Goal: Task Accomplishment & Management: Manage account settings

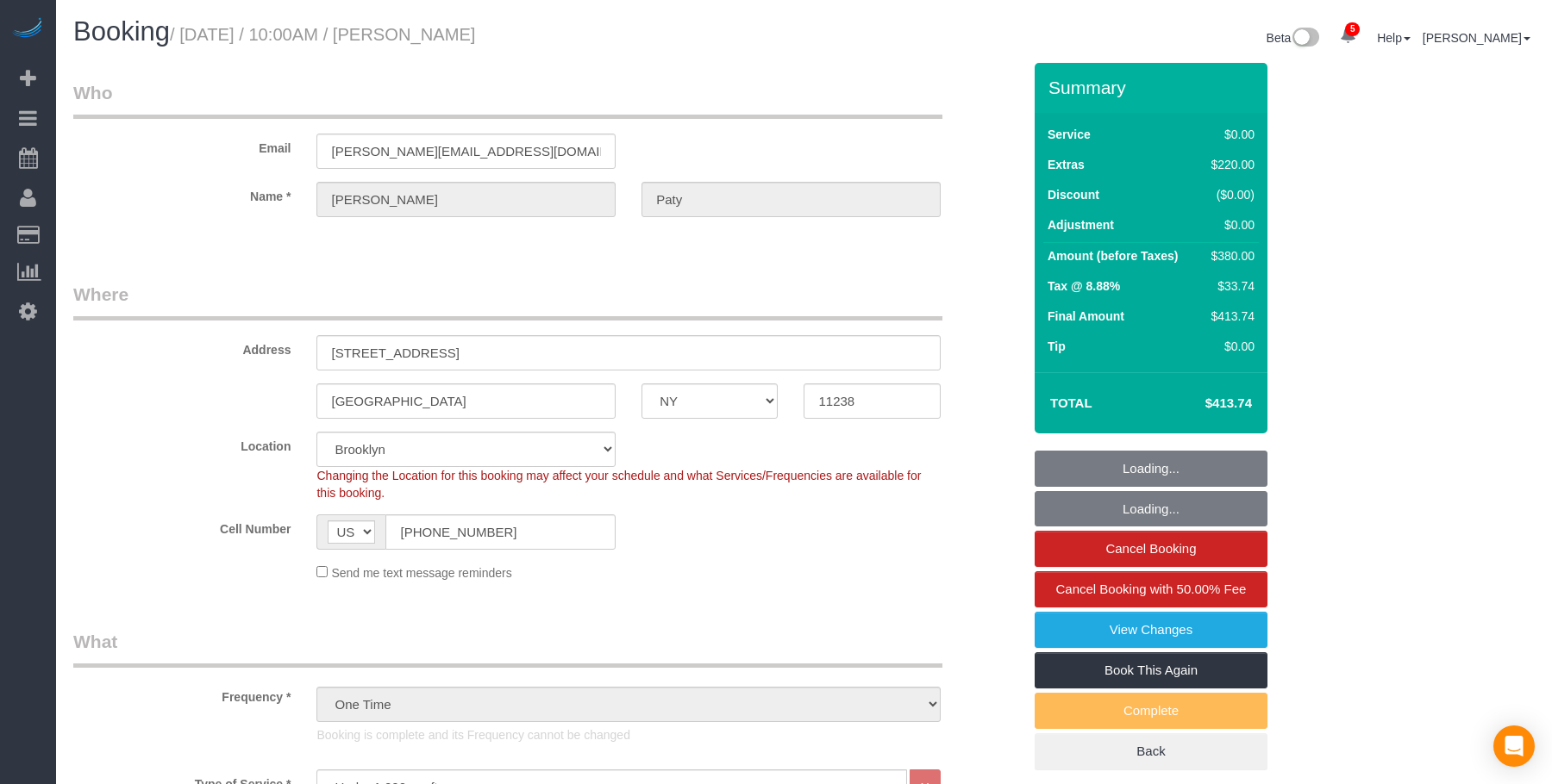
select select "NY"
select select "1"
select select "spot1"
select select "number:89"
select select "number:90"
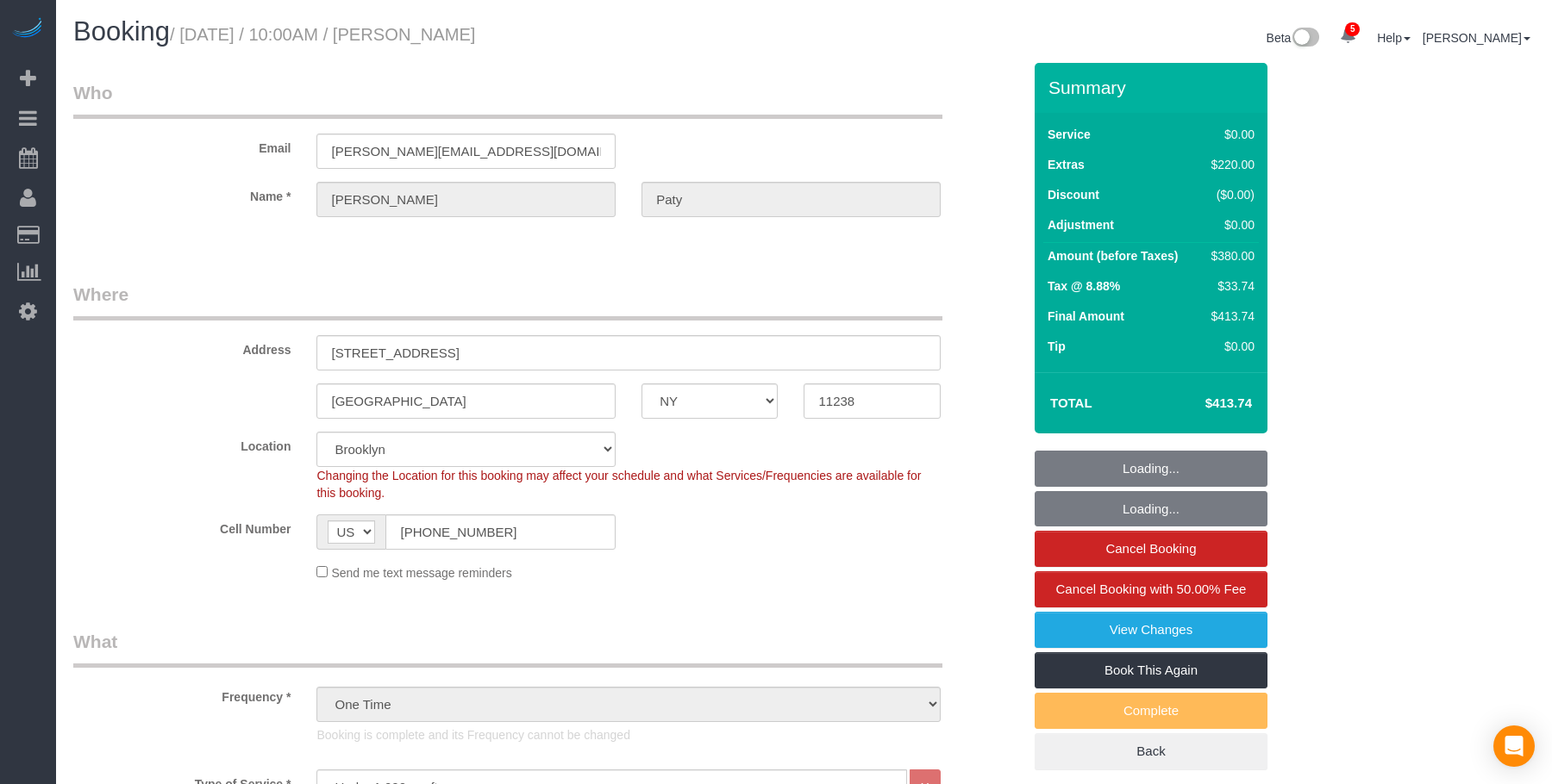
select select "number:15"
select select "number:5"
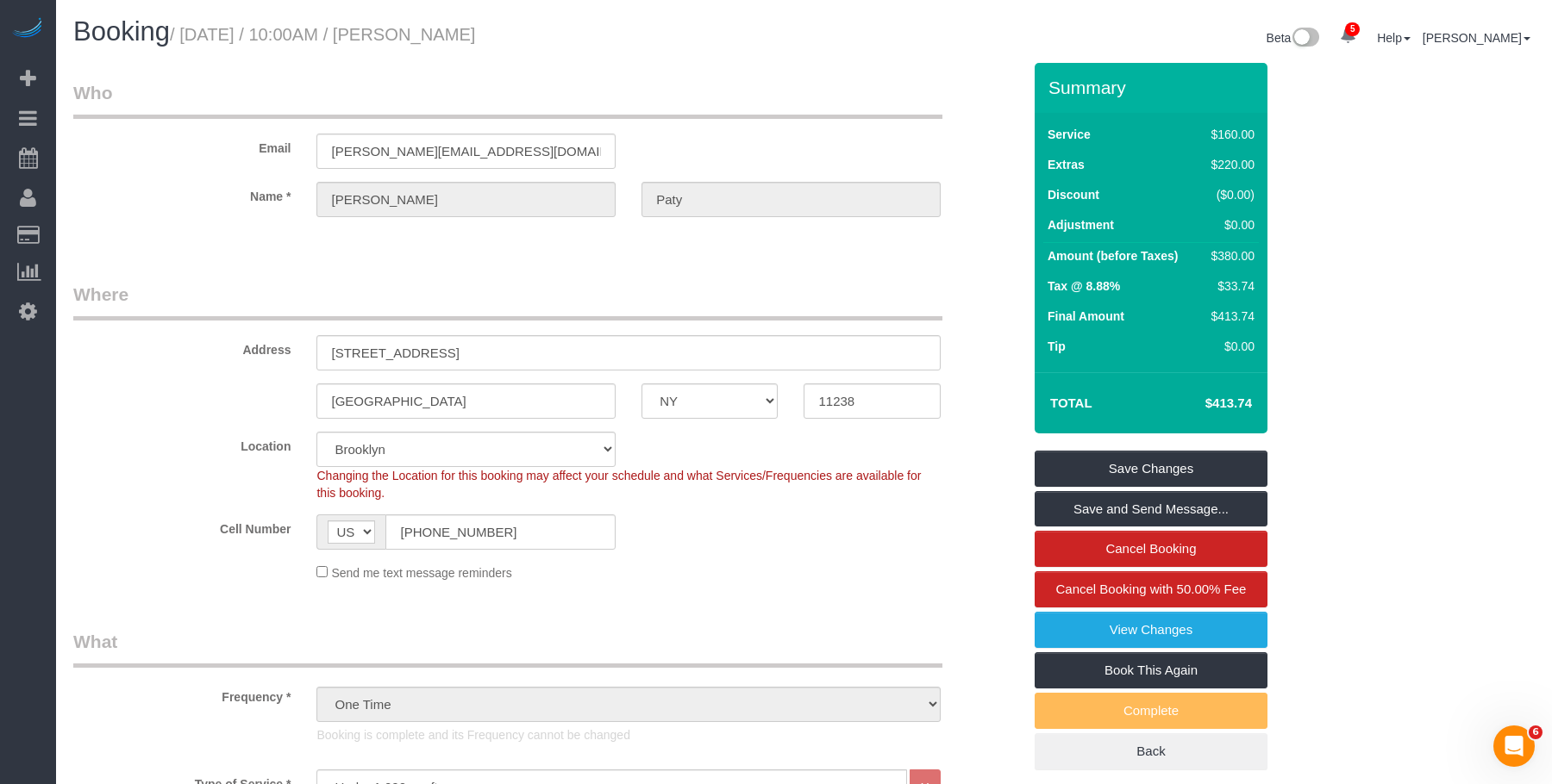
drag, startPoint x: 121, startPoint y: 161, endPoint x: 288, endPoint y: 31, distance: 211.6
click at [121, 161] on link "Active Bookings" at bounding box center [164, 155] width 216 height 34
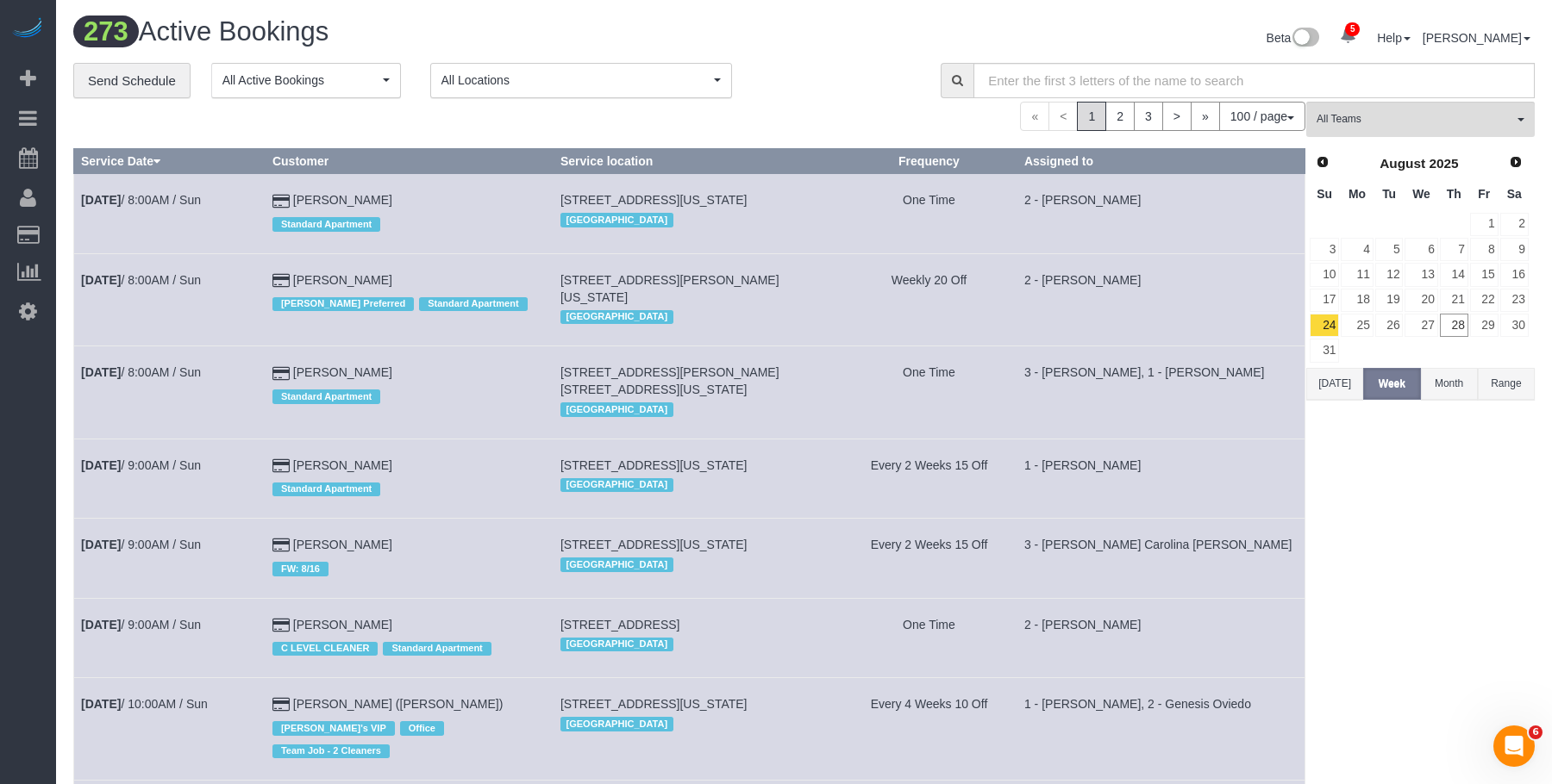
click at [824, 91] on div "**********" at bounding box center [494, 80] width 842 height 36
click at [1412, 116] on span "All Teams" at bounding box center [1414, 119] width 197 height 15
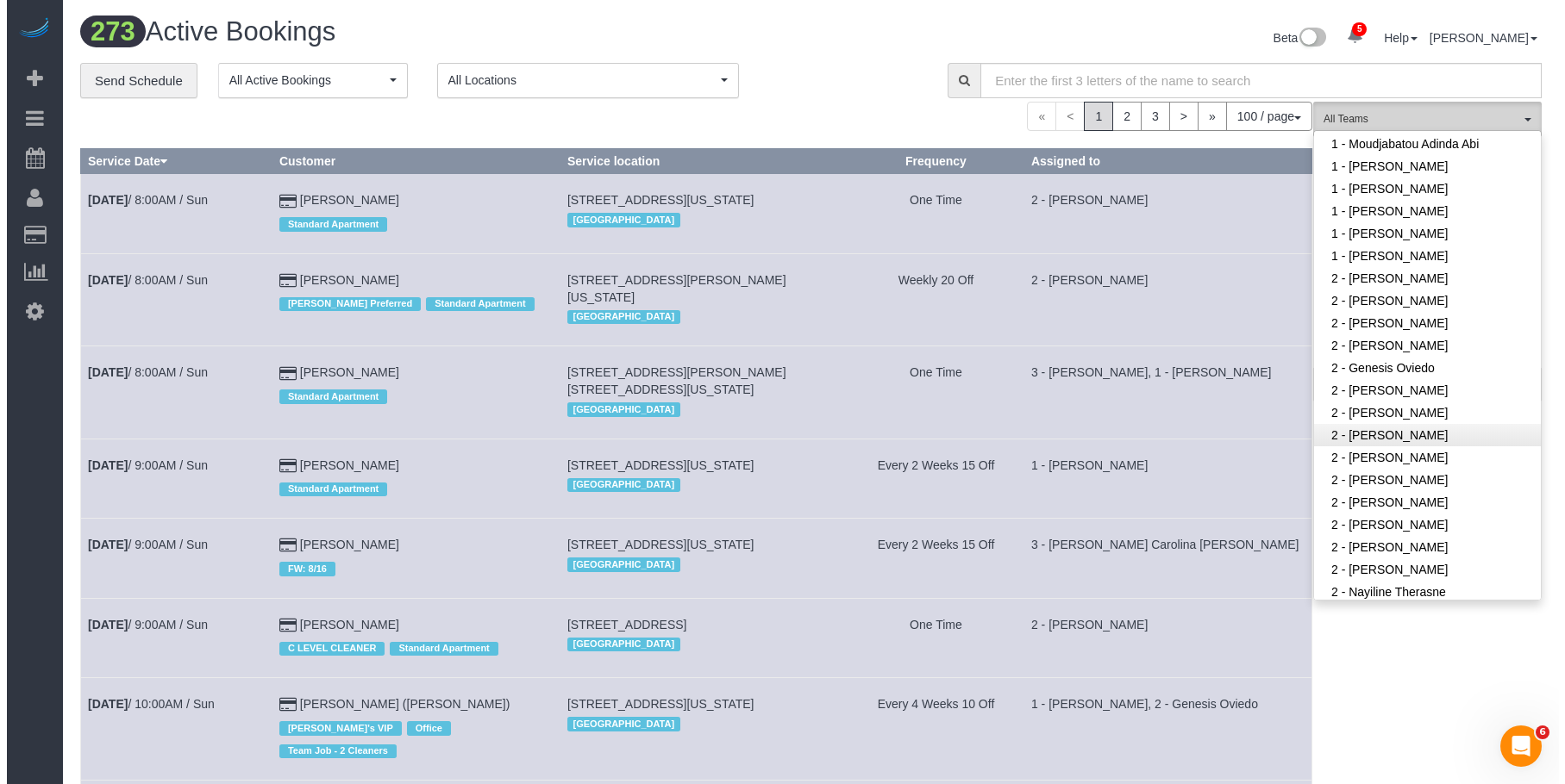
scroll to position [1035, 0]
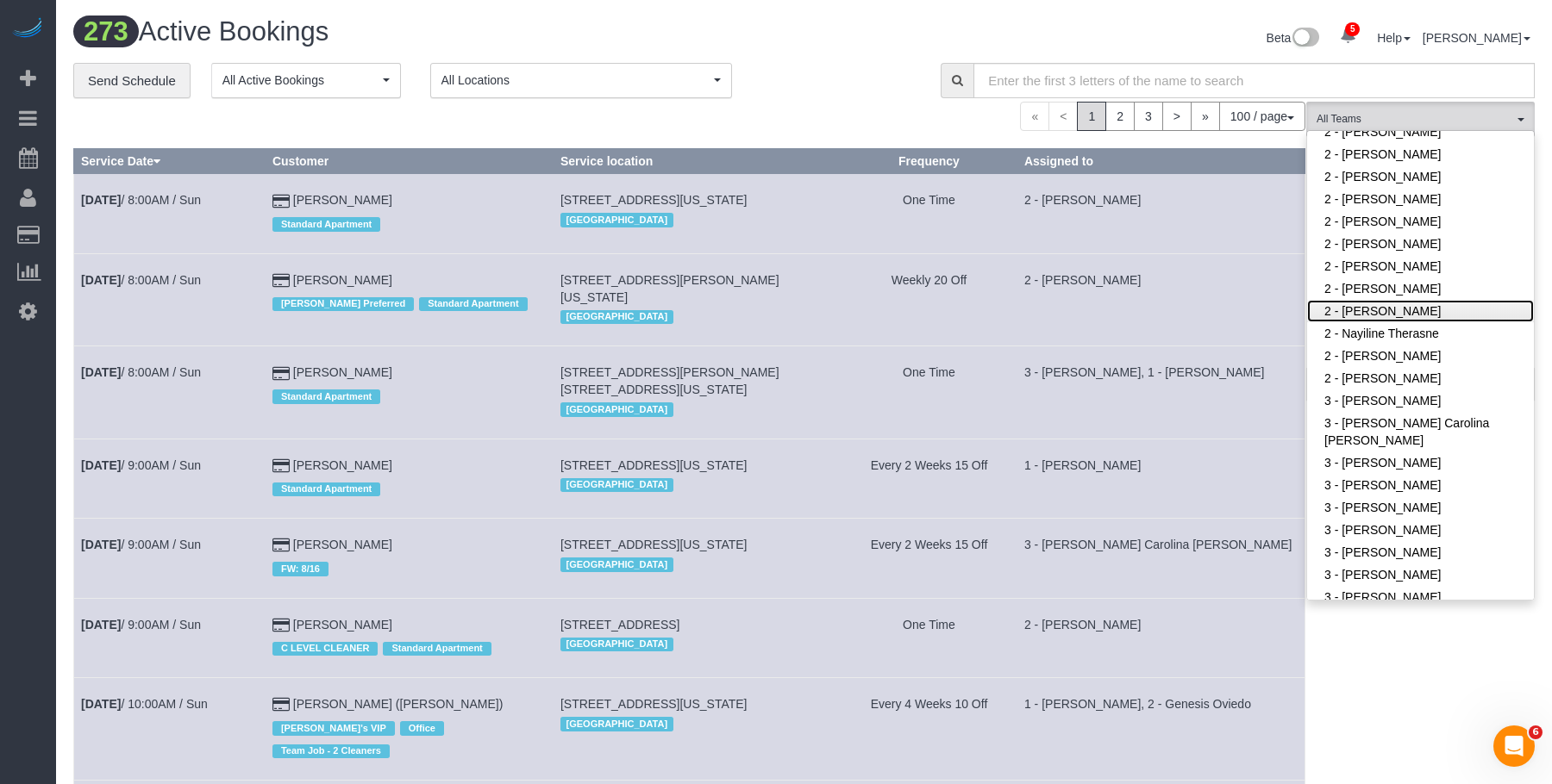
click at [1419, 312] on link "2 - [PERSON_NAME]" at bounding box center [1420, 311] width 227 height 22
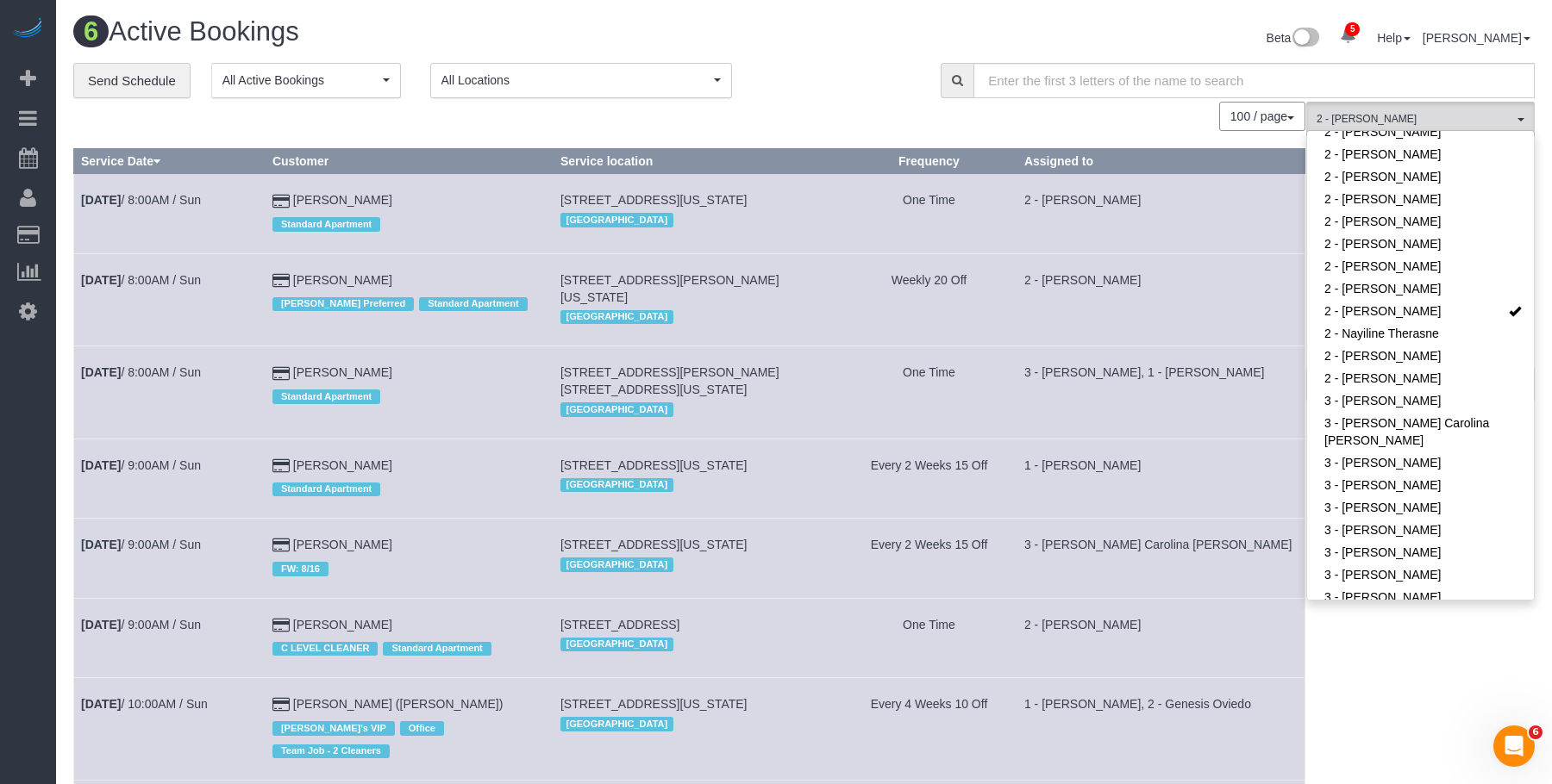
click at [822, 47] on div "Beta 5 Your Notifications You have 0 alerts × You have 3 to charge for 08/27/20…" at bounding box center [1176, 40] width 744 height 45
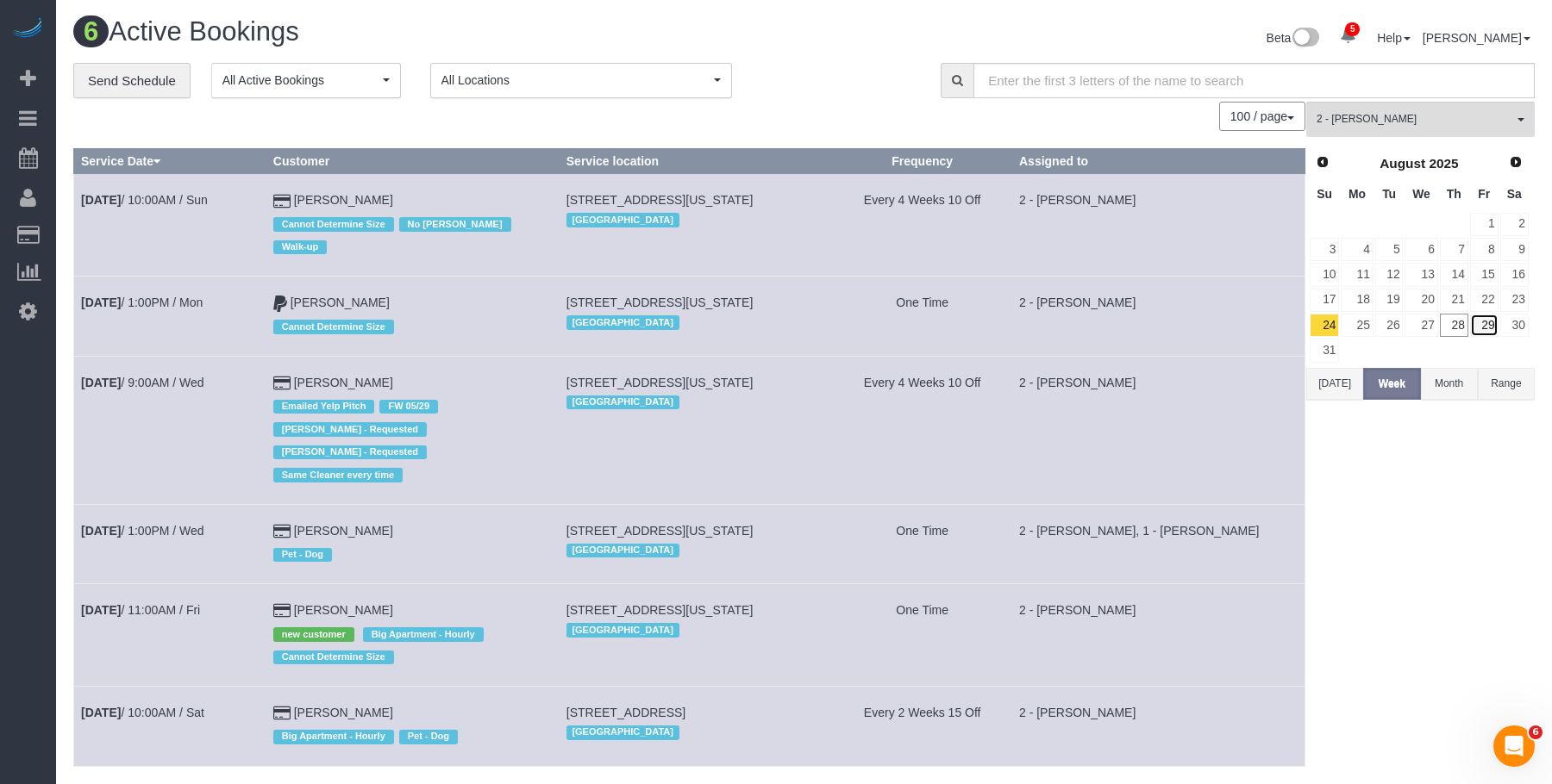
click at [1490, 326] on link "29" at bounding box center [1484, 325] width 29 height 23
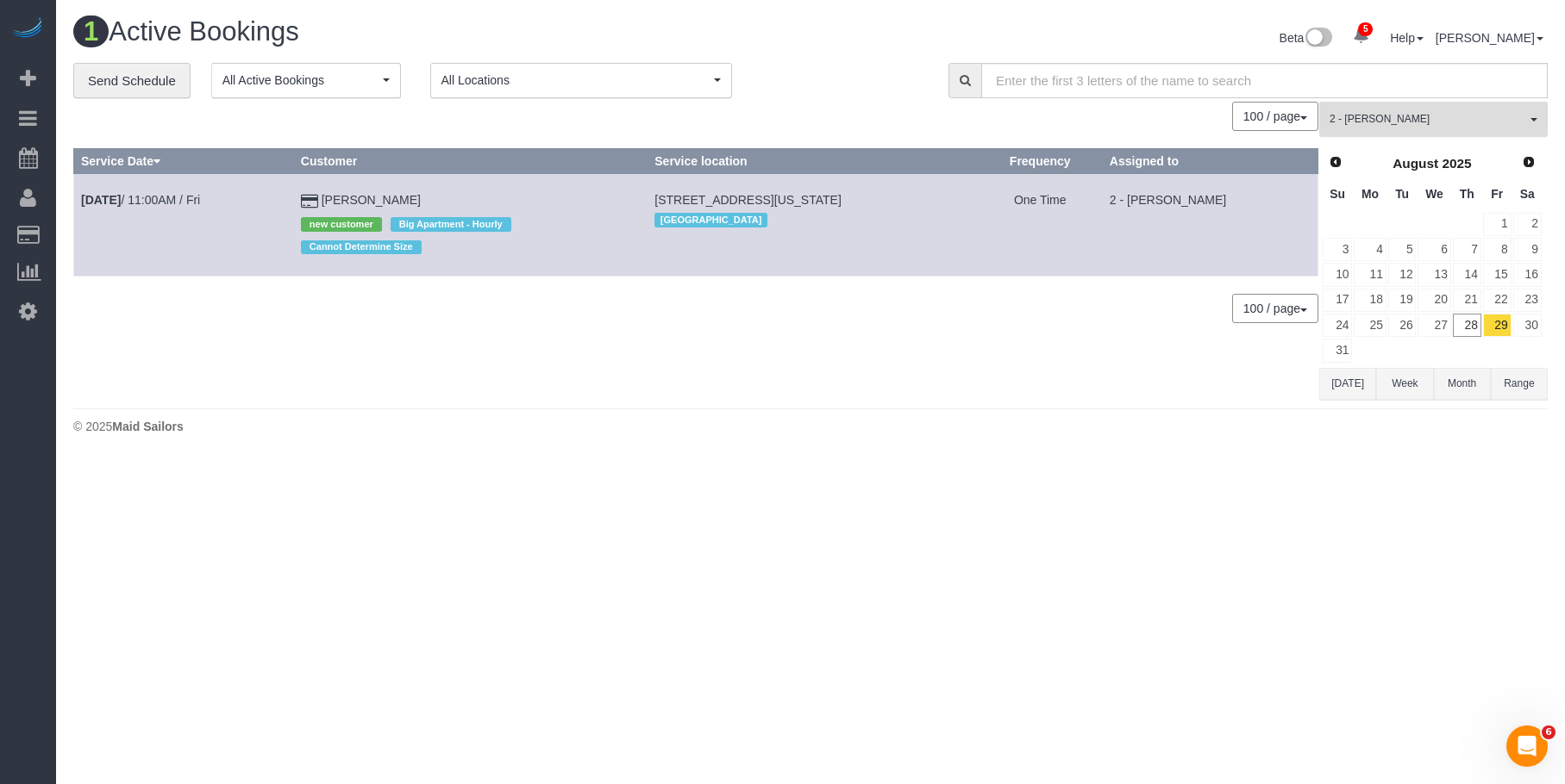
click at [1384, 116] on span "2 - [PERSON_NAME]" at bounding box center [1427, 119] width 197 height 15
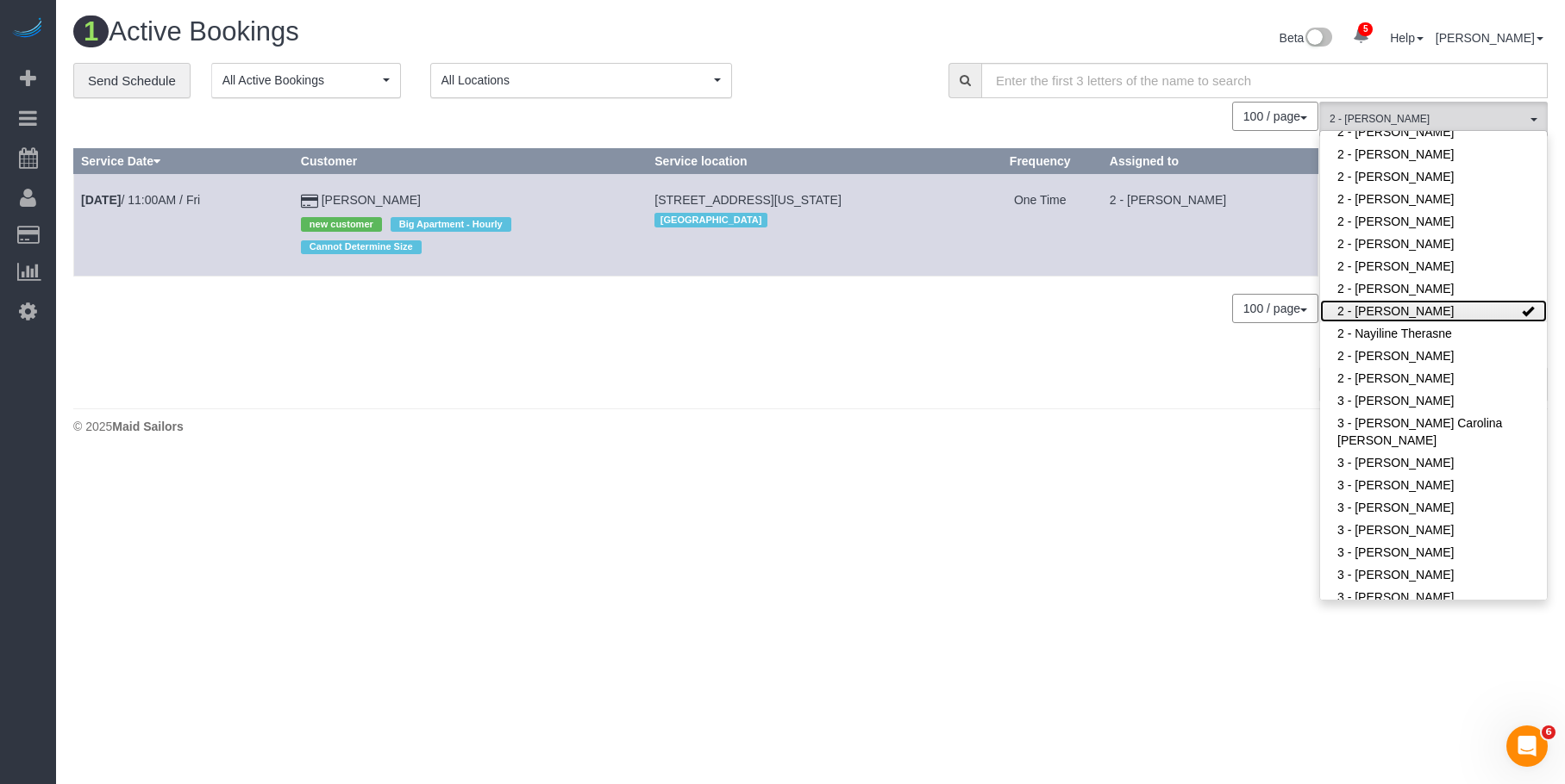
click at [1431, 311] on link "2 - [PERSON_NAME]" at bounding box center [1433, 311] width 227 height 22
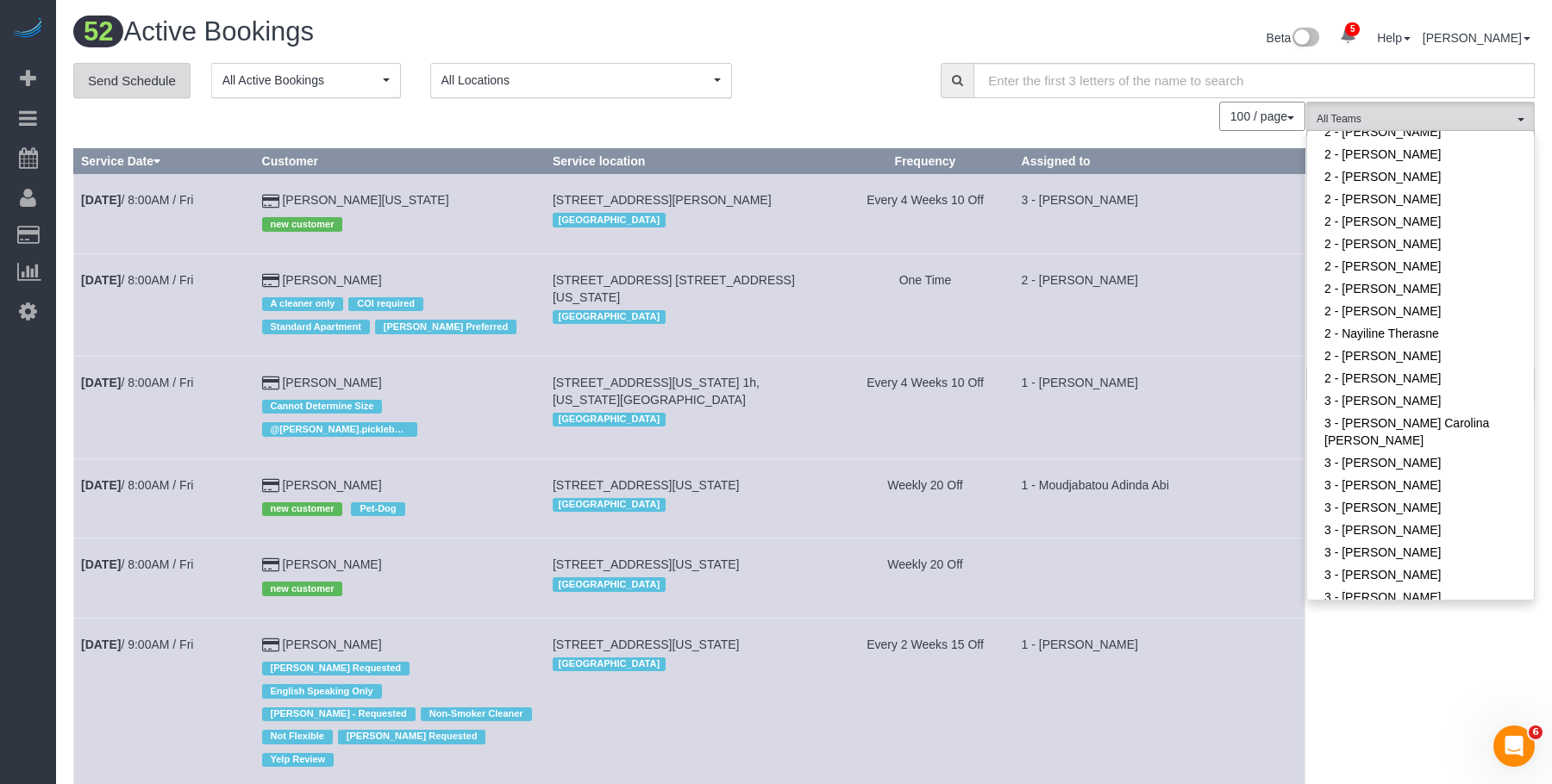
click at [125, 73] on link "Send Schedule" at bounding box center [131, 80] width 117 height 36
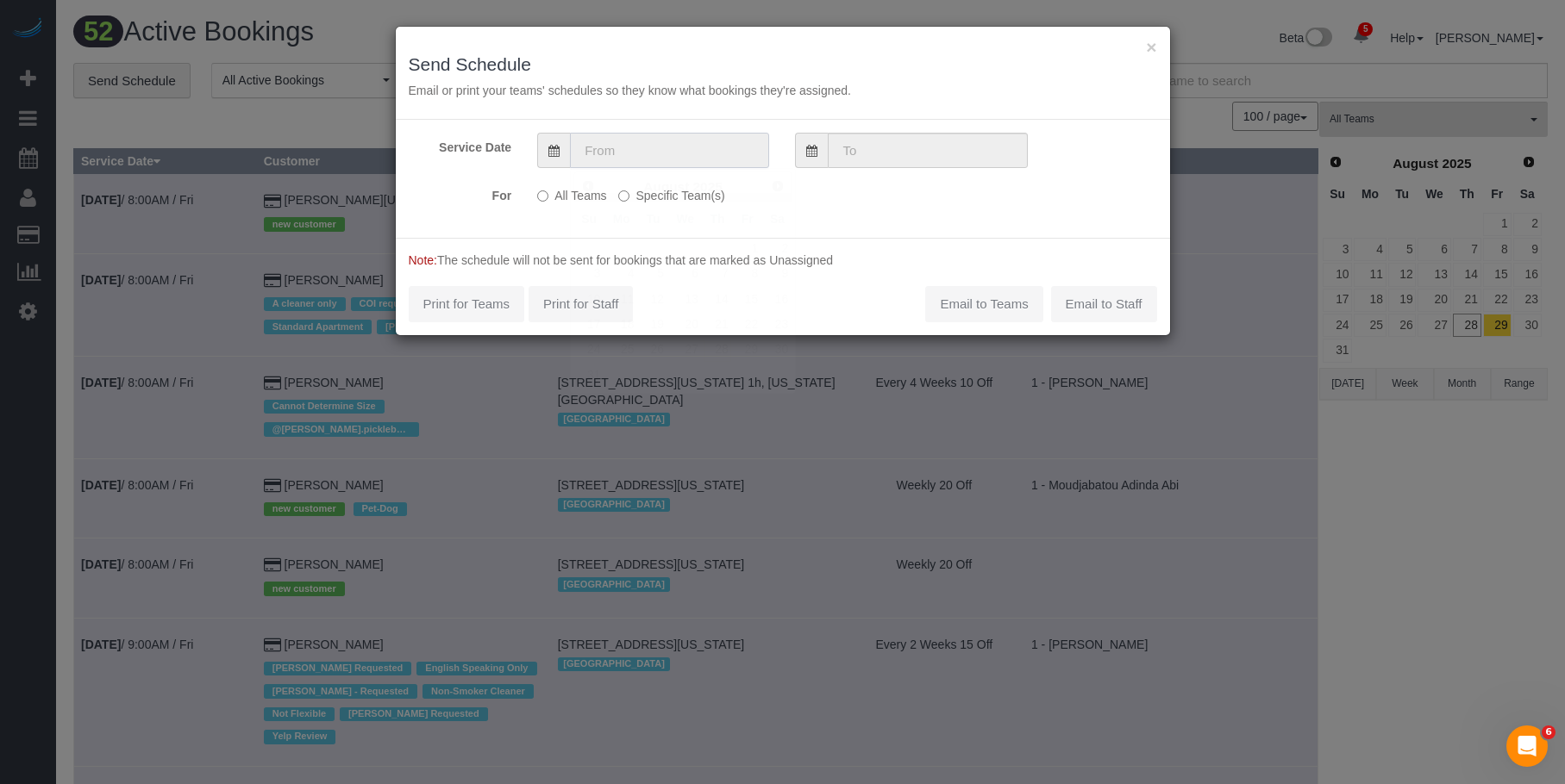
click at [645, 146] on input "text" at bounding box center [669, 151] width 199 height 35
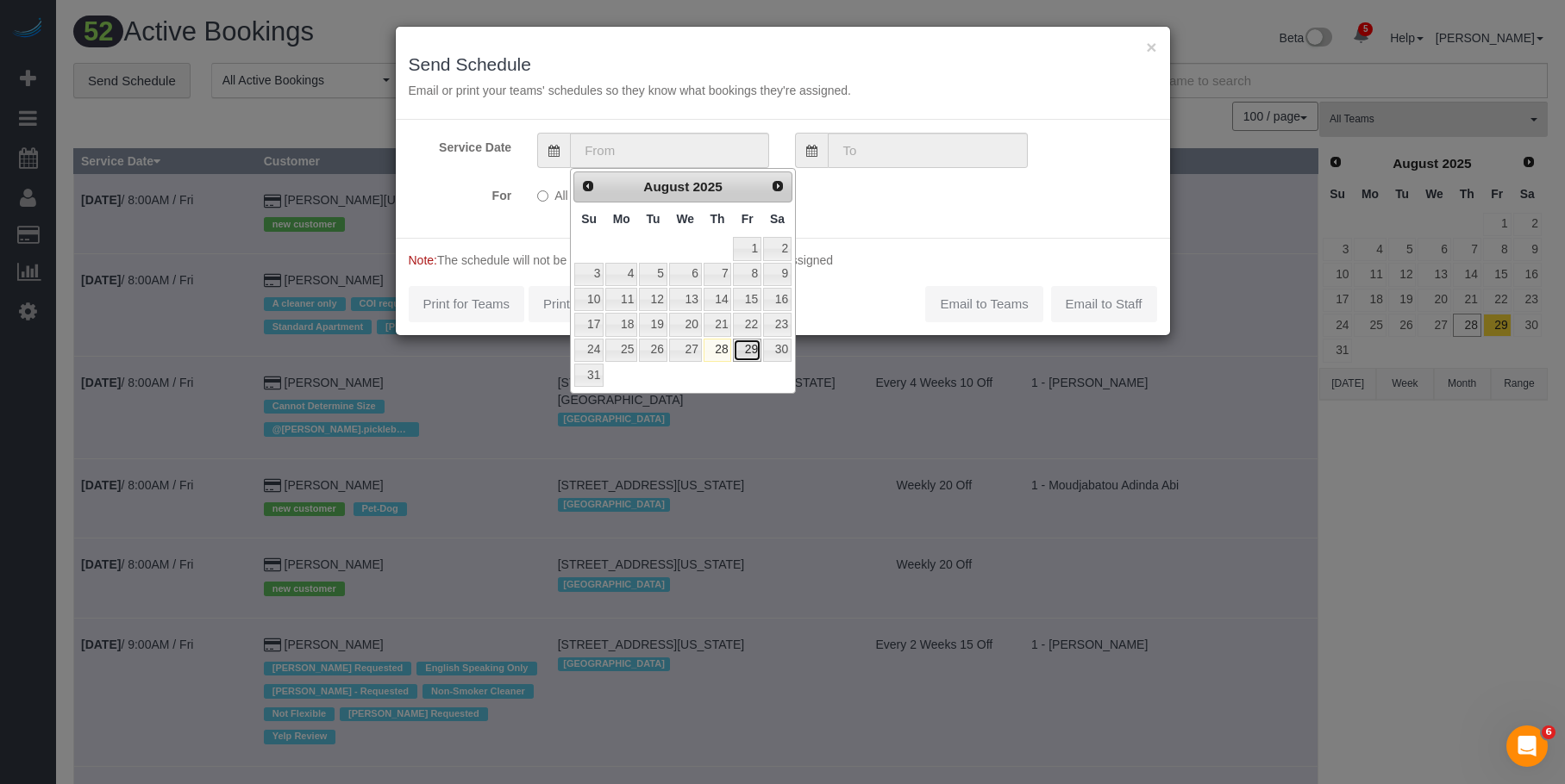
click at [751, 347] on link "29" at bounding box center [746, 349] width 28 height 23
type input "08/29/2025"
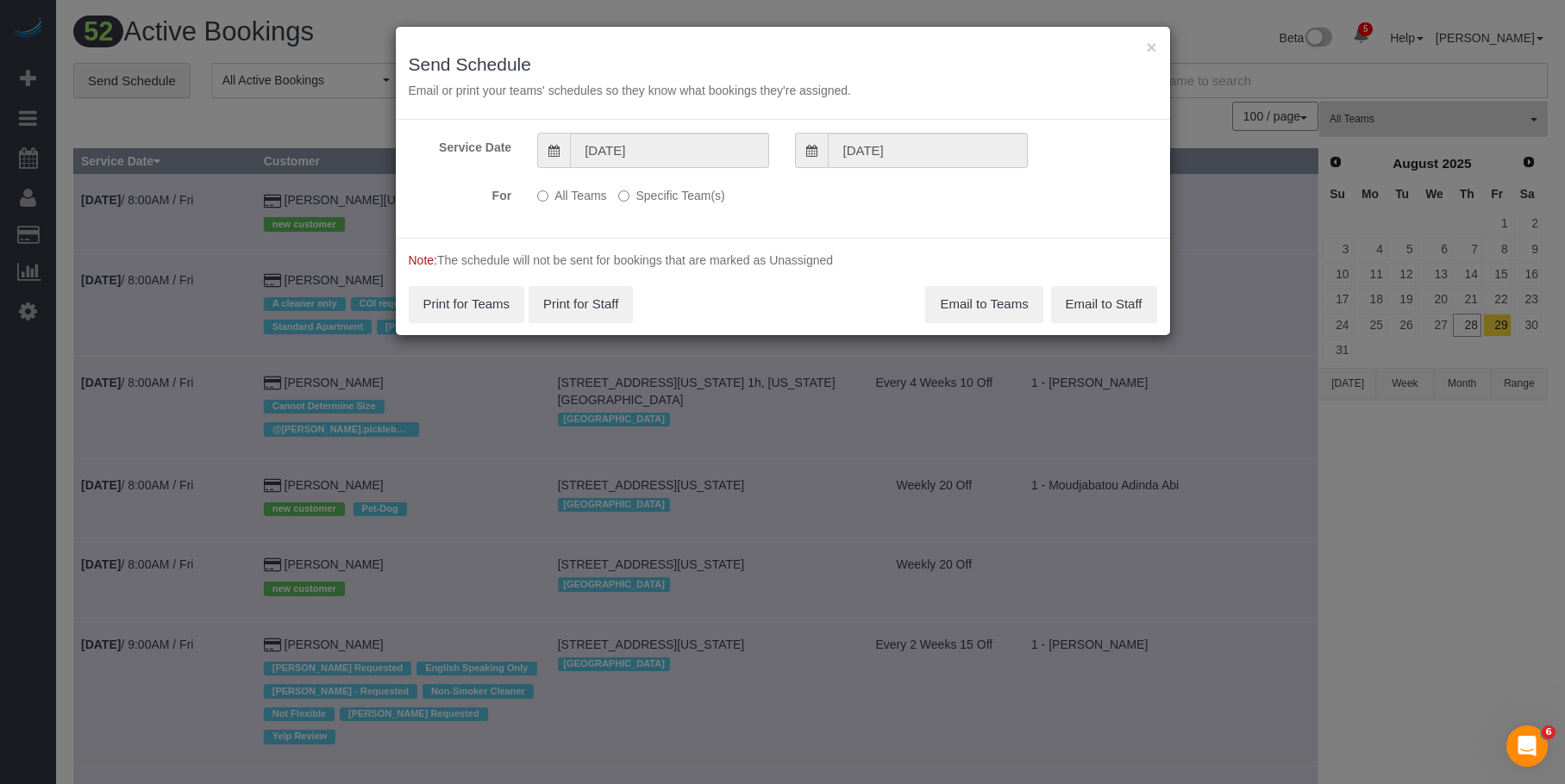
click at [684, 194] on label "Specific Team(s)" at bounding box center [671, 192] width 106 height 23
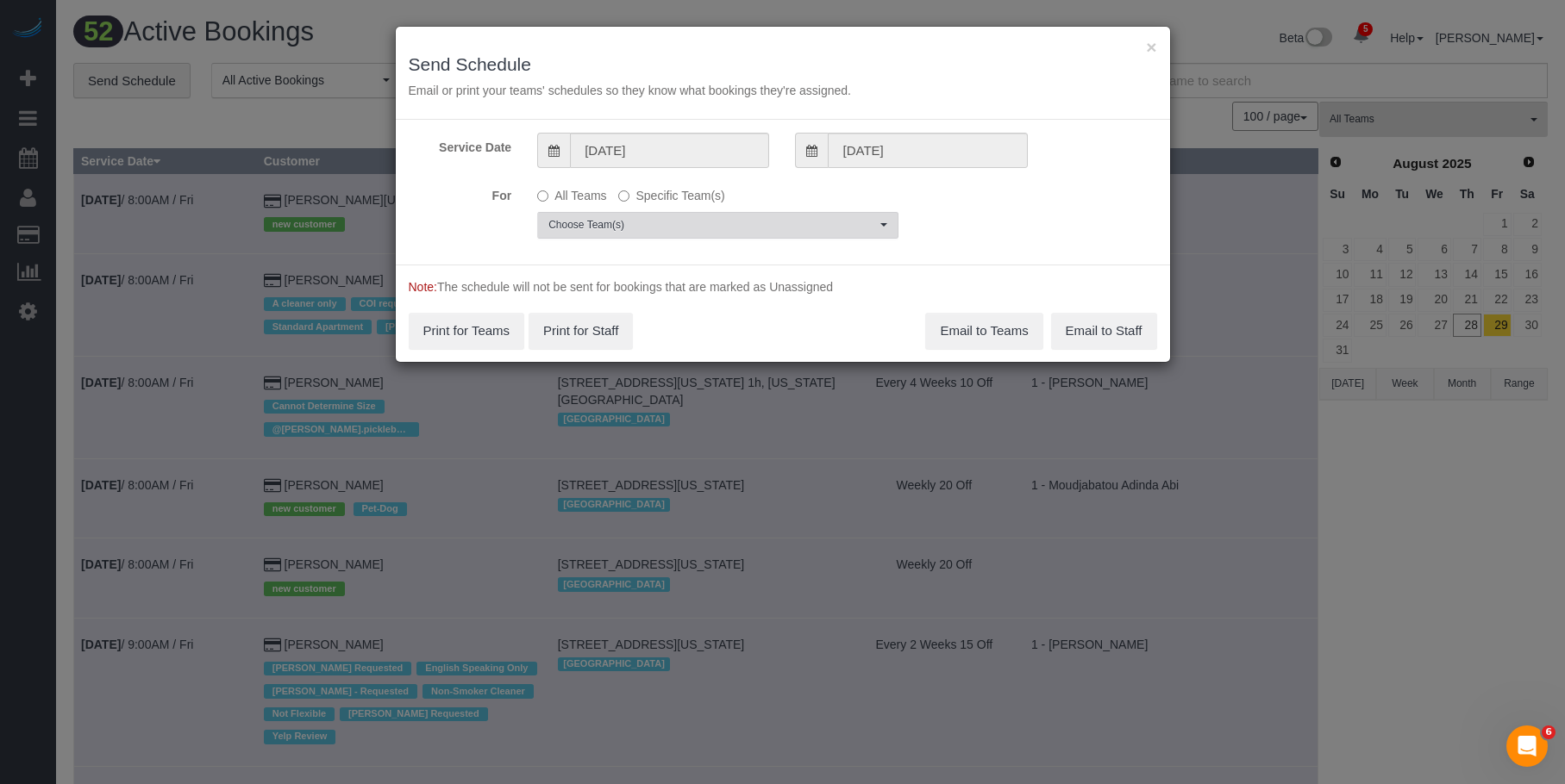
click at [771, 222] on span "Choose Team(s)" at bounding box center [712, 226] width 327 height 15
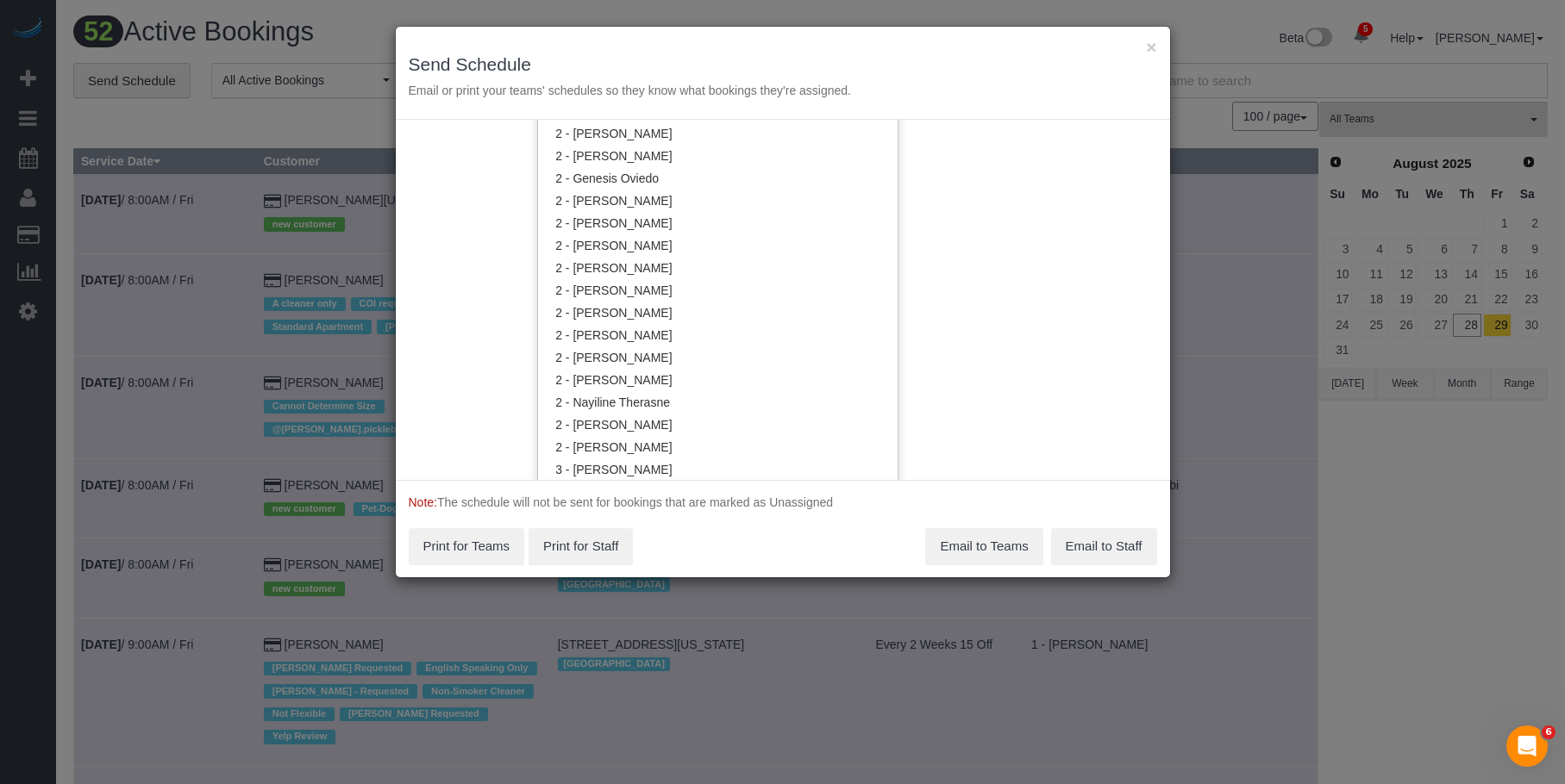
scroll to position [1037, 0]
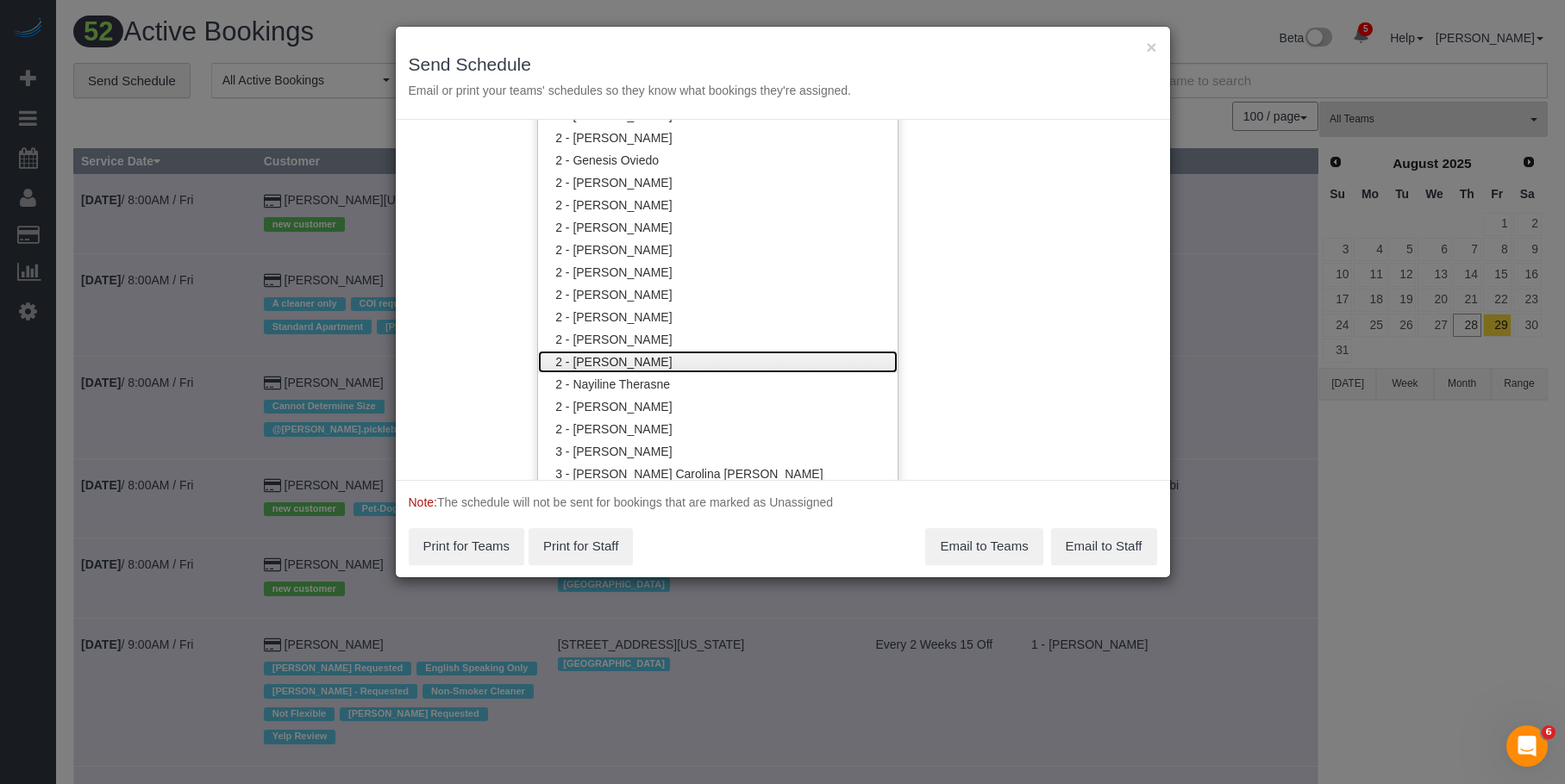
click at [661, 364] on link "2 - [PERSON_NAME]" at bounding box center [718, 361] width 360 height 22
click at [794, 50] on div "× Send Schedule Email or print your teams' schedules so they know what bookings…" at bounding box center [782, 73] width 774 height 93
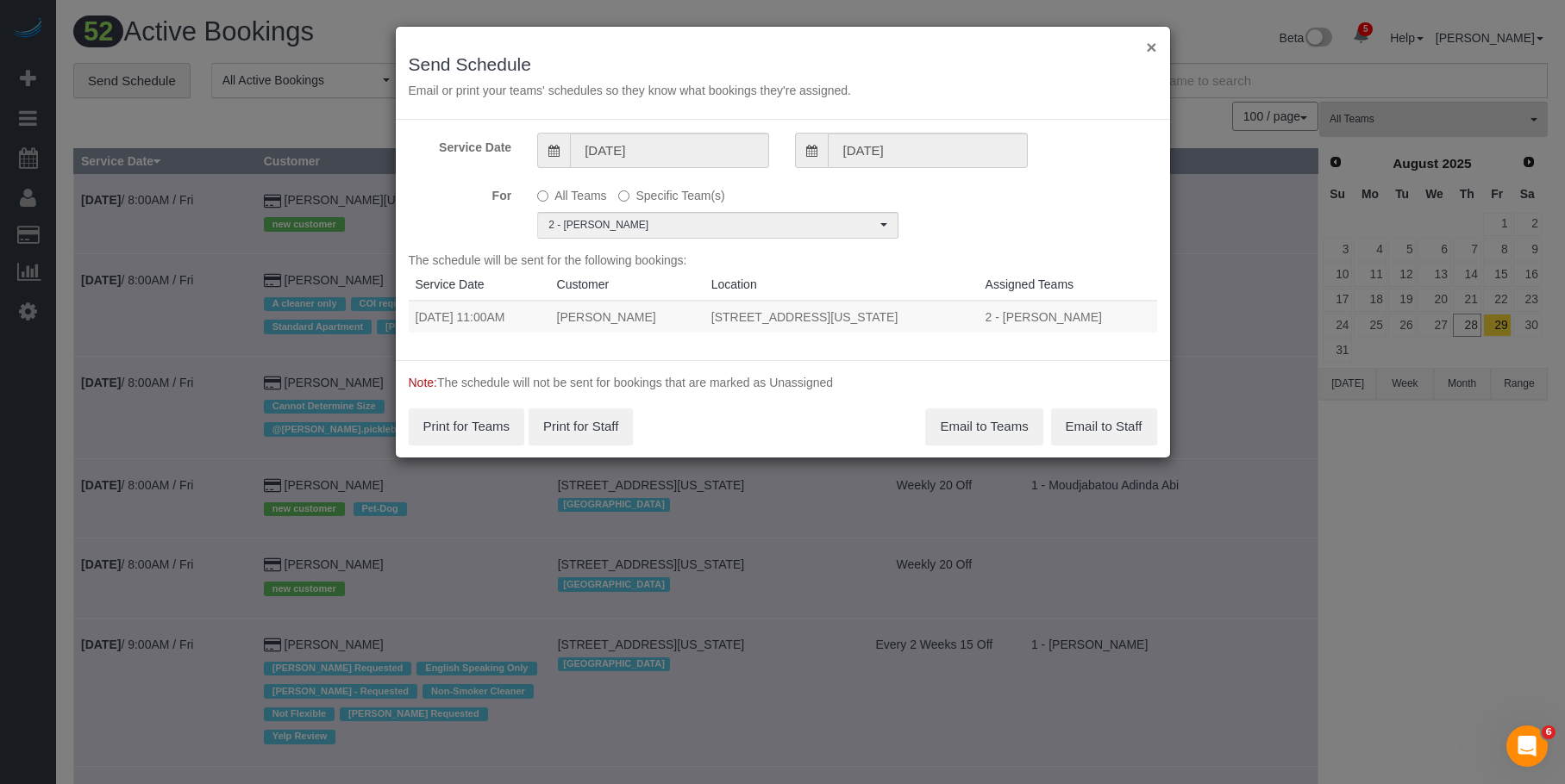
click at [1151, 48] on button "×" at bounding box center [1151, 47] width 10 height 18
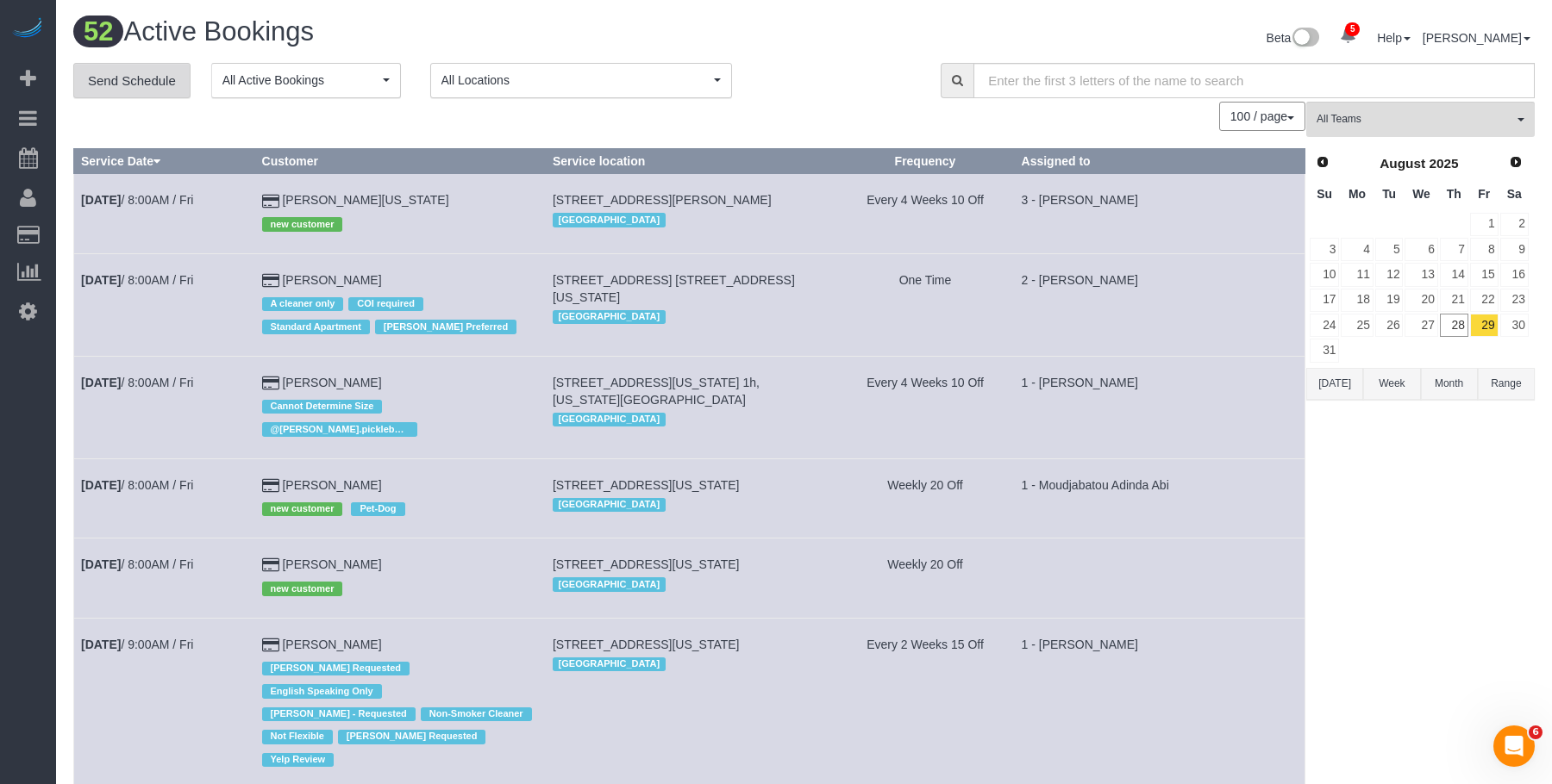
click at [146, 81] on link "Send Schedule" at bounding box center [131, 80] width 117 height 36
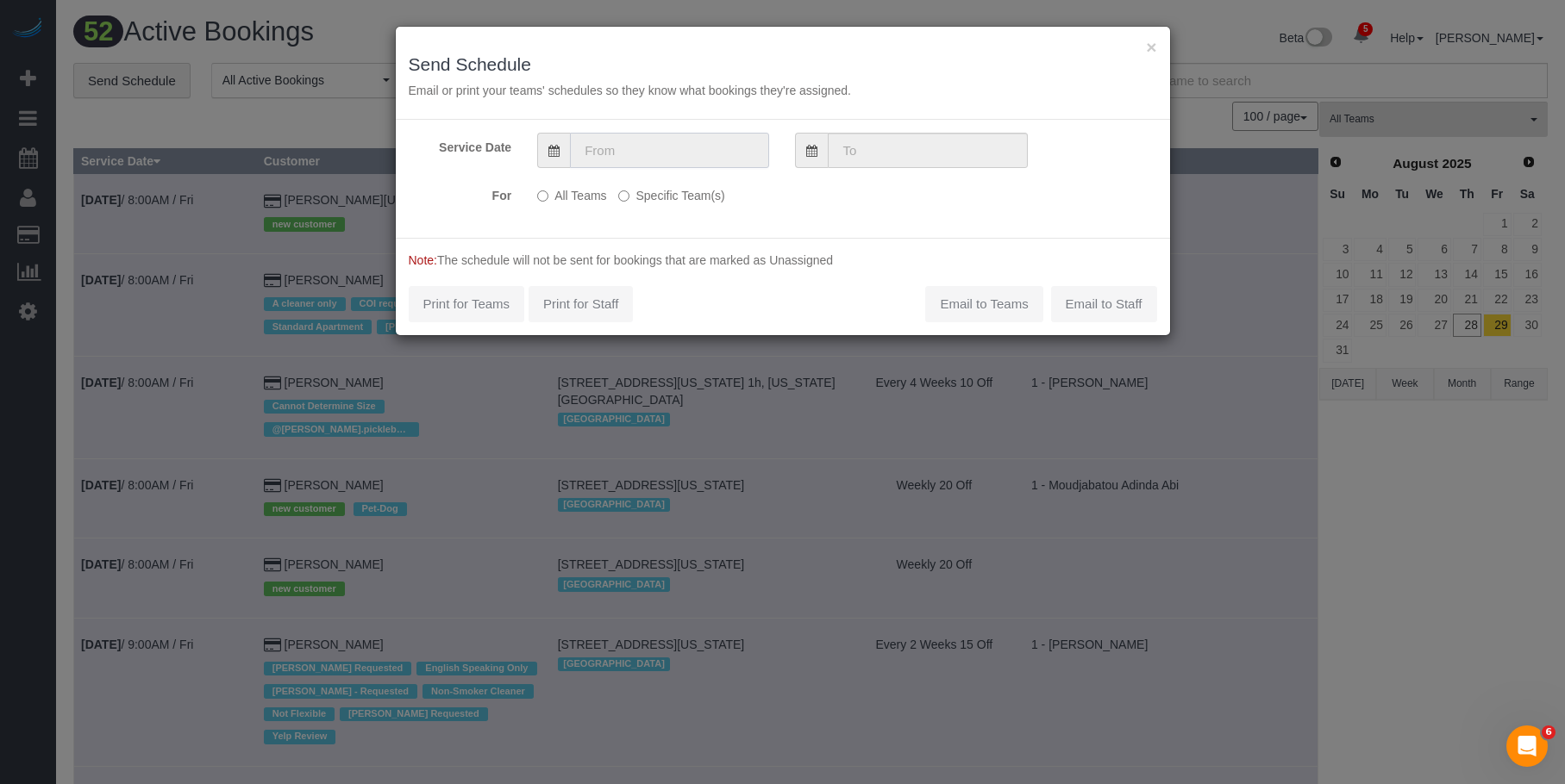
click at [723, 164] on input "text" at bounding box center [669, 151] width 199 height 35
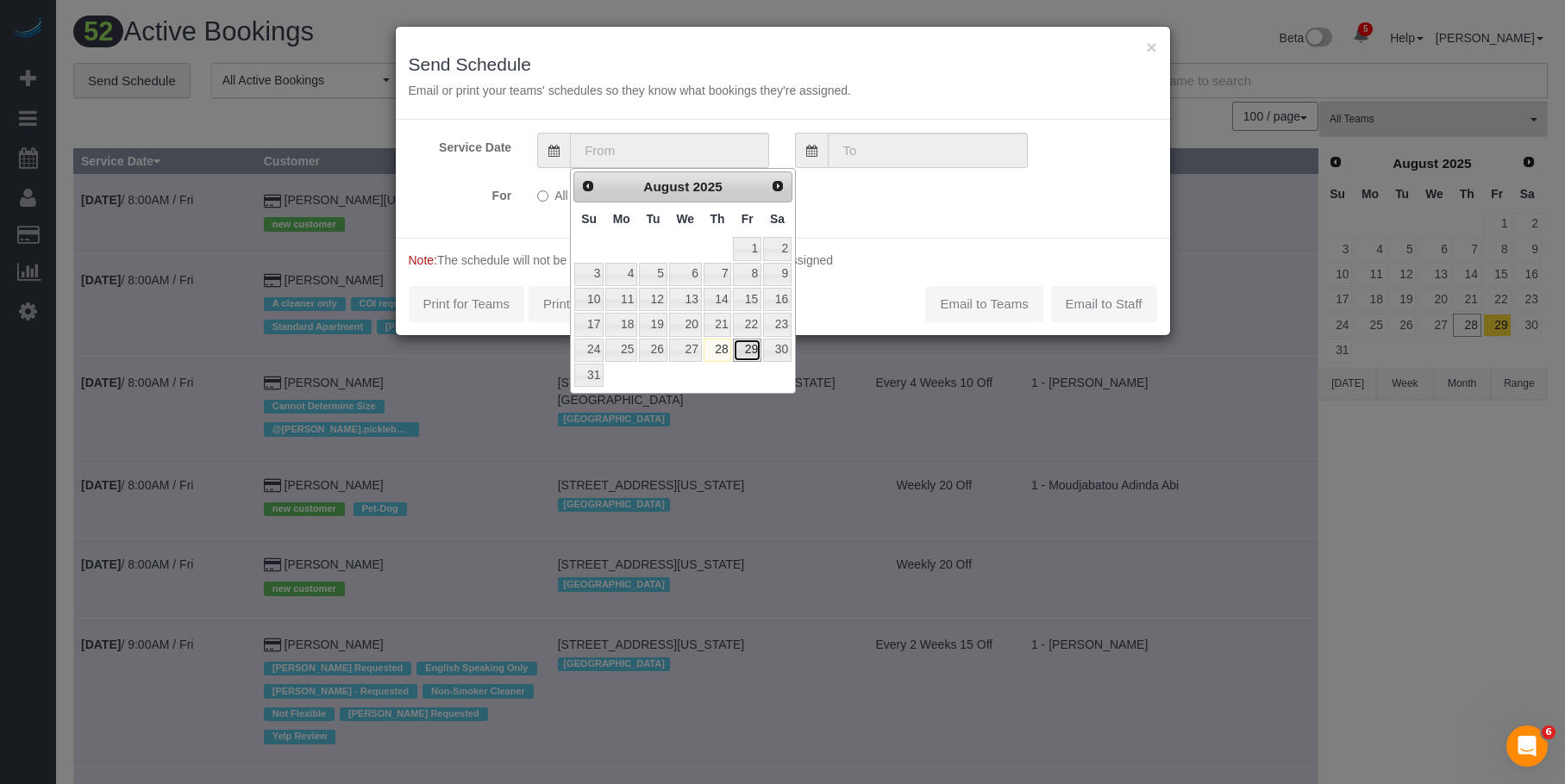
click at [746, 349] on link "29" at bounding box center [746, 349] width 28 height 23
type input "[DATE]"
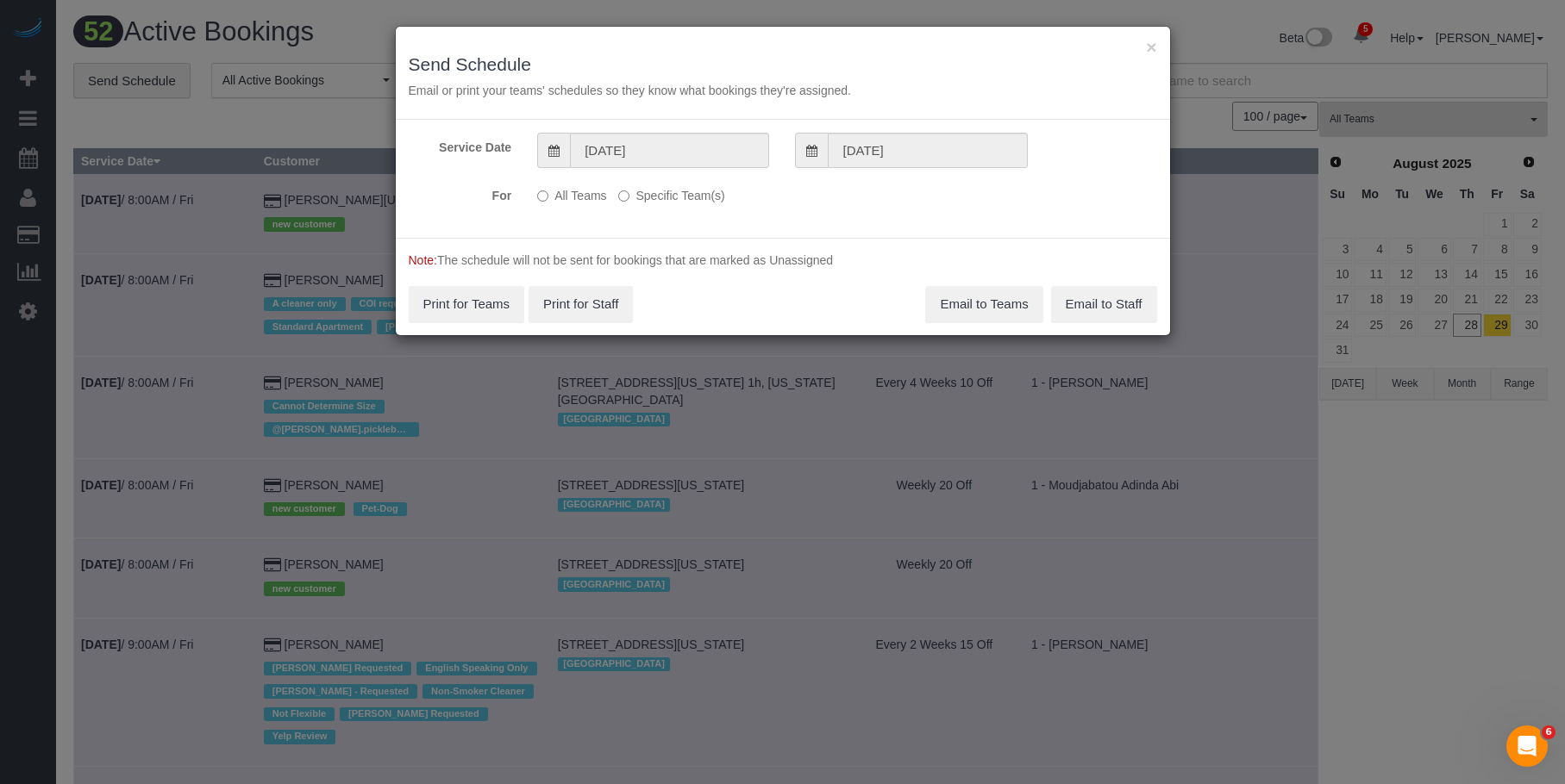
click at [722, 199] on label "Specific Team(s)" at bounding box center [671, 192] width 106 height 23
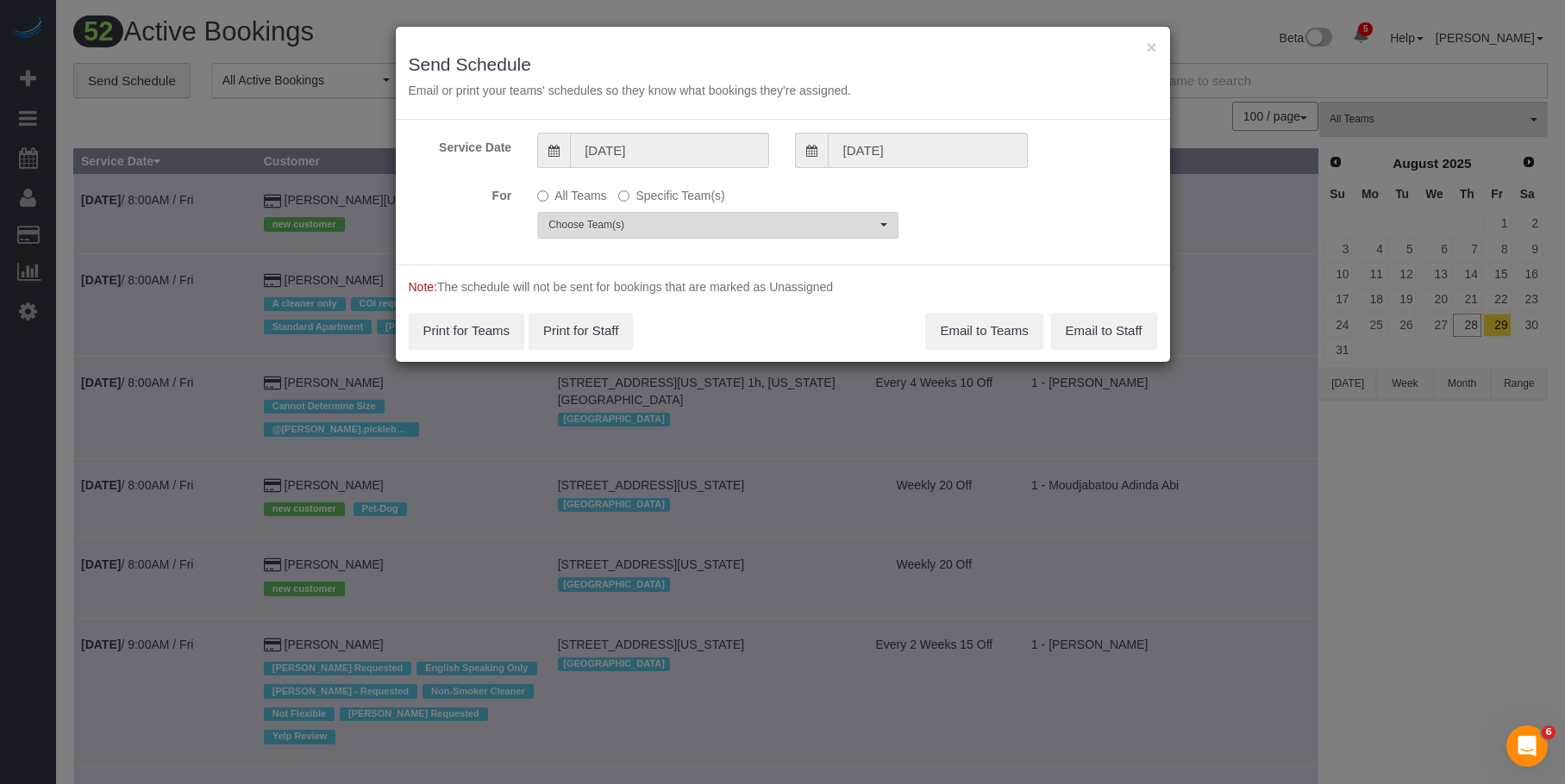
click at [748, 218] on span "Choose Team(s)" at bounding box center [712, 226] width 327 height 15
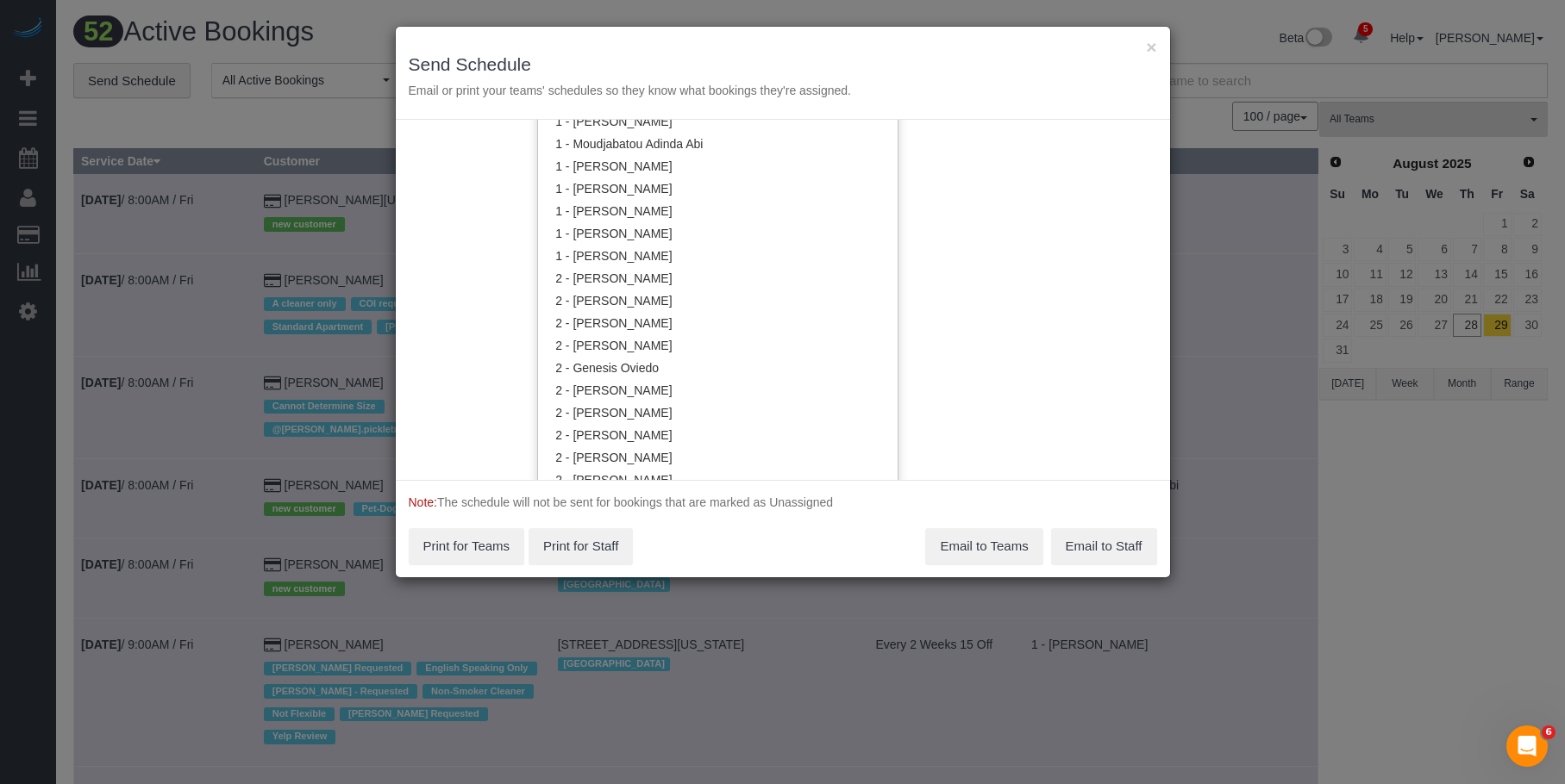
scroll to position [948, 0]
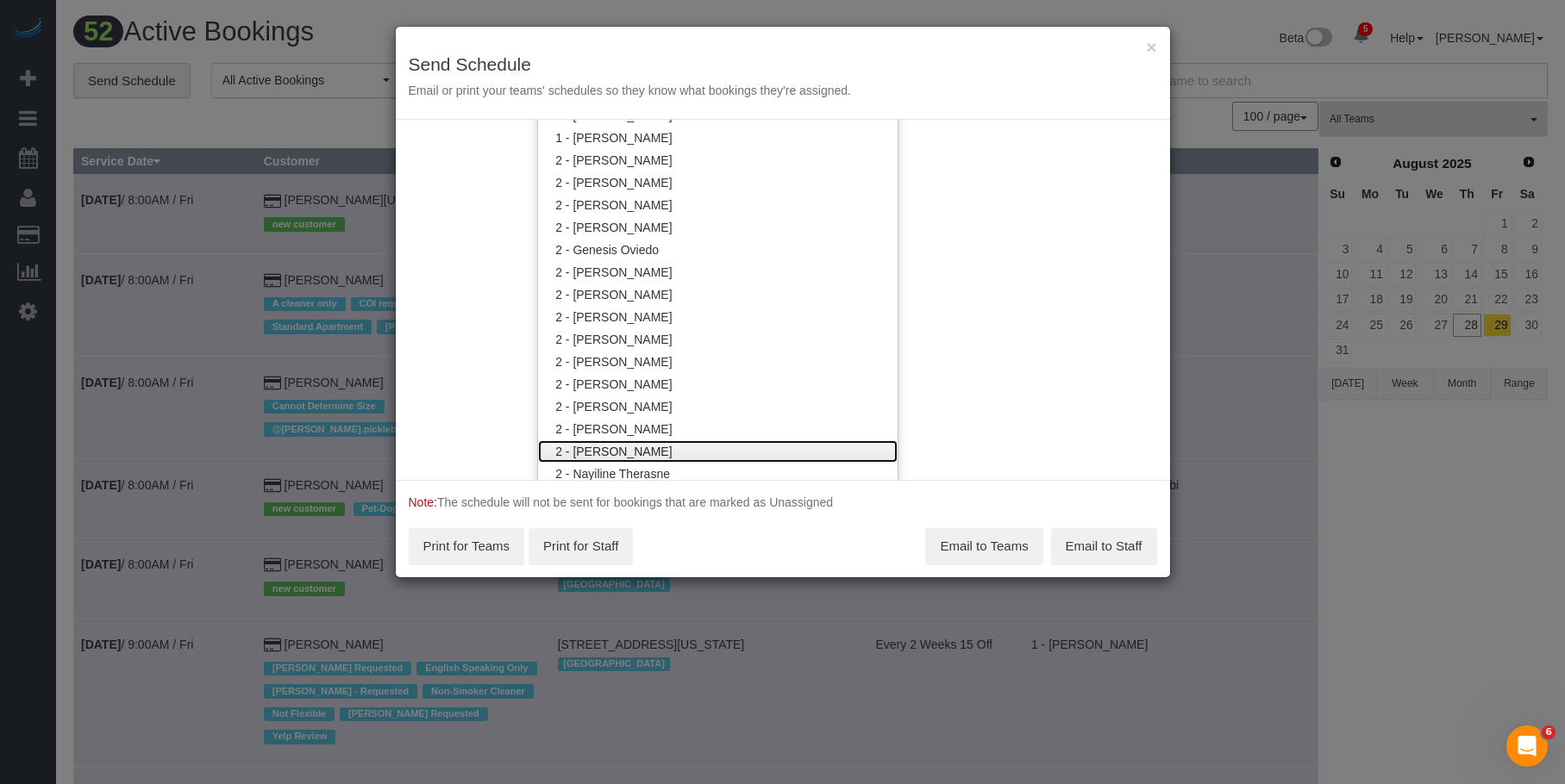
click at [646, 447] on link "2 - Milagros Ramirez" at bounding box center [718, 451] width 360 height 22
click at [795, 29] on div "× Send Schedule Email or print your teams' schedules so they know what bookings…" at bounding box center [782, 73] width 774 height 93
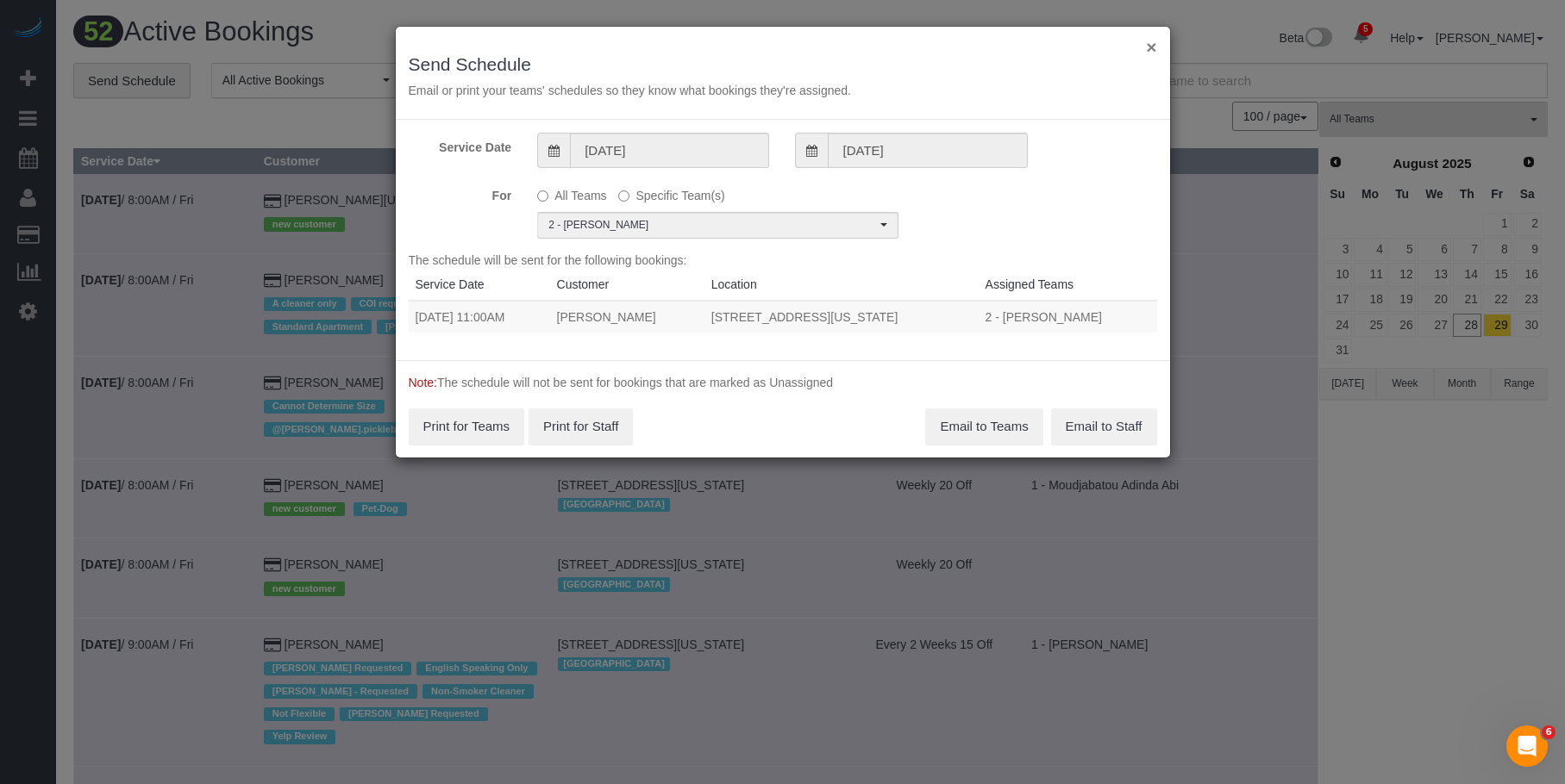
click at [1156, 48] on button "×" at bounding box center [1151, 47] width 10 height 18
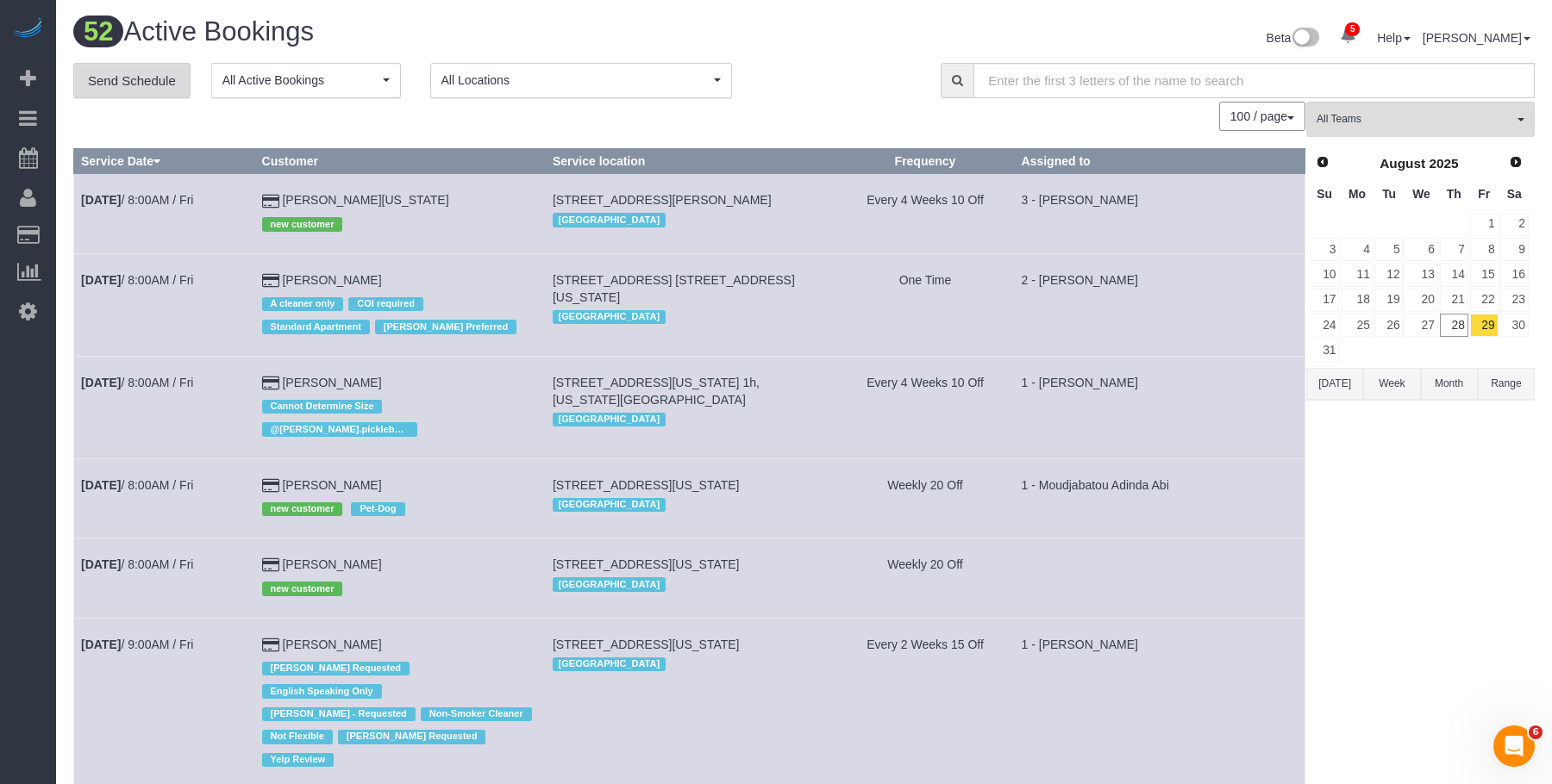
click at [134, 82] on link "Send Schedule" at bounding box center [131, 80] width 117 height 36
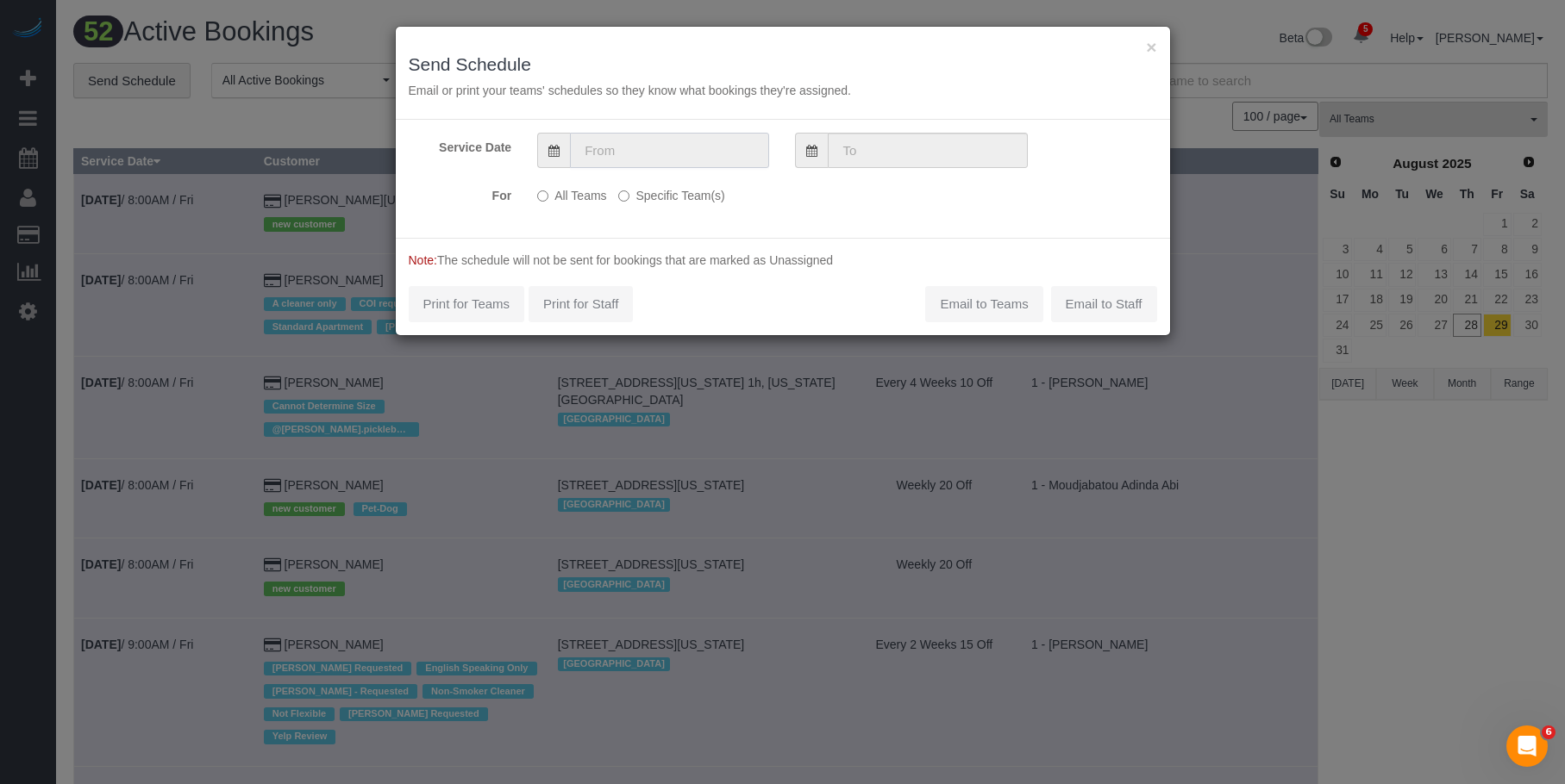
click at [716, 153] on input "text" at bounding box center [669, 151] width 199 height 35
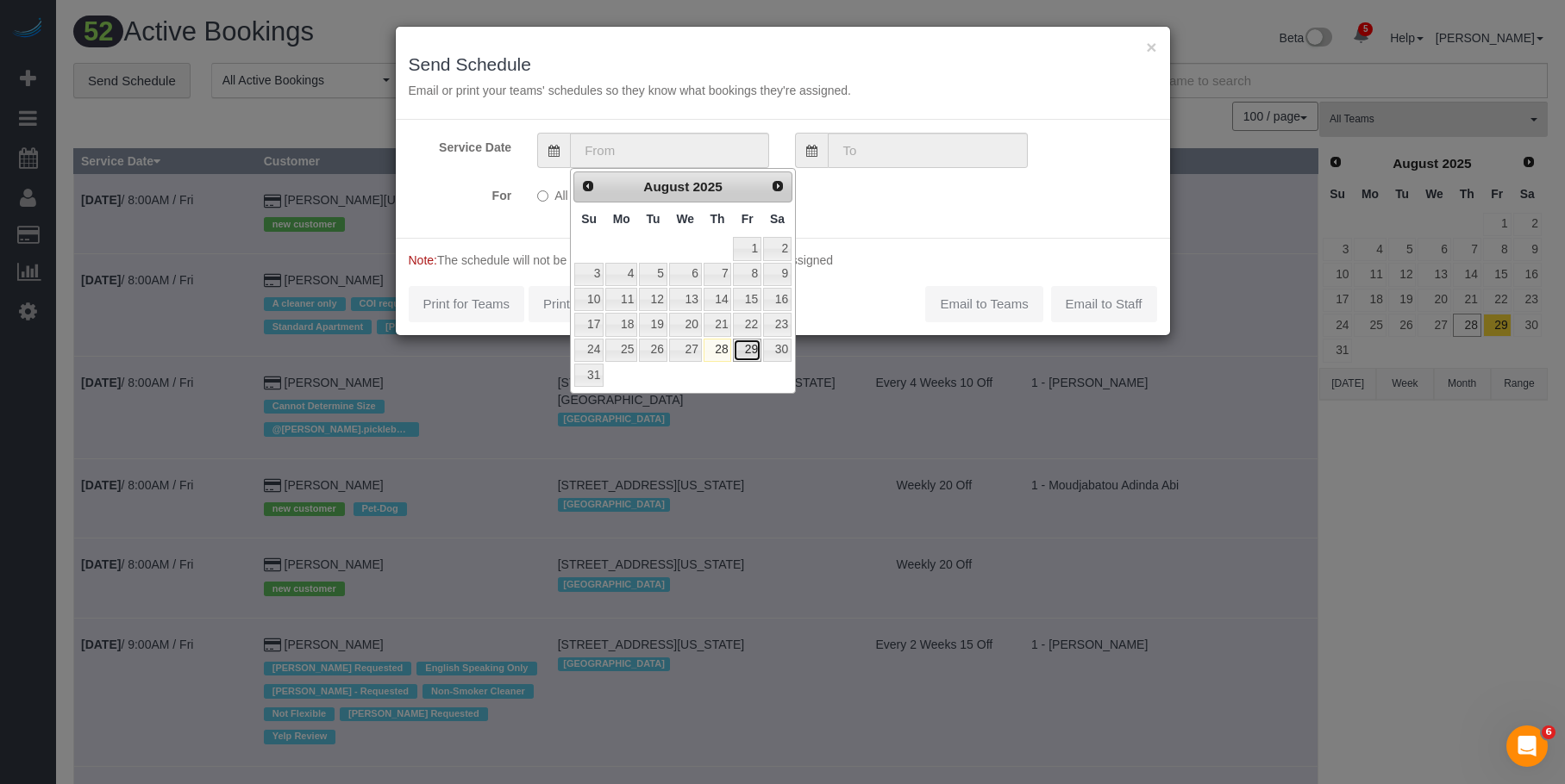
click at [750, 354] on link "29" at bounding box center [746, 349] width 28 height 23
type input "[DATE]"
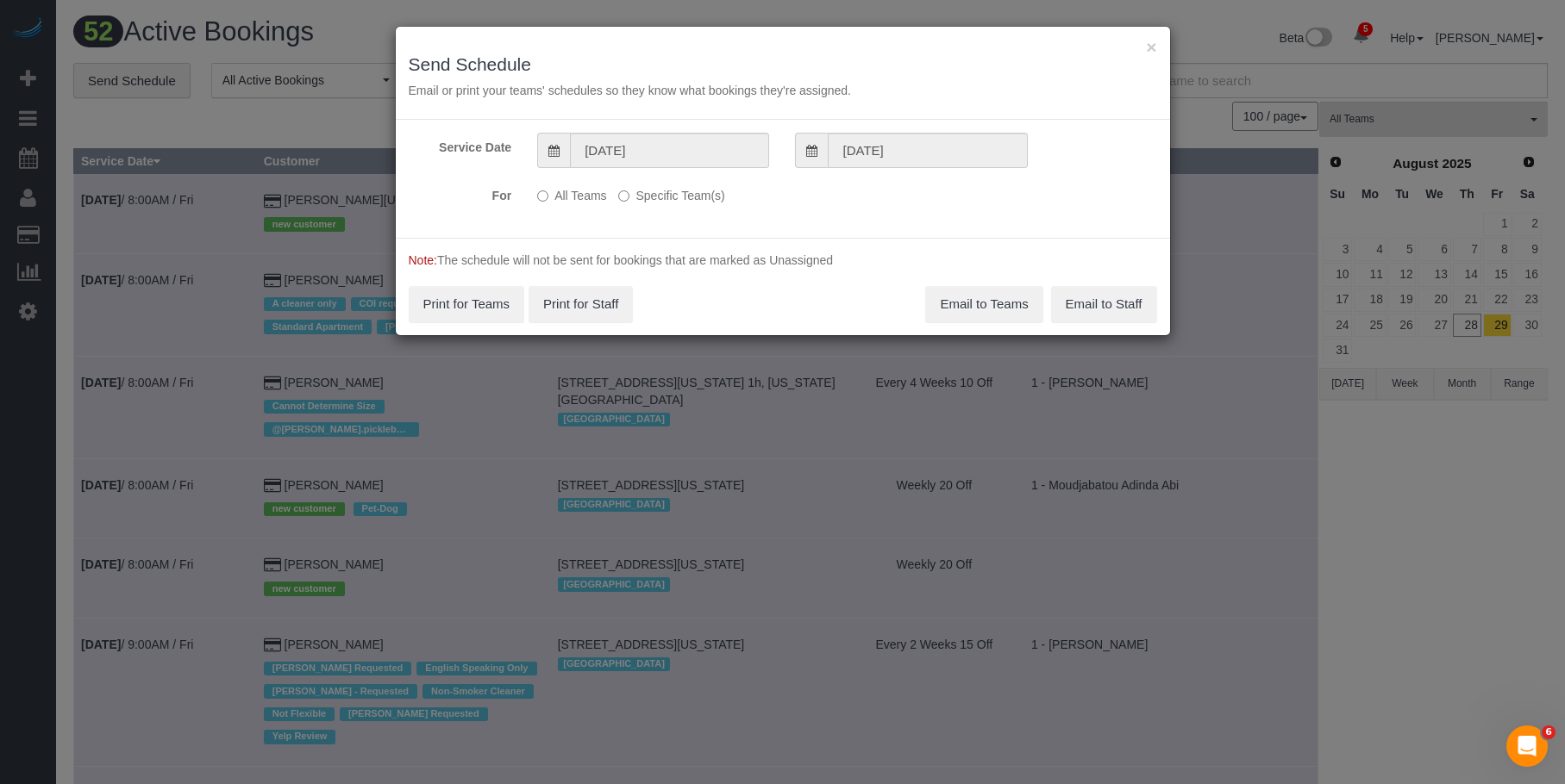
click at [698, 203] on label "Specific Team(s)" at bounding box center [671, 192] width 106 height 23
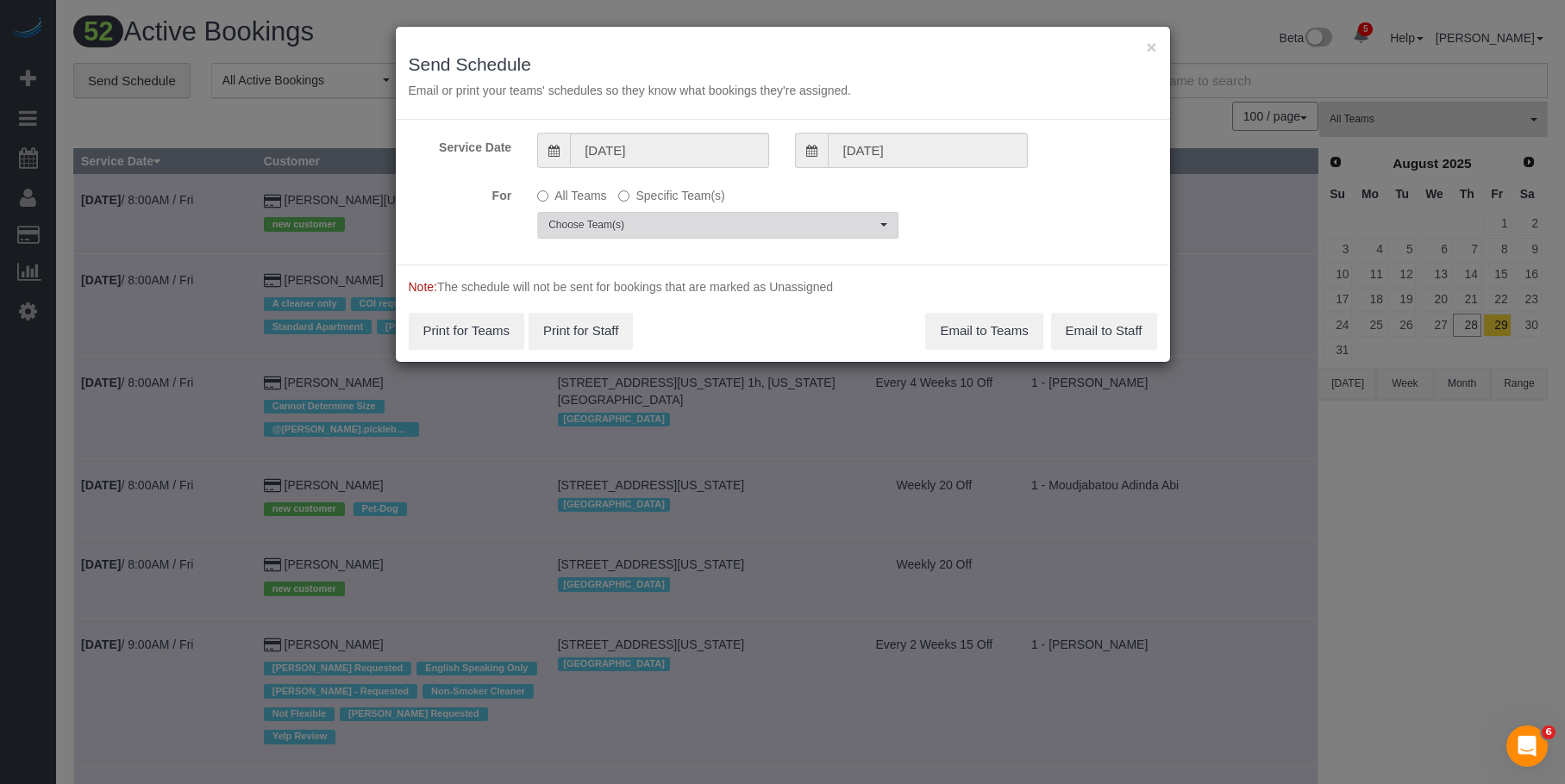
click at [735, 224] on span "Choose Team(s)" at bounding box center [712, 226] width 327 height 15
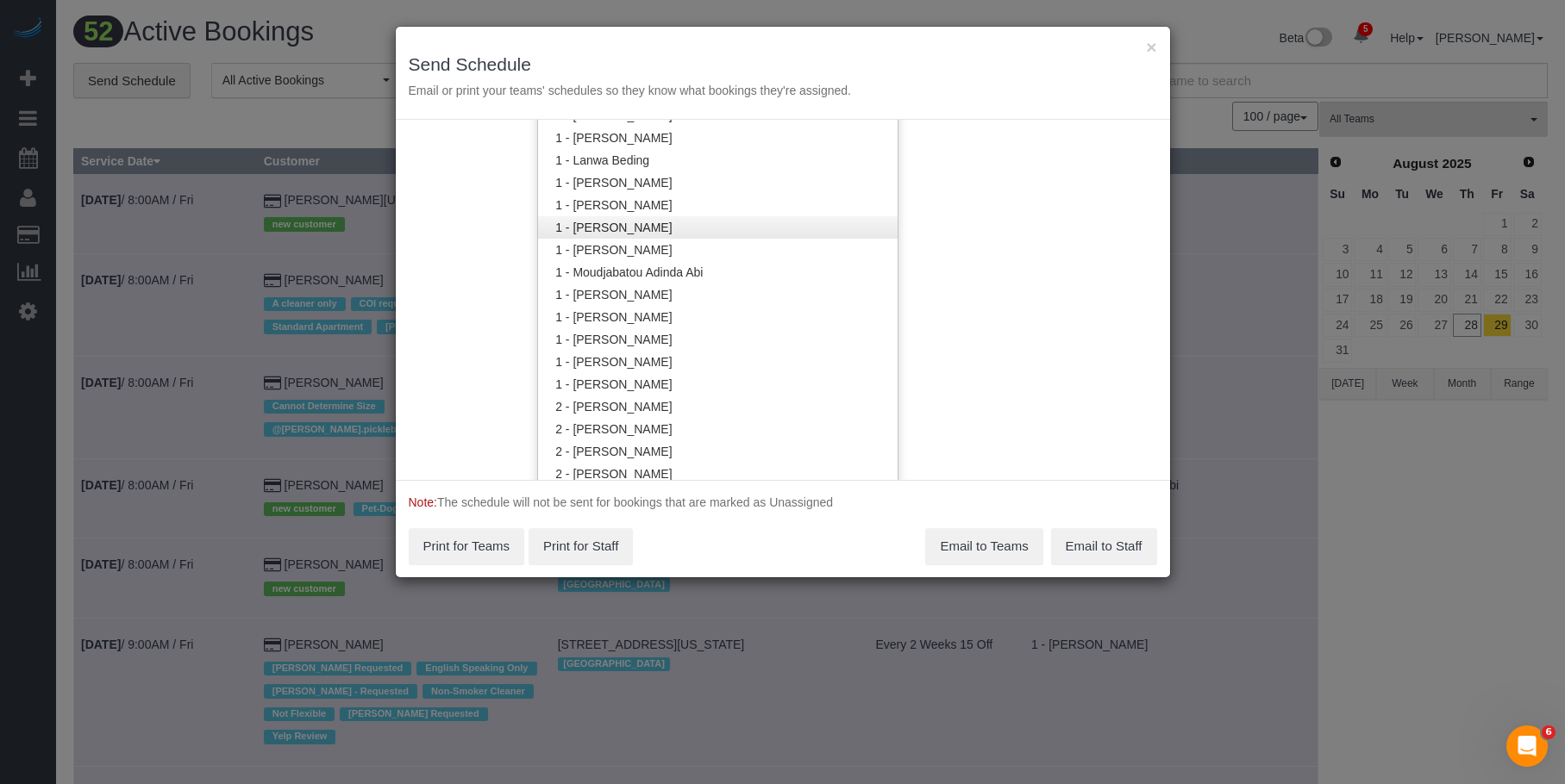
scroll to position [692, 0]
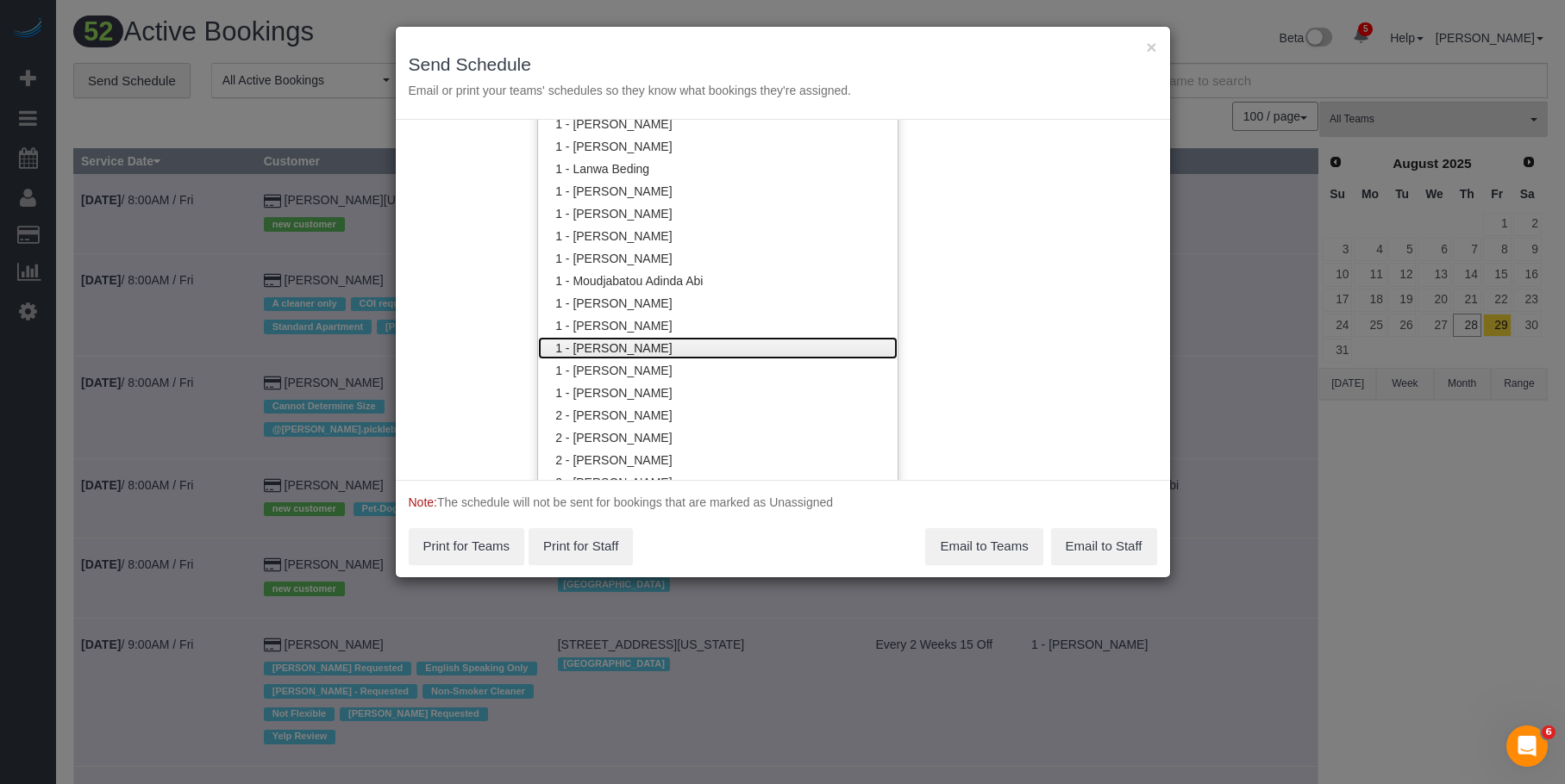
click at [666, 344] on link "1 - [PERSON_NAME]" at bounding box center [718, 348] width 360 height 22
click at [775, 44] on div "× Send Schedule Email or print your teams' schedules so they know what bookings…" at bounding box center [782, 73] width 774 height 93
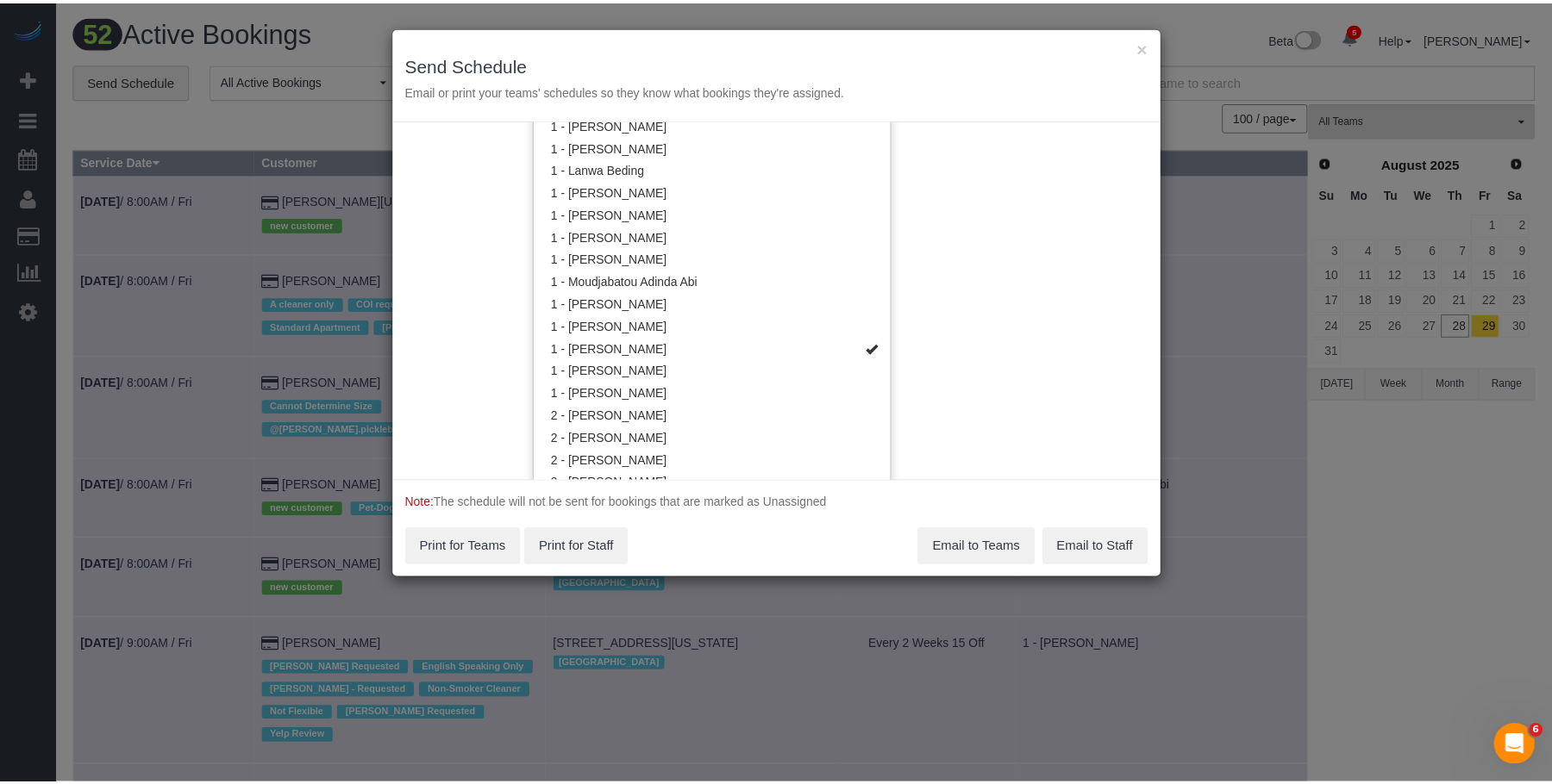
scroll to position [0, 0]
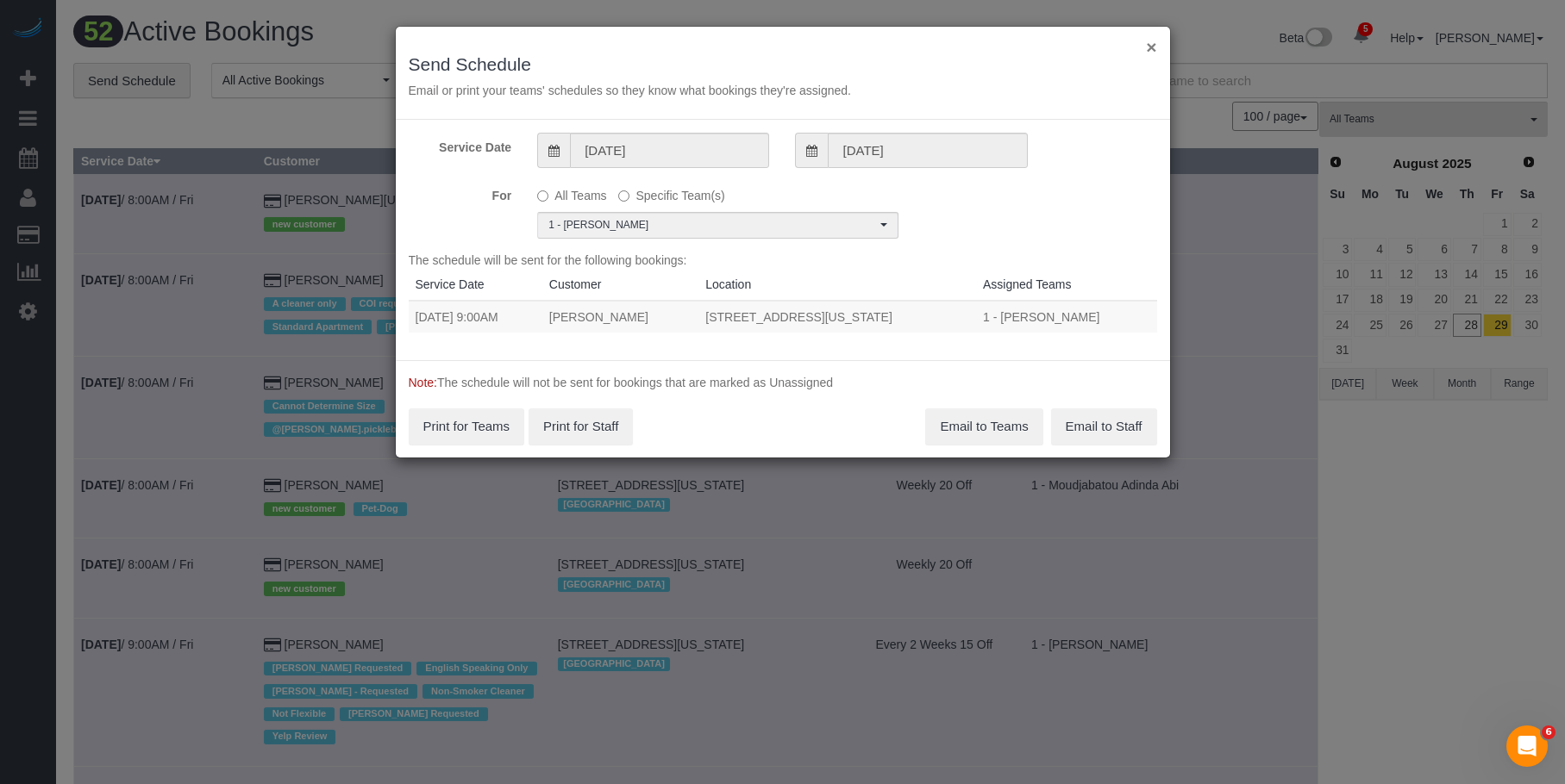
click at [1155, 45] on button "×" at bounding box center [1151, 47] width 10 height 18
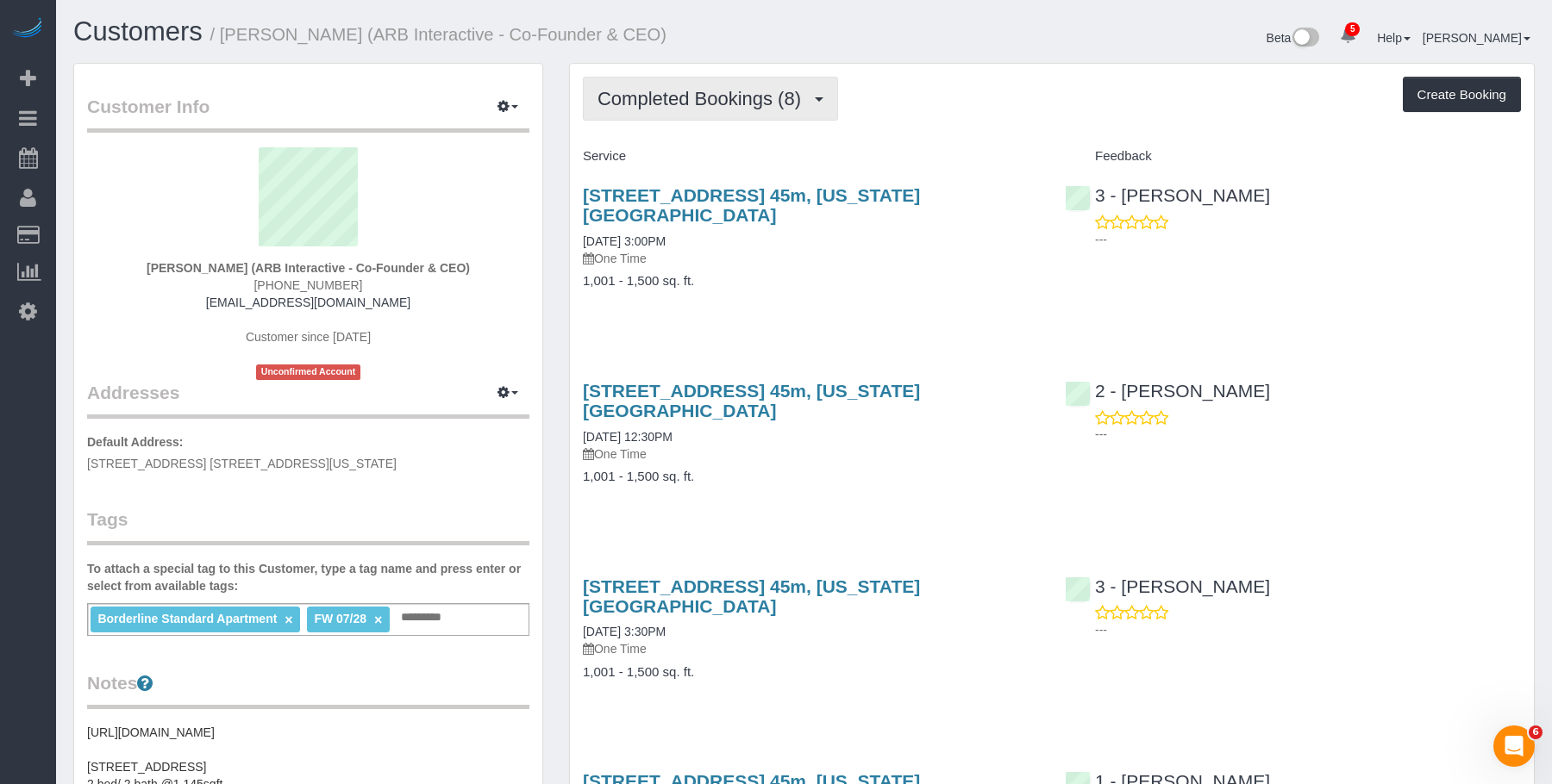
click at [756, 96] on span "Completed Bookings (8)" at bounding box center [703, 98] width 212 height 21
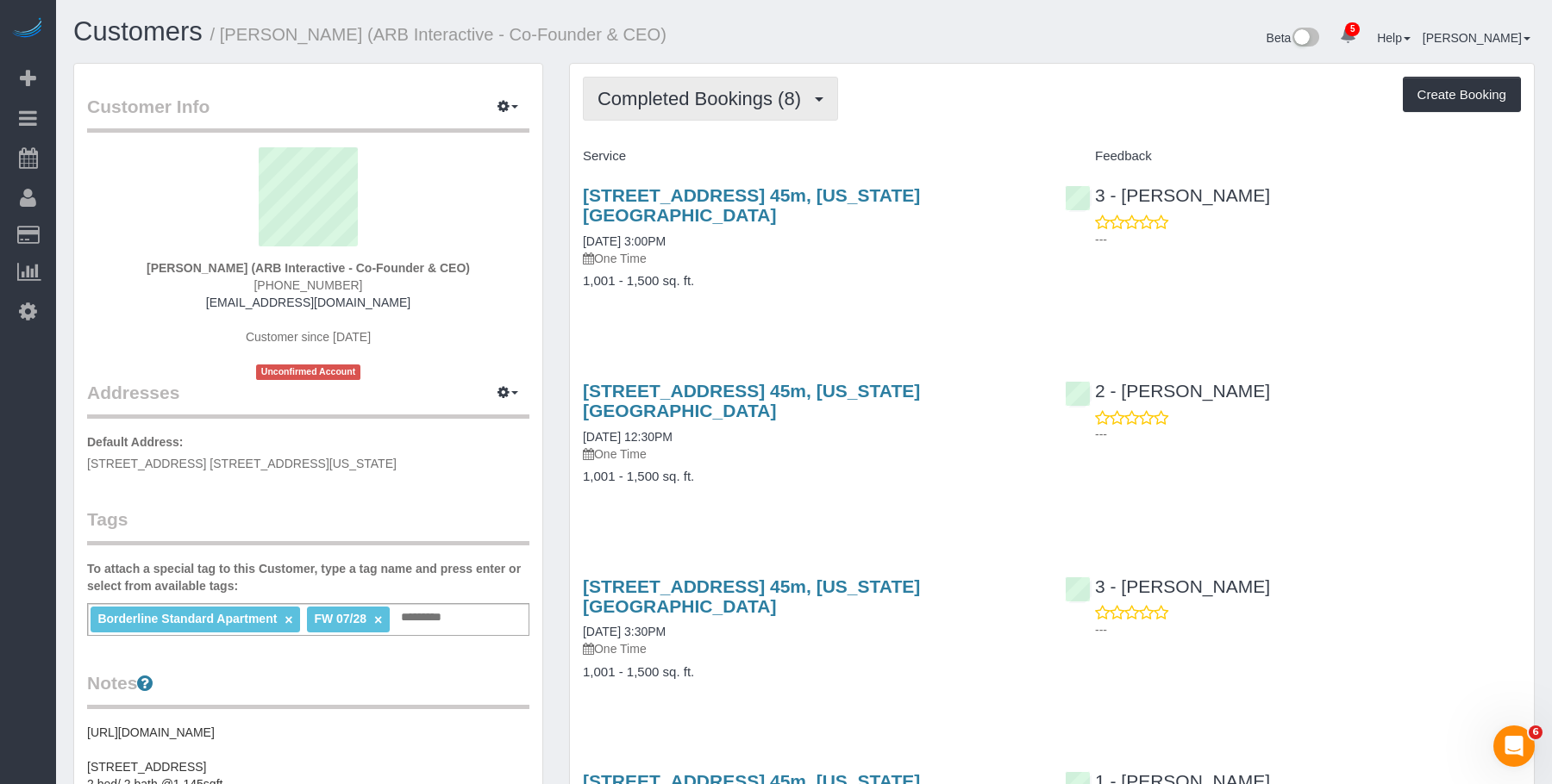
click at [721, 90] on span "Completed Bookings (8)" at bounding box center [703, 98] width 212 height 21
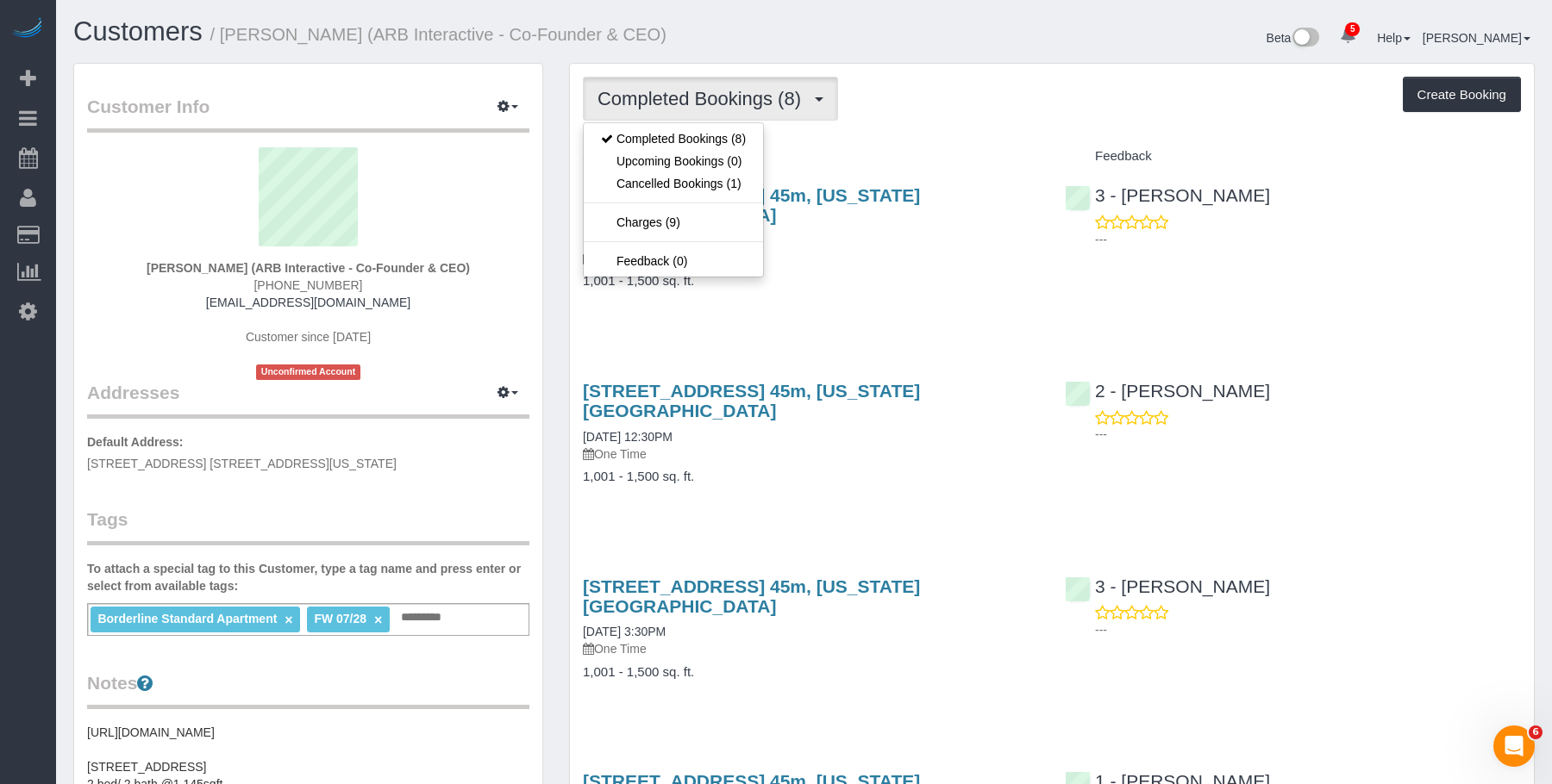
click at [895, 161] on h4 "Service" at bounding box center [810, 156] width 456 height 15
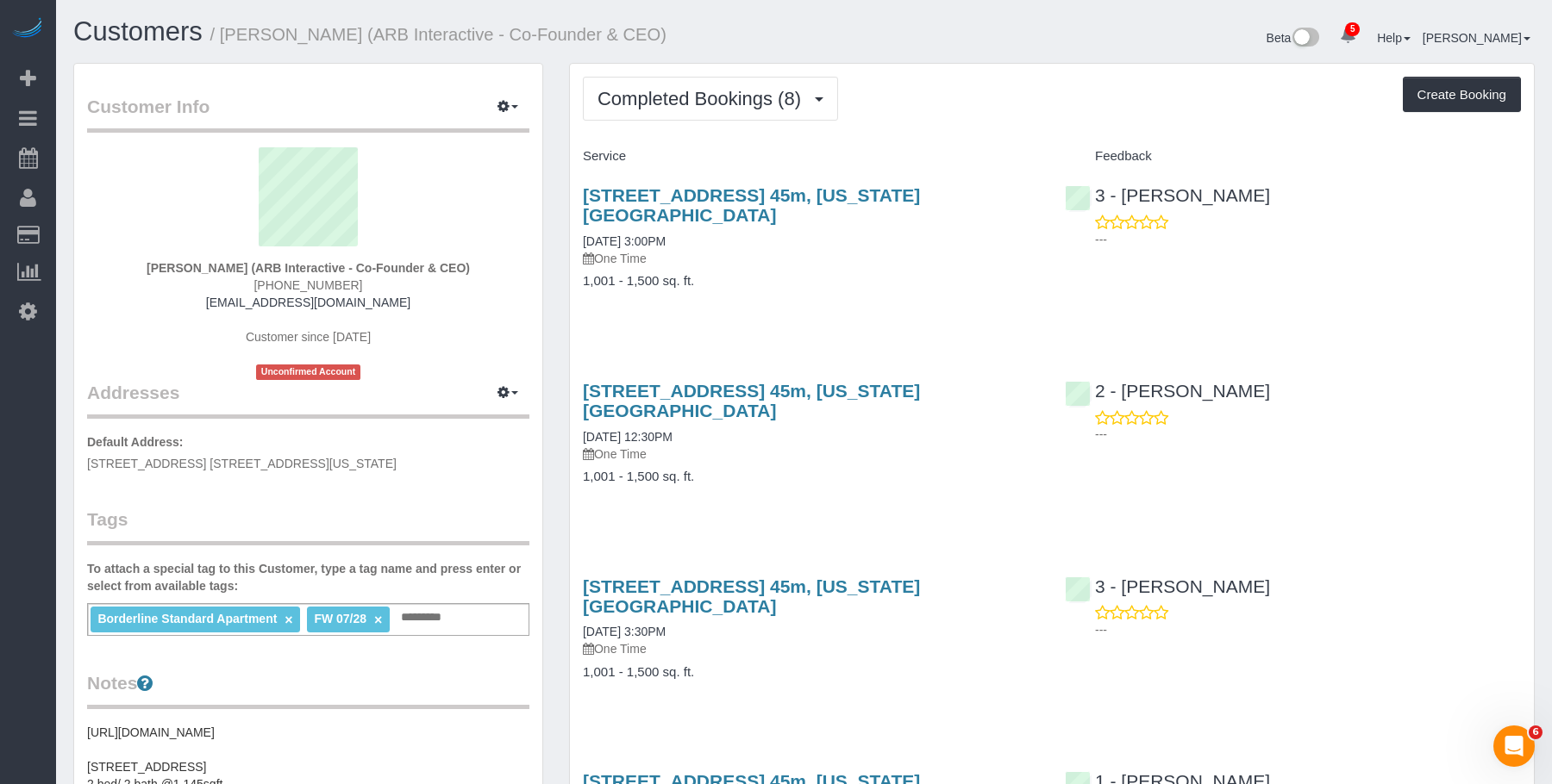
drag, startPoint x: 570, startPoint y: 193, endPoint x: 572, endPoint y: 17, distance: 176.0
click at [1048, 187] on div "450 West 42nd Street, Apt. 45m, New York, NY 10036 08/25/2025 3:00PM One Time 1…" at bounding box center [810, 247] width 482 height 153
copy link "450 West 42nd Street, Apt. 45m, New York, NY 10036"
drag, startPoint x: 574, startPoint y: 182, endPoint x: 1046, endPoint y: 194, distance: 472.2
click at [1046, 194] on div "450 West 42nd Street, Apt. 45m, New York, NY 10036 08/25/2025 3:00PM One Time 1…" at bounding box center [810, 247] width 482 height 153
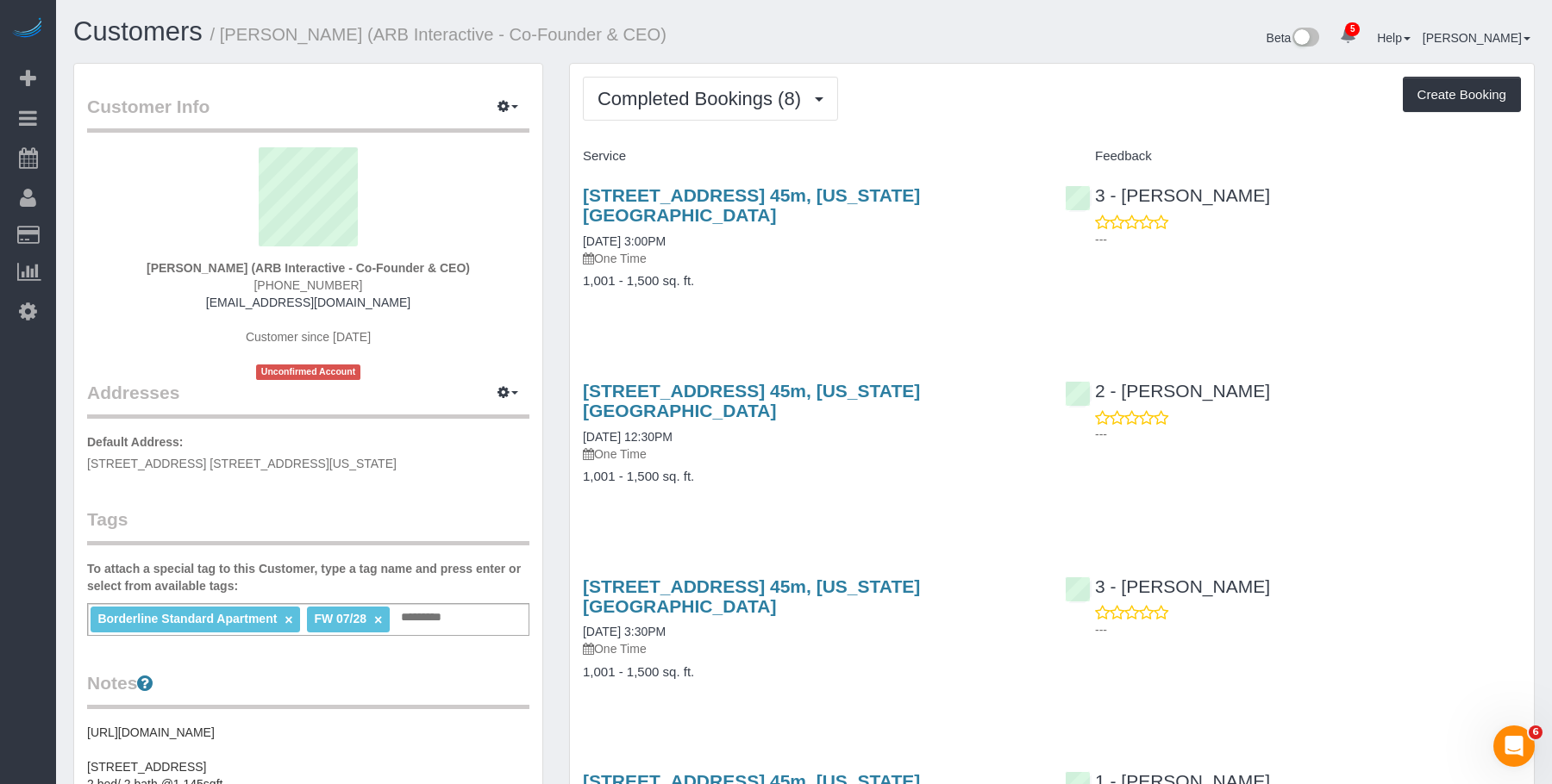
copy link "[STREET_ADDRESS] 45m, [US_STATE][GEOGRAPHIC_DATA]"
drag, startPoint x: 831, startPoint y: 289, endPoint x: 845, endPoint y: 294, distance: 14.9
click at [832, 288] on div "450 West 42nd Street, Apt. 45m, New York, NY 10036 08/25/2025 3:00PM One Time 1…" at bounding box center [810, 247] width 482 height 153
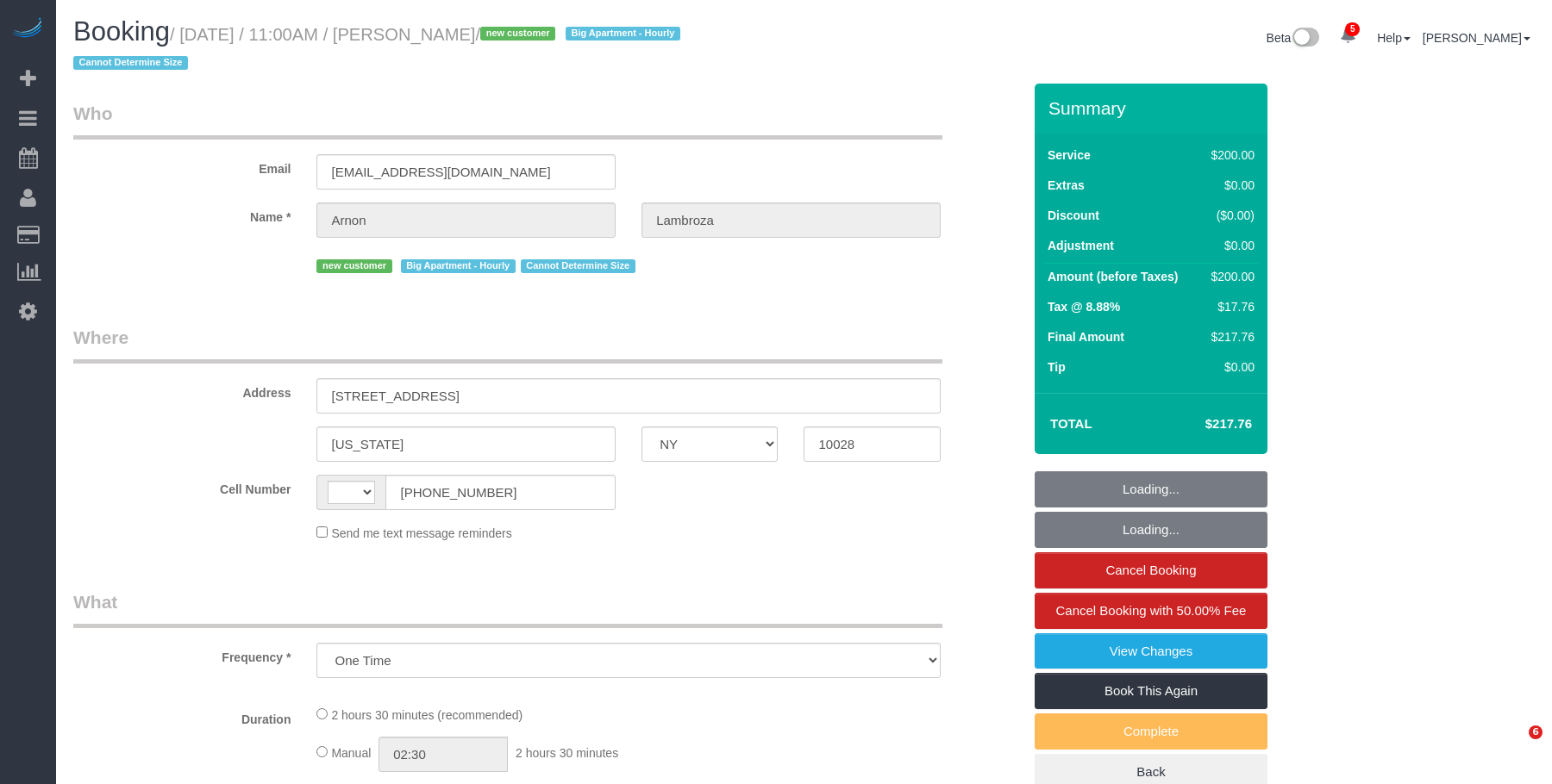
select select "NY"
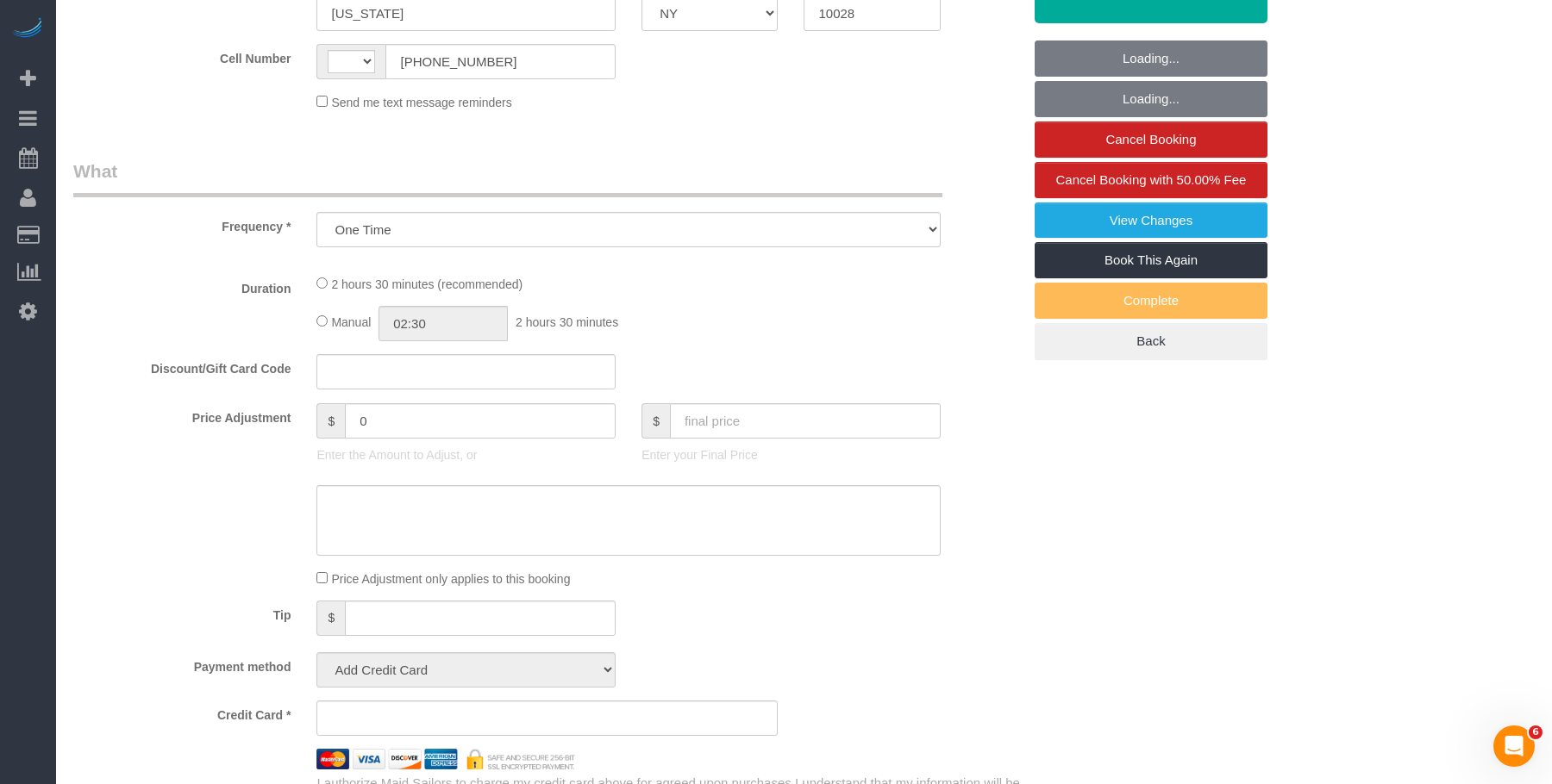
select select "string:stripe-pm_1S13iP4VGloSiKo7nHjAGeIc"
select select "number:59"
select select "number:90"
select select "number:15"
select select "number:6"
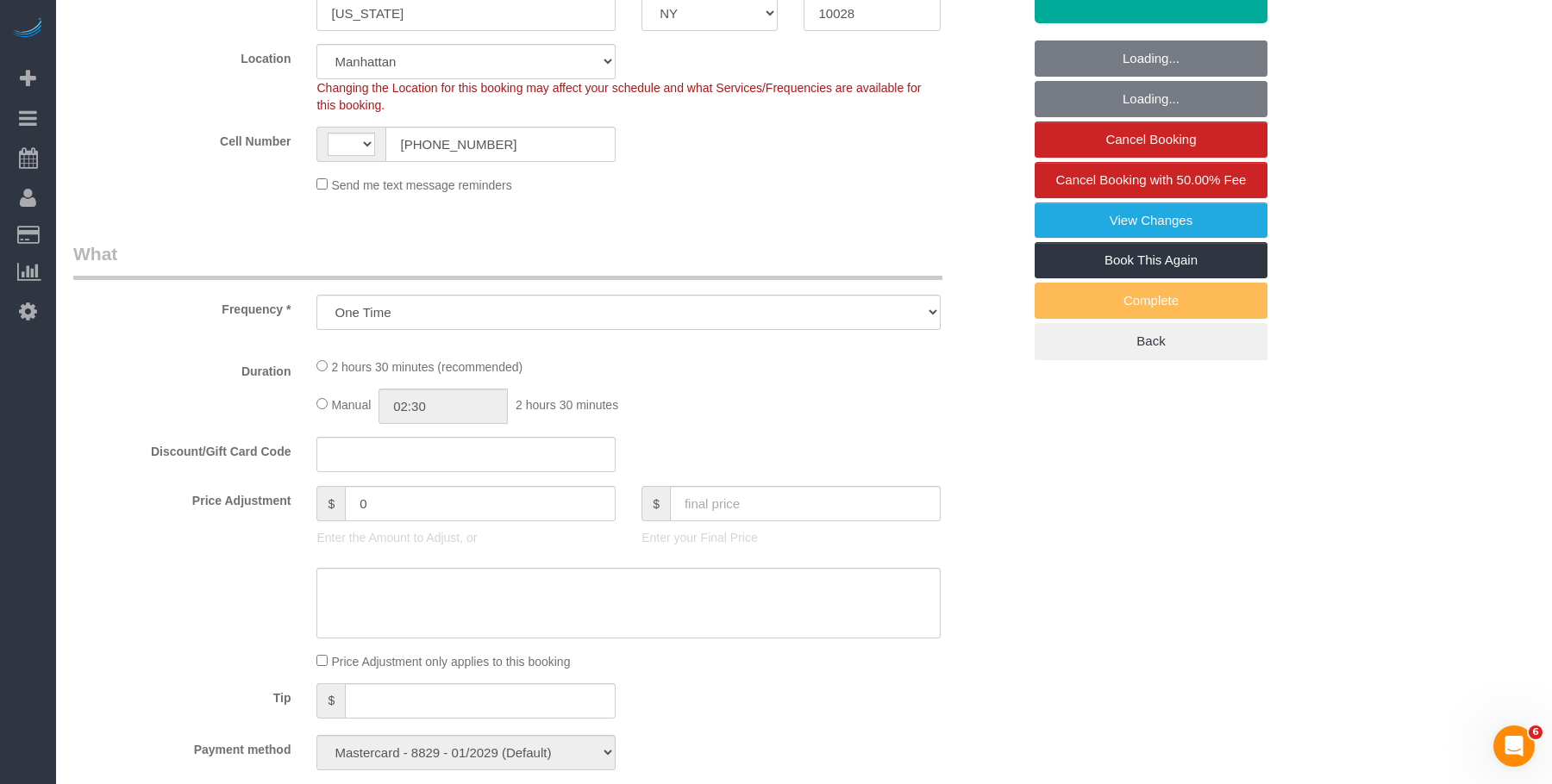
select select "object:581"
select select "string:US"
select select "spot1"
select select "150"
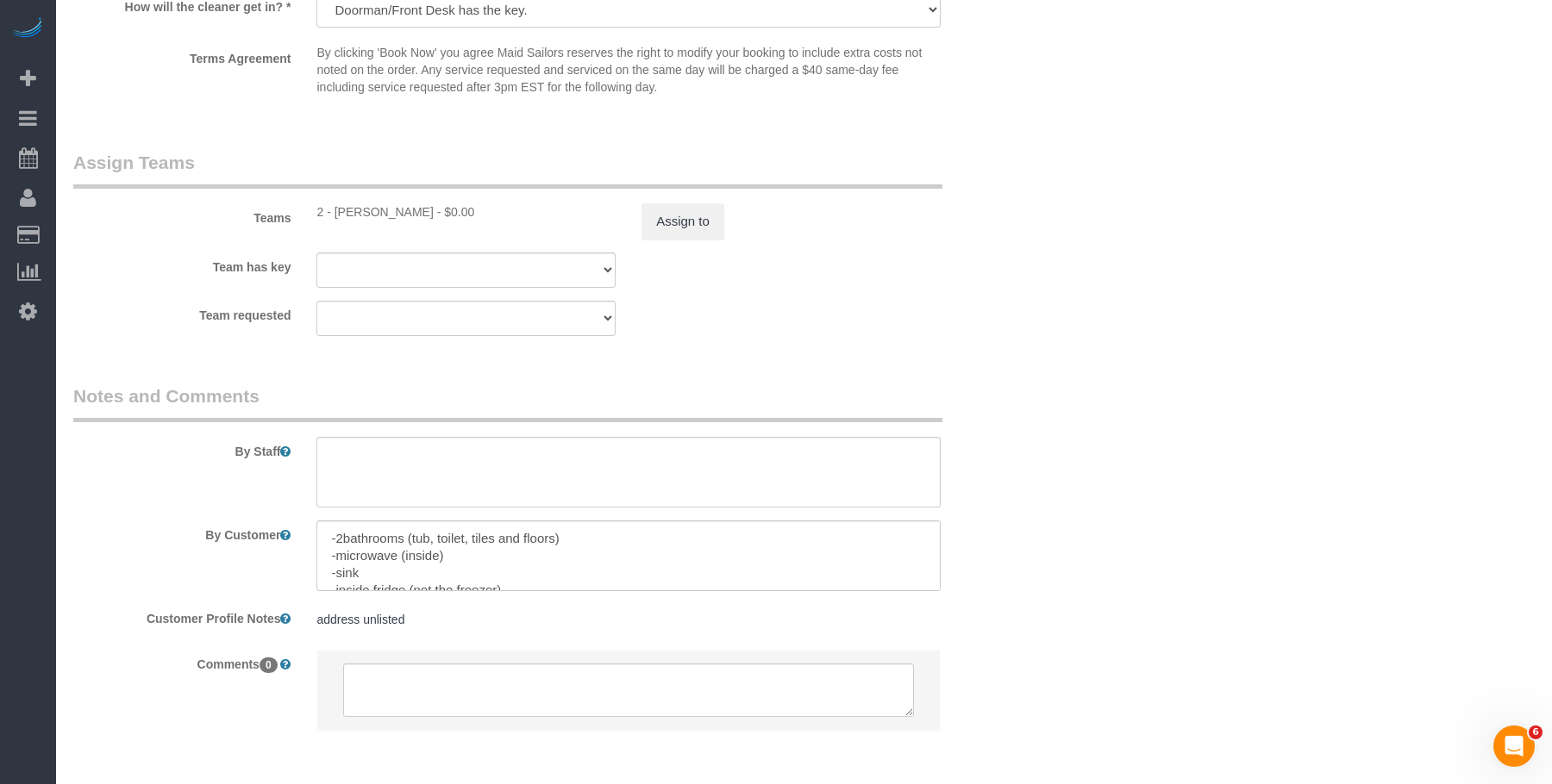
scroll to position [86, 0]
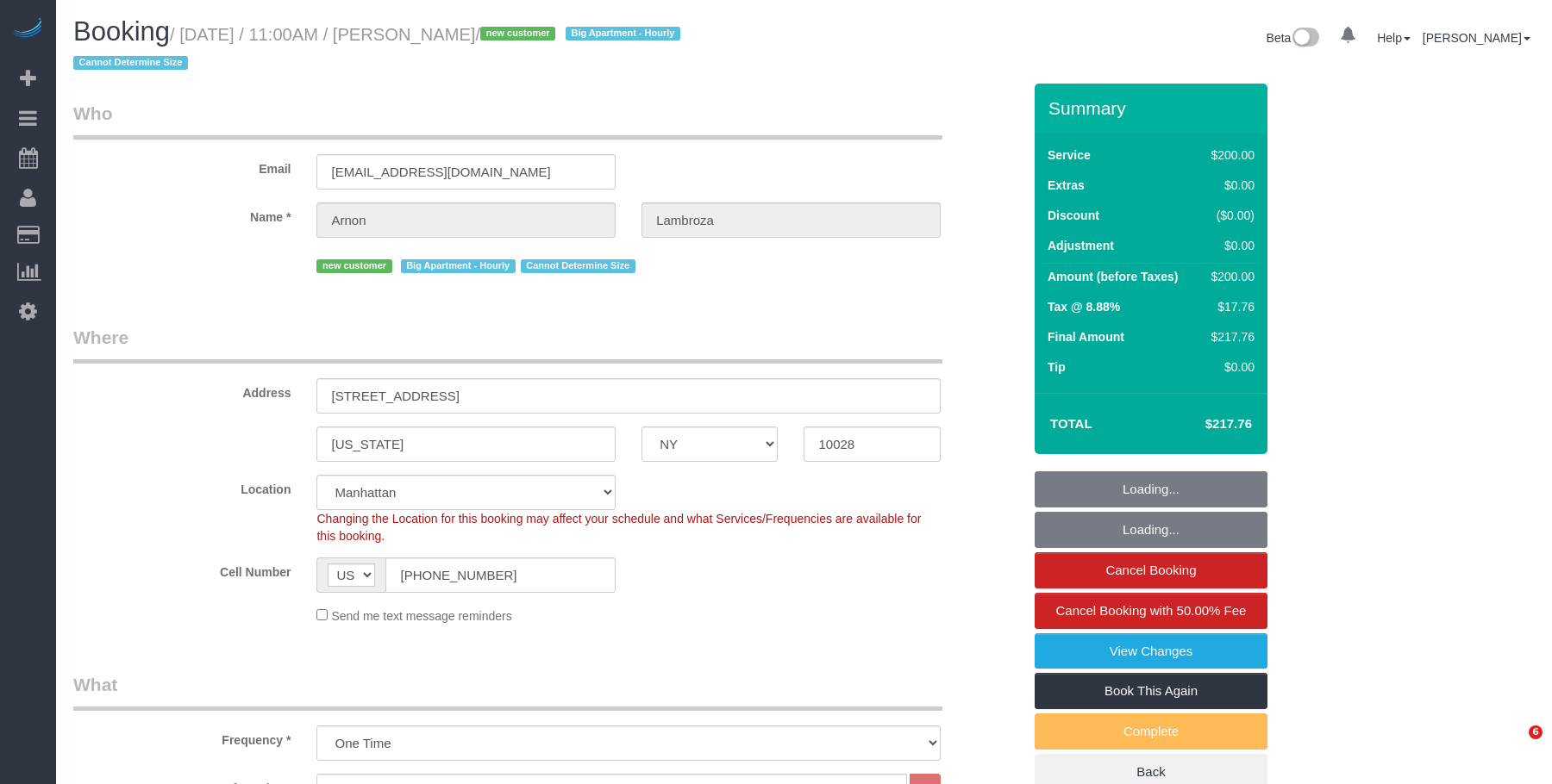
select select "NY"
select select "150"
select select "number:59"
select select "number:90"
select select "number:15"
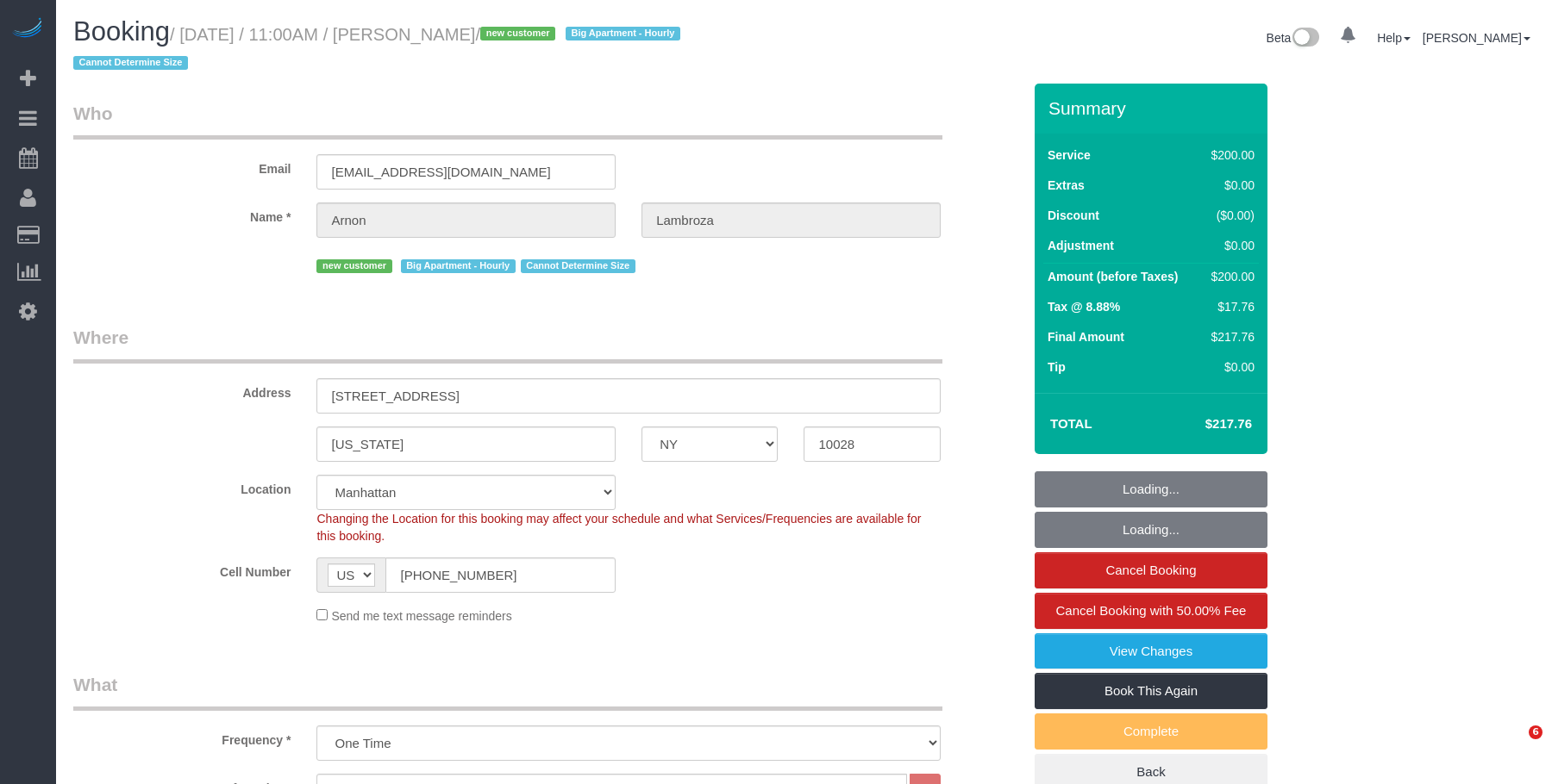
select select "number:6"
select select "spot1"
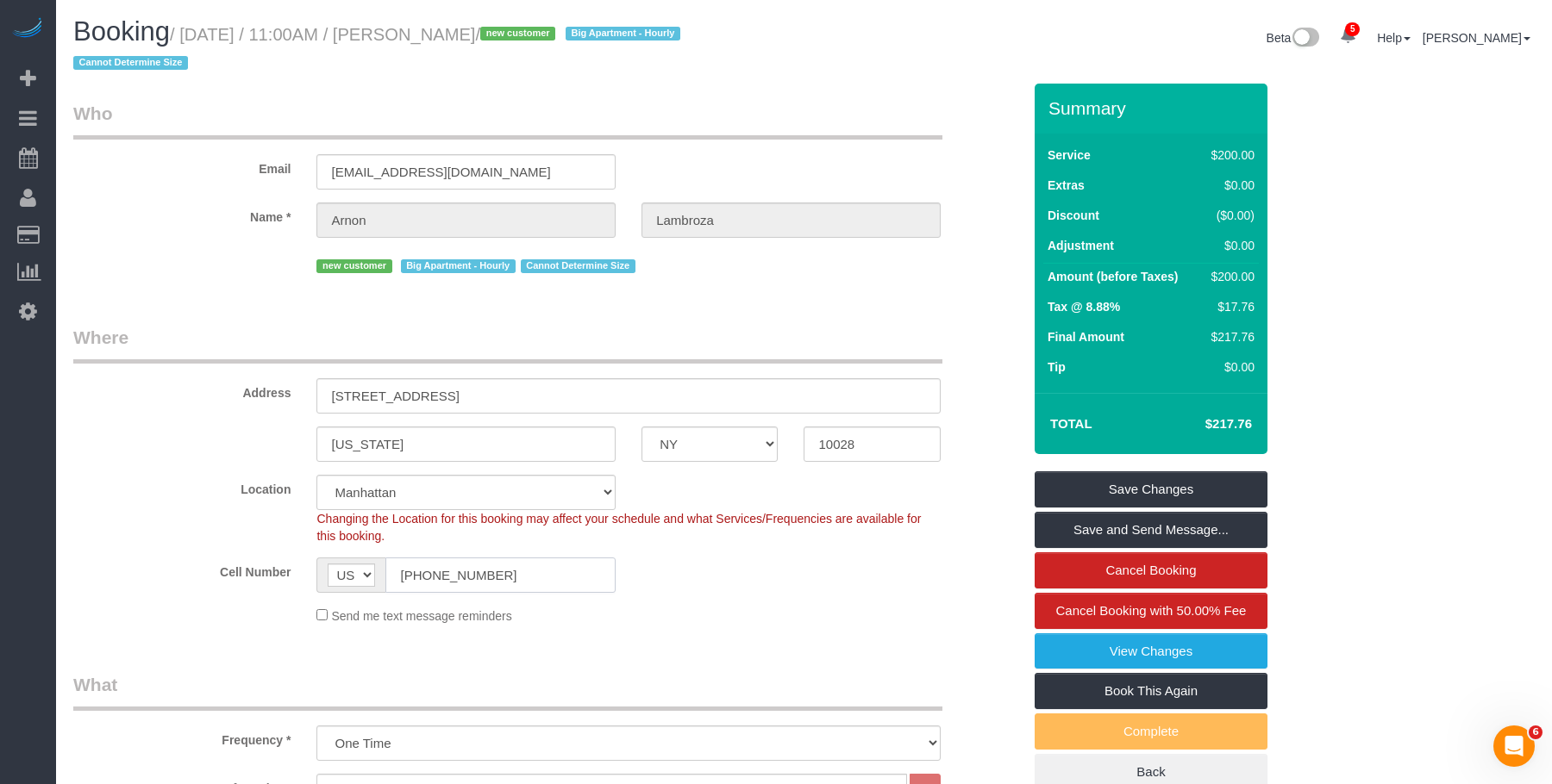
drag, startPoint x: 483, startPoint y: 575, endPoint x: 297, endPoint y: 578, distance: 186.0
click at [297, 578] on div "Cell Number AF AL DZ AD AO AI AQ AG AR AM AW AU AT AZ BS BH BD BB BY BE BZ BJ B…" at bounding box center [547, 575] width 974 height 35
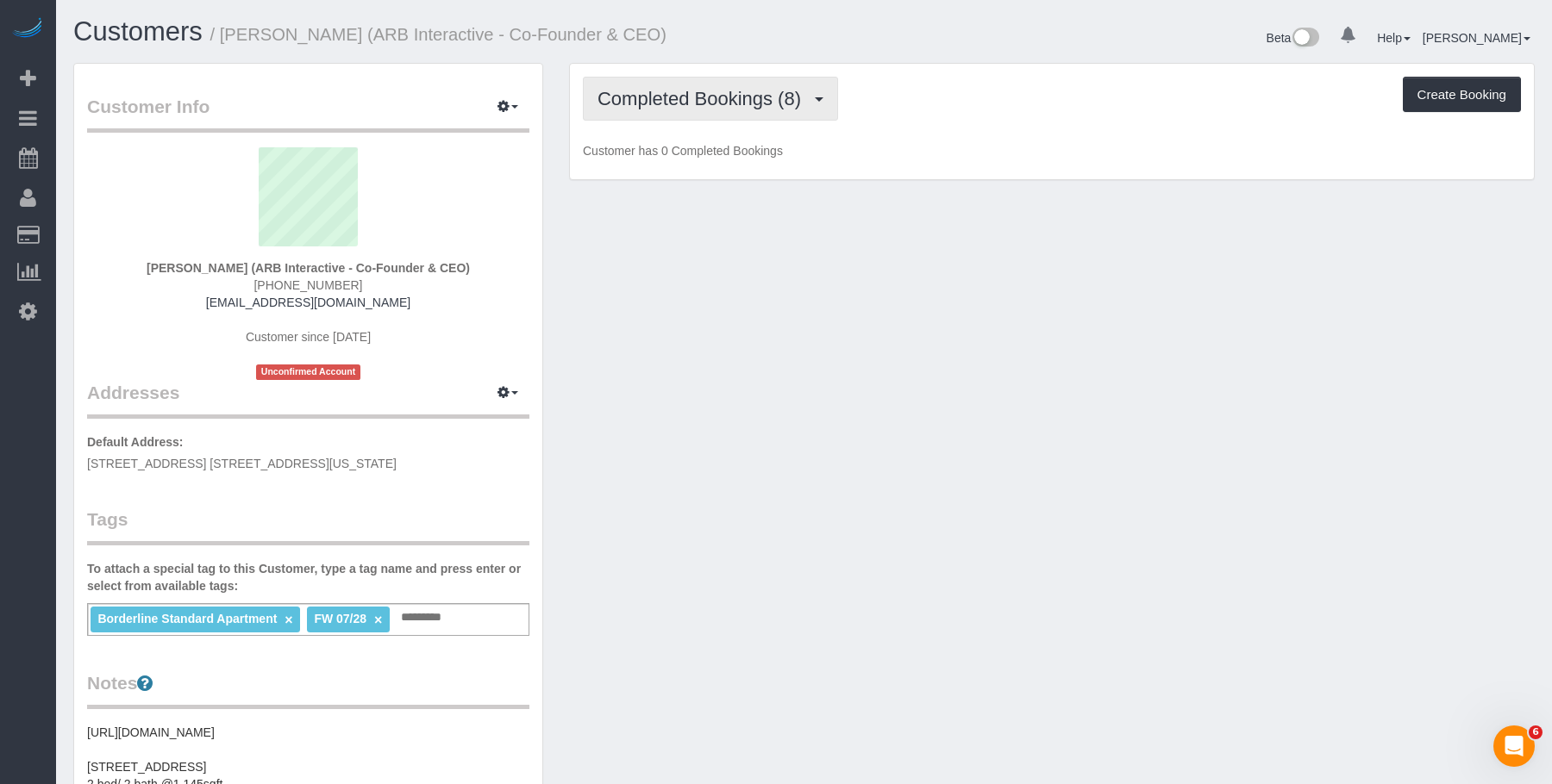
drag, startPoint x: 685, startPoint y: 106, endPoint x: 705, endPoint y: 165, distance: 62.3
click at [685, 106] on span "Completed Bookings (8)" at bounding box center [703, 98] width 212 height 21
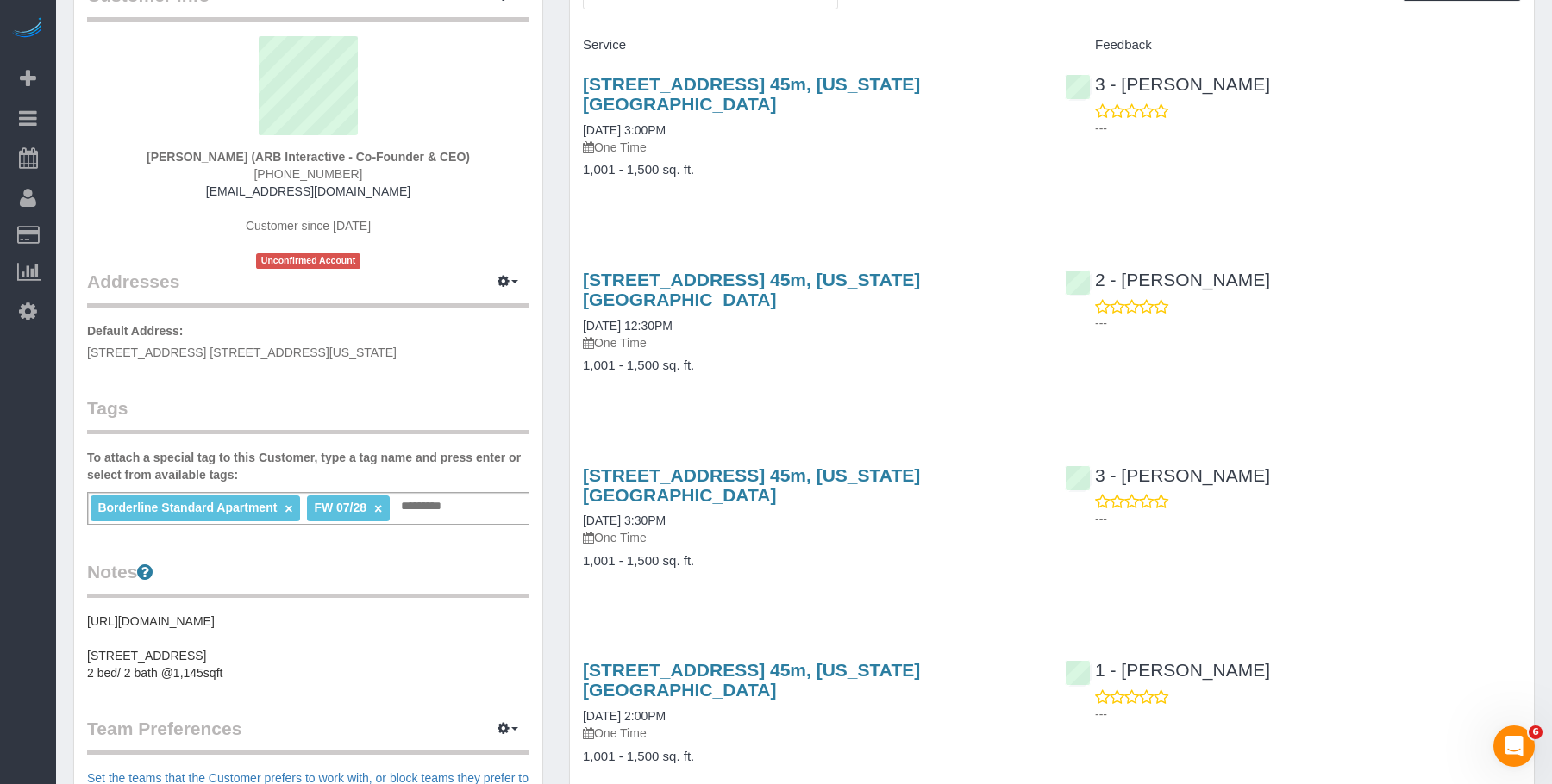
scroll to position [19, 0]
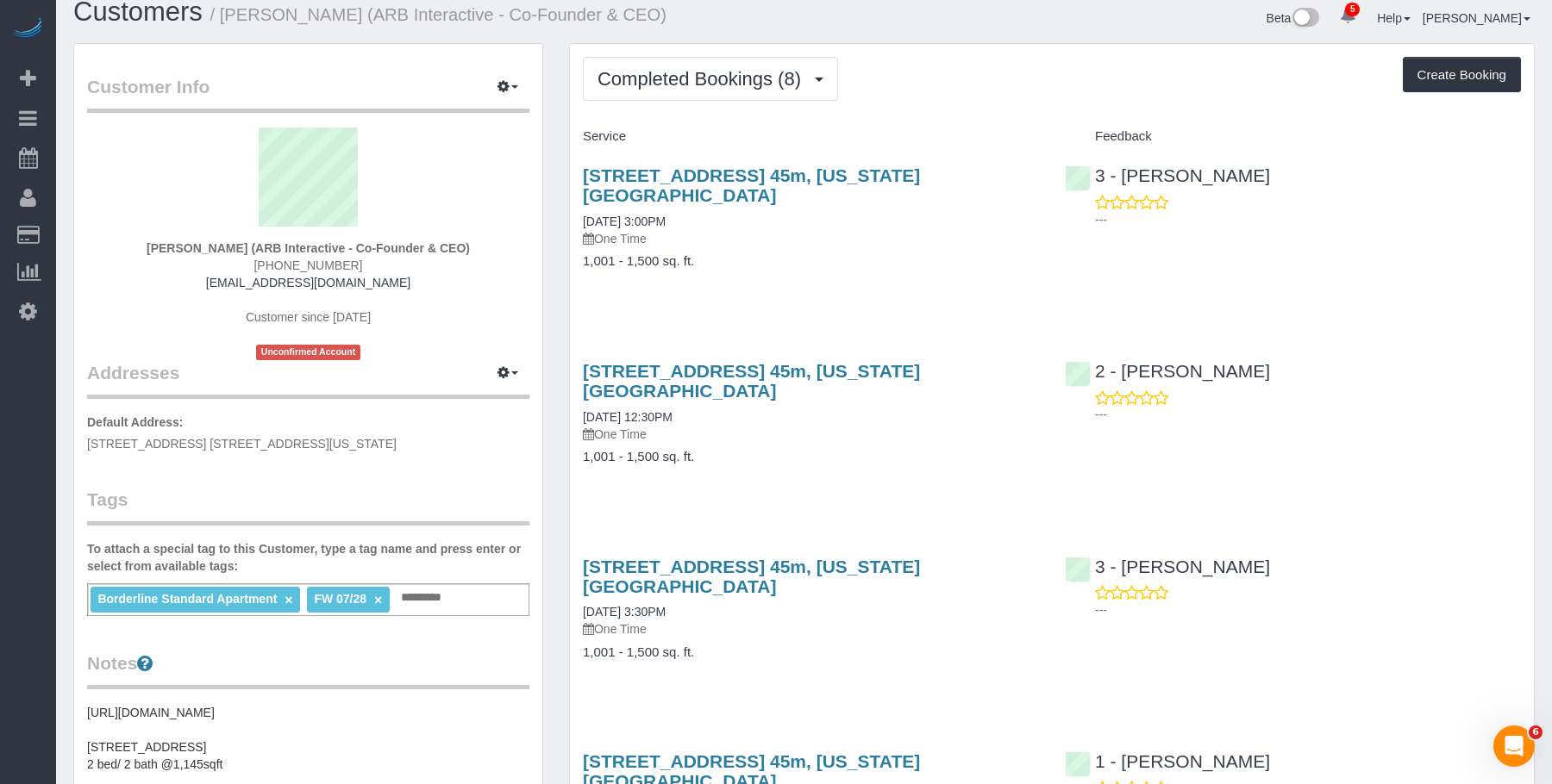
click at [989, 89] on div "Completed Bookings (8) Completed Bookings (8) Upcoming Bookings (0) Cancelled B…" at bounding box center [1052, 80] width 938 height 44
click at [871, 254] on h4 "1,001 - 1,500 sq. ft." at bounding box center [810, 262] width 456 height 15
click at [802, 268] on div "450 West 42nd Street, Apt. 45m, New York, NY 10036 08/25/2025 3:00PM One Time 1…" at bounding box center [810, 227] width 482 height 153
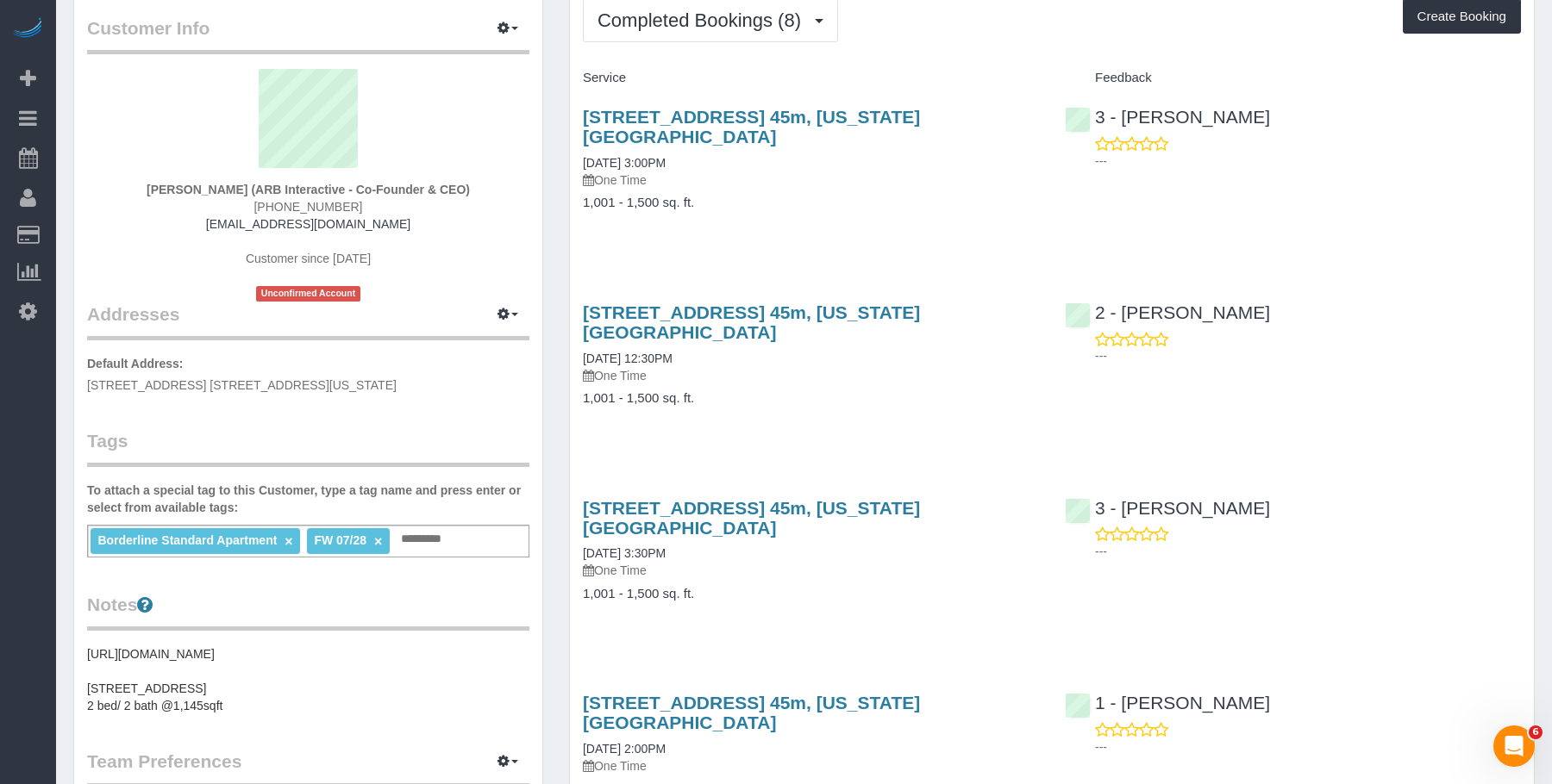
scroll to position [0, 0]
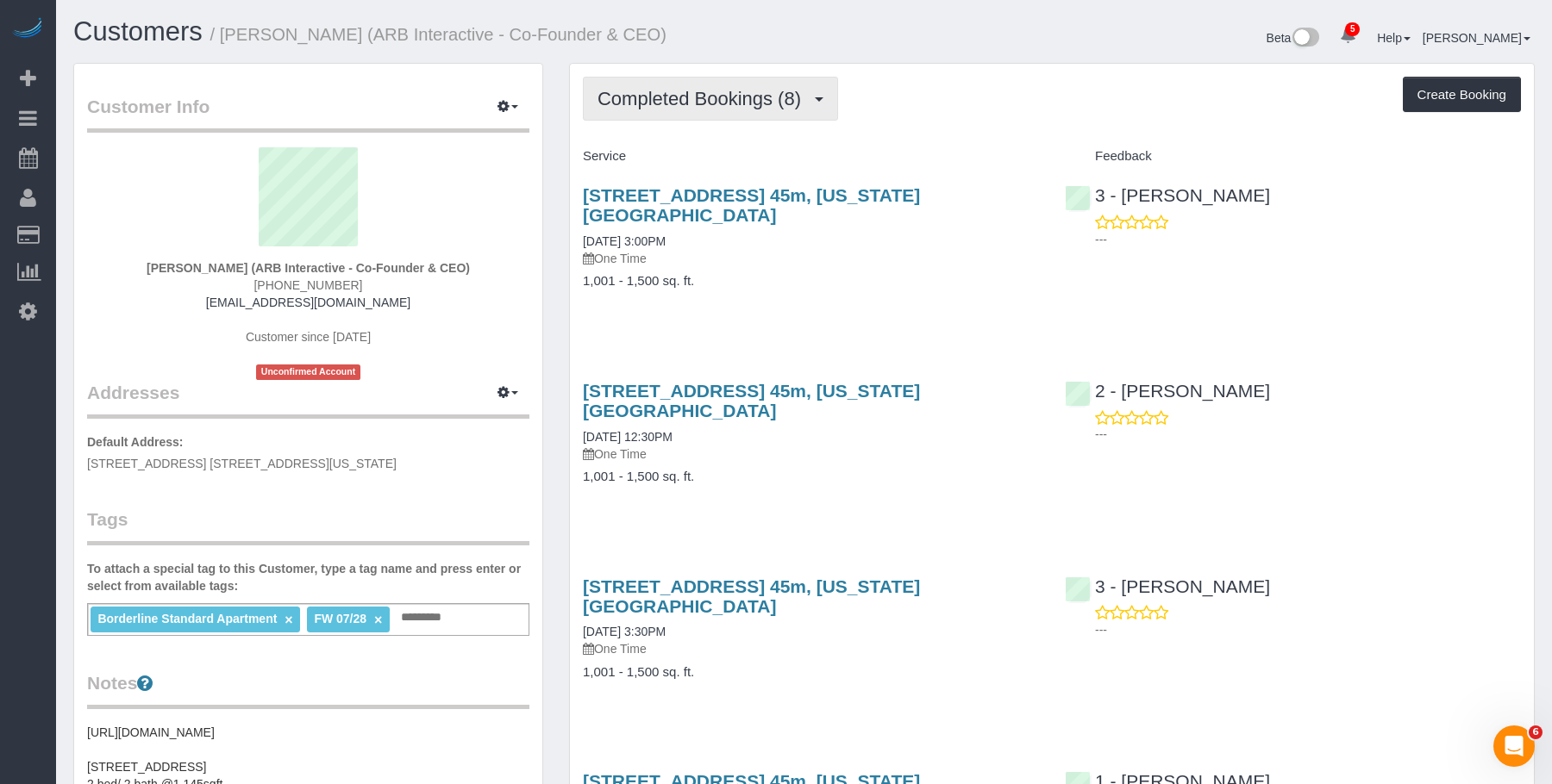
click at [693, 96] on span "Completed Bookings (8)" at bounding box center [703, 98] width 212 height 21
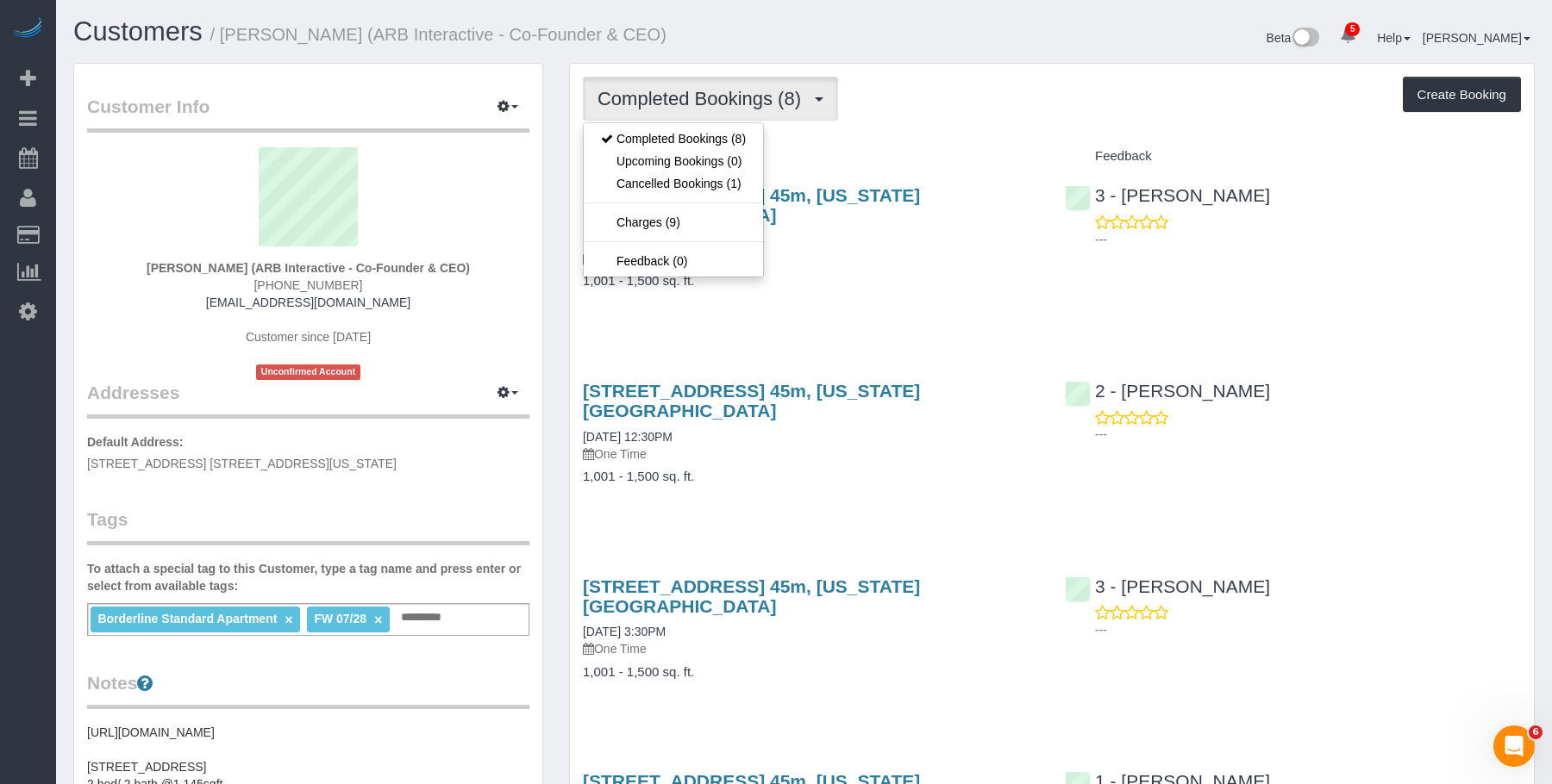
click at [906, 271] on div "450 West 42nd Street, Apt. 45m, New York, NY 10036 08/25/2025 3:00PM One Time 1…" at bounding box center [810, 247] width 482 height 153
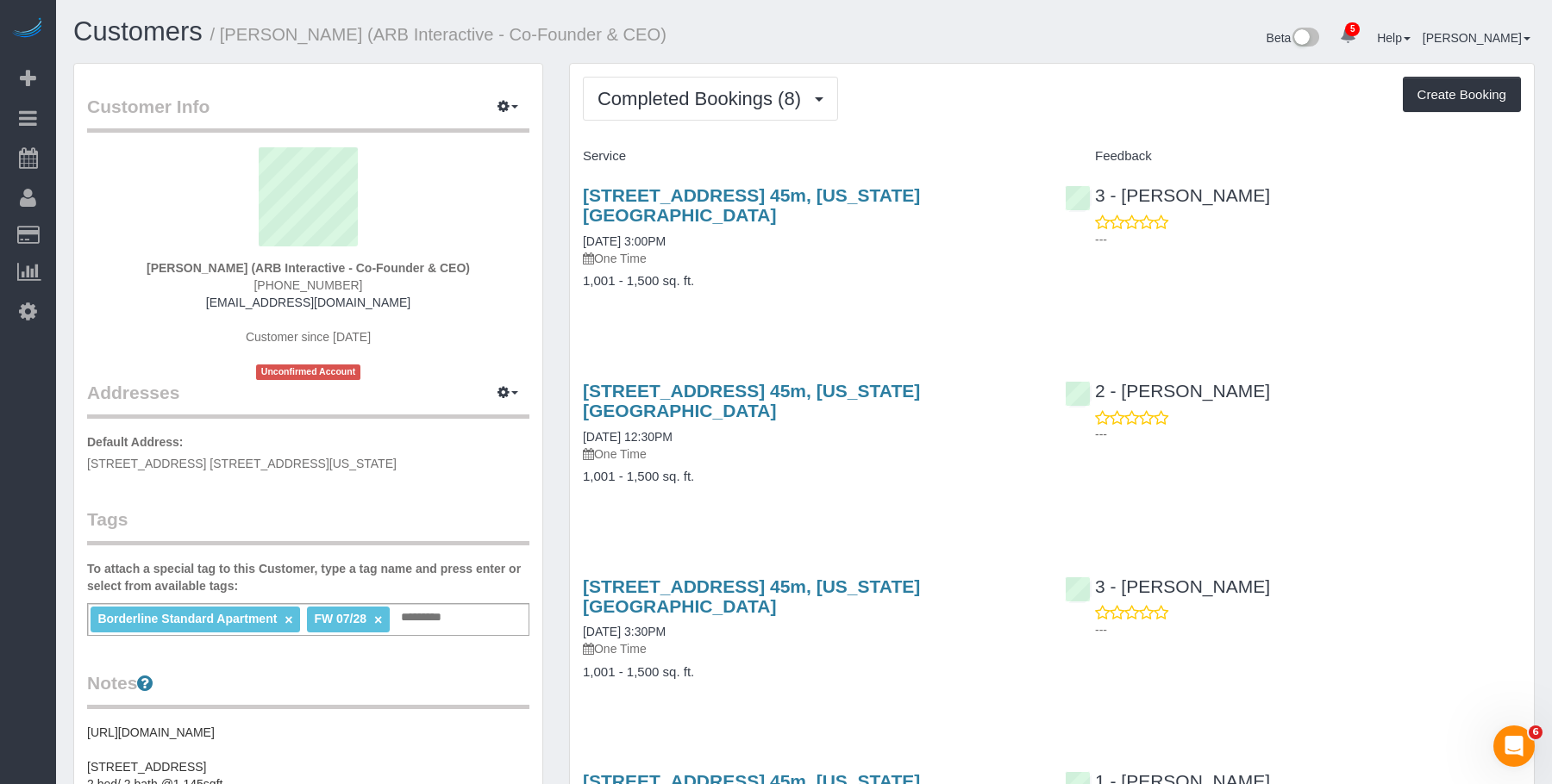
drag, startPoint x: 573, startPoint y: 193, endPoint x: 1040, endPoint y: 192, distance: 467.0
click at [1040, 192] on div "450 West 42nd Street, Apt. 45m, New York, NY 10036 08/25/2025 3:00PM One Time 1…" at bounding box center [810, 247] width 482 height 153
copy link "450 West 42nd Street, Apt. 45m, New York, NY 10036"
drag, startPoint x: 222, startPoint y: 38, endPoint x: 374, endPoint y: 36, distance: 152.0
click at [374, 36] on small "/ Patrick Fechtmeyer (ARB Interactive - Co-Founder & CEO)" at bounding box center [437, 34] width 456 height 19
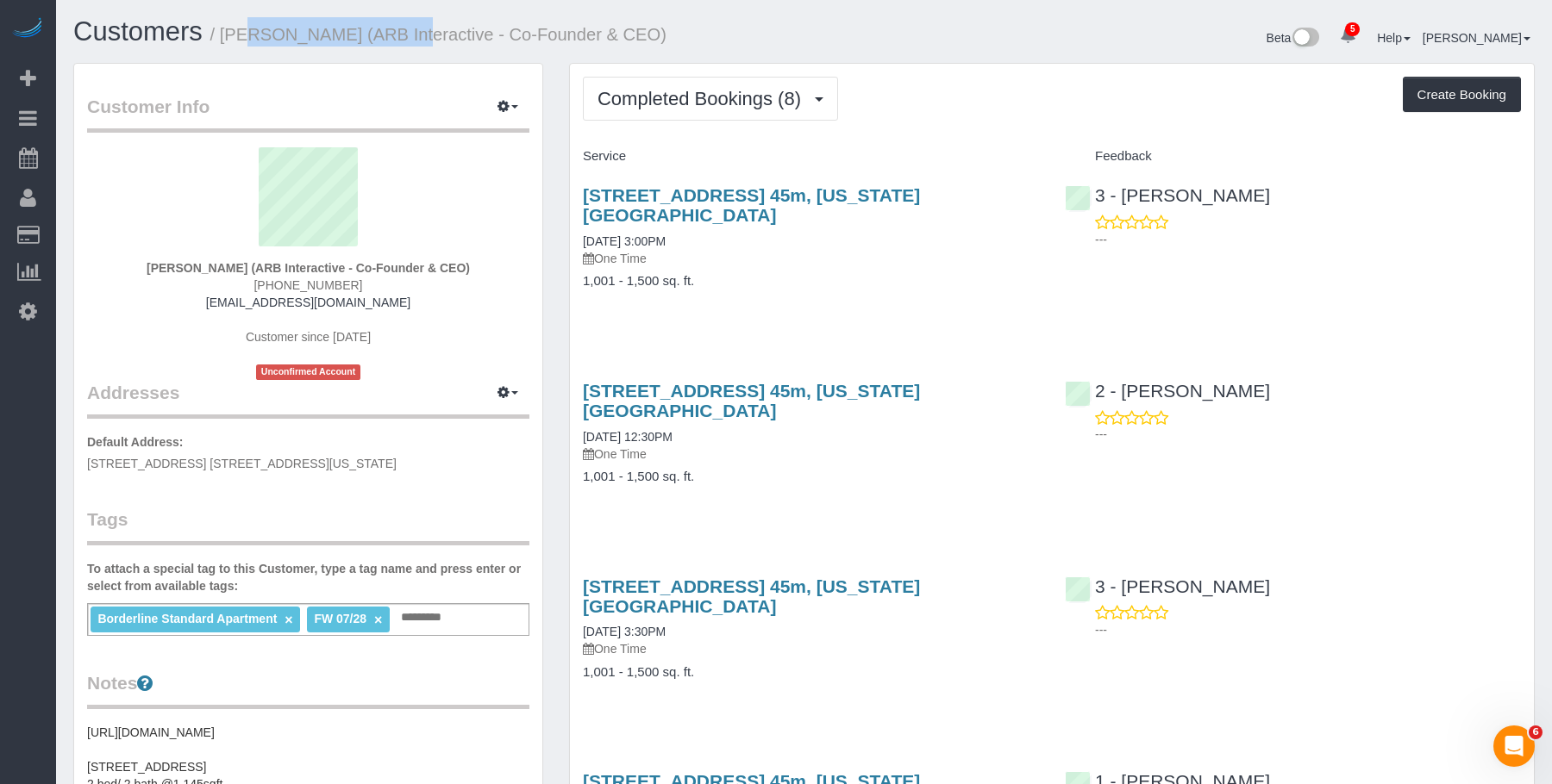
copy small "Patrick Fechtmeyer"
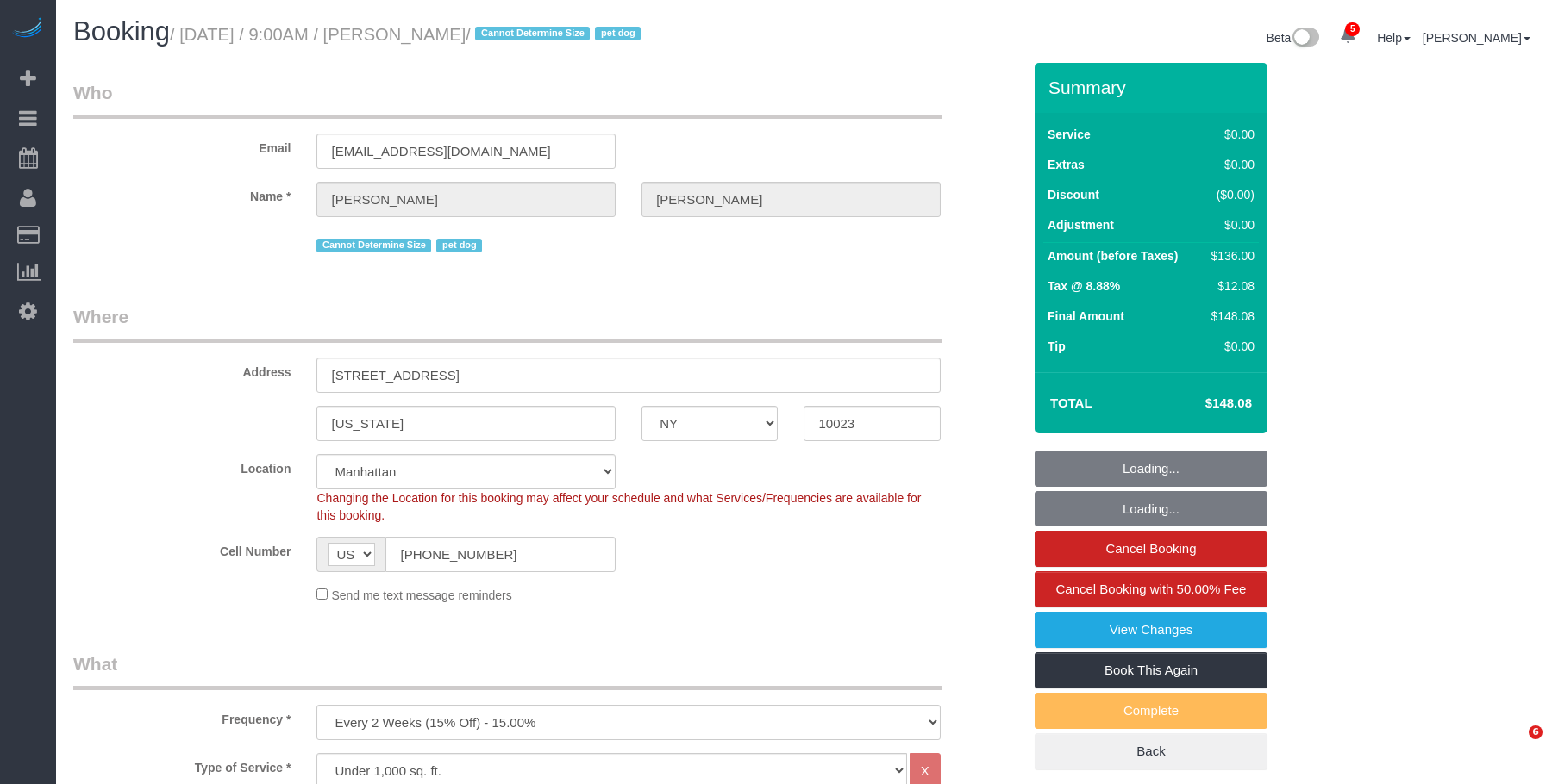
select select "NY"
select select "1"
select select "string:stripe-pm_1RMZCL4VGloSiKo7DWvxFkK9"
select select "number:57"
select select "number:75"
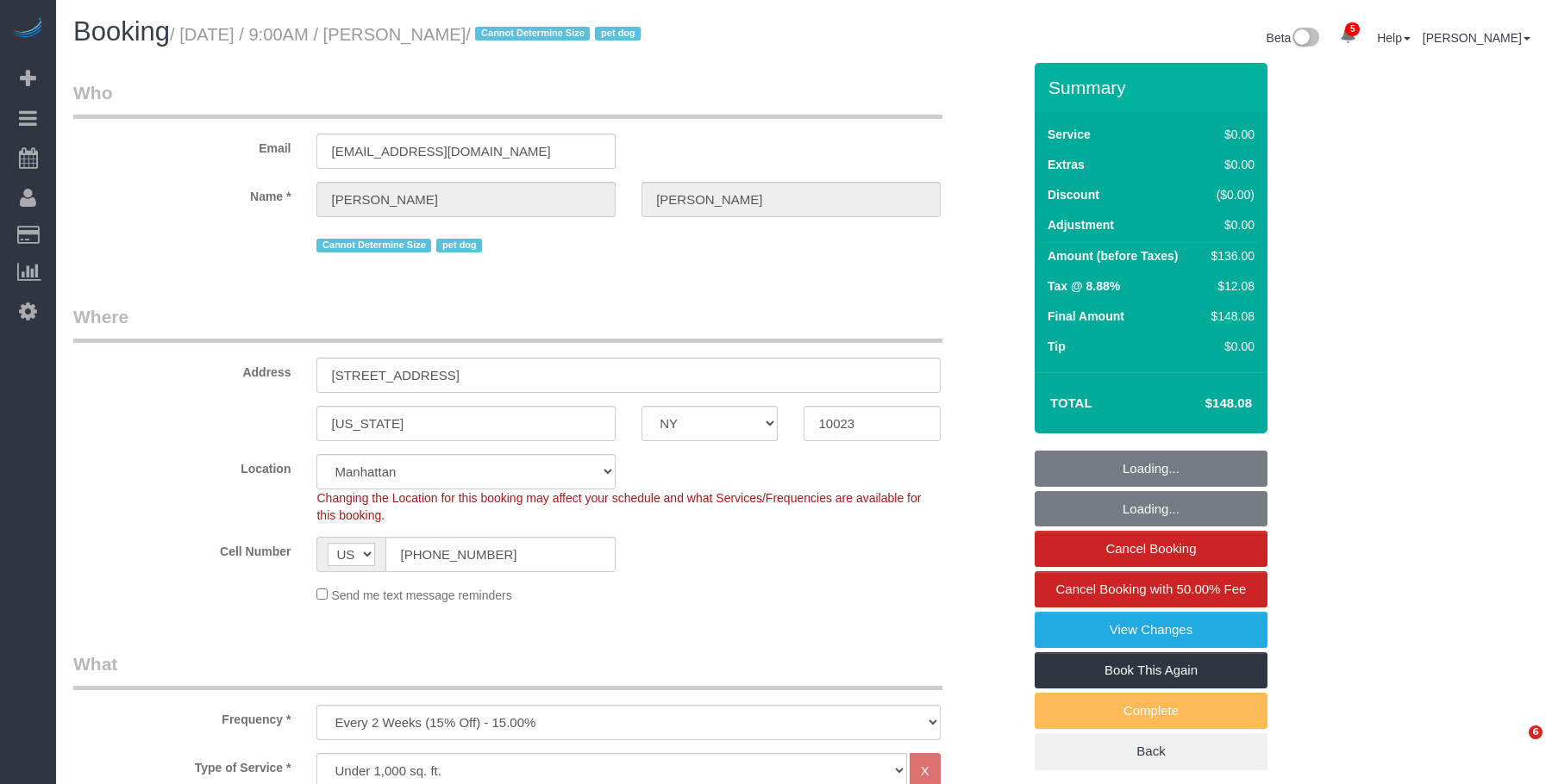
select select "number:13"
select select "number:6"
select select "spot54"
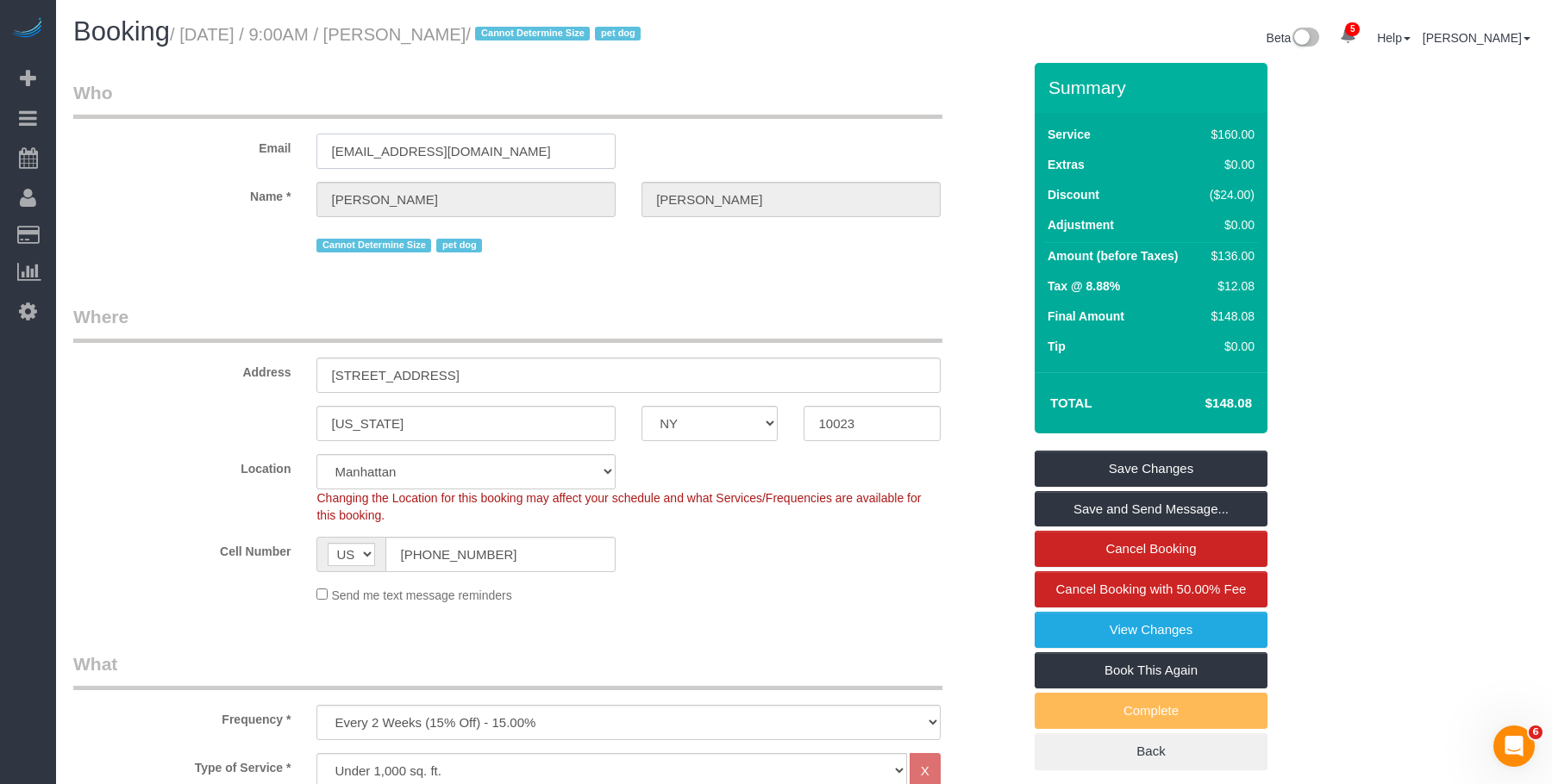
drag, startPoint x: 471, startPoint y: 151, endPoint x: 304, endPoint y: 145, distance: 167.1
click at [305, 145] on div "[EMAIL_ADDRESS][DOMAIN_NAME]" at bounding box center [465, 151] width 325 height 35
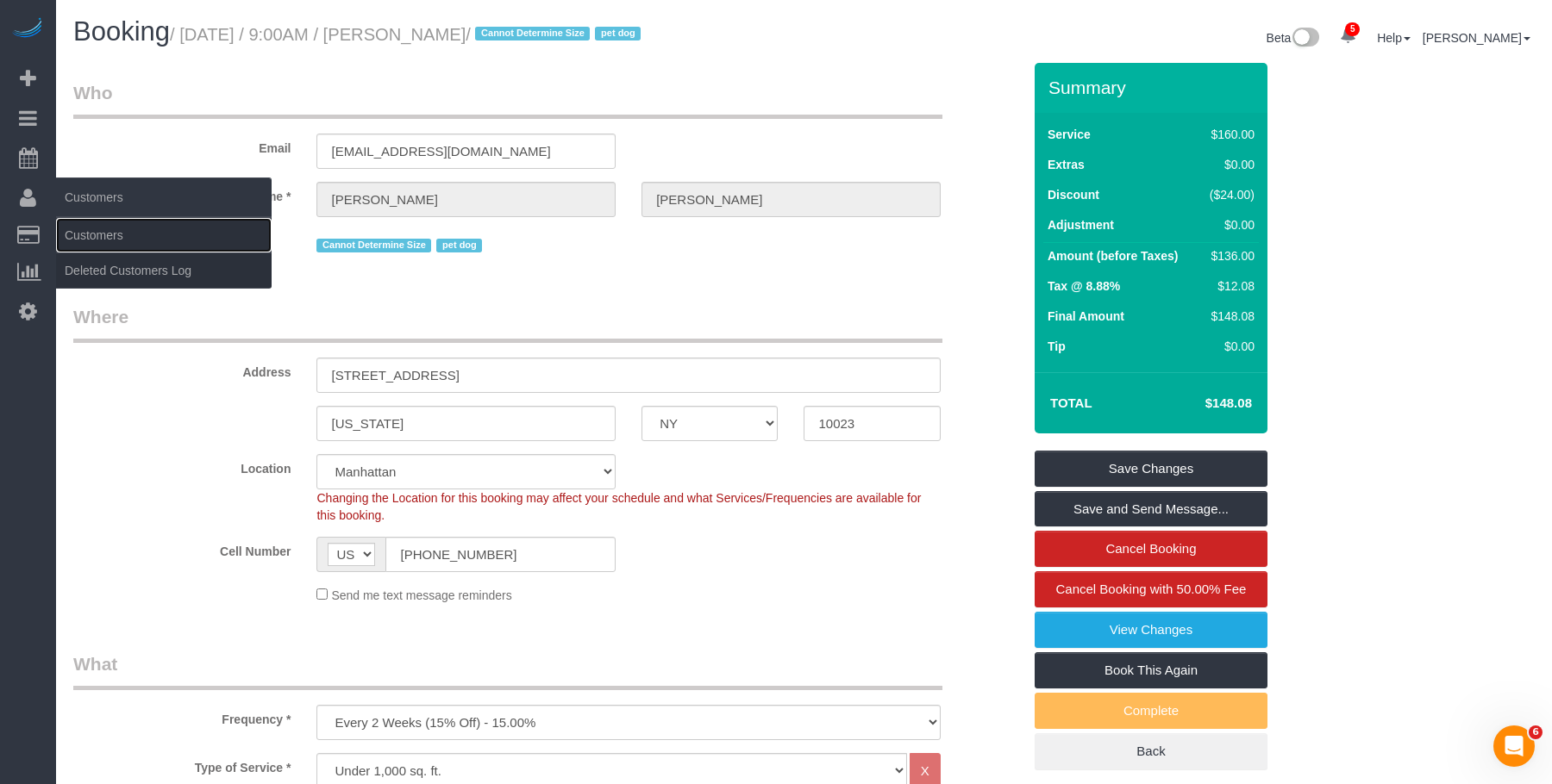
drag, startPoint x: 98, startPoint y: 228, endPoint x: 220, endPoint y: 210, distance: 123.3
click at [98, 228] on link "Customers" at bounding box center [164, 235] width 216 height 34
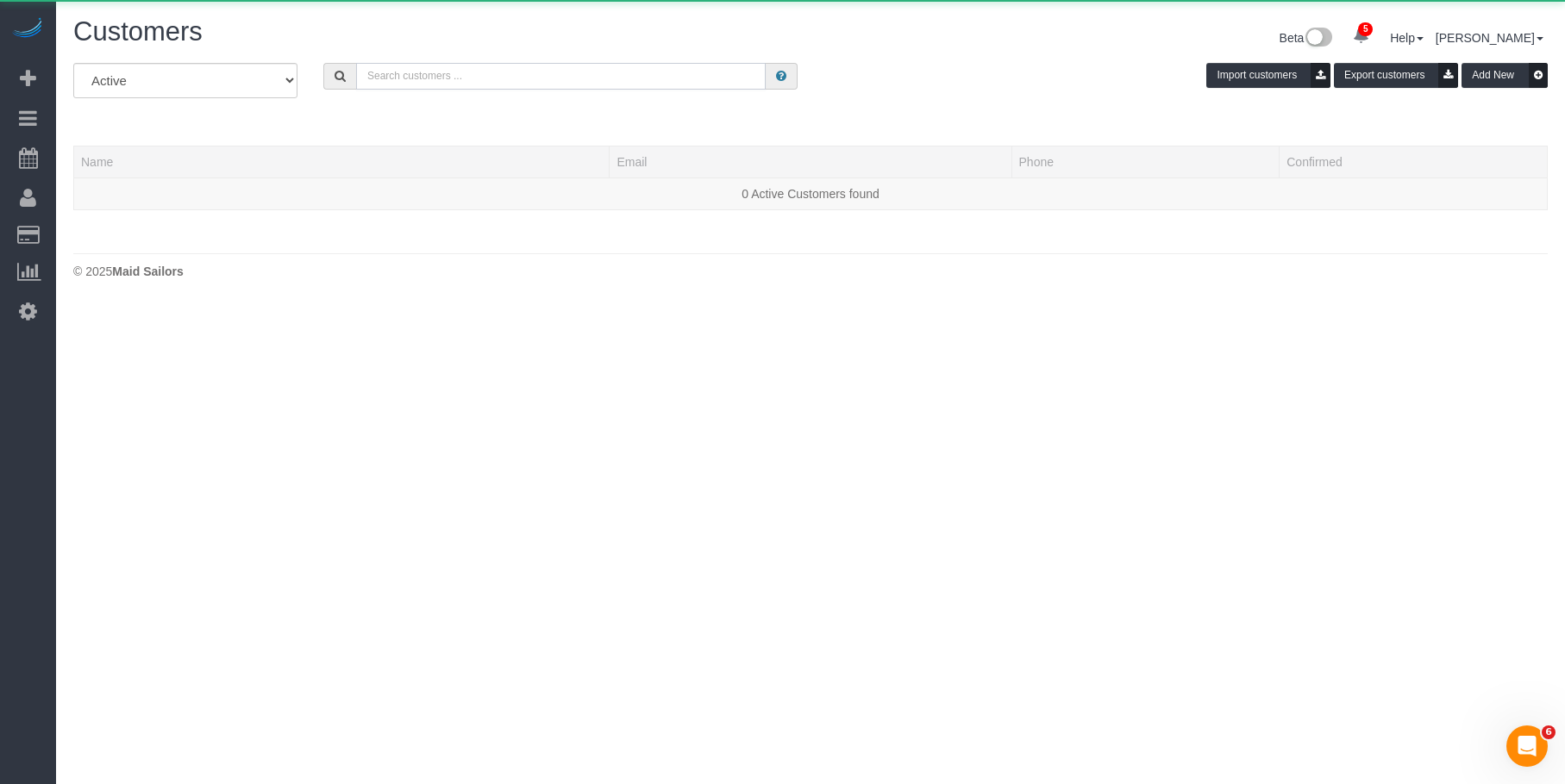
click at [635, 70] on input "text" at bounding box center [561, 76] width 410 height 27
paste input "sarahmardis@yahoo.com"
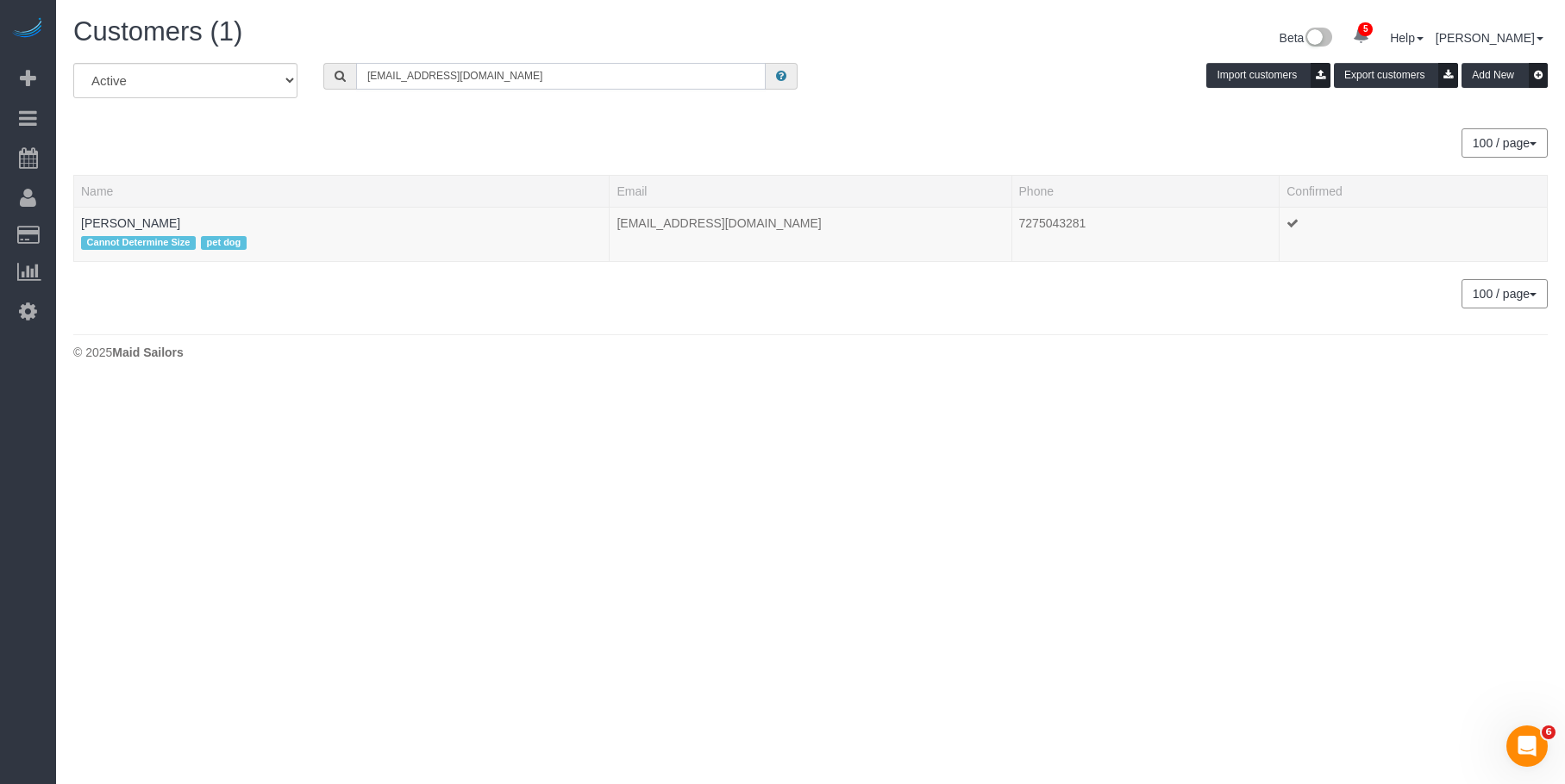
type input "sarahmardis@yahoo.com"
click at [146, 223] on link "Sarah Mardis" at bounding box center [130, 223] width 99 height 14
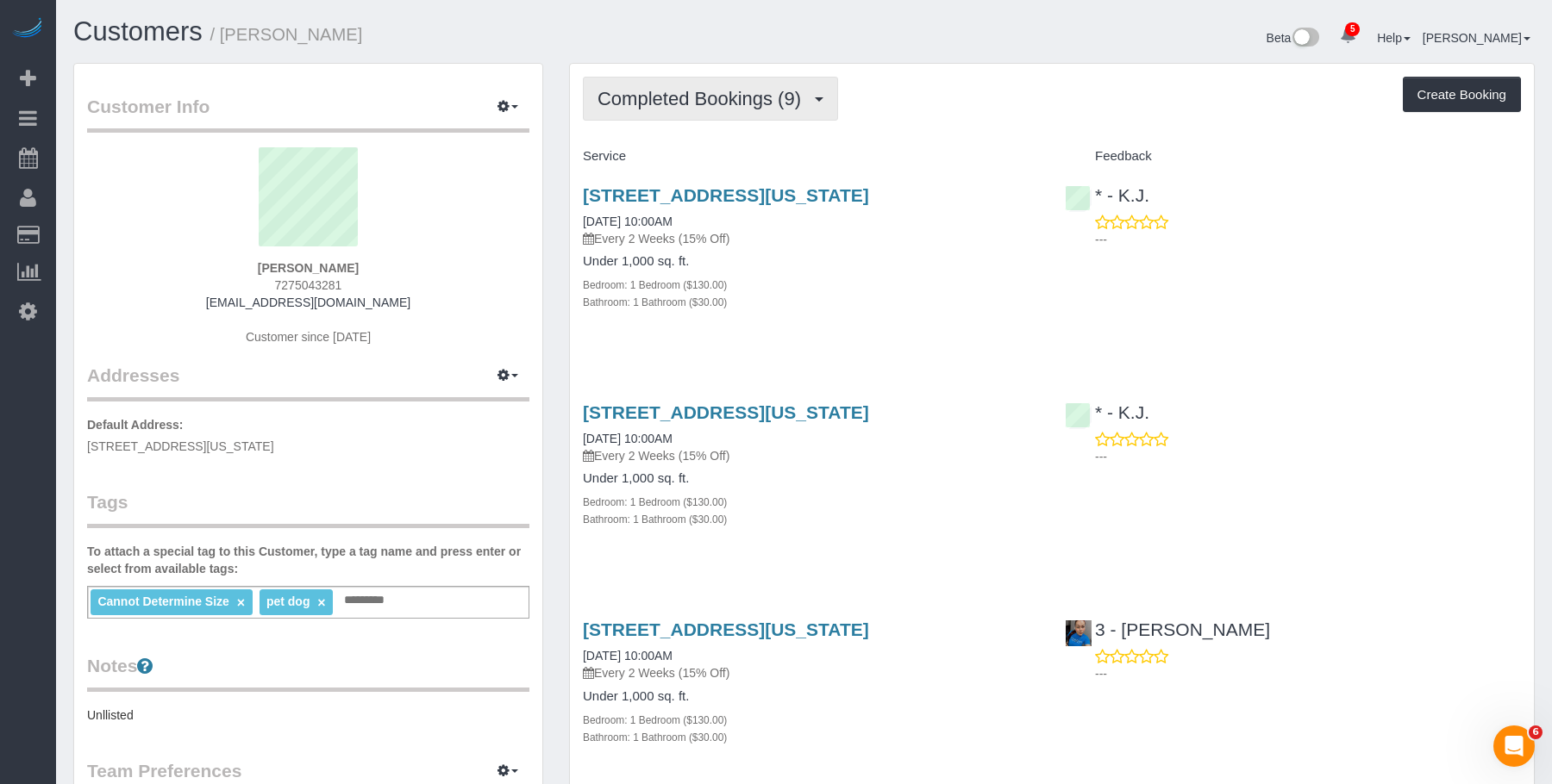
click at [680, 92] on span "Completed Bookings (9)" at bounding box center [703, 98] width 212 height 21
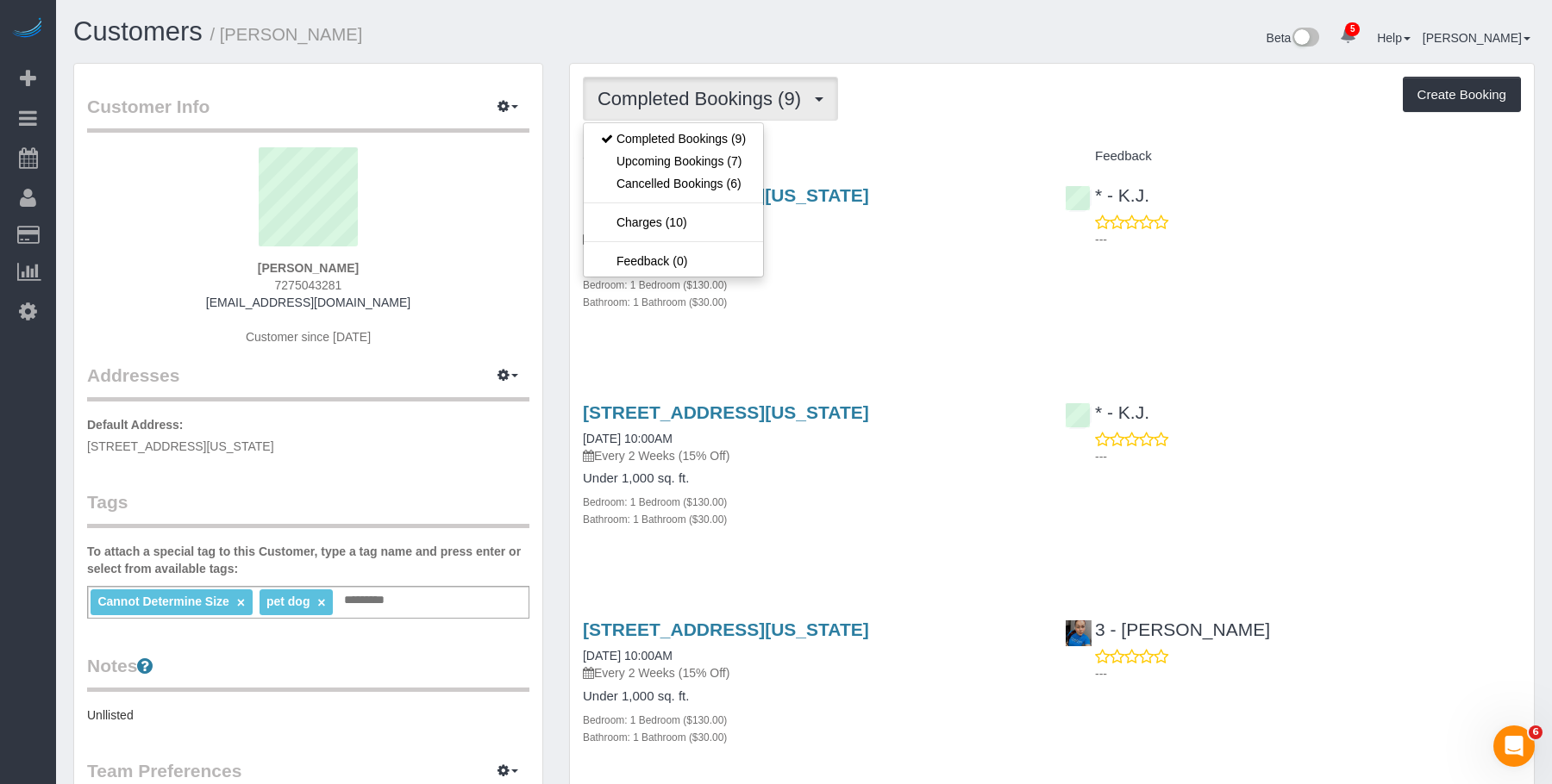
click at [438, 45] on h1 "Customers / Sarah Mardis" at bounding box center [432, 32] width 718 height 30
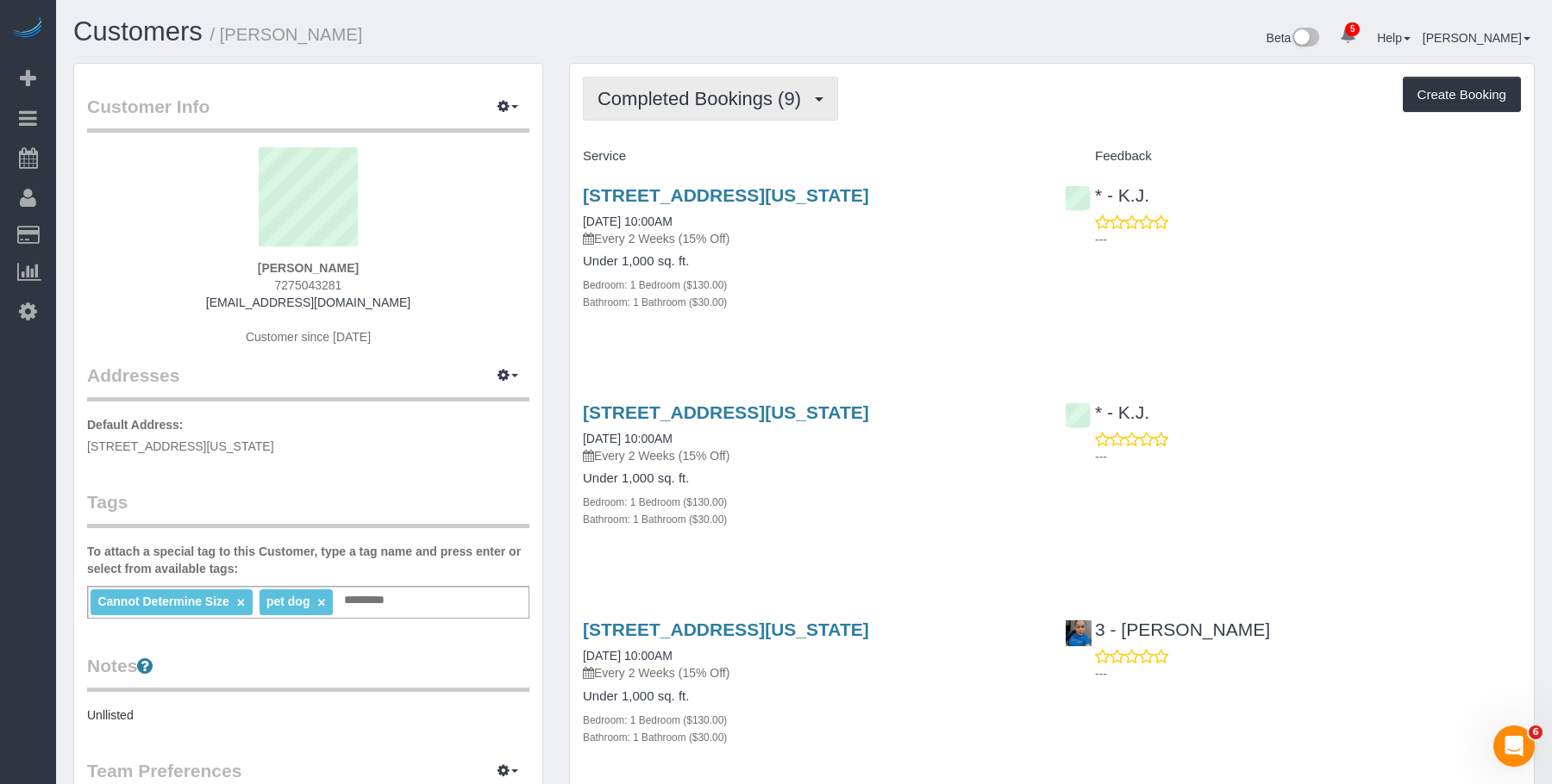
click at [678, 92] on span "Completed Bookings (9)" at bounding box center [703, 98] width 212 height 21
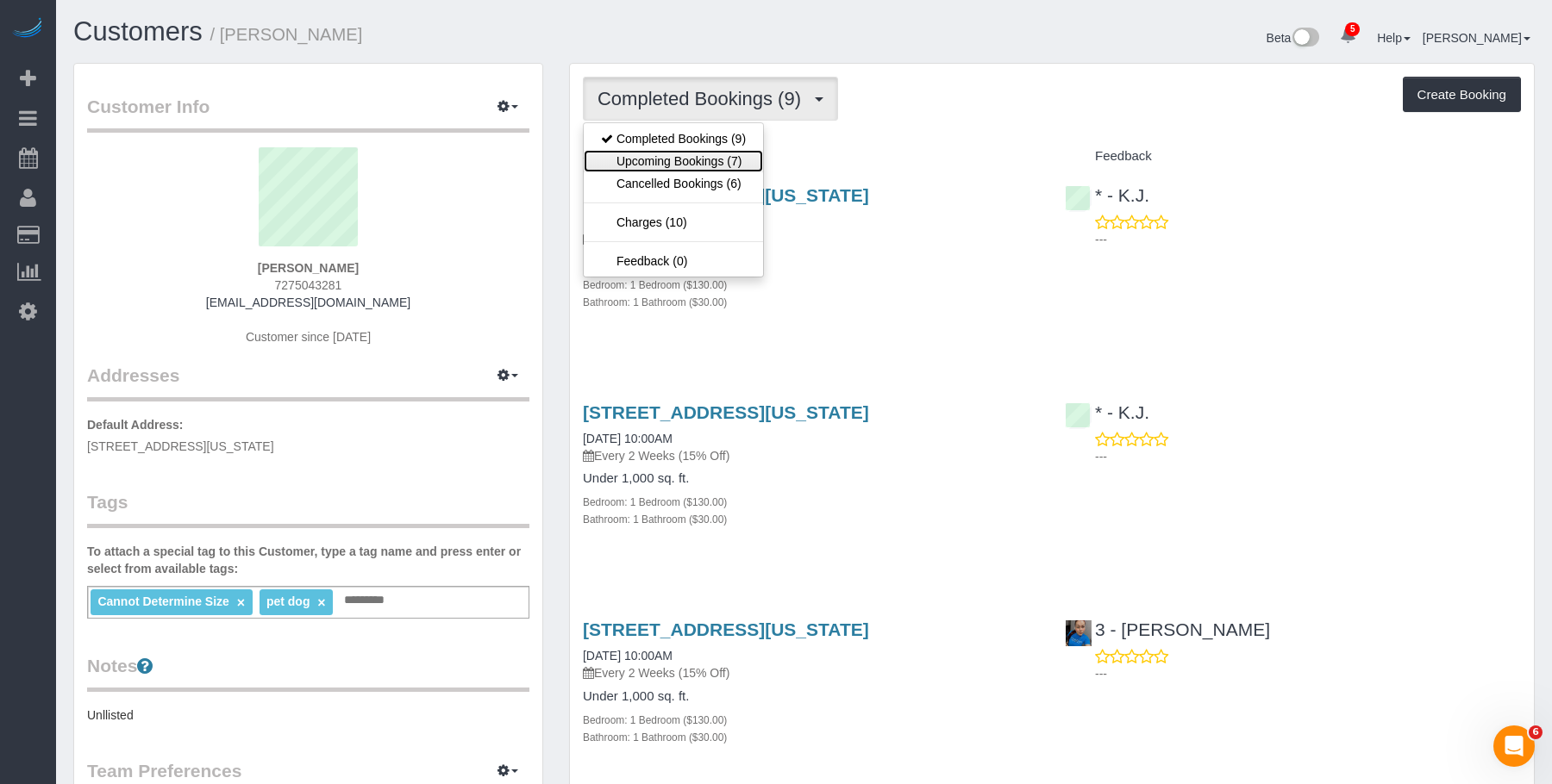
click at [652, 163] on link "Upcoming Bookings (7)" at bounding box center [673, 161] width 179 height 22
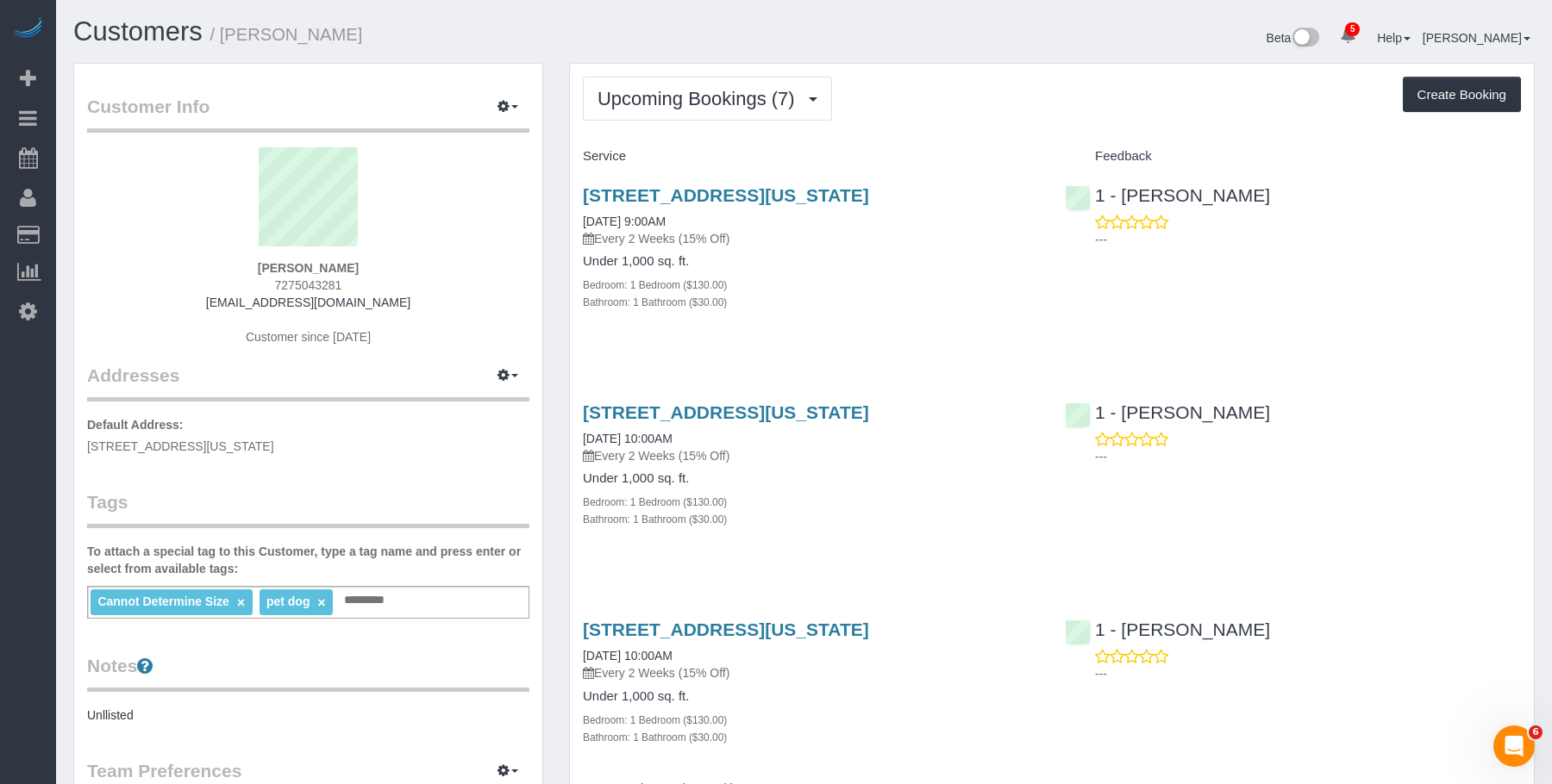
click at [908, 274] on div "Under 1,000 sq. ft. Bedroom: 1 Bedroom ($130.00) Bathroom: 1 Bathroom ($30.00)" at bounding box center [810, 282] width 456 height 56
click at [861, 191] on link "54 West 74th Street, Apt.402, New York, NY 10023" at bounding box center [725, 194] width 286 height 19
click at [697, 116] on button "Upcoming Bookings (7)" at bounding box center [707, 99] width 249 height 44
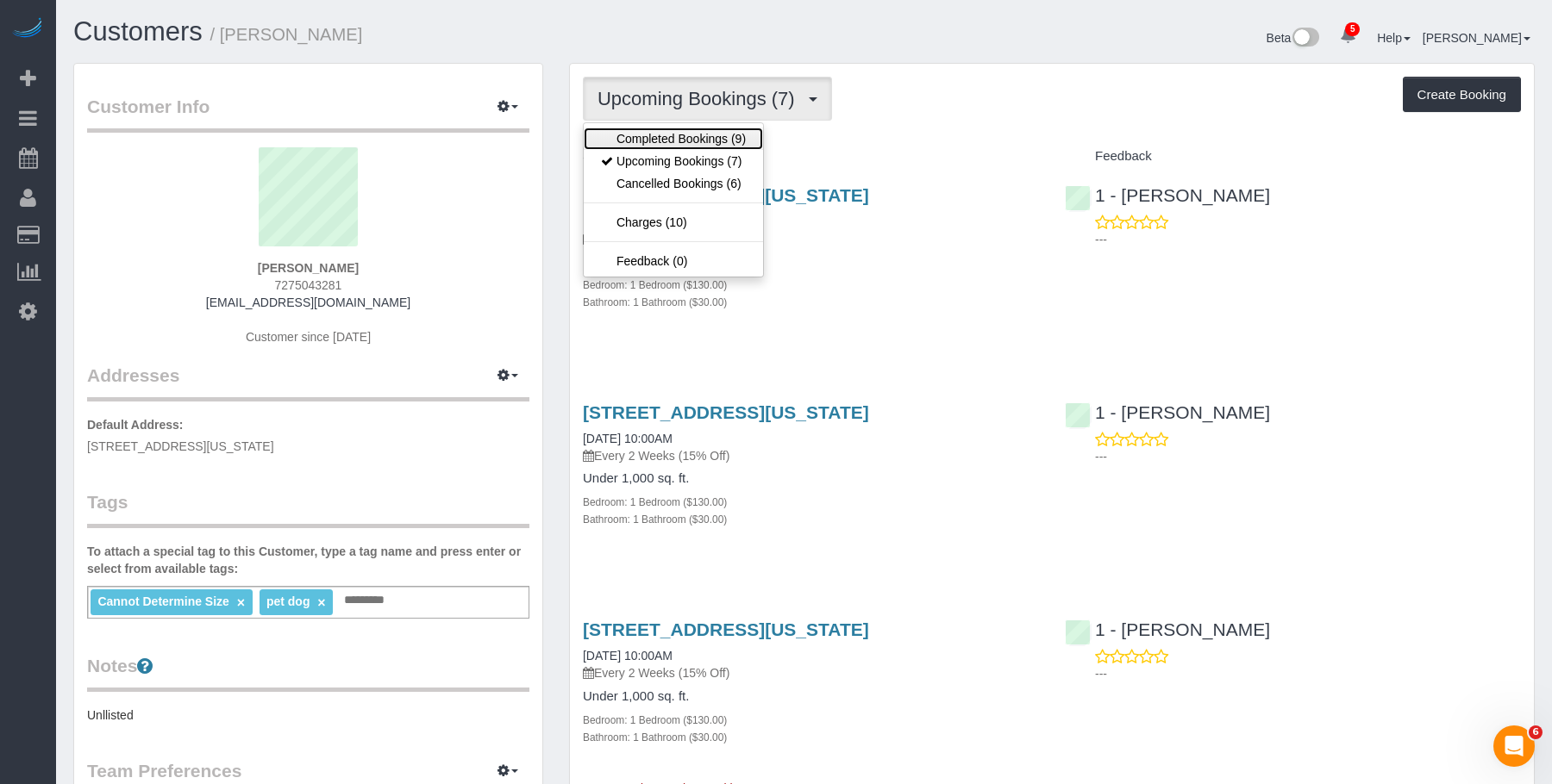
click at [678, 136] on link "Completed Bookings (9)" at bounding box center [673, 139] width 179 height 22
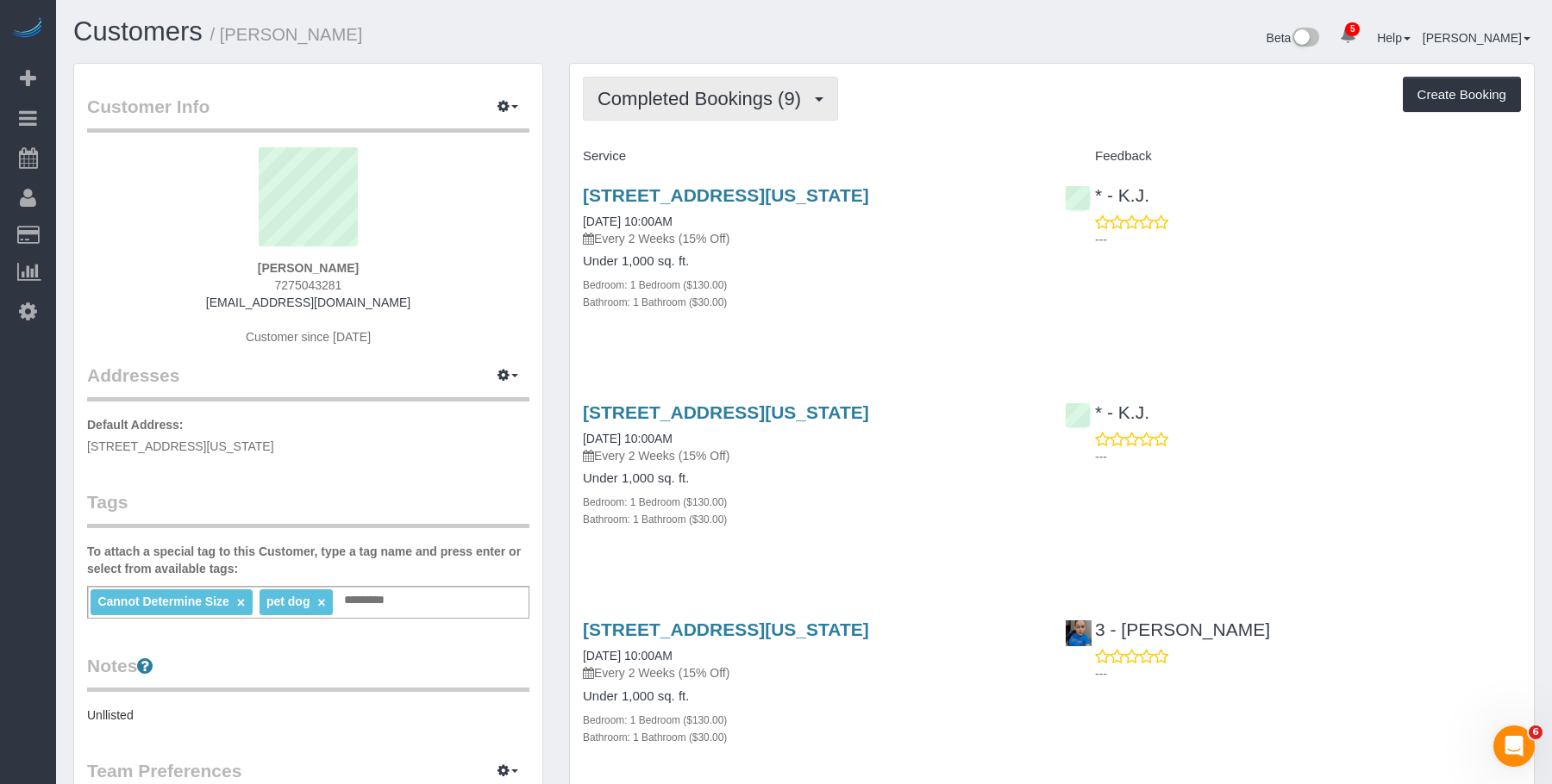
click at [696, 98] on span "Completed Bookings (9)" at bounding box center [703, 98] width 212 height 21
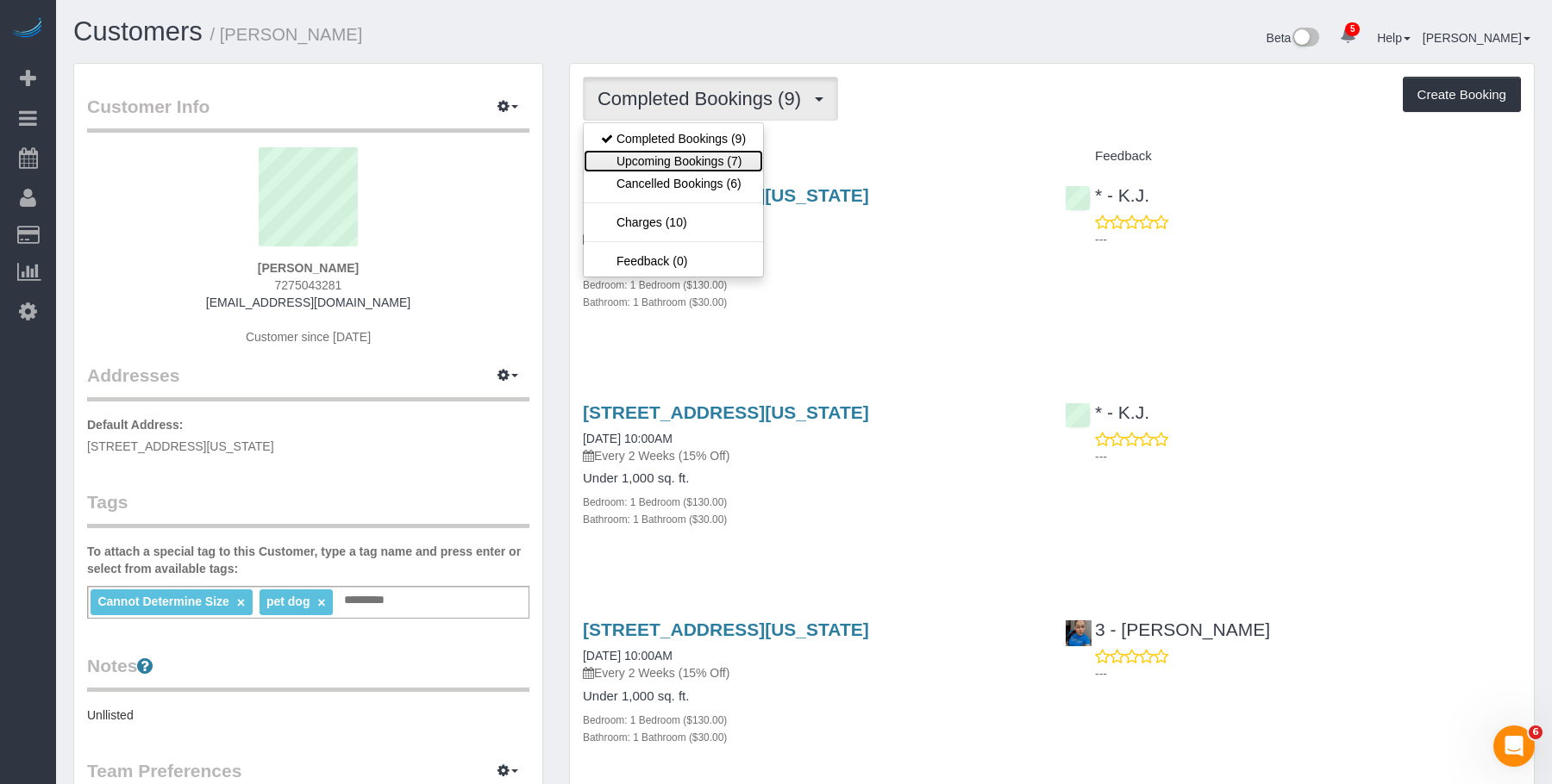
click at [675, 161] on link "Upcoming Bookings (7)" at bounding box center [673, 161] width 179 height 22
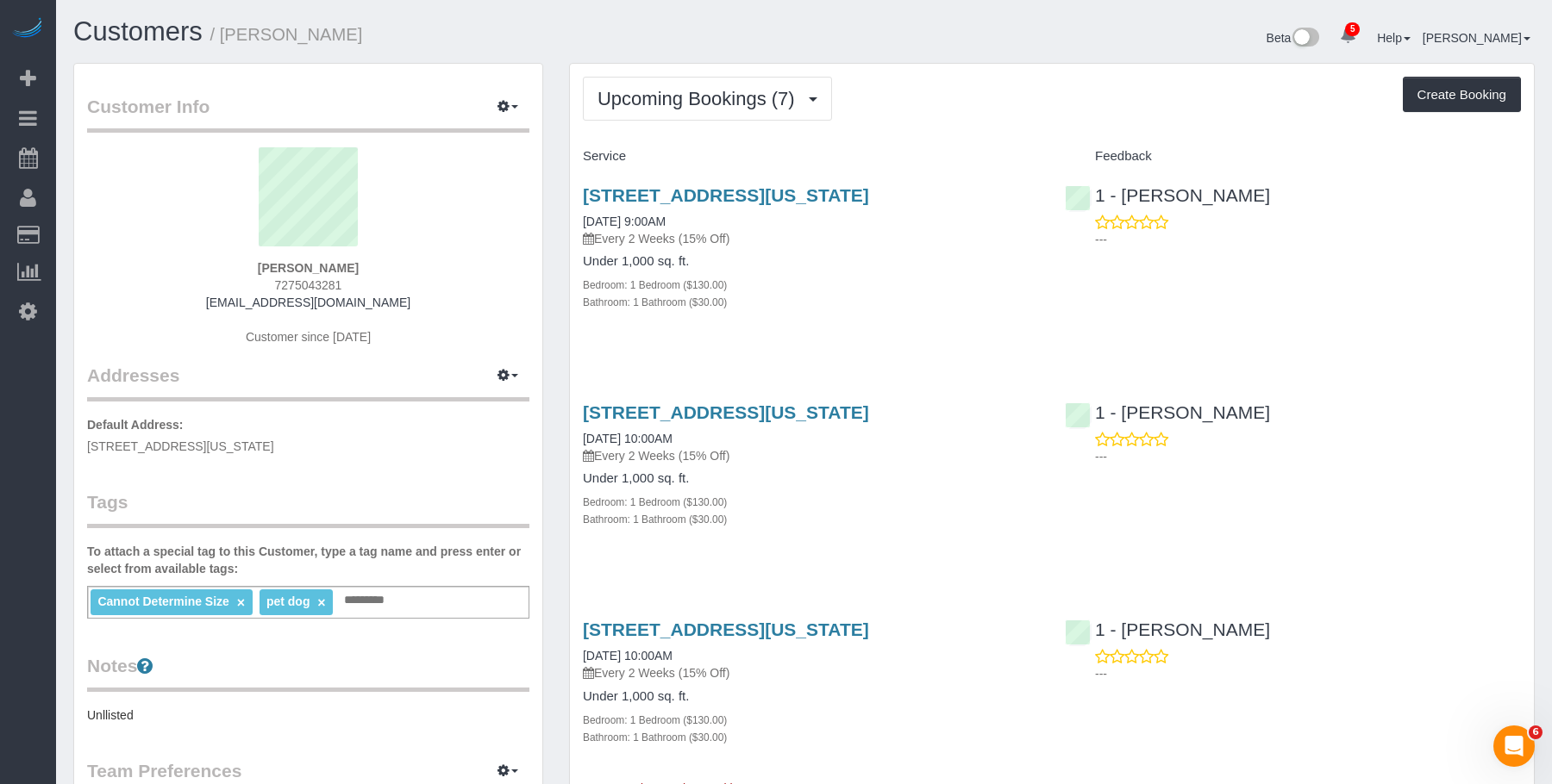
click at [915, 263] on h4 "Under 1,000 sq. ft." at bounding box center [810, 262] width 456 height 15
click at [855, 222] on div "54 West 74th Street, Apt.402, New York, NY 10023 08/29/2025 9:00AM Every 2 Week…" at bounding box center [810, 215] width 456 height 62
drag, startPoint x: 222, startPoint y: 31, endPoint x: 371, endPoint y: 31, distance: 149.0
click at [371, 31] on h1 "Customers / Sarah Mardis" at bounding box center [432, 32] width 718 height 30
copy small "Sarah Mardis"
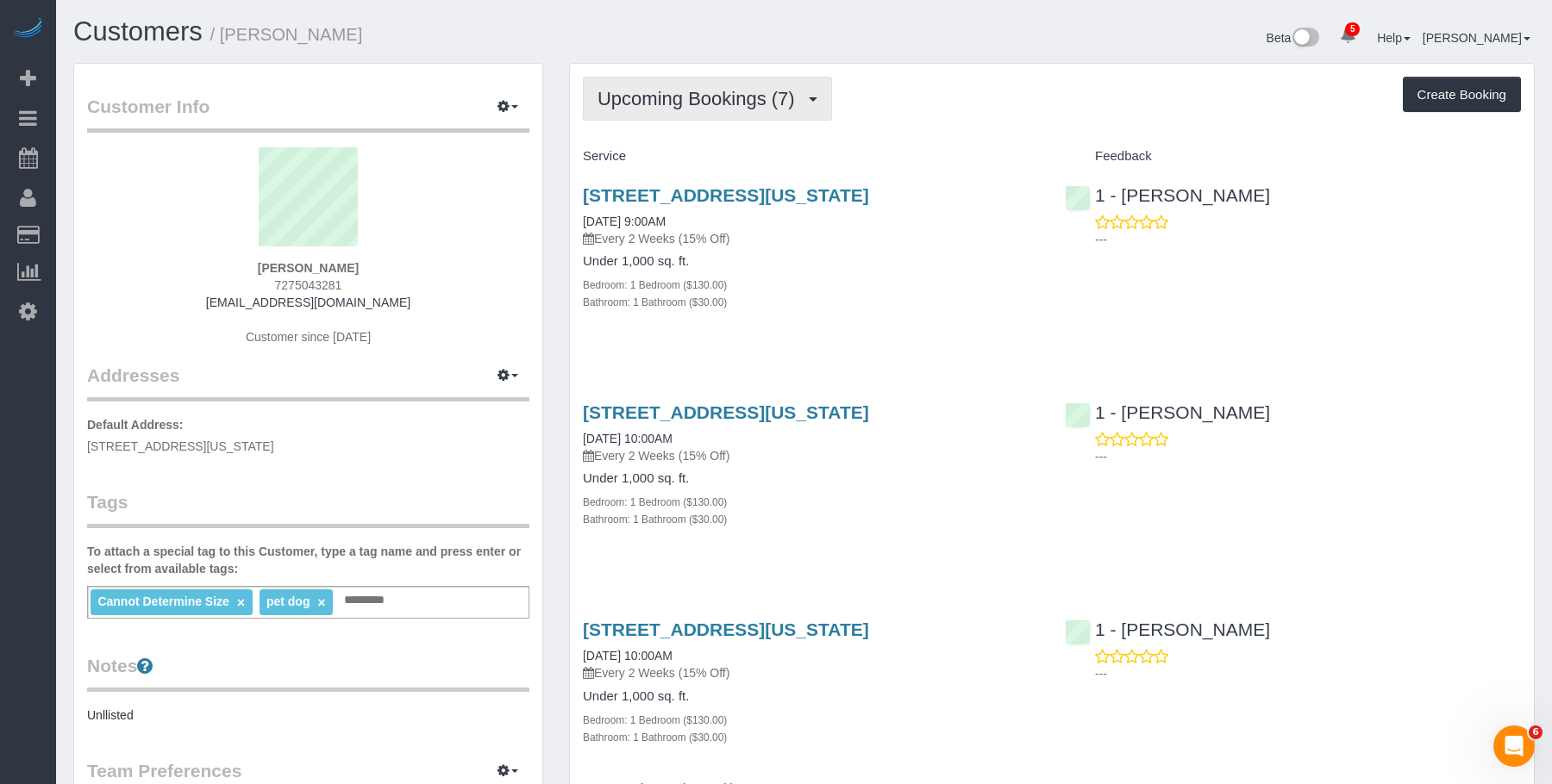
click at [723, 104] on span "Upcoming Bookings (7)" at bounding box center [700, 98] width 206 height 21
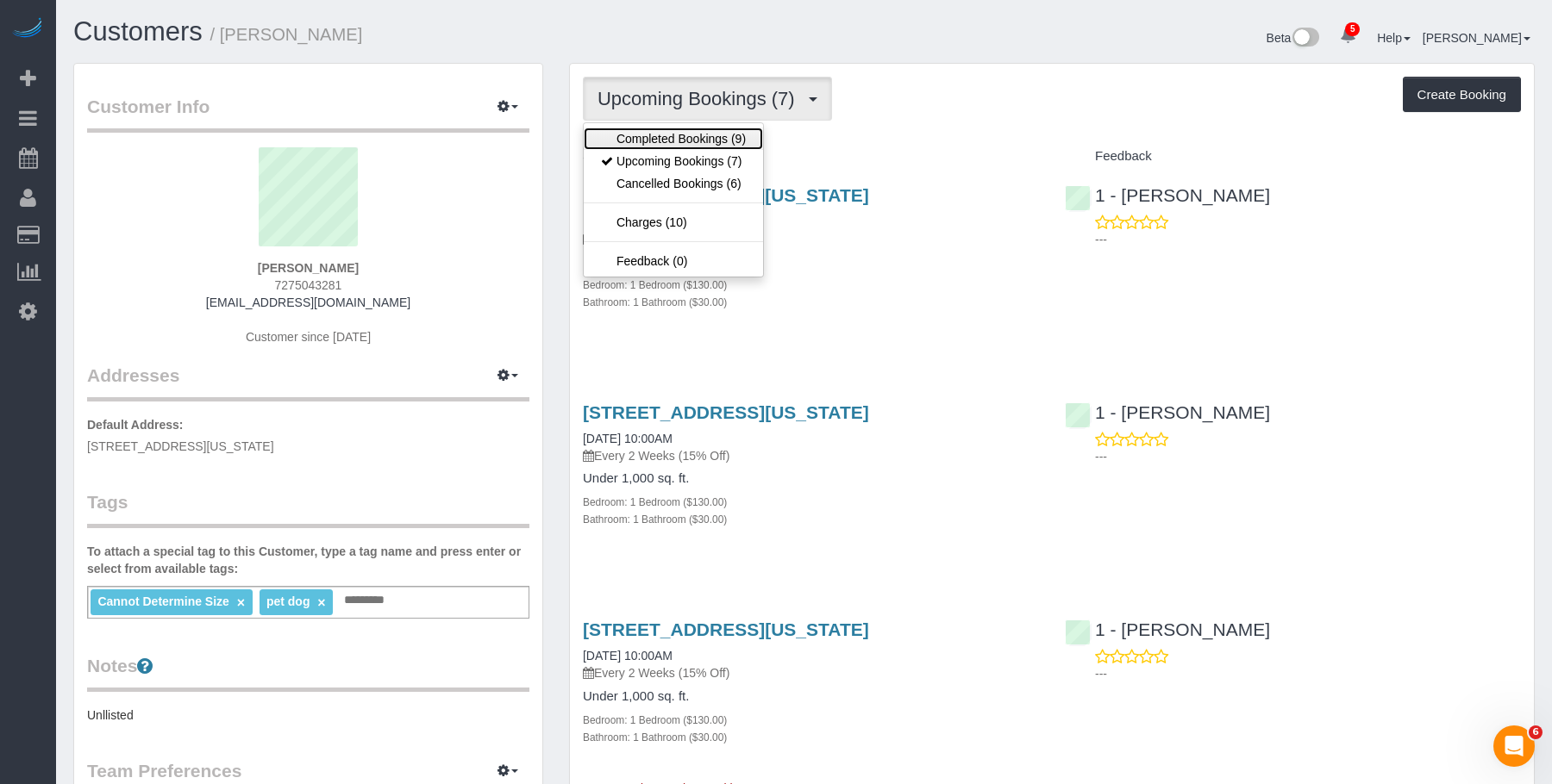
click at [725, 136] on link "Completed Bookings (9)" at bounding box center [673, 139] width 179 height 22
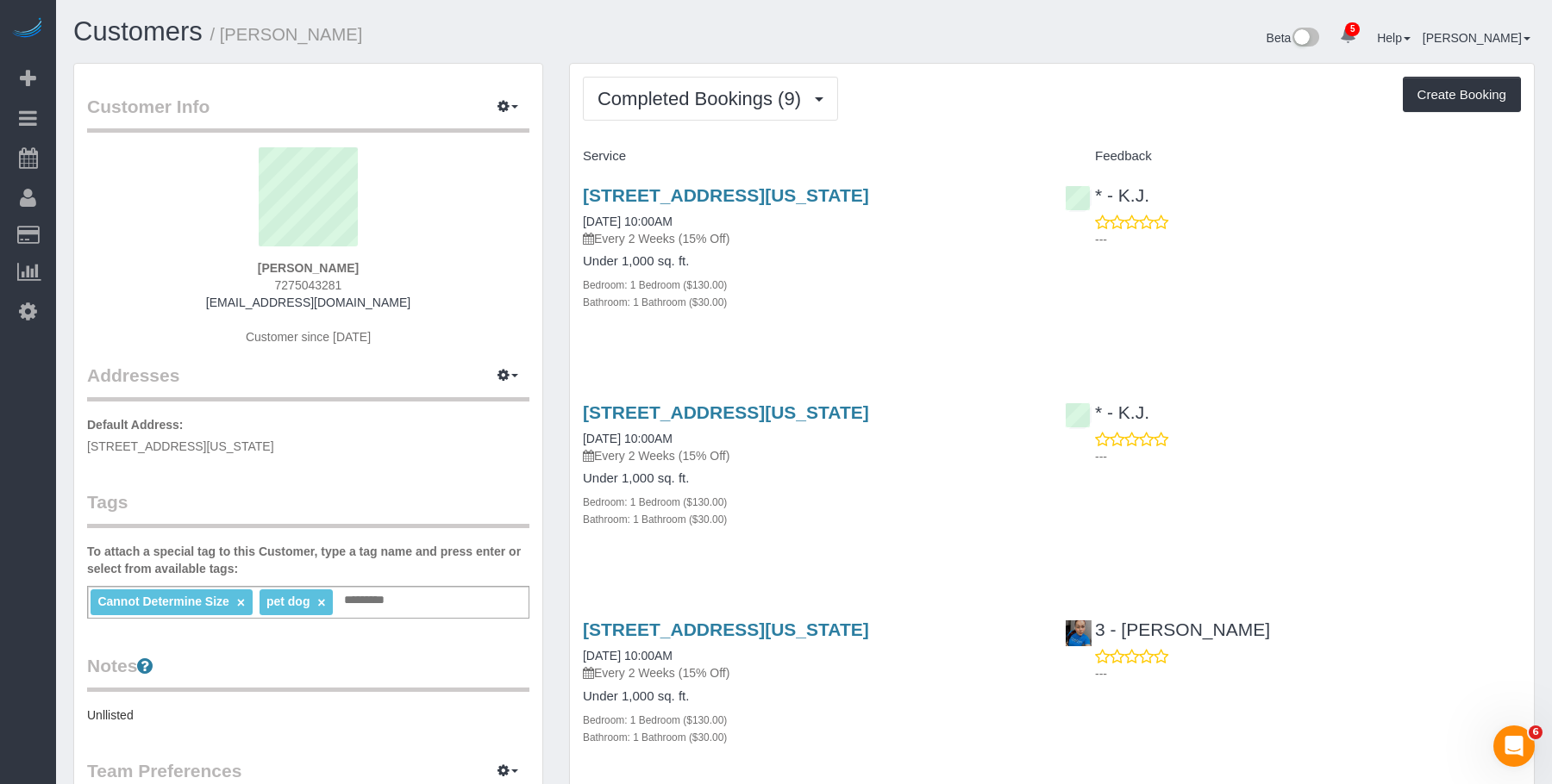
click at [404, 36] on h1 "Customers / Sarah Mardis" at bounding box center [432, 32] width 718 height 30
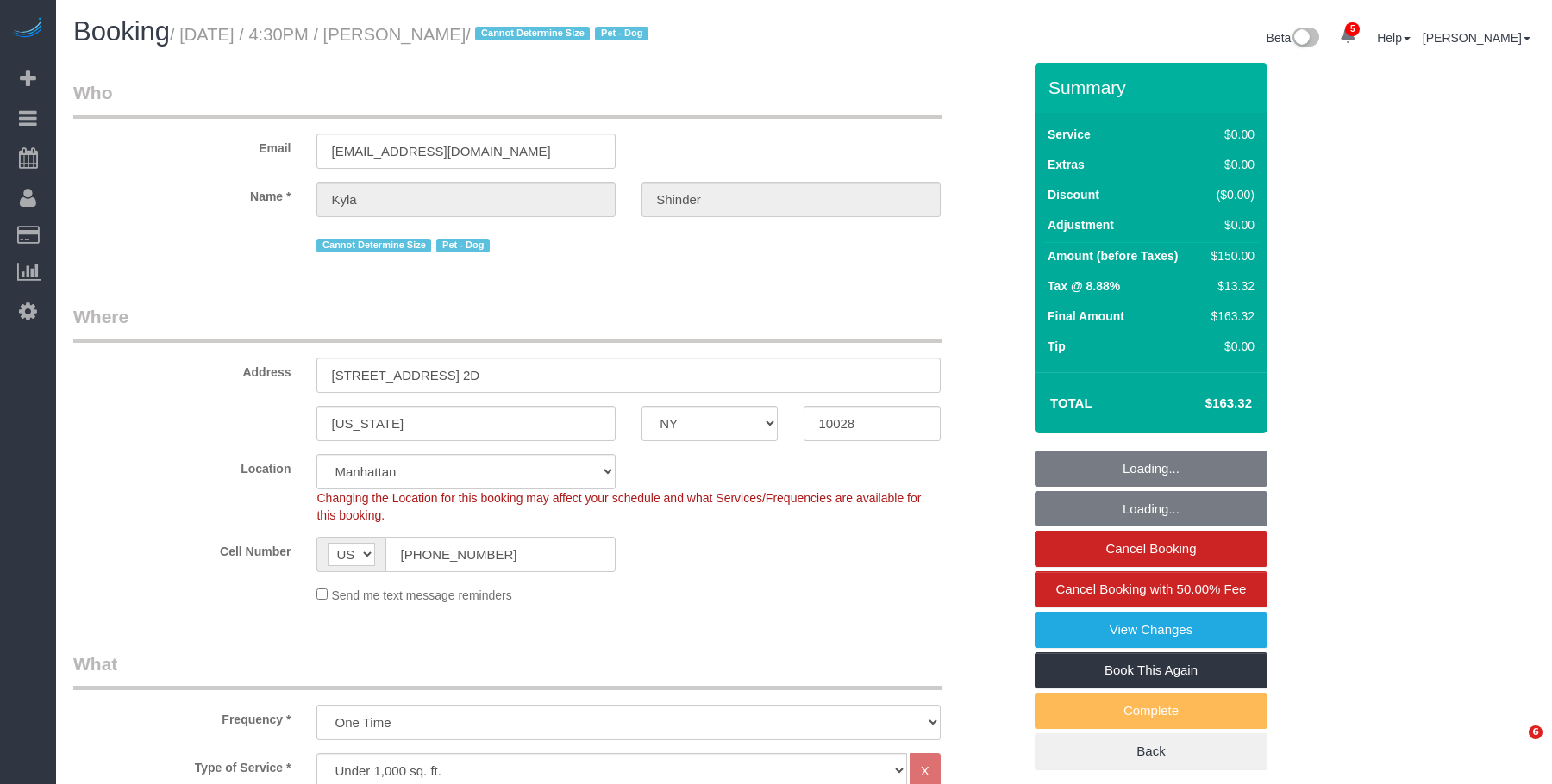
select select "NY"
select select "string:stripe-pm_1RzyVT4VGloSiKo7JSRwinmk"
select select "number:89"
select select "number:78"
select select "number:13"
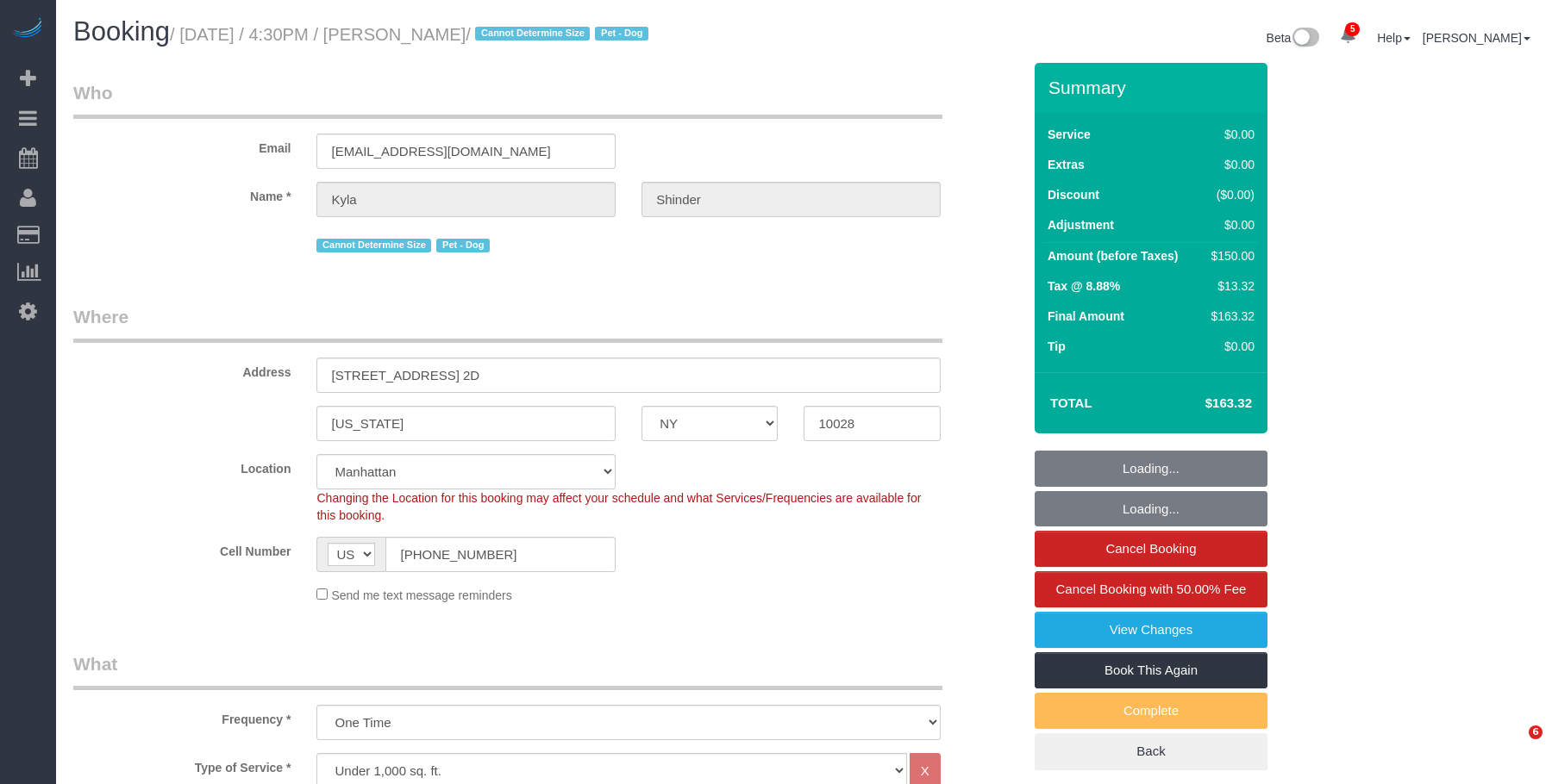
select select "number:7"
select select "object:1370"
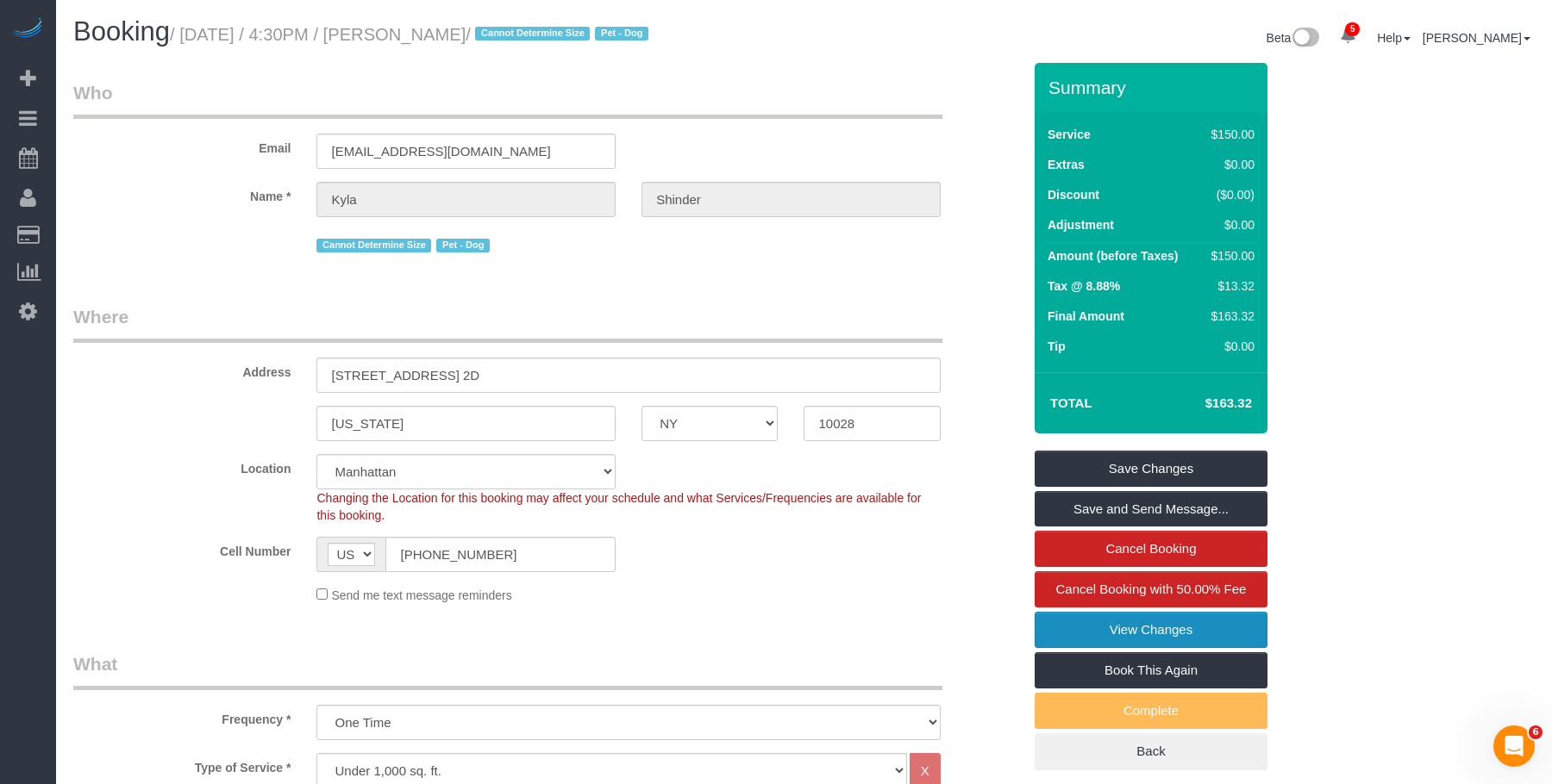
click at [1148, 630] on link "View Changes" at bounding box center [1152, 630] width 233 height 36
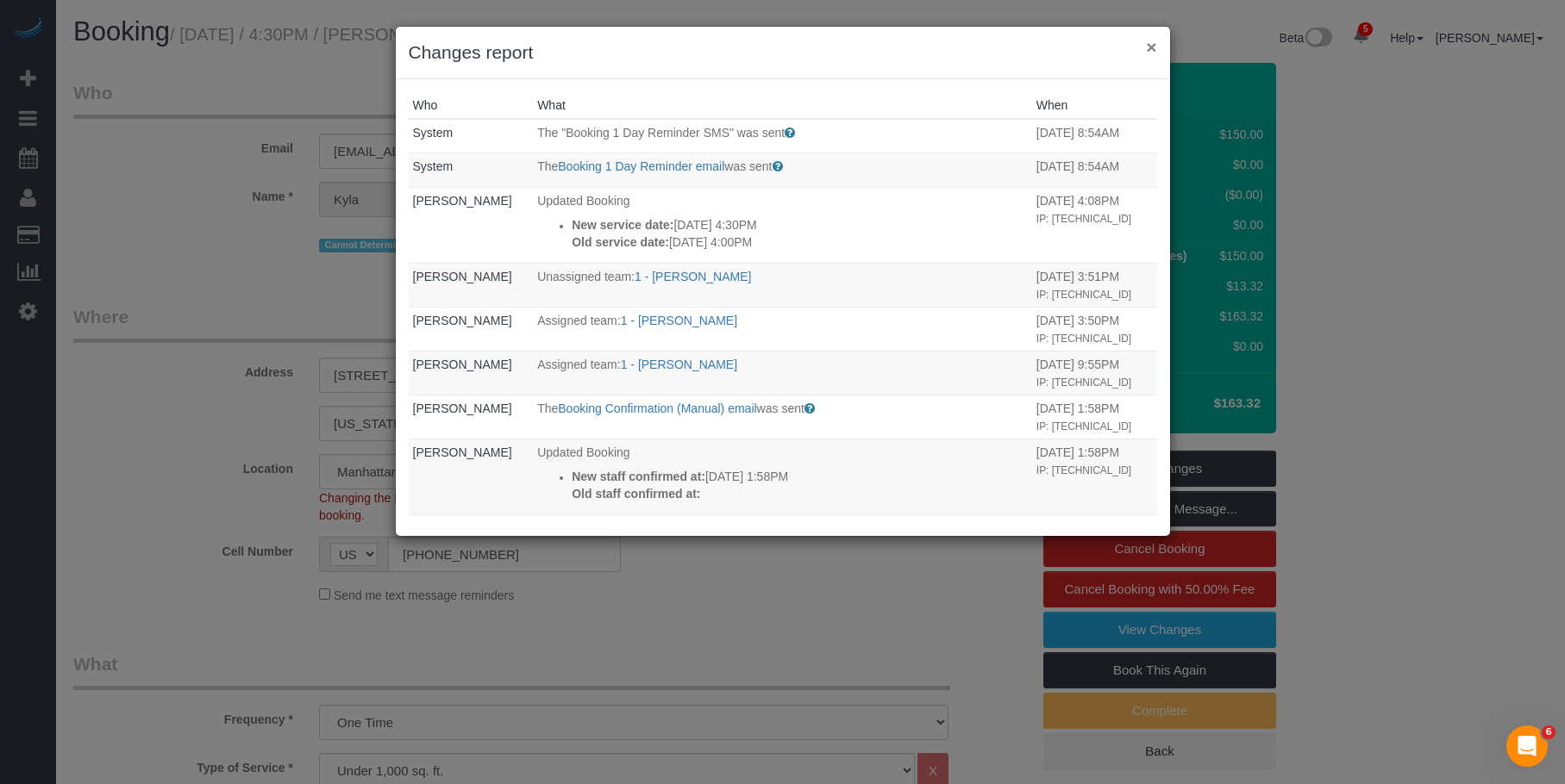
click at [1151, 44] on button "×" at bounding box center [1151, 47] width 10 height 18
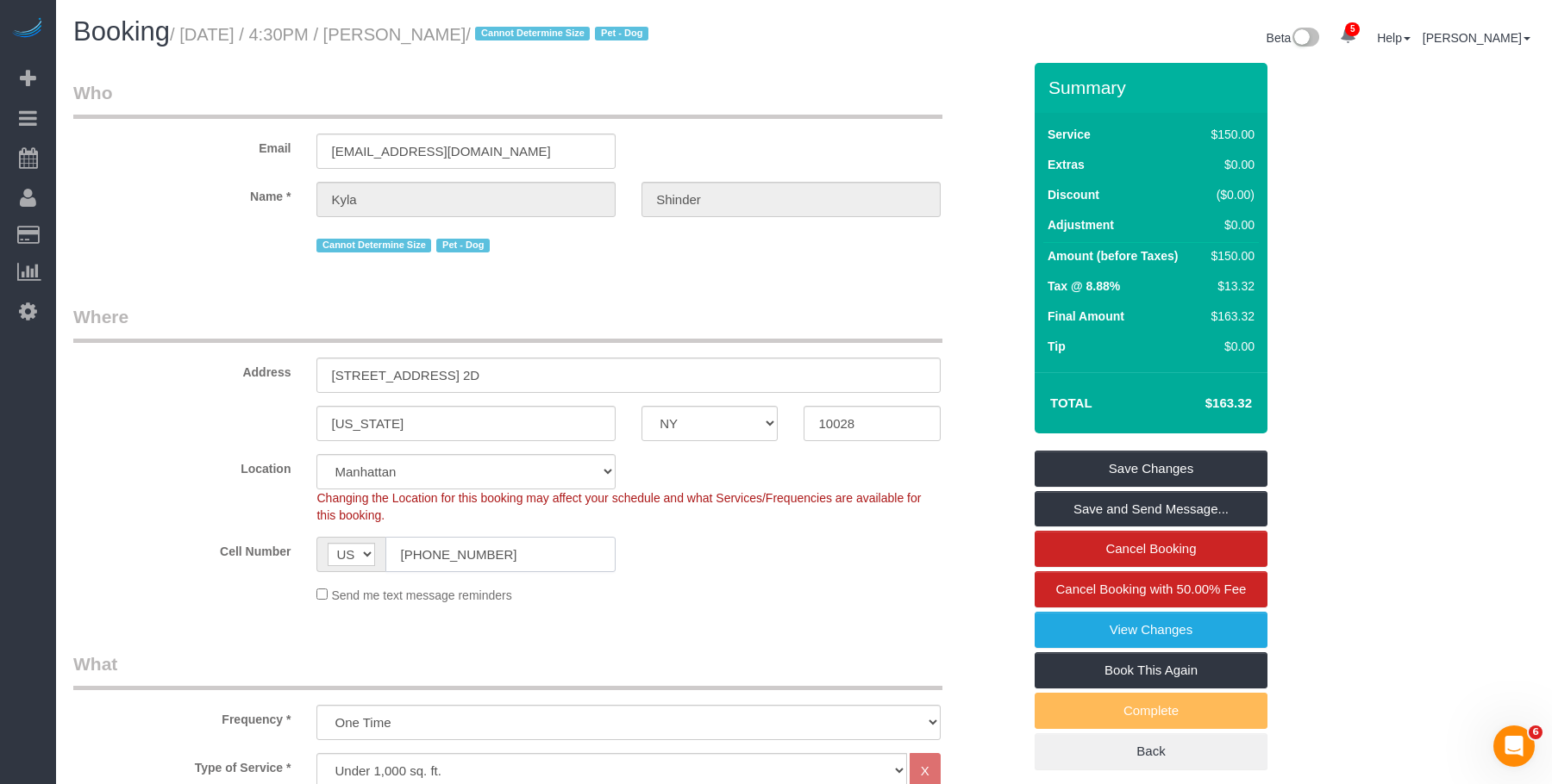
drag, startPoint x: 479, startPoint y: 559, endPoint x: 335, endPoint y: 550, distance: 144.3
click at [334, 553] on div "AF AL DZ AD AO AI AQ AG AR AM AW AU AT AZ BS BH BD BB BY BE BZ BJ BM BT BO BA B…" at bounding box center [465, 555] width 299 height 35
click at [413, 39] on small "/ August 28, 2025 / 4:30PM / Kyla Shinder / Cannot Determine Size Pet - Dog" at bounding box center [412, 34] width 484 height 19
copy small "Kyla"
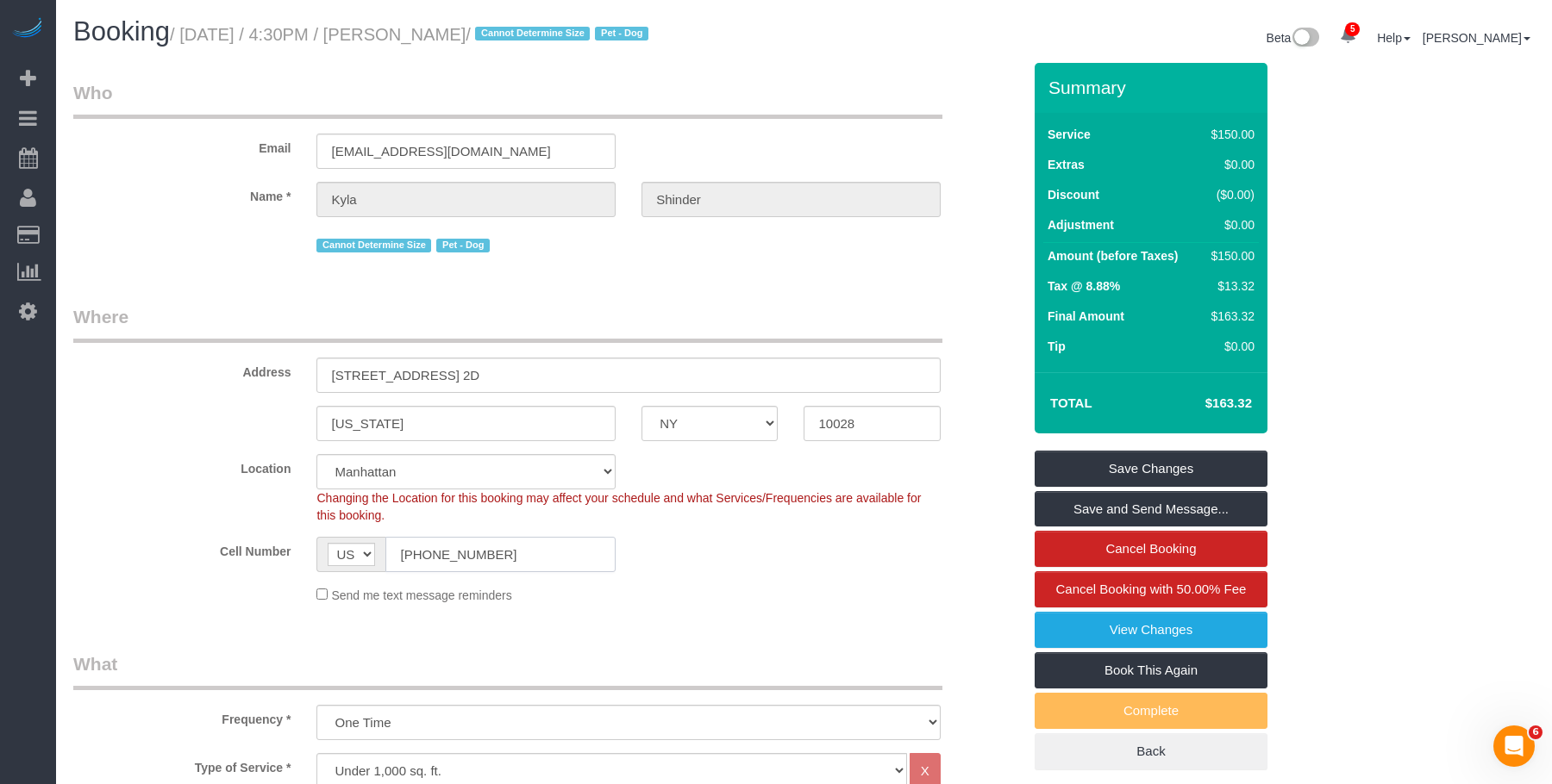
drag, startPoint x: 388, startPoint y: 565, endPoint x: 396, endPoint y: 484, distance: 81.4
click at [268, 545] on div "Cell Number AF AL DZ AD AO AI AQ AG AR AM AW AU AT AZ BS BH BD BB BY BE BZ BJ B…" at bounding box center [547, 555] width 974 height 35
drag, startPoint x: 191, startPoint y: 34, endPoint x: 499, endPoint y: 31, distance: 308.0
click at [499, 31] on small "/ August 28, 2025 / 4:30PM / Kyla Shinder / Cannot Determine Size Pet - Dog" at bounding box center [412, 34] width 484 height 19
copy small "August 28, 2025 / 4:30PM / Kyla Shinder"
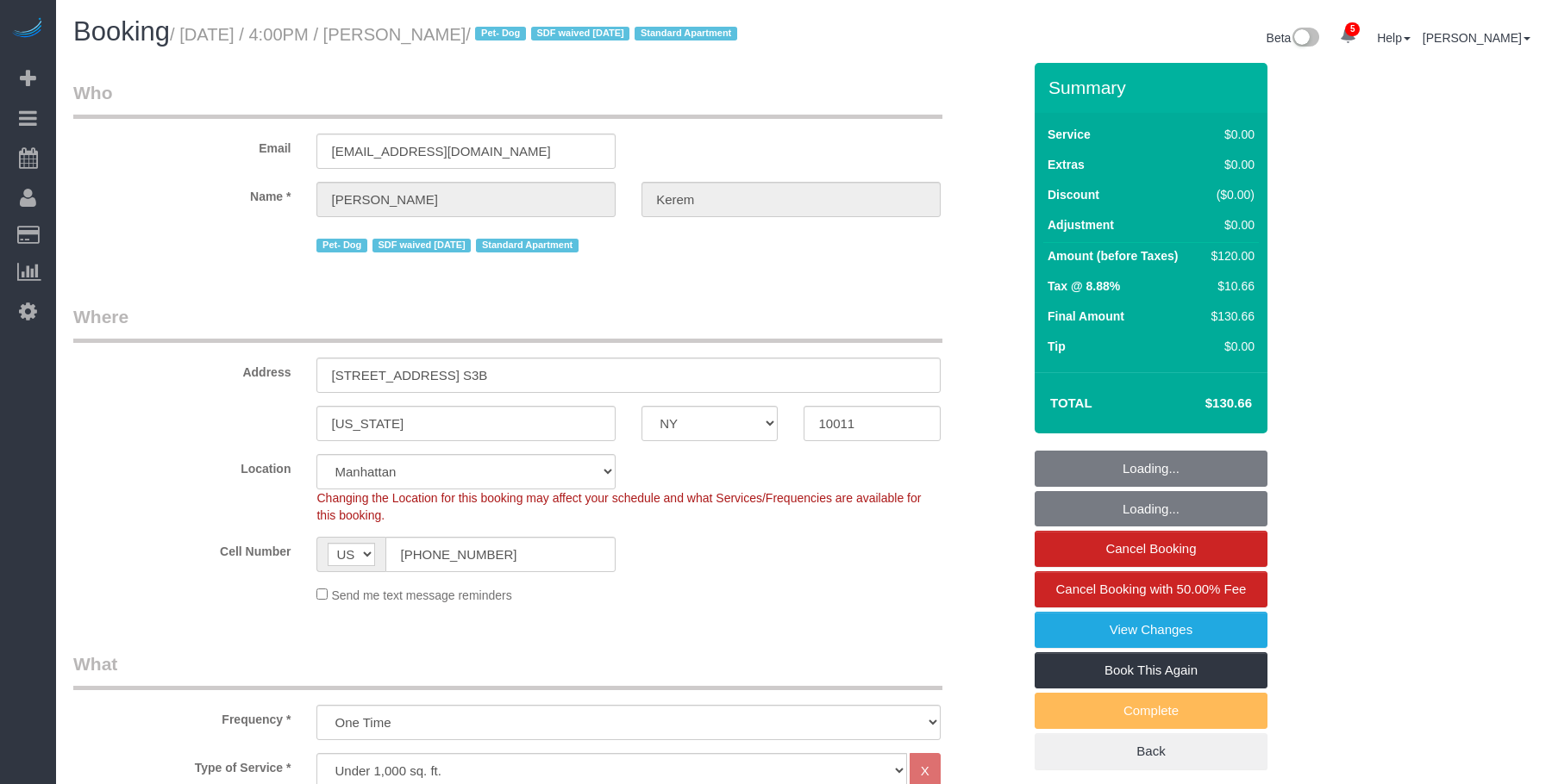
select select "NY"
select select "spot1"
select select "number:64"
select select "number:78"
select select "number:13"
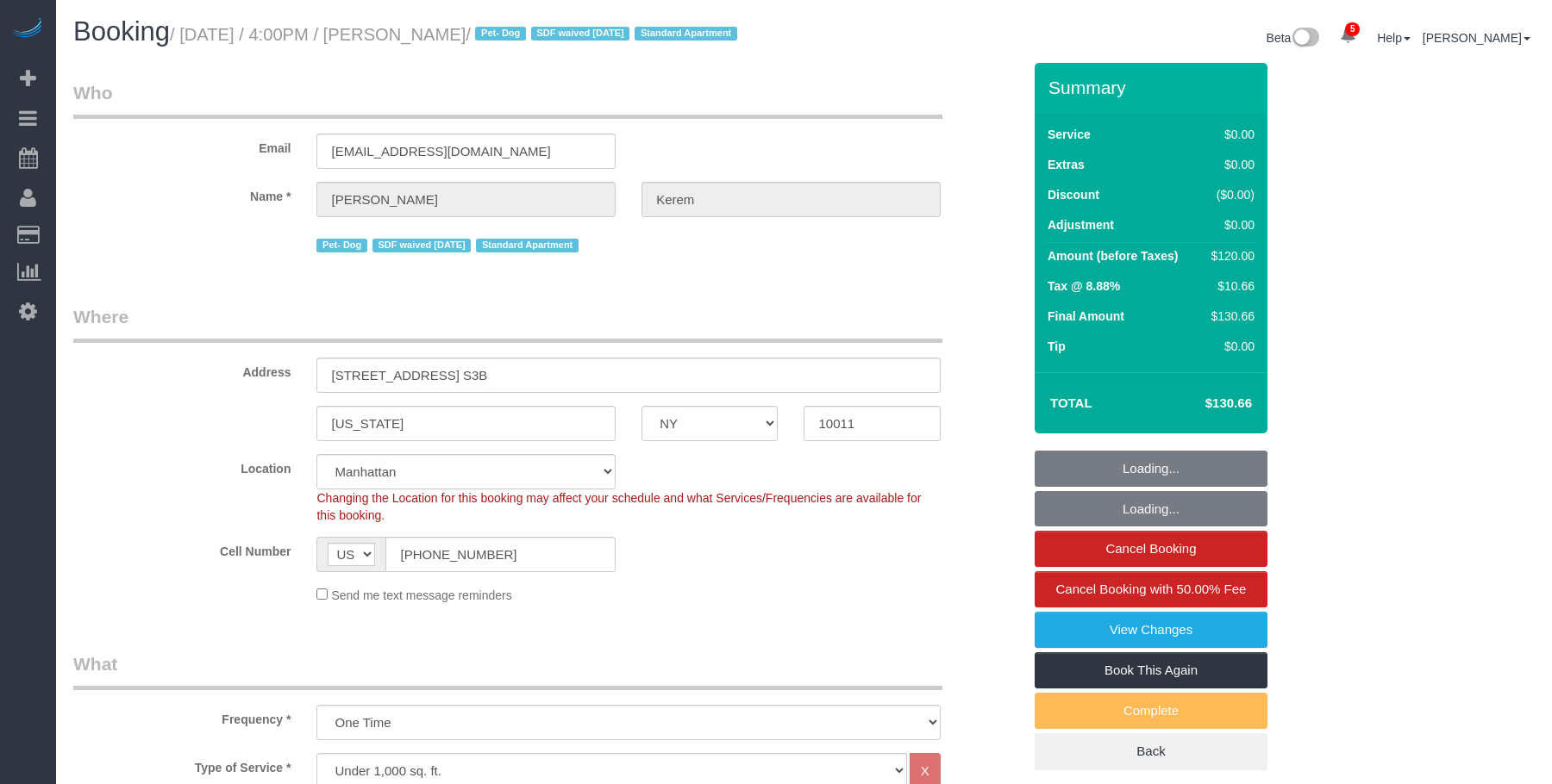
select select "number:5"
select select "object:1329"
select select "spot41"
click at [523, 37] on small "/ [DATE] / 4:00PM / [PERSON_NAME] / Pet- Dog SDF waived [DATE] Standard Apartme…" at bounding box center [456, 34] width 573 height 19
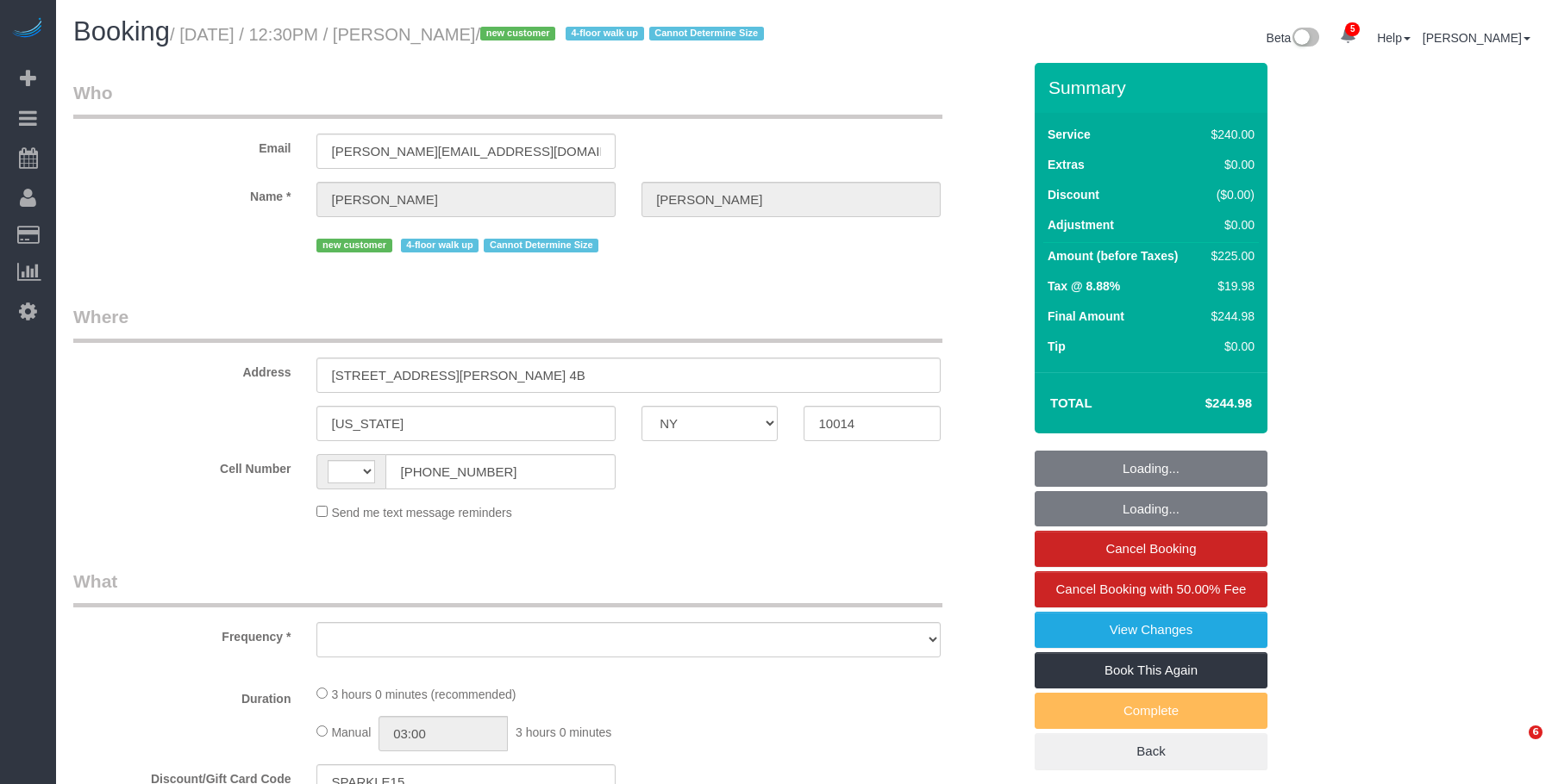
select select "NY"
select select "string:[GEOGRAPHIC_DATA]"
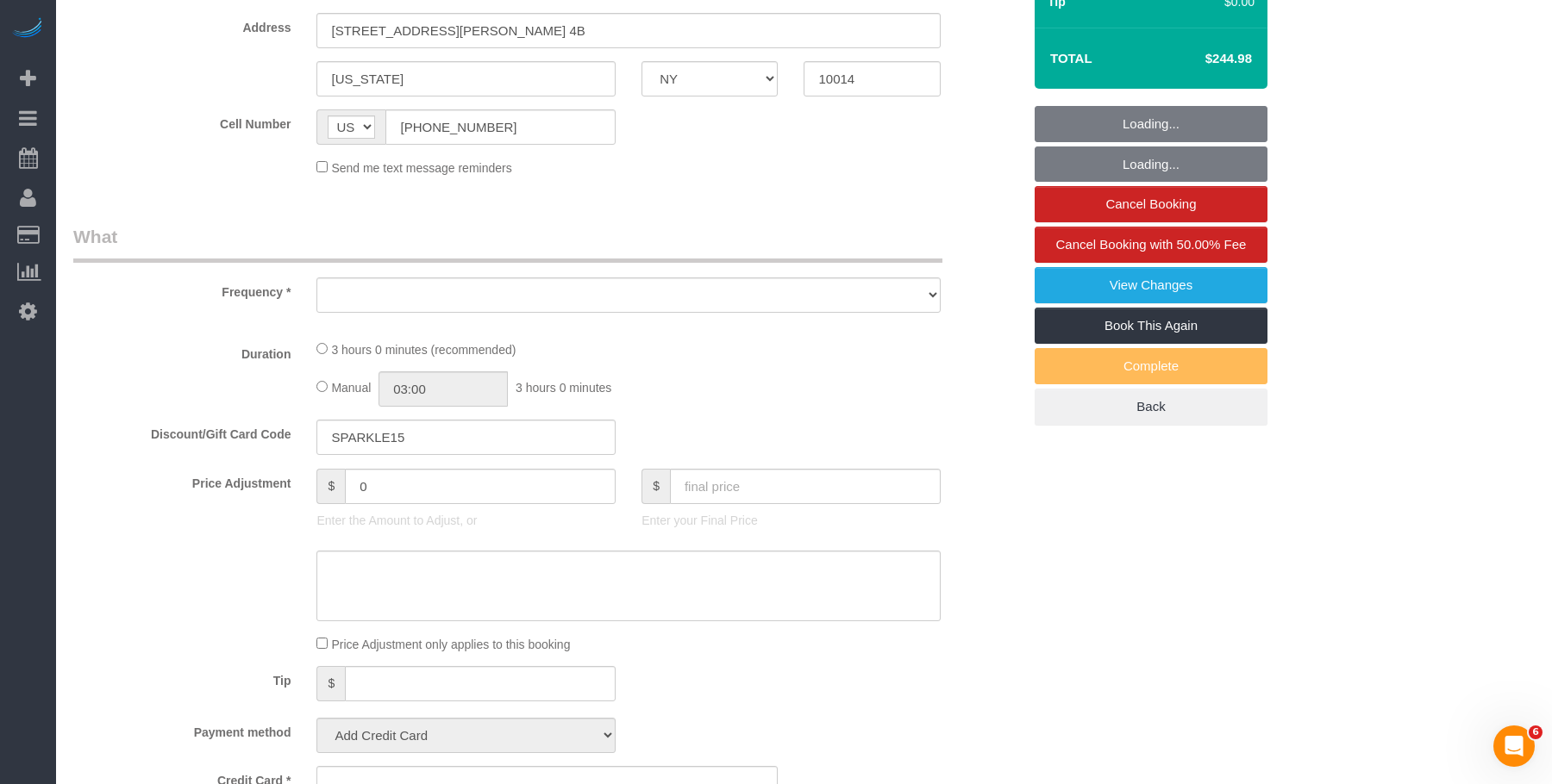
select select "object:679"
select select "180"
select select "number:89"
select select "number:90"
select select "number:15"
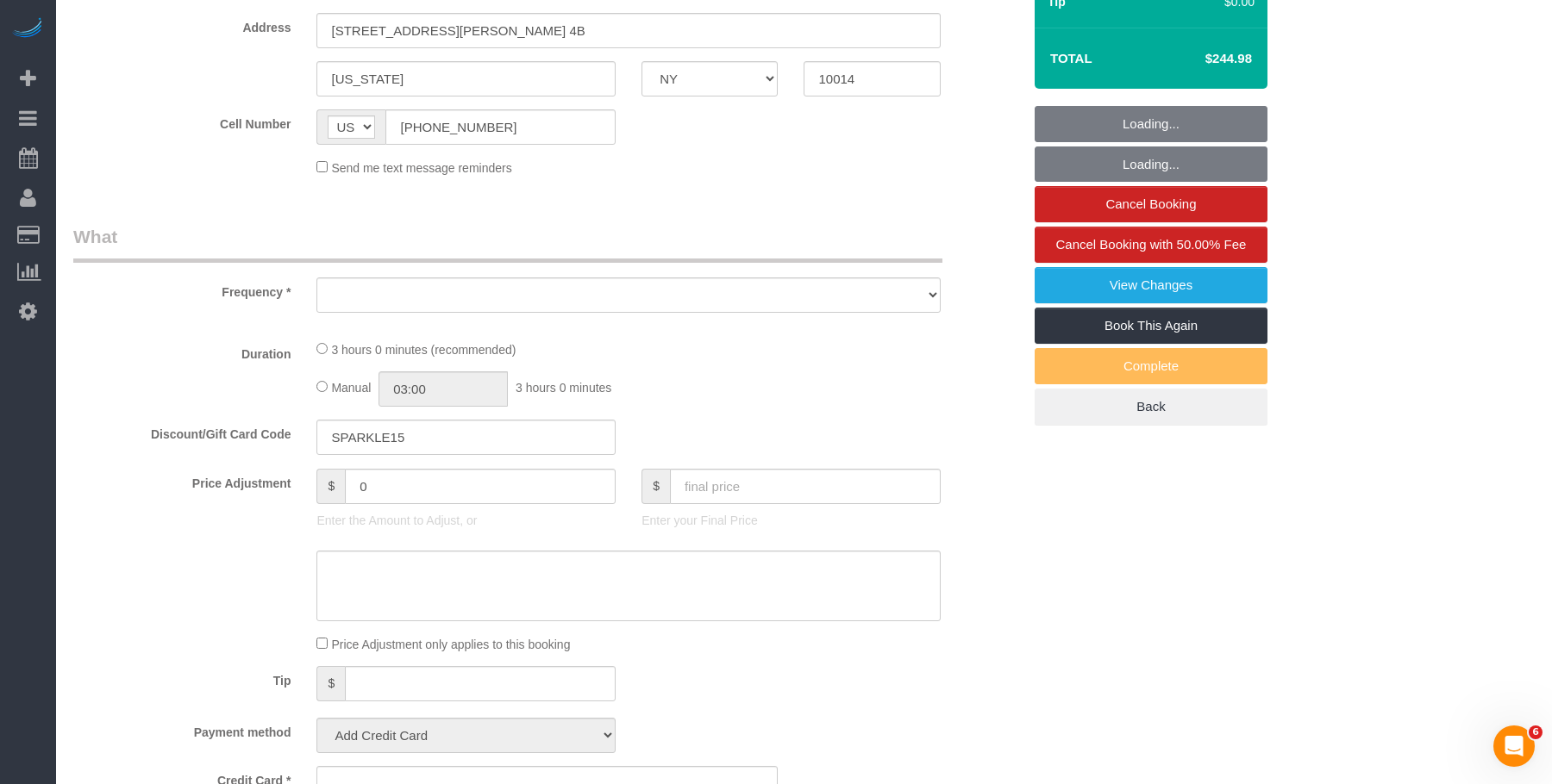
select select "number:5"
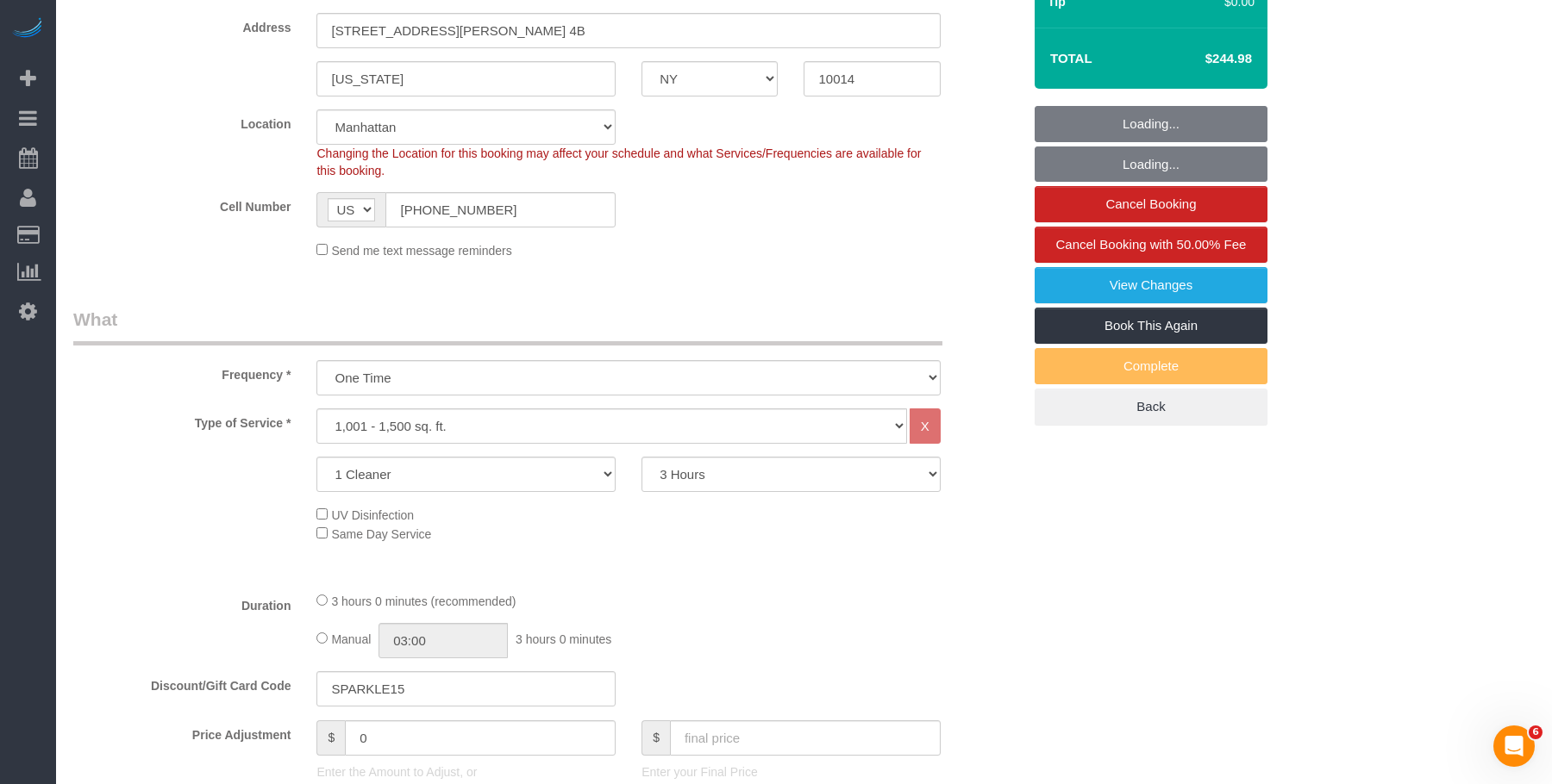
select select "string:stripe-pm_1S06iu4VGloSiKo7aXpOO58t"
select select "object:1316"
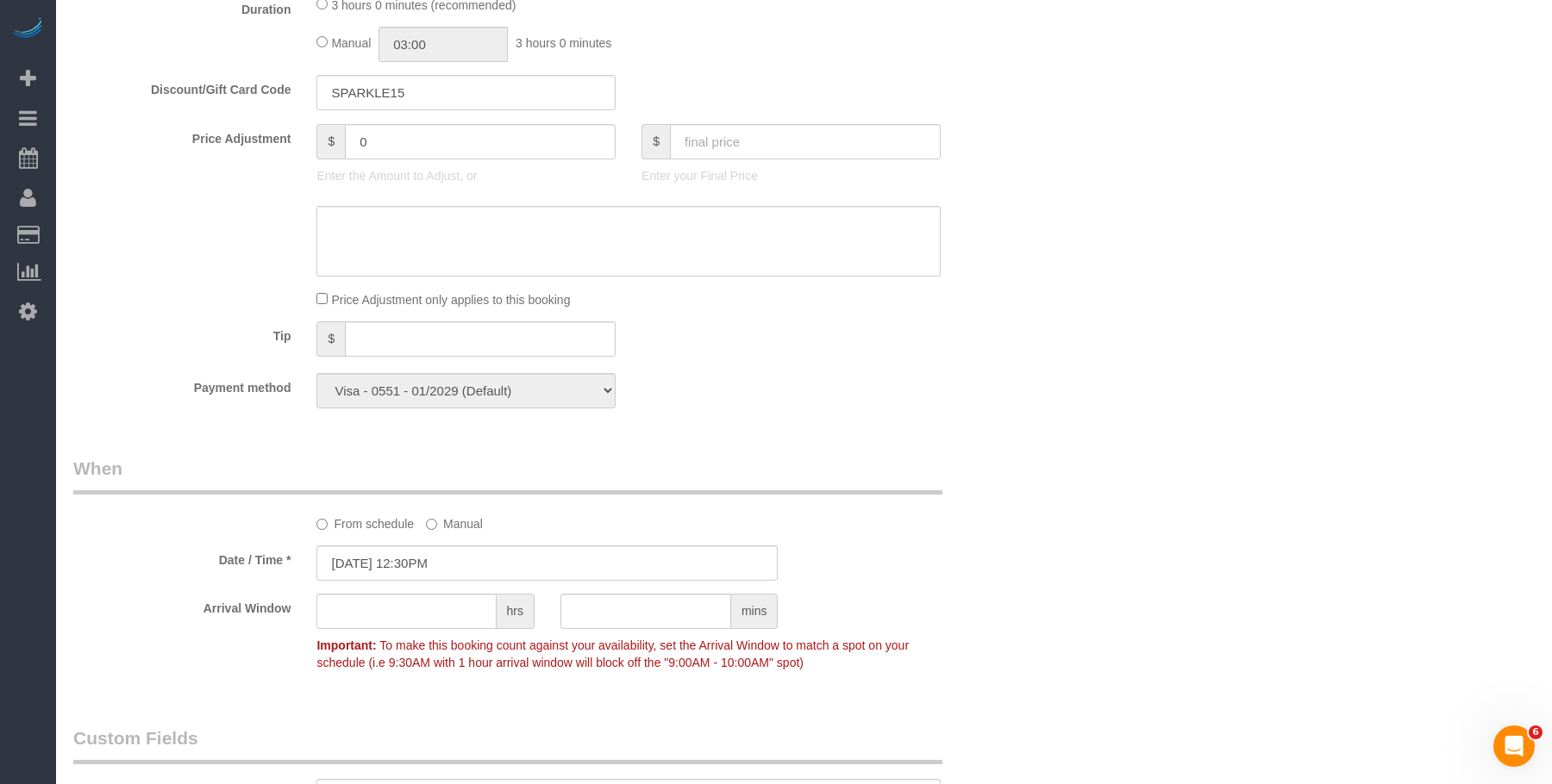
scroll to position [776, 0]
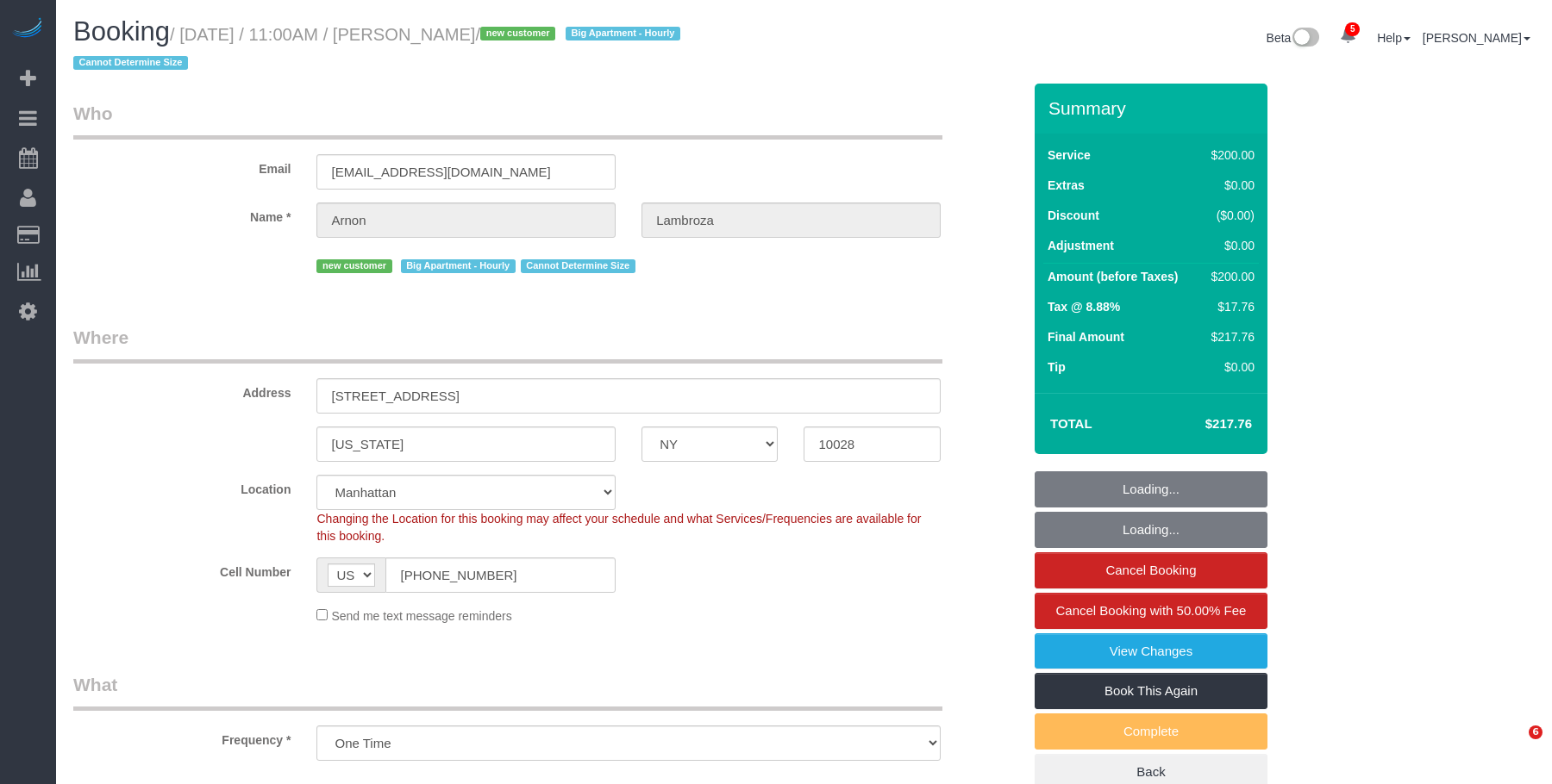
select select "NY"
select select "object:683"
select select "150"
select select "spot1"
select select "number:59"
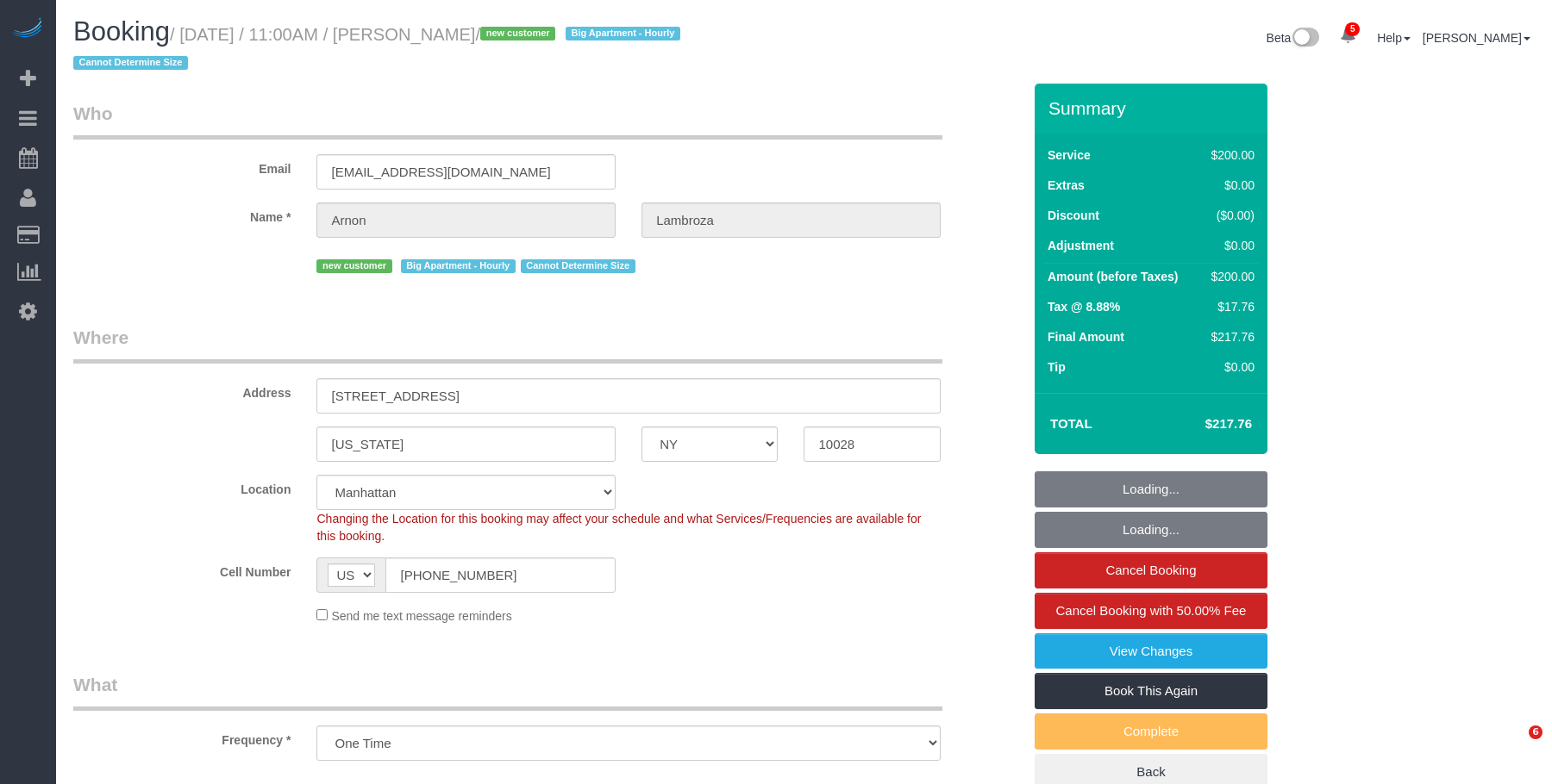
select select "number:90"
select select "number:15"
select select "number:6"
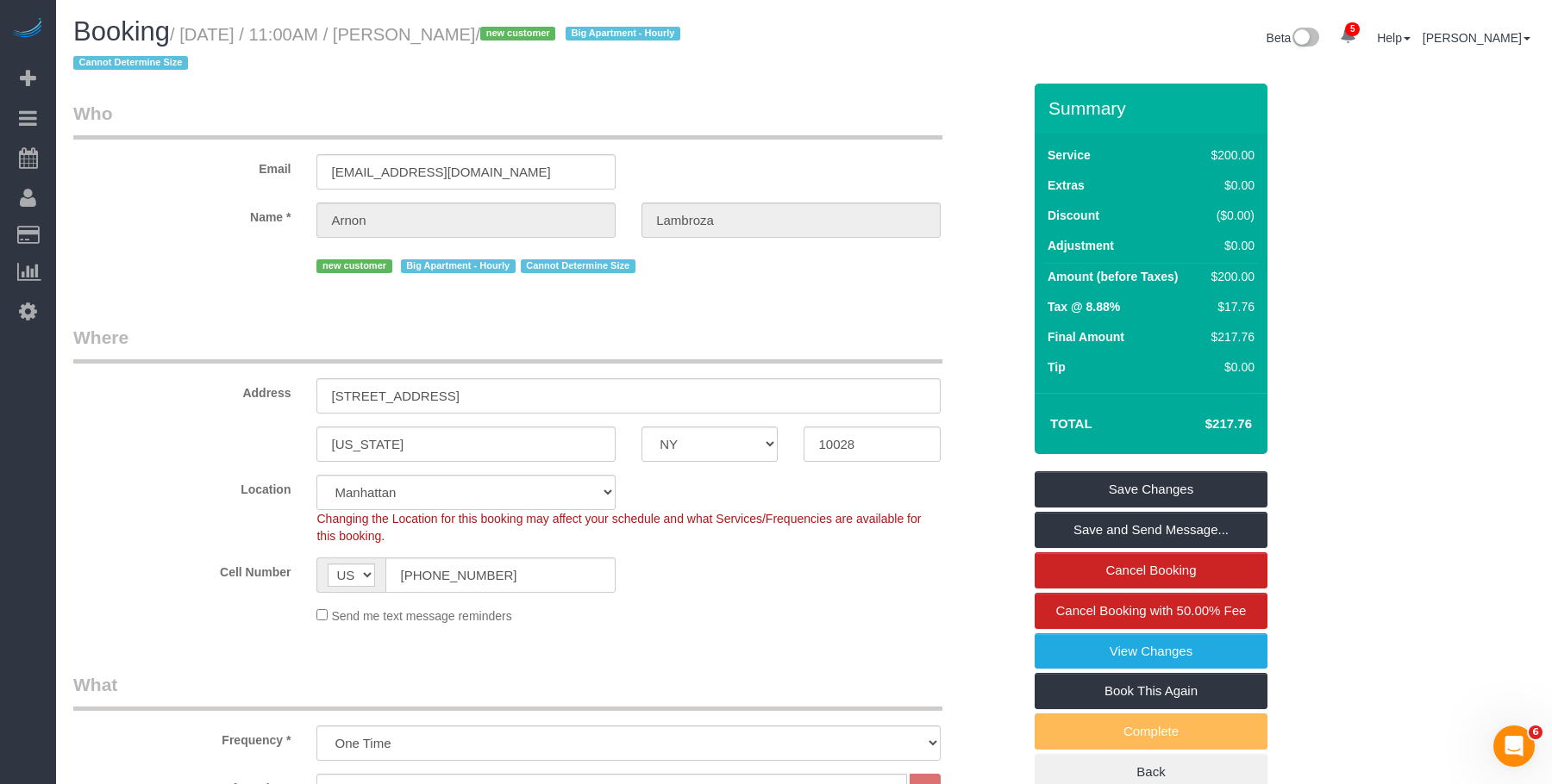
click at [343, 103] on legend "Who" at bounding box center [508, 120] width 869 height 39
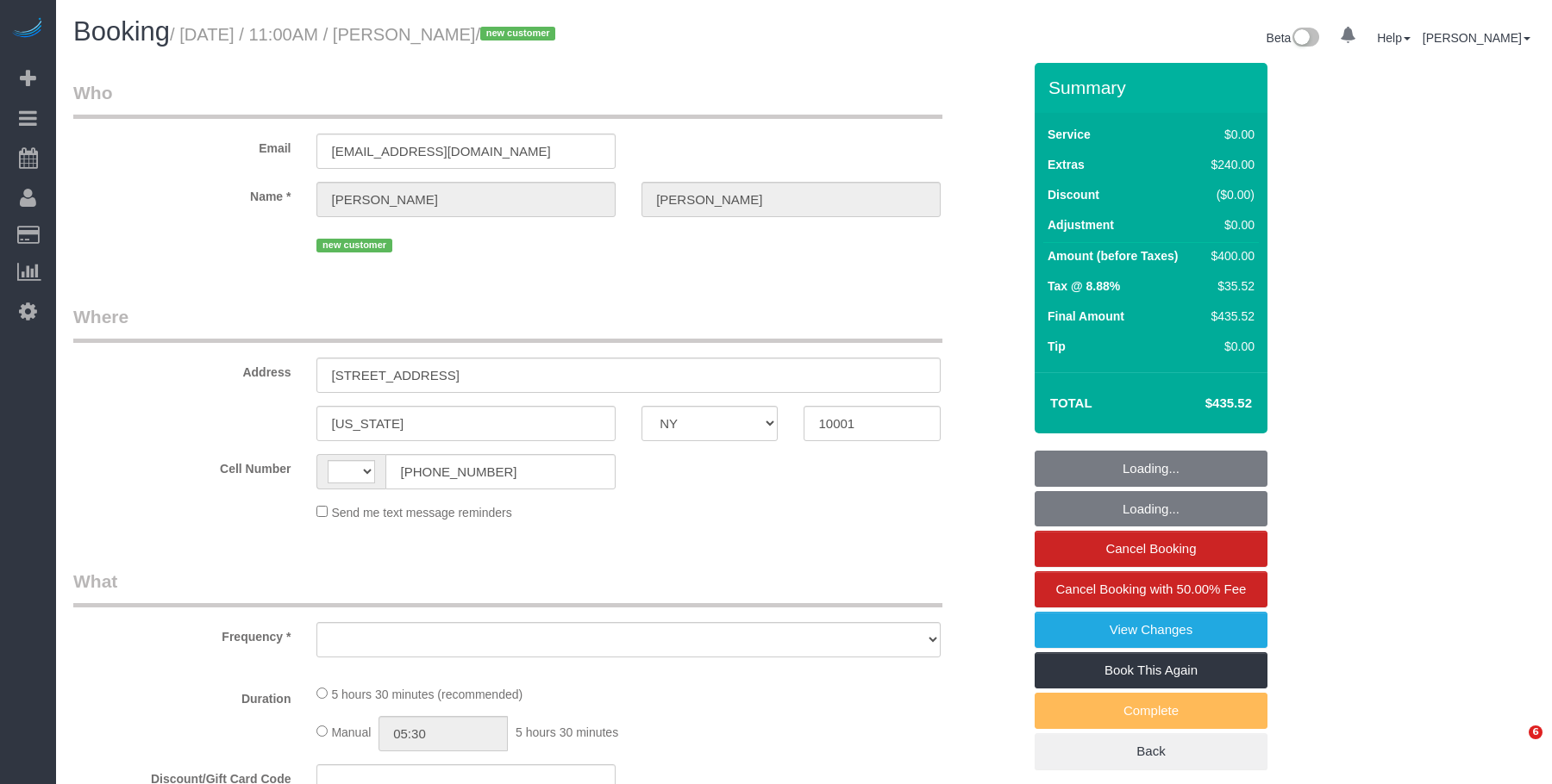
select select "NY"
select select "string:[GEOGRAPHIC_DATA]"
select select "object:663"
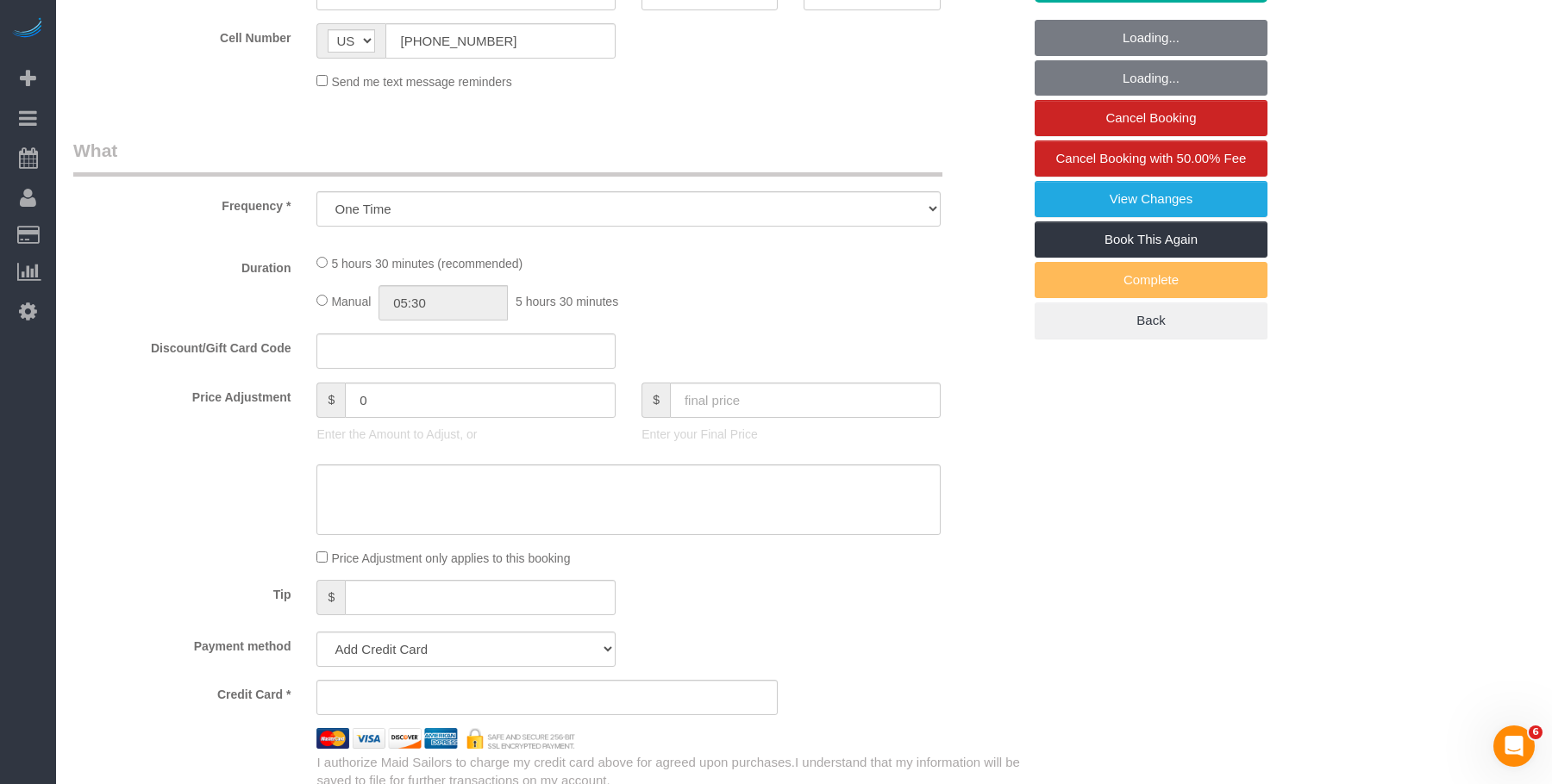
select select "1"
select select "number:58"
select select "number:73"
select select "number:15"
select select "number:5"
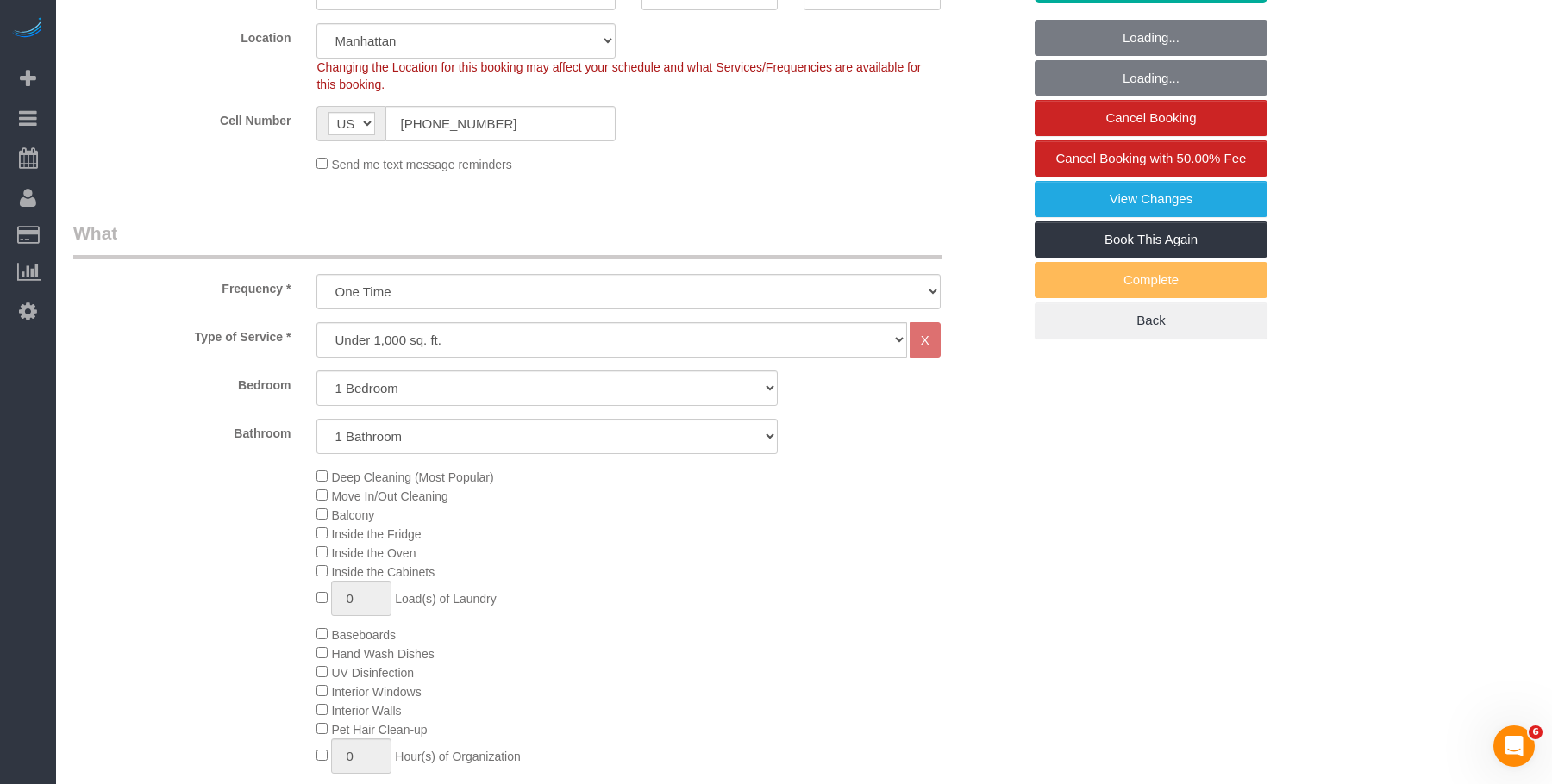
select select "string:stripe-pm_1S1BIj4VGloSiKo75aaEaYXt"
select select "spot1"
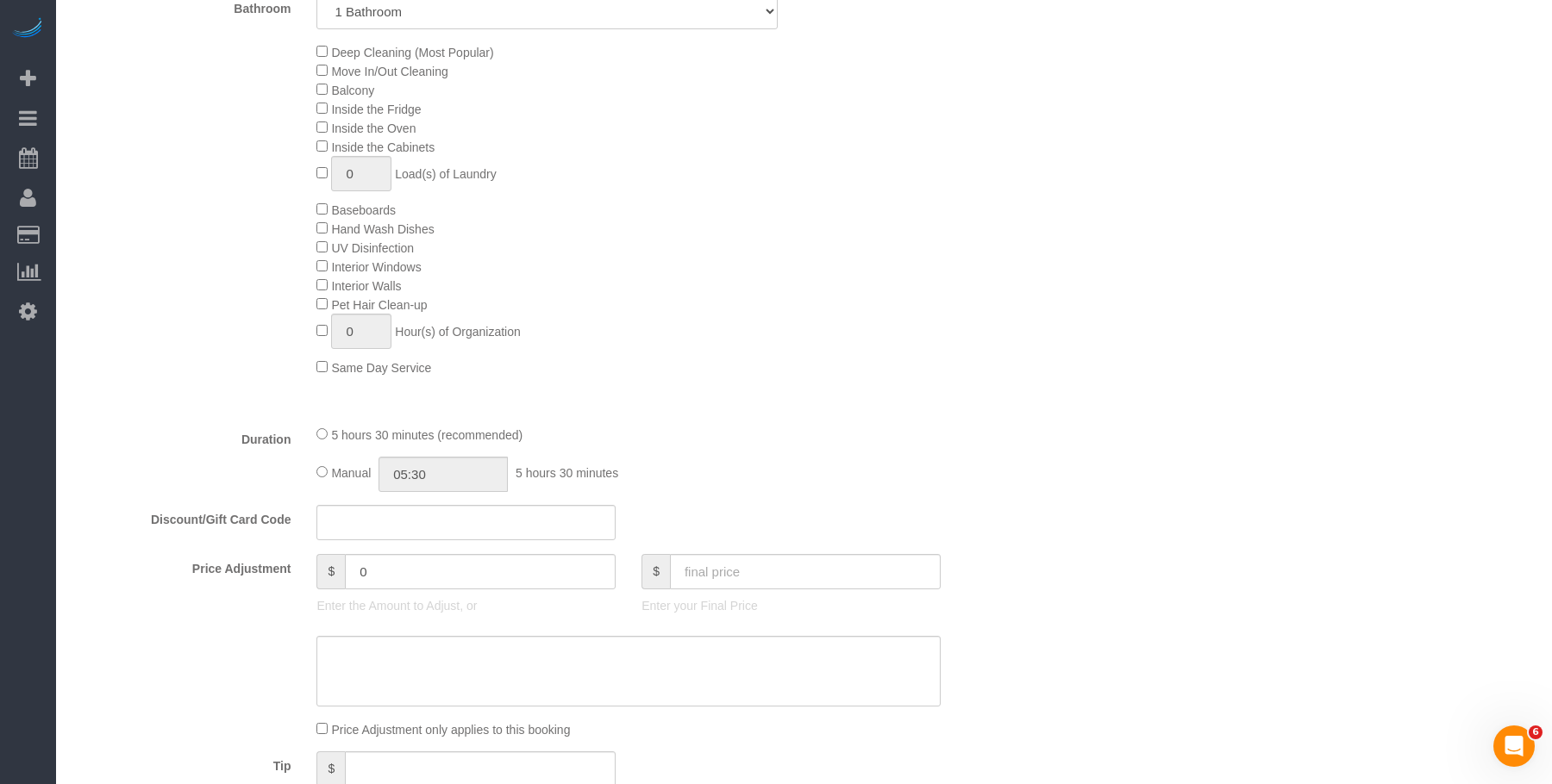
select select "object:922"
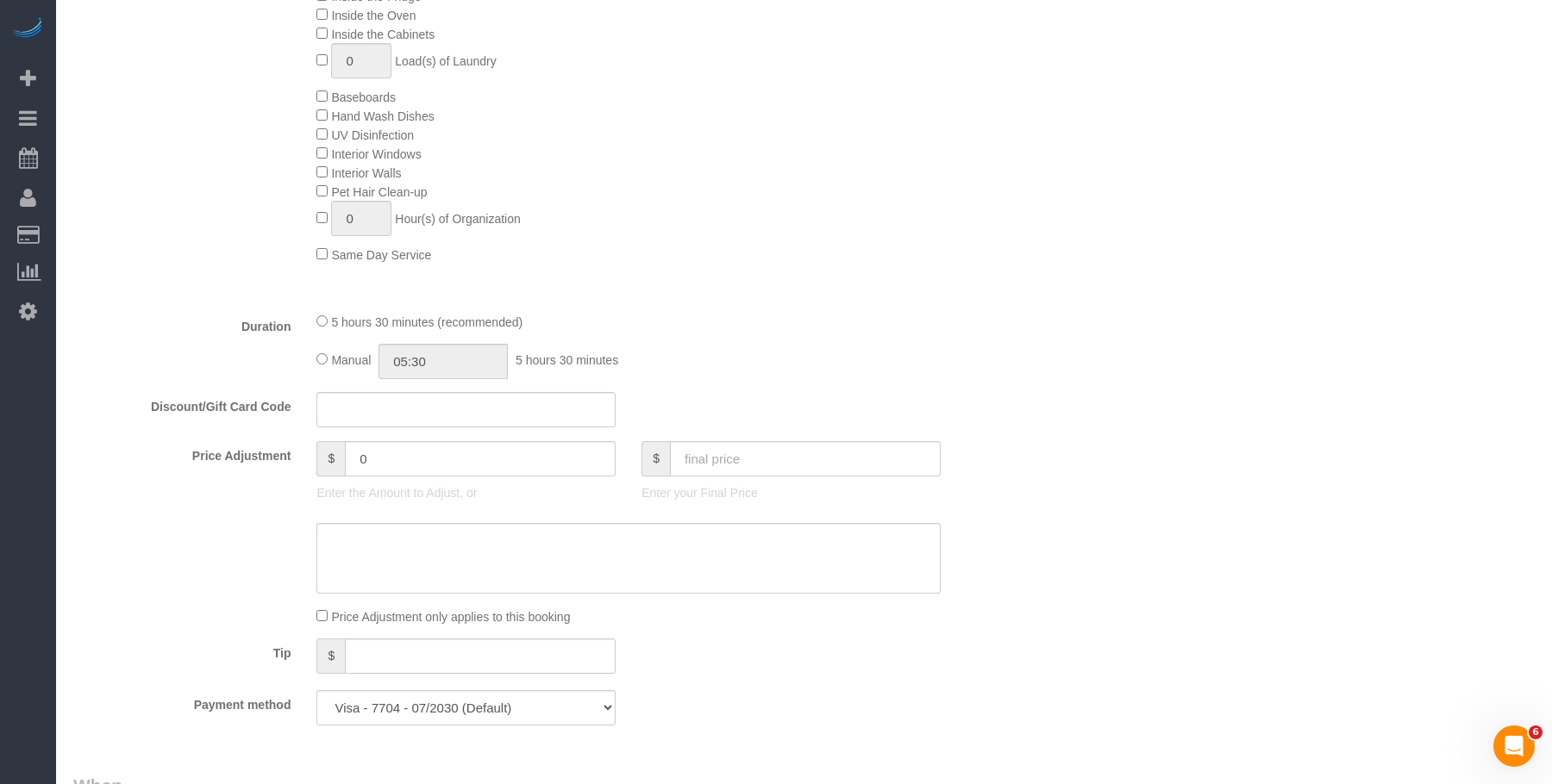
select select "1"
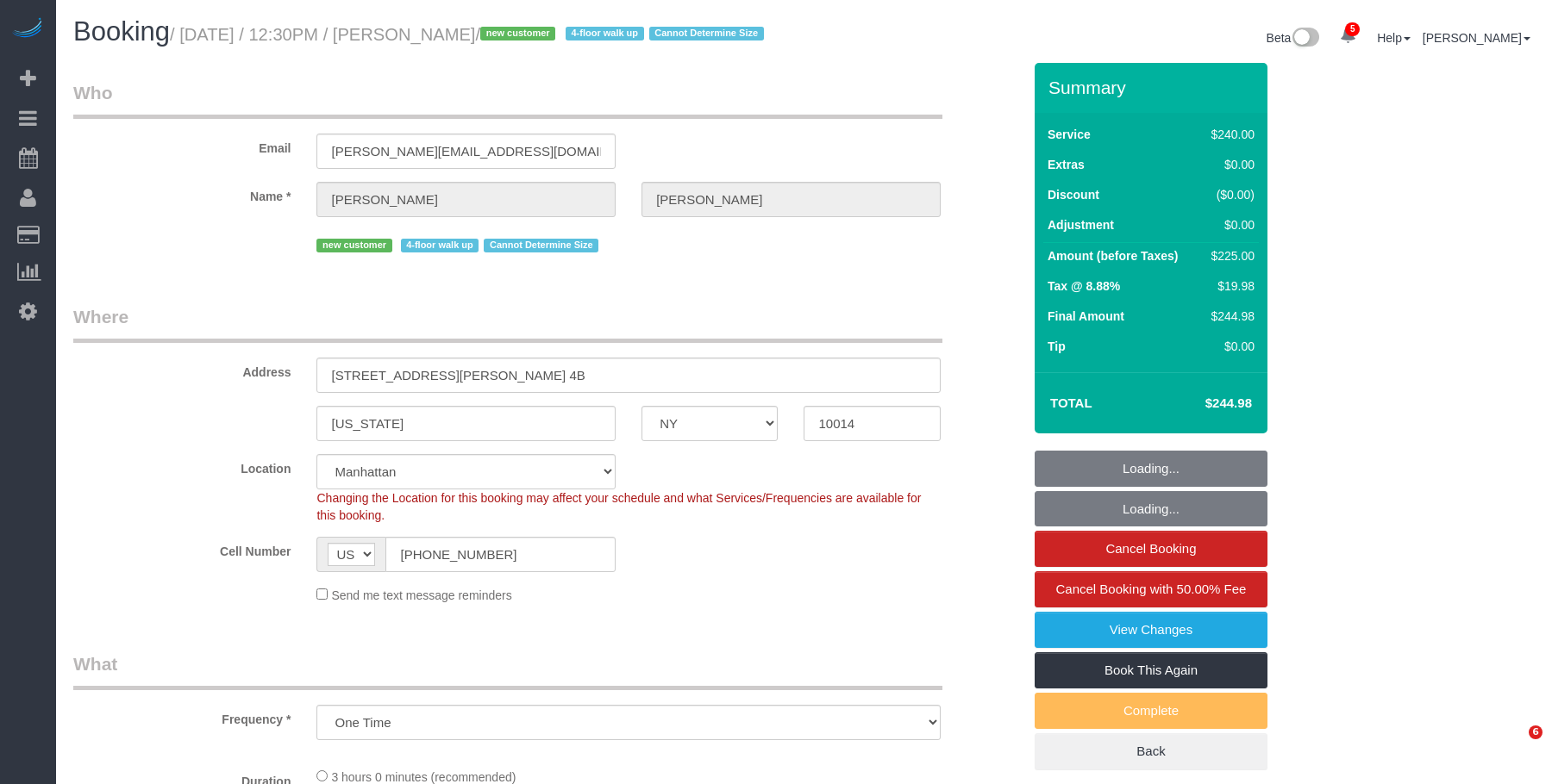
select select "NY"
select select "number:89"
select select "number:90"
select select "number:15"
select select "number:5"
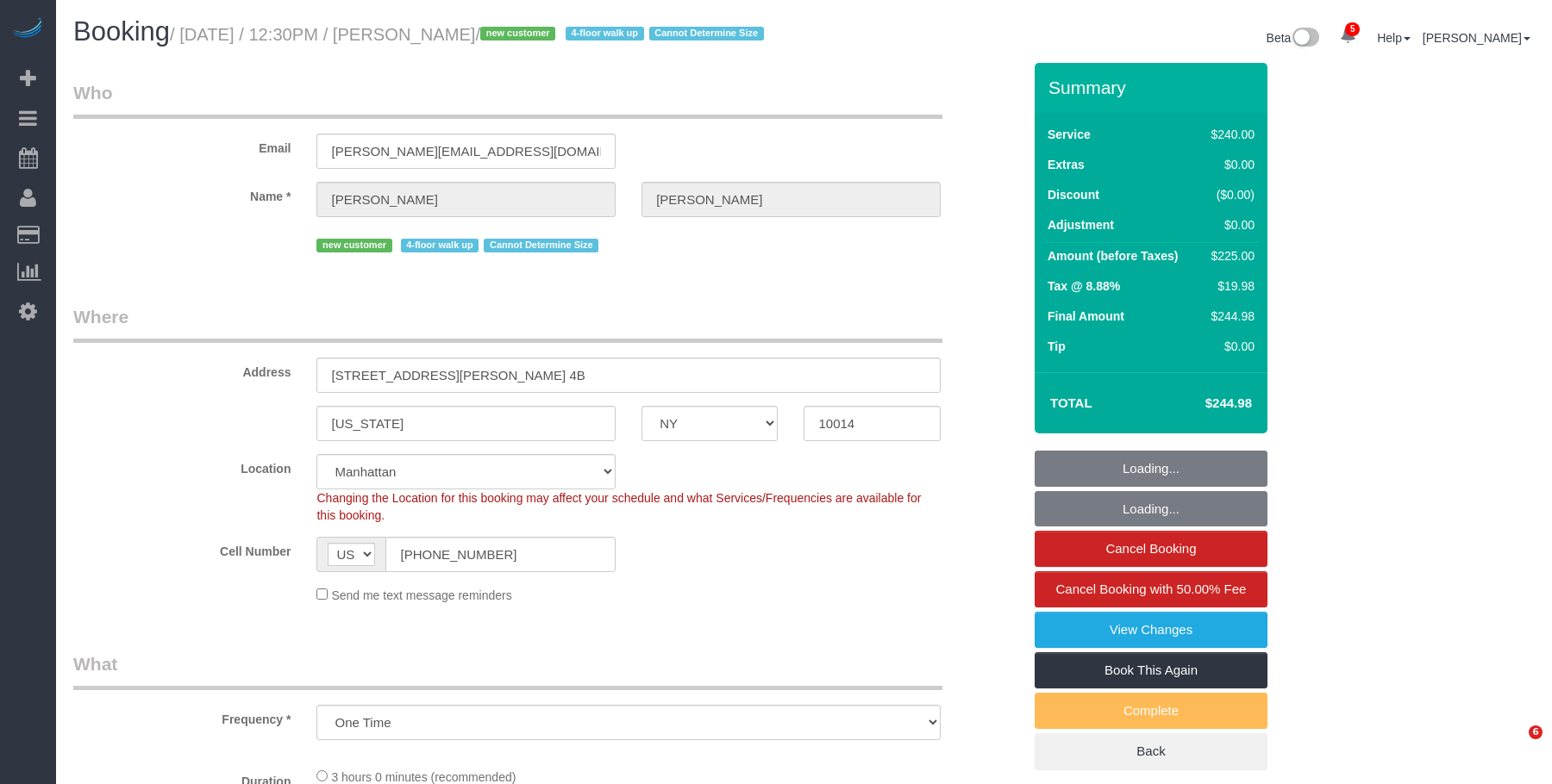
select select "object:917"
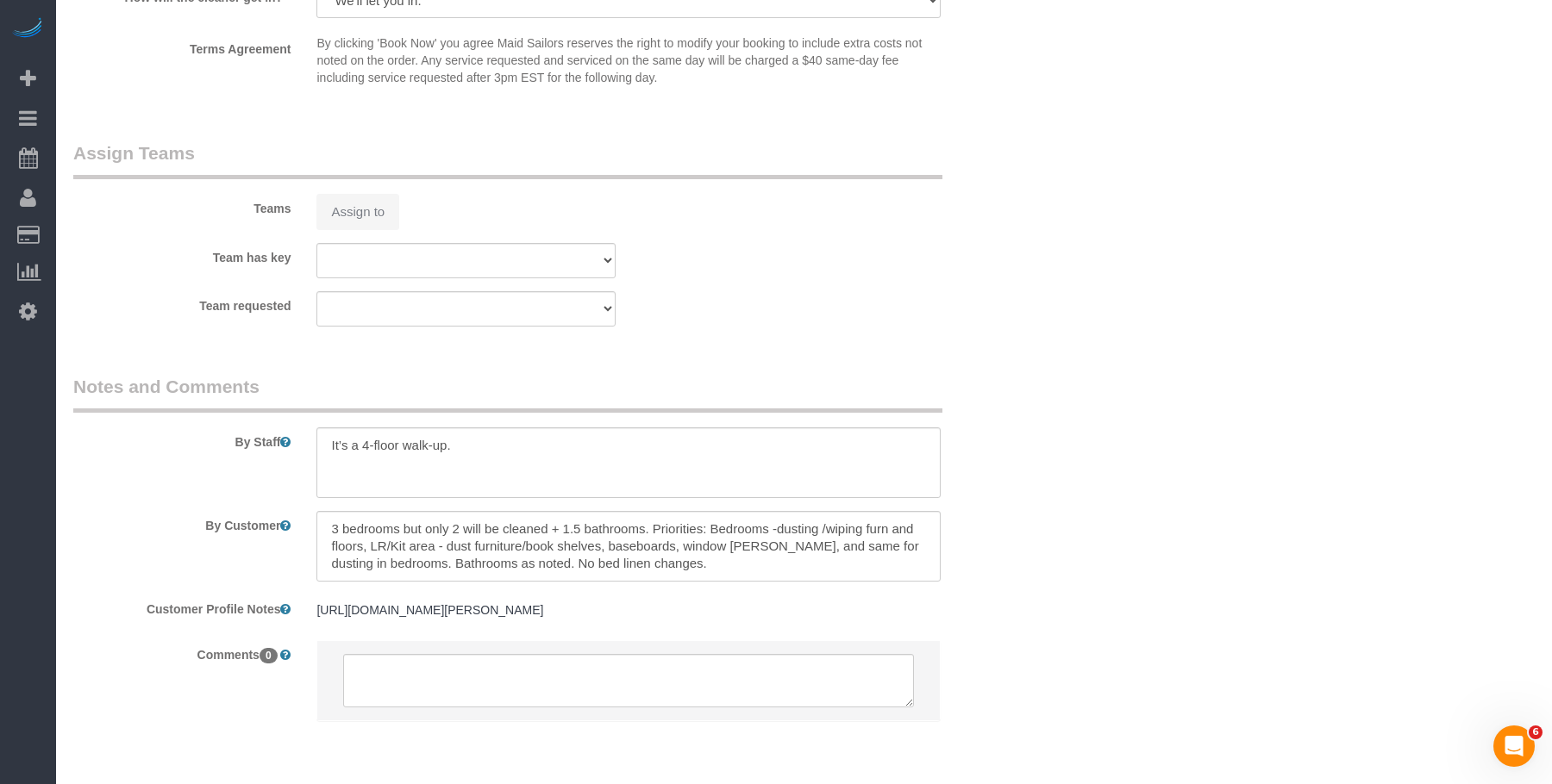
select select "180"
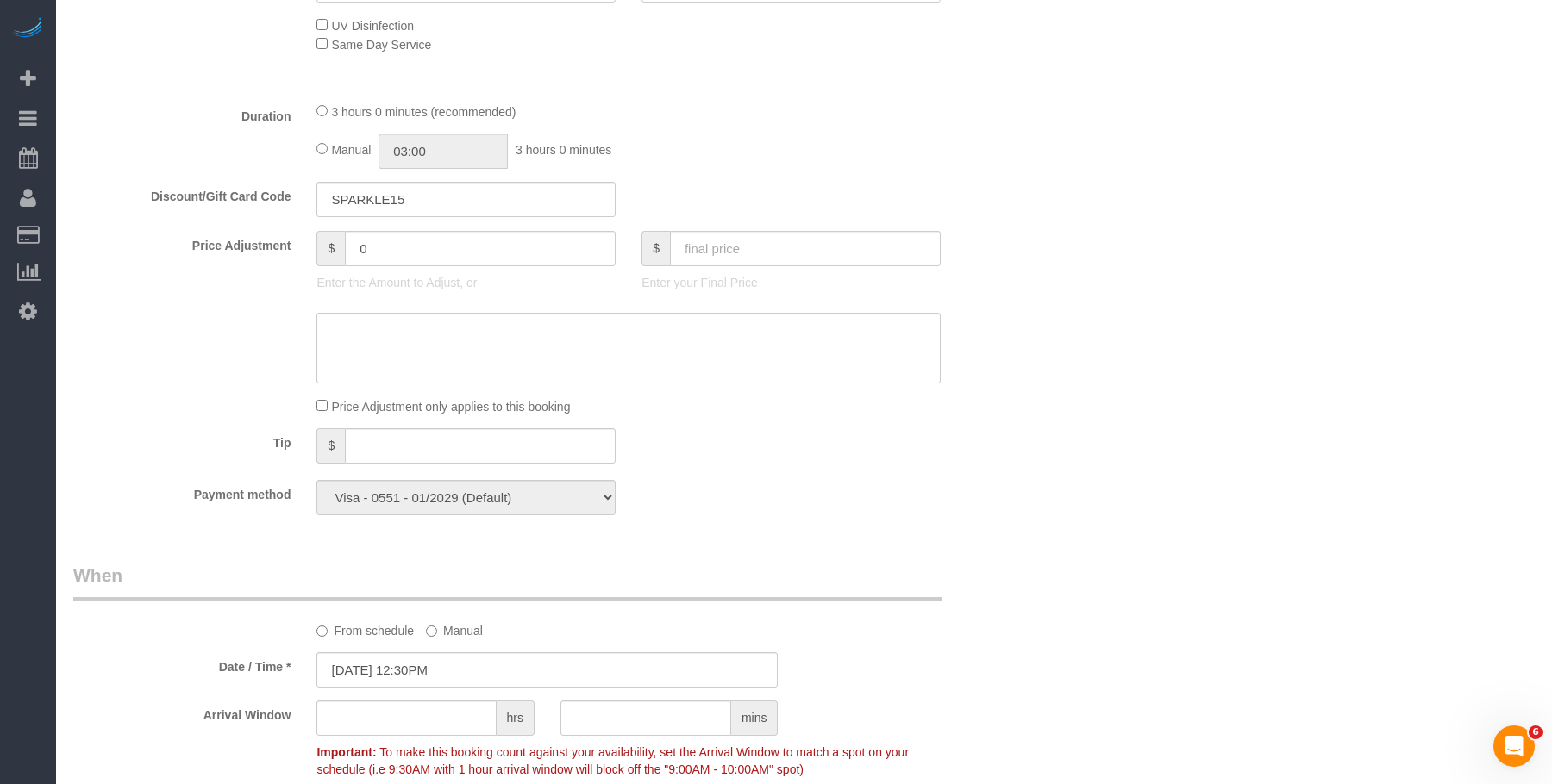
scroll to position [604, 0]
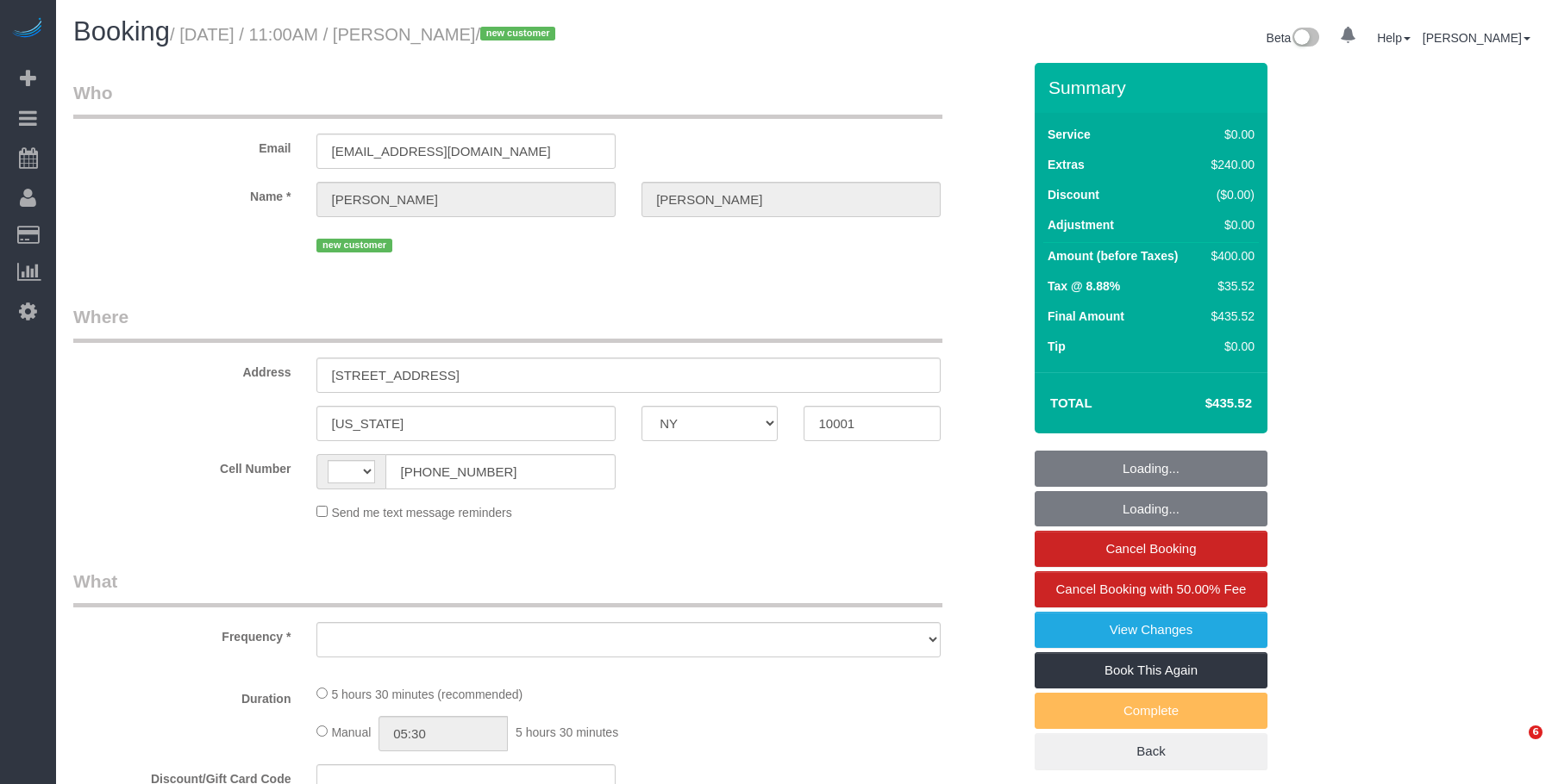
select select "NY"
select select "string:US"
select select "object:663"
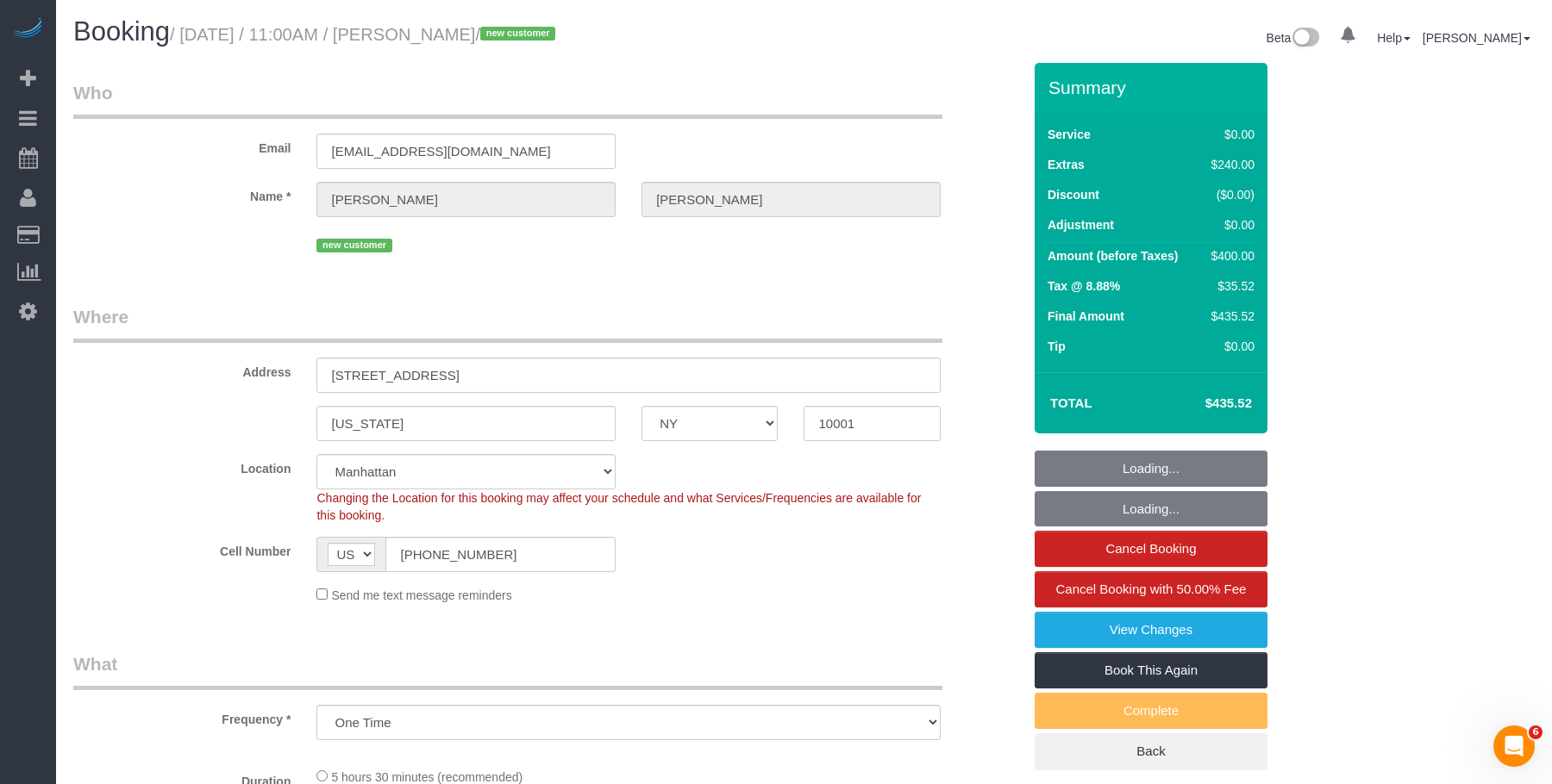
select select "string:stripe-pm_1S1BIj4VGloSiKo75aaEaYXt"
select select "1"
select select "spot1"
select select "number:58"
select select "number:73"
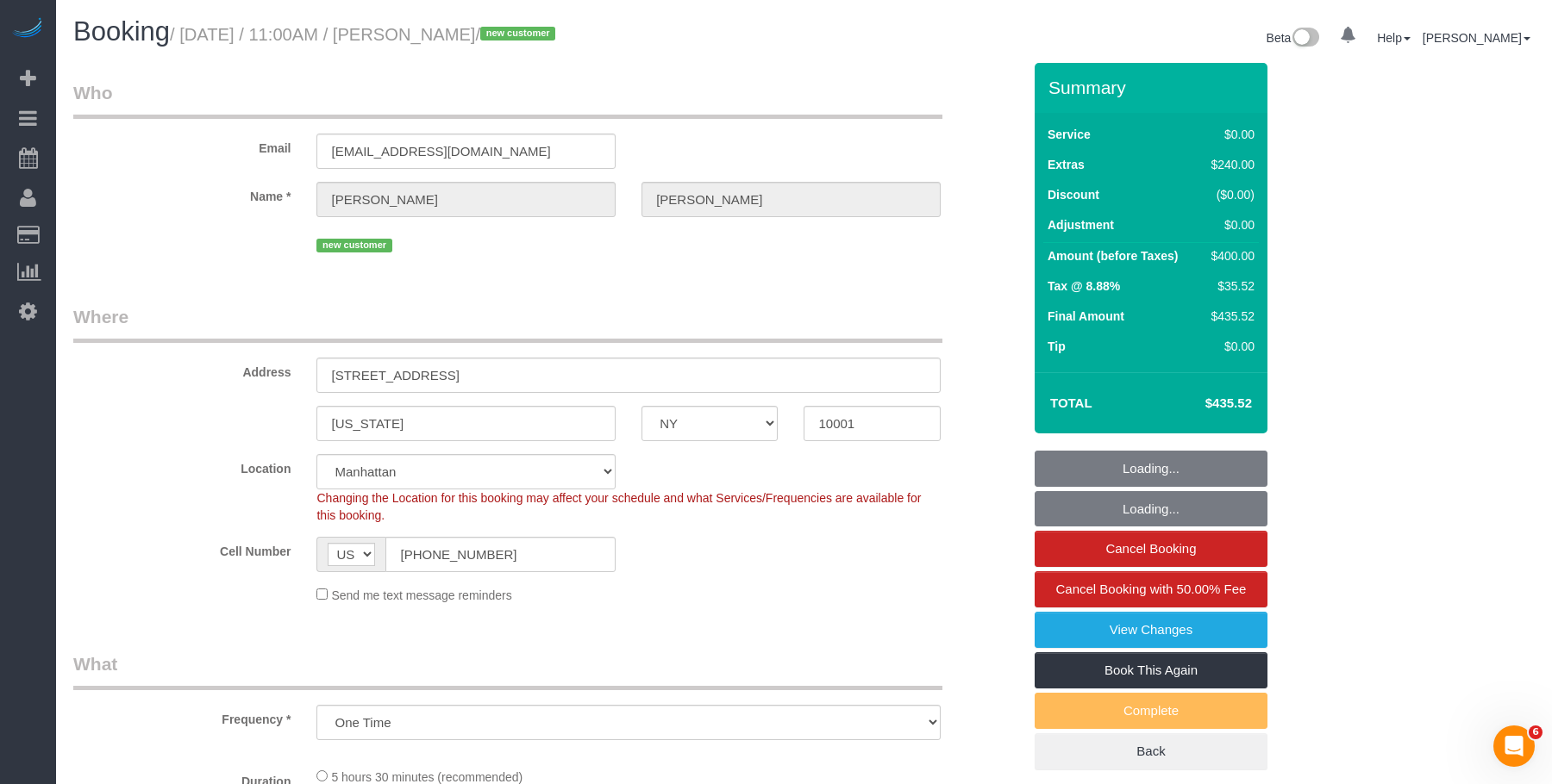
select select "number:15"
select select "number:5"
select select "object:958"
select select "1"
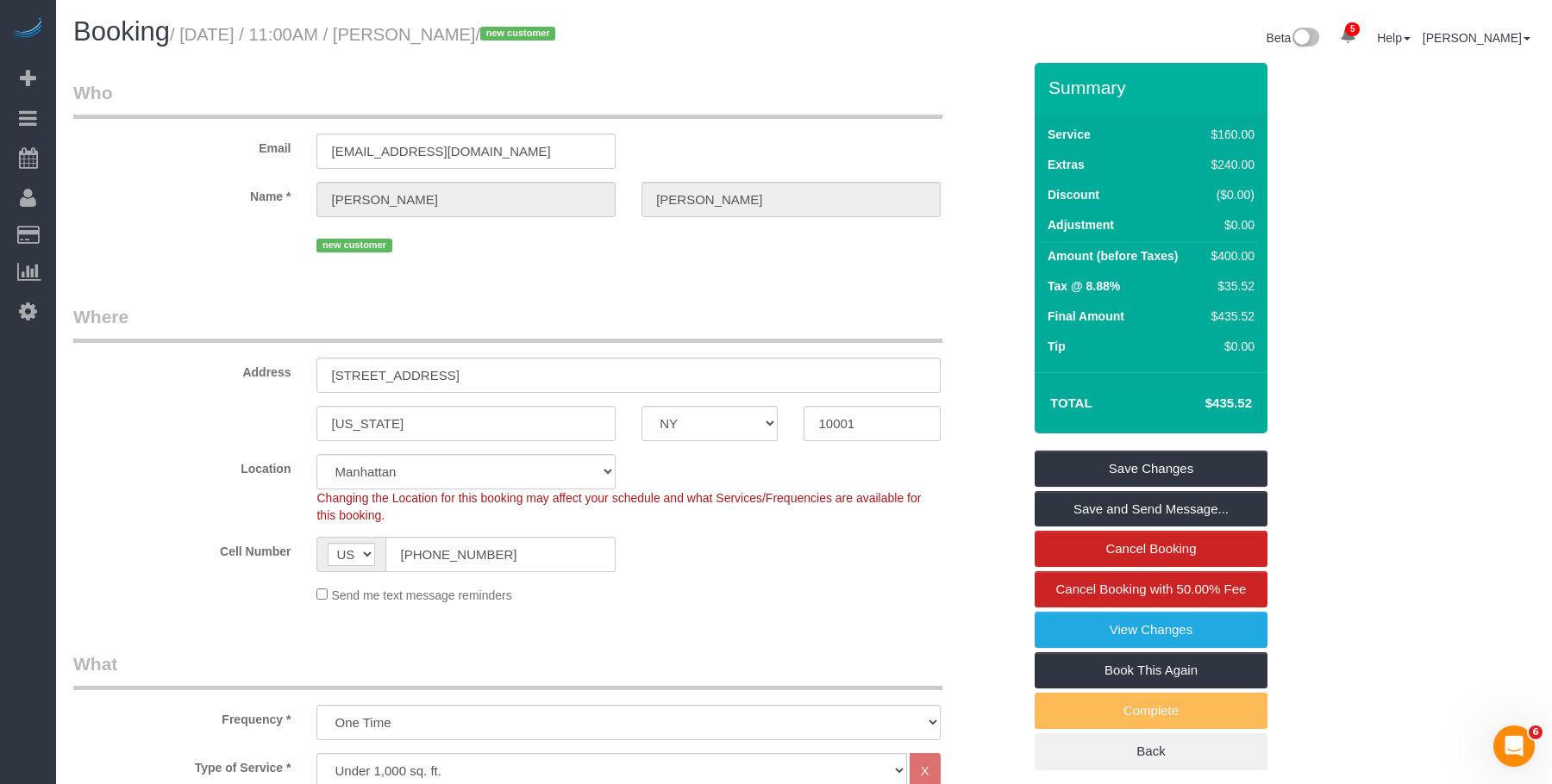
click at [575, 304] on legend "Where" at bounding box center [508, 324] width 869 height 39
click at [566, 317] on legend "Where" at bounding box center [508, 324] width 869 height 39
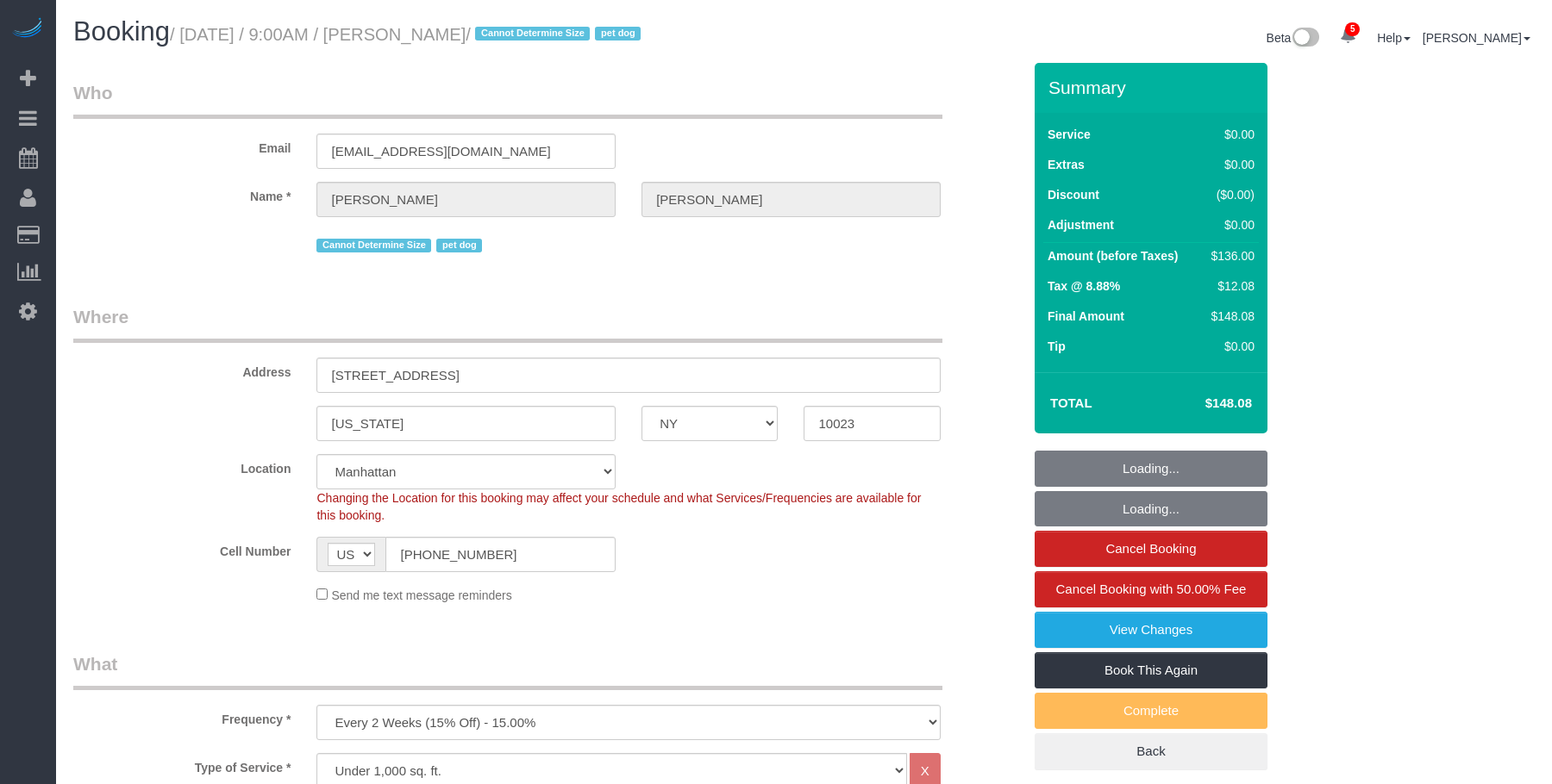
select select "NY"
select select "1"
select select "string:stripe-pm_1RMZCL4VGloSiKo7DWvxFkK9"
select select "spot1"
select select "number:57"
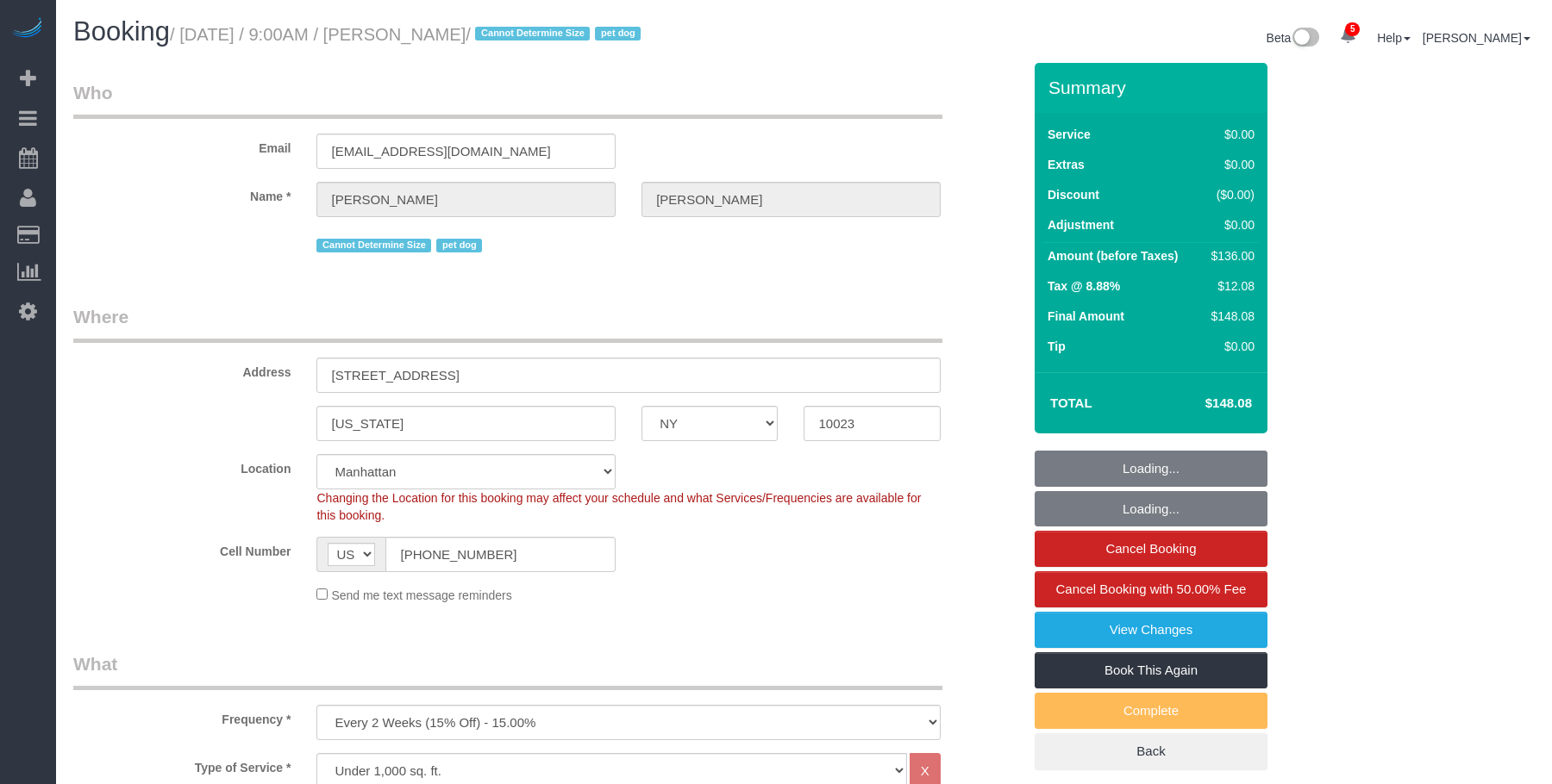
select select "number:75"
select select "number:13"
select select "number:6"
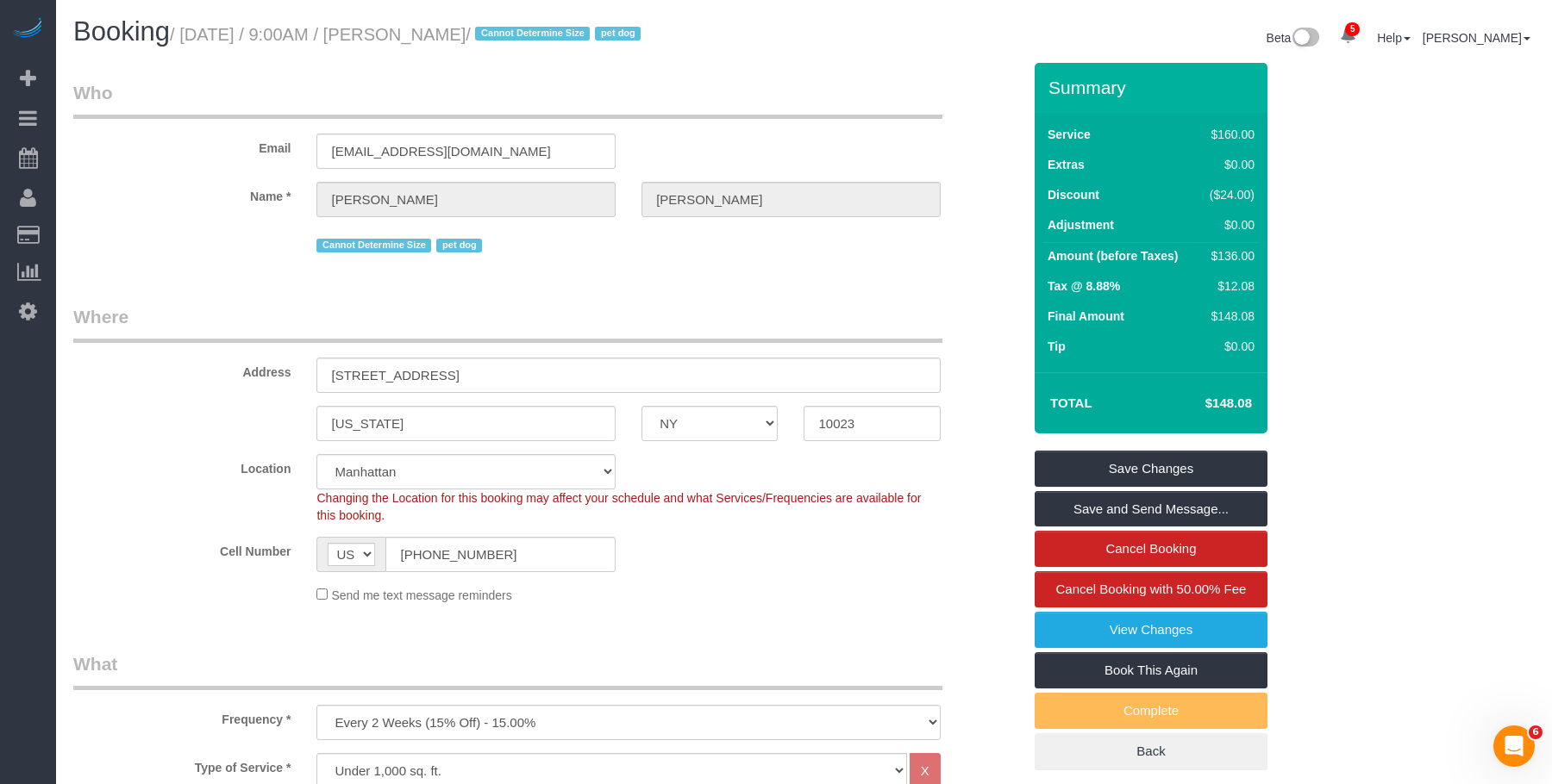
click at [832, 91] on legend "Who" at bounding box center [508, 100] width 869 height 39
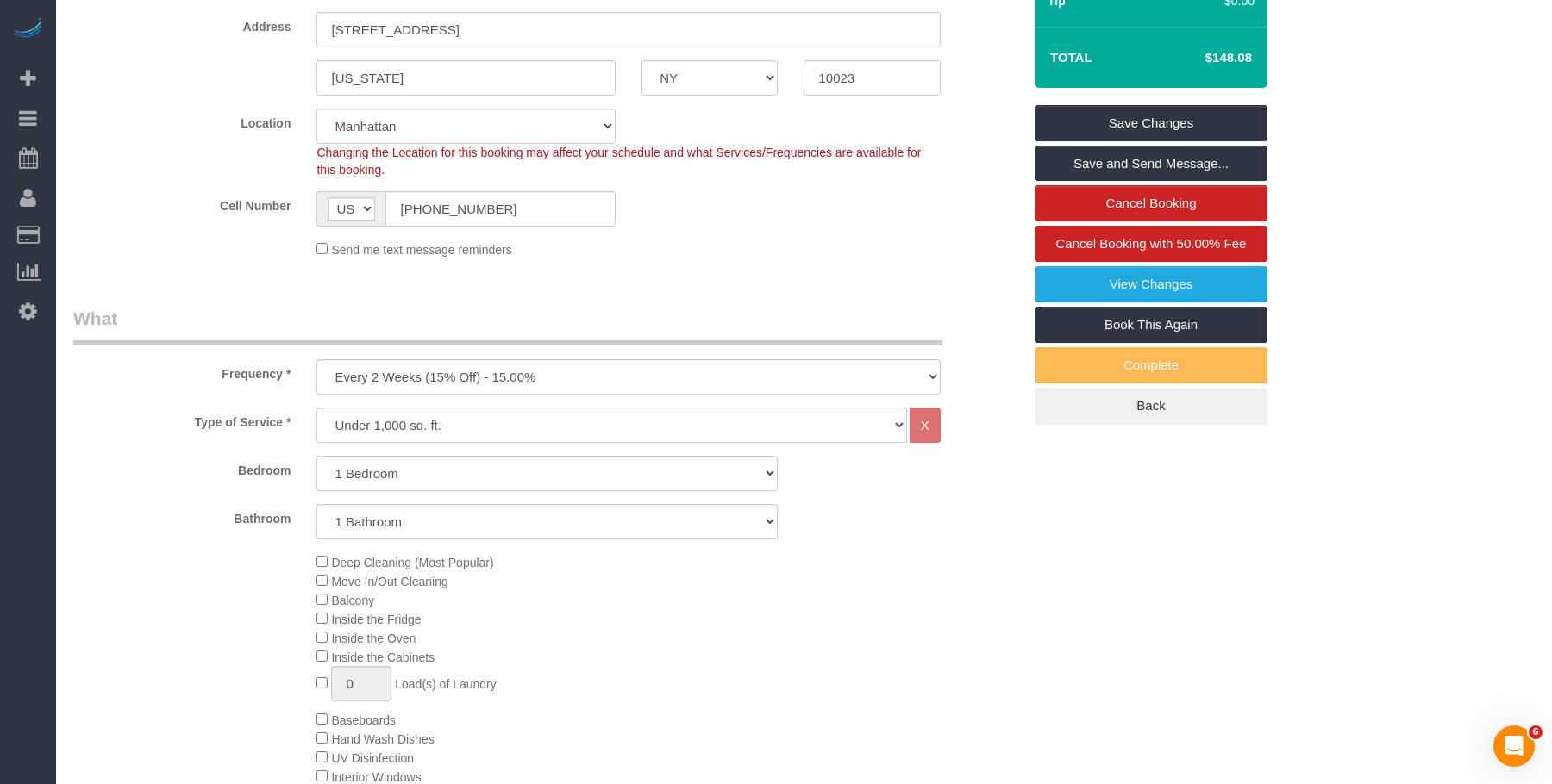
scroll to position [604, 0]
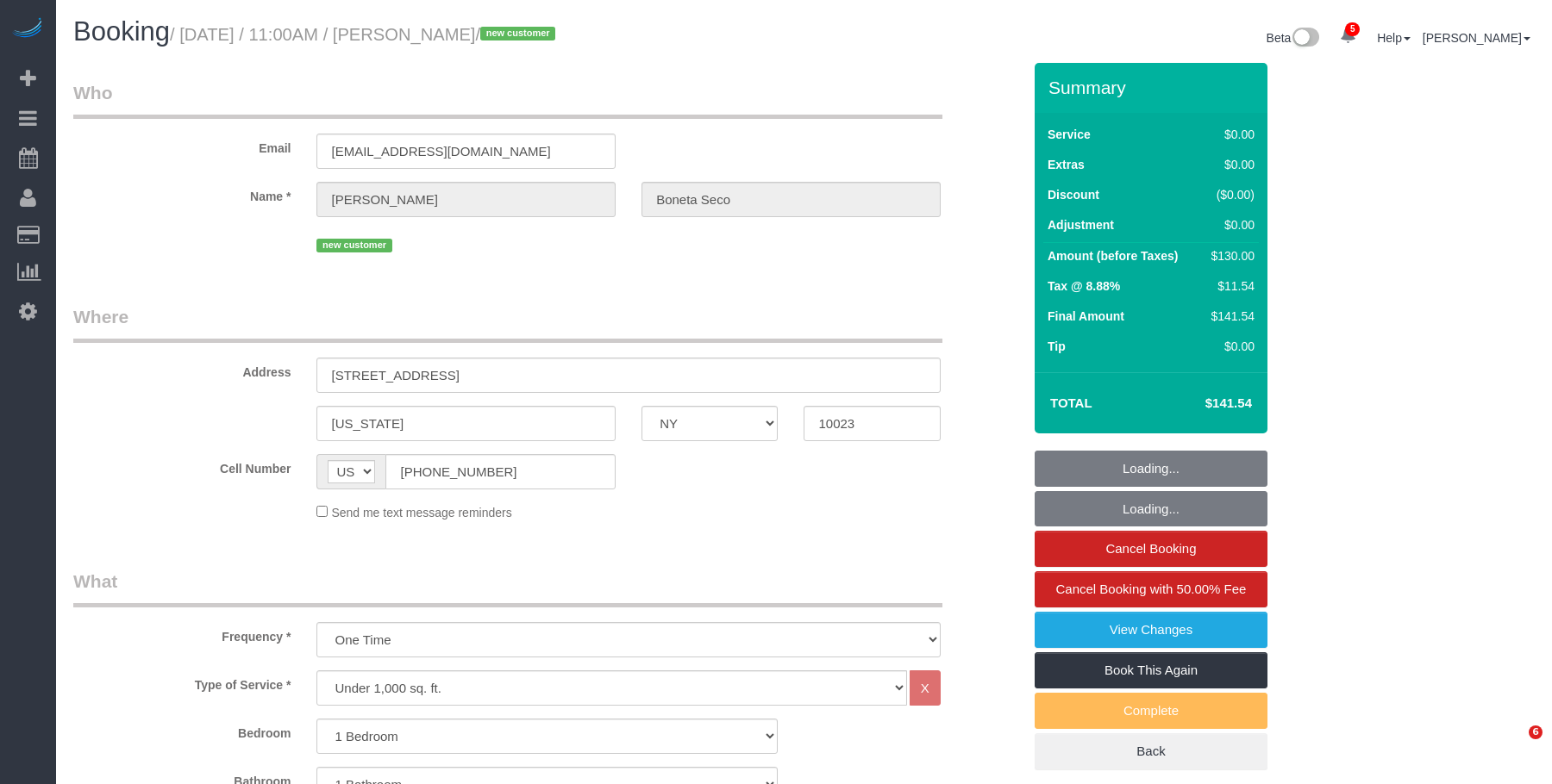
select select "NY"
select select "number:58"
select select "number:72"
select select "number:15"
select select "number:5"
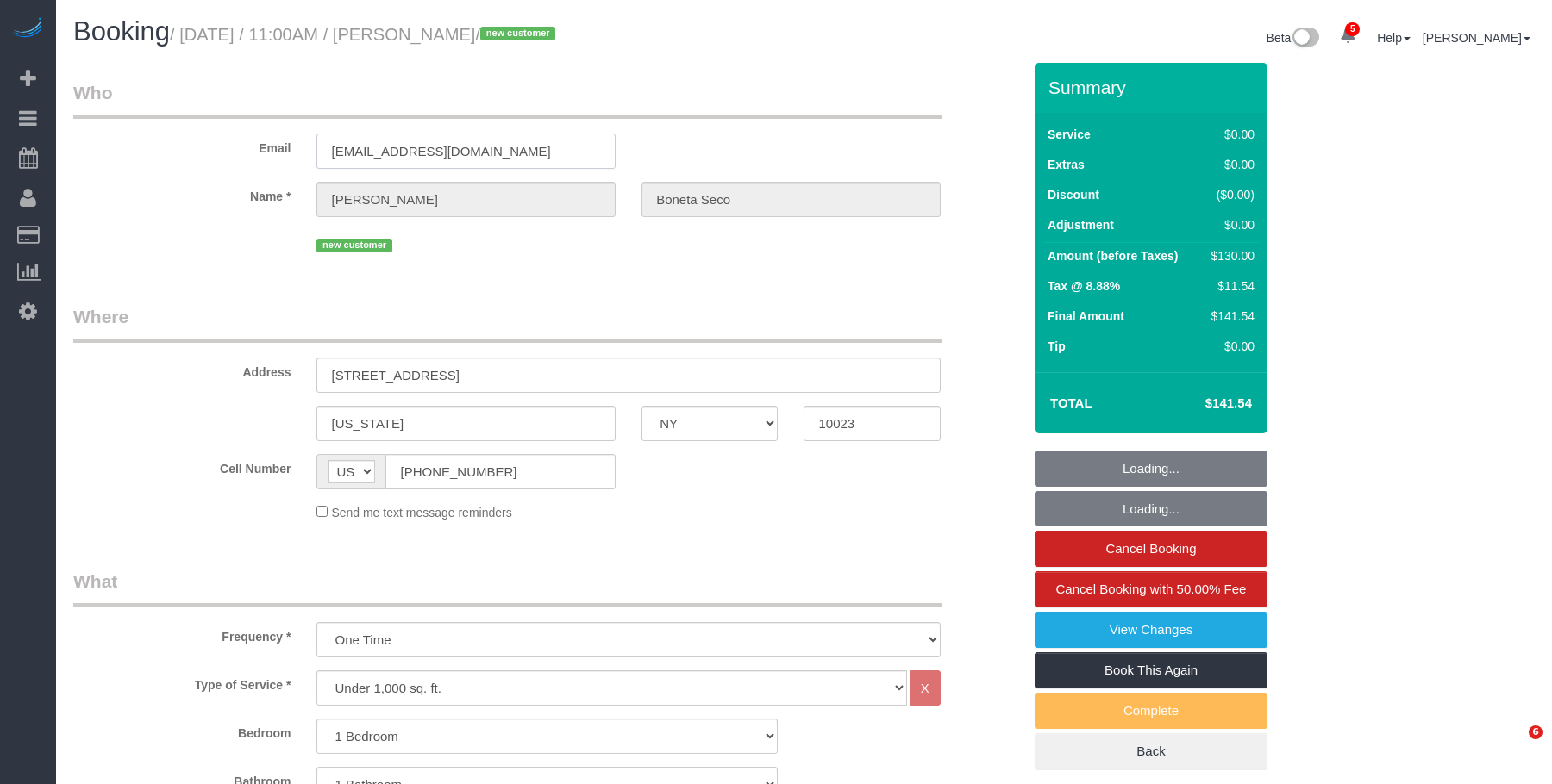
click at [289, 144] on div "Email [EMAIL_ADDRESS][DOMAIN_NAME]" at bounding box center [547, 125] width 974 height 89
select select "1"
select select "spot1"
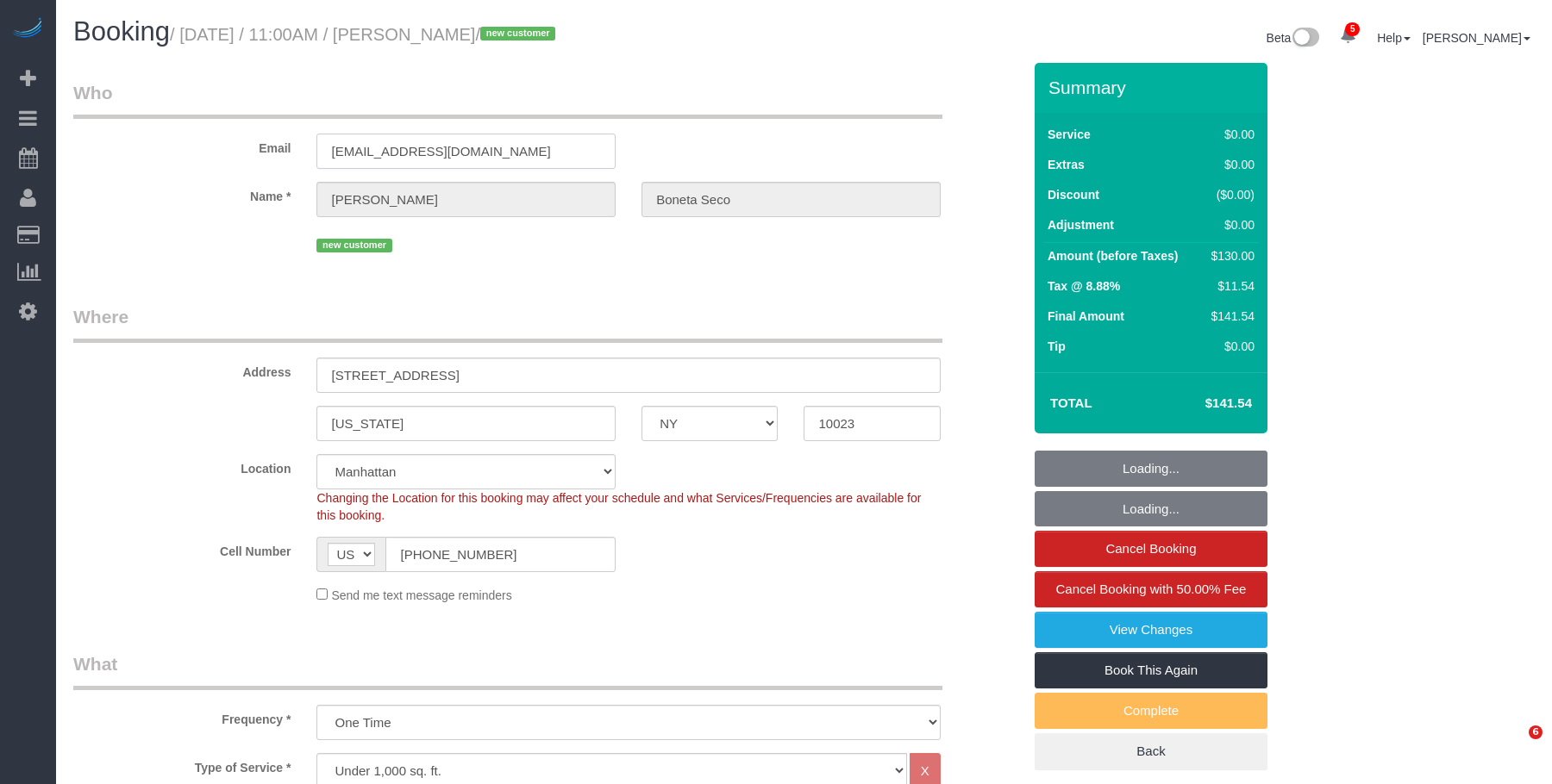
select select "object:1349"
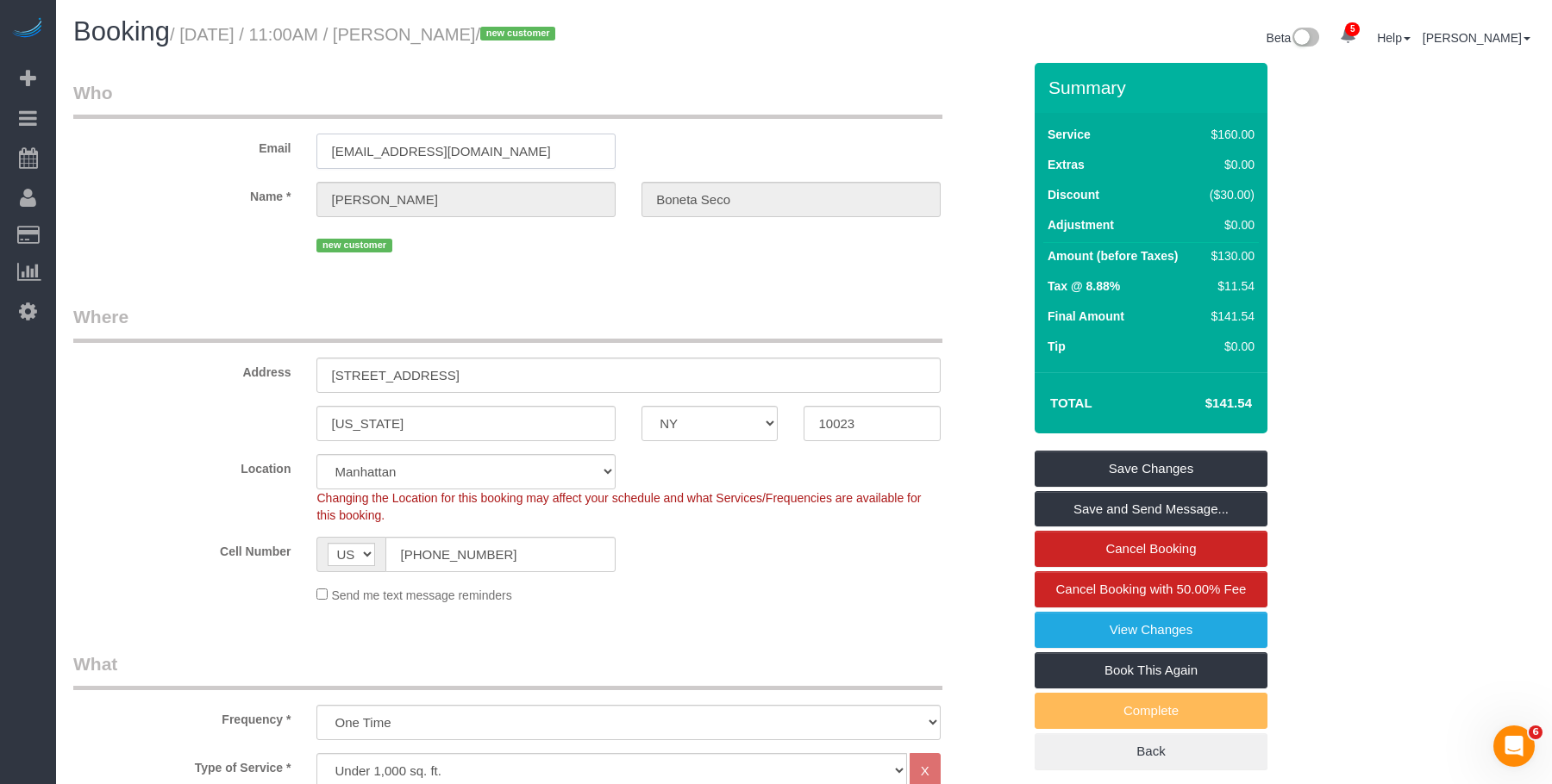
drag, startPoint x: 489, startPoint y: 148, endPoint x: 181, endPoint y: 106, distance: 310.9
click at [180, 104] on fieldset "Who Email jboneta12@gmail.com Name * Jaume Boneta Seco new customer" at bounding box center [547, 175] width 948 height 190
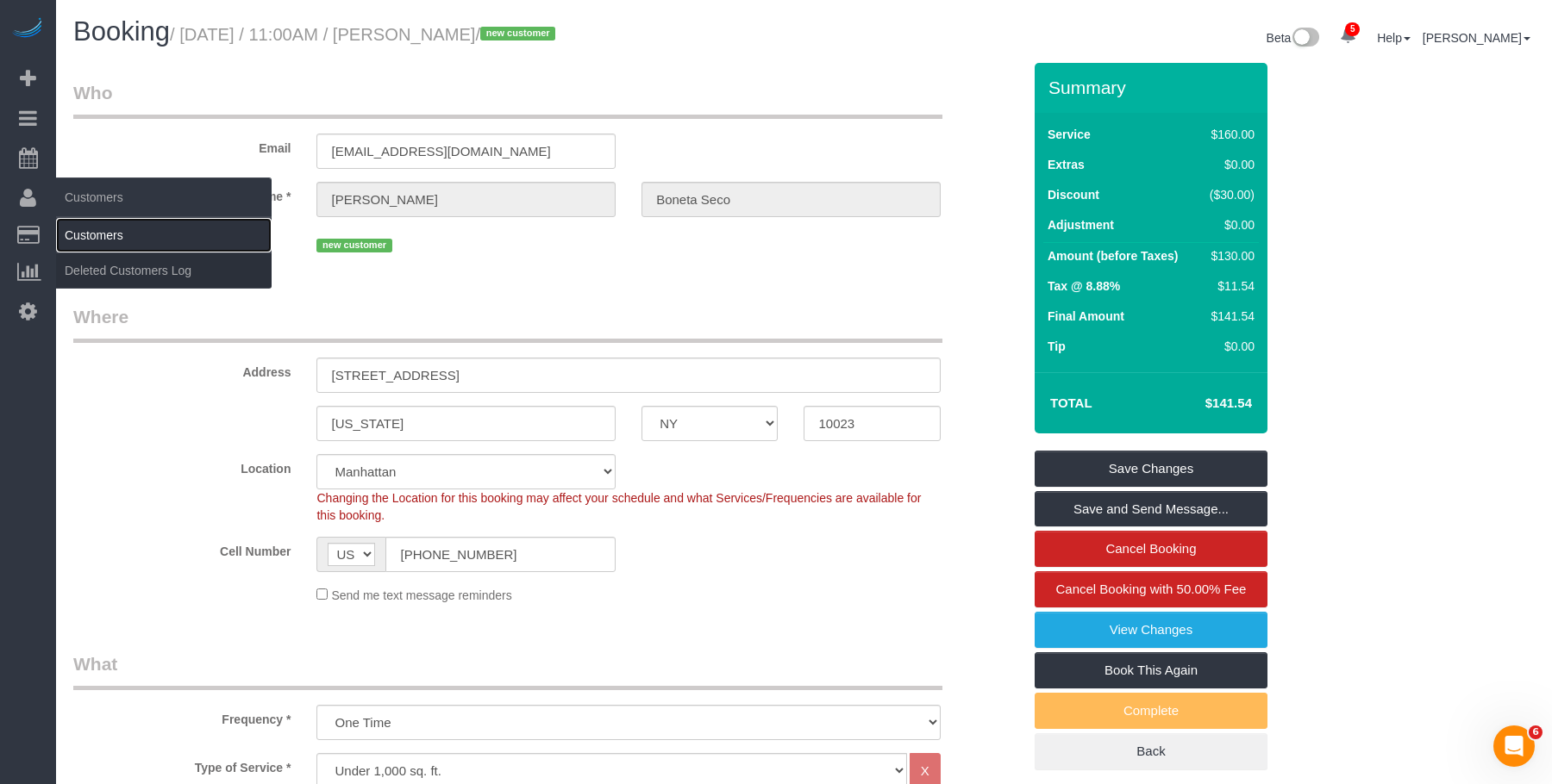
click at [108, 236] on link "Customers" at bounding box center [164, 235] width 216 height 34
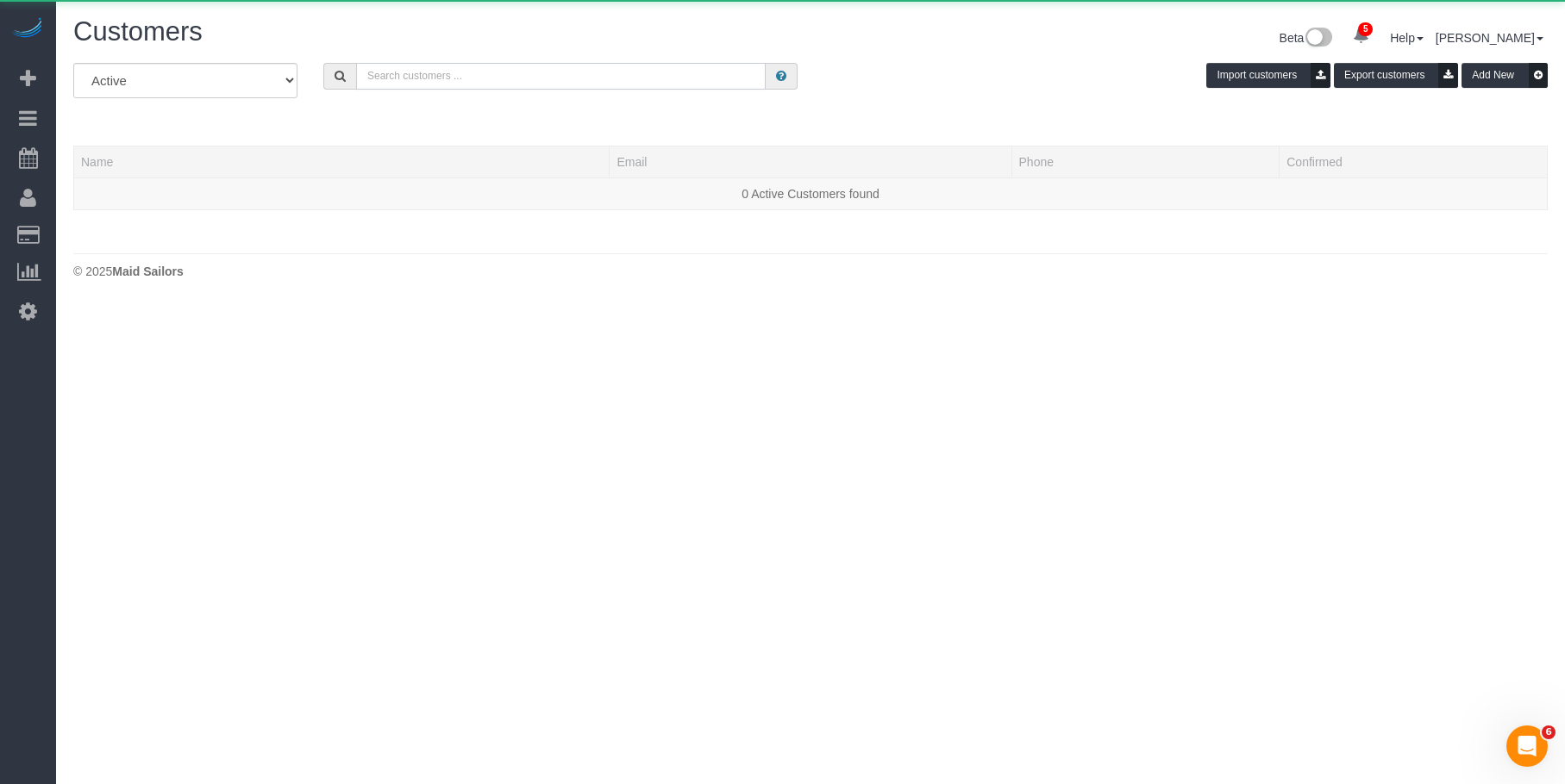
click at [485, 71] on input "text" at bounding box center [561, 76] width 410 height 27
paste input "[EMAIL_ADDRESS][DOMAIN_NAME]"
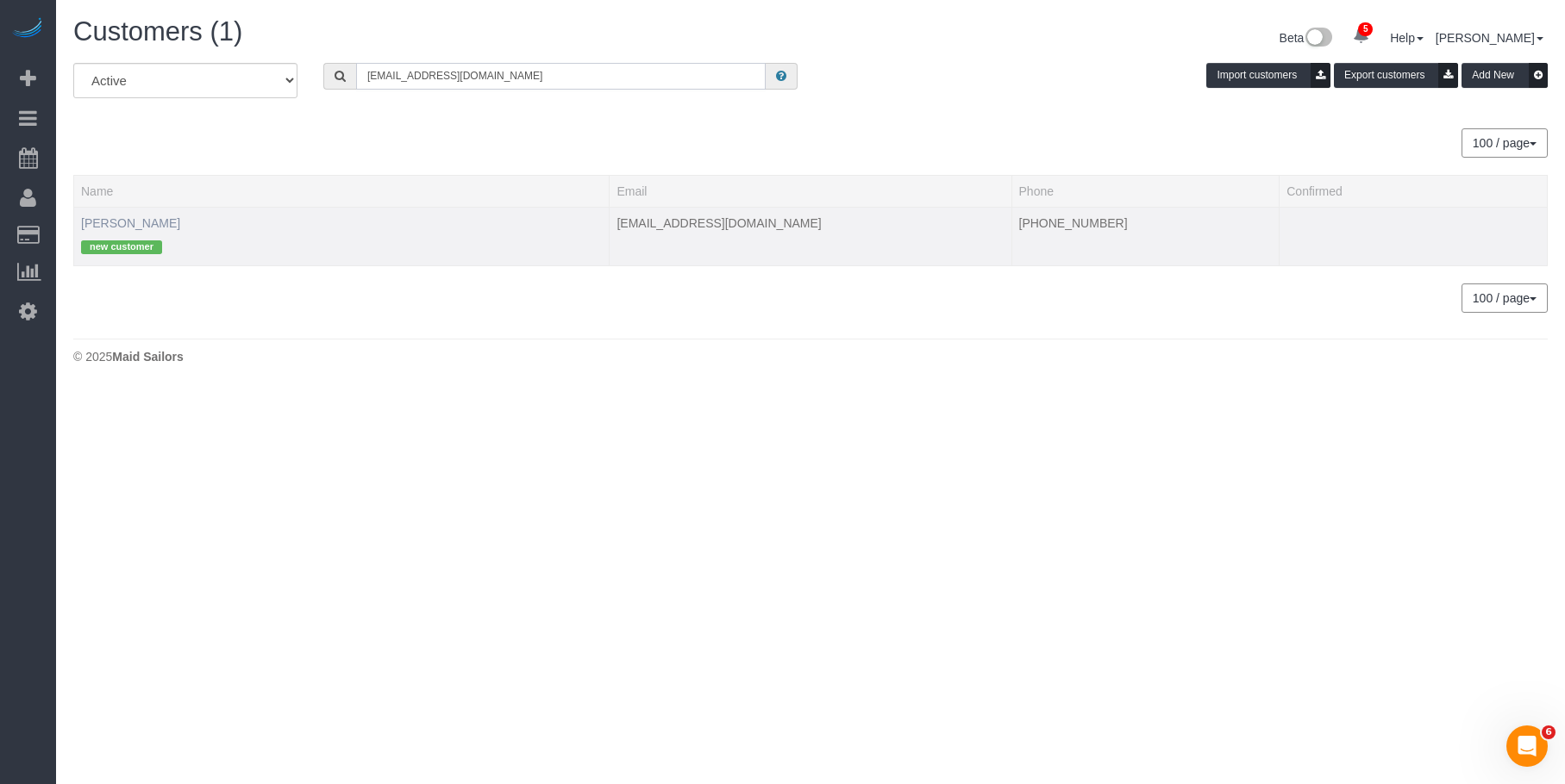
type input "[EMAIL_ADDRESS][DOMAIN_NAME]"
click at [141, 220] on link "[PERSON_NAME]" at bounding box center [130, 223] width 99 height 14
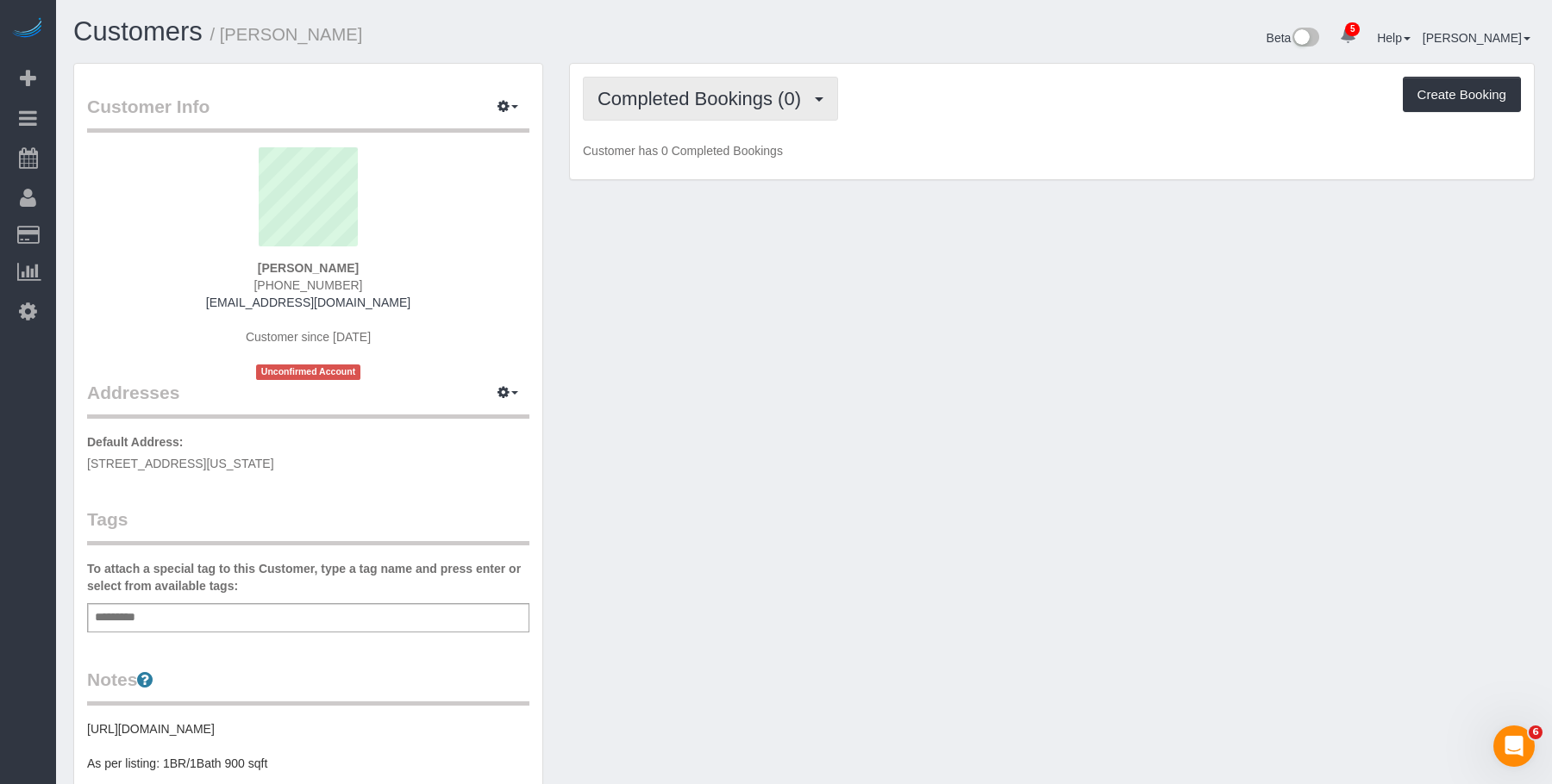
click at [730, 94] on span "Completed Bookings (0)" at bounding box center [703, 98] width 212 height 21
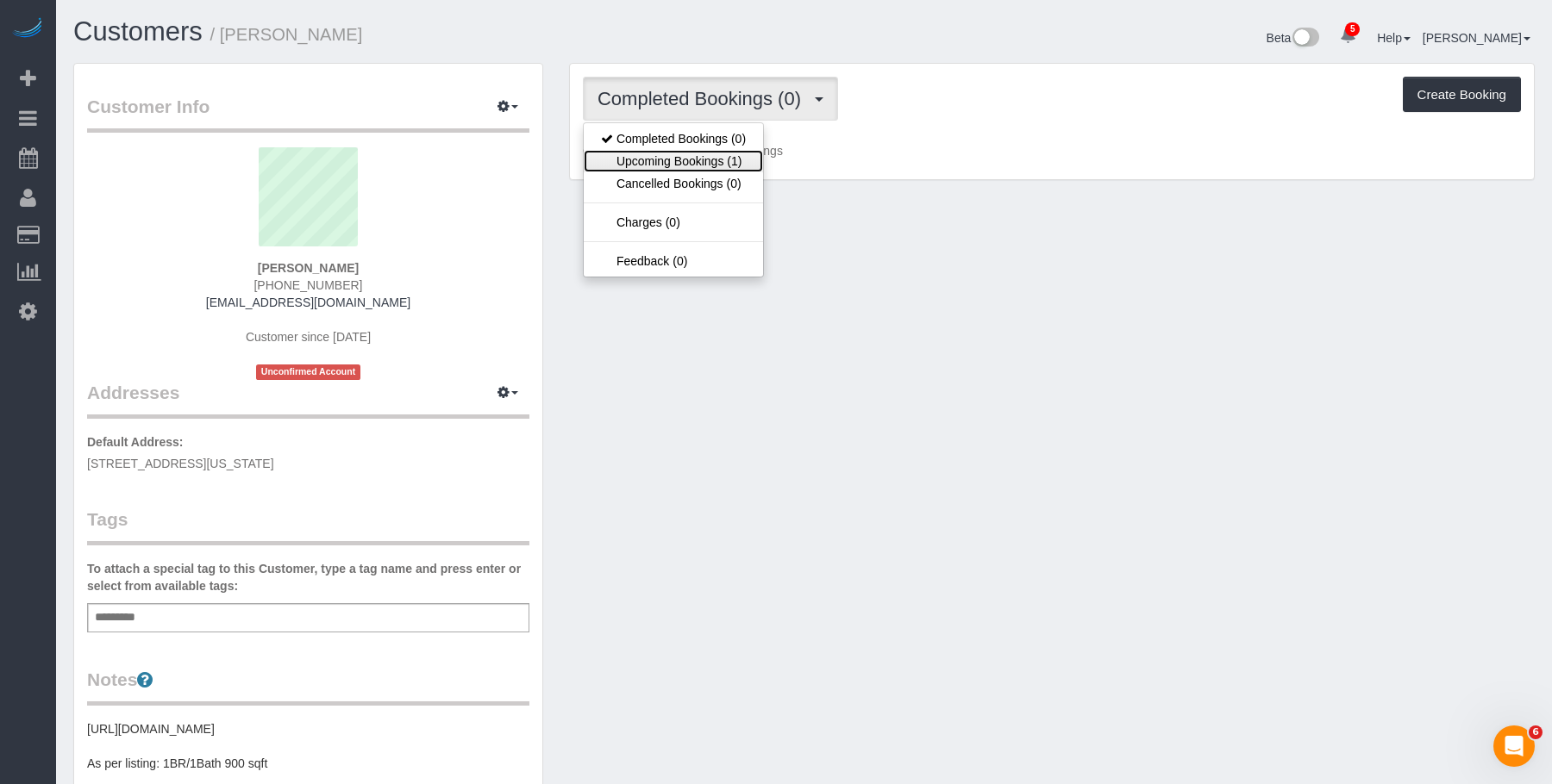
click at [711, 162] on link "Upcoming Bookings (1)" at bounding box center [673, 161] width 179 height 22
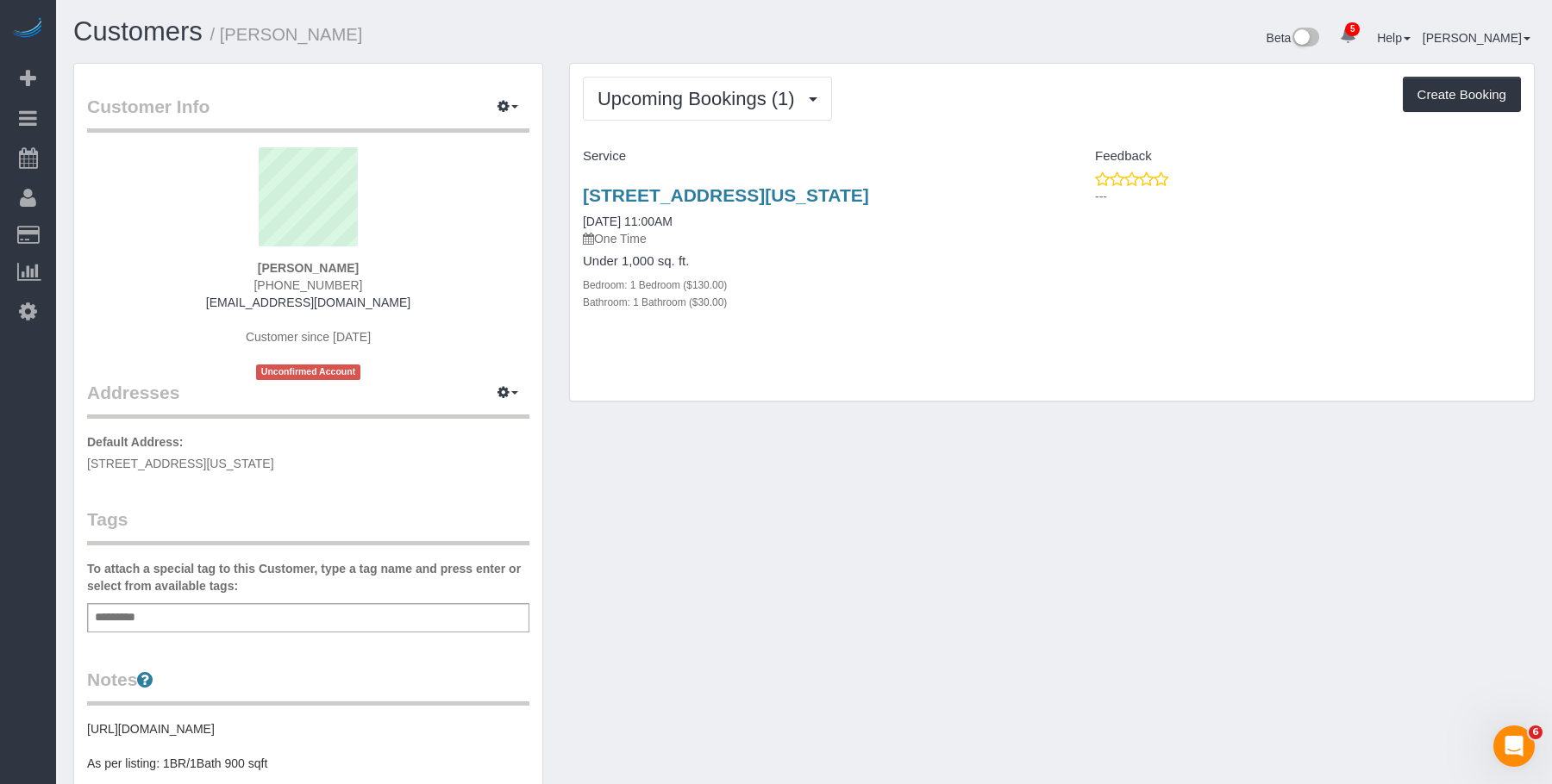
click at [917, 261] on h4 "Under 1,000 sq. ft." at bounding box center [810, 262] width 456 height 15
drag, startPoint x: 566, startPoint y: 187, endPoint x: 1011, endPoint y: 187, distance: 445.0
click at [1011, 187] on div "Upcoming Bookings (1) Completed Bookings (0) Upcoming Bookings (1) Cancelled Bo…" at bounding box center [1052, 241] width 992 height 357
copy link "309 Columbus Ave, 2b, New York, NY 10023"
drag, startPoint x: 255, startPoint y: 284, endPoint x: 380, endPoint y: 282, distance: 125.0
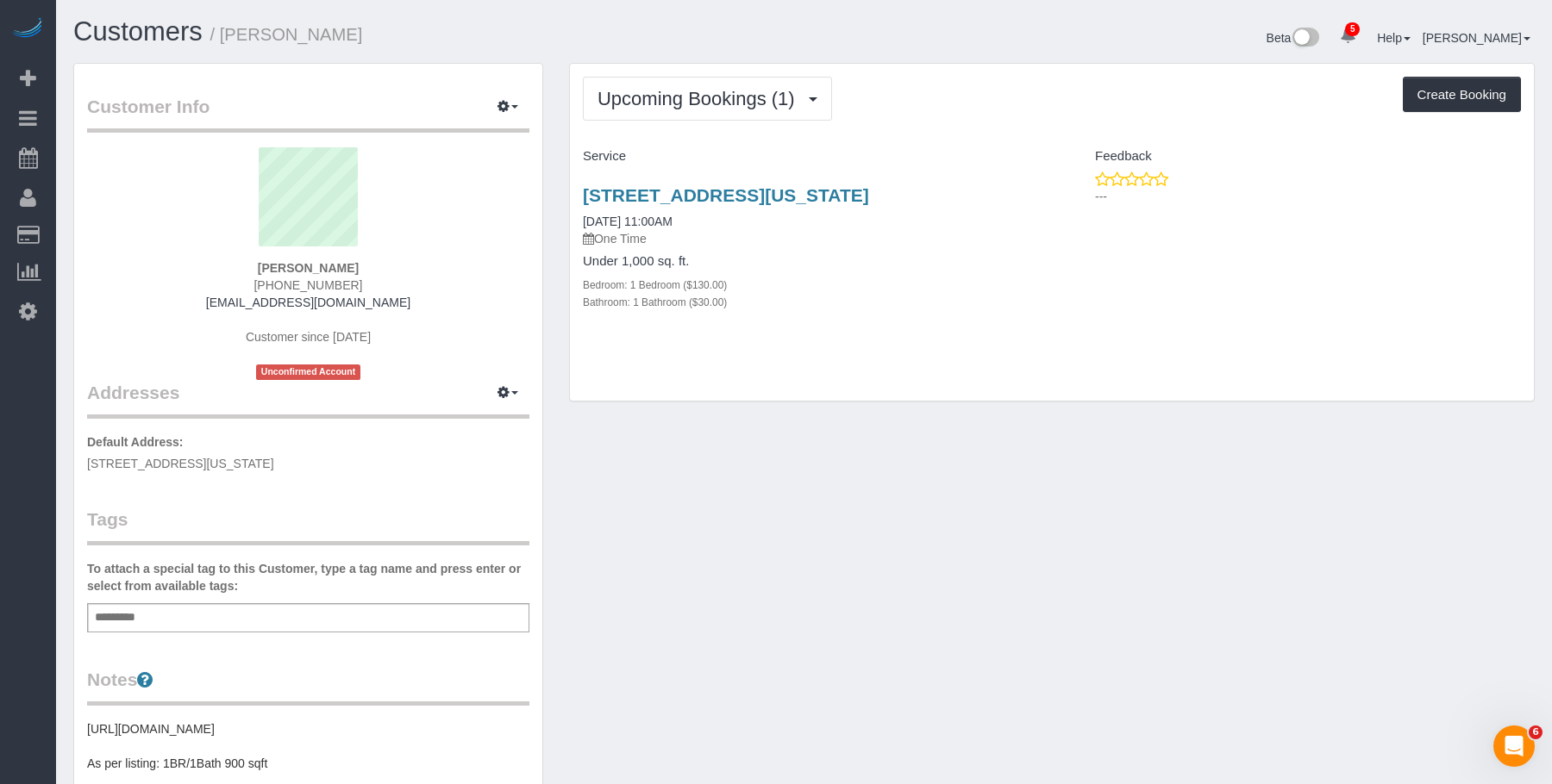
click at [380, 282] on div "Jaume Boneta Seco (734) 210-4686 jboneta12@gmail.com Customer since 2025 Unconf…" at bounding box center [308, 263] width 442 height 233
copy span "[PHONE_NUMBER]"
drag, startPoint x: 591, startPoint y: 183, endPoint x: 907, endPoint y: 90, distance: 329.4
click at [979, 184] on div "Upcoming Bookings (1) Completed Bookings (0) Upcoming Bookings (1) Cancelled Bo…" at bounding box center [1052, 241] width 992 height 357
copy link "309 Columbus Ave, 2b, New York, NY 10023"
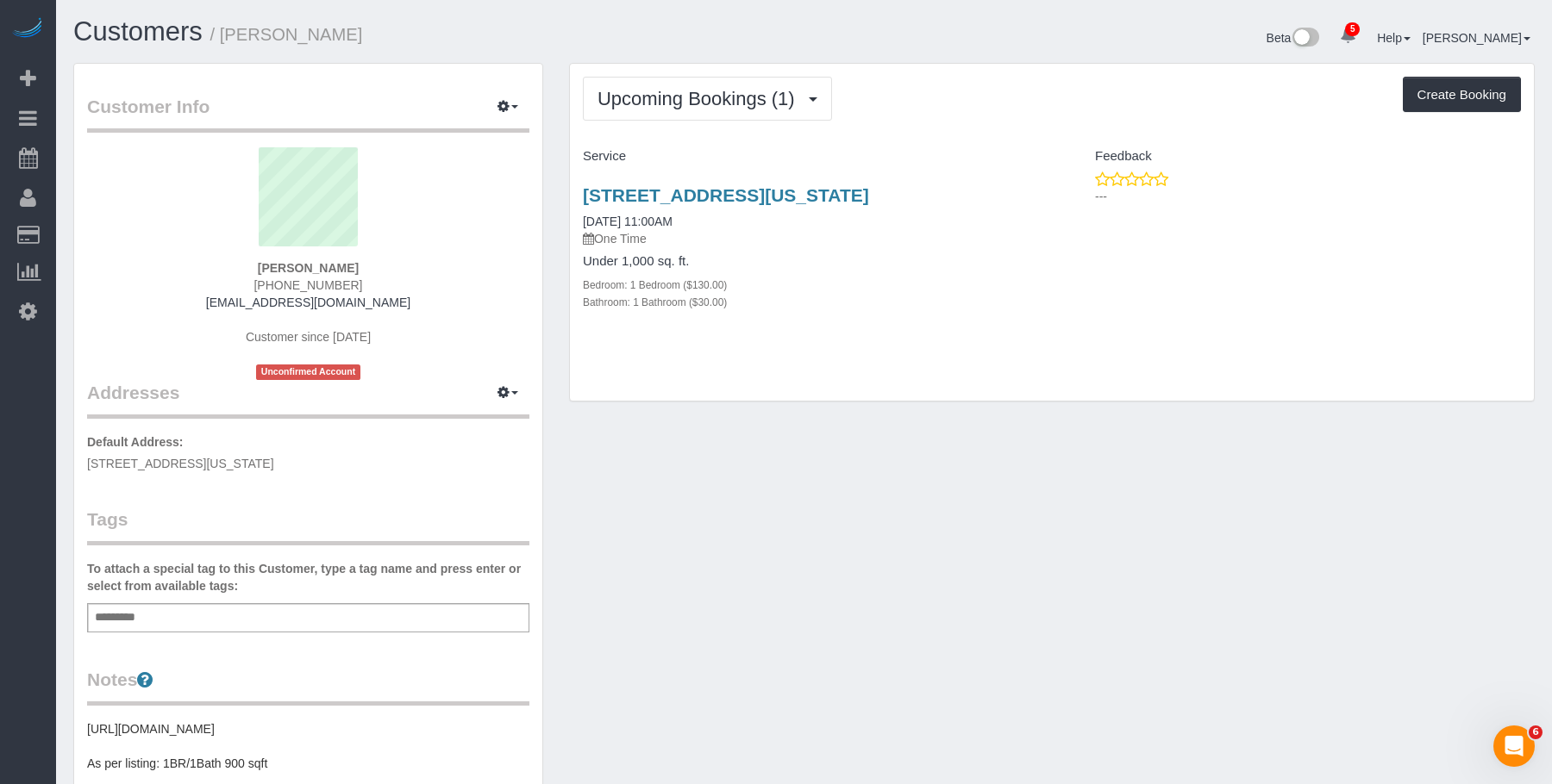
copy link "309 Columbus Ave, 2b, New York, NY 10023"
drag, startPoint x: 869, startPoint y: 307, endPoint x: 802, endPoint y: 249, distance: 88.6
click at [868, 307] on div "Bathroom: 1 Bathroom ($30.00)" at bounding box center [810, 301] width 456 height 18
click at [644, 105] on span "Upcoming Bookings (1)" at bounding box center [700, 98] width 206 height 21
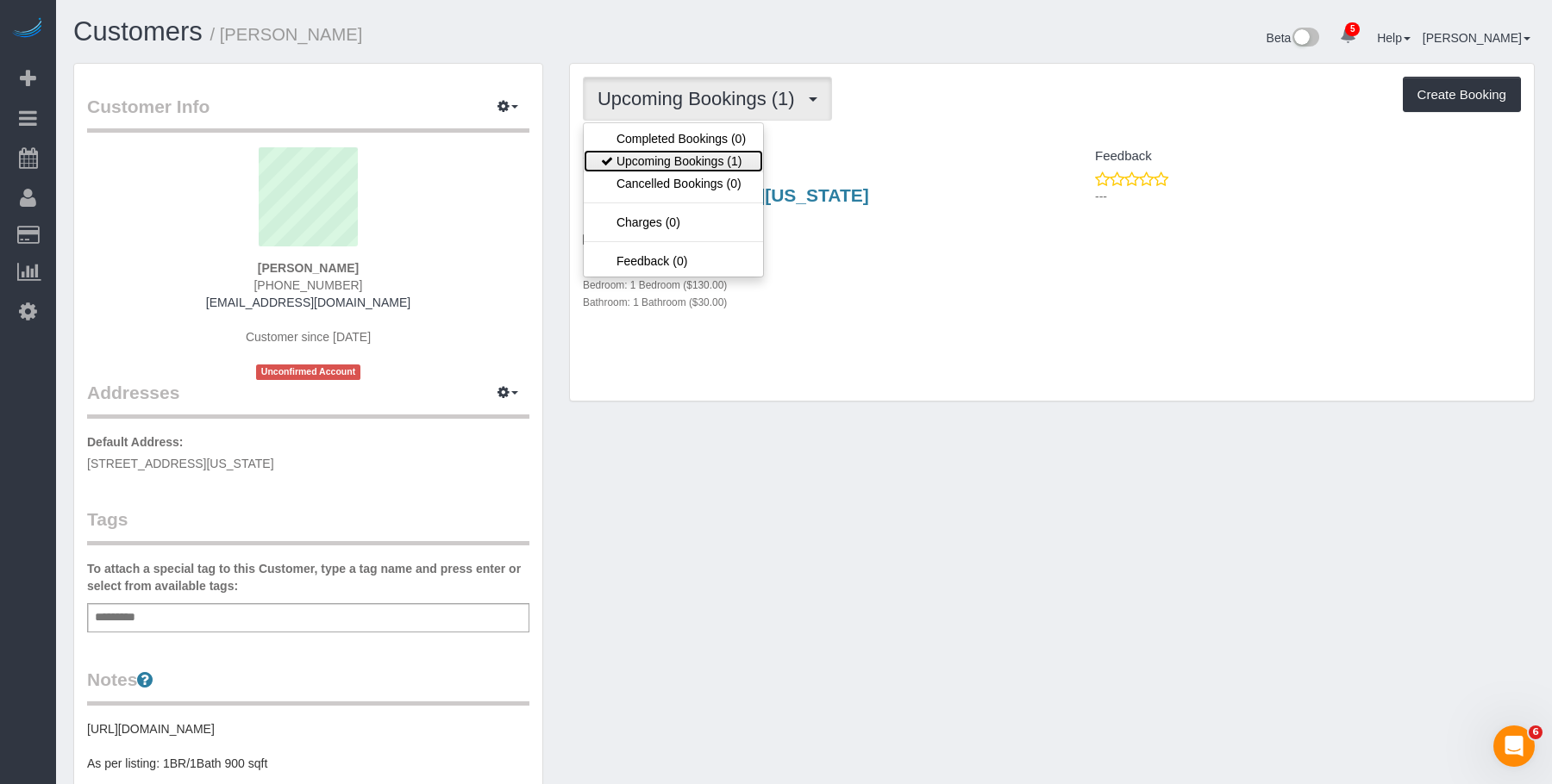
click at [642, 157] on link "Upcoming Bookings (1)" at bounding box center [673, 161] width 179 height 22
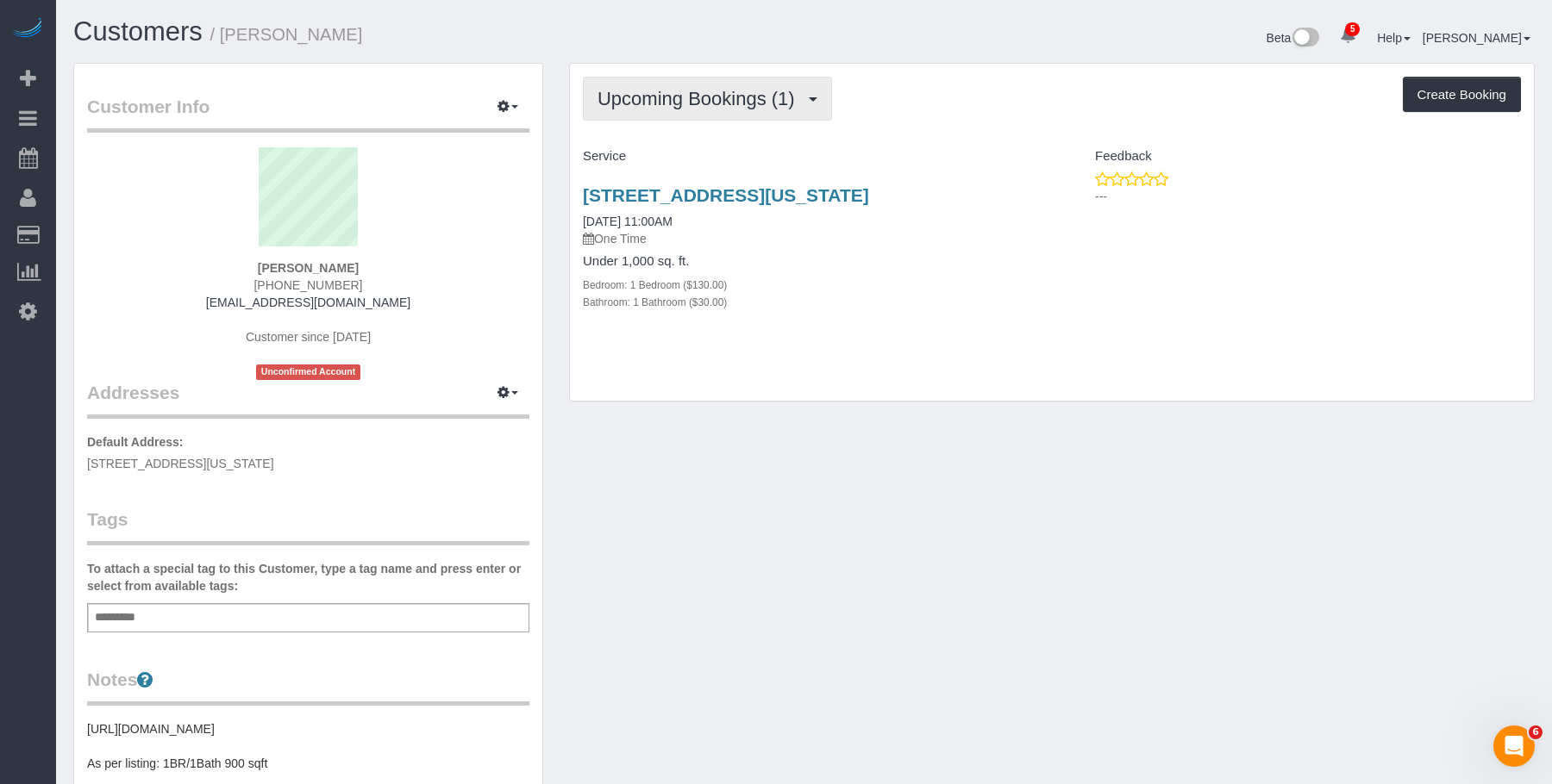
click at [724, 85] on button "Upcoming Bookings (1)" at bounding box center [707, 99] width 249 height 44
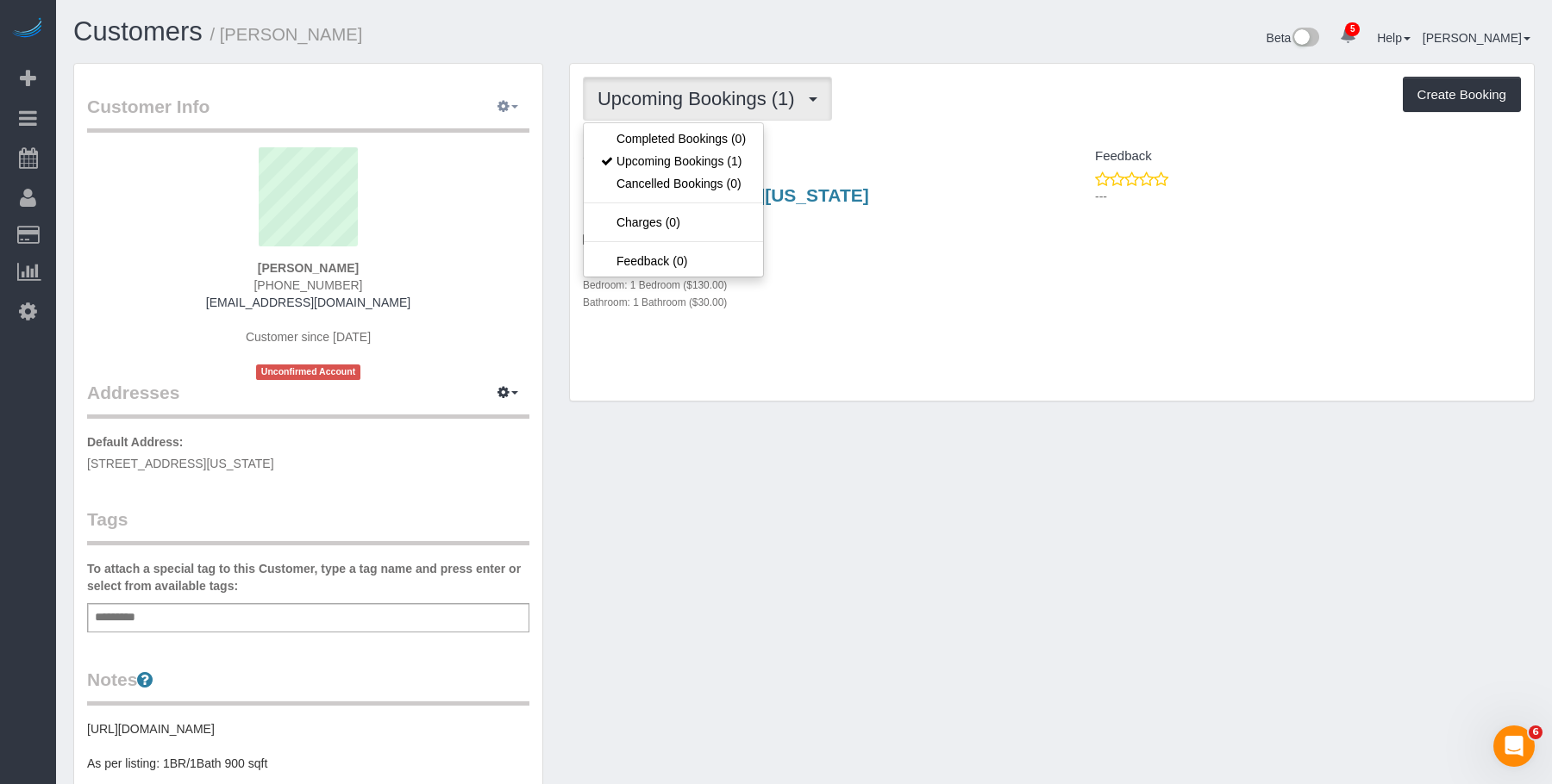
click at [507, 101] on icon "button" at bounding box center [503, 105] width 12 height 10
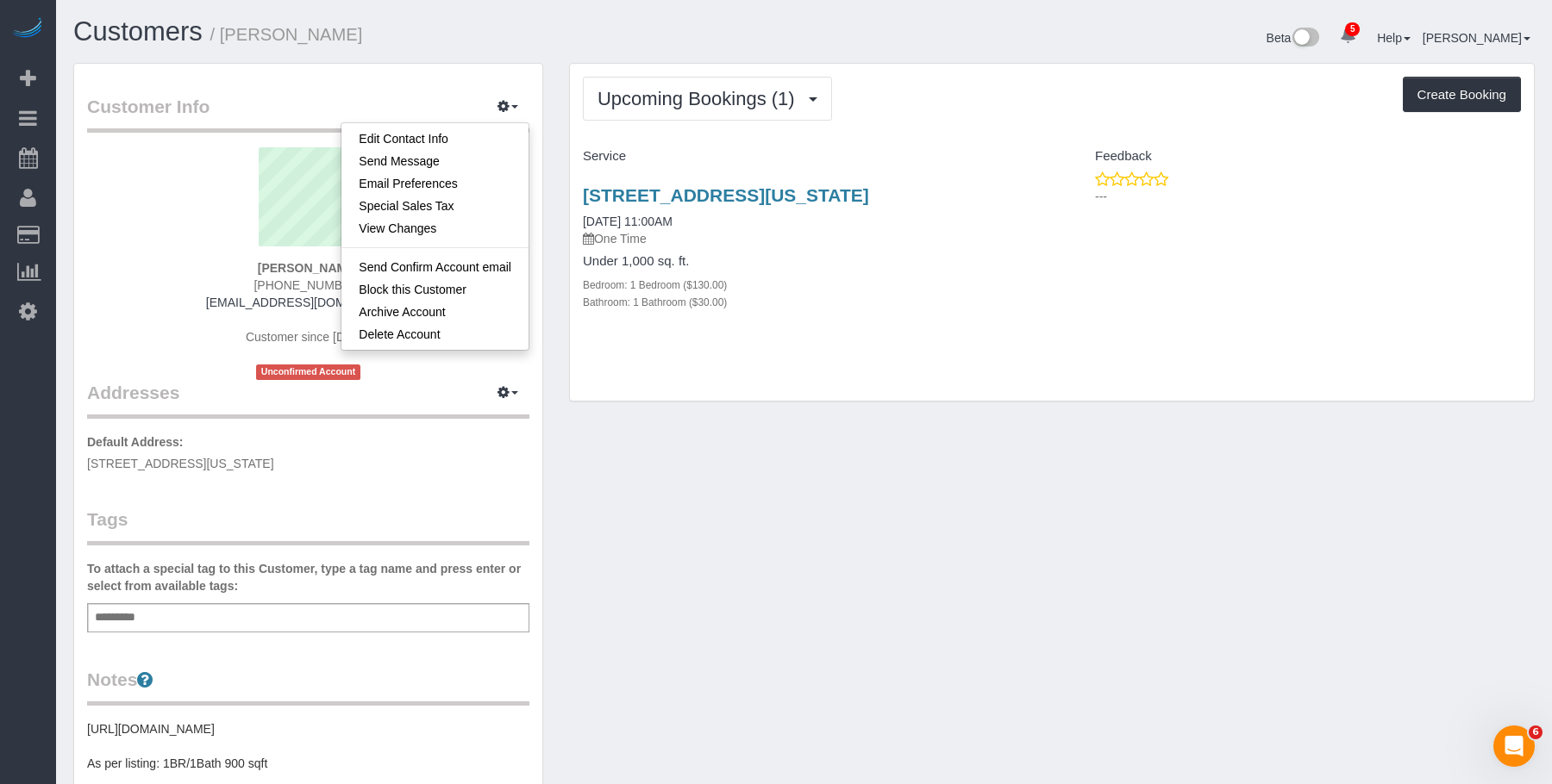
drag, startPoint x: 933, startPoint y: 345, endPoint x: 972, endPoint y: 312, distance: 51.1
click at [934, 345] on div "309 Columbus Ave, 2b, New York, NY 10023 08/29/2025 11:00AM One Time Under 1,00…" at bounding box center [810, 258] width 482 height 174
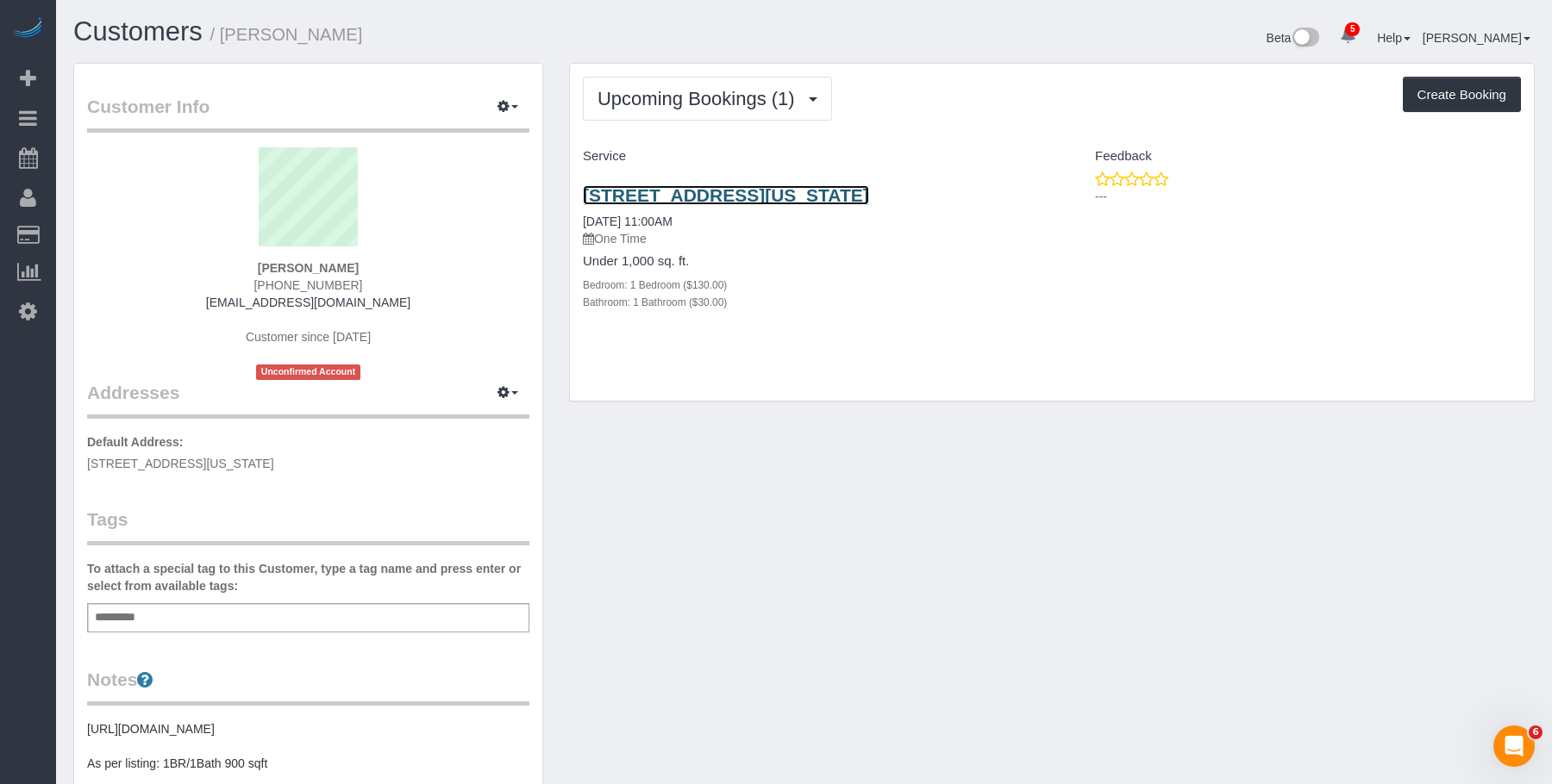
click at [672, 202] on link "309 Columbus Ave, 2b, New York, NY 10023" at bounding box center [725, 194] width 286 height 19
click at [496, 103] on button "button" at bounding box center [508, 107] width 43 height 27
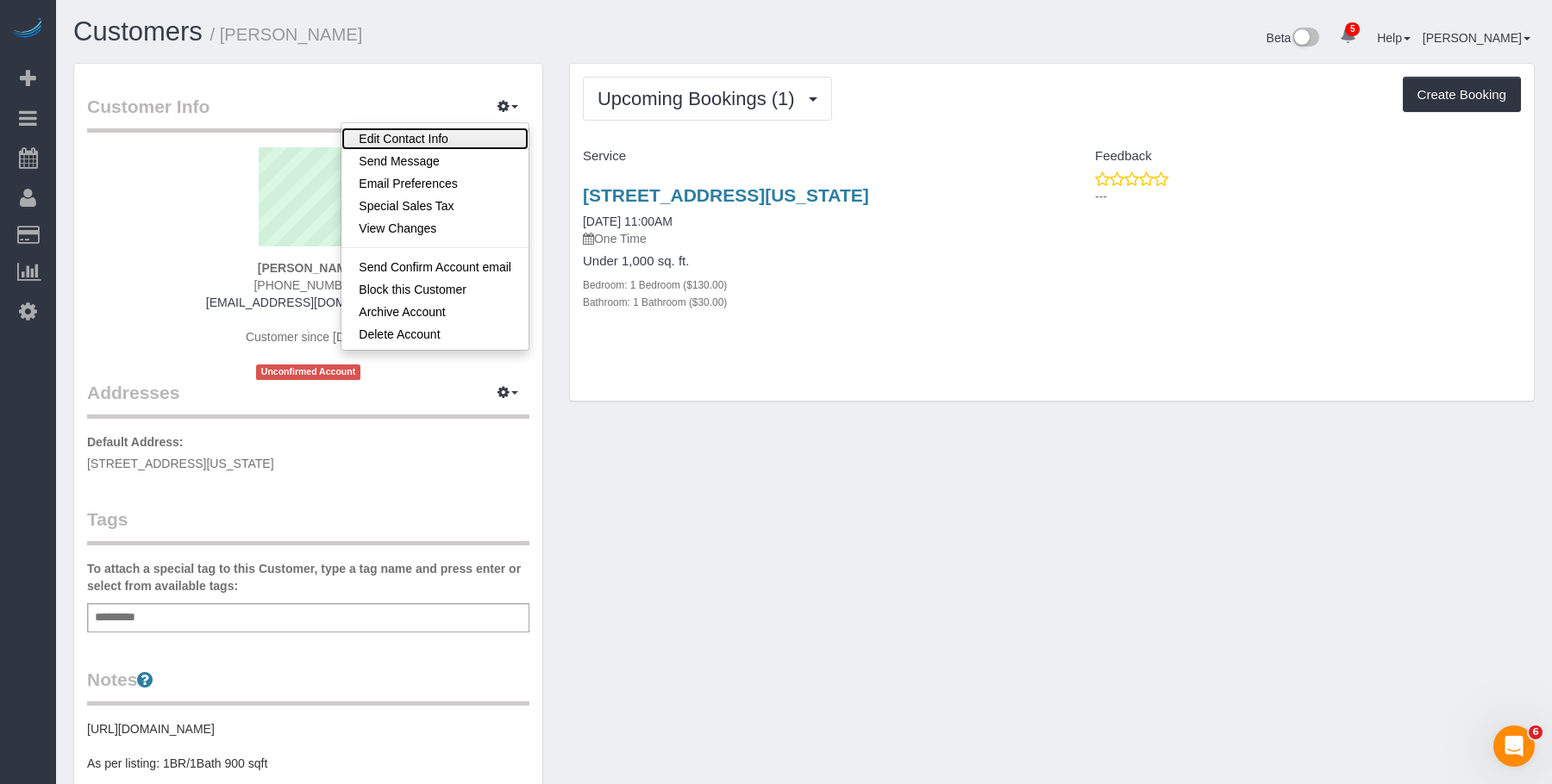
drag, startPoint x: 476, startPoint y: 133, endPoint x: 584, endPoint y: 171, distance: 114.5
click at [476, 133] on link "Edit Contact Info" at bounding box center [435, 139] width 187 height 22
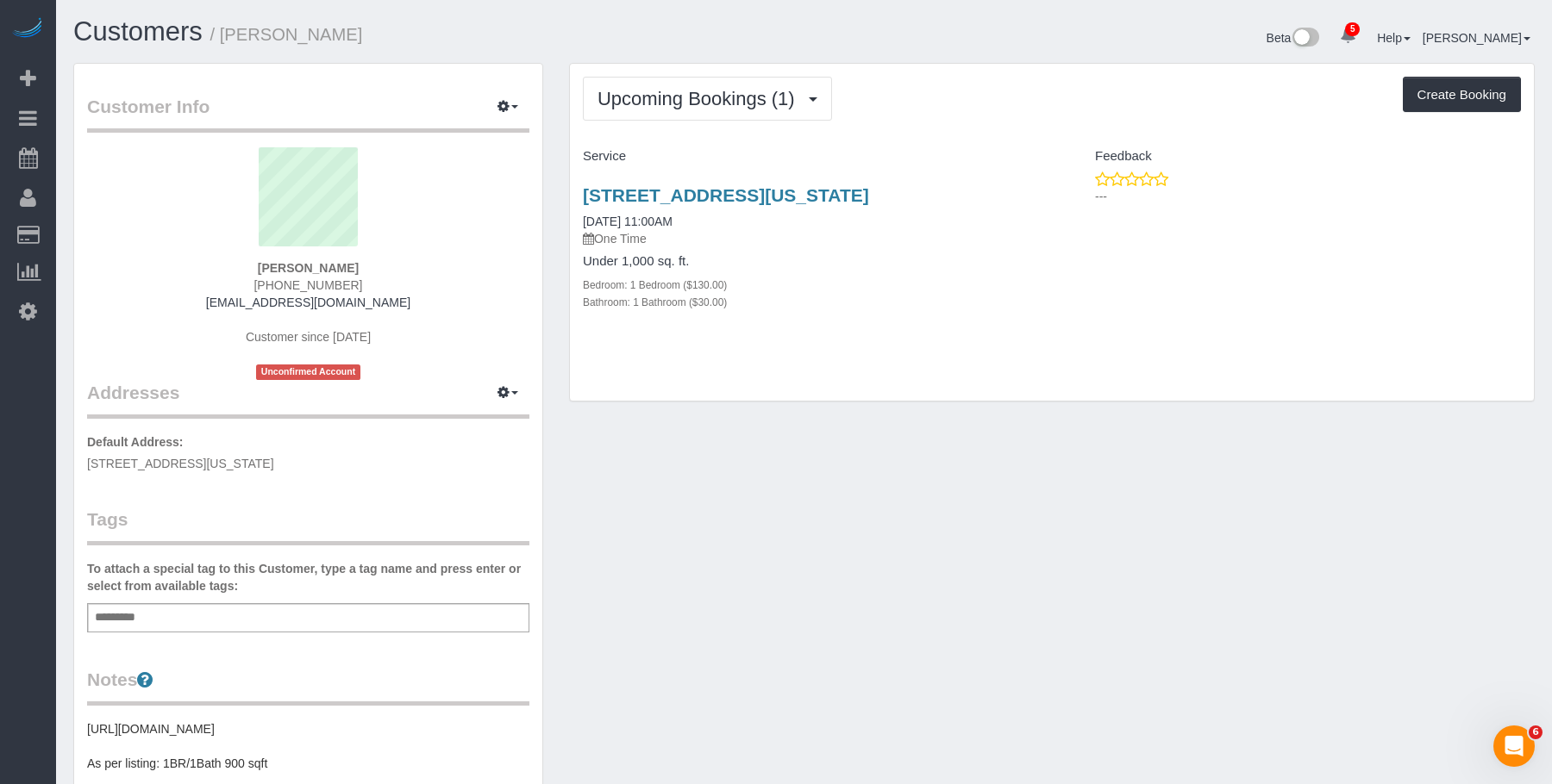
select select "NY"
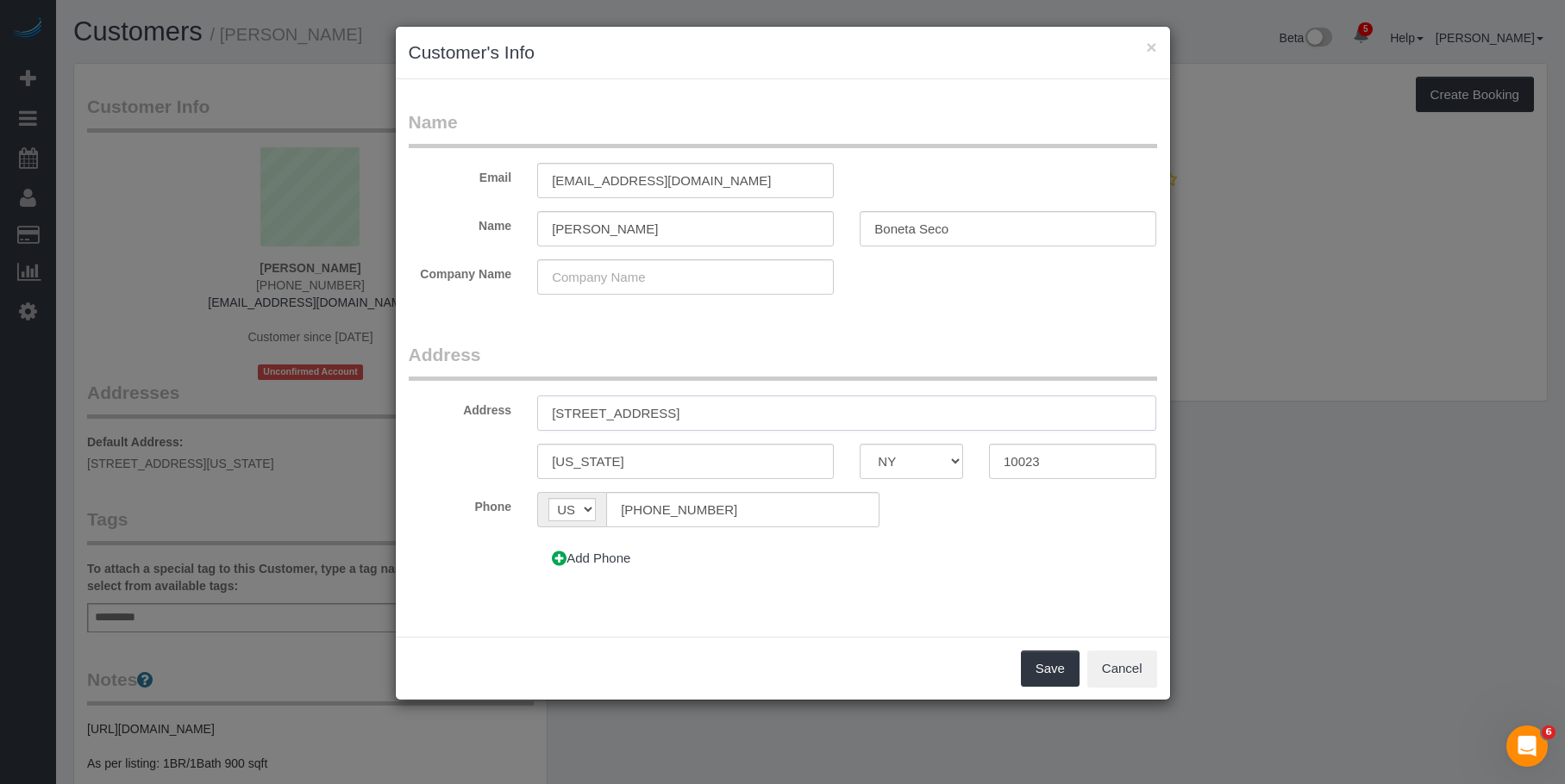
click at [667, 415] on input "309 Columbus Ave, 2B" at bounding box center [846, 413] width 619 height 35
type input "309 Columbus Ave, Apt. 2B"
click at [1036, 655] on button "Save" at bounding box center [1050, 668] width 58 height 36
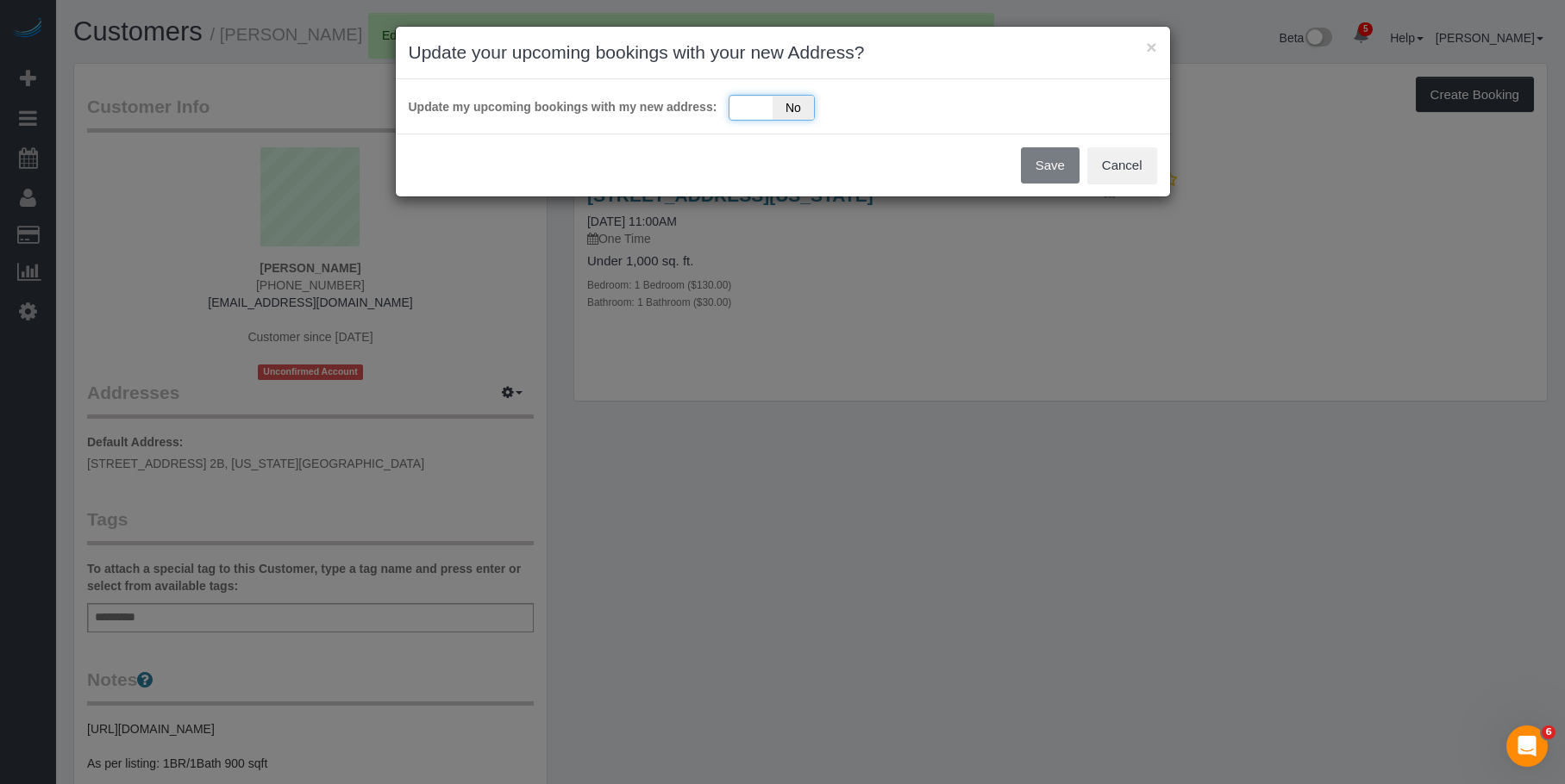
click at [774, 110] on span "No" at bounding box center [794, 107] width 43 height 24
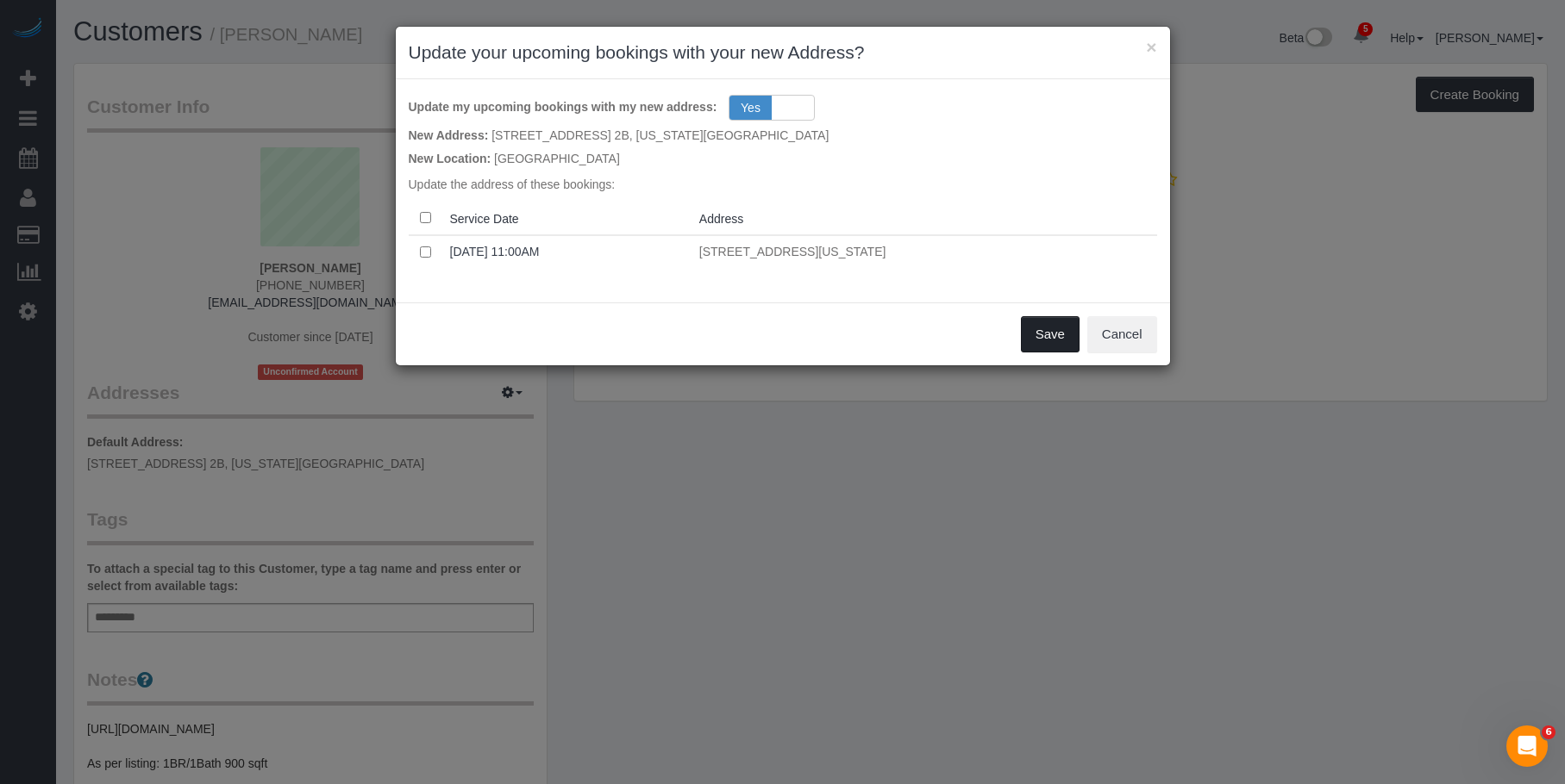
click at [1041, 319] on button "Save" at bounding box center [1050, 334] width 58 height 36
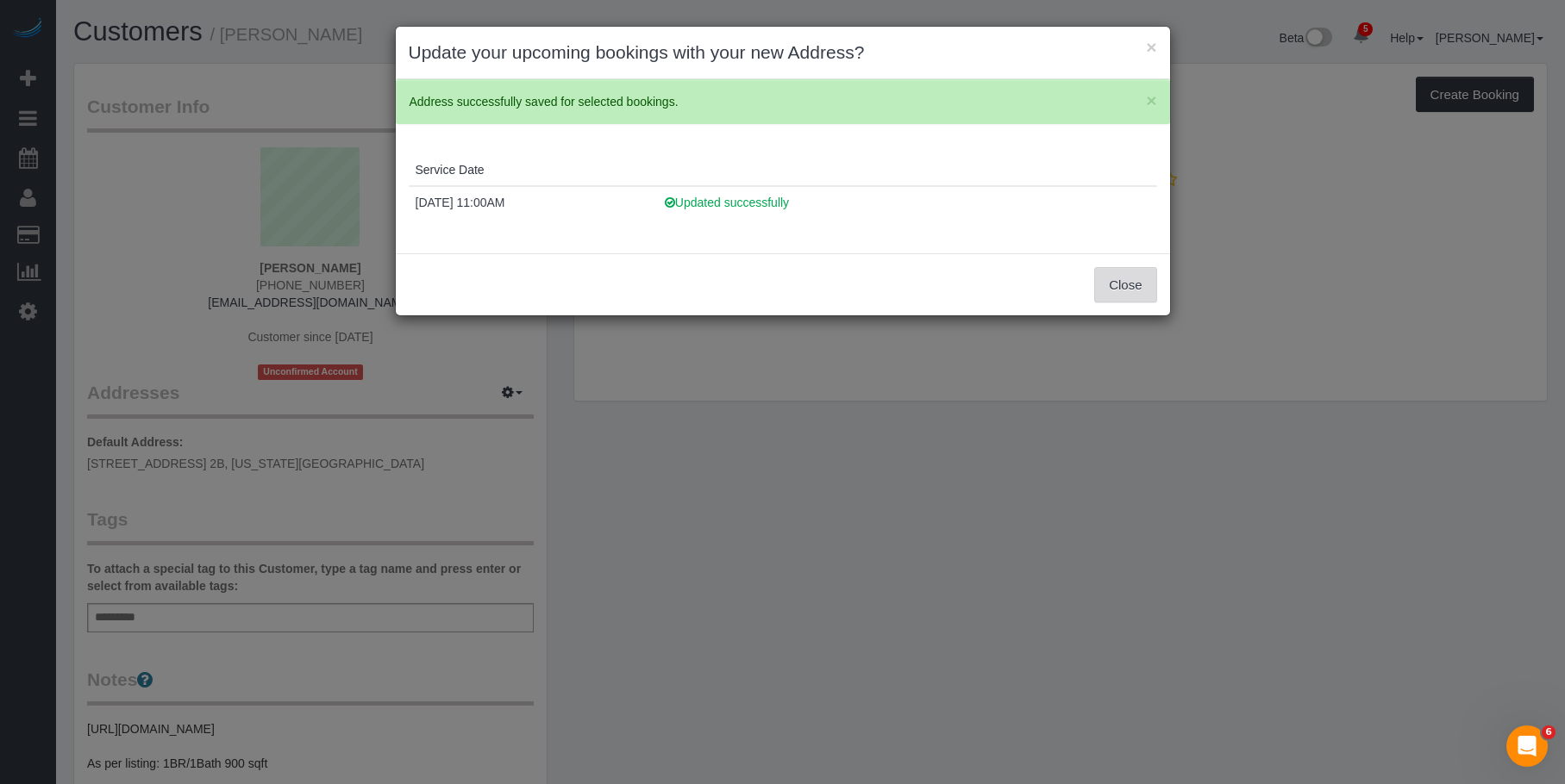
click at [1150, 291] on button "Close" at bounding box center [1125, 285] width 62 height 36
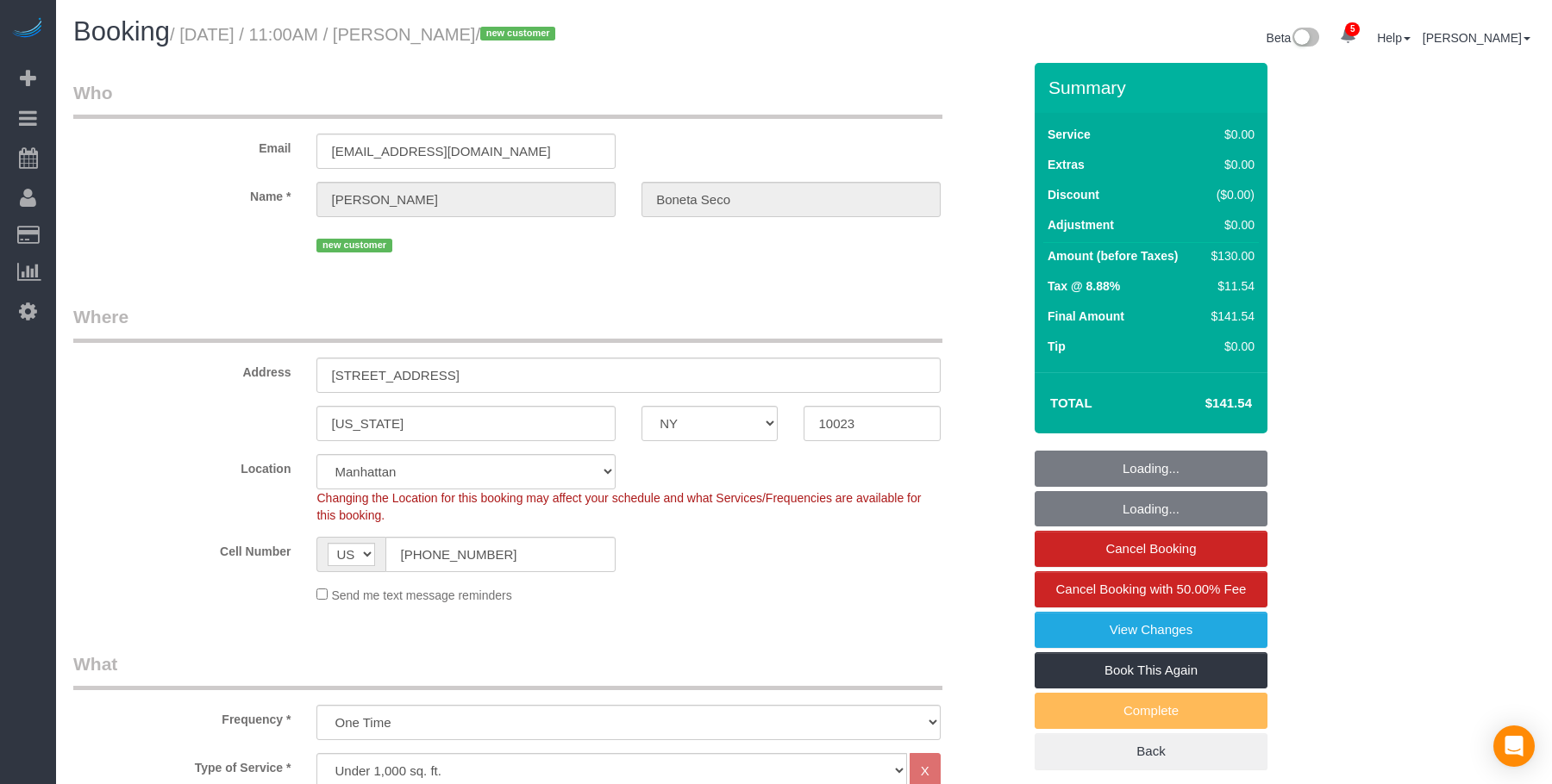
select select "NY"
select select "1"
select select "spot1"
select select "number:58"
select select "number:72"
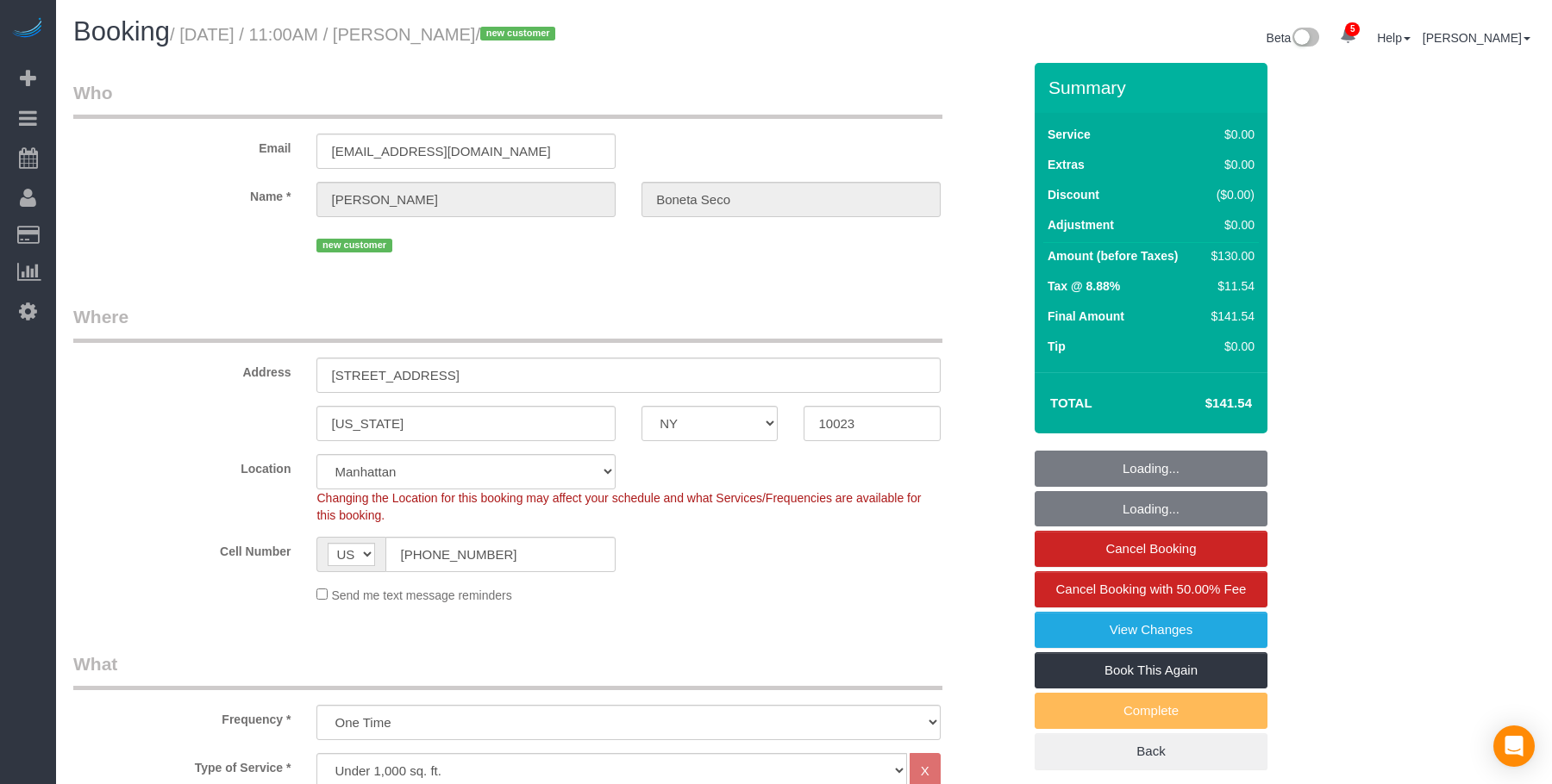
select select "number:15"
select select "number:5"
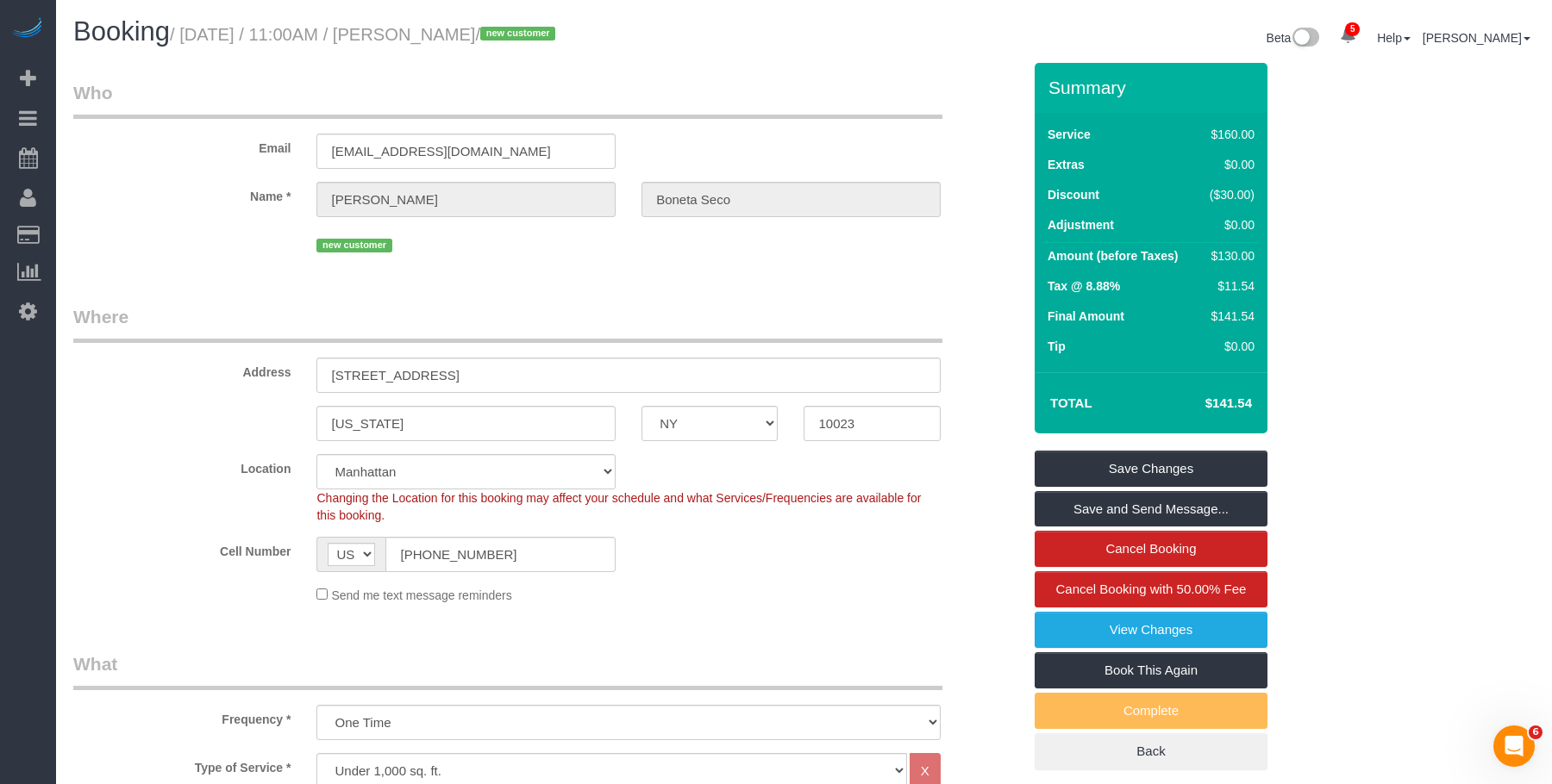
drag, startPoint x: 189, startPoint y: 41, endPoint x: 562, endPoint y: 31, distance: 373.1
click at [560, 31] on small "/ [DATE] / 11:00AM / [PERSON_NAME] / new customer" at bounding box center [365, 34] width 390 height 19
copy small "August 29, 2025 / 11:00AM / Jaume Boneta Seco"
click at [862, 92] on legend "Who" at bounding box center [508, 100] width 869 height 39
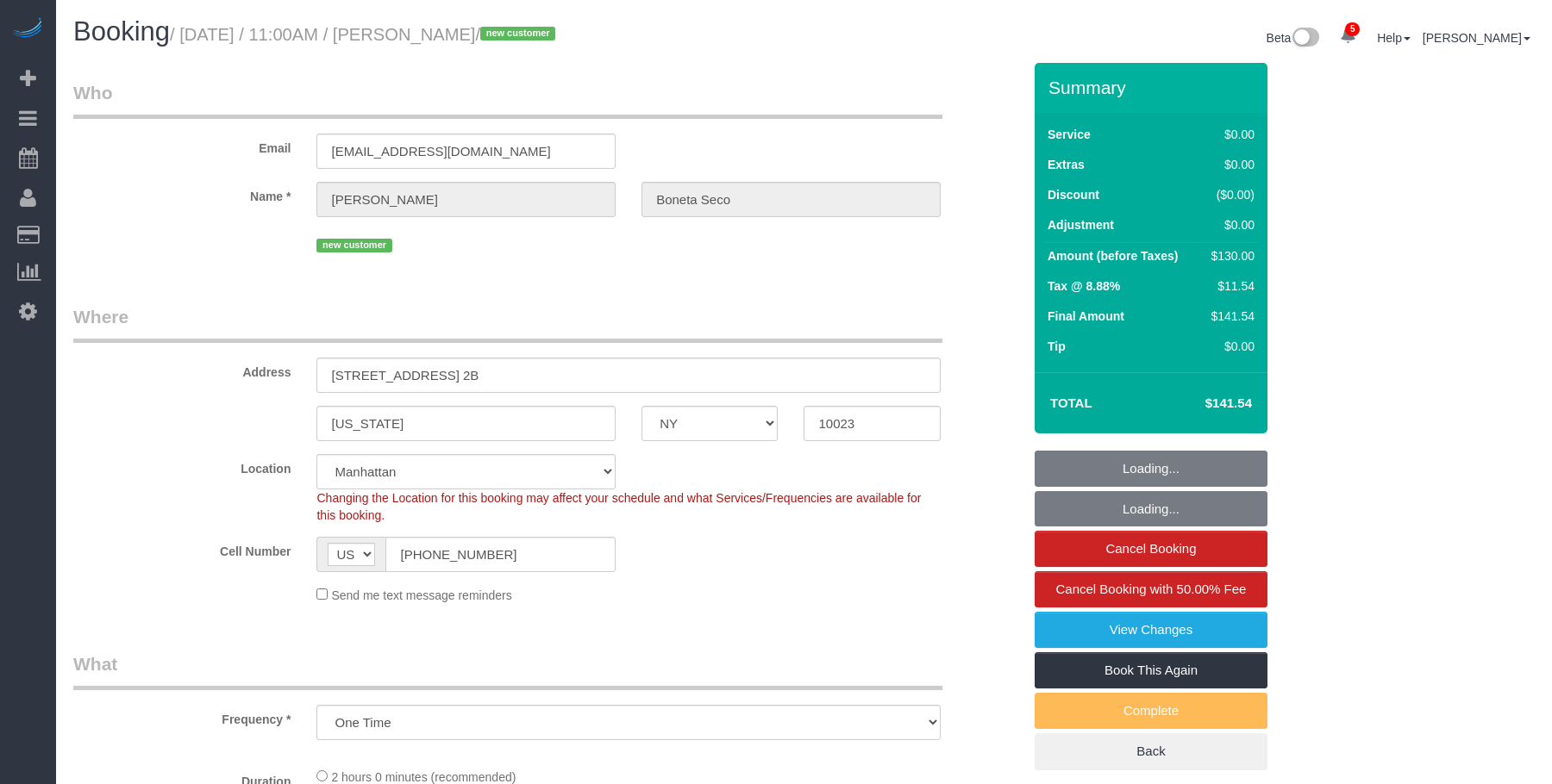
select select "NY"
select select "1"
select select "number:58"
select select "number:72"
select select "number:15"
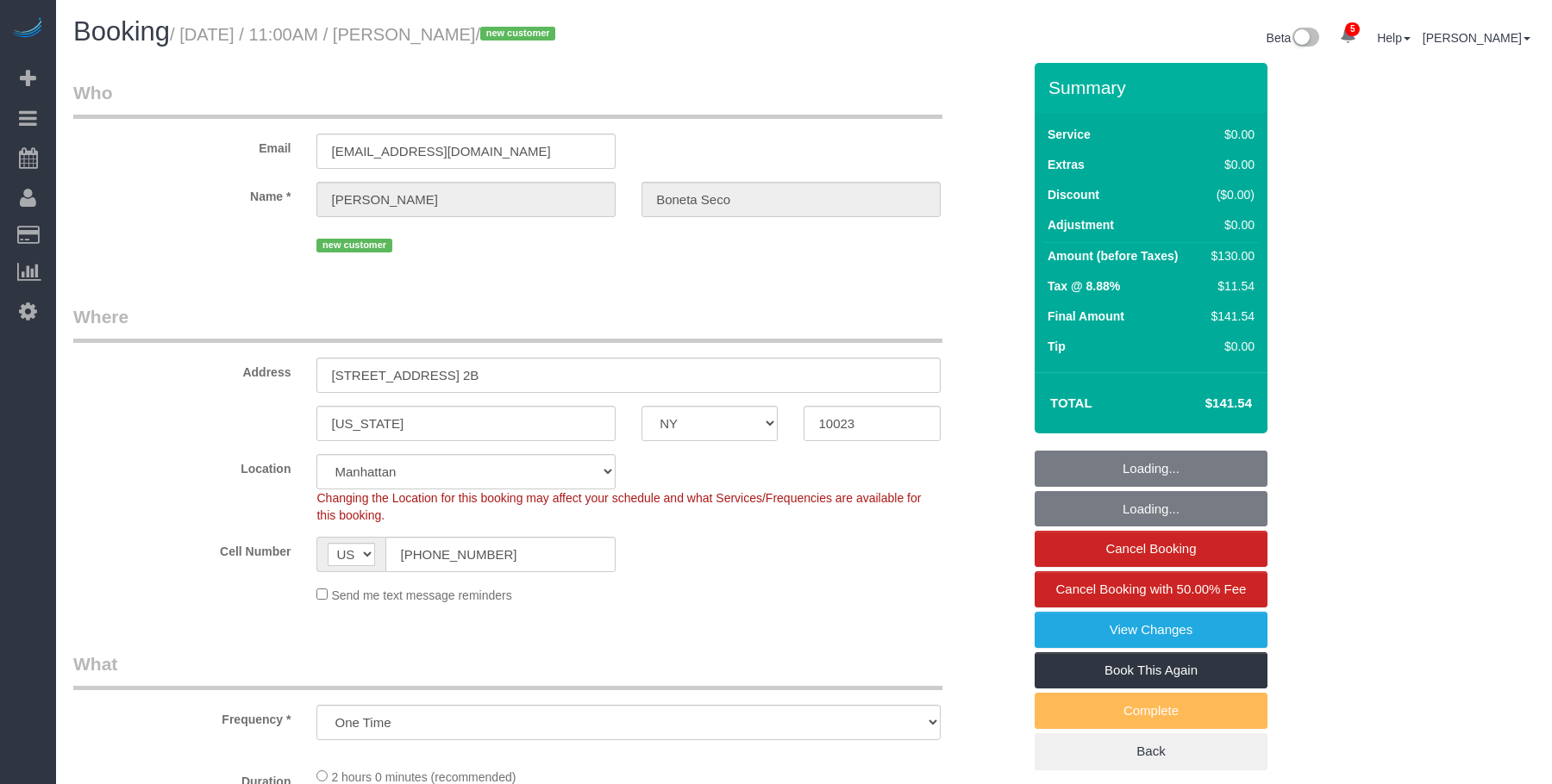
select select "number:5"
select select "object:772"
select select "spot1"
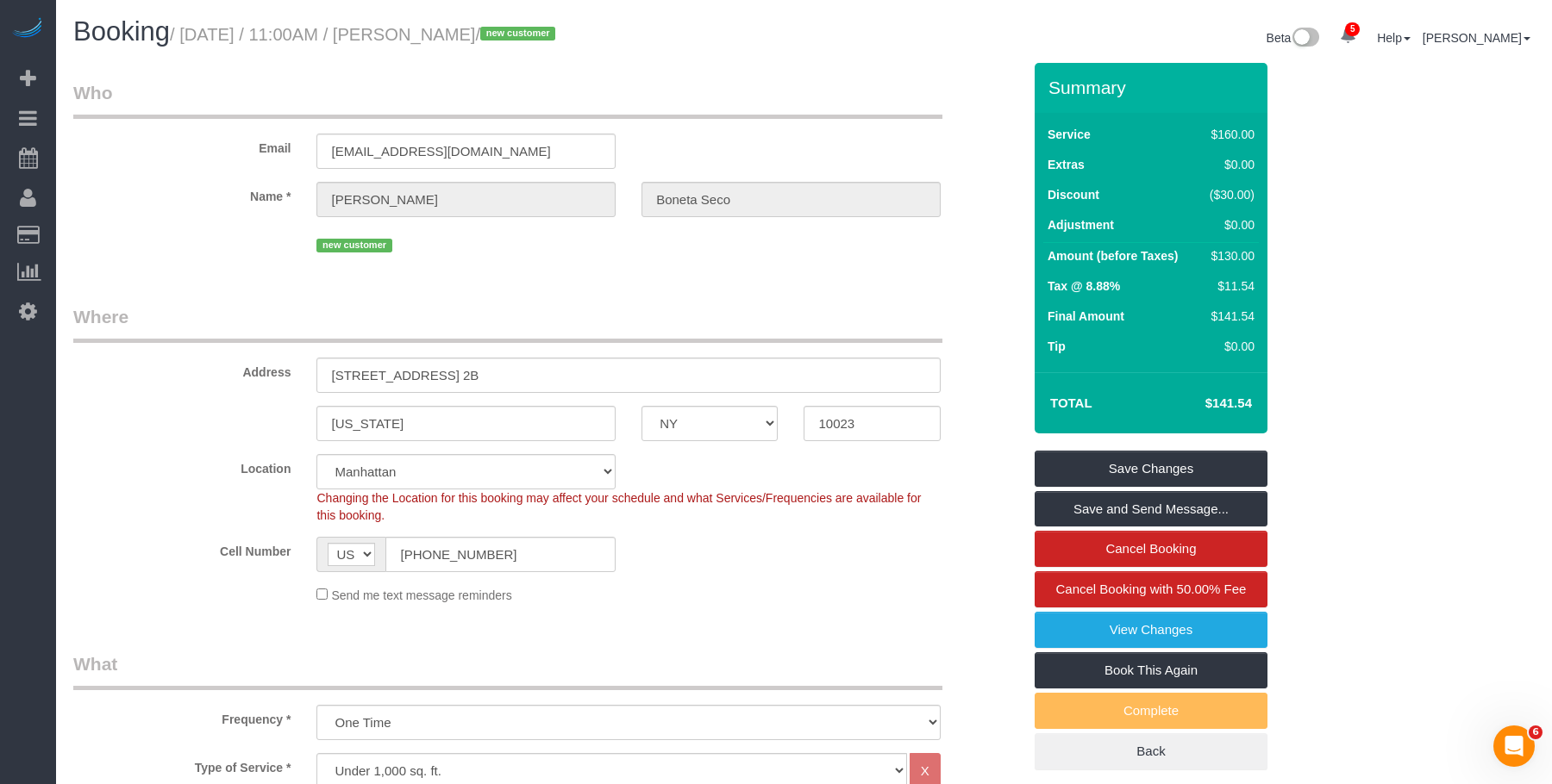
drag, startPoint x: 459, startPoint y: 30, endPoint x: 570, endPoint y: 31, distance: 111.0
click at [560, 31] on small "/ [DATE] / 11:00AM / [PERSON_NAME] / new customer" at bounding box center [365, 34] width 390 height 19
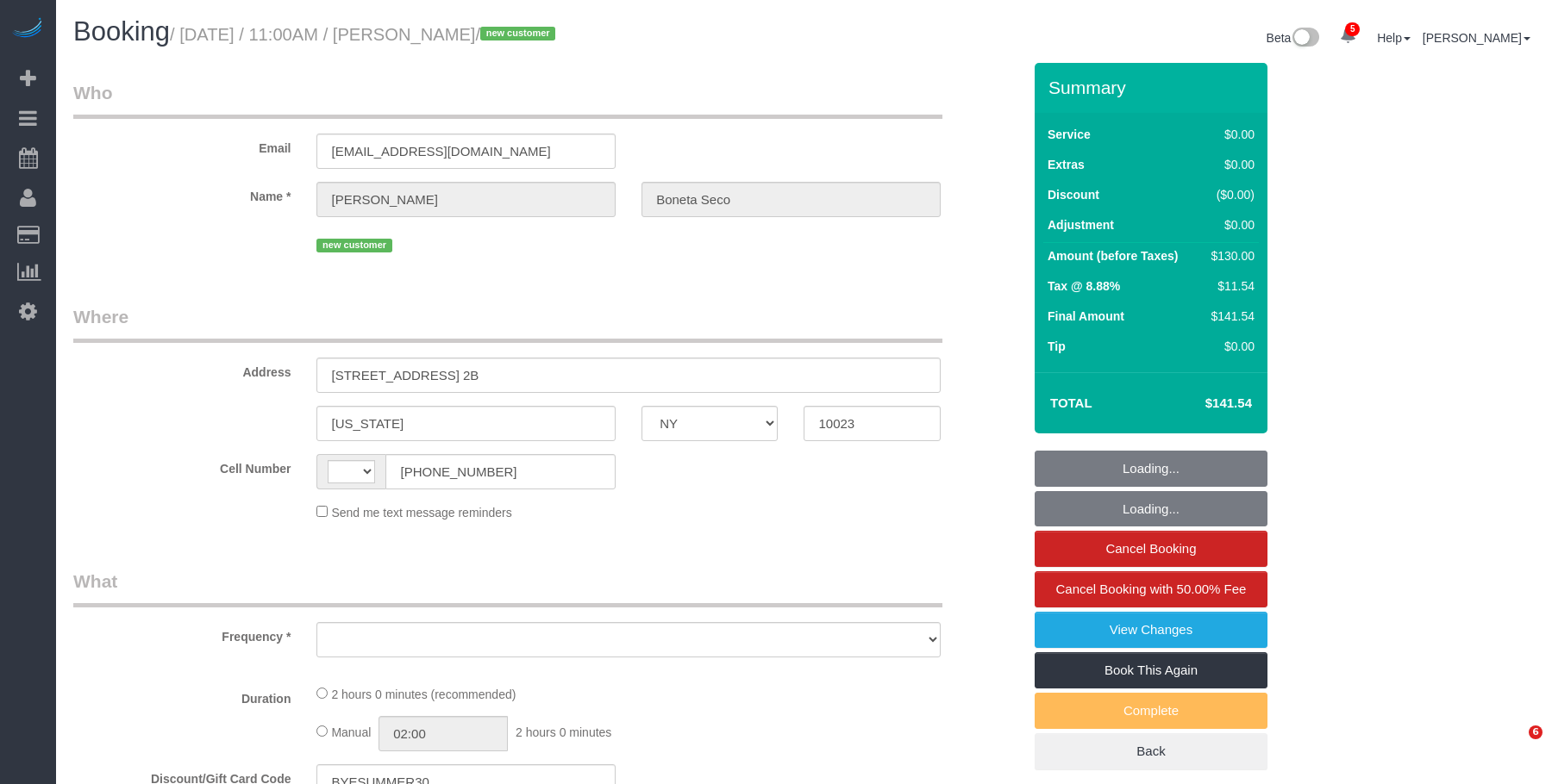
select select "NY"
select select "string:[GEOGRAPHIC_DATA]"
select select "object:663"
select select "number:58"
select select "number:72"
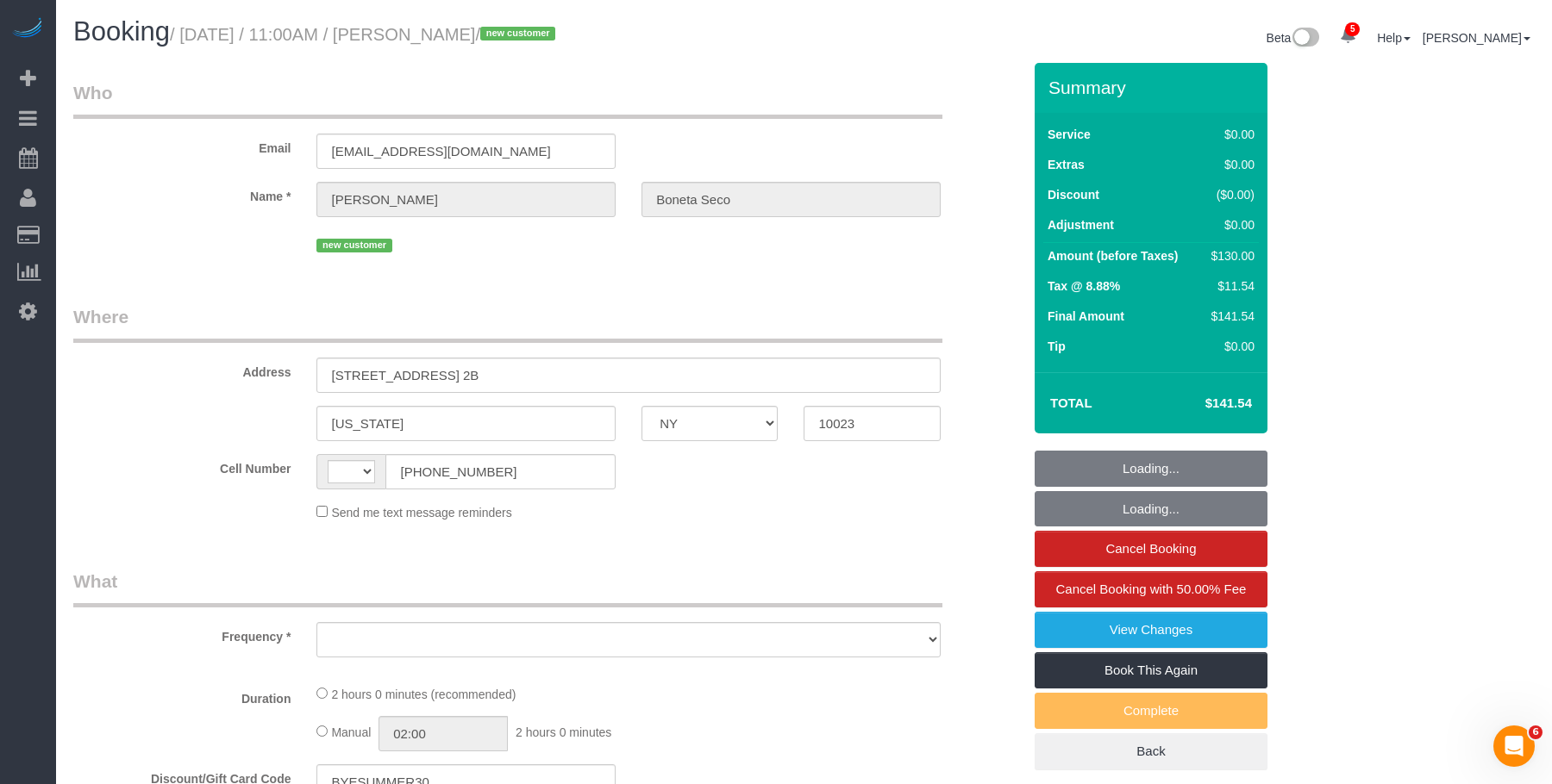
select select "number:15"
select select "number:5"
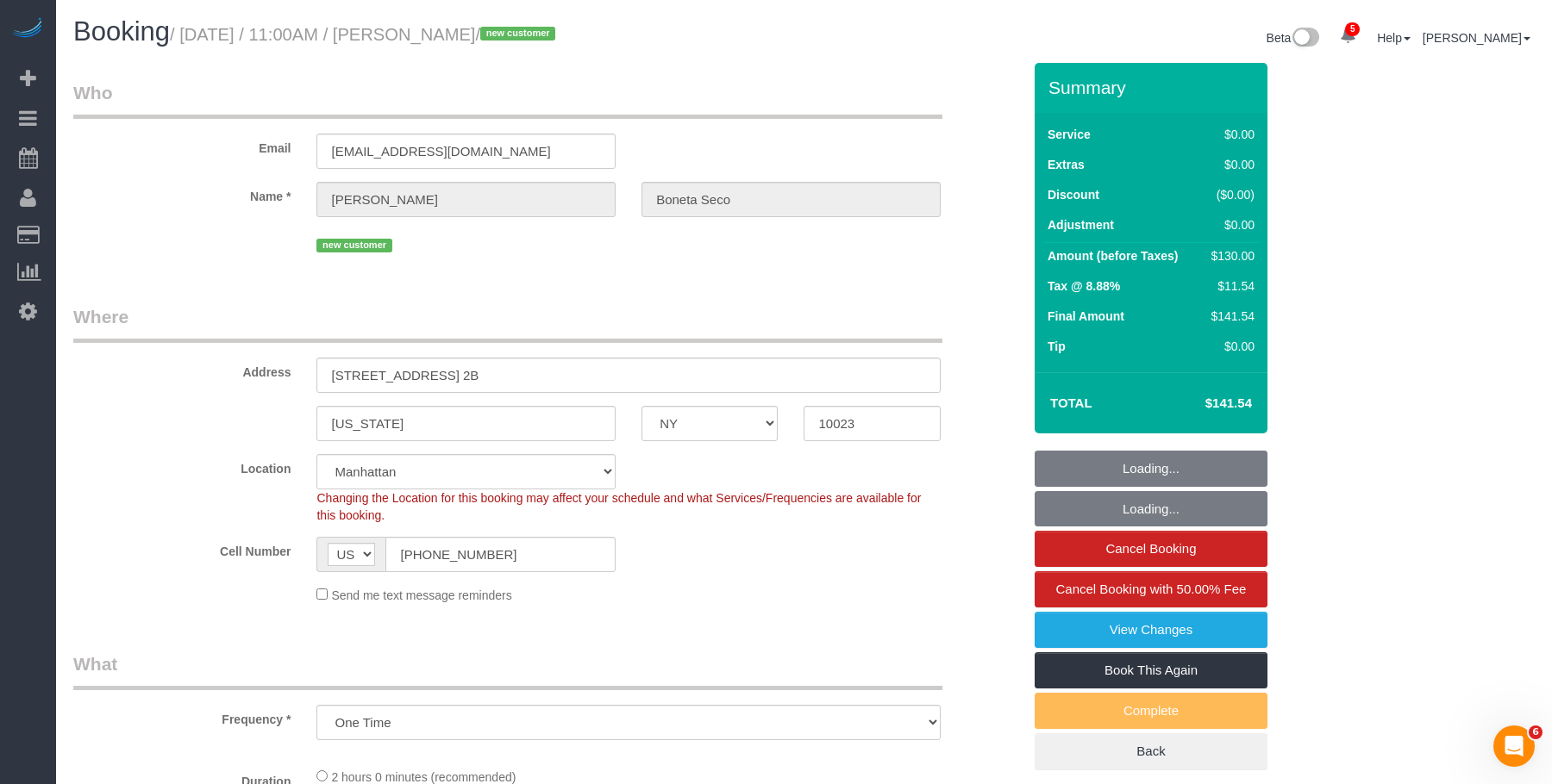
select select "object:814"
select select "string:stripe-pm_1S1BnP4VGloSiKo7VtOmSG7N"
select select "spot1"
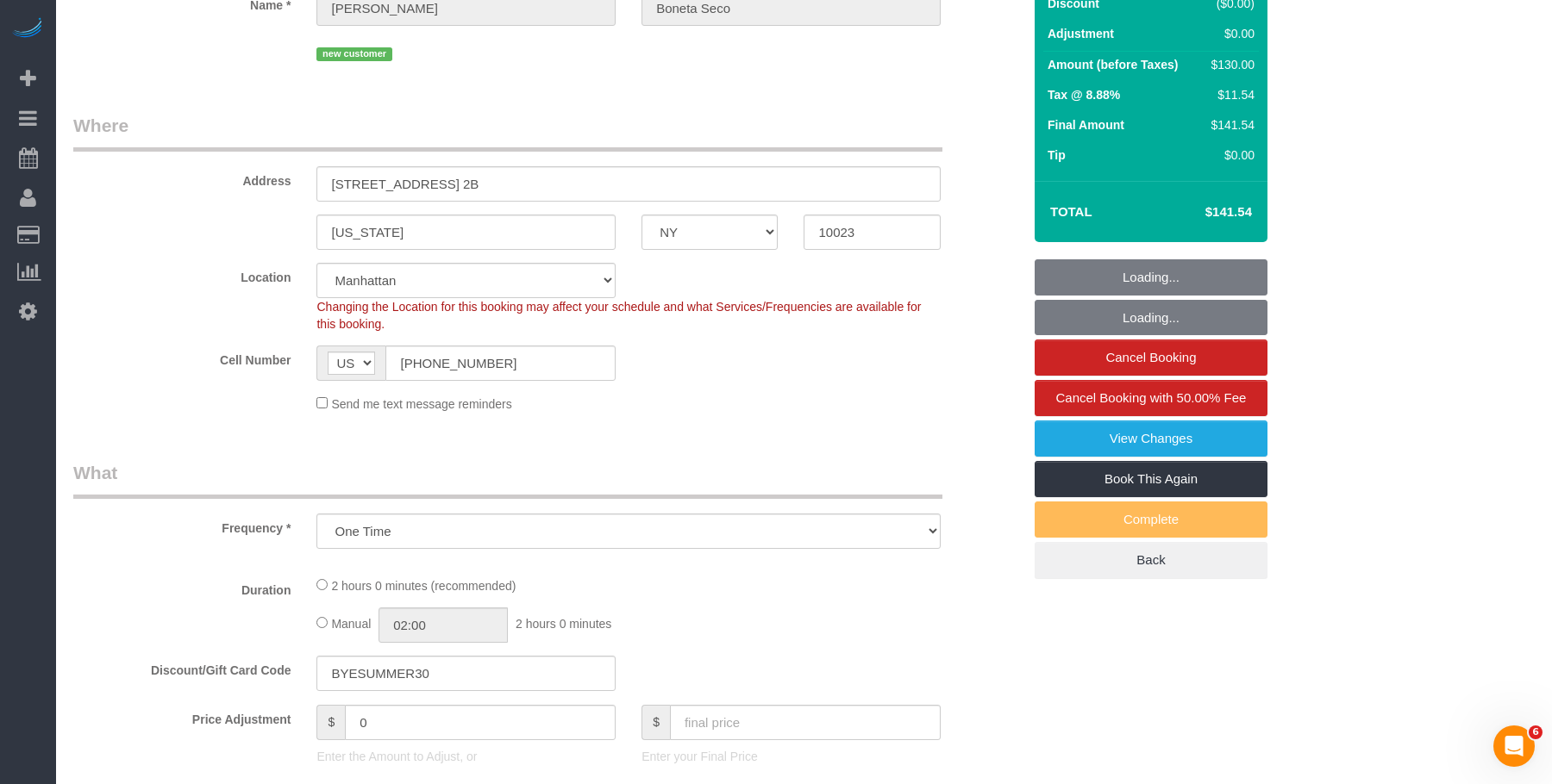
select select "1"
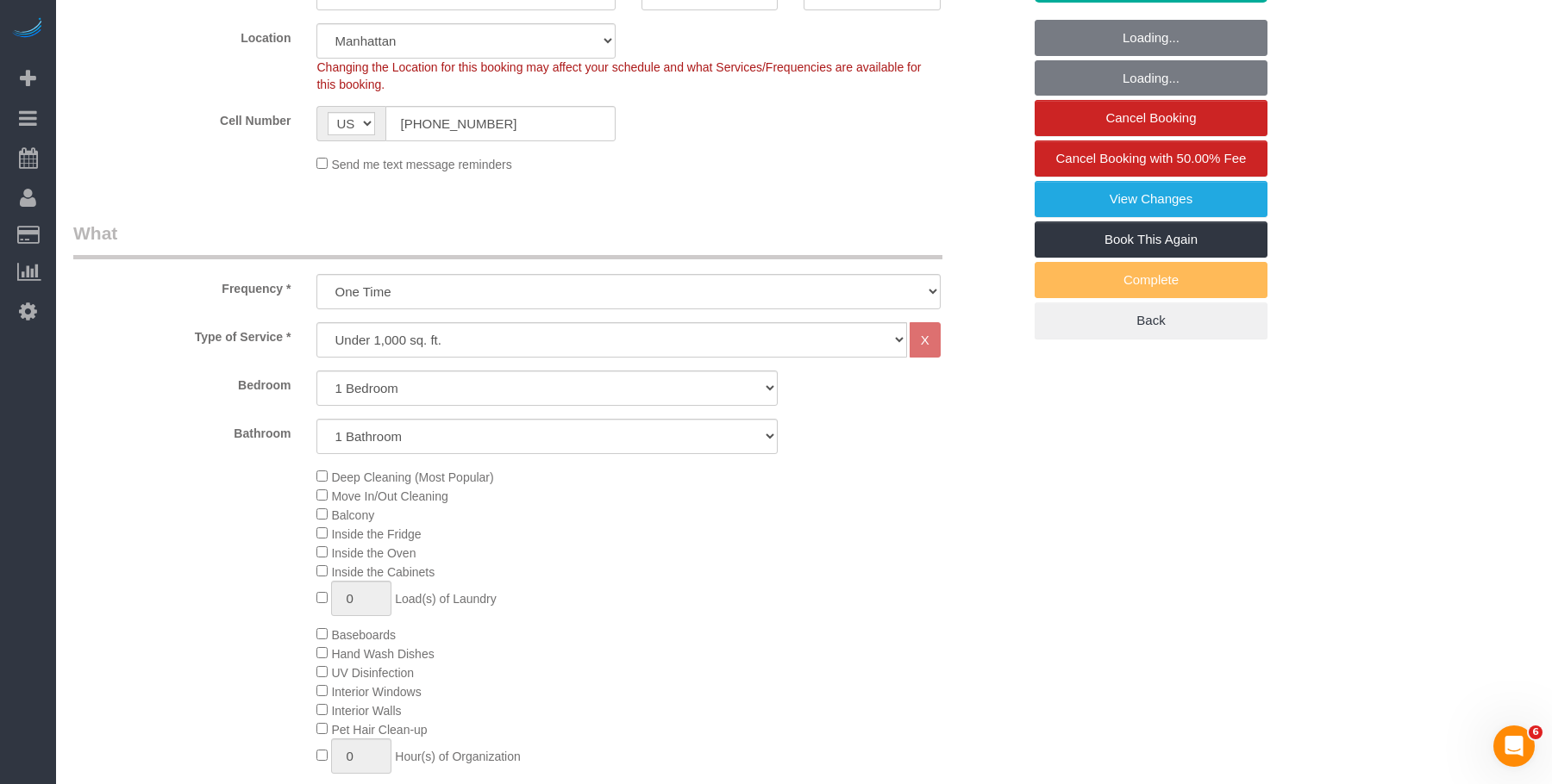
select select "1"
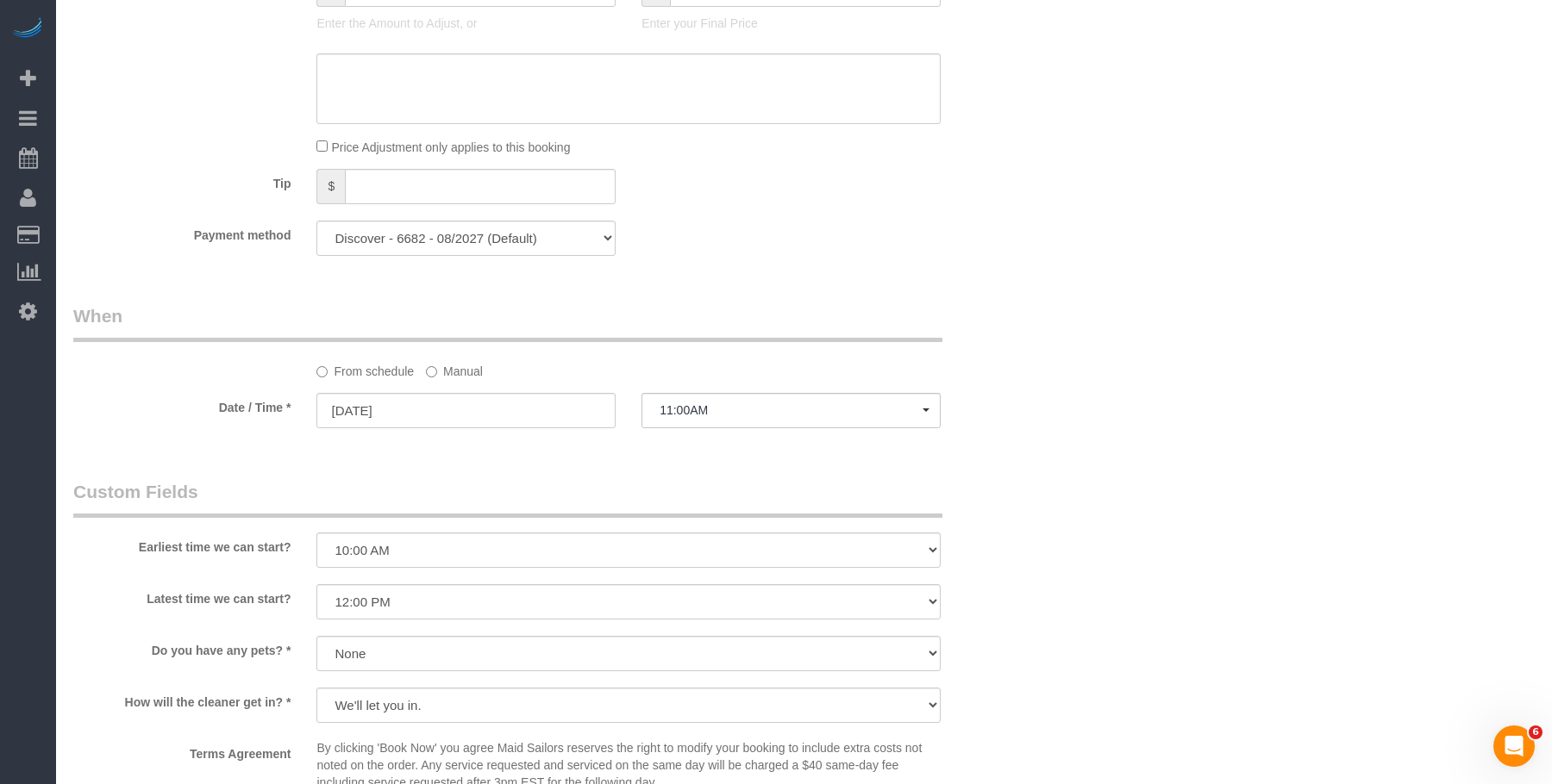
scroll to position [1465, 0]
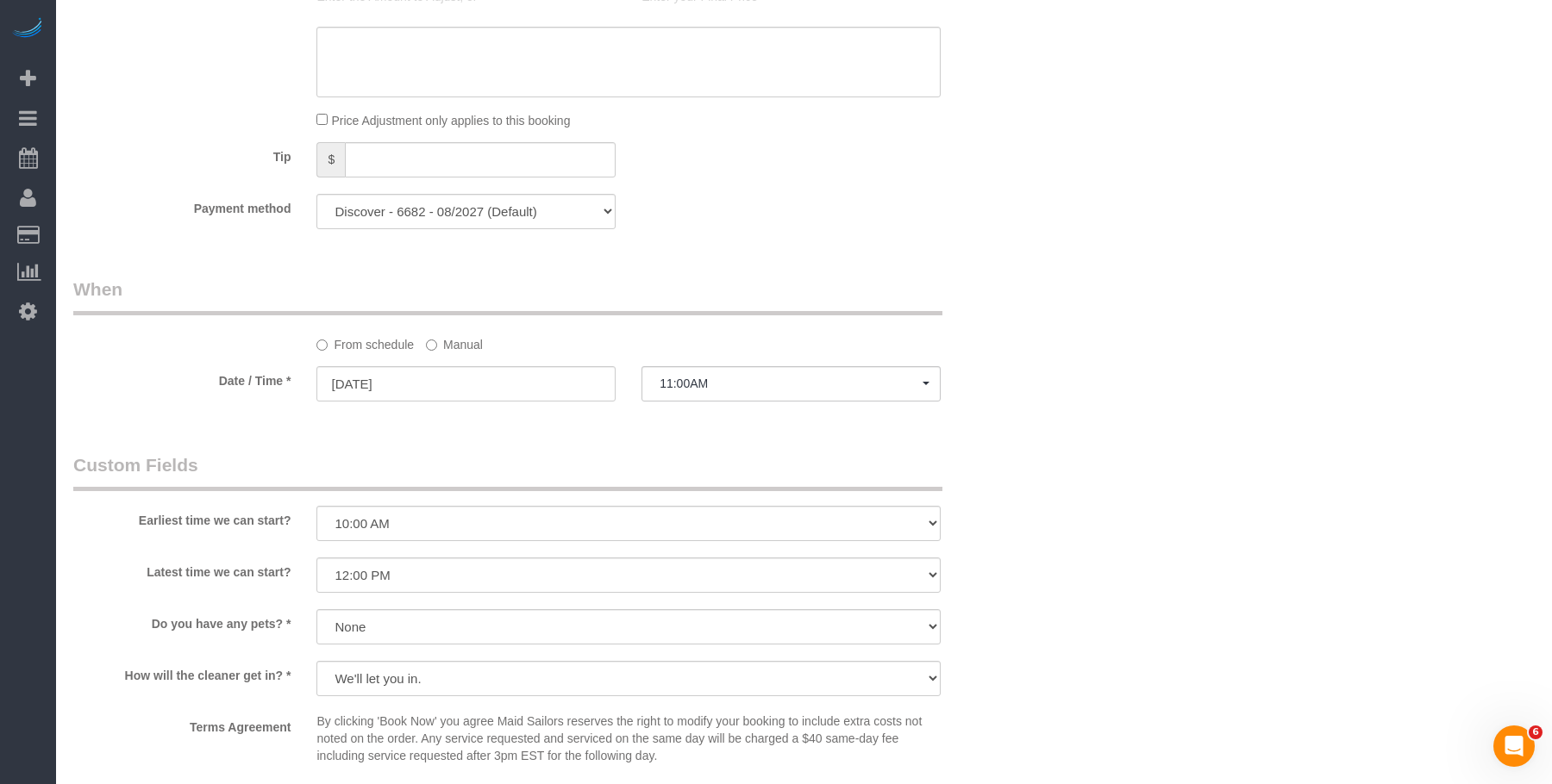
click at [460, 344] on label "Manual" at bounding box center [454, 341] width 57 height 23
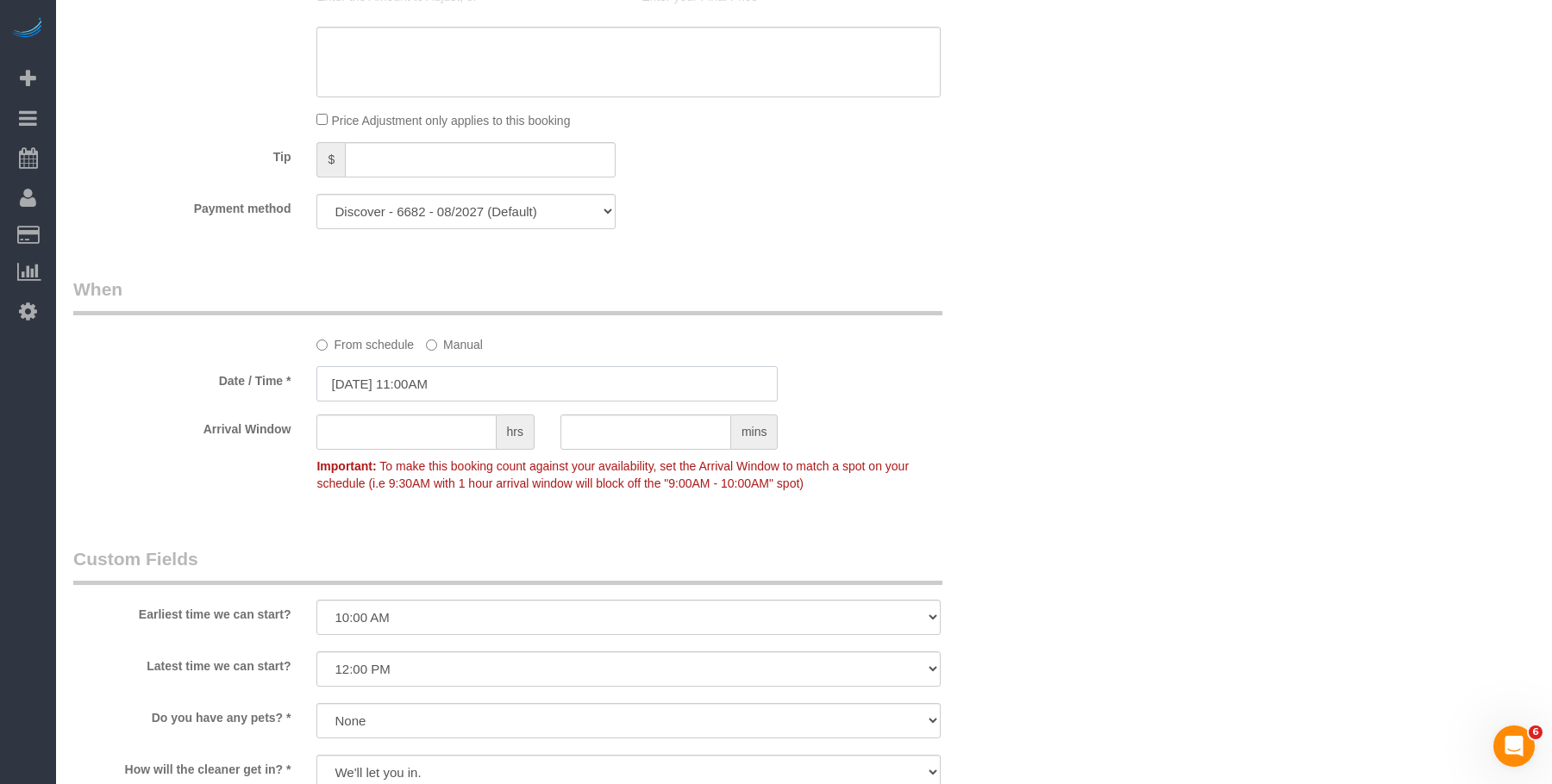
click at [544, 386] on input "[DATE] 11:00AM" at bounding box center [547, 384] width 462 height 35
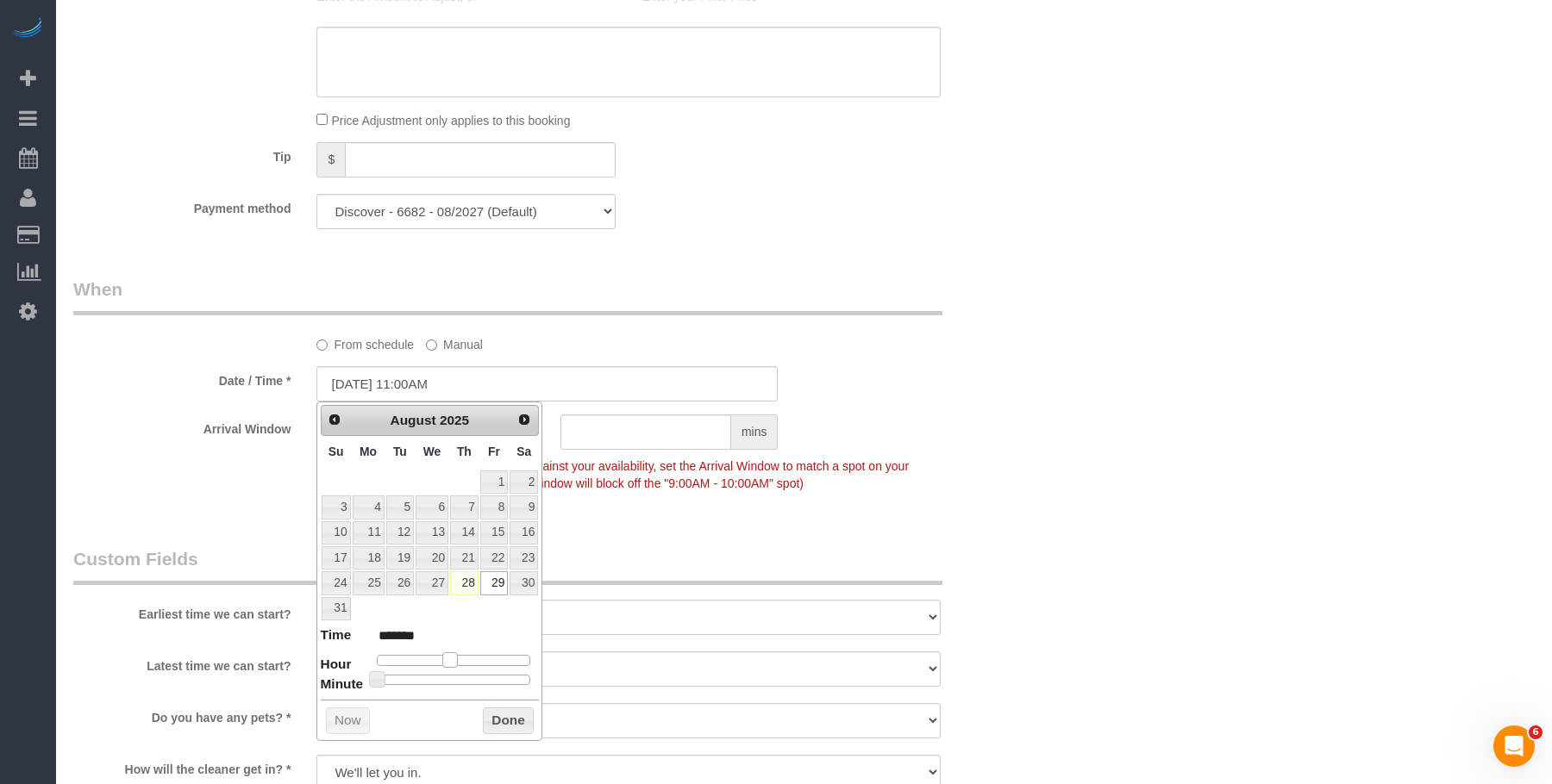
type input "08/29/2025 12:00PM"
type input "*******"
click at [461, 665] on span at bounding box center [456, 660] width 16 height 16
type input "08/29/2025 12:05PM"
type input "*******"
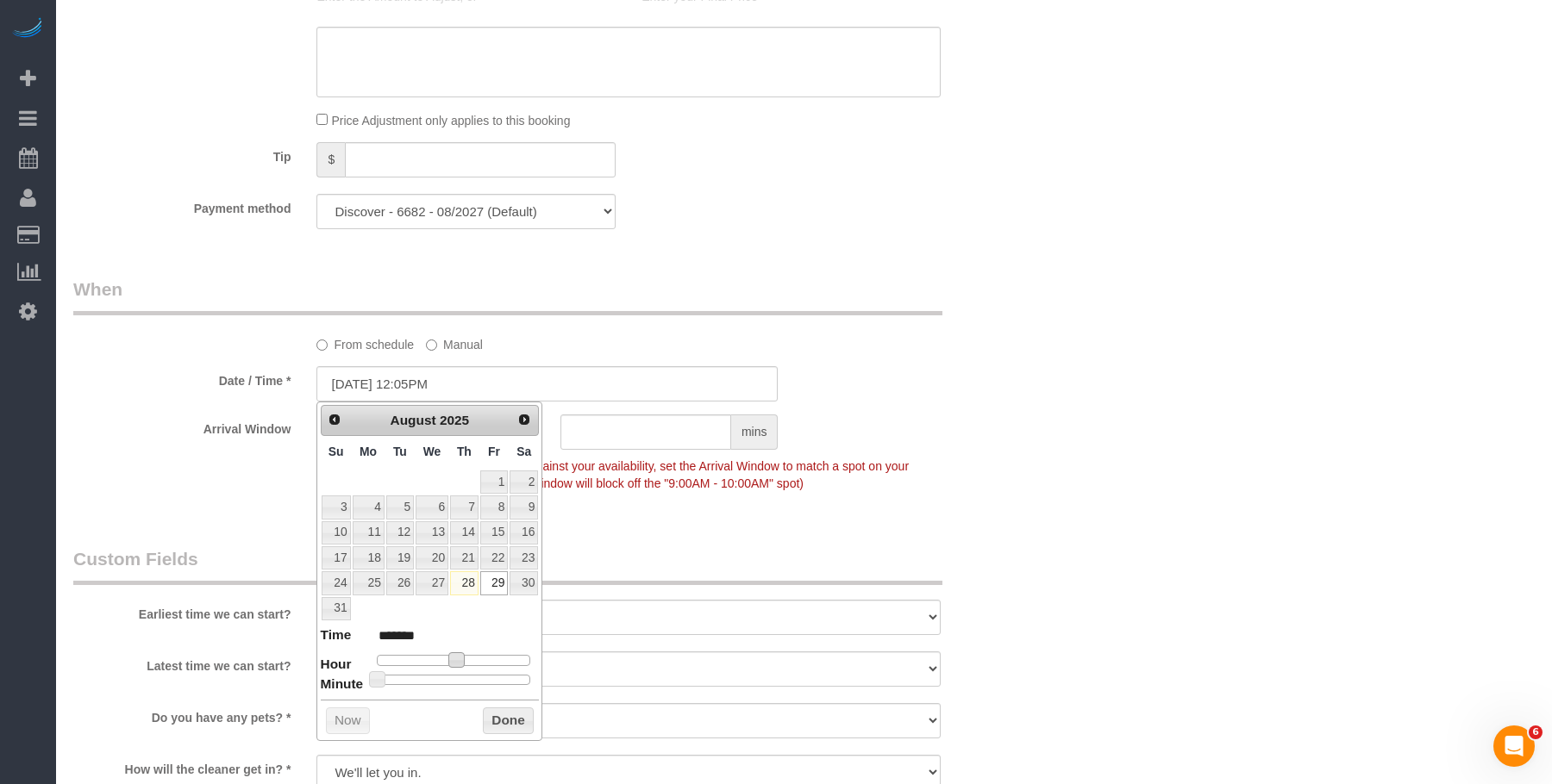
type input "08/29/2025 12:25PM"
type input "*******"
type input "08/29/2025 12:30PM"
type input "*******"
drag, startPoint x: 394, startPoint y: 678, endPoint x: 454, endPoint y: 682, distance: 60.1
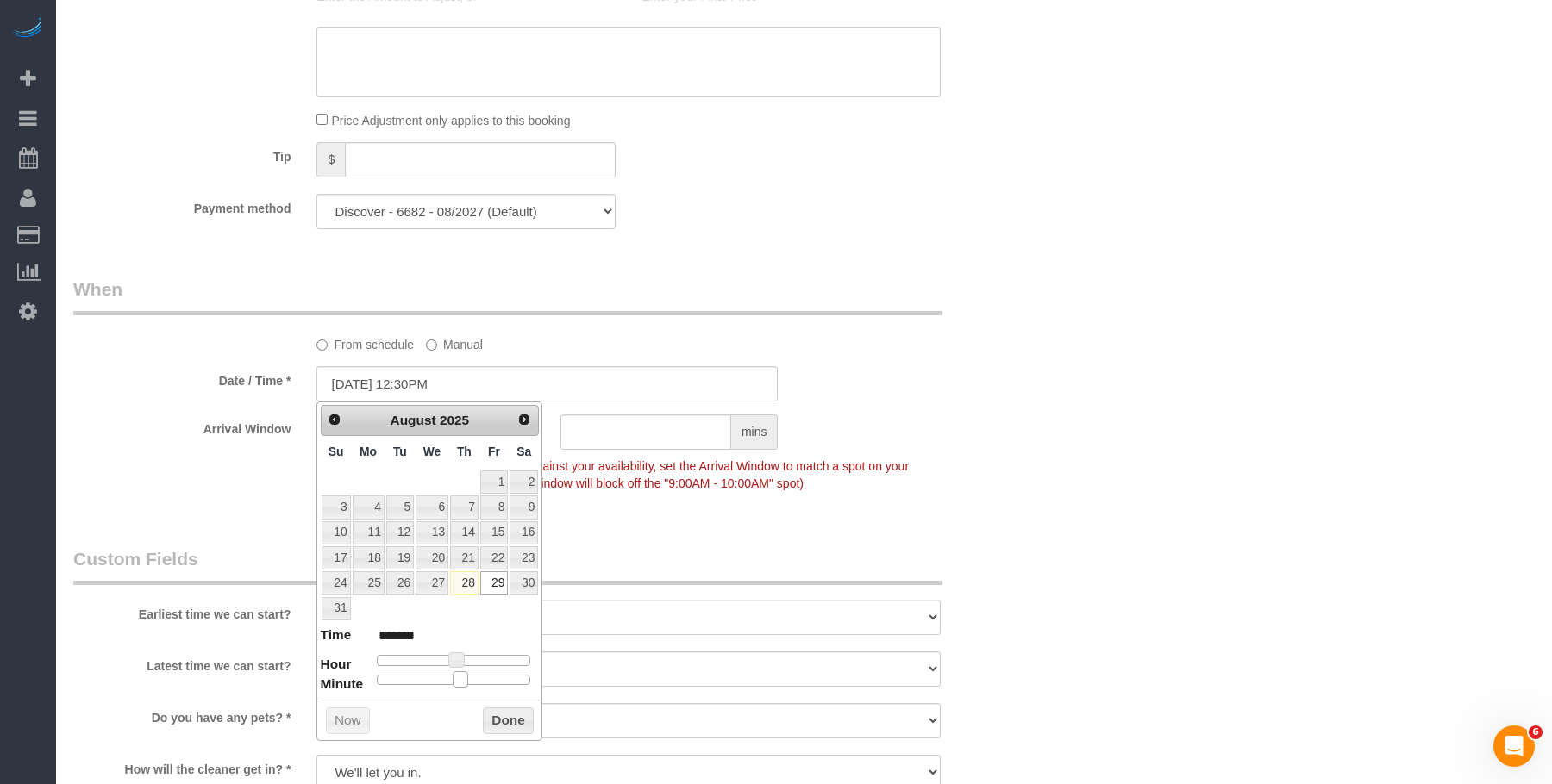
click at [454, 682] on div at bounding box center [453, 680] width 154 height 10
drag, startPoint x: 1186, startPoint y: 310, endPoint x: 1159, endPoint y: 327, distance: 31.9
click at [1187, 310] on div "Who Email jboneta12@gmail.com Name * Jaume Boneta Seco new customer Where Addre…" at bounding box center [804, 95] width 1461 height 2995
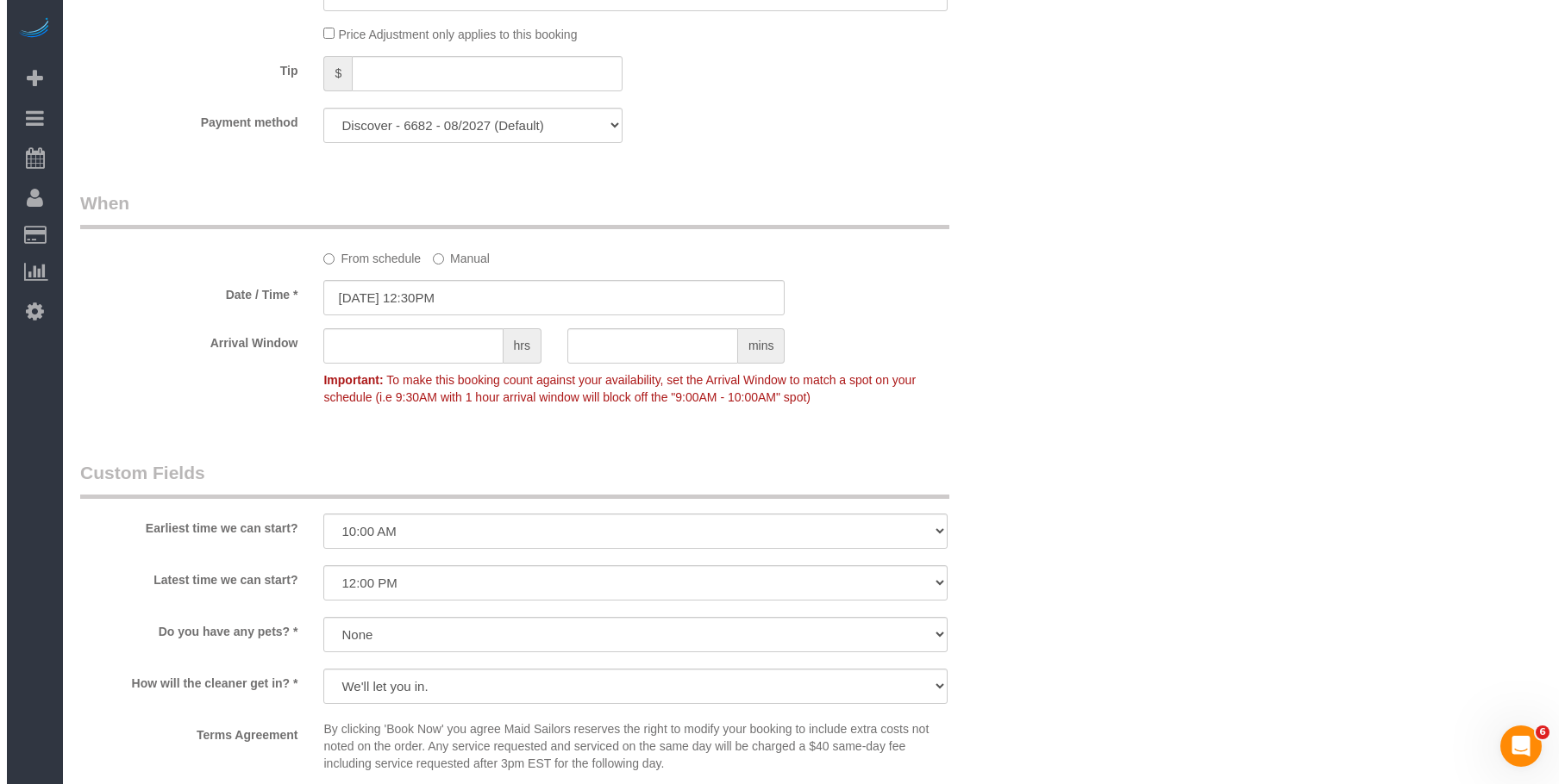
scroll to position [1810, 0]
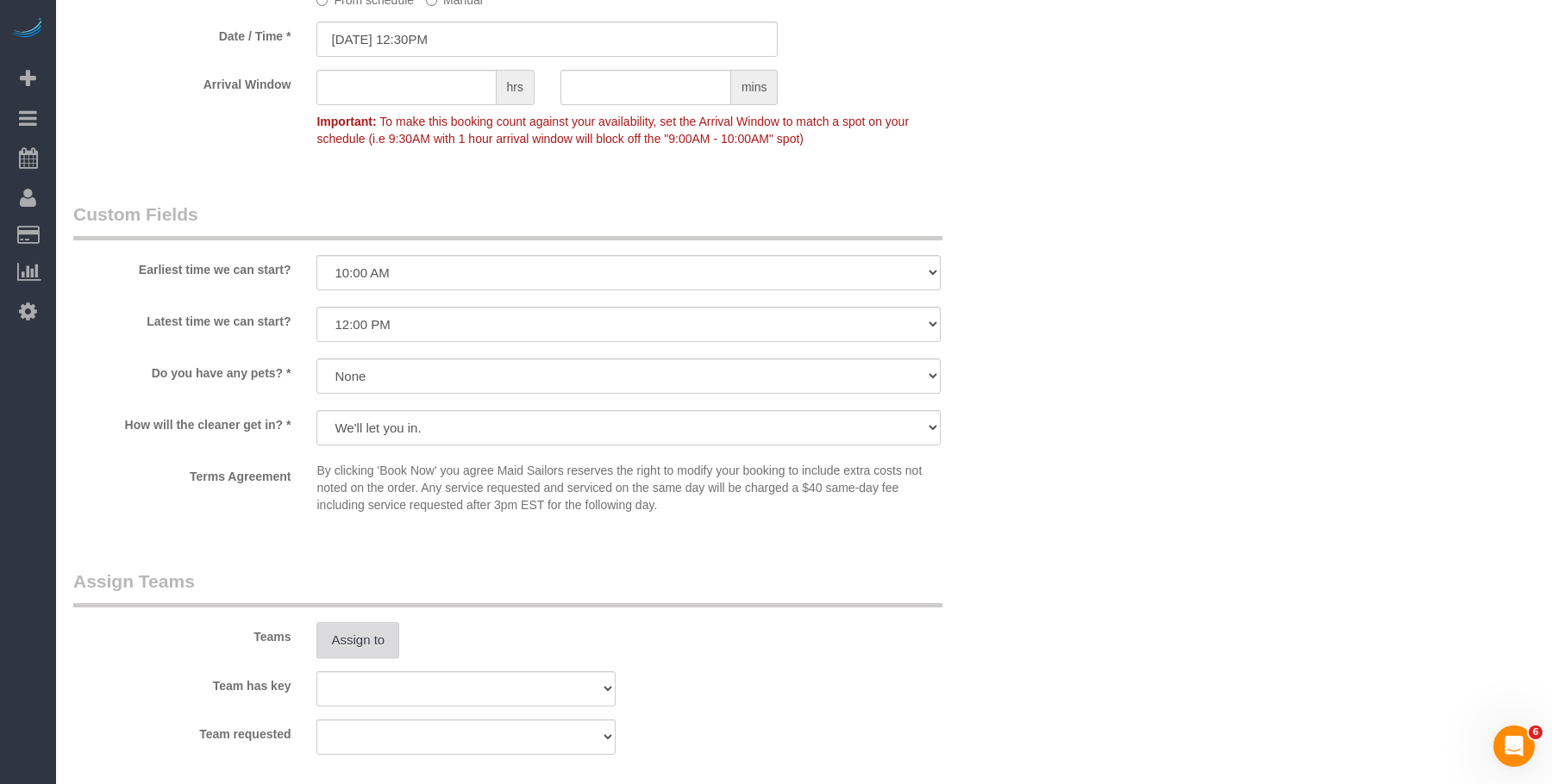
click at [375, 631] on button "Assign to" at bounding box center [357, 640] width 82 height 36
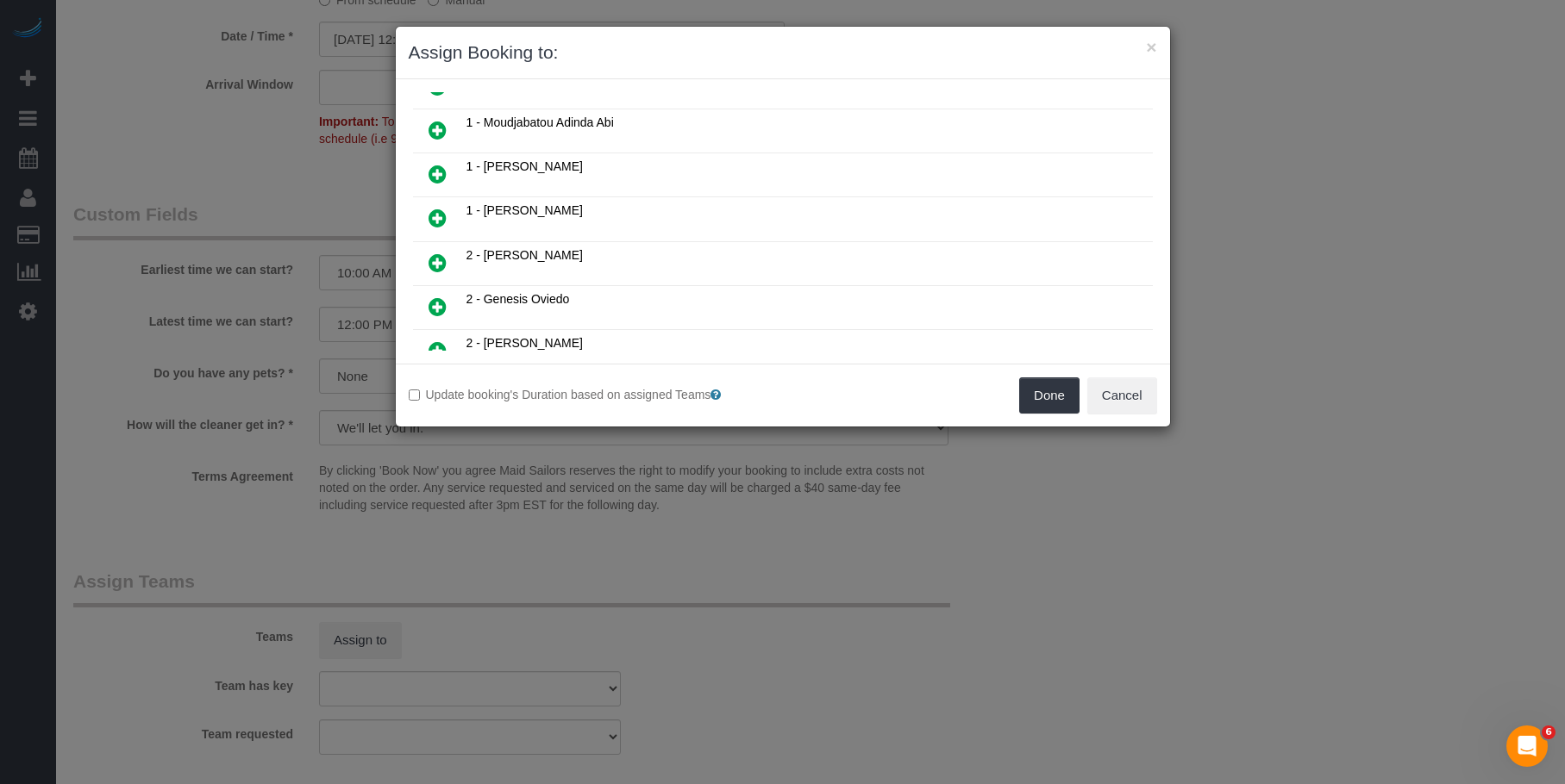
drag, startPoint x: 439, startPoint y: 129, endPoint x: 891, endPoint y: 363, distance: 509.0
click at [442, 129] on icon at bounding box center [437, 130] width 18 height 20
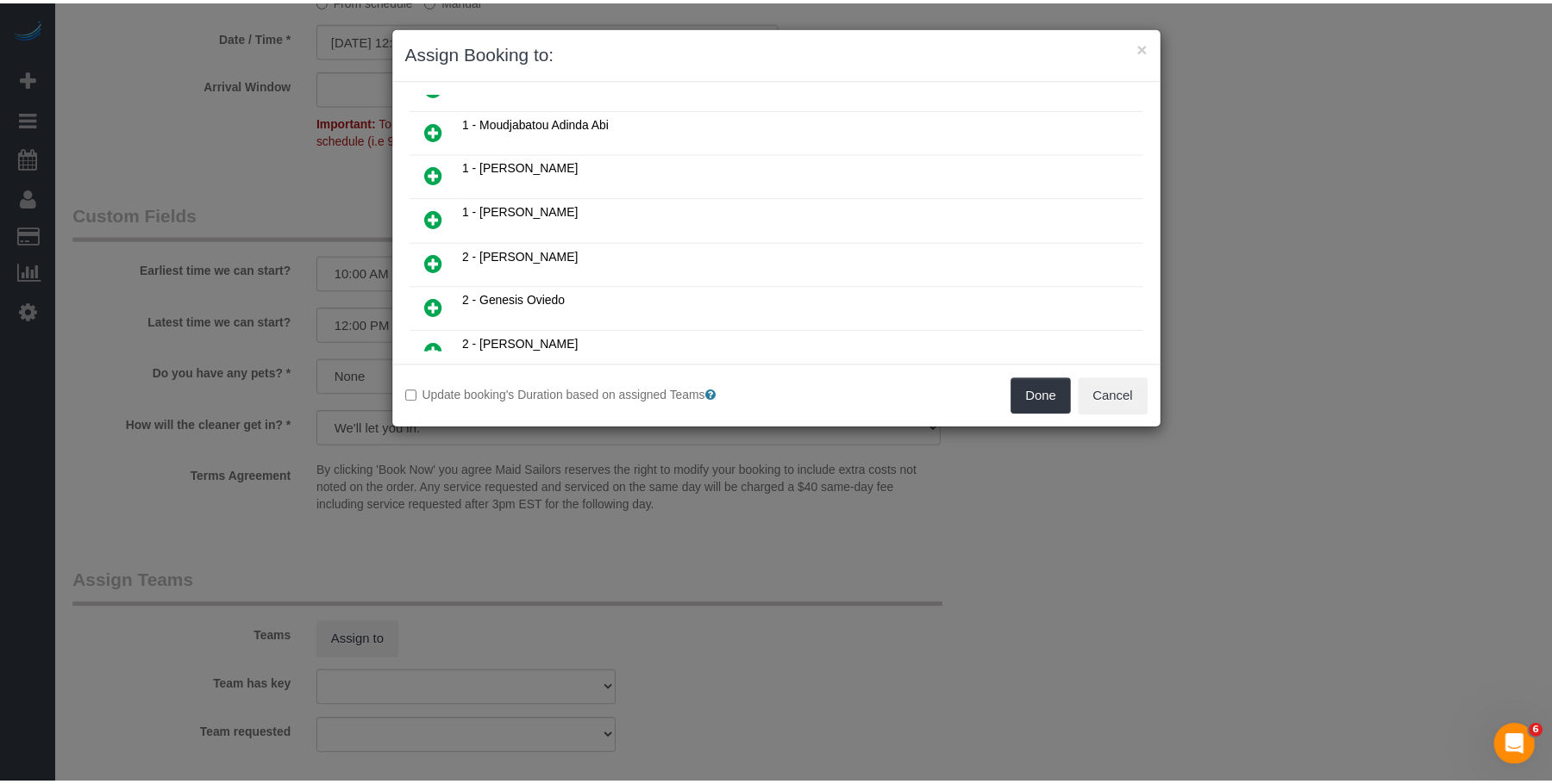
scroll to position [472, 0]
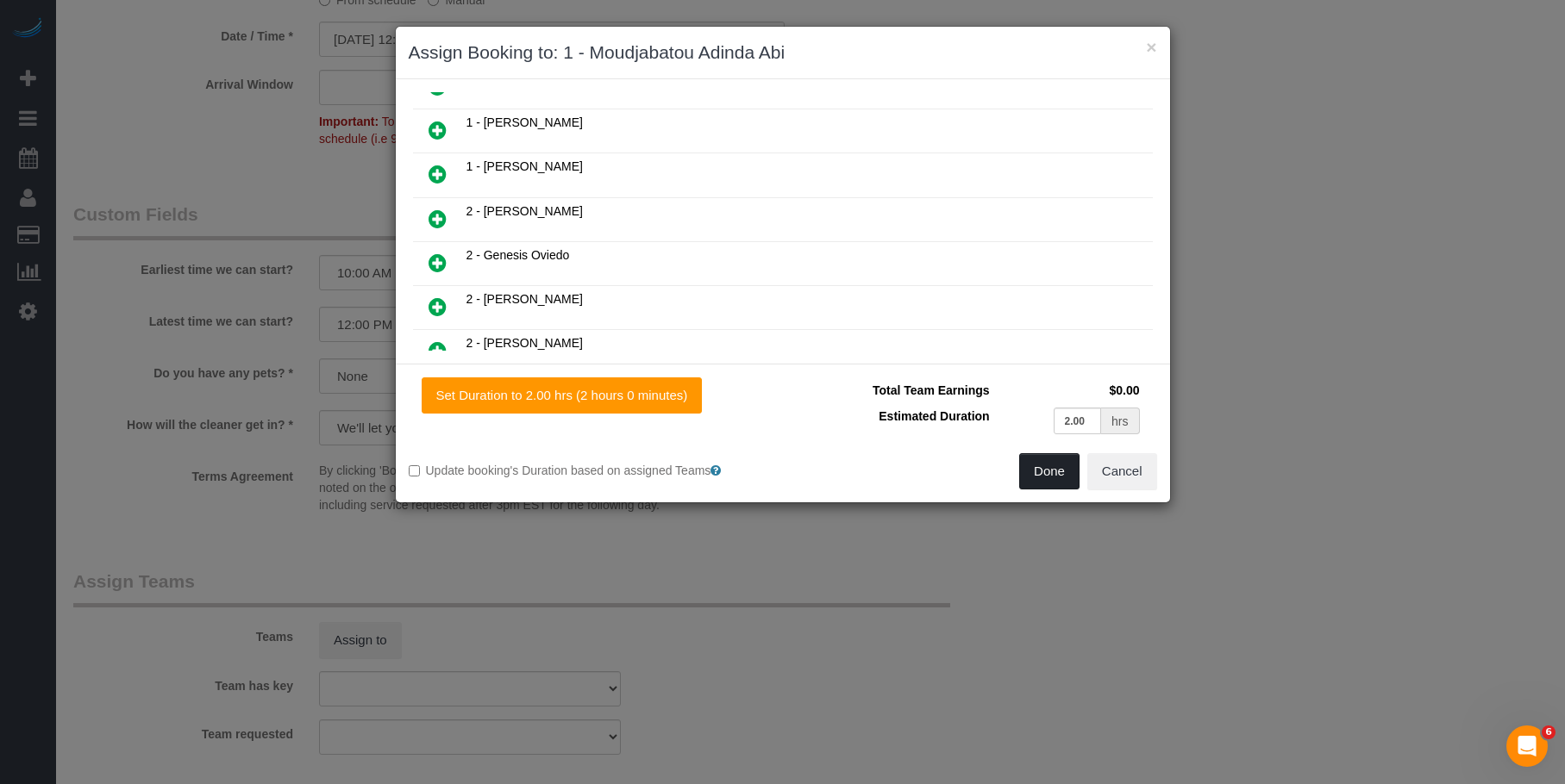
click at [1059, 474] on button "Done" at bounding box center [1049, 471] width 60 height 36
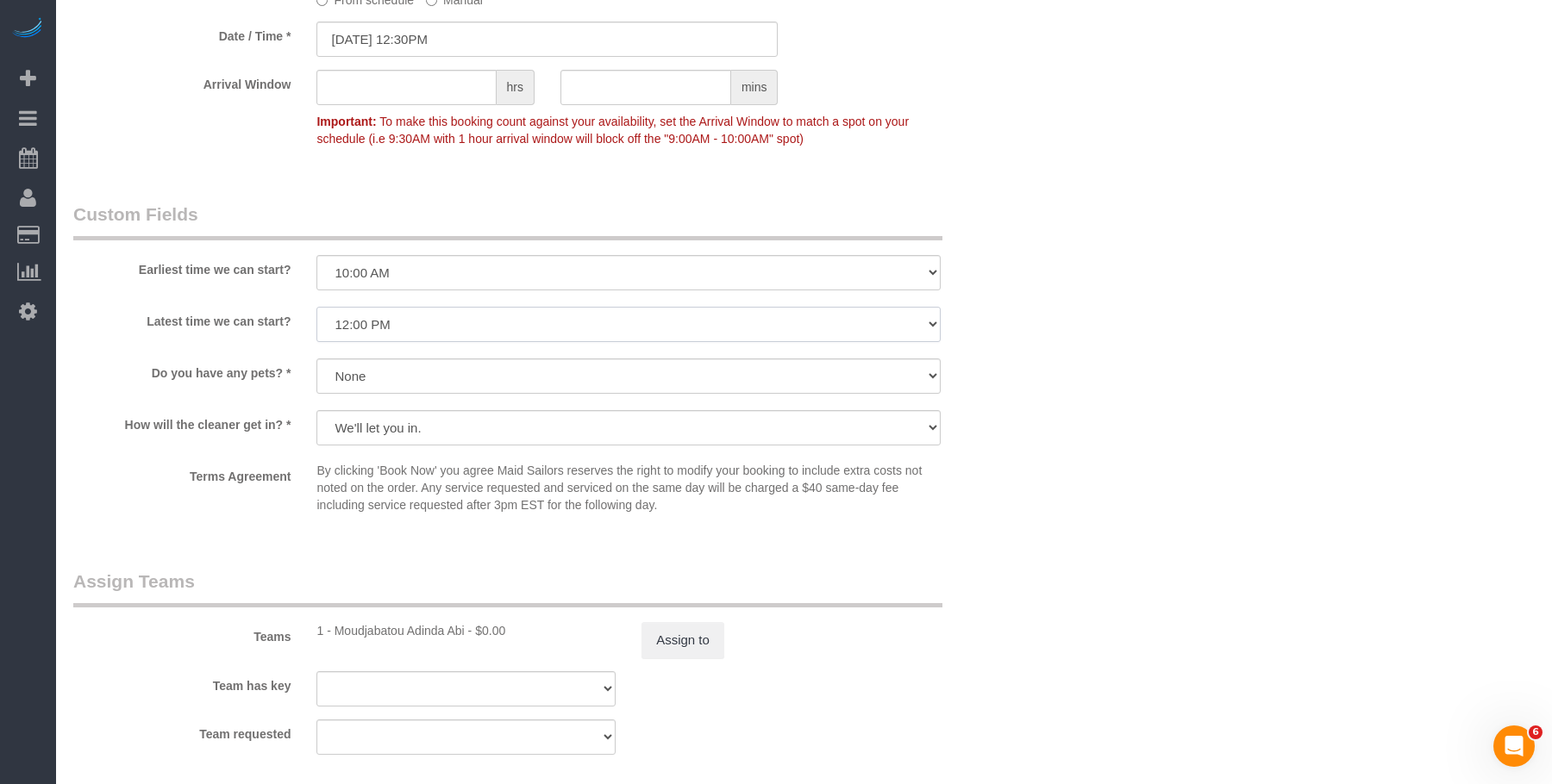
click at [432, 321] on select "I am not flexible, keep my selected time 8:00 AM 9:00 AM 10:00 AM 11:00 AM 12:0…" at bounding box center [628, 325] width 623 height 35
select select "number:90"
click at [316, 307] on select "I am not flexible, keep my selected time 8:00 AM 9:00 AM 10:00 AM 11:00 AM 12:0…" at bounding box center [628, 325] width 623 height 35
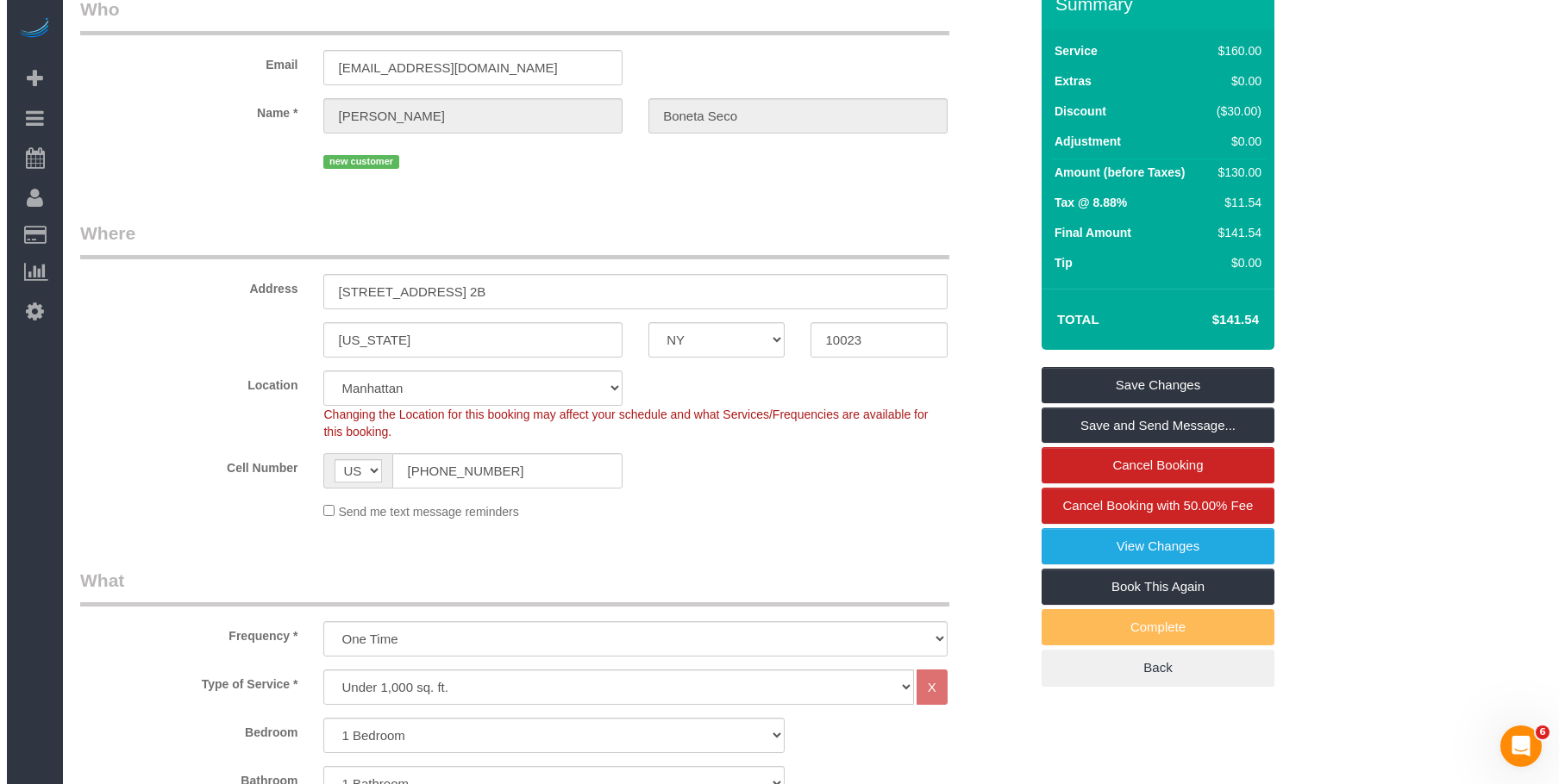
scroll to position [0, 0]
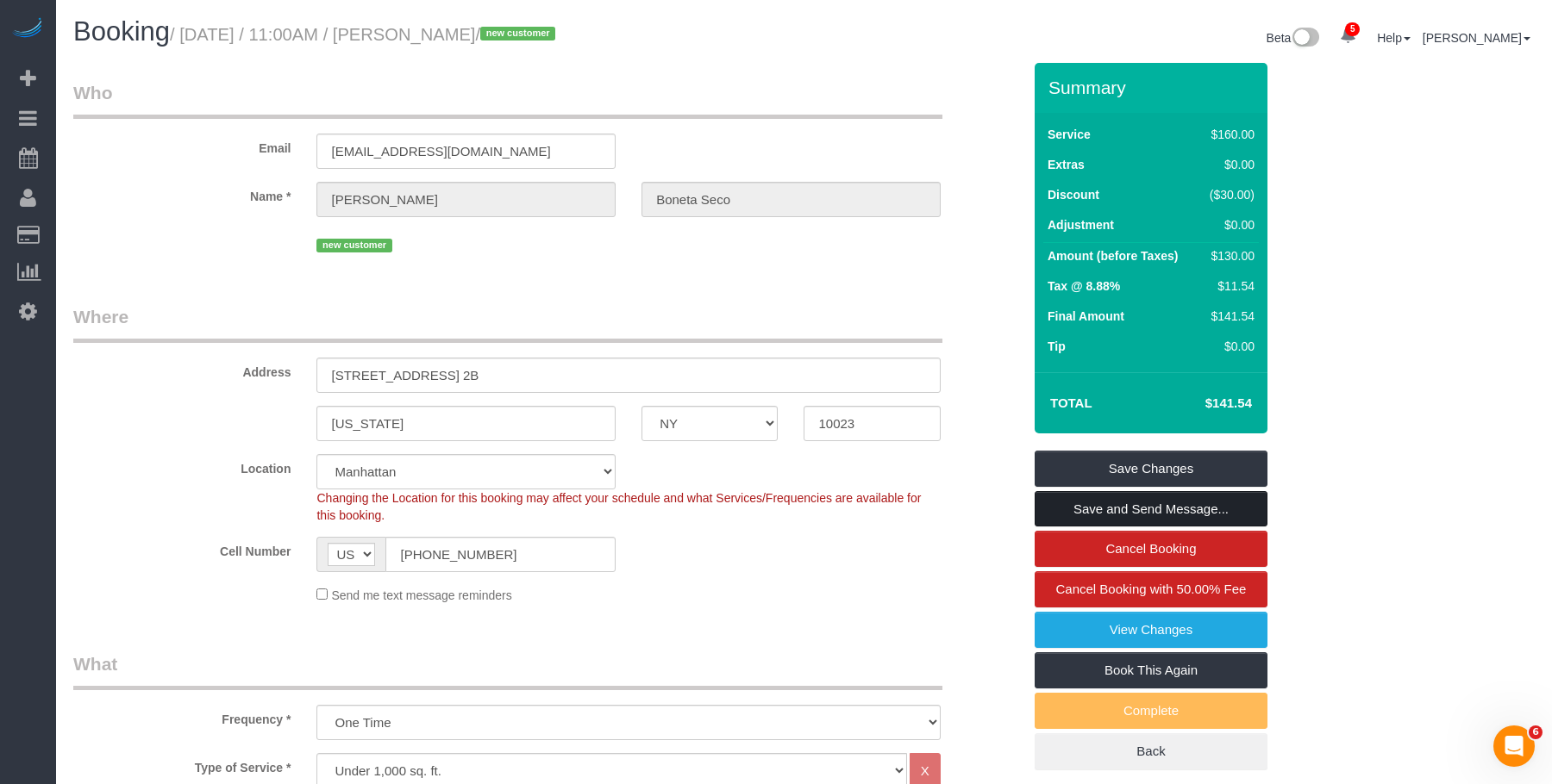
click at [1241, 515] on link "Save and Send Message..." at bounding box center [1152, 508] width 233 height 36
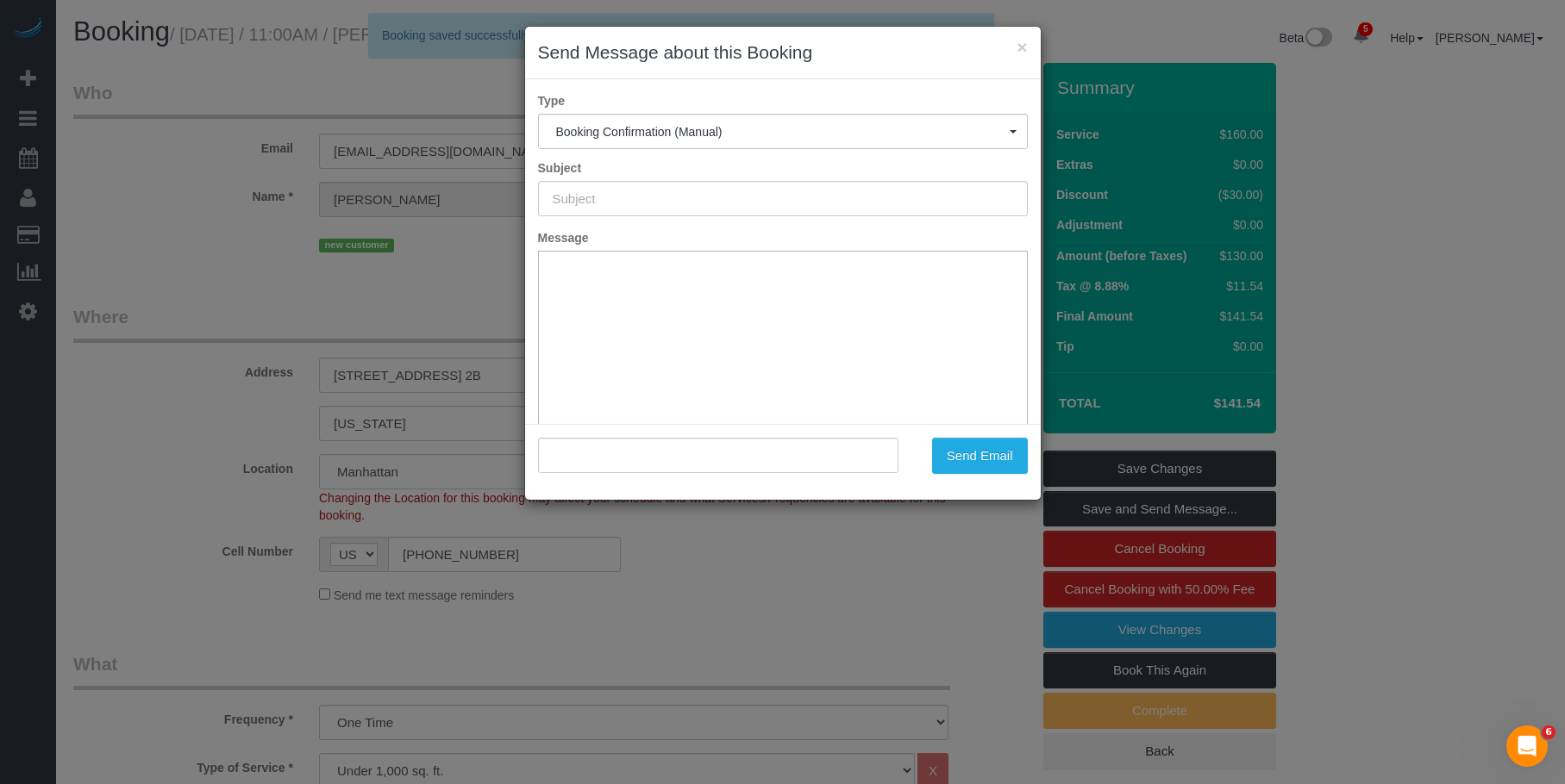
type input "Cleaning Confirmed for 08/29/2025 at 12:30pm"
type input ""Jaume Boneta Seco" <jboneta12@gmail.com>"
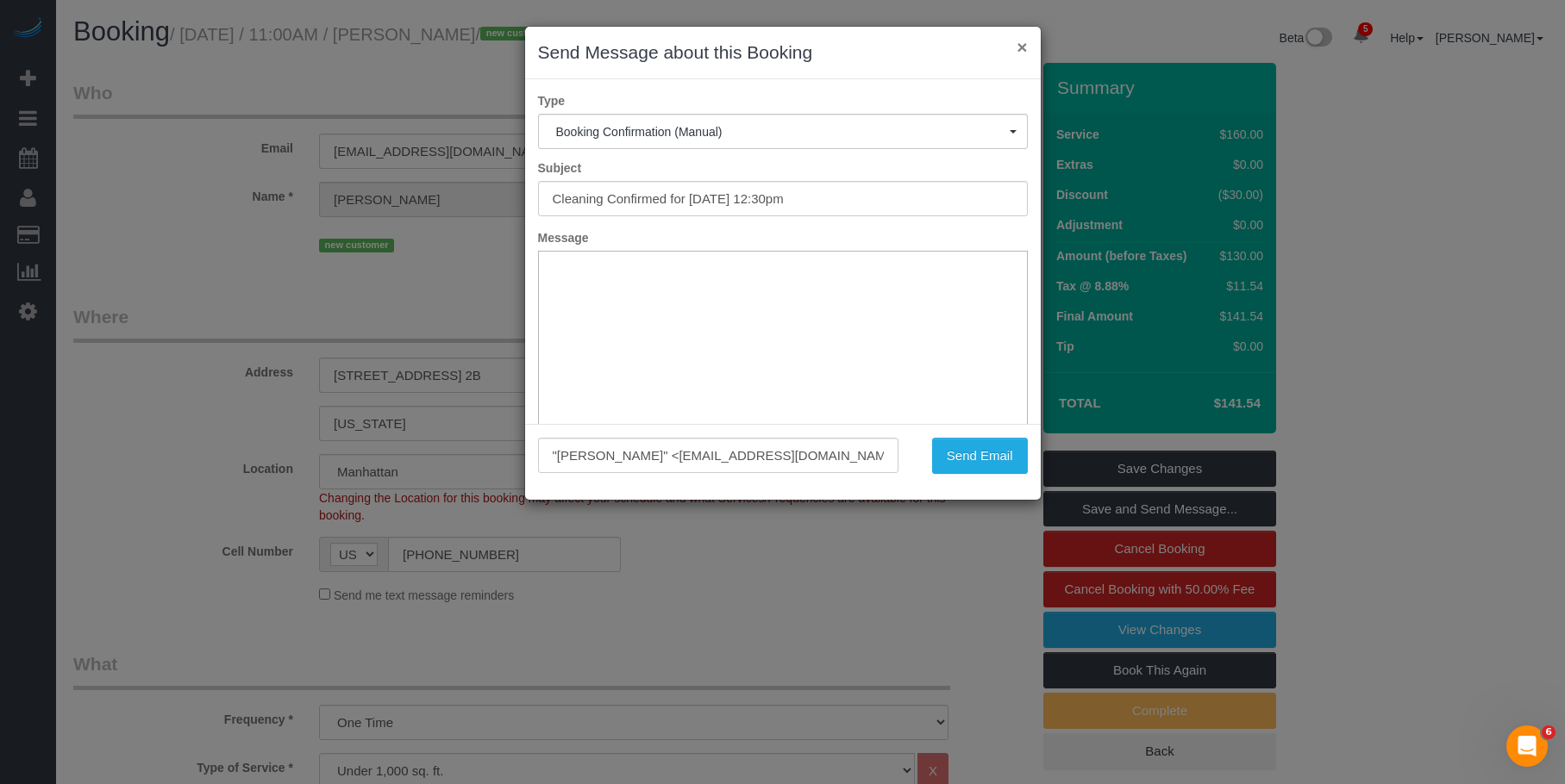
drag, startPoint x: 1024, startPoint y: 48, endPoint x: 1028, endPoint y: 68, distance: 20.4
click at [1024, 48] on button "×" at bounding box center [1021, 47] width 10 height 18
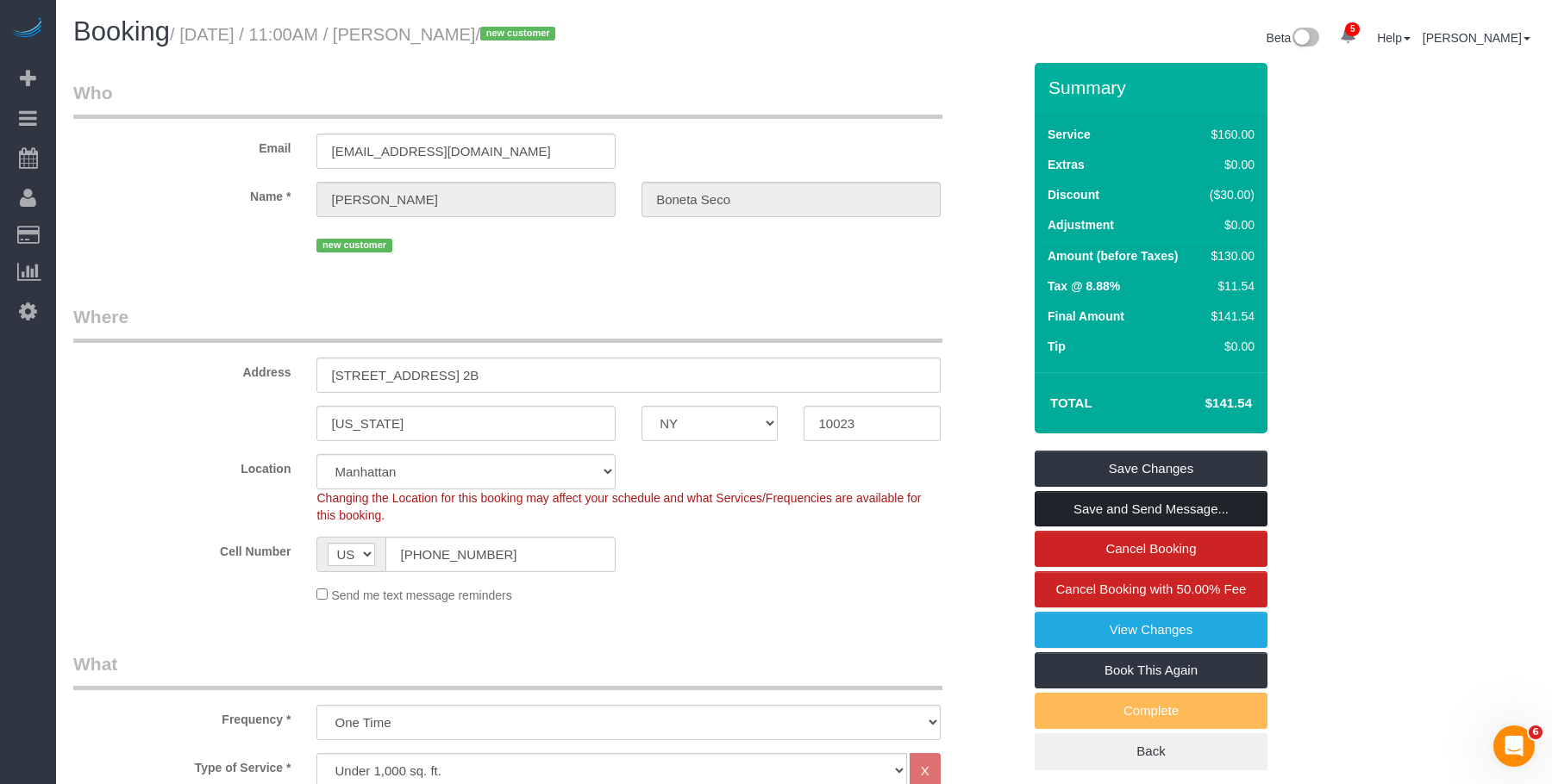
click at [1070, 510] on link "Save and Send Message..." at bounding box center [1152, 508] width 233 height 36
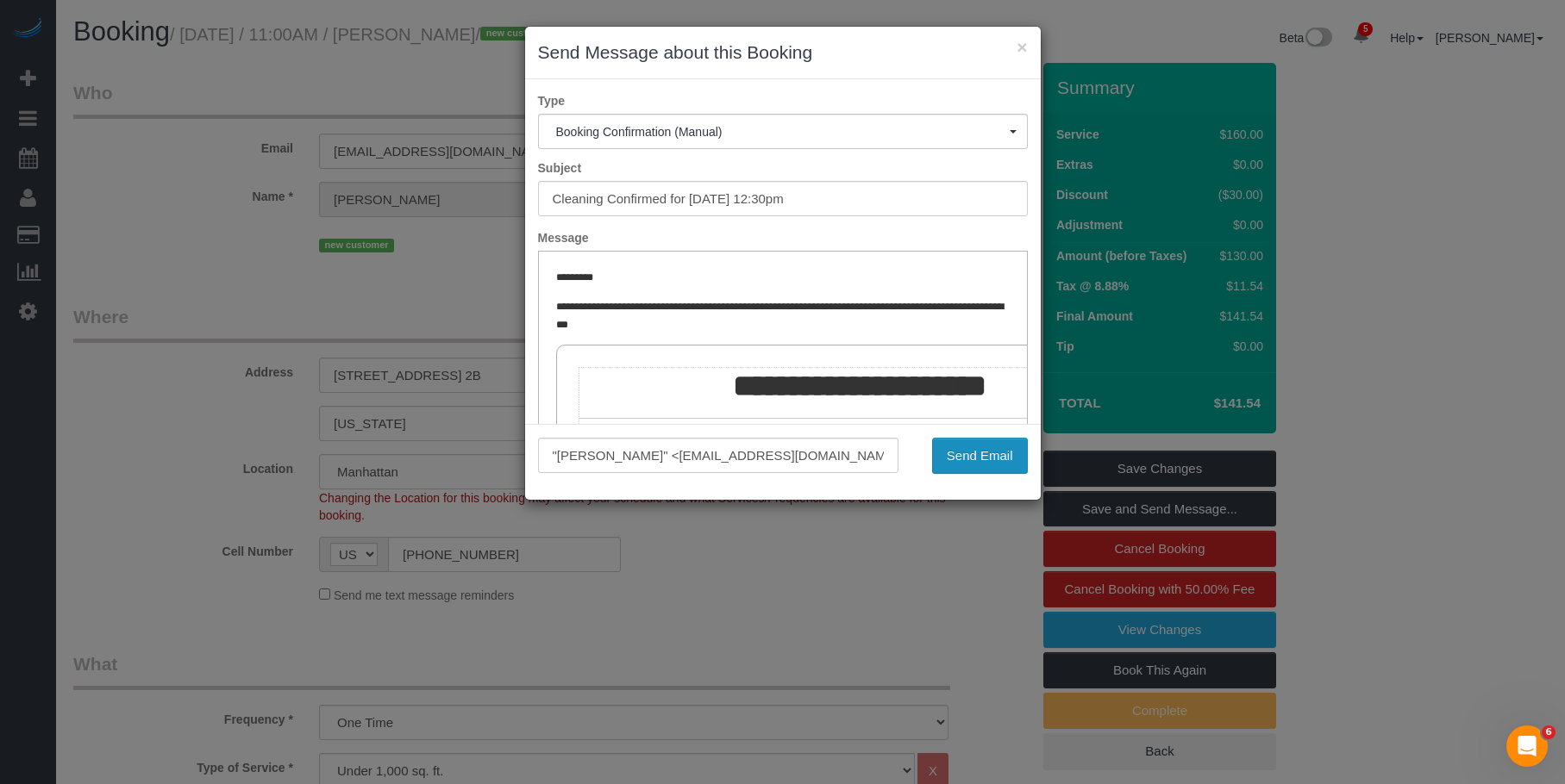
drag, startPoint x: 970, startPoint y: 455, endPoint x: 202, endPoint y: 98, distance: 846.9
click at [970, 455] on button "Send Email" at bounding box center [980, 456] width 95 height 36
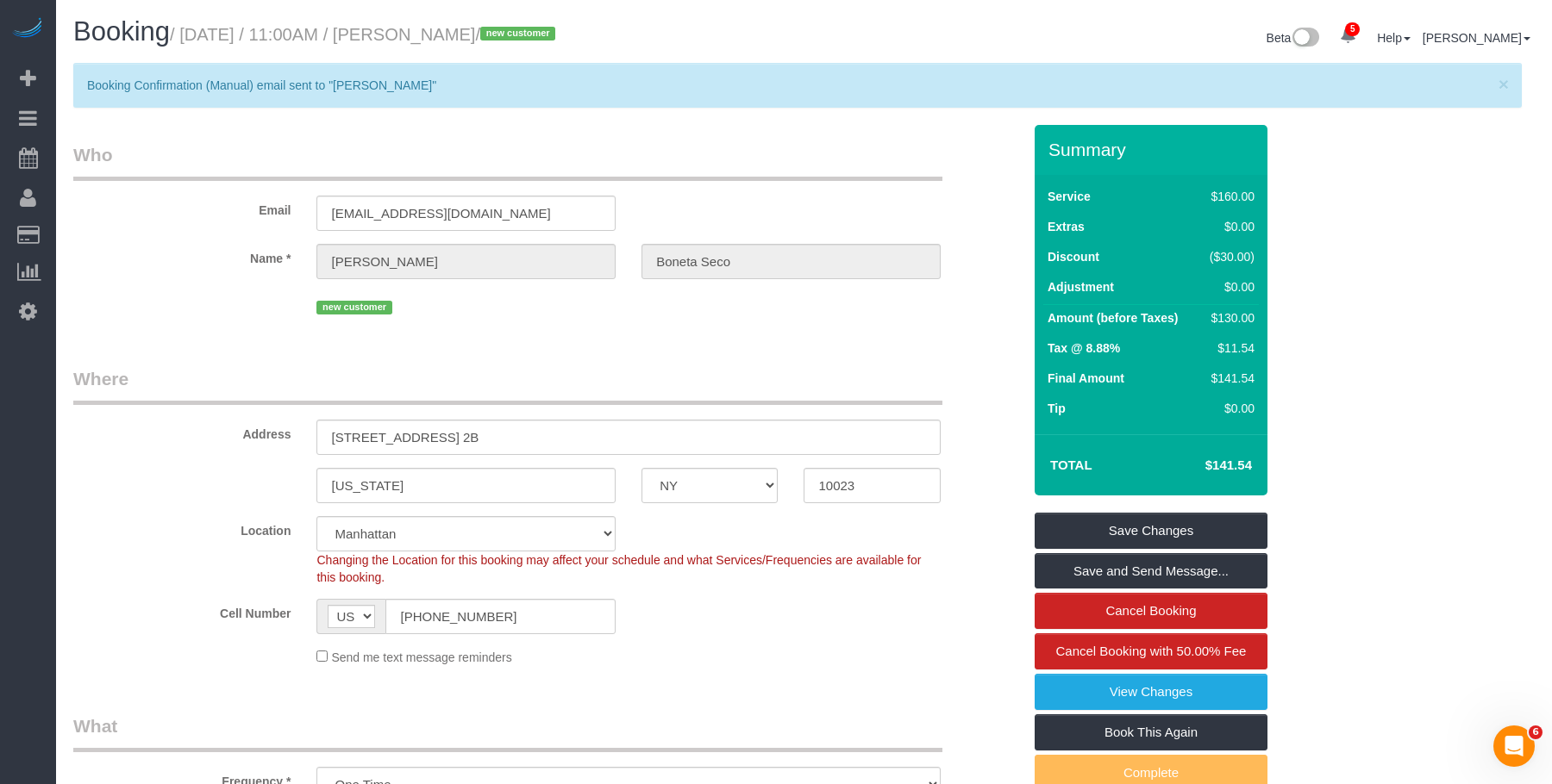
drag, startPoint x: 413, startPoint y: 36, endPoint x: 565, endPoint y: 31, distance: 152.1
click at [560, 31] on small "/ August 29, 2025 / 11:00AM / Jaume Boneta Seco / new customer" at bounding box center [365, 34] width 390 height 19
copy small "[PERSON_NAME]"
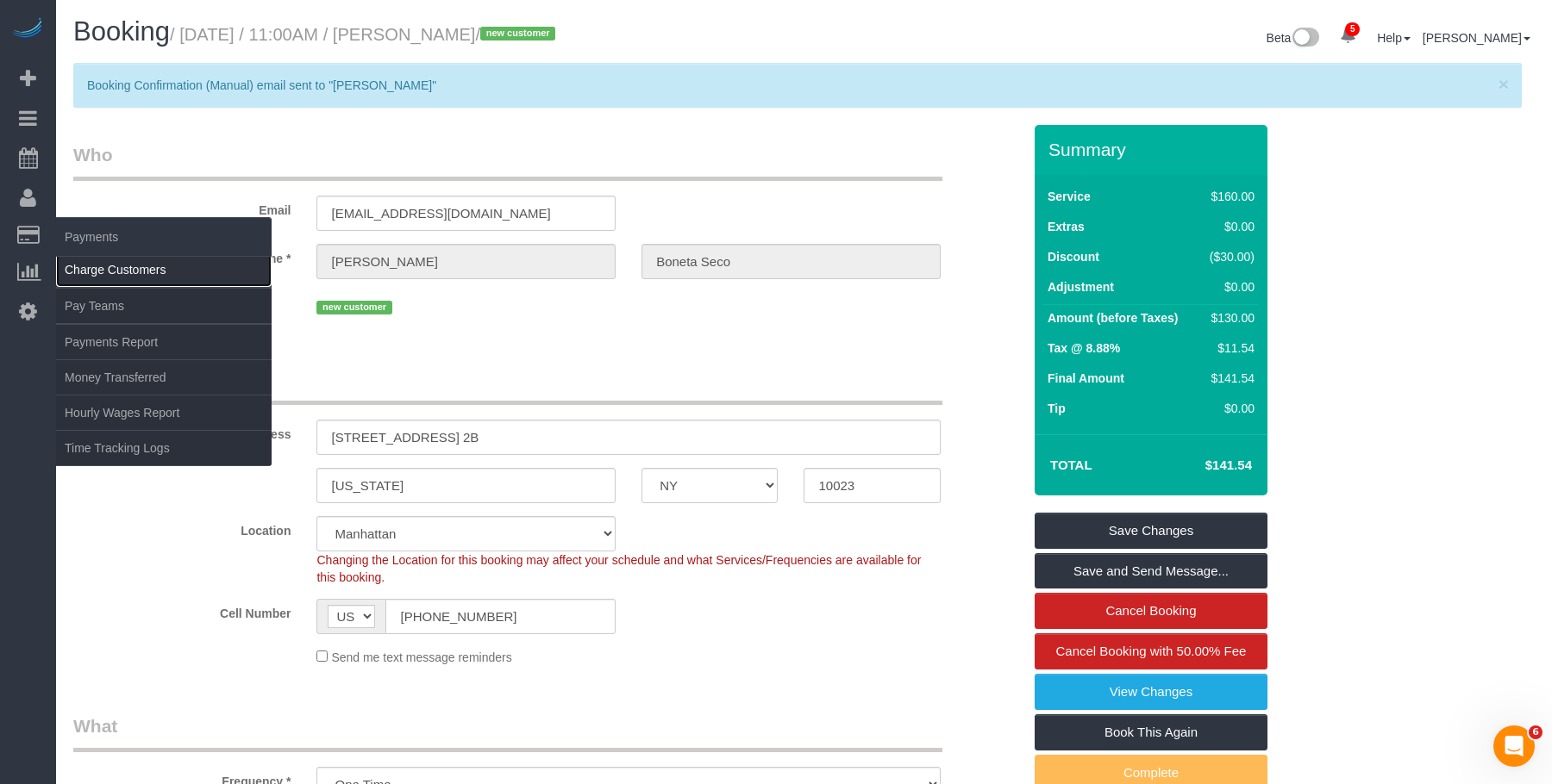
click at [91, 264] on link "Charge Customers" at bounding box center [164, 269] width 216 height 34
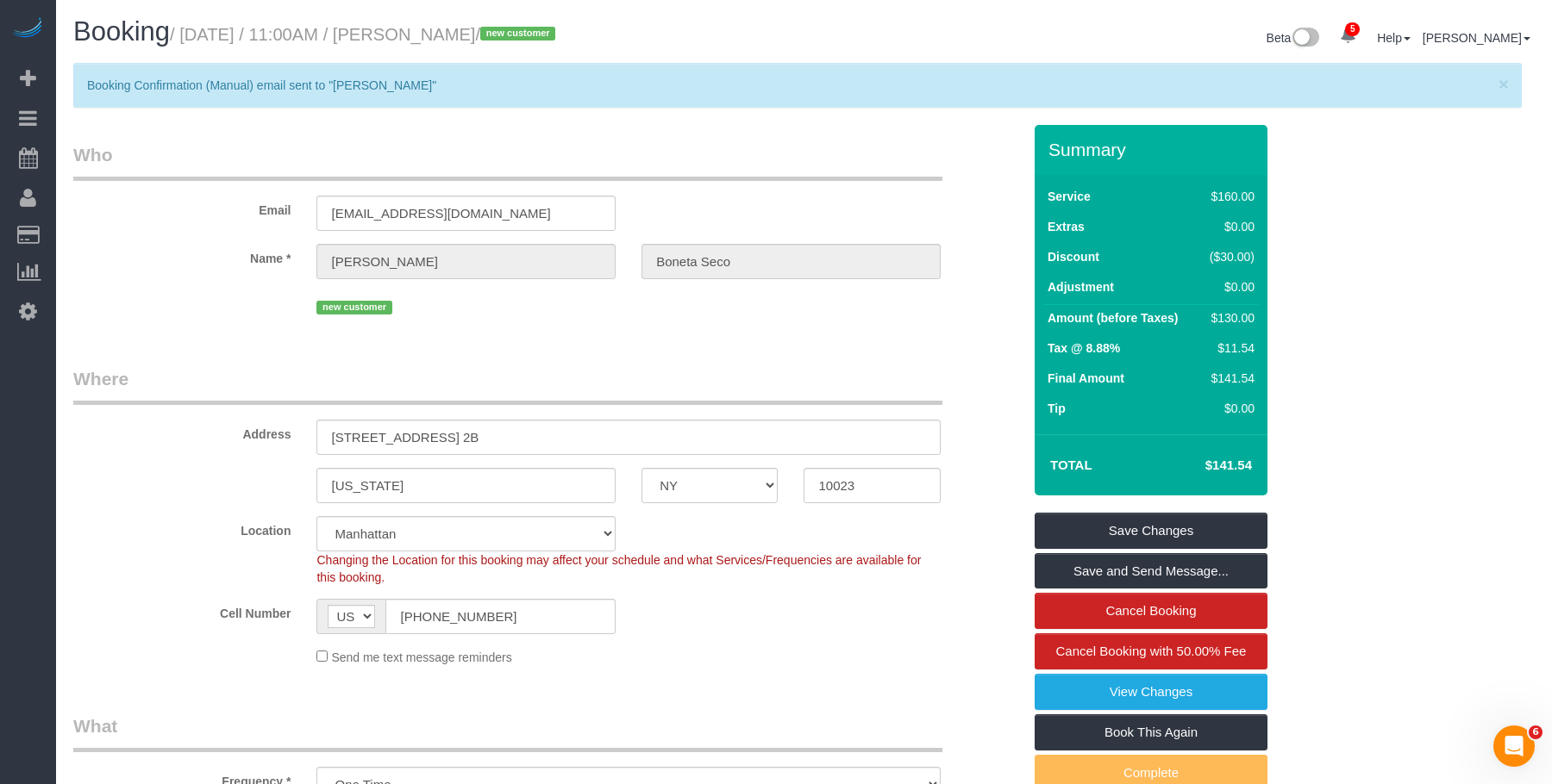
select select
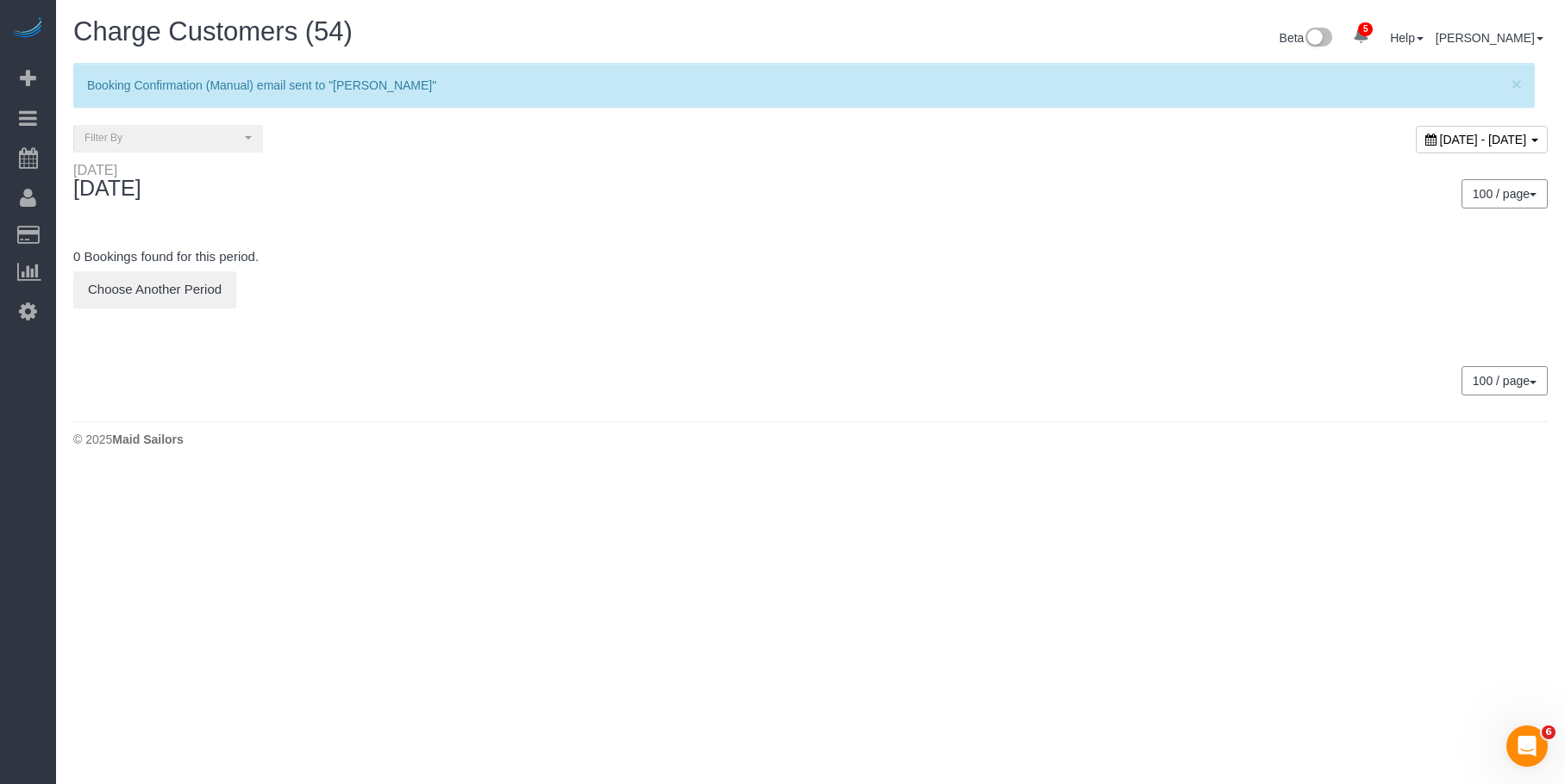
click at [1509, 80] on div "× Booking Confirmation (Manual) email sent to "Jaume Boneta Seco"" at bounding box center [804, 85] width 1461 height 44
click at [1520, 82] on span "×" at bounding box center [1516, 83] width 10 height 19
click at [1440, 133] on span "[DATE] - [DATE]" at bounding box center [1484, 140] width 87 height 14
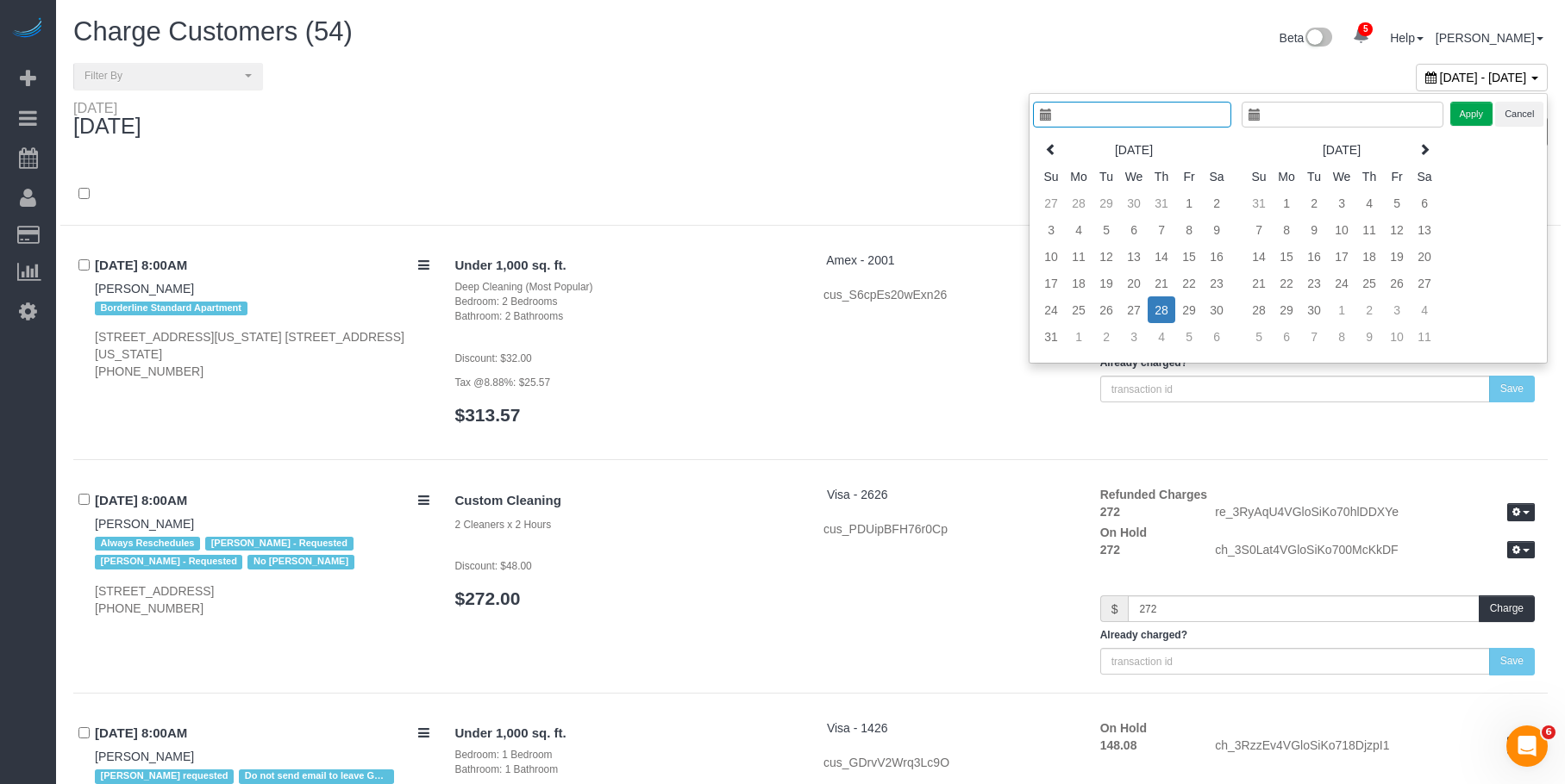
type input "**********"
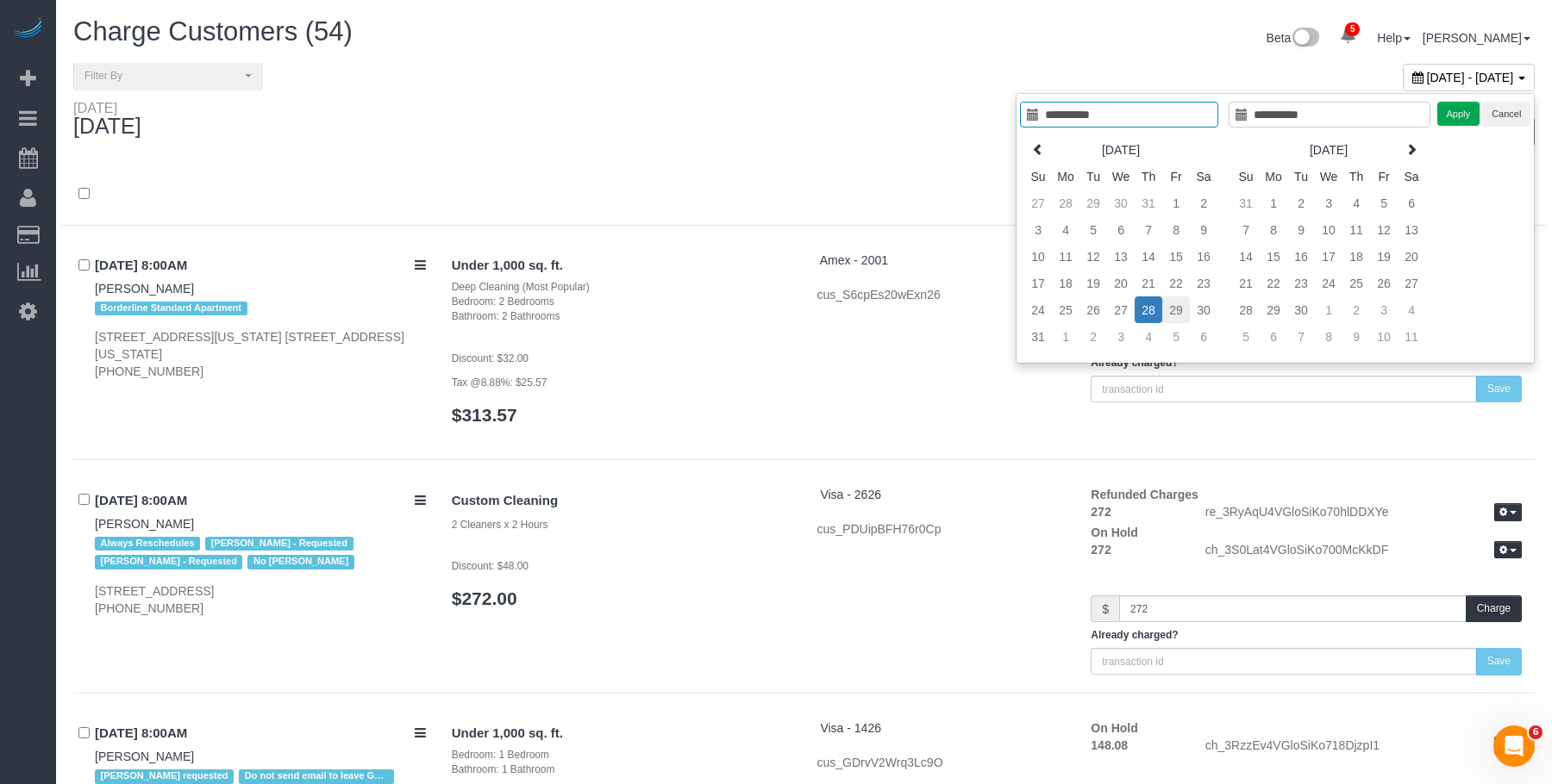
type input "**********"
click at [1176, 315] on td "29" at bounding box center [1176, 310] width 28 height 27
type input "**********"
click at [1176, 315] on td "29" at bounding box center [1176, 310] width 28 height 27
type input "**********"
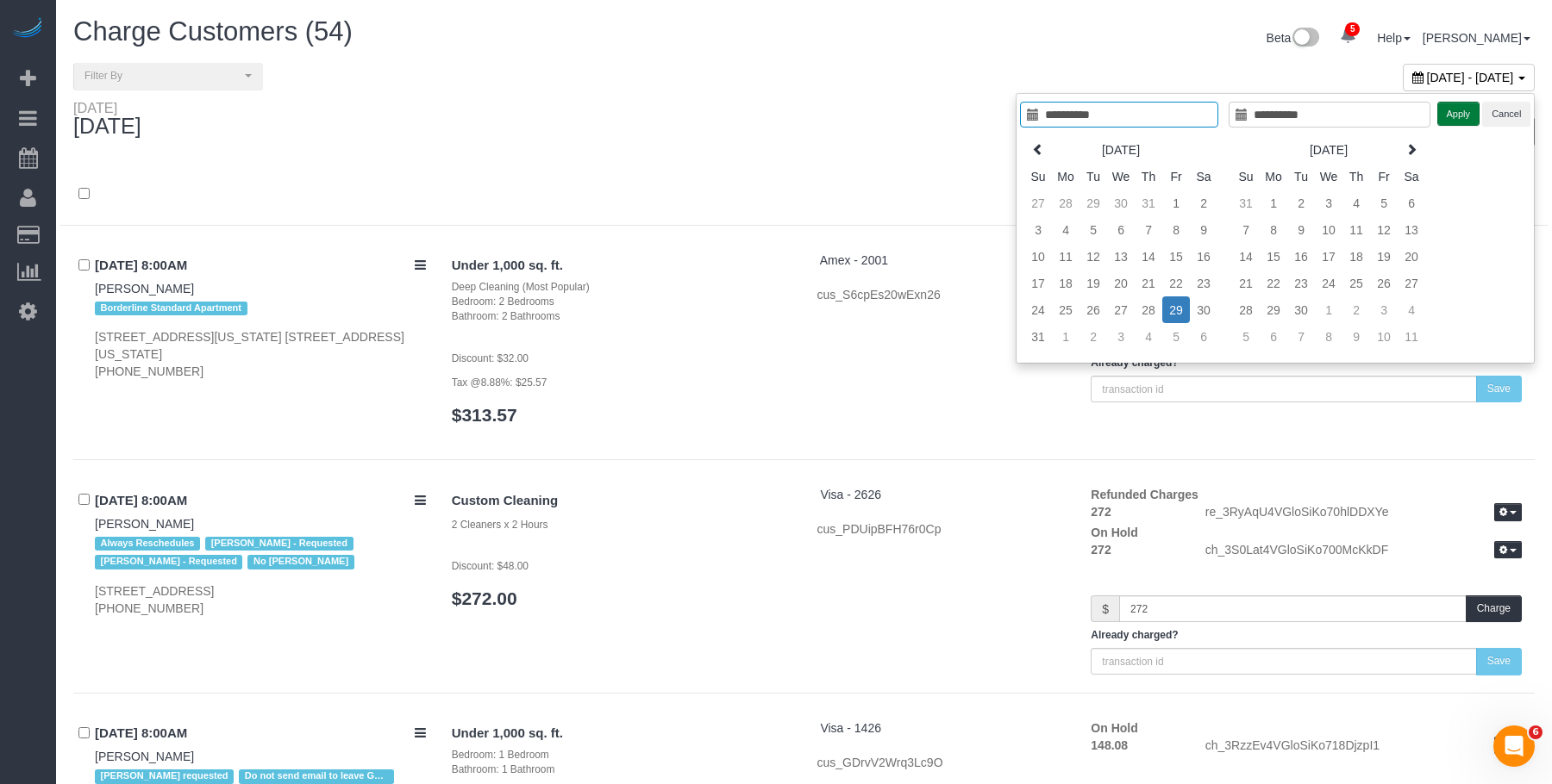
click at [1455, 111] on button "Apply" at bounding box center [1459, 114] width 43 height 25
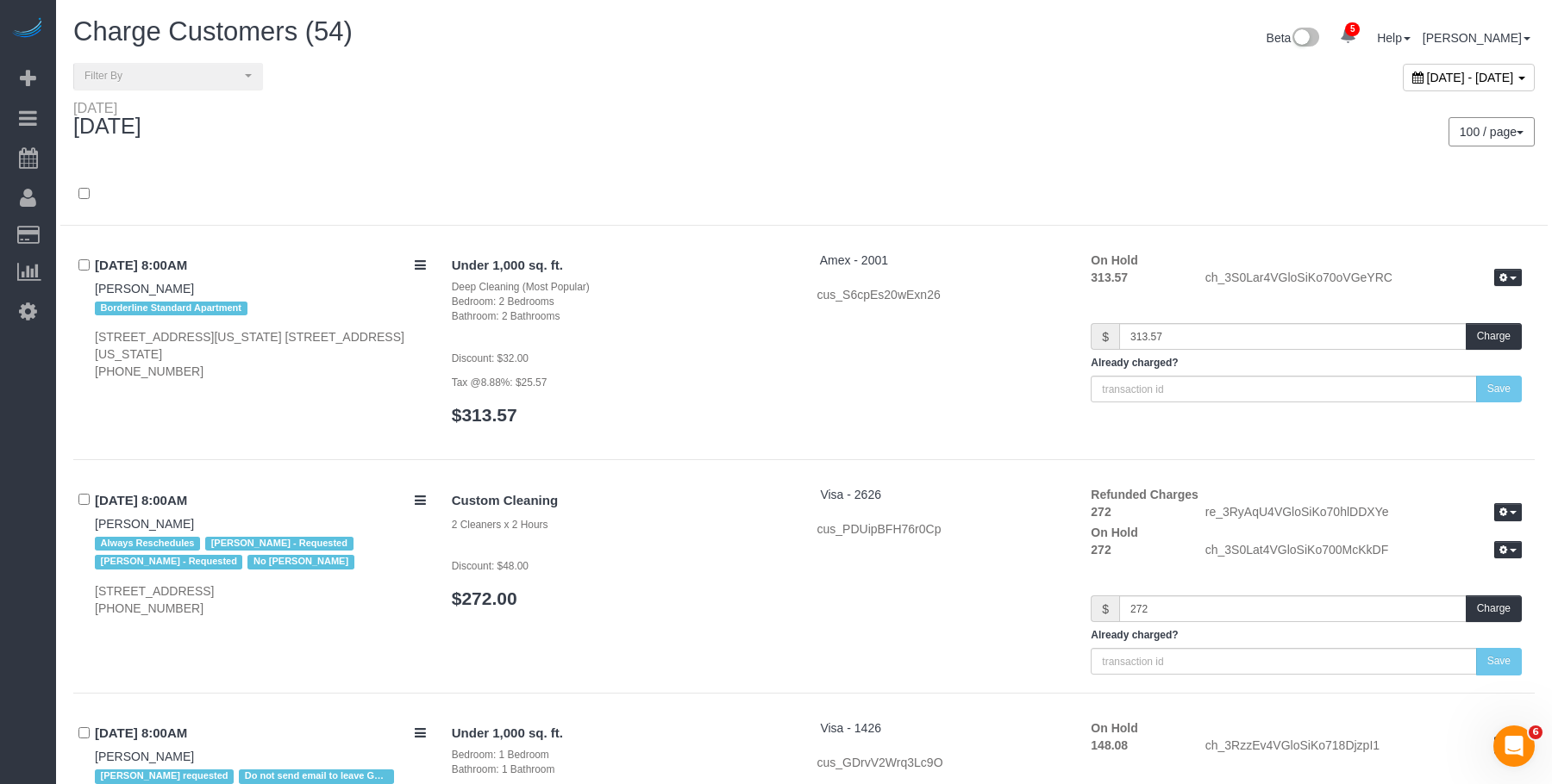
click at [856, 108] on div "100 / page 10 / page 20 / page 30 / page 40 / page 50 / page 100 / page" at bounding box center [1176, 131] width 744 height 64
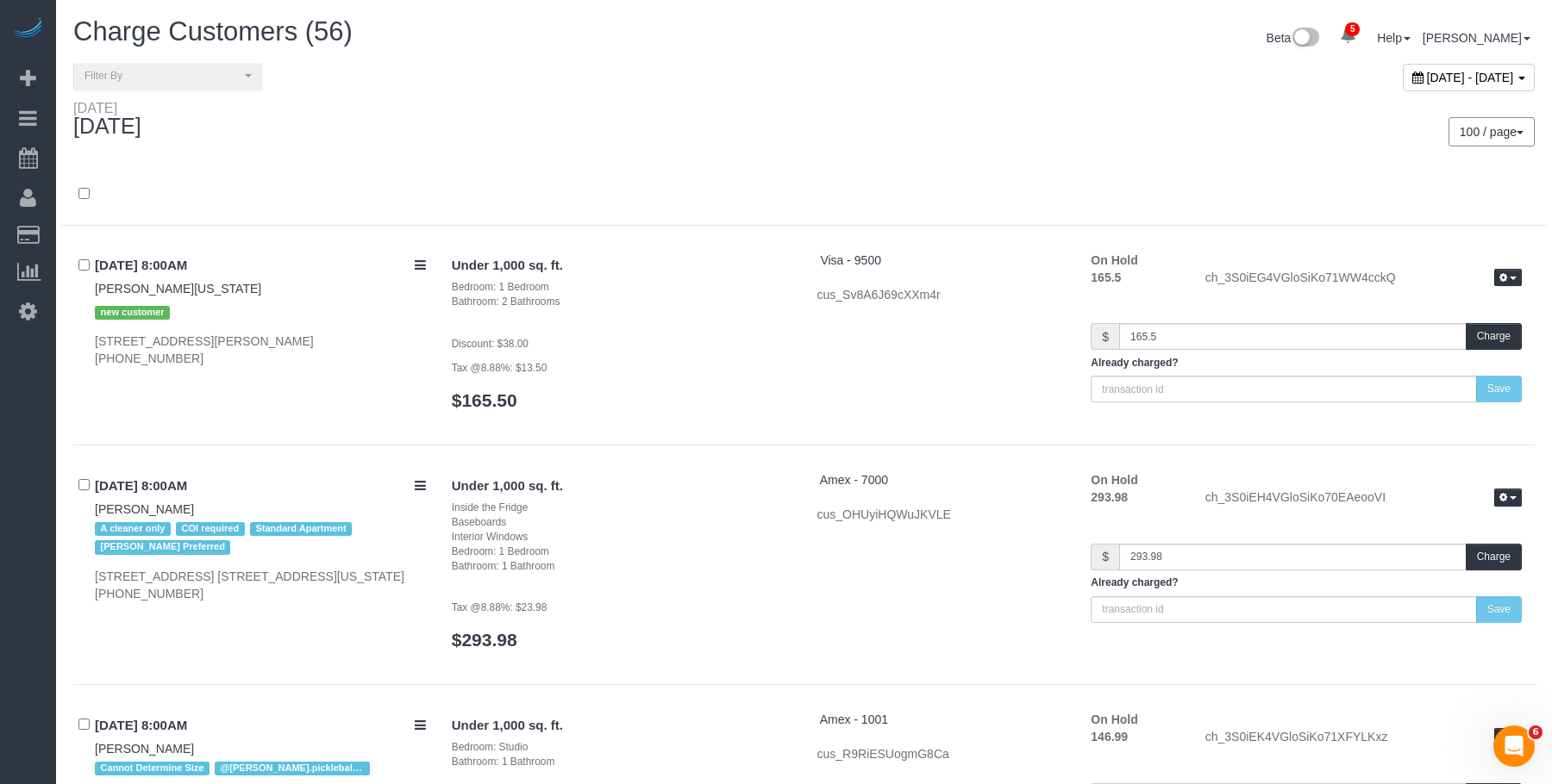
scroll to position [8443, 0]
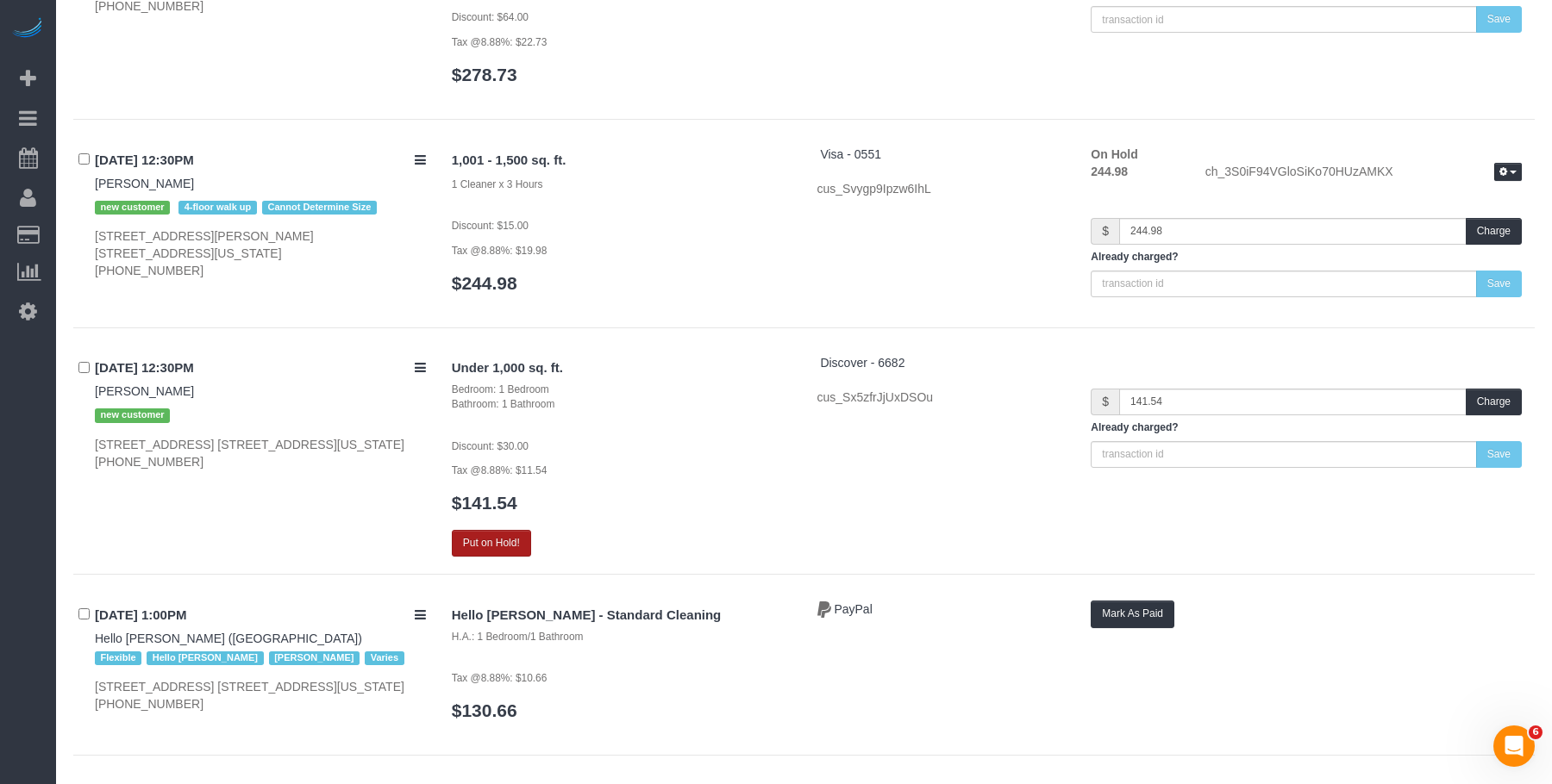
click at [481, 547] on button "Put on Hold!" at bounding box center [491, 543] width 80 height 27
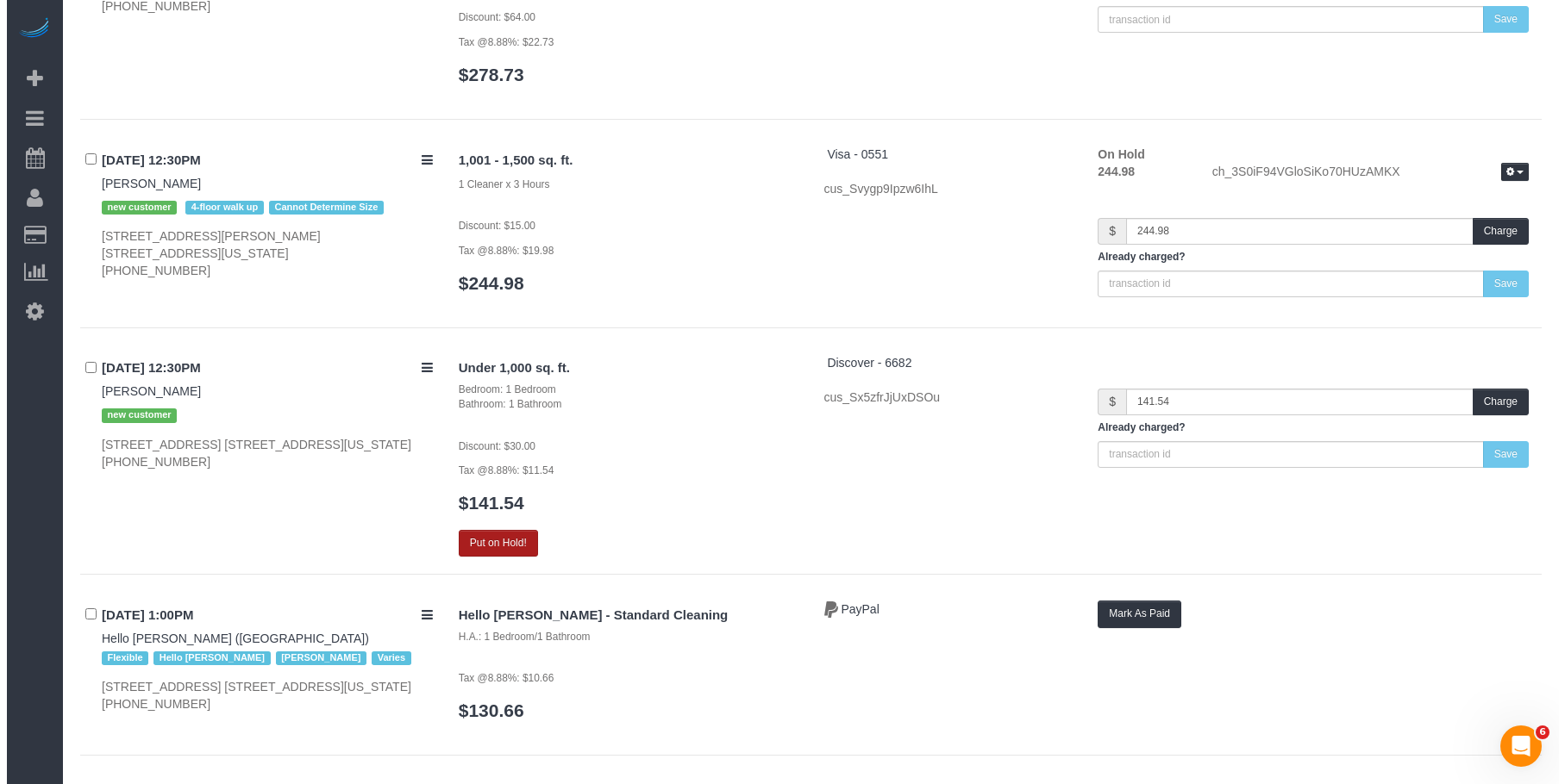
scroll to position [8440, 0]
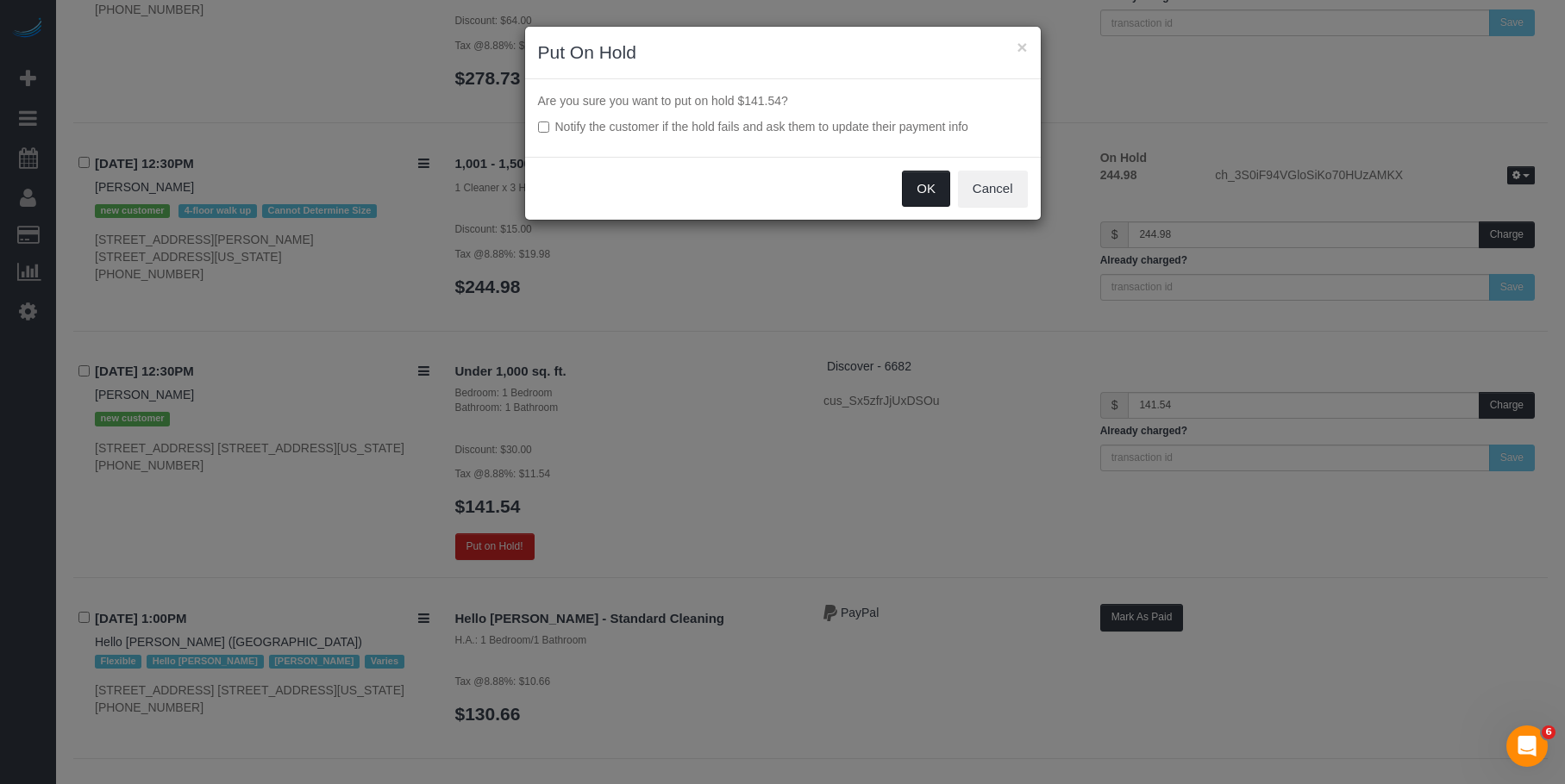
click at [912, 196] on button "OK" at bounding box center [926, 189] width 48 height 36
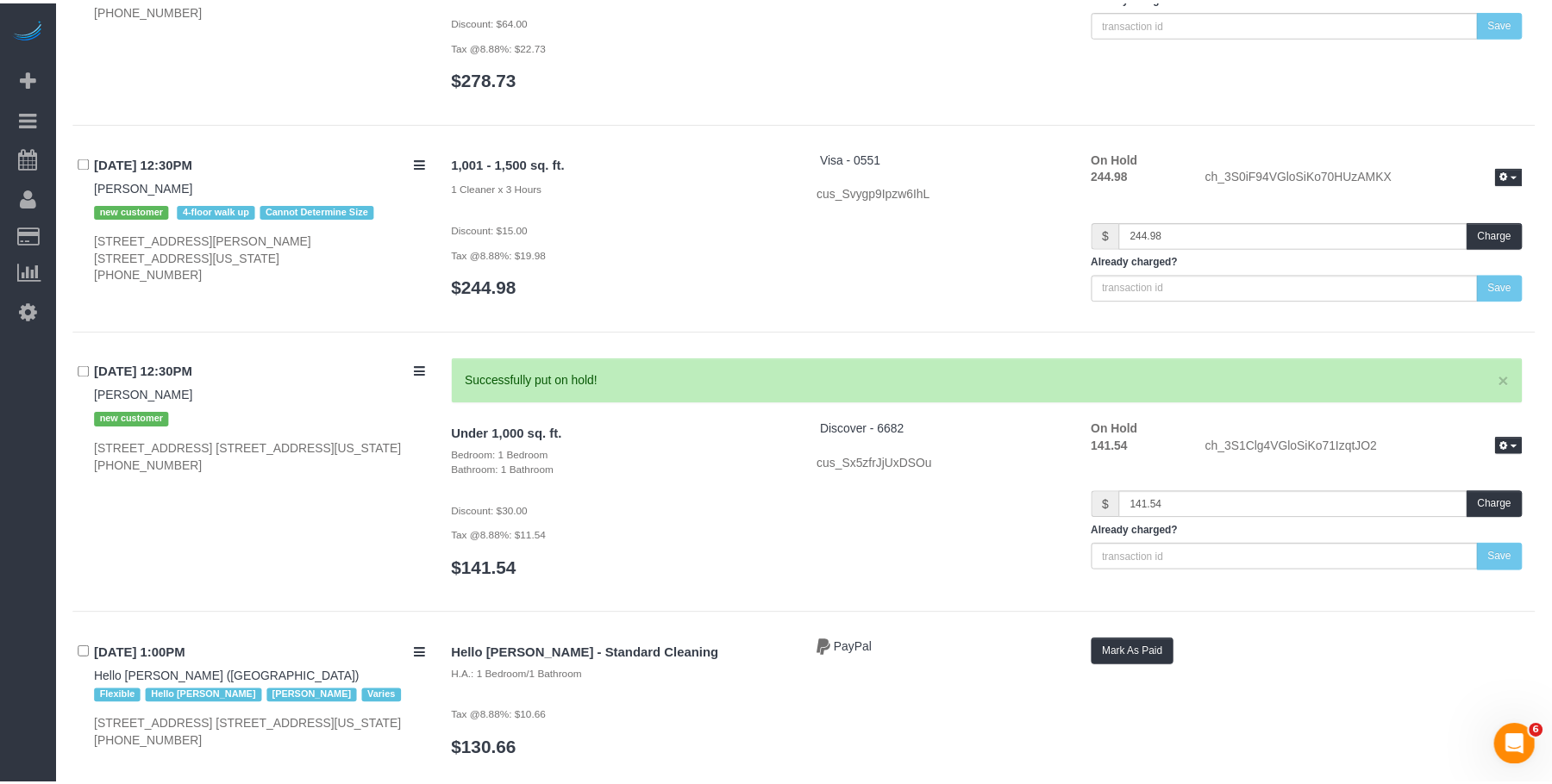
scroll to position [8443, 0]
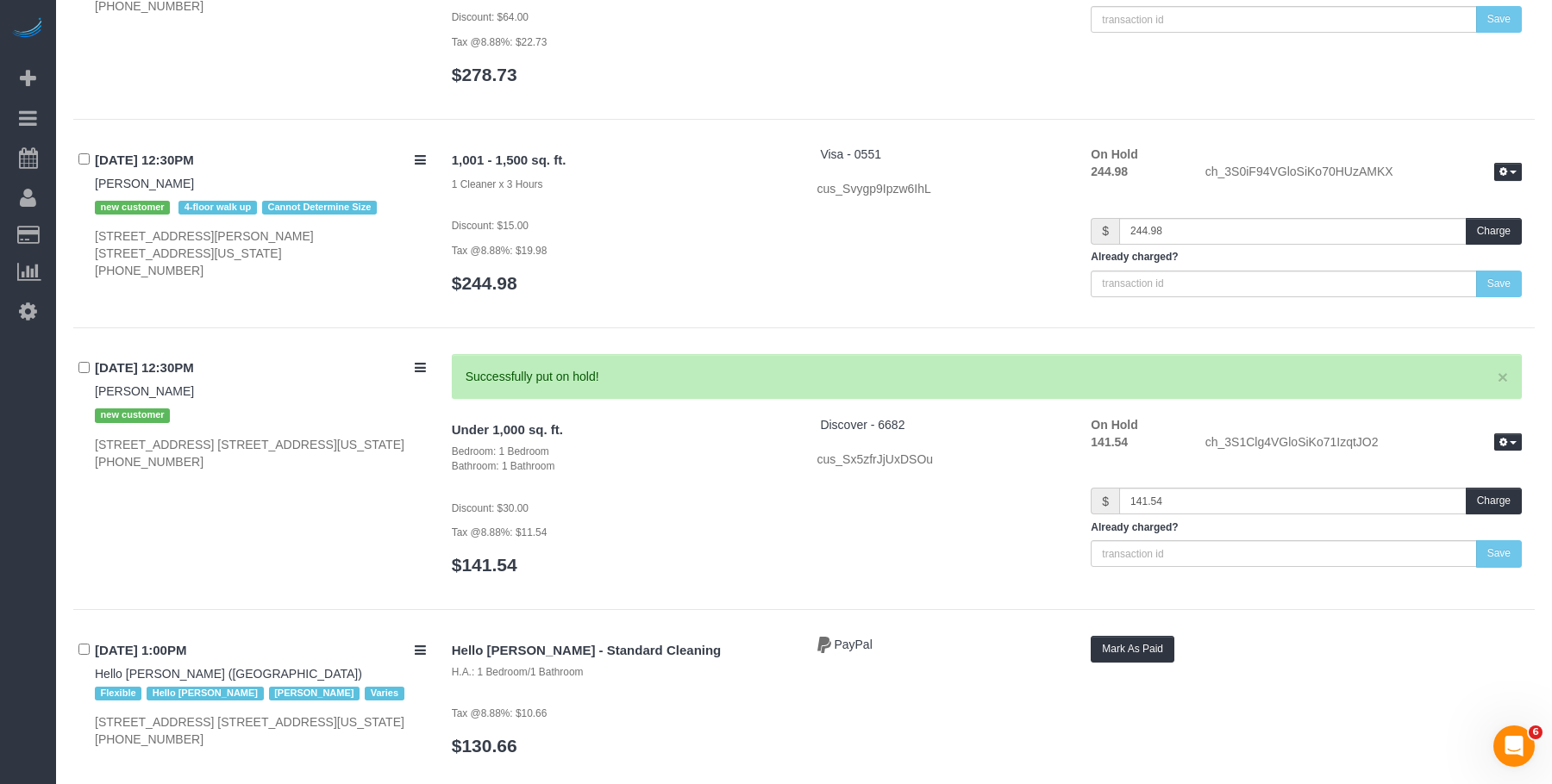
drag, startPoint x: 100, startPoint y: 154, endPoint x: 597, endPoint y: 197, distance: 498.9
click at [100, 154] on link "Active Bookings" at bounding box center [164, 155] width 216 height 34
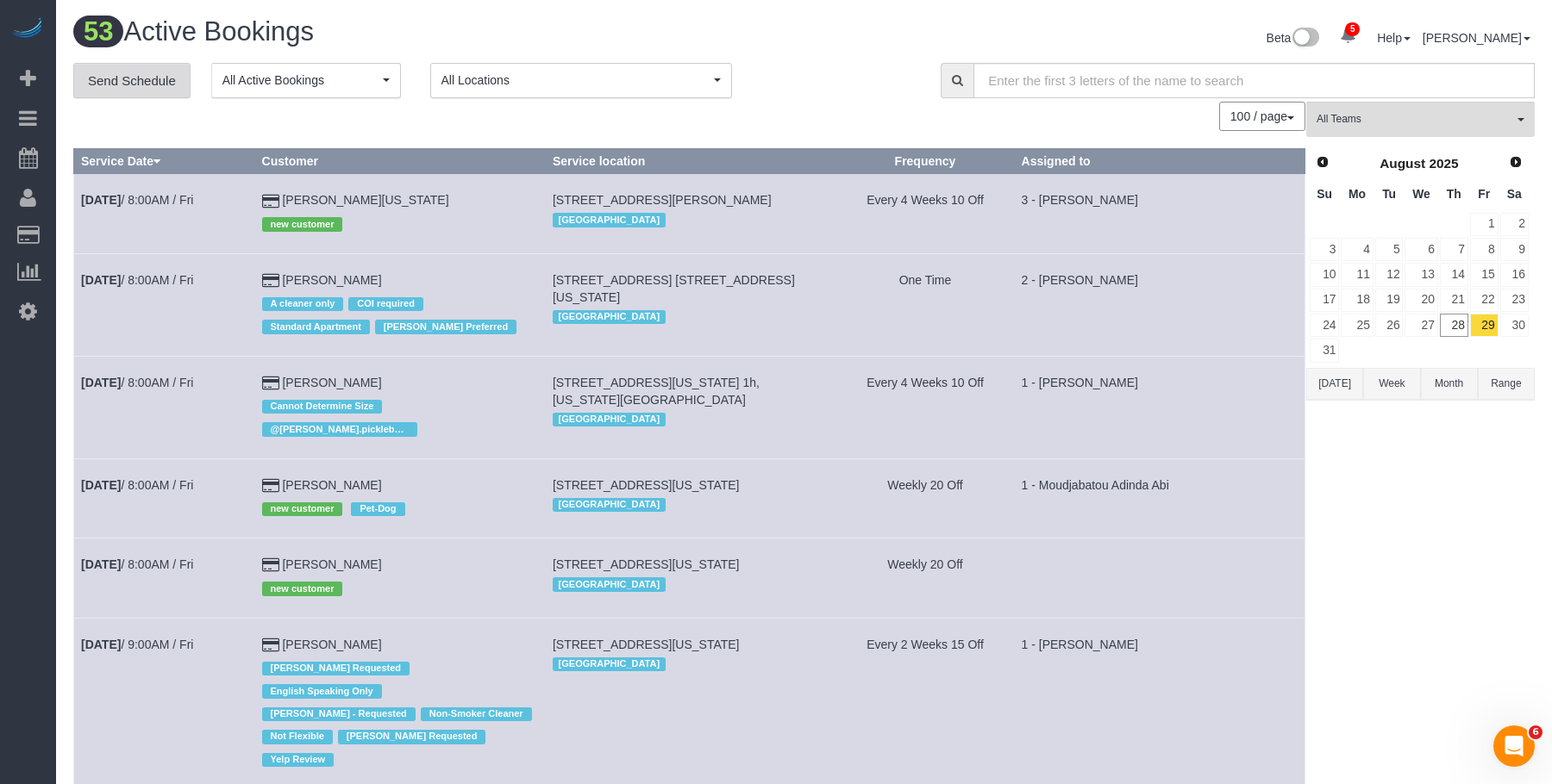
click at [153, 83] on link "Send Schedule" at bounding box center [131, 80] width 117 height 36
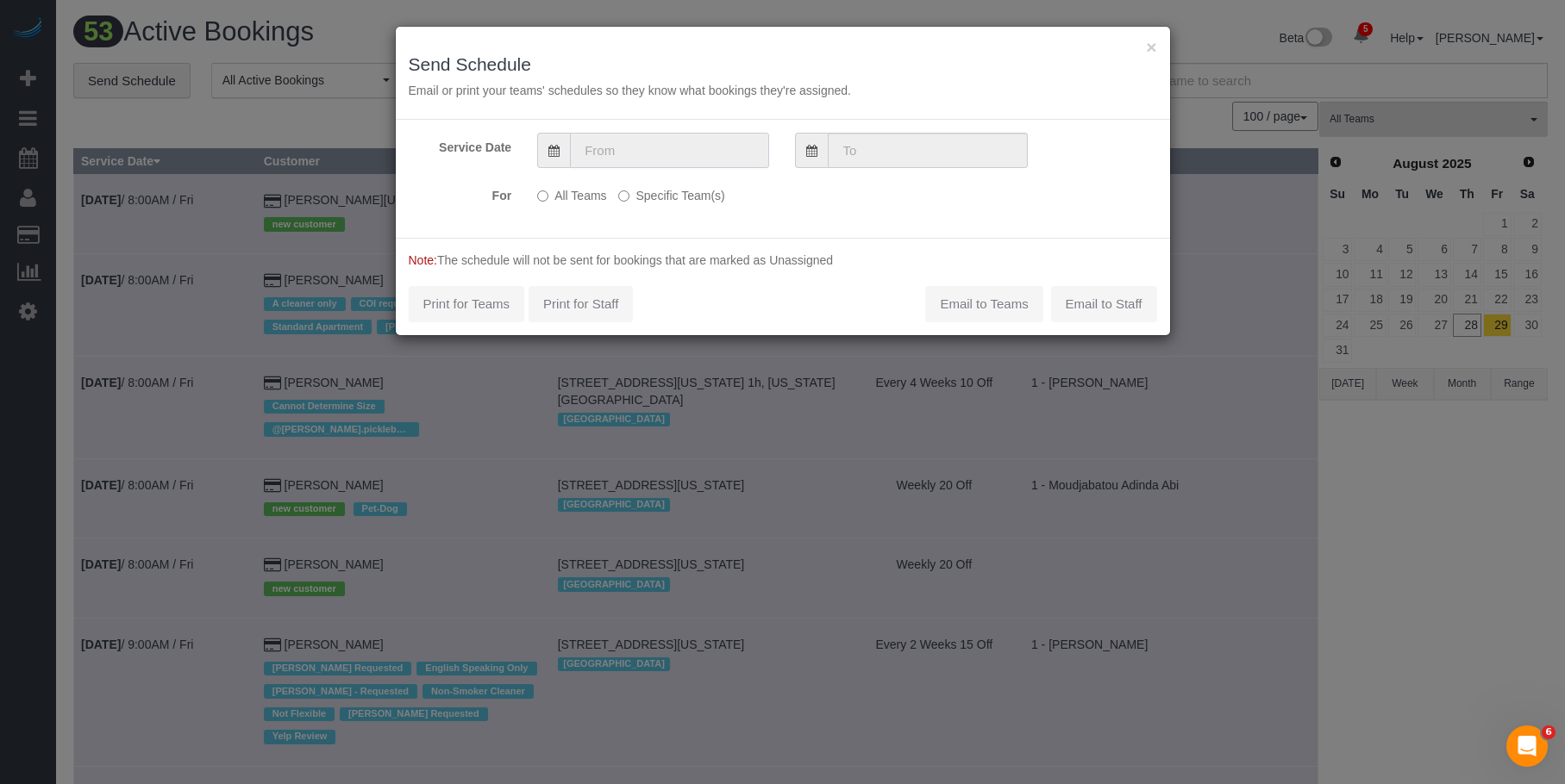
click at [629, 148] on input "text" at bounding box center [669, 151] width 199 height 35
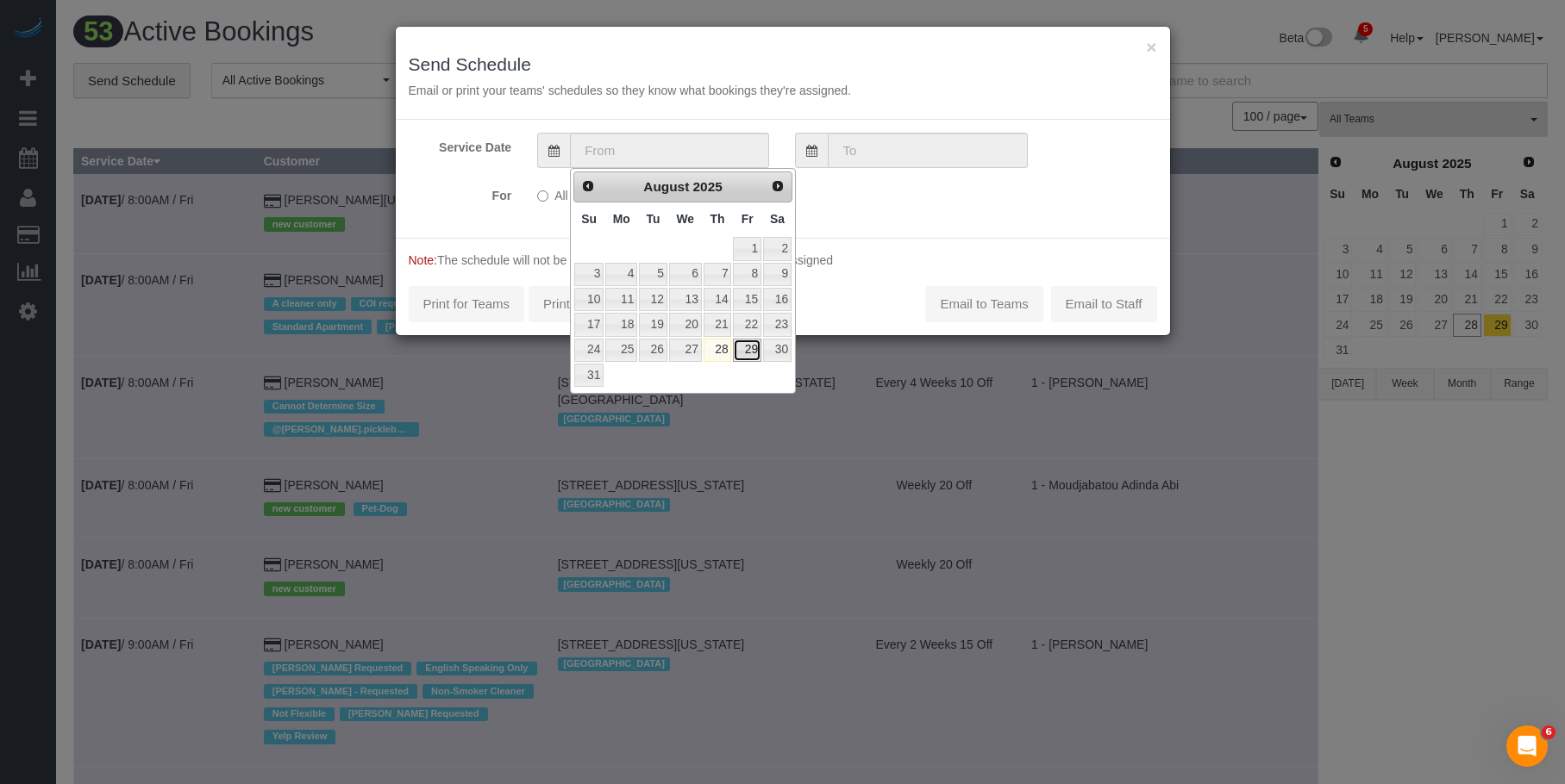
click at [753, 353] on link "29" at bounding box center [746, 349] width 28 height 23
type input "08/29/2025"
type input "[DATE]"
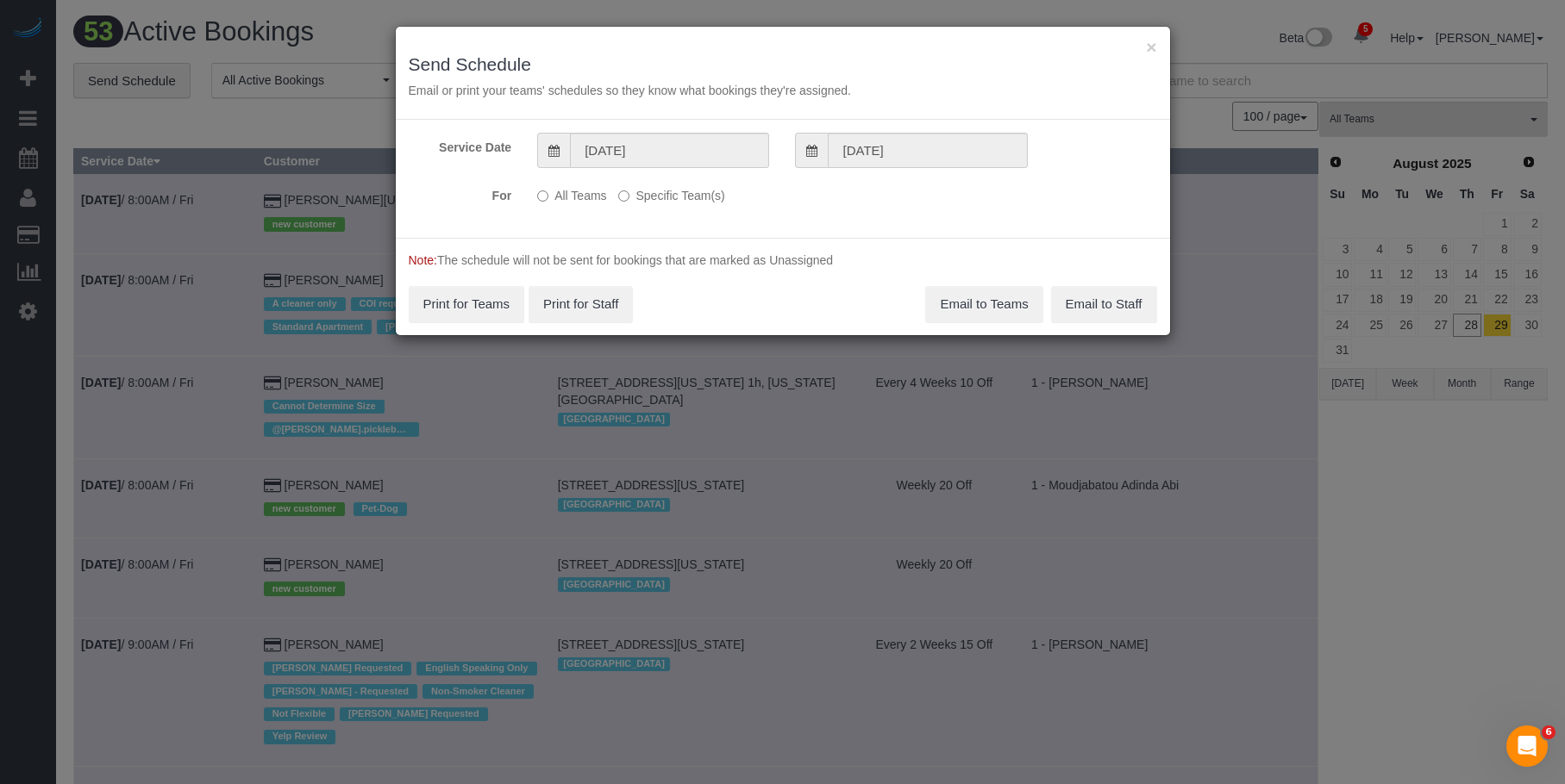
click at [706, 197] on label "Specific Team(s)" at bounding box center [671, 192] width 106 height 23
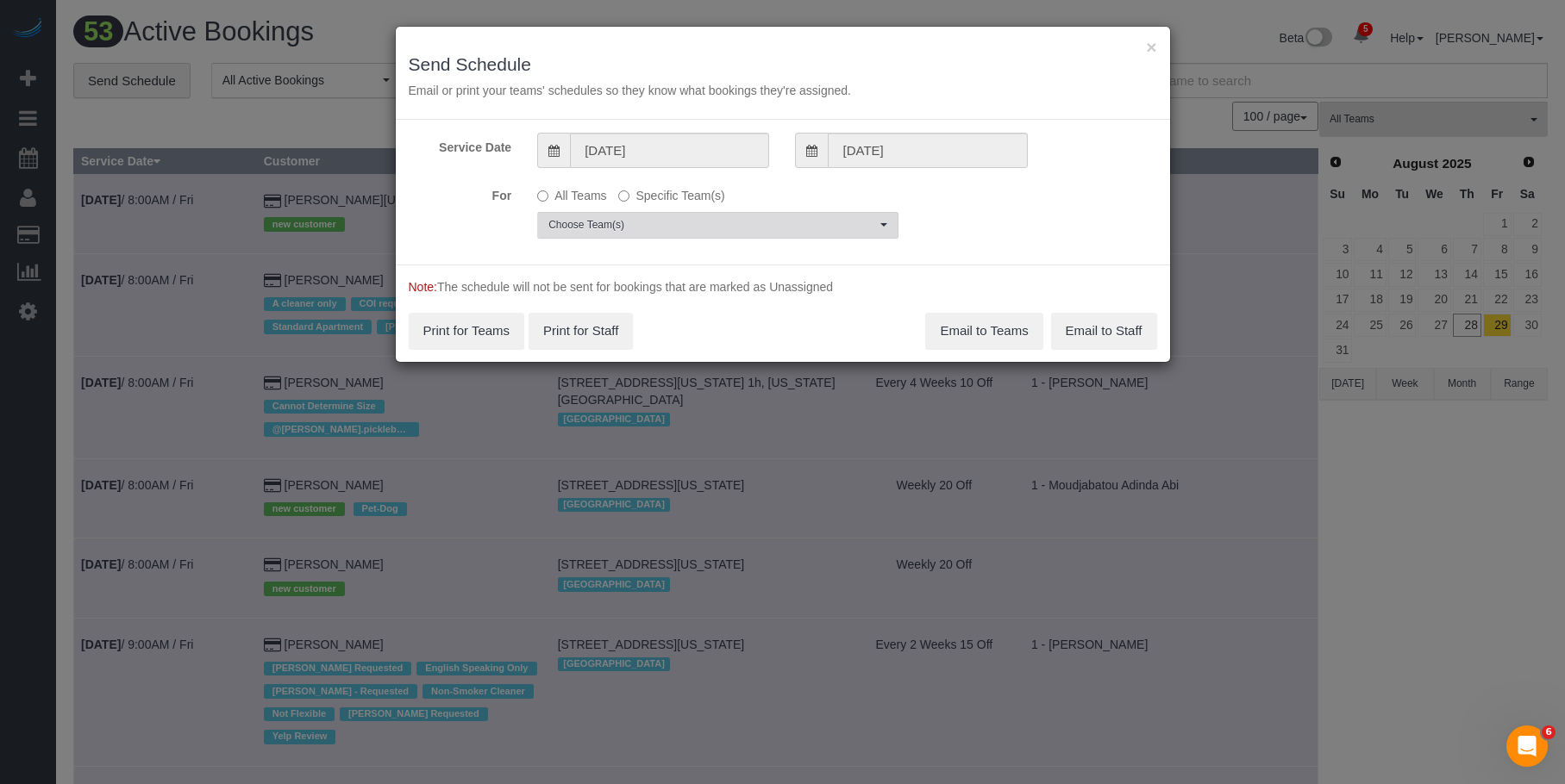
click at [782, 219] on span "Choose Team(s)" at bounding box center [712, 226] width 327 height 15
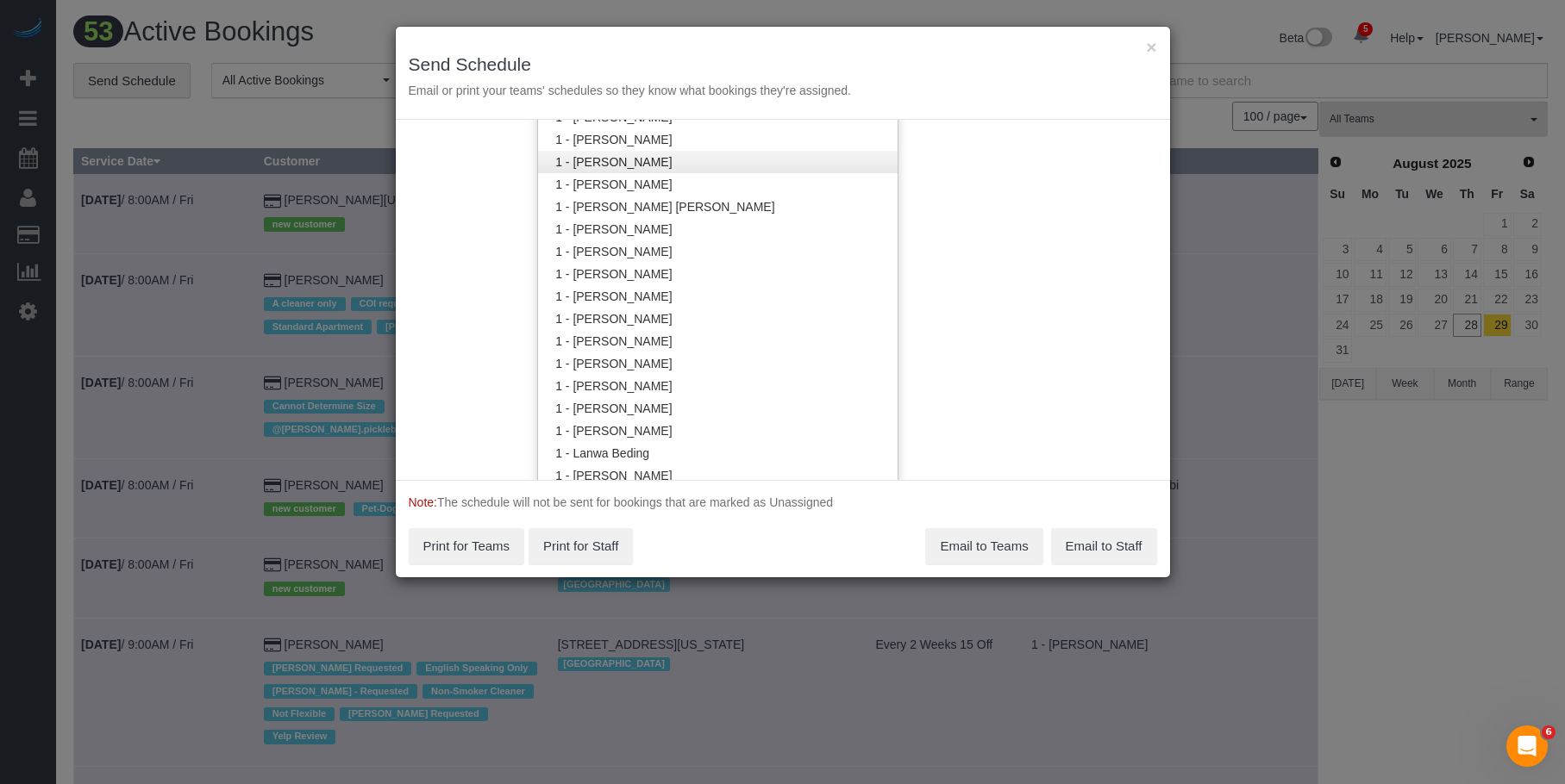
scroll to position [692, 0]
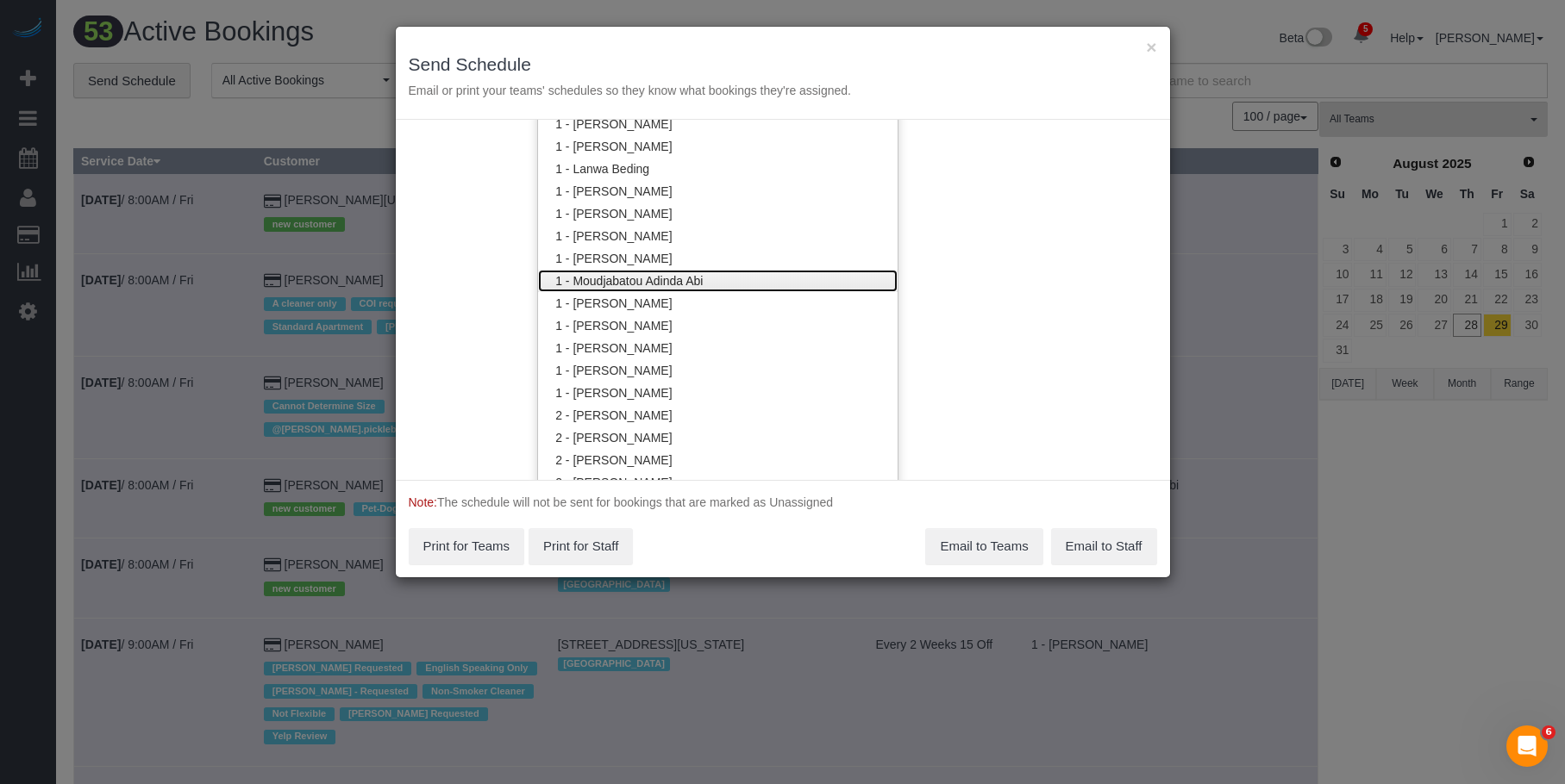
click at [669, 282] on link "1 - Moudjabatou Adinda Abi" at bounding box center [718, 281] width 360 height 22
click at [751, 65] on h3 "Send Schedule" at bounding box center [782, 64] width 748 height 19
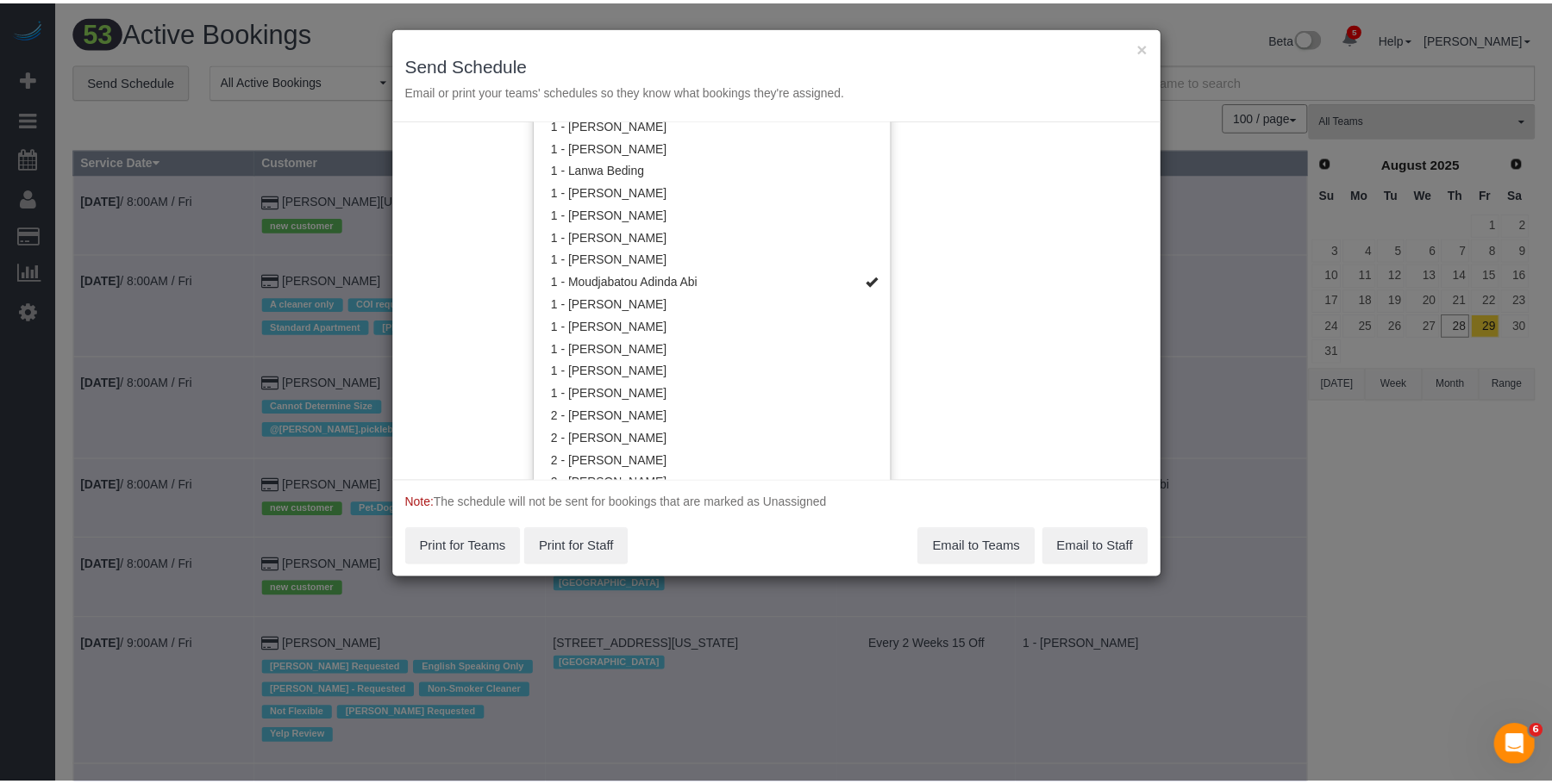
scroll to position [0, 0]
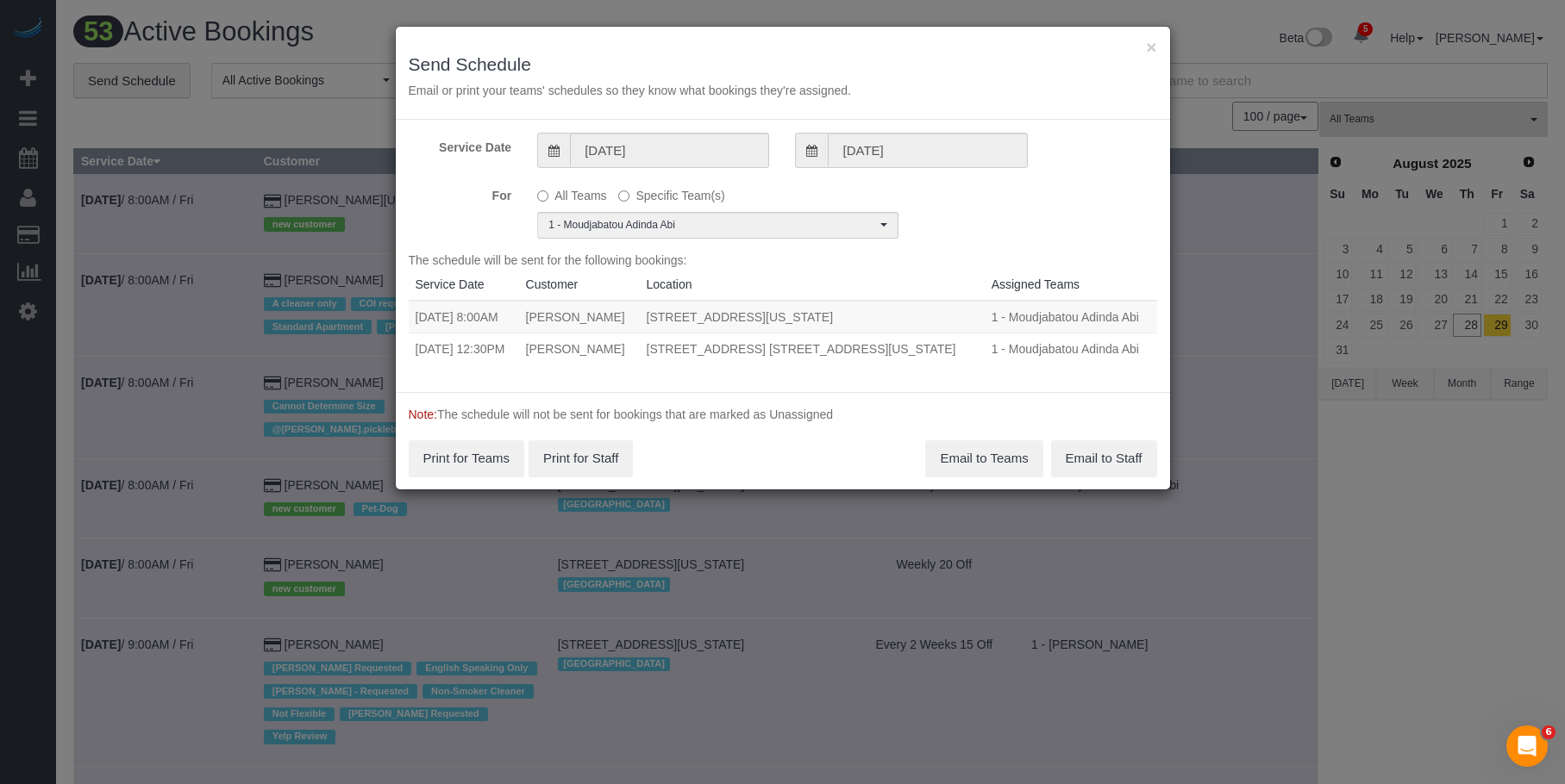
drag, startPoint x: 478, startPoint y: 321, endPoint x: 971, endPoint y: 322, distance: 493.0
click at [971, 322] on tr "08/29/2025 8:00AM Weston Litz 145 West 79th Street, Apt.4b, New York, NY 10024 …" at bounding box center [782, 316] width 748 height 32
copy tr "8:00AM Weston Litz 145 West 79th Street, Apt.4b, New York, NY 10024"
drag, startPoint x: 480, startPoint y: 351, endPoint x: 971, endPoint y: 345, distance: 491.0
click at [971, 345] on tr "08/29/2025 12:30PM Jaume Boneta Seco 309 Columbus Ave, Apt. 2b, New York, NY 10…" at bounding box center [782, 349] width 748 height 31
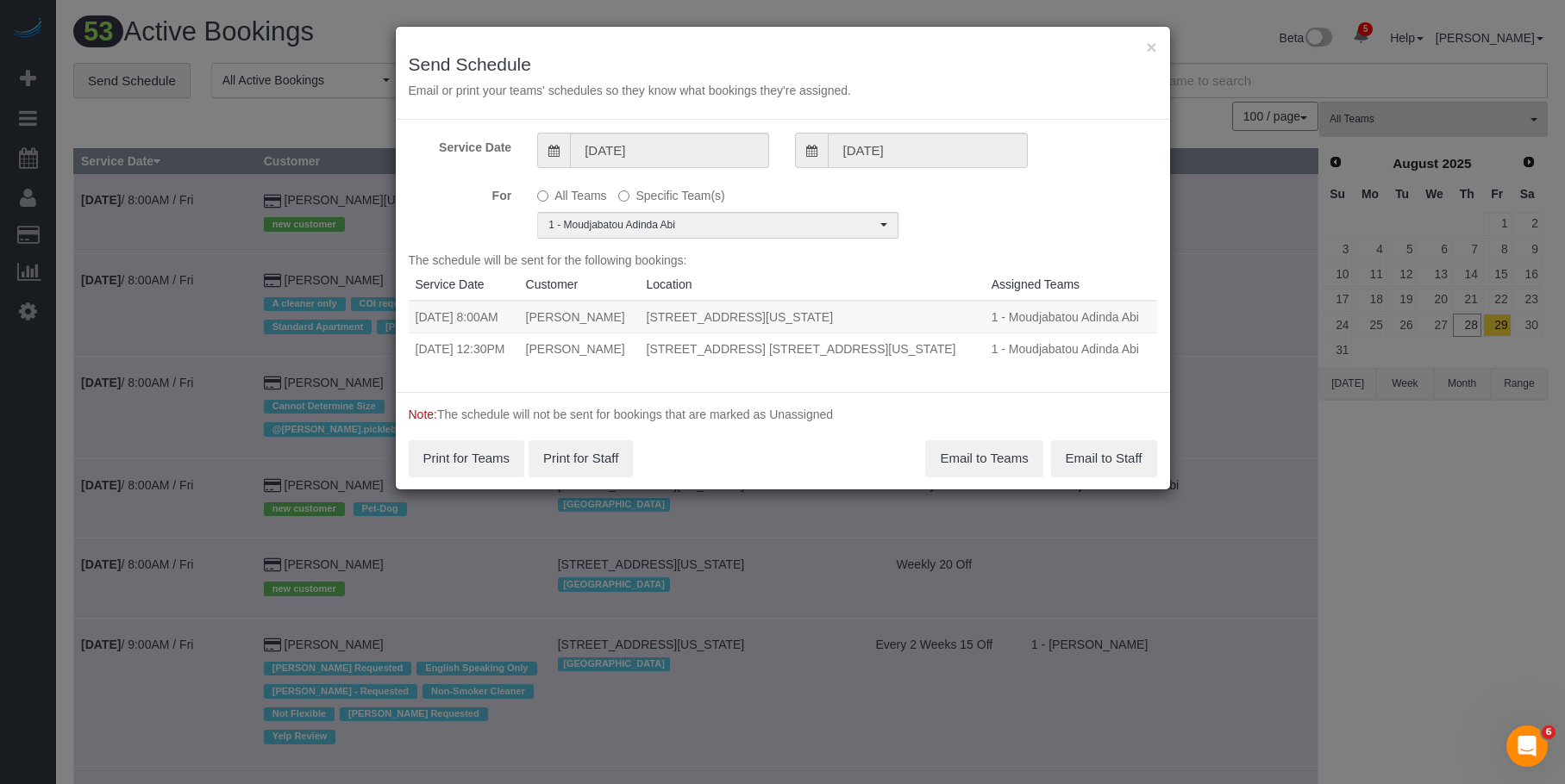
copy tr "12:30PM Jaume Boneta Seco 309 Columbus Ave, Apt. 2b, New York, NY 10023"
drag, startPoint x: 952, startPoint y: 450, endPoint x: 1103, endPoint y: 454, distance: 151.1
click at [952, 450] on button "Email to Teams" at bounding box center [983, 458] width 117 height 36
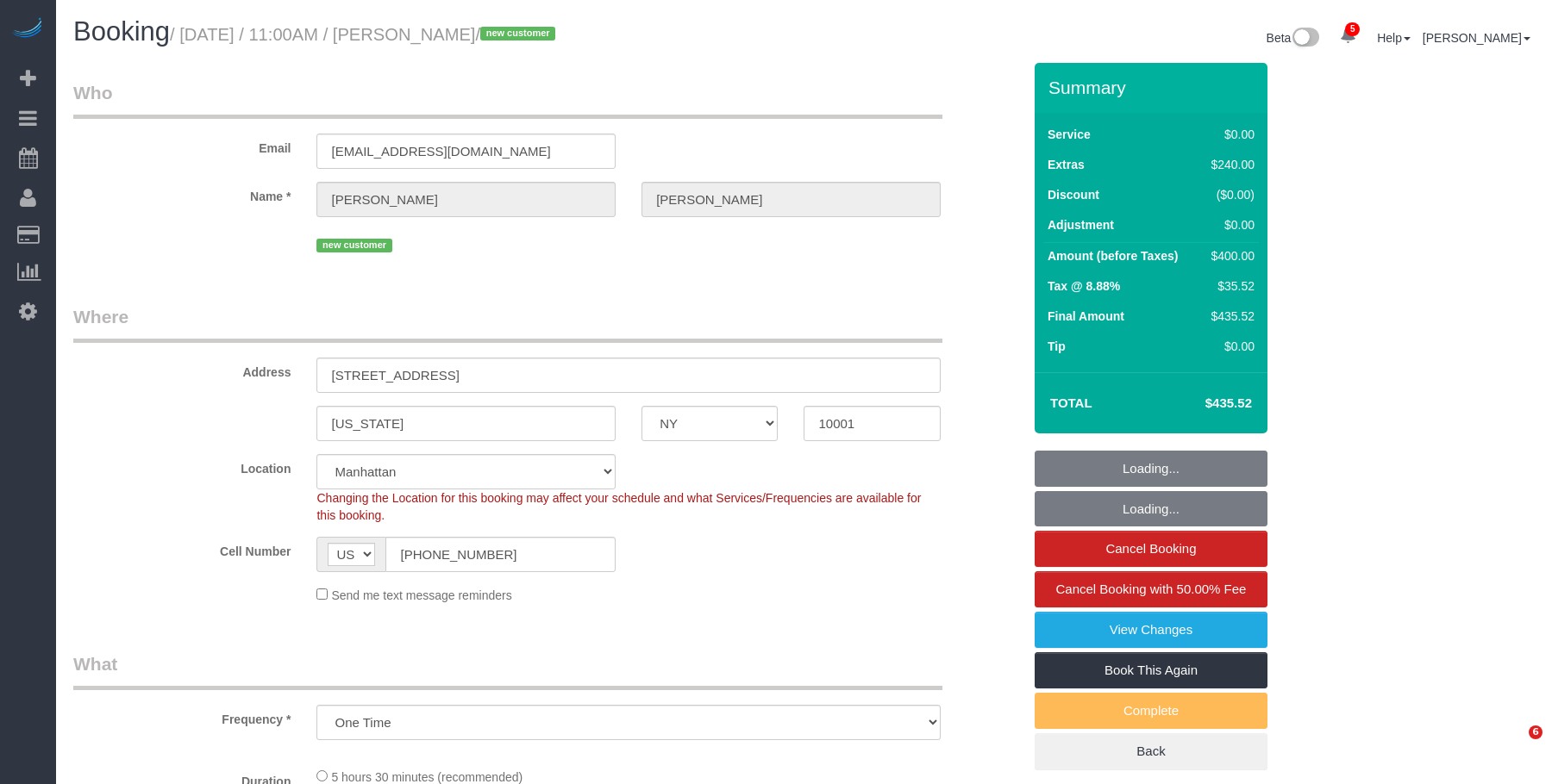
select select "NY"
select select "number:58"
select select "number:73"
select select "number:15"
select select "number:5"
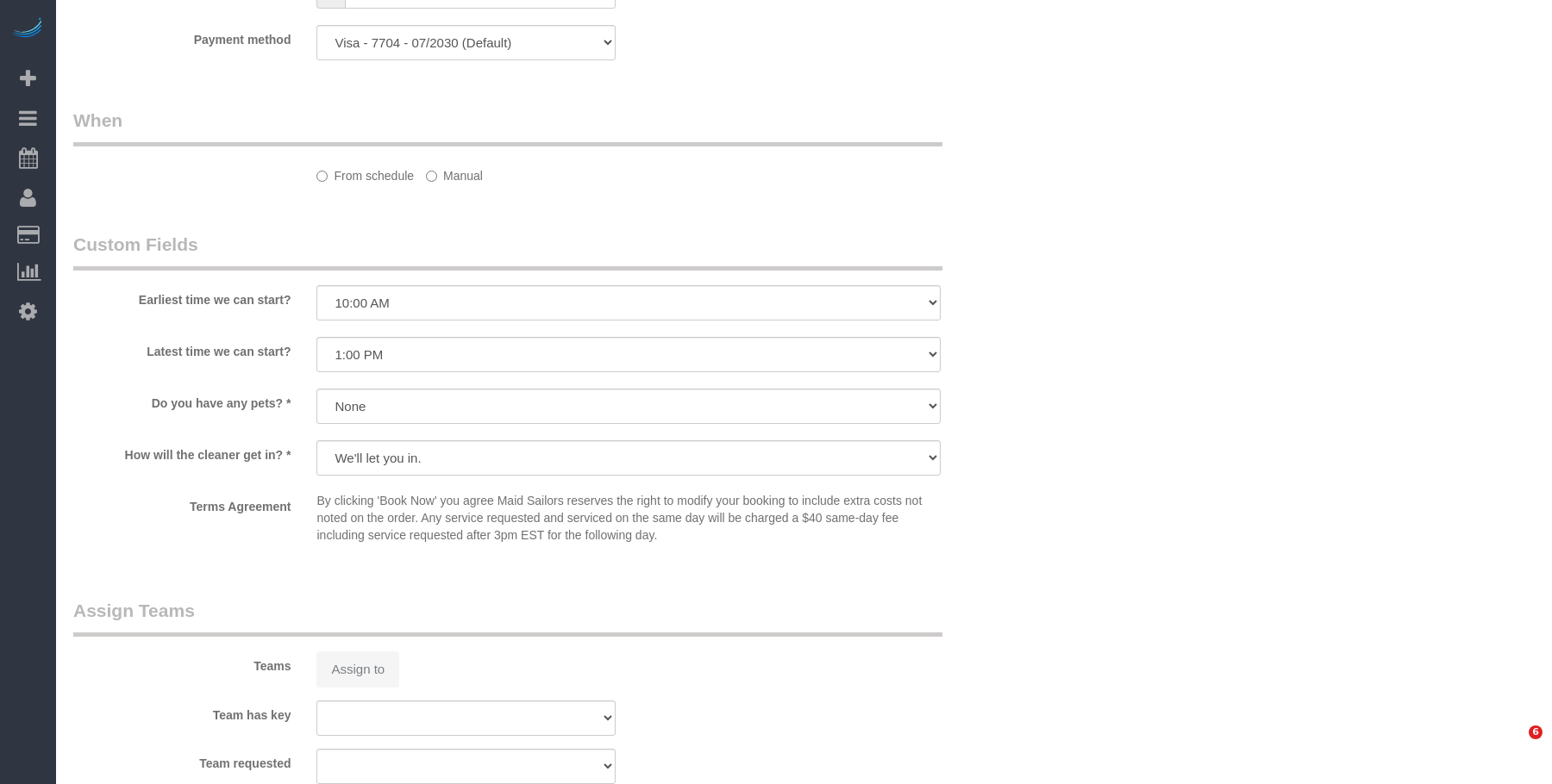
select select "spot1"
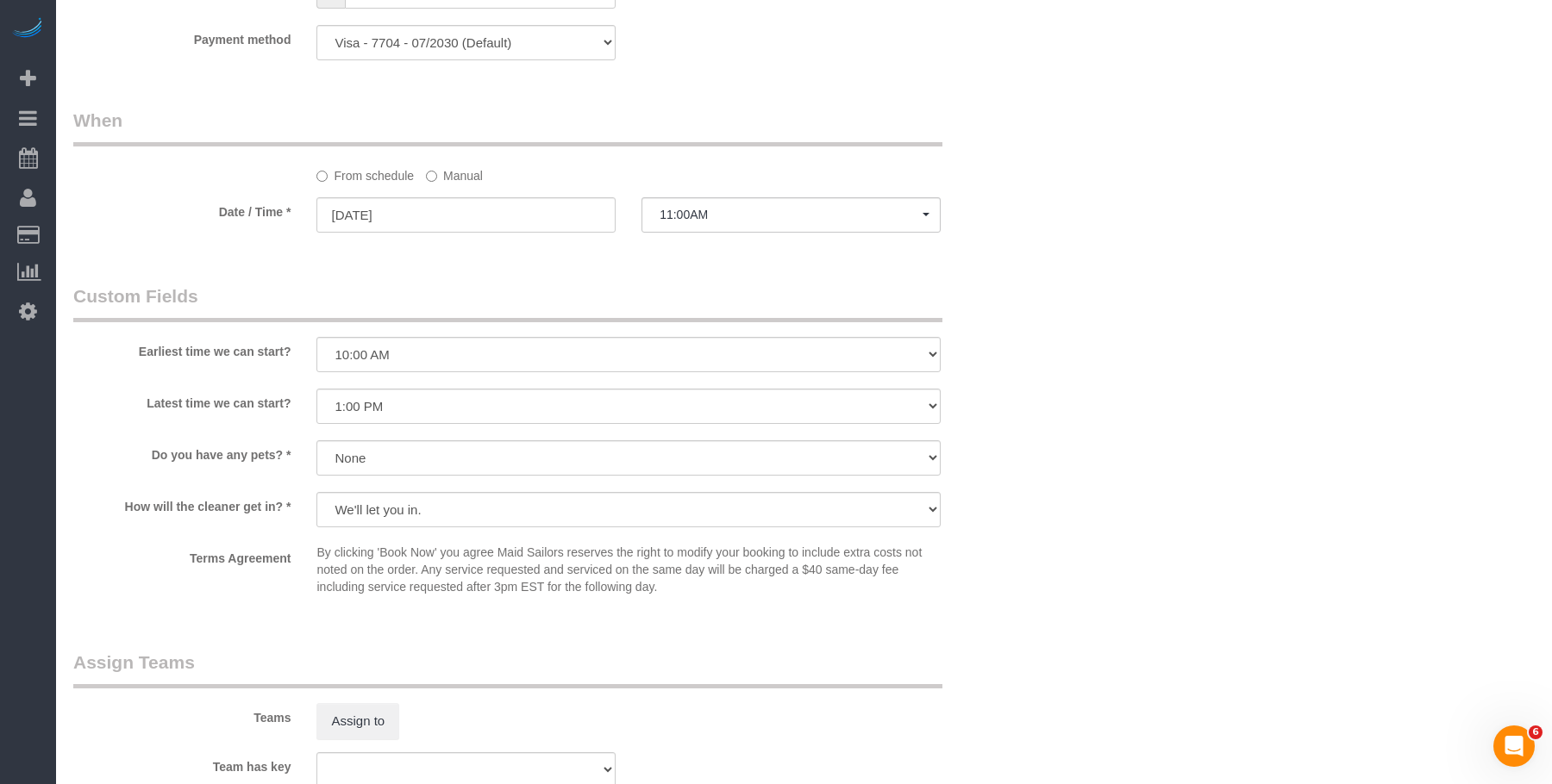
select select "1"
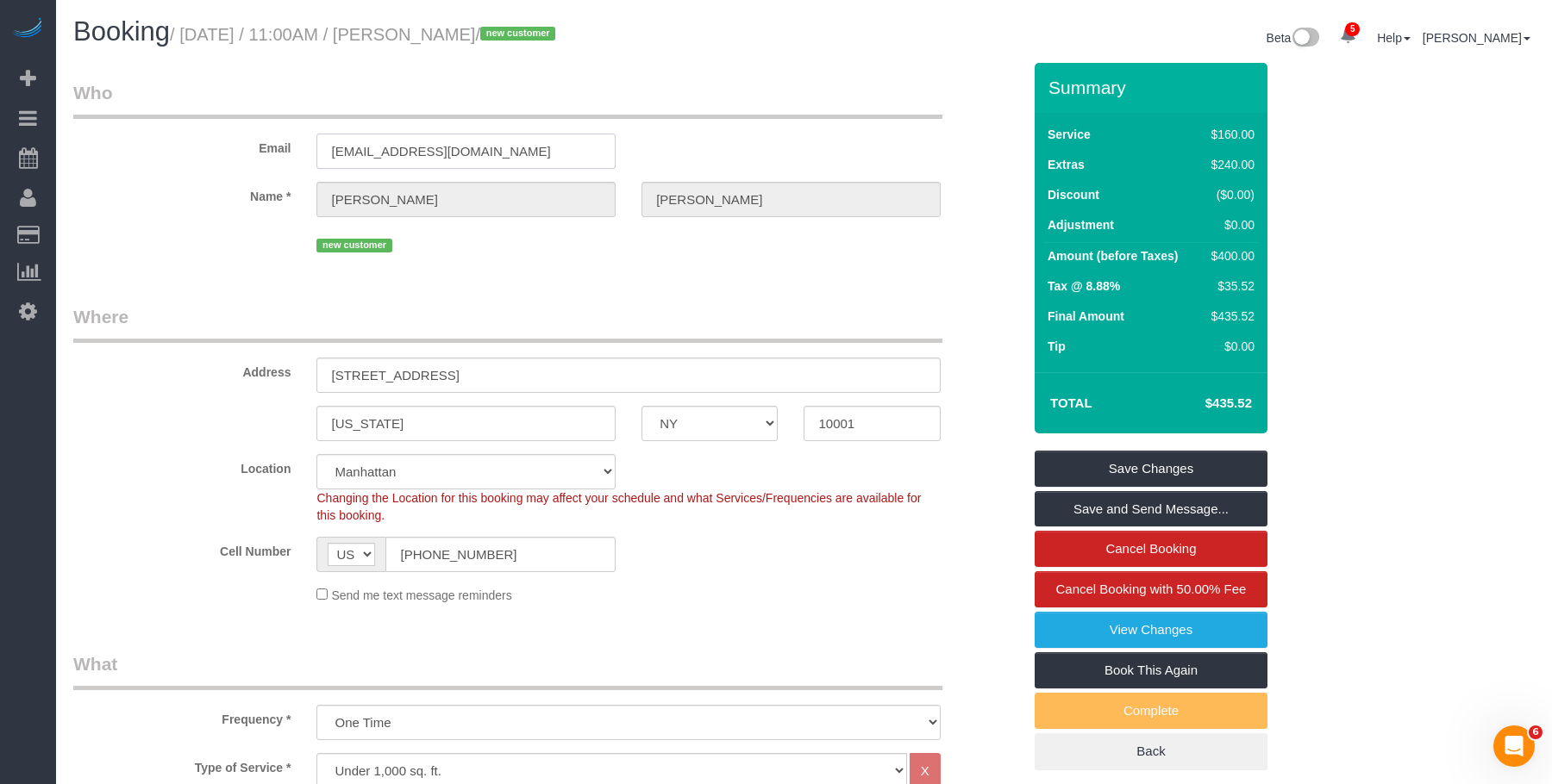
drag, startPoint x: 521, startPoint y: 154, endPoint x: 150, endPoint y: 129, distance: 371.8
click at [150, 129] on div "Email [EMAIL_ADDRESS][DOMAIN_NAME]" at bounding box center [547, 125] width 974 height 89
click at [737, 312] on legend "Where" at bounding box center [508, 324] width 869 height 39
drag, startPoint x: 535, startPoint y: 130, endPoint x: 285, endPoint y: 148, distance: 250.6
click at [285, 148] on div "Email [EMAIL_ADDRESS][DOMAIN_NAME]" at bounding box center [547, 125] width 974 height 89
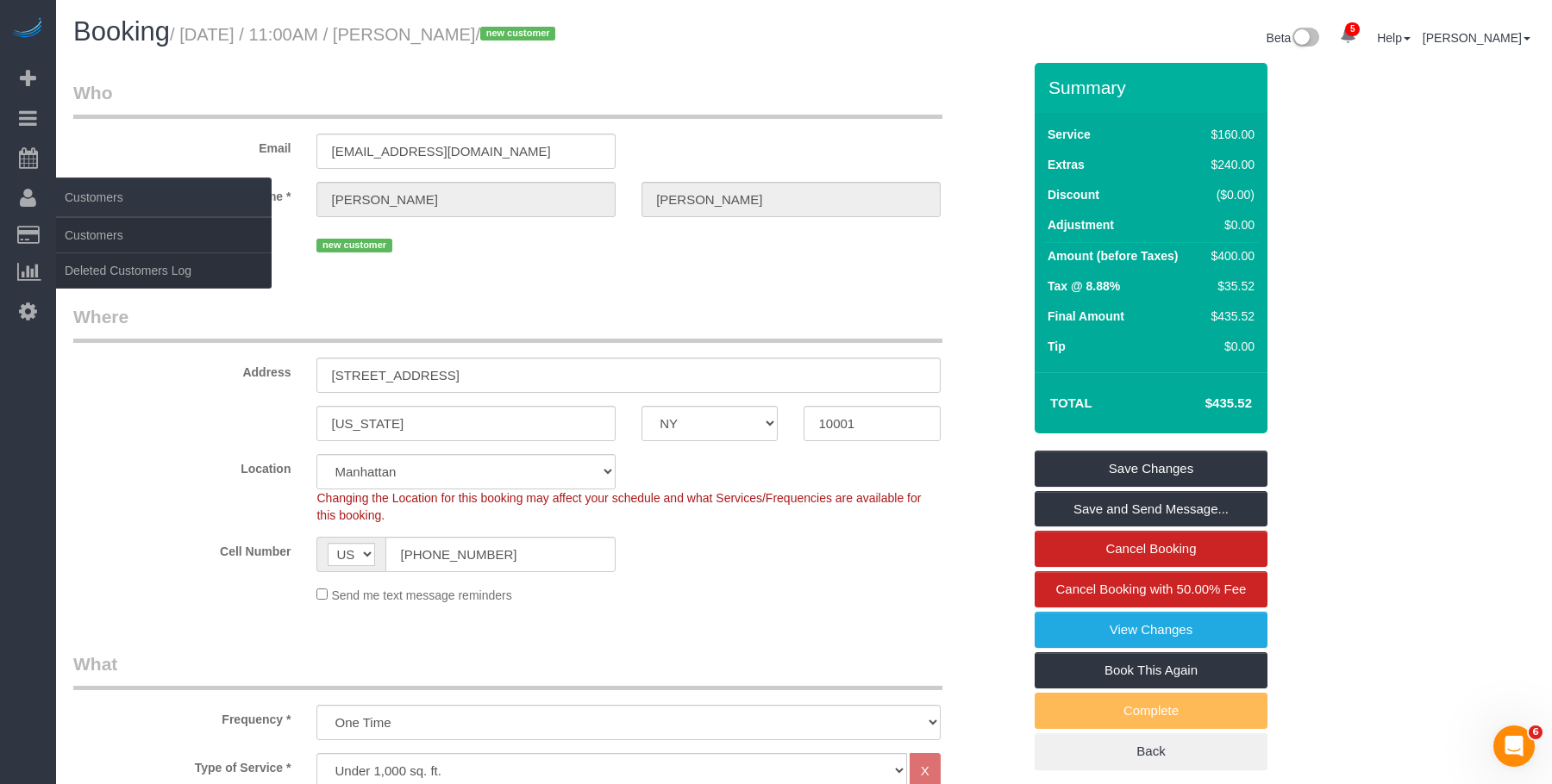
copy div "il"
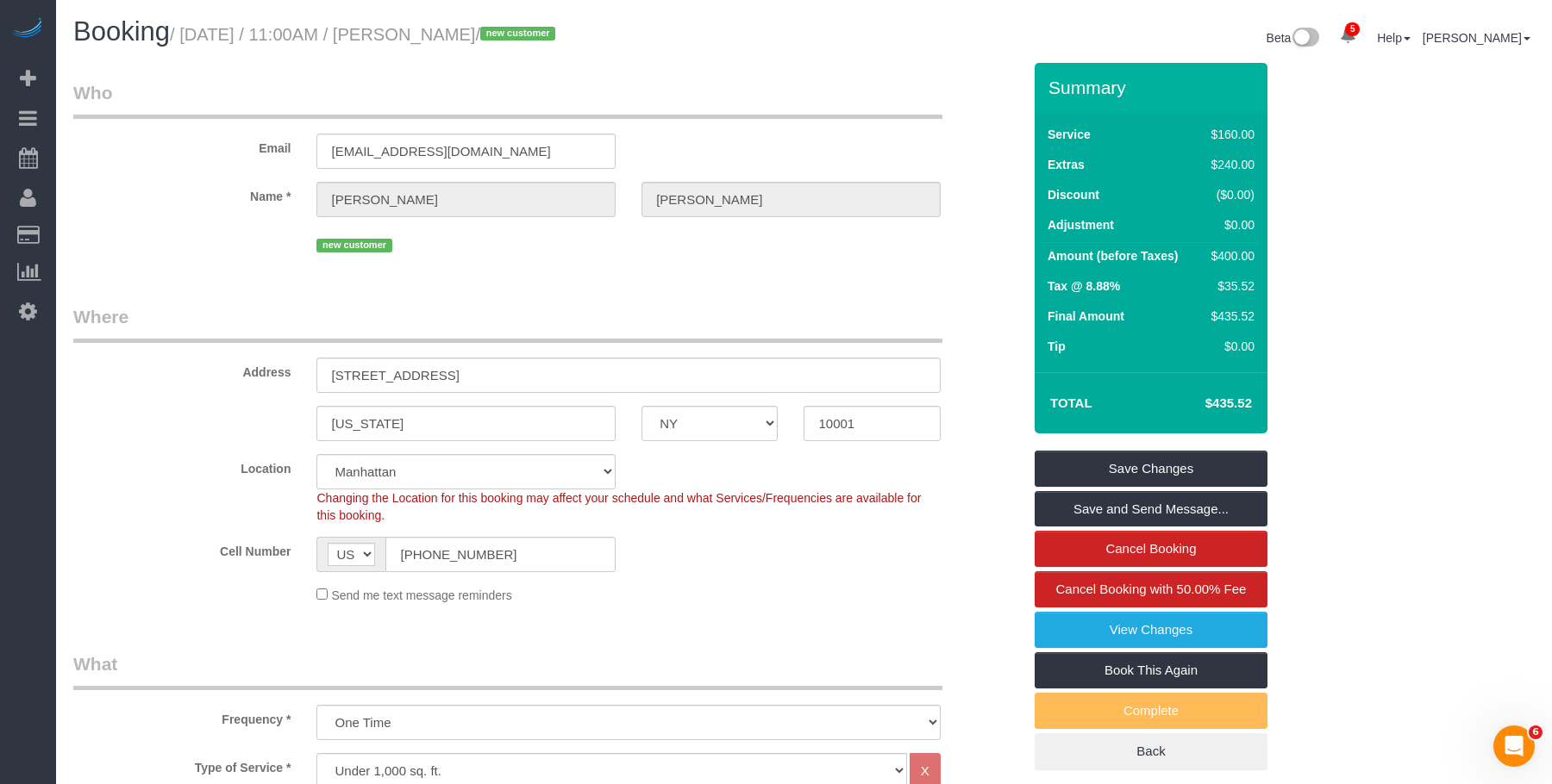
drag, startPoint x: 477, startPoint y: 283, endPoint x: 502, endPoint y: 226, distance: 62.2
drag, startPoint x: 521, startPoint y: 159, endPoint x: 323, endPoint y: 159, distance: 198.0
click at [324, 159] on input "[EMAIL_ADDRESS][DOMAIN_NAME]" at bounding box center [465, 151] width 299 height 35
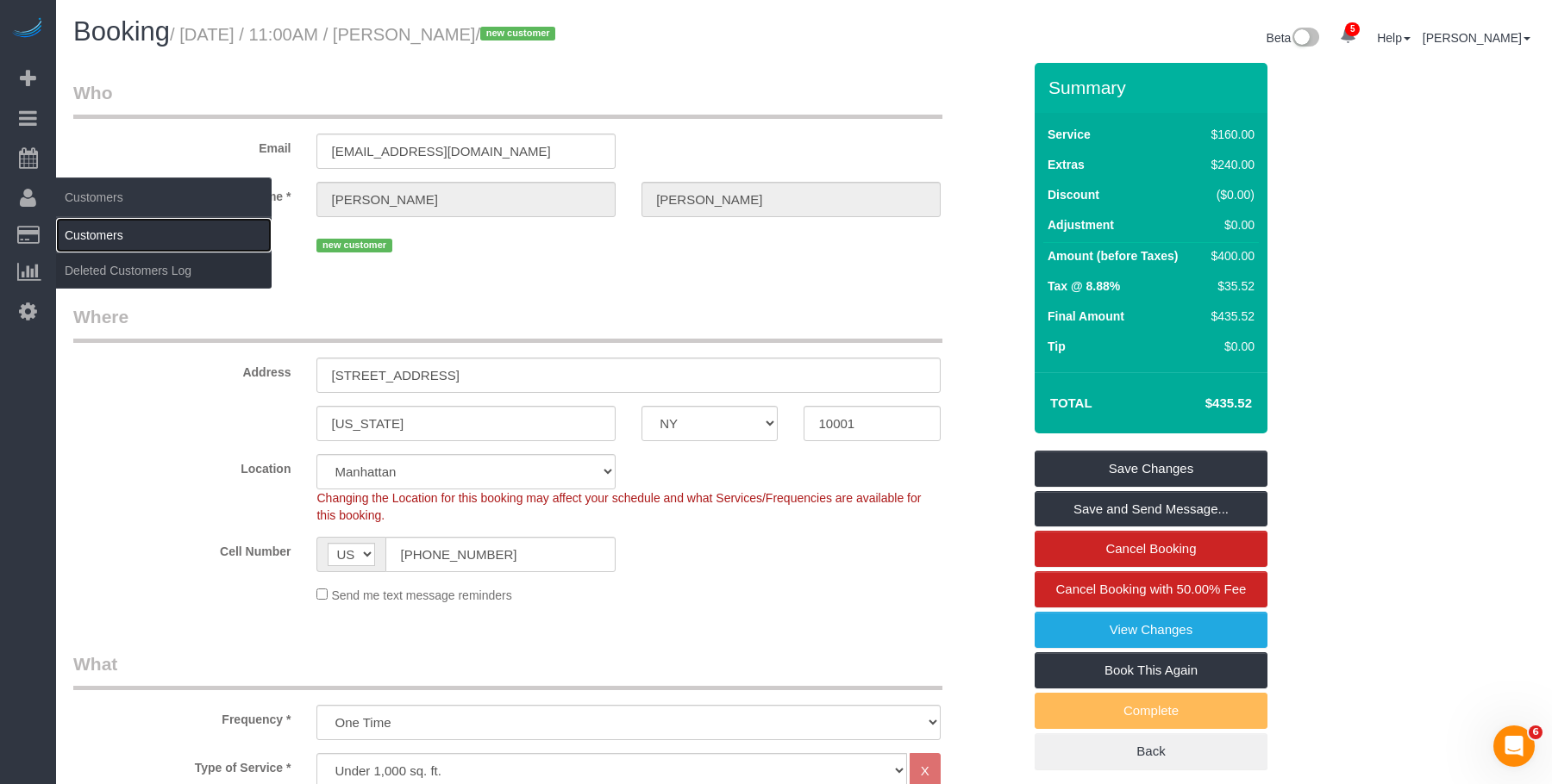
click at [113, 235] on link "Customers" at bounding box center [164, 235] width 216 height 34
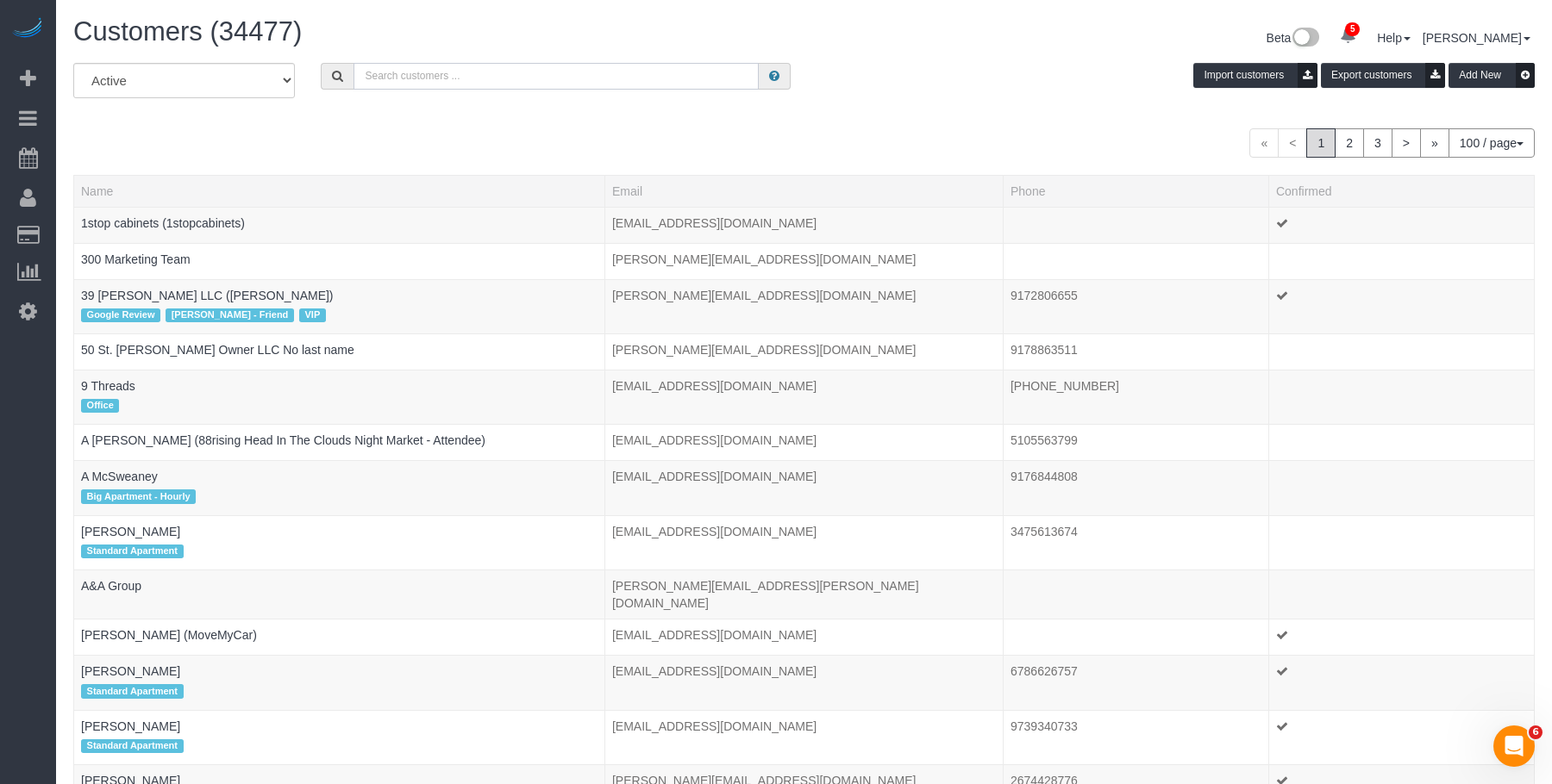
click at [588, 76] on input "text" at bounding box center [556, 76] width 405 height 27
paste input "[EMAIL_ADDRESS][DOMAIN_NAME]"
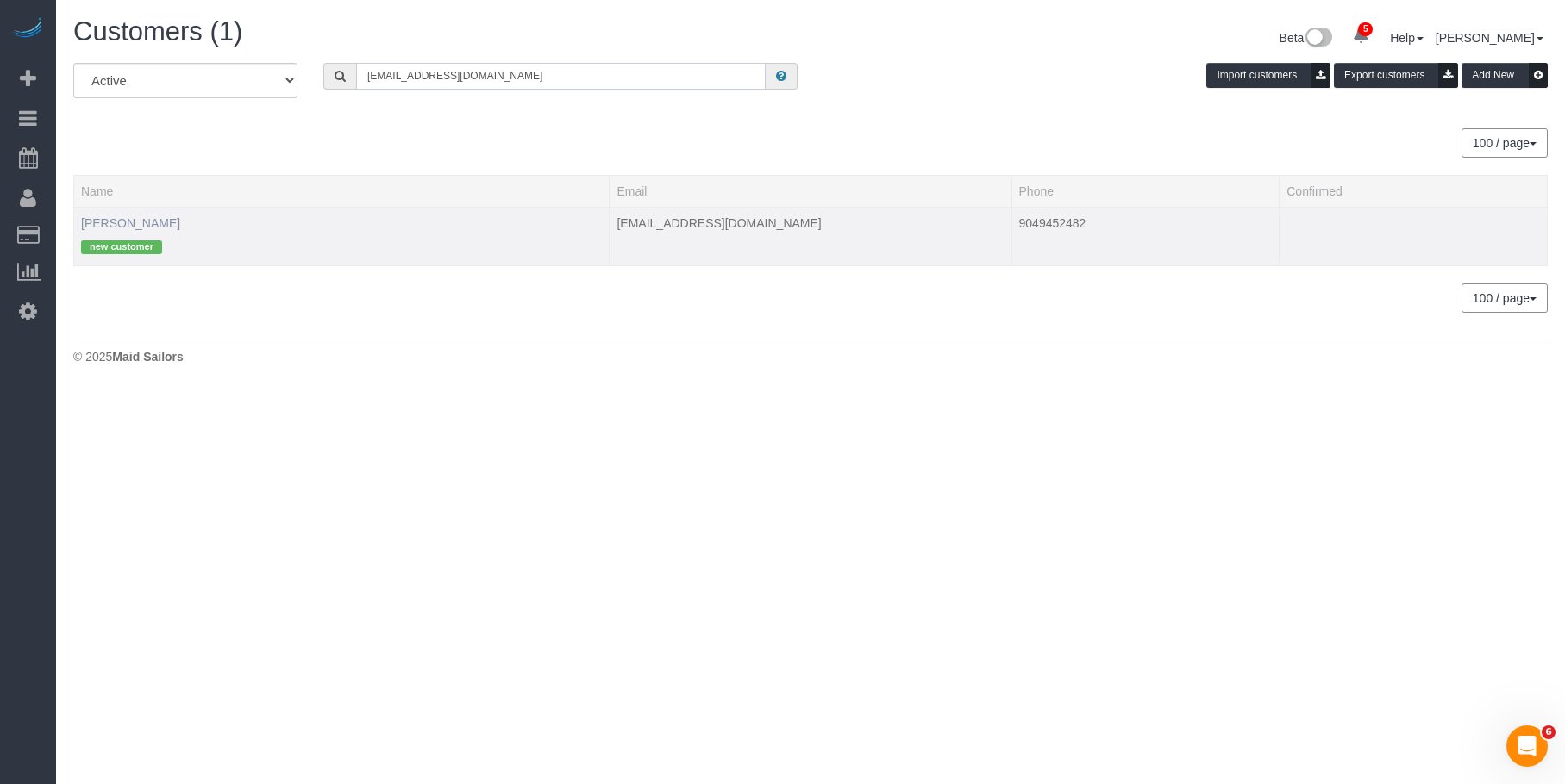
type input "[EMAIL_ADDRESS][DOMAIN_NAME]"
click at [129, 223] on link "Zoe Mongan" at bounding box center [130, 223] width 99 height 14
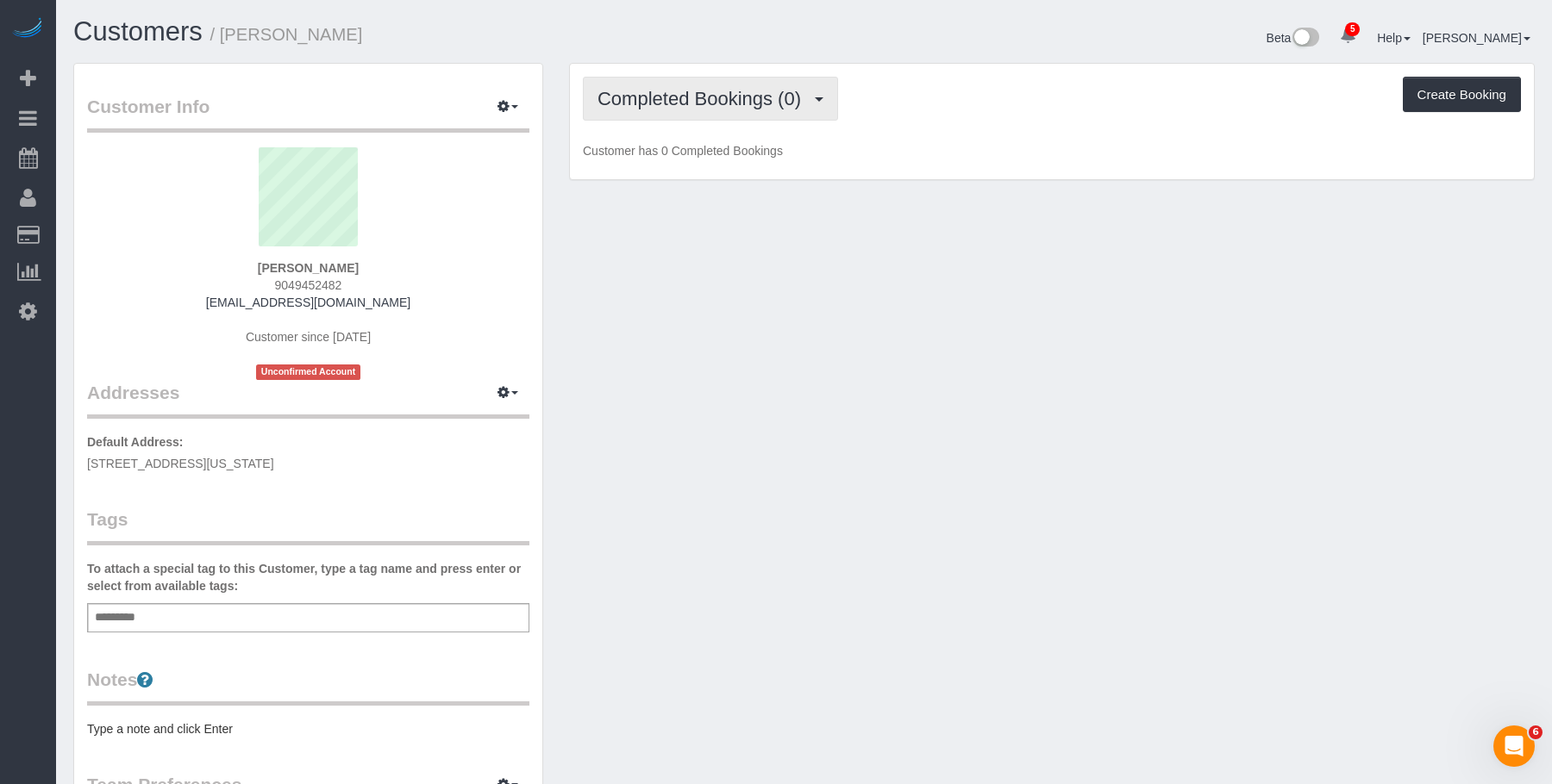
click at [733, 95] on span "Completed Bookings (0)" at bounding box center [703, 98] width 212 height 21
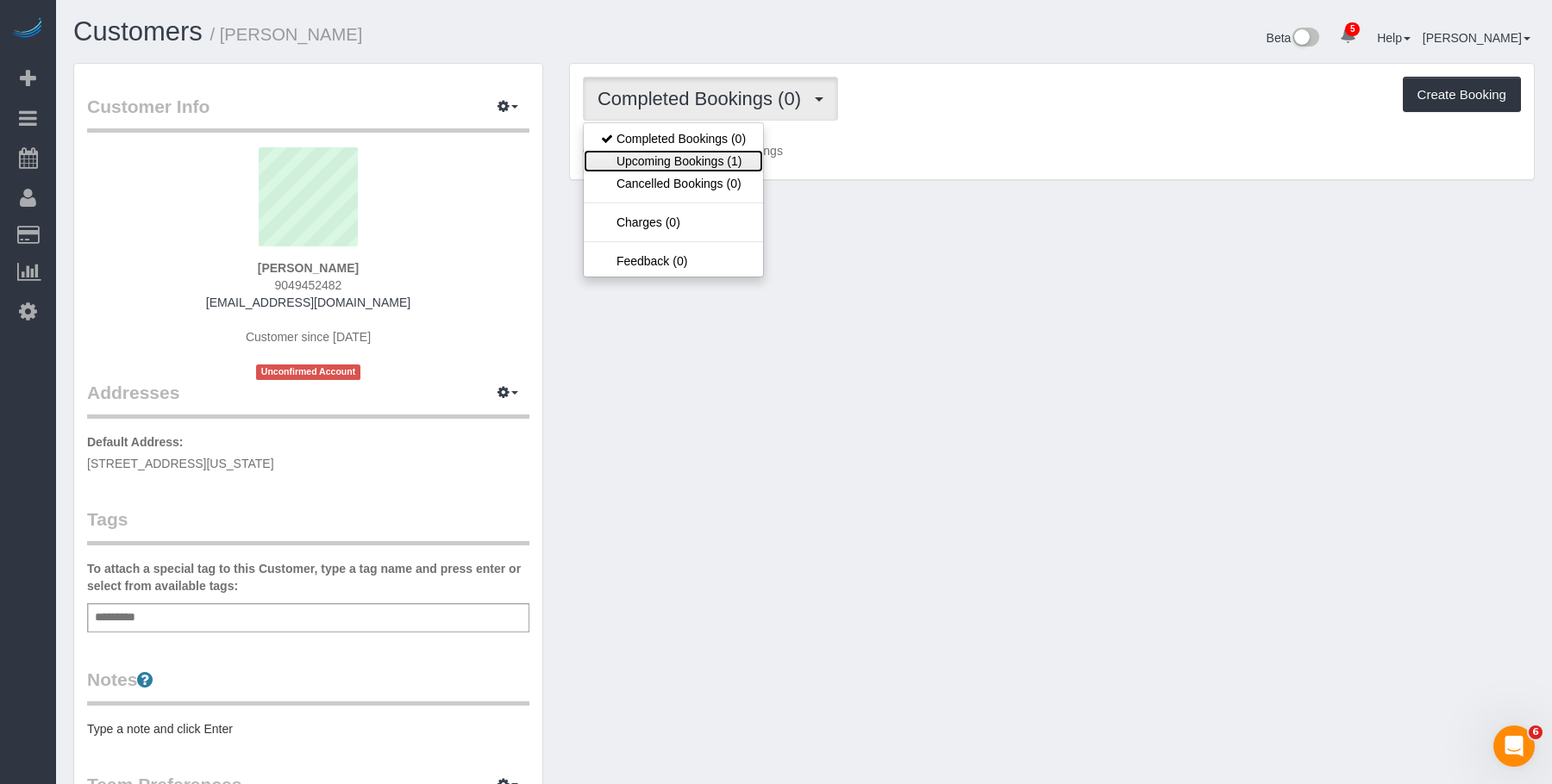
click at [694, 163] on link "Upcoming Bookings (1)" at bounding box center [673, 161] width 179 height 22
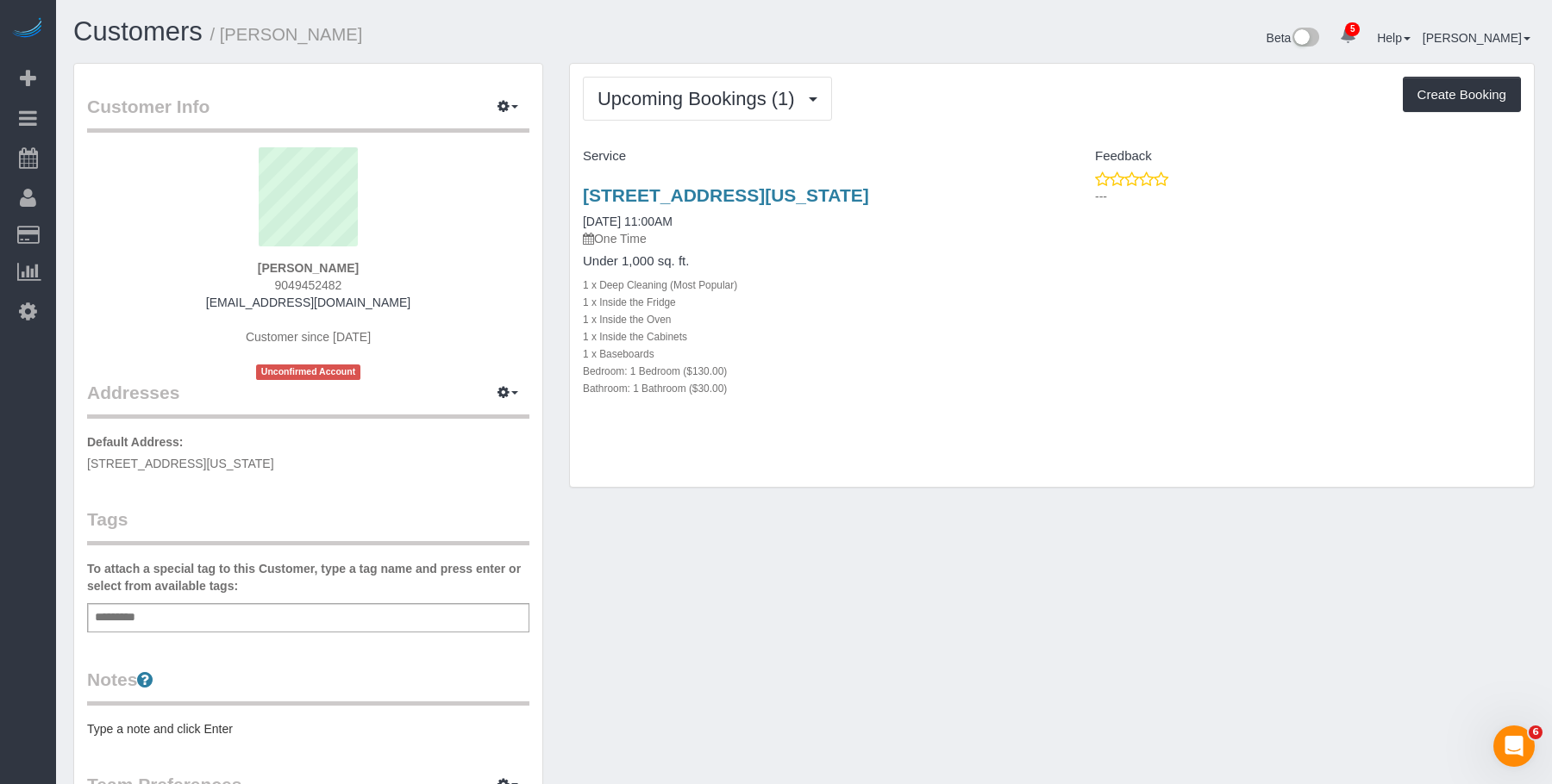
drag, startPoint x: 1041, startPoint y: 398, endPoint x: 1024, endPoint y: 245, distance: 153.9
click at [1042, 396] on div "420 W 25th St, Apt 5k, New York, NY 10001 08/29/2025 11:00AM One Time Under 1,0…" at bounding box center [810, 301] width 482 height 261
click at [992, 115] on div "Upcoming Bookings (1) Completed Bookings (0) Upcoming Bookings (1) Cancelled Bo…" at bounding box center [1052, 99] width 938 height 44
click at [881, 308] on div "1 x Inside the Fridge" at bounding box center [810, 301] width 456 height 18
drag, startPoint x: 564, startPoint y: 189, endPoint x: 1313, endPoint y: 366, distance: 769.6
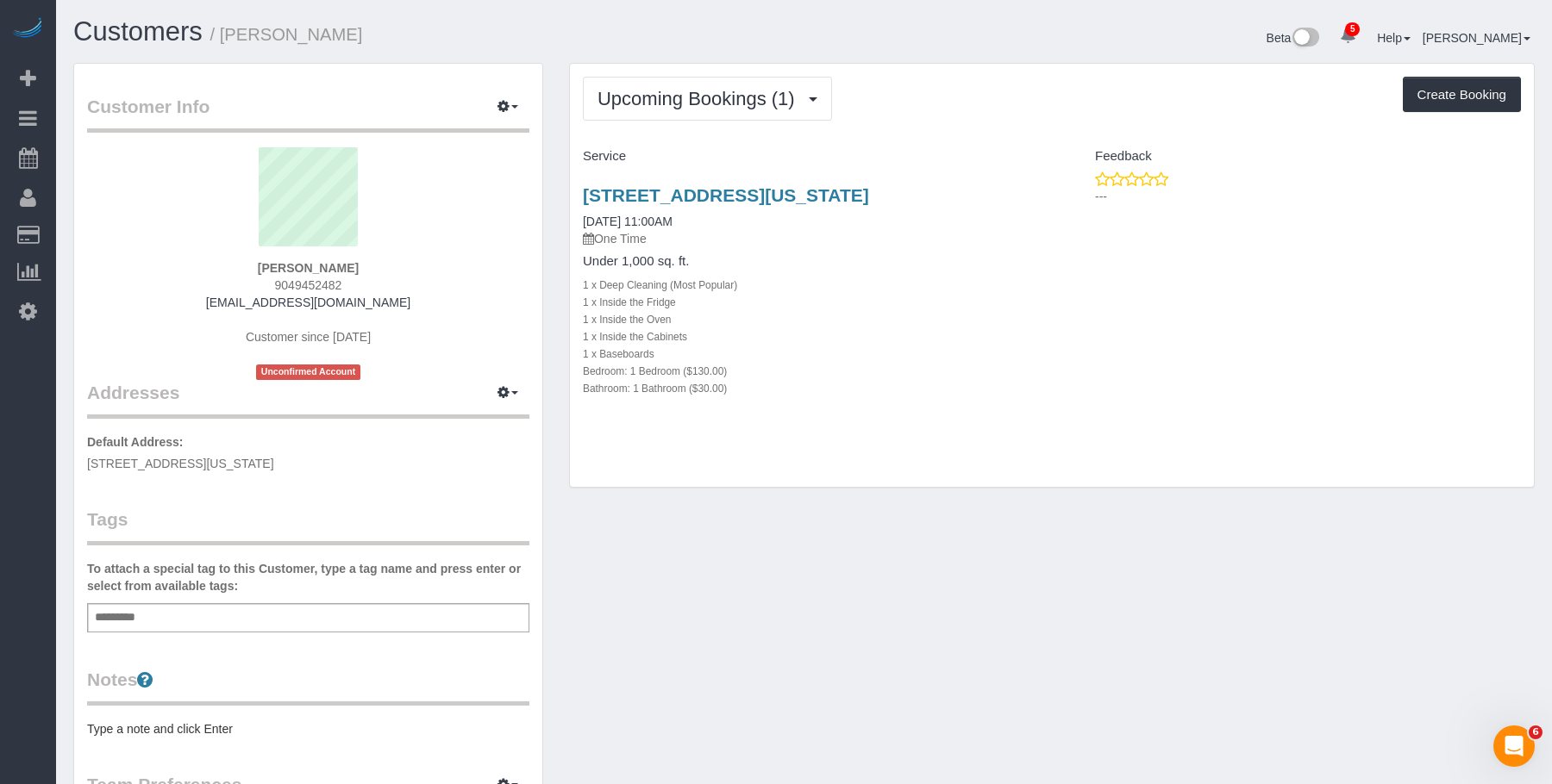
click at [1050, 197] on div "Upcoming Bookings (1) Completed Bookings (0) Upcoming Bookings (1) Cancelled Bo…" at bounding box center [1052, 284] width 992 height 443
copy link "[STREET_ADDRESS][US_STATE]"
click at [830, 194] on link "[STREET_ADDRESS][US_STATE]" at bounding box center [725, 194] width 286 height 19
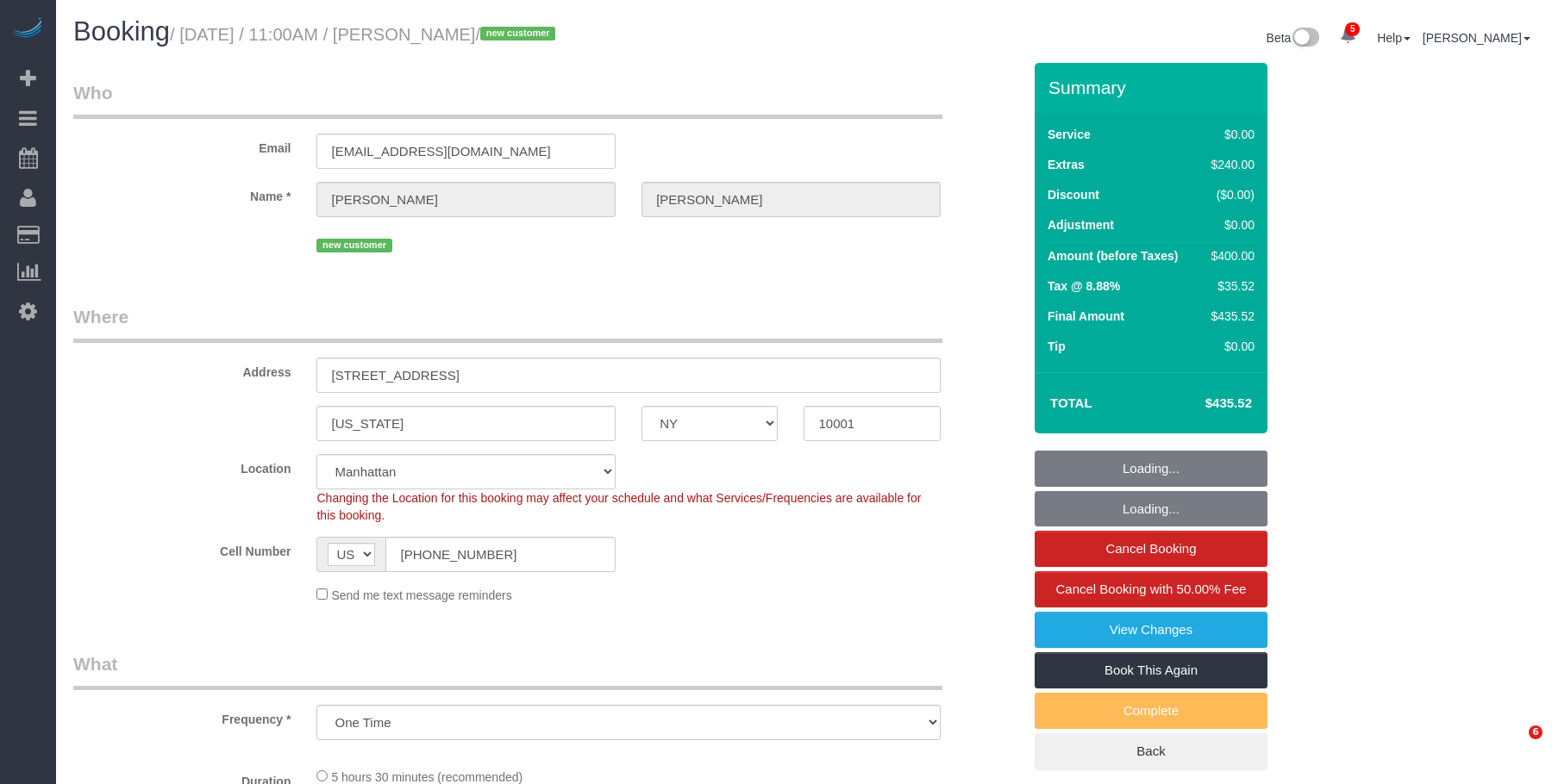
select select "NY"
select select "number:58"
select select "number:73"
select select "number:15"
select select "number:5"
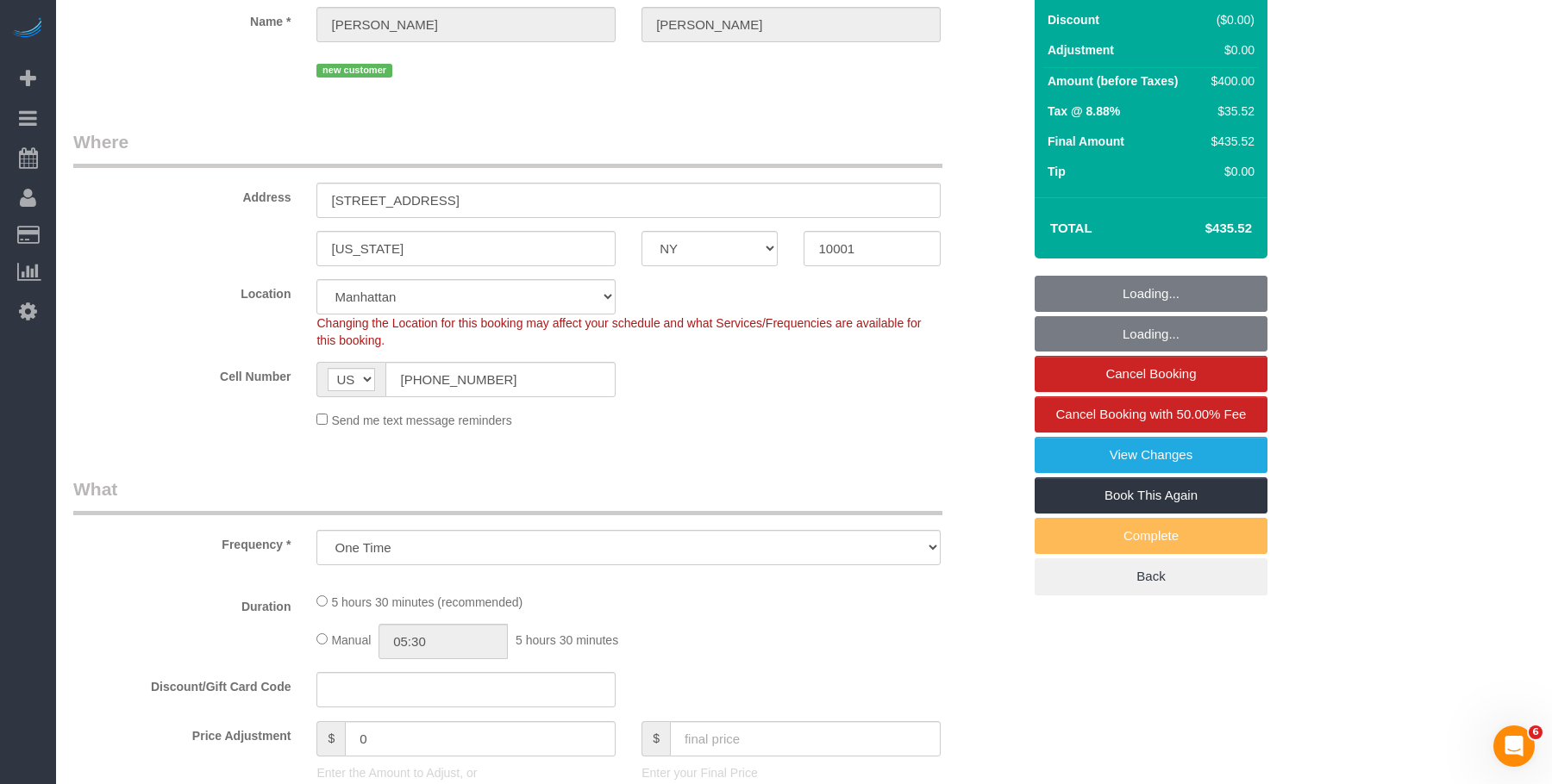
scroll to position [853, 0]
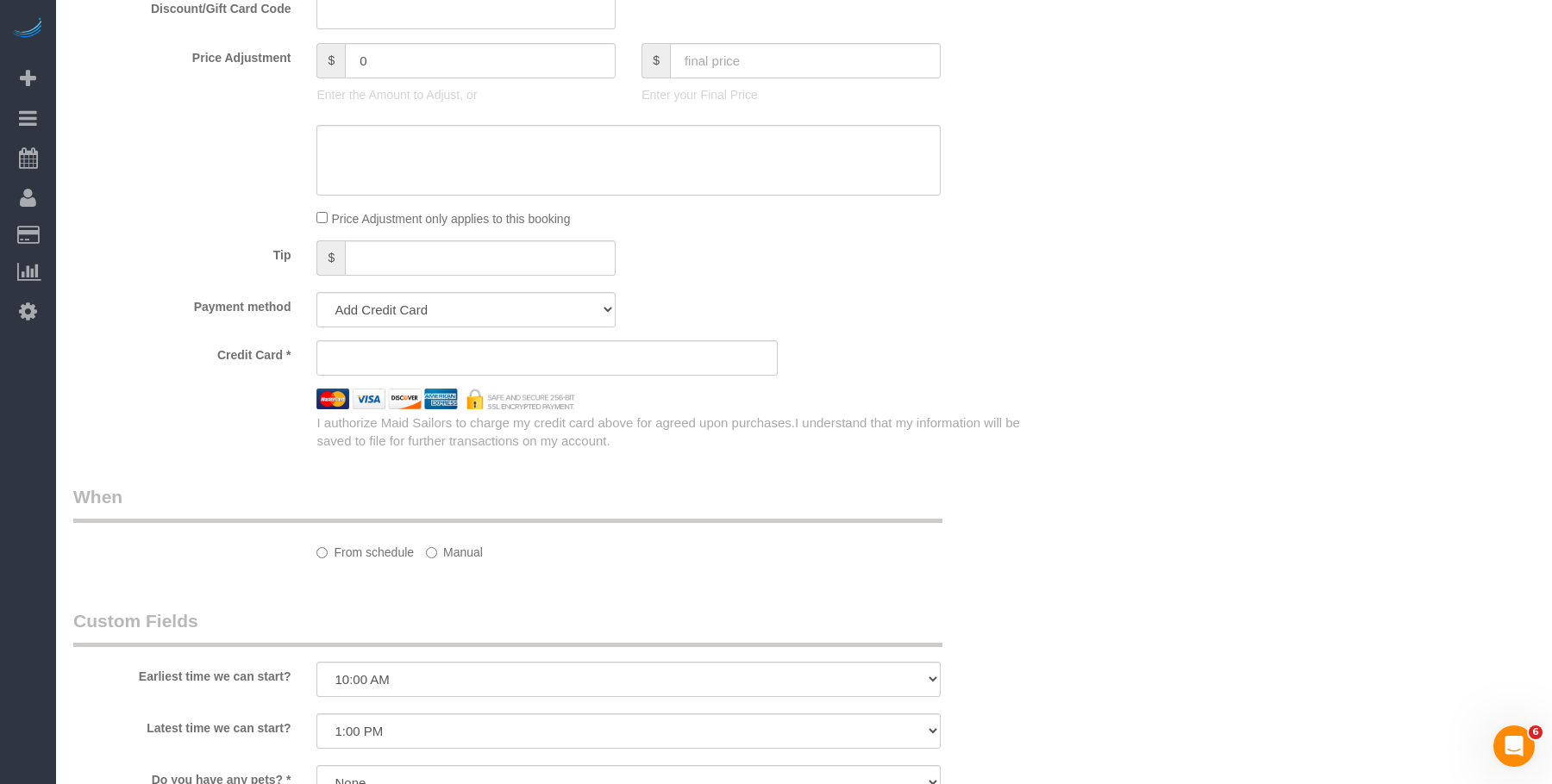
select select "string:stripe-pm_1S1BIj4VGloSiKo75aaEaYXt"
select select "1"
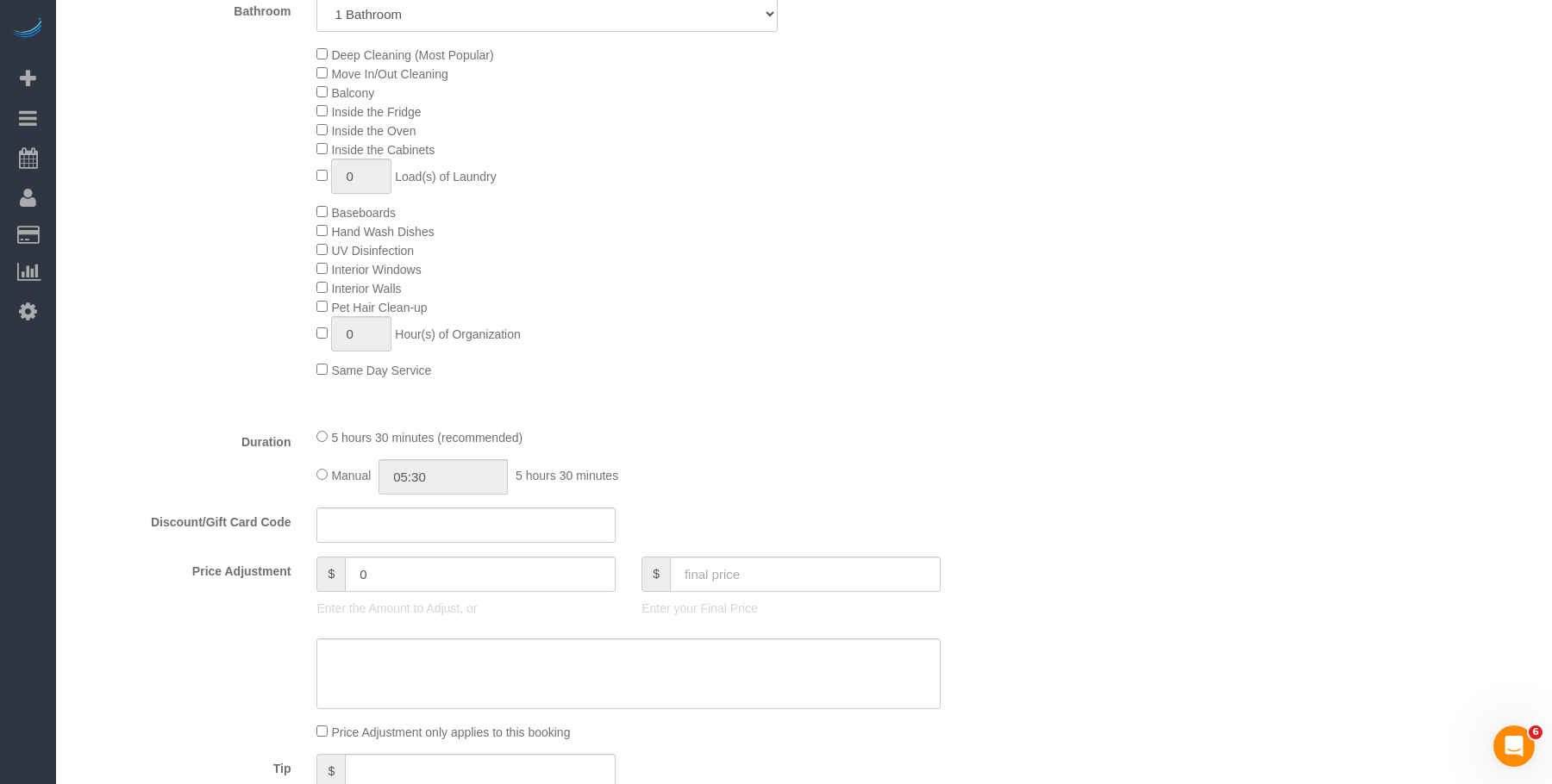
select select "object:917"
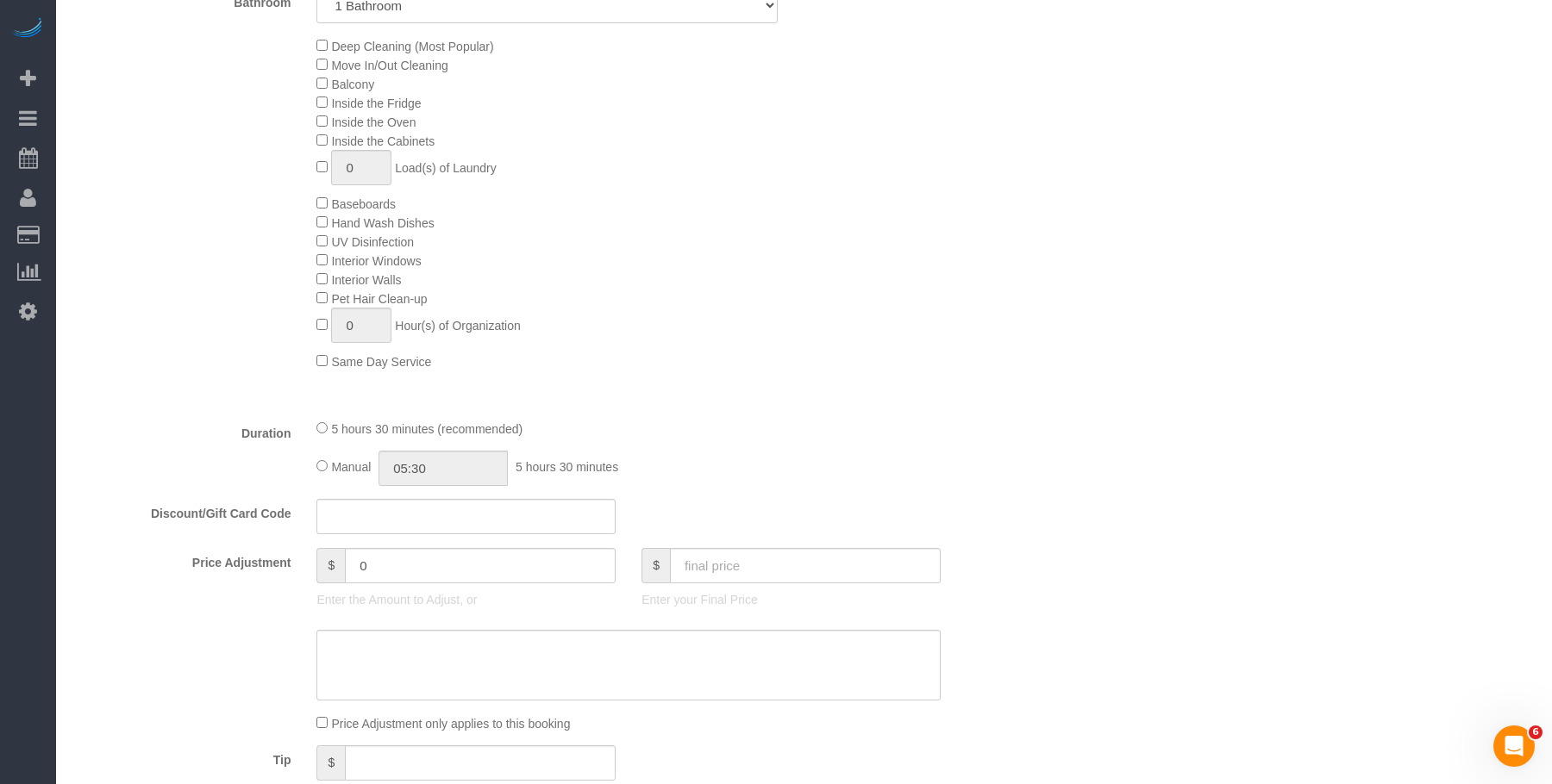
select select "1"
select select "spot1"
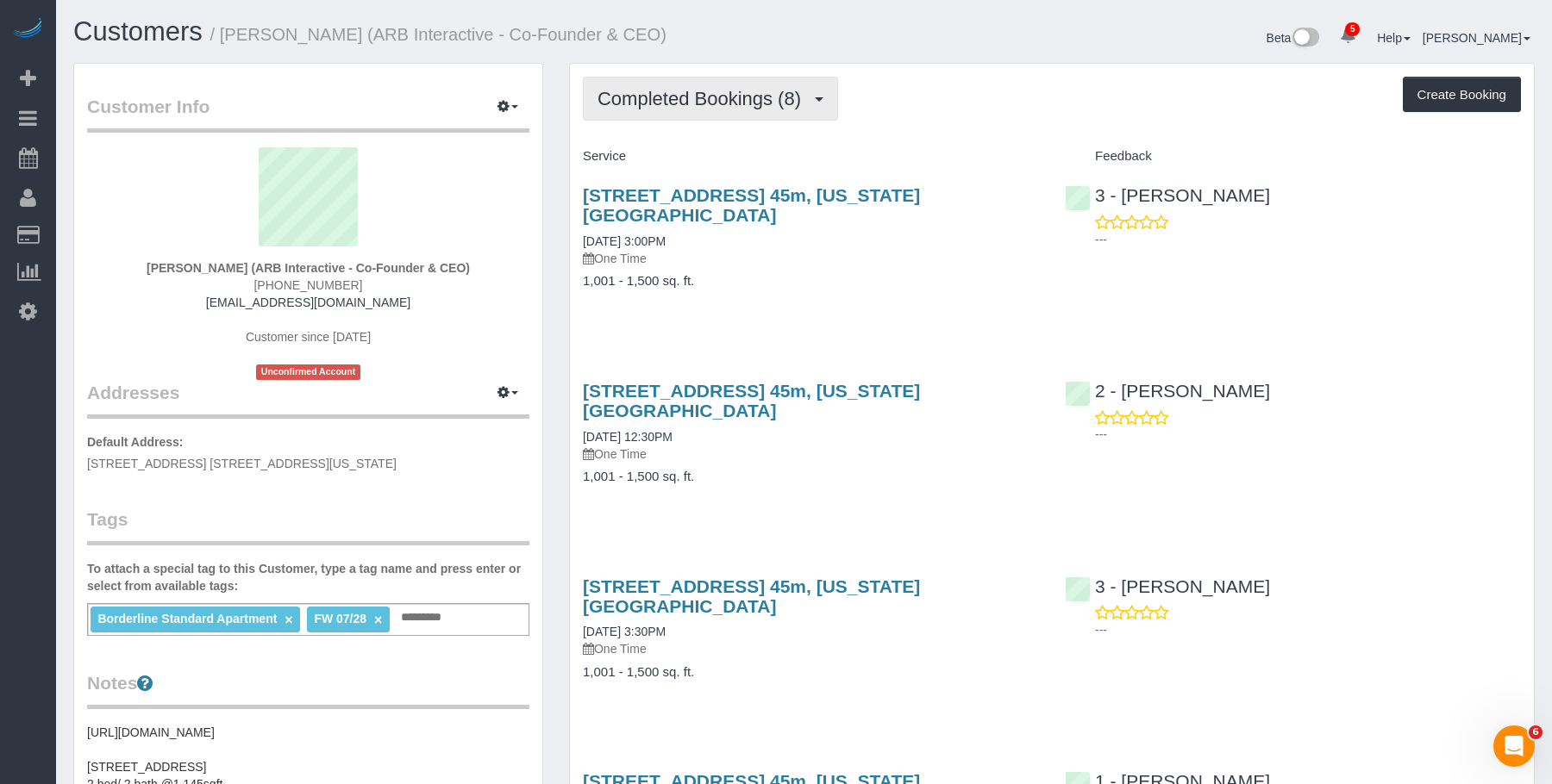
click at [731, 98] on span "Completed Bookings (8)" at bounding box center [703, 98] width 212 height 21
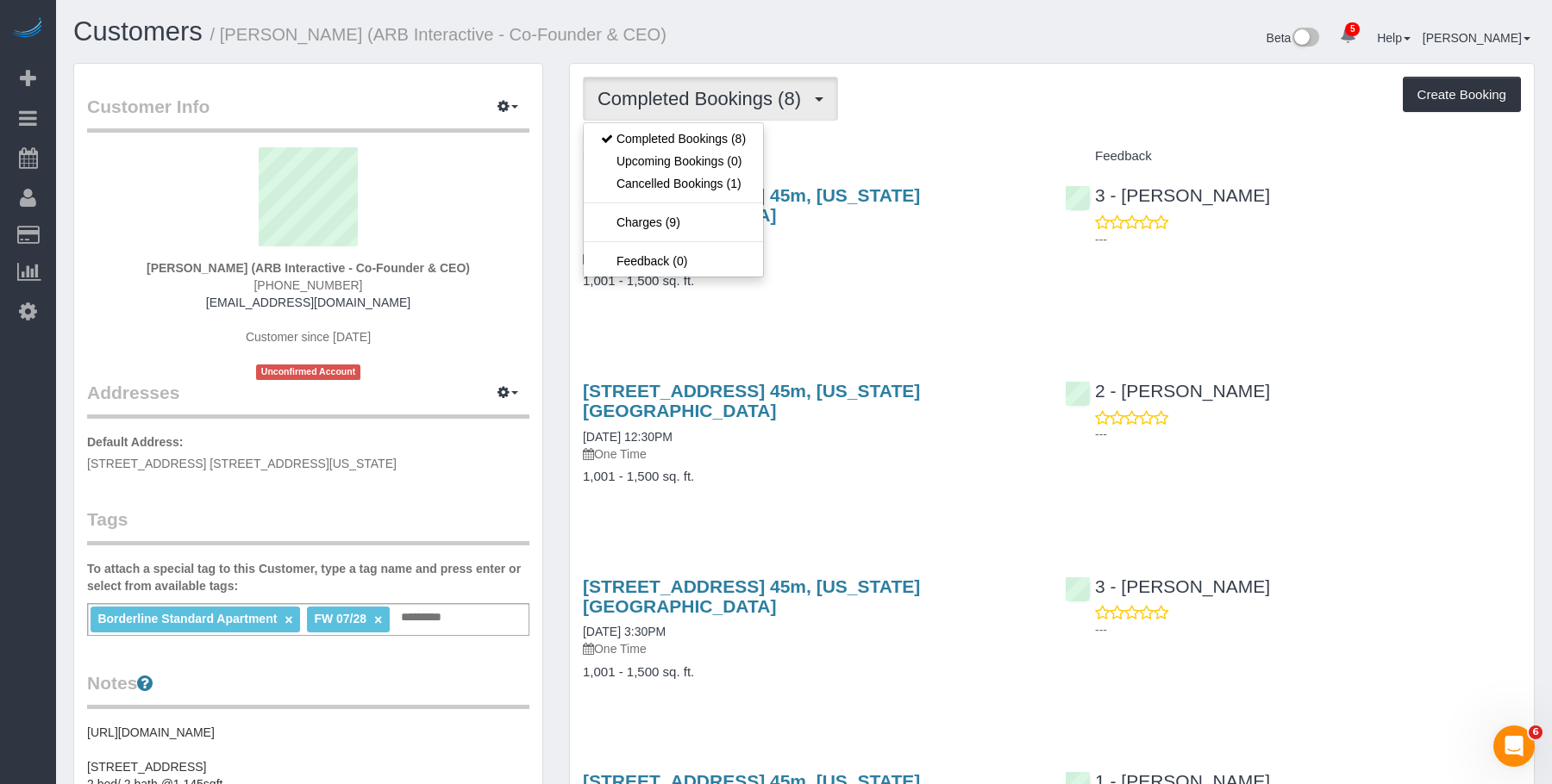
click at [1023, 120] on div "Completed Bookings (8) Completed Bookings (8) Upcoming Bookings (0) Cancelled B…" at bounding box center [1052, 99] width 938 height 44
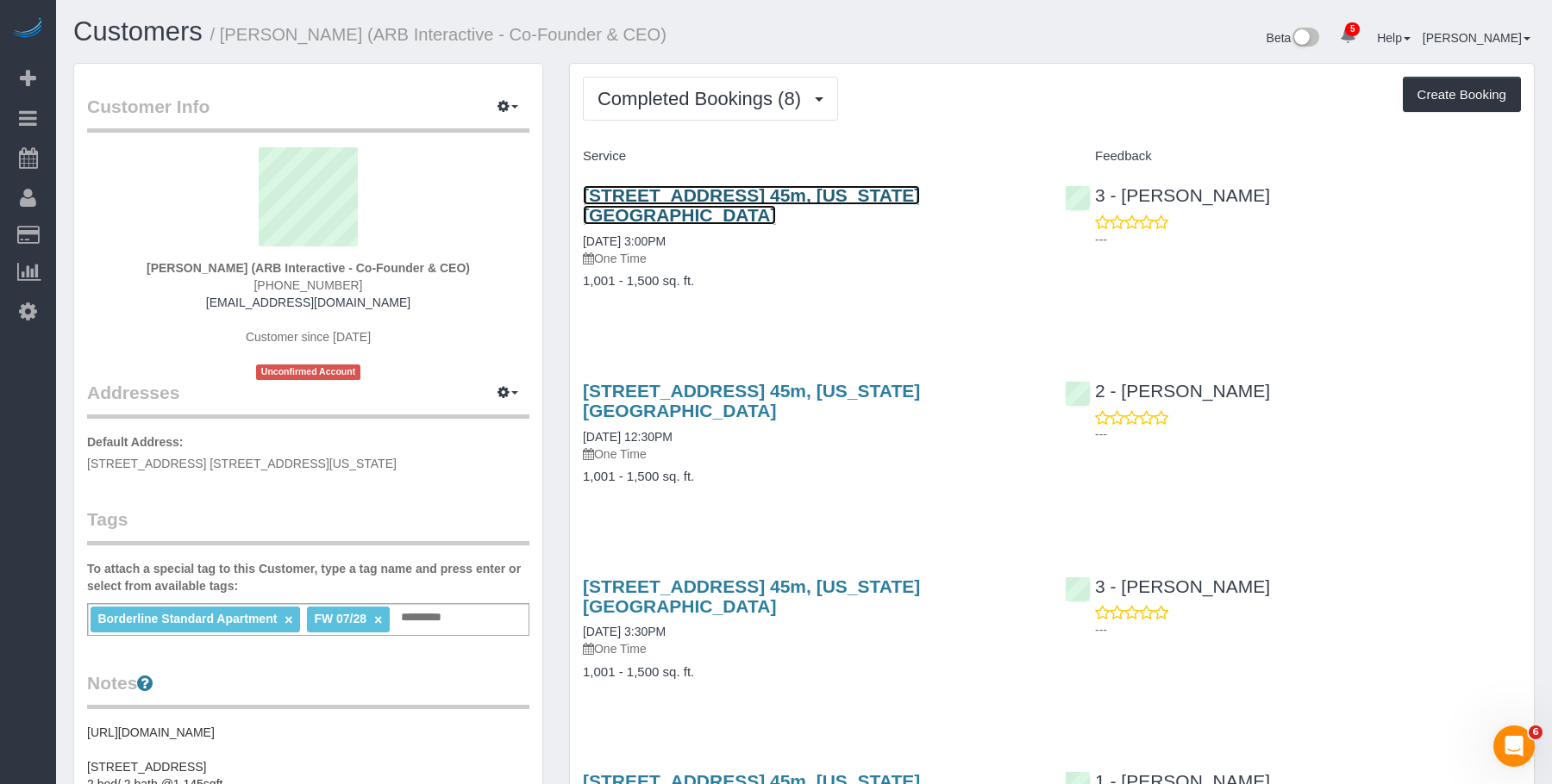
click at [920, 187] on link "[STREET_ADDRESS] 45m, [US_STATE][GEOGRAPHIC_DATA]" at bounding box center [751, 204] width 337 height 40
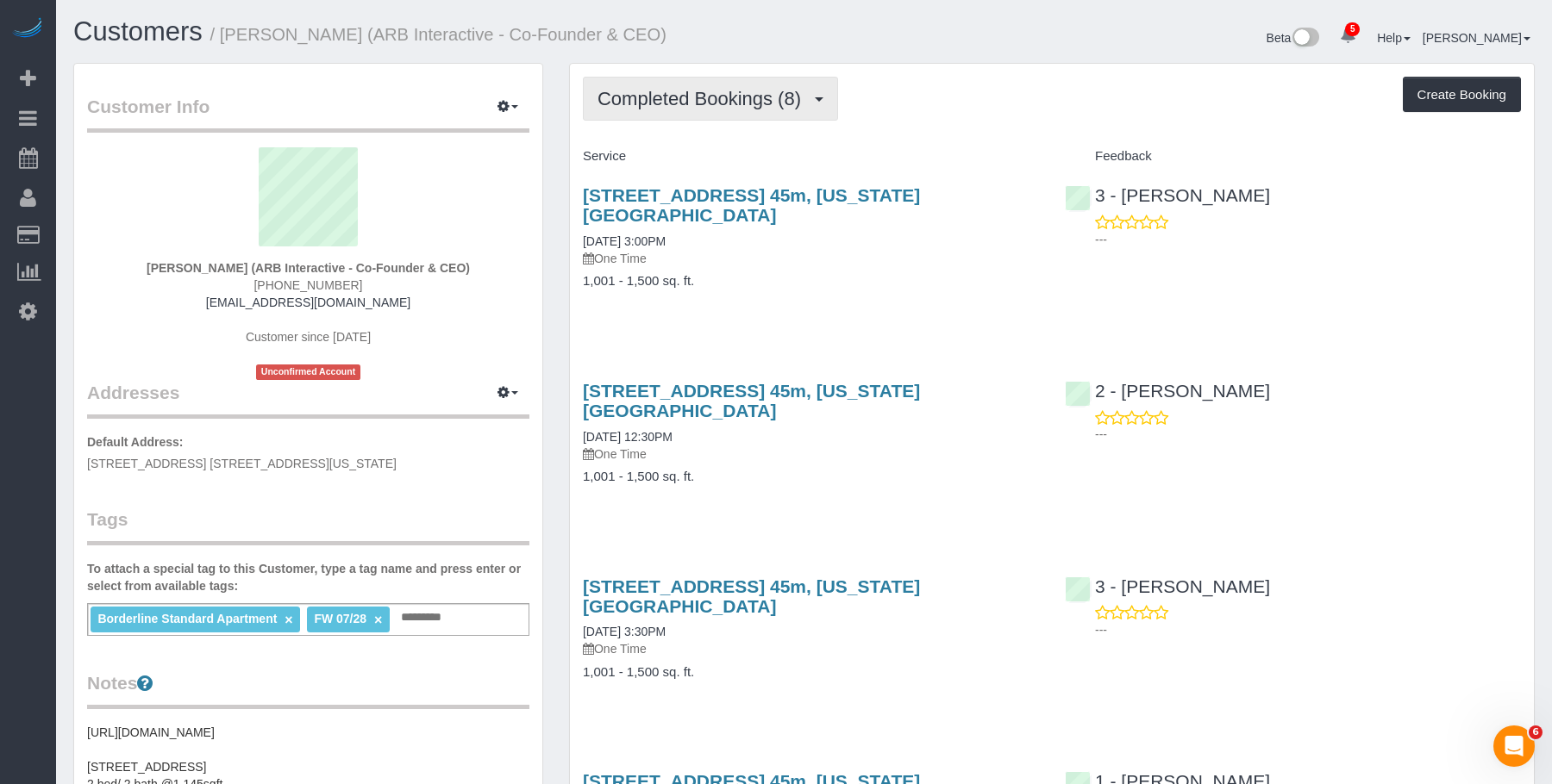
click at [718, 91] on span "Completed Bookings (8)" at bounding box center [703, 98] width 212 height 21
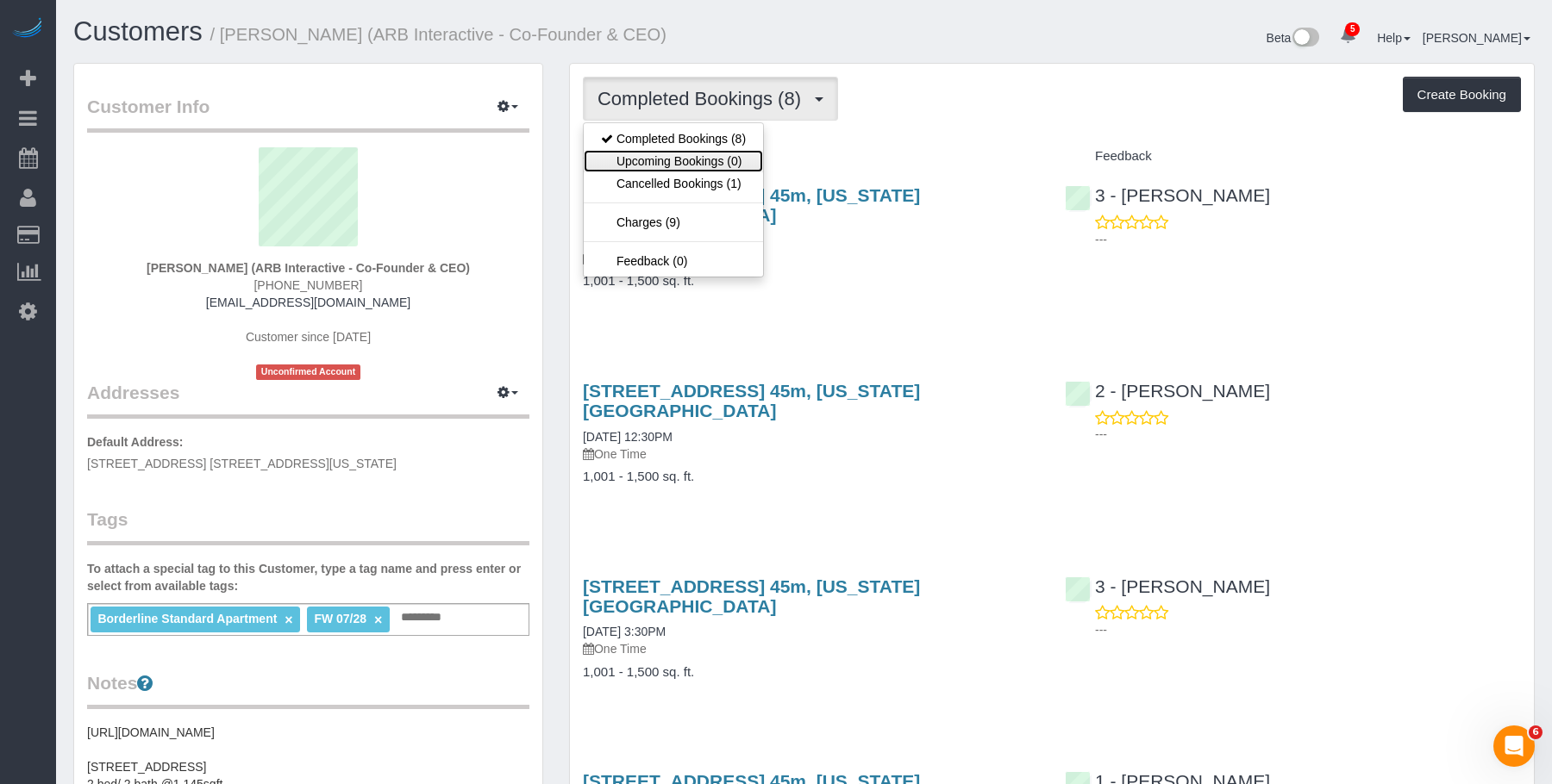
click at [689, 161] on link "Upcoming Bookings (0)" at bounding box center [673, 161] width 179 height 22
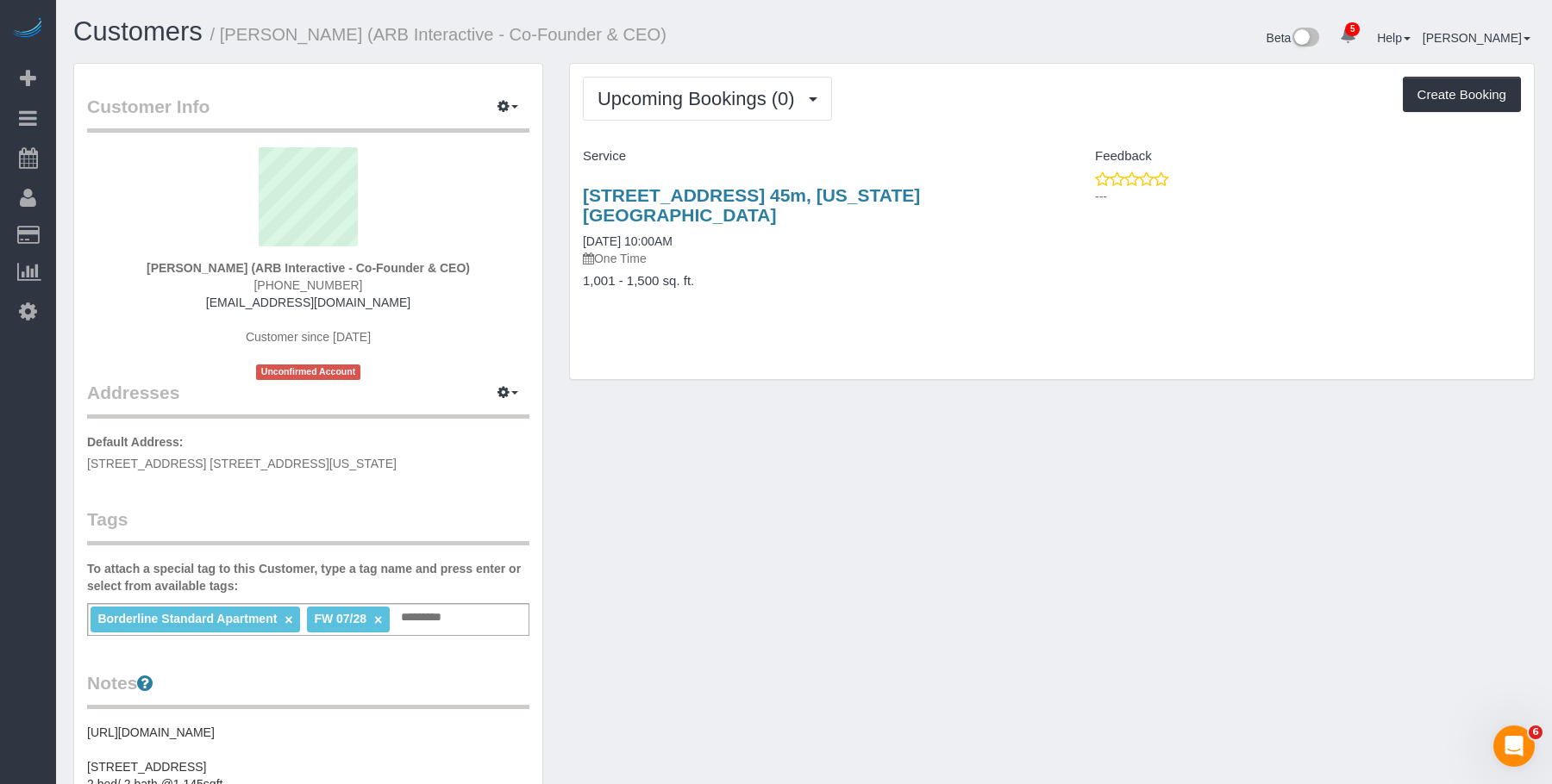
click at [953, 56] on div "Beta 5 Your Notifications You have 0 alerts × You have 3 to charge for 08/27/20…" at bounding box center [1176, 40] width 744 height 45
click at [842, 341] on div "Upcoming Bookings (0) Completed Bookings (8) Upcoming Bookings (0) Cancelled Bo…" at bounding box center [1052, 221] width 964 height 315
click at [960, 131] on div "Upcoming Bookings (0) Completed Bookings (8) Upcoming Bookings (0) Cancelled Bo…" at bounding box center [1052, 221] width 964 height 315
drag, startPoint x: 223, startPoint y: 31, endPoint x: 375, endPoint y: 26, distance: 152.1
click at [375, 26] on small "/ Patrick Fechtmeyer (ARB Interactive - Co-Founder & CEO)" at bounding box center [437, 34] width 456 height 19
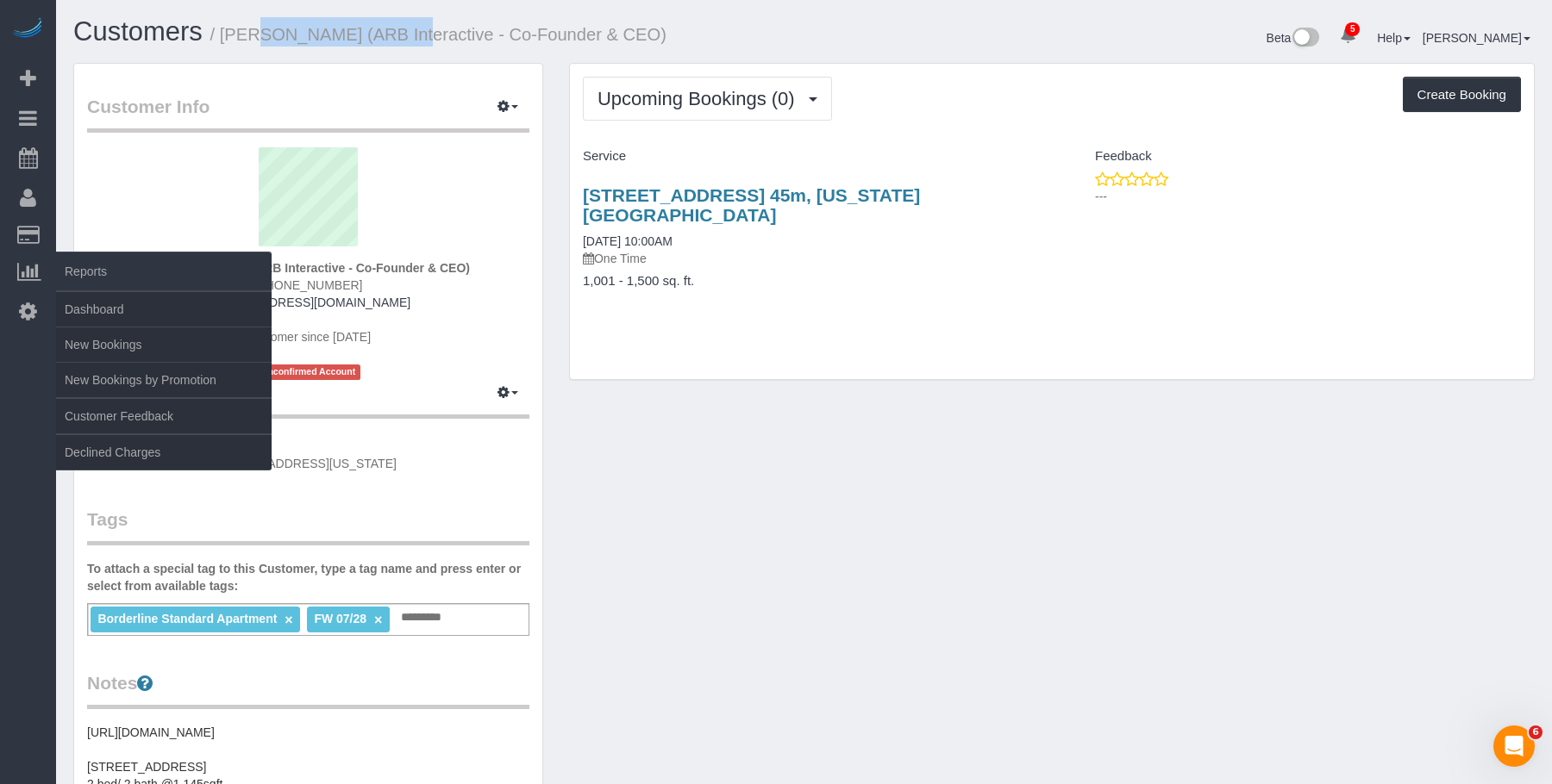
copy small "Patrick Fechtmeyer"
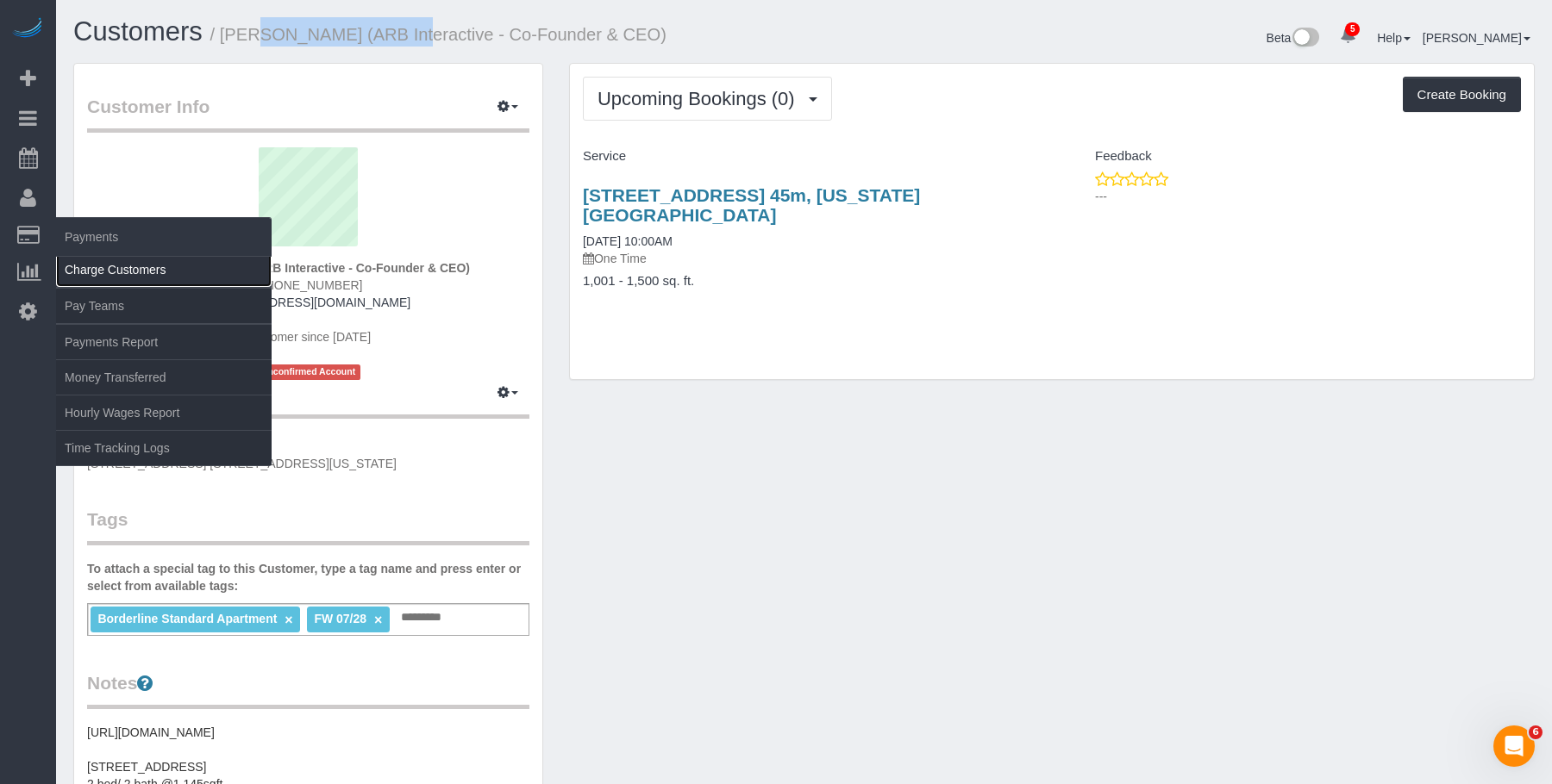
click at [138, 273] on link "Charge Customers" at bounding box center [164, 269] width 216 height 34
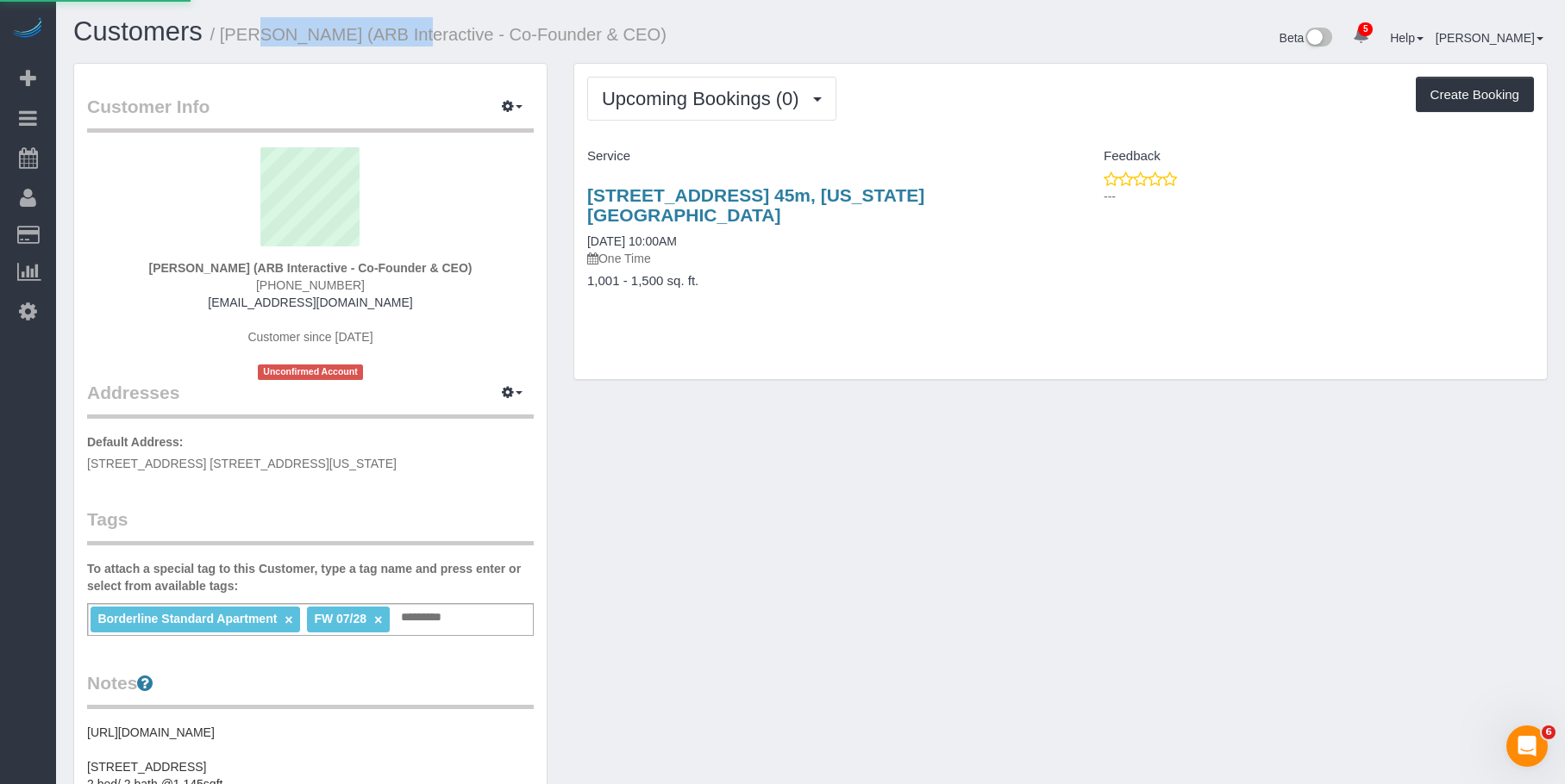
select select
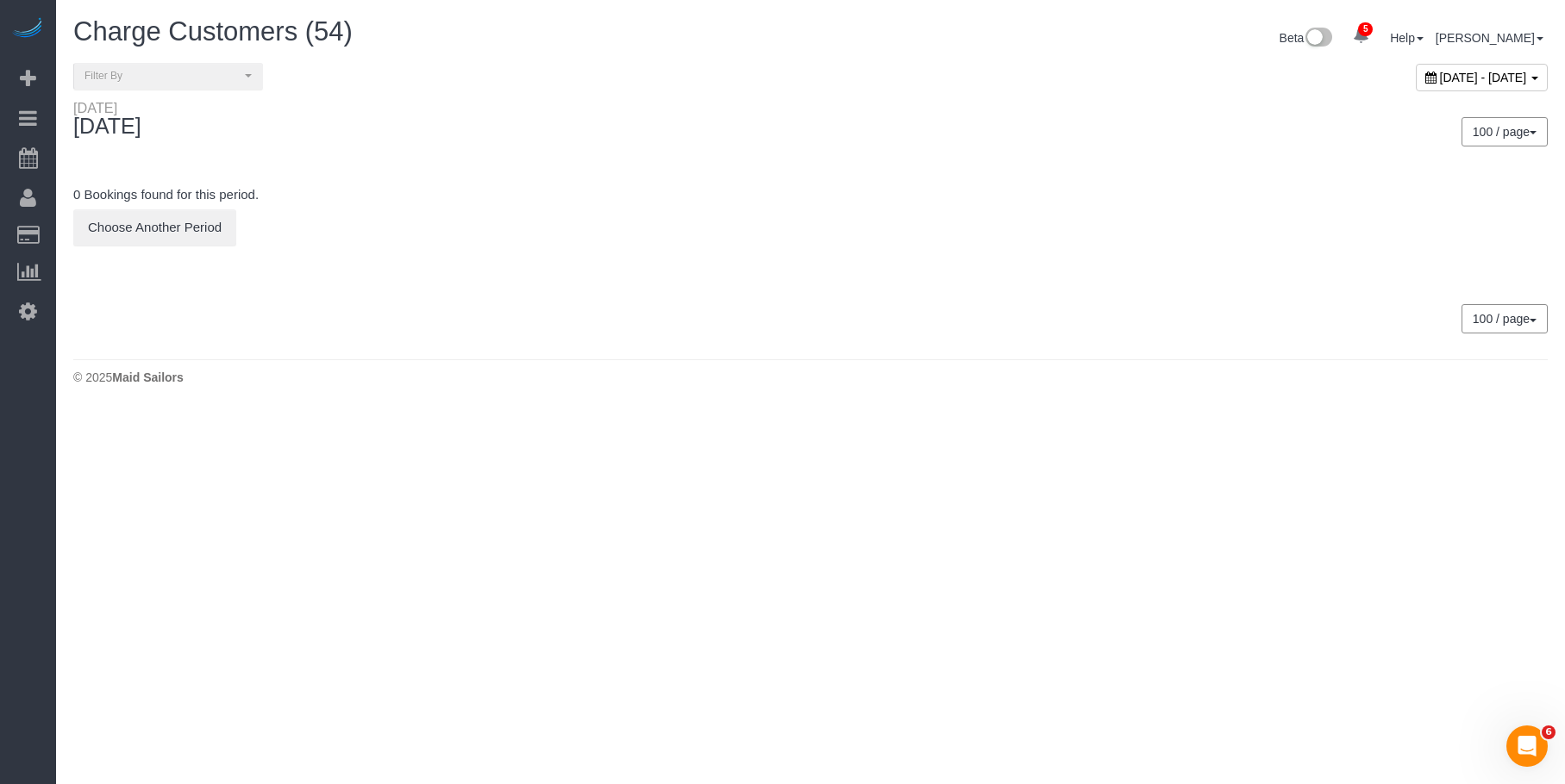
click at [1440, 72] on span "[DATE] - [DATE]" at bounding box center [1484, 77] width 87 height 14
type input "**********"
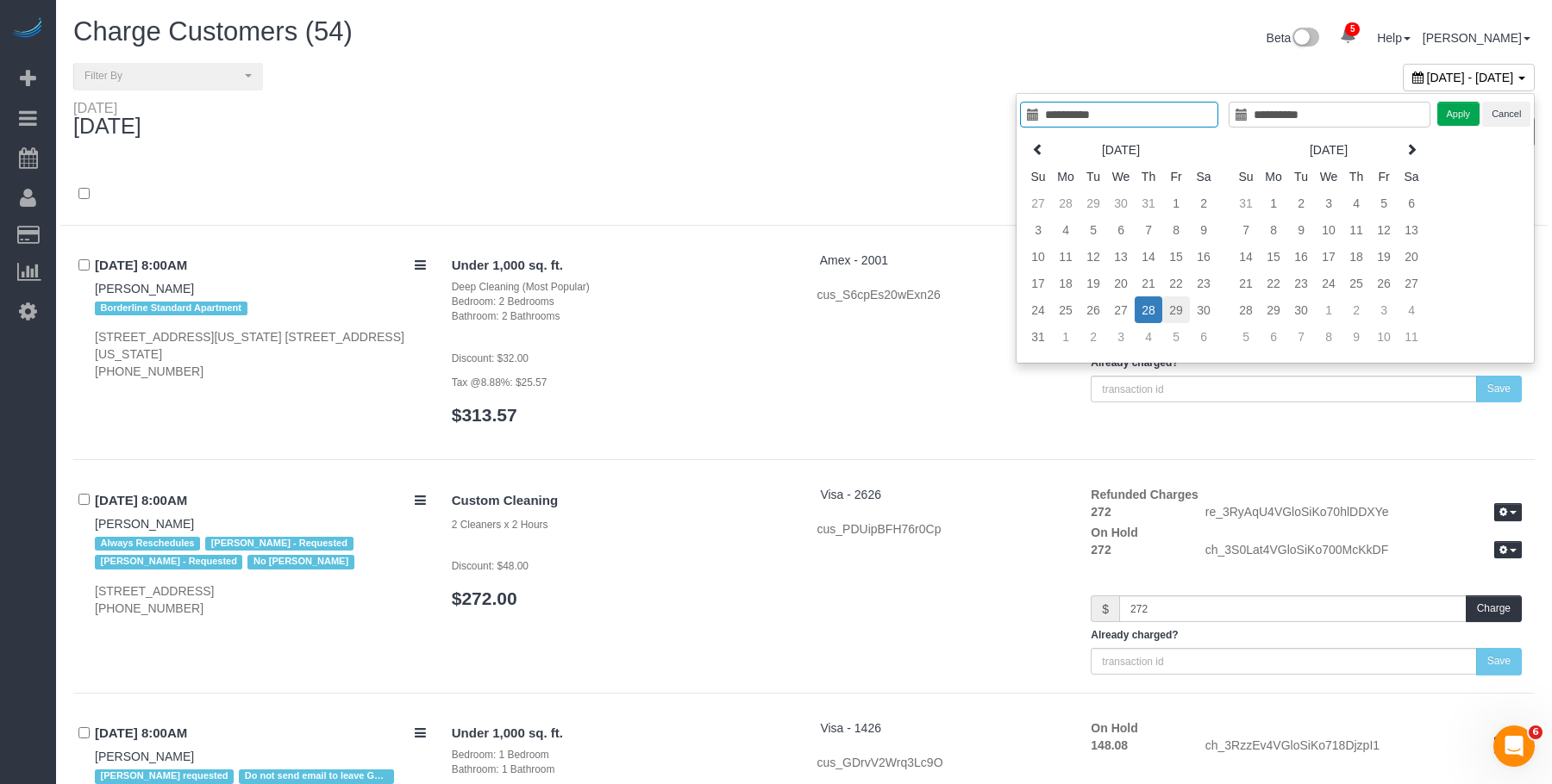
click at [1184, 310] on td "29" at bounding box center [1176, 310] width 28 height 27
type input "**********"
click at [1466, 117] on button "Apply" at bounding box center [1459, 114] width 43 height 25
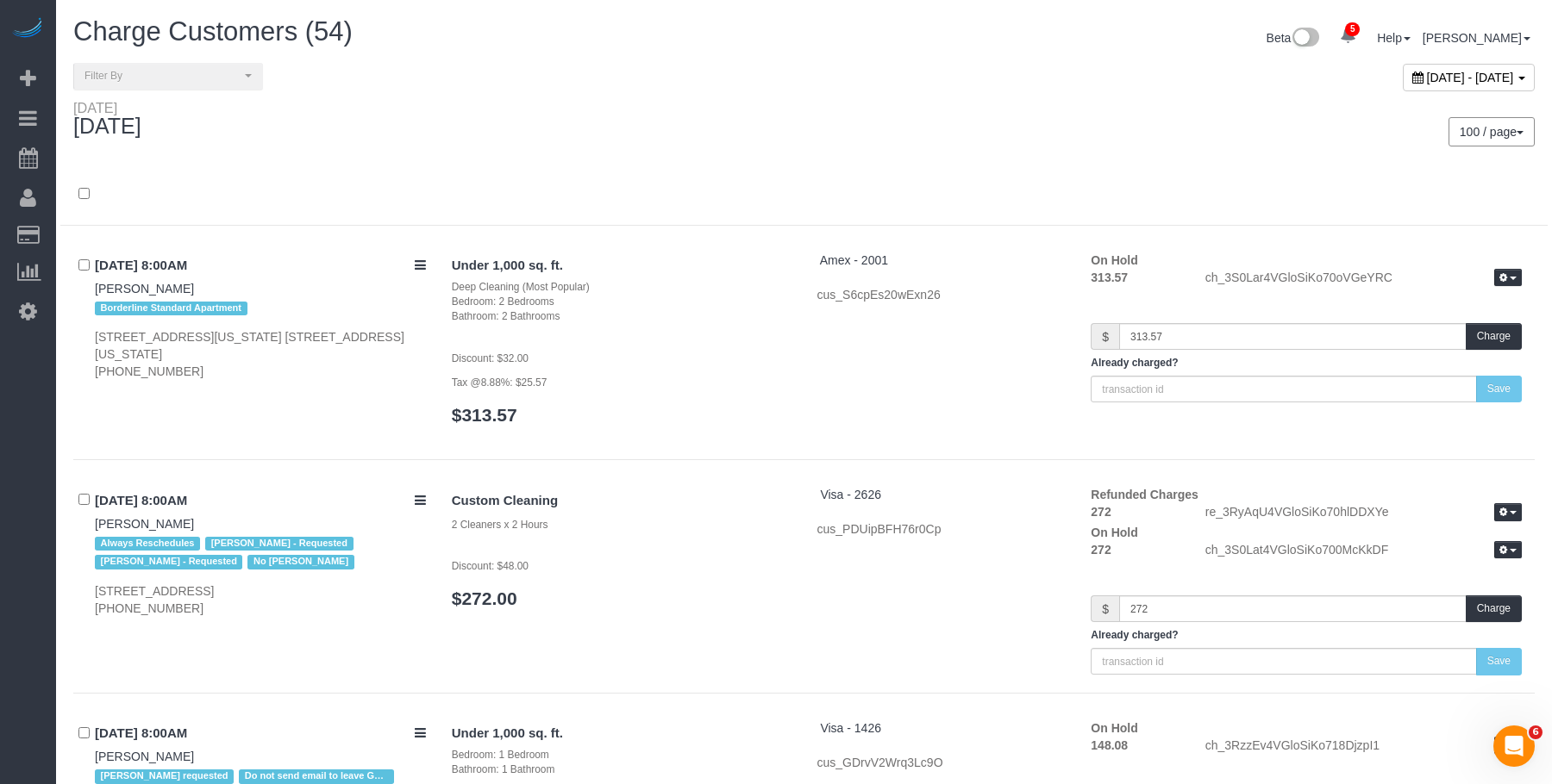
click at [951, 104] on div "100 / page 10 / page 20 / page 30 / page 40 / page 50 / page 100 / page" at bounding box center [1176, 131] width 744 height 64
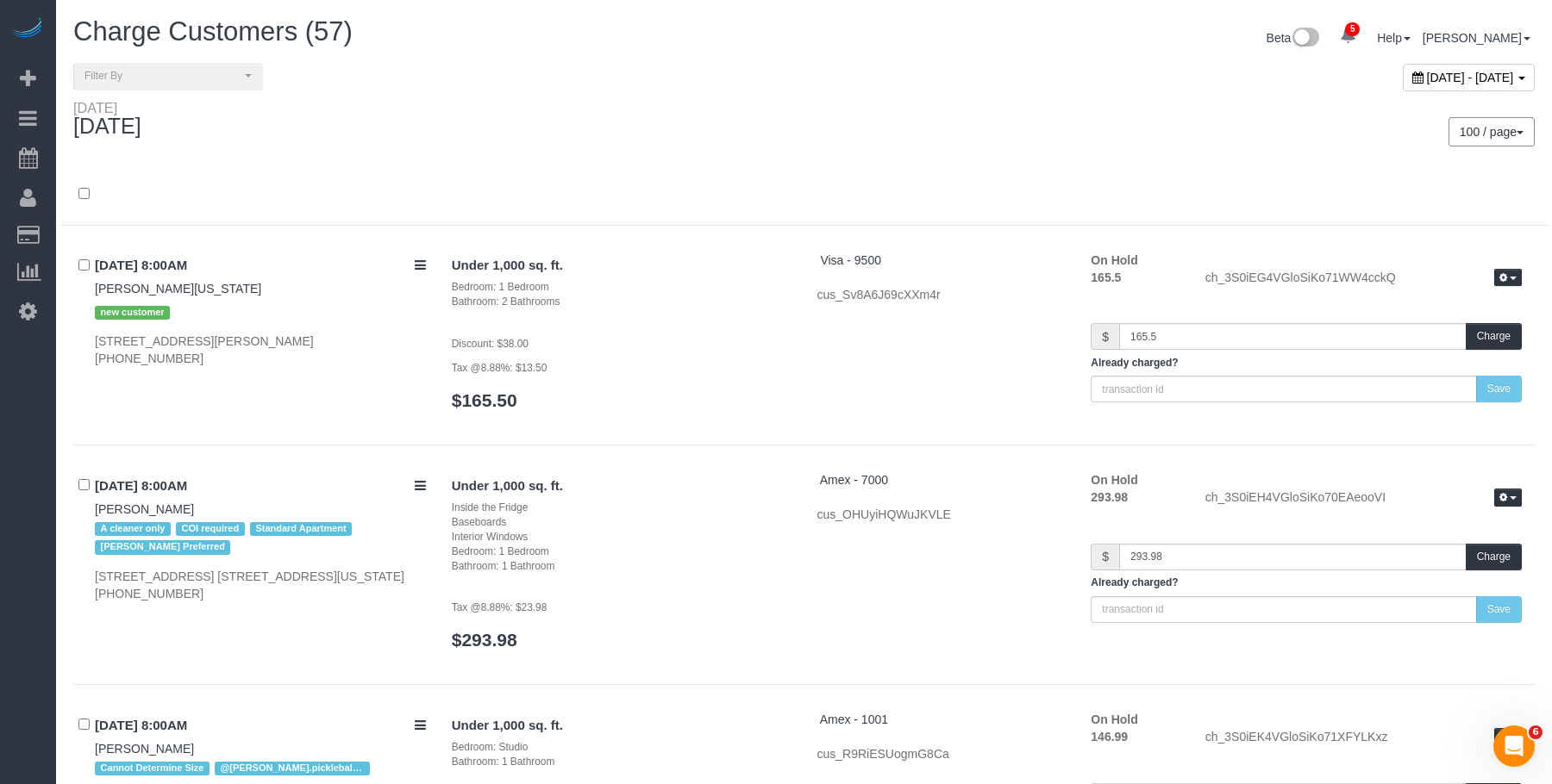
scroll to position [4849, 0]
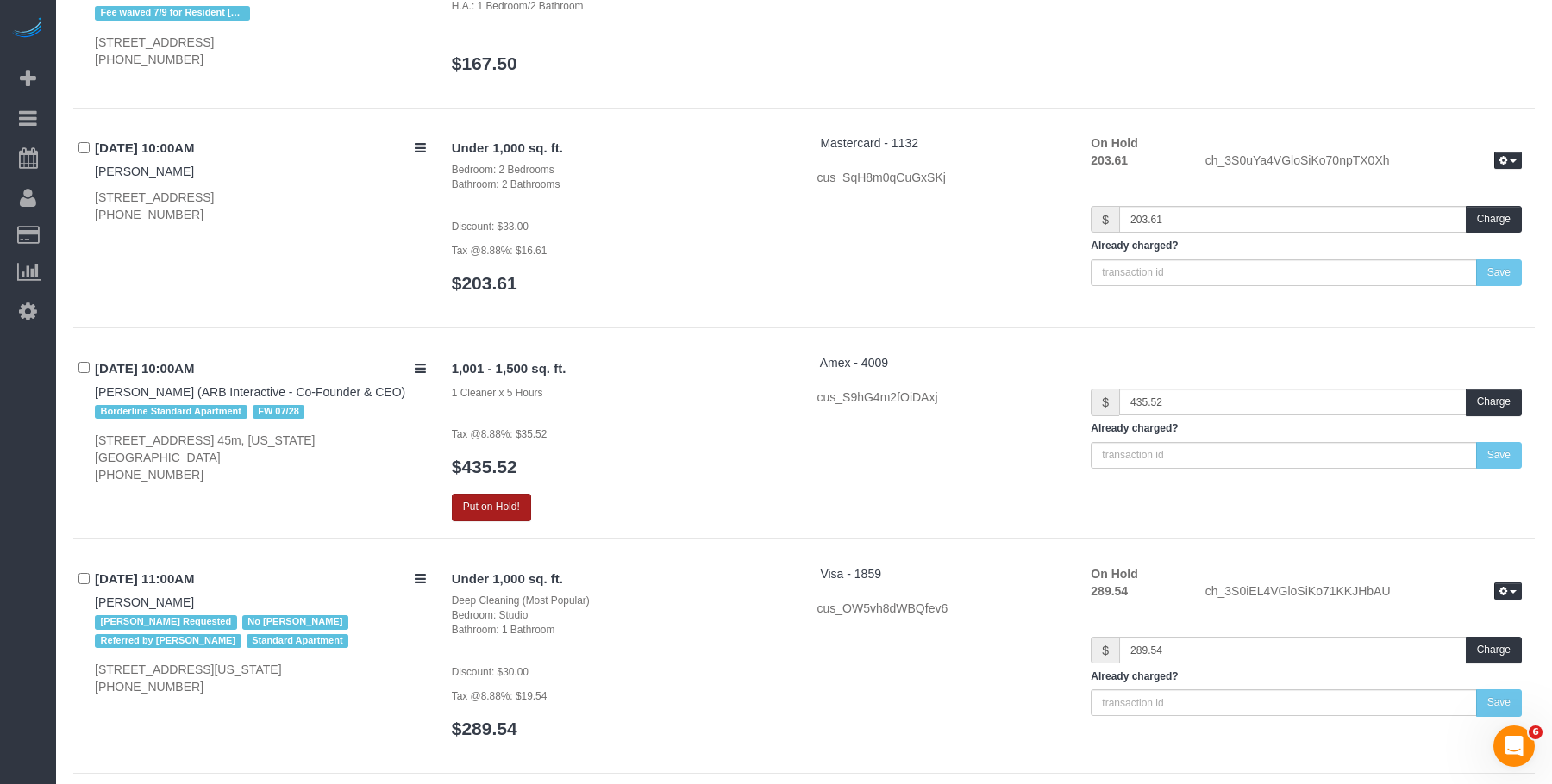
click at [469, 512] on button "Put on Hold!" at bounding box center [491, 507] width 80 height 27
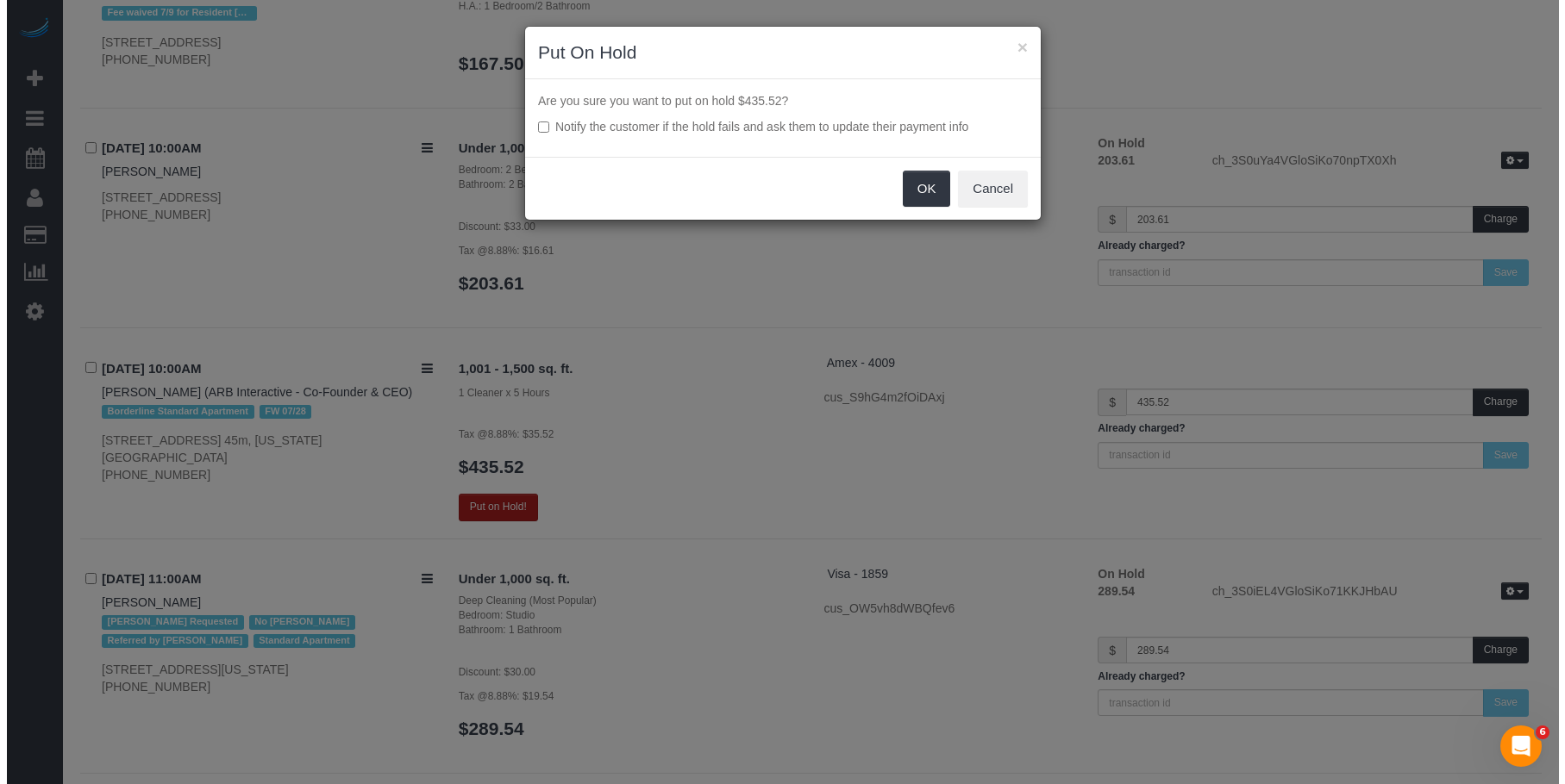
scroll to position [4846, 0]
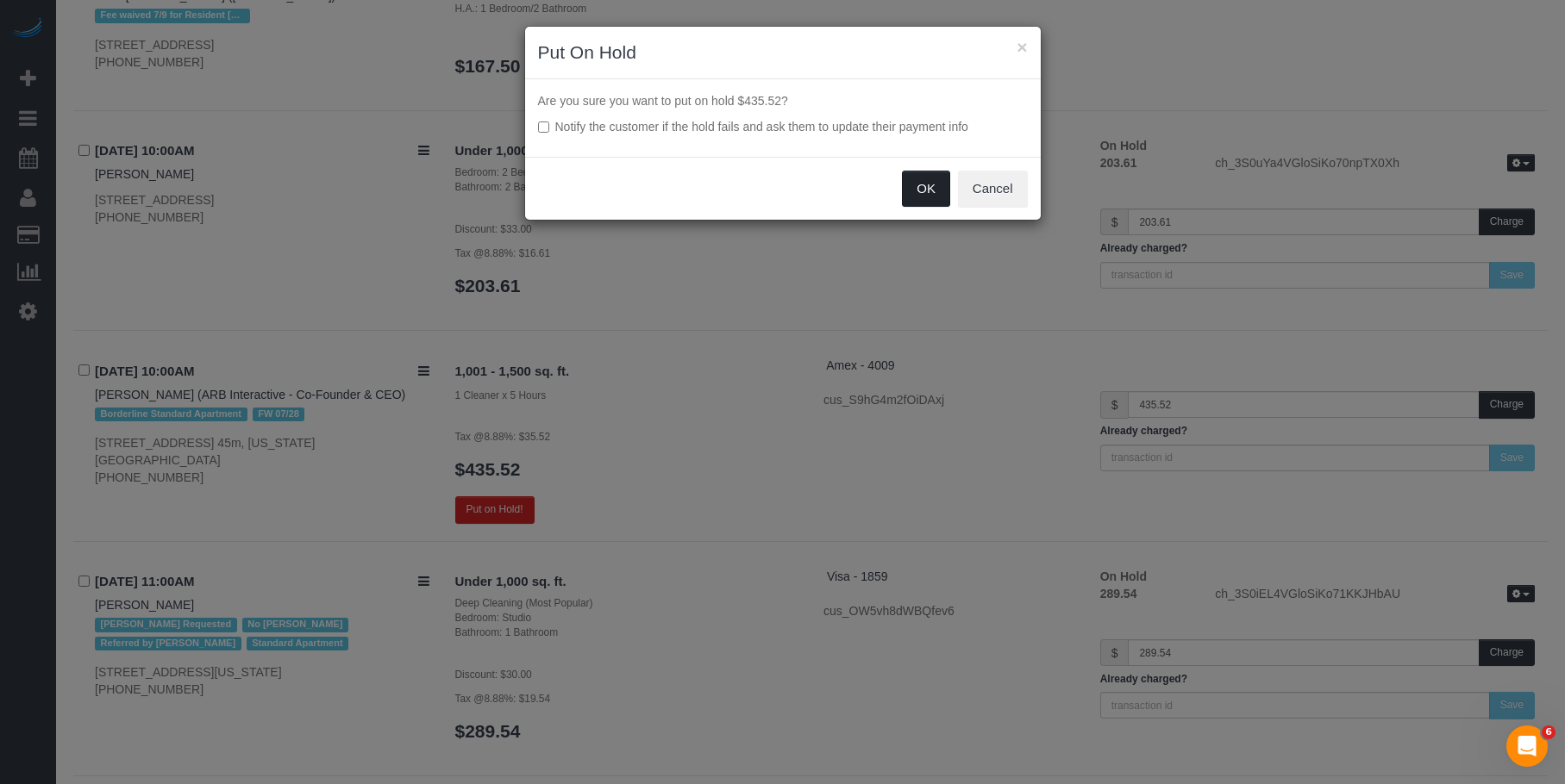
click at [940, 202] on button "OK" at bounding box center [926, 189] width 48 height 36
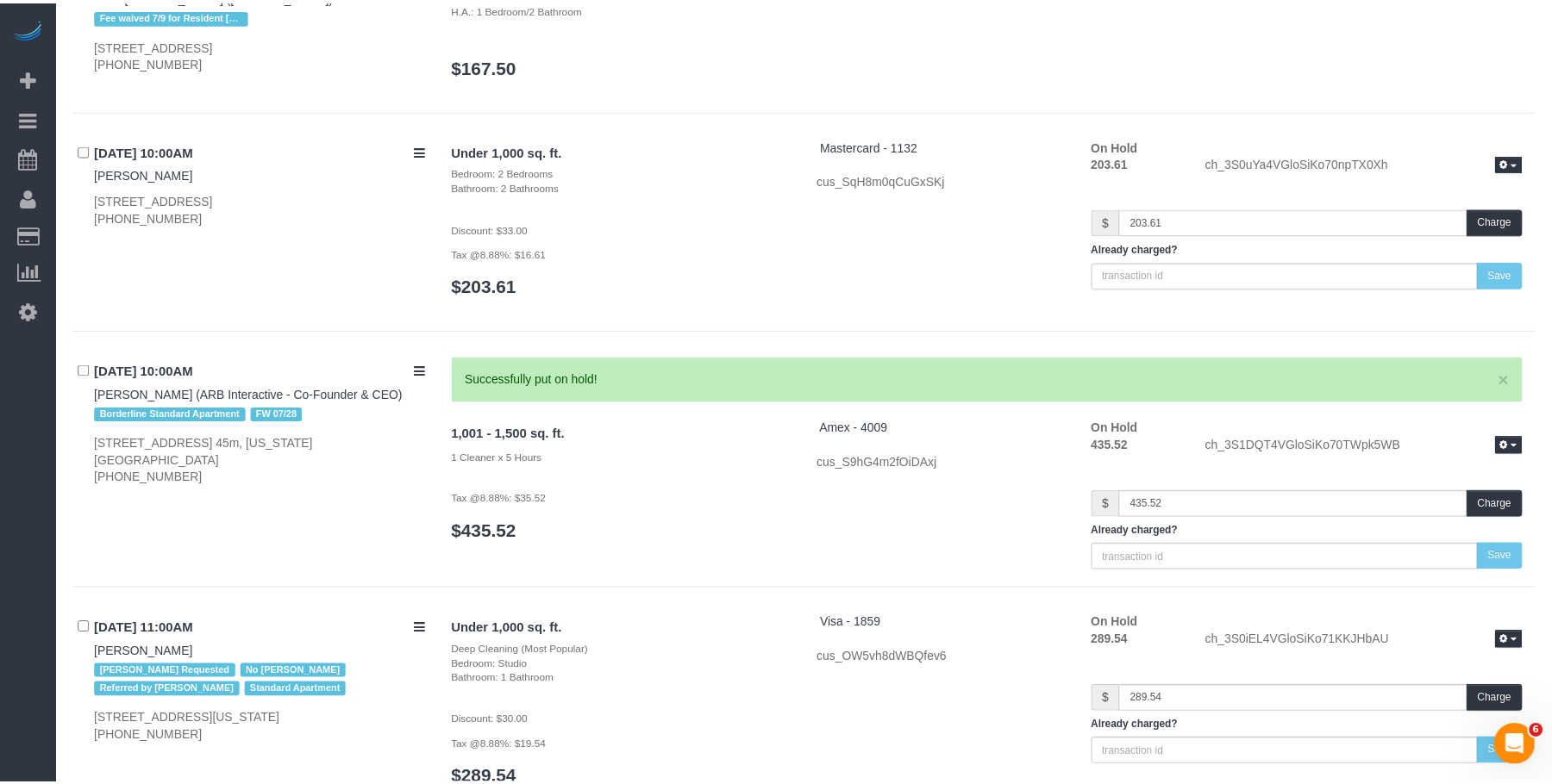
scroll to position [4849, 0]
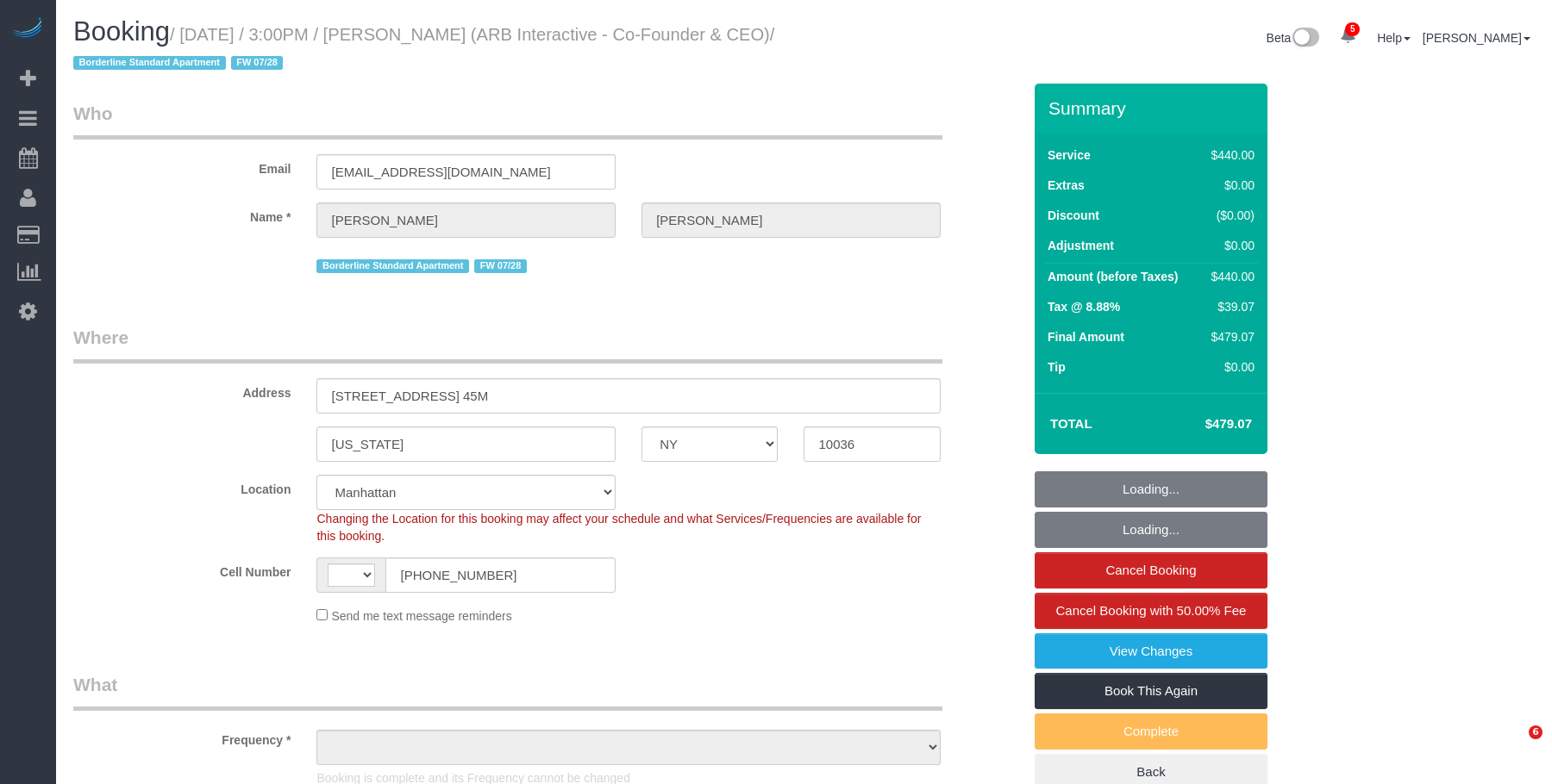
select select "NY"
select select "string:[GEOGRAPHIC_DATA]"
select select "object:680"
click at [873, 126] on legend "Who" at bounding box center [508, 120] width 869 height 39
select select "330"
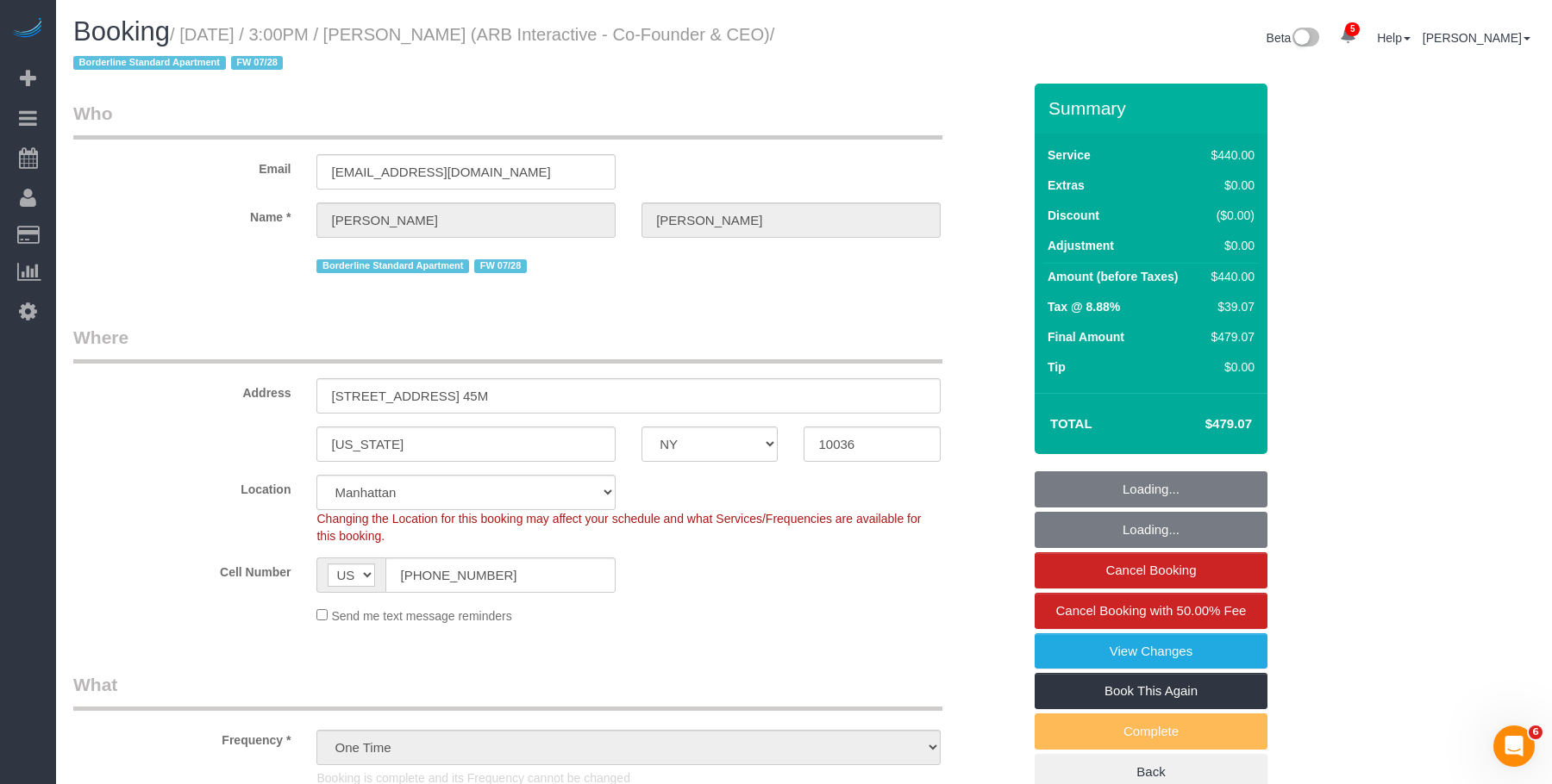
select select "number:89"
select select "number:90"
select select "number:15"
select select "number:5"
select select "string:stripe-pm_1RFNrs4VGloSiKo7r2SlltRK"
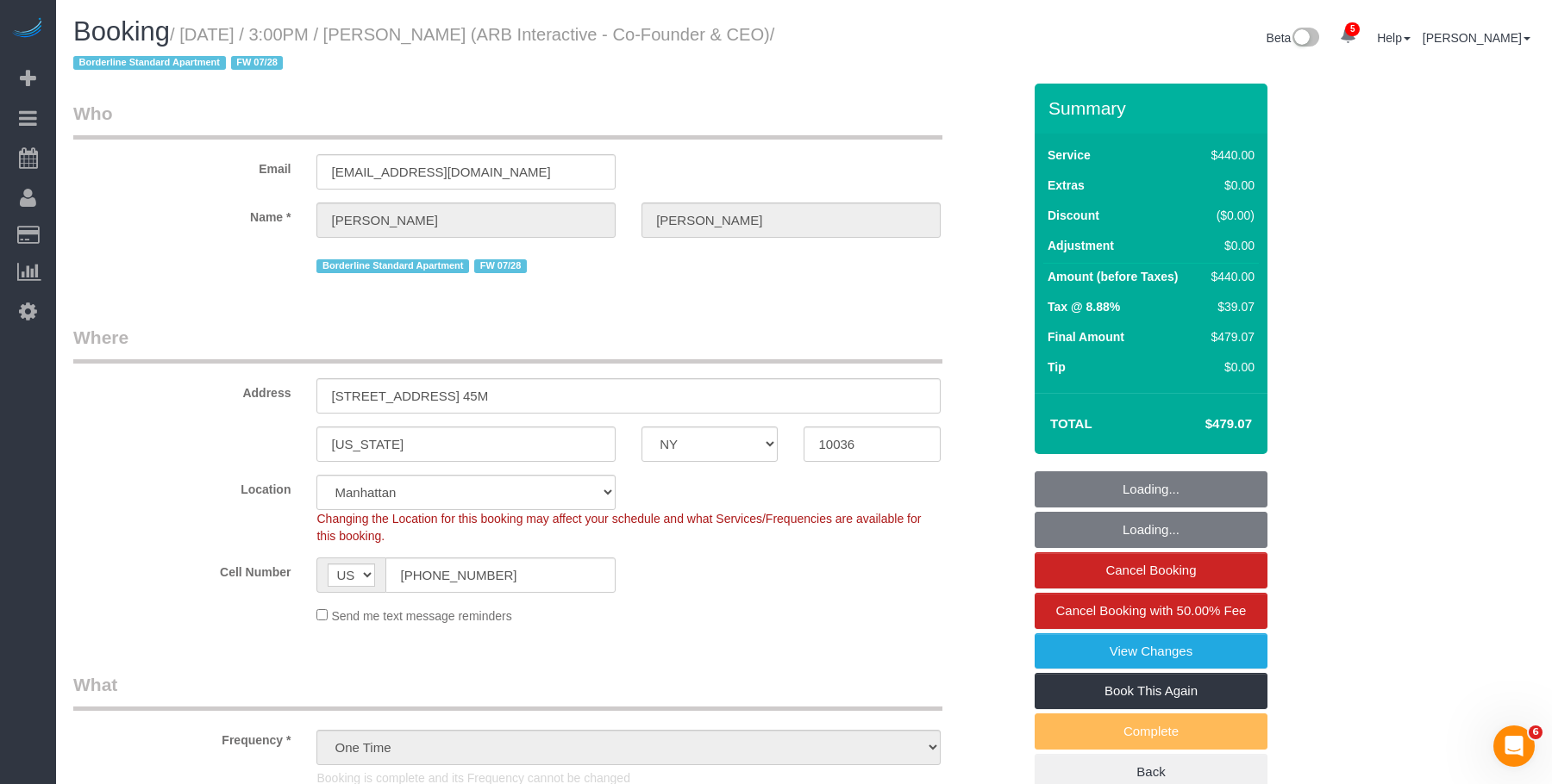
select select "object:1310"
select select "spot1"
drag, startPoint x: 326, startPoint y: 566, endPoint x: 629, endPoint y: 258, distance: 432.1
click at [253, 553] on sui-booking-location "Location Manhattan Austin Boston Bronx Brooklyn Charlotte Denver New Jersey Por…" at bounding box center [547, 550] width 948 height 150
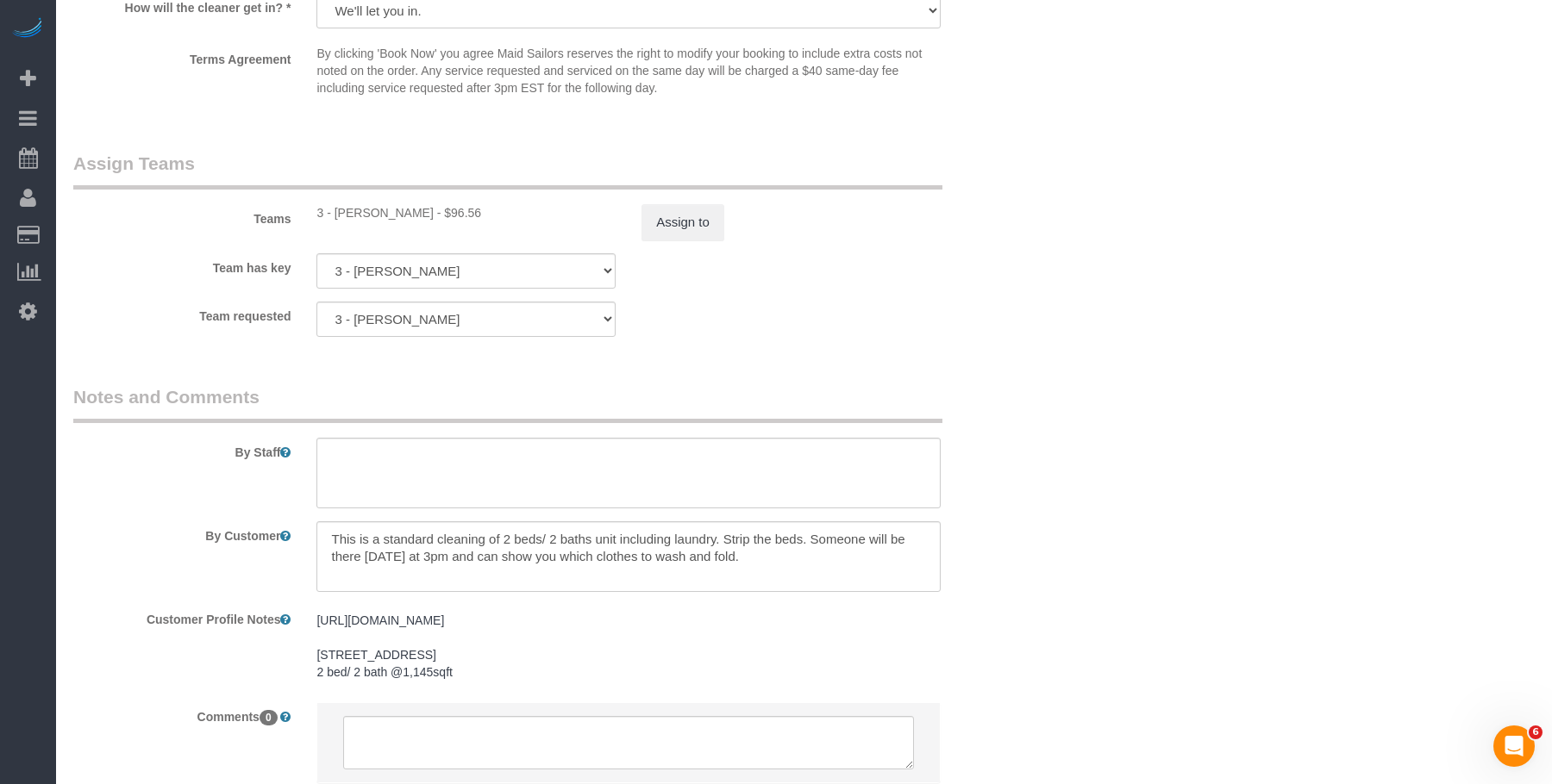
scroll to position [2019, 0]
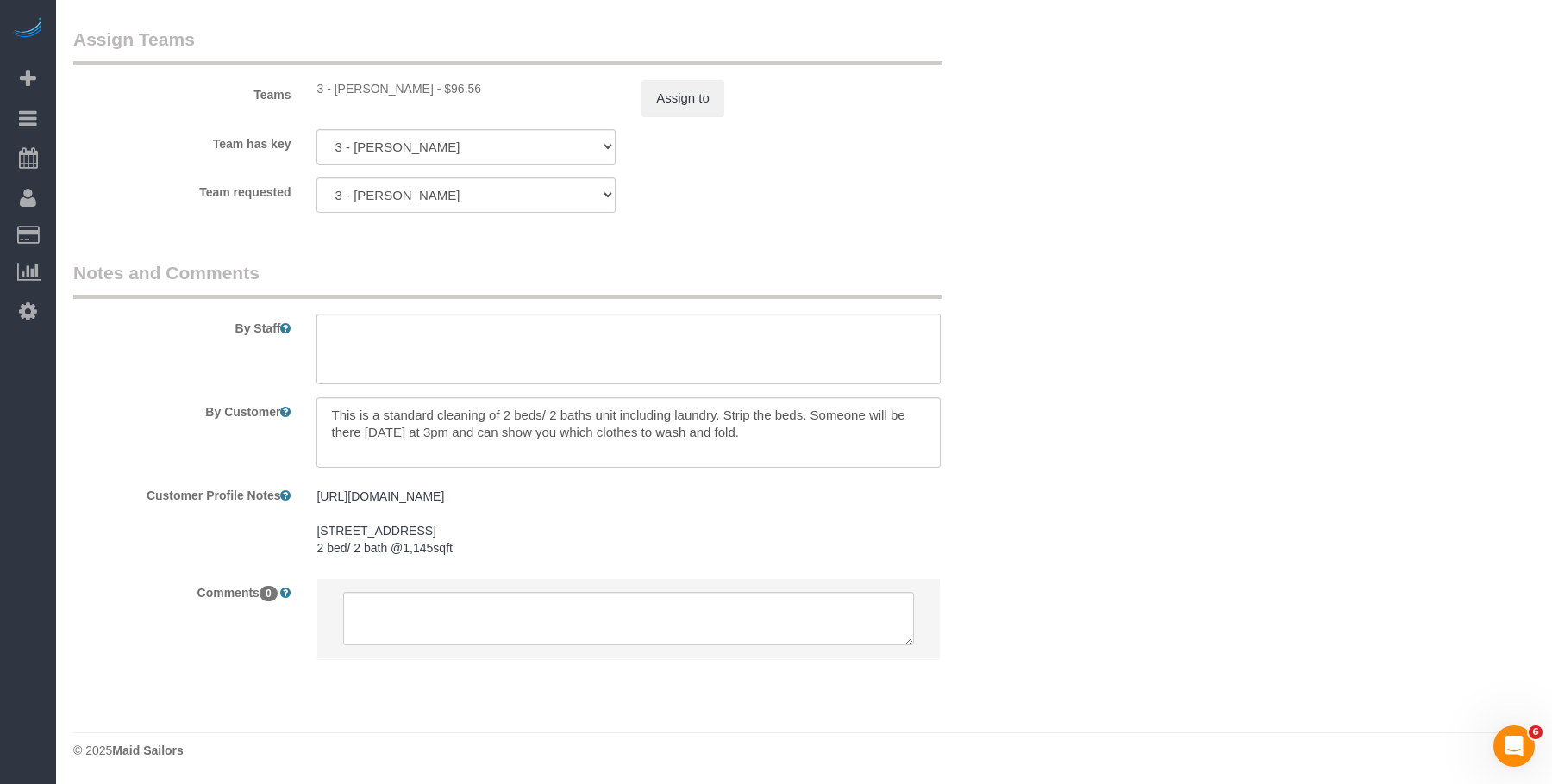
drag, startPoint x: 847, startPoint y: 211, endPoint x: 831, endPoint y: 207, distance: 16.5
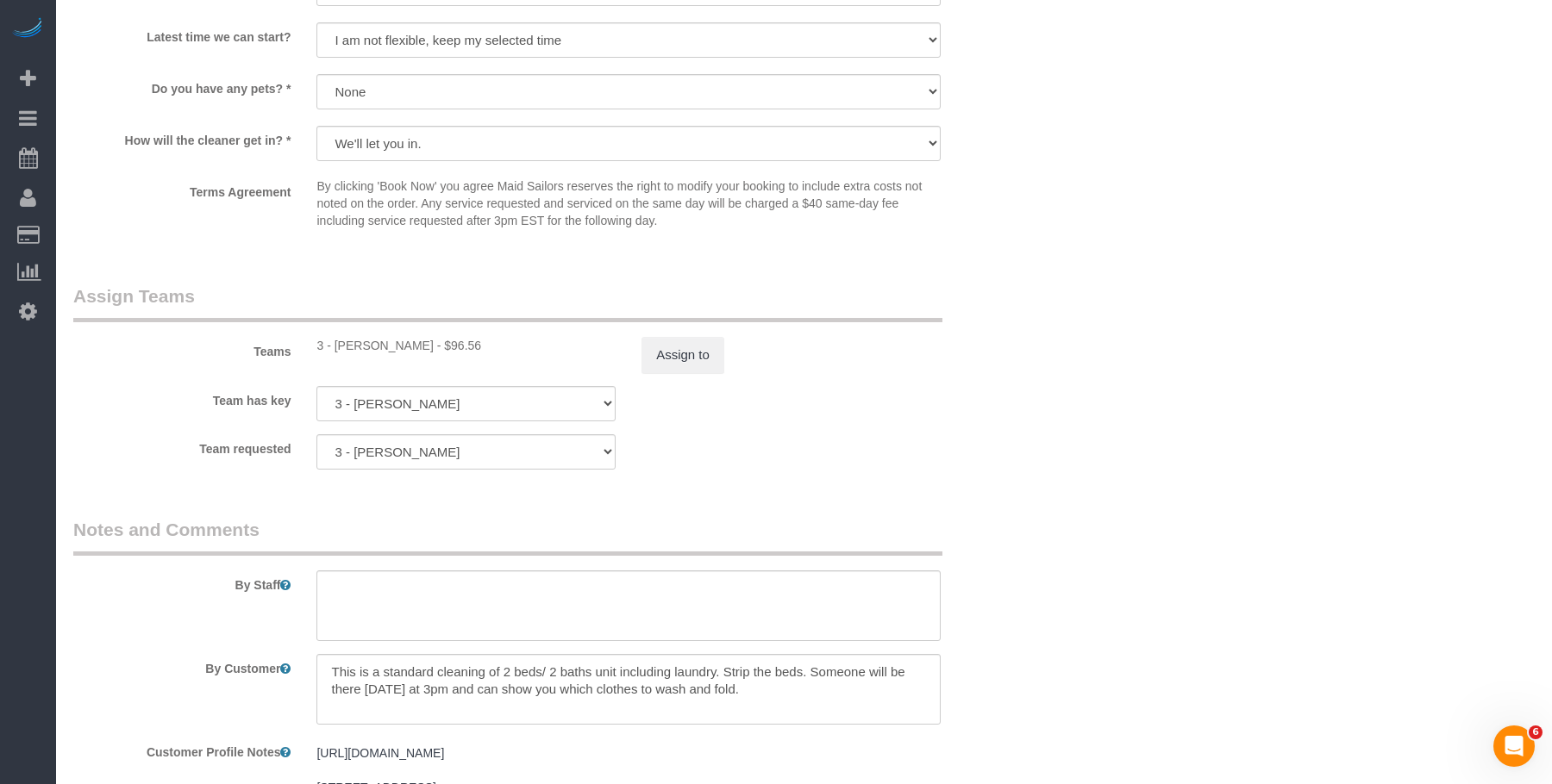
scroll to position [1847, 0]
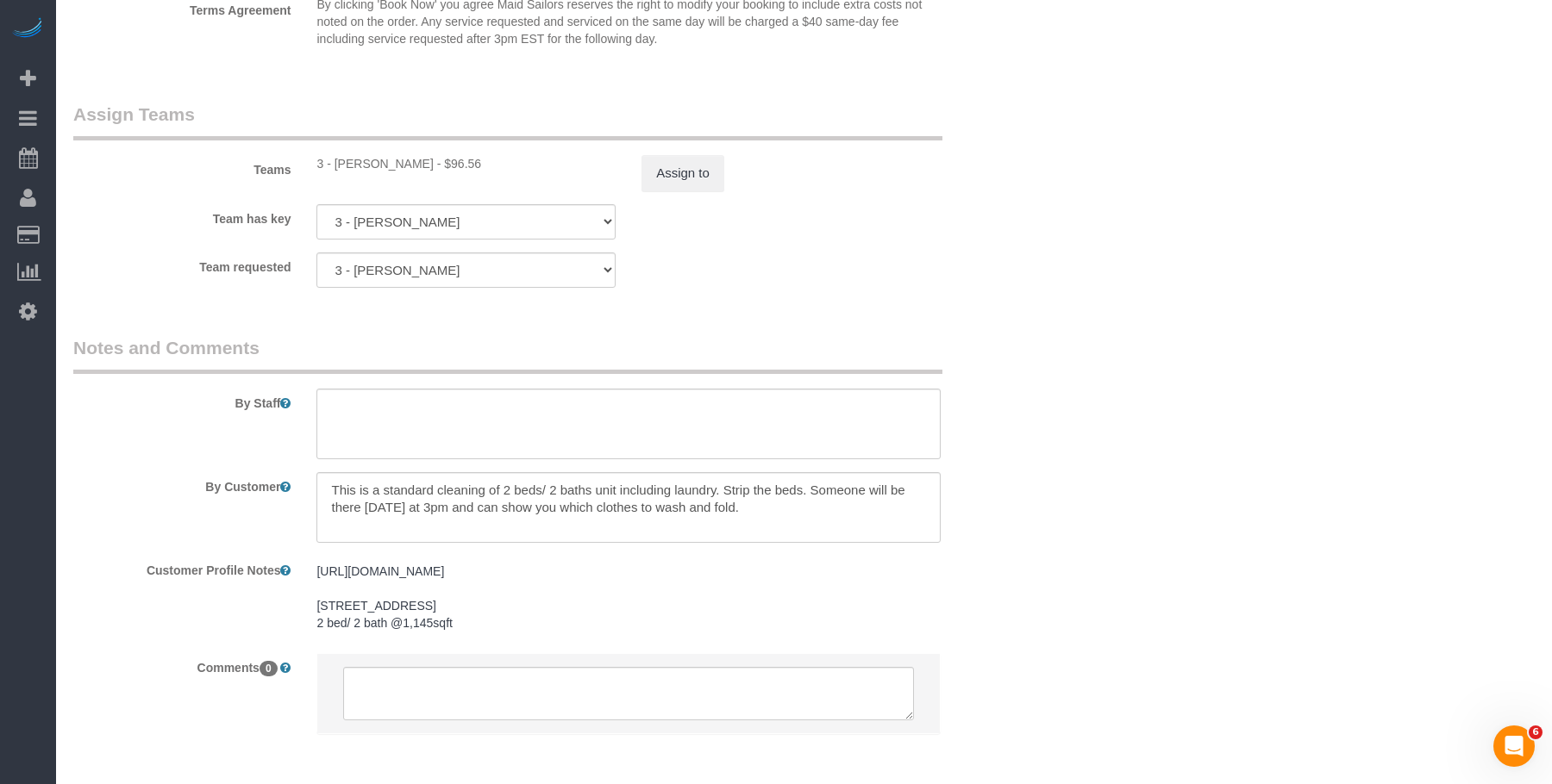
scroll to position [2019, 0]
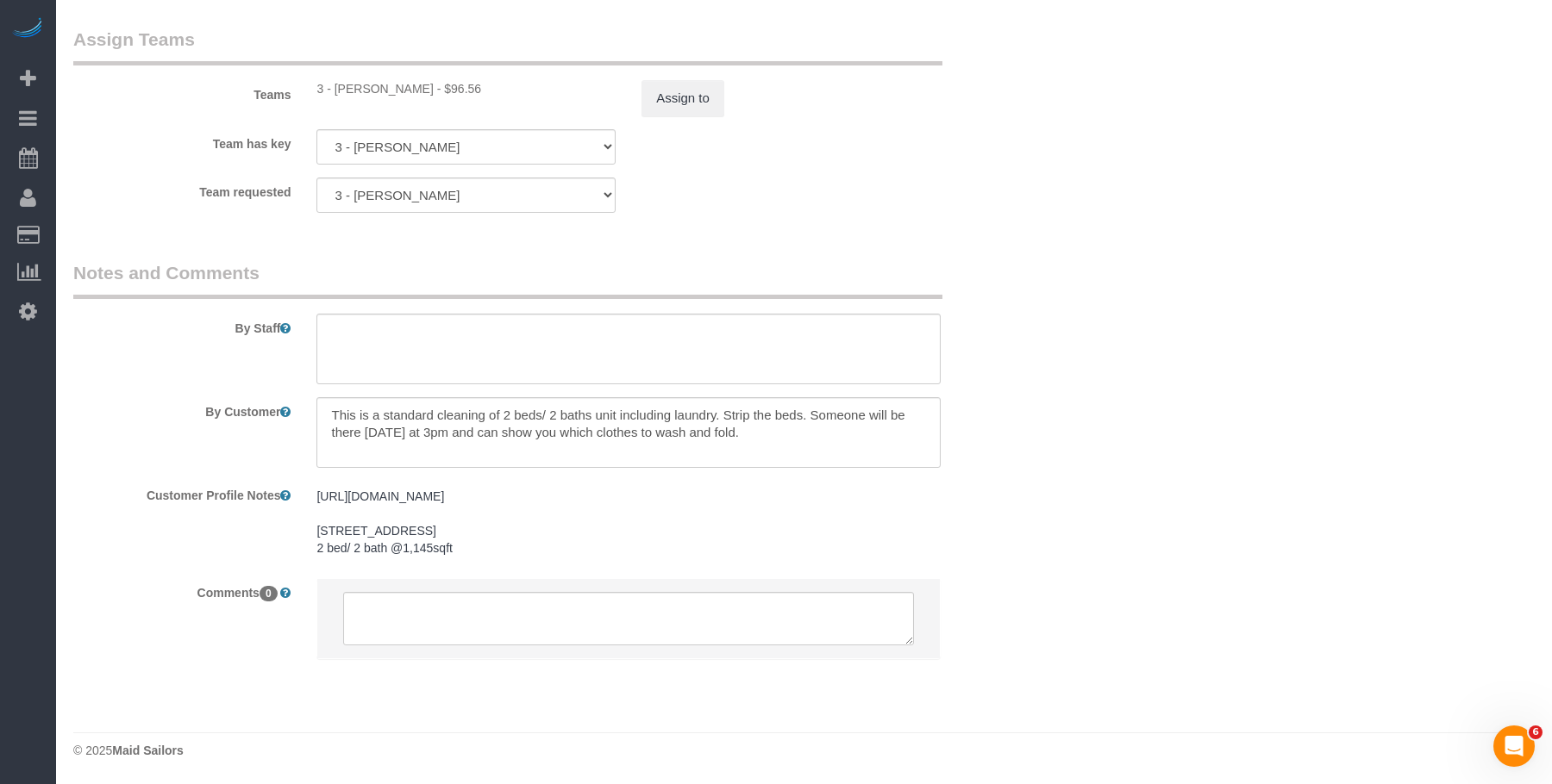
drag, startPoint x: 1192, startPoint y: 329, endPoint x: 1164, endPoint y: 476, distance: 149.6
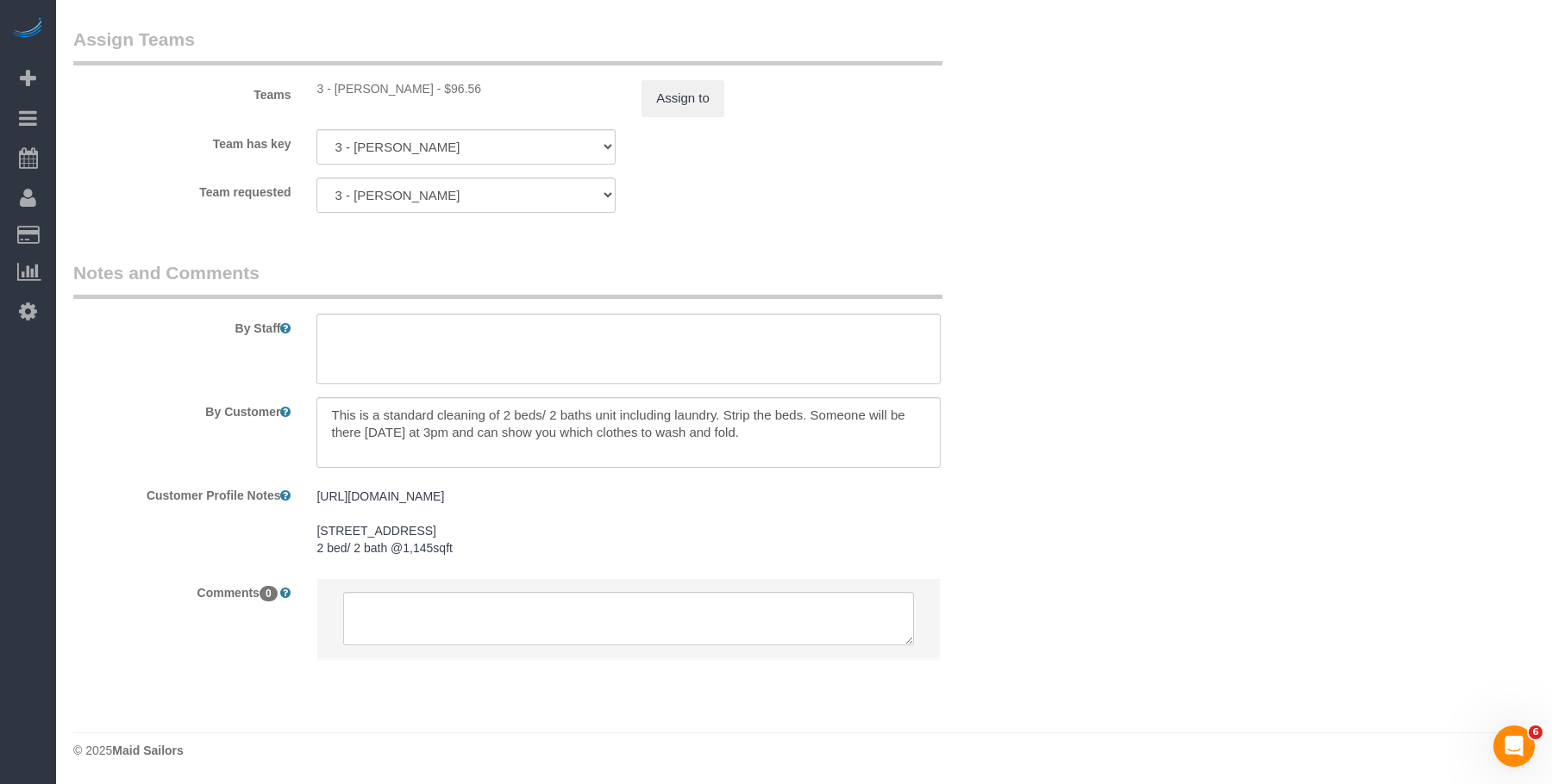
click at [961, 158] on sui-booking-teams "Teams 3 - Hecleny Gonzalez - $96.56 Assign to Team has key 3 - Hecleny Gonzalez…" at bounding box center [547, 119] width 948 height 186
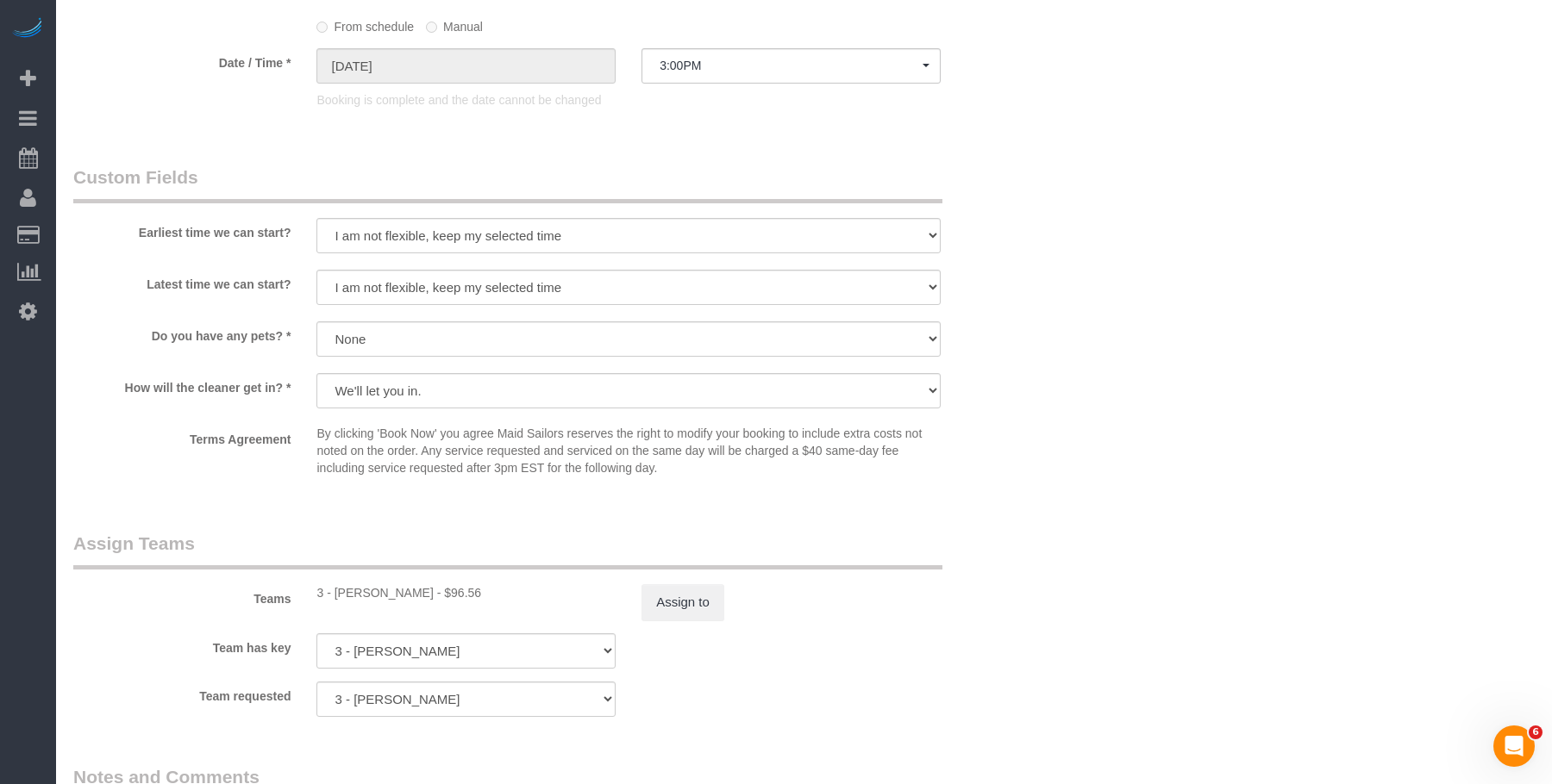
scroll to position [1416, 0]
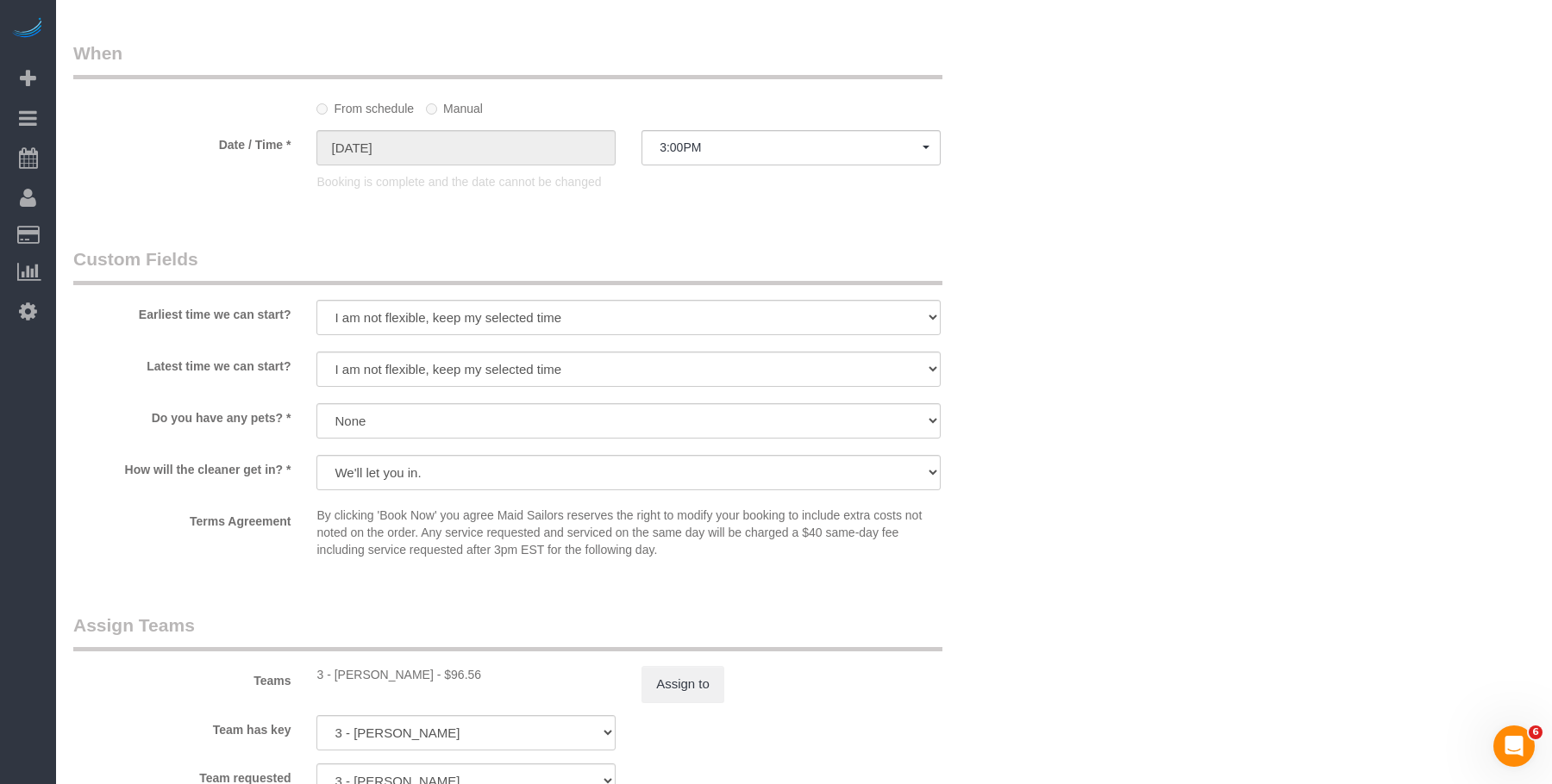
click at [736, 252] on legend "Custom Fields" at bounding box center [508, 266] width 869 height 39
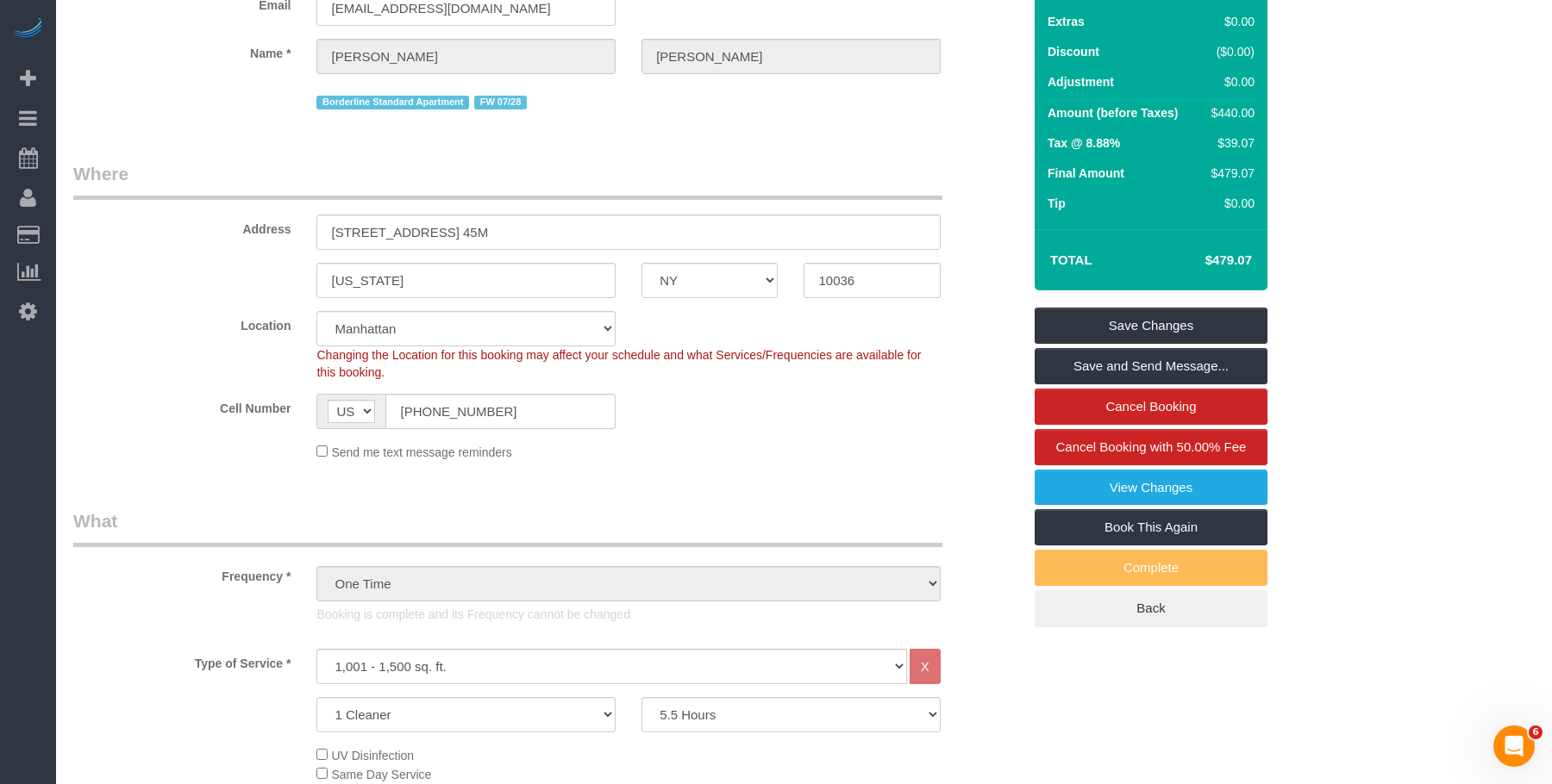
scroll to position [0, 0]
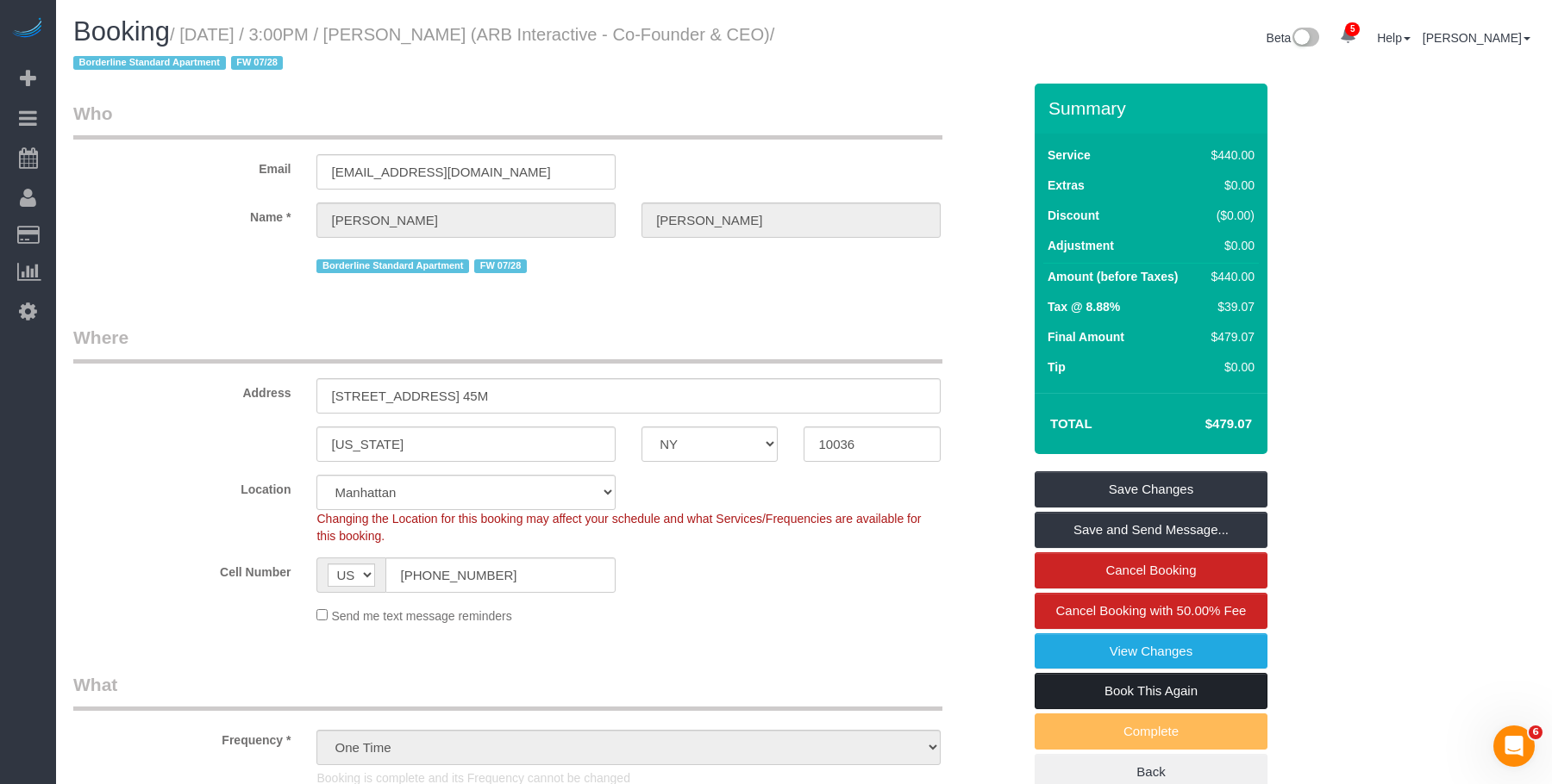
drag, startPoint x: 1113, startPoint y: 681, endPoint x: 814, endPoint y: 481, distance: 359.7
click at [1112, 681] on link "Book This Again" at bounding box center [1152, 691] width 233 height 36
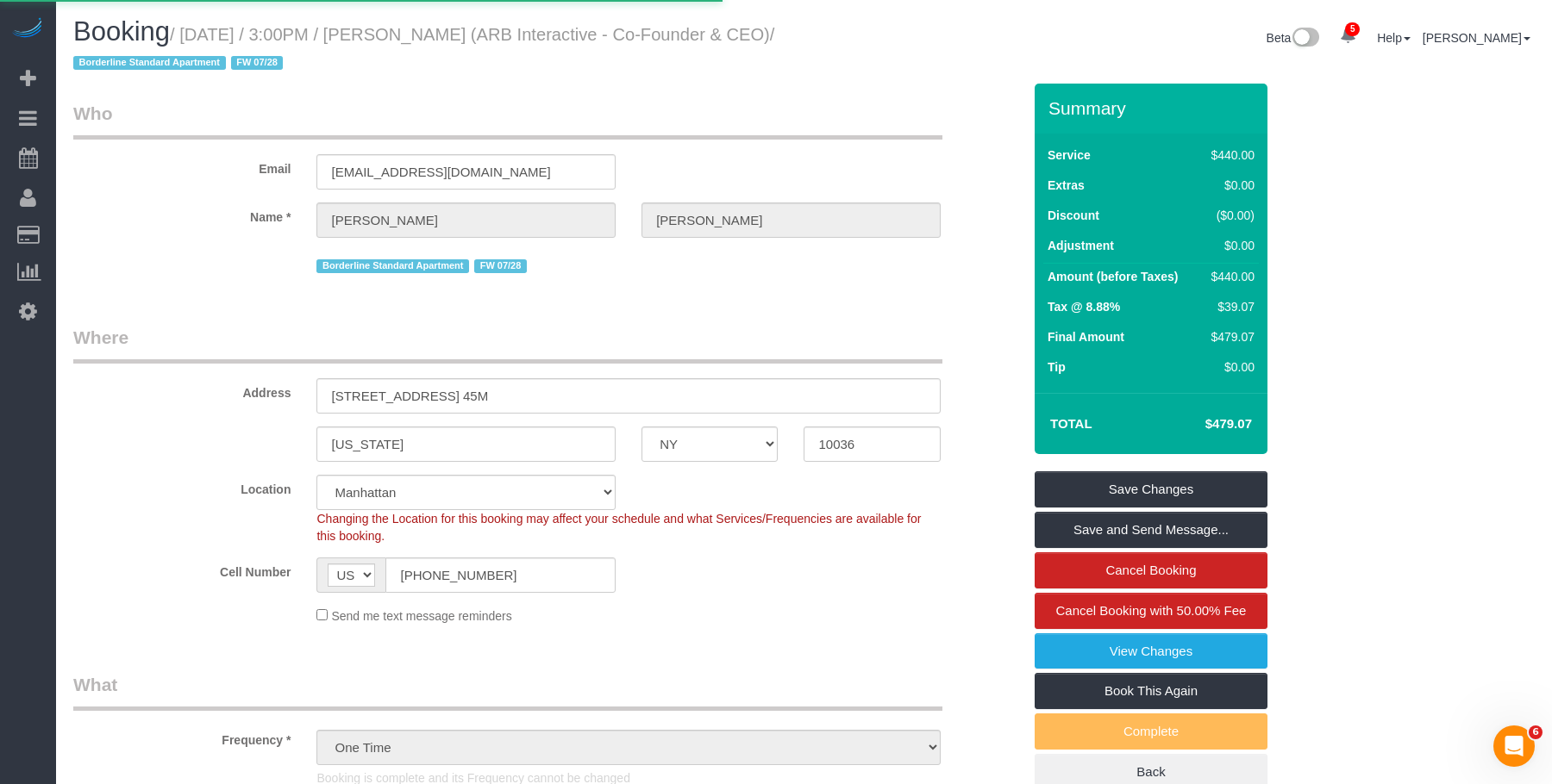
select select "NY"
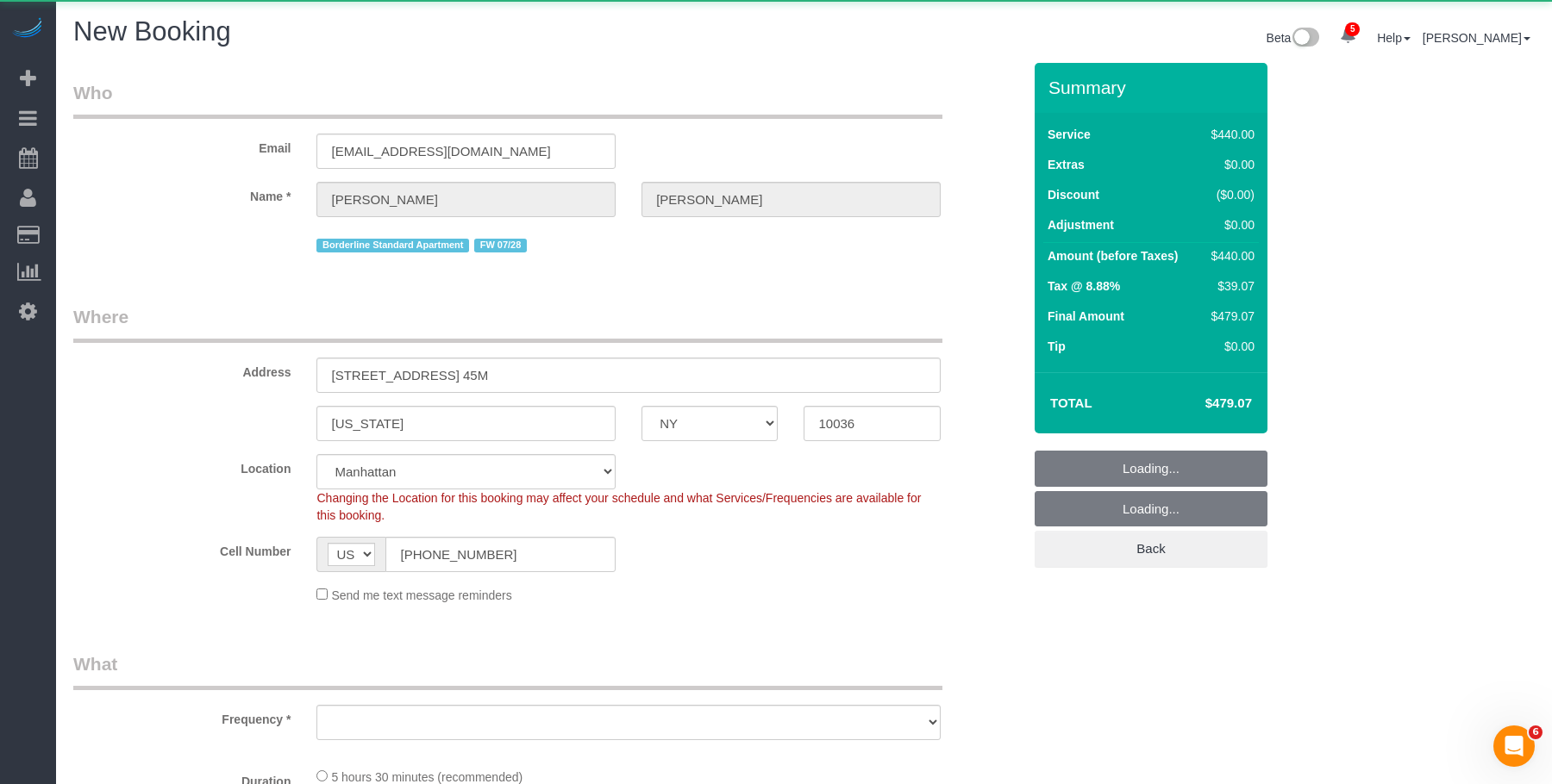
select select "330"
select select "number:89"
select select "number:90"
select select "number:15"
select select "number:5"
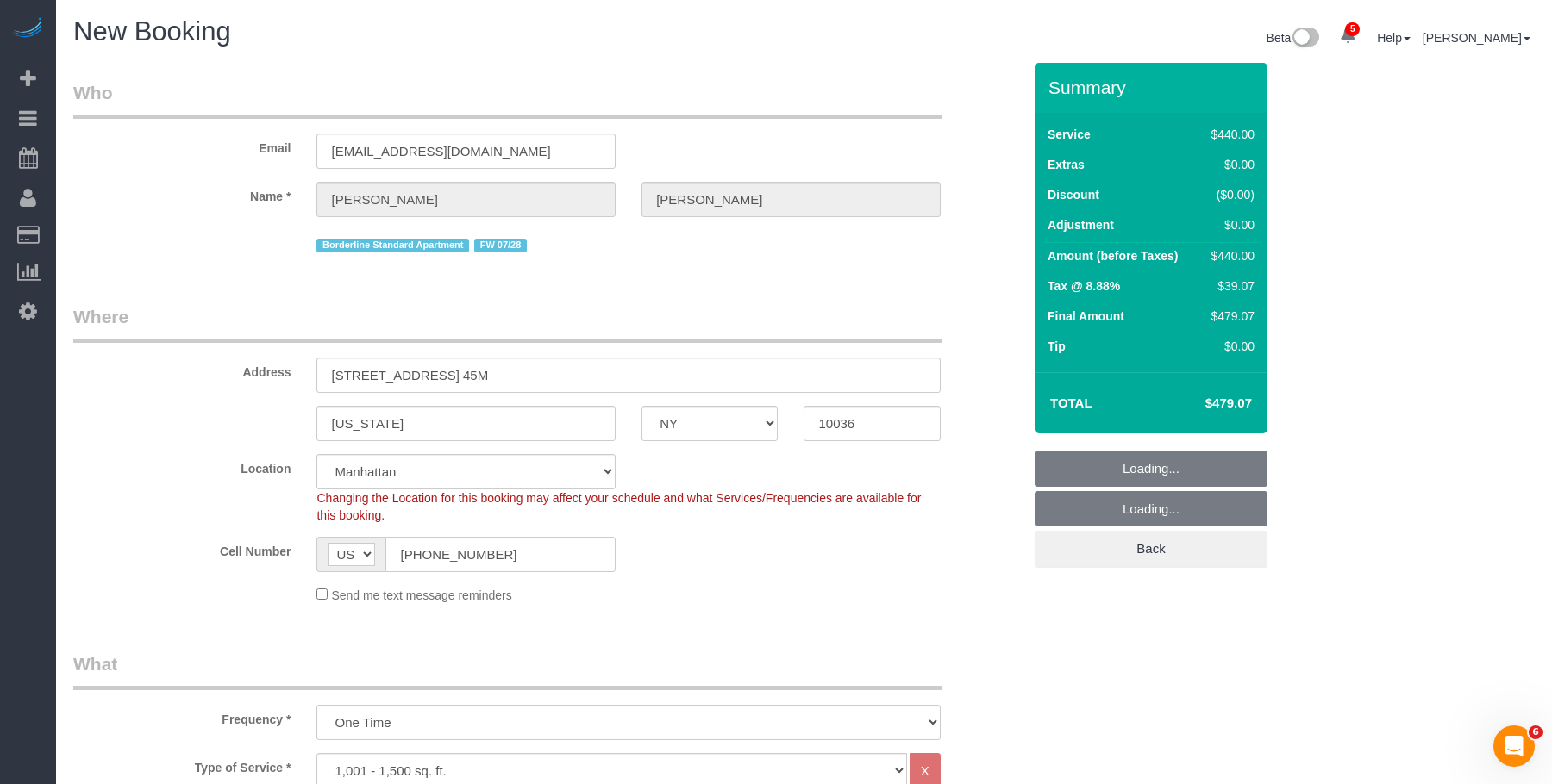
select select "object:2605"
select select "string:stripe-pm_1RFNrs4VGloSiKo7r2SlltRK"
select select "object:2613"
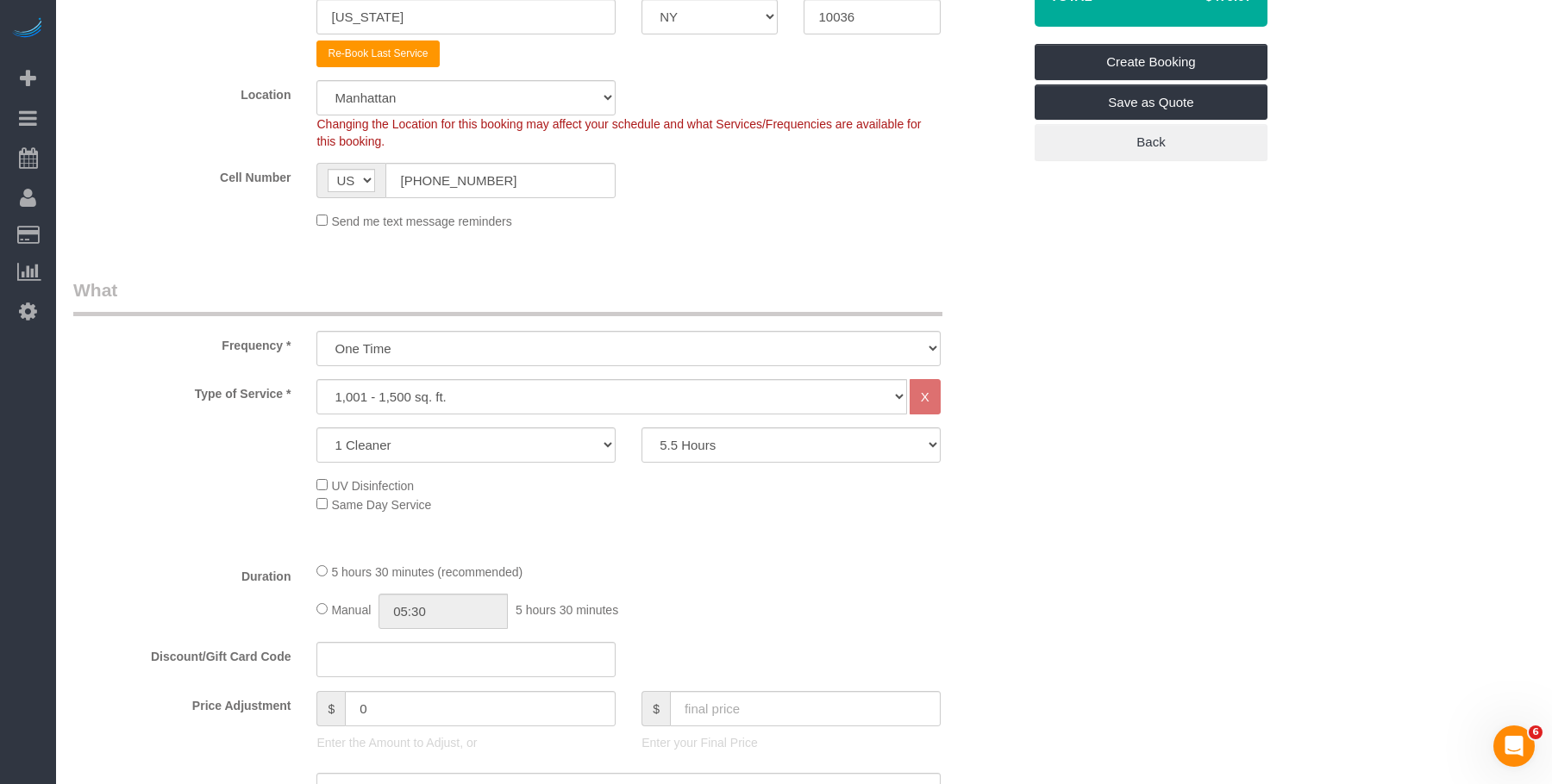
scroll to position [517, 0]
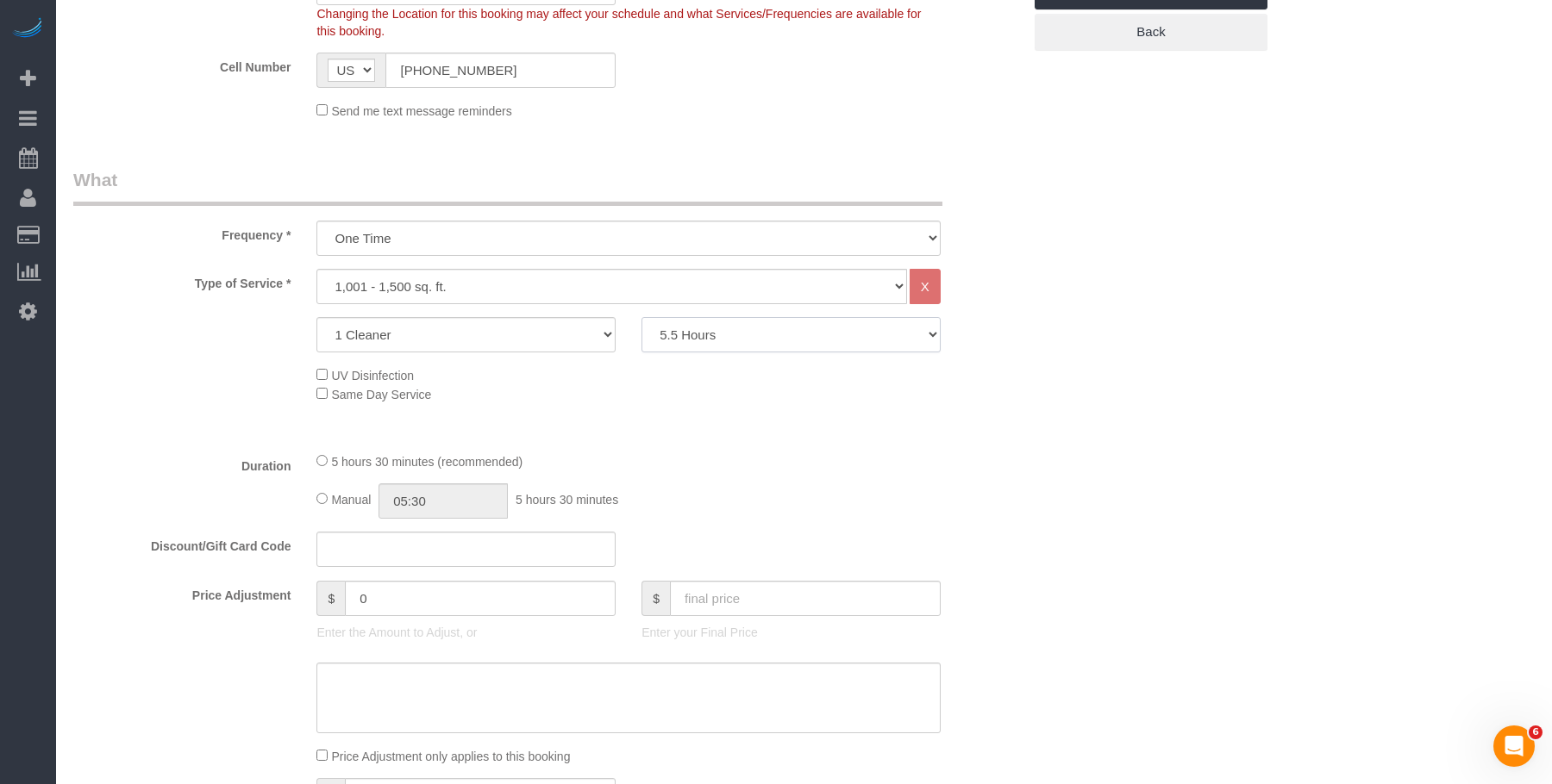
click at [724, 337] on select "2 Hours 2.5 Hours 3 Hours 3.5 Hours 4 Hours 4.5 Hours 5 Hours 5.5 Hours 6 Hours…" at bounding box center [791, 335] width 299 height 35
select select "300"
click at [642, 317] on select "2 Hours 2.5 Hours 3 Hours 3.5 Hours 4 Hours 4.5 Hours 5 Hours 5.5 Hours 6 Hours…" at bounding box center [791, 335] width 299 height 35
drag, startPoint x: 1101, startPoint y: 405, endPoint x: 1080, endPoint y: 403, distance: 21.1
click at [1103, 404] on div "Who Email lauren@arbinteractive.com Name * Patrick Fechtmeyer Borderline Standa…" at bounding box center [804, 794] width 1461 height 2496
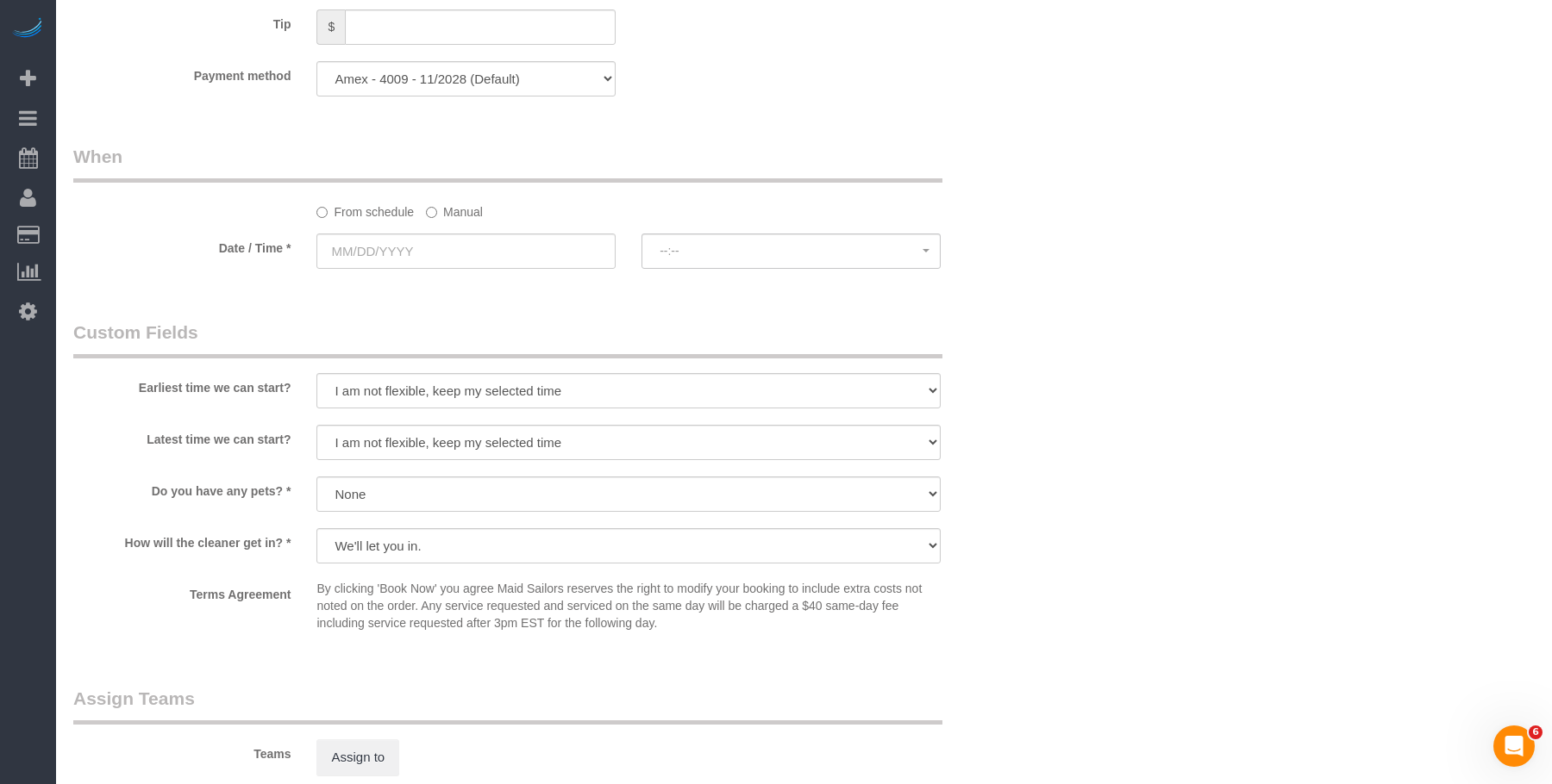
scroll to position [1292, 0]
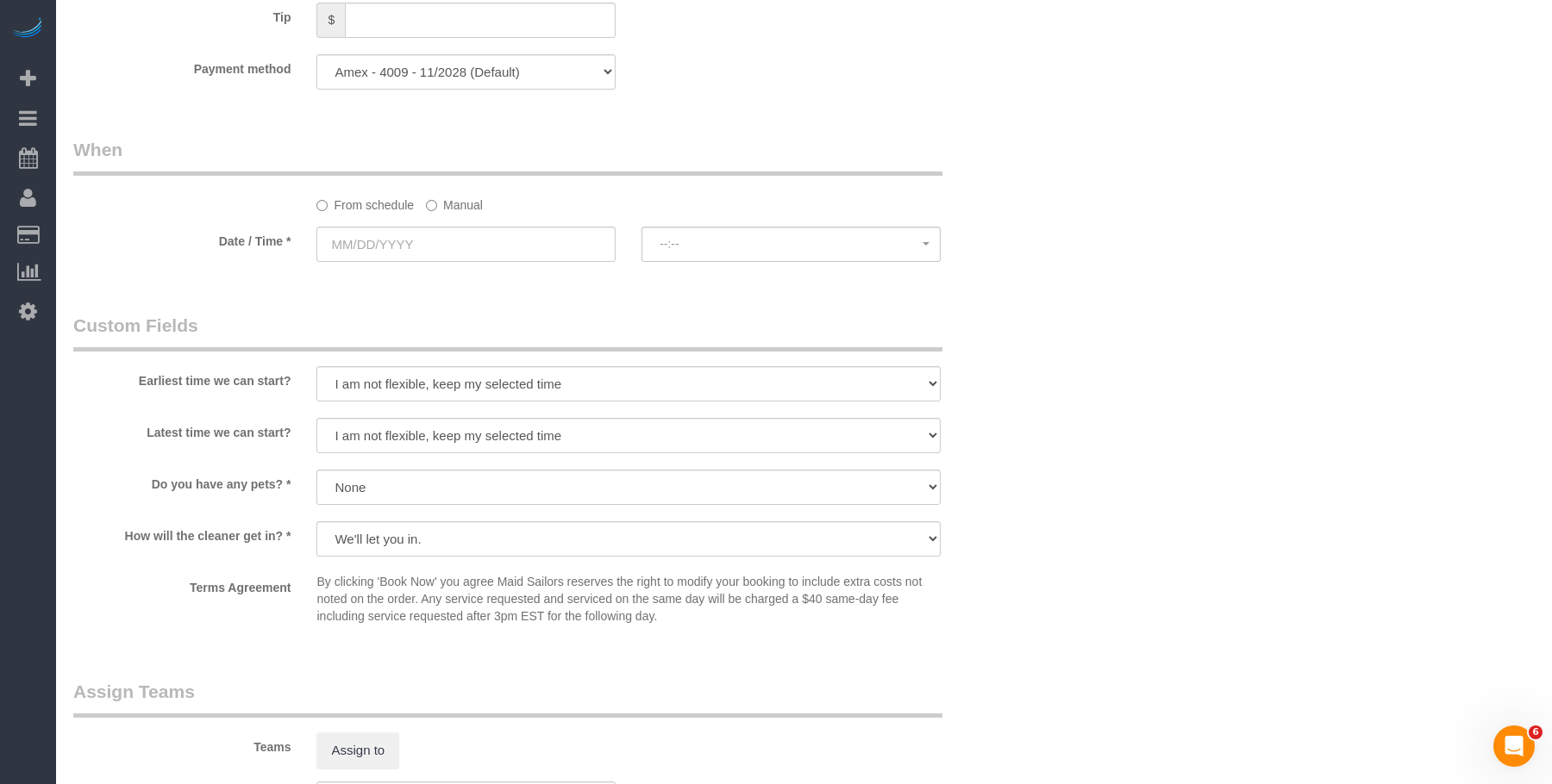
click at [462, 204] on label "Manual" at bounding box center [454, 202] width 57 height 23
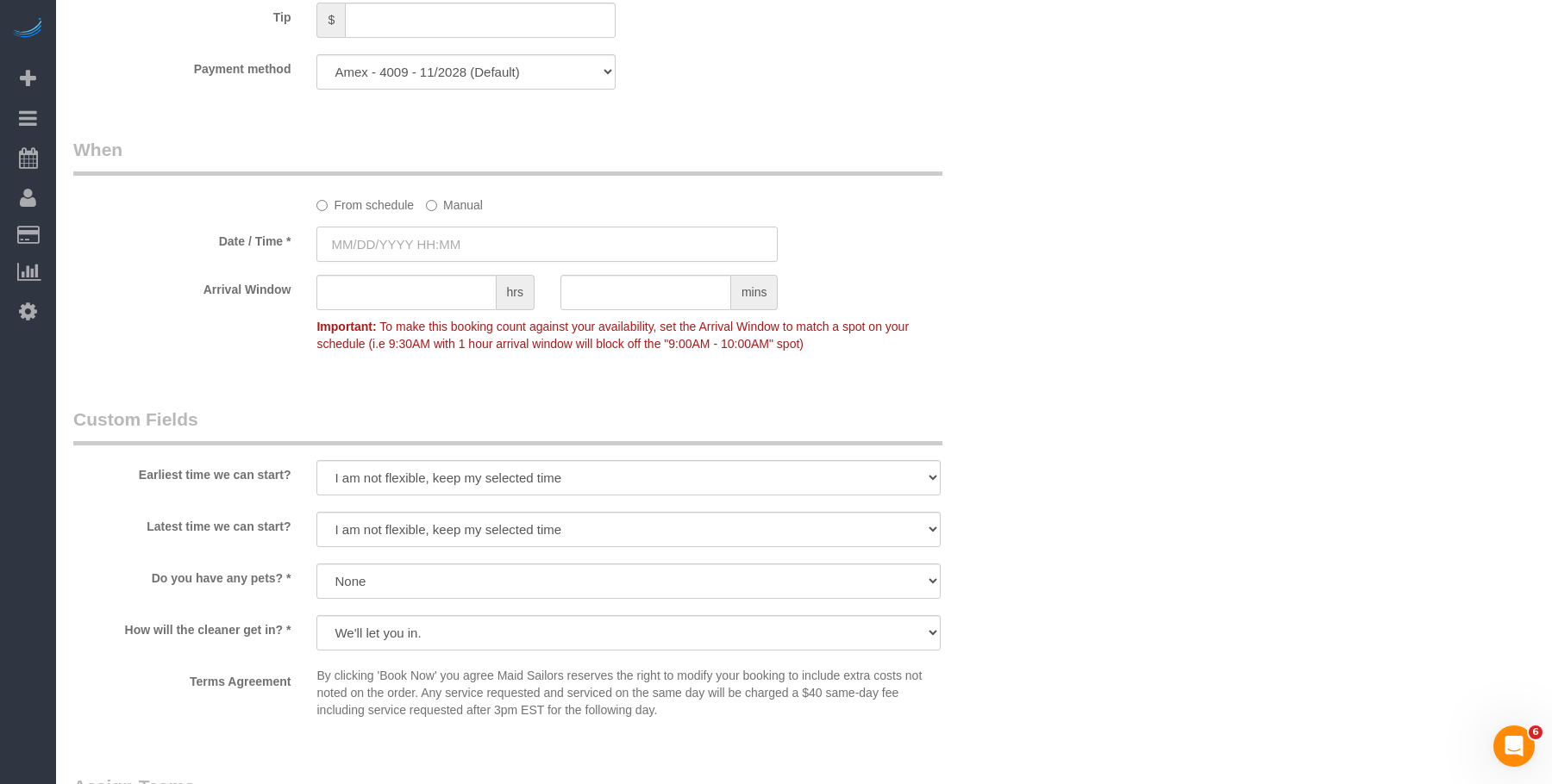
click at [478, 237] on input "text" at bounding box center [547, 244] width 462 height 35
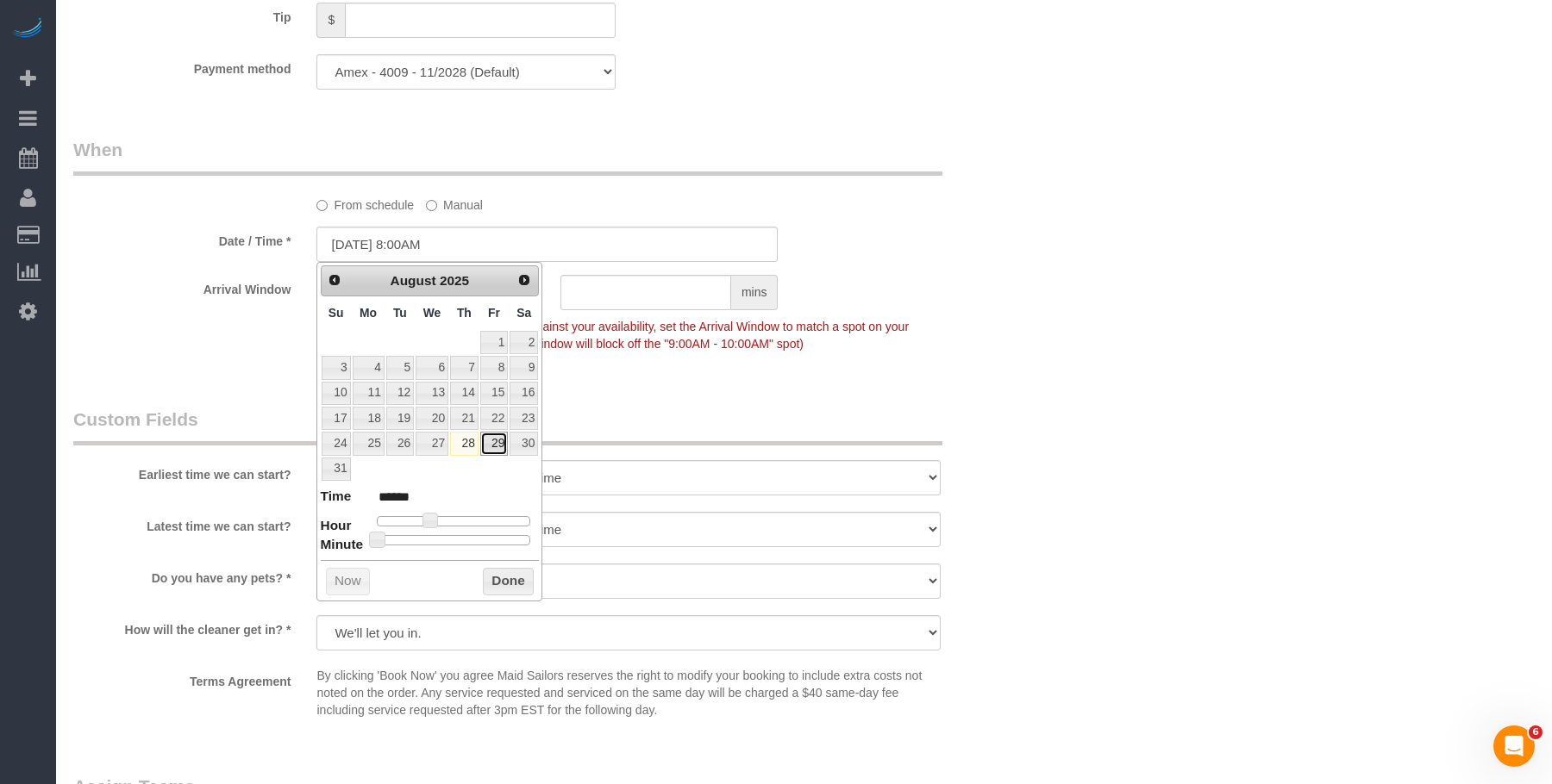
click at [494, 443] on link "29" at bounding box center [494, 443] width 28 height 23
type input "08/29/2025 9:00AM"
type input "******"
type input "08/29/2025 10:00AM"
type input "*******"
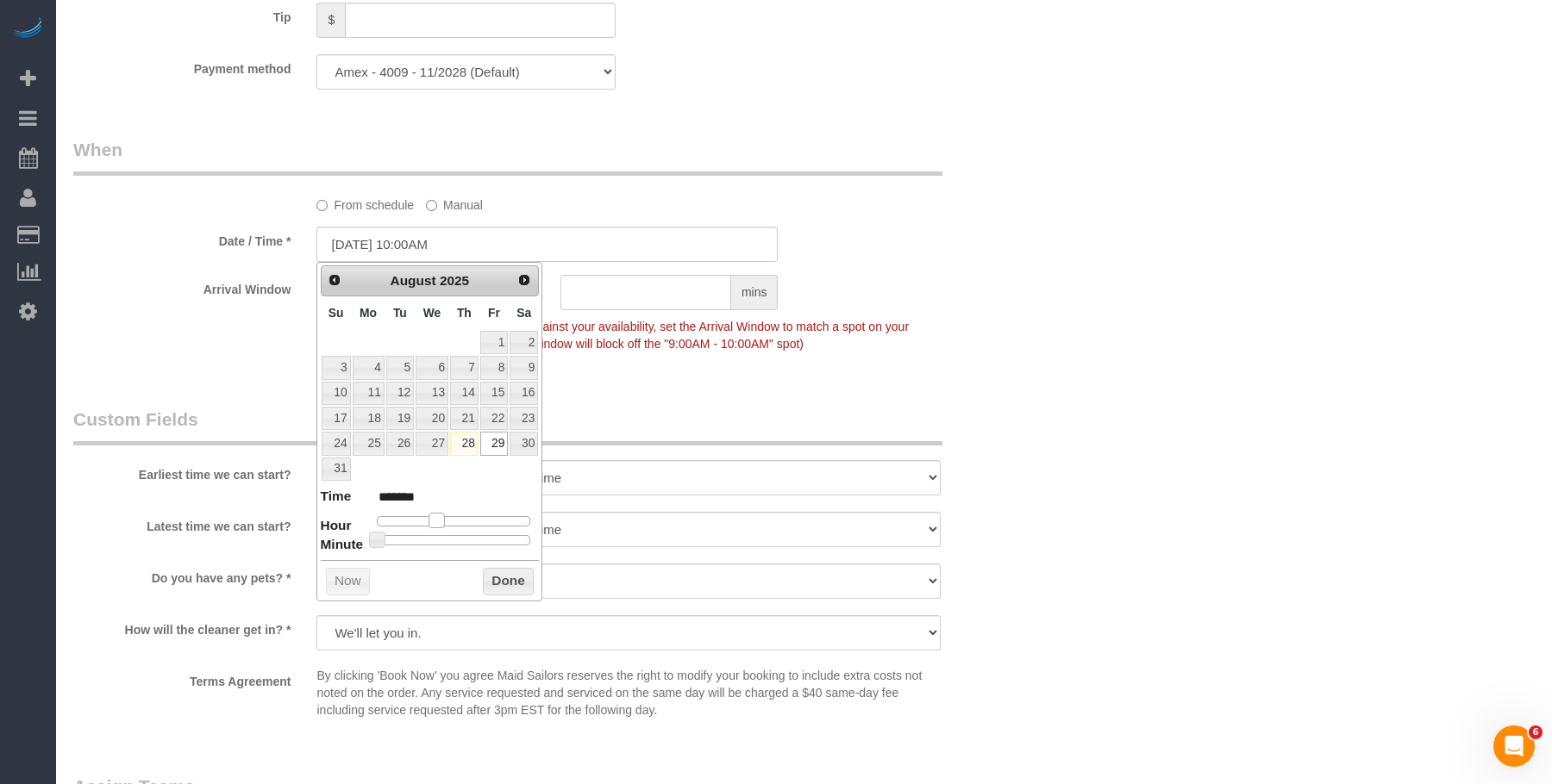
type input "08/29/2025 11:00AM"
type input "*******"
type input "08/29/2025 10:00AM"
type input "*******"
drag, startPoint x: 428, startPoint y: 524, endPoint x: 572, endPoint y: 435, distance: 169.3
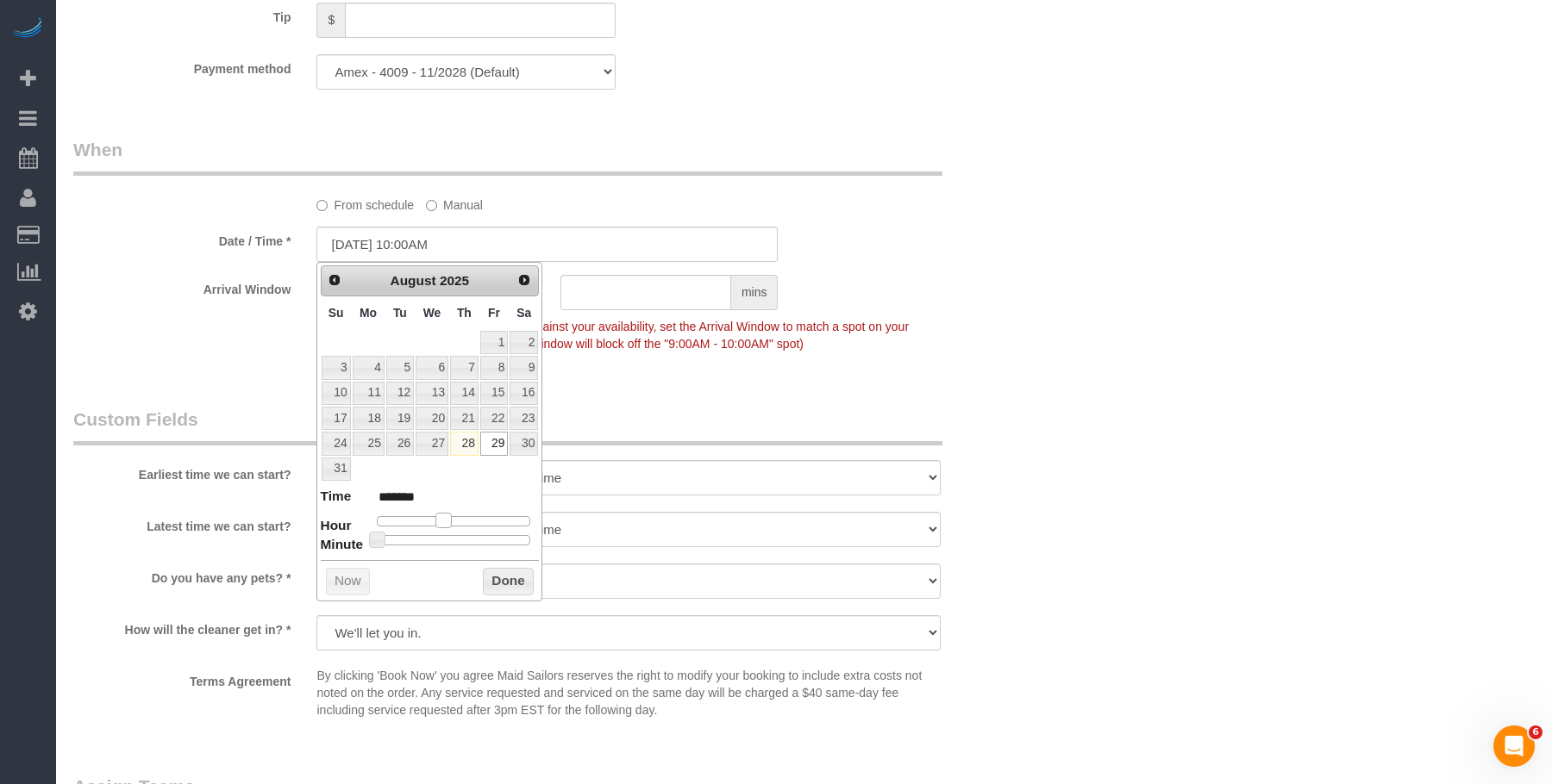
click at [444, 527] on span at bounding box center [443, 521] width 16 height 16
click at [998, 257] on div "Date / Time * 08/29/2025 10:00AM" at bounding box center [547, 244] width 974 height 35
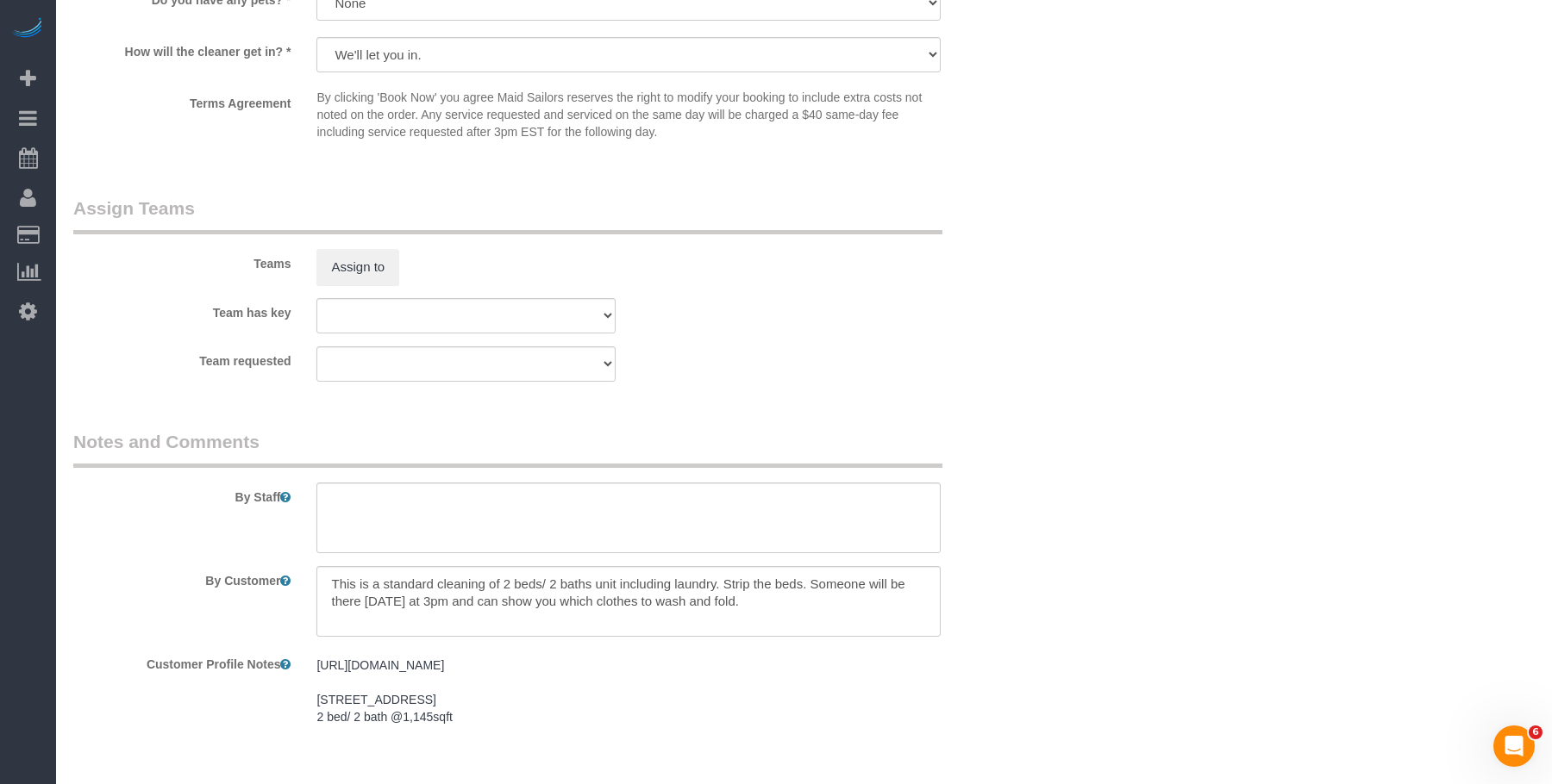
scroll to position [1946, 0]
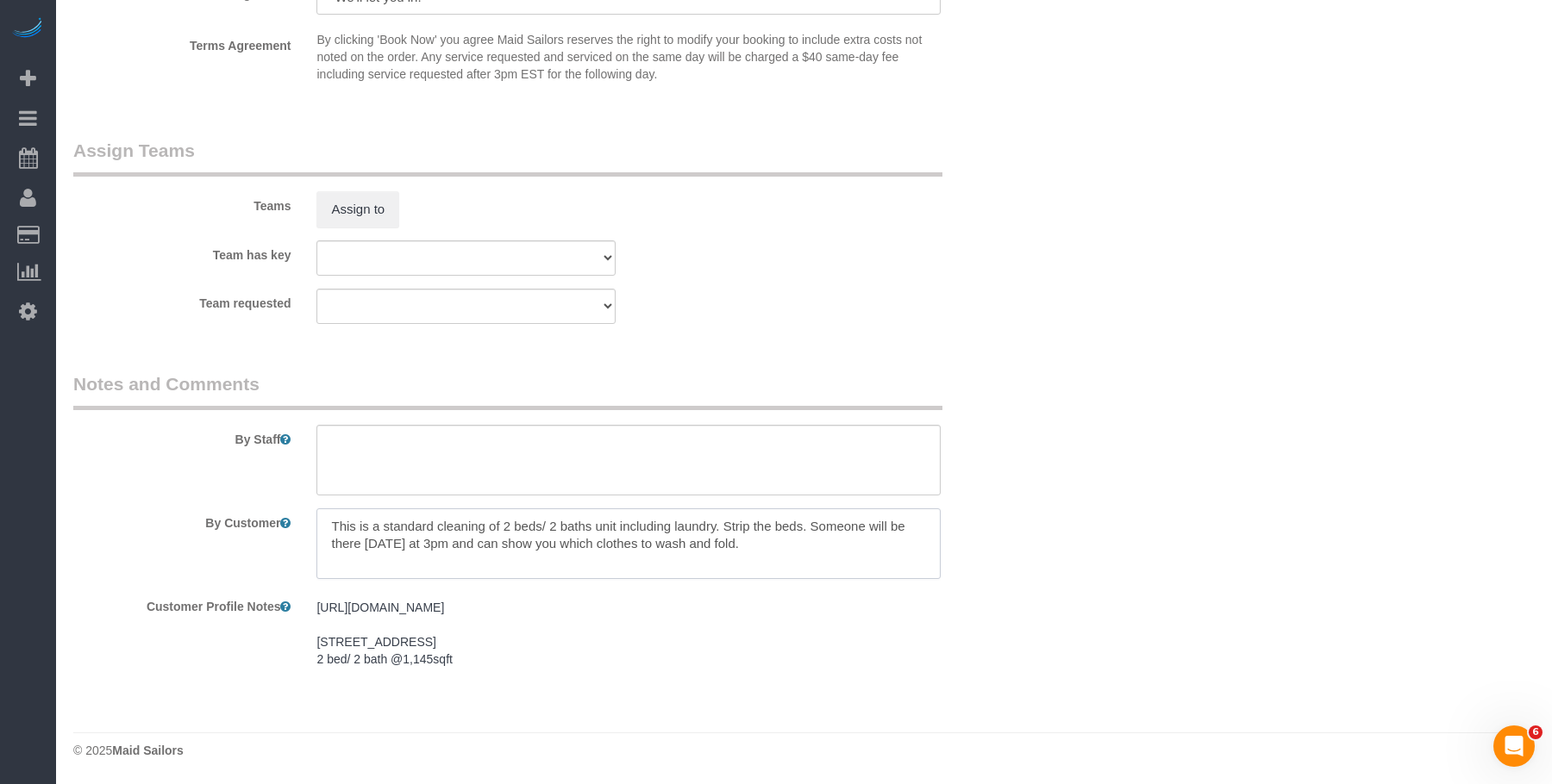
click at [542, 510] on textarea at bounding box center [628, 544] width 623 height 70
click at [647, 508] on textarea "To enrich screen reader interactions, please activate Accessibility in Grammarl…" at bounding box center [628, 544] width 623 height 70
drag, startPoint x: 523, startPoint y: 527, endPoint x: 565, endPoint y: 542, distance: 44.6
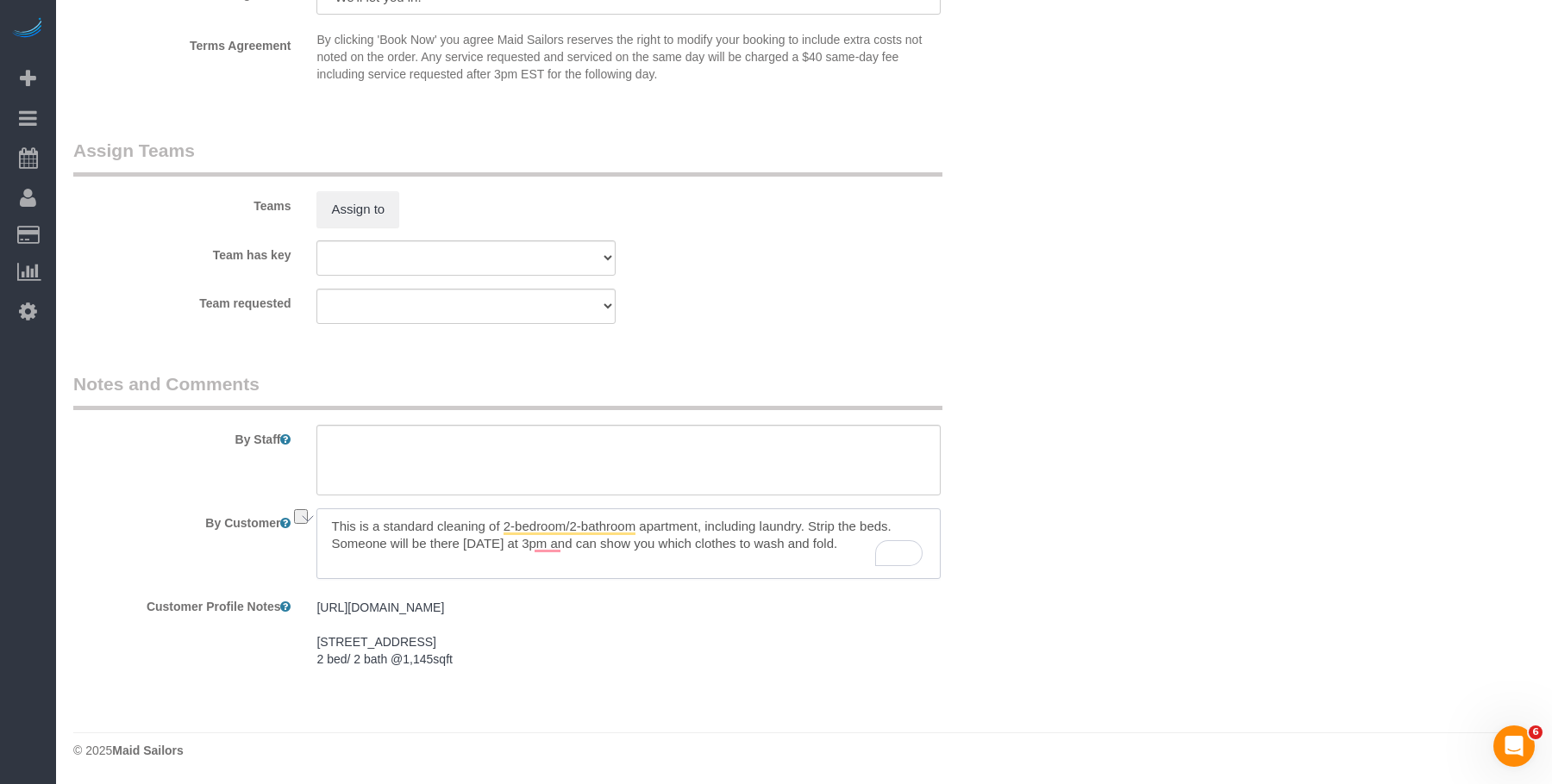
click at [565, 542] on textarea "To enrich screen reader interactions, please activate Accessibility in Grammarl…" at bounding box center [628, 544] width 623 height 70
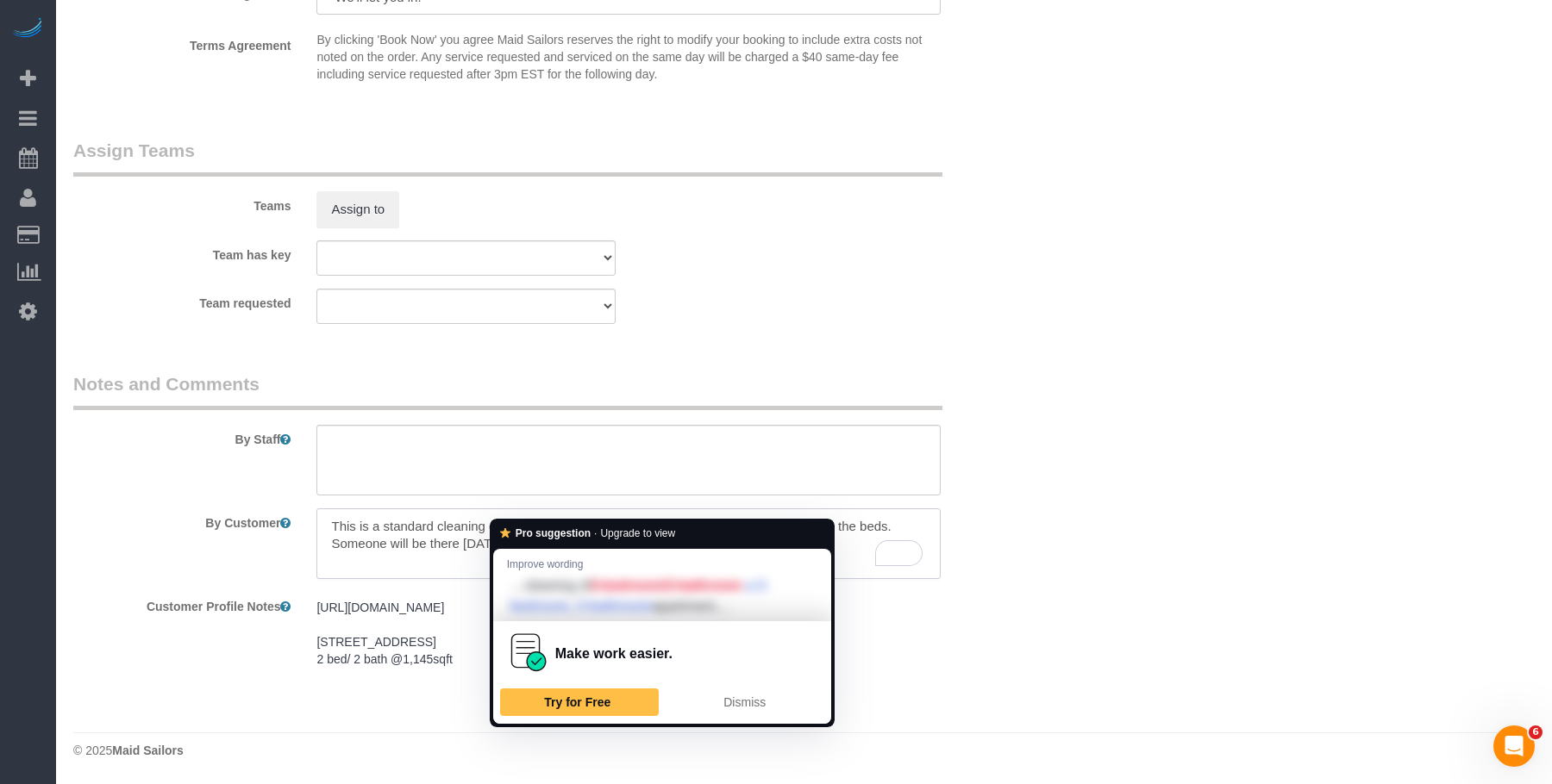
click at [502, 510] on textarea "To enrich screen reader interactions, please activate Accessibility in Grammarl…" at bounding box center [628, 544] width 623 height 70
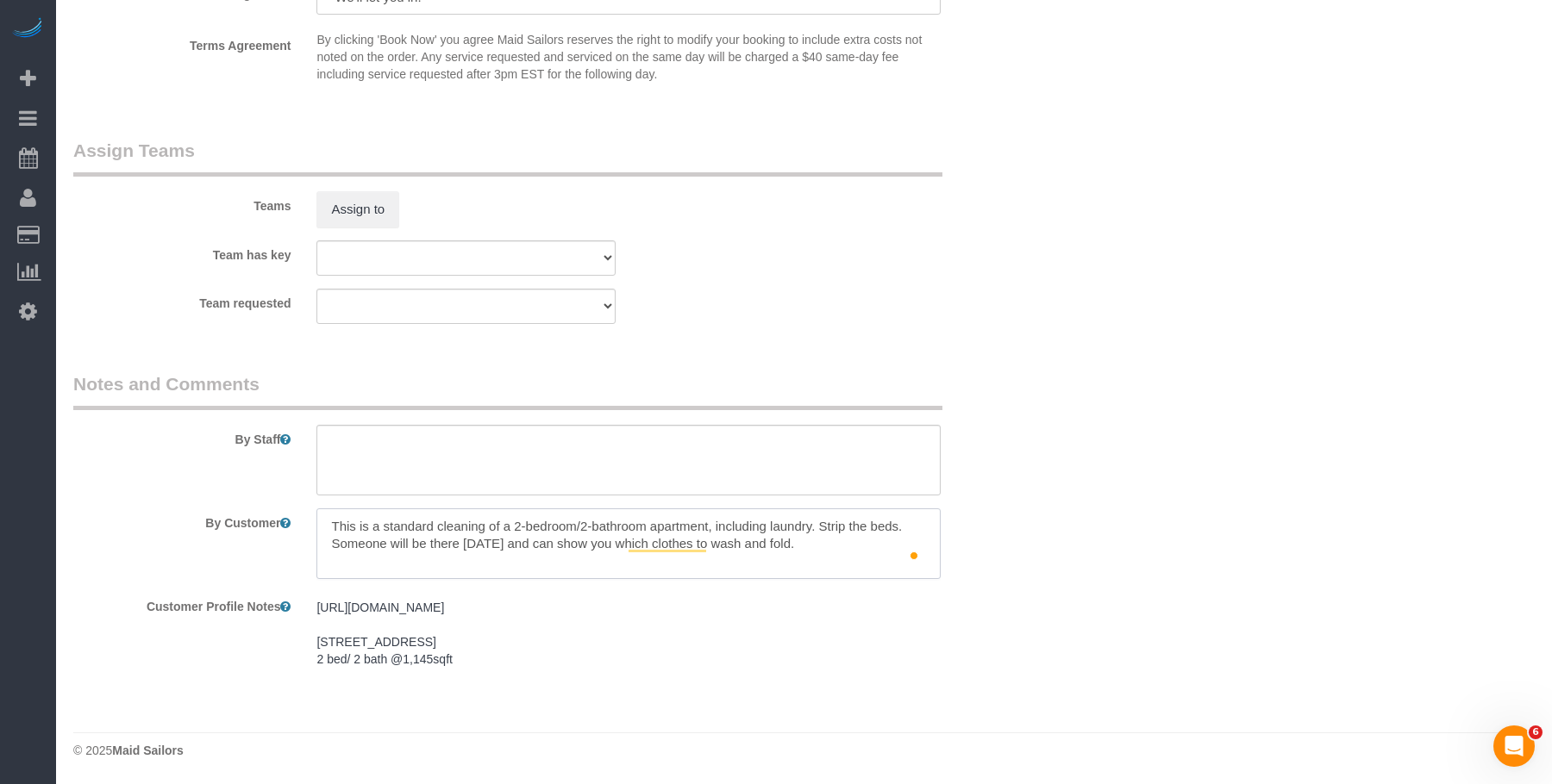
type textarea "This is a standard cleaning of a 2-bedroom/2-bathroom apartment, including laun…"
click at [346, 191] on button "Assign to" at bounding box center [357, 209] width 82 height 36
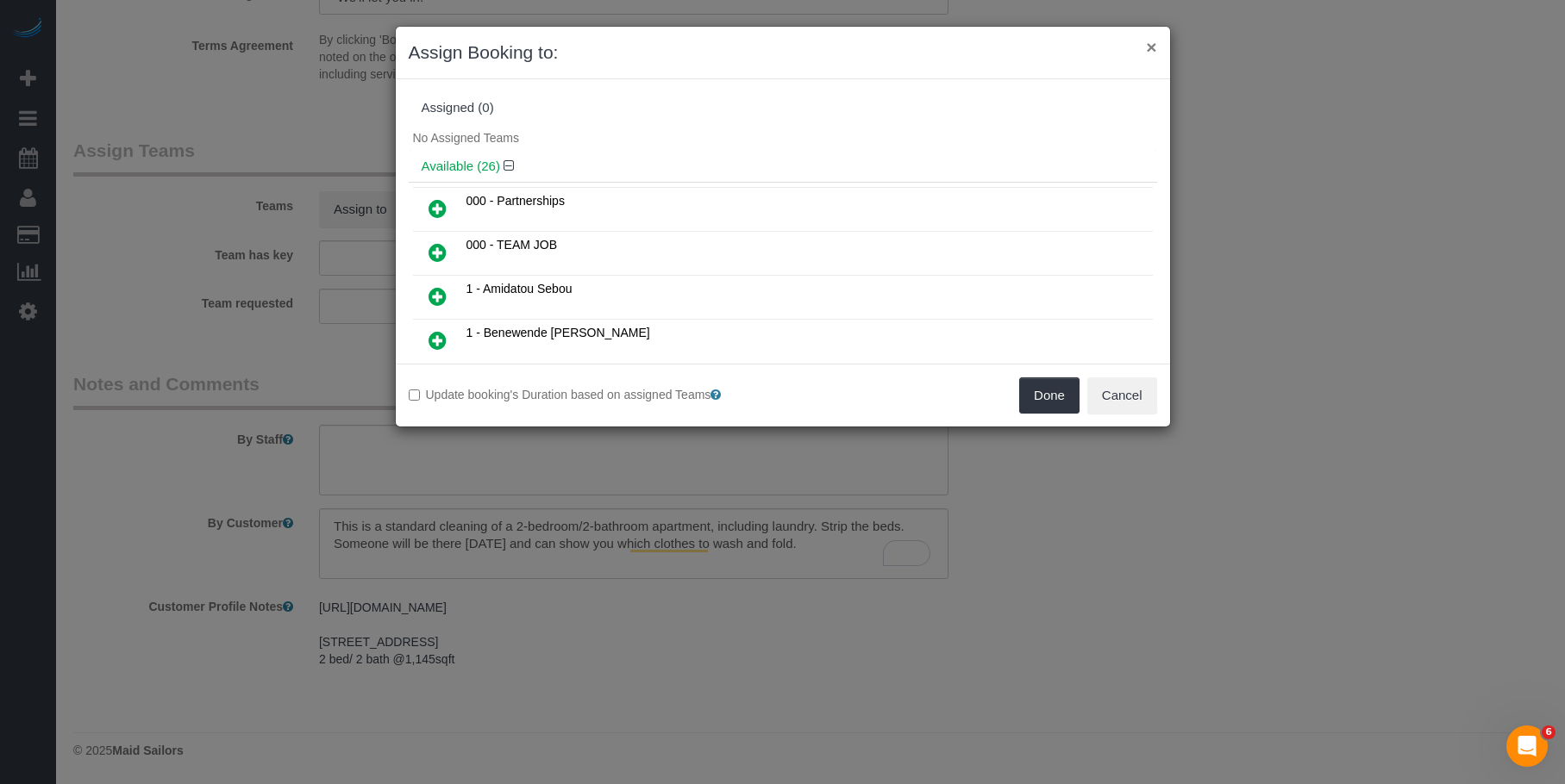
click at [1150, 49] on button "×" at bounding box center [1151, 47] width 10 height 18
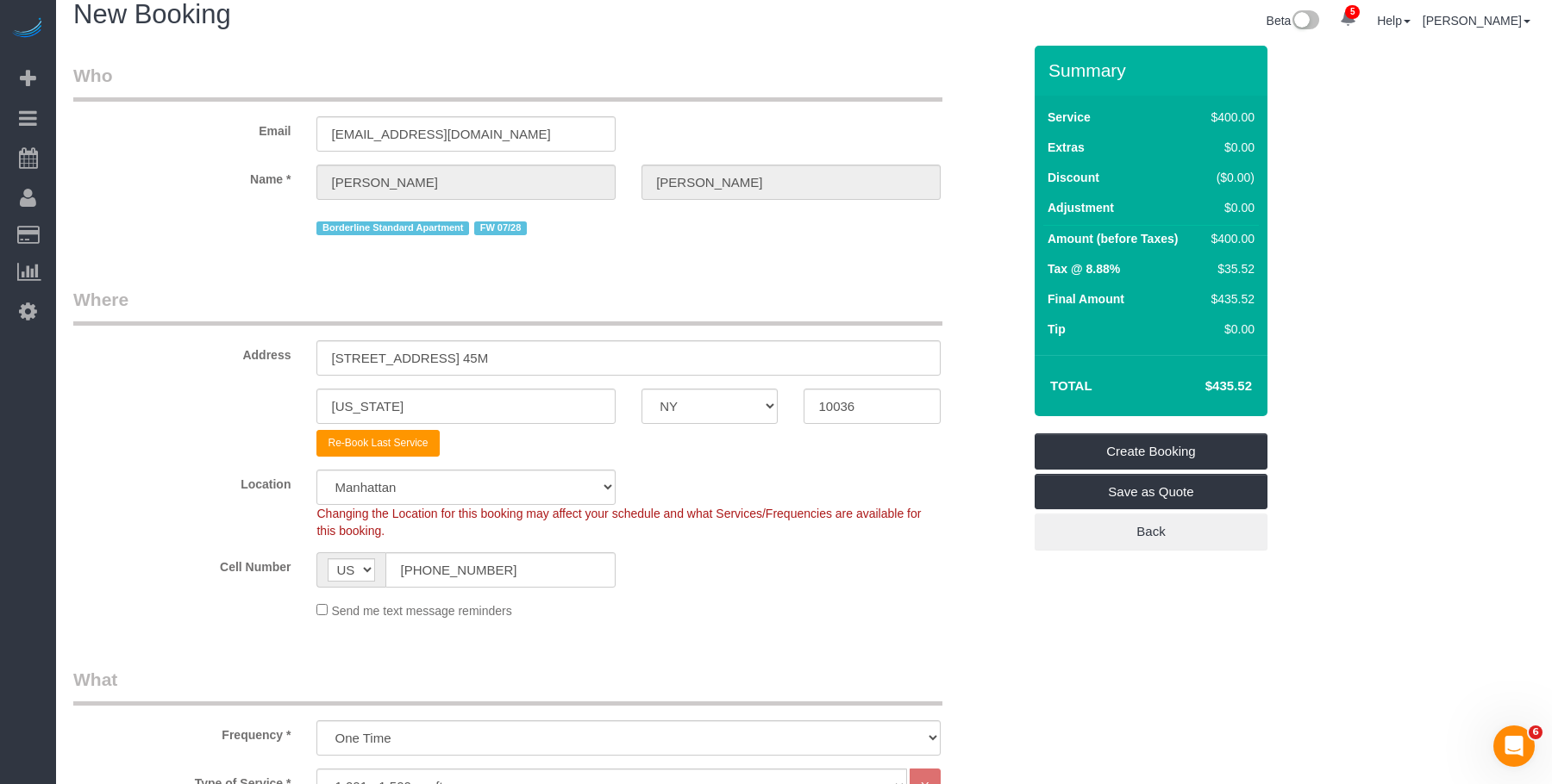
scroll to position [0, 0]
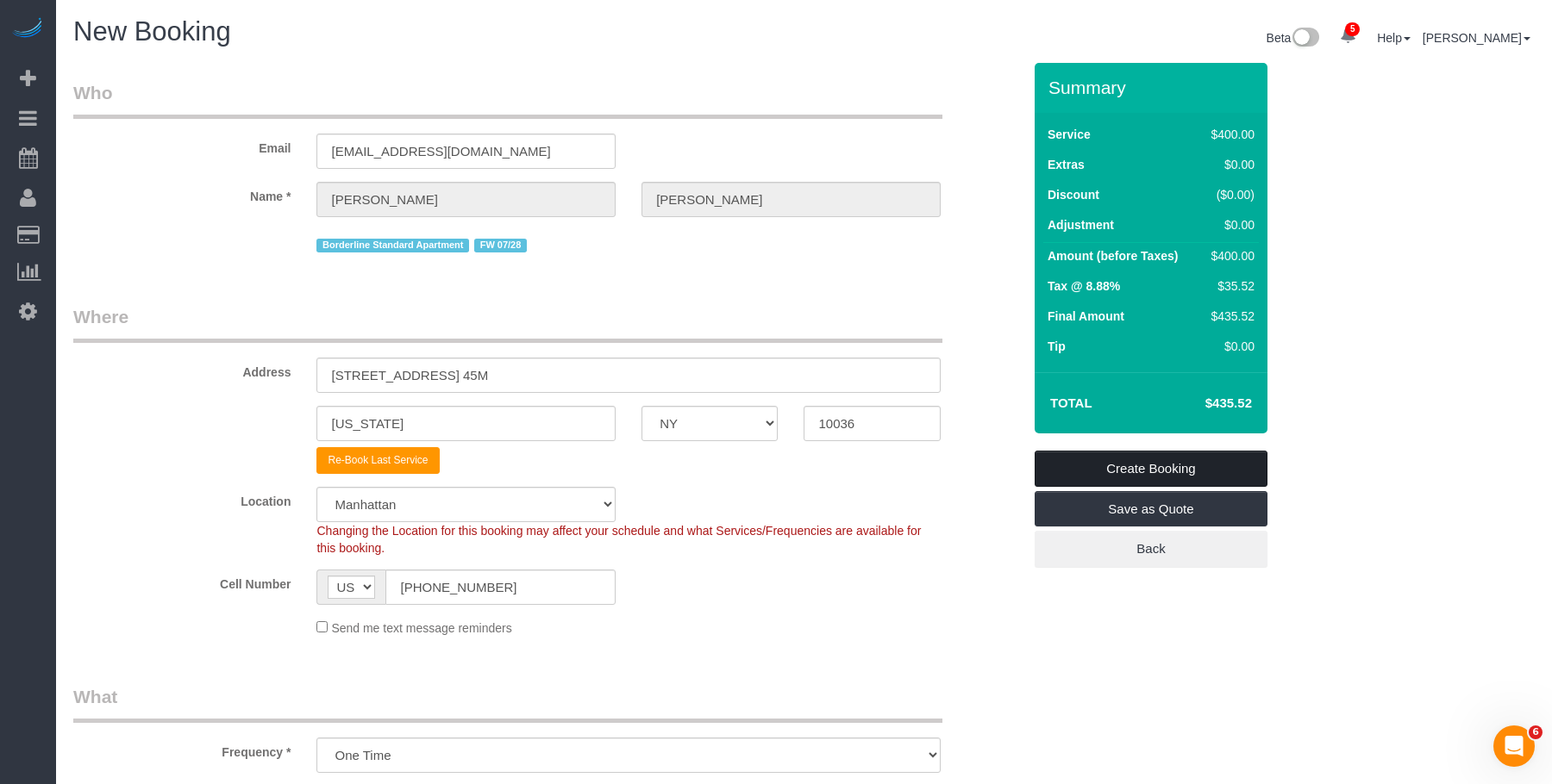
click at [1213, 473] on link "Create Booking" at bounding box center [1152, 469] width 233 height 36
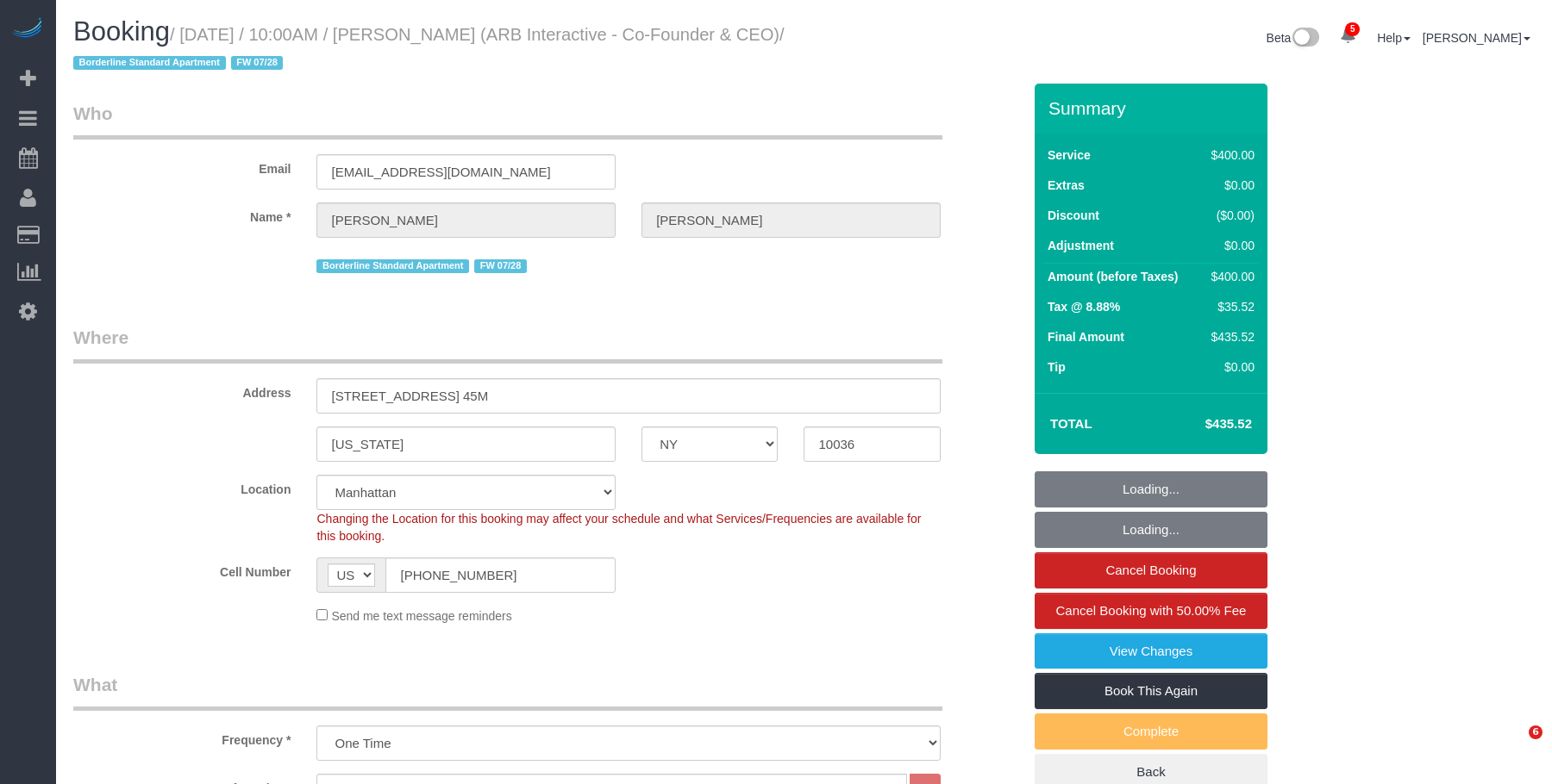
select select "NY"
select select "300"
select select "spot1"
select select "number:89"
select select "number:90"
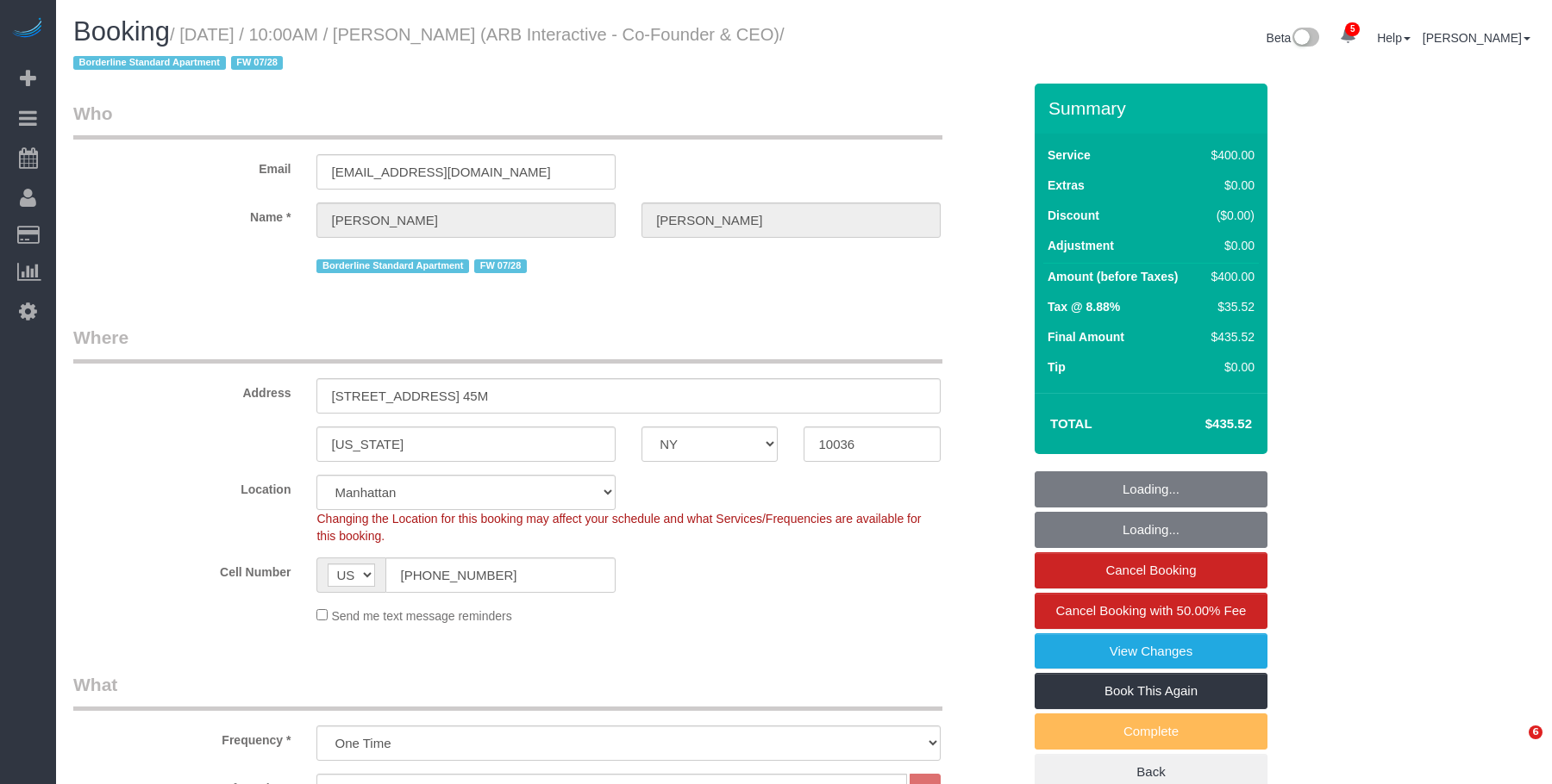
select select "number:15"
select select "number:5"
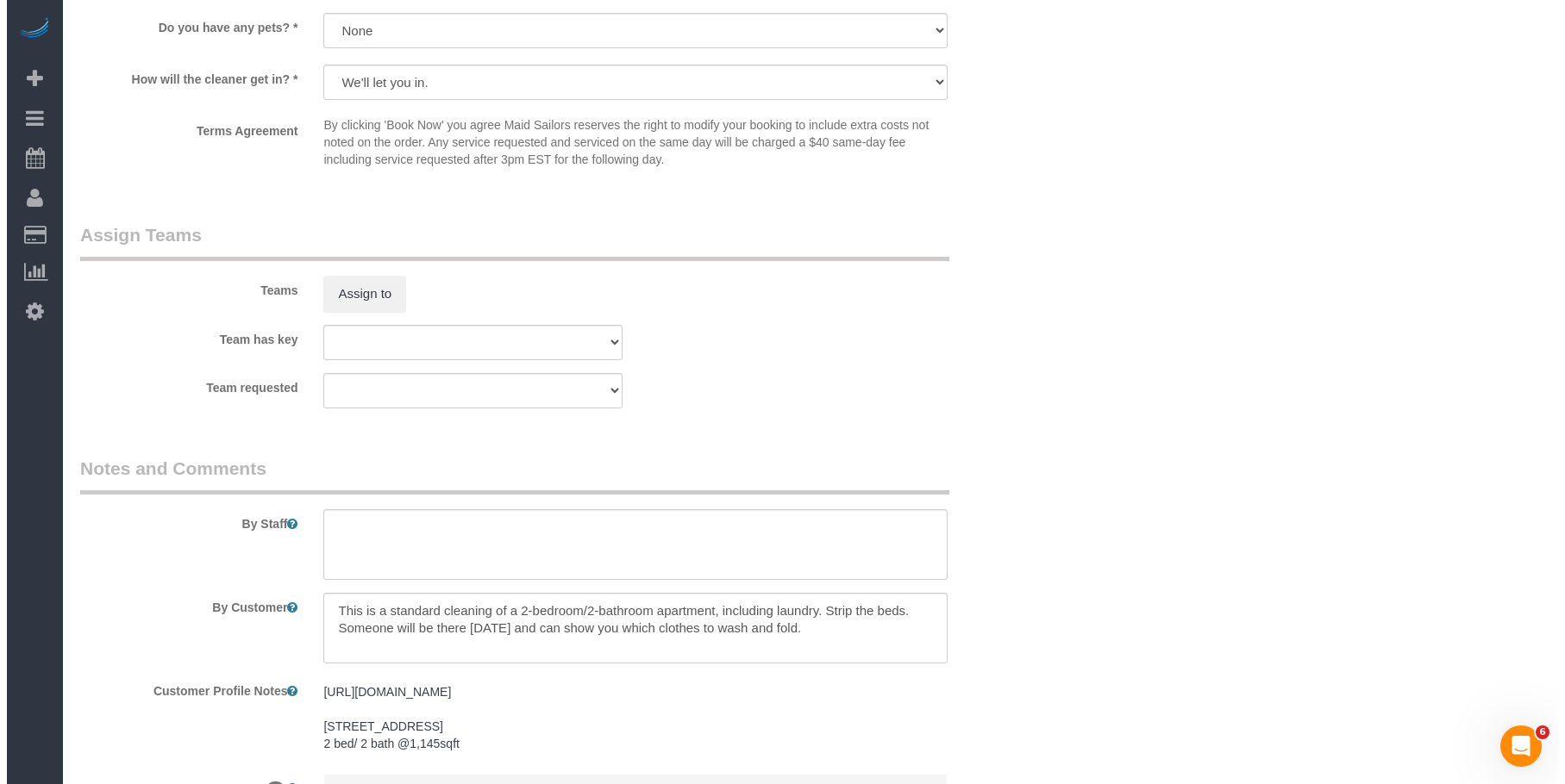
scroll to position [1896, 0]
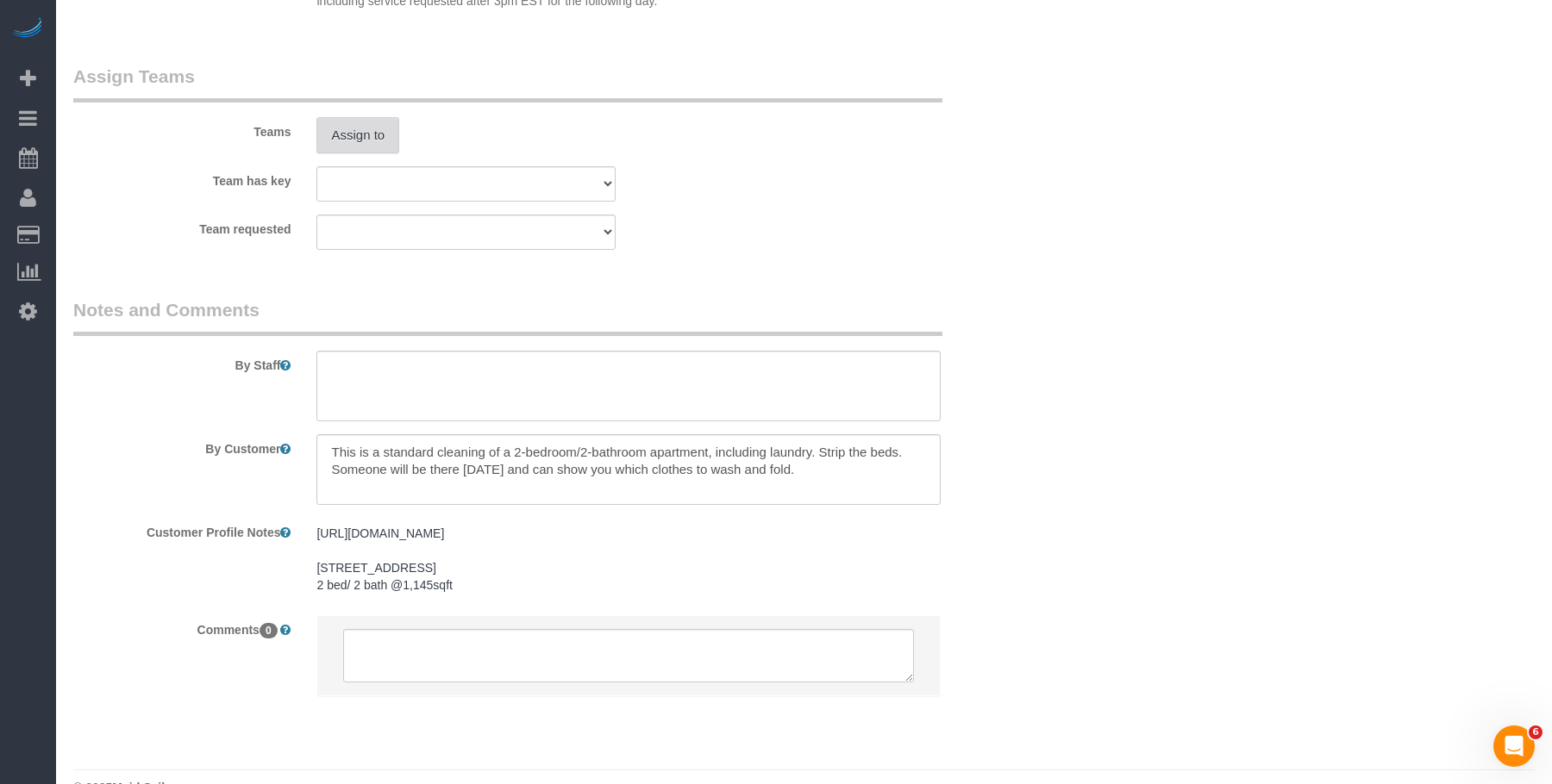
click at [335, 141] on button "Assign to" at bounding box center [357, 135] width 82 height 36
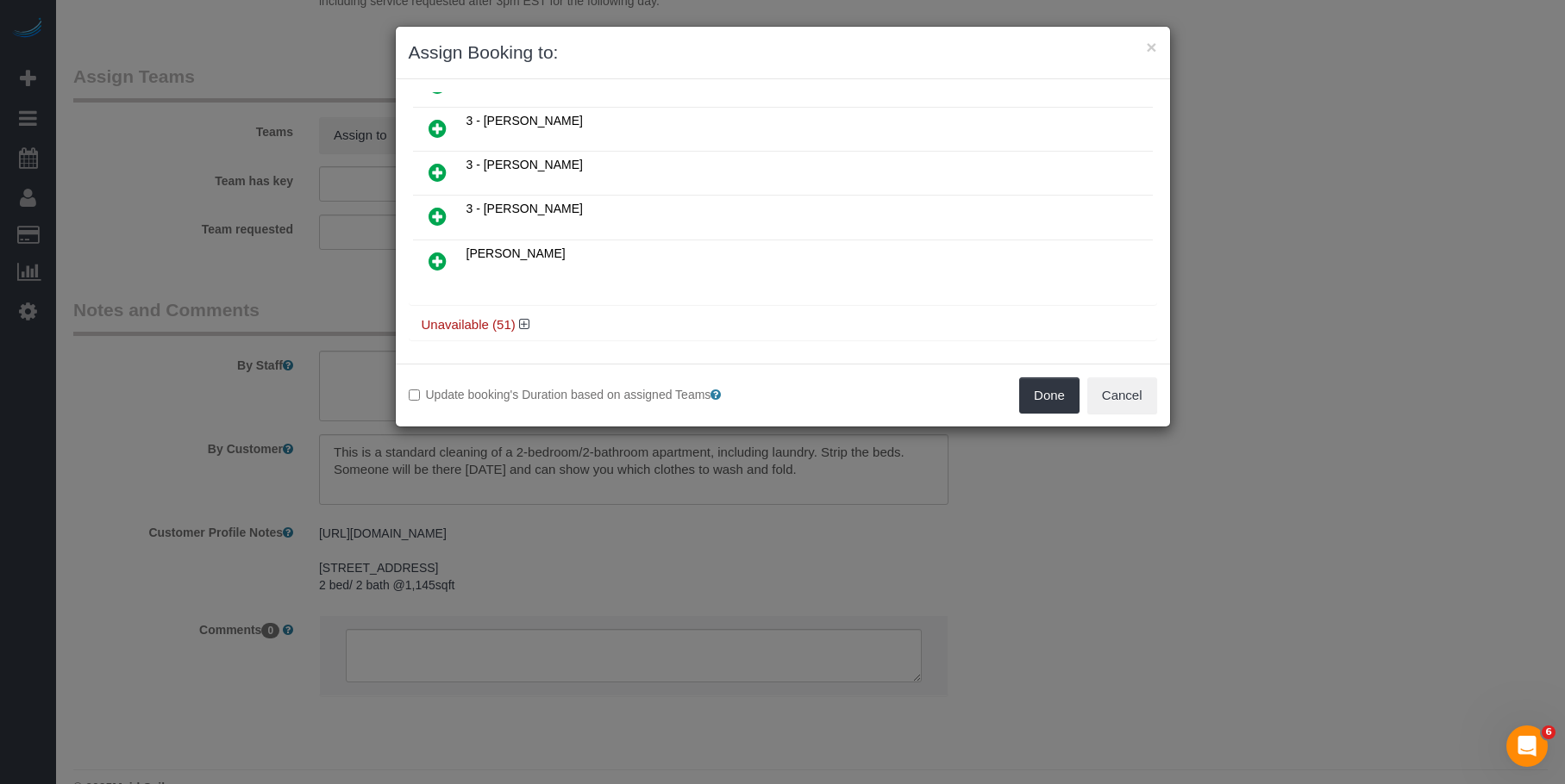
scroll to position [1057, 0]
click at [524, 315] on icon at bounding box center [524, 318] width 10 height 13
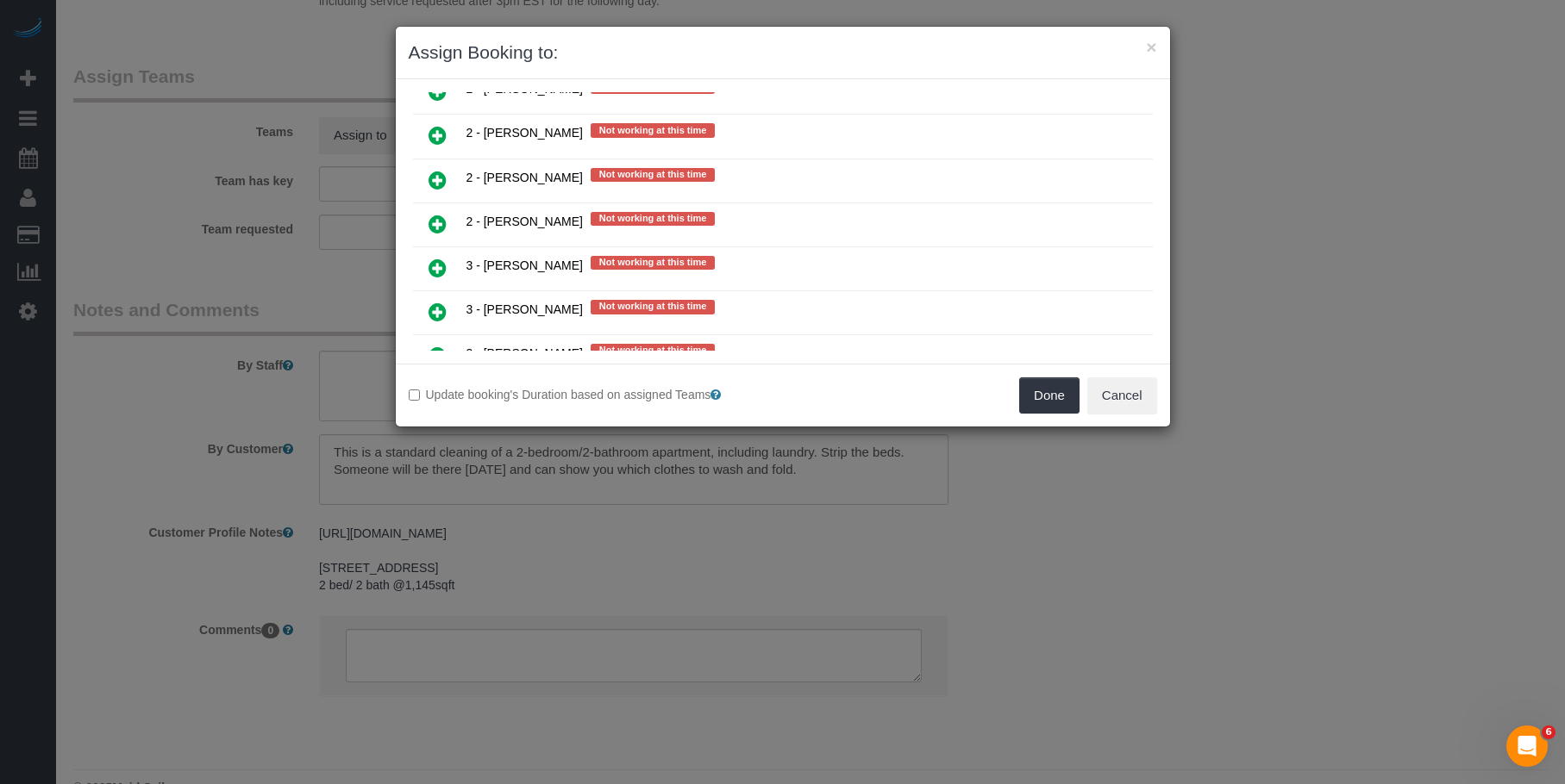
scroll to position [2090, 0]
click at [437, 263] on icon at bounding box center [437, 266] width 18 height 20
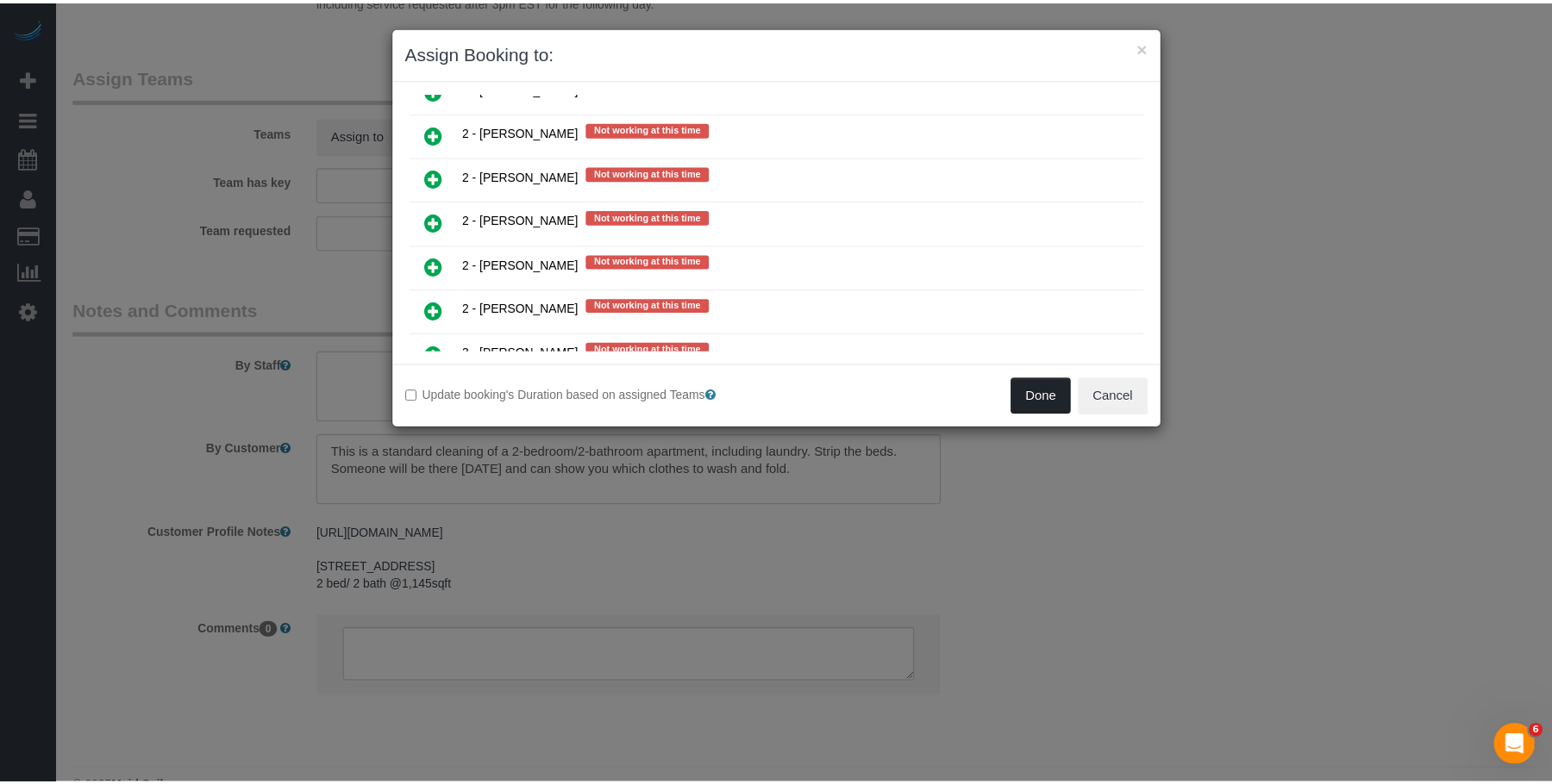
scroll to position [2132, 0]
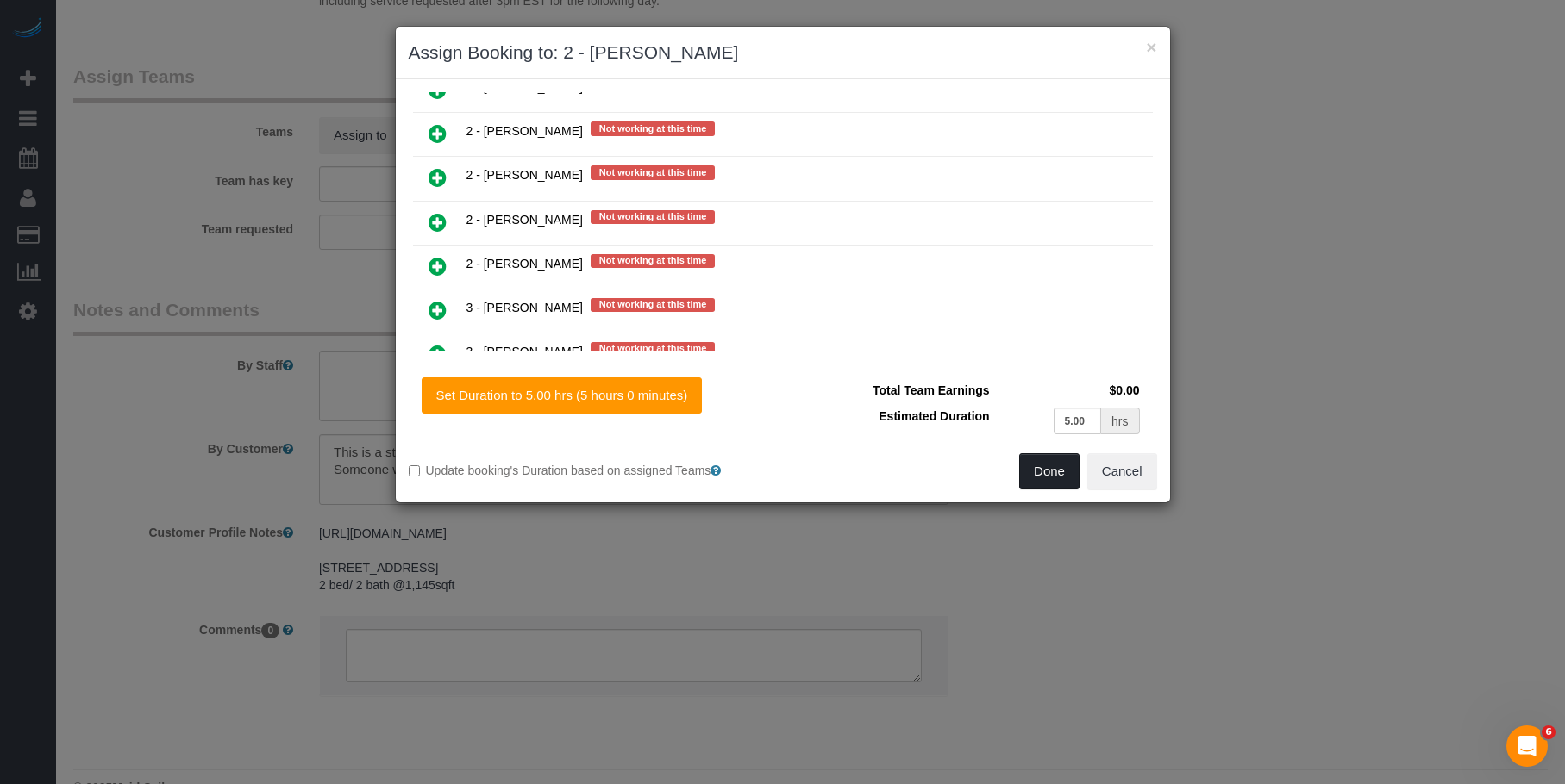
click at [1033, 470] on button "Done" at bounding box center [1049, 471] width 60 height 36
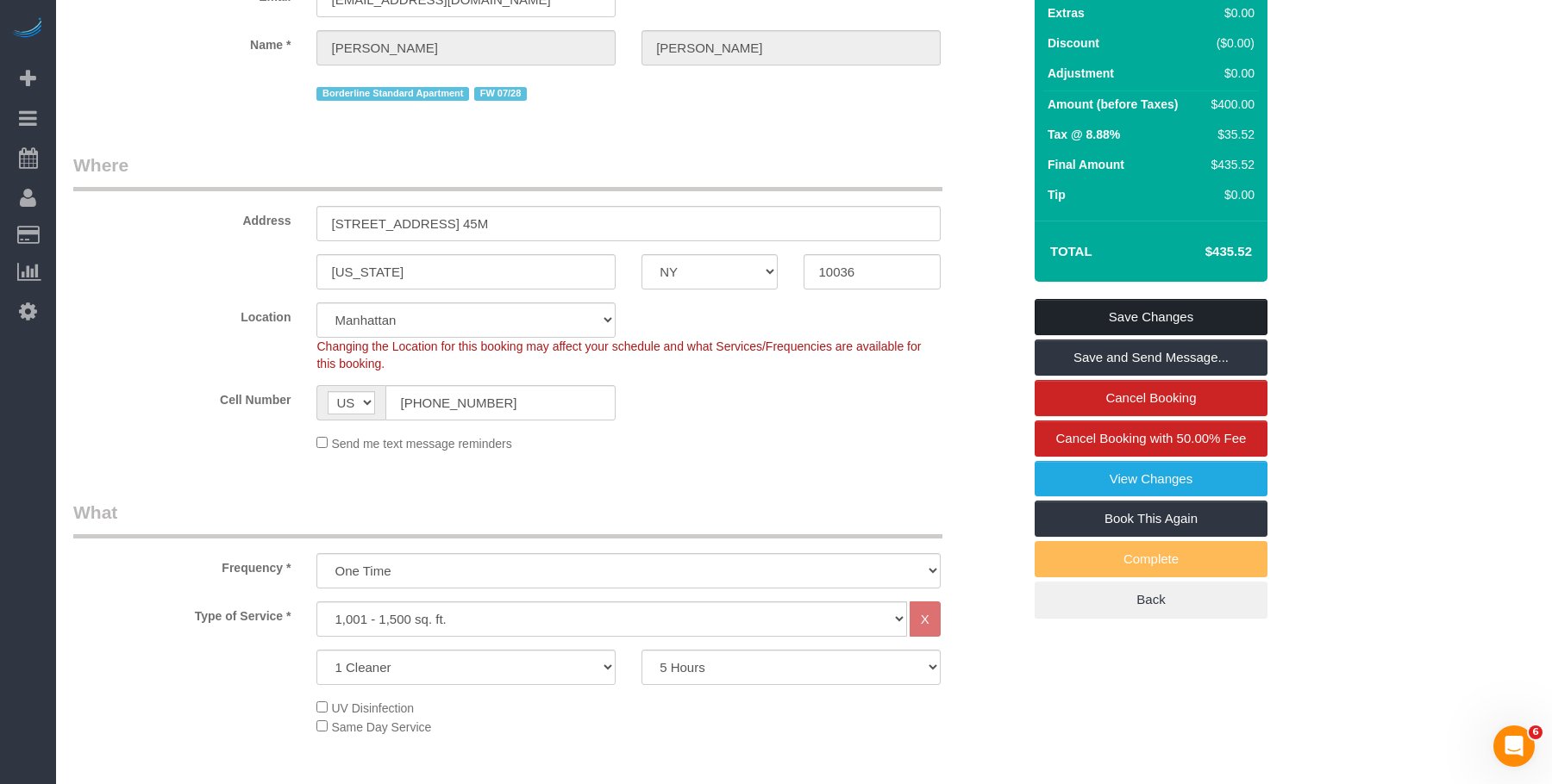
scroll to position [0, 0]
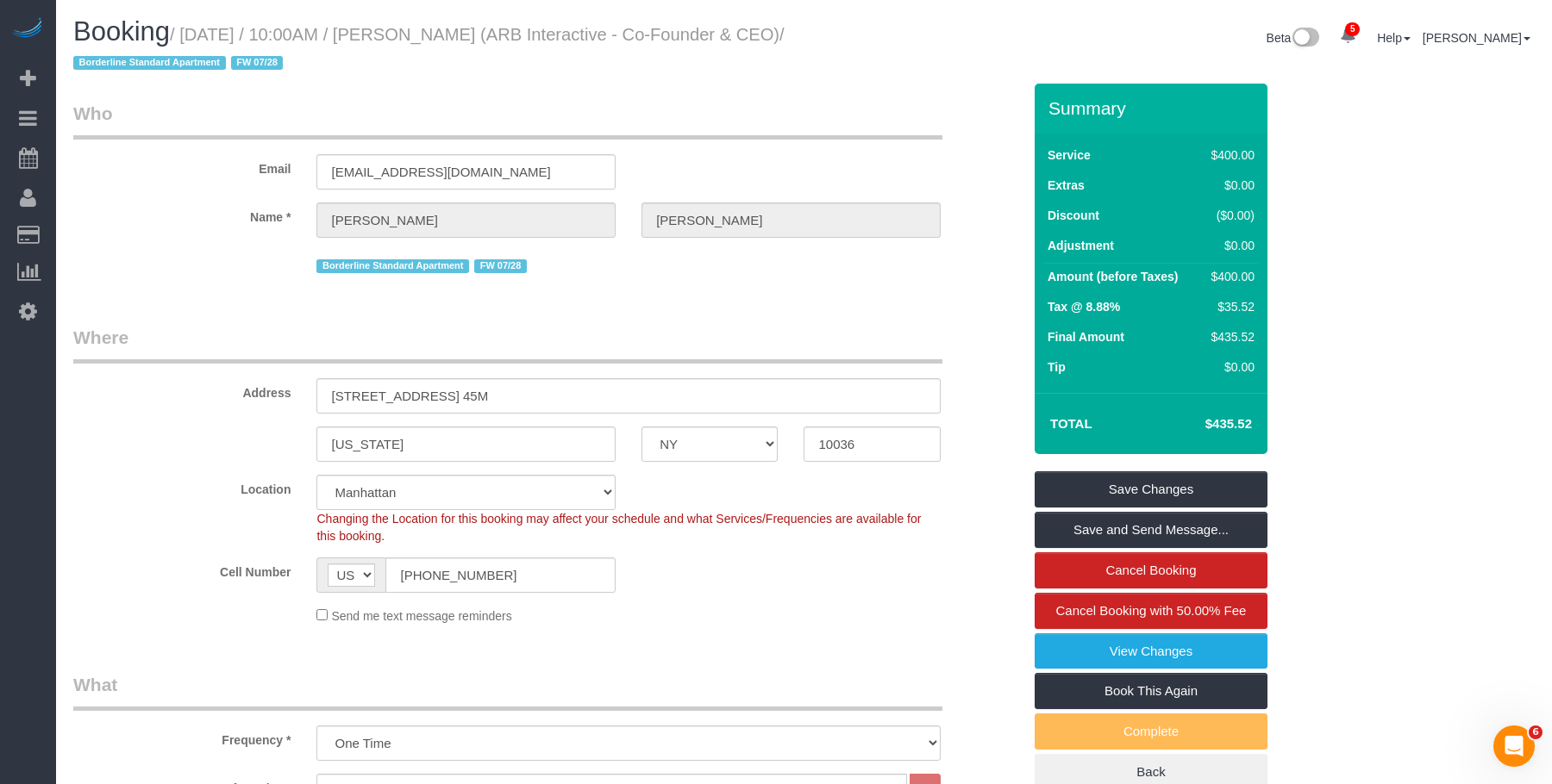
click at [1235, 476] on link "Save Changes" at bounding box center [1152, 489] width 233 height 36
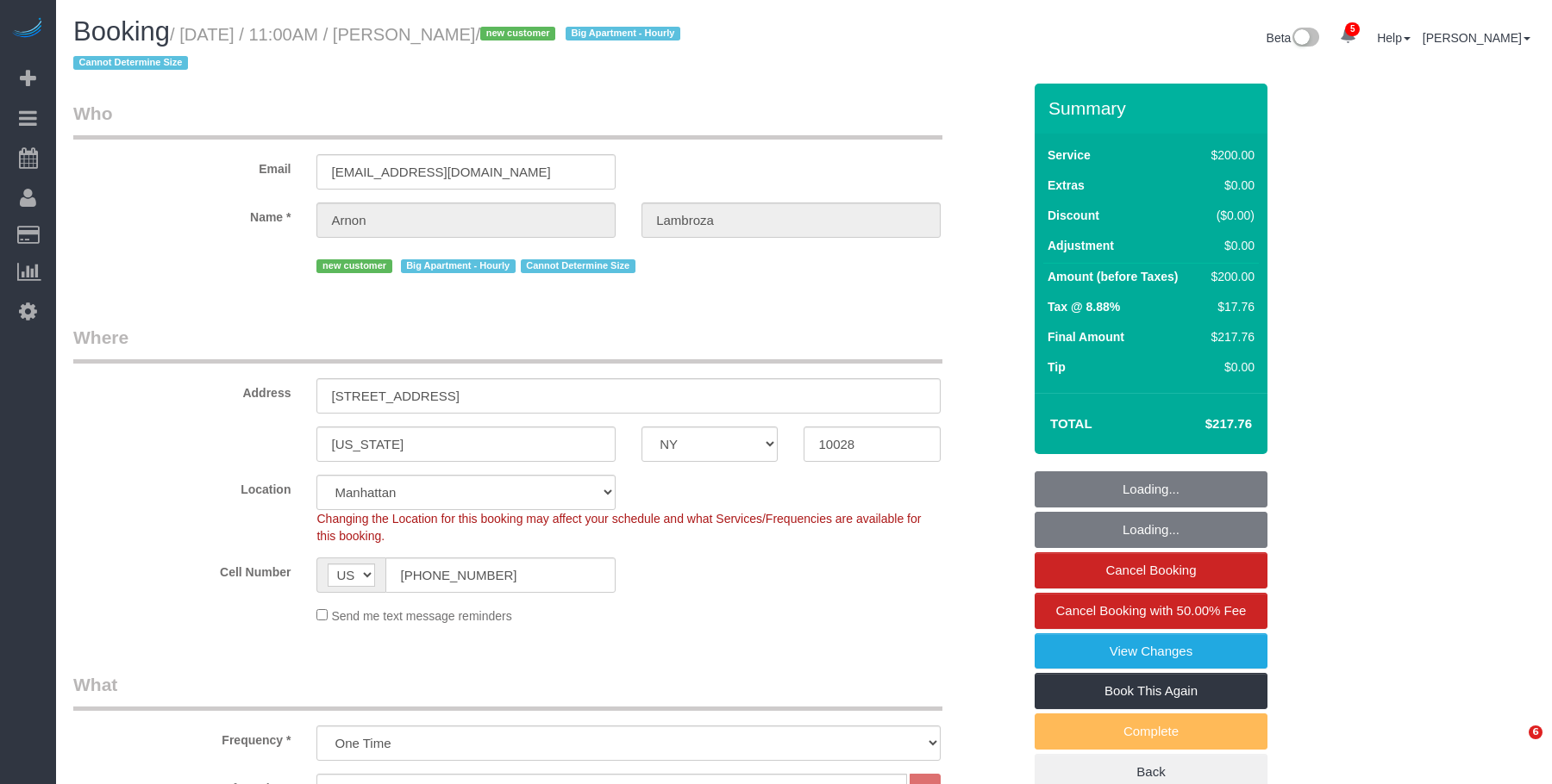
select select "NY"
select select "150"
select select "spot1"
select select "number:59"
select select "number:90"
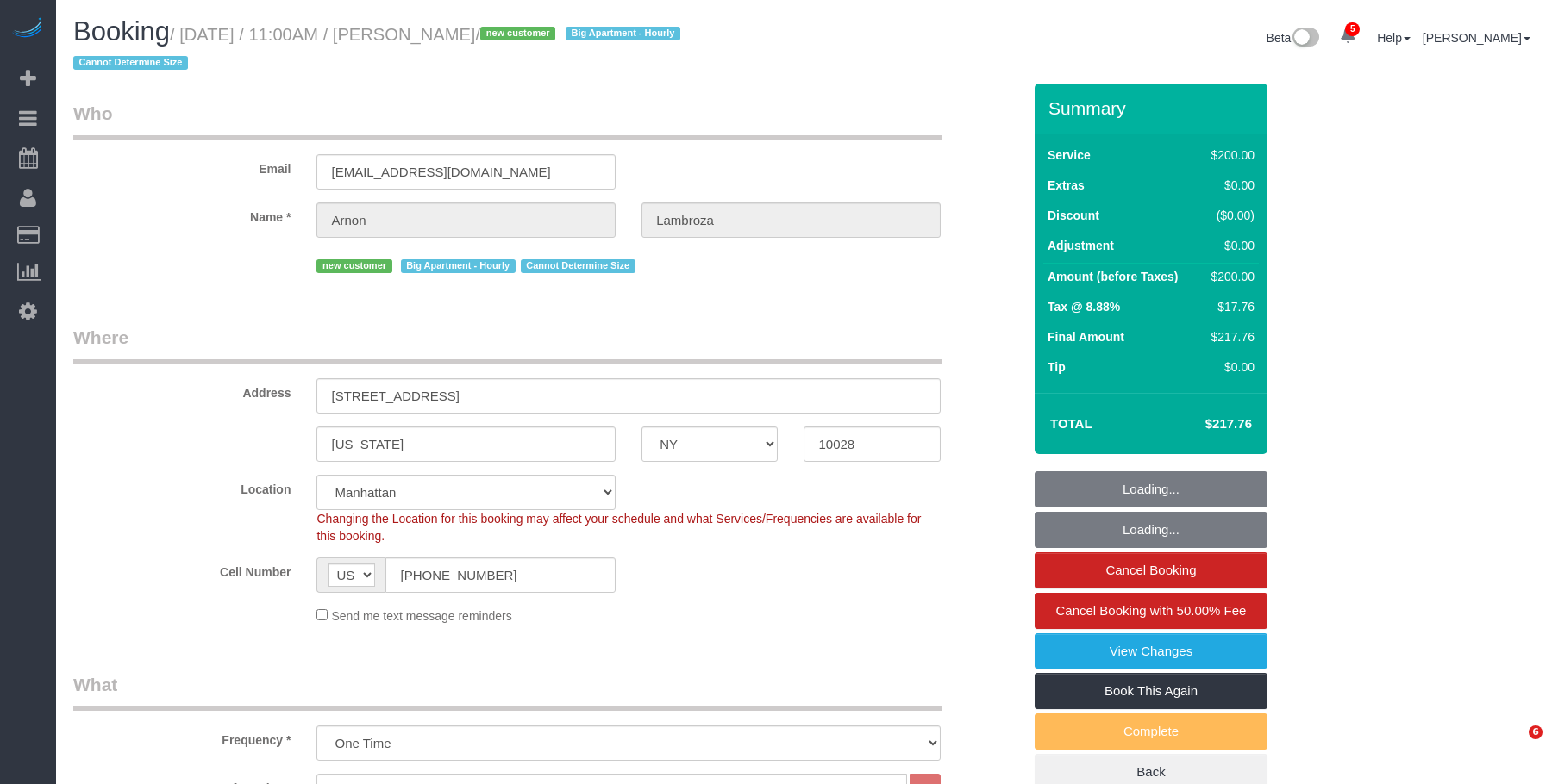
select select "number:15"
select select "number:6"
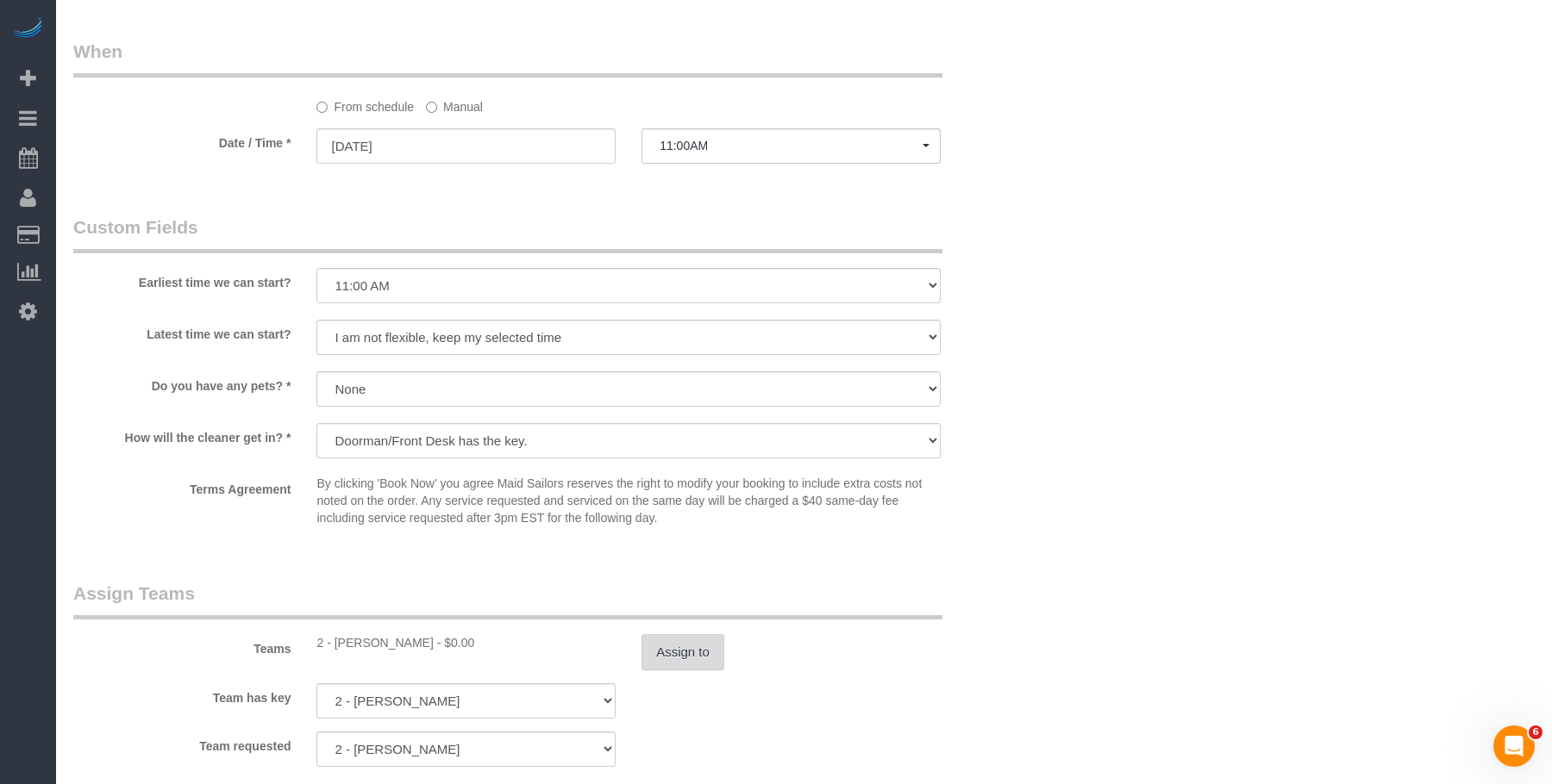
scroll to position [1637, 0]
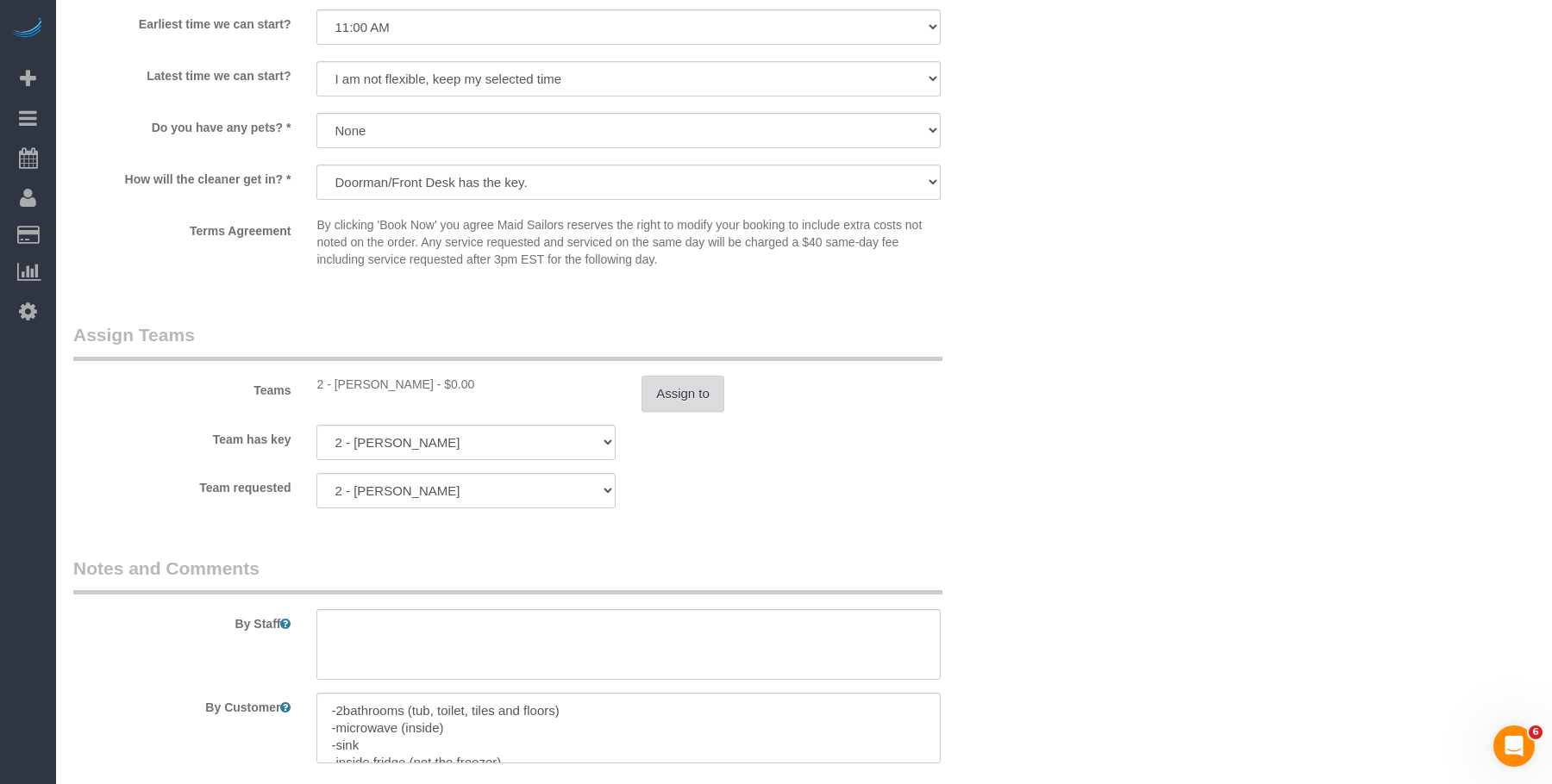
click at [701, 385] on button "Assign to" at bounding box center [683, 393] width 82 height 36
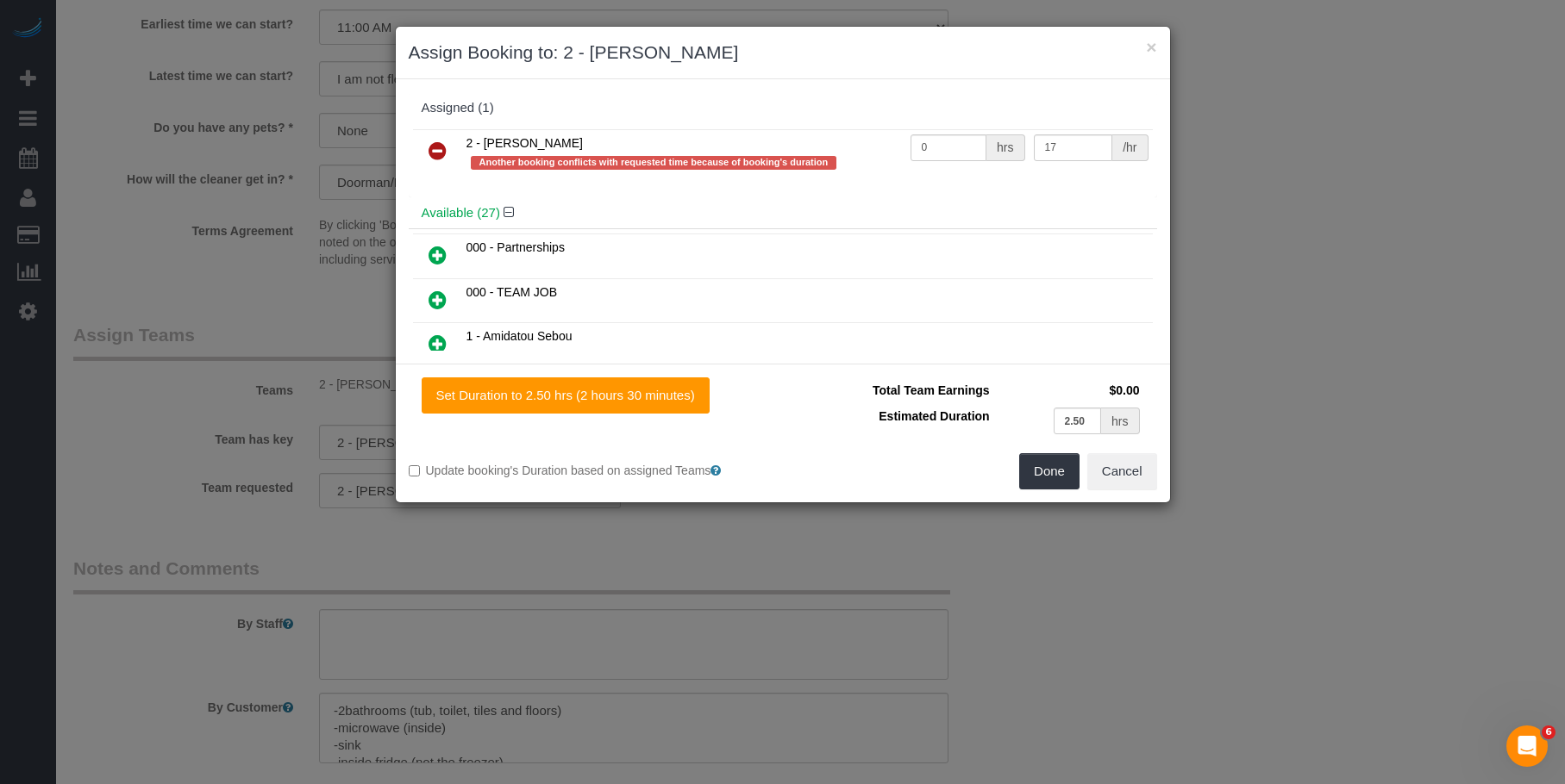
drag, startPoint x: 435, startPoint y: 153, endPoint x: 486, endPoint y: 178, distance: 56.8
click at [435, 153] on icon at bounding box center [437, 151] width 18 height 20
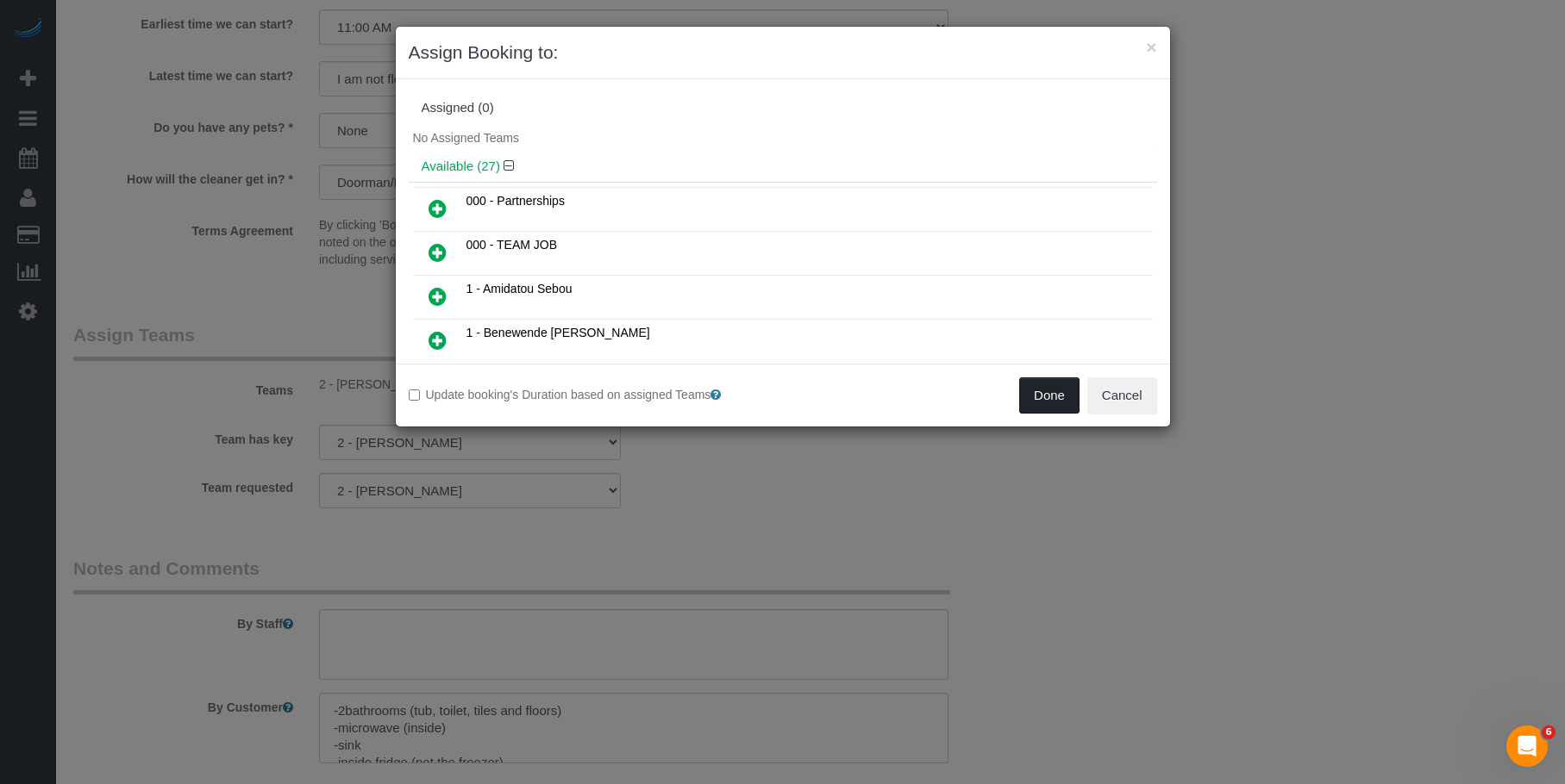
click at [1058, 394] on button "Done" at bounding box center [1049, 395] width 60 height 36
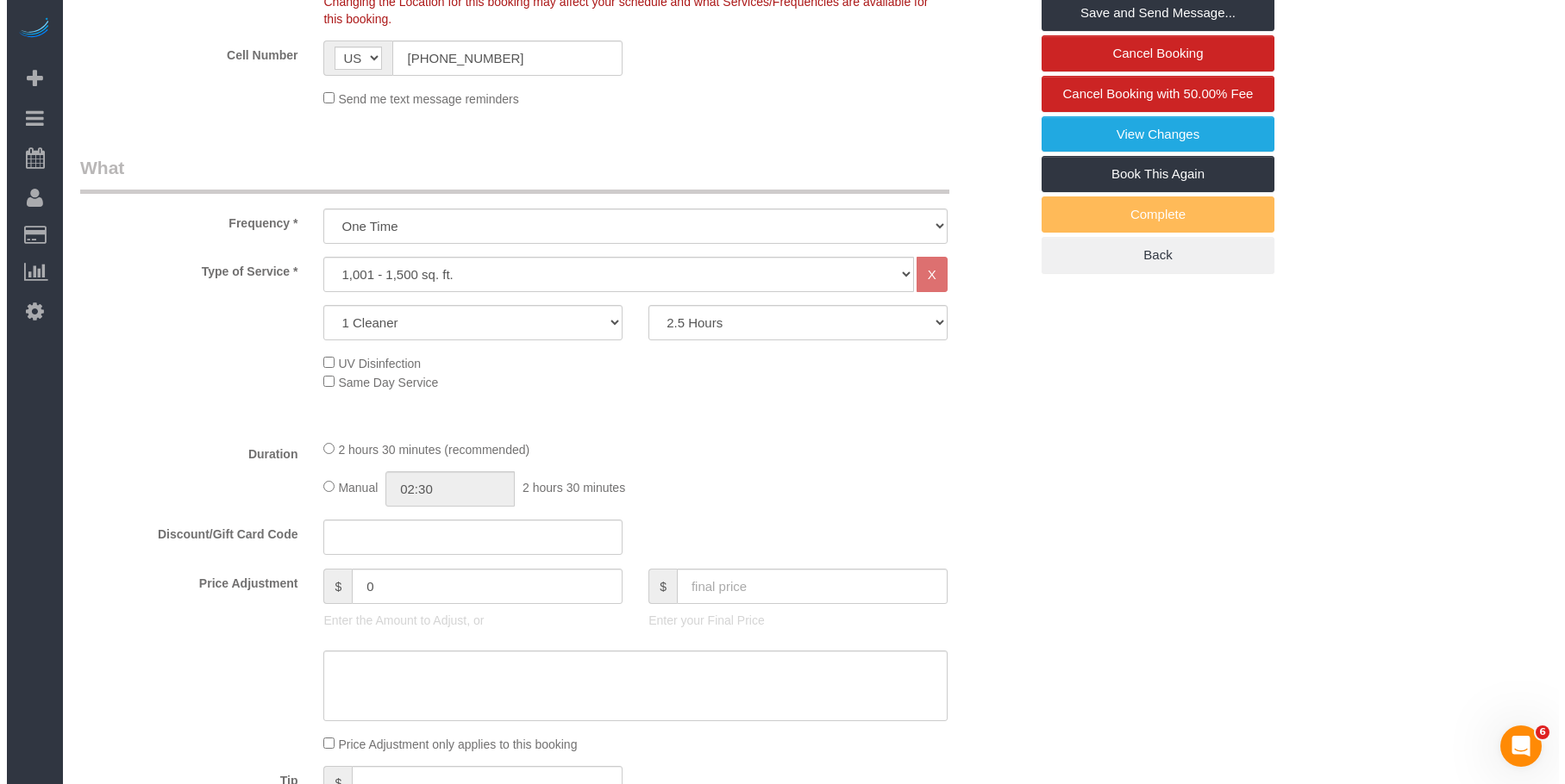
scroll to position [0, 0]
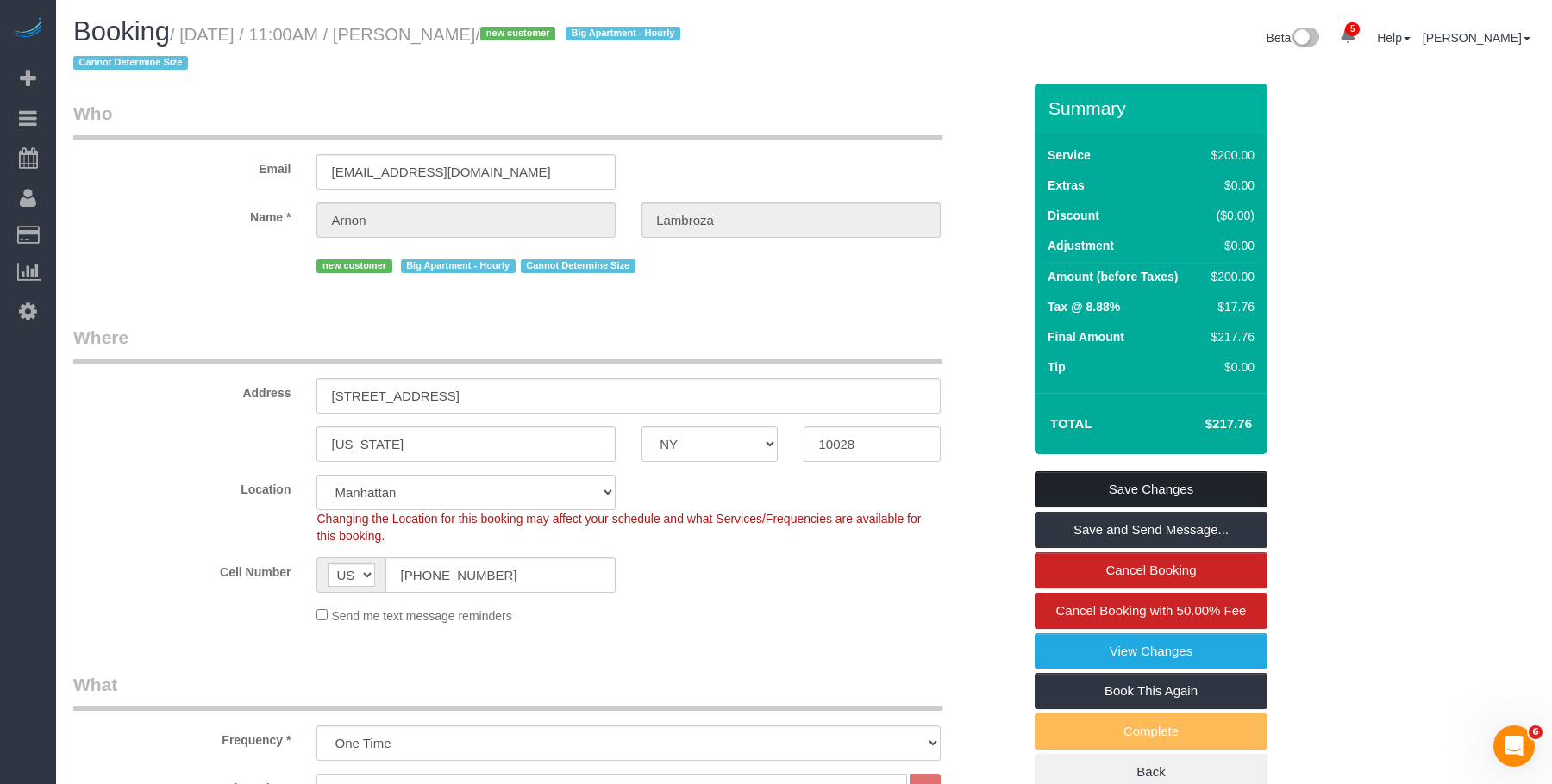
click at [1208, 488] on link "Save Changes" at bounding box center [1152, 489] width 233 height 36
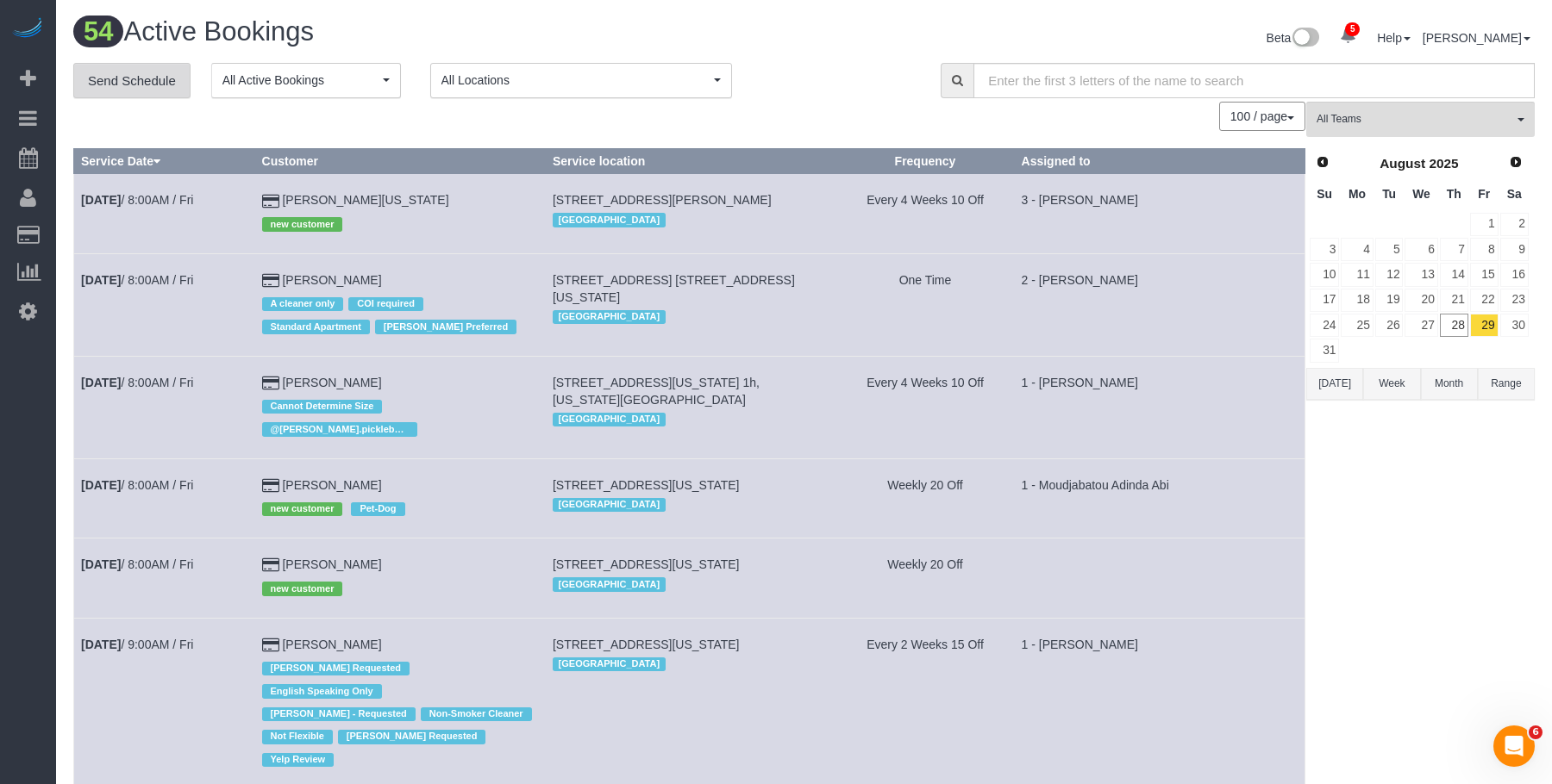
click at [156, 78] on link "Send Schedule" at bounding box center [131, 80] width 117 height 36
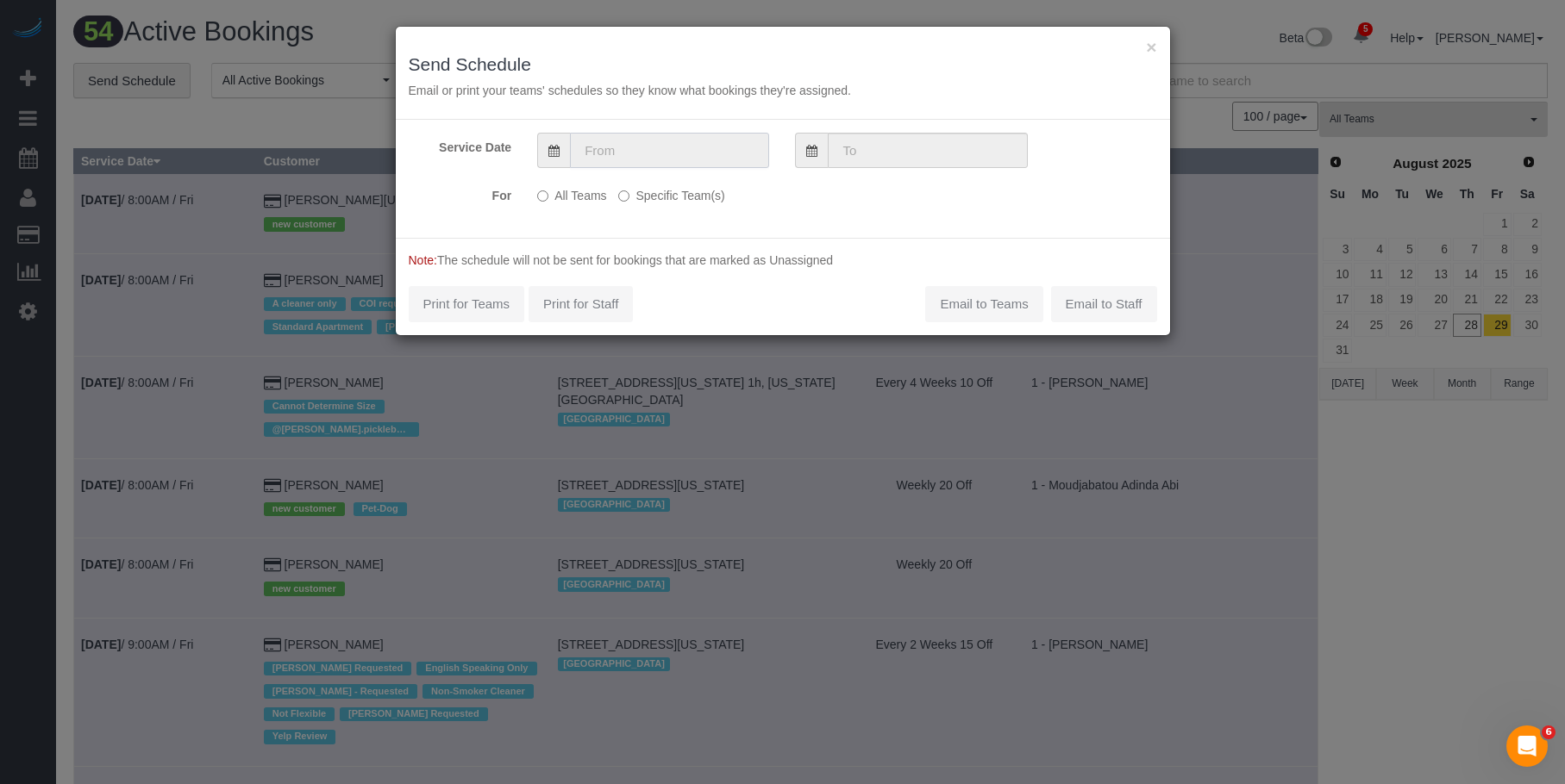
click at [634, 145] on input "text" at bounding box center [669, 151] width 199 height 35
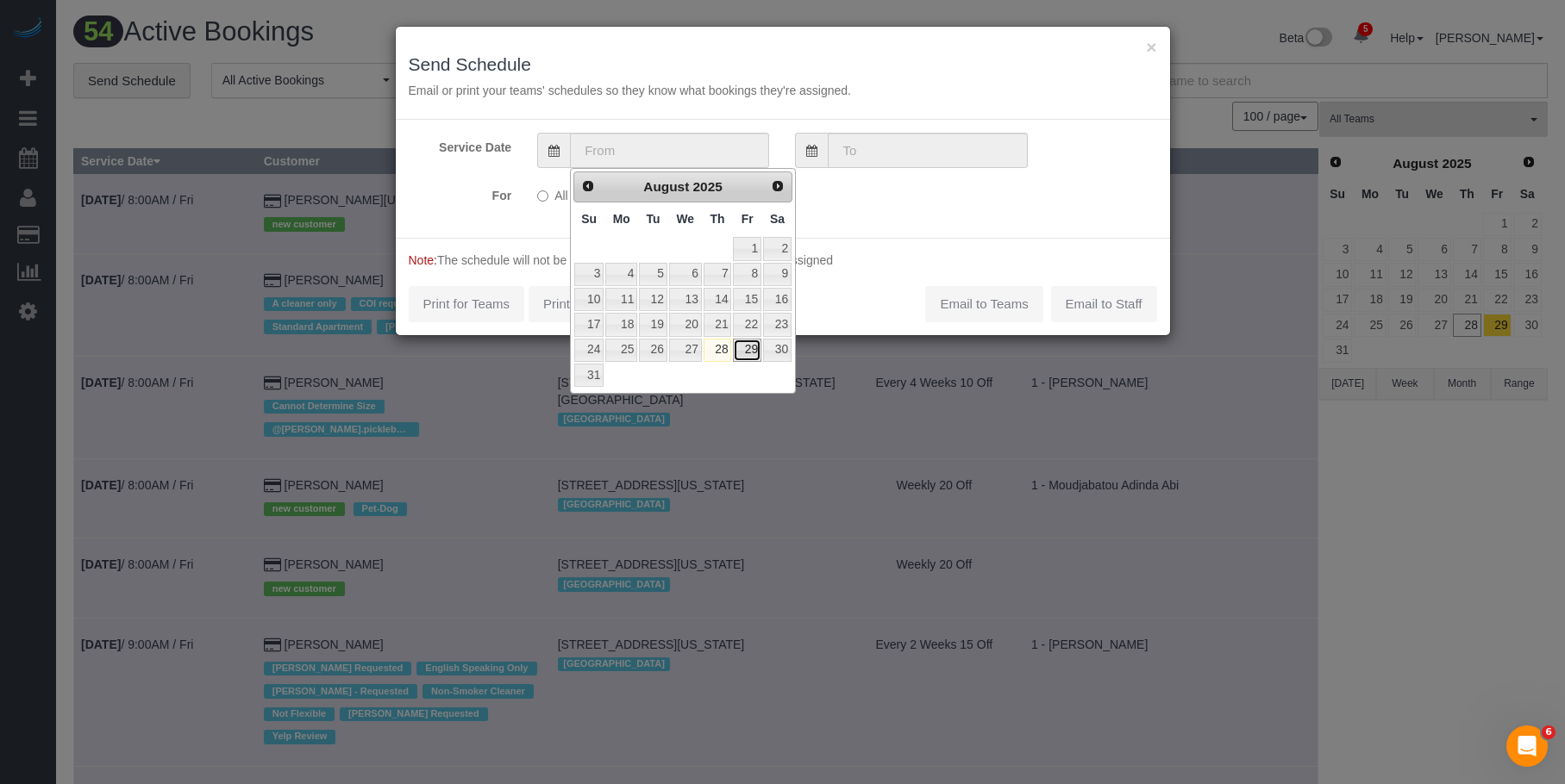
click at [750, 349] on link "29" at bounding box center [746, 349] width 28 height 23
type input "[DATE]"
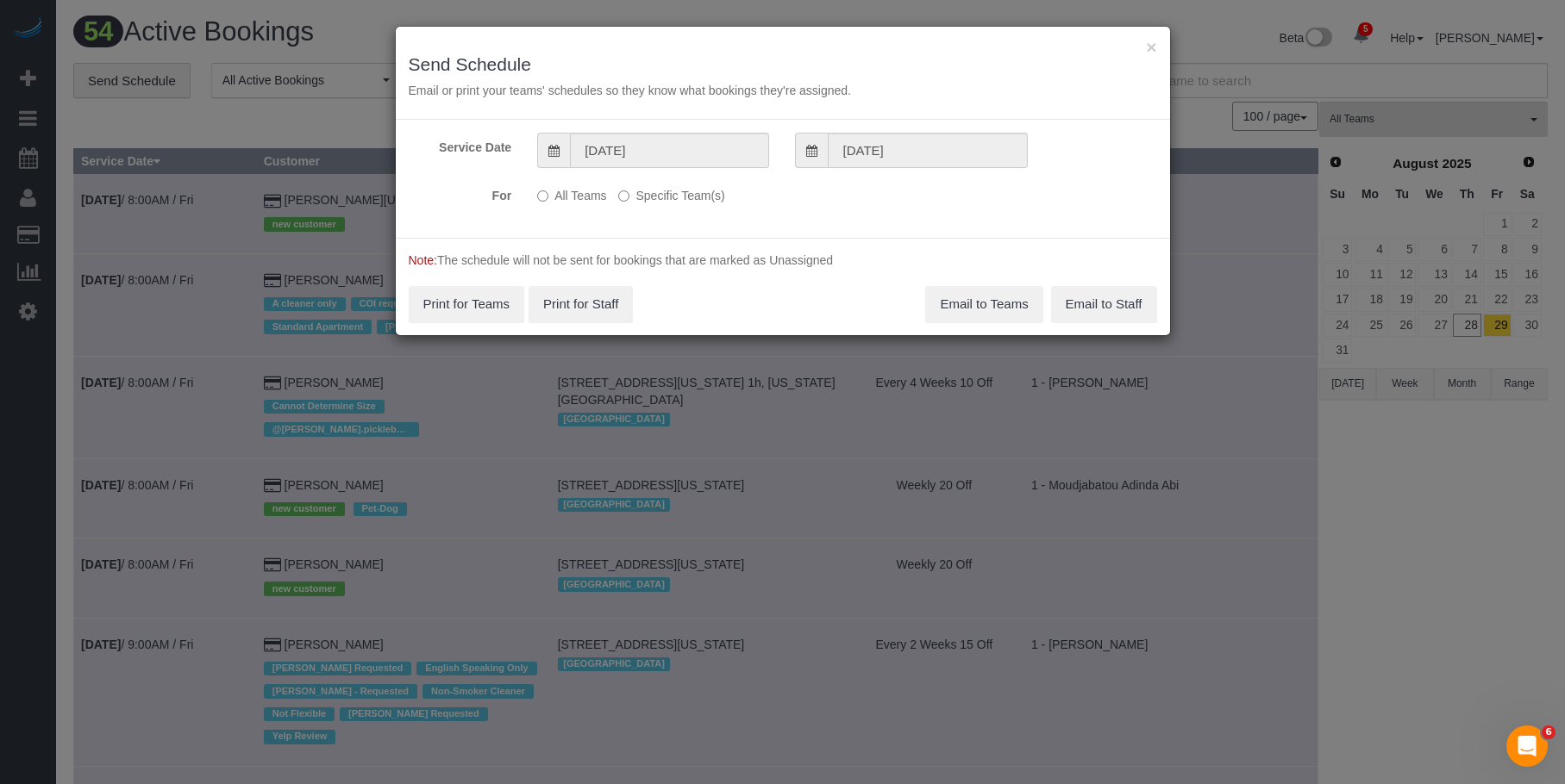
click at [717, 194] on label "Specific Team(s)" at bounding box center [671, 192] width 106 height 23
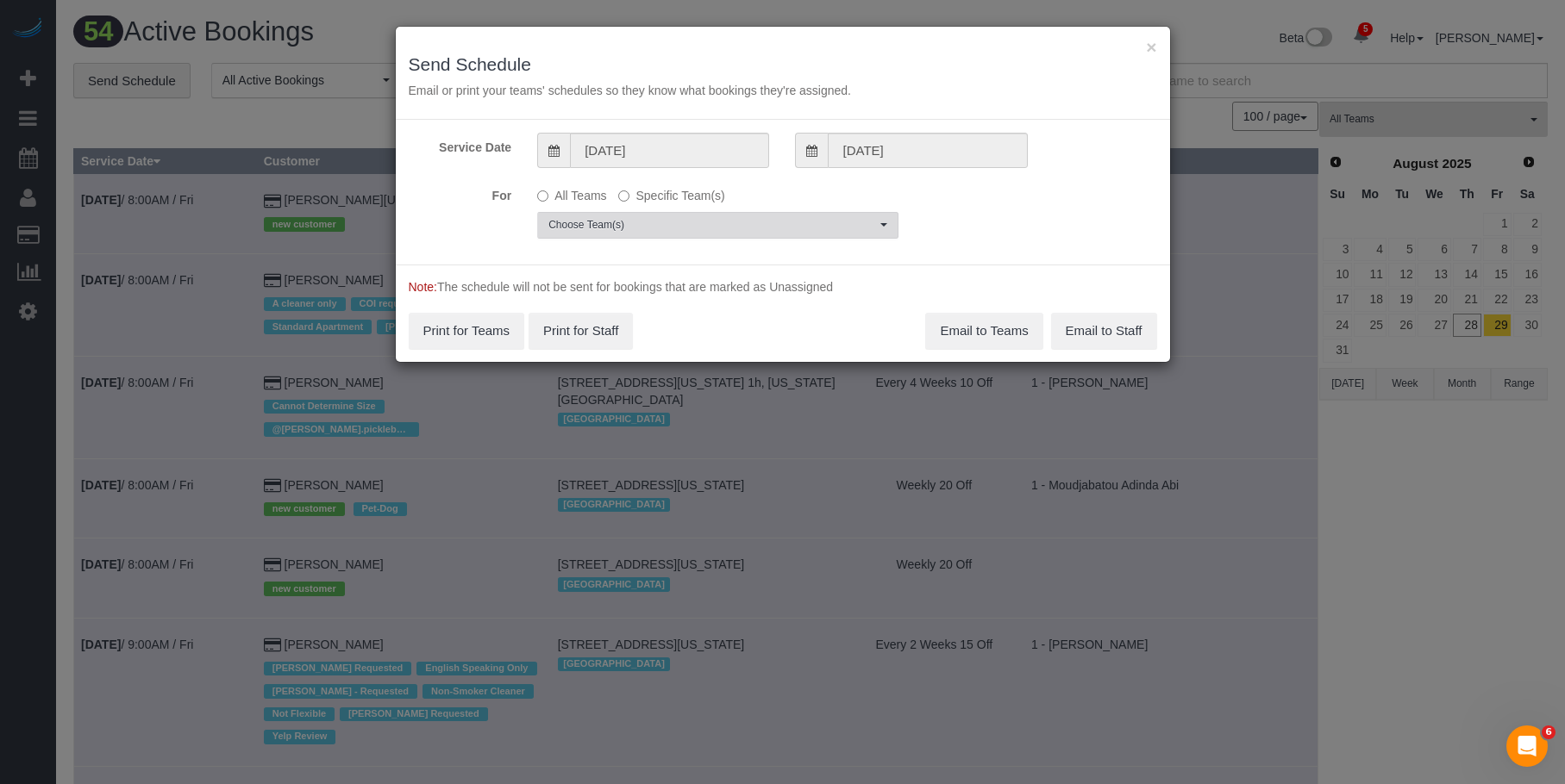
click at [750, 221] on span "Choose Team(s)" at bounding box center [712, 226] width 327 height 15
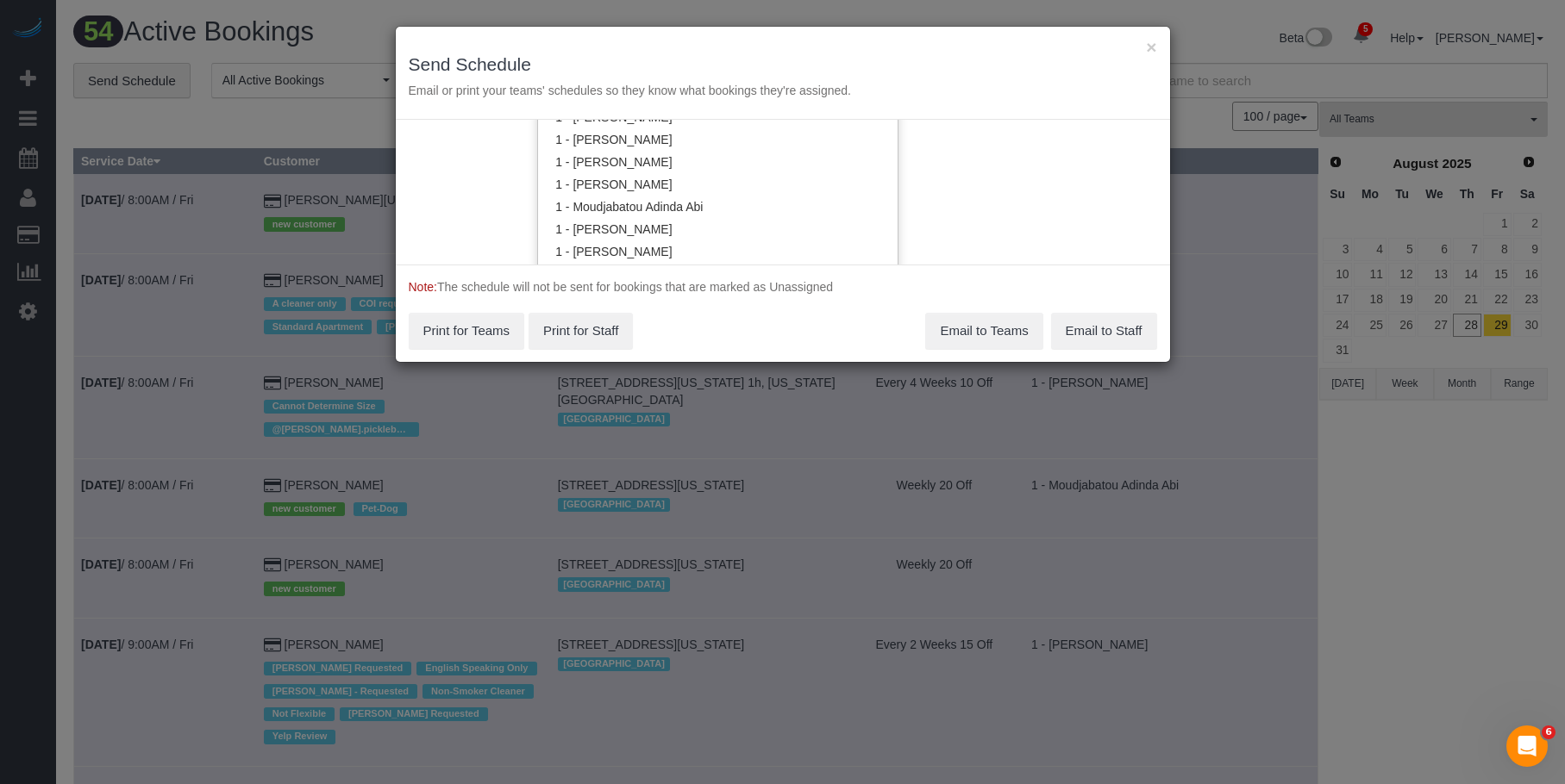
scroll to position [951, 0]
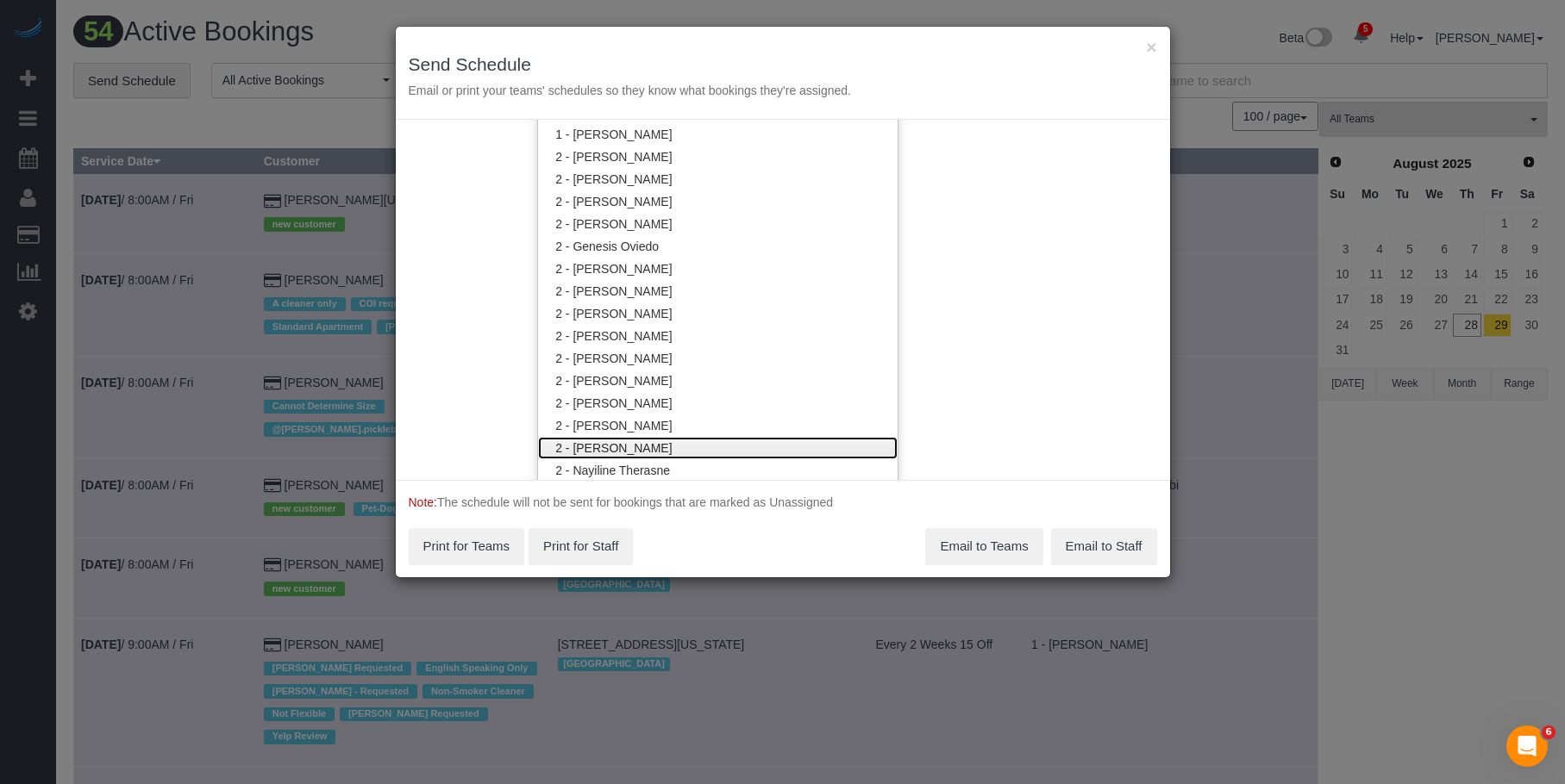
click at [667, 448] on link "2 - Milagros Ramirez" at bounding box center [718, 448] width 360 height 22
click at [786, 65] on h3 "Send Schedule" at bounding box center [782, 64] width 748 height 19
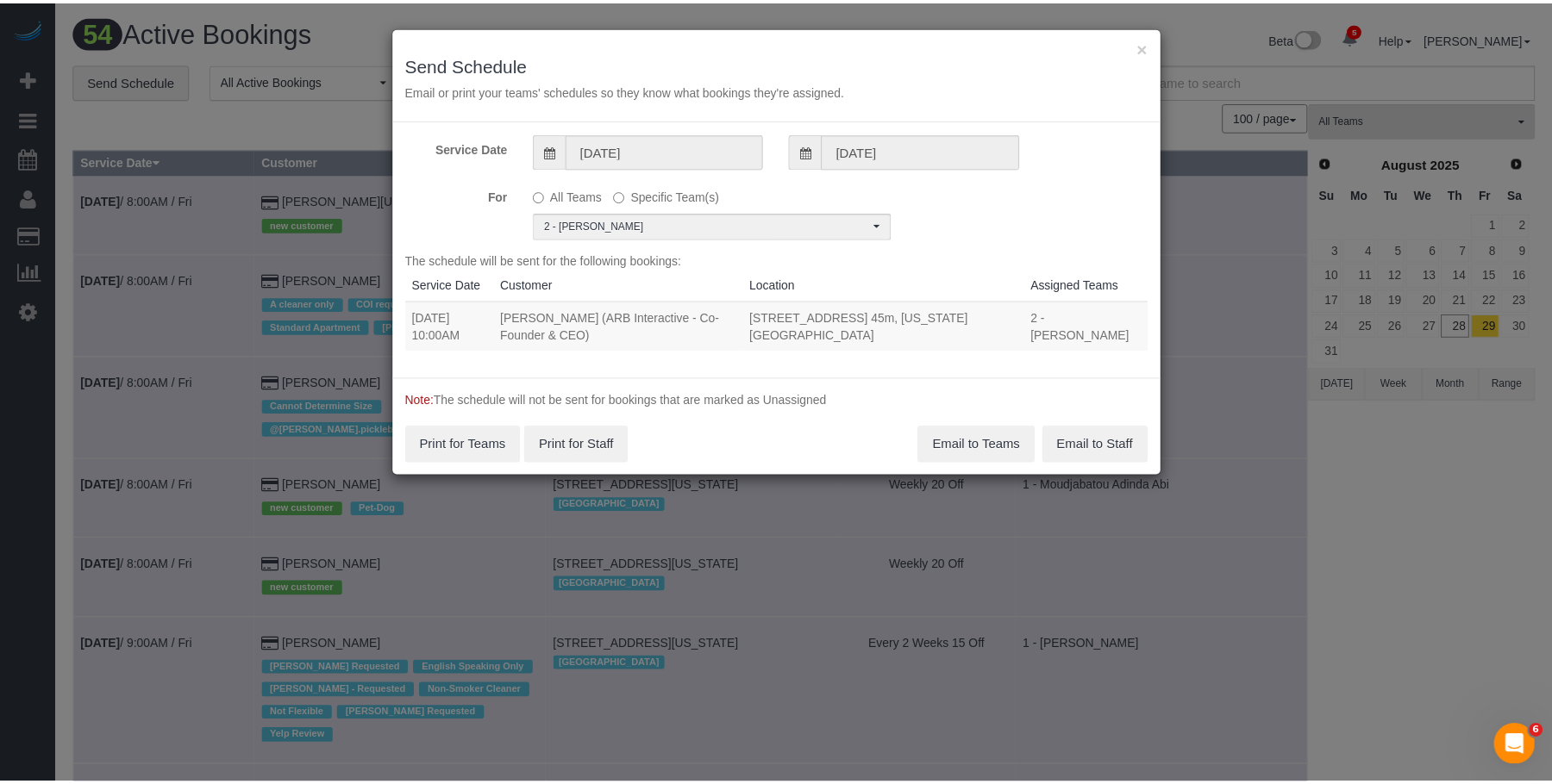
scroll to position [0, 0]
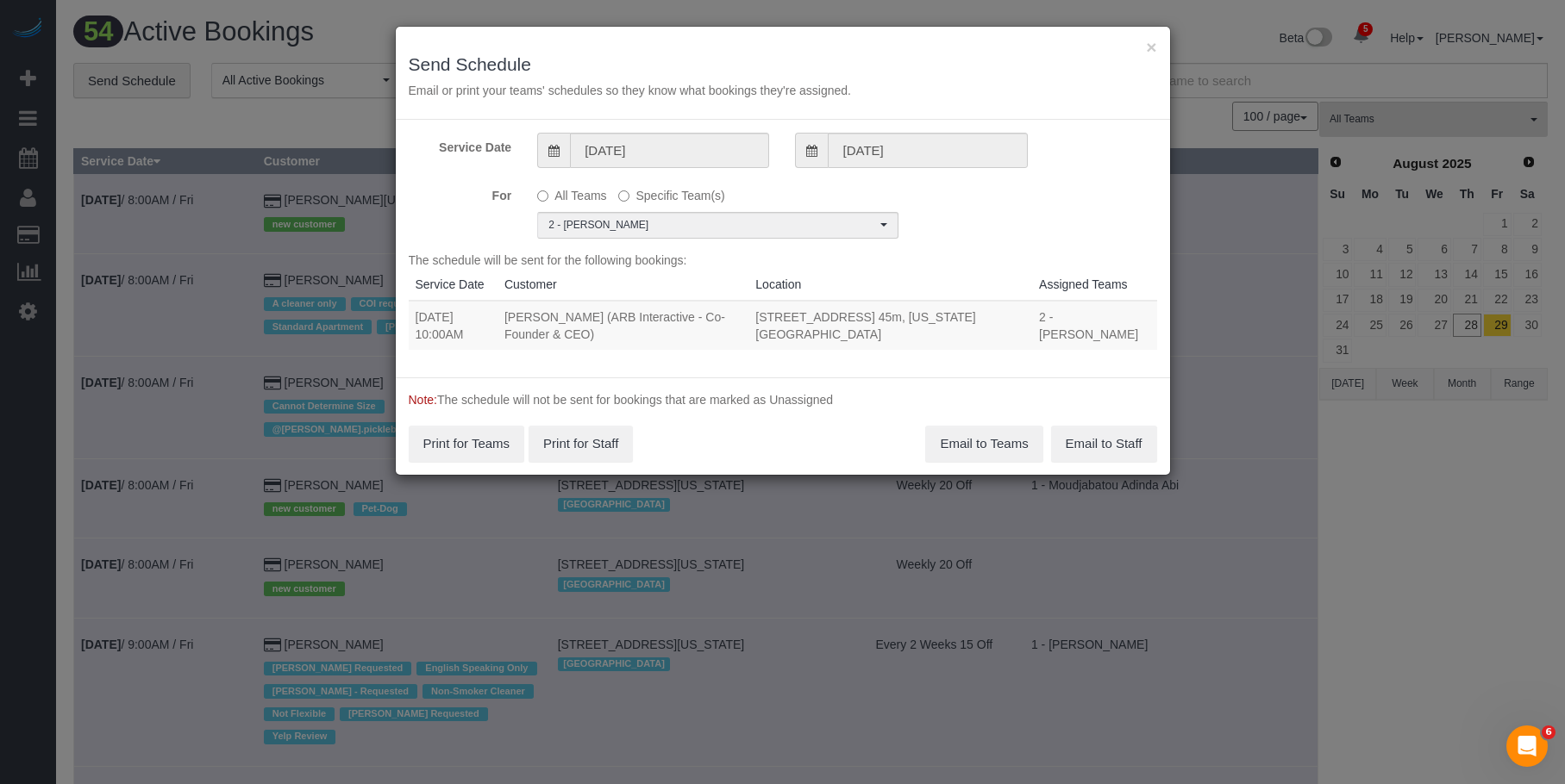
drag, startPoint x: 417, startPoint y: 336, endPoint x: 889, endPoint y: 354, distance: 472.3
click at [889, 354] on div "The schedule will be sent for the following bookings: Service Date Customer Loc…" at bounding box center [782, 308] width 748 height 113
copy table "Service Date Customer Location Assigned Teams 08/29/2025"
click at [857, 354] on div "The schedule will be sent for the following bookings: Service Date Customer Loc…" at bounding box center [782, 308] width 748 height 113
click at [453, 350] on div "The schedule will be sent for the following bookings: Service Date Customer Loc…" at bounding box center [782, 308] width 748 height 113
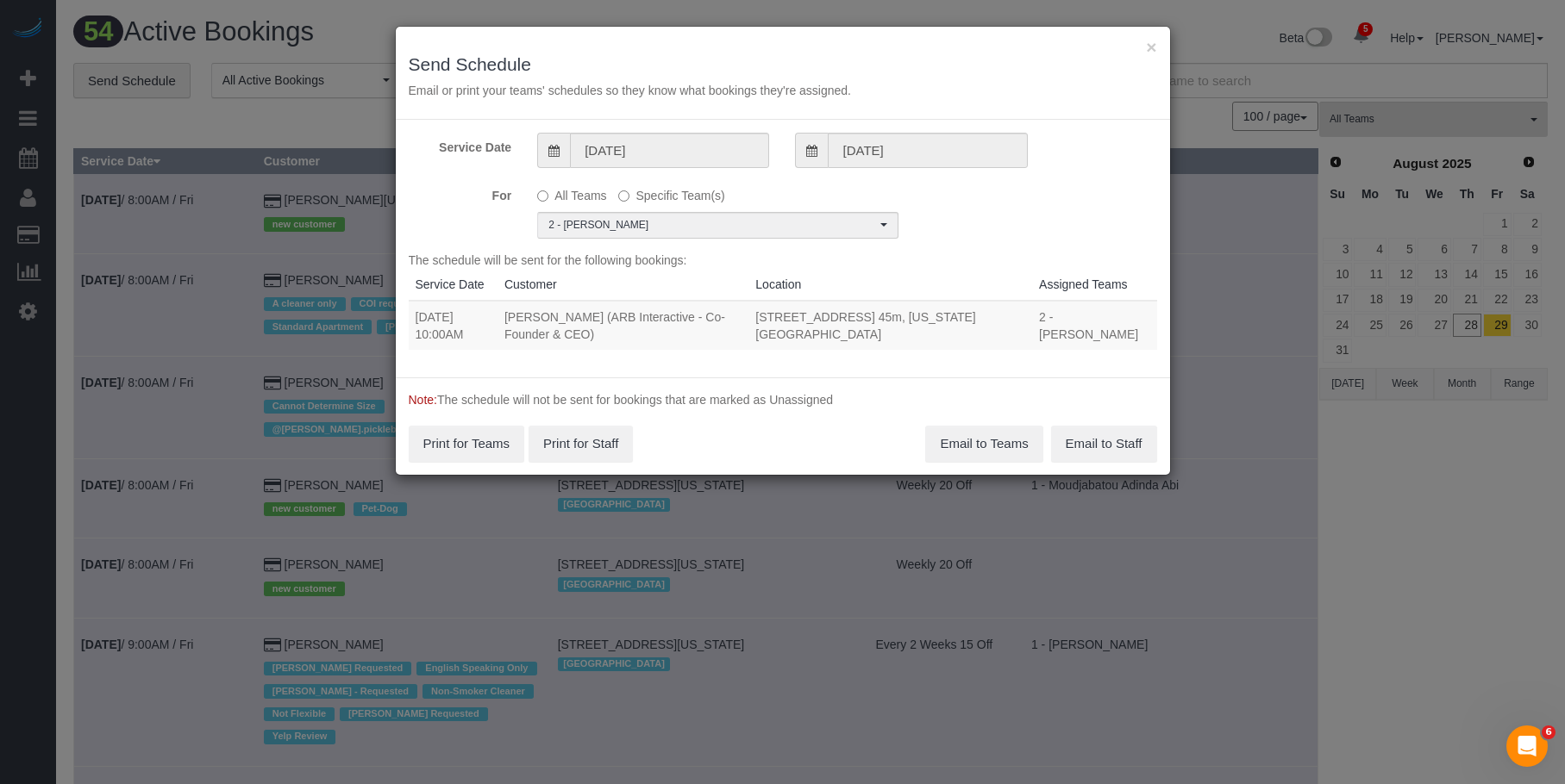
drag, startPoint x: 413, startPoint y: 337, endPoint x: 914, endPoint y: 333, distance: 501.0
click at [914, 333] on tr "08/29/2025 10:00AM Patrick Fechtmeyer (ARB Interactive - Co-Founder & CEO) 450 …" at bounding box center [782, 325] width 748 height 49
copy tr "10:00AM Patrick Fechtmeyer (ARB Interactive - Co-Founder & CEO) 450 West 42nd S…"
click at [985, 449] on button "Email to Teams" at bounding box center [983, 443] width 117 height 36
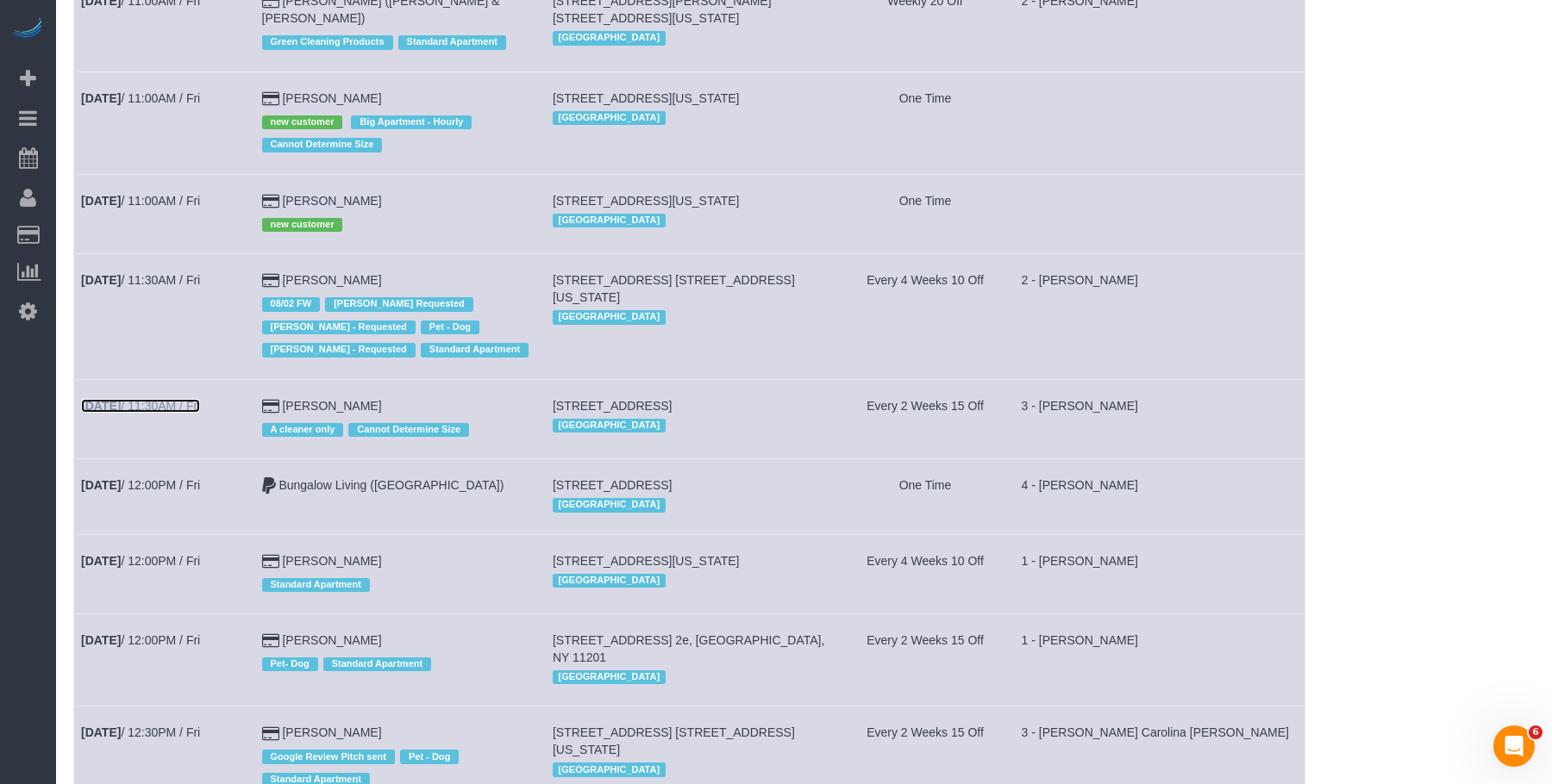
scroll to position [2844, 0]
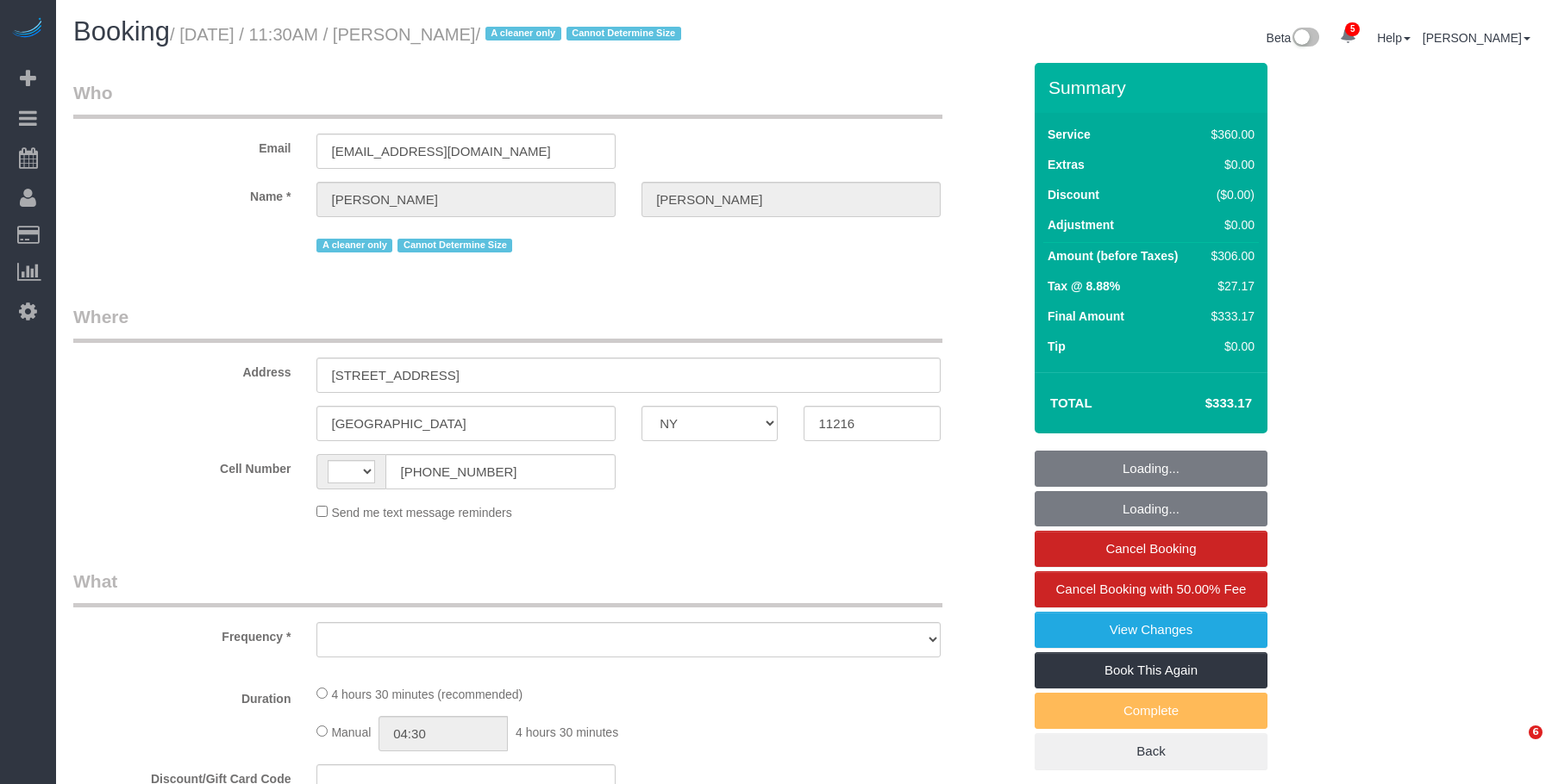
select select "NY"
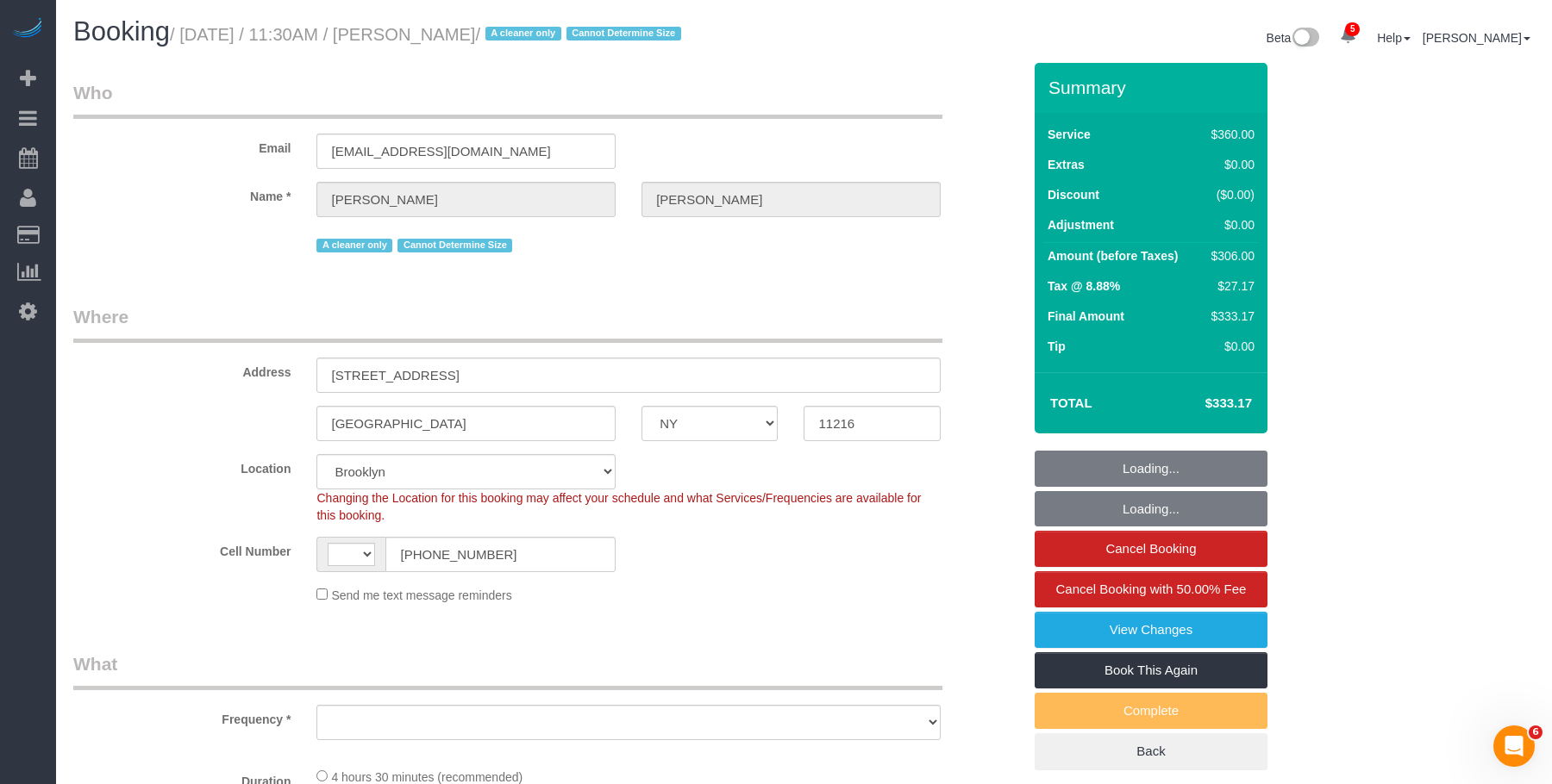
select select "string:[GEOGRAPHIC_DATA]"
select select "object:675"
select select "string:stripe-pm_1ROJ8L4VGloSiKo7J4o2l5l0"
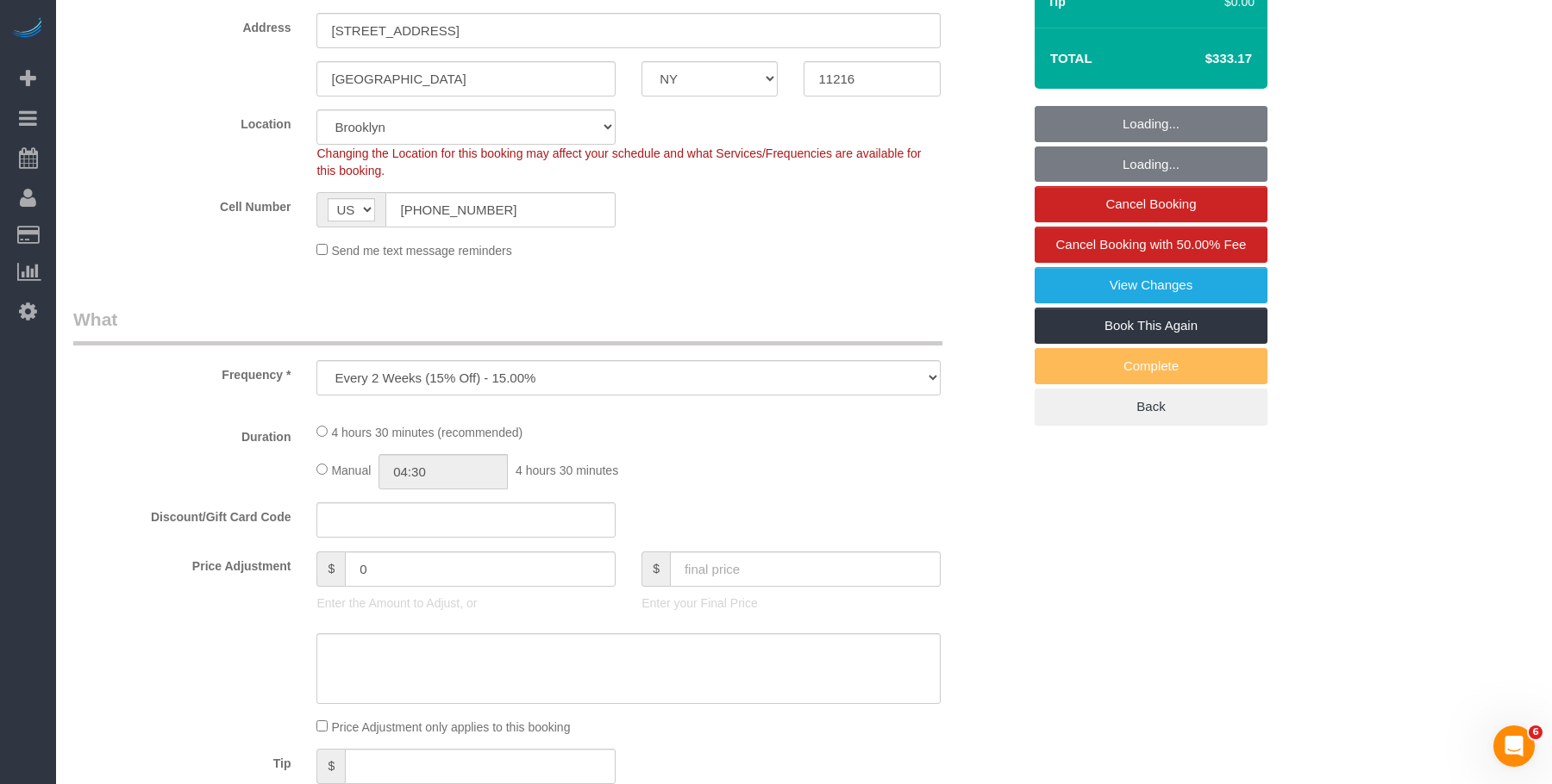
select select "270"
select select "number:89"
select select "number:90"
select select "number:15"
select select "number:5"
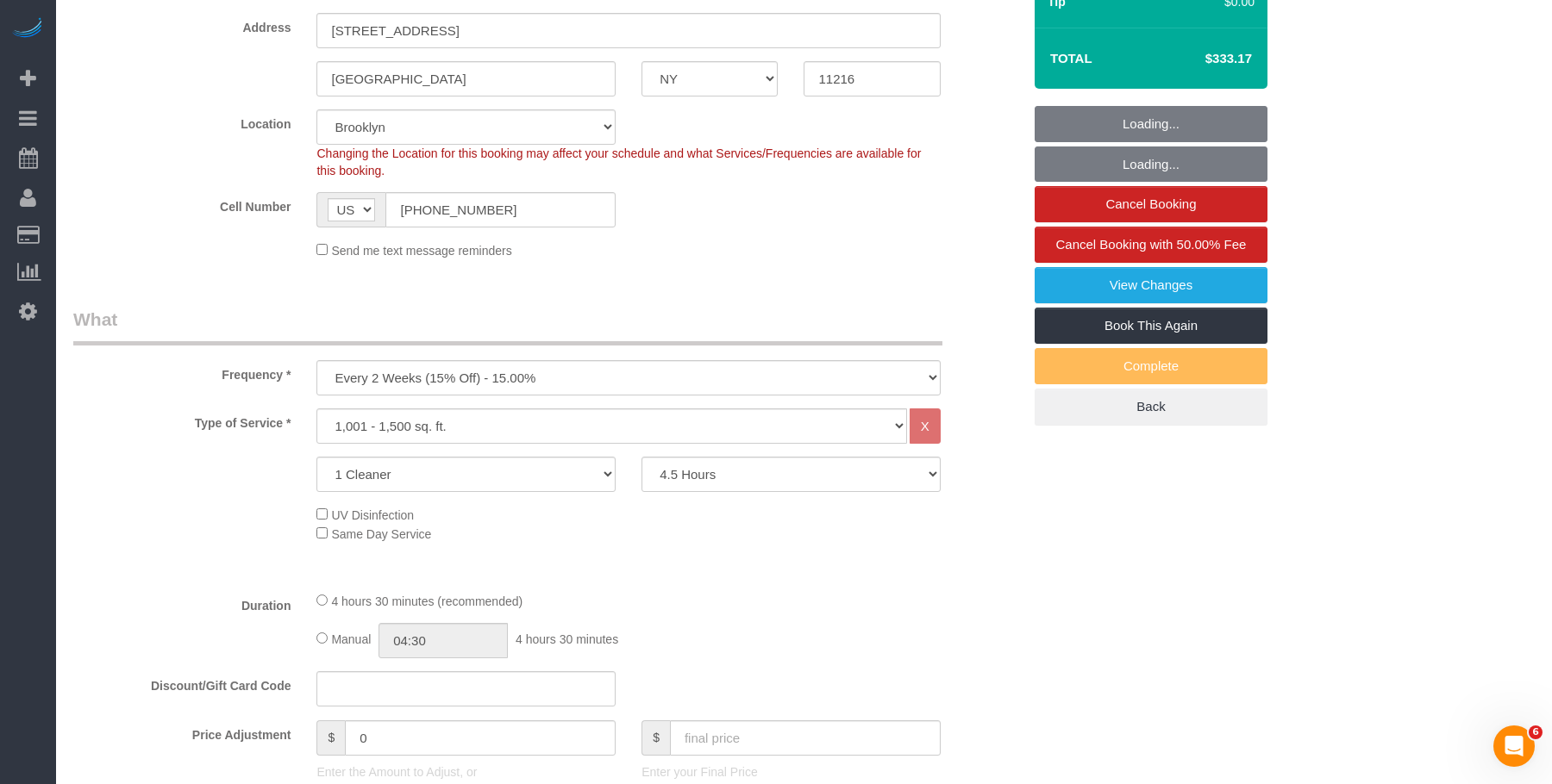
select select "object:1295"
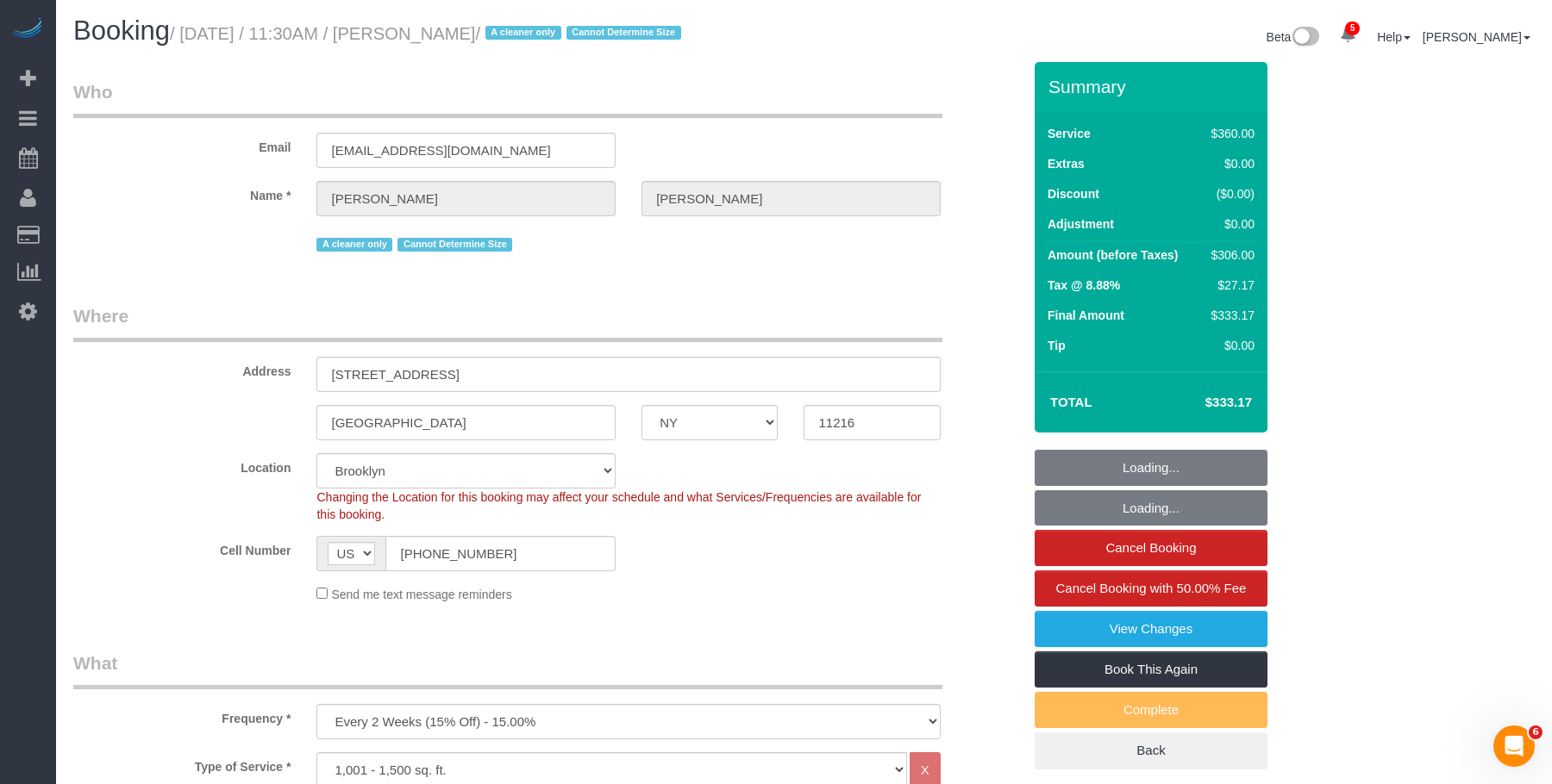
scroll to position [0, 0]
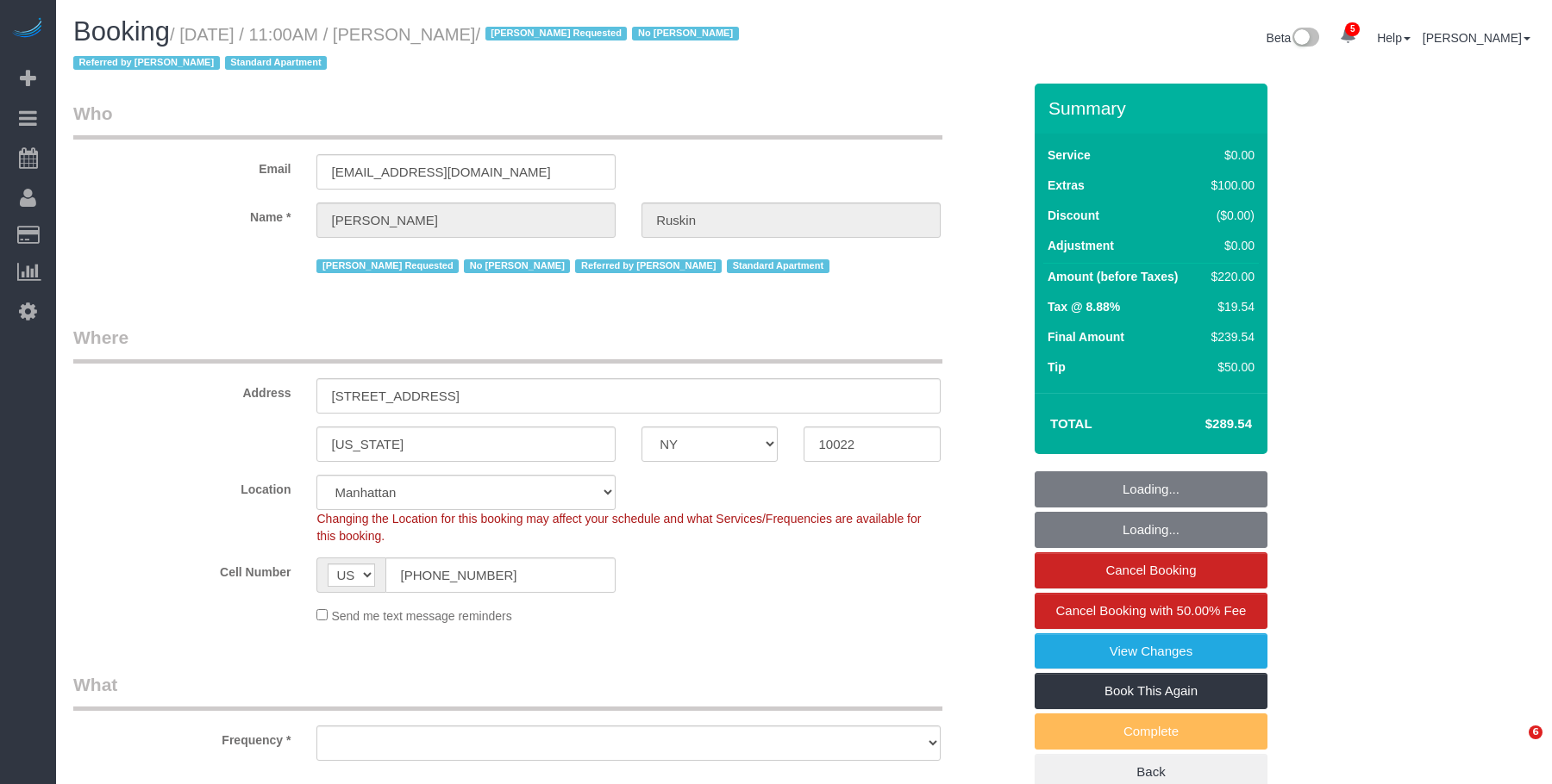
select select "NY"
select select "object:833"
select select "spot1"
select select "number:59"
select select "number:75"
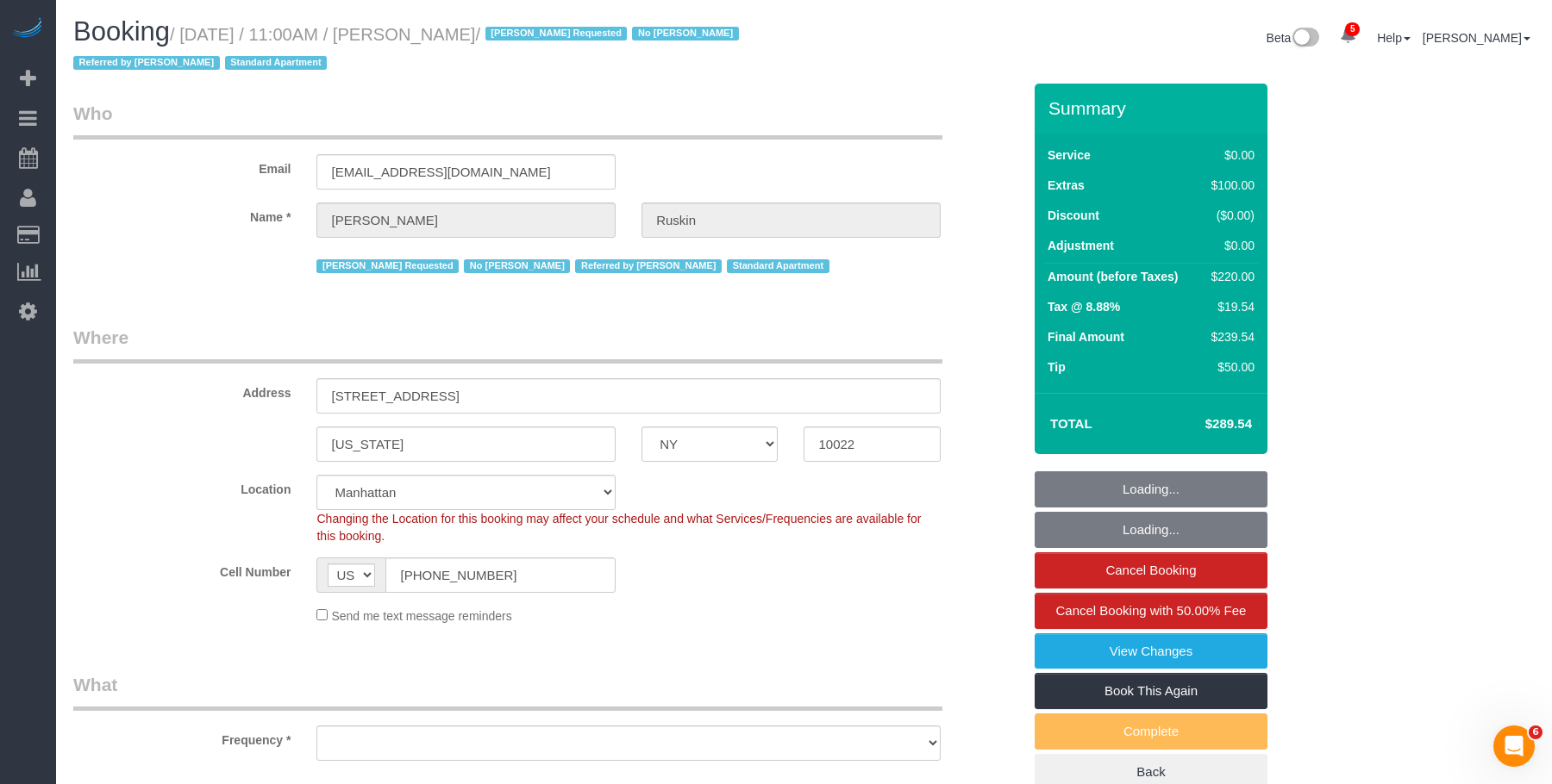
select select "number:15"
select select "number:6"
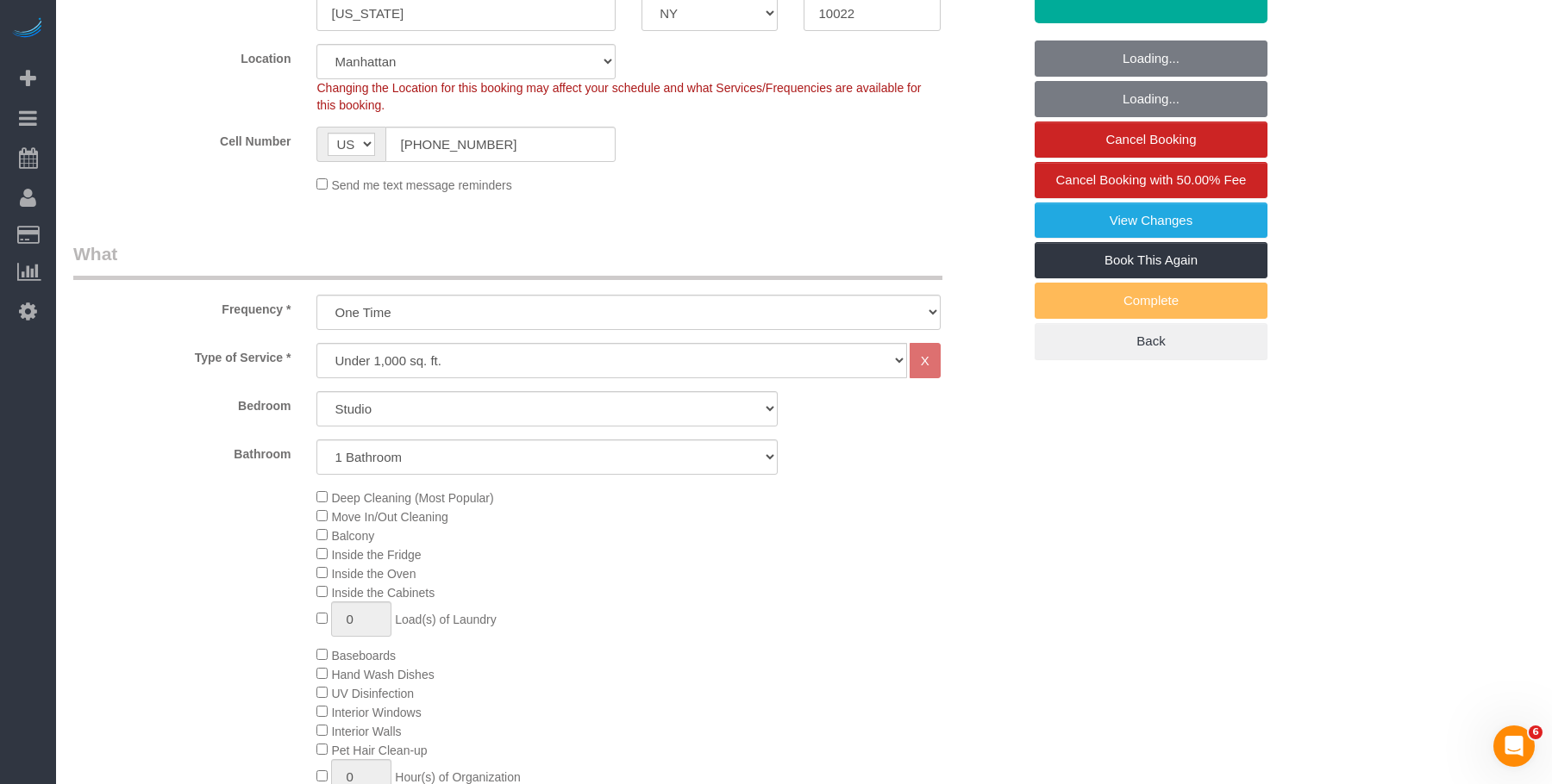
select select "object:1369"
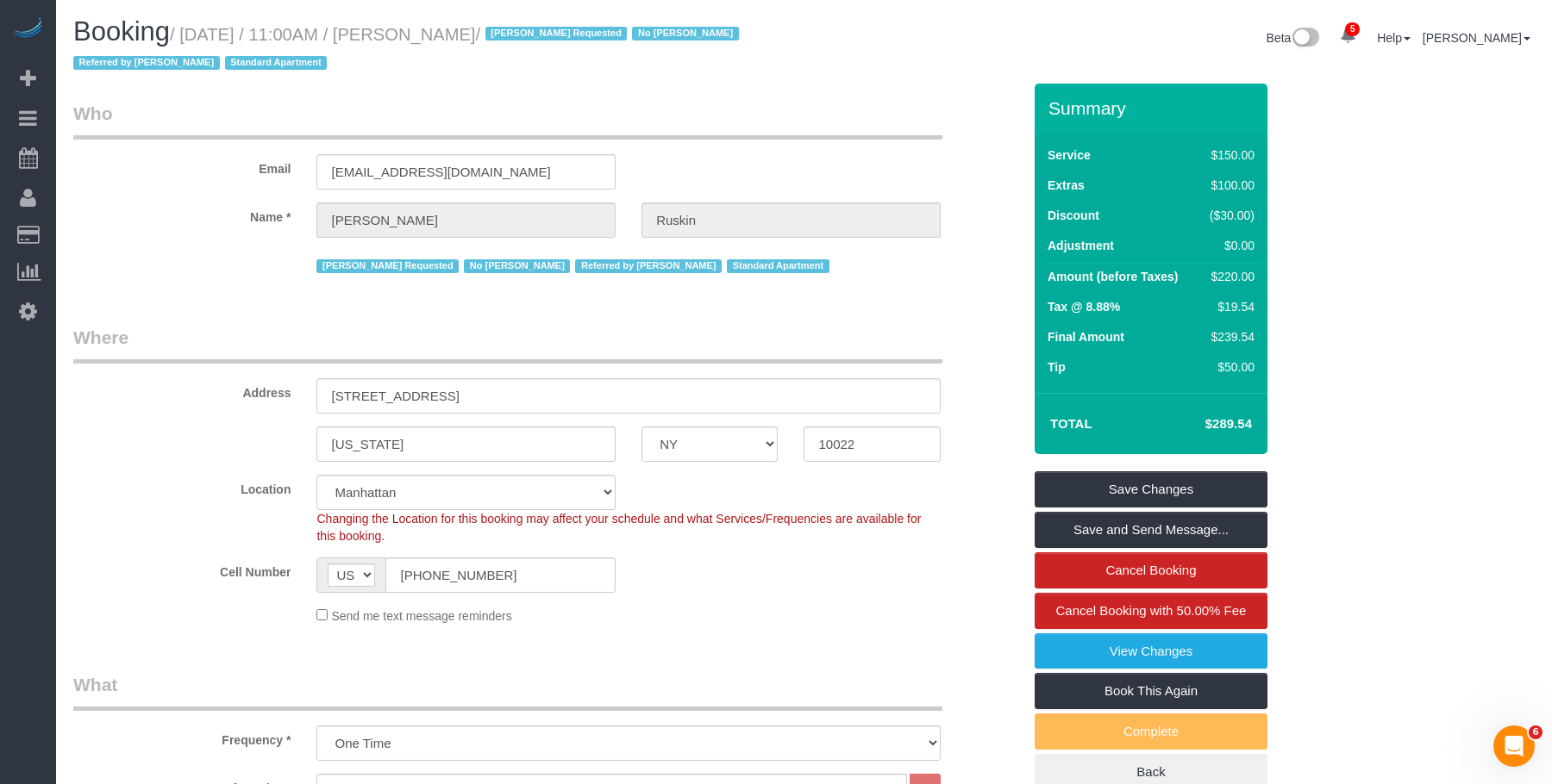
click at [471, 118] on legend "Who" at bounding box center [508, 120] width 869 height 39
click at [1135, 651] on link "View Changes" at bounding box center [1152, 651] width 233 height 36
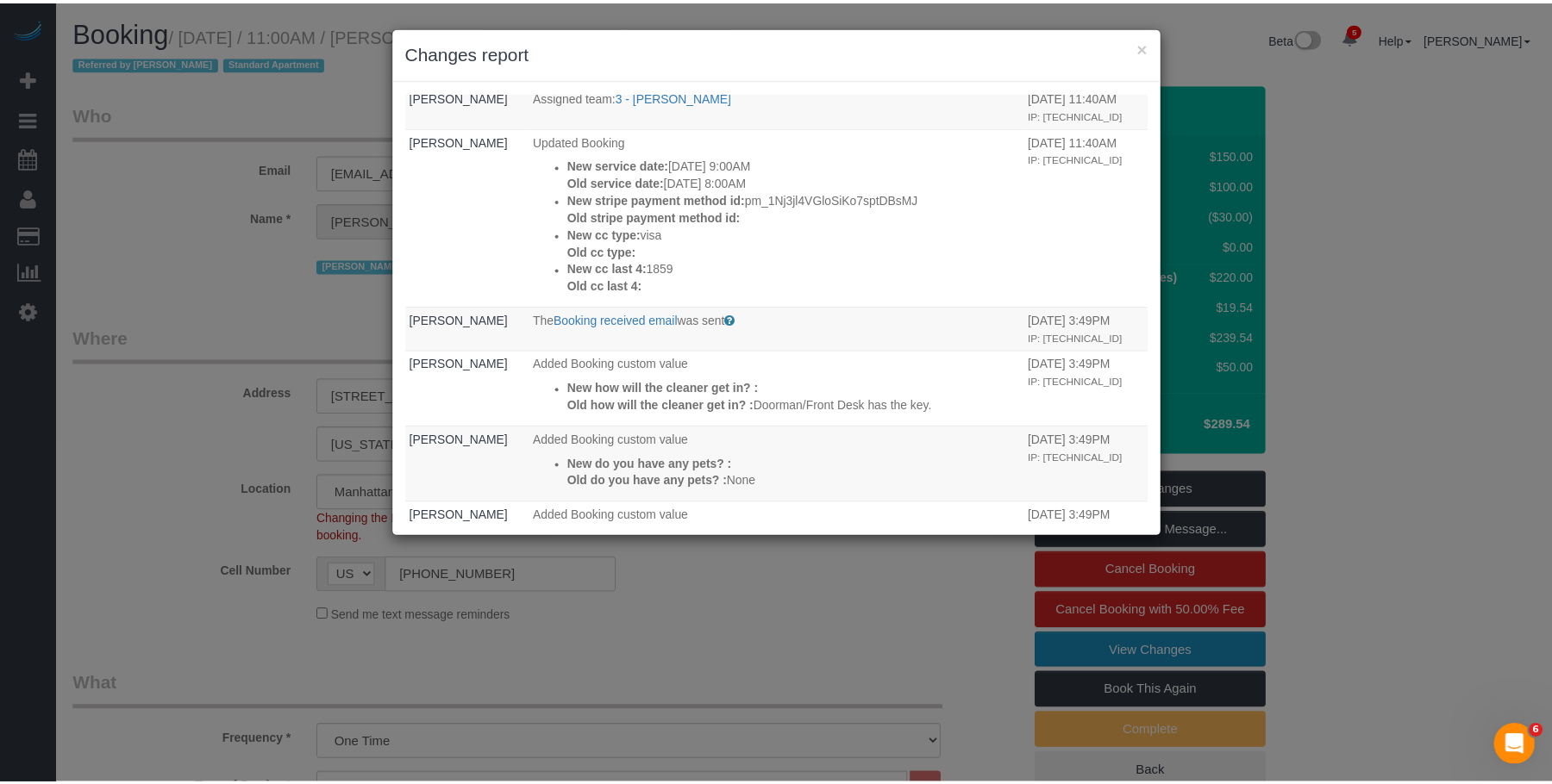
scroll to position [690, 0]
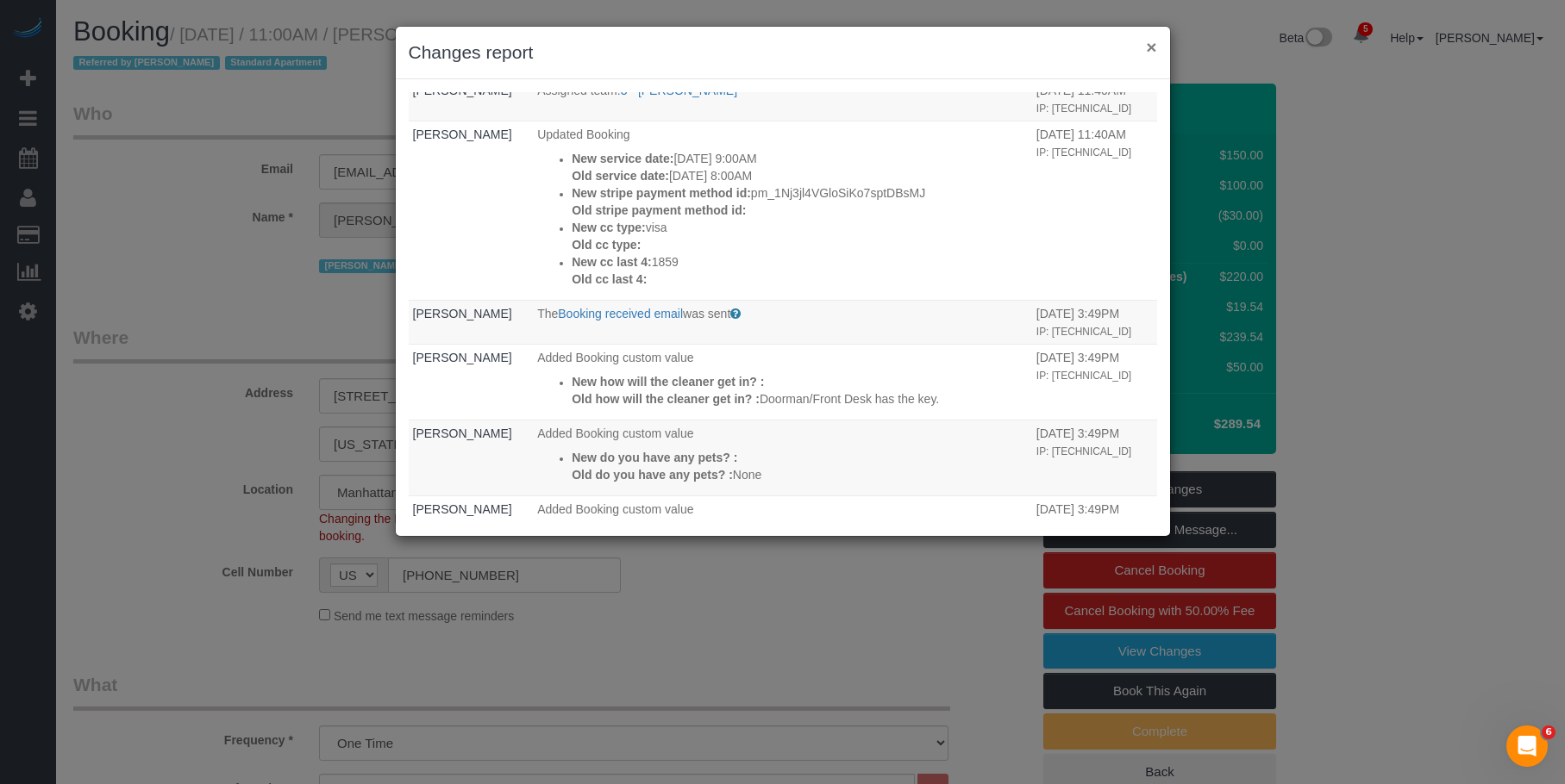
click at [1154, 47] on button "×" at bounding box center [1151, 47] width 10 height 18
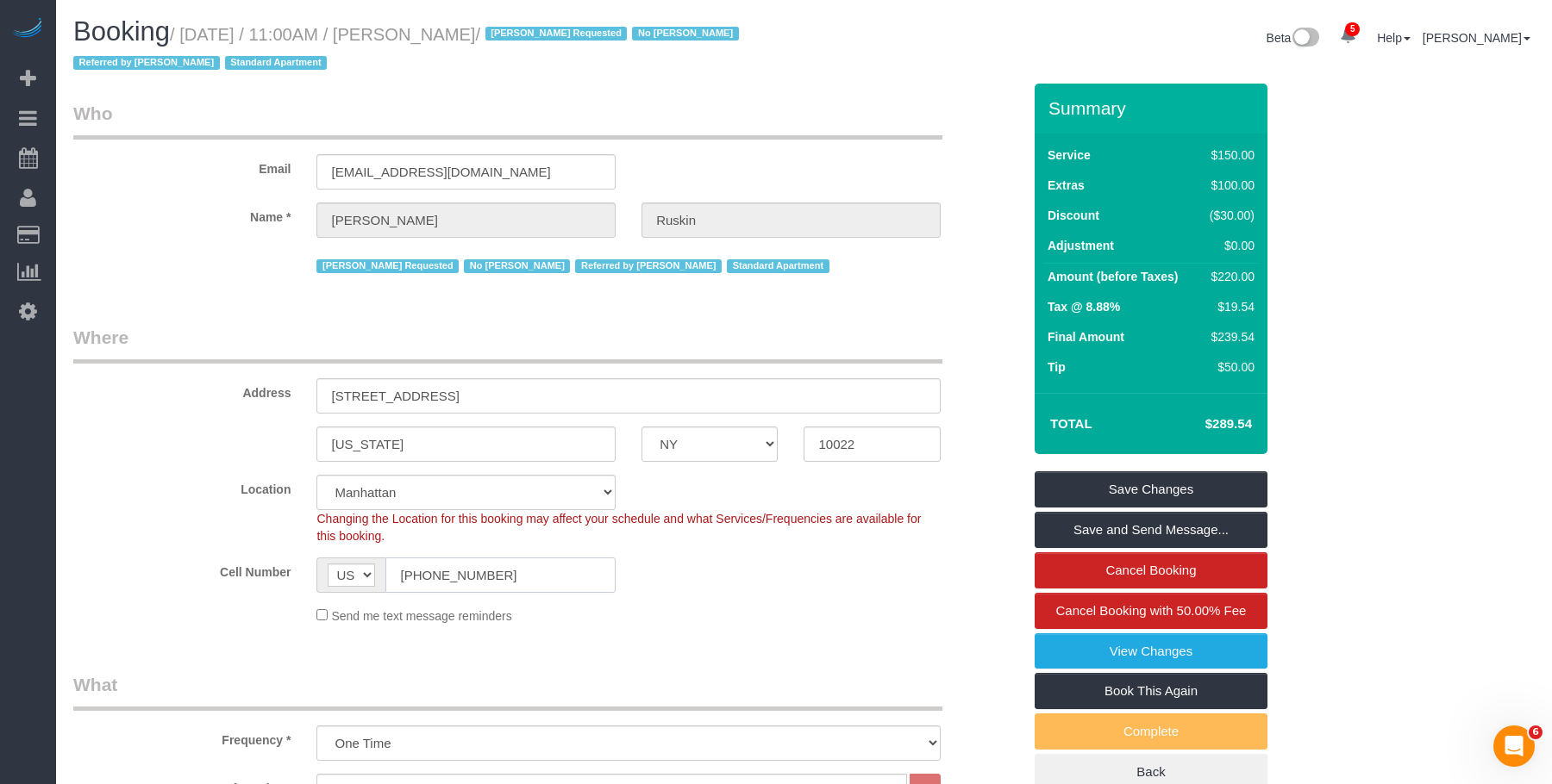
drag, startPoint x: 499, startPoint y: 578, endPoint x: 327, endPoint y: 493, distance: 191.9
click at [293, 537] on sui-booking-location "Location [GEOGRAPHIC_DATA] [GEOGRAPHIC_DATA] [GEOGRAPHIC_DATA] [GEOGRAPHIC_DATA…" at bounding box center [547, 550] width 948 height 150
click at [787, 135] on legend "Who" at bounding box center [508, 120] width 869 height 39
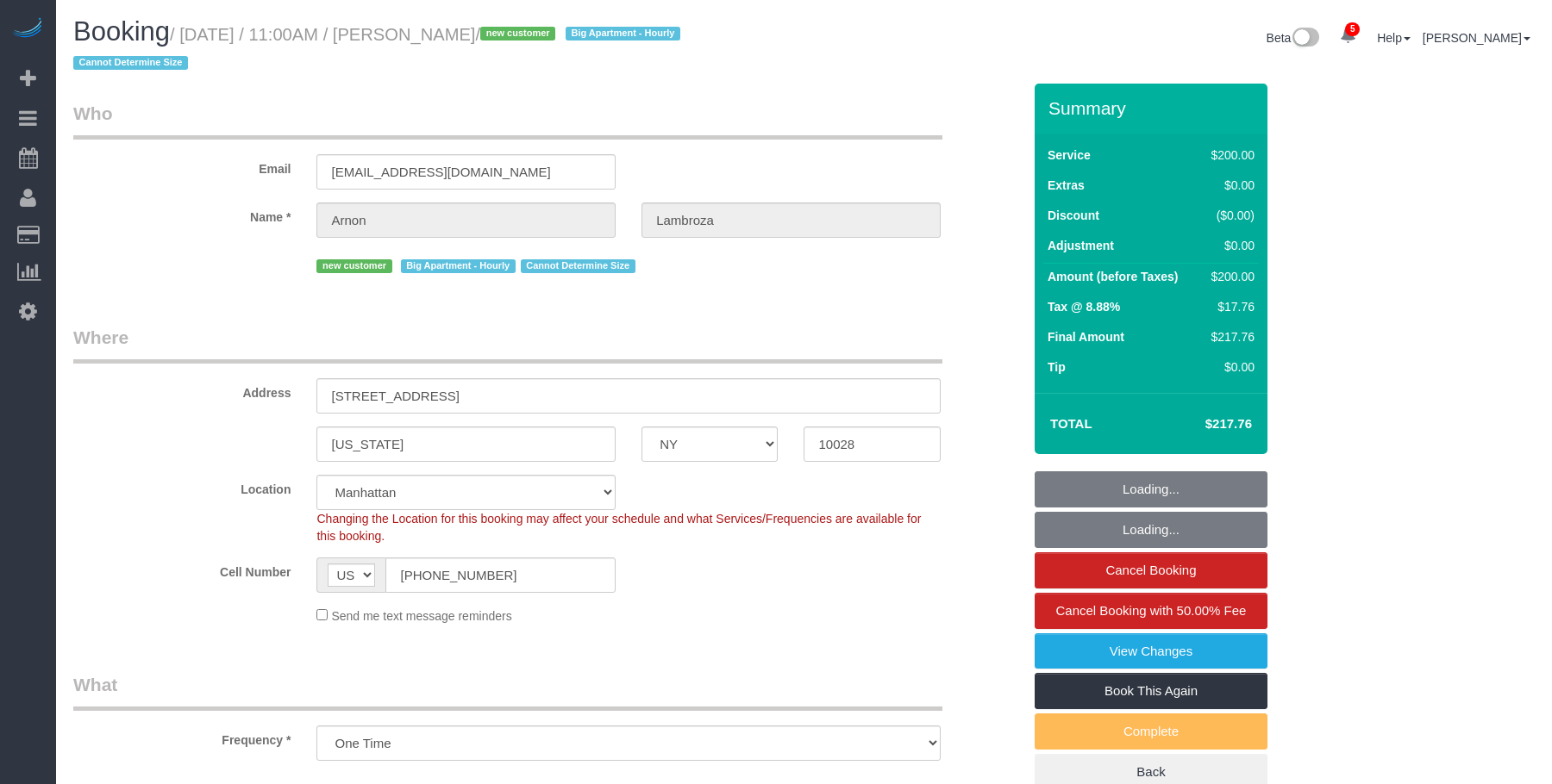
select select "NY"
select select "number:59"
select select "number:90"
select select "number:15"
select select "number:6"
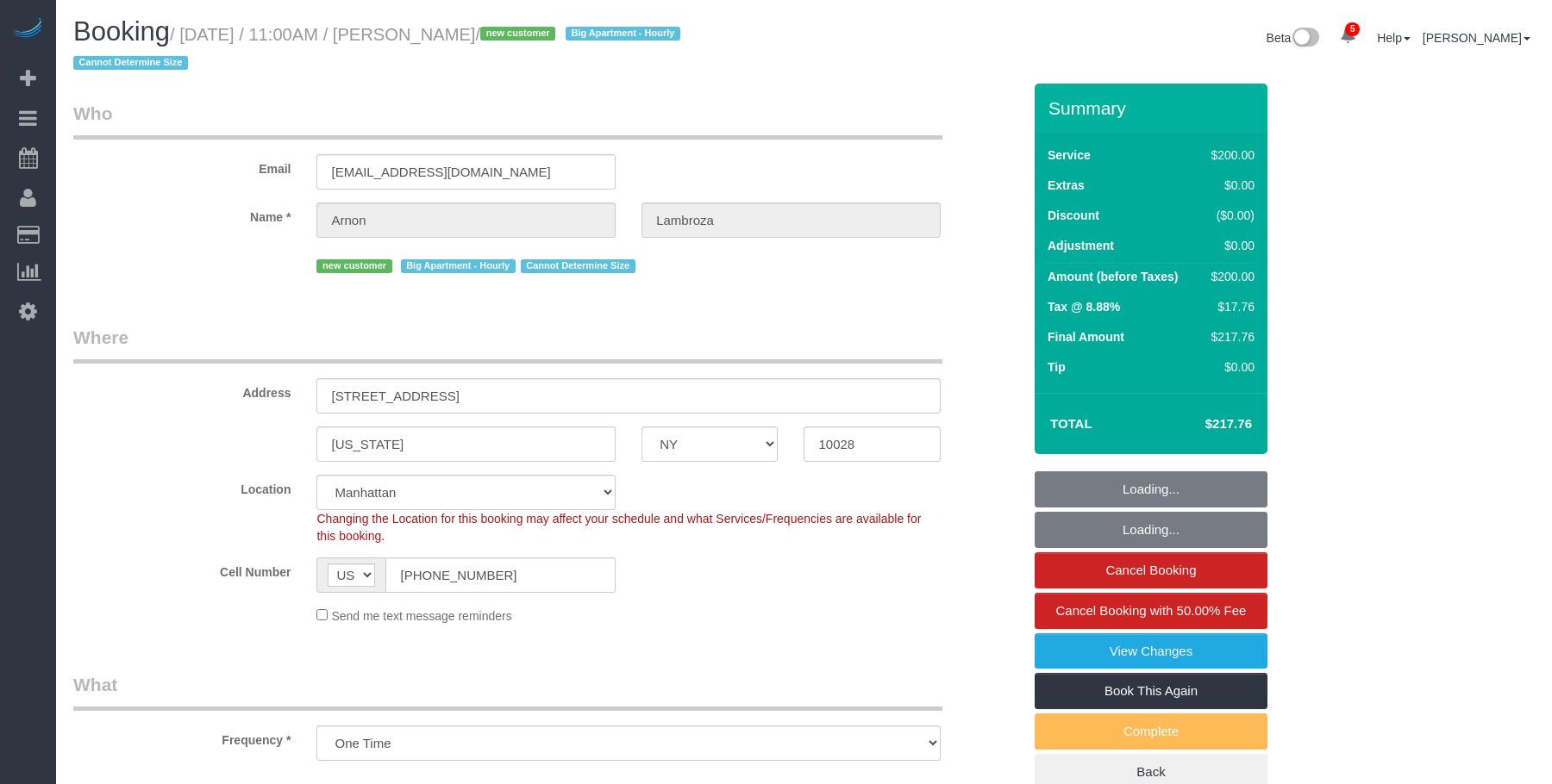
click at [857, 80] on div "Booking / August 29, 2025 / 11:00AM / Arnon Lambroza / new customer Big Apartme…" at bounding box center [804, 51] width 1487 height 67
select select "object:827"
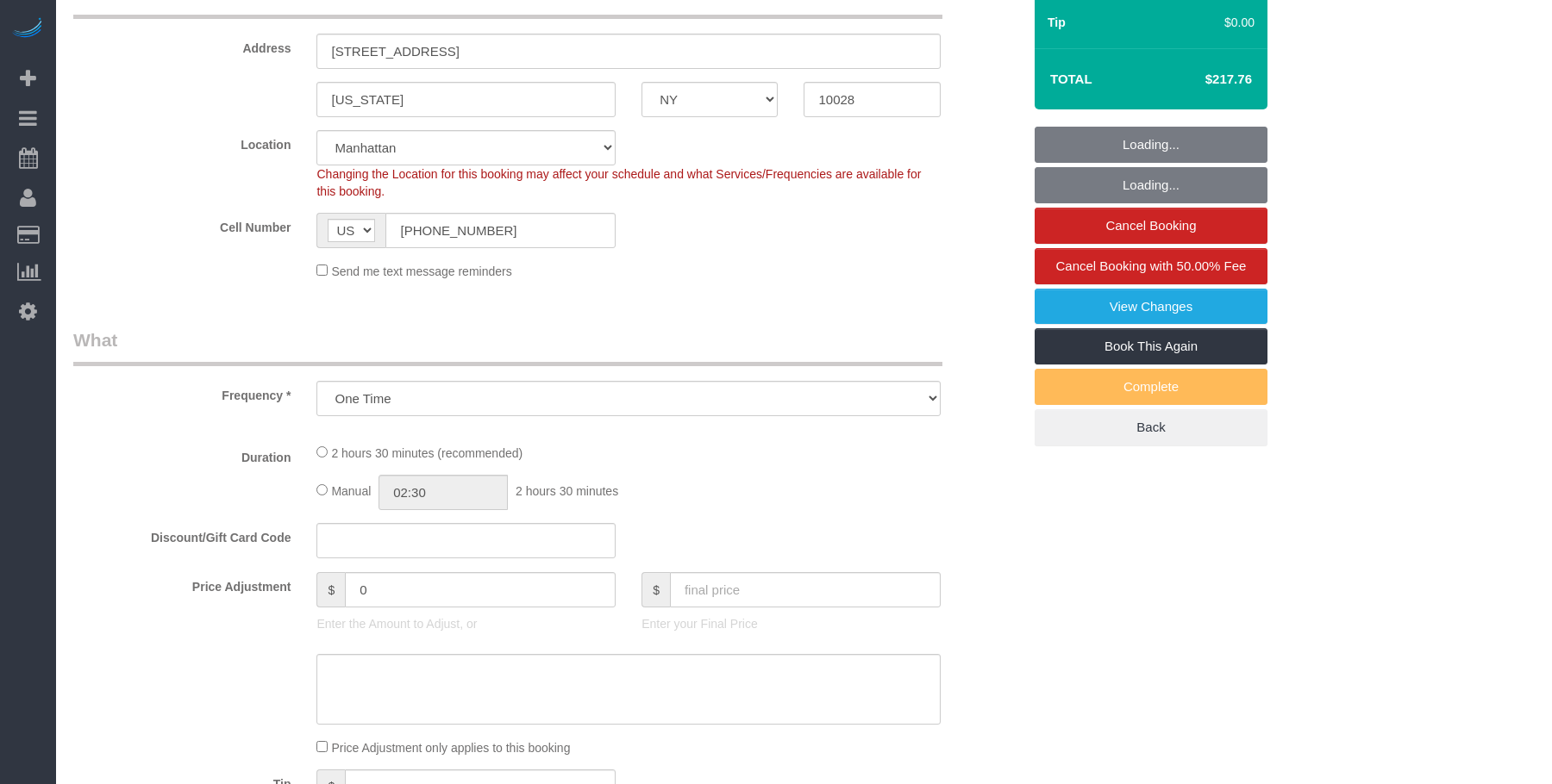
select select "150"
select select "spot1"
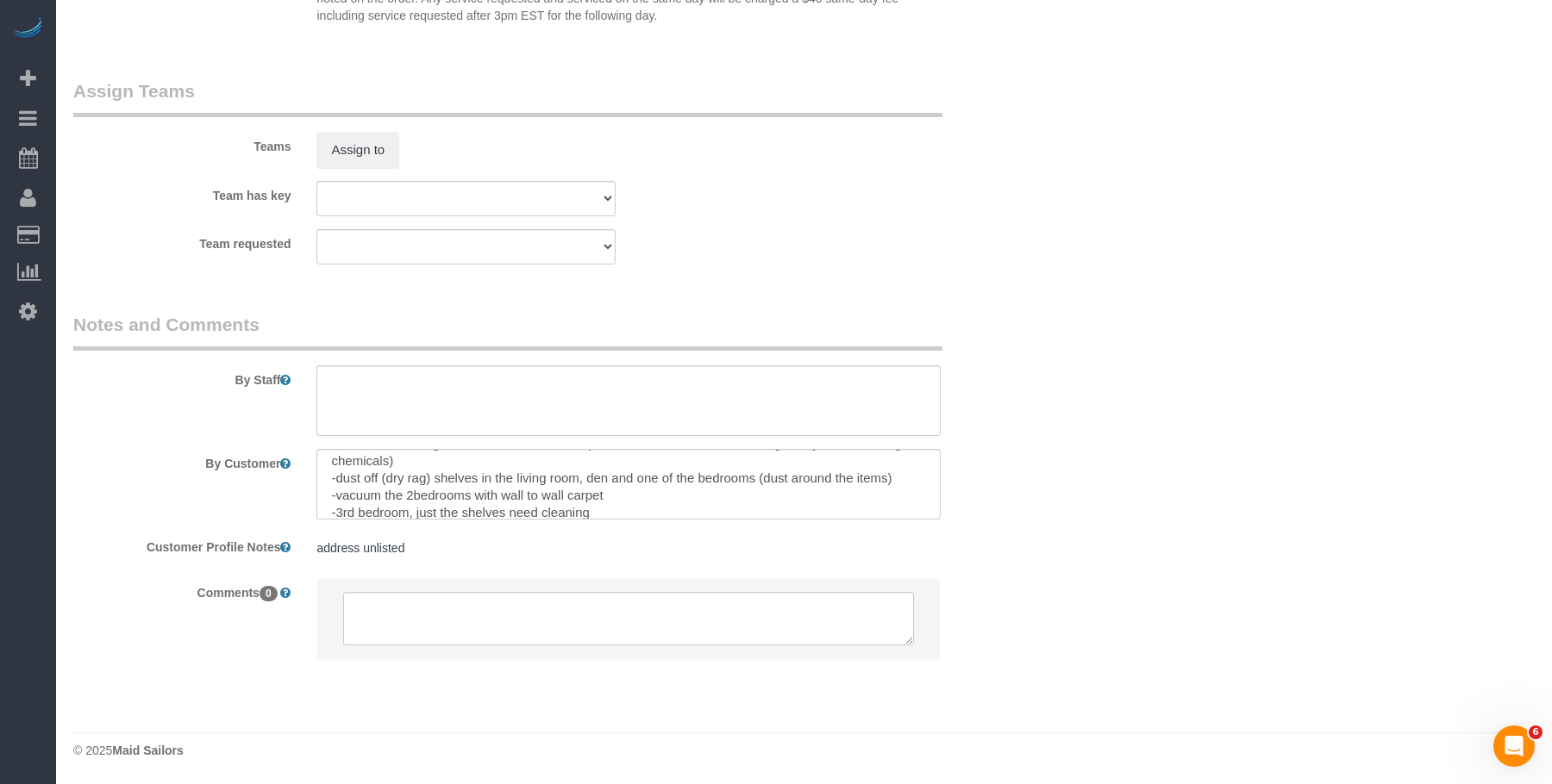
scroll to position [120, 0]
click at [698, 479] on textarea at bounding box center [628, 484] width 623 height 70
drag, startPoint x: 1117, startPoint y: 320, endPoint x: 735, endPoint y: 485, distance: 416.1
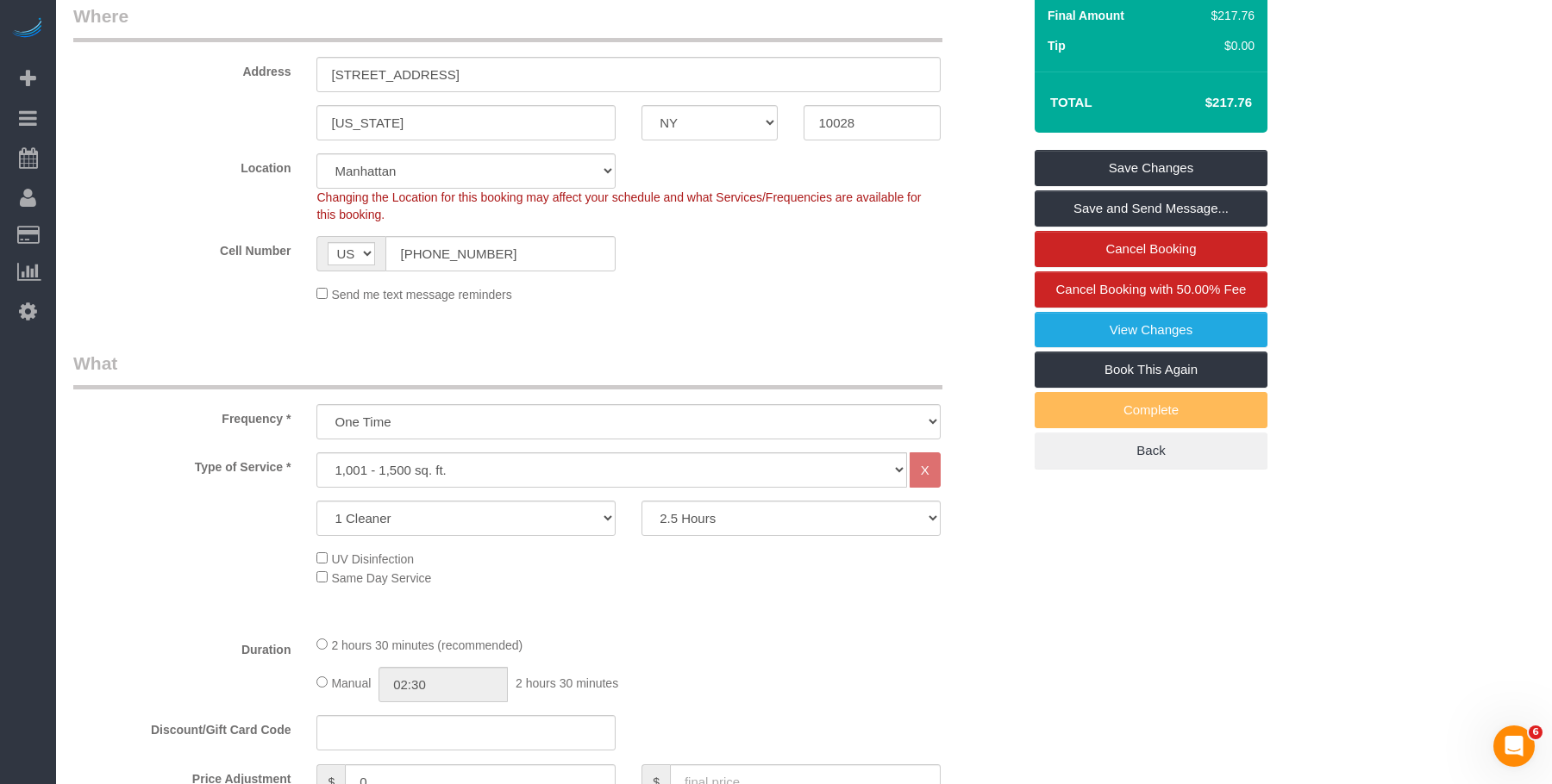
scroll to position [0, 0]
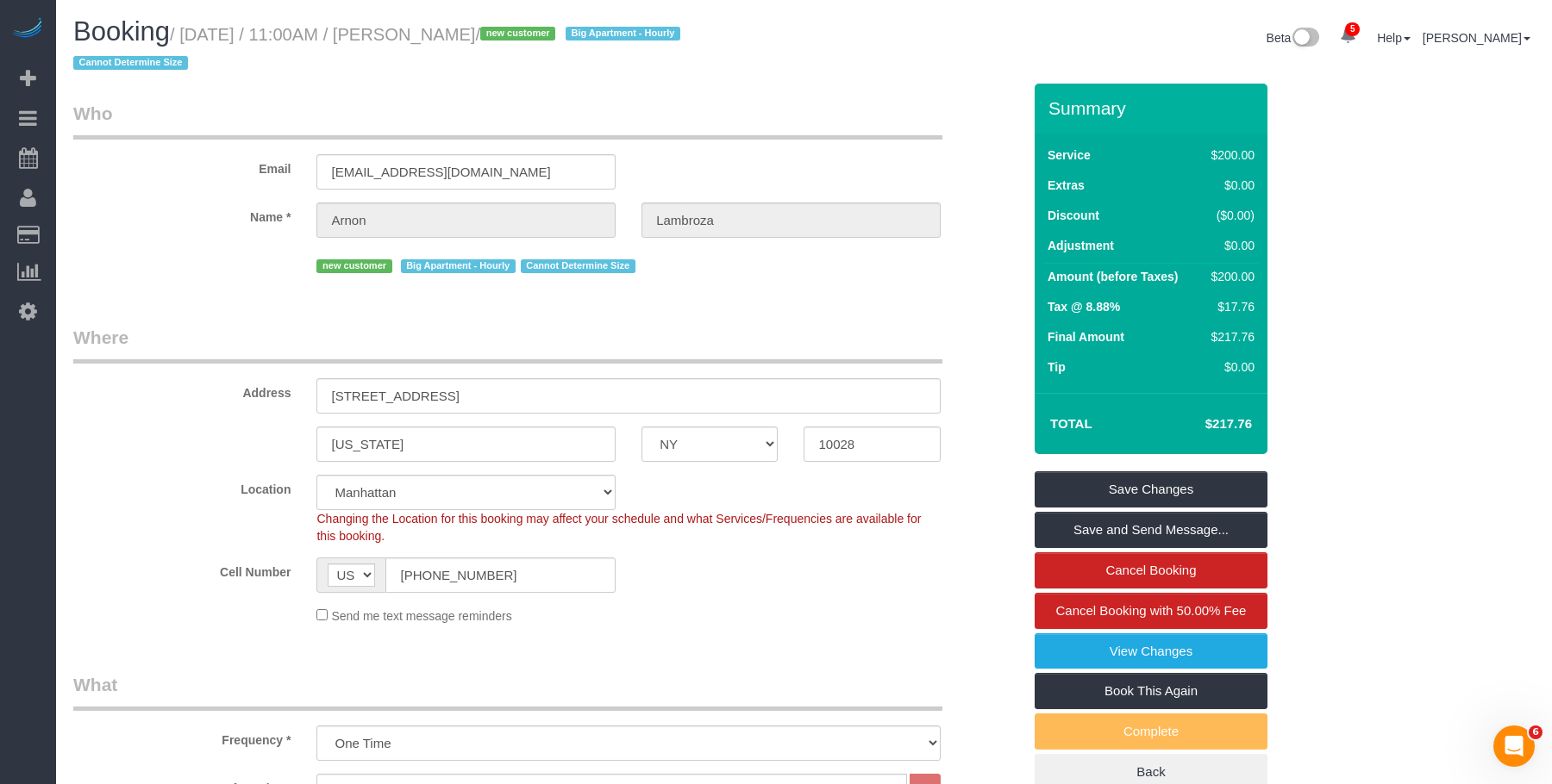
click at [517, 102] on legend "Who" at bounding box center [508, 120] width 869 height 39
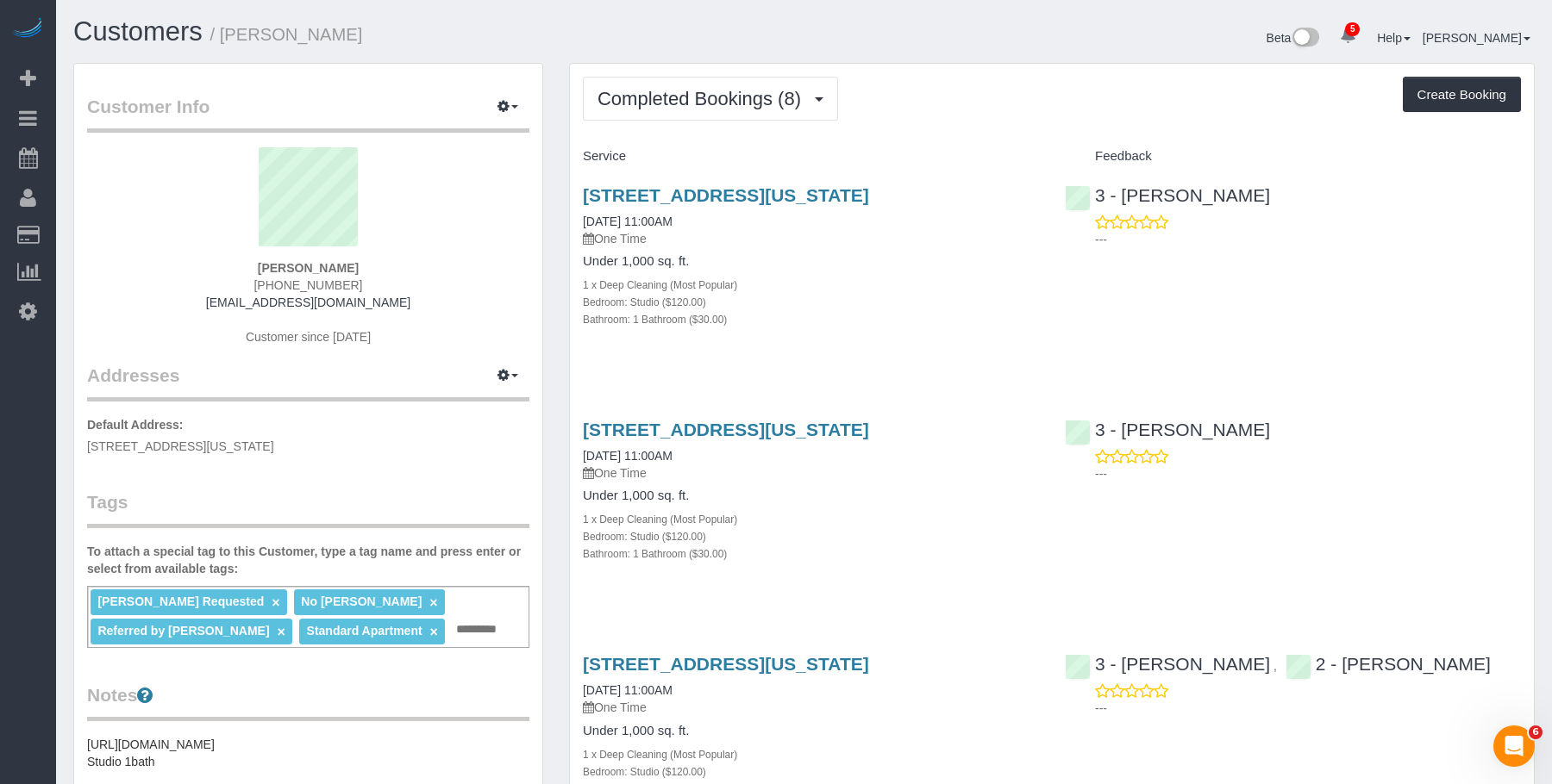
click at [891, 289] on div "1 x Deep Cleaning (Most Popular)" at bounding box center [810, 284] width 456 height 18
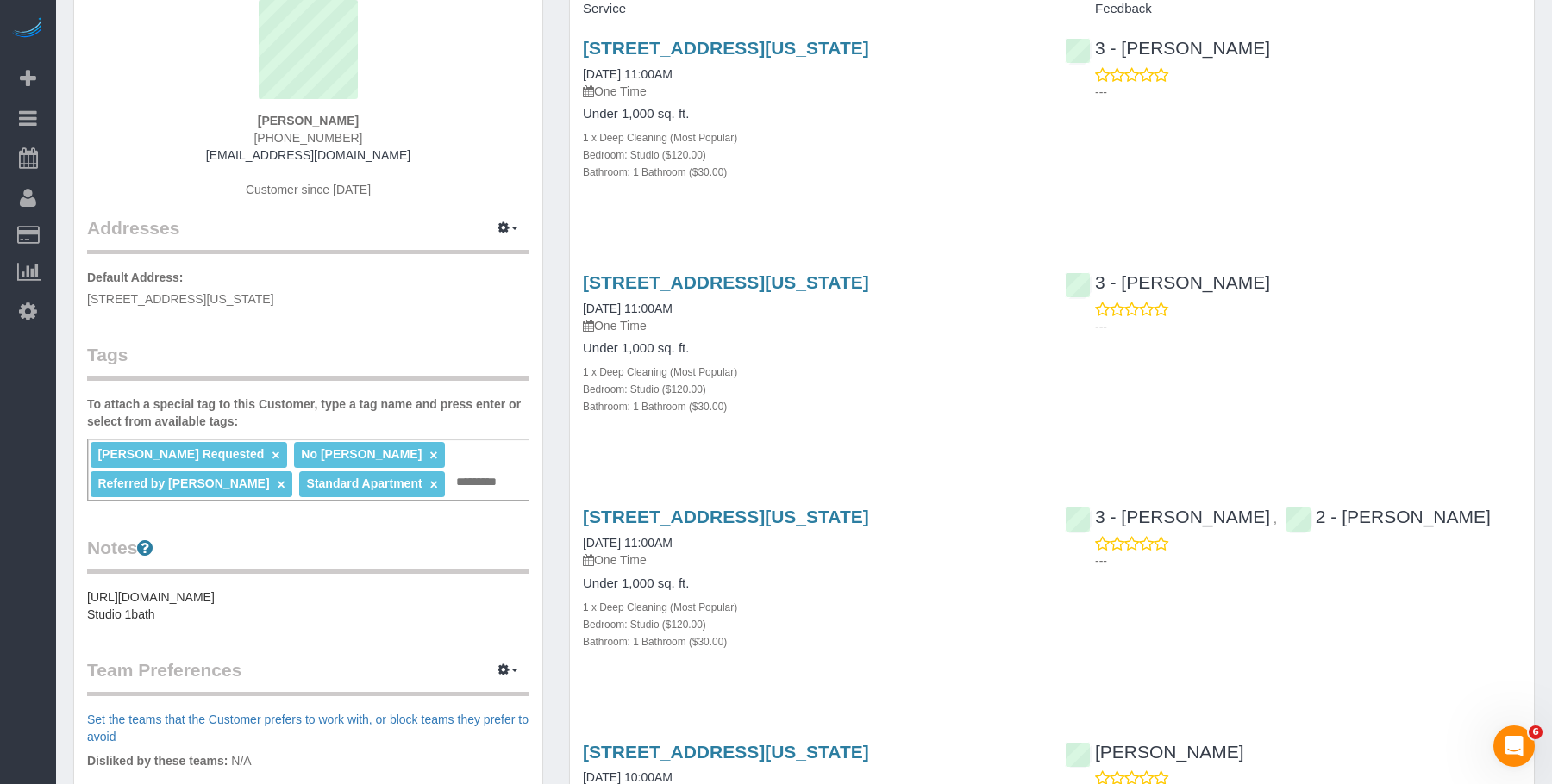
scroll to position [61, 0]
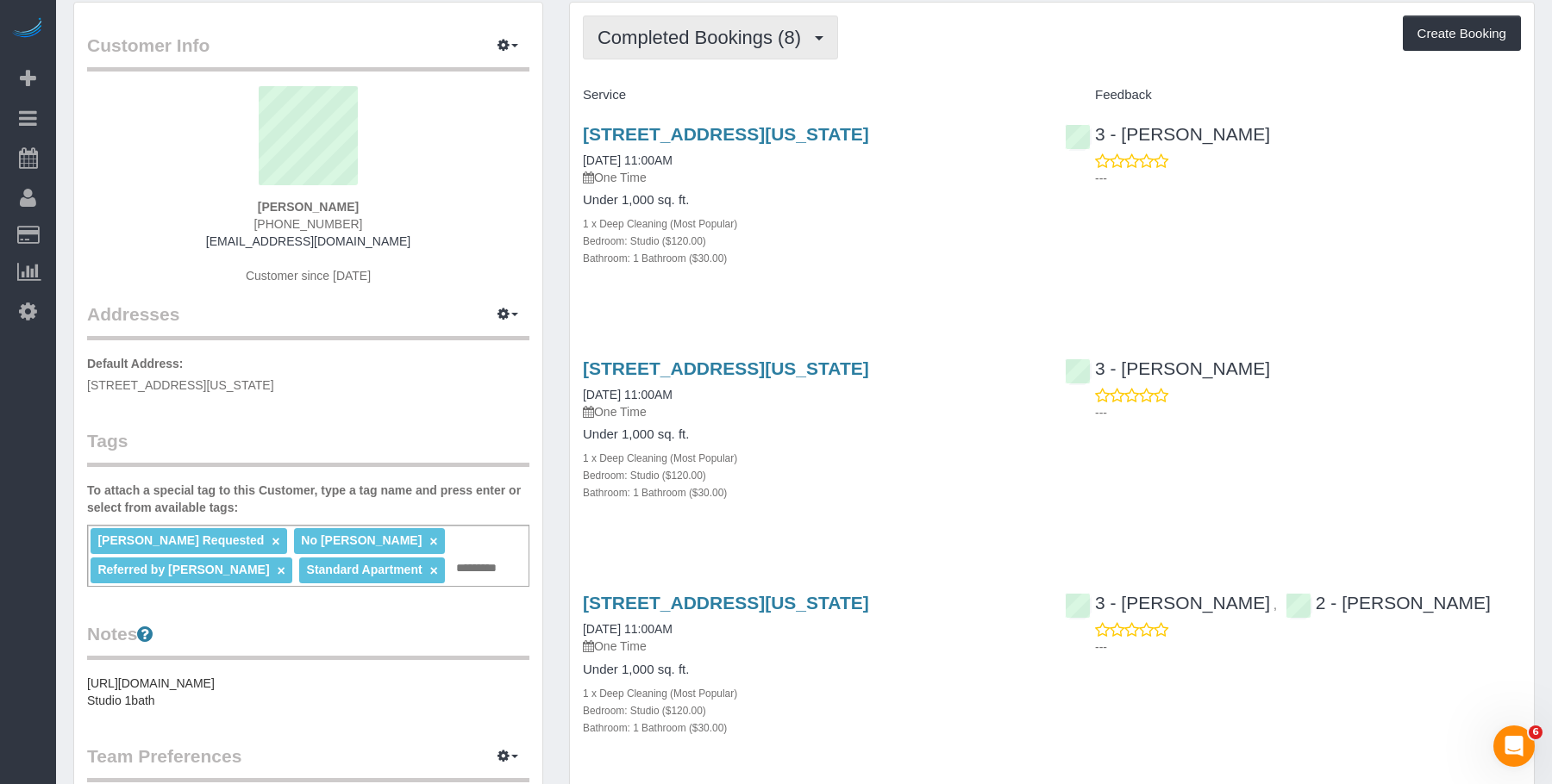
drag, startPoint x: 730, startPoint y: 39, endPoint x: 689, endPoint y: 89, distance: 64.7
click at [729, 39] on span "Completed Bookings (8)" at bounding box center [703, 37] width 212 height 21
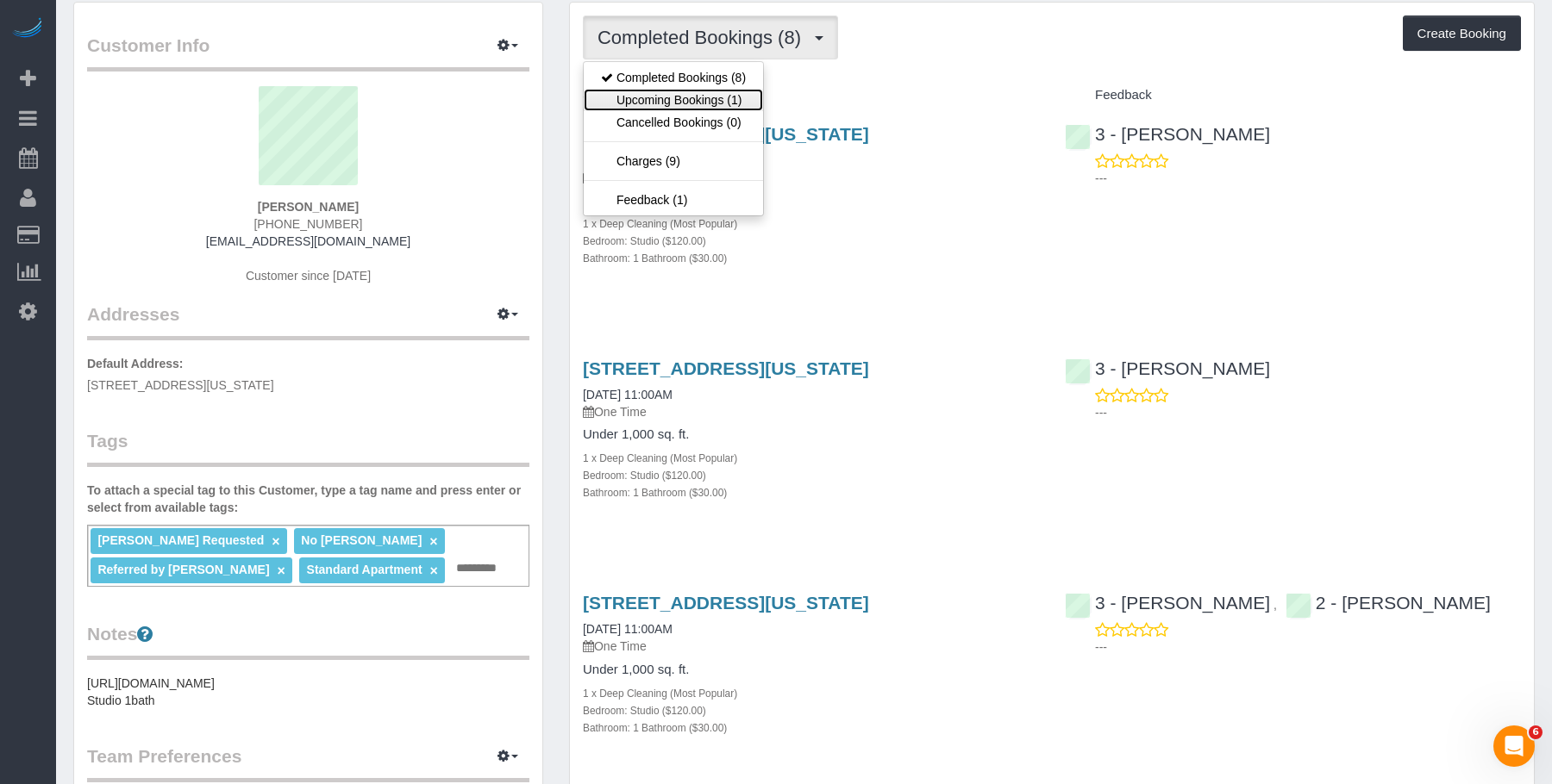
click at [678, 100] on link "Upcoming Bookings (1)" at bounding box center [673, 100] width 179 height 22
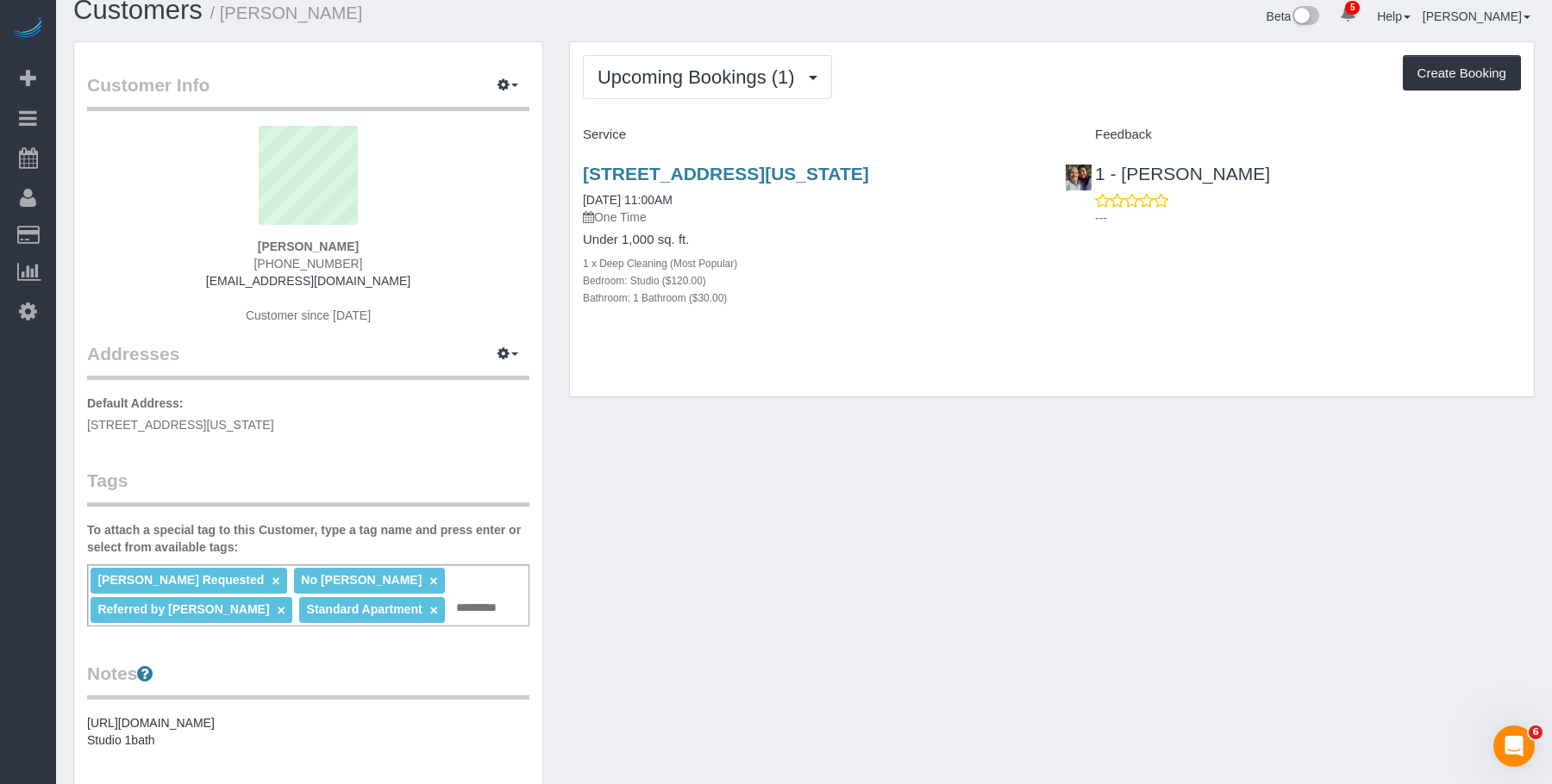
scroll to position [0, 0]
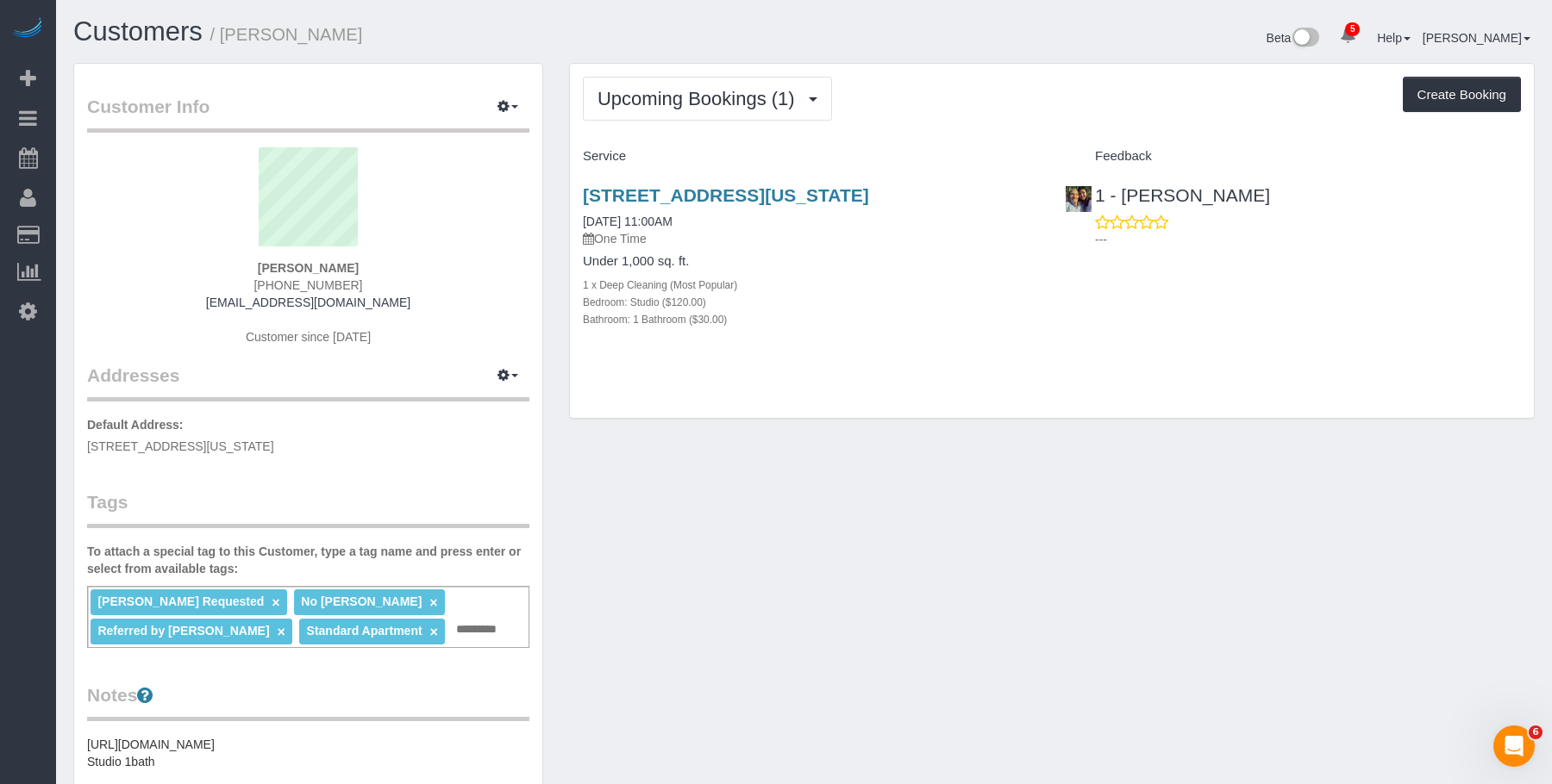
drag, startPoint x: 1030, startPoint y: 108, endPoint x: 865, endPoint y: 224, distance: 201.7
click at [1029, 108] on div "Upcoming Bookings (1) Completed Bookings (8) Upcoming Bookings (1) Cancelled Bo…" at bounding box center [1052, 99] width 938 height 44
click at [792, 304] on div "Bedroom: Studio ($120.00)" at bounding box center [810, 301] width 456 height 18
click at [869, 187] on link "[STREET_ADDRESS][US_STATE]" at bounding box center [725, 194] width 286 height 19
click at [842, 190] on link "[STREET_ADDRESS][US_STATE]" at bounding box center [725, 194] width 286 height 19
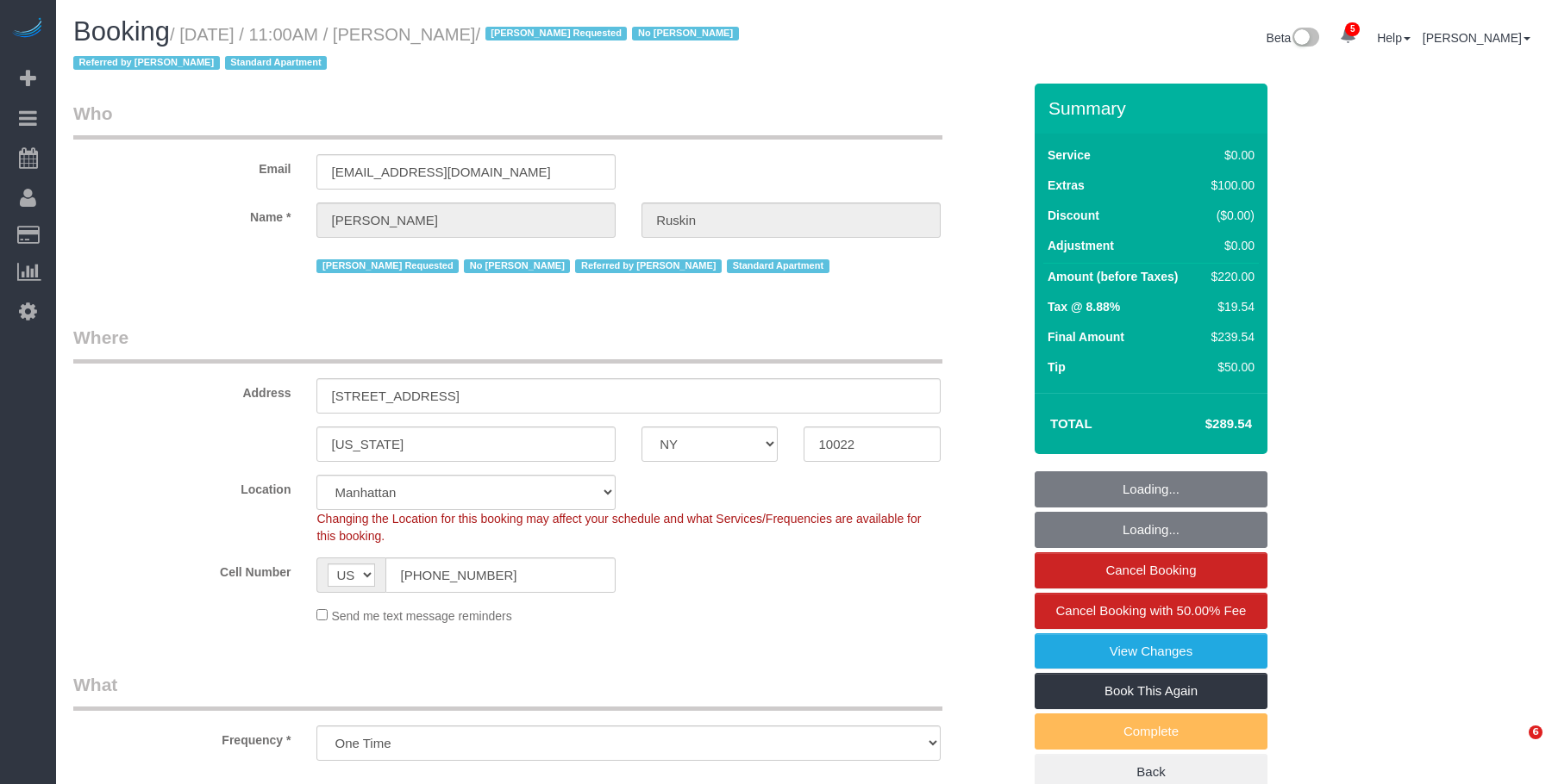
select select "NY"
select select "object:687"
select select "string:stripe-pm_1Nj3jl4VGloSiKo7sptDBsMJ"
select select "spot1"
select select "number:59"
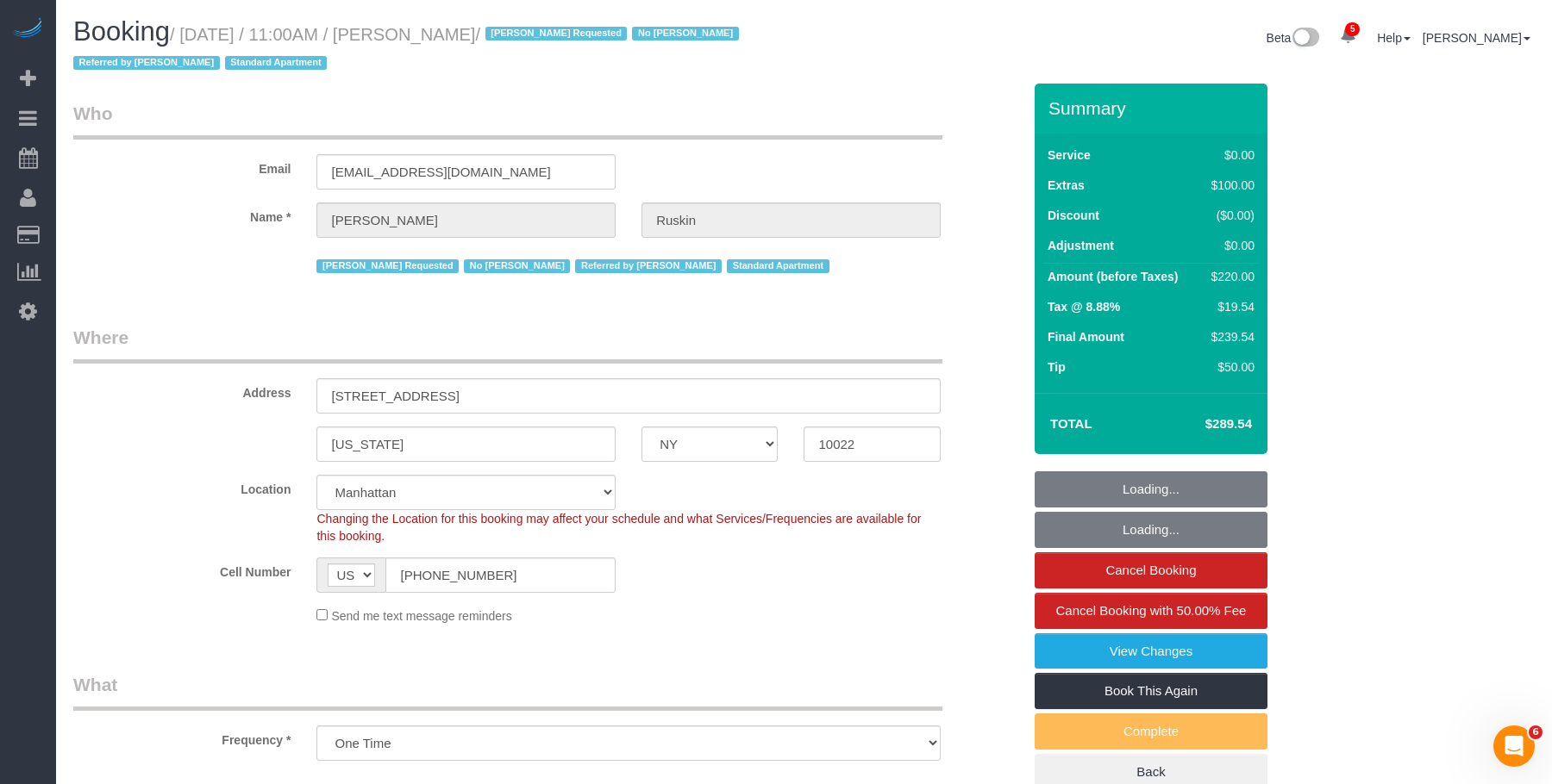
select select "number:75"
select select "number:15"
select select "number:6"
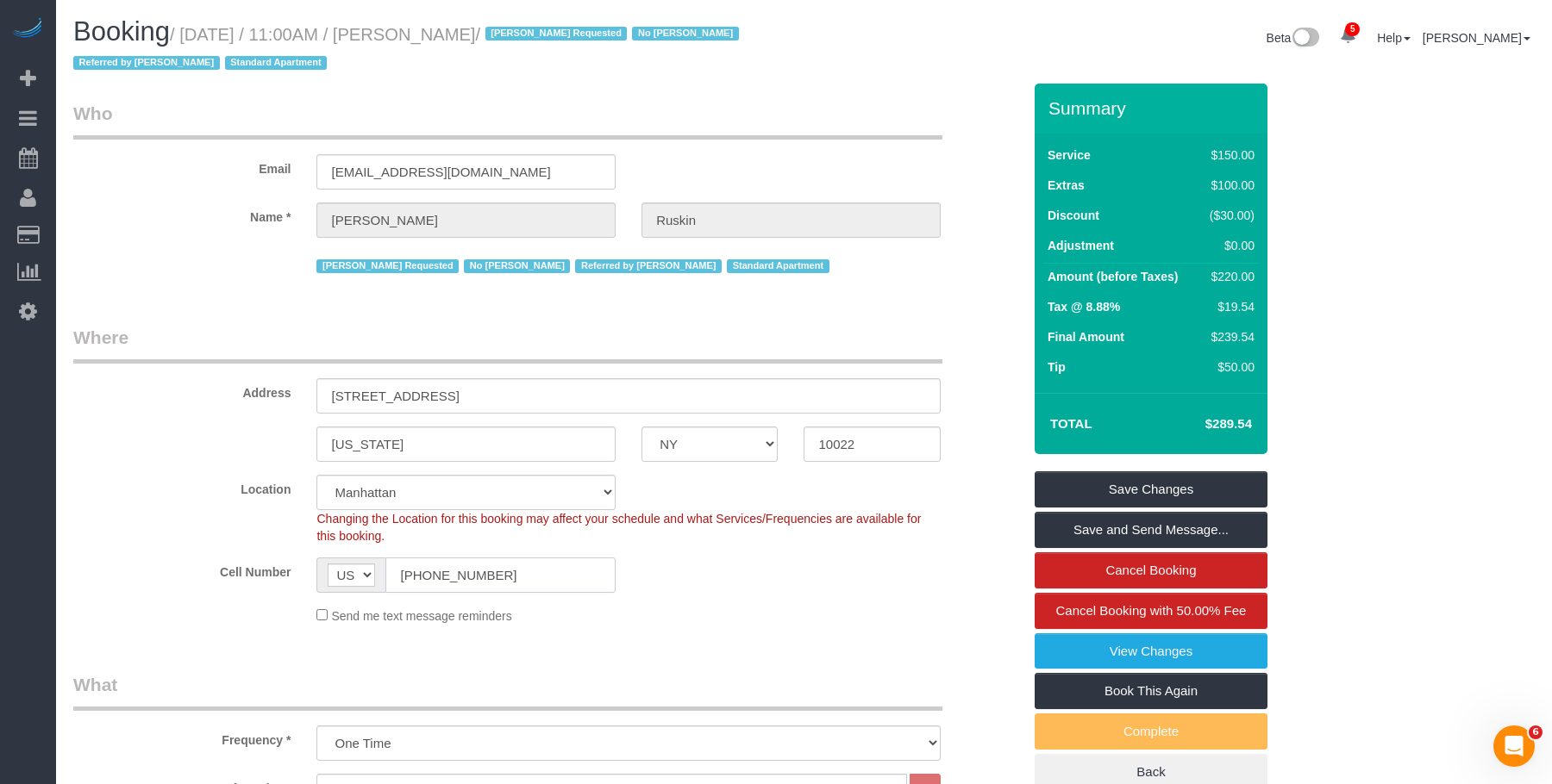
drag, startPoint x: 523, startPoint y: 581, endPoint x: 718, endPoint y: 279, distance: 359.5
click at [190, 568] on div "Cell Number AF AL DZ AD AO AI AQ AG AR AM AW AU AT AZ BS BH BD BB BY BE BZ BJ B…" at bounding box center [547, 575] width 974 height 35
drag, startPoint x: 191, startPoint y: 31, endPoint x: 526, endPoint y: 46, distance: 335.3
click at [526, 46] on h1 "Booking / [DATE] / 11:00AM / [PERSON_NAME] / [PERSON_NAME] Requested No [PERSON…" at bounding box center [432, 46] width 718 height 58
copy small "[DATE] / 11:00AM / [PERSON_NAME]"
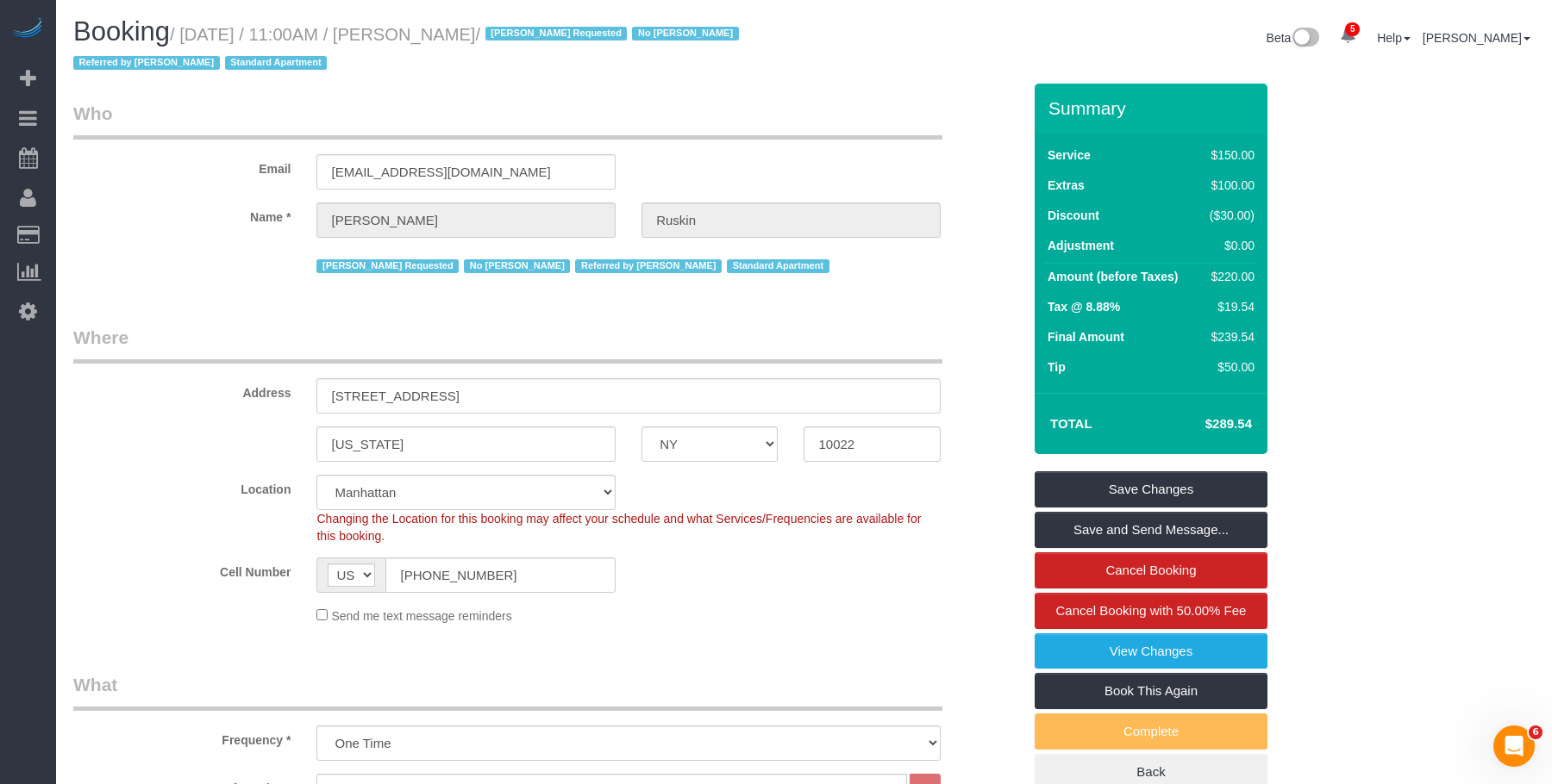
drag, startPoint x: 696, startPoint y: 343, endPoint x: 685, endPoint y: 347, distance: 11.7
click at [696, 343] on legend "Where" at bounding box center [508, 344] width 869 height 39
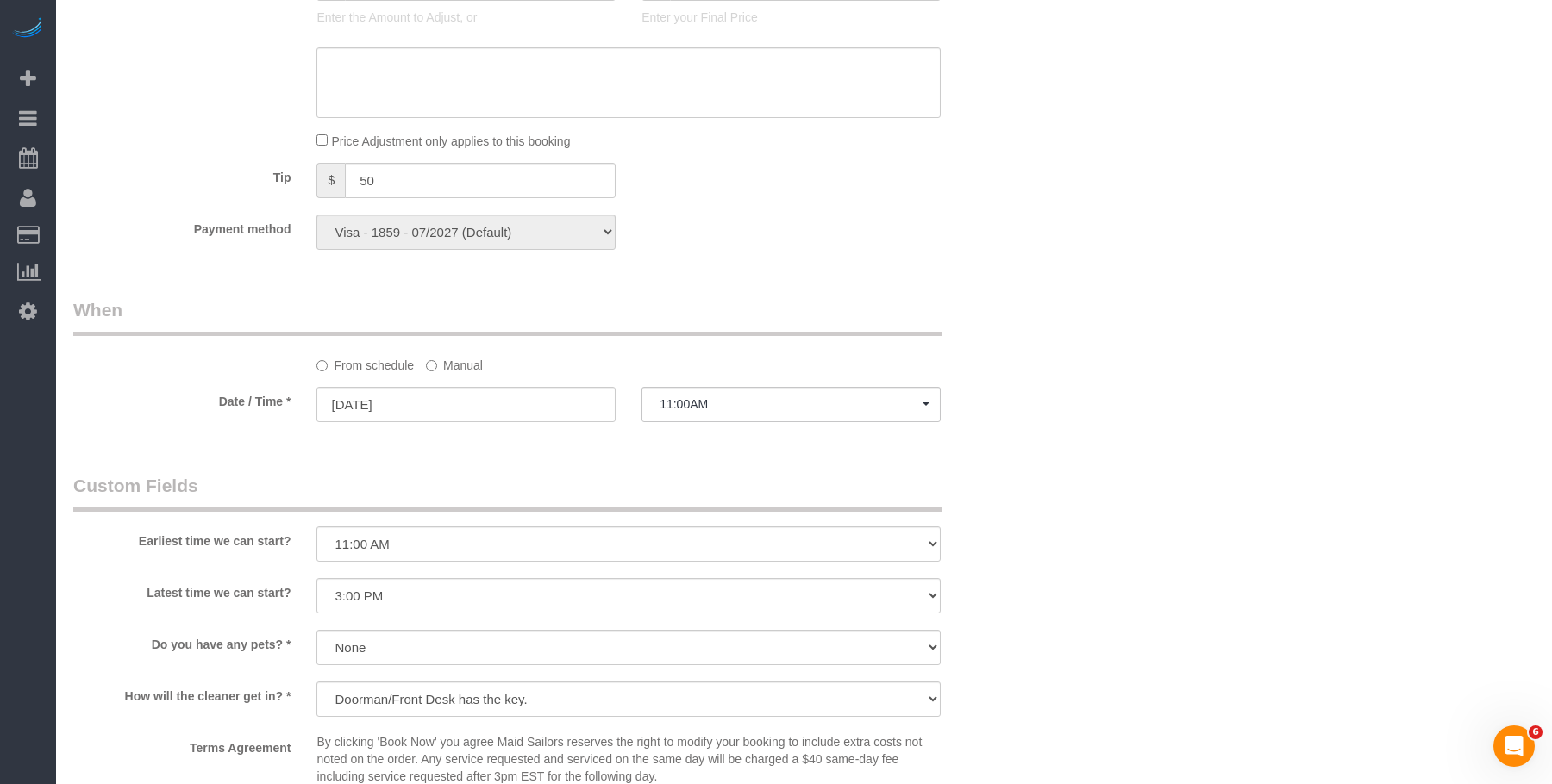
scroll to position [1723, 0]
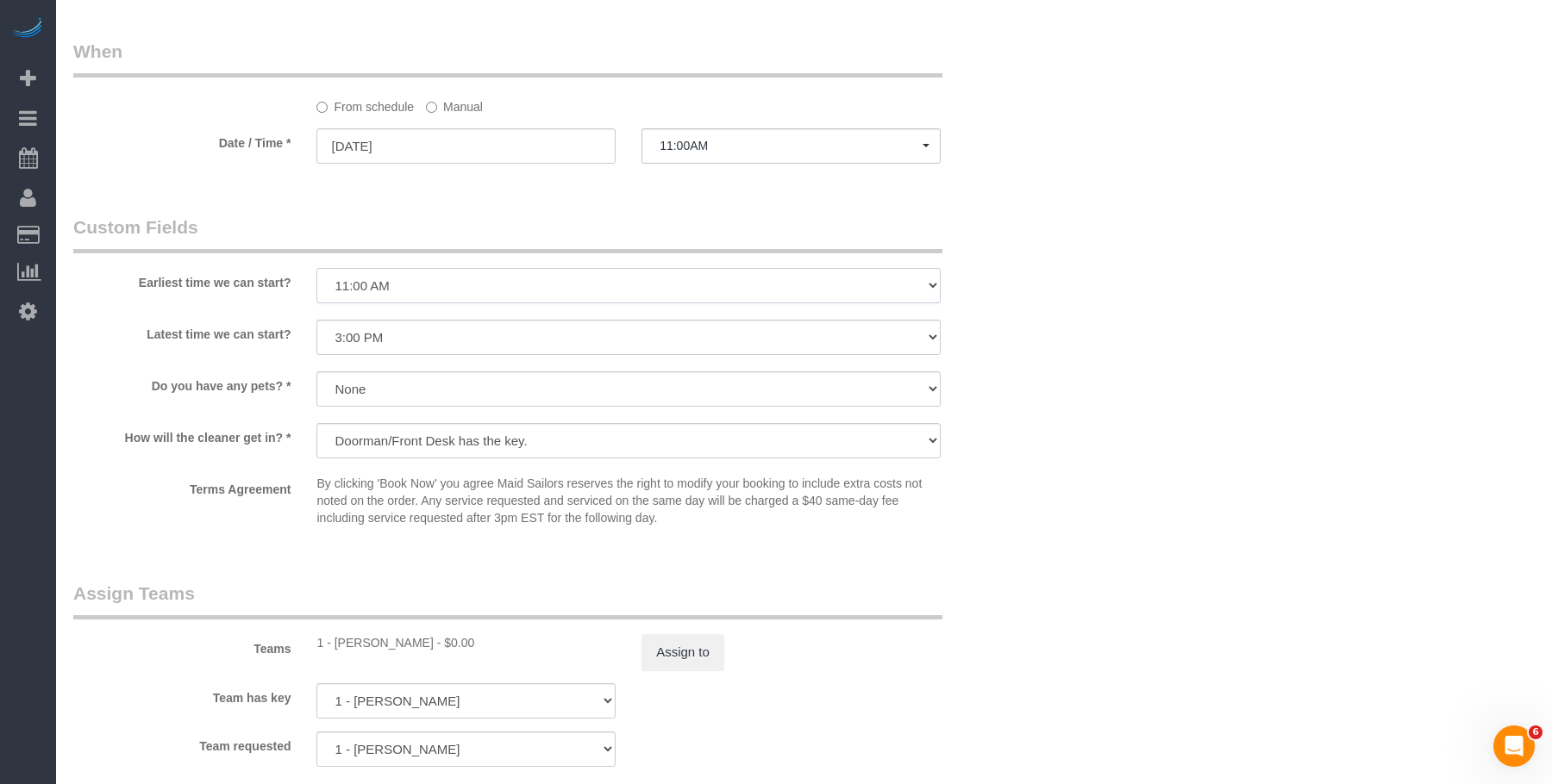
click at [515, 283] on select "I am not flexible, keep my selected time 8:00 AM 9:00 AM 10:00 AM 11:00 AM 12:0…" at bounding box center [628, 286] width 623 height 35
select select "number:89"
click at [316, 268] on select "I am not flexible, keep my selected time 8:00 AM 9:00 AM 10:00 AM 11:00 AM 12:0…" at bounding box center [628, 286] width 623 height 35
click at [546, 327] on select "I am not flexible, keep my selected time 8:00 AM 9:00 AM 10:00 AM 11:00 AM 12:0…" at bounding box center [628, 337] width 623 height 35
select select "number:90"
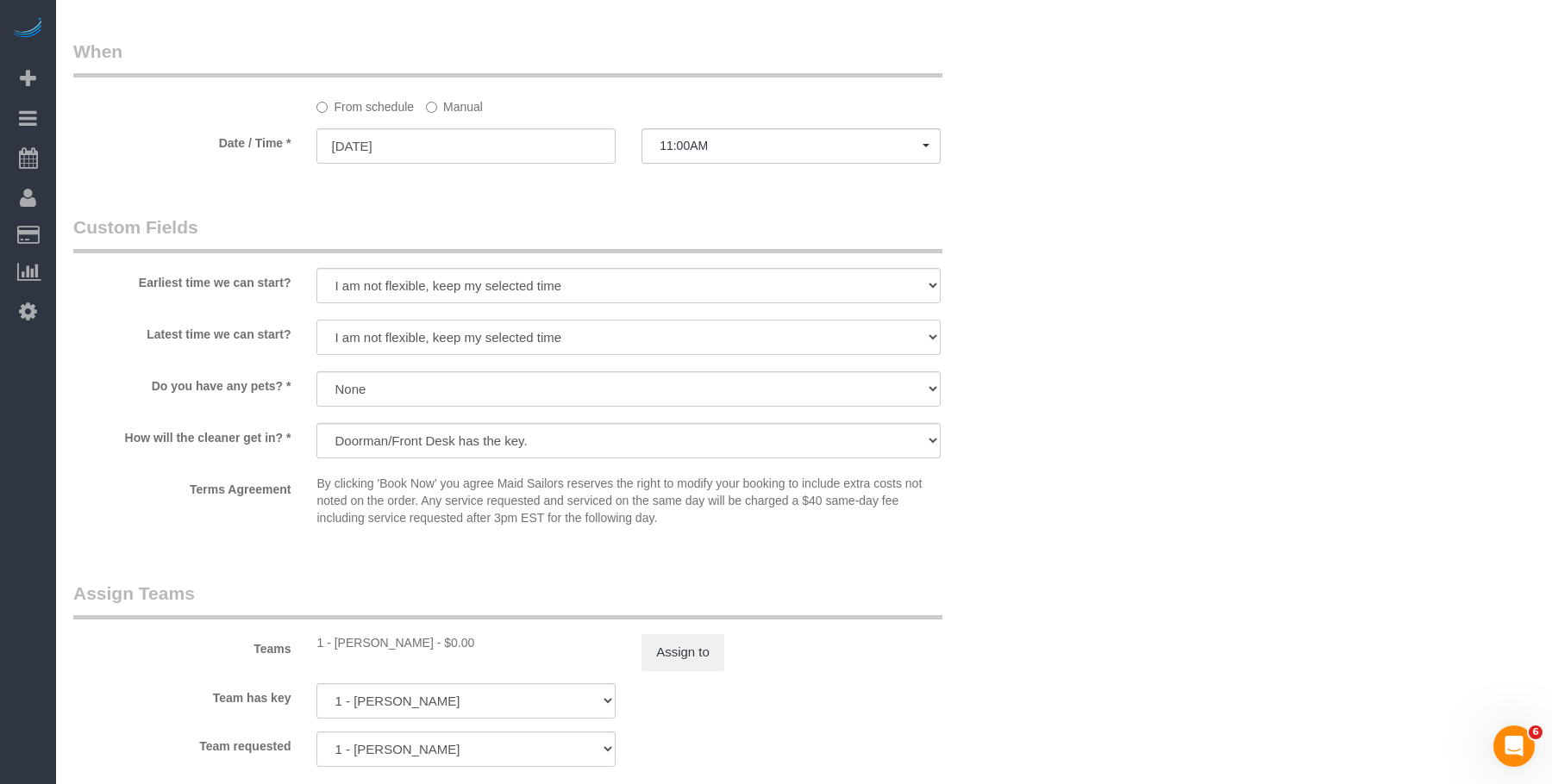
click at [316, 320] on select "I am not flexible, keep my selected time 8:00 AM 9:00 AM 10:00 AM 11:00 AM 12:0…" at bounding box center [628, 337] width 623 height 35
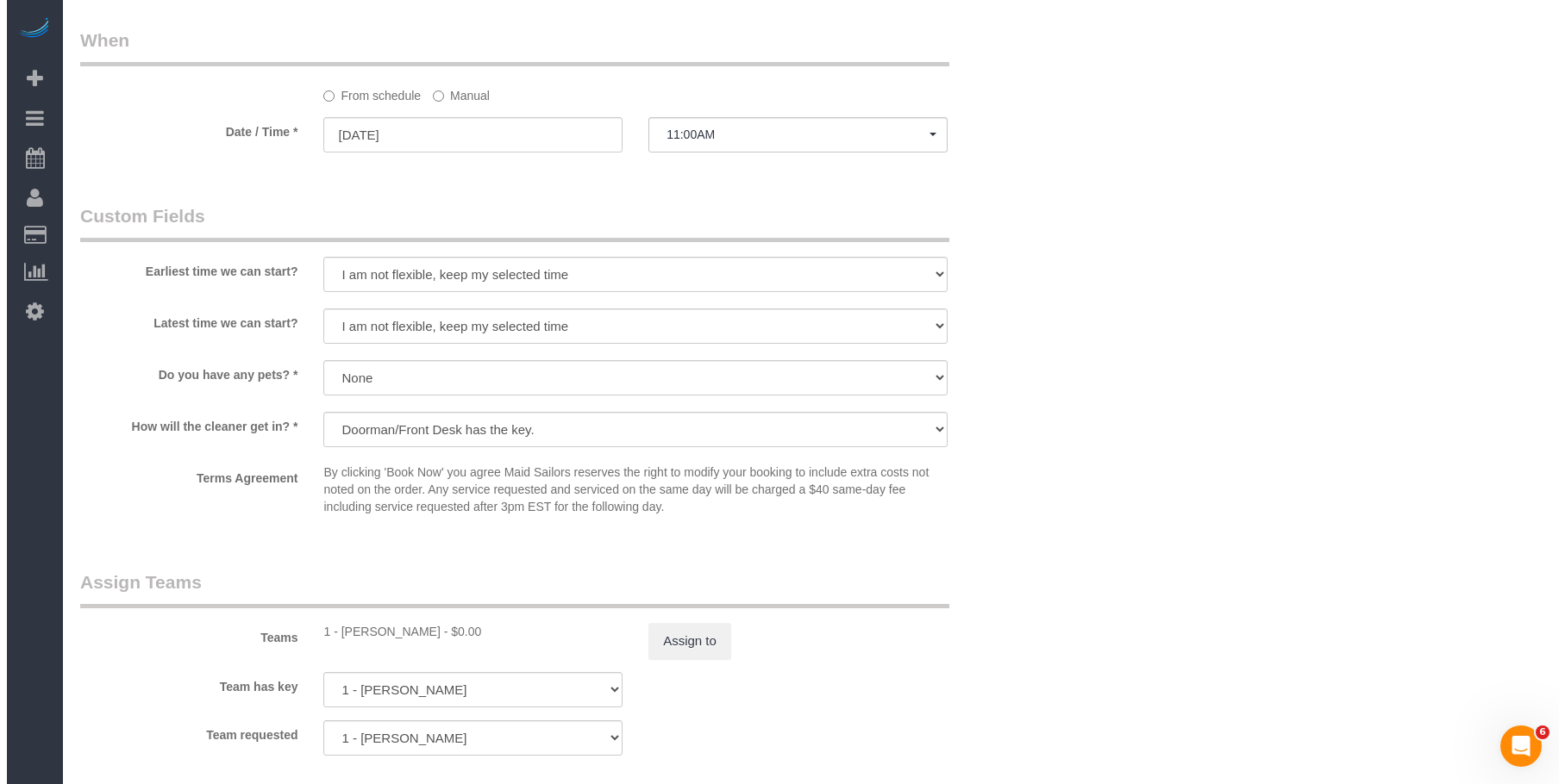
scroll to position [1896, 0]
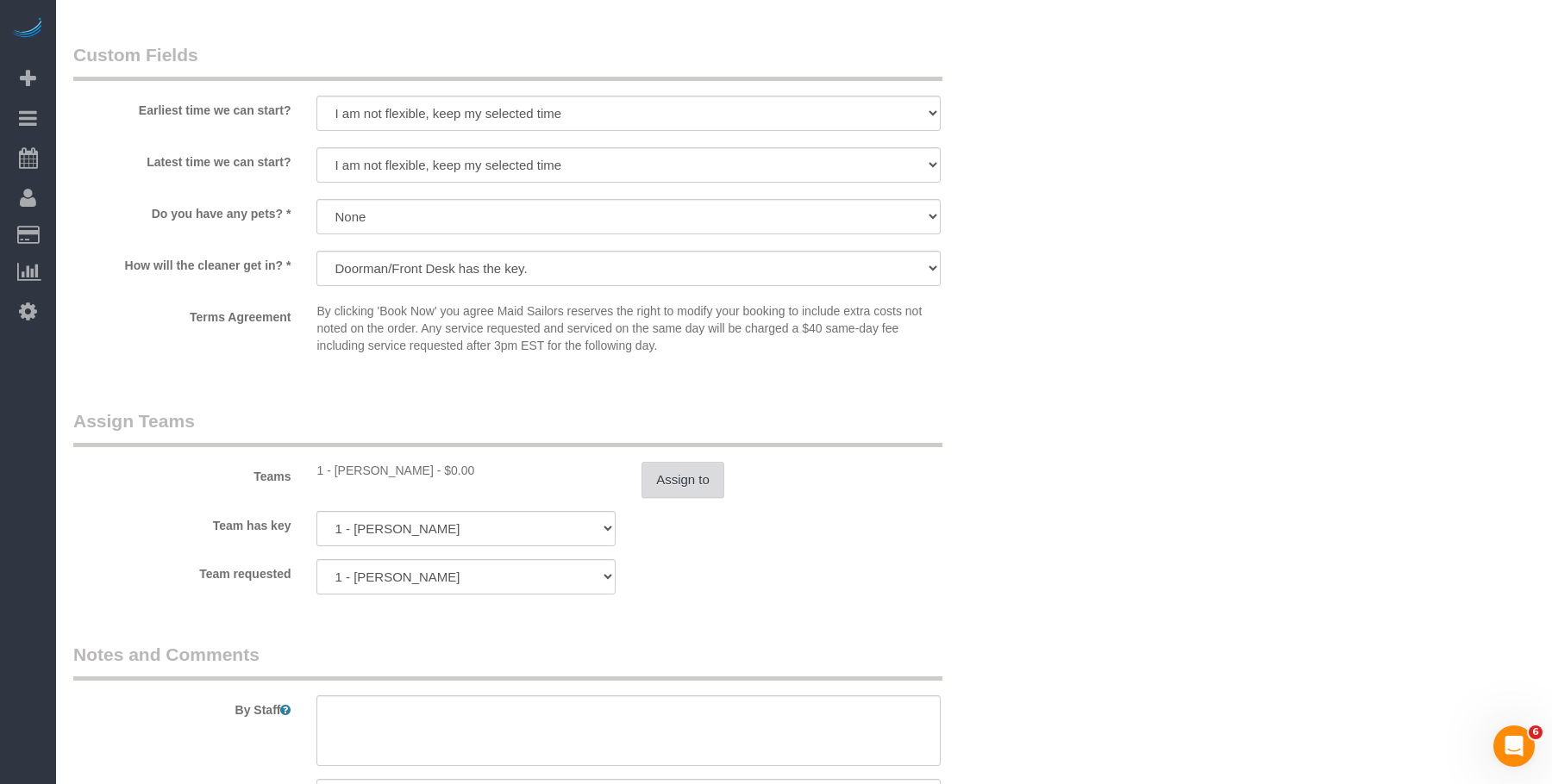
click at [714, 478] on button "Assign to" at bounding box center [683, 480] width 82 height 36
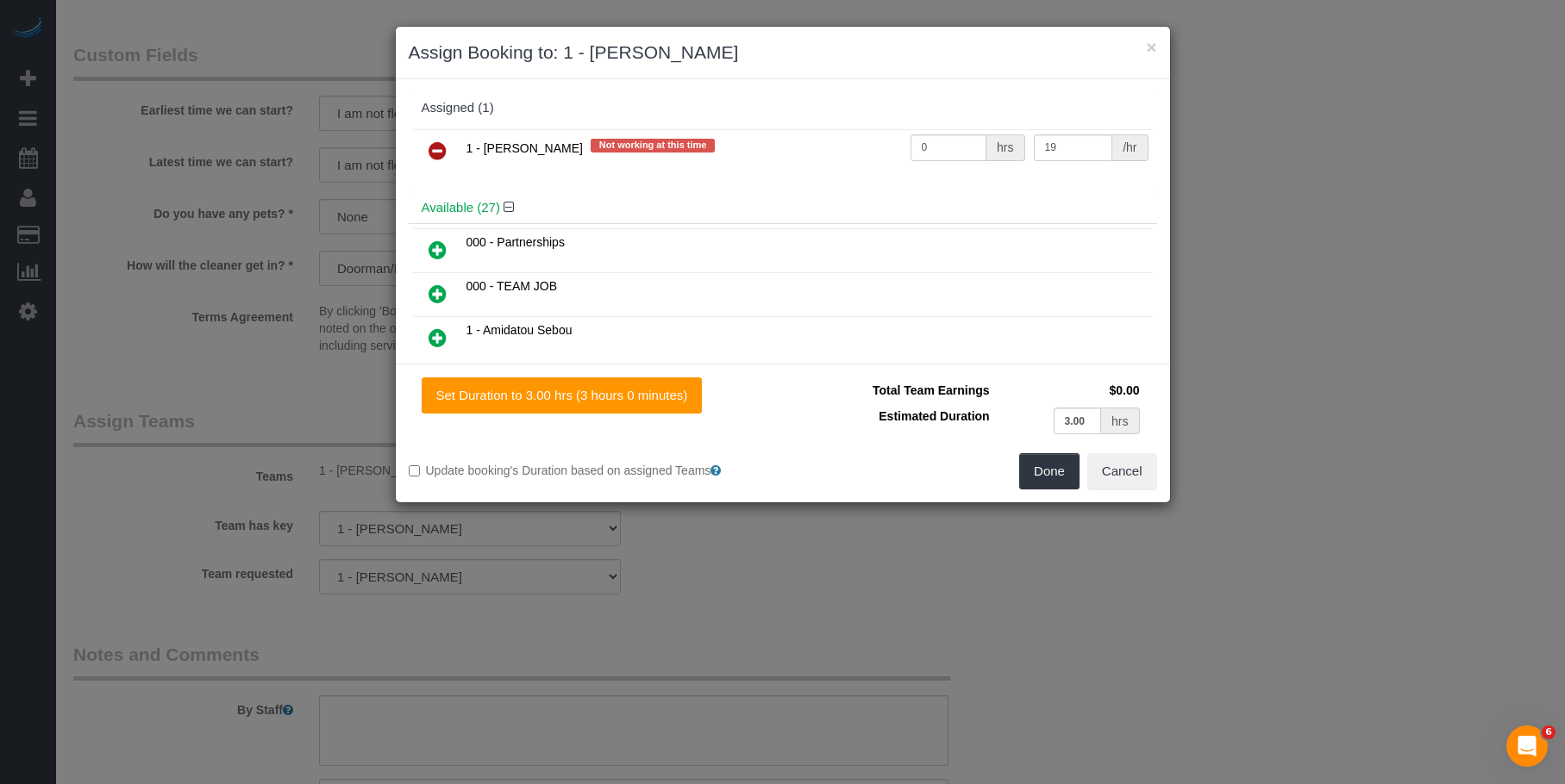
click at [437, 155] on icon at bounding box center [437, 151] width 18 height 20
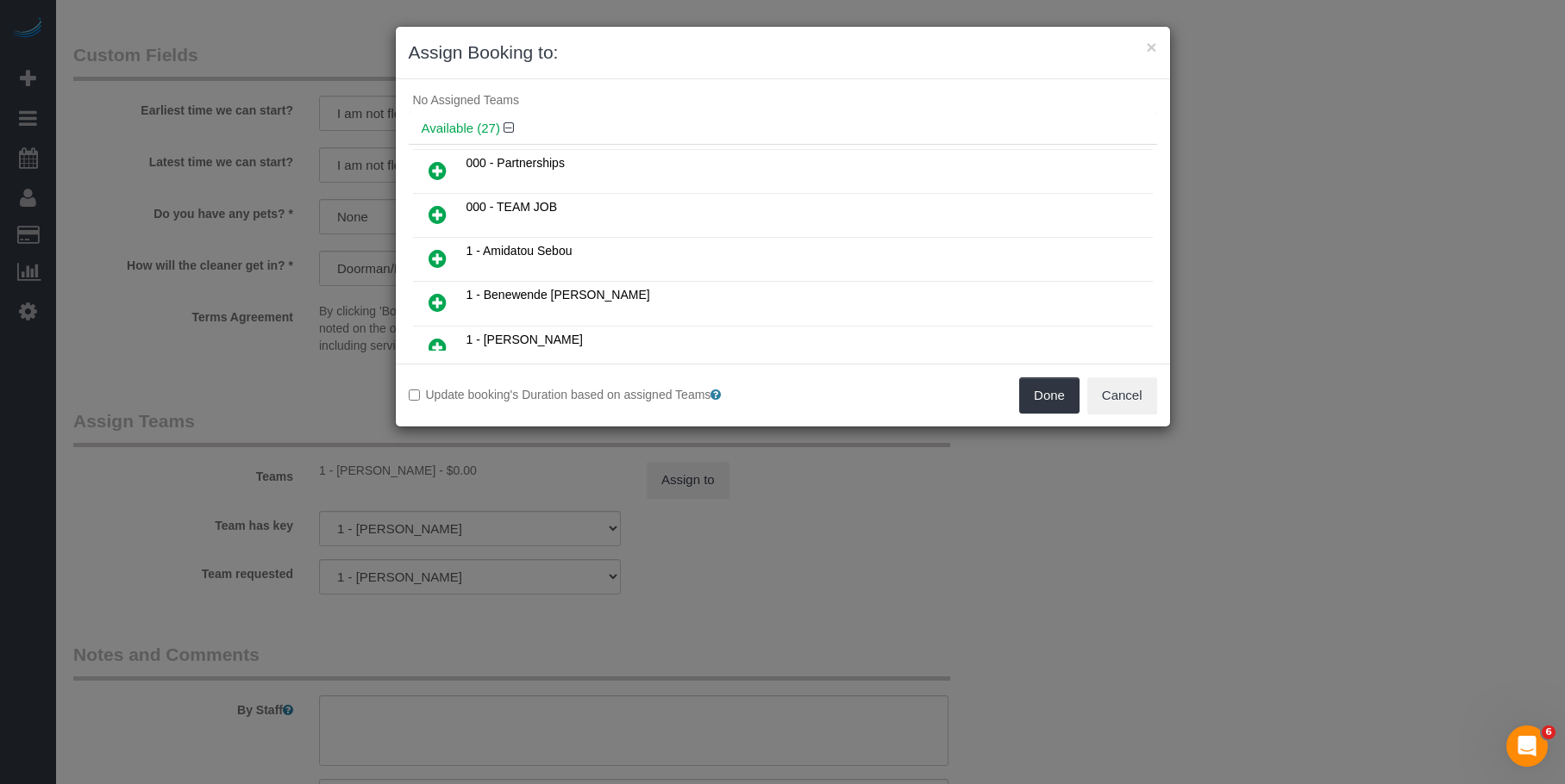
scroll to position [0, 0]
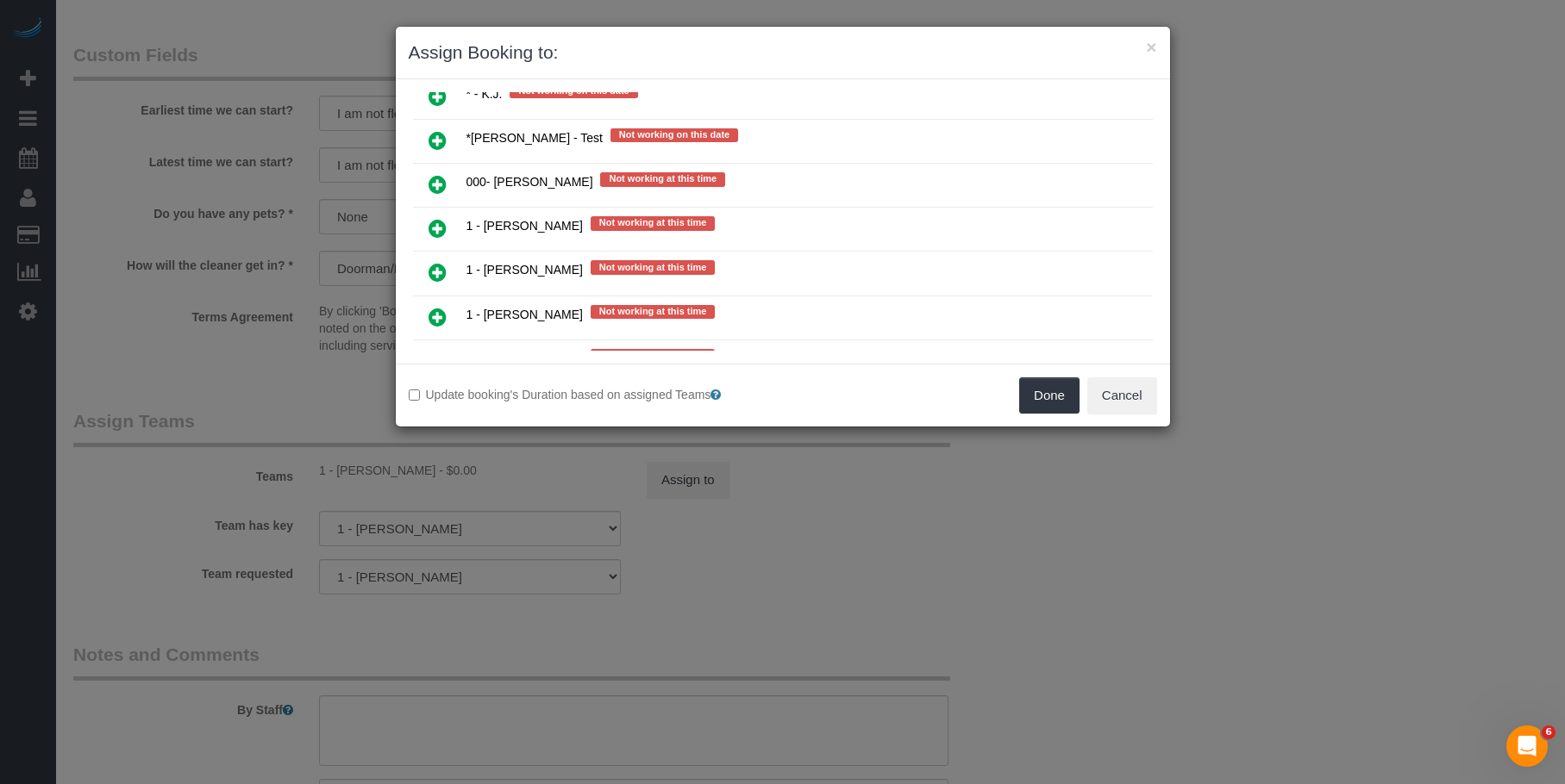
click at [437, 97] on icon at bounding box center [437, 96] width 18 height 20
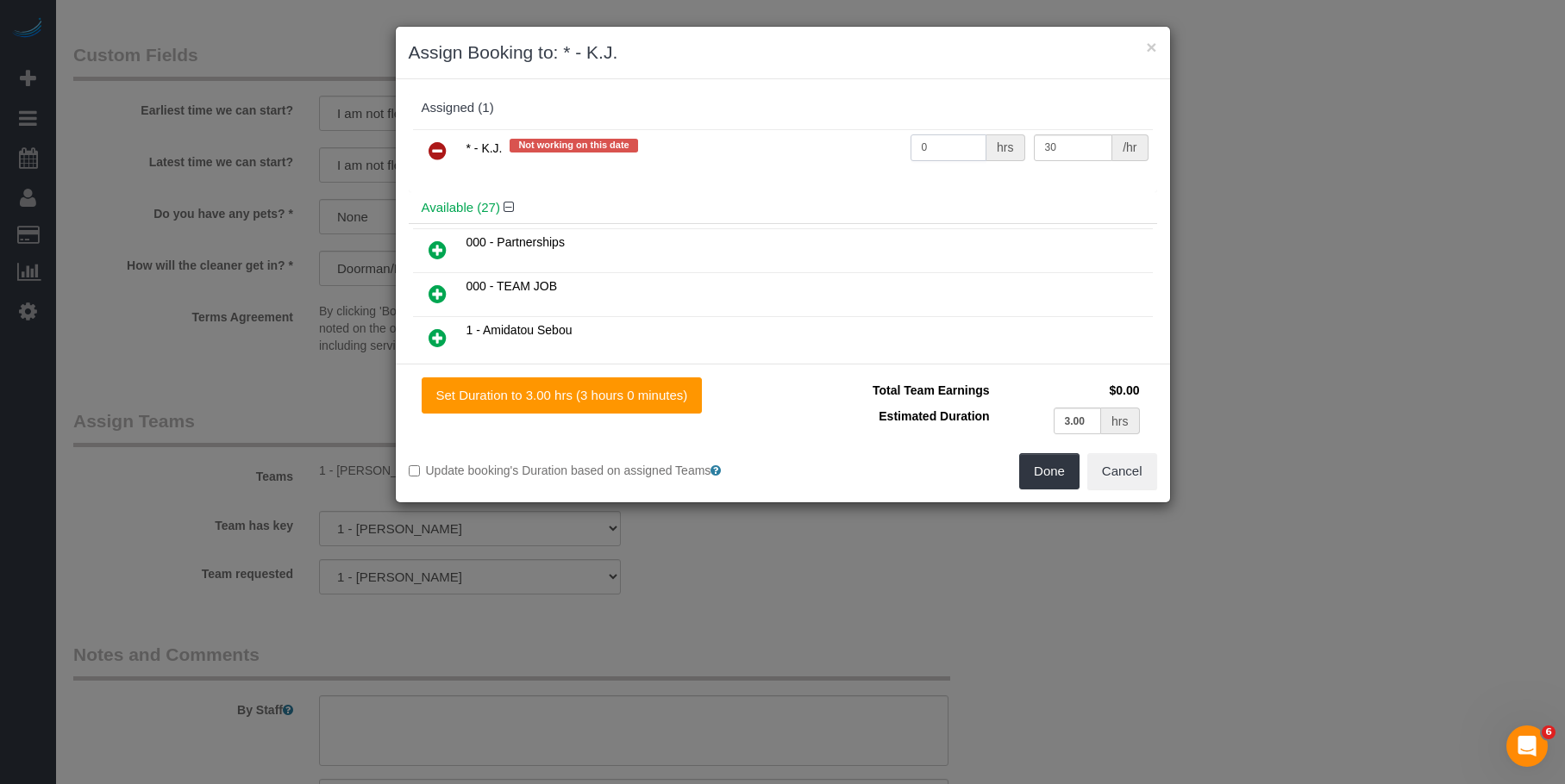
drag, startPoint x: 946, startPoint y: 157, endPoint x: 765, endPoint y: 152, distance: 181.1
click at [772, 154] on tr "* - K.J. Not working on this date 0 hrs 30 /hr" at bounding box center [782, 152] width 740 height 44
type input "3"
click at [1041, 472] on button "Done" at bounding box center [1049, 471] width 60 height 36
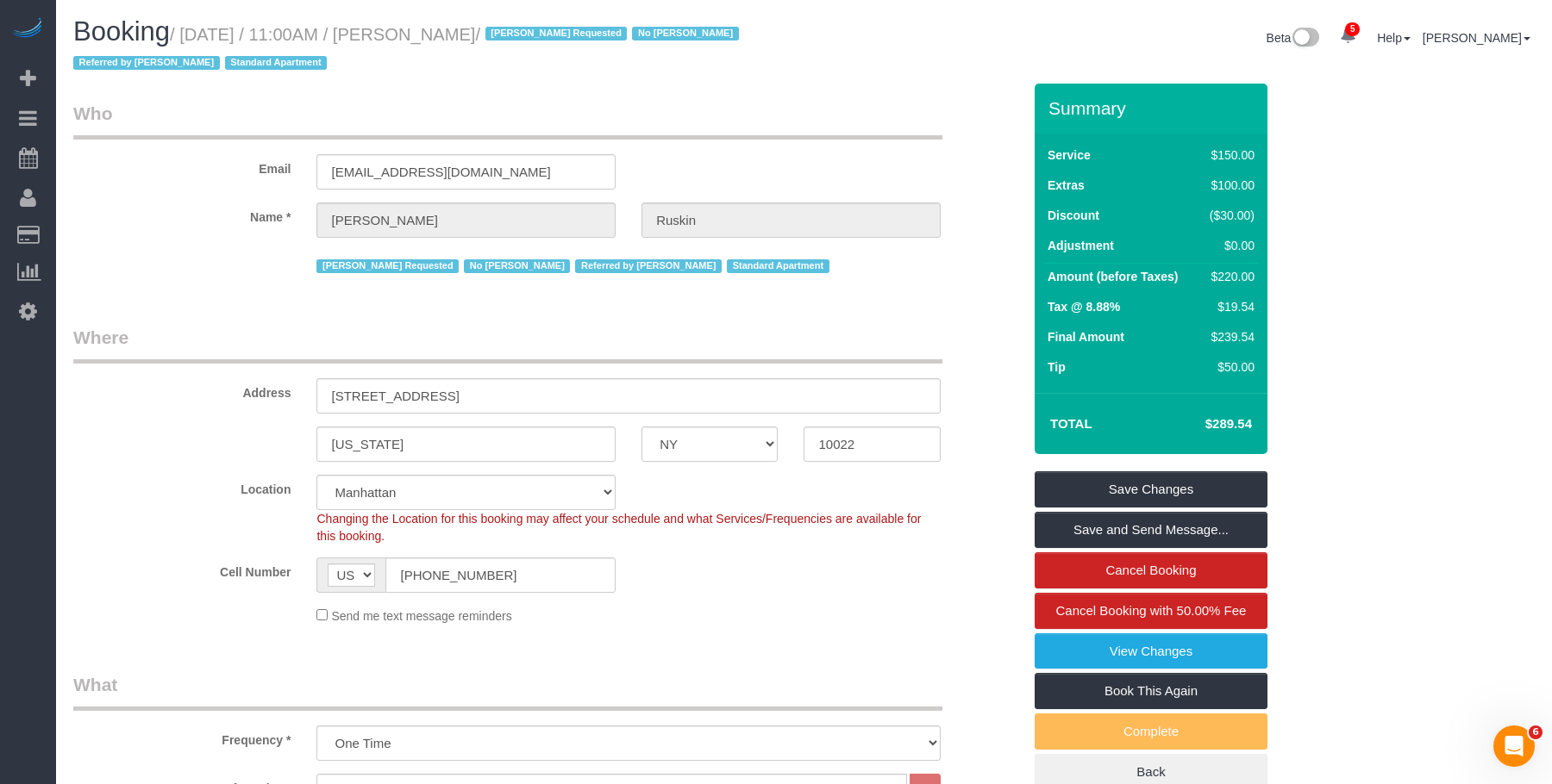
click at [606, 333] on legend "Where" at bounding box center [508, 344] width 869 height 39
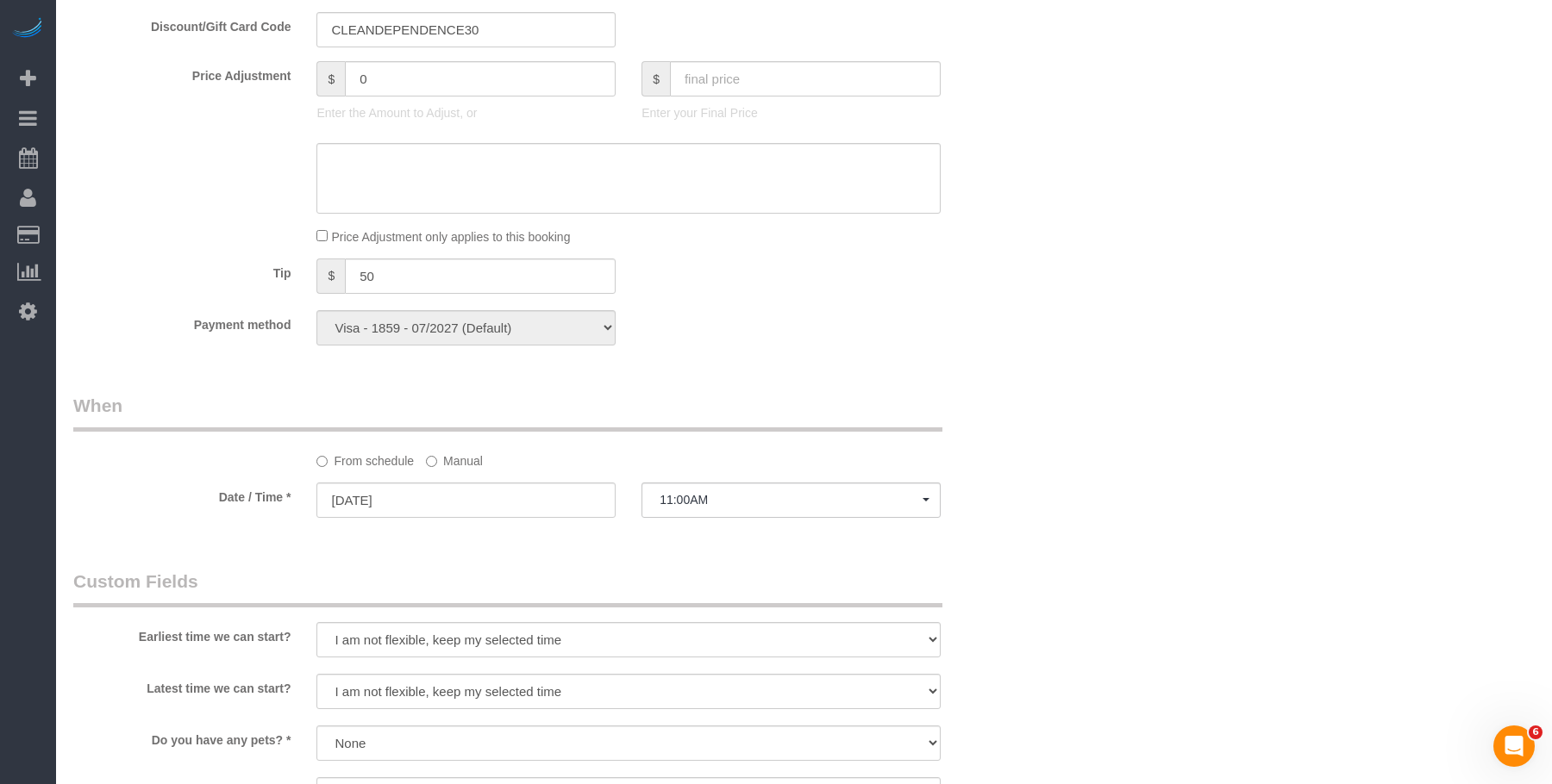
scroll to position [1465, 0]
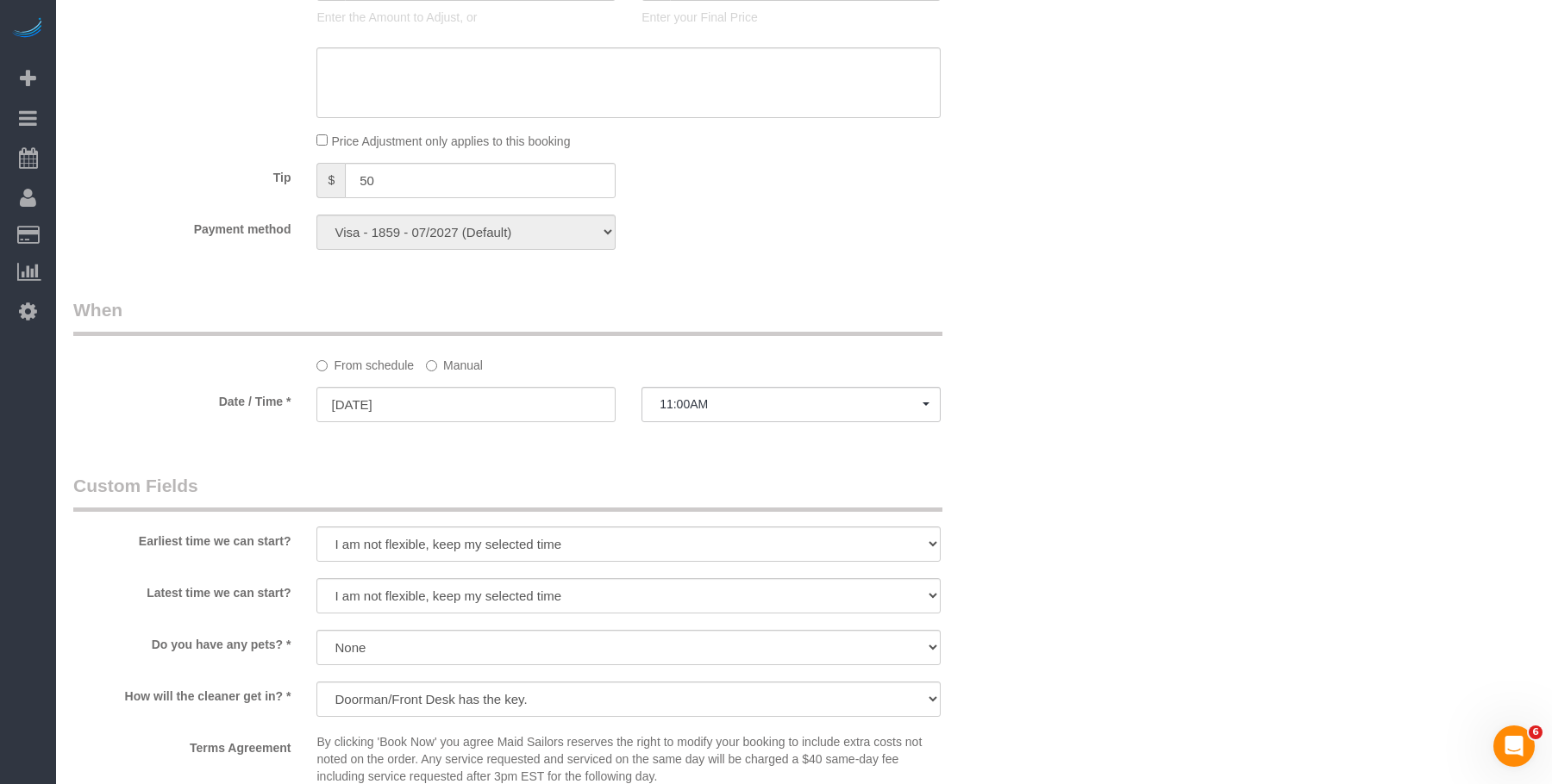
click at [474, 372] on label "Manual" at bounding box center [454, 361] width 57 height 23
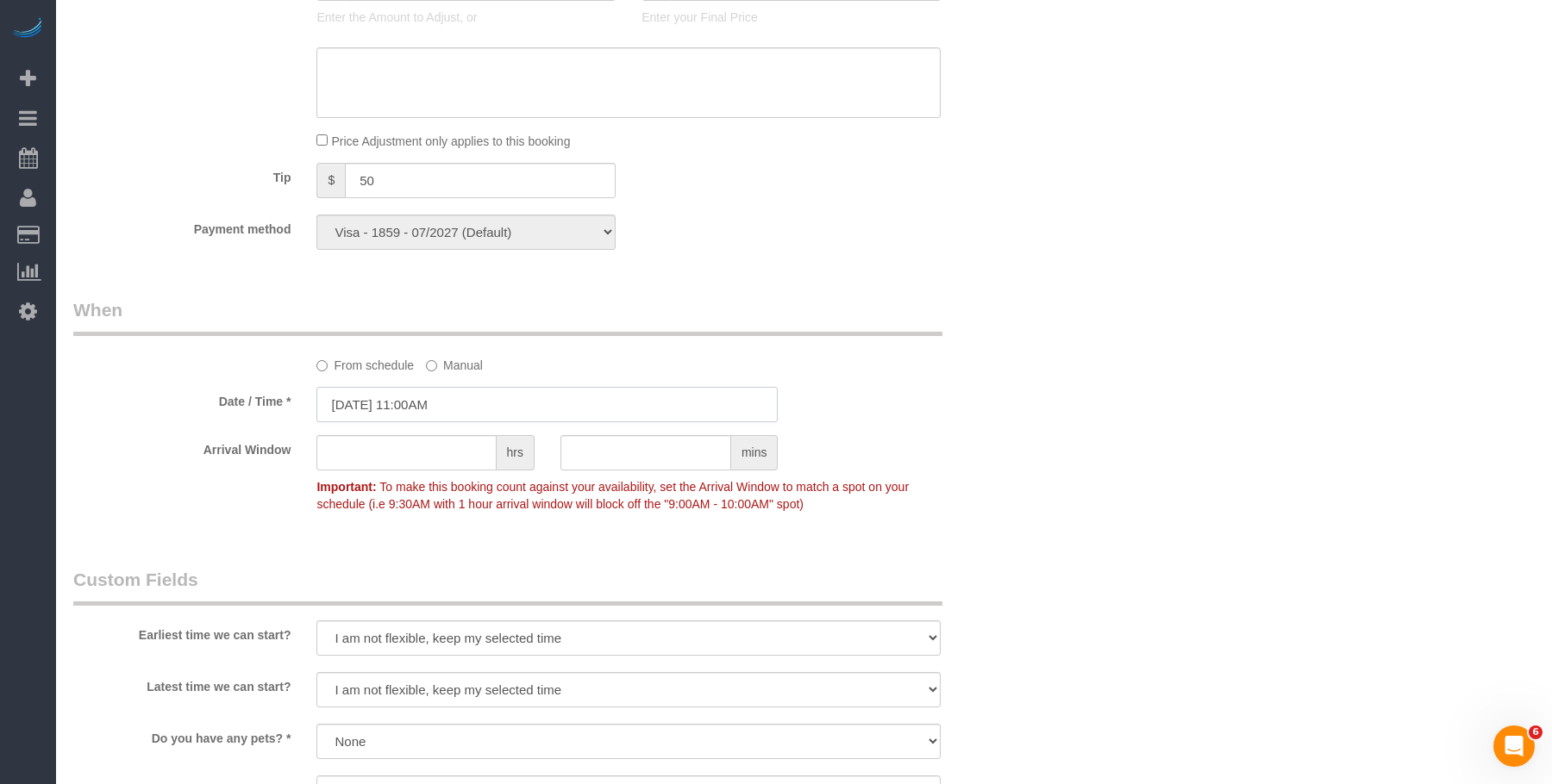
click at [491, 403] on input "[DATE] 11:00AM" at bounding box center [547, 405] width 462 height 35
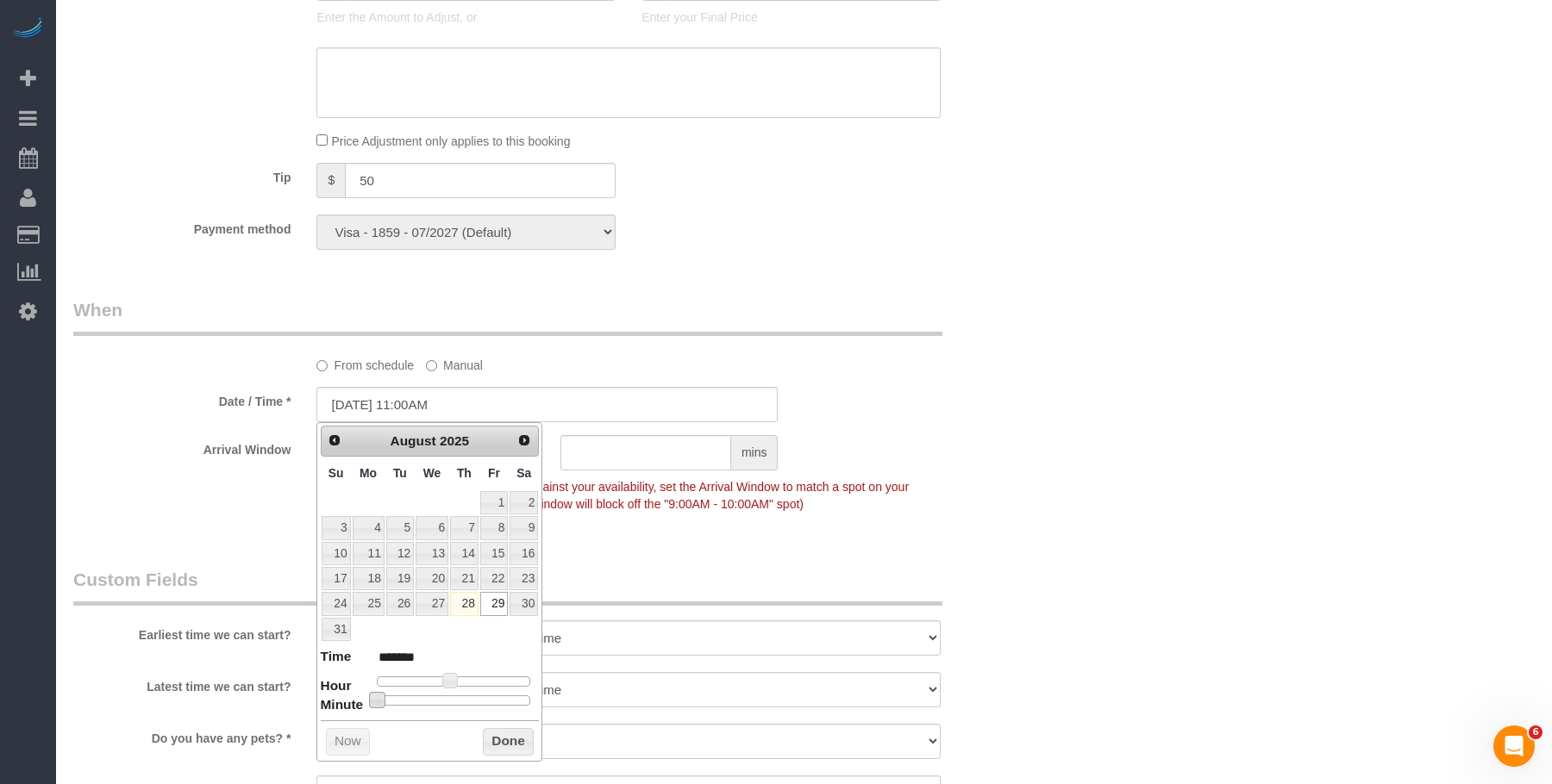
type input "08/29/2025 11:05AM"
type input "*******"
type input "08/29/2025 11:15AM"
type input "*******"
type input "08/29/2025 11:25AM"
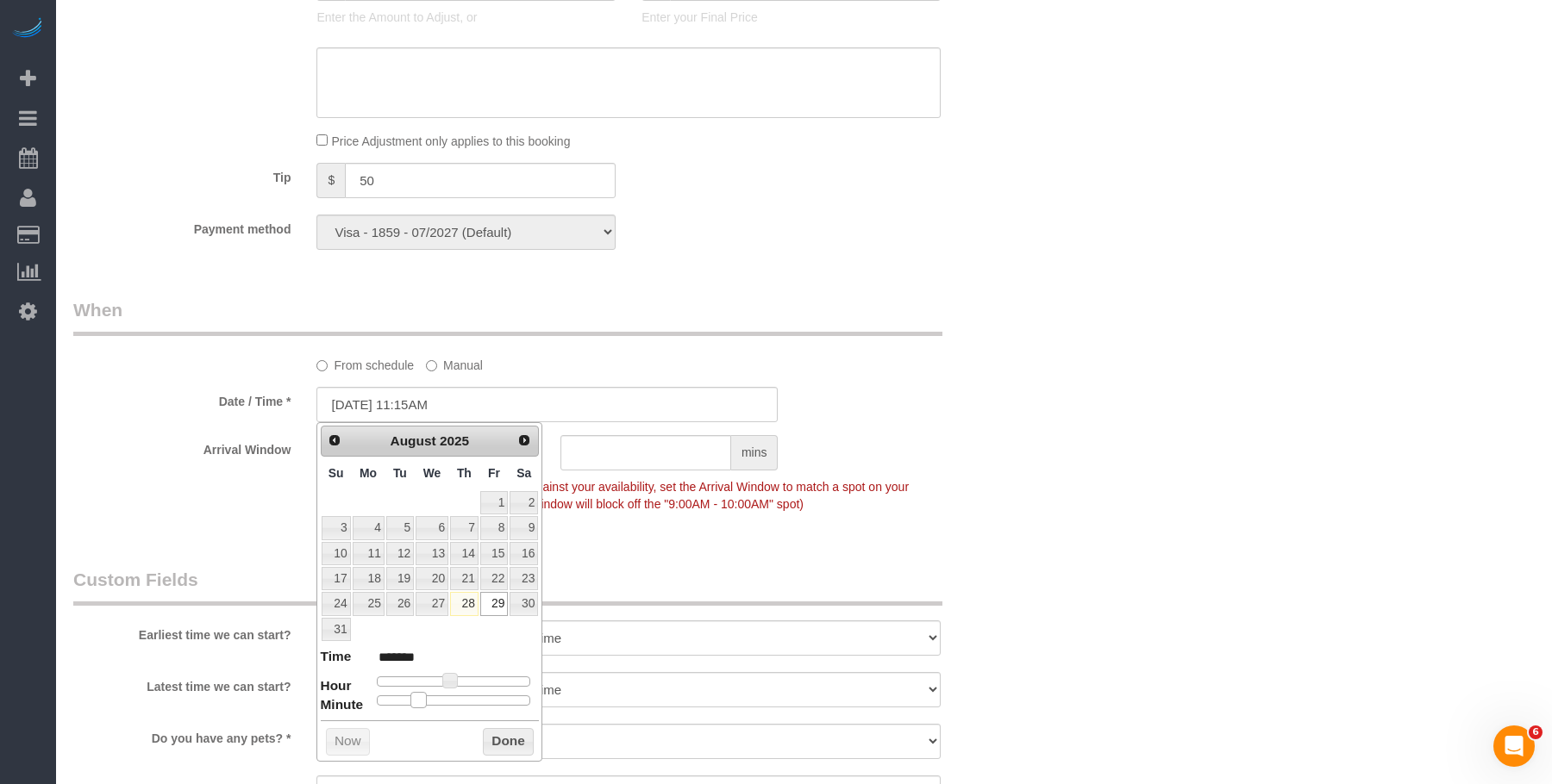
type input "*******"
type input "[DATE] 11:30AM"
type input "*******"
drag, startPoint x: 391, startPoint y: 701, endPoint x: 545, endPoint y: 655, distance: 160.7
click at [463, 702] on span at bounding box center [460, 700] width 16 height 16
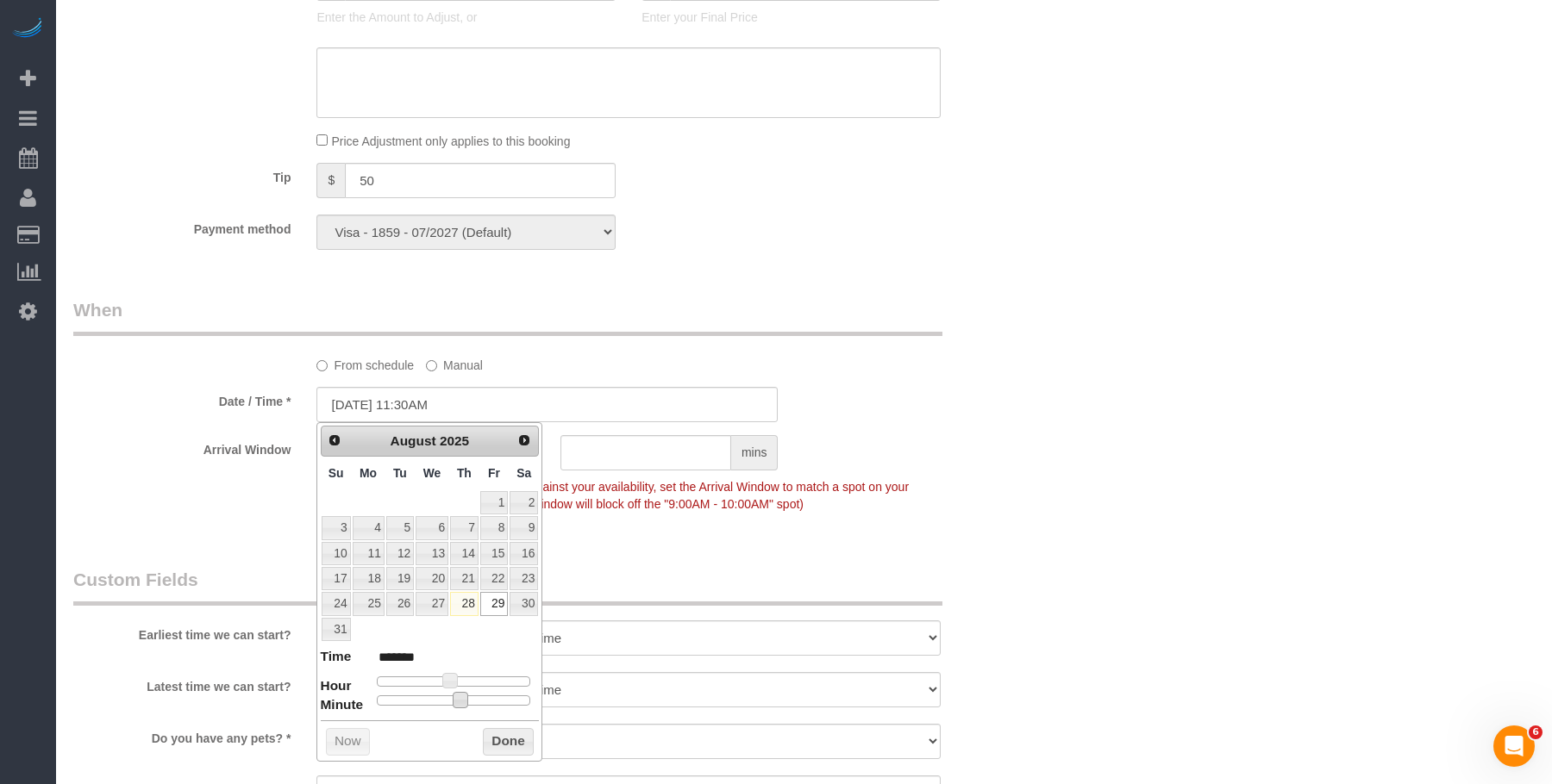
click at [1256, 309] on div "Who Email kendallshay@gmail.com Name * Kendall Ruskin Anette Lopez Requested No…" at bounding box center [804, 108] width 1461 height 2979
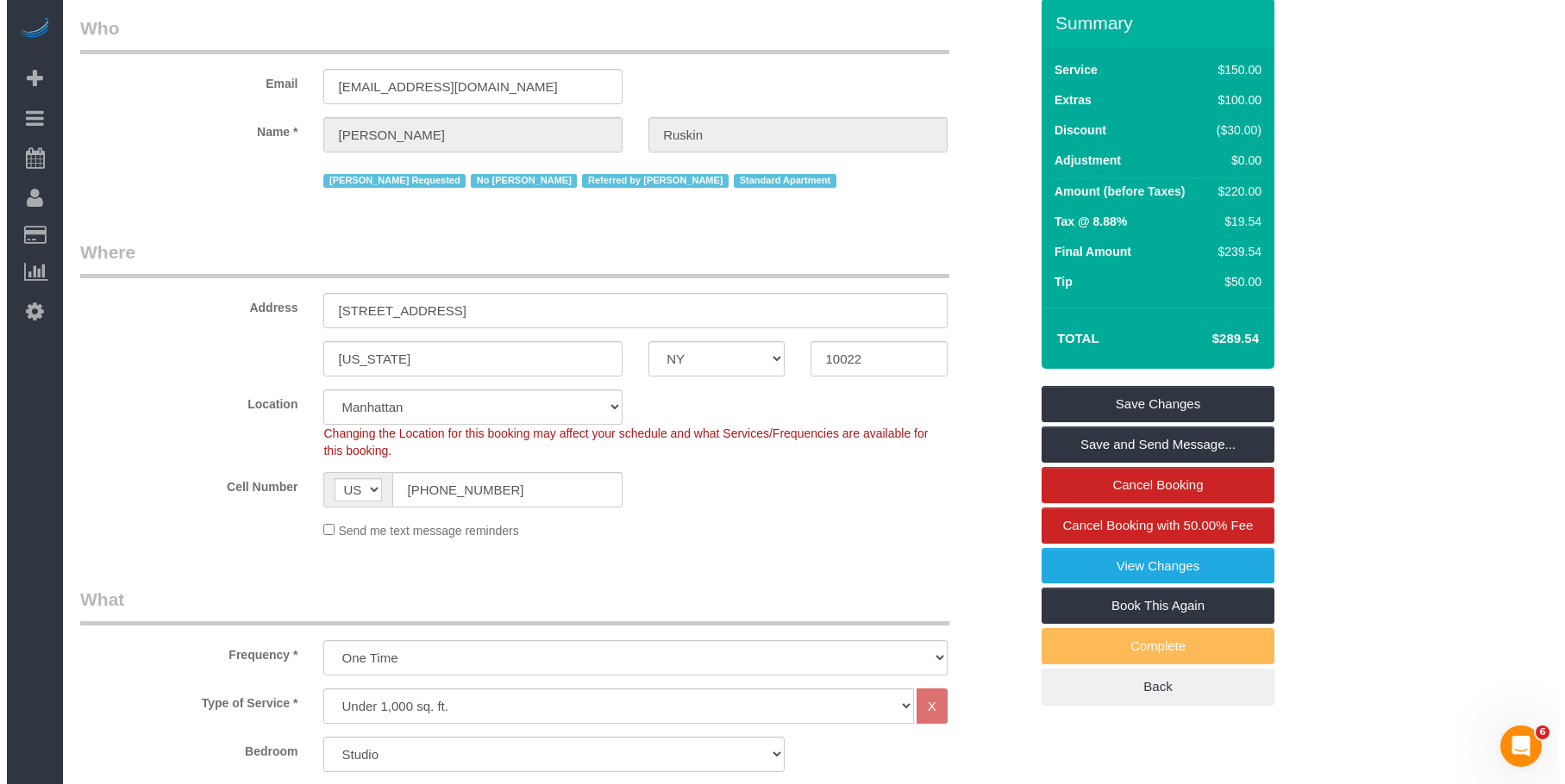
scroll to position [0, 0]
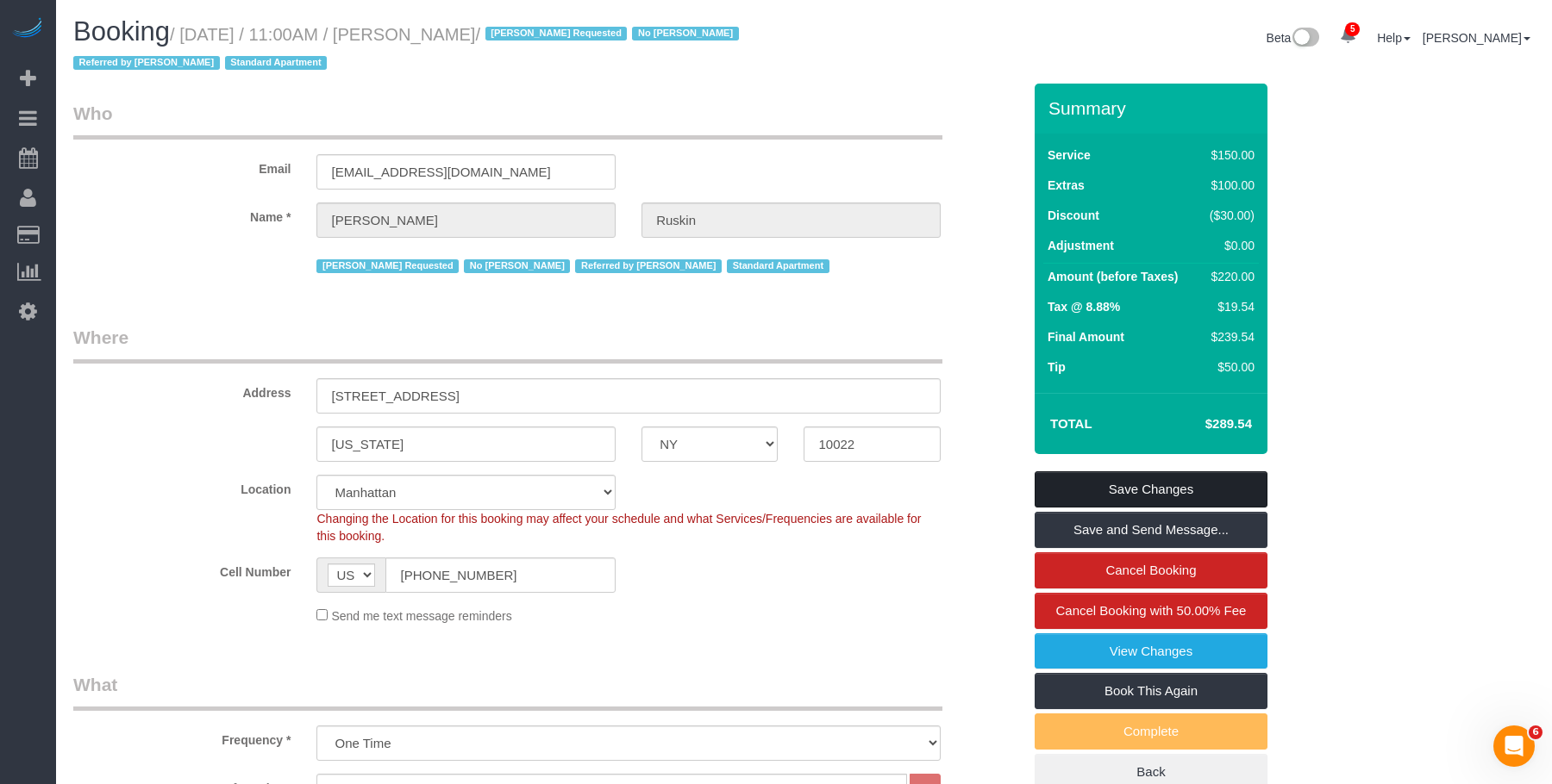
drag, startPoint x: 1239, startPoint y: 472, endPoint x: 1222, endPoint y: 472, distance: 17.0
click at [1238, 473] on link "Save Changes" at bounding box center [1152, 489] width 233 height 36
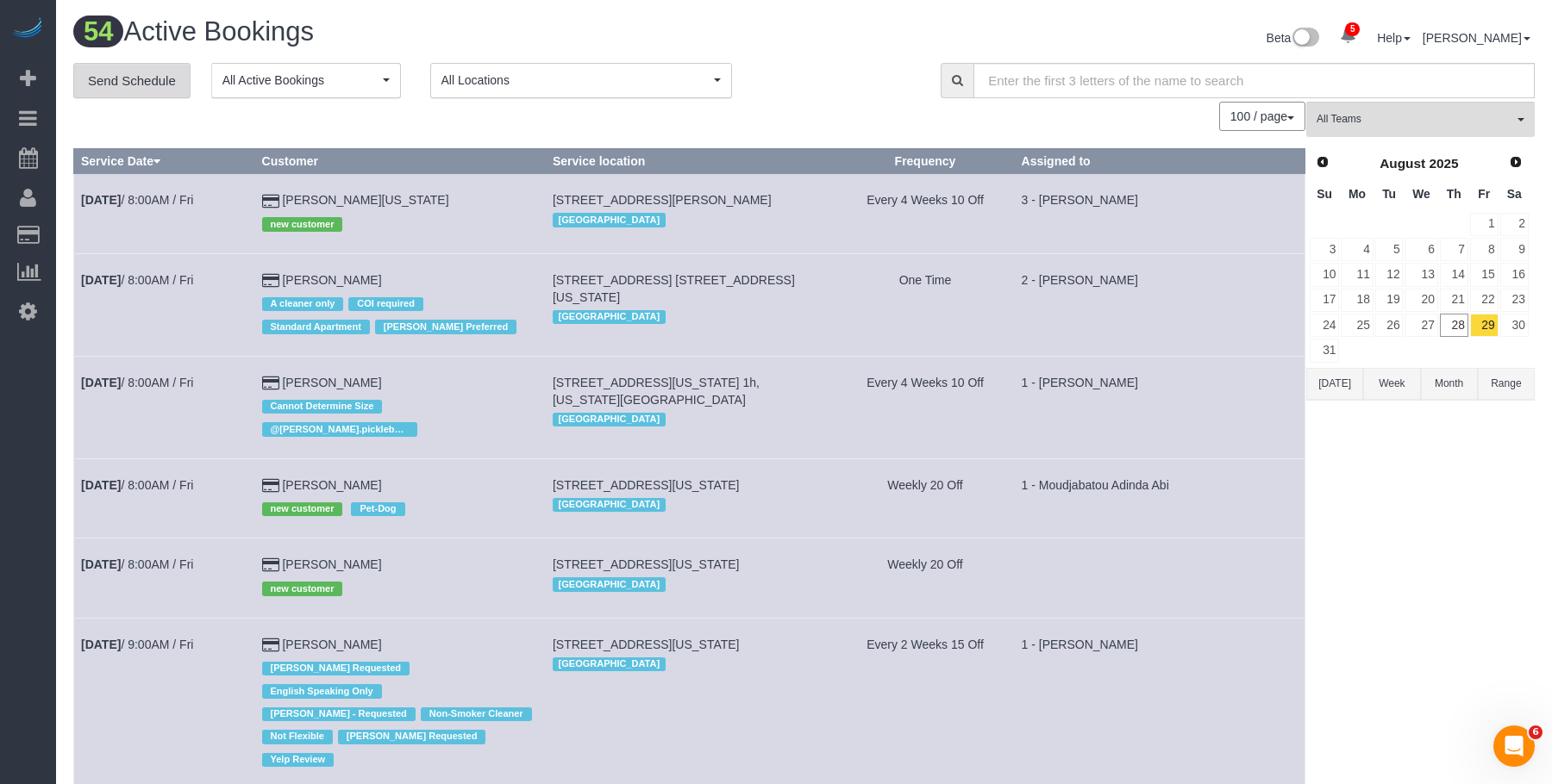
click at [154, 80] on link "Send Schedule" at bounding box center [131, 80] width 117 height 36
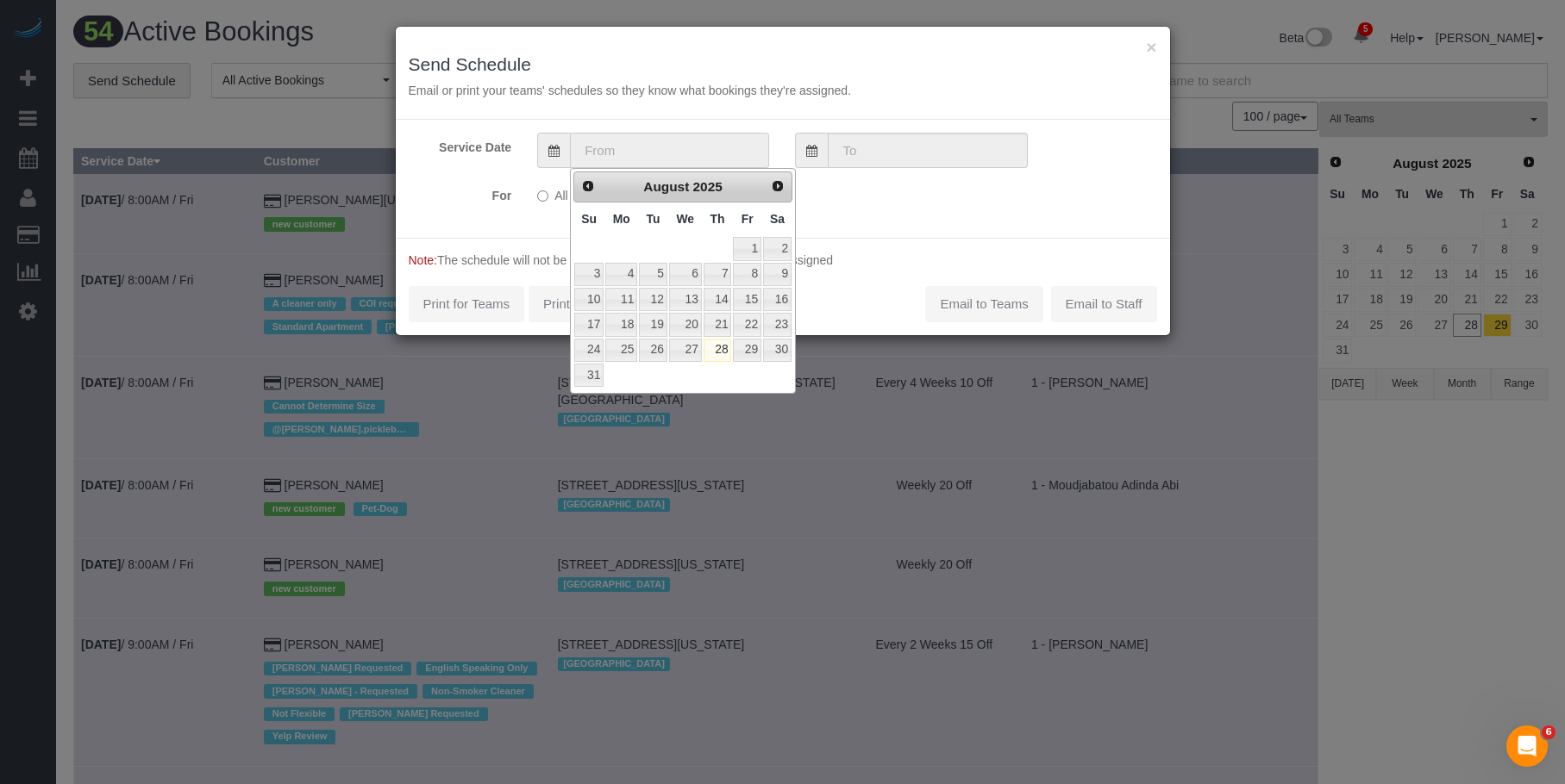
click at [655, 153] on input "text" at bounding box center [669, 151] width 199 height 35
click at [757, 346] on link "29" at bounding box center [746, 349] width 28 height 23
type input "[DATE]"
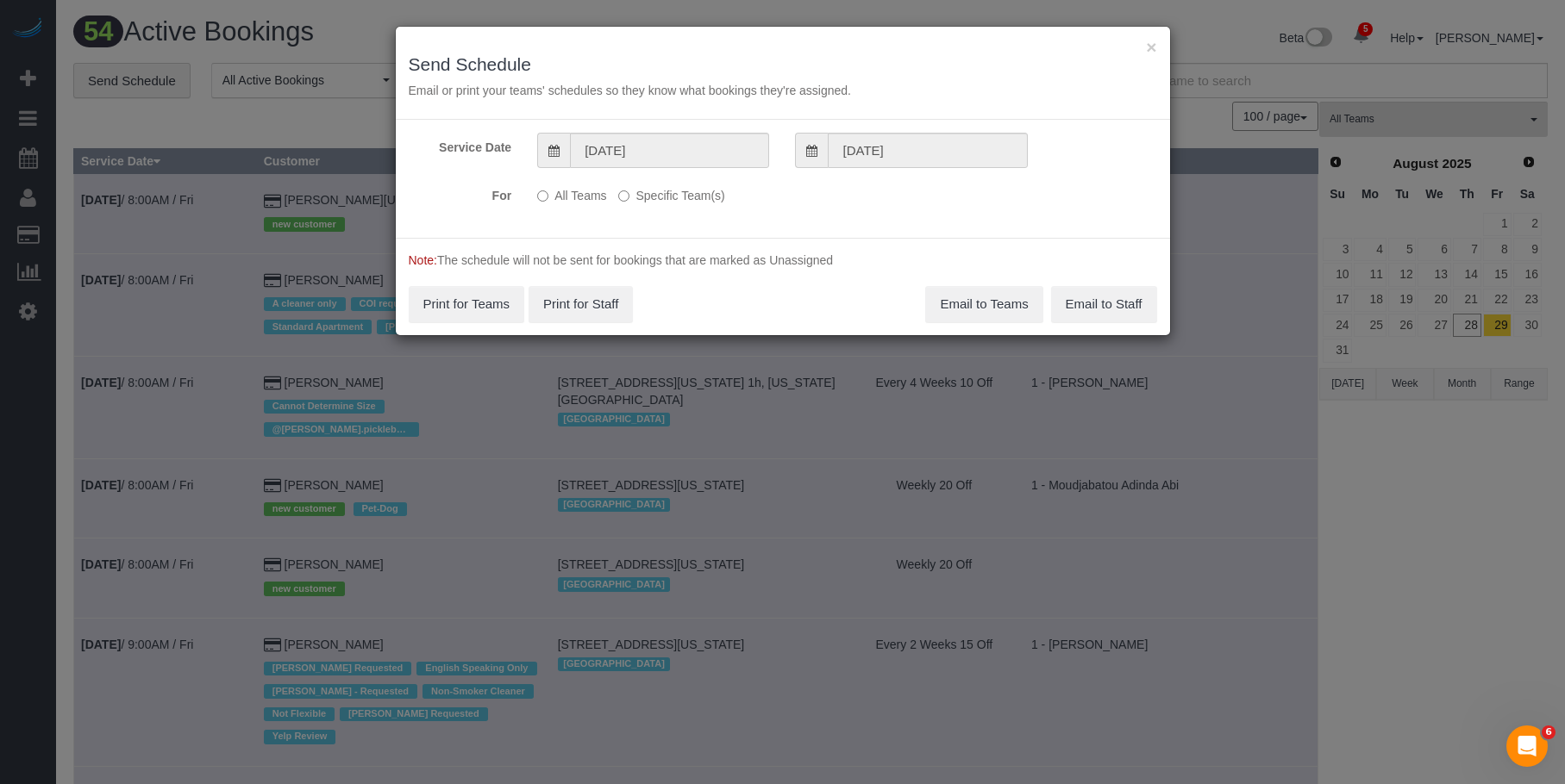
click at [688, 197] on label "Specific Team(s)" at bounding box center [671, 192] width 106 height 23
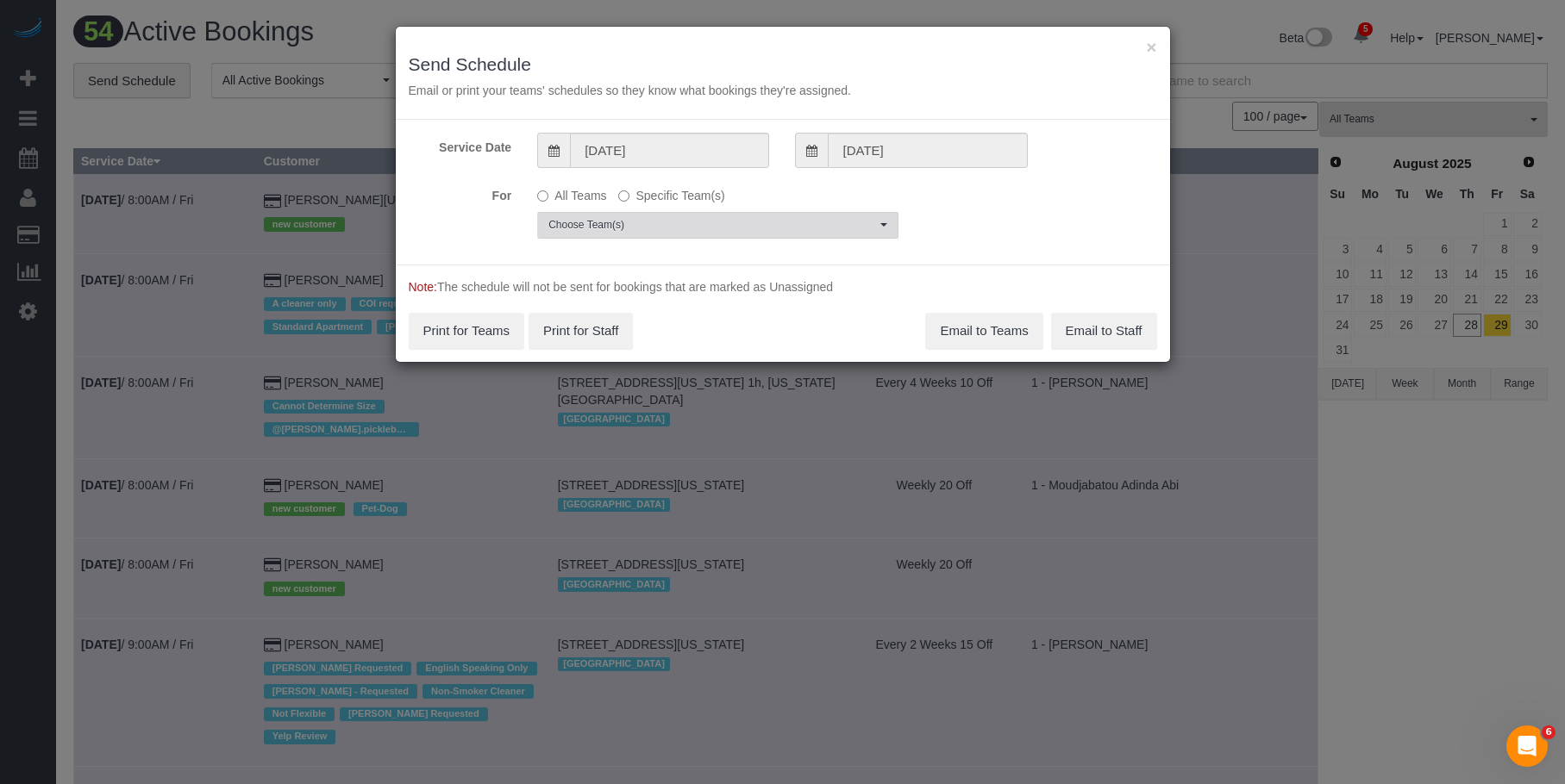
click at [747, 230] on span "Choose Team(s)" at bounding box center [712, 226] width 327 height 15
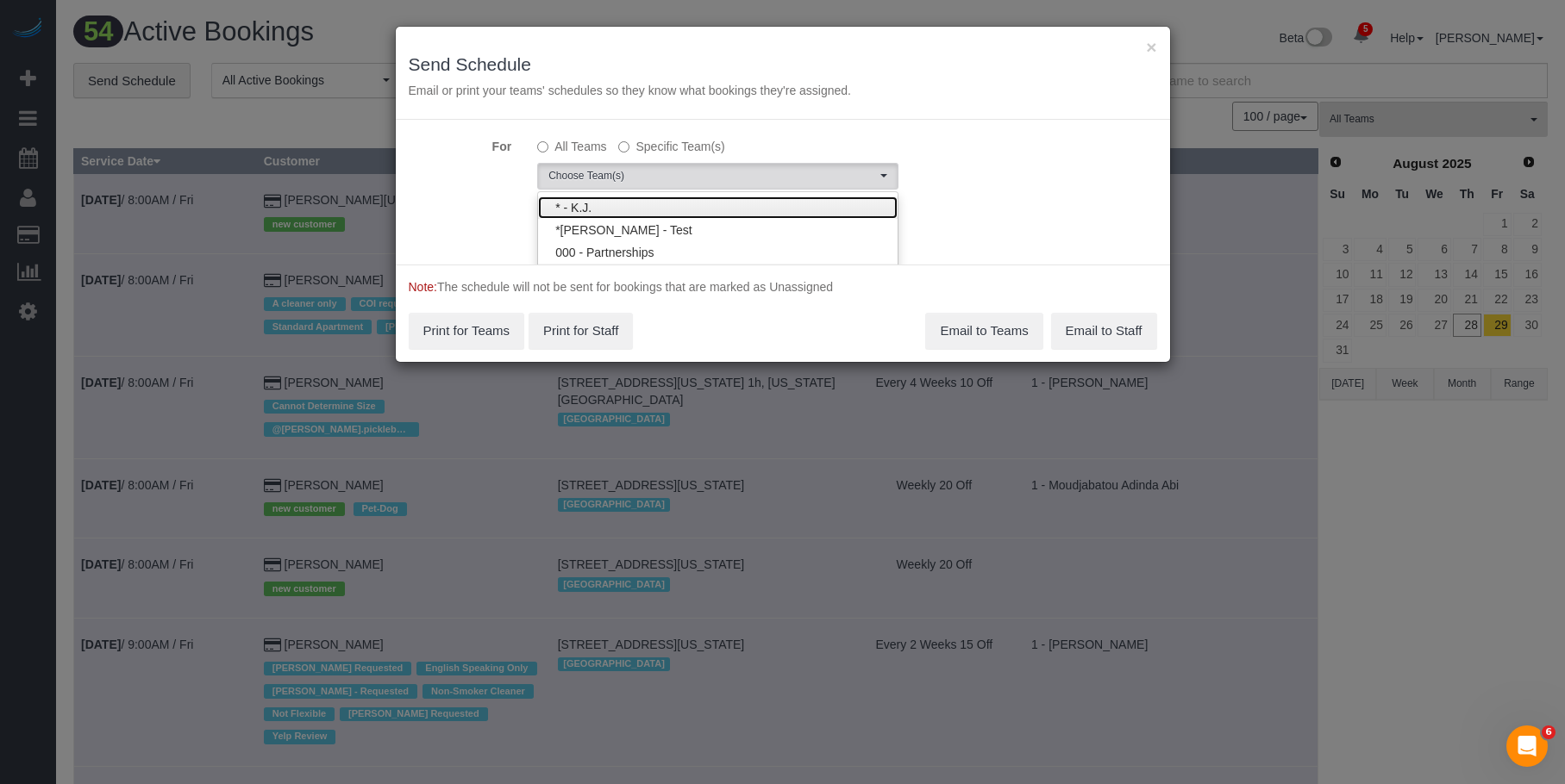
scroll to position [90, 0]
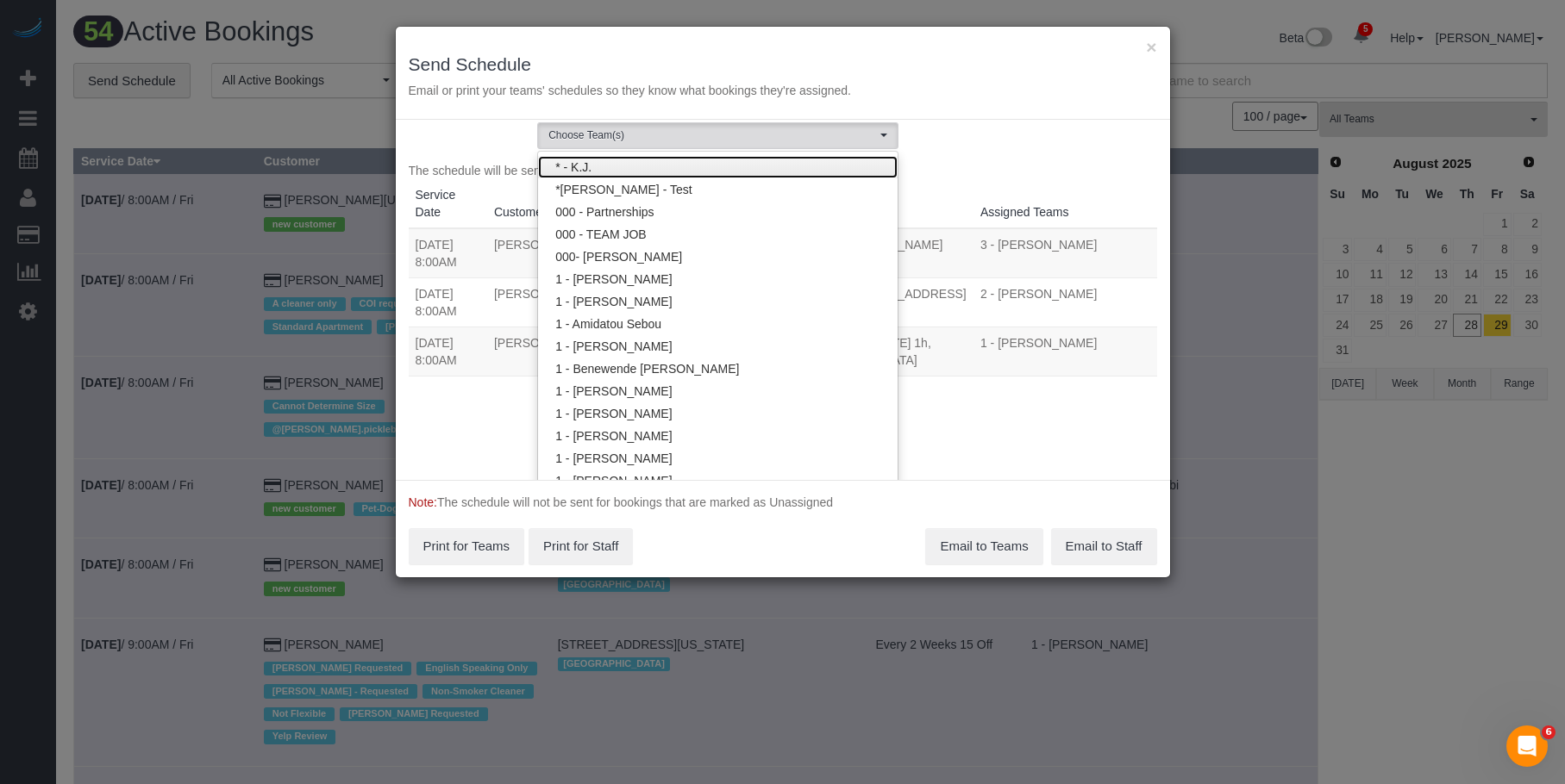
click at [734, 171] on link "* - K.J." at bounding box center [718, 167] width 360 height 22
click at [760, 52] on div "× Send Schedule Email or print your teams' schedules so they know what bookings…" at bounding box center [782, 73] width 774 height 93
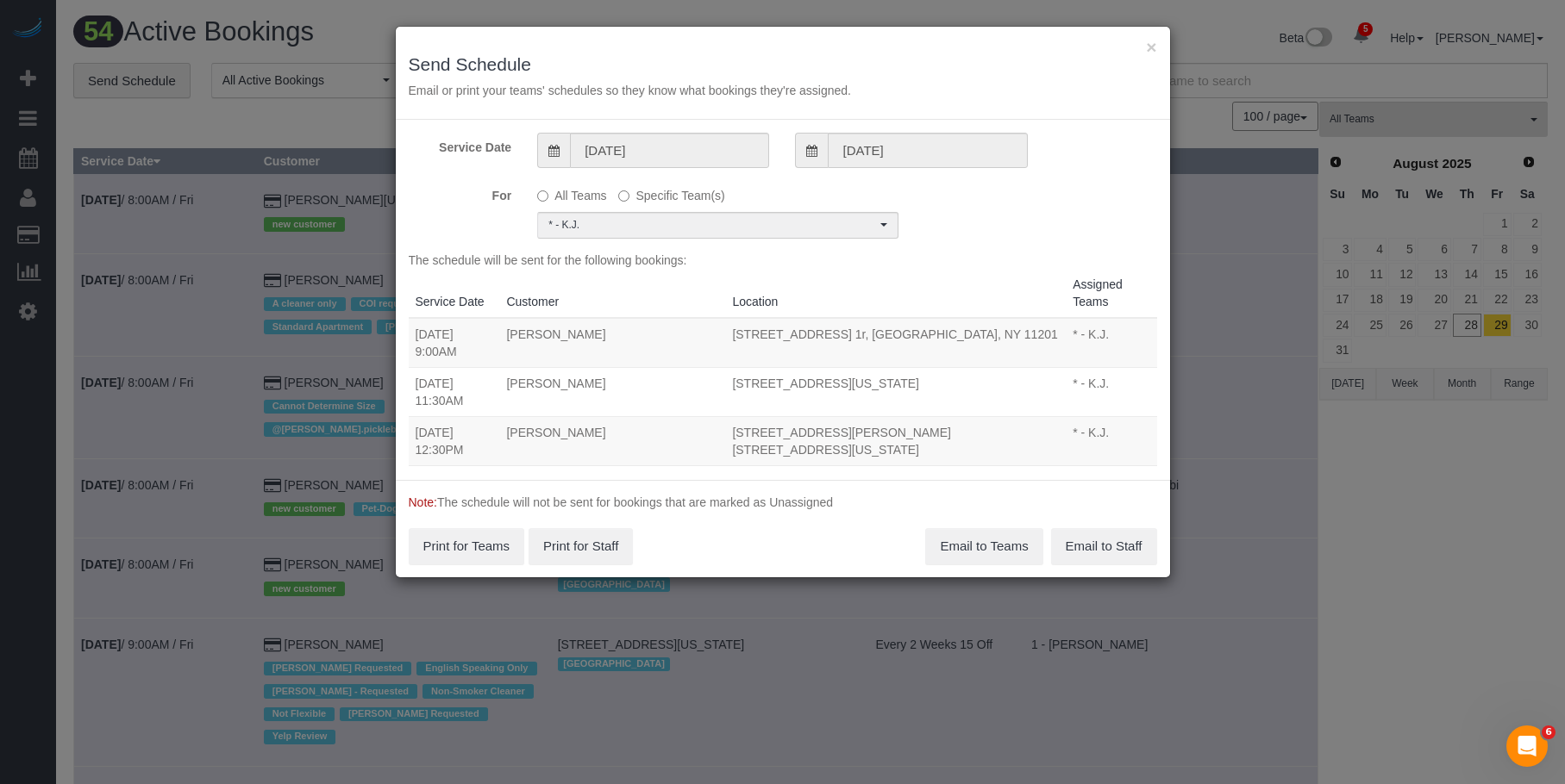
click at [1143, 45] on div "× Send Schedule Email or print your teams' schedules so they know what bookings…" at bounding box center [782, 73] width 774 height 93
click at [1145, 46] on div "× Send Schedule Email or print your teams' schedules so they know what bookings…" at bounding box center [782, 73] width 774 height 93
click at [1152, 48] on button "×" at bounding box center [1151, 47] width 10 height 18
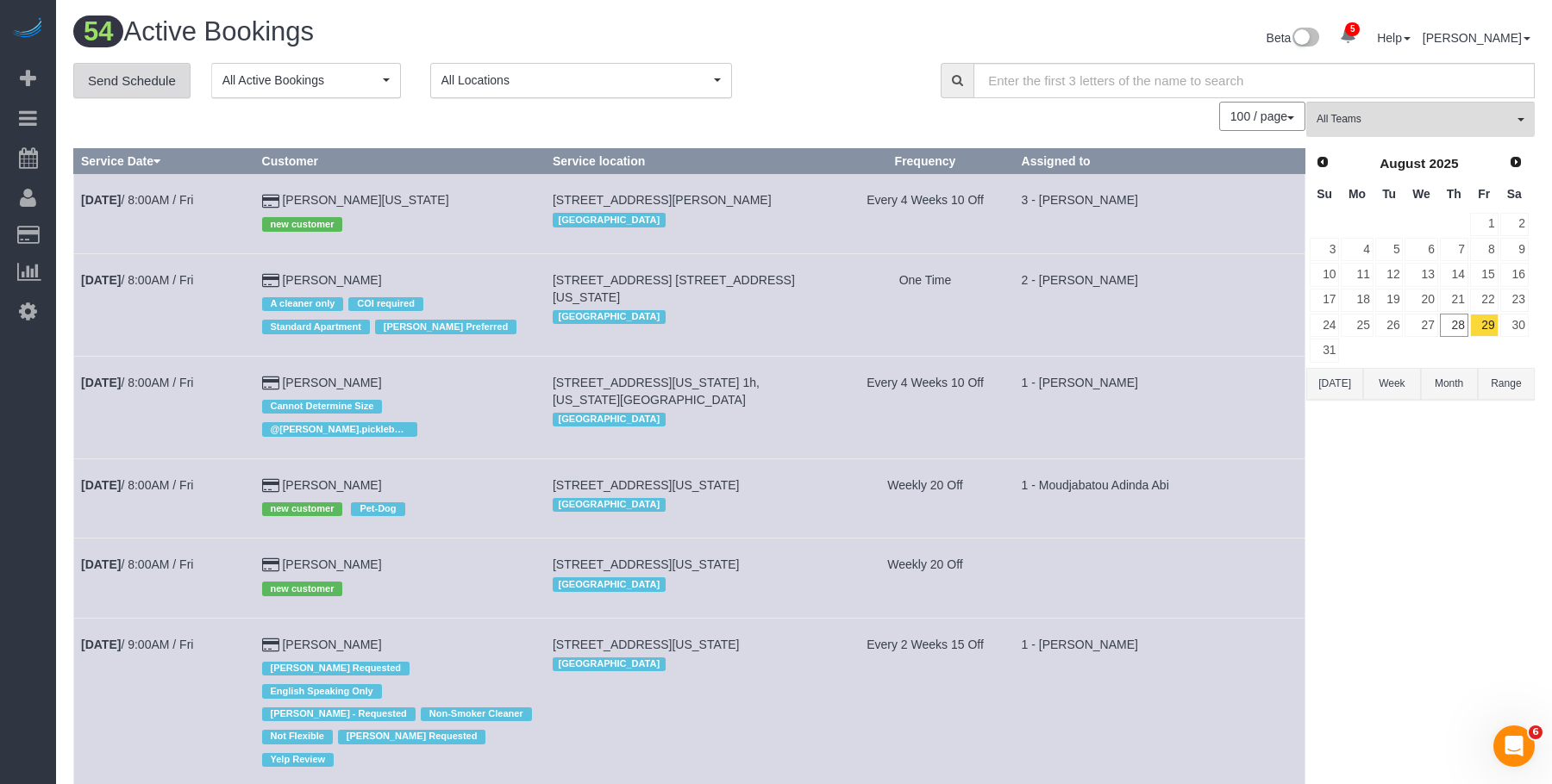
click at [135, 79] on link "Send Schedule" at bounding box center [131, 80] width 117 height 36
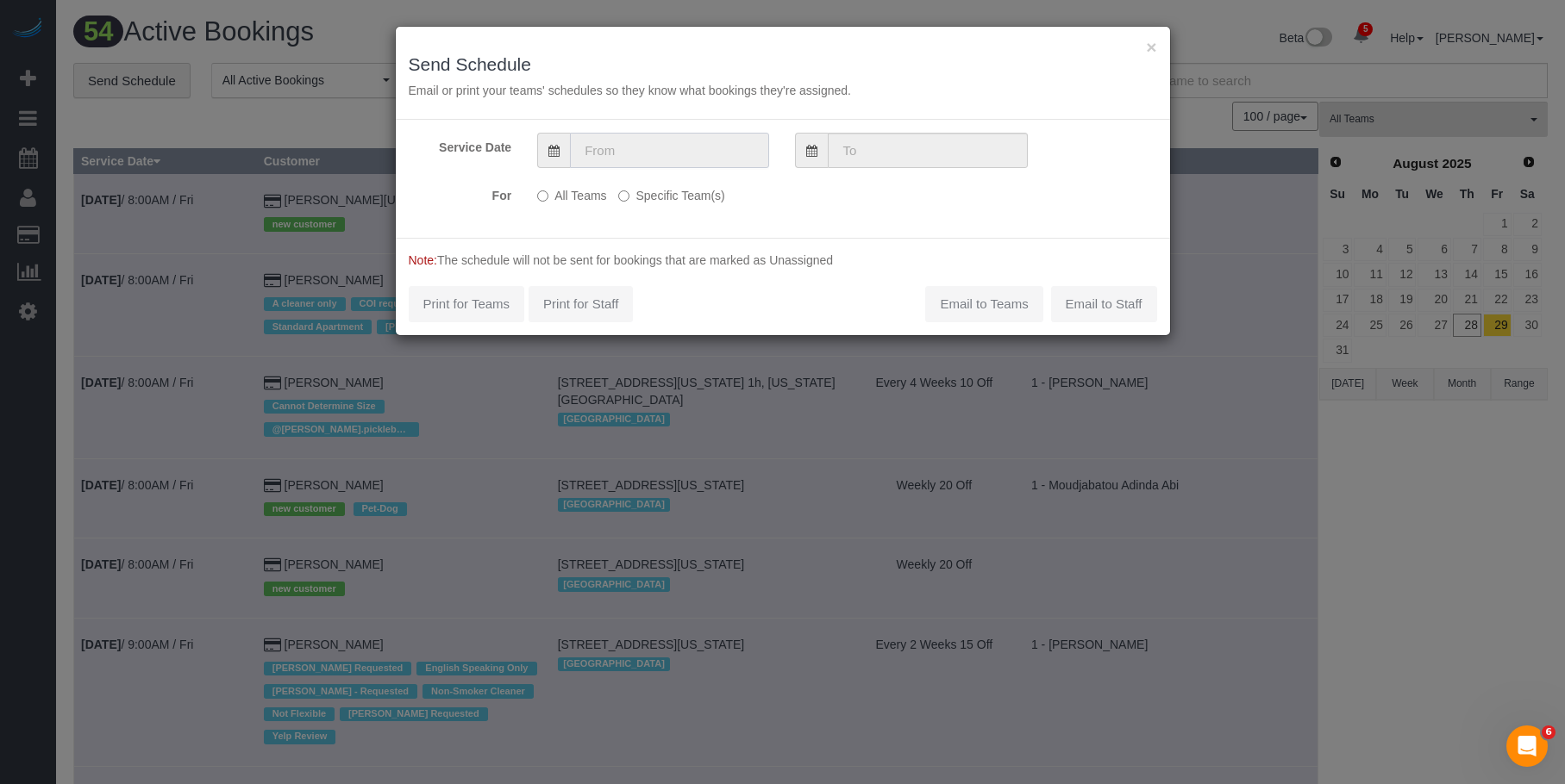
click at [727, 148] on input "text" at bounding box center [669, 151] width 199 height 35
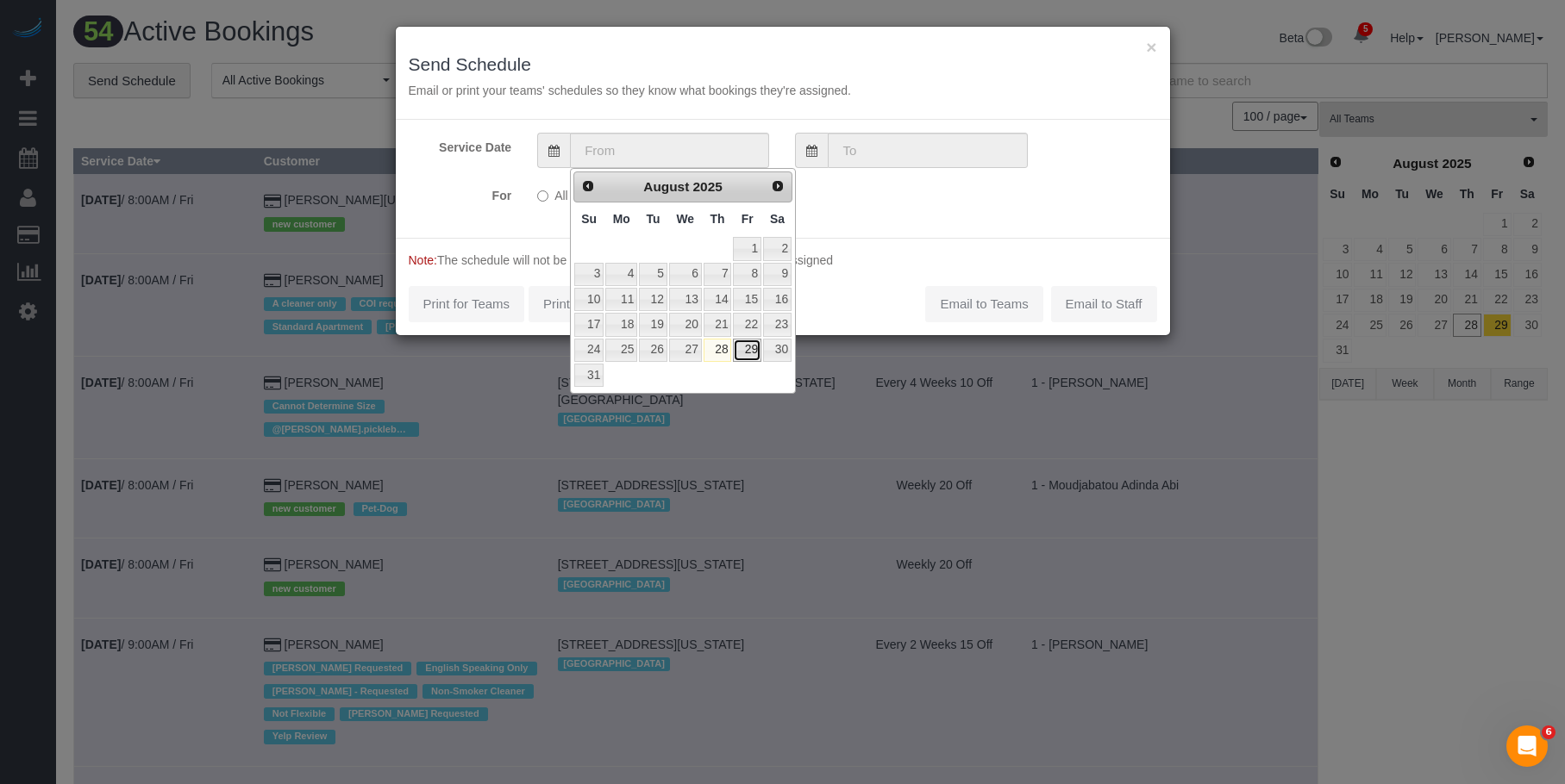
click at [757, 349] on link "29" at bounding box center [746, 349] width 28 height 23
type input "[DATE]"
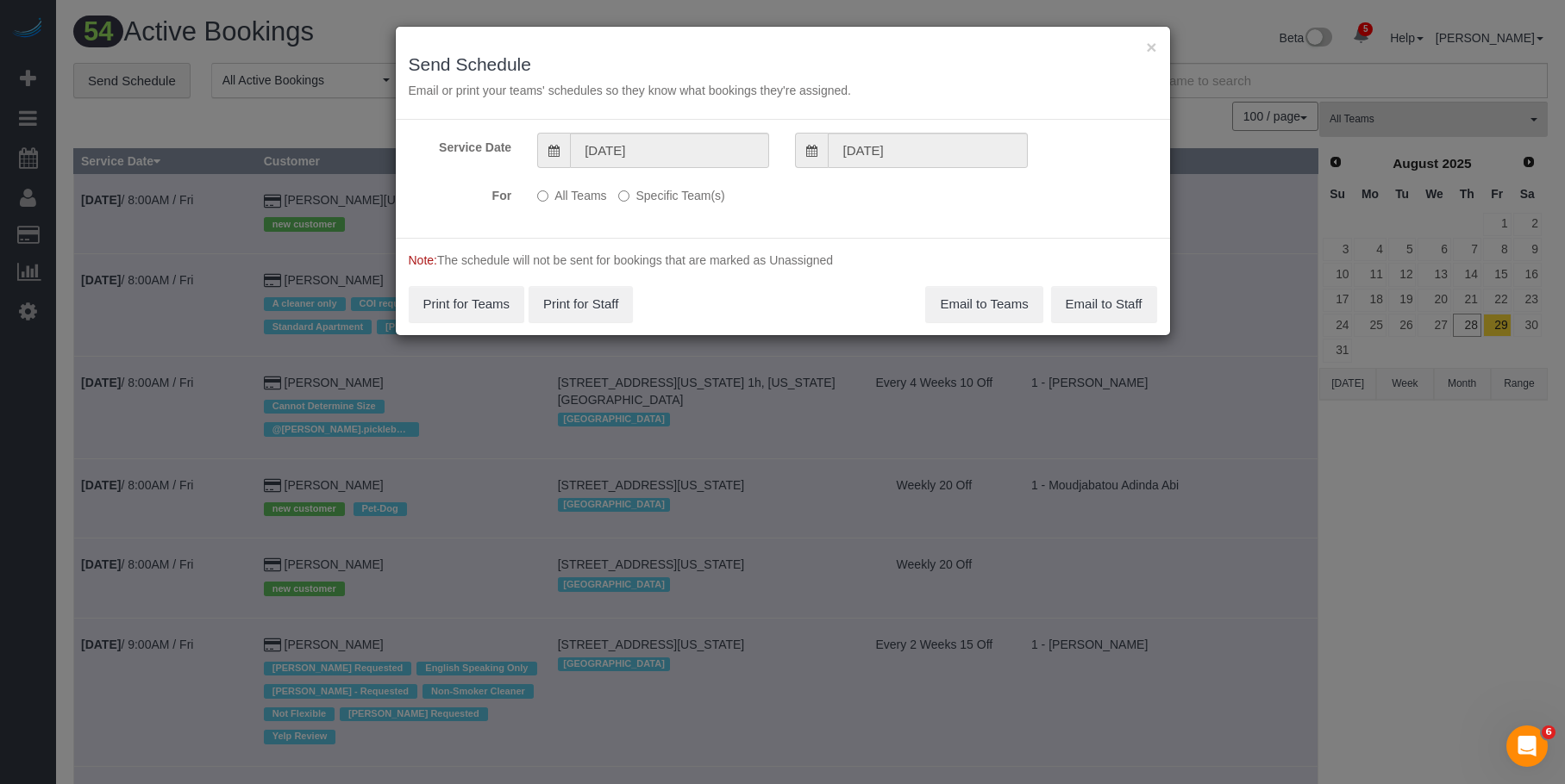
click at [722, 195] on label "Specific Team(s)" at bounding box center [671, 192] width 106 height 23
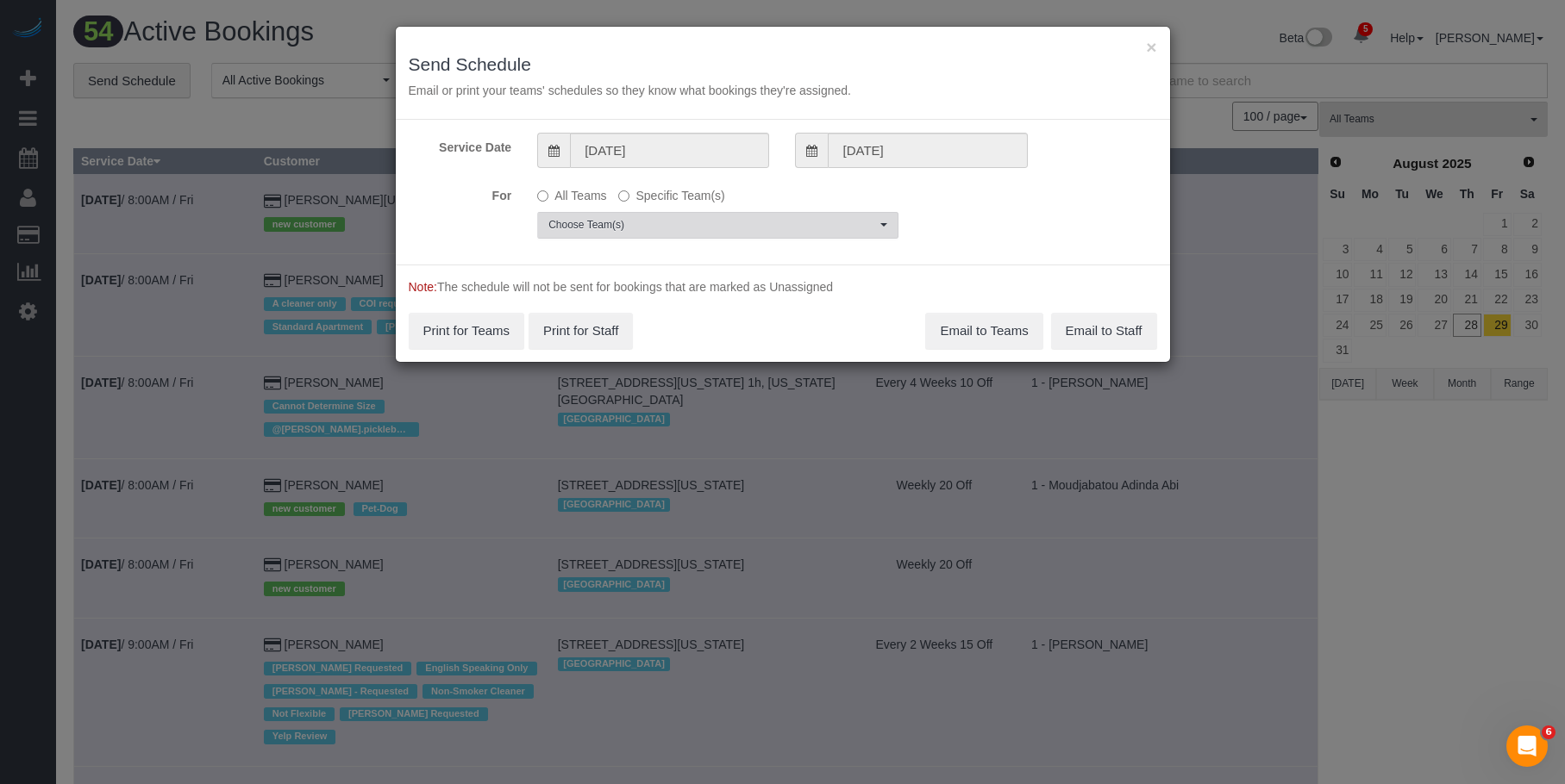
click at [784, 225] on span "Choose Team(s)" at bounding box center [712, 226] width 327 height 15
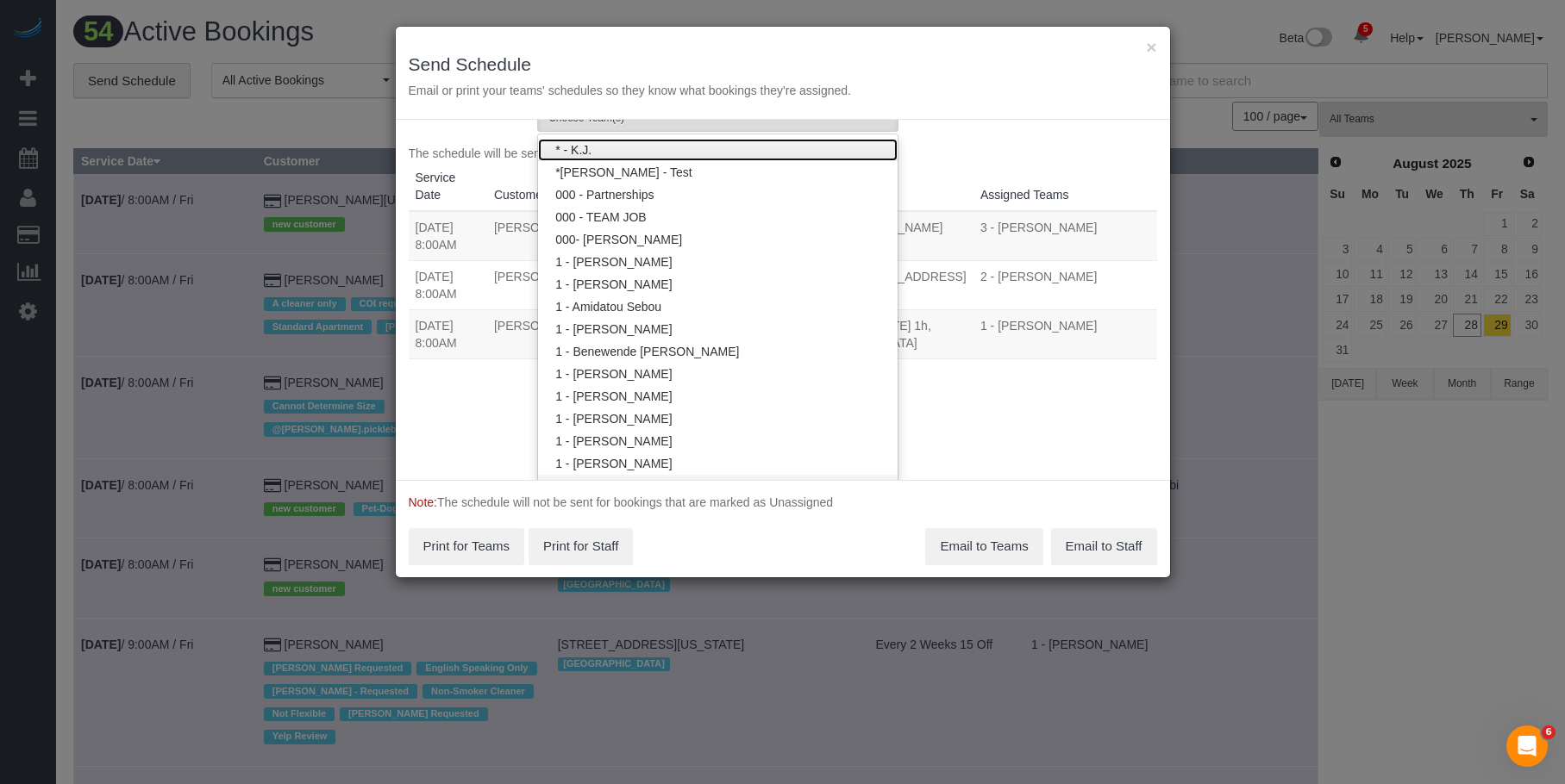
scroll to position [4, 0]
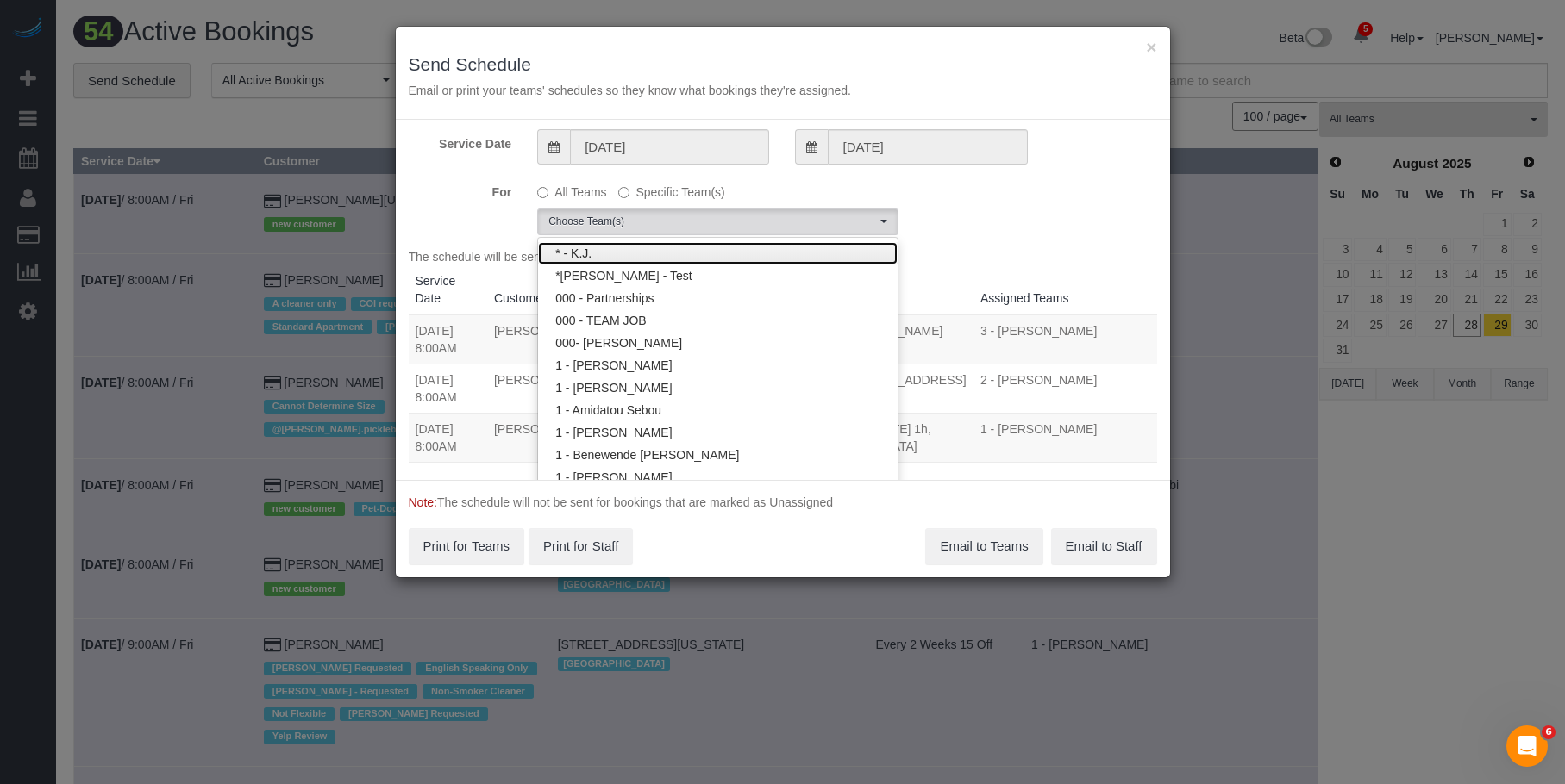
click at [710, 247] on link "* - K.J." at bounding box center [718, 253] width 360 height 22
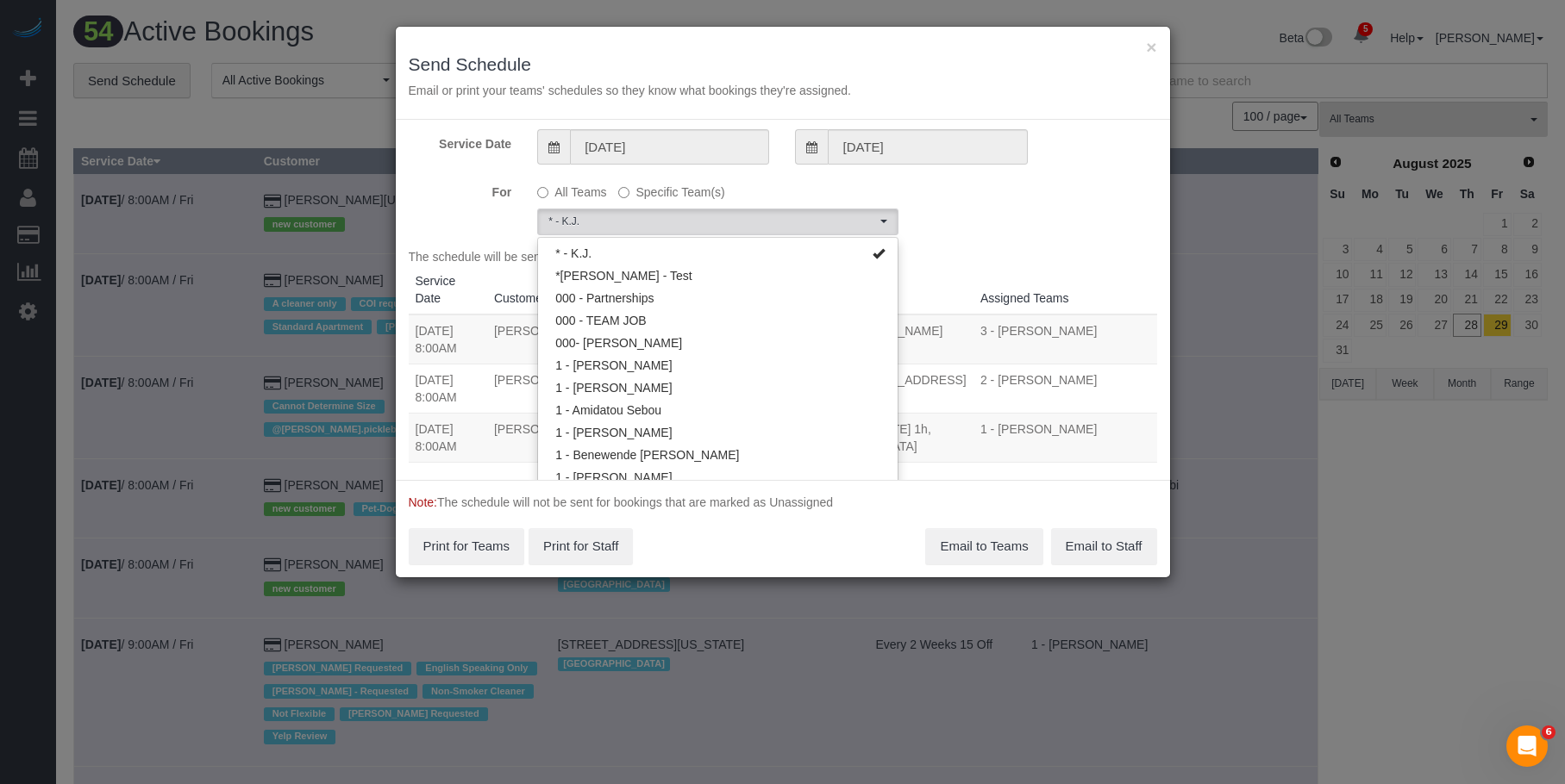
click at [779, 55] on h3 "Send Schedule" at bounding box center [782, 64] width 748 height 19
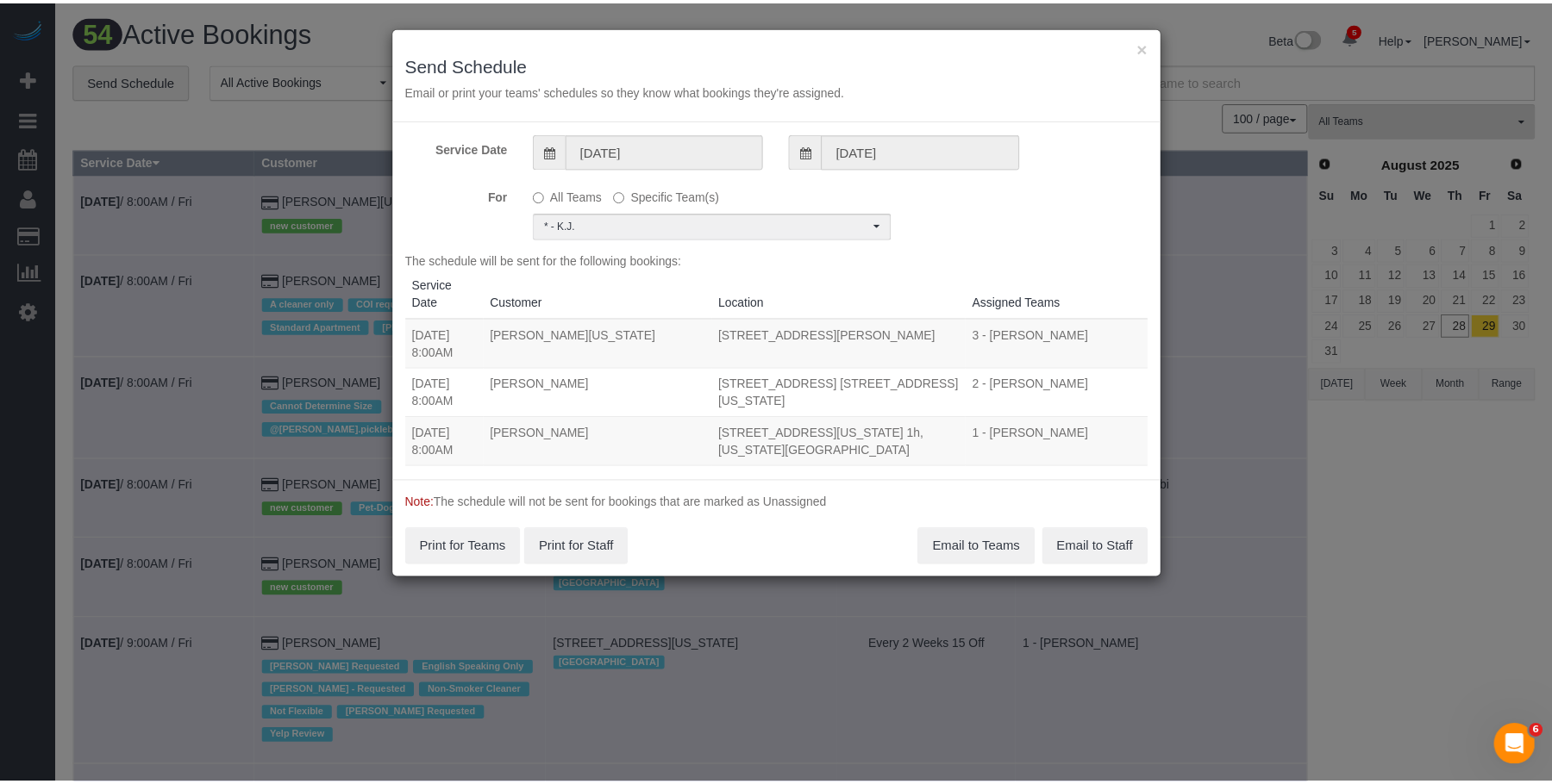
scroll to position [0, 0]
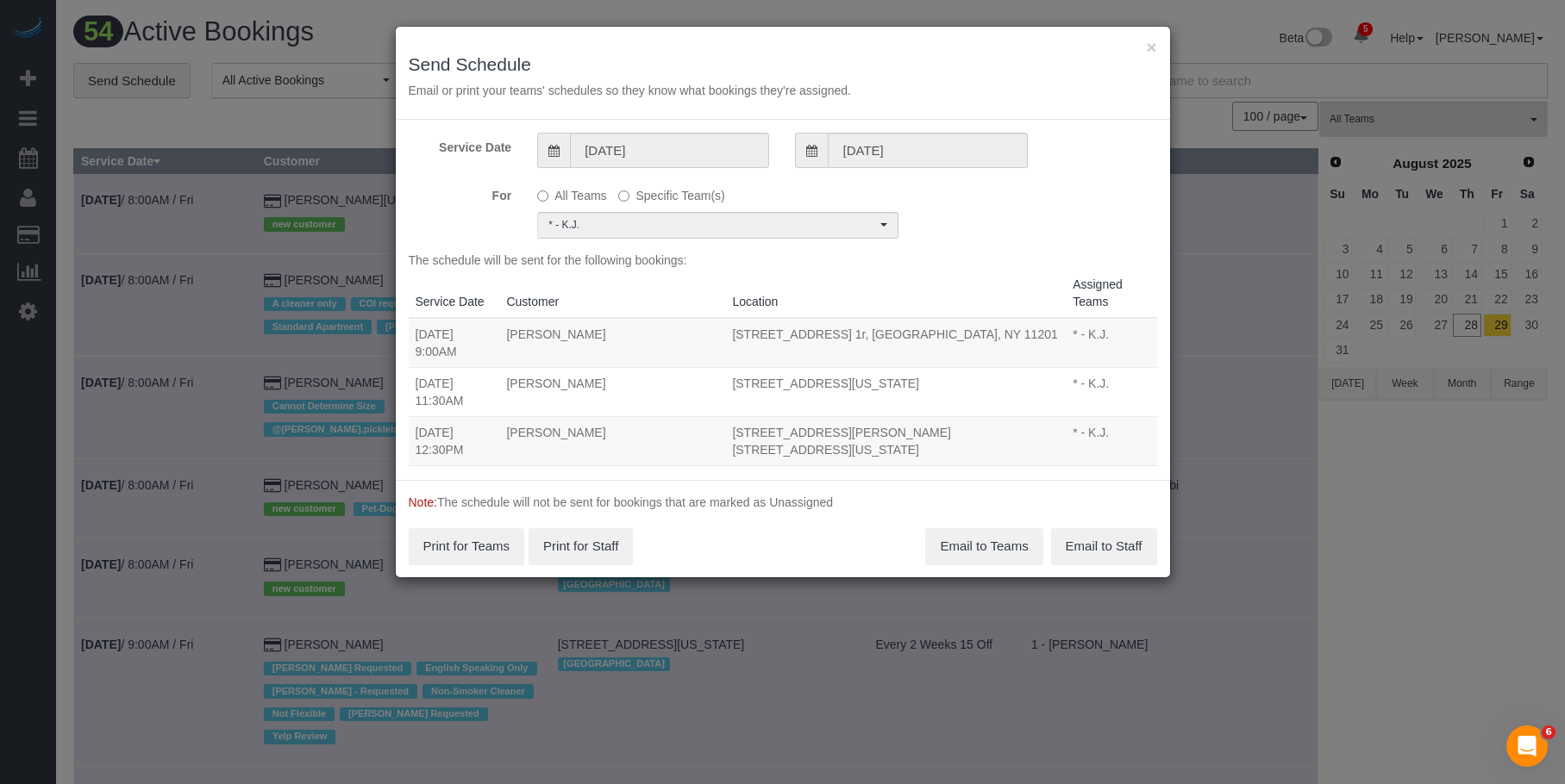
drag, startPoint x: 411, startPoint y: 362, endPoint x: 846, endPoint y: 378, distance: 435.3
click at [846, 378] on tr "08/29/2025 11:30AM Kendall Ruskin 140 East 56th Street, Apt 8a, New York, NY 10…" at bounding box center [782, 391] width 748 height 49
copy tr "08/29/2025 11:30AM Kendall Ruskin 140 East 56th Street, Apt 8a, New York, NY 10…"
click at [964, 546] on button "Email to Teams" at bounding box center [983, 545] width 117 height 36
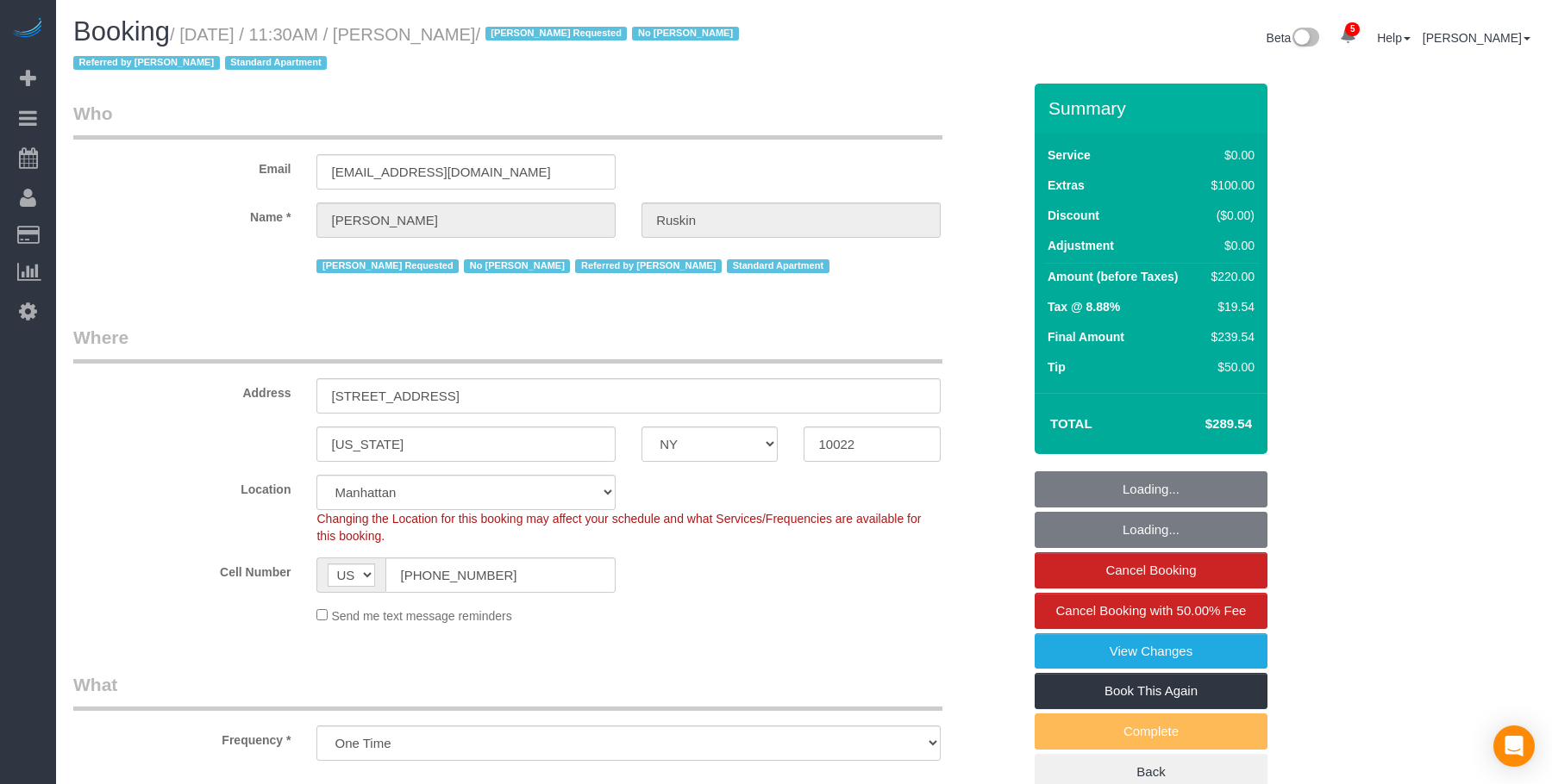
select select "NY"
select select "number:89"
select select "number:90"
select select "number:15"
select select "number:6"
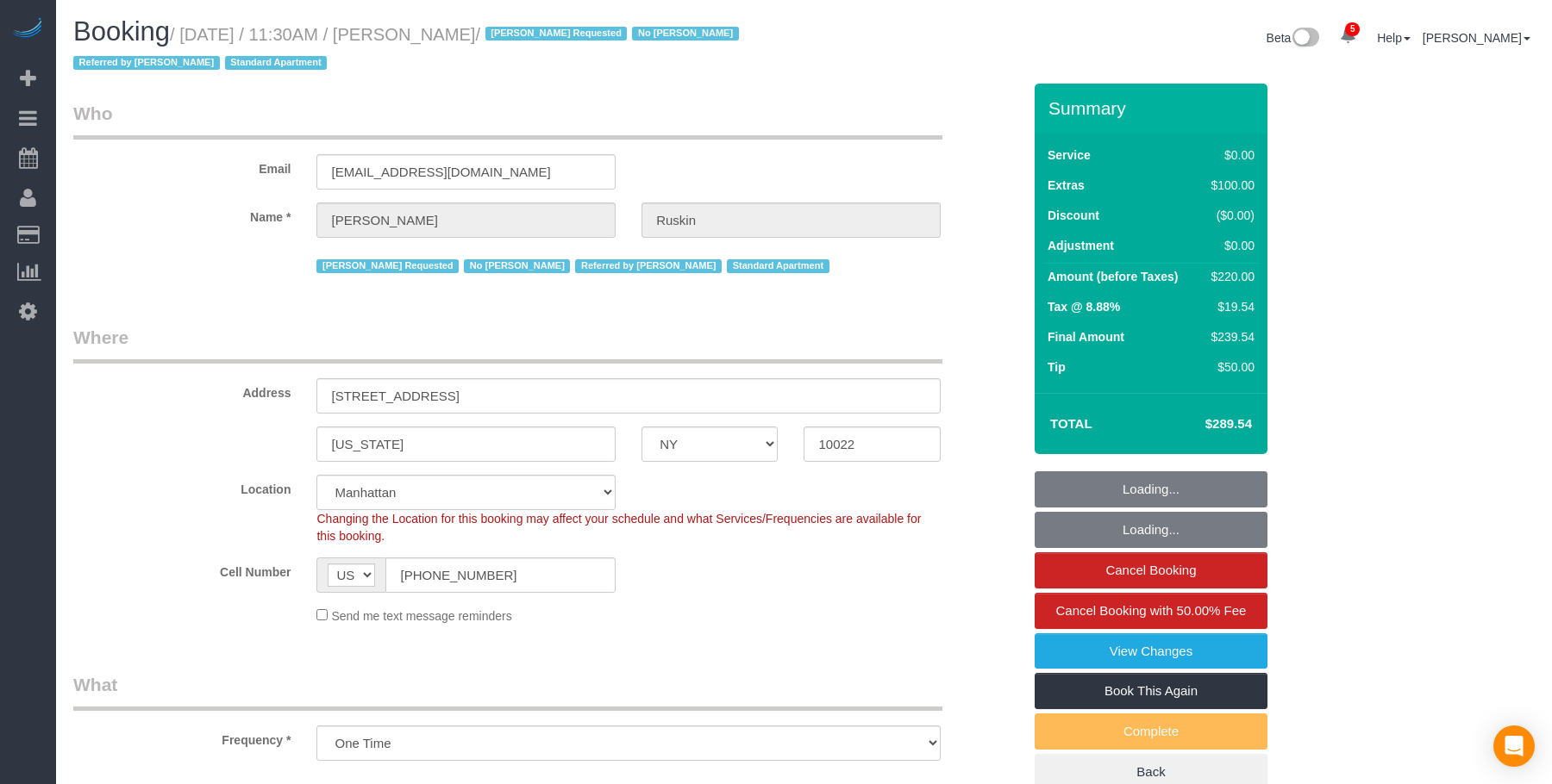
select select "object:935"
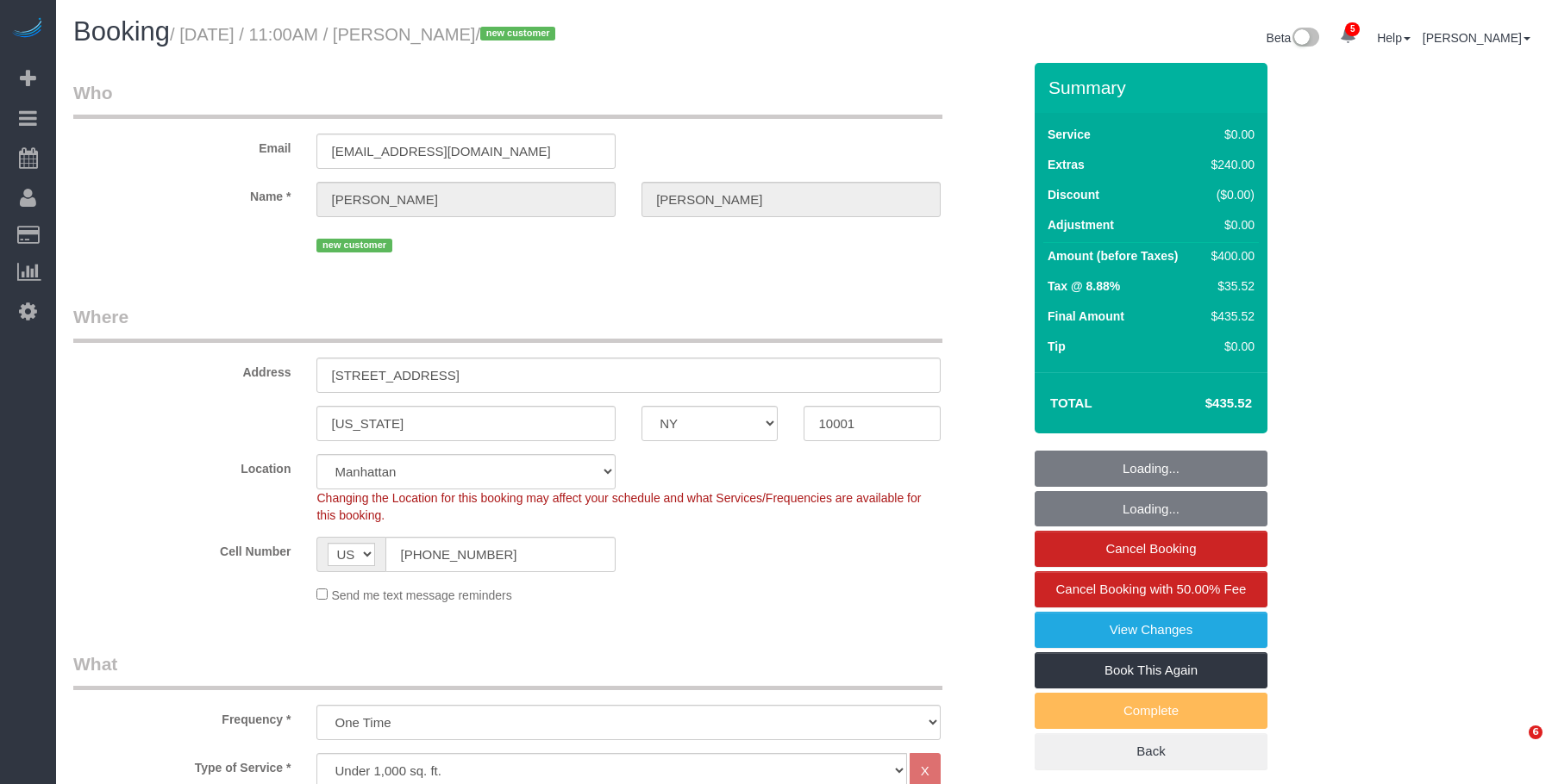
select select "NY"
select select "spot1"
select select "number:58"
select select "number:73"
select select "number:15"
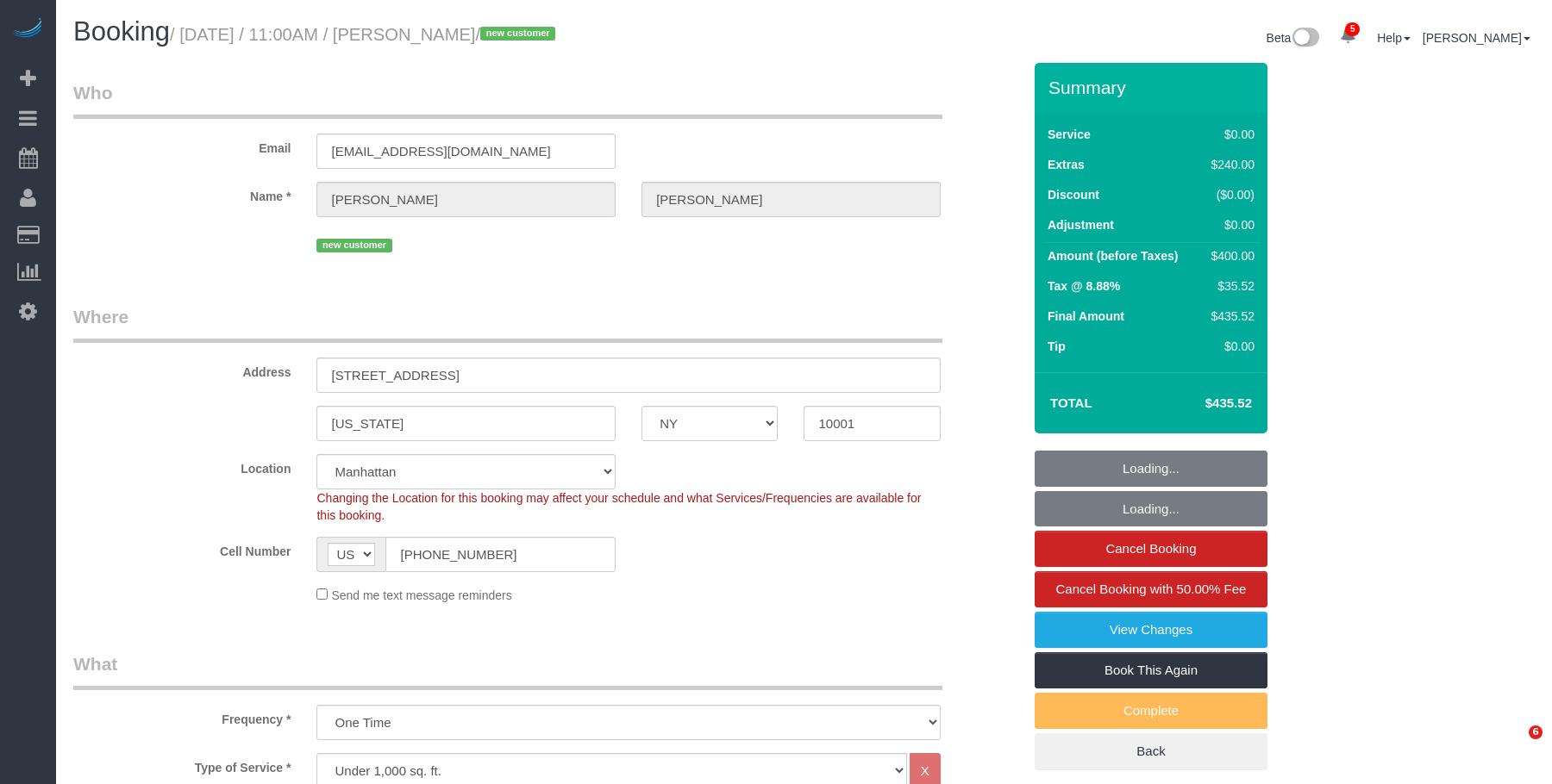
select select "number:5"
select select "1"
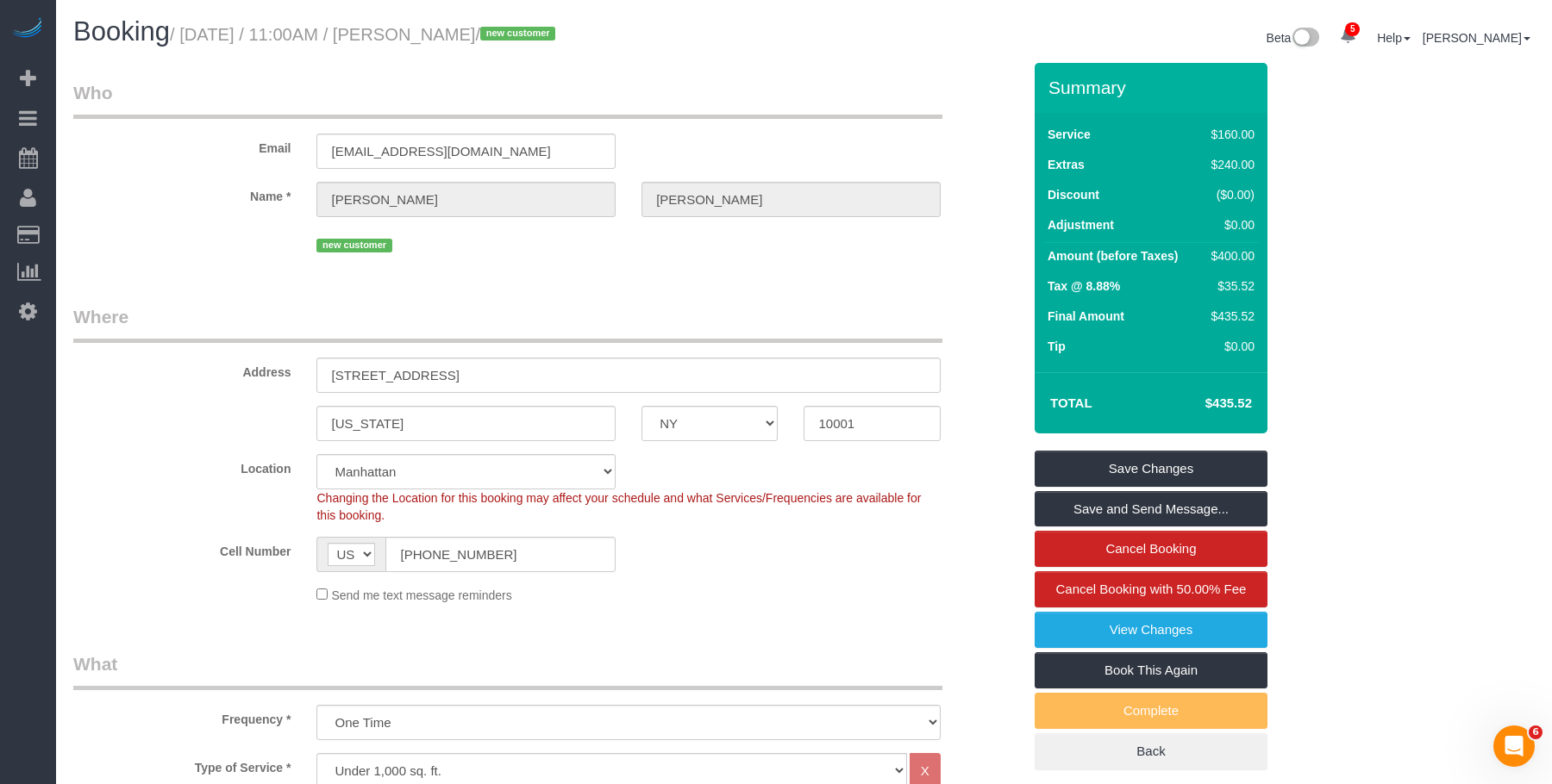
drag, startPoint x: 188, startPoint y: 42, endPoint x: 506, endPoint y: 38, distance: 318.0
click at [506, 38] on small "/ August 29, 2025 / 11:00AM / Zoe Mongan / new customer" at bounding box center [365, 34] width 390 height 19
copy small "August 29, 2025 / 11:00AM / Zoe Mongan"
drag, startPoint x: 713, startPoint y: 285, endPoint x: 1166, endPoint y: 344, distance: 456.8
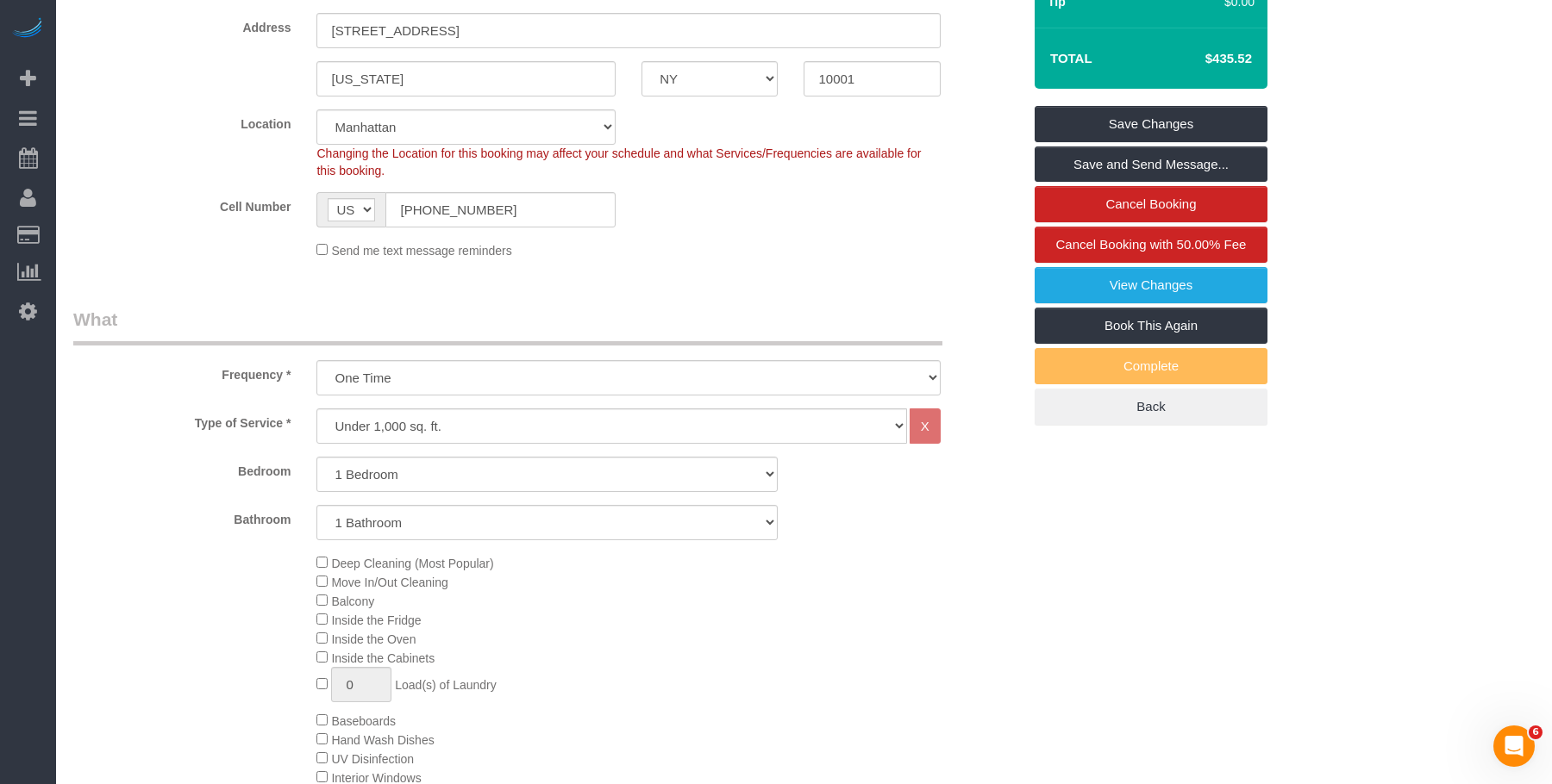
click at [781, 265] on fieldset "Where Address 420 W 25th St, APT 5K New York AK AL AR AZ CA CO CT DC DE FL GA H…" at bounding box center [547, 116] width 948 height 312
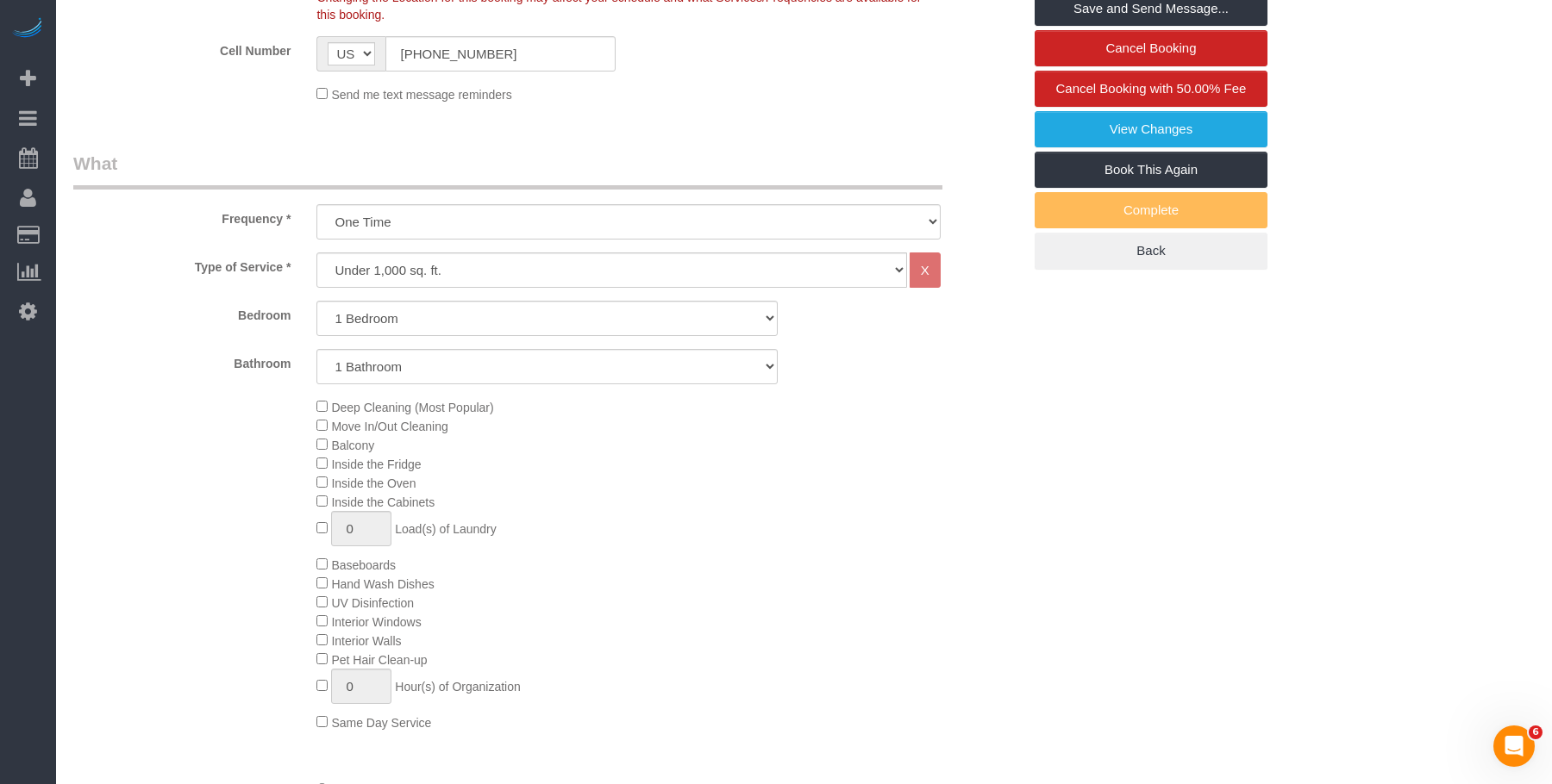
scroll to position [776, 0]
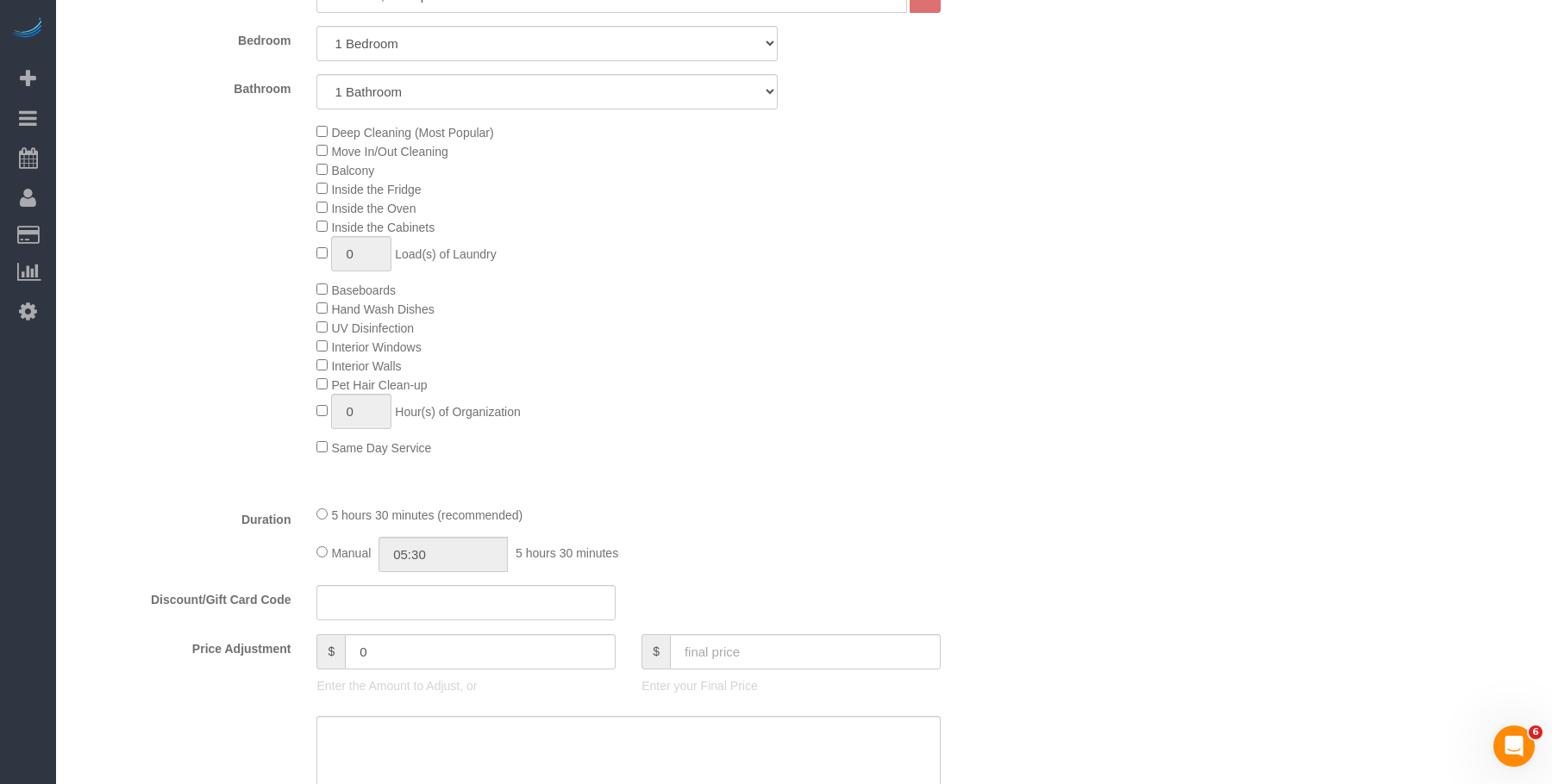
click at [706, 324] on div "Deep Cleaning (Most Popular) Move In/Out Cleaning Balcony Inside the Fridge Ins…" at bounding box center [669, 289] width 731 height 335
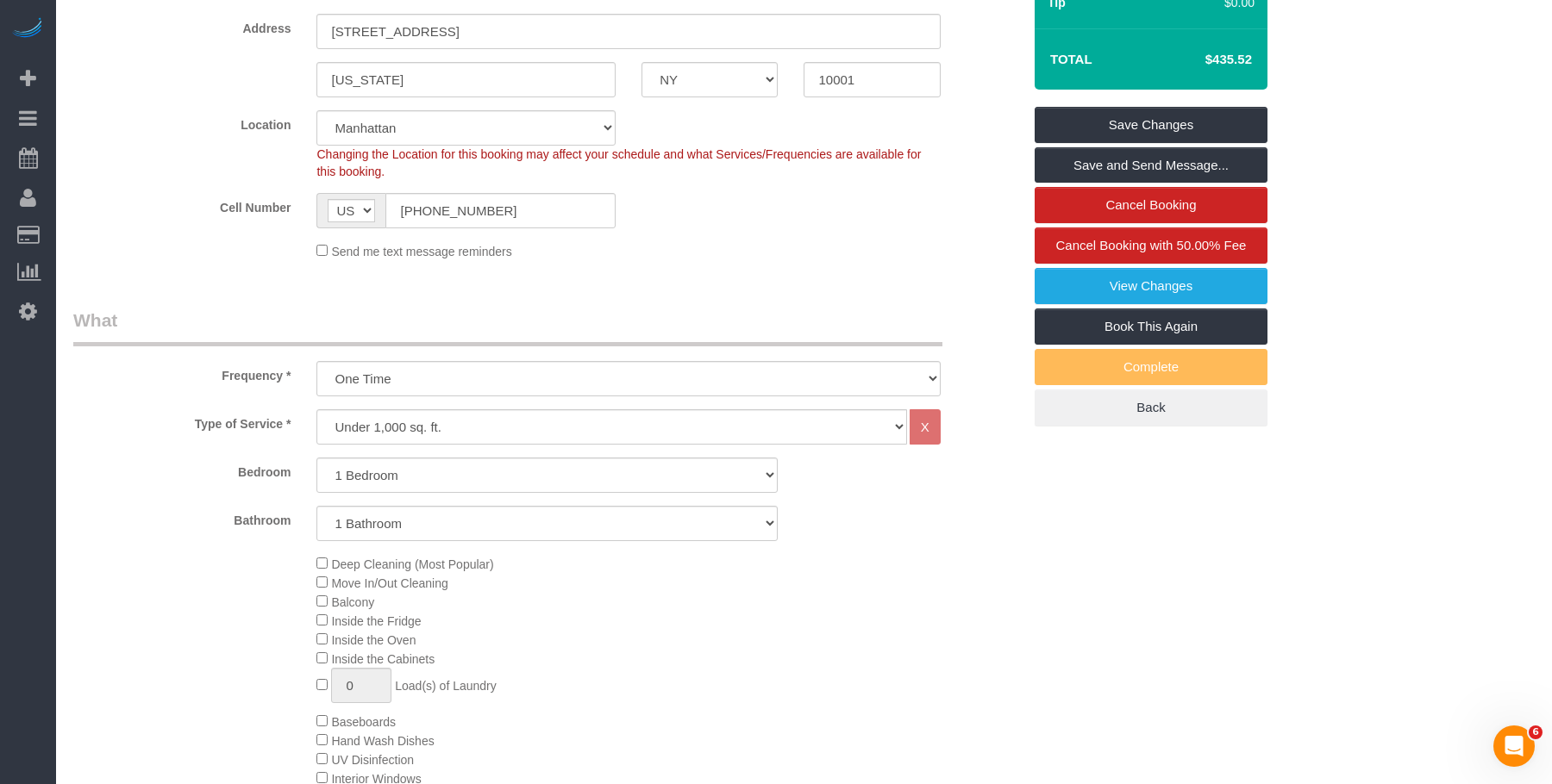
scroll to position [0, 0]
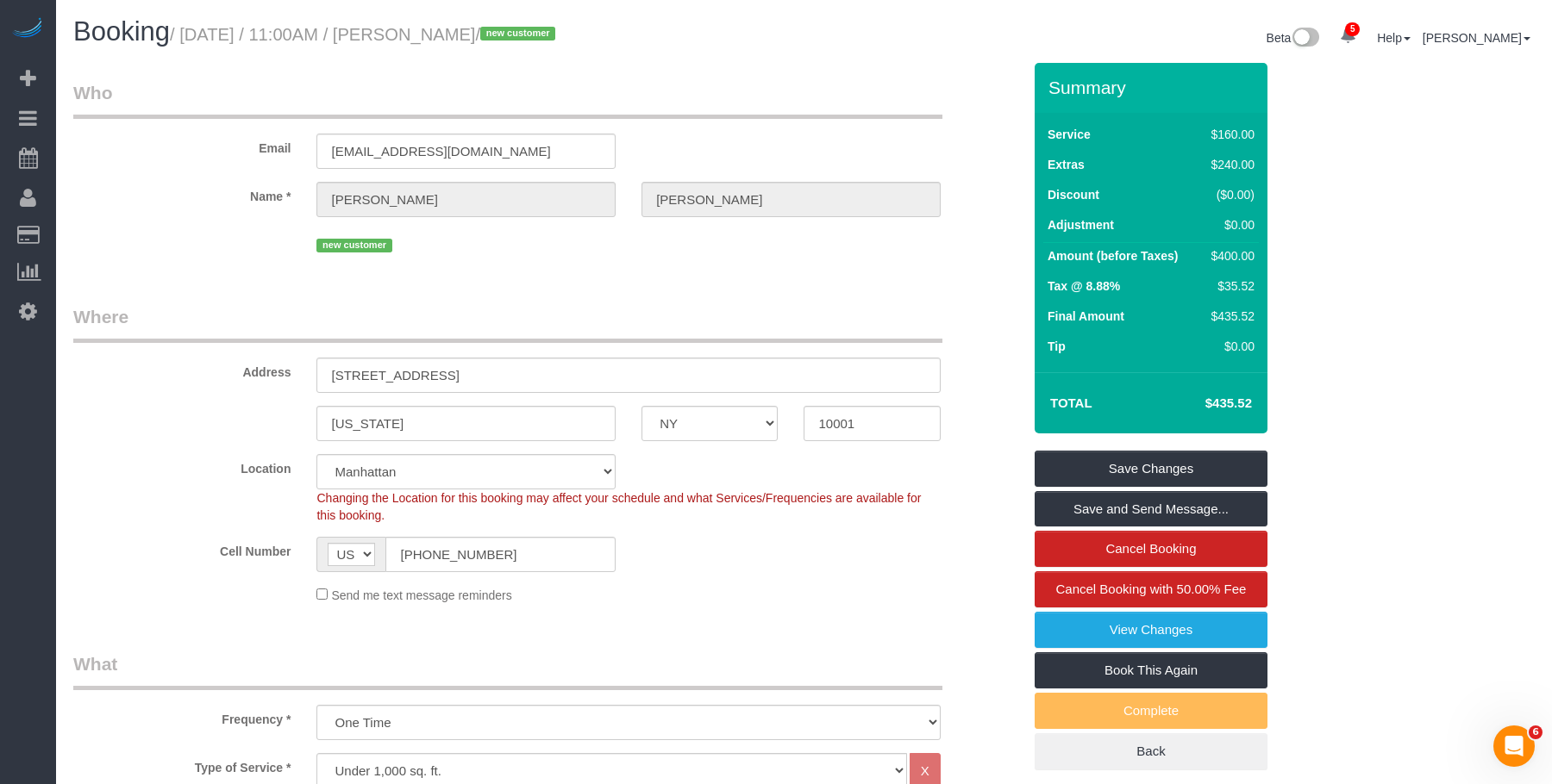
click at [604, 245] on div "new customer" at bounding box center [628, 243] width 623 height 27
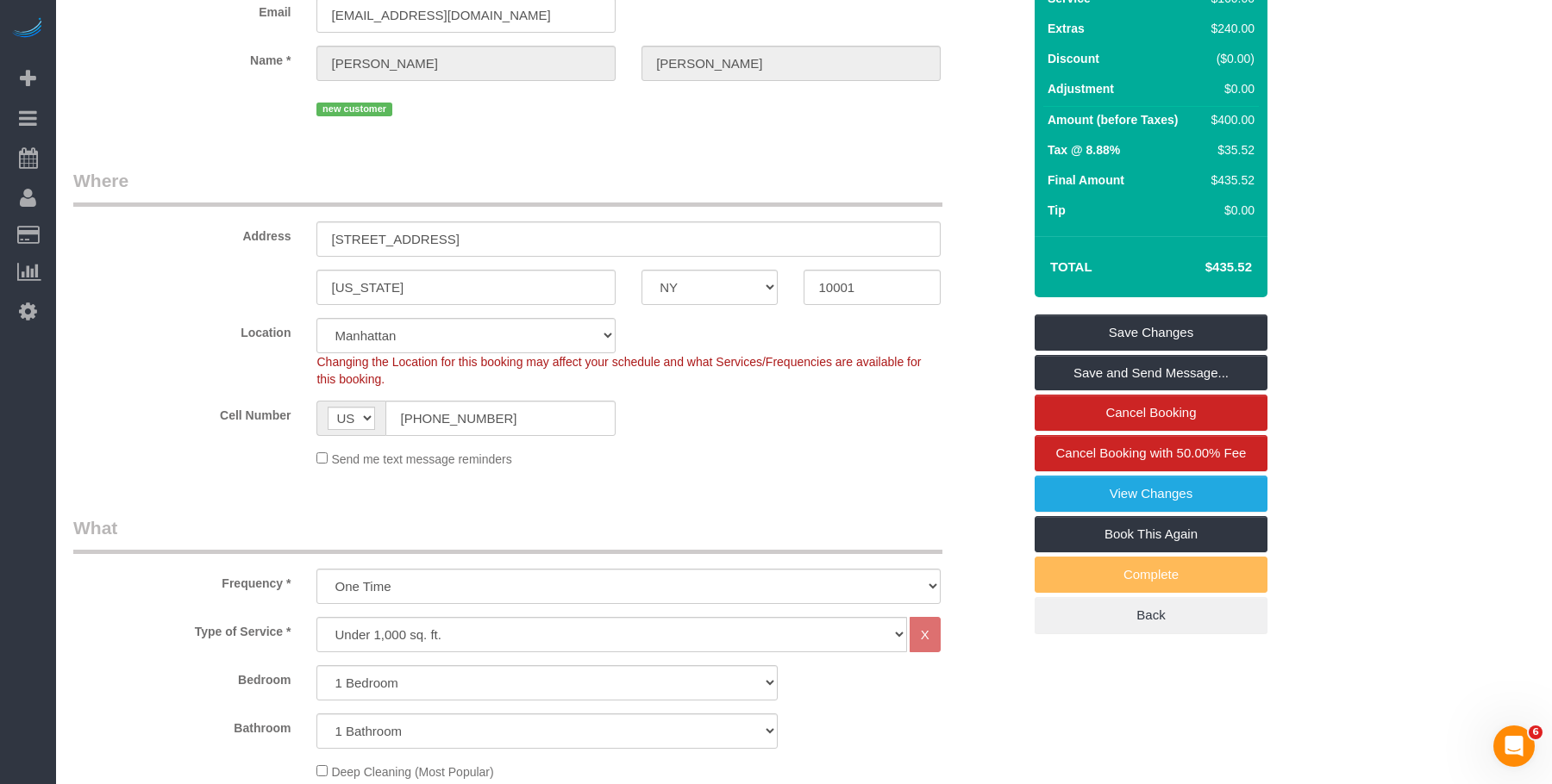
scroll to position [86, 0]
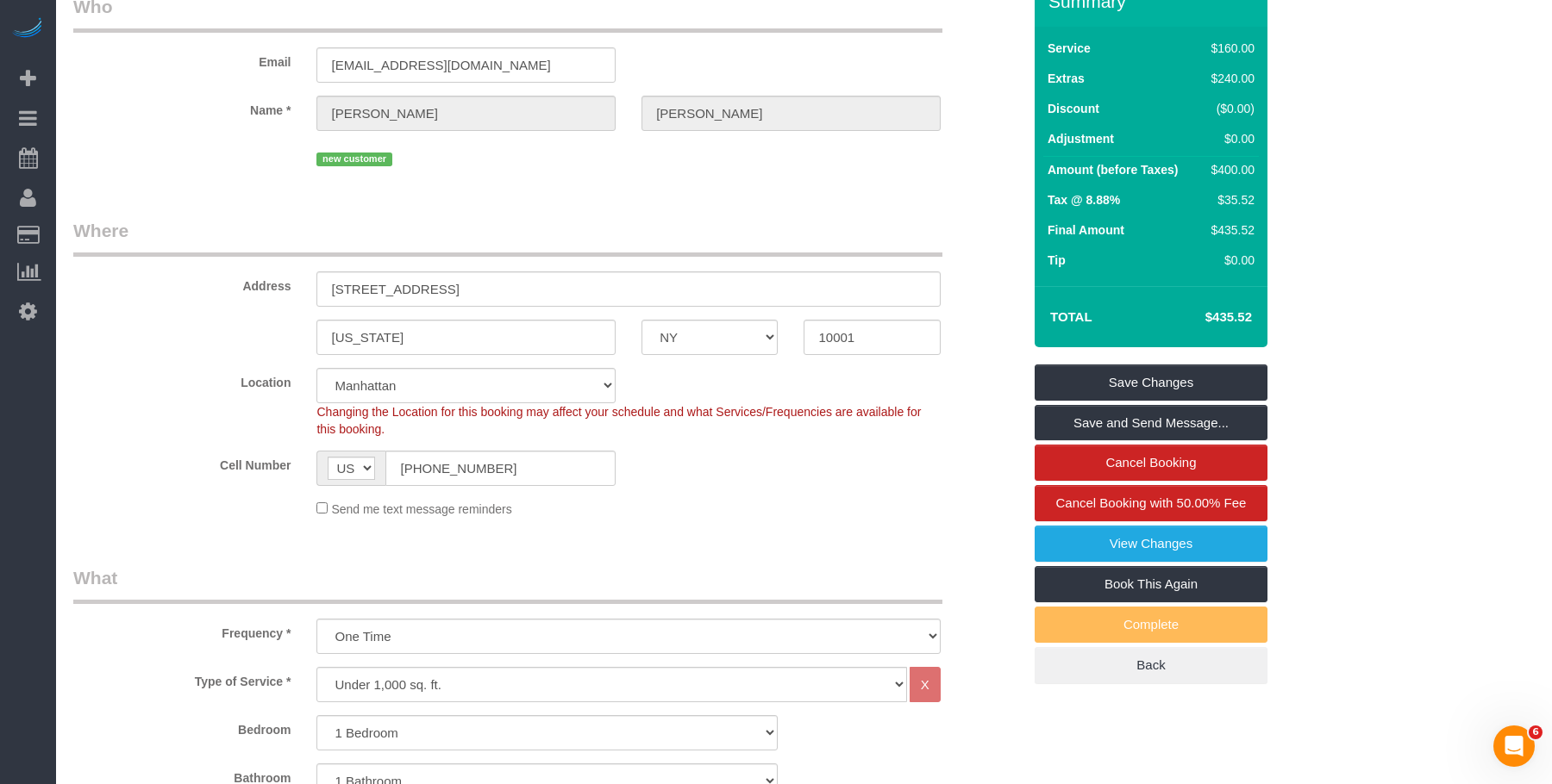
click at [708, 182] on fieldset "Who Email zoe.catherine96@gmail.com Name * Zoe Mongan new customer" at bounding box center [547, 88] width 948 height 190
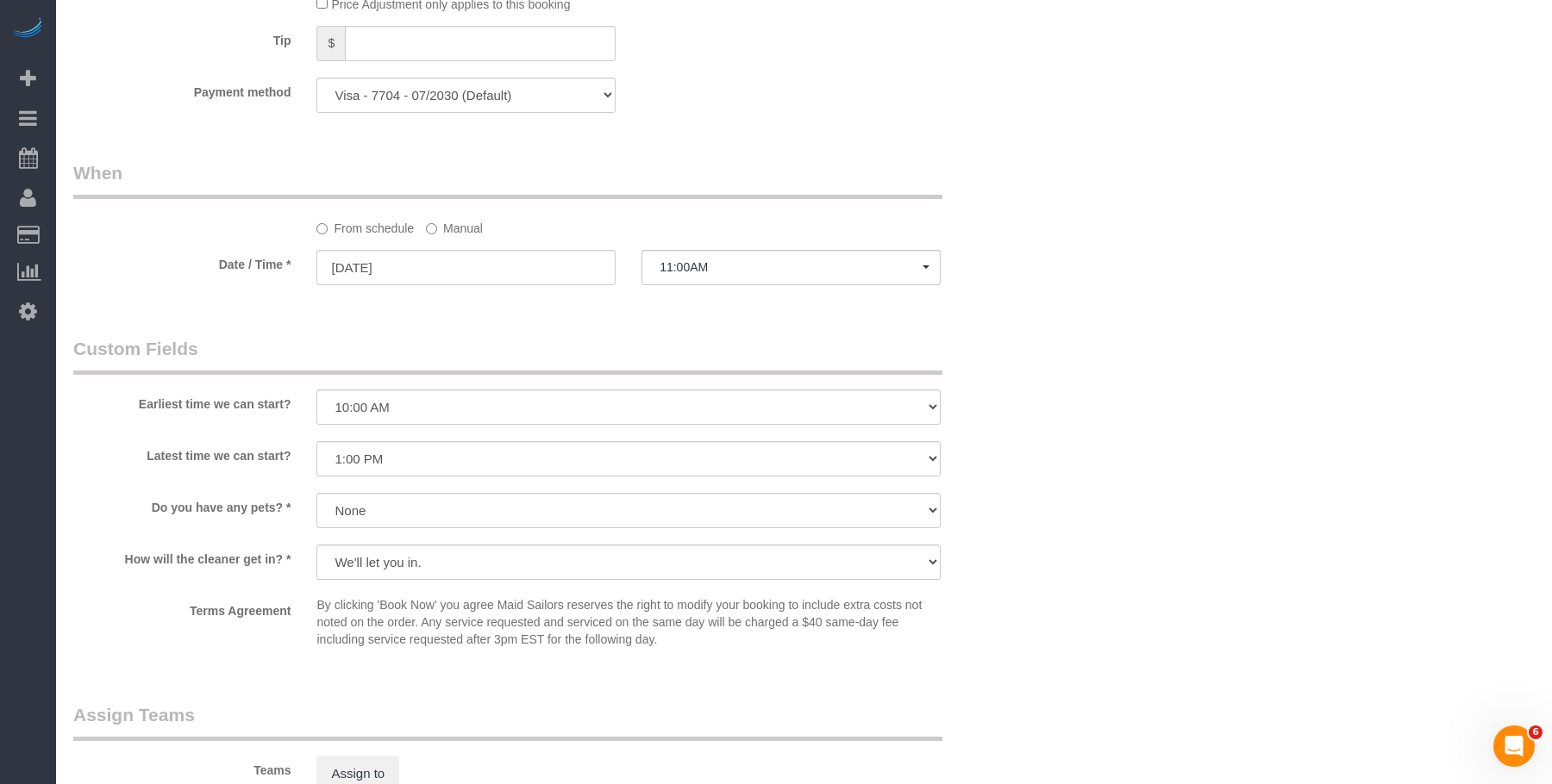
scroll to position [1551, 0]
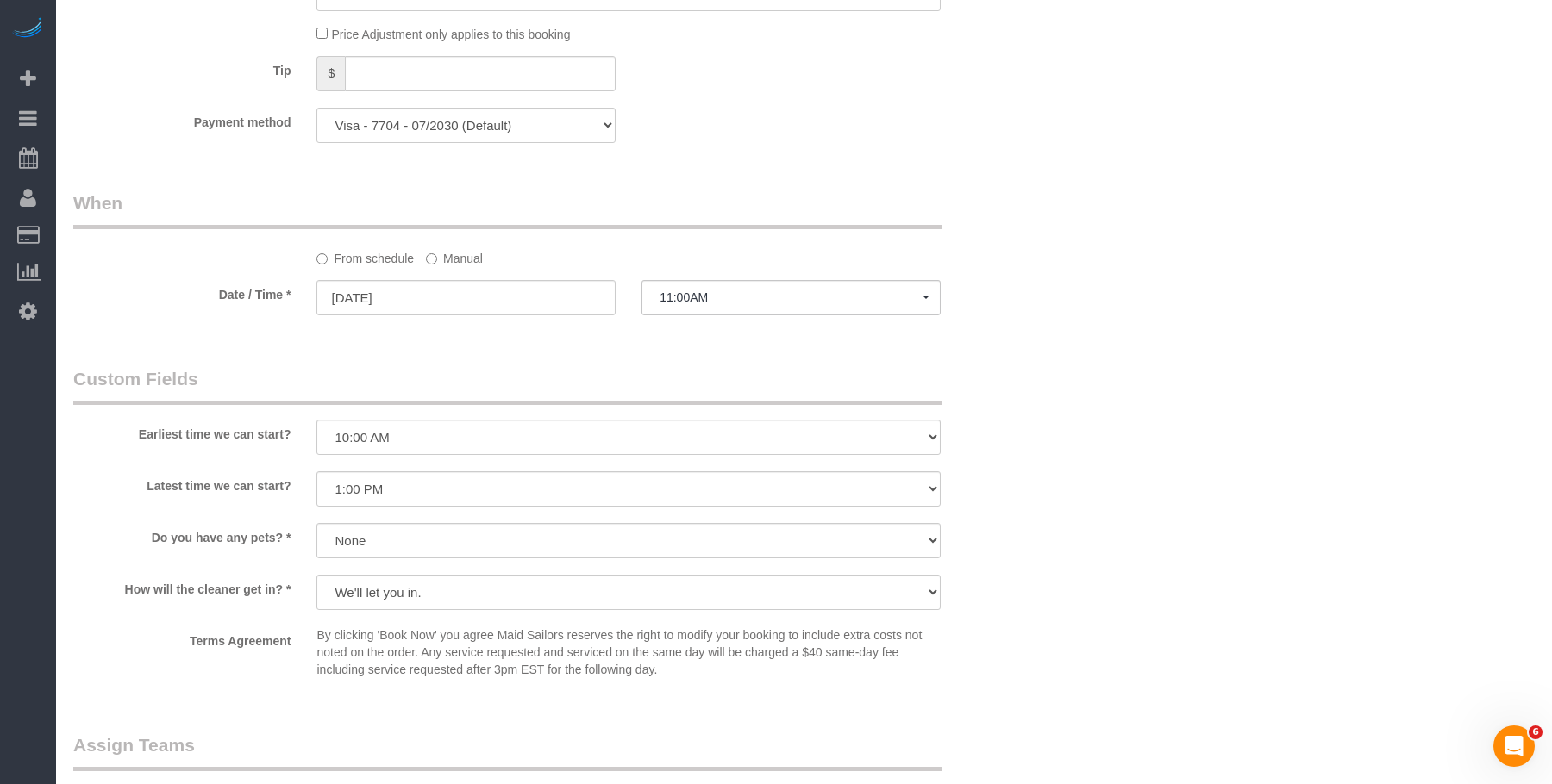
drag, startPoint x: 776, startPoint y: 133, endPoint x: 1266, endPoint y: 385, distance: 551.0
click at [777, 133] on div "Payment method Visa - 7704 - 07/2030 (Default) Add Credit Card ─────────────── …" at bounding box center [547, 126] width 974 height 35
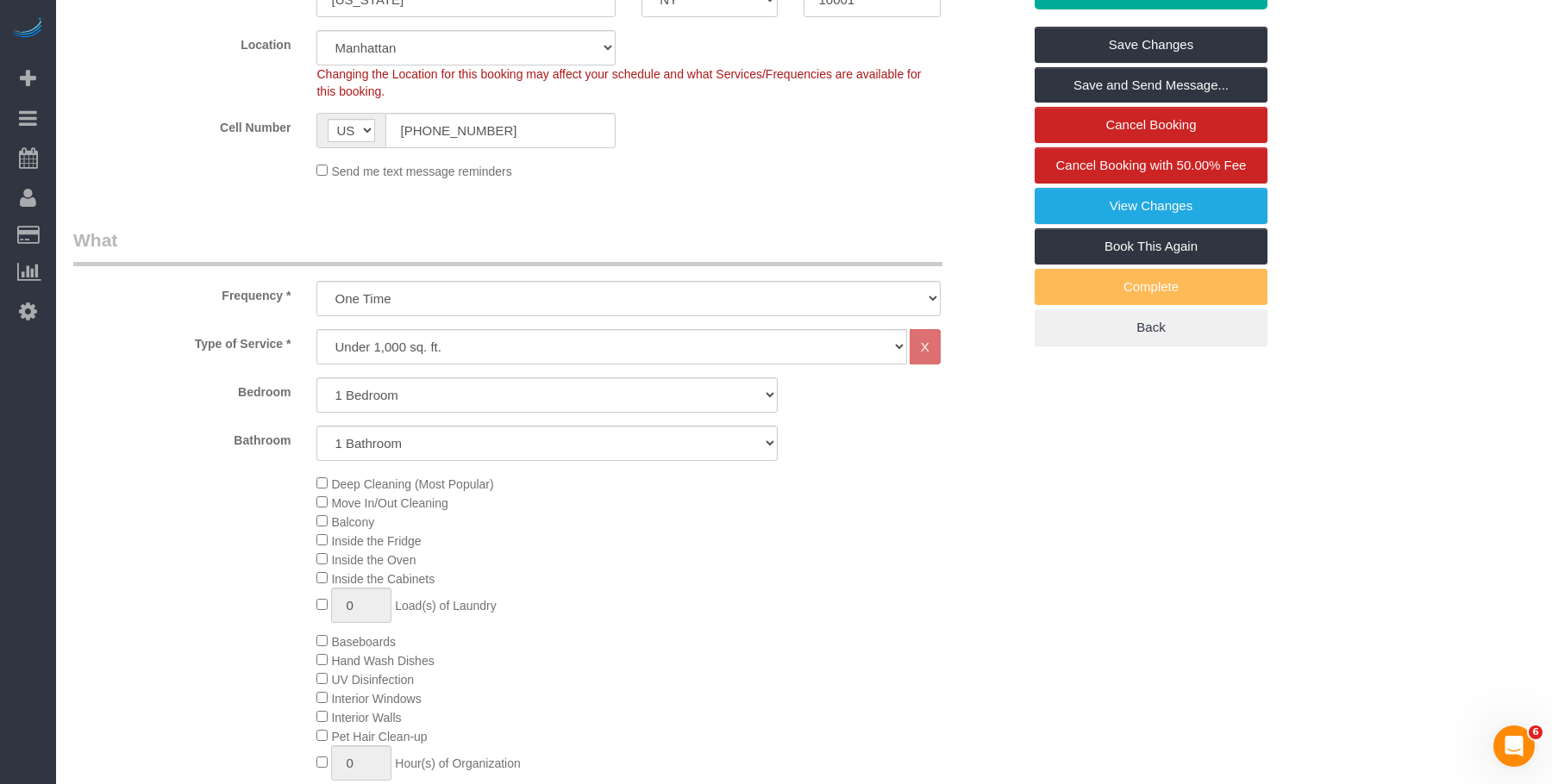
scroll to position [0, 0]
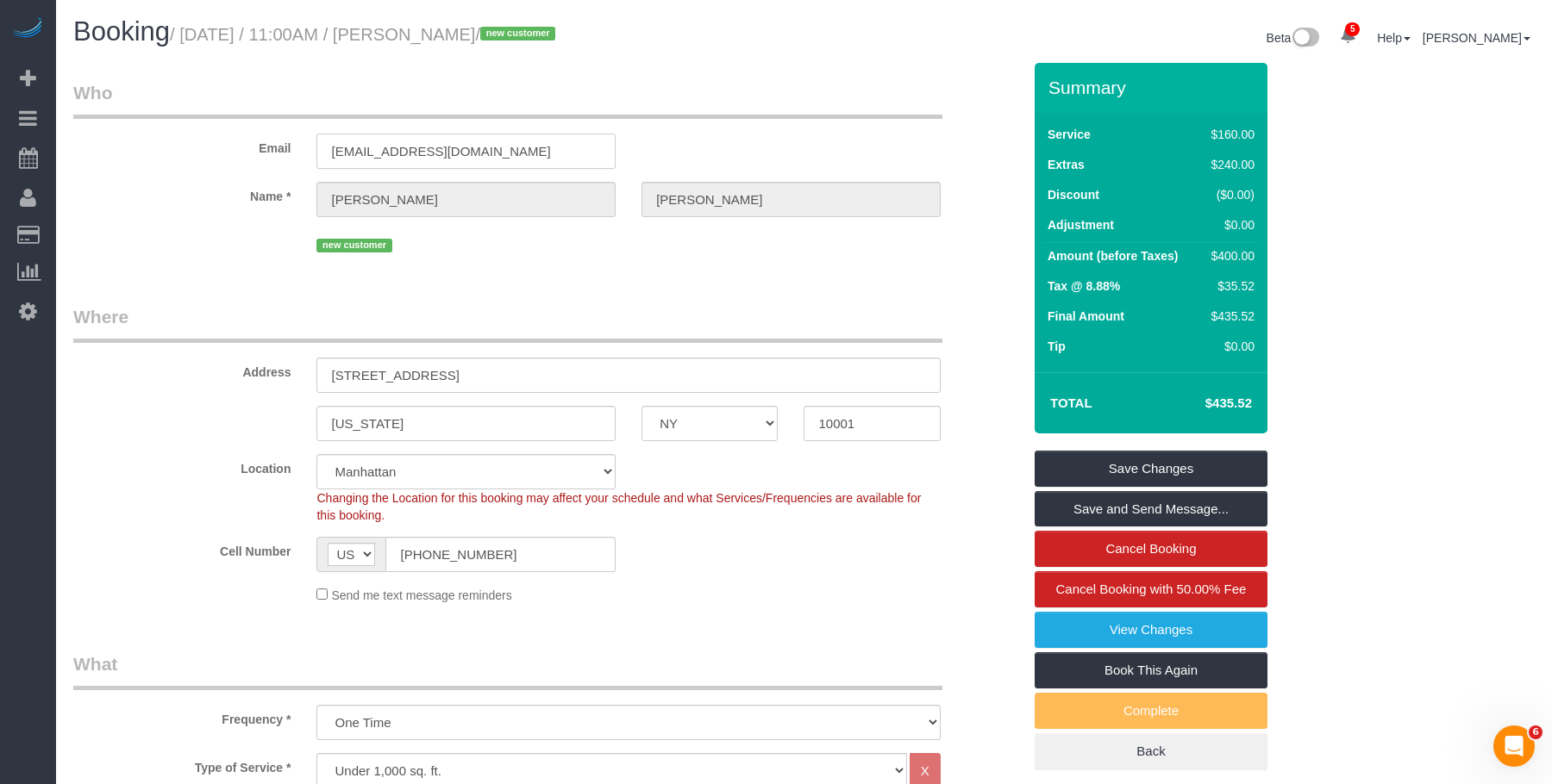
drag, startPoint x: 527, startPoint y: 156, endPoint x: 214, endPoint y: 149, distance: 313.1
click at [214, 149] on div "Email zoe.catherine96@gmail.com" at bounding box center [547, 125] width 974 height 89
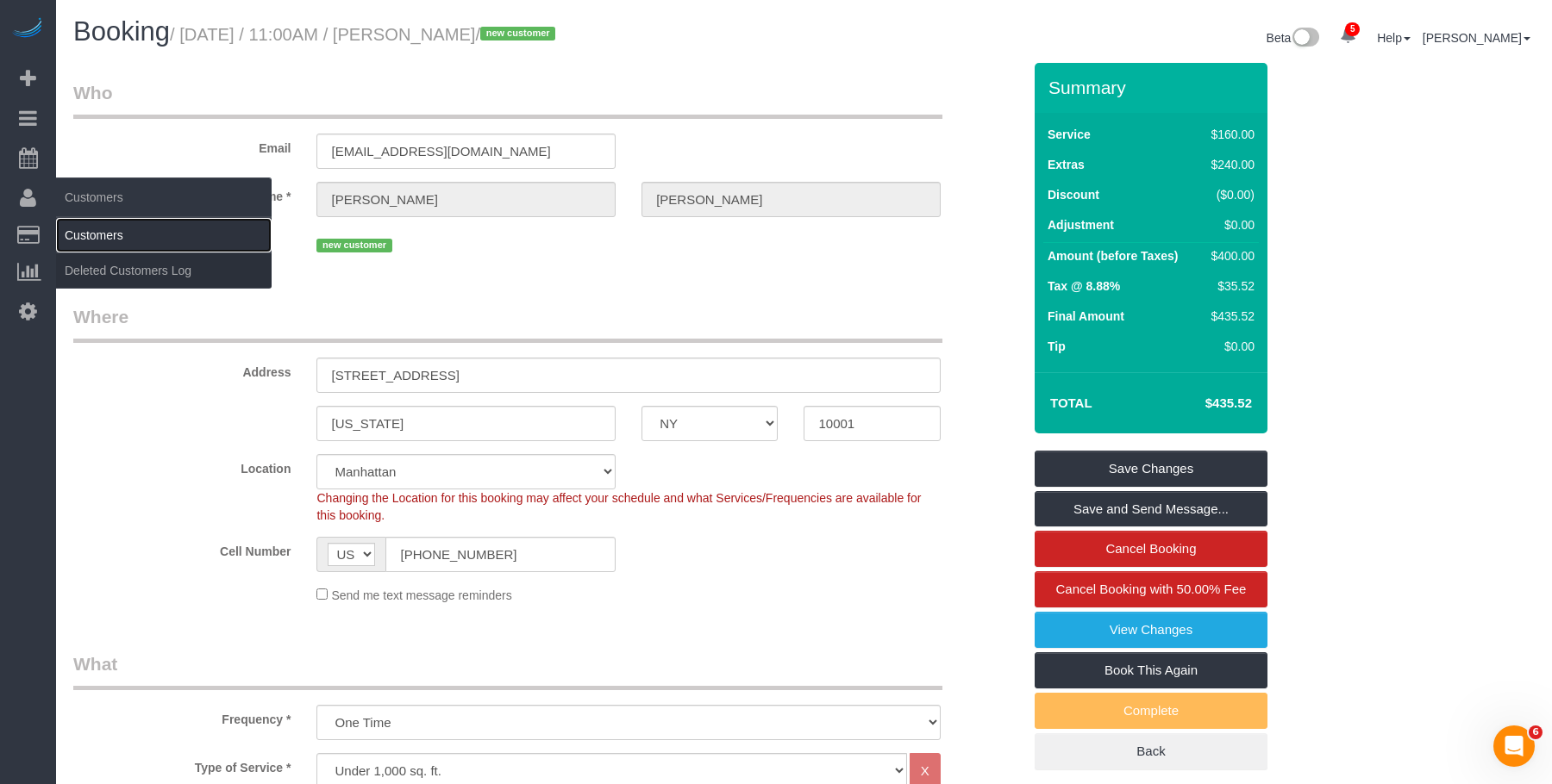
click at [104, 226] on link "Customers" at bounding box center [164, 235] width 216 height 34
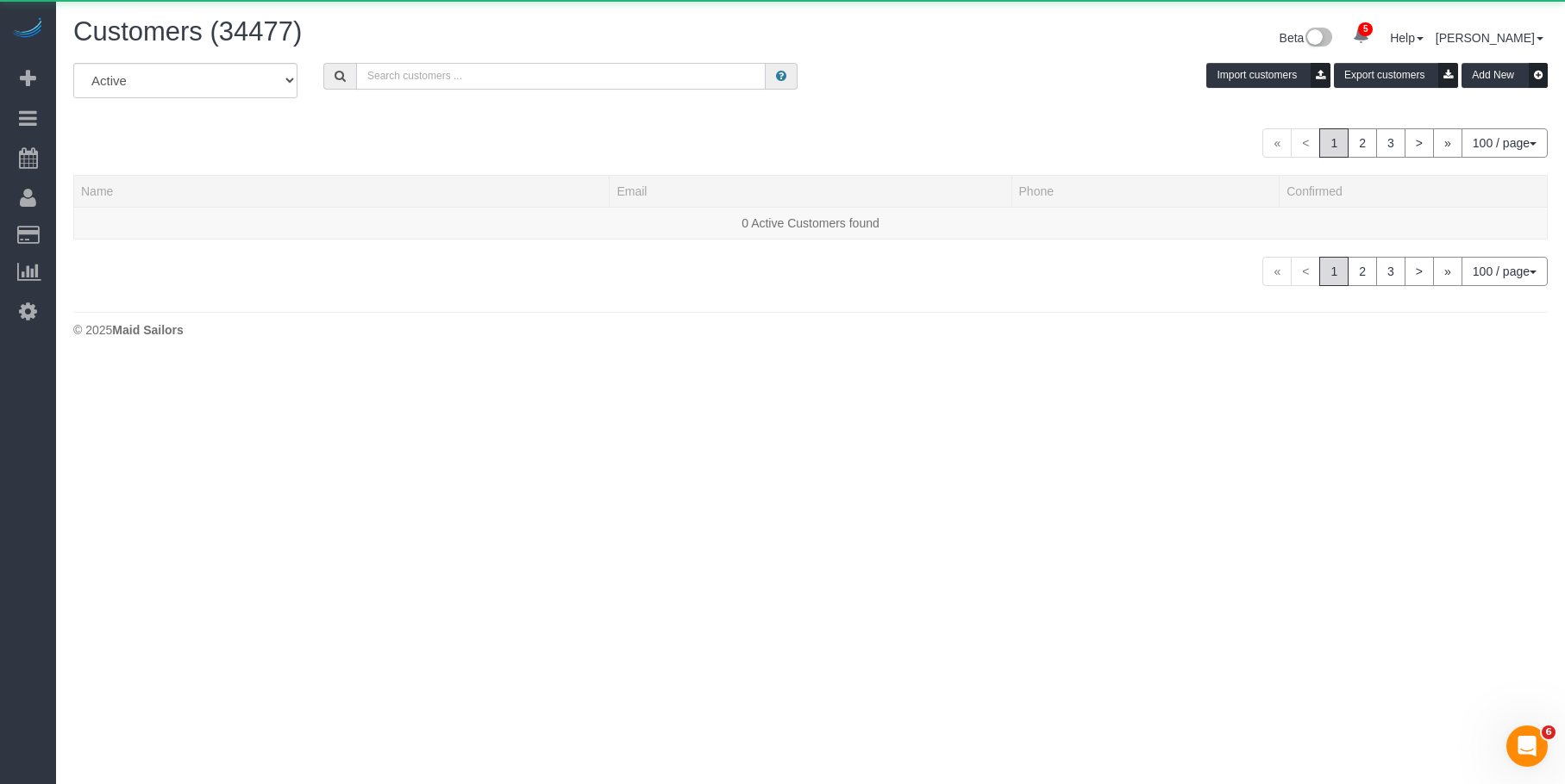
click at [611, 80] on input "text" at bounding box center [561, 76] width 410 height 27
paste input "zoe.catherine96@gmail.com"
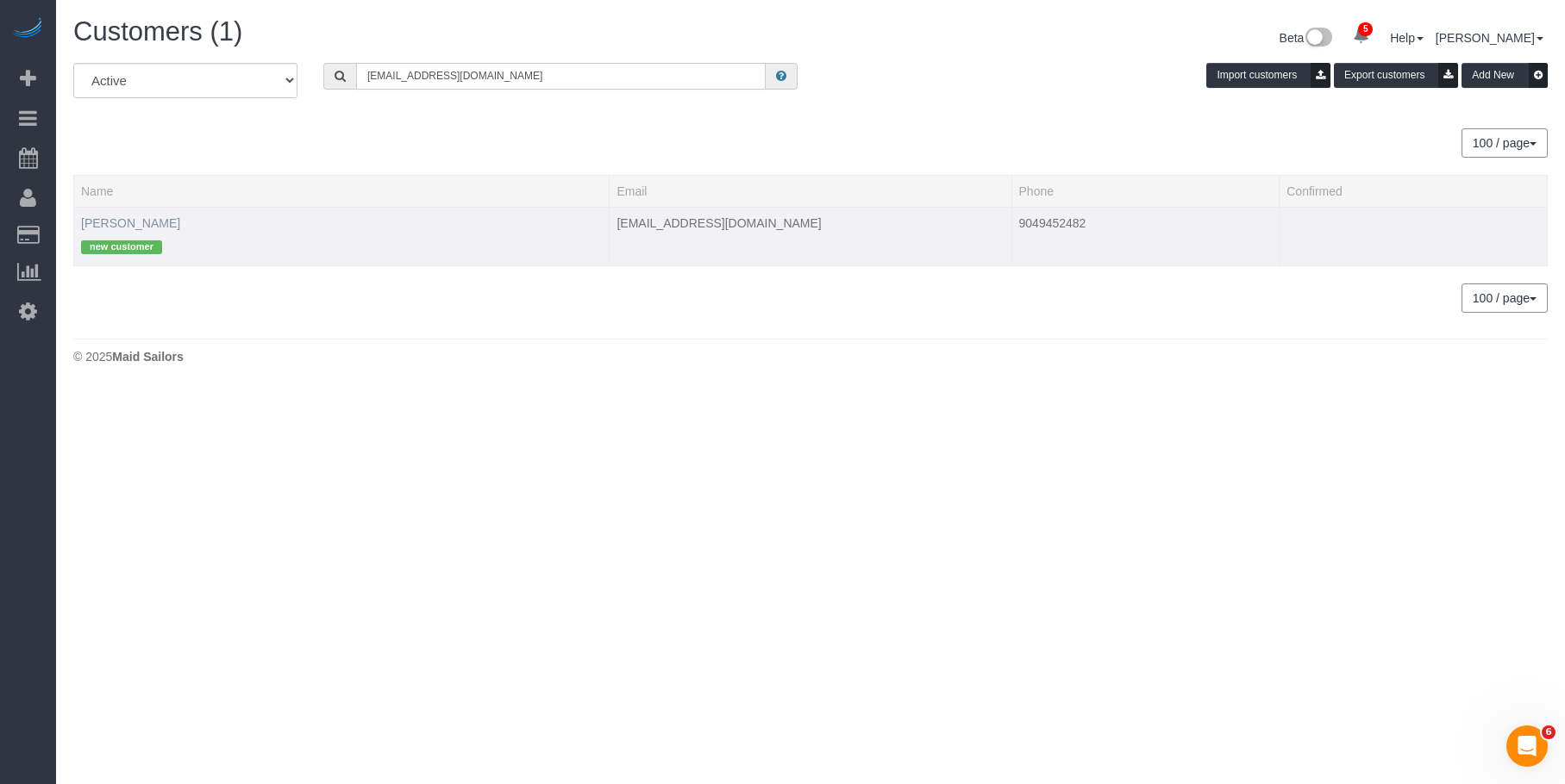
type input "zoe.catherine96@gmail.com"
click at [142, 222] on link "[PERSON_NAME]" at bounding box center [130, 223] width 99 height 14
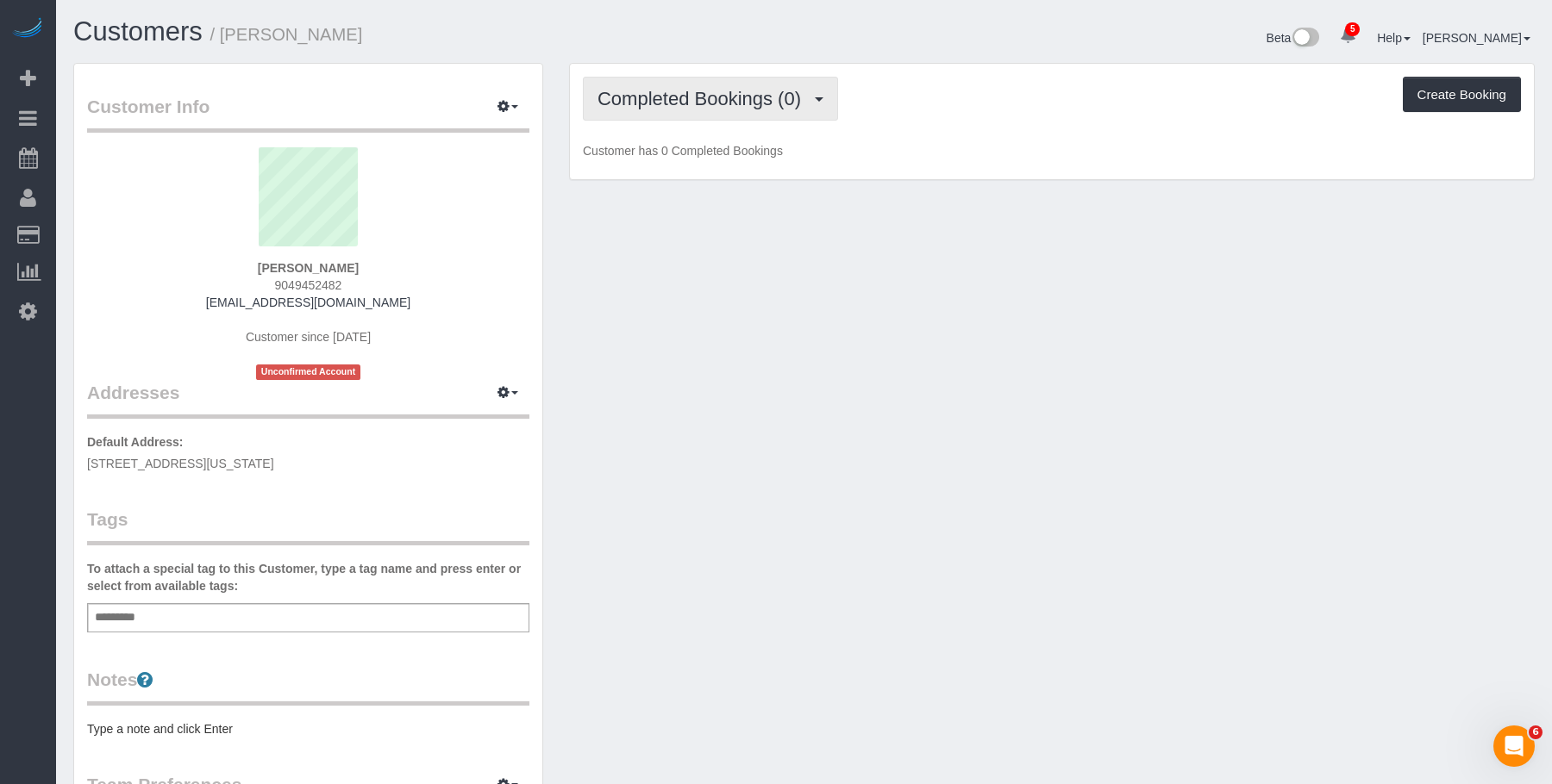
click at [676, 83] on button "Completed Bookings (0)" at bounding box center [710, 99] width 255 height 44
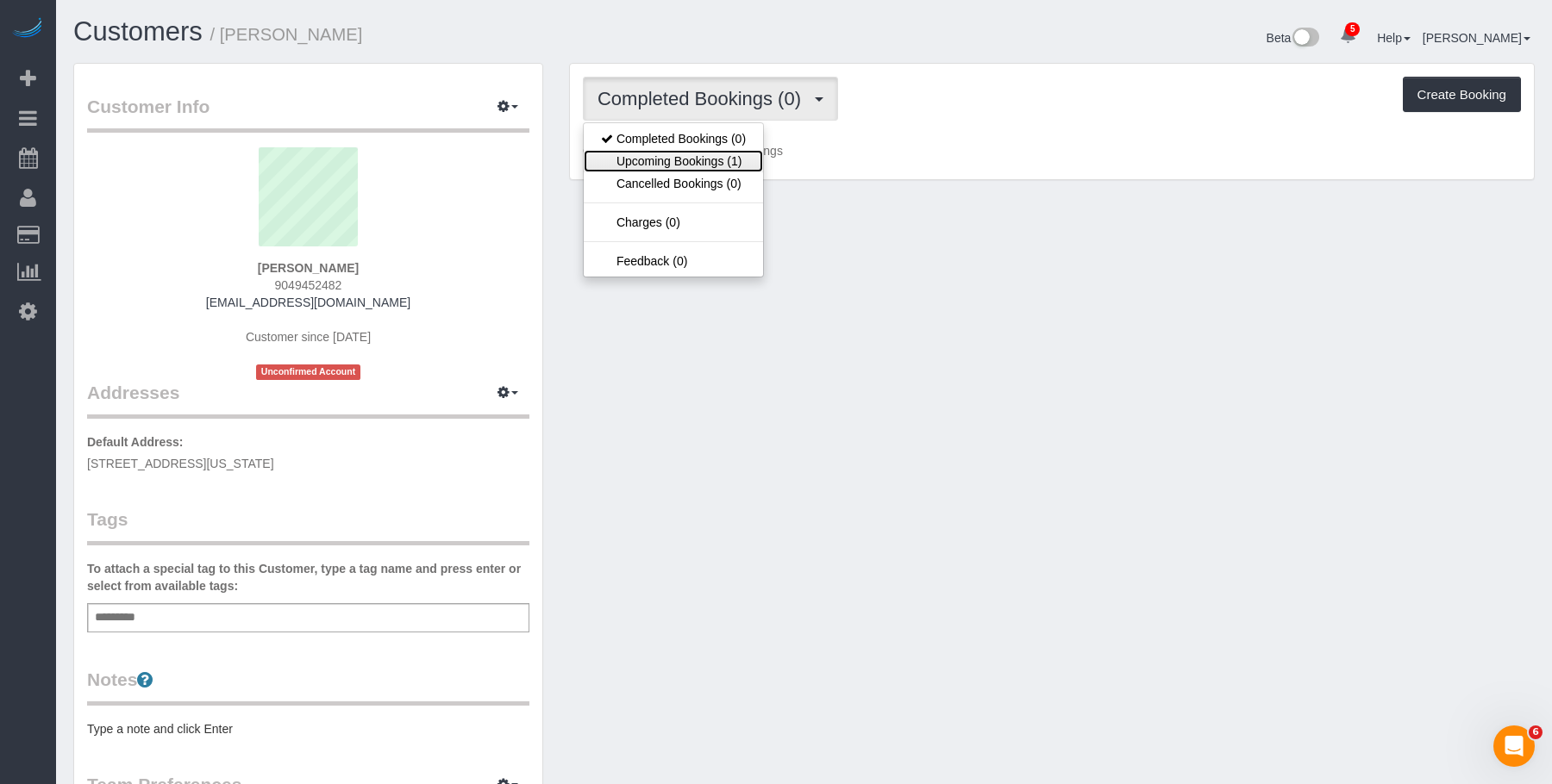
click at [681, 159] on link "Upcoming Bookings (1)" at bounding box center [673, 161] width 179 height 22
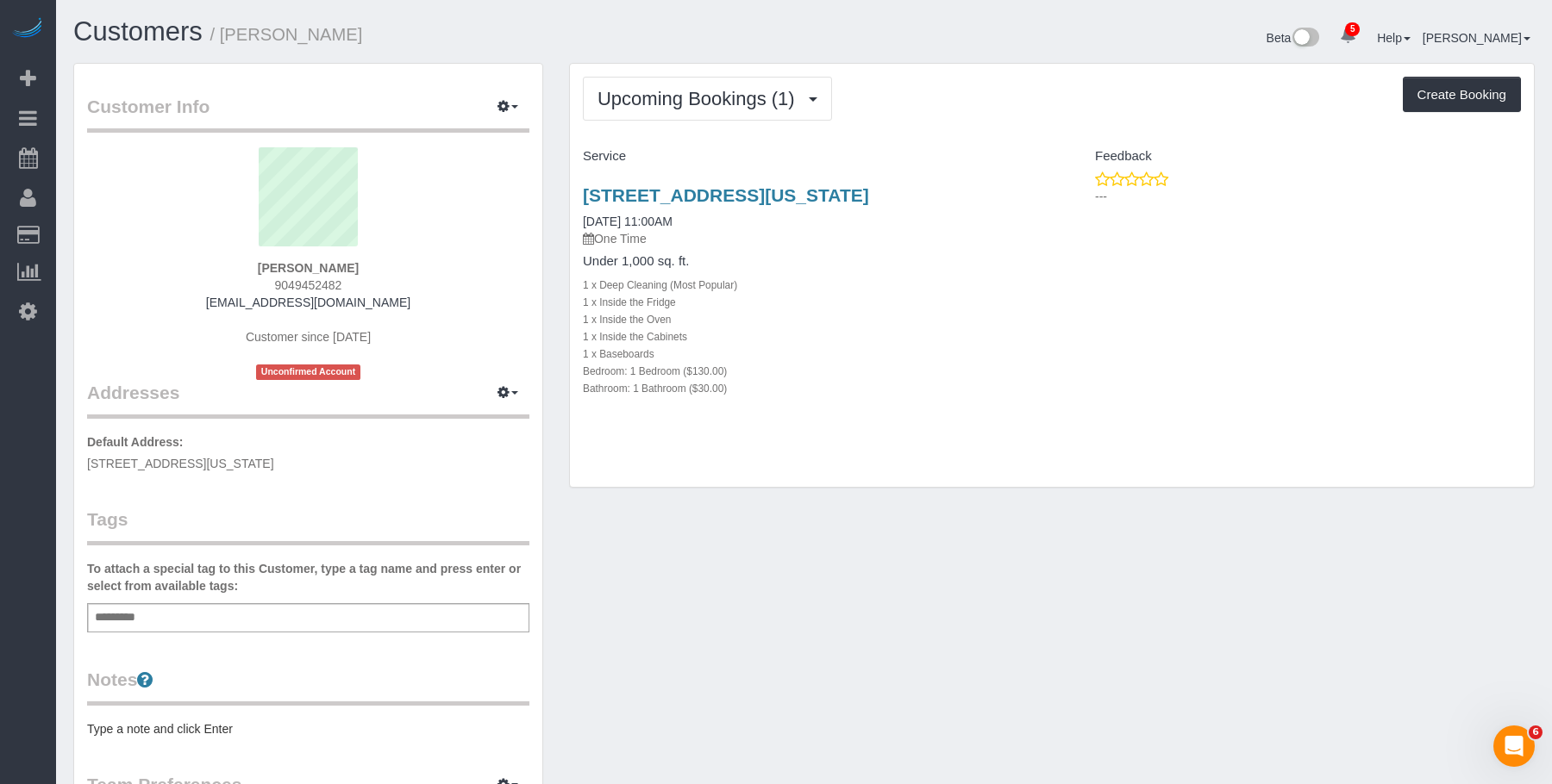
click at [831, 283] on div "1 x Deep Cleaning (Most Popular)" at bounding box center [810, 284] width 456 height 18
drag, startPoint x: 224, startPoint y: 28, endPoint x: 474, endPoint y: 14, distance: 250.4
click at [413, 28] on h1 "Customers / Zoe Mongan" at bounding box center [432, 32] width 718 height 30
copy small "[PERSON_NAME]"
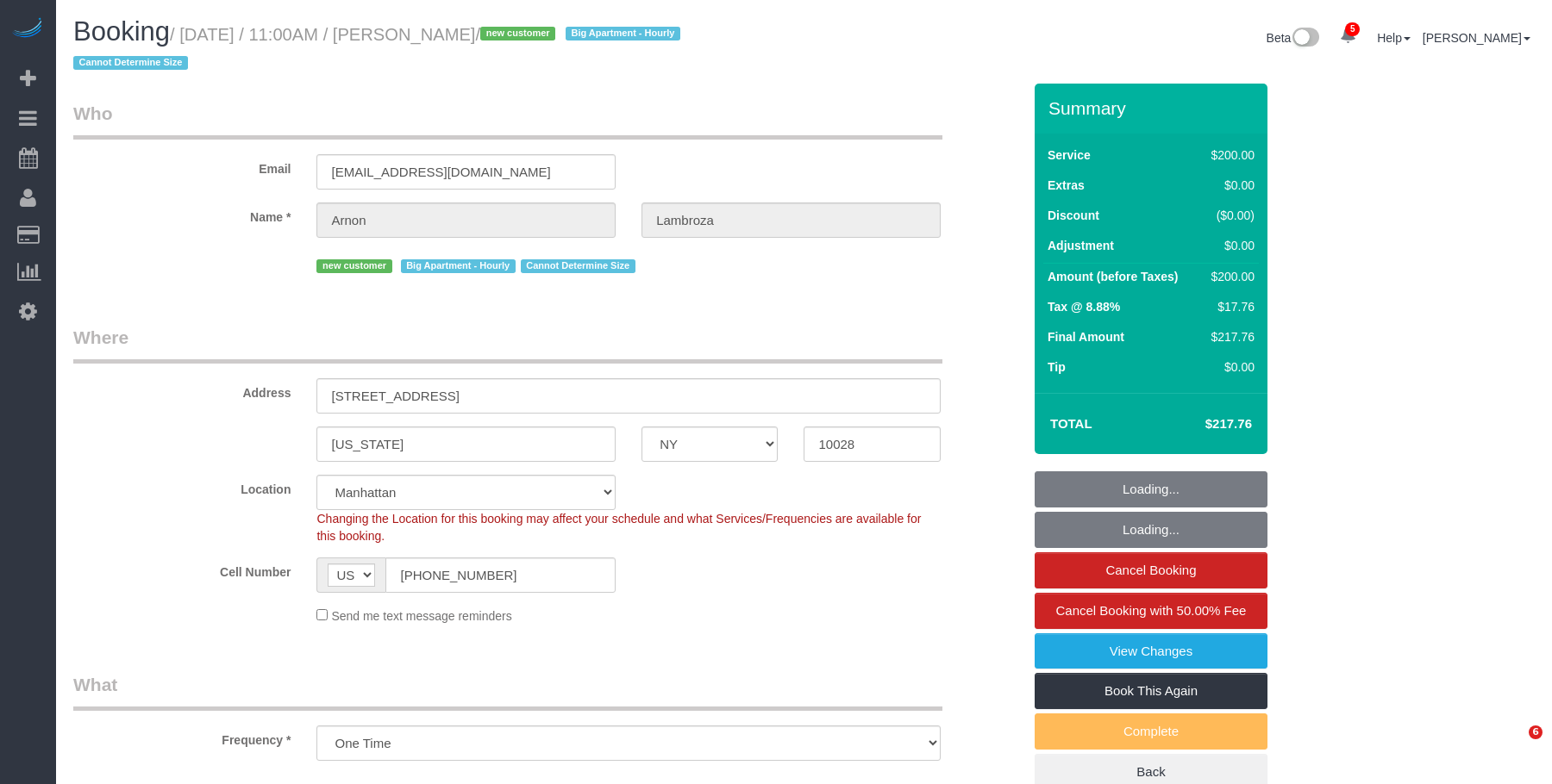
select select "NY"
drag, startPoint x: 0, startPoint y: 0, endPoint x: 744, endPoint y: 324, distance: 811.5
click at [894, 81] on div "Booking / [DATE] / 11:00AM / [PERSON_NAME] / new customer Big Apartment - Hourl…" at bounding box center [804, 51] width 1487 height 67
select select "object:758"
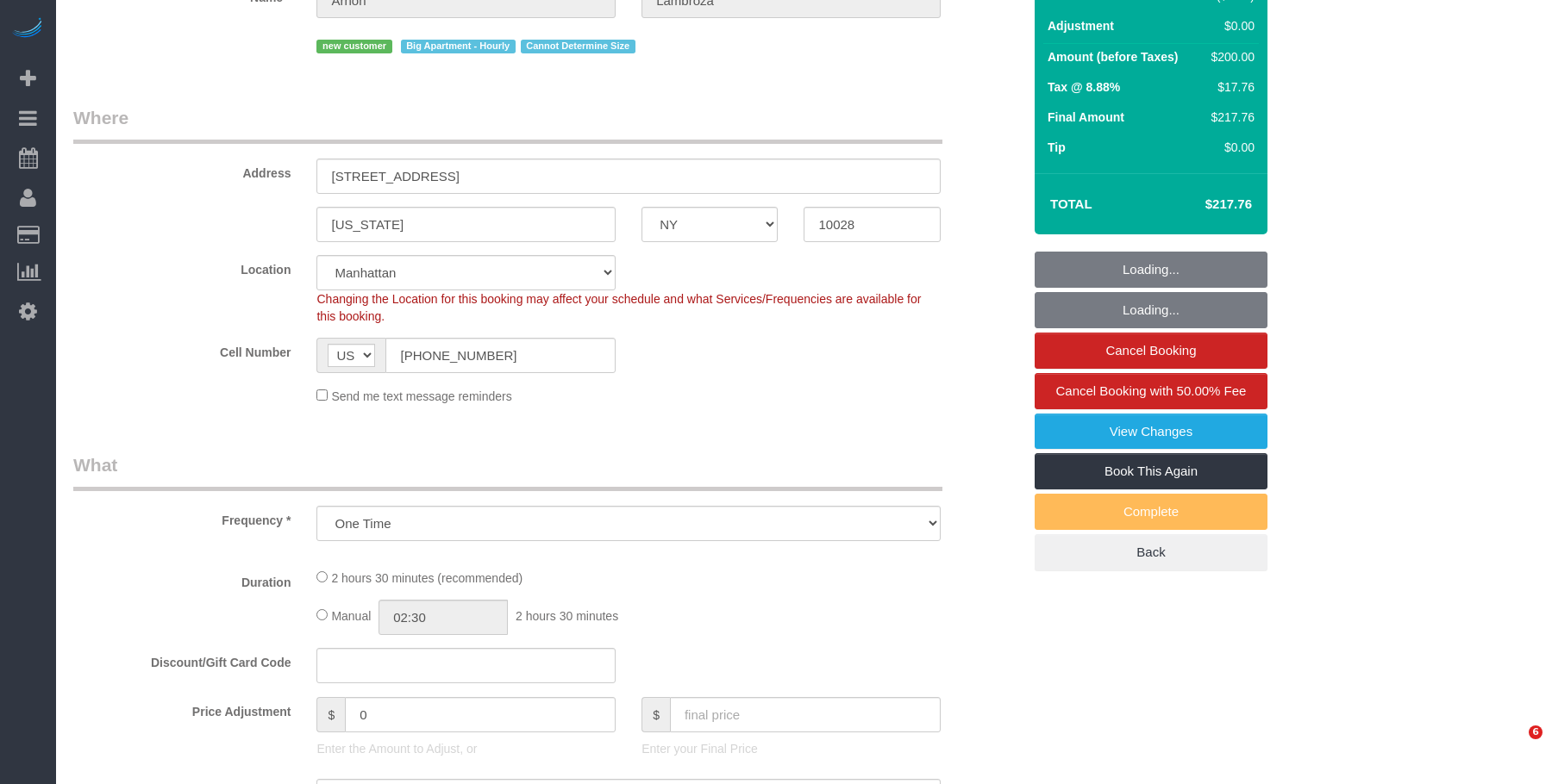
select select "150"
select select "number:59"
select select "number:90"
select select "number:15"
select select "number:6"
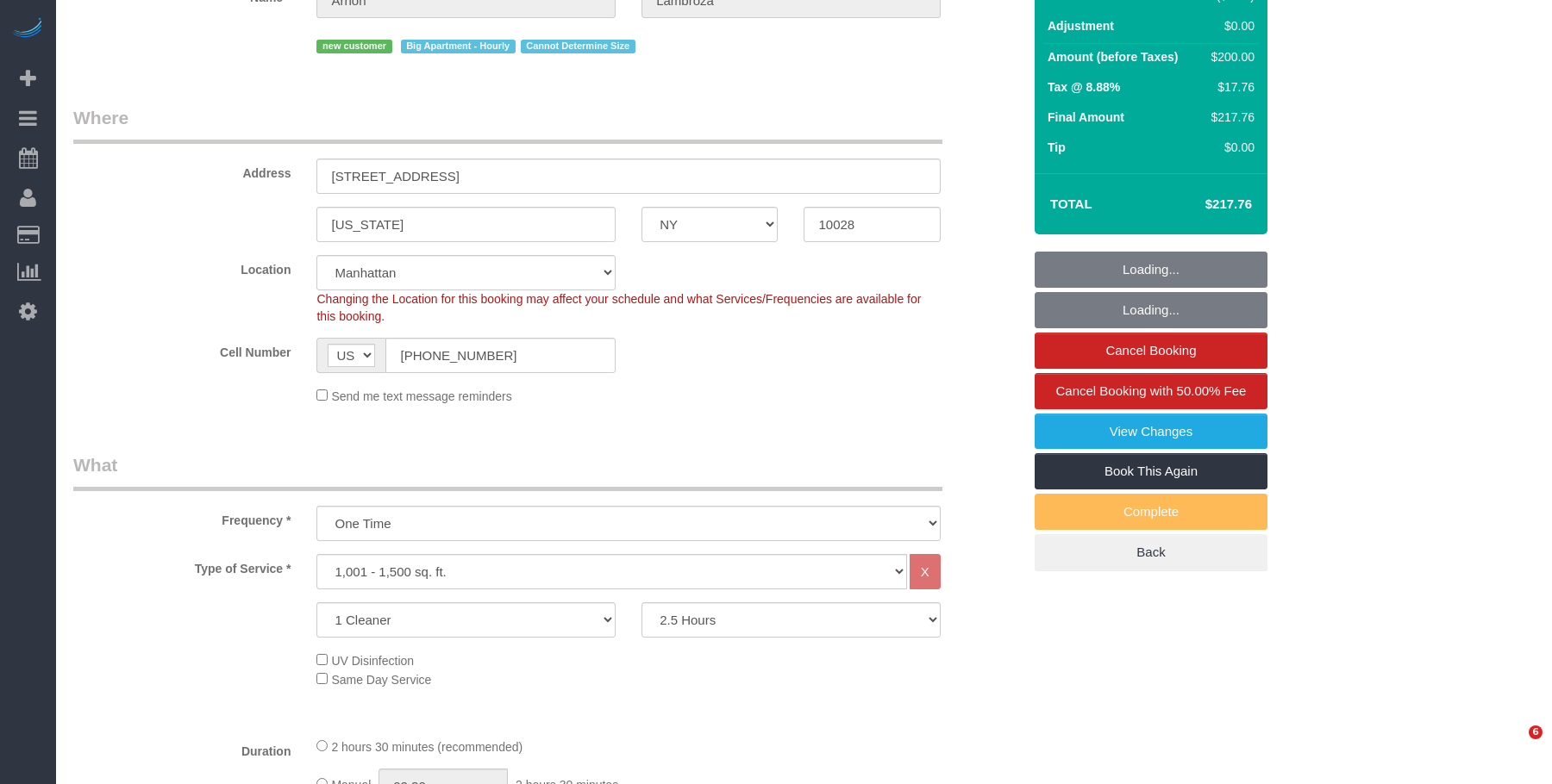
scroll to position [259, 0]
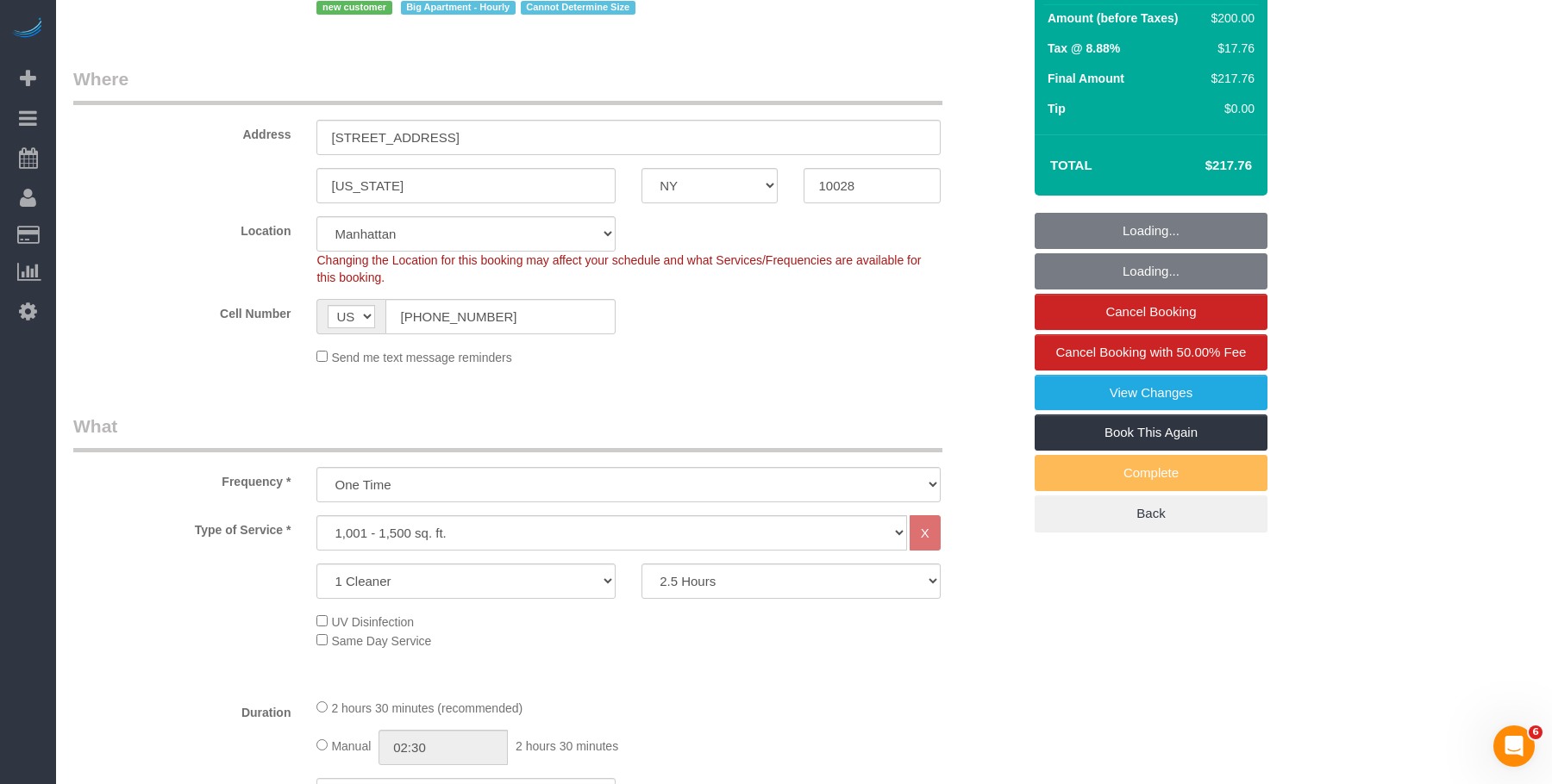
select select "spot1"
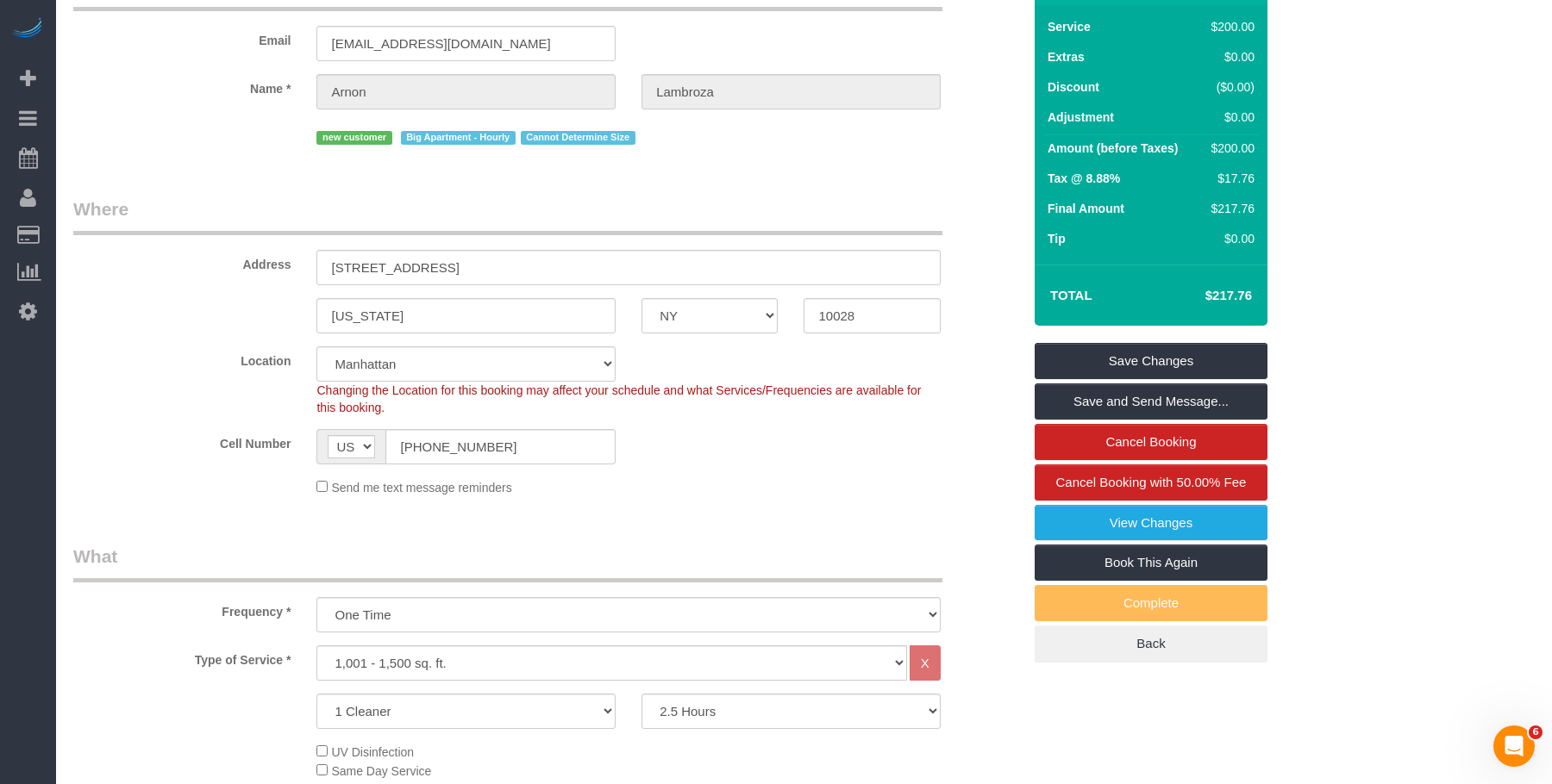
scroll to position [0, 0]
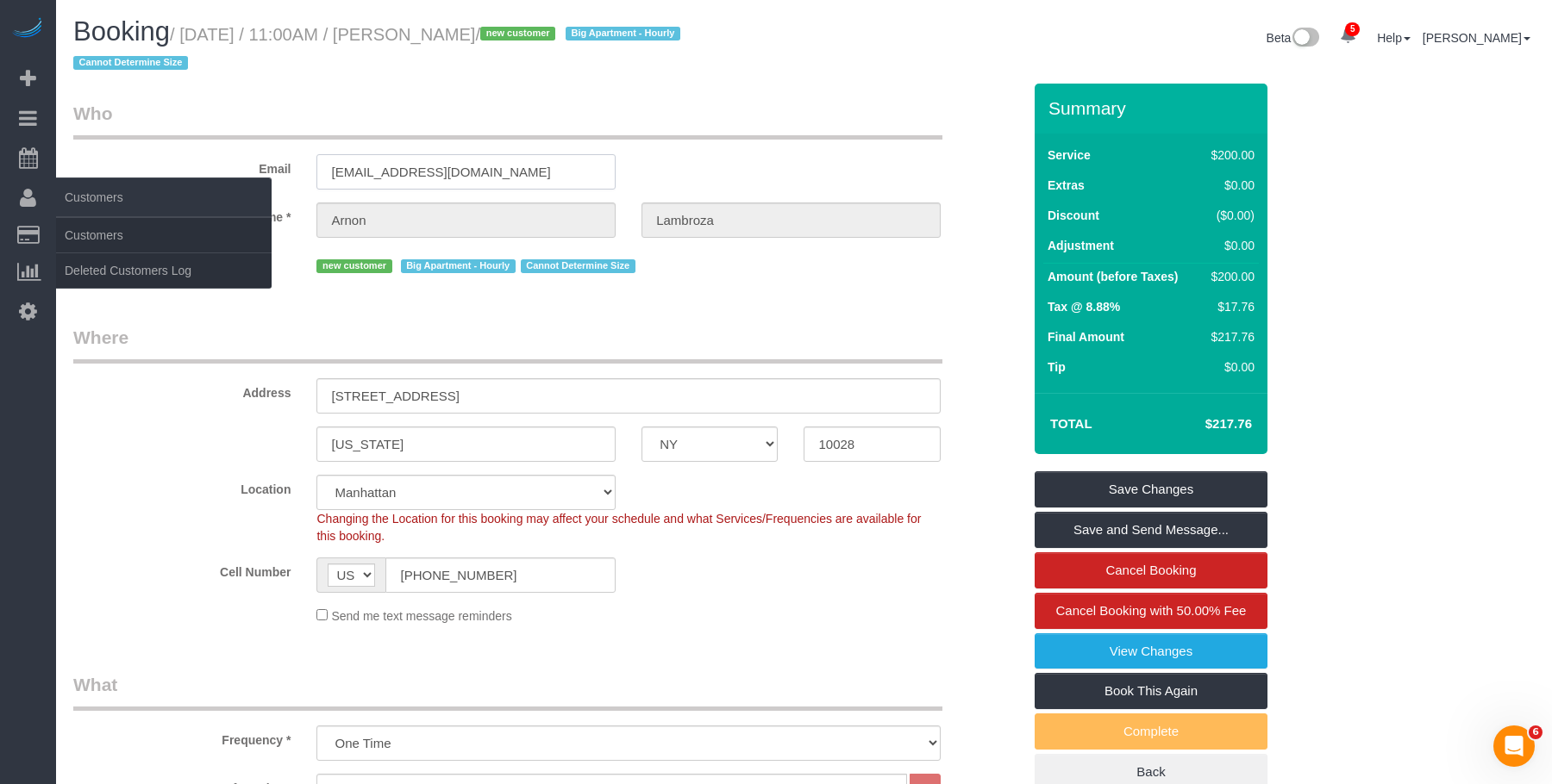
drag, startPoint x: 466, startPoint y: 172, endPoint x: 35, endPoint y: 212, distance: 432.9
click at [174, 170] on div "Email alambroza@aol.com" at bounding box center [547, 145] width 974 height 89
click at [98, 226] on link "Customers" at bounding box center [164, 235] width 216 height 34
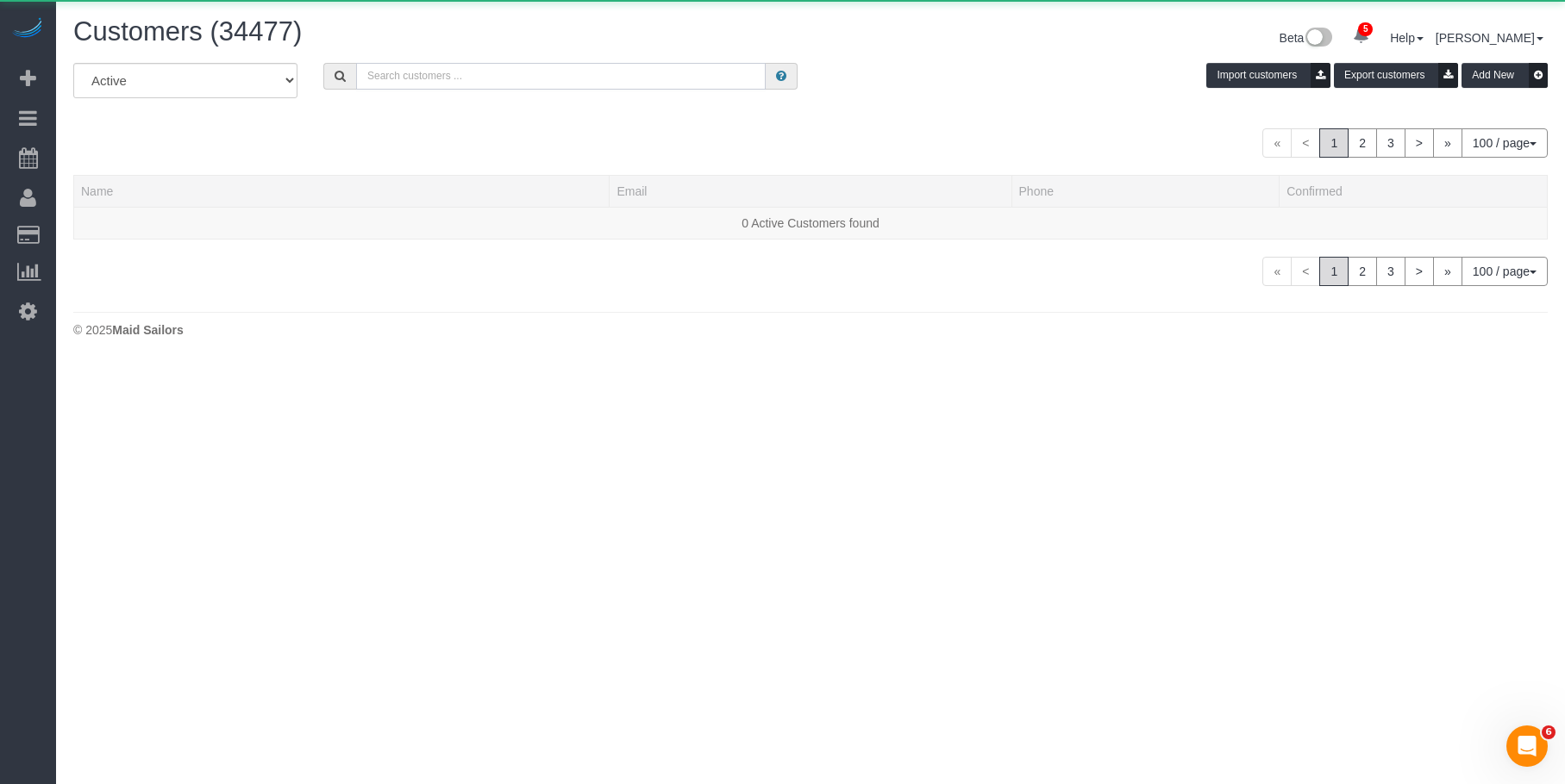
click at [509, 72] on input "text" at bounding box center [561, 76] width 410 height 27
paste input "[EMAIL_ADDRESS][DOMAIN_NAME]"
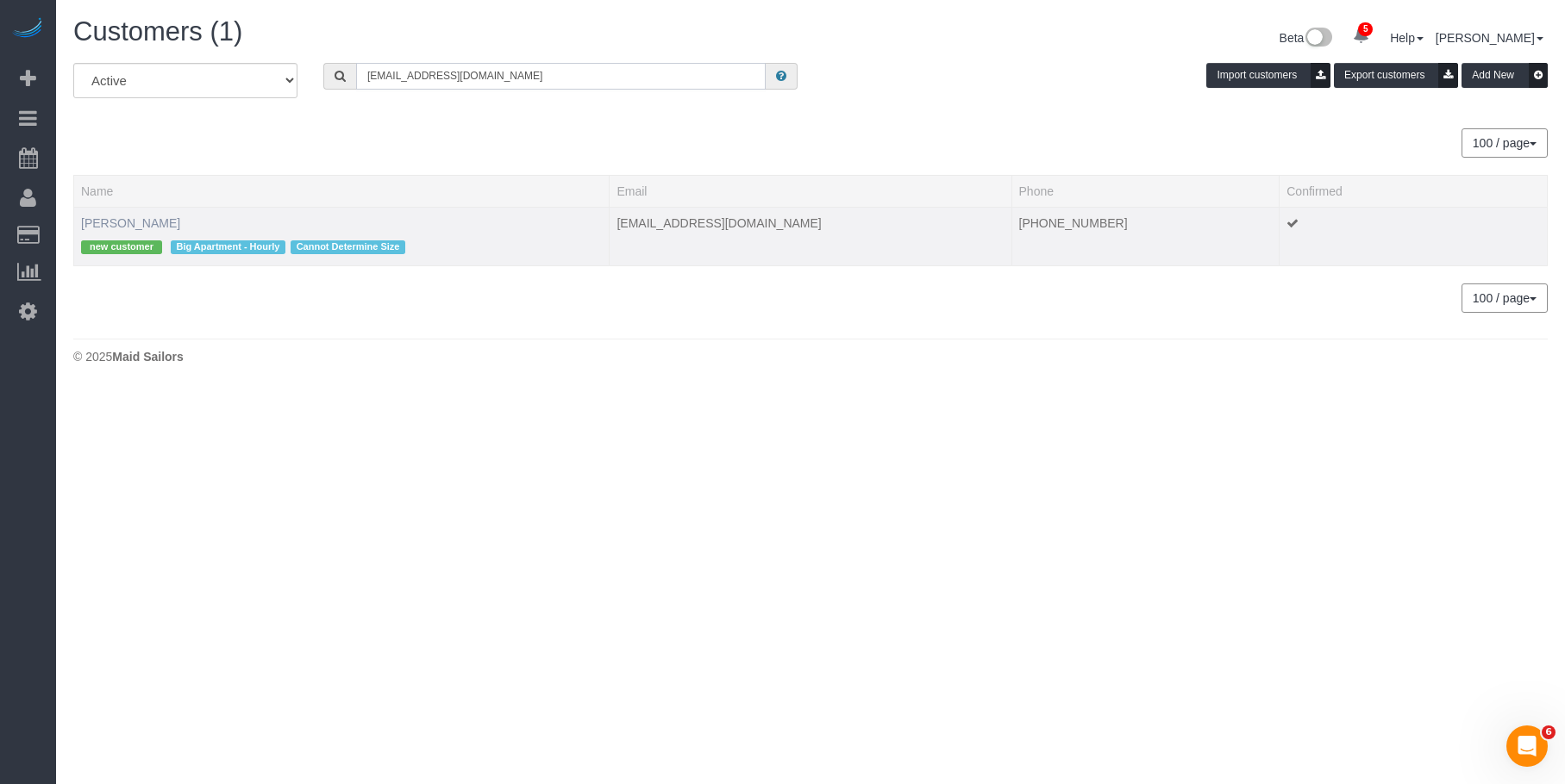
type input "[EMAIL_ADDRESS][DOMAIN_NAME]"
click at [86, 225] on link "[PERSON_NAME]" at bounding box center [130, 223] width 99 height 14
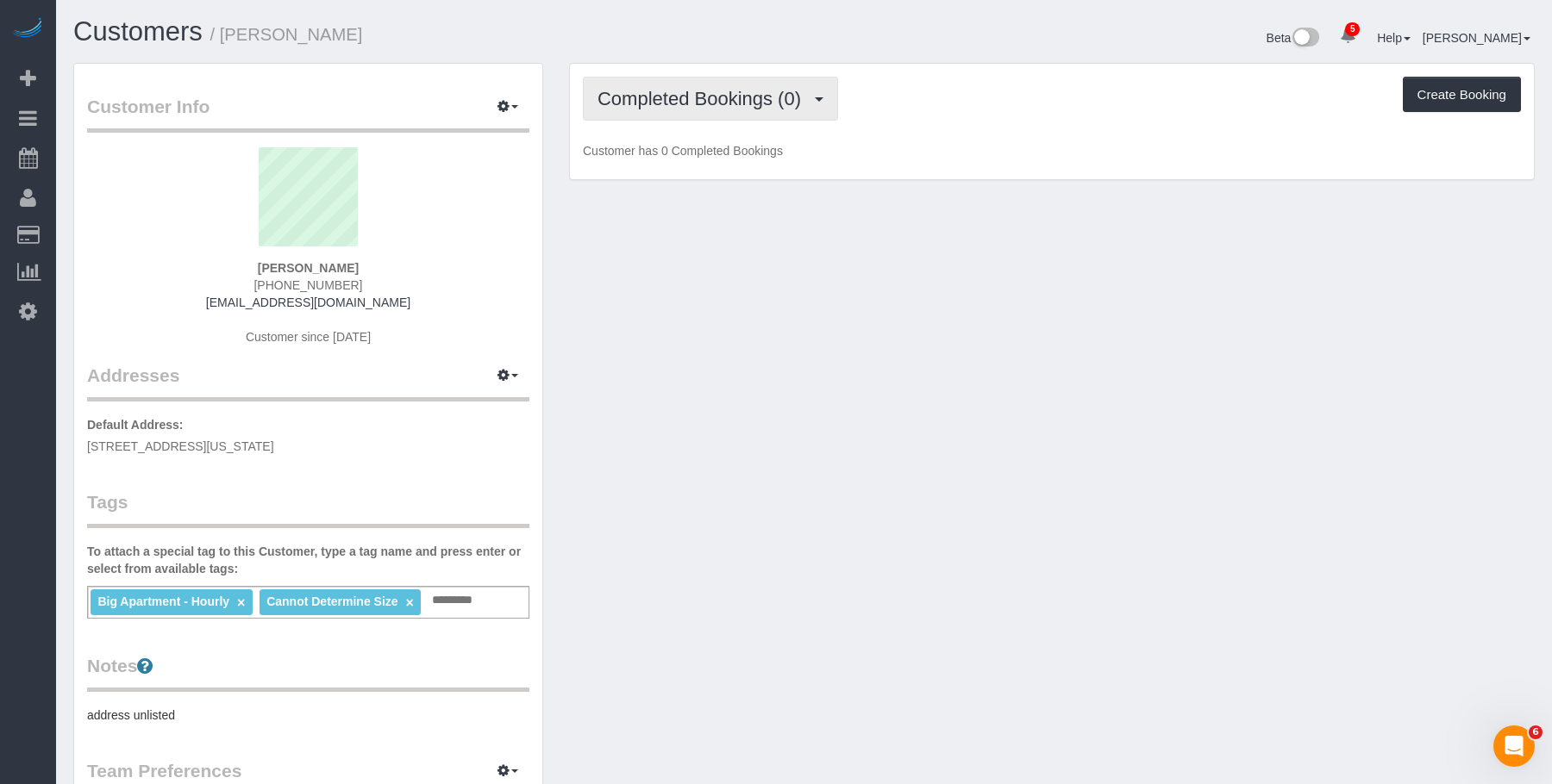
click at [674, 94] on span "Completed Bookings (0)" at bounding box center [703, 98] width 212 height 21
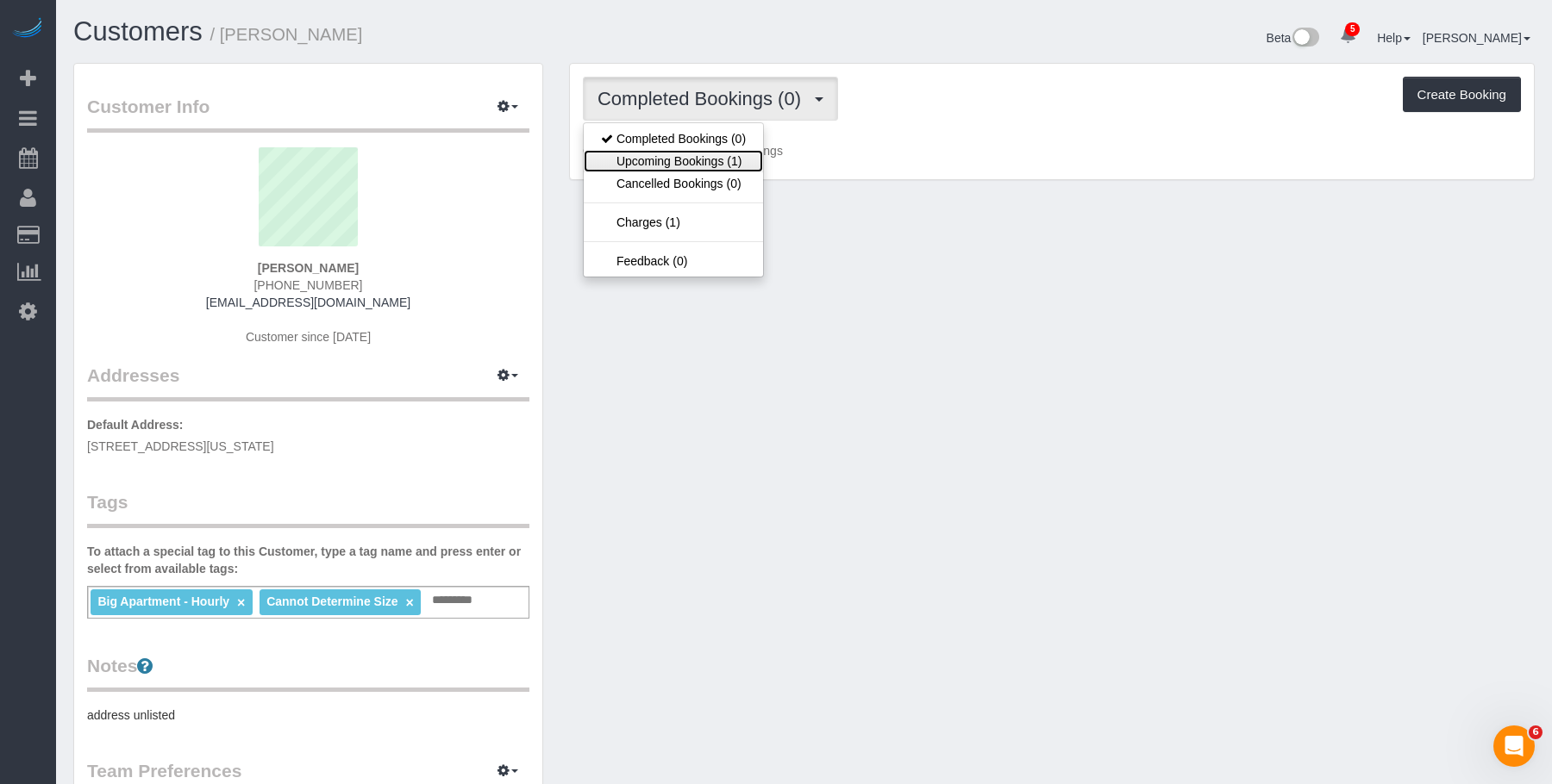
click at [672, 150] on link "Upcoming Bookings (1)" at bounding box center [673, 161] width 179 height 22
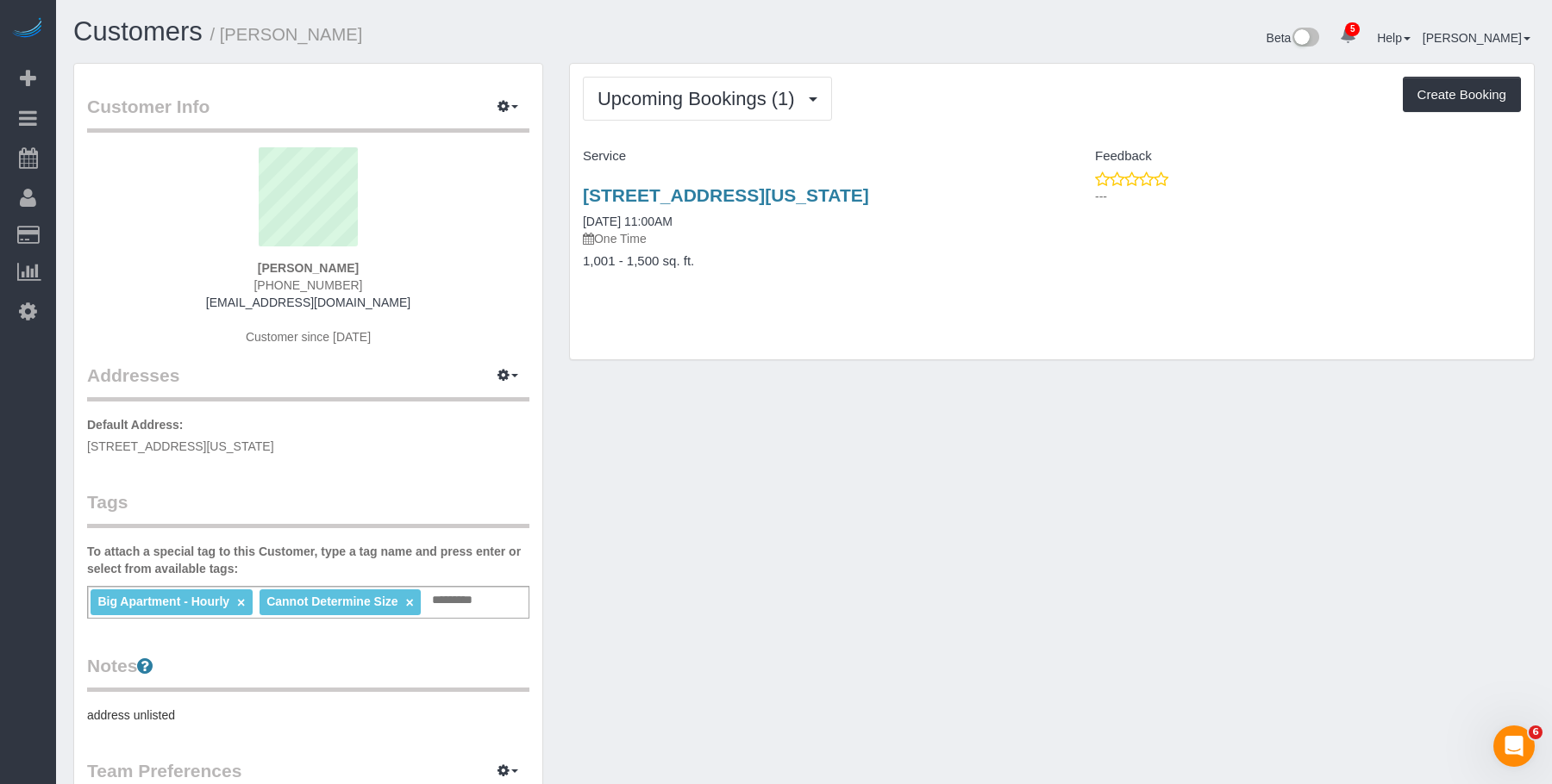
drag, startPoint x: 573, startPoint y: 183, endPoint x: 1539, endPoint y: 282, distance: 971.1
click at [1004, 197] on div "108 East 82nd Street, 4b, New York, NY 10028 08/29/2025 11:00AM One Time 1,001 …" at bounding box center [810, 238] width 482 height 133
copy link "108 East 82nd Street, 4b, New York, NY 10028"
click at [982, 44] on div "Beta 5 Your Notifications You have 0 alerts × You have 3 to charge for 08/27/20…" at bounding box center [1176, 40] width 744 height 45
click at [510, 109] on button "button" at bounding box center [508, 107] width 43 height 27
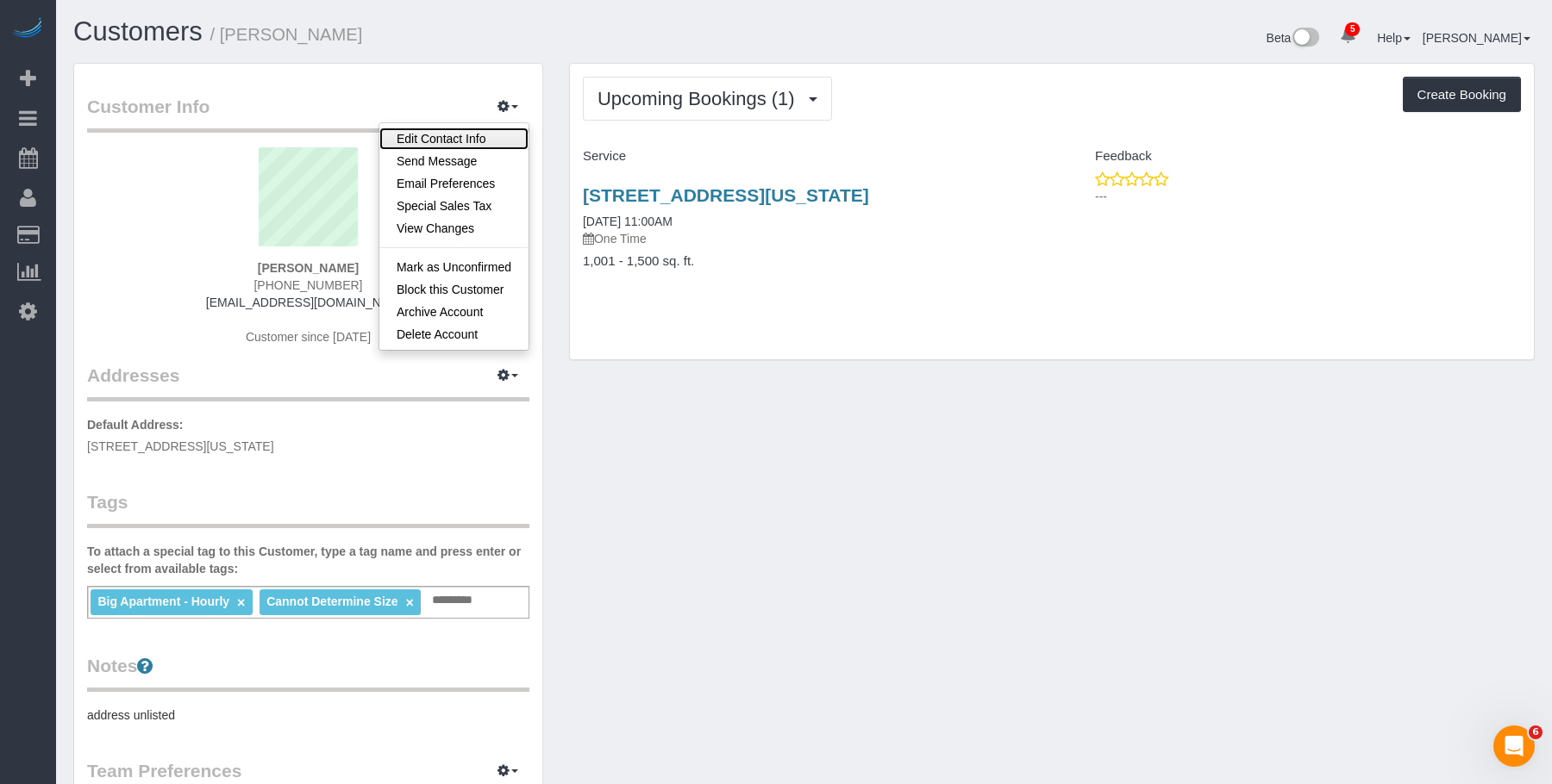
click at [468, 137] on link "Edit Contact Info" at bounding box center [453, 139] width 149 height 22
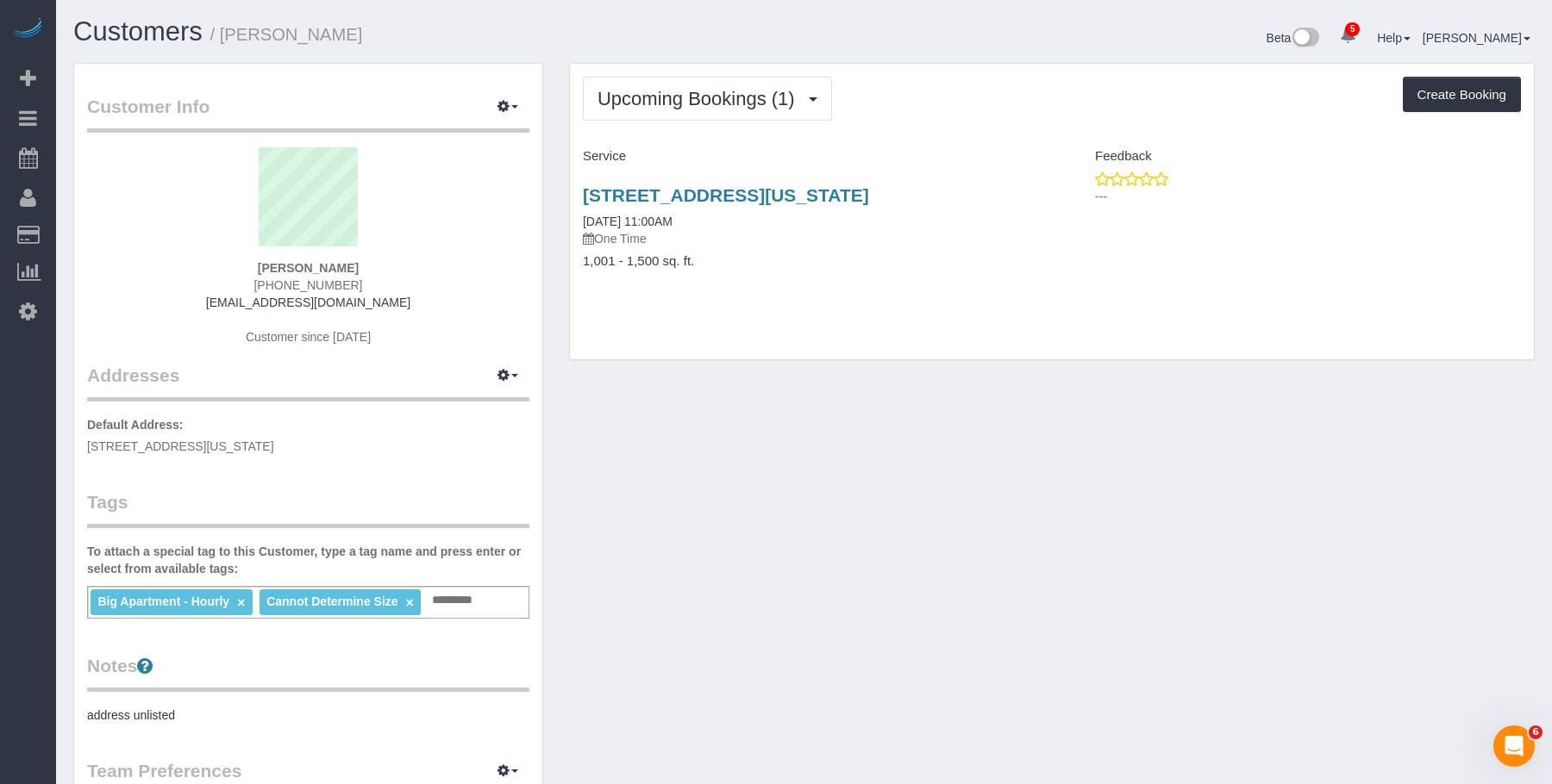
select select "NY"
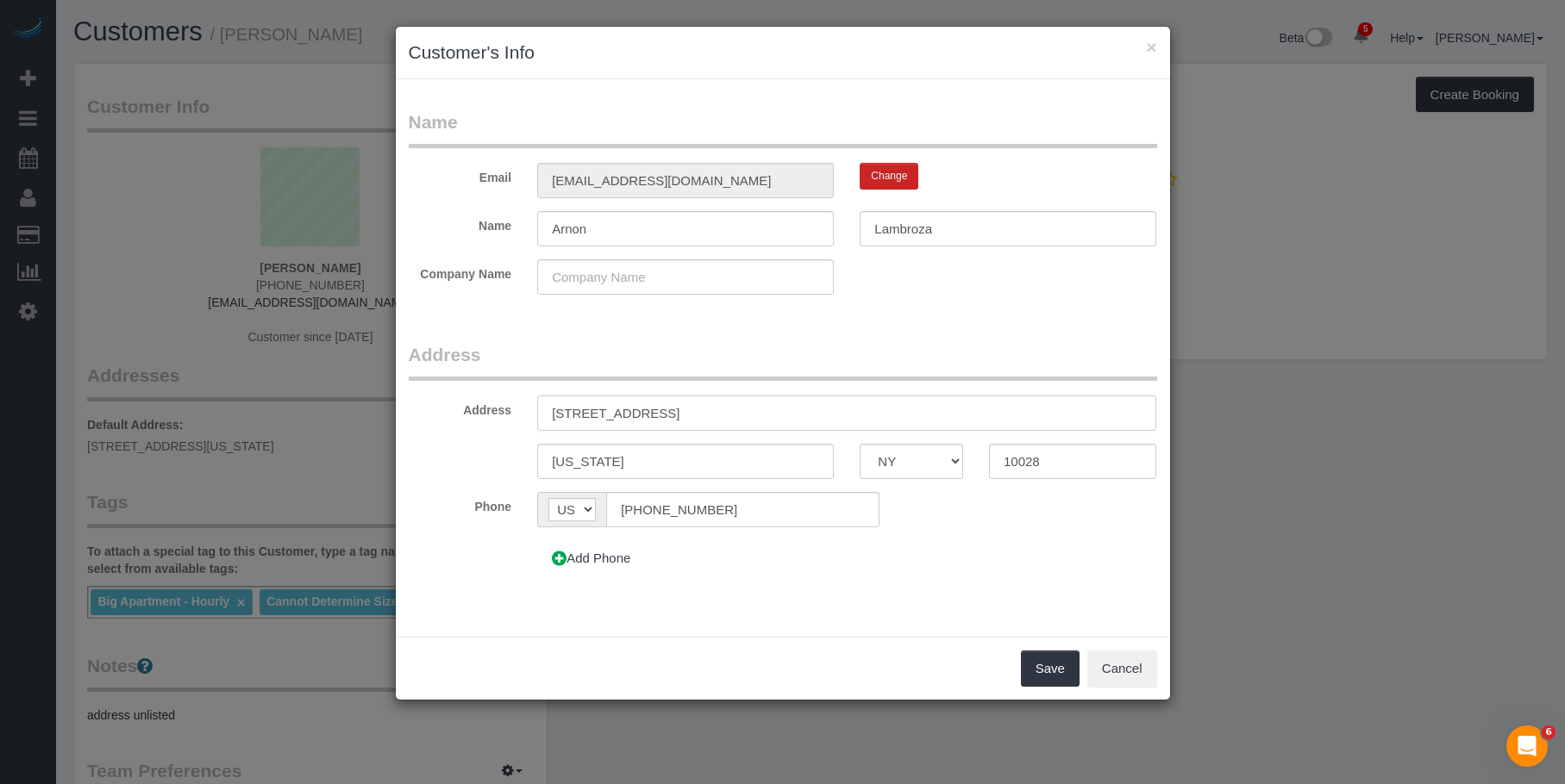
click at [680, 415] on input "108 East 82nd Street, 4B" at bounding box center [846, 413] width 619 height 35
type input "[STREET_ADDRESS] 4B"
click at [1036, 654] on button "Save" at bounding box center [1050, 668] width 58 height 36
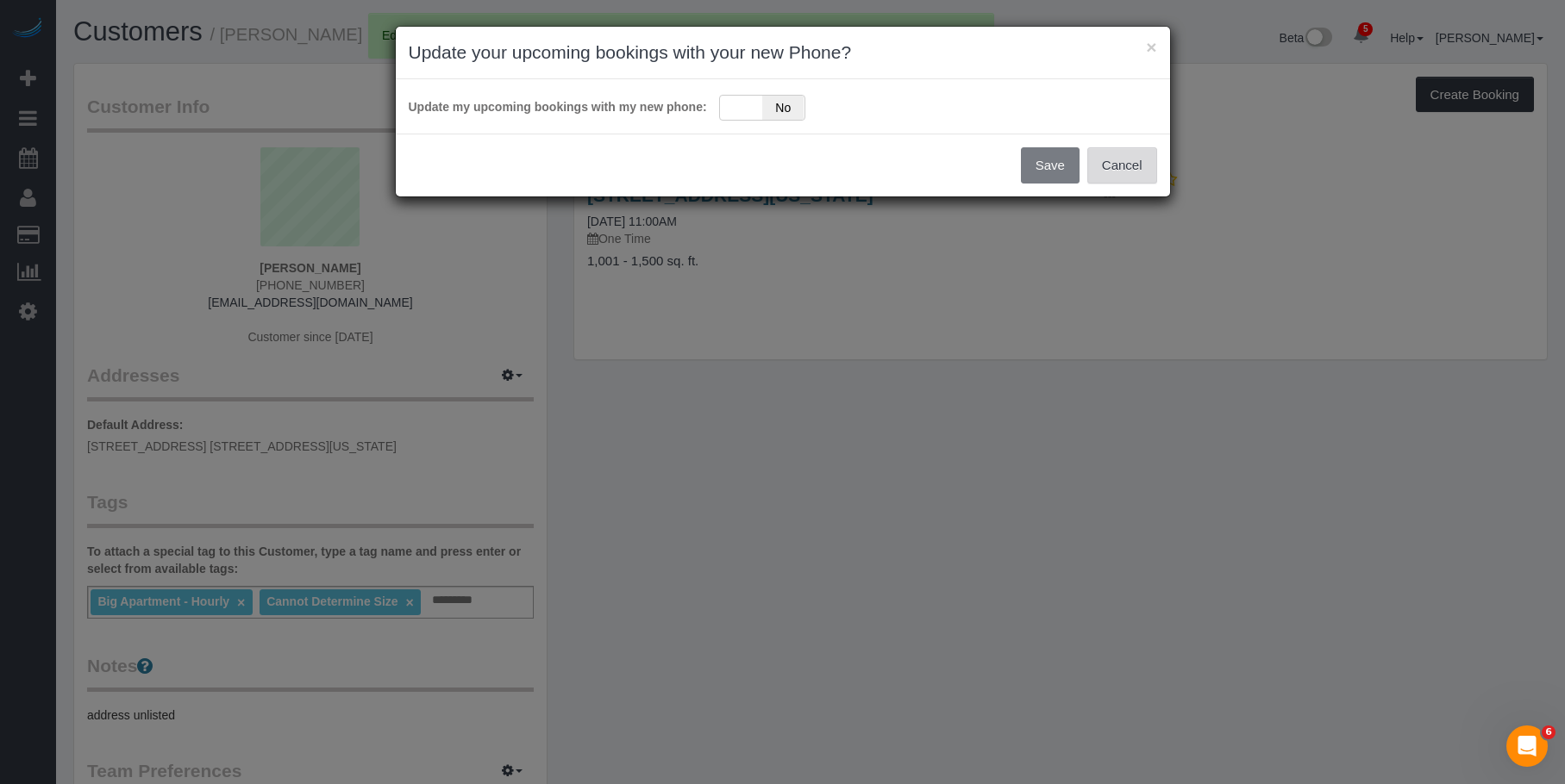
click at [1148, 166] on button "Cancel" at bounding box center [1122, 165] width 70 height 36
click at [746, 92] on div "Update my upcoming bookings with my new address: Yes No" at bounding box center [782, 106] width 748 height 29
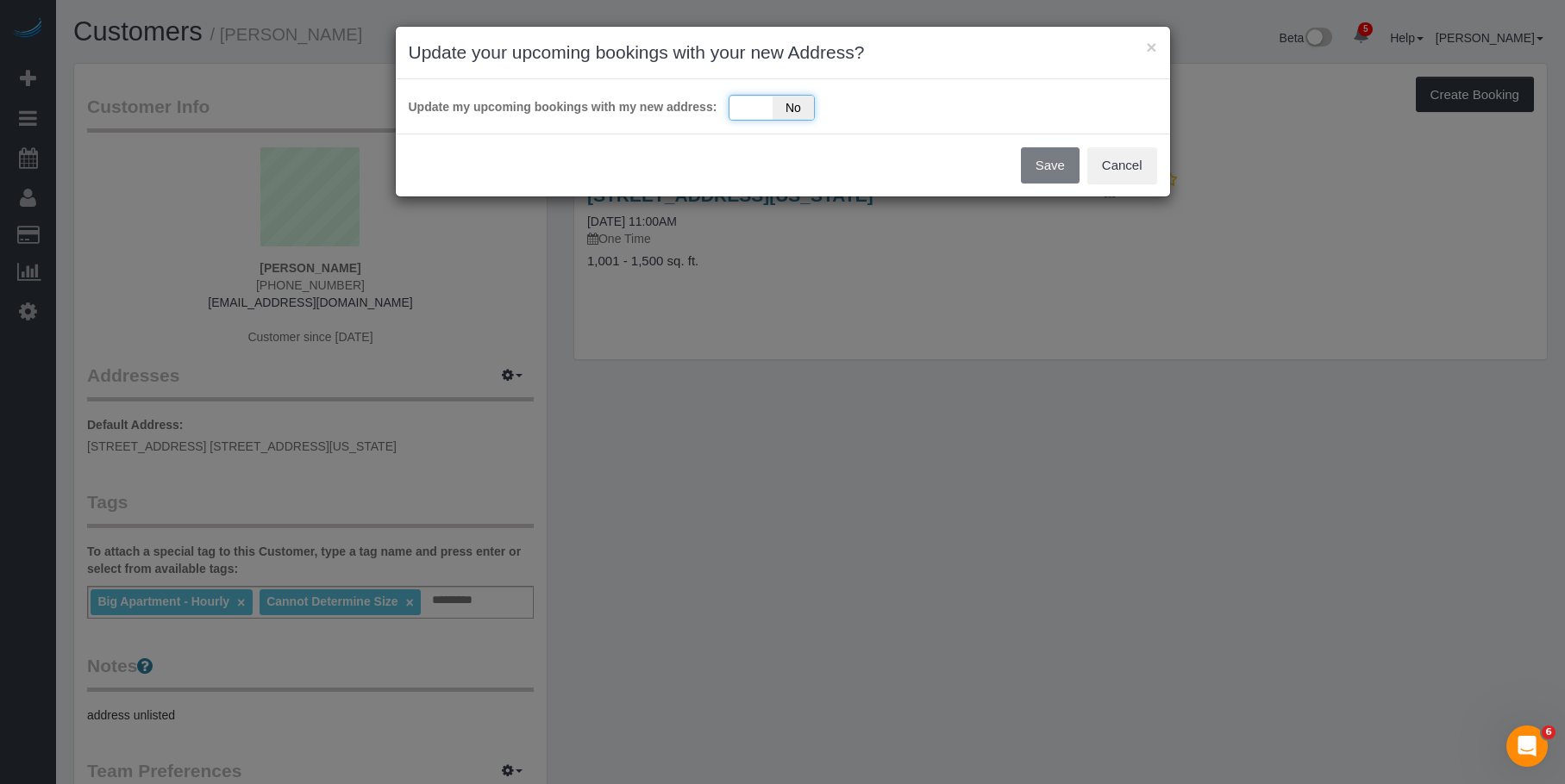
click at [760, 113] on div "Yes No" at bounding box center [771, 108] width 86 height 26
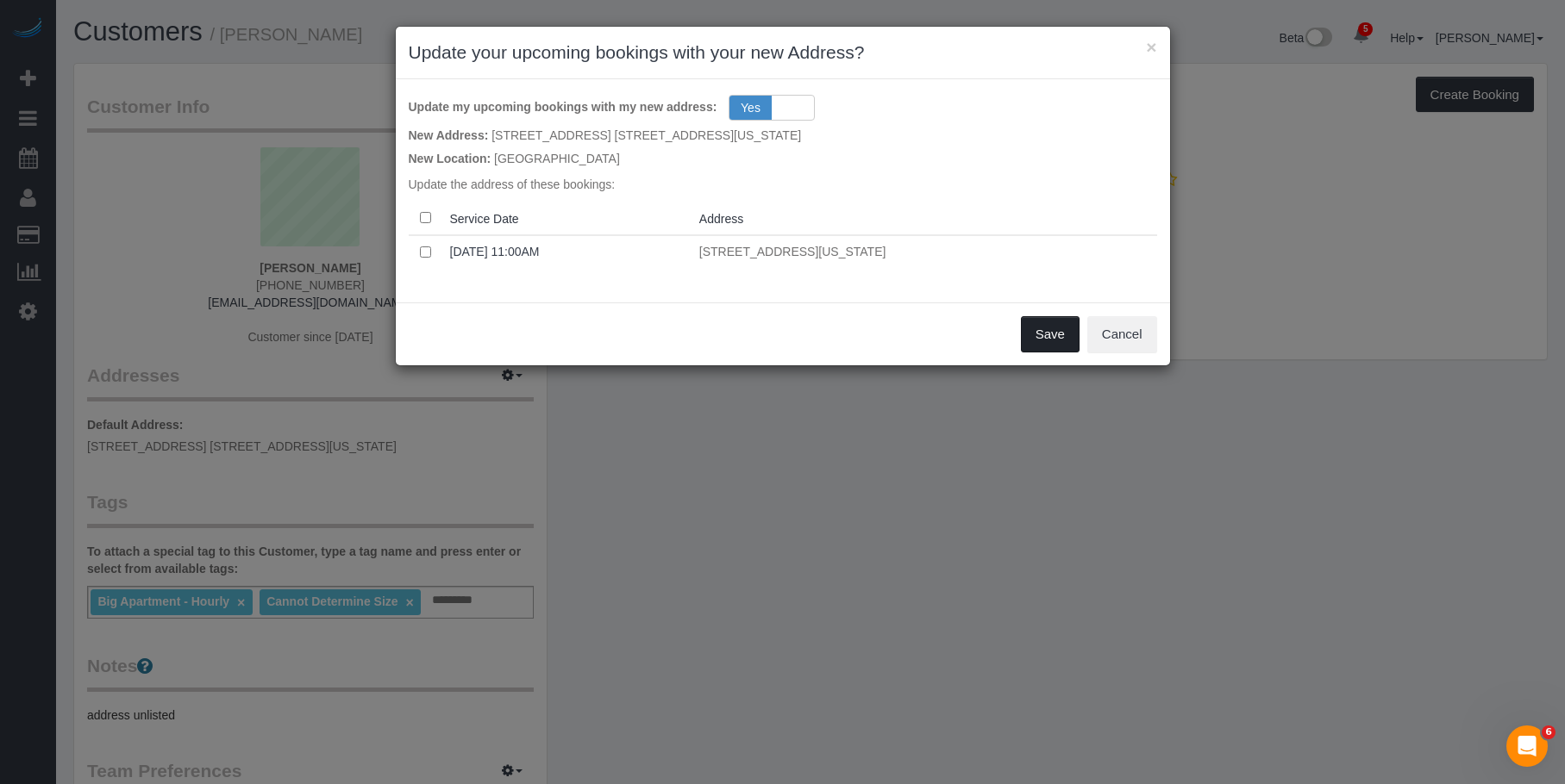
click at [1064, 318] on button "Save" at bounding box center [1050, 334] width 58 height 36
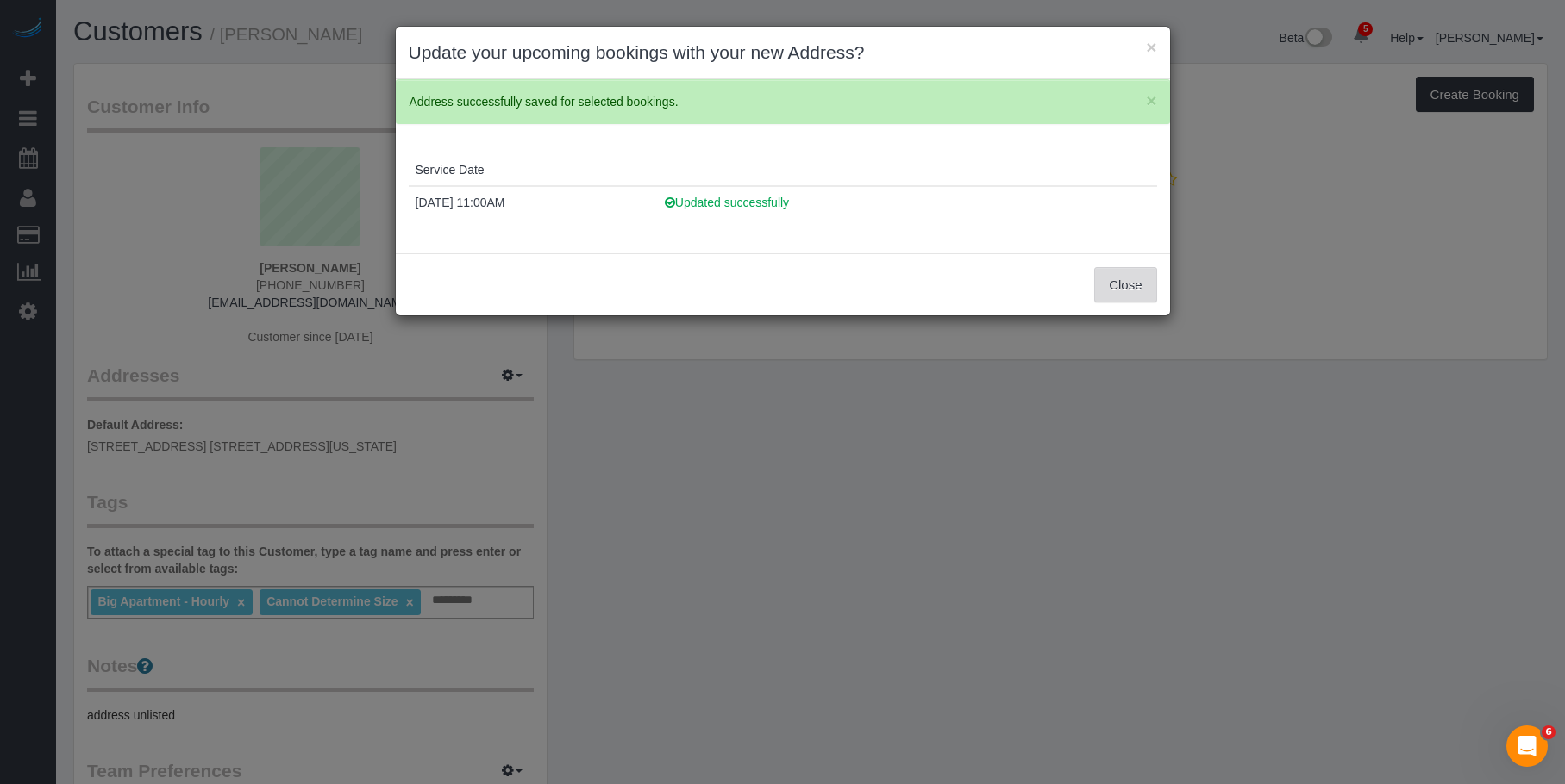
click at [1123, 286] on button "Close" at bounding box center [1125, 285] width 62 height 36
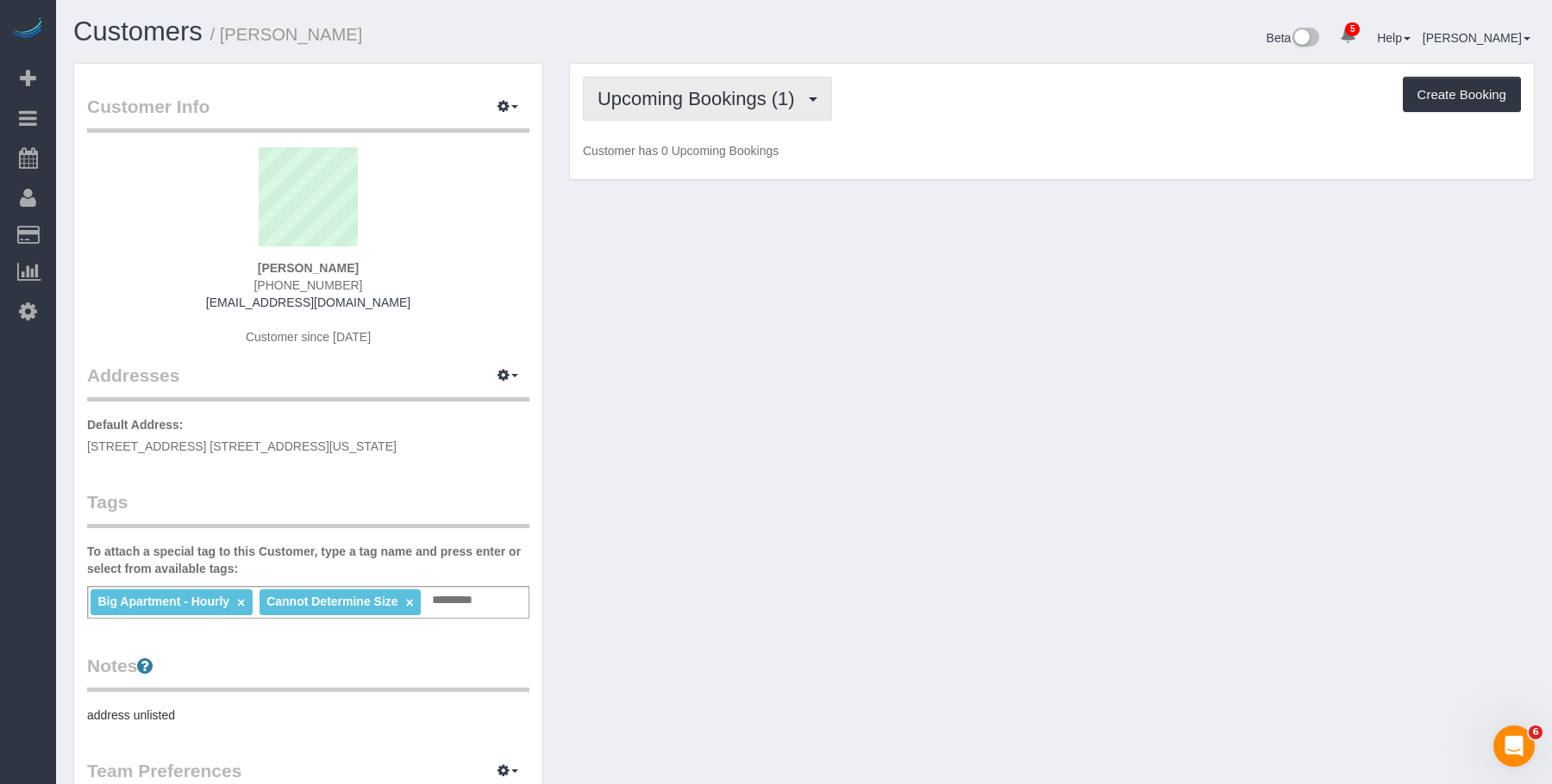
click at [630, 94] on span "Upcoming Bookings (1)" at bounding box center [700, 98] width 206 height 21
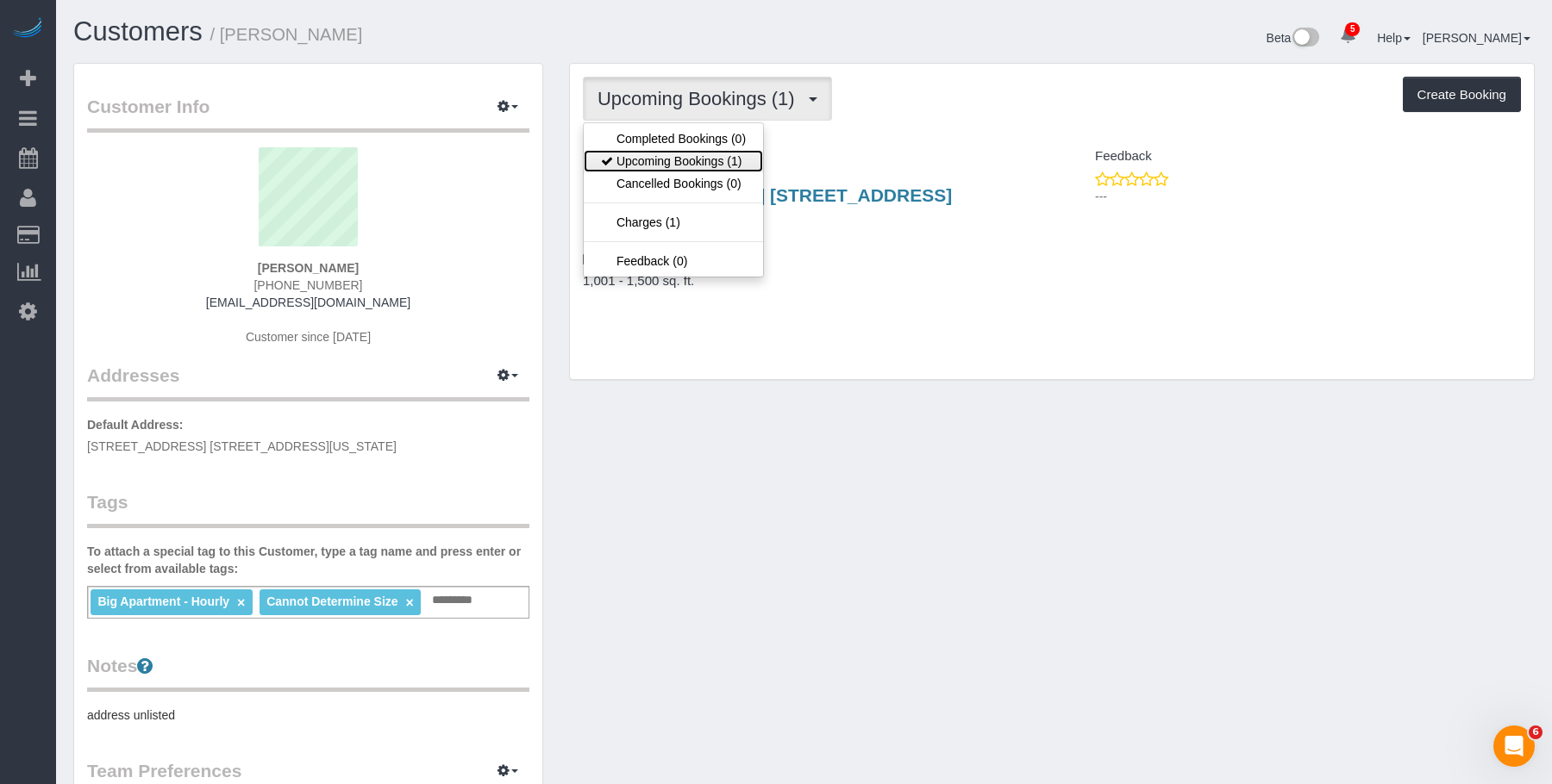
click at [649, 151] on link "Upcoming Bookings (1)" at bounding box center [673, 161] width 179 height 22
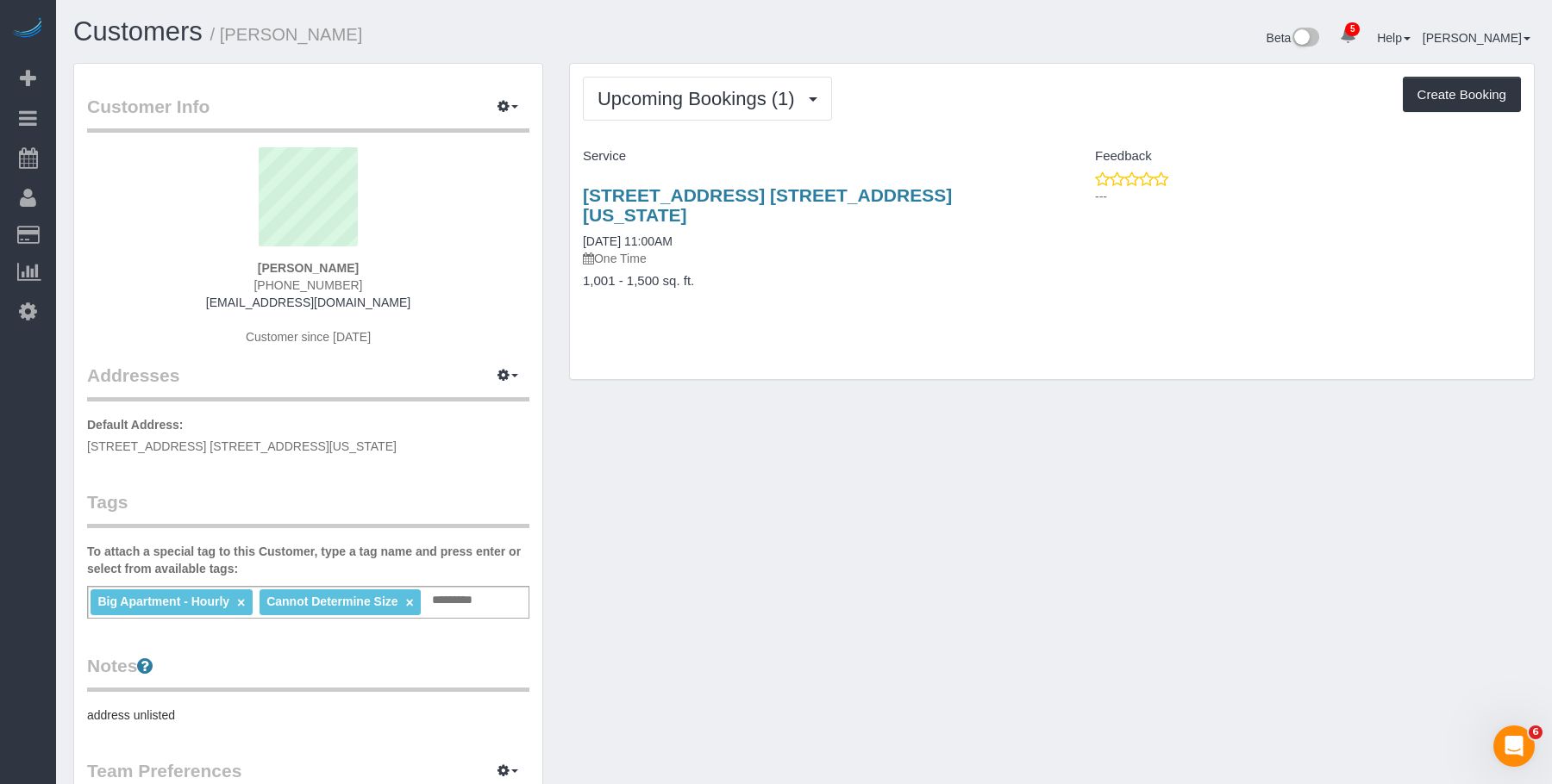
click at [839, 248] on div "108 East 82nd Street, Apt. 4b, New York, NY 10028 08/29/2025 11:00AM One Time 1…" at bounding box center [810, 247] width 482 height 153
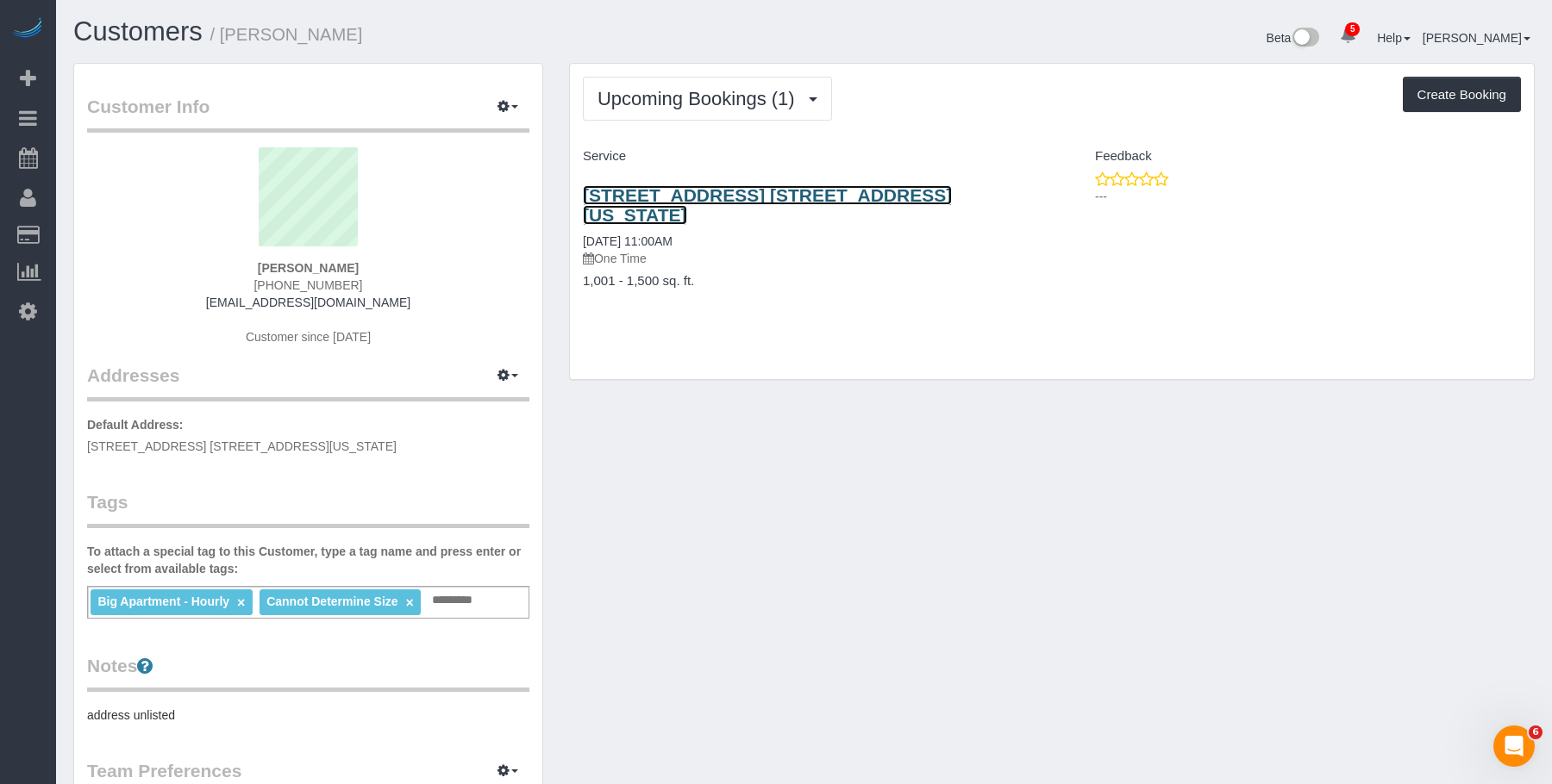
click at [699, 194] on link "[STREET_ADDRESS] [STREET_ADDRESS][US_STATE]" at bounding box center [767, 204] width 369 height 40
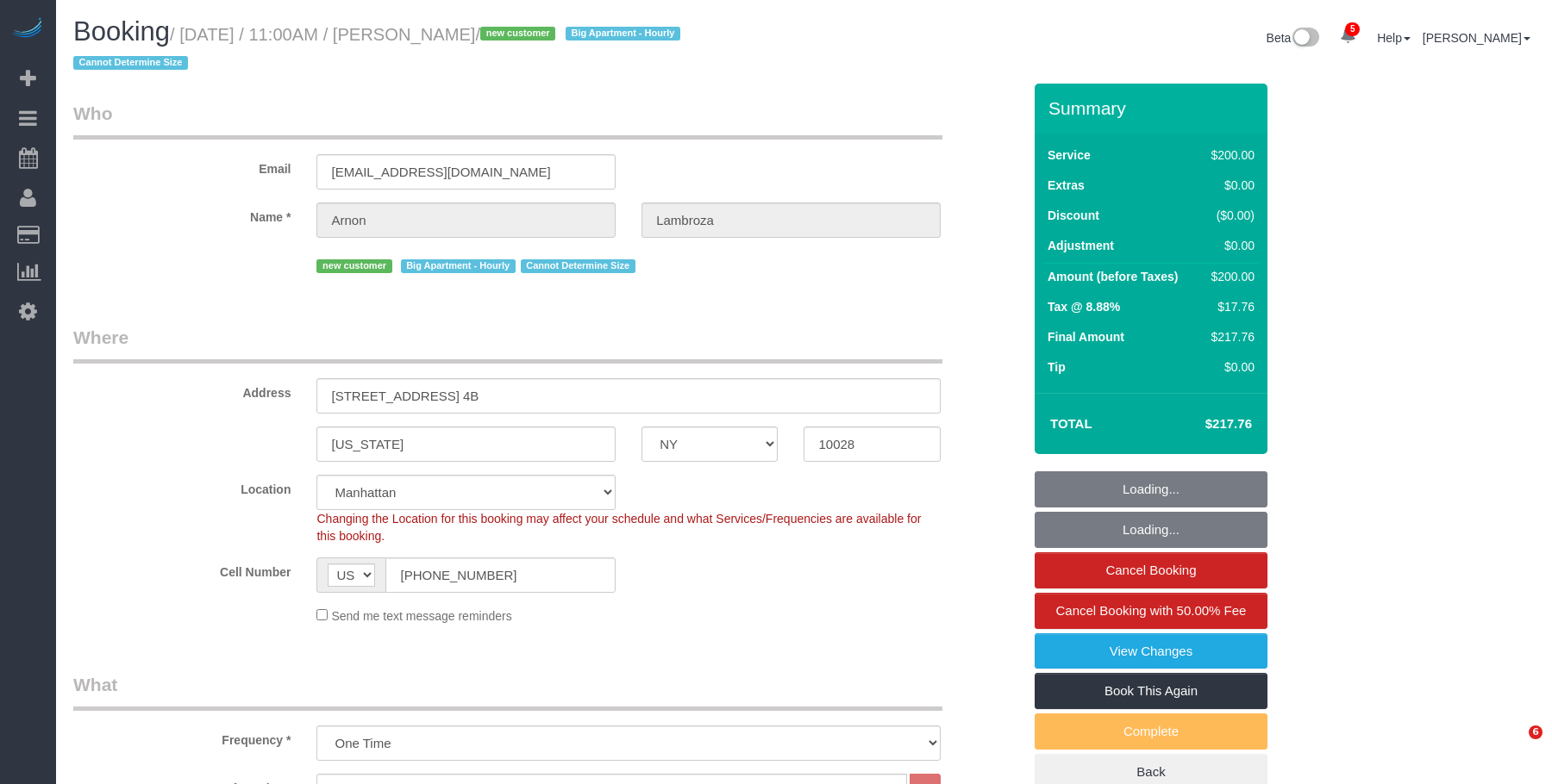
select select "NY"
select select "150"
select select "spot1"
select select "number:59"
select select "number:90"
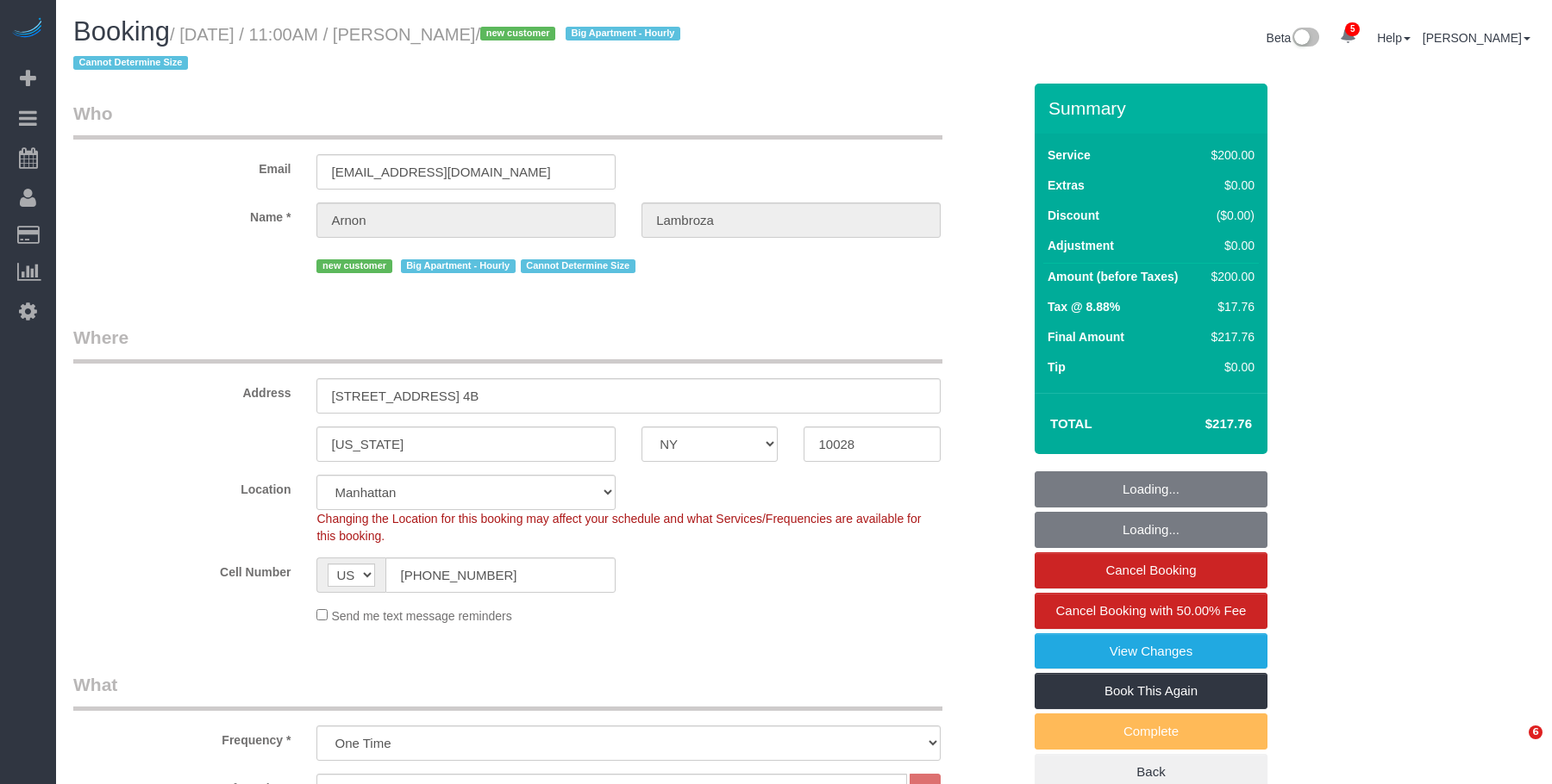
select select "number:15"
select select "number:6"
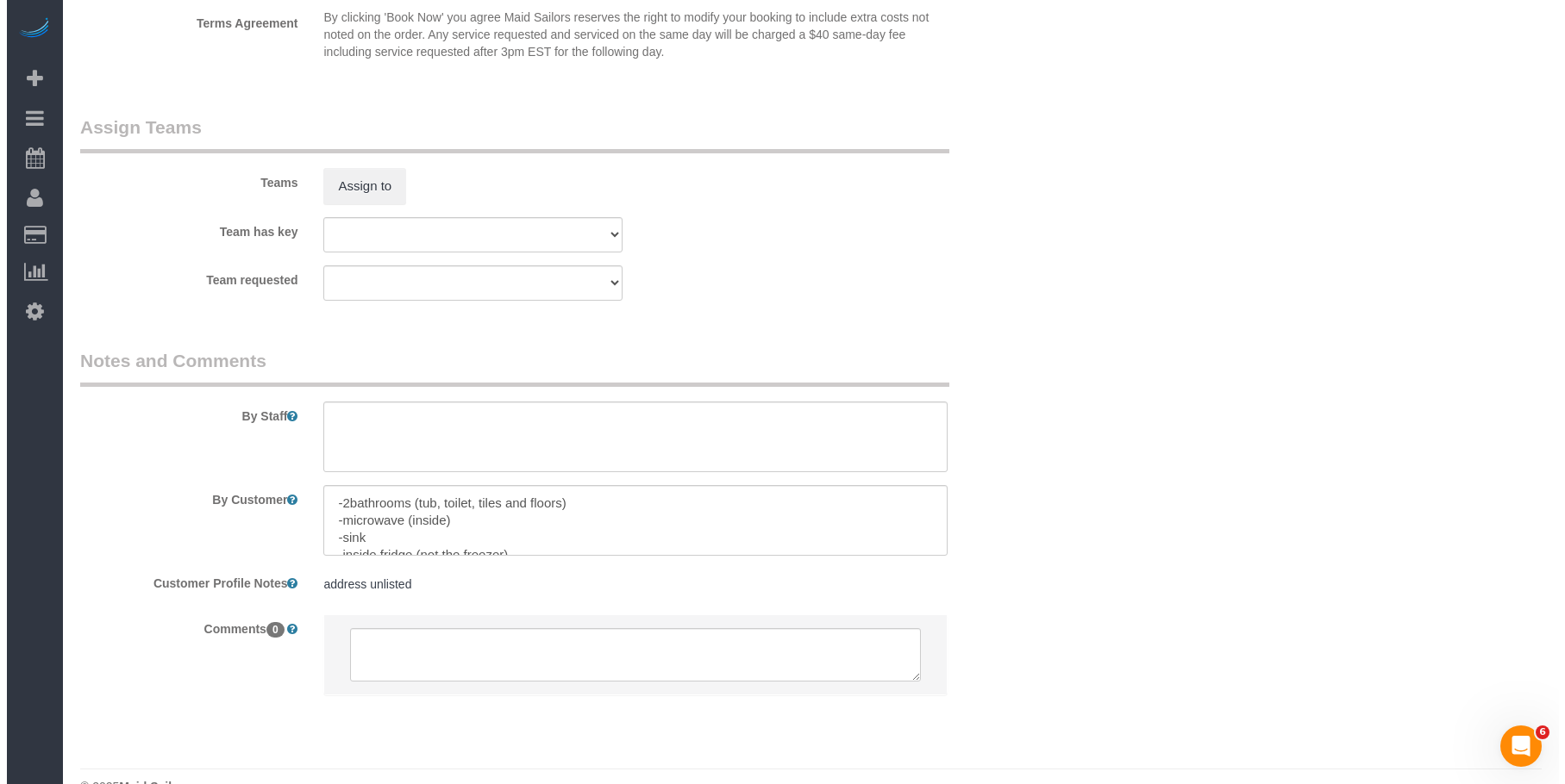
scroll to position [1881, 0]
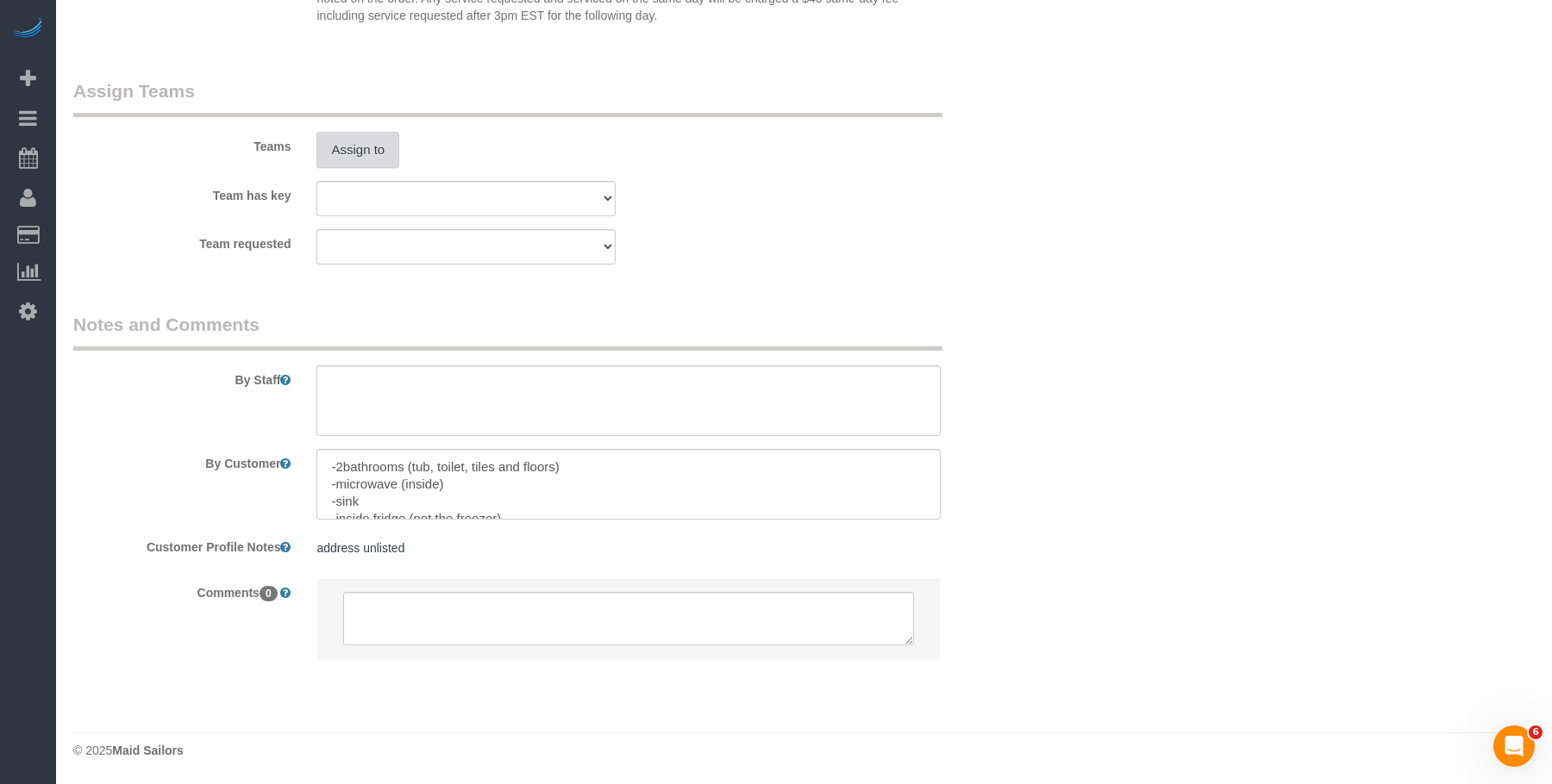
click at [362, 150] on button "Assign to" at bounding box center [357, 150] width 82 height 36
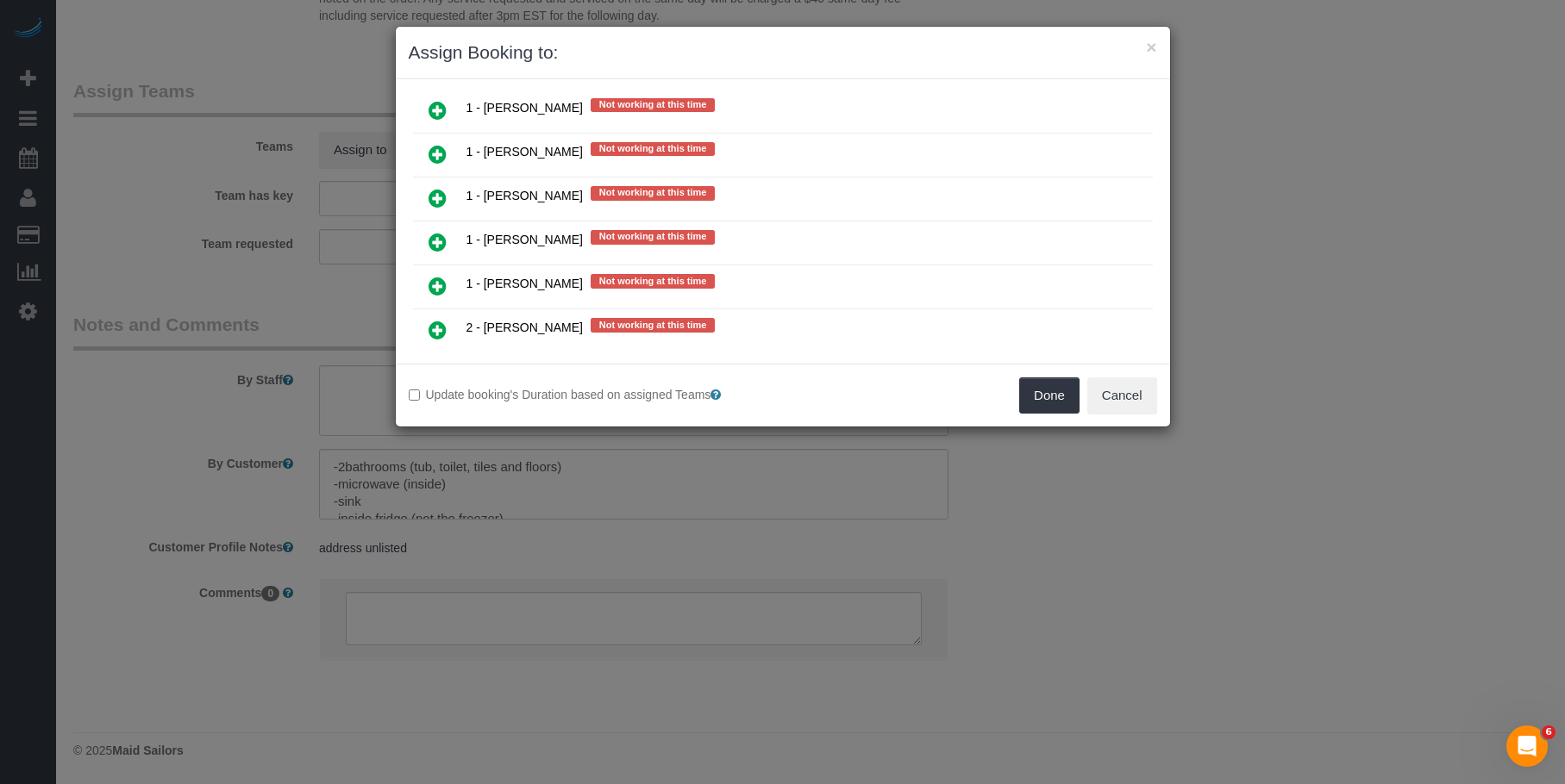
click at [445, 241] on icon at bounding box center [437, 242] width 18 height 20
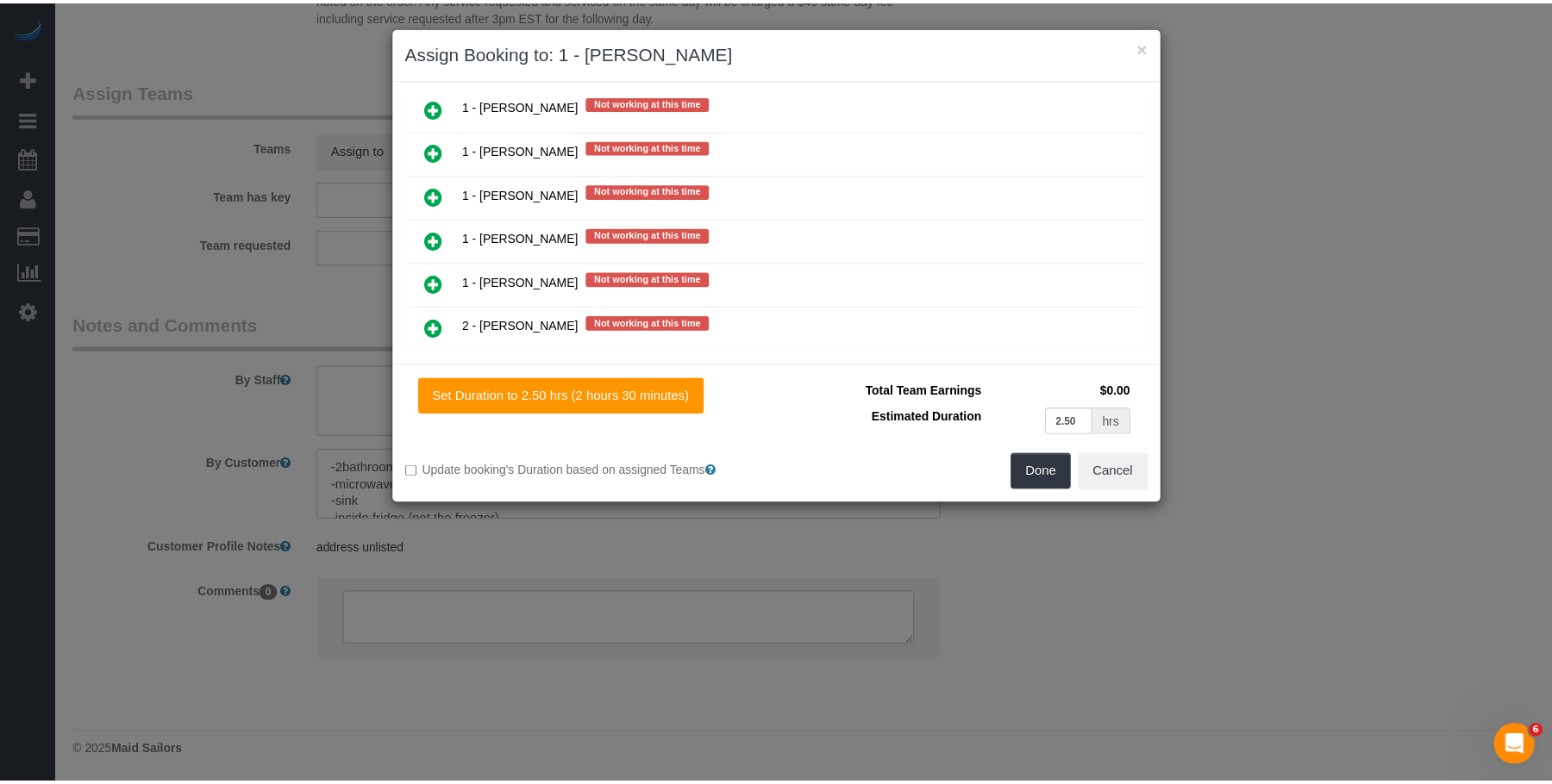
scroll to position [2024, 0]
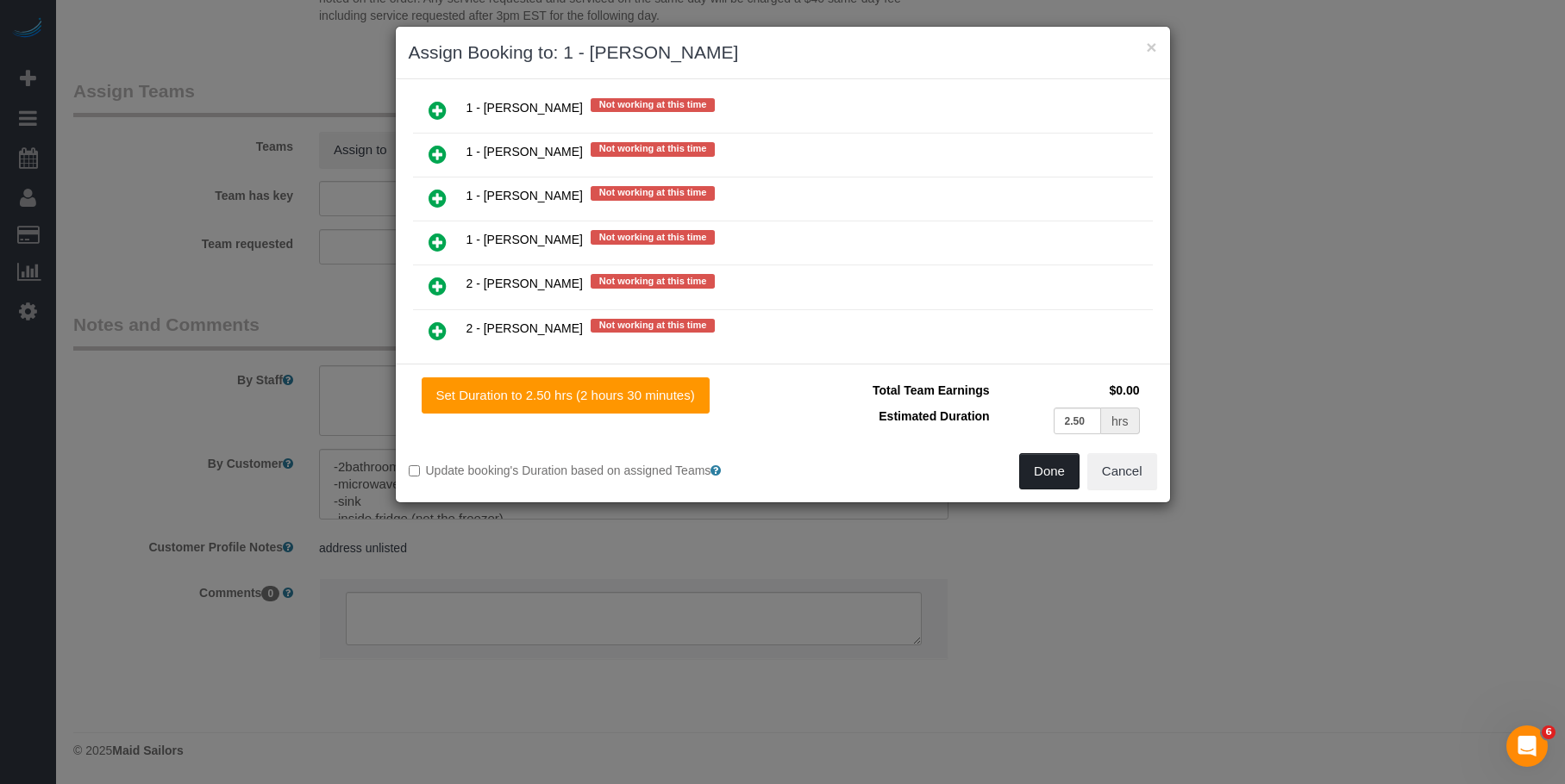
click at [1057, 474] on button "Done" at bounding box center [1049, 471] width 60 height 36
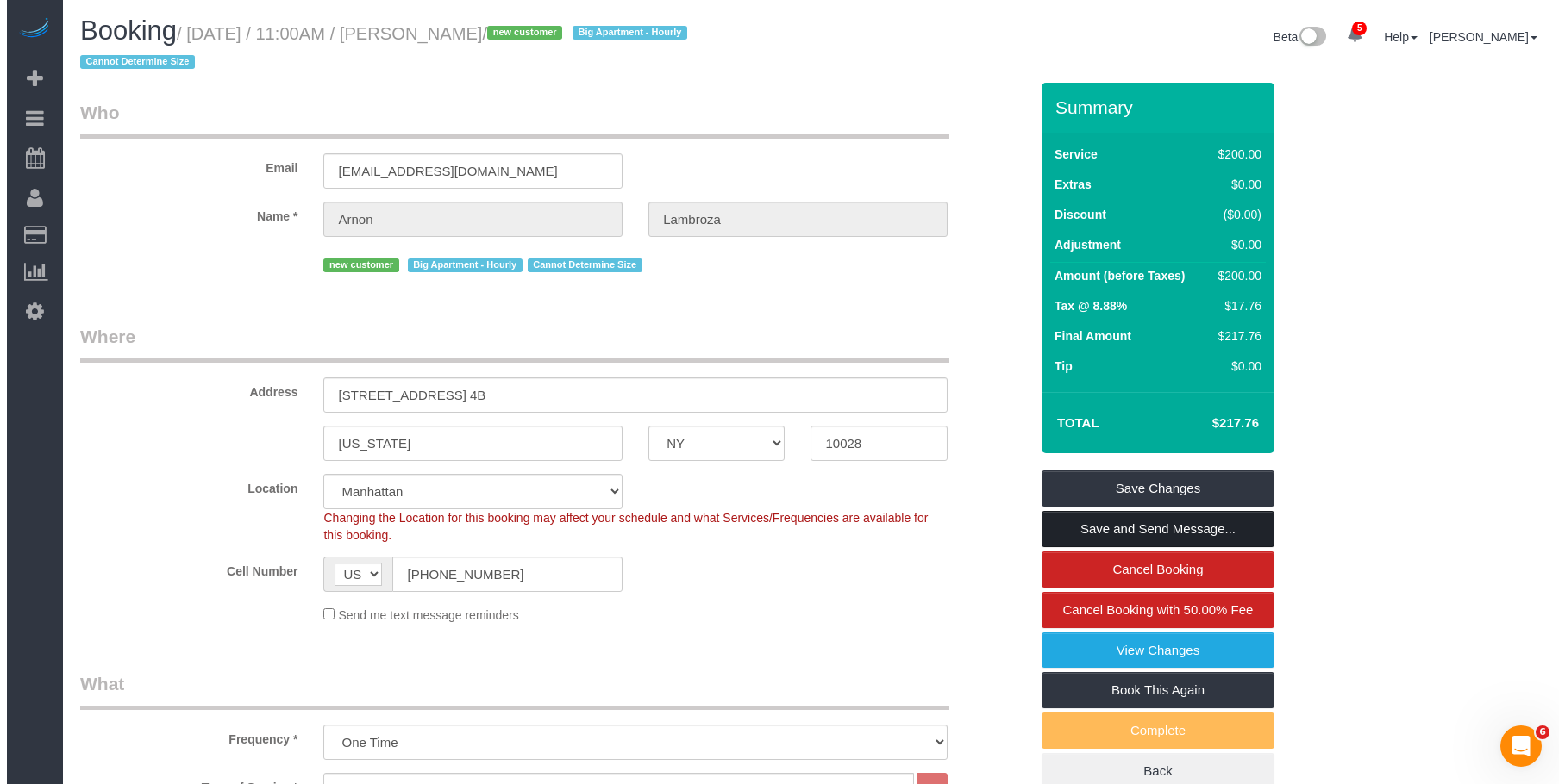
scroll to position [0, 0]
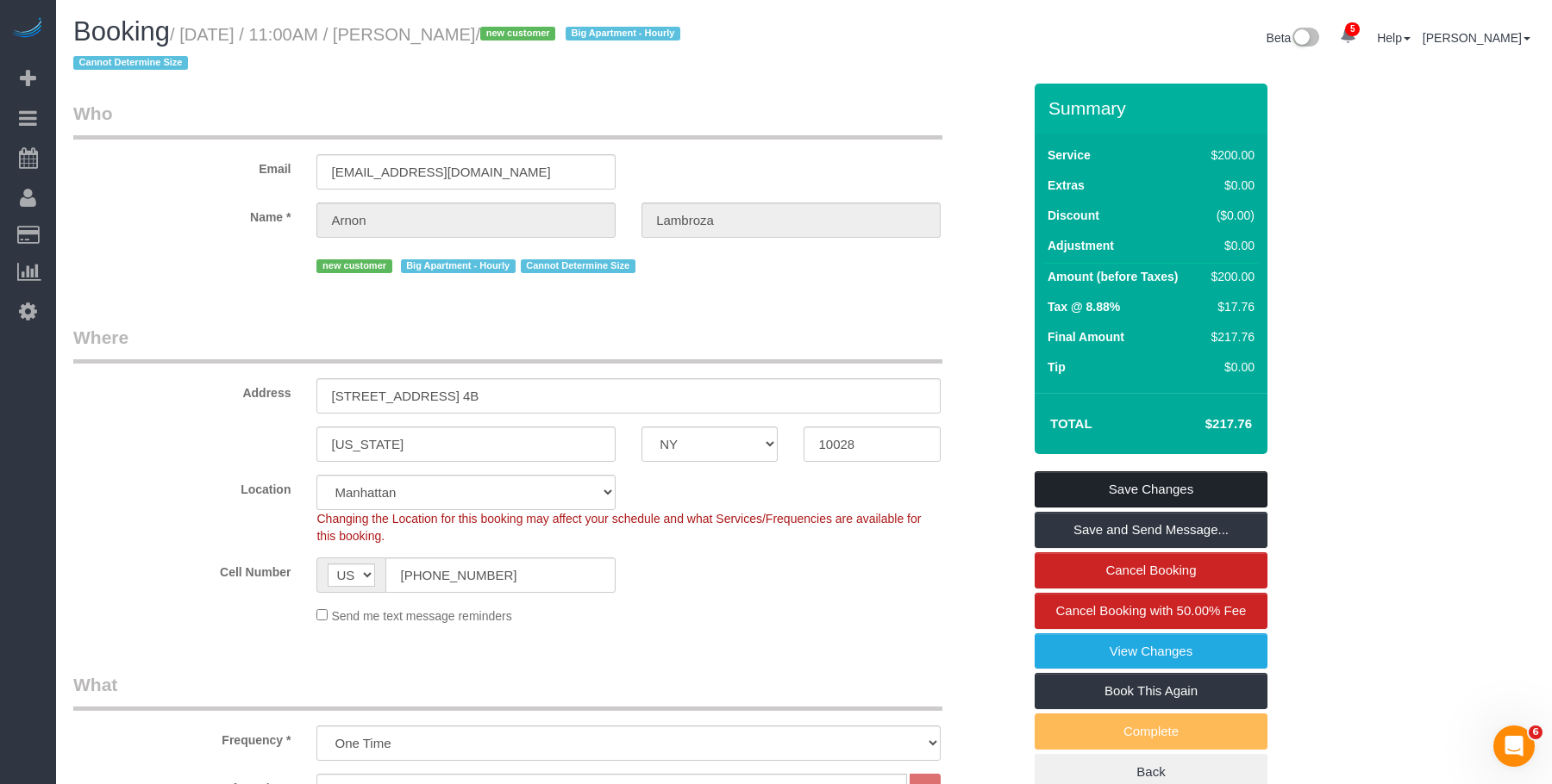
click at [1242, 488] on link "Save Changes" at bounding box center [1152, 489] width 233 height 36
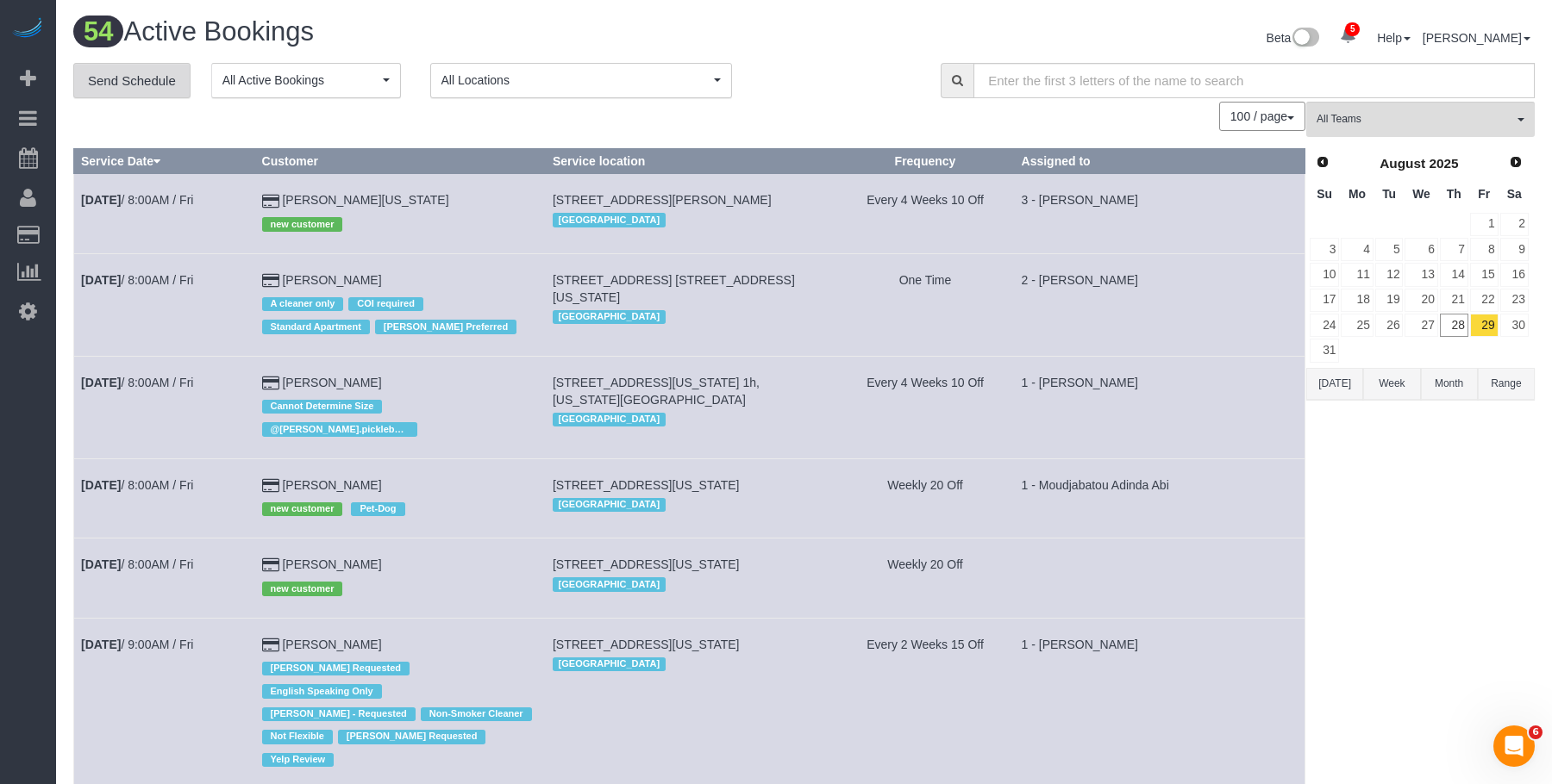
click at [168, 90] on link "Send Schedule" at bounding box center [131, 80] width 117 height 36
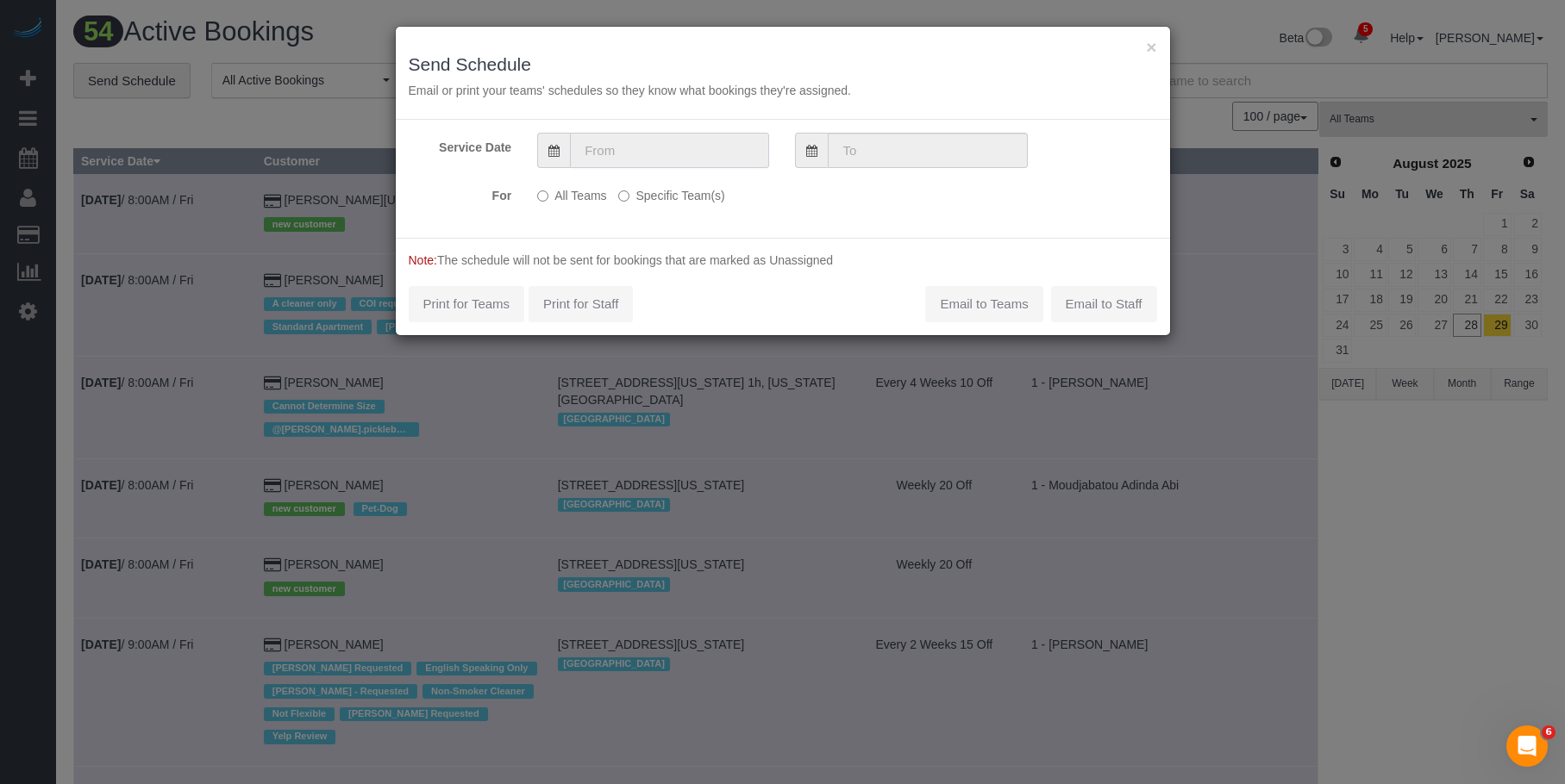
click at [665, 149] on input "text" at bounding box center [669, 151] width 199 height 35
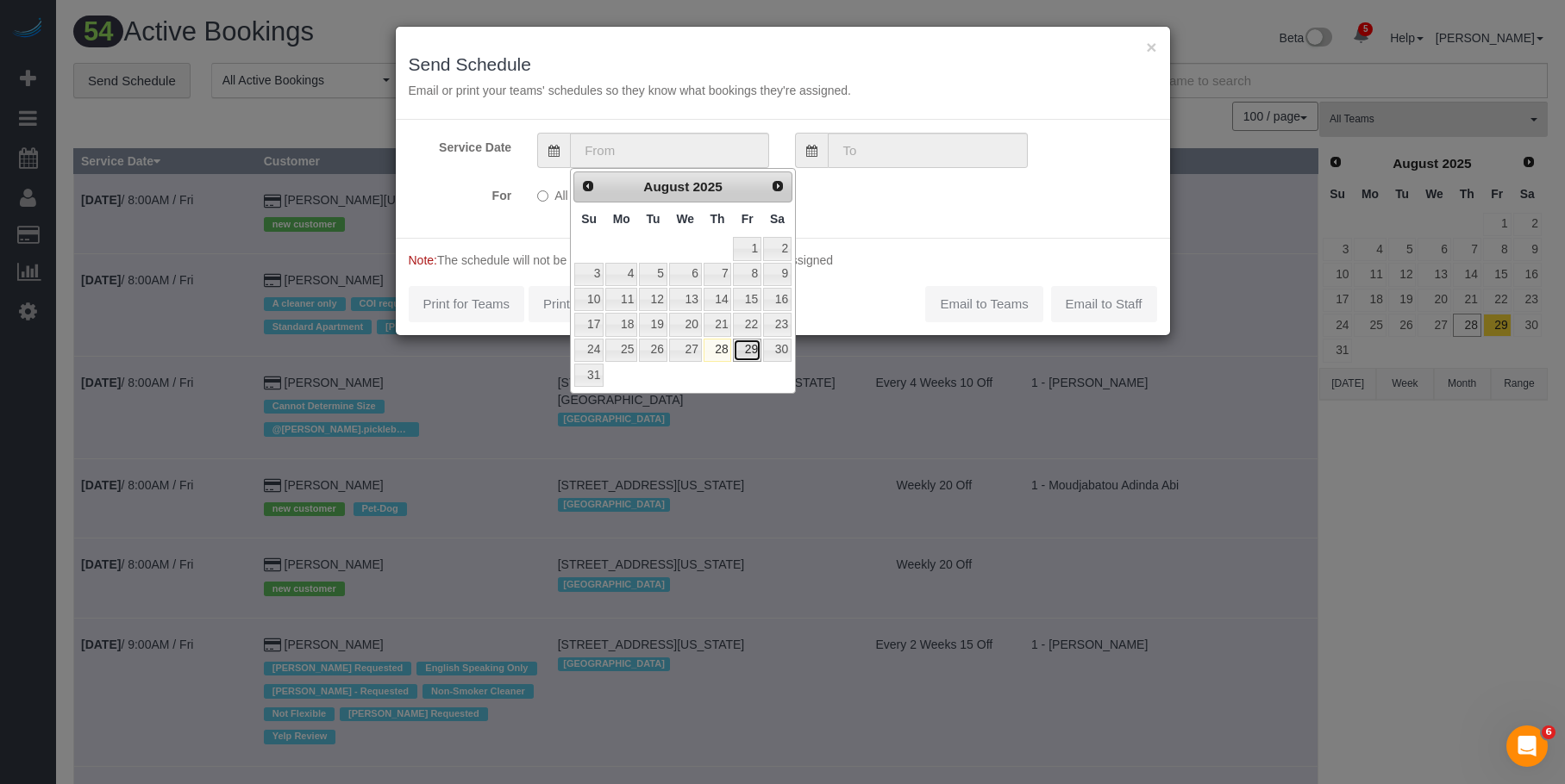
click at [750, 348] on link "29" at bounding box center [746, 349] width 28 height 23
type input "[DATE]"
type input "08/29/2025"
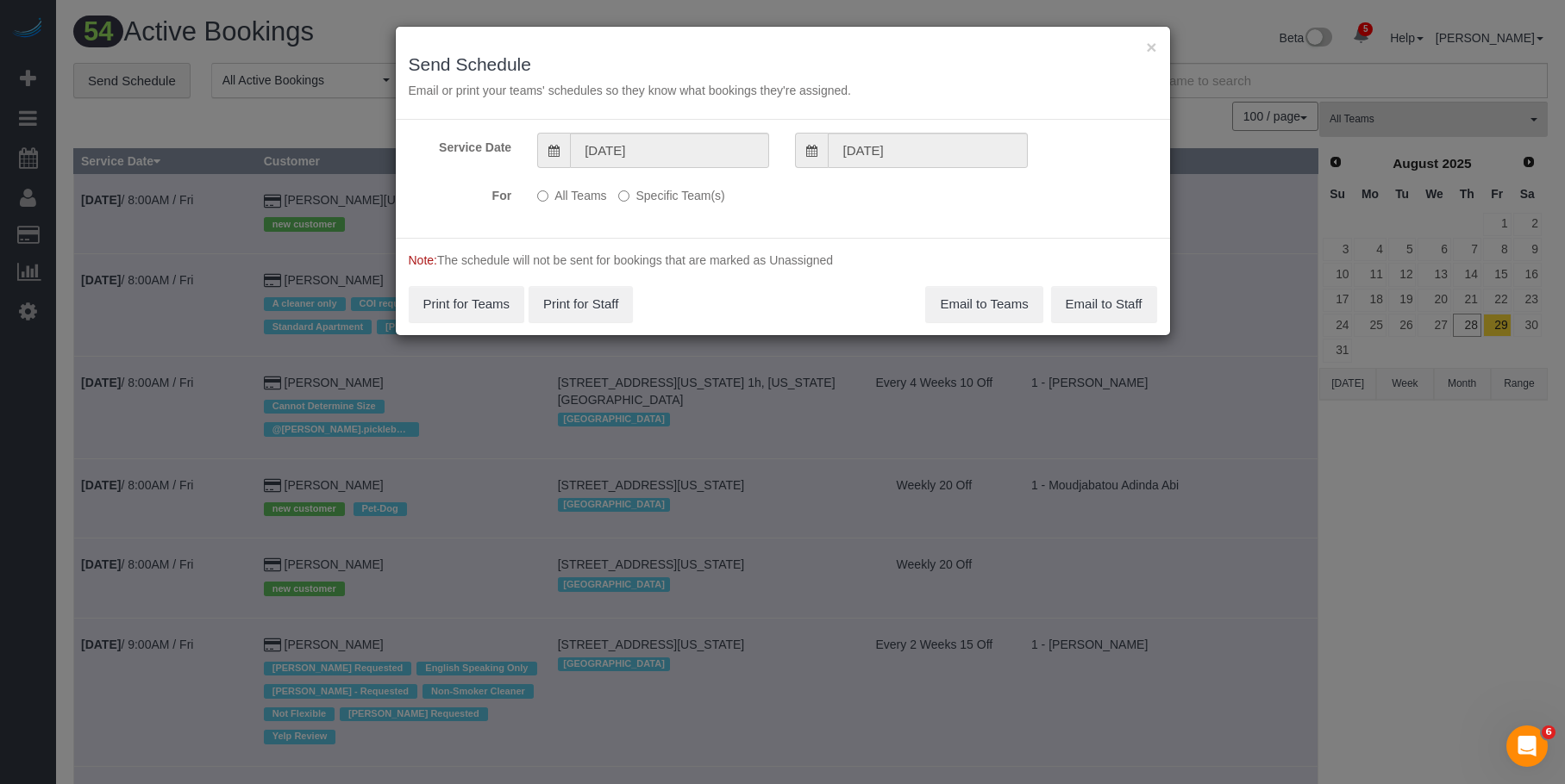
click at [704, 202] on label "Specific Team(s)" at bounding box center [671, 192] width 106 height 23
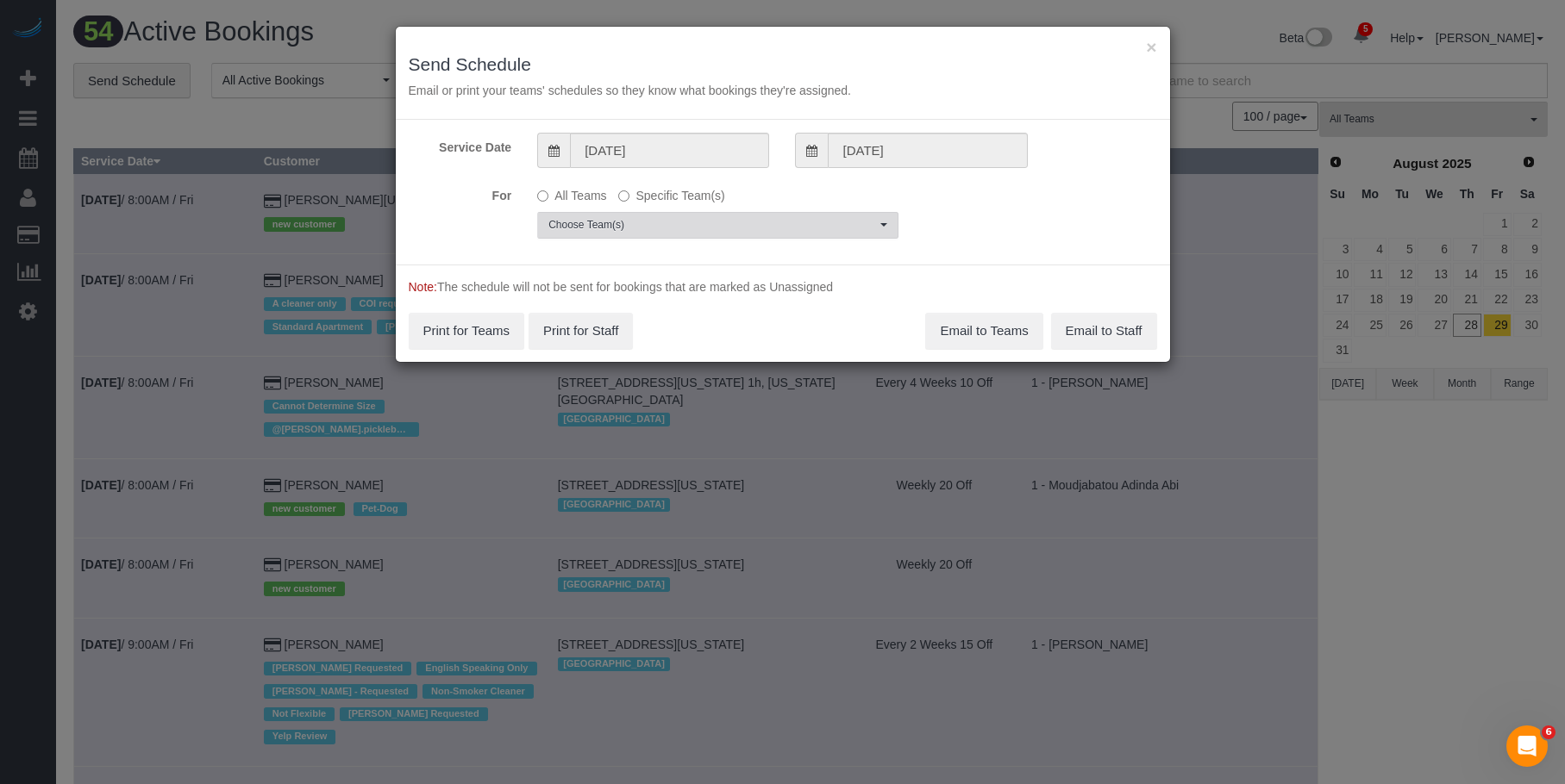
click at [779, 227] on span "Choose Team(s)" at bounding box center [712, 226] width 327 height 15
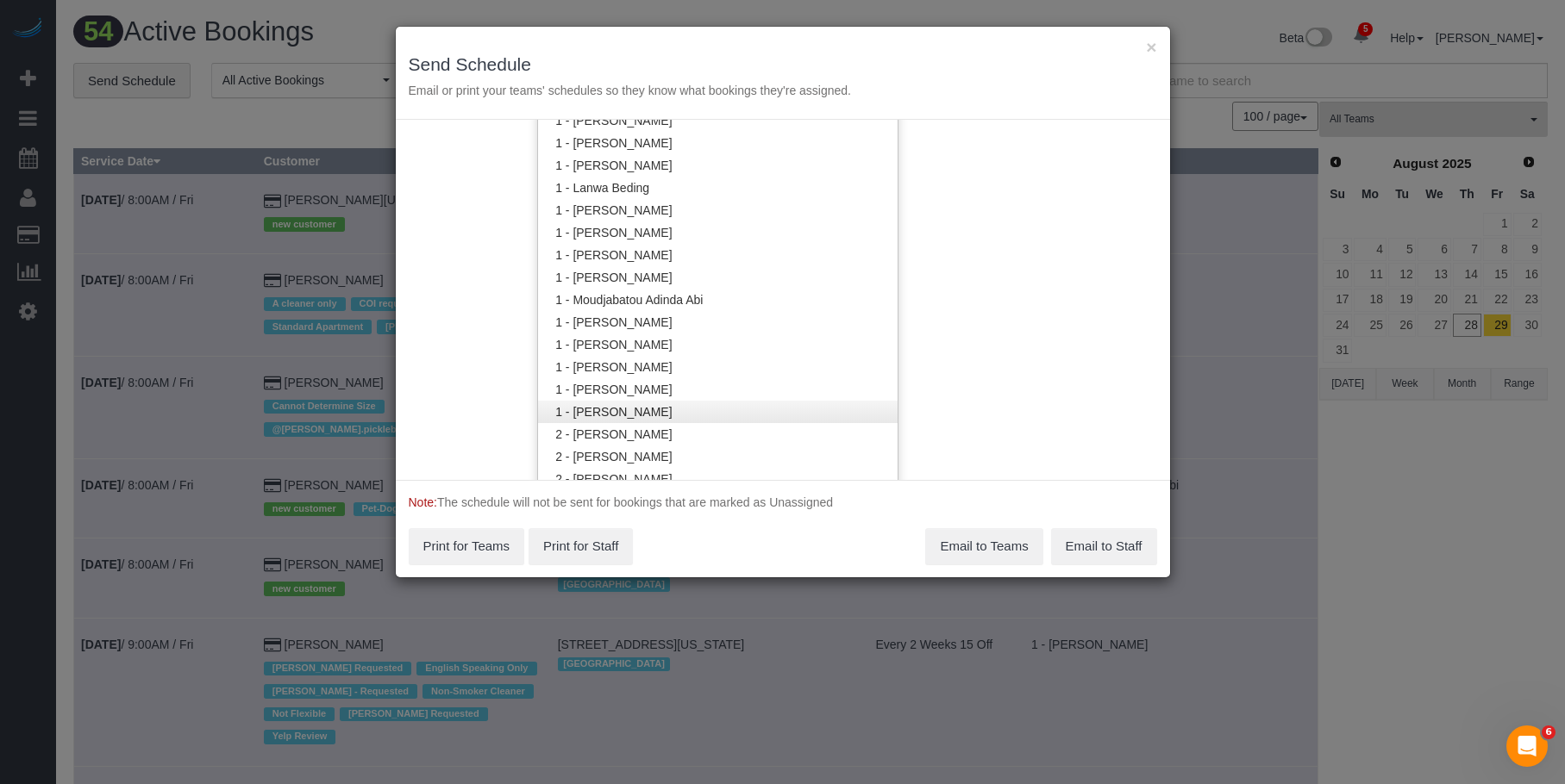
scroll to position [779, 0]
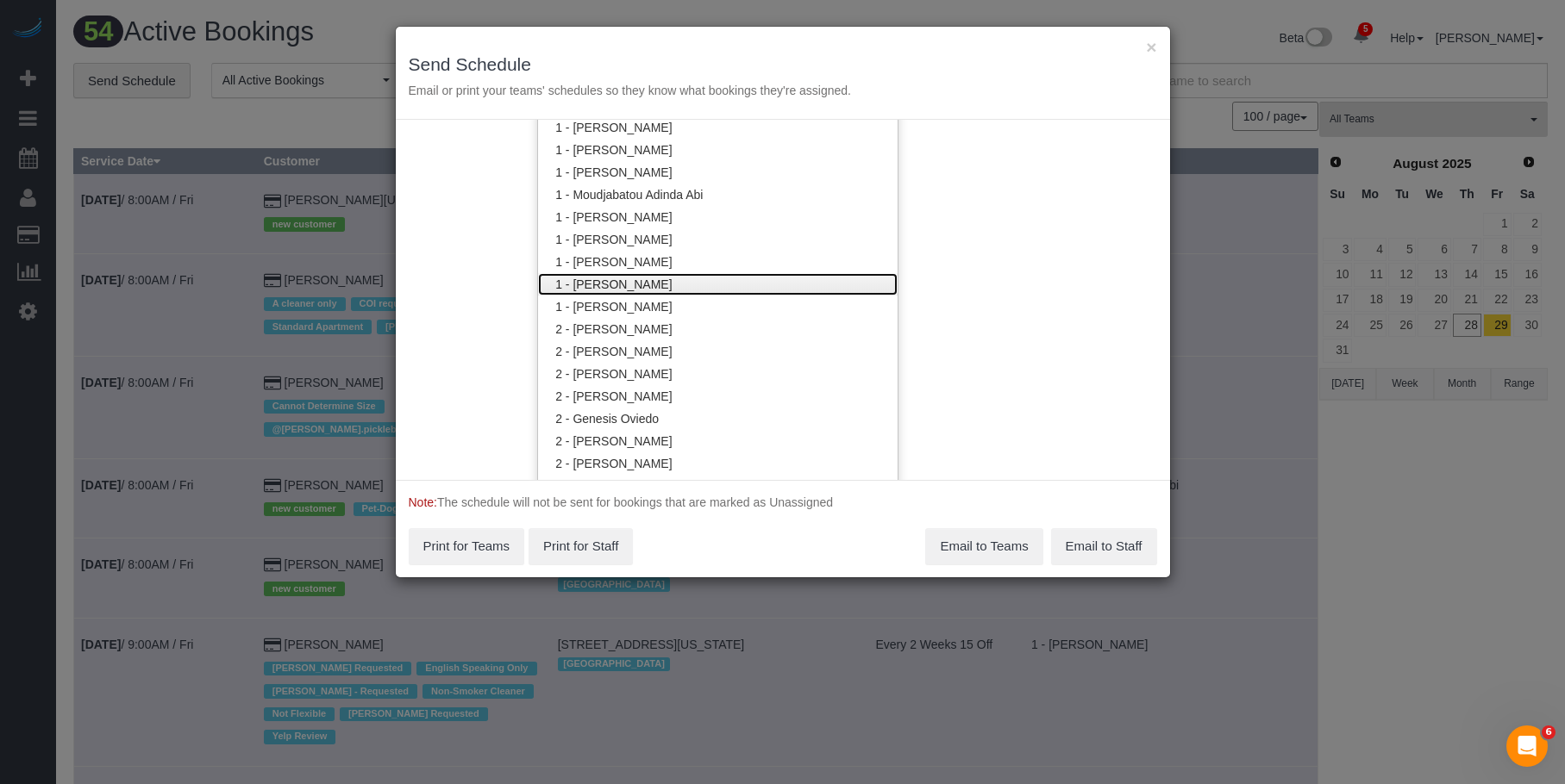
click at [664, 285] on link "1 - [PERSON_NAME]" at bounding box center [718, 284] width 360 height 22
click at [758, 40] on div "× Send Schedule Email or print your teams' schedules so they know what bookings…" at bounding box center [782, 73] width 774 height 93
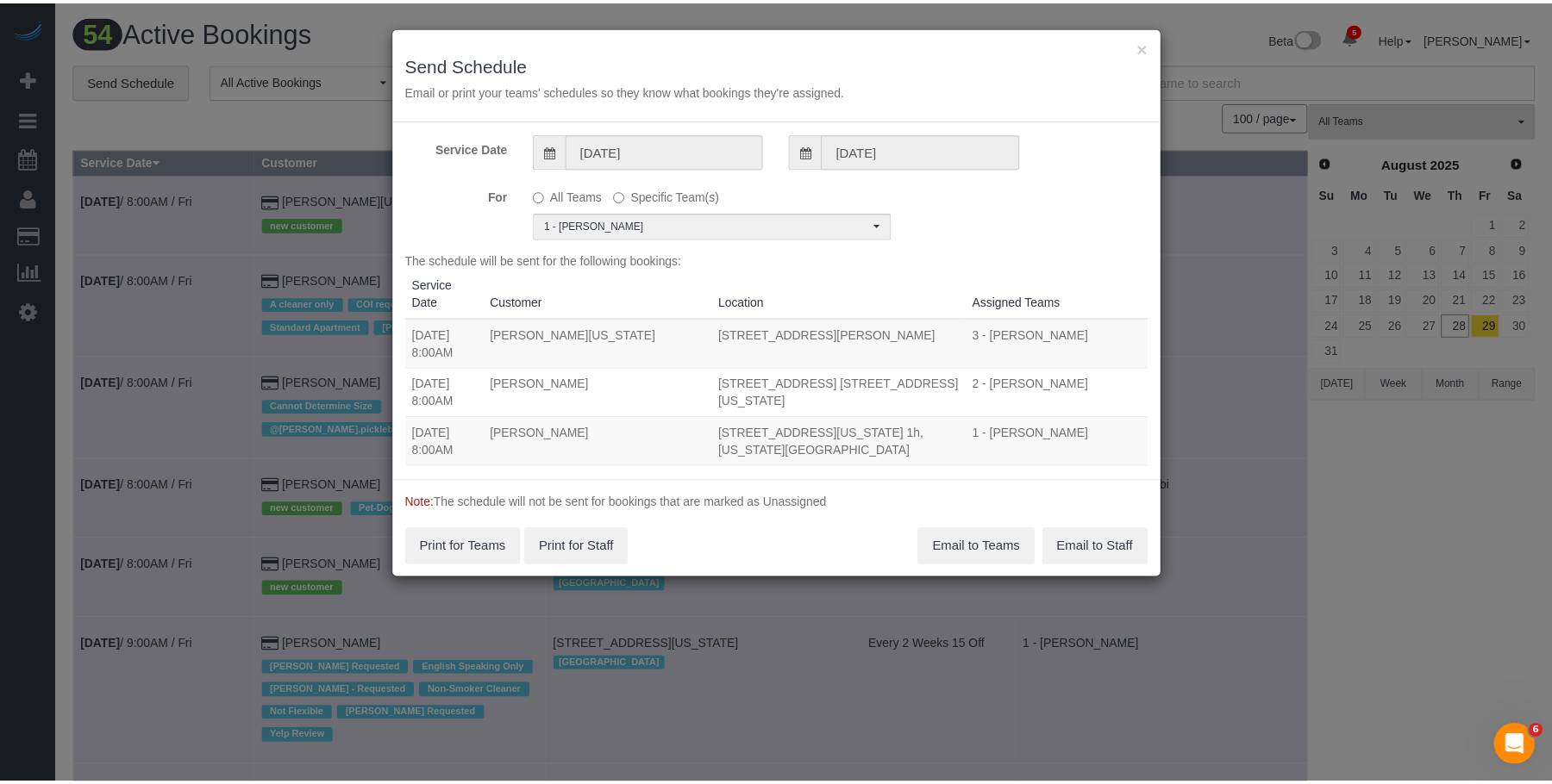
scroll to position [0, 0]
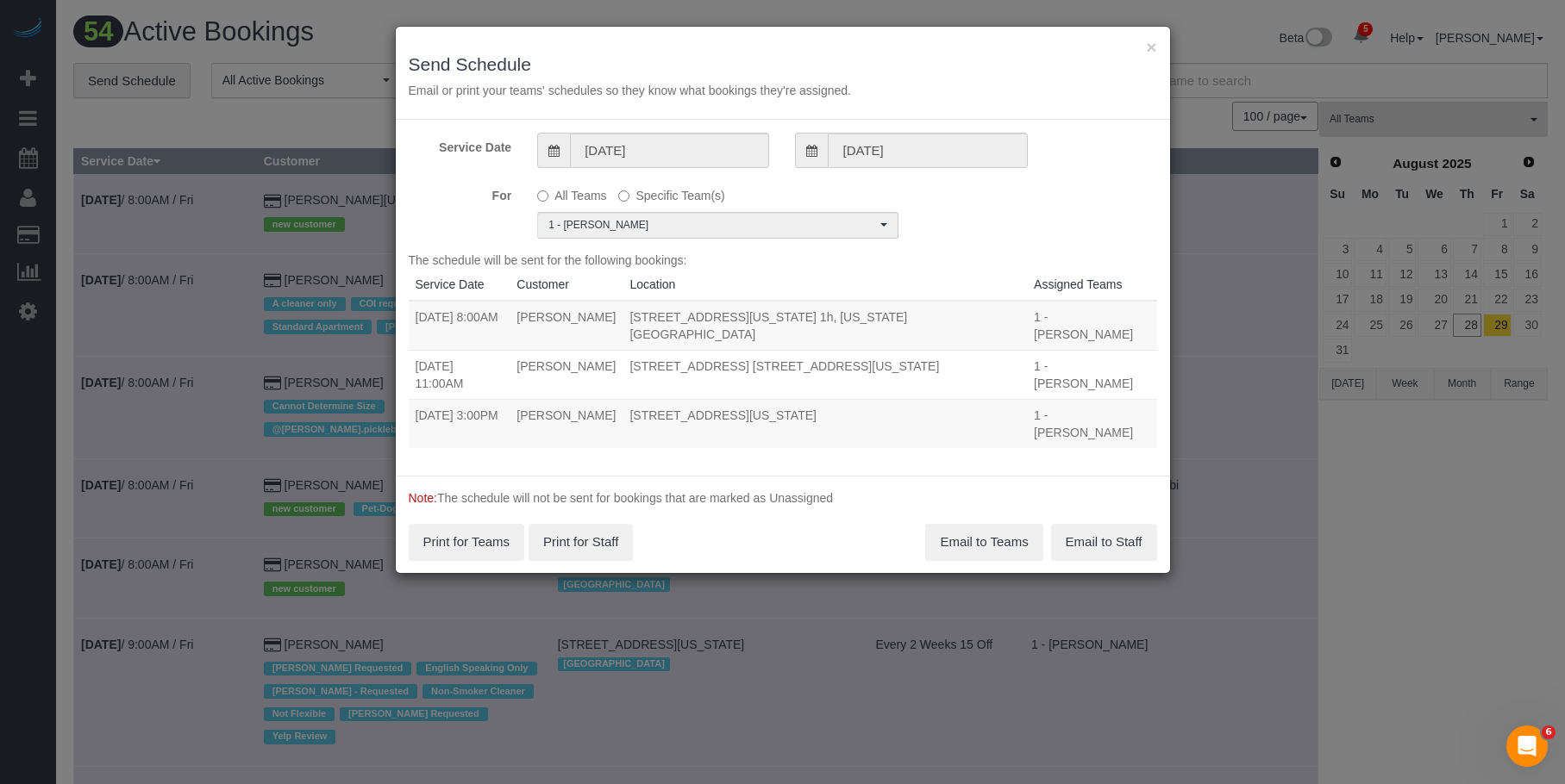
drag, startPoint x: 479, startPoint y: 321, endPoint x: 1004, endPoint y: 321, distance: 525.0
click at [1004, 321] on tr "08/29/2025 8:00AM Meghan Buonocore 518 Fort Washington Avenue, Apt. 1h, New Yor…" at bounding box center [782, 325] width 748 height 50
copy tr "8:00AM Meghan Buonocore 518 Fort Washington Avenue, Apt. 1h, New York, NY 10033"
drag, startPoint x: 480, startPoint y: 349, endPoint x: 1000, endPoint y: 349, distance: 520.0
click at [1000, 349] on tr "08/29/2025 11:00AM Arnon Lambroza 108 East 82nd Street, Apt. 4b, New York, NY 1…" at bounding box center [782, 374] width 748 height 49
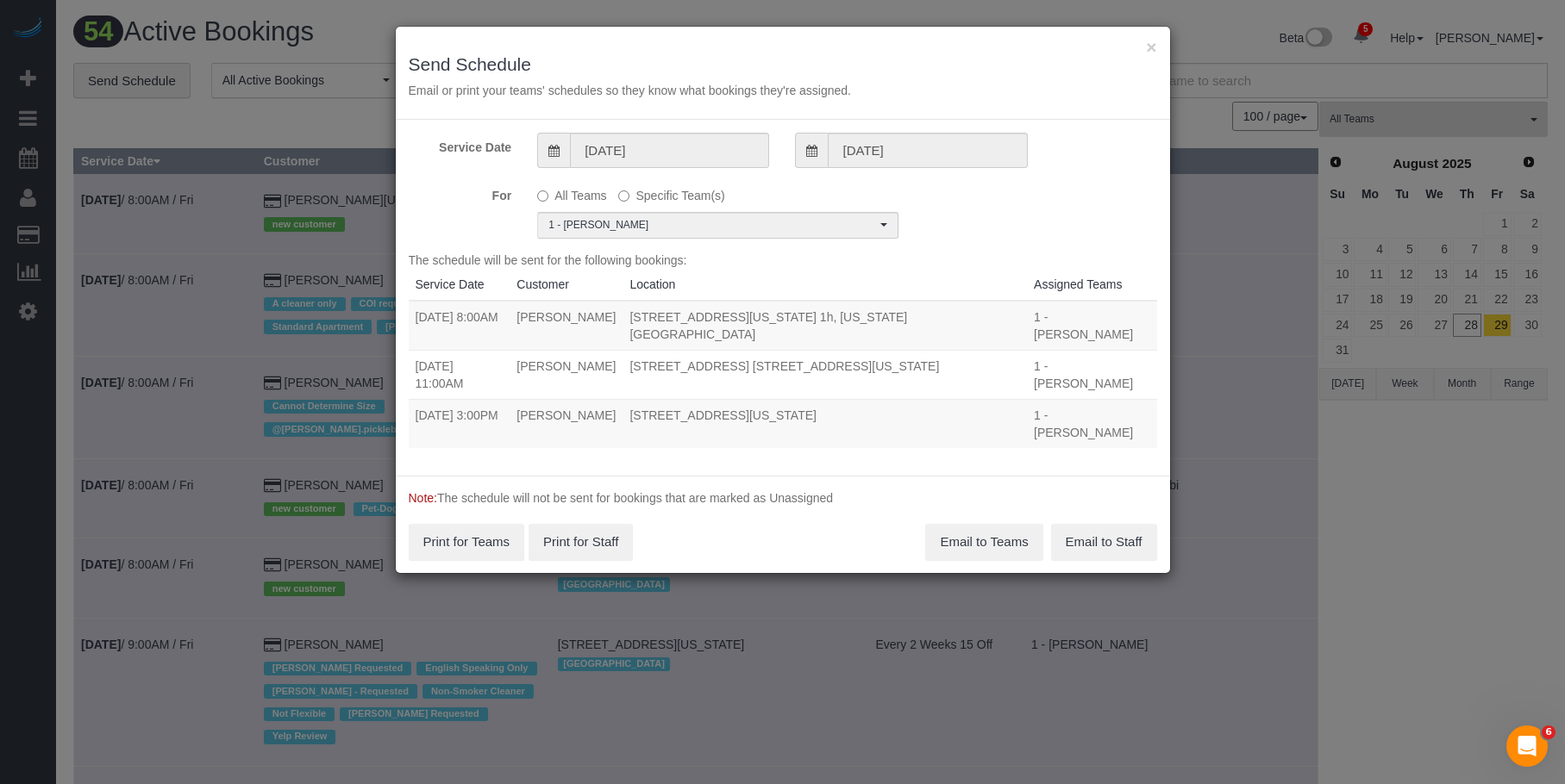
copy tr "11:00AM Arnon Lambroza 108 East 82nd Street, Apt. 4b, New York, NY 10028"
drag, startPoint x: 481, startPoint y: 382, endPoint x: 979, endPoint y: 375, distance: 498.0
click at [979, 399] on tr "08/29/2025 3:00PM Jeffrey Davis 150 East 44th Street Apt 34g, New York, NY 1001…" at bounding box center [782, 423] width 748 height 49
copy tr "3:00PM Jeffrey Davis 150 East 44th Street Apt 34g, New York, NY 10017"
drag, startPoint x: 992, startPoint y: 493, endPoint x: 1411, endPoint y: 545, distance: 422.2
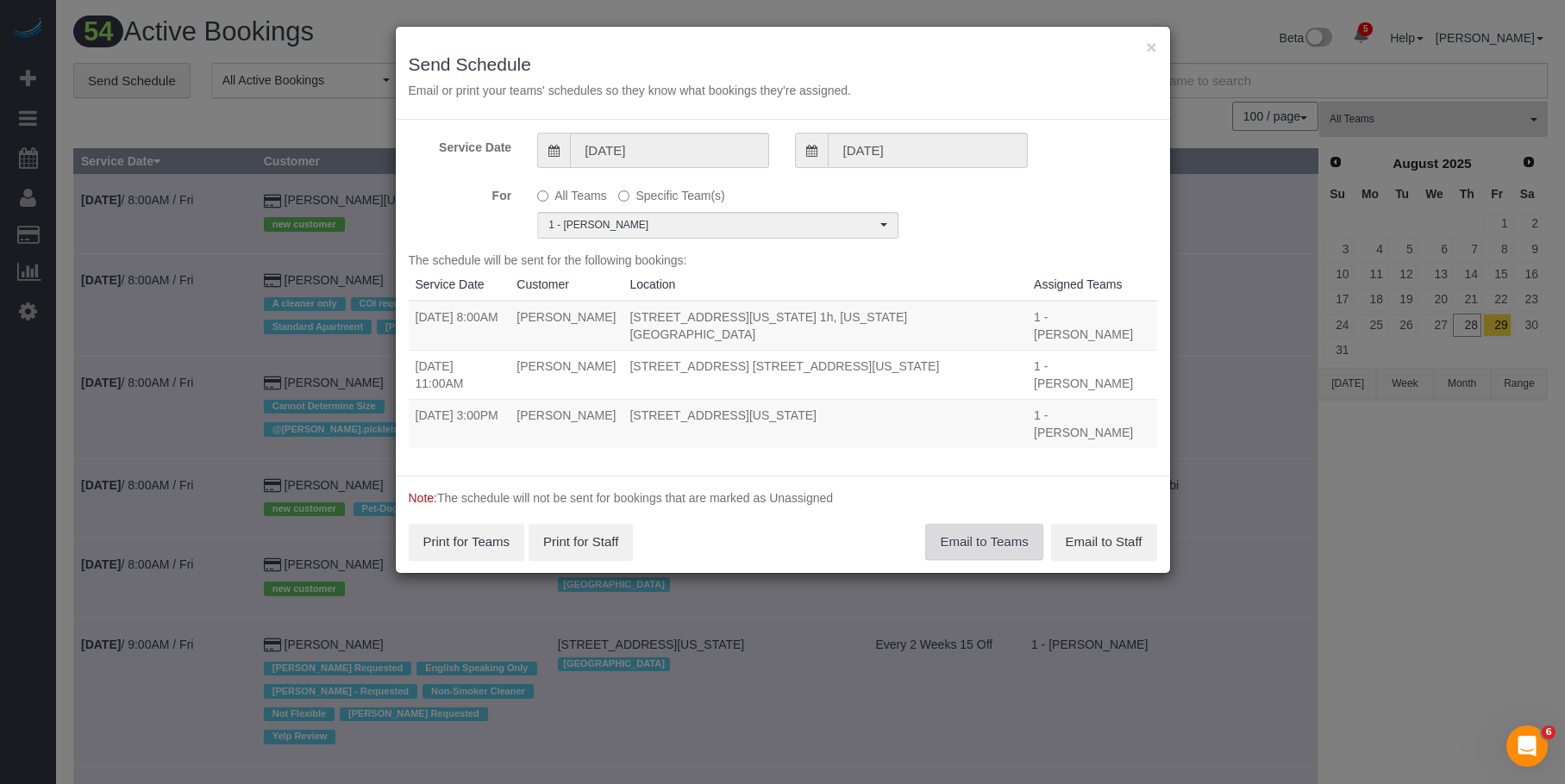
click at [996, 524] on button "Email to Teams" at bounding box center [983, 542] width 117 height 36
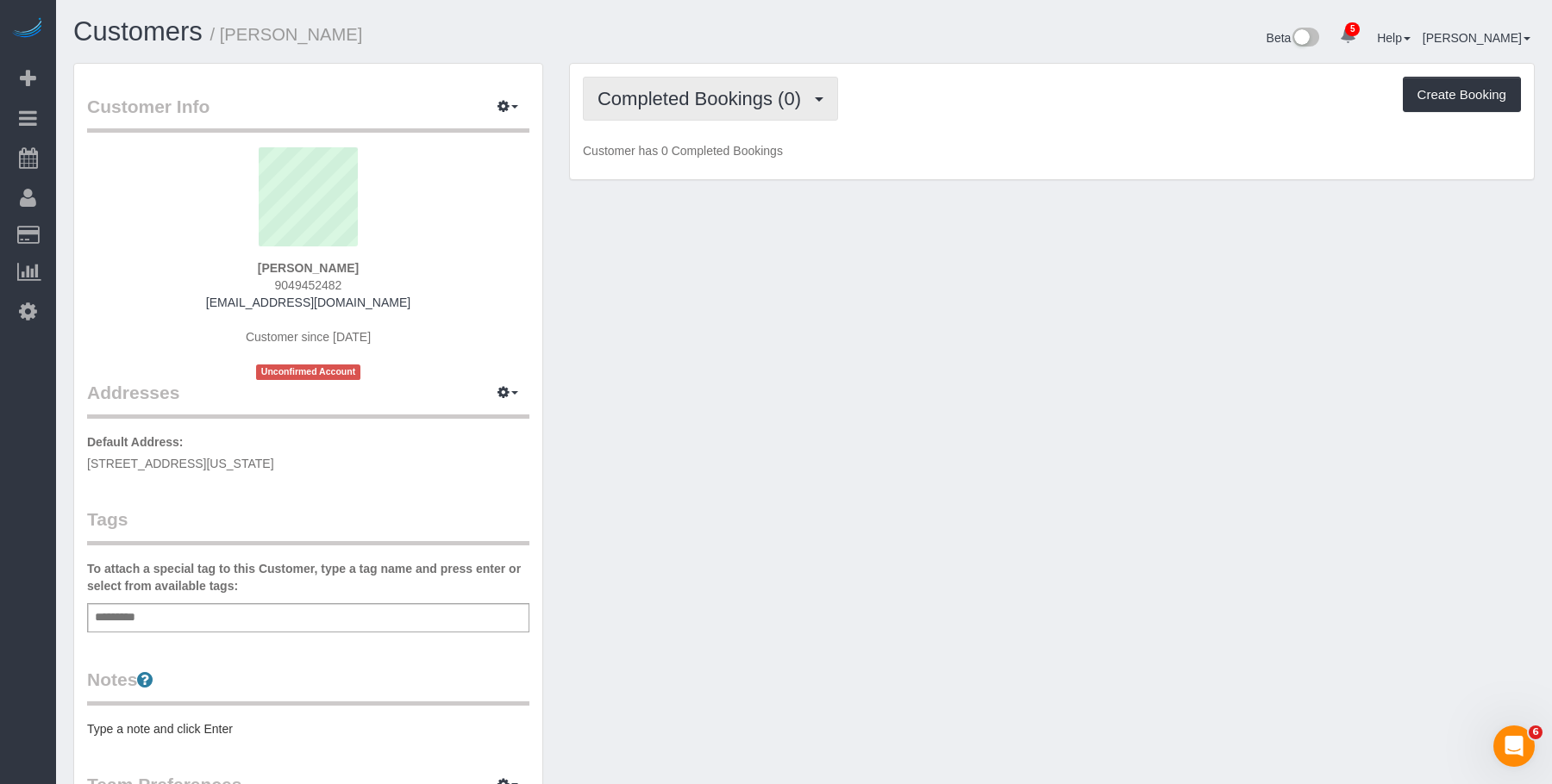
click at [656, 98] on span "Completed Bookings (0)" at bounding box center [703, 98] width 212 height 21
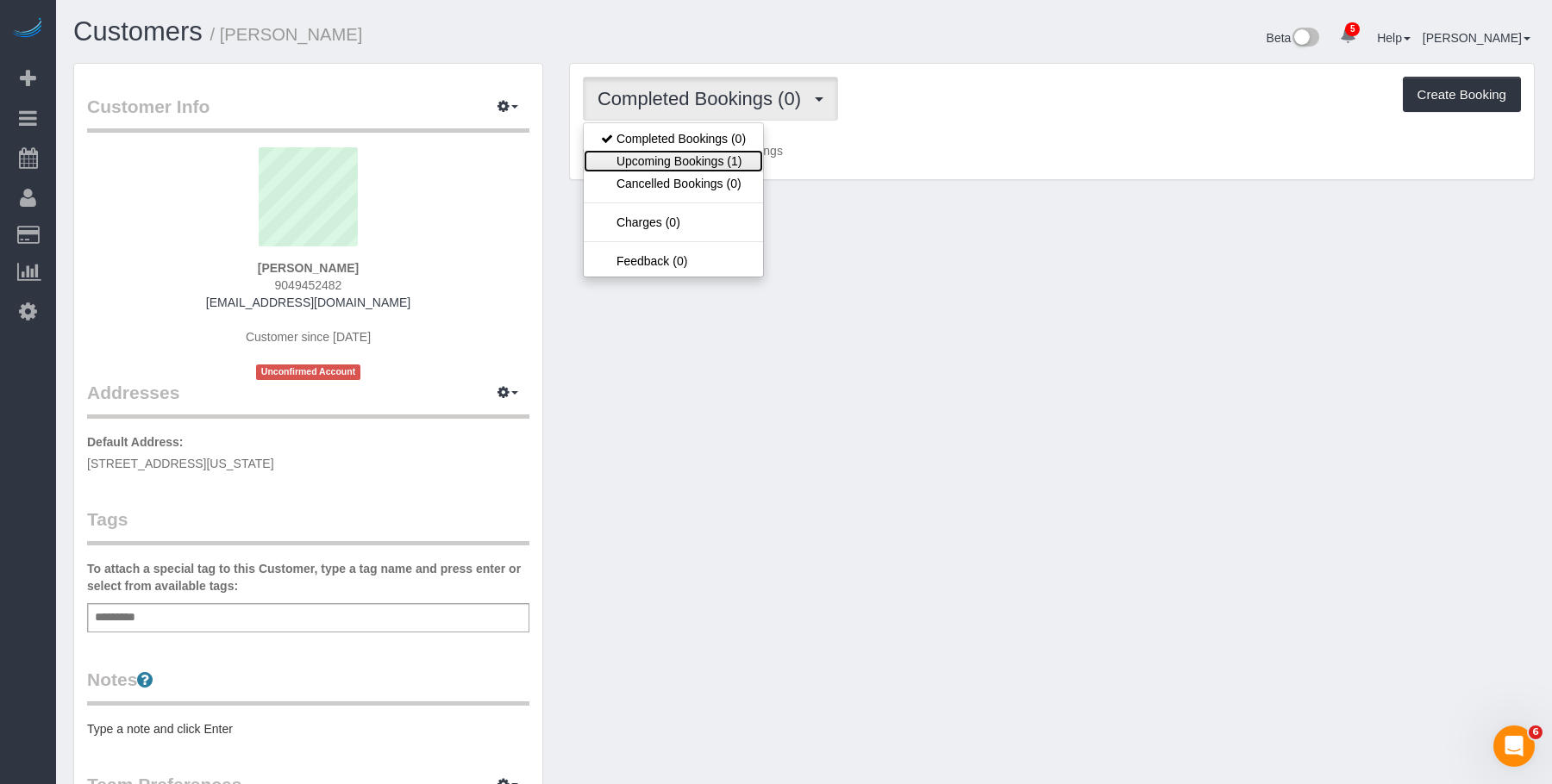
click at [634, 161] on link "Upcoming Bookings (1)" at bounding box center [673, 161] width 179 height 22
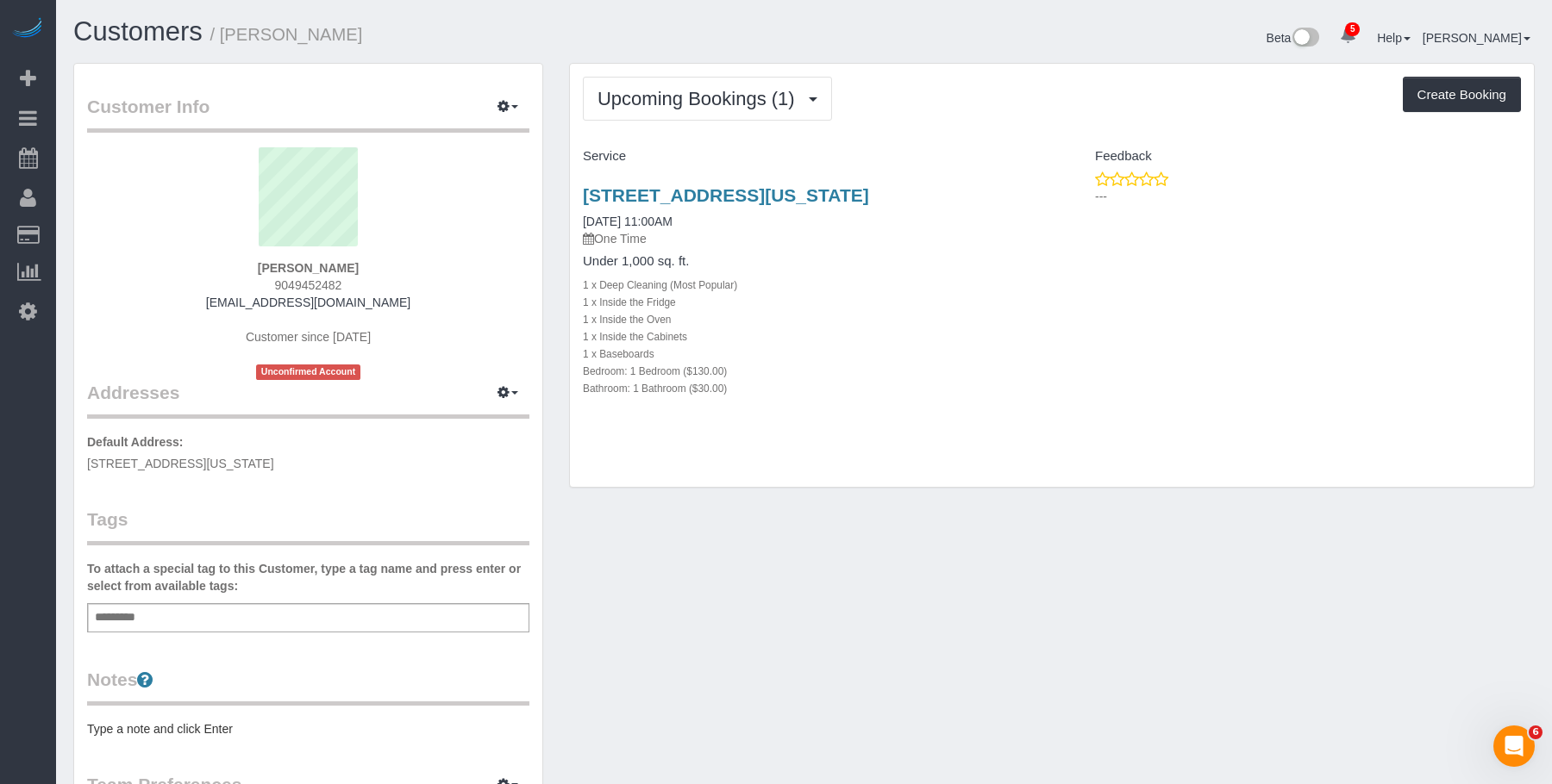
drag, startPoint x: 756, startPoint y: 187, endPoint x: 1007, endPoint y: 194, distance: 251.1
click at [1007, 194] on div "[STREET_ADDRESS][US_STATE] [DATE] 11:00AM One Time Under 1,000 sq. ft. 1 x Deep…" at bounding box center [810, 301] width 482 height 261
click at [1067, 378] on div "420 W 25th St, Apt 5k, New York, NY 10001 08/29/2025 11:00AM One Time Under 1,0…" at bounding box center [1052, 301] width 964 height 261
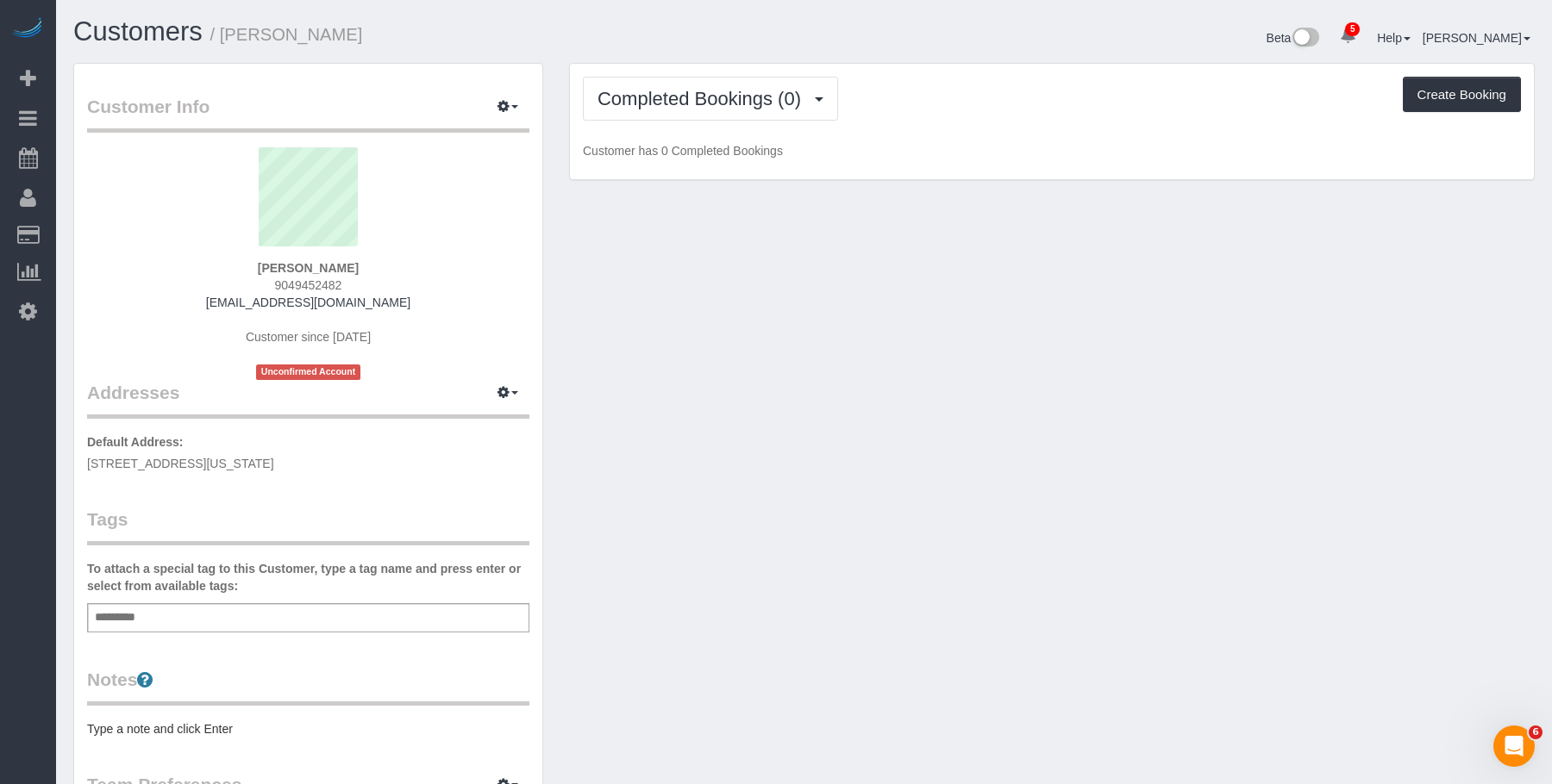
click at [794, 272] on div "Customer Info Edit Contact Info Send Message Email Preferences Special Sales Ta…" at bounding box center [804, 640] width 1487 height 1155
click at [701, 93] on span "Completed Bookings (0)" at bounding box center [703, 98] width 212 height 21
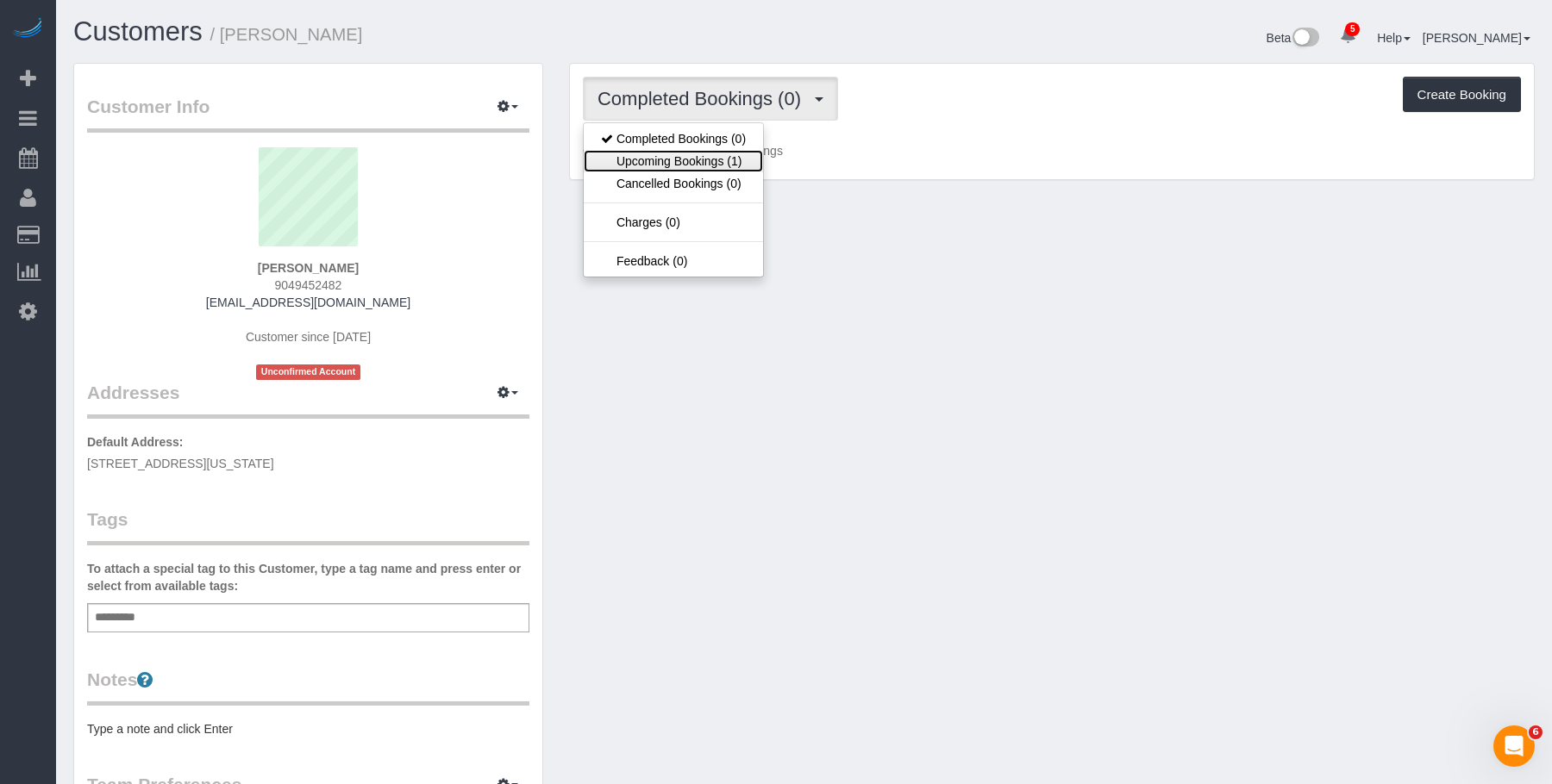
click at [664, 154] on link "Upcoming Bookings (1)" at bounding box center [673, 161] width 179 height 22
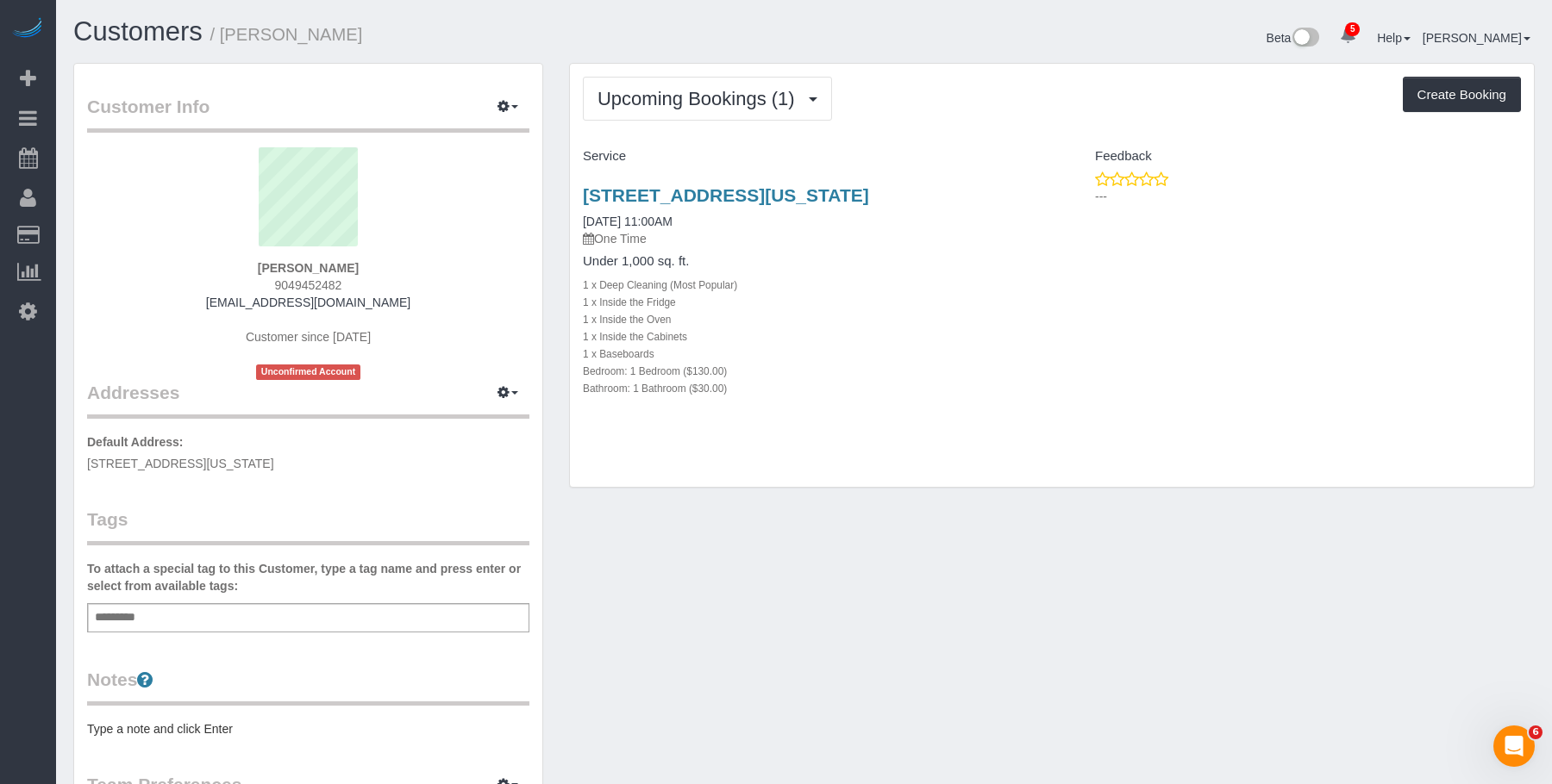
click at [861, 232] on p "One Time" at bounding box center [810, 239] width 456 height 18
drag, startPoint x: 571, startPoint y: 187, endPoint x: 999, endPoint y: 205, distance: 428.4
click at [999, 205] on div "420 W 25th St, Apt 5k, New York, NY 10001 08/29/2025 11:00AM One Time Under 1,0…" at bounding box center [810, 301] width 482 height 261
drag, startPoint x: 224, startPoint y: 35, endPoint x: 351, endPoint y: 30, distance: 127.1
click at [351, 30] on h1 "Customers / Zoe Mongan" at bounding box center [432, 32] width 718 height 30
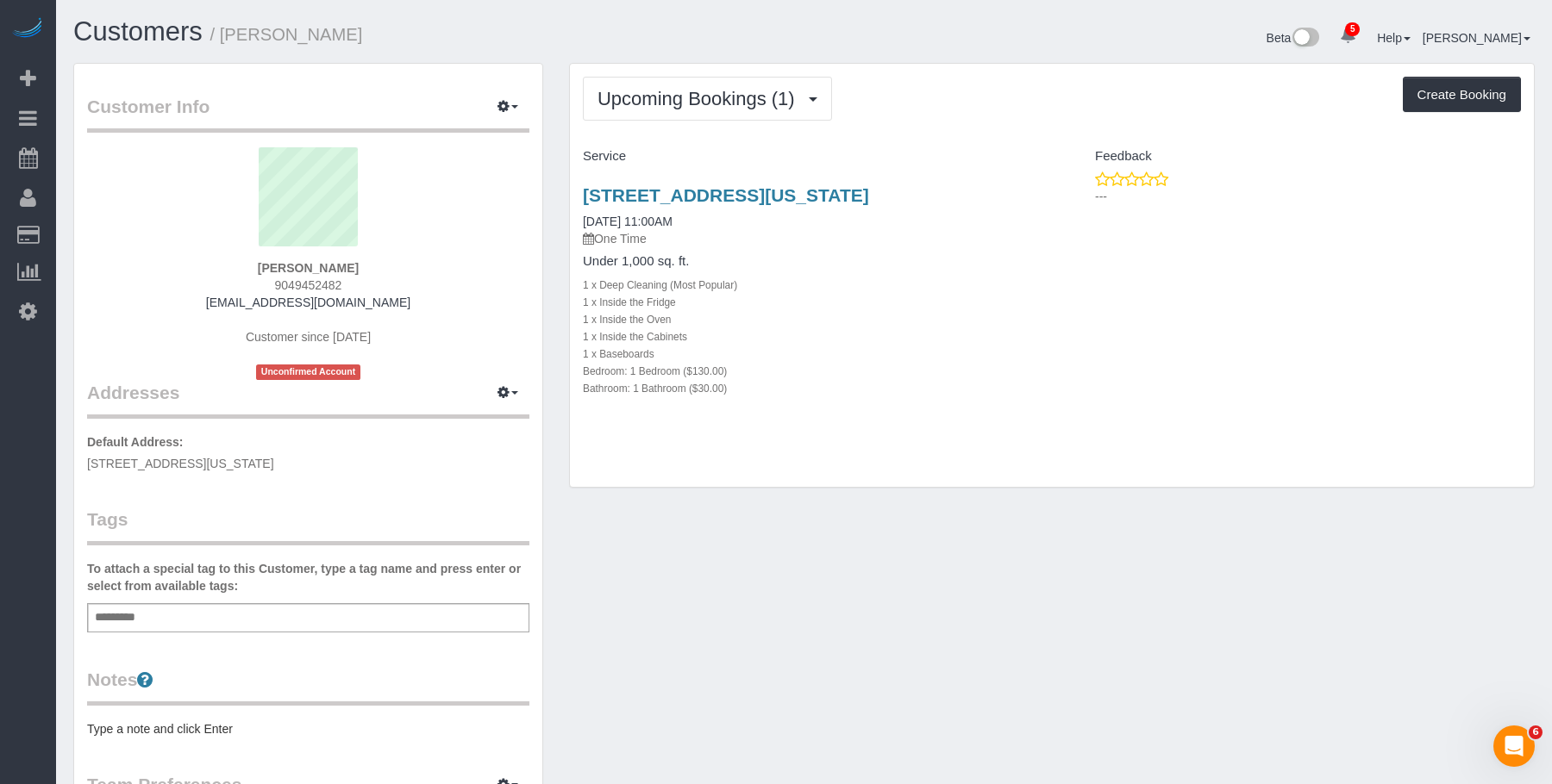
copy small "Zoe Mongan"
drag, startPoint x: 572, startPoint y: 183, endPoint x: 962, endPoint y: 183, distance: 390.0
click at [962, 183] on div "420 W 25th St, Apt 5k, New York, NY 10001 08/29/2025 11:00AM One Time Under 1,0…" at bounding box center [810, 301] width 482 height 261
copy link "420 W 25th St, Apt 5k, New York, NY 10001"
drag, startPoint x: 395, startPoint y: 32, endPoint x: 340, endPoint y: 21, distance: 56.1
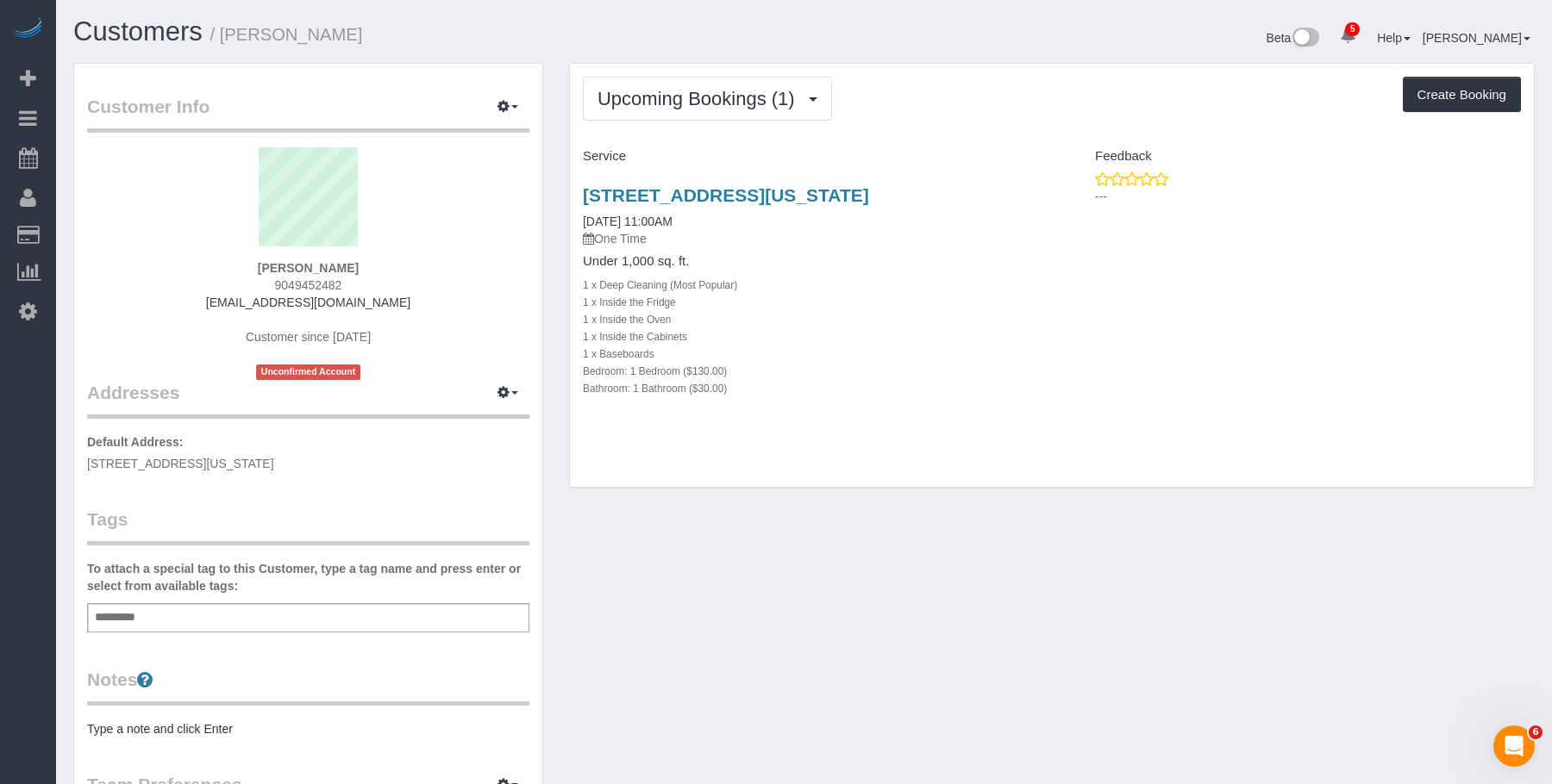
click at [395, 32] on h1 "Customers / Zoe Mongan" at bounding box center [432, 32] width 718 height 30
drag, startPoint x: 936, startPoint y: 312, endPoint x: 1353, endPoint y: 86, distance: 474.3
click at [936, 312] on div "1 x Inside the Oven" at bounding box center [810, 319] width 456 height 18
drag, startPoint x: 575, startPoint y: 196, endPoint x: 965, endPoint y: 178, distance: 390.4
click at [965, 178] on div "420 W 25th St, Apt 5k, New York, NY 10001 08/29/2025 11:00AM One Time Under 1,0…" at bounding box center [810, 301] width 482 height 261
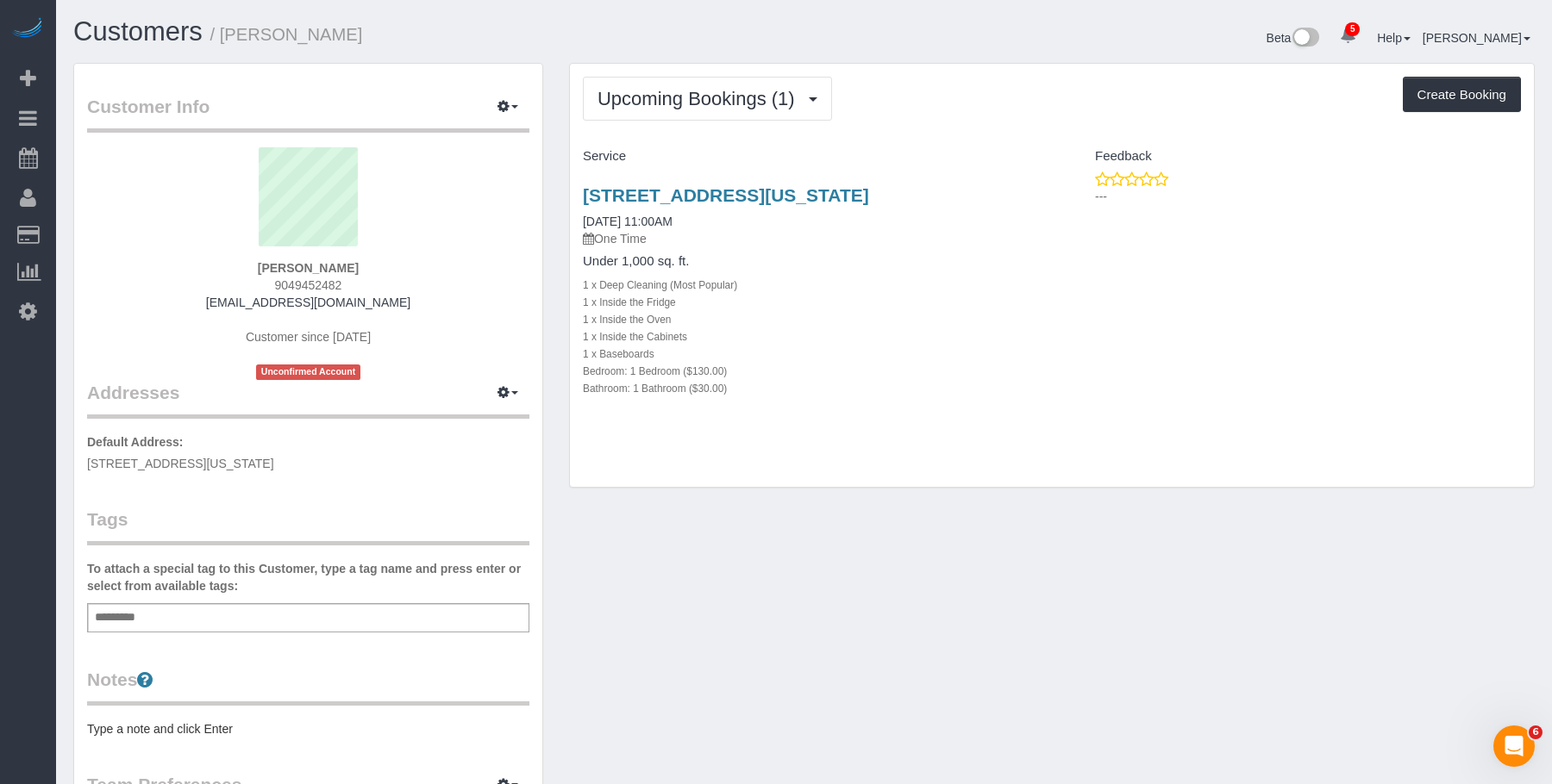
copy link "420 W 25th St, Apt 5k, New York, NY 10001"
click at [281, 606] on div "Add a tag" at bounding box center [308, 619] width 442 height 30
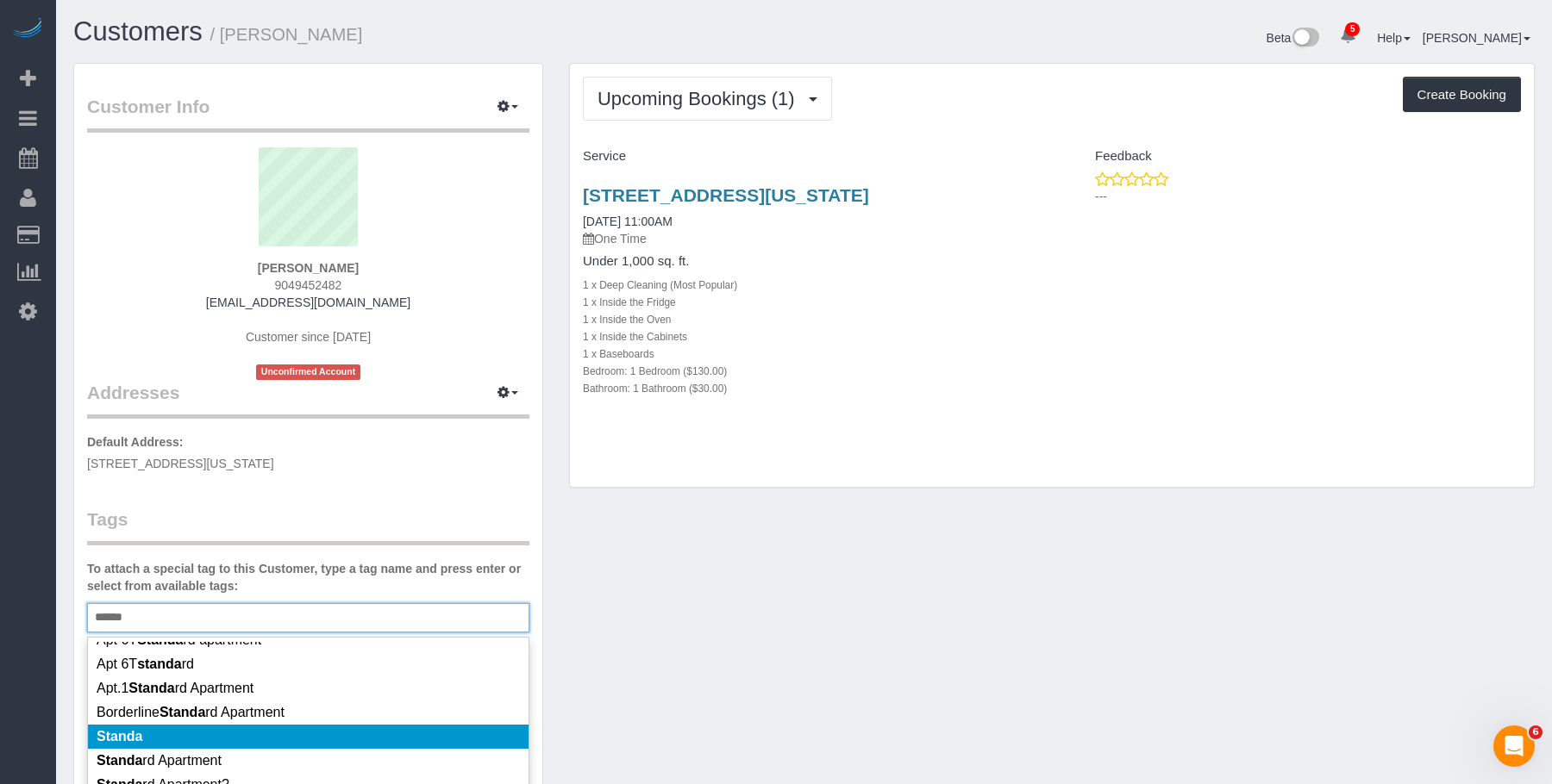
scroll to position [145, 0]
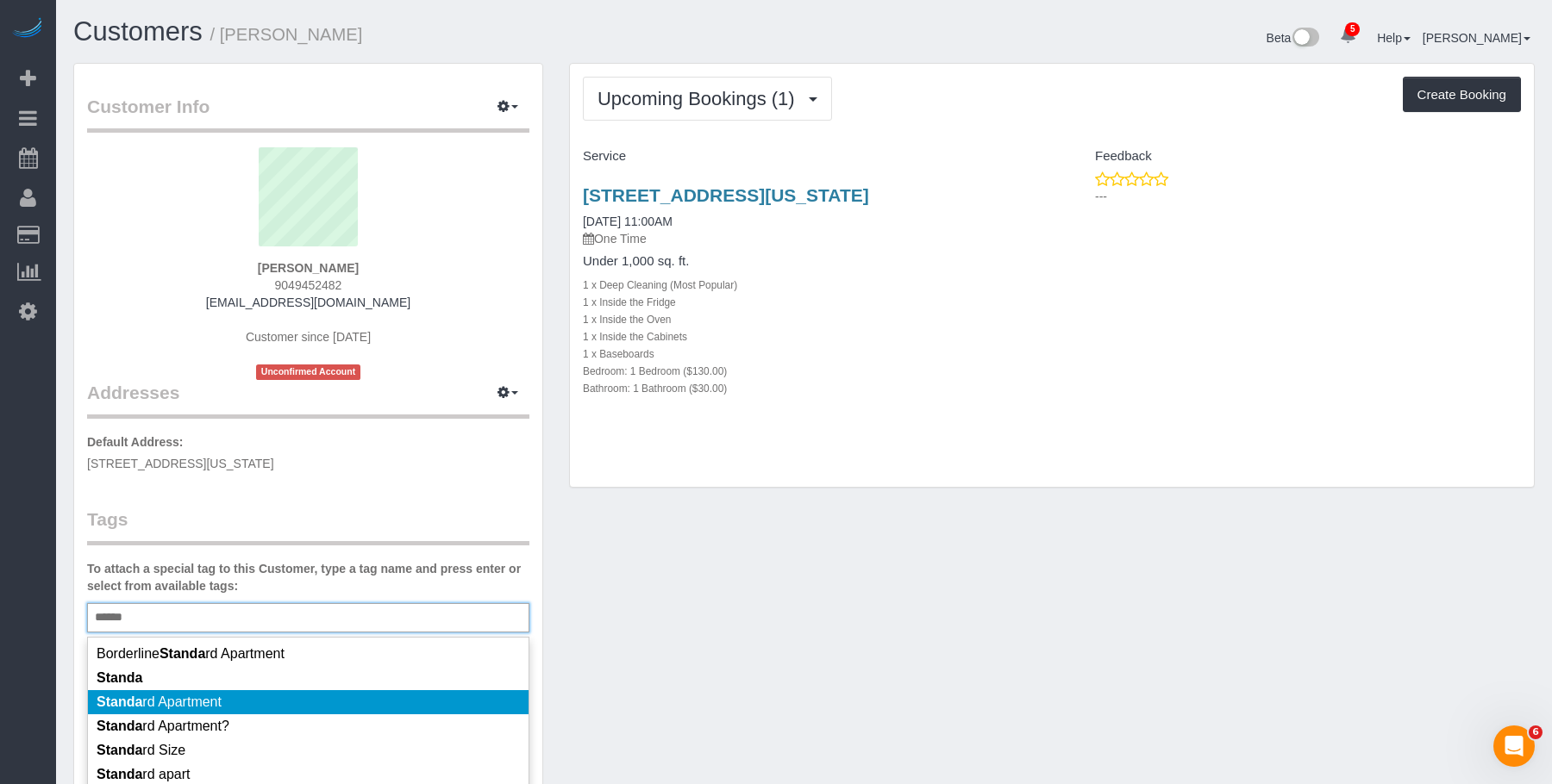
type input "******"
click at [261, 704] on li "Standa rd Apartment" at bounding box center [308, 703] width 440 height 24
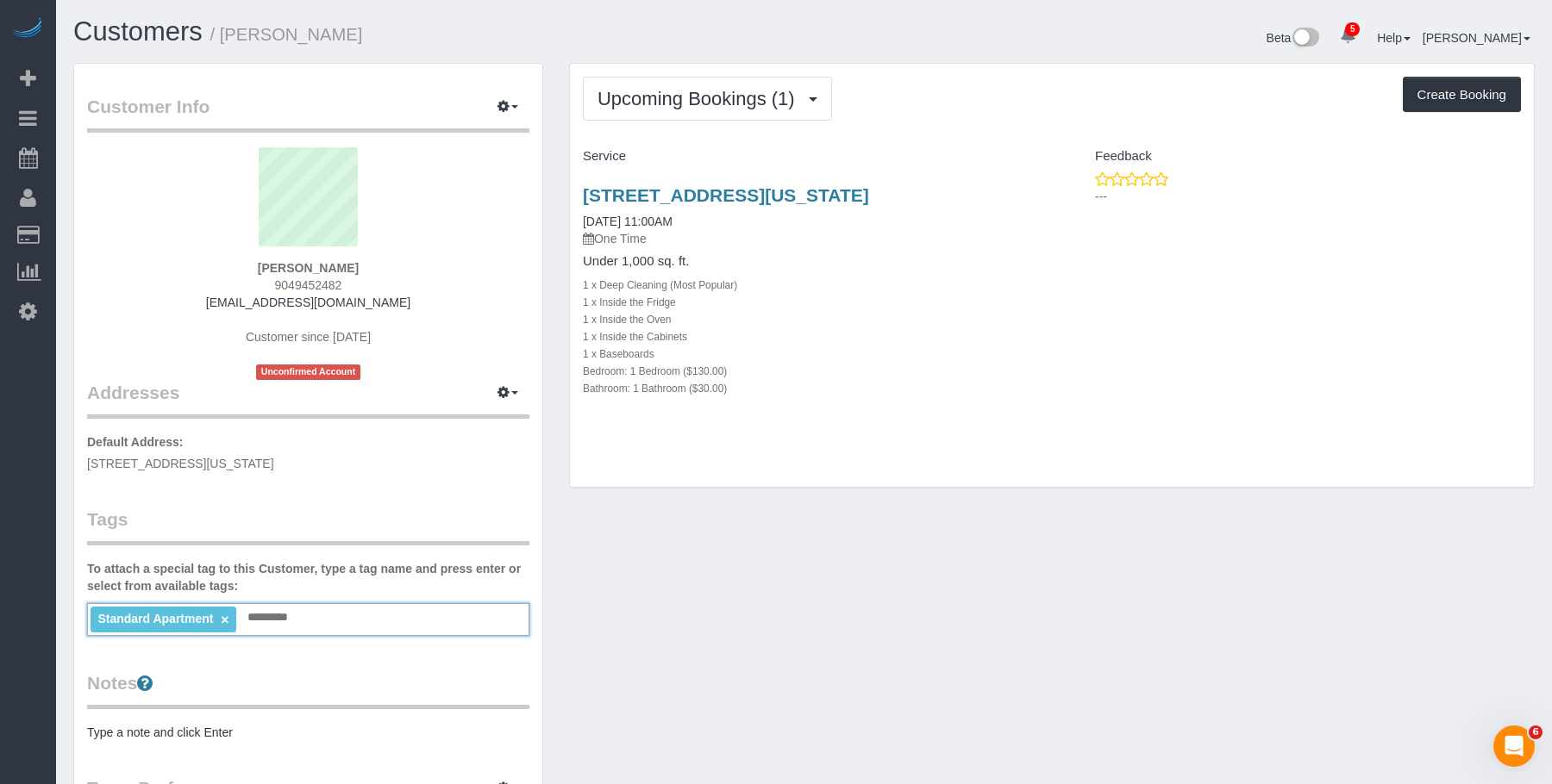
click at [1062, 623] on div "Customer Info Edit Contact Info Send Message Email Preferences Special Sales Ta…" at bounding box center [804, 642] width 1487 height 1158
click at [511, 113] on button "button" at bounding box center [508, 107] width 43 height 27
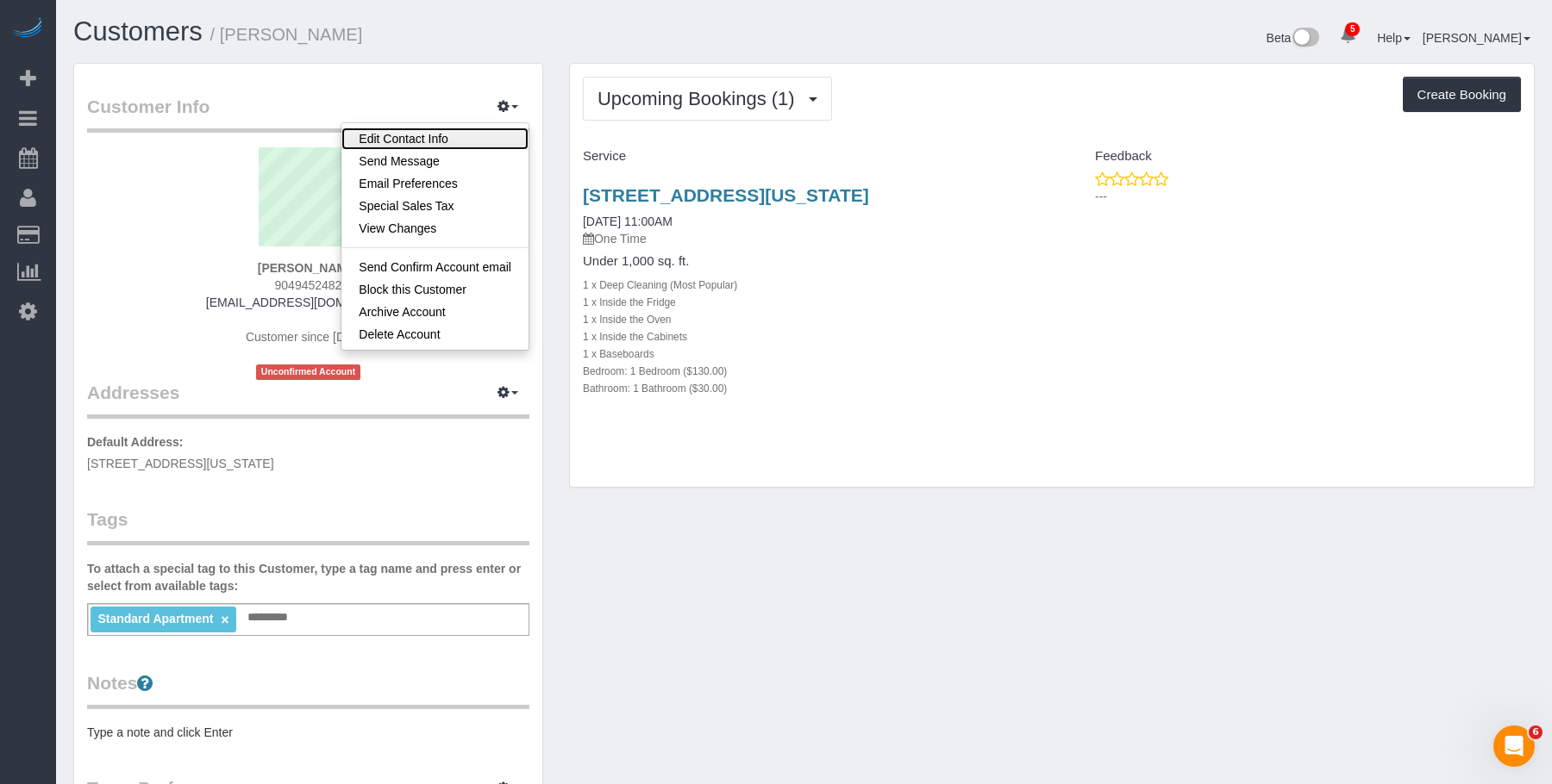
drag, startPoint x: 467, startPoint y: 136, endPoint x: 516, endPoint y: 154, distance: 52.2
click at [467, 136] on link "Edit Contact Info" at bounding box center [435, 139] width 187 height 22
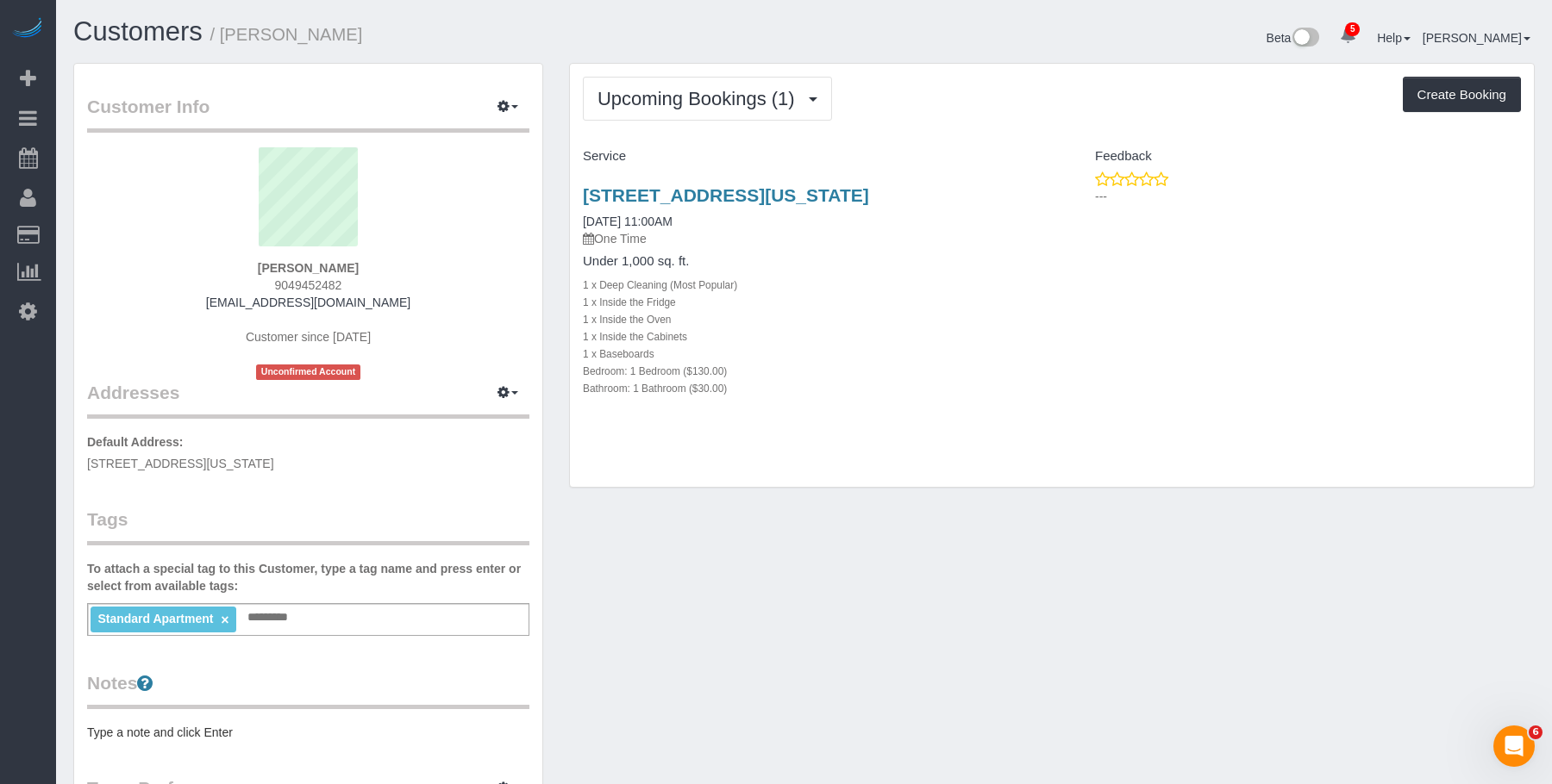
select select "NY"
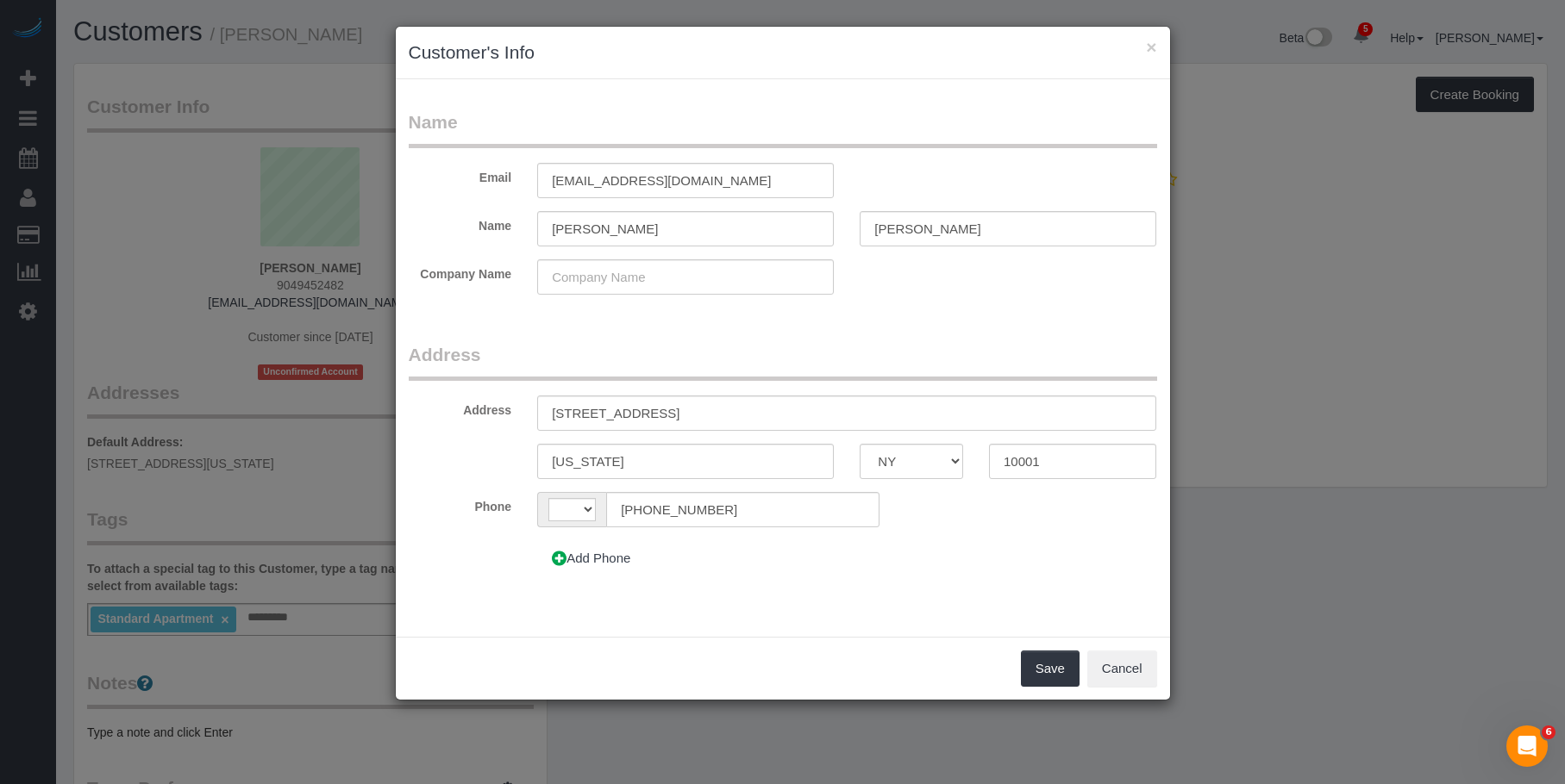
select select "string:US"
click at [586, 412] on input "[STREET_ADDRESS]" at bounding box center [846, 413] width 619 height 35
type input "[STREET_ADDRESS] 5K"
click at [1047, 669] on button "Save" at bounding box center [1050, 668] width 58 height 36
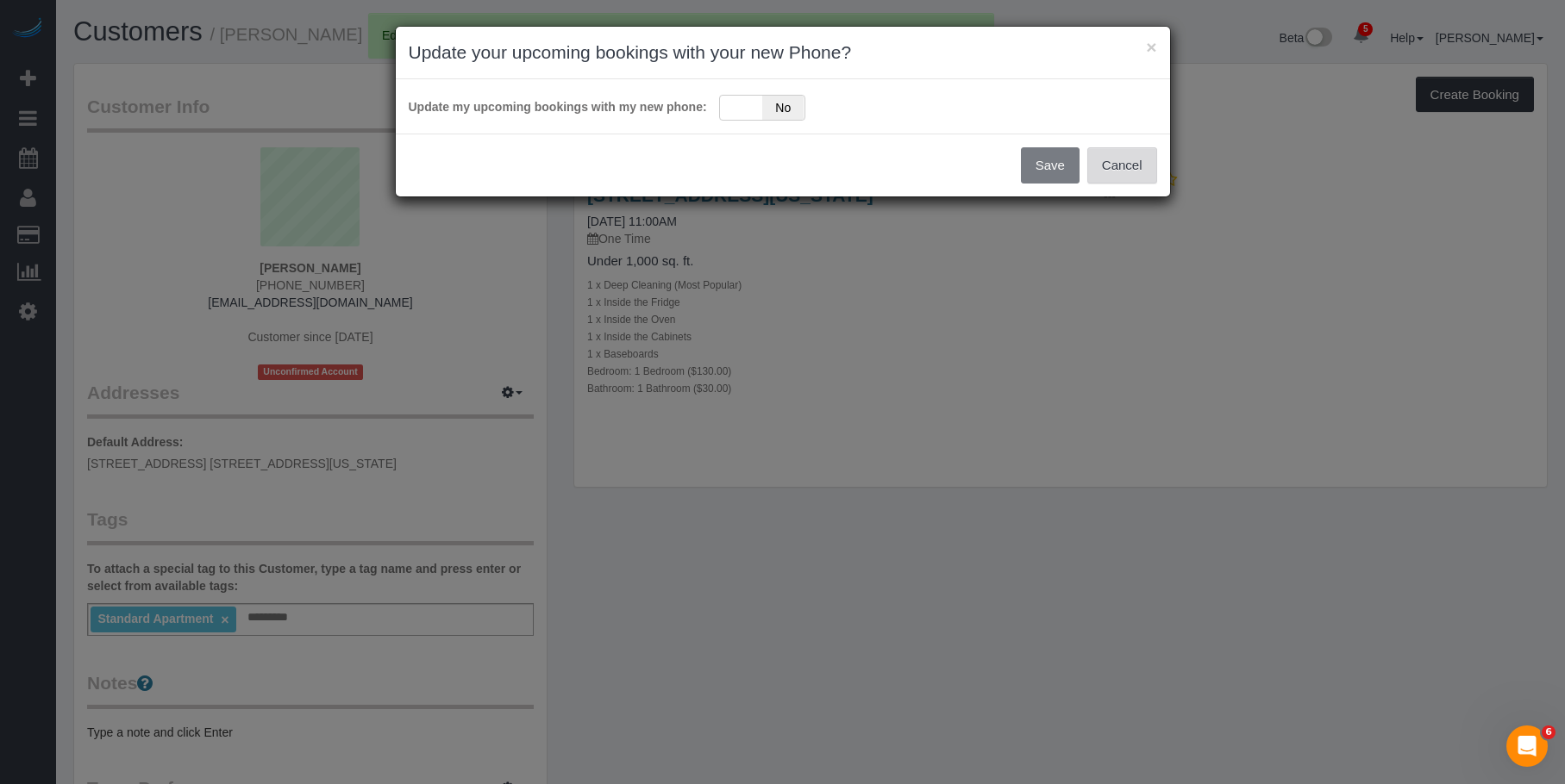
click at [1112, 161] on button "Cancel" at bounding box center [1122, 165] width 70 height 36
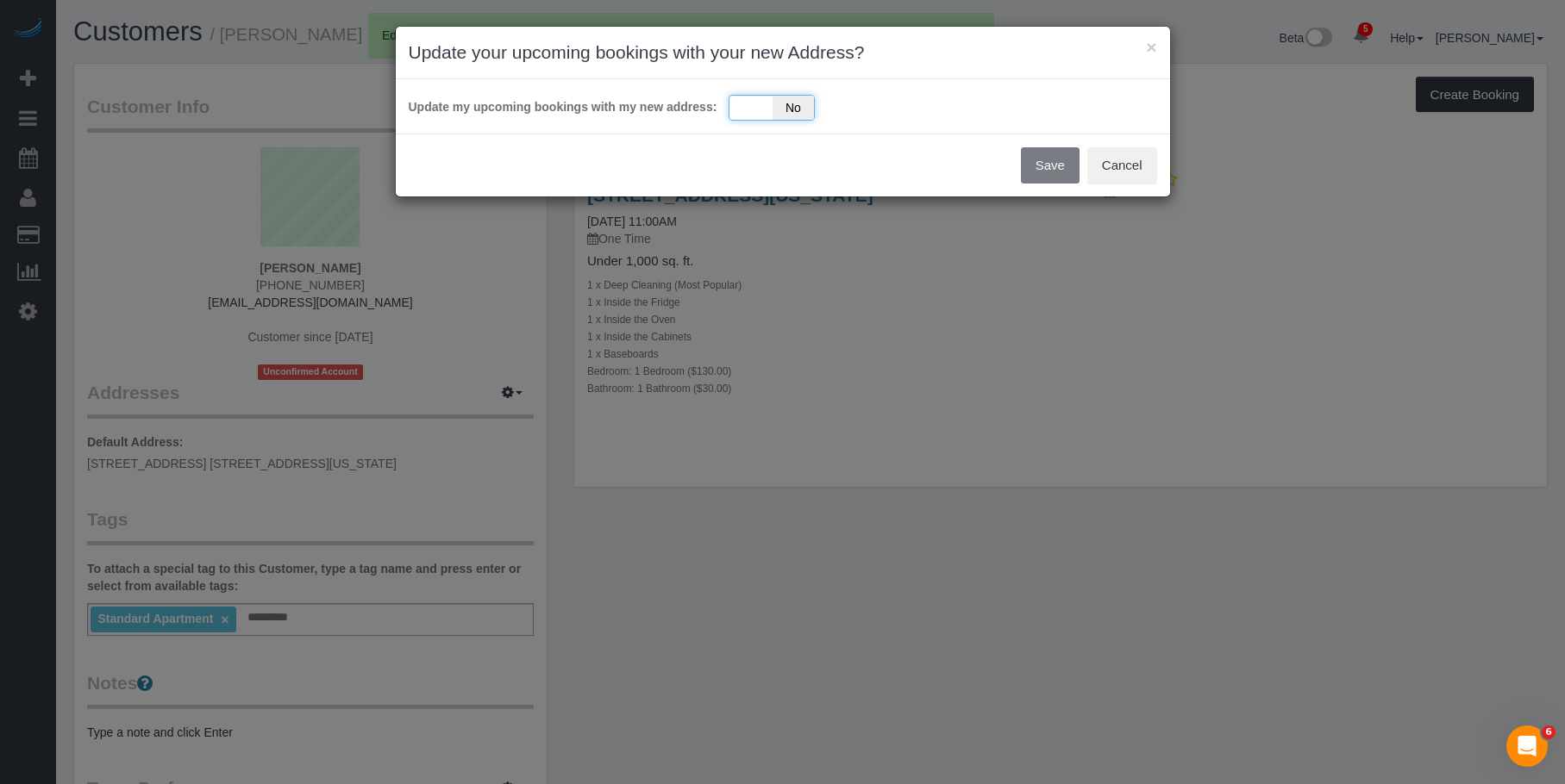
click at [744, 110] on div "Yes No" at bounding box center [771, 108] width 86 height 26
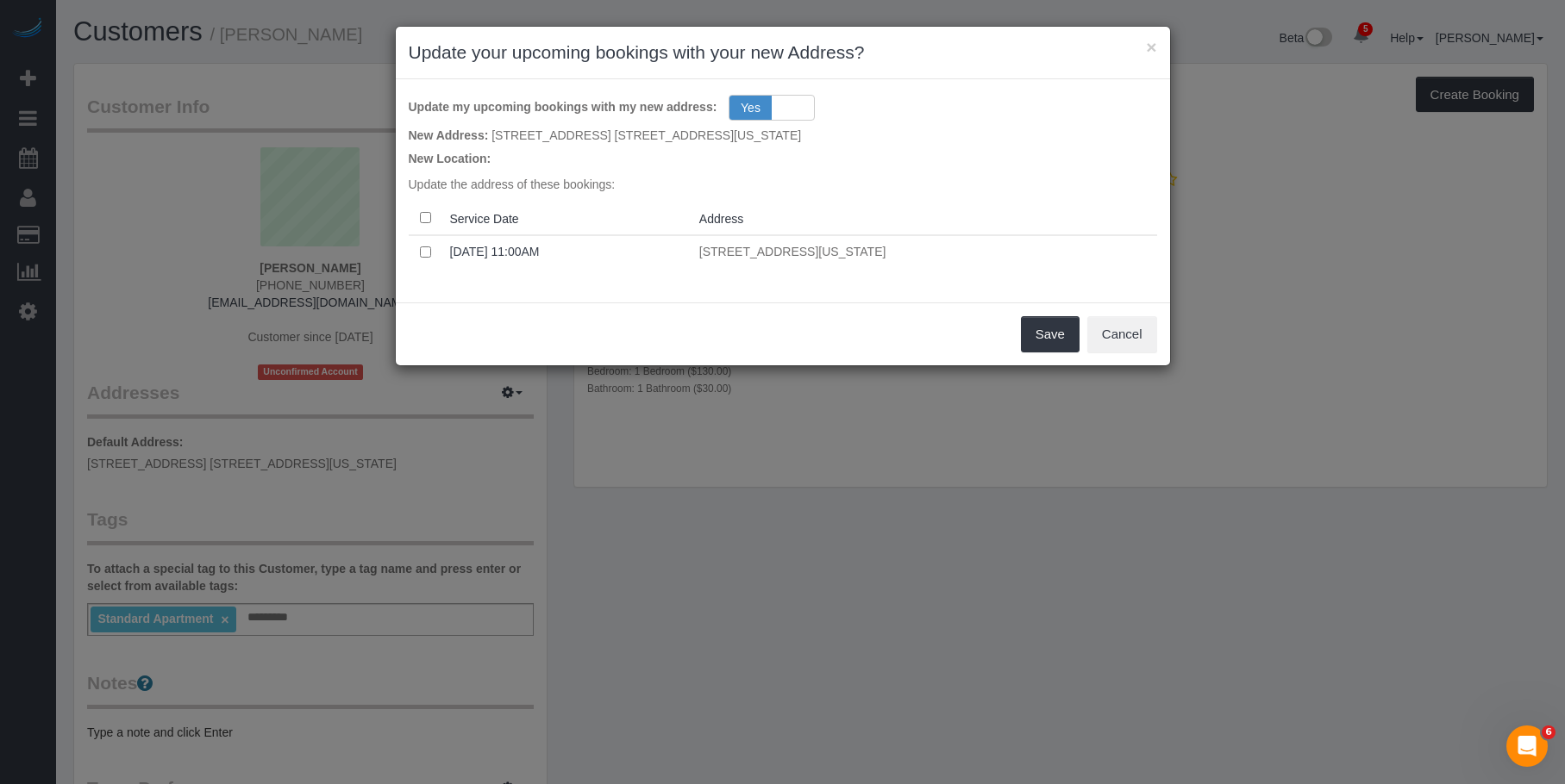
click at [851, 321] on div "Save Cancel" at bounding box center [782, 334] width 774 height 63
click at [1049, 327] on button "Save" at bounding box center [1050, 334] width 58 height 36
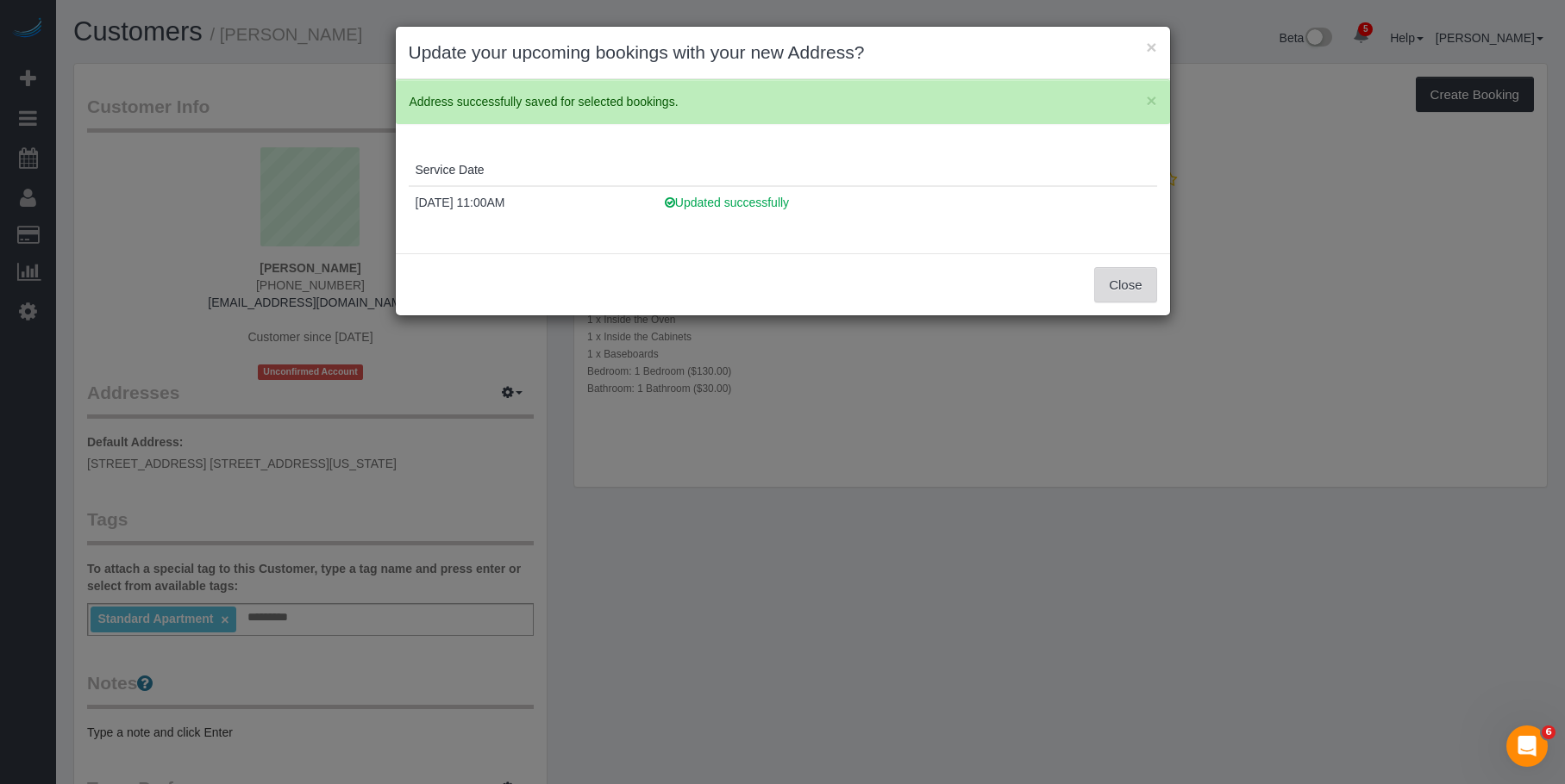
drag, startPoint x: 1149, startPoint y: 290, endPoint x: 591, endPoint y: 129, distance: 580.8
click at [1148, 290] on button "Close" at bounding box center [1125, 285] width 62 height 36
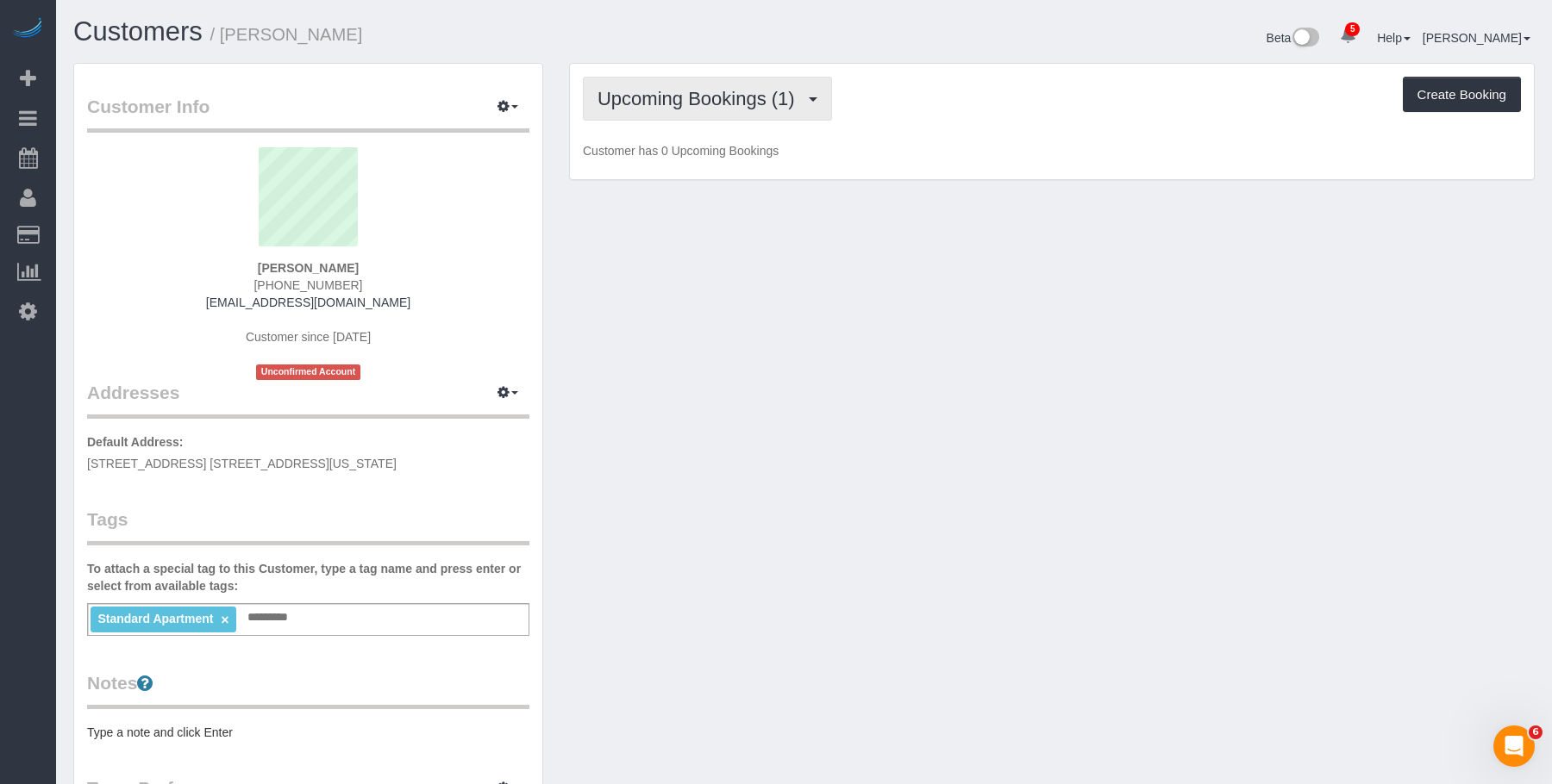
click at [745, 104] on span "Upcoming Bookings (1)" at bounding box center [700, 98] width 206 height 21
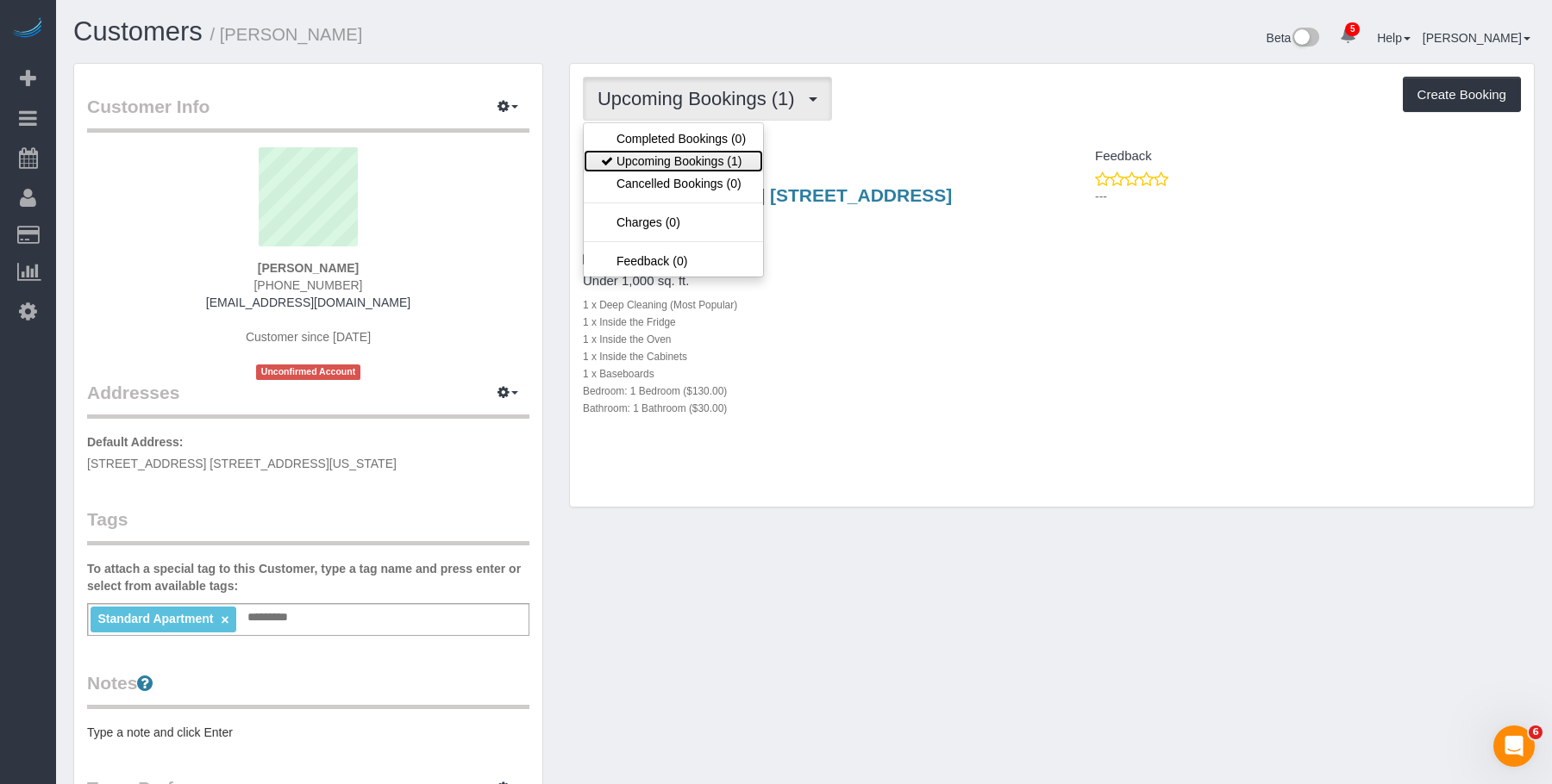
click at [721, 164] on link "Upcoming Bookings (1)" at bounding box center [673, 161] width 179 height 22
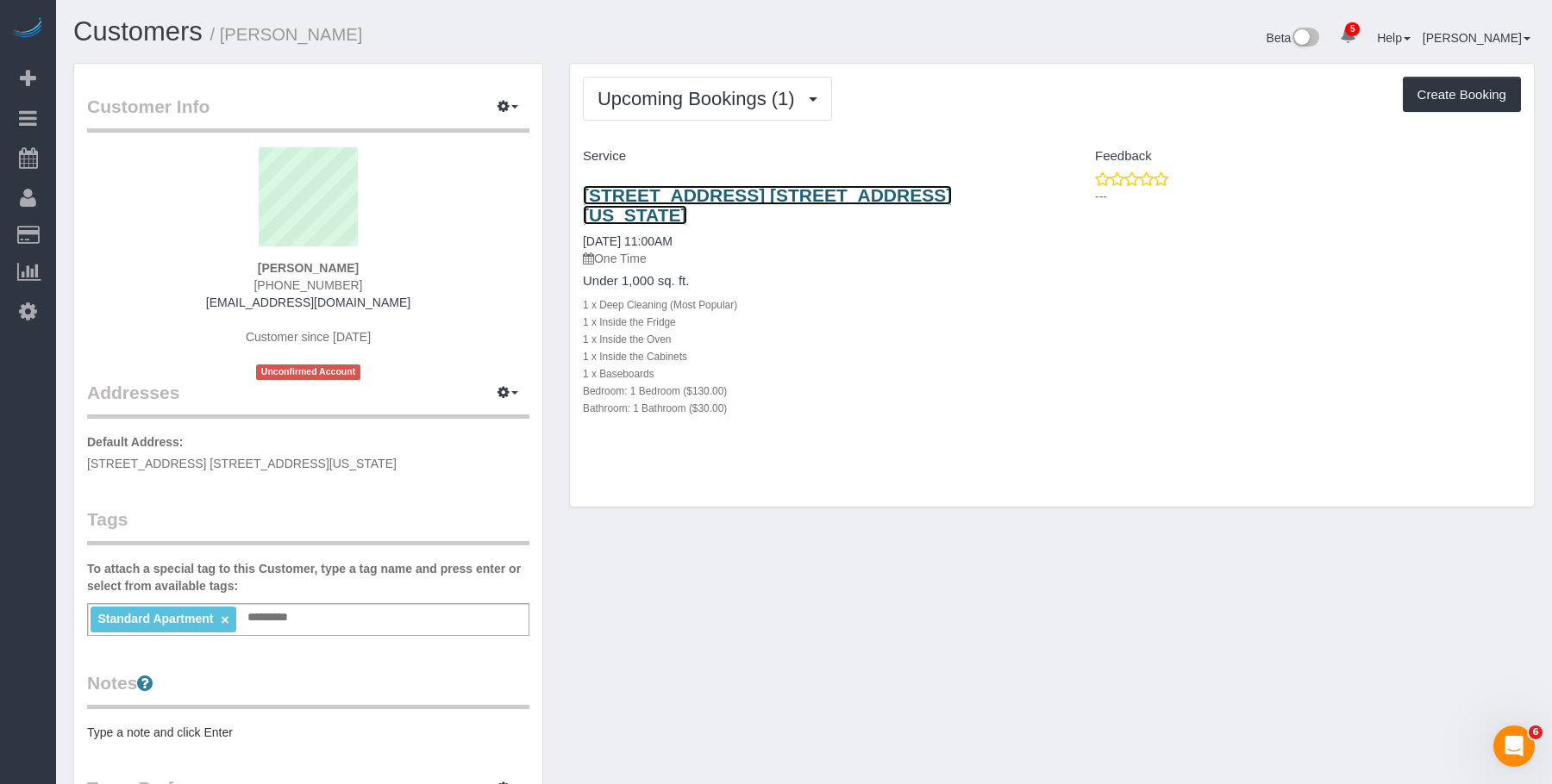
click at [934, 201] on link "420 West 25th Street, Apt. 5k, New York, NY 10001" at bounding box center [767, 204] width 369 height 40
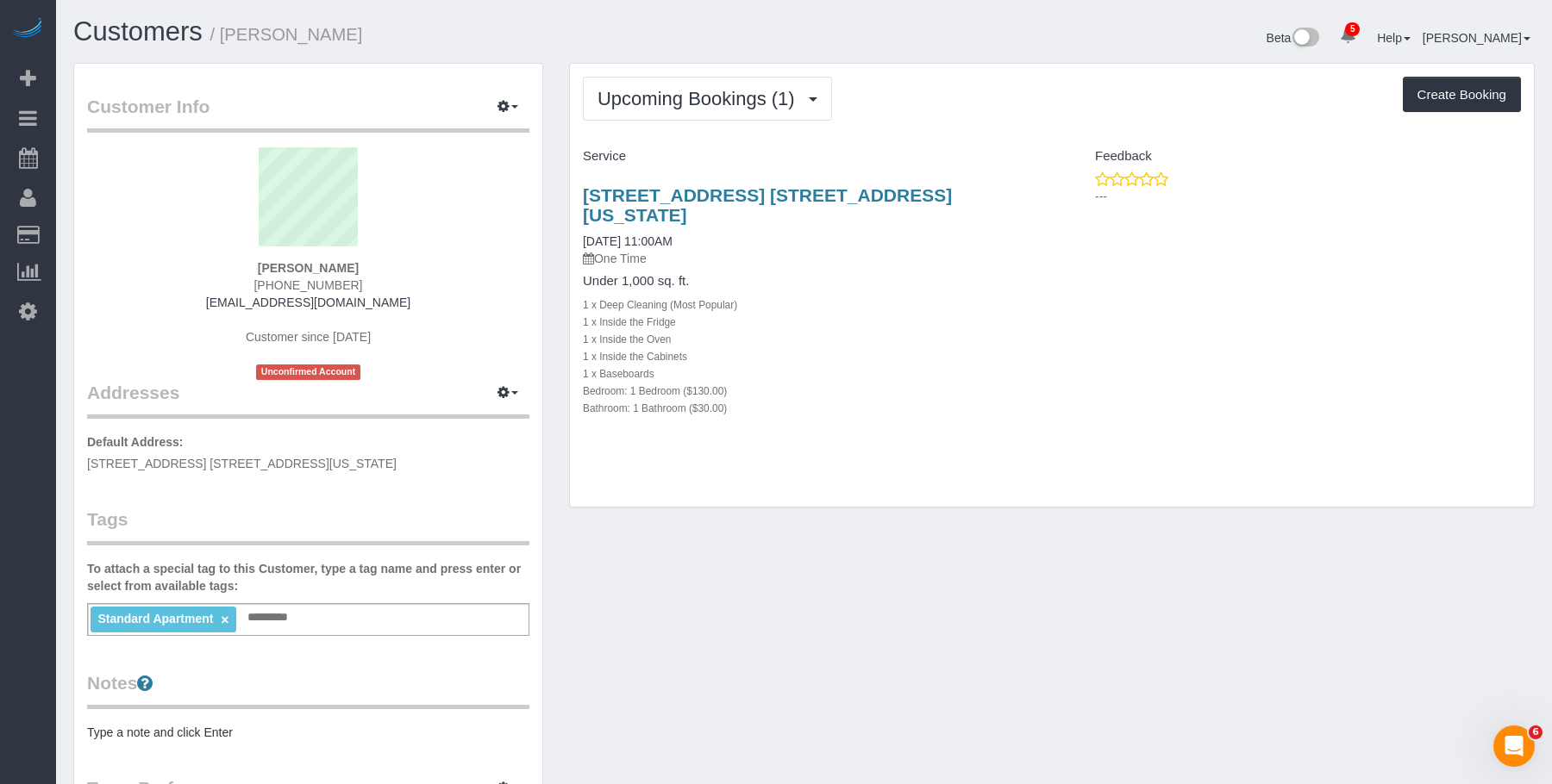
drag, startPoint x: 883, startPoint y: 438, endPoint x: 719, endPoint y: 297, distance: 216.3
click at [883, 438] on div "Upcoming Bookings (1) Completed Bookings (0) Upcoming Bookings (1) Cancelled Bo…" at bounding box center [1052, 286] width 964 height 444
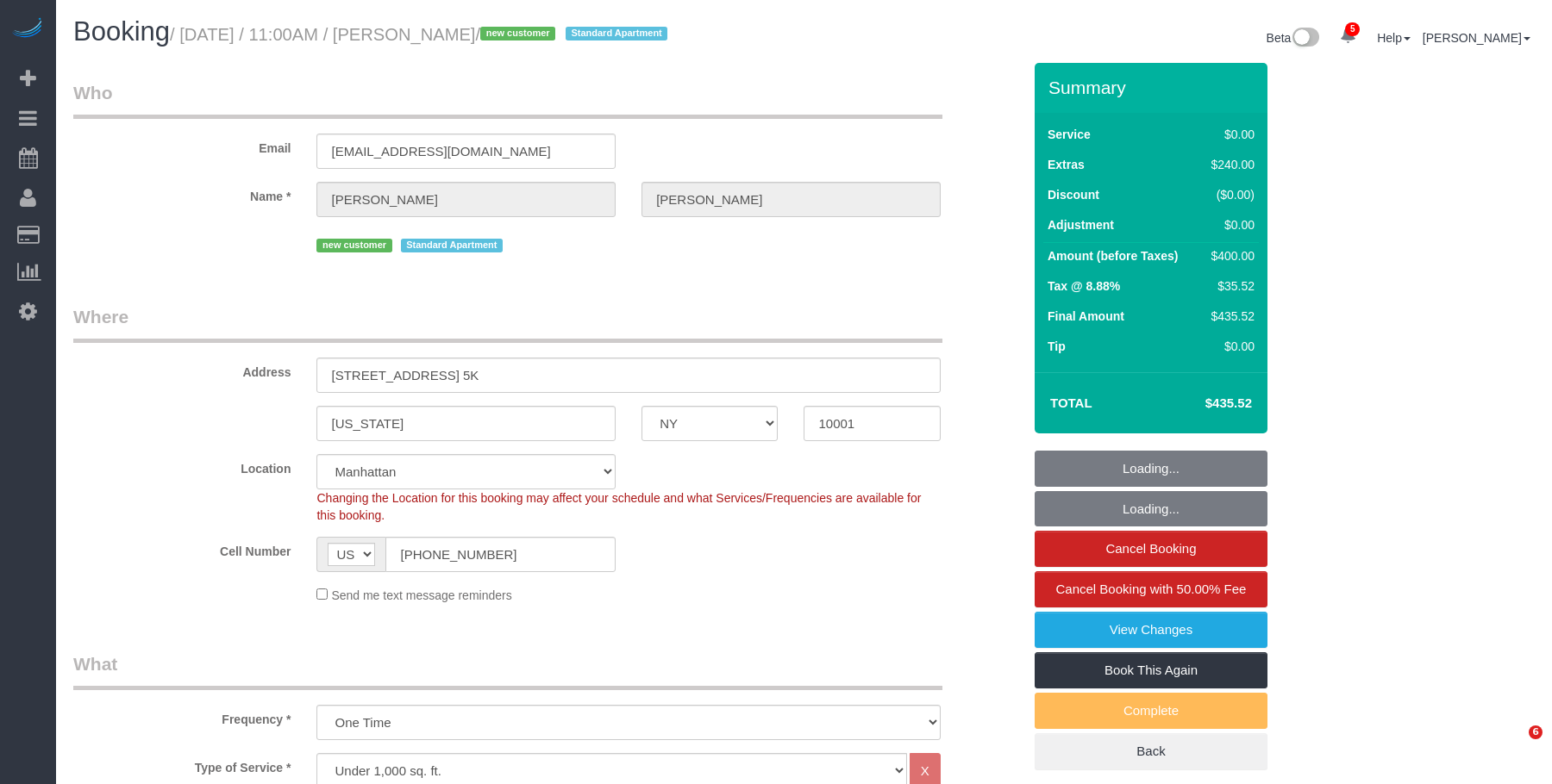
select select "NY"
select select "1"
select select "spot1"
select select "number:58"
select select "number:73"
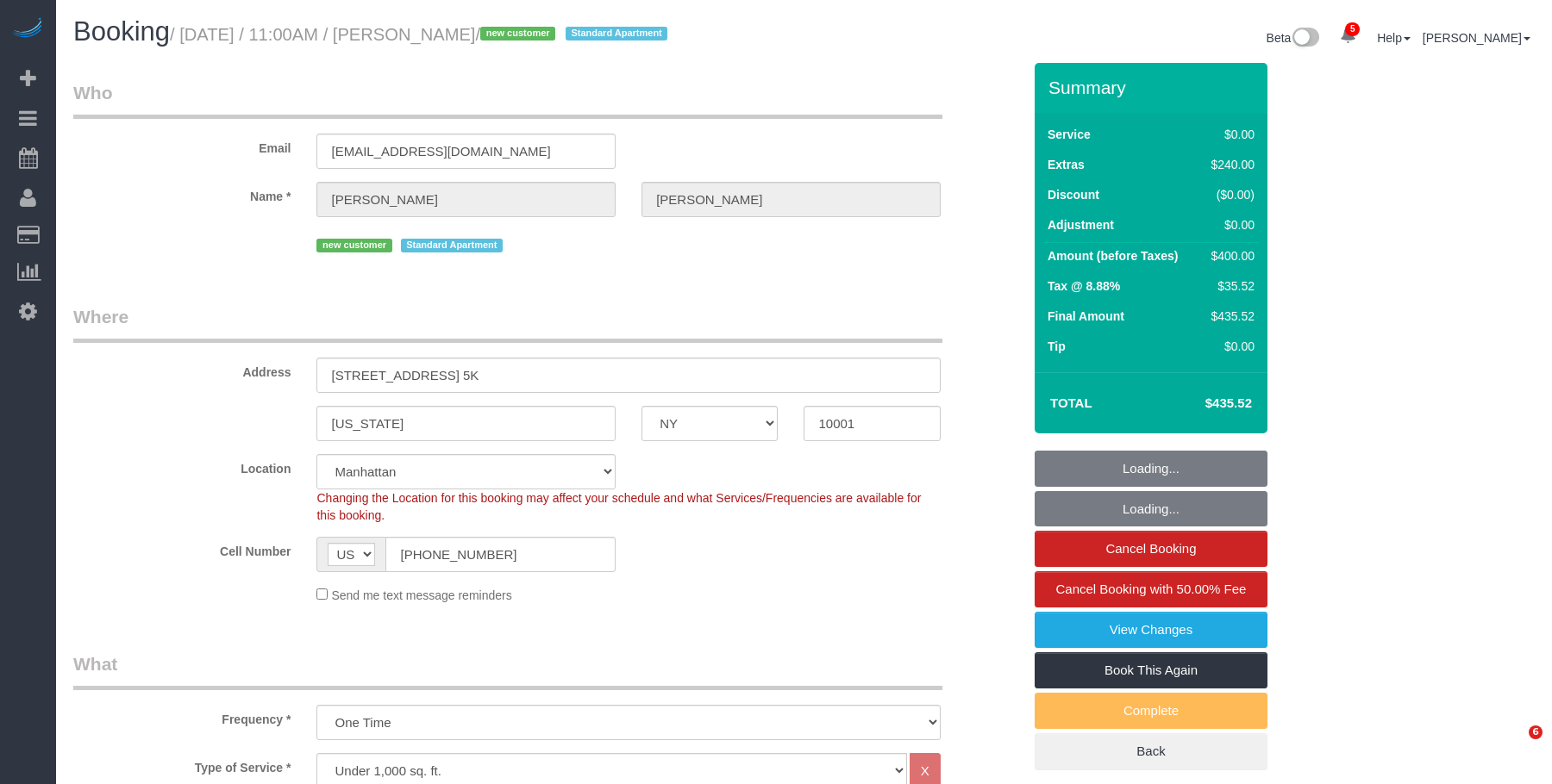
select select "number:15"
select select "number:5"
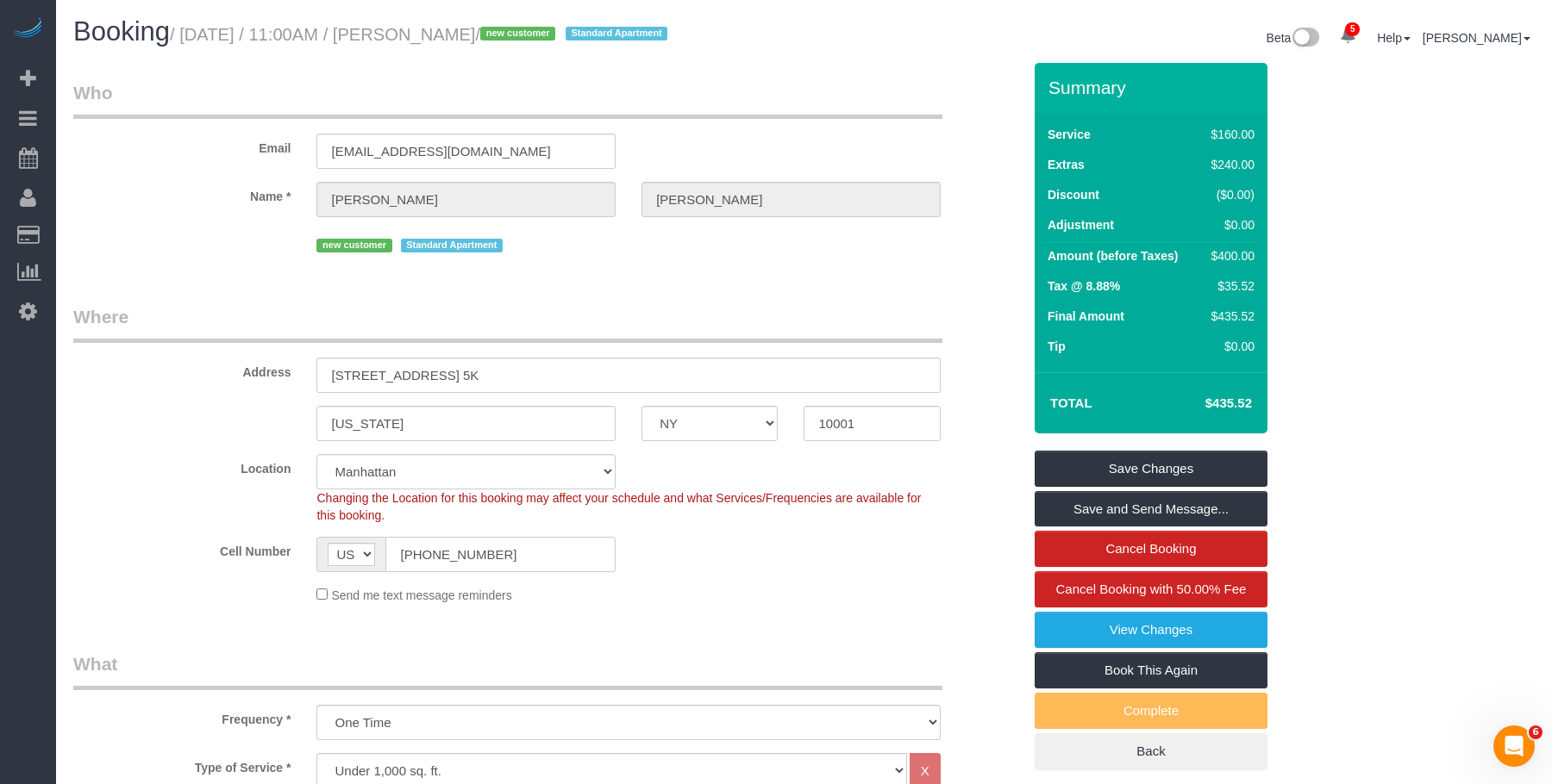
drag, startPoint x: 483, startPoint y: 558, endPoint x: 299, endPoint y: 539, distance: 185.0
click at [294, 540] on div "Cell Number AF AL DZ AD AO AI AQ AG AR AM AW AU AT AZ BS BH BD BB BY BE BZ BJ B…" at bounding box center [547, 555] width 974 height 35
drag, startPoint x: 408, startPoint y: 31, endPoint x: 504, endPoint y: 31, distance: 96.0
click at [504, 31] on small "/ [DATE] / 11:00AM / [PERSON_NAME] / new customer Standard Apartment" at bounding box center [421, 34] width 502 height 19
click at [663, 250] on div "new customer Standard Apartment" at bounding box center [628, 243] width 623 height 27
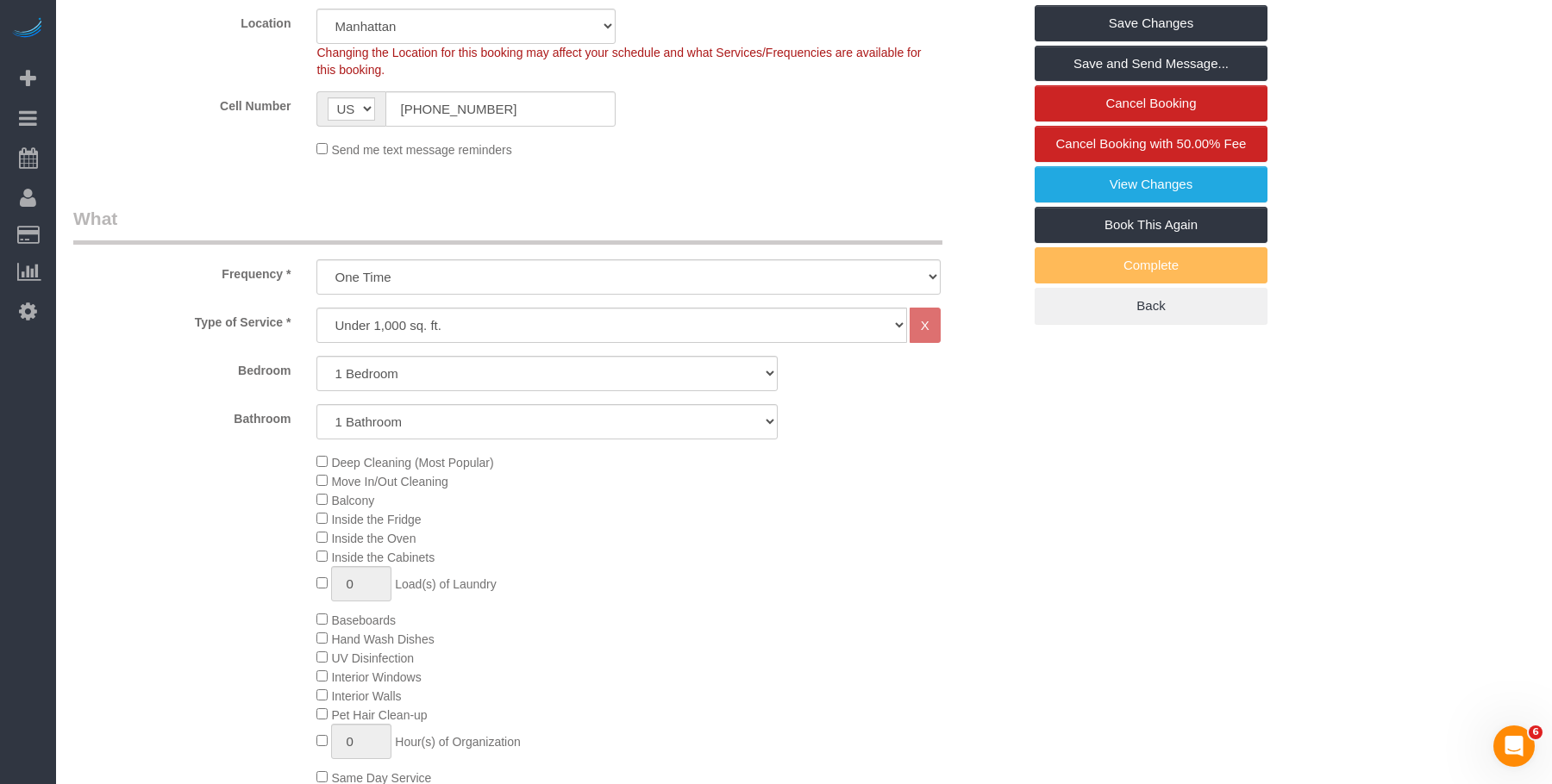
scroll to position [431, 0]
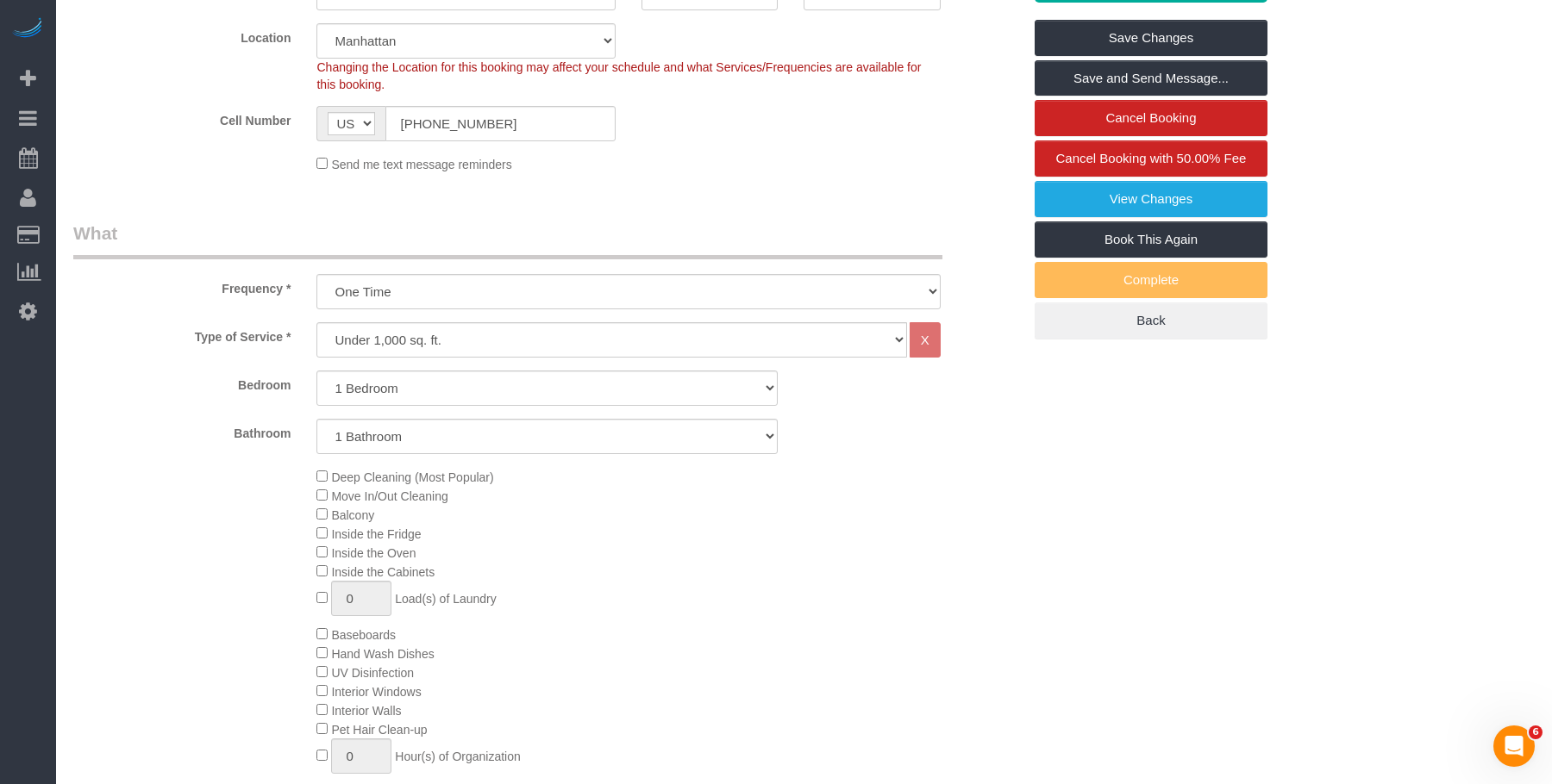
click at [952, 51] on div "Location [GEOGRAPHIC_DATA] [GEOGRAPHIC_DATA] [GEOGRAPHIC_DATA] [GEOGRAPHIC_DATA…" at bounding box center [547, 58] width 974 height 70
drag, startPoint x: 527, startPoint y: 133, endPoint x: 280, endPoint y: 95, distance: 249.9
click at [260, 106] on div "Cell Number AF AL DZ AD AO AI AQ AG AR AM AW AU AT AZ BS BH BD BB BY BE BZ BJ B…" at bounding box center [547, 124] width 974 height 35
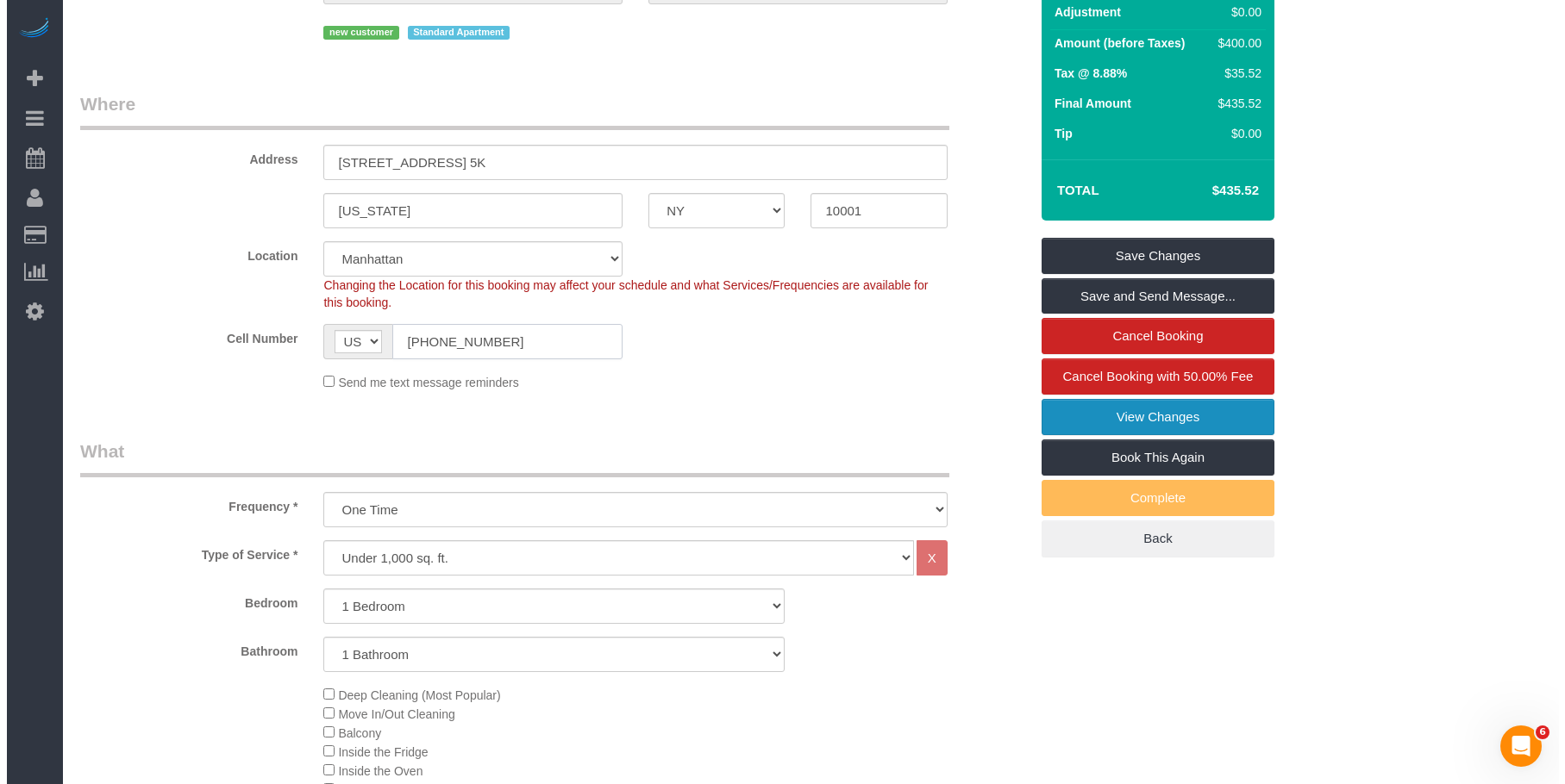
scroll to position [86, 0]
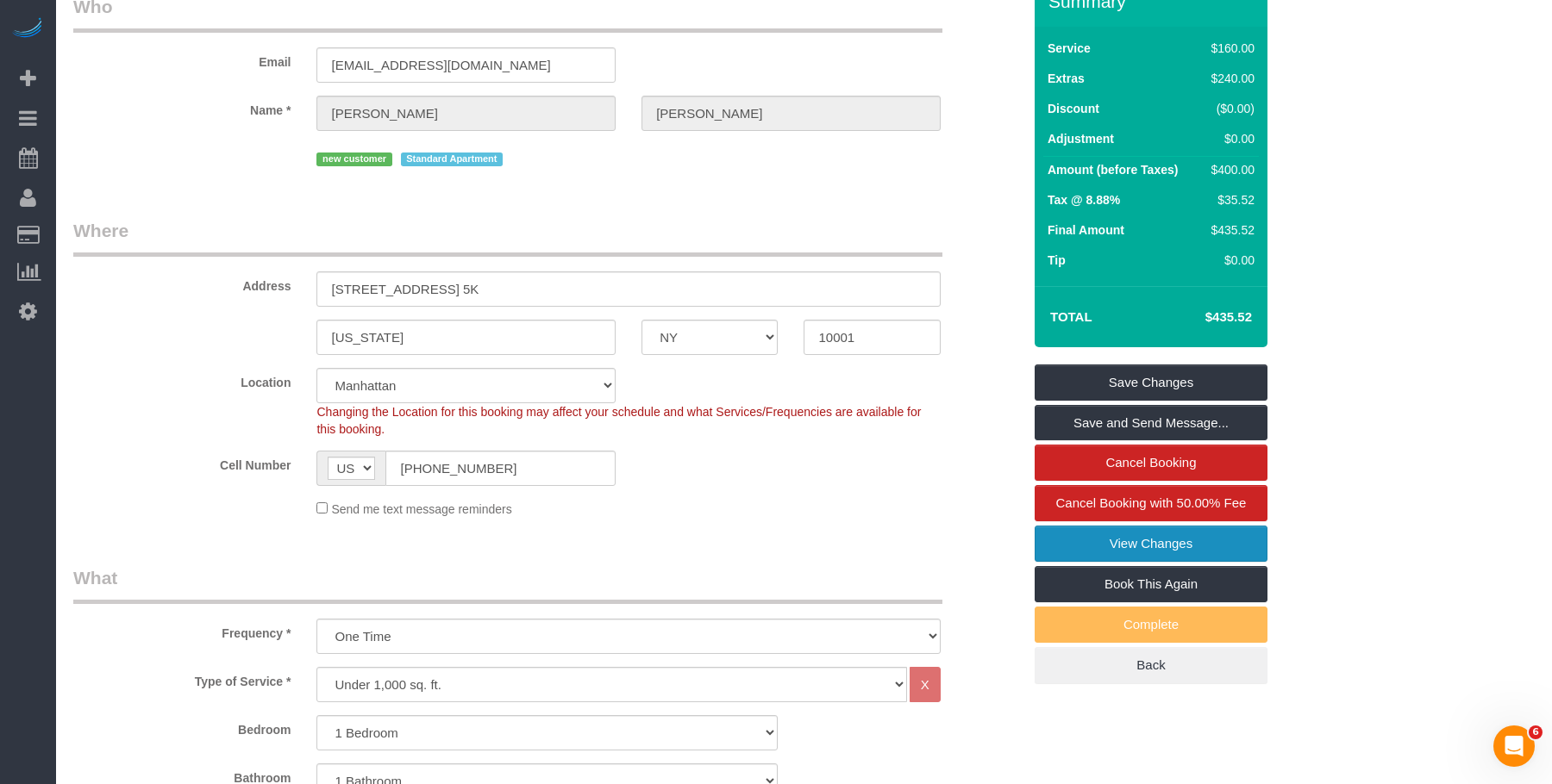
click at [1100, 529] on link "View Changes" at bounding box center [1152, 544] width 233 height 36
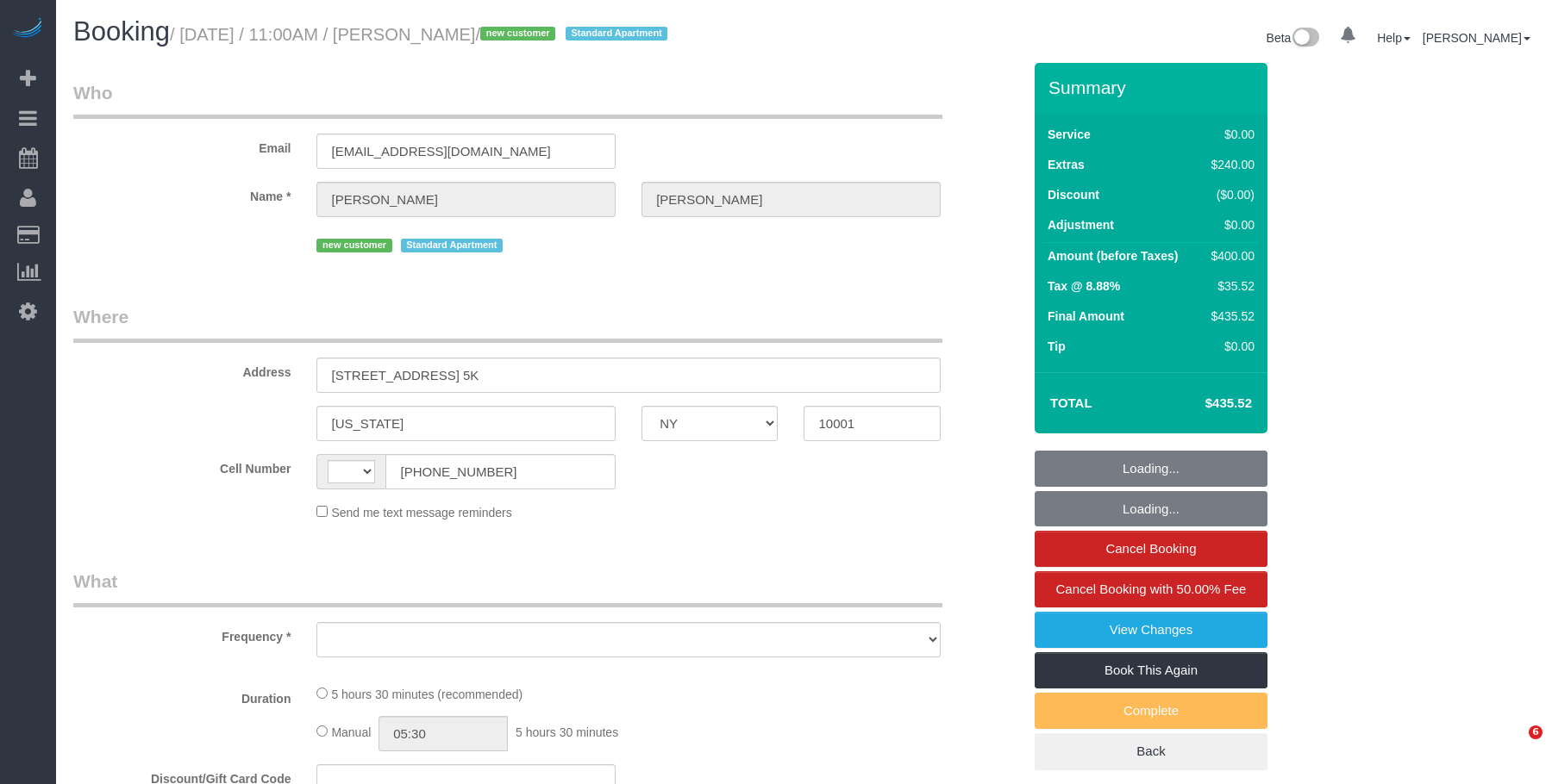
select select "NY"
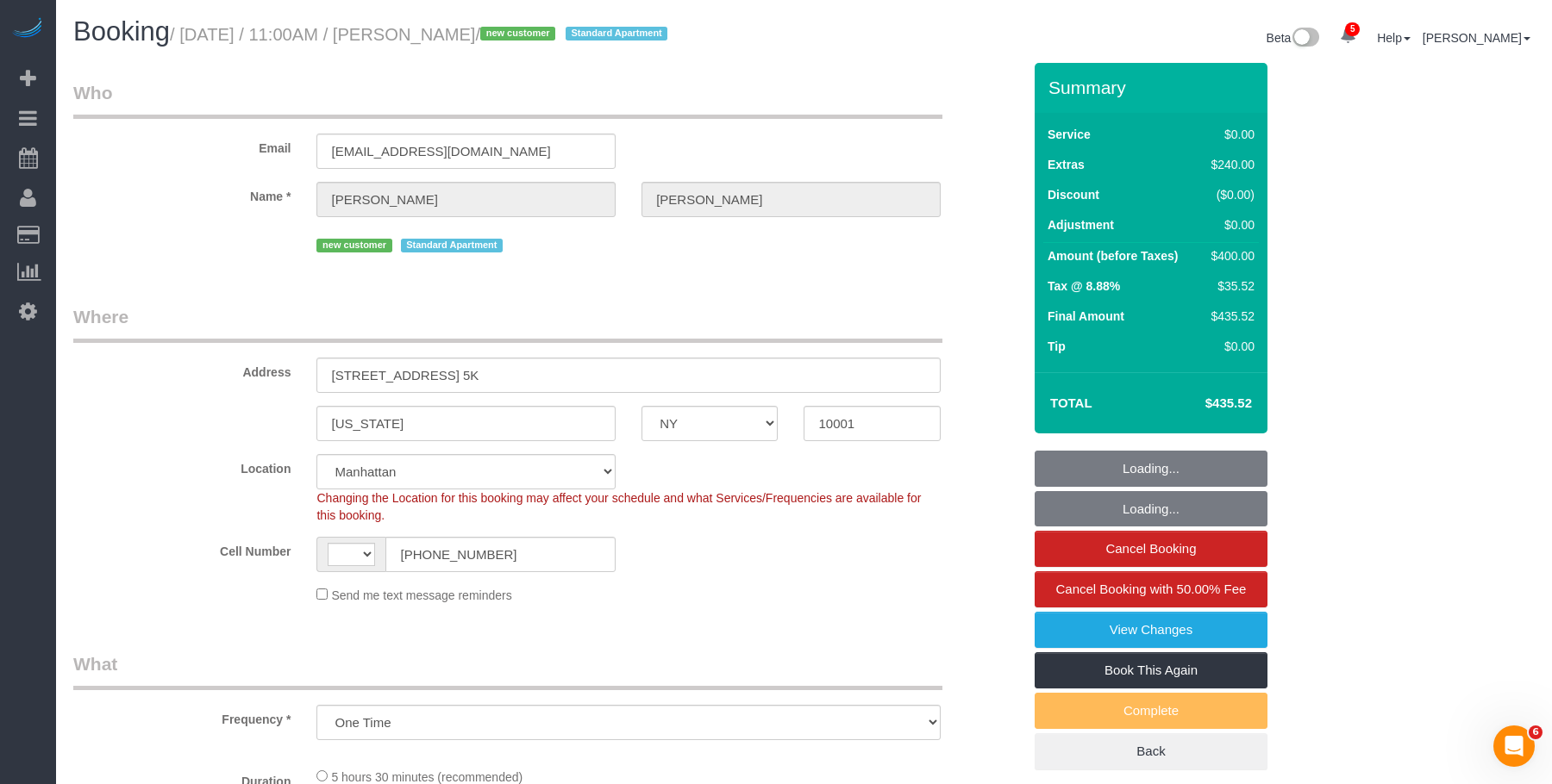
select select "object:426"
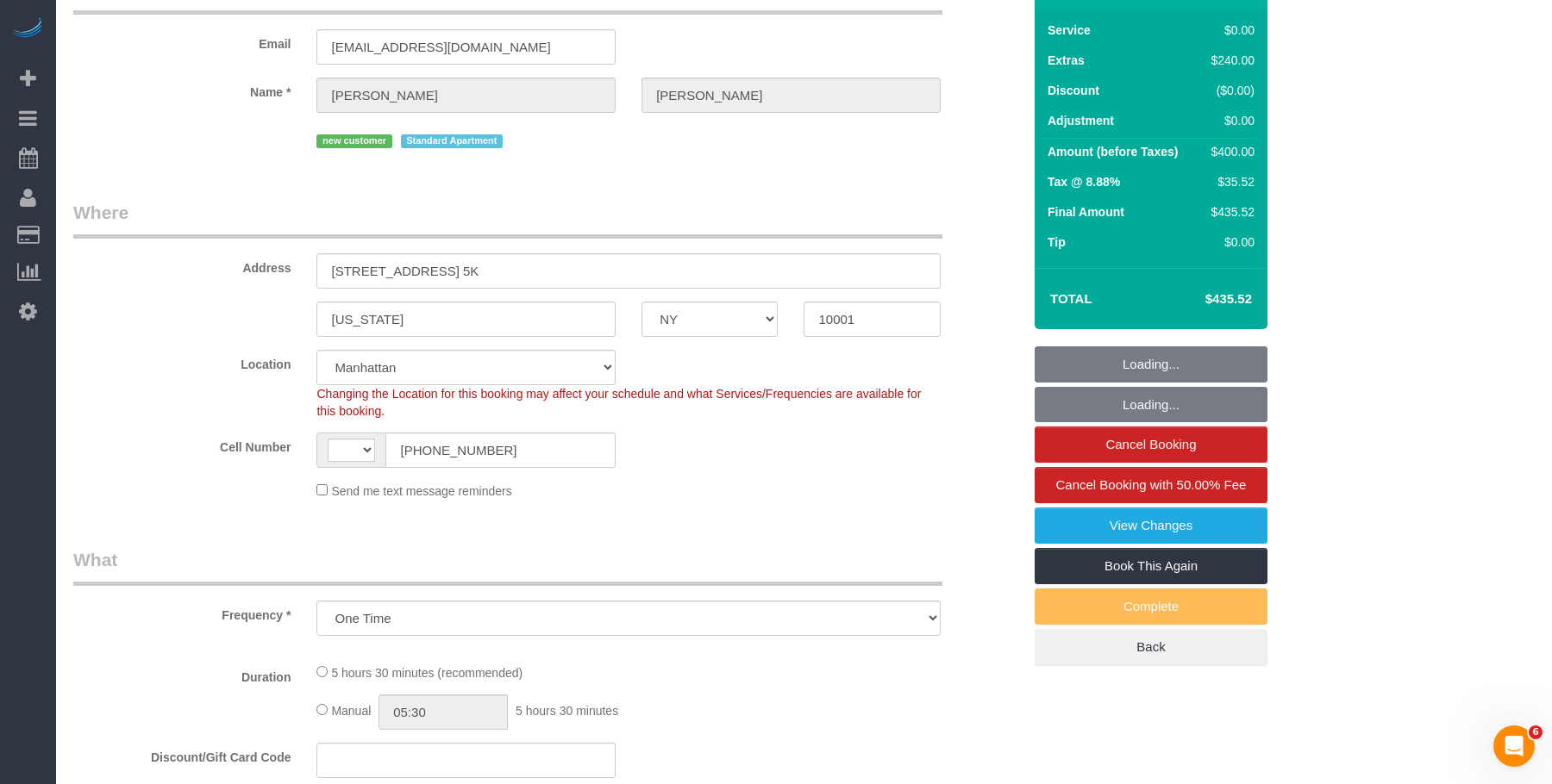
select select "string:[GEOGRAPHIC_DATA]"
select select "string:stripe-pm_1S1BIj4VGloSiKo75aaEaYXt"
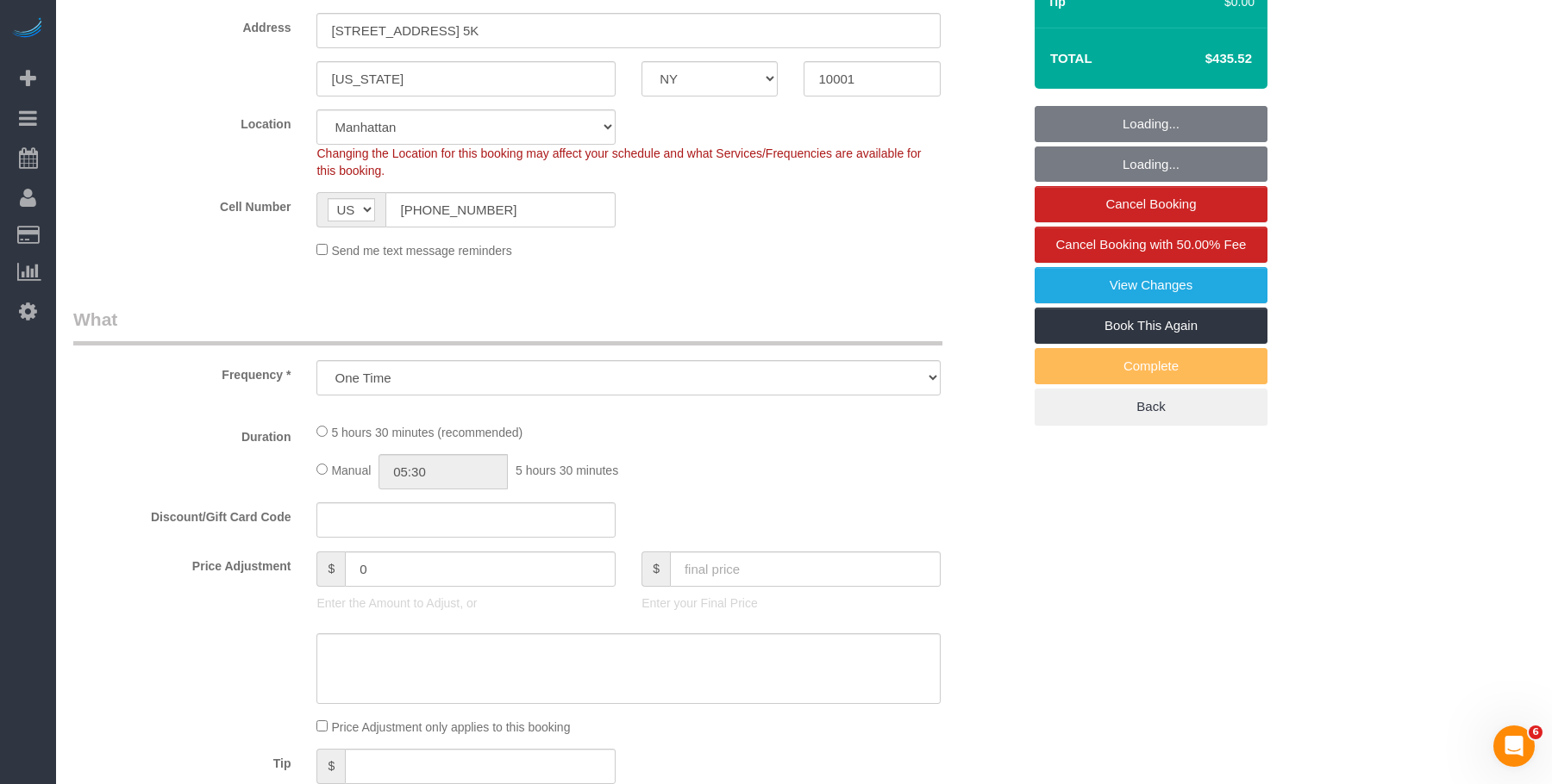
select select "1"
select select "spot1"
select select "number:58"
select select "number:73"
select select "number:15"
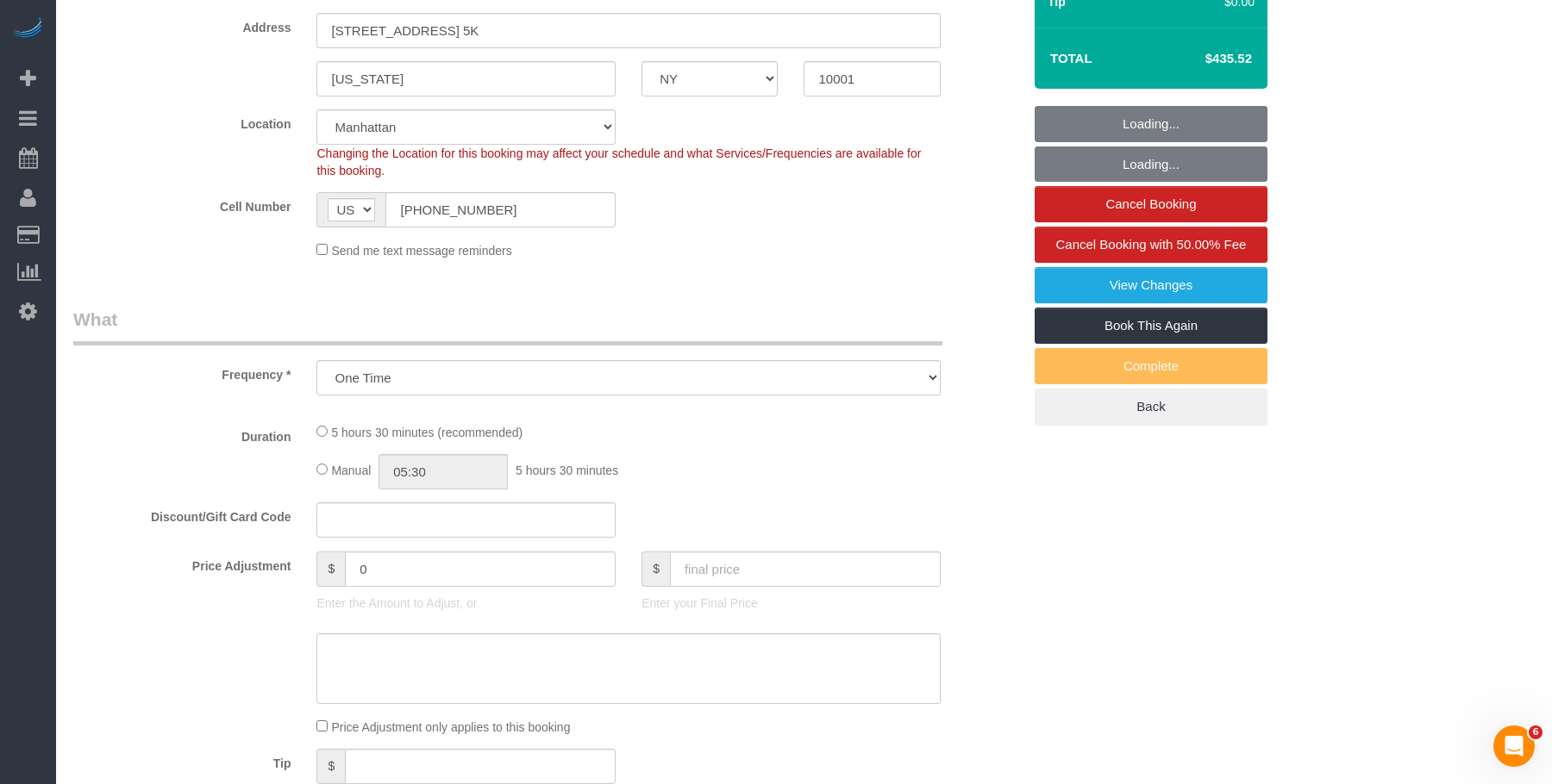
select select "number:5"
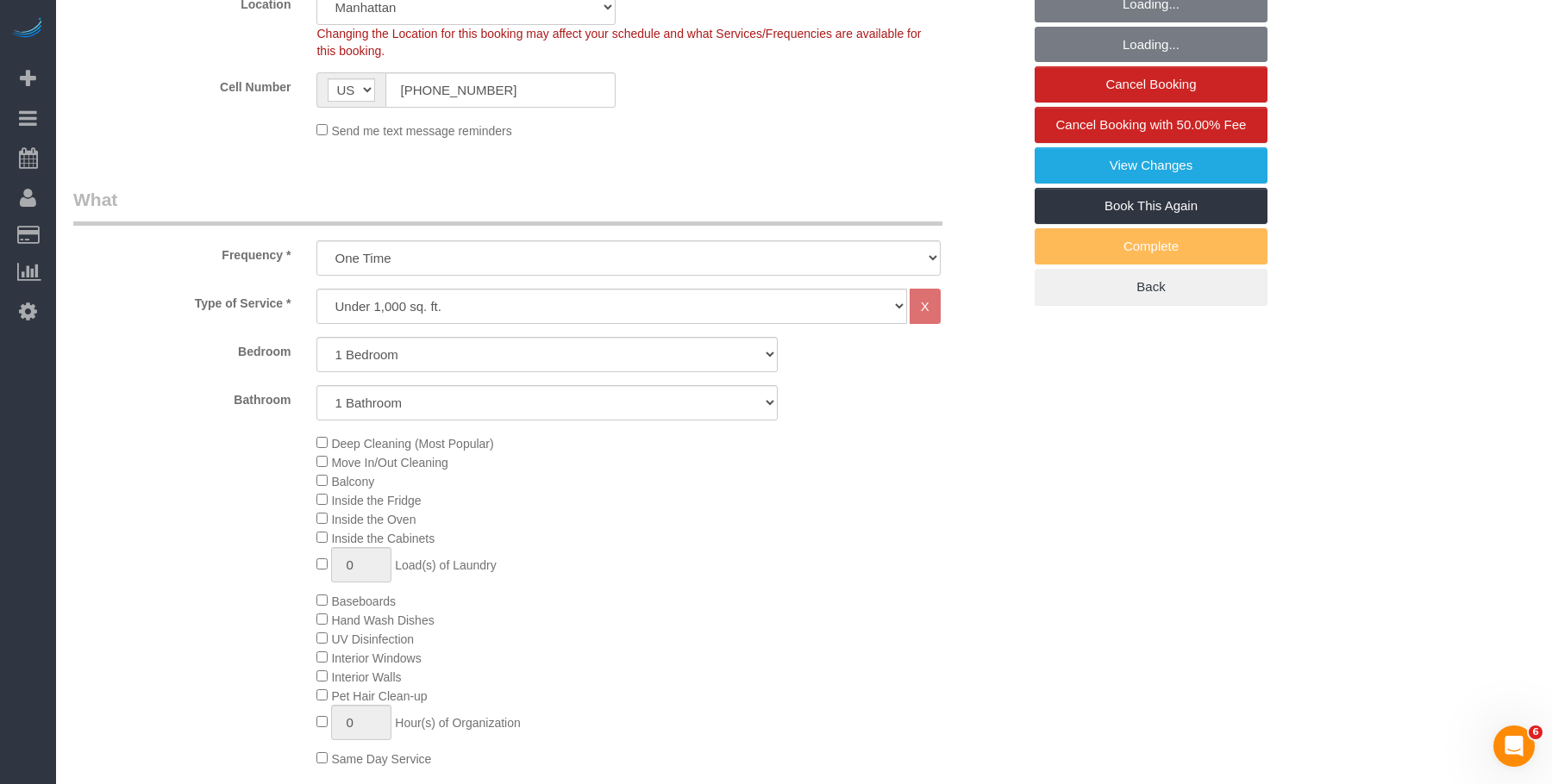
scroll to position [604, 0]
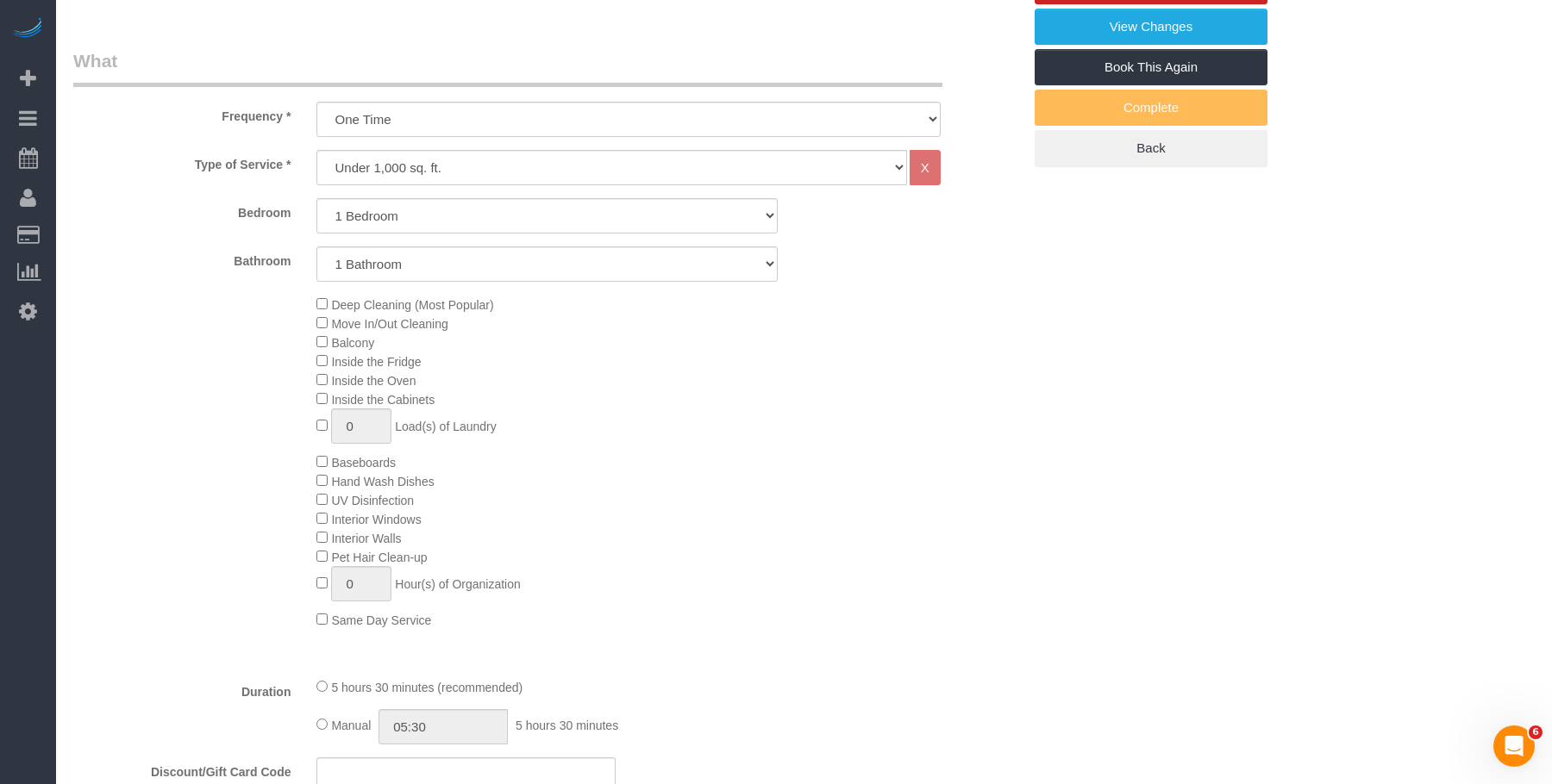
select select "1"
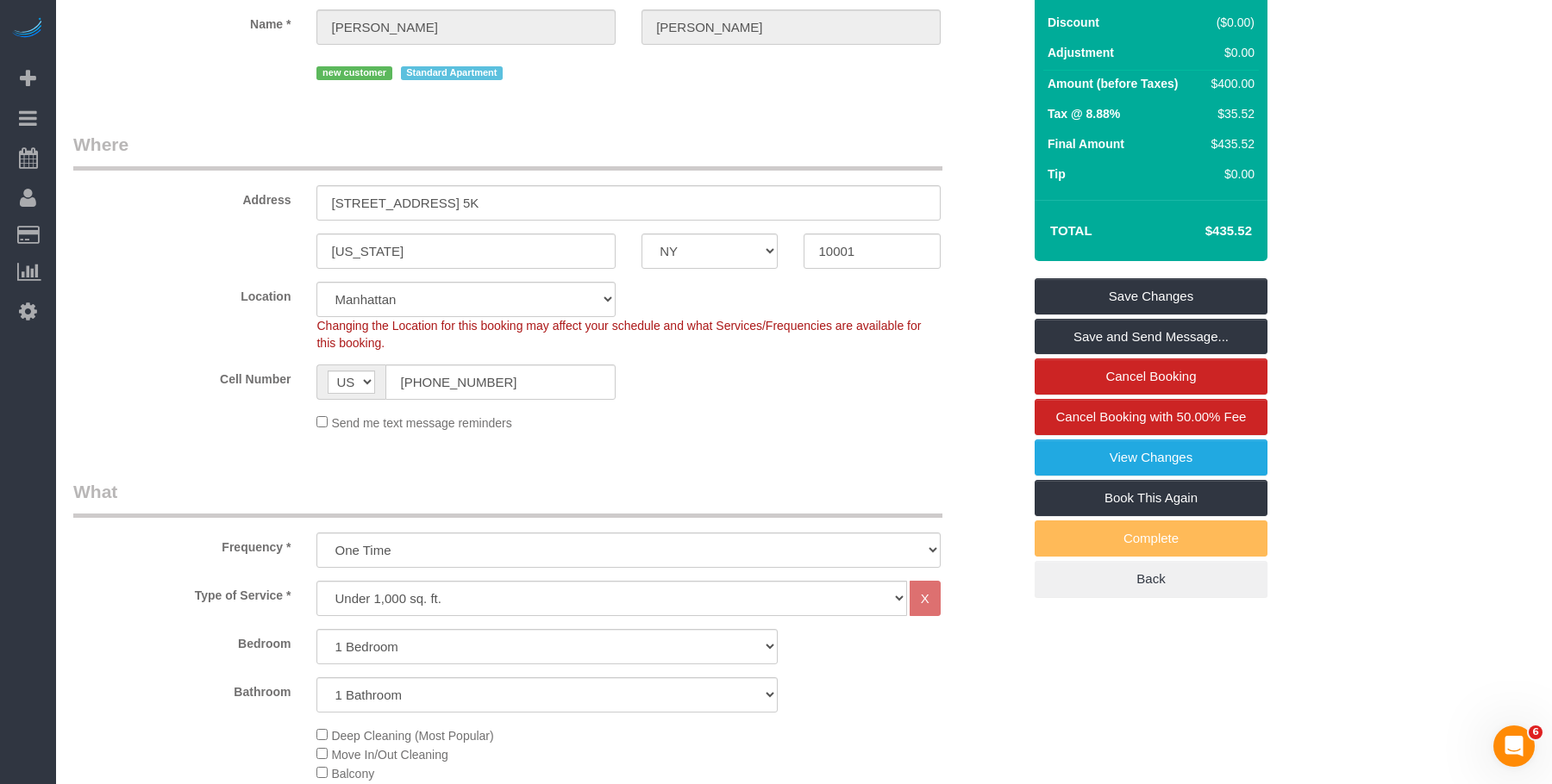
drag, startPoint x: 1204, startPoint y: 233, endPoint x: 1262, endPoint y: 233, distance: 58.0
click at [1262, 233] on div "Total $435.52" at bounding box center [1152, 230] width 233 height 61
copy table "Total"
click at [753, 433] on fieldset "Where Address 420 West 25th Street, Apt. 5K New York AK AL AR AZ CA CO CT DC DE…" at bounding box center [547, 288] width 948 height 312
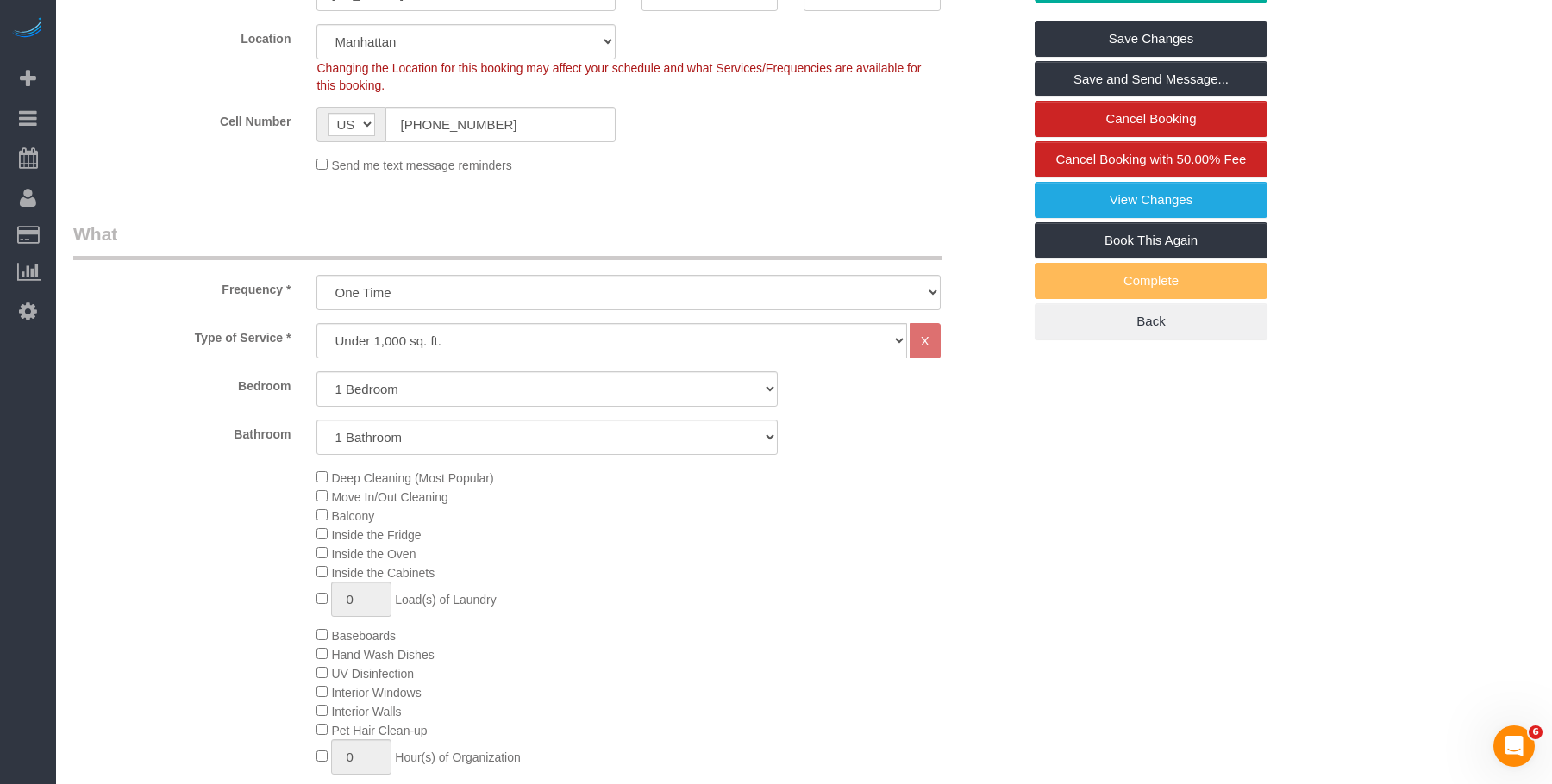
scroll to position [517, 0]
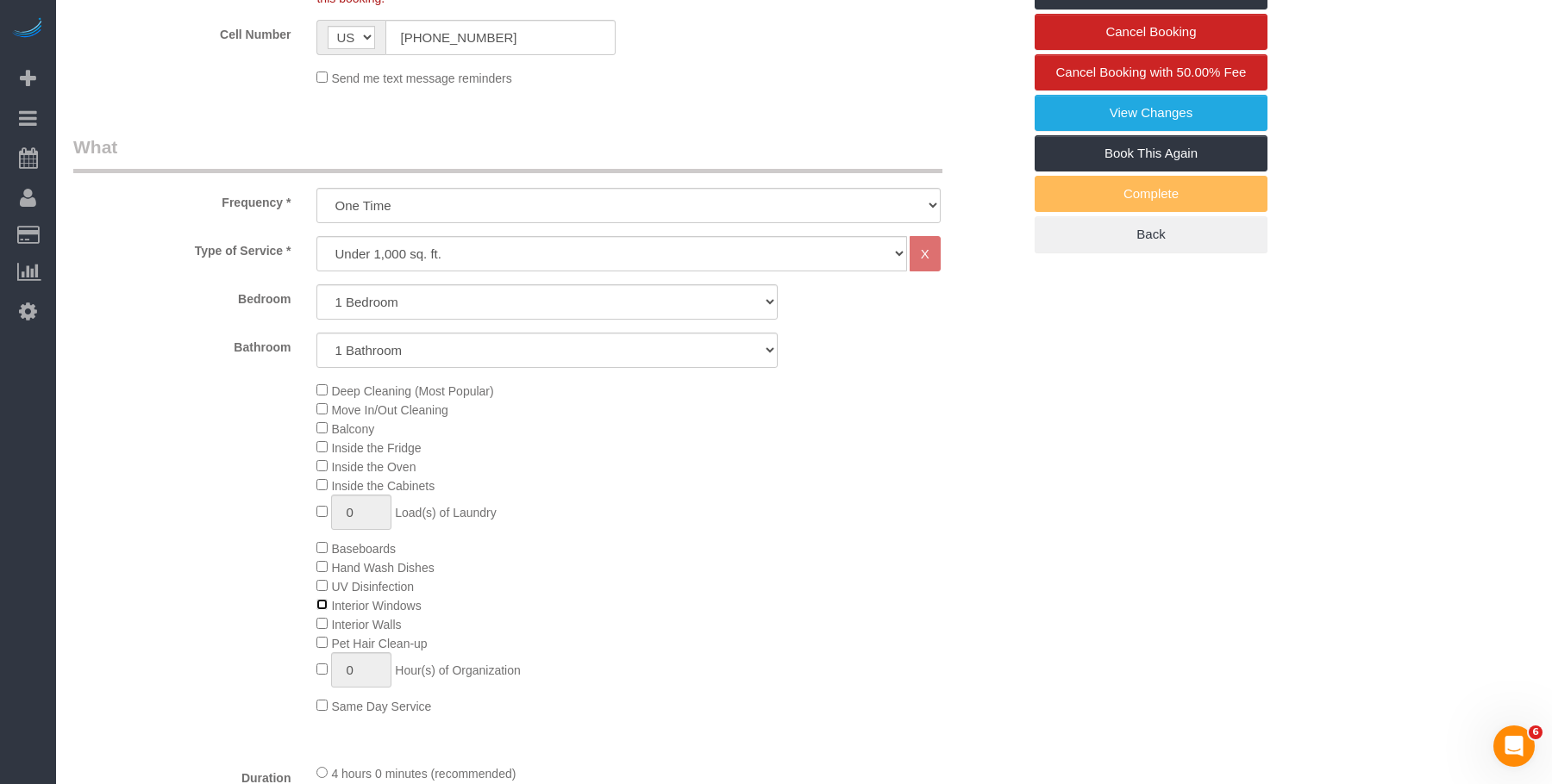
select select "spot50"
click at [774, 562] on div "Deep Cleaning (Most Popular) Move In/Out Cleaning Balcony Inside the Fridge Ins…" at bounding box center [669, 548] width 731 height 335
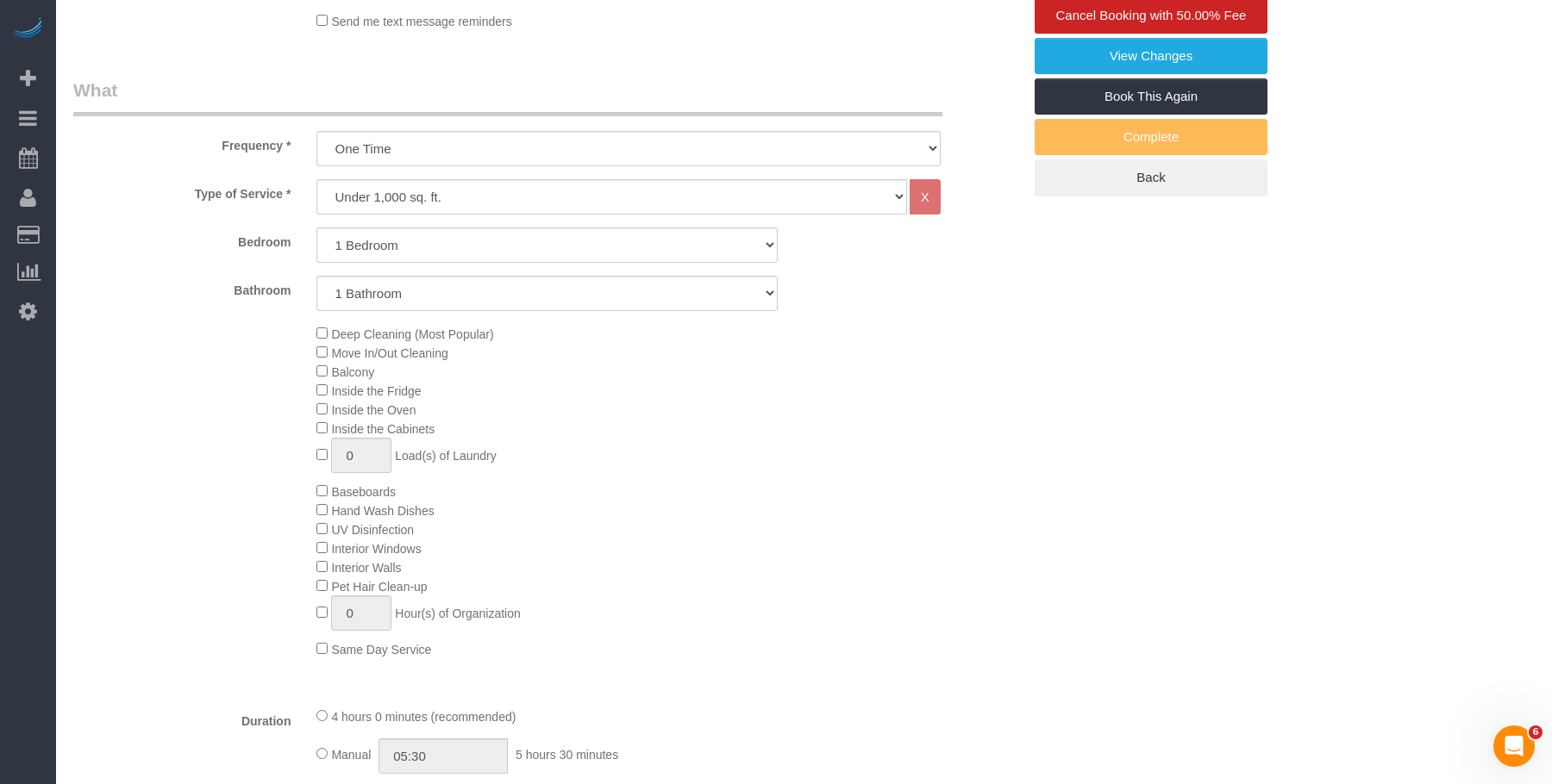
scroll to position [604, 0]
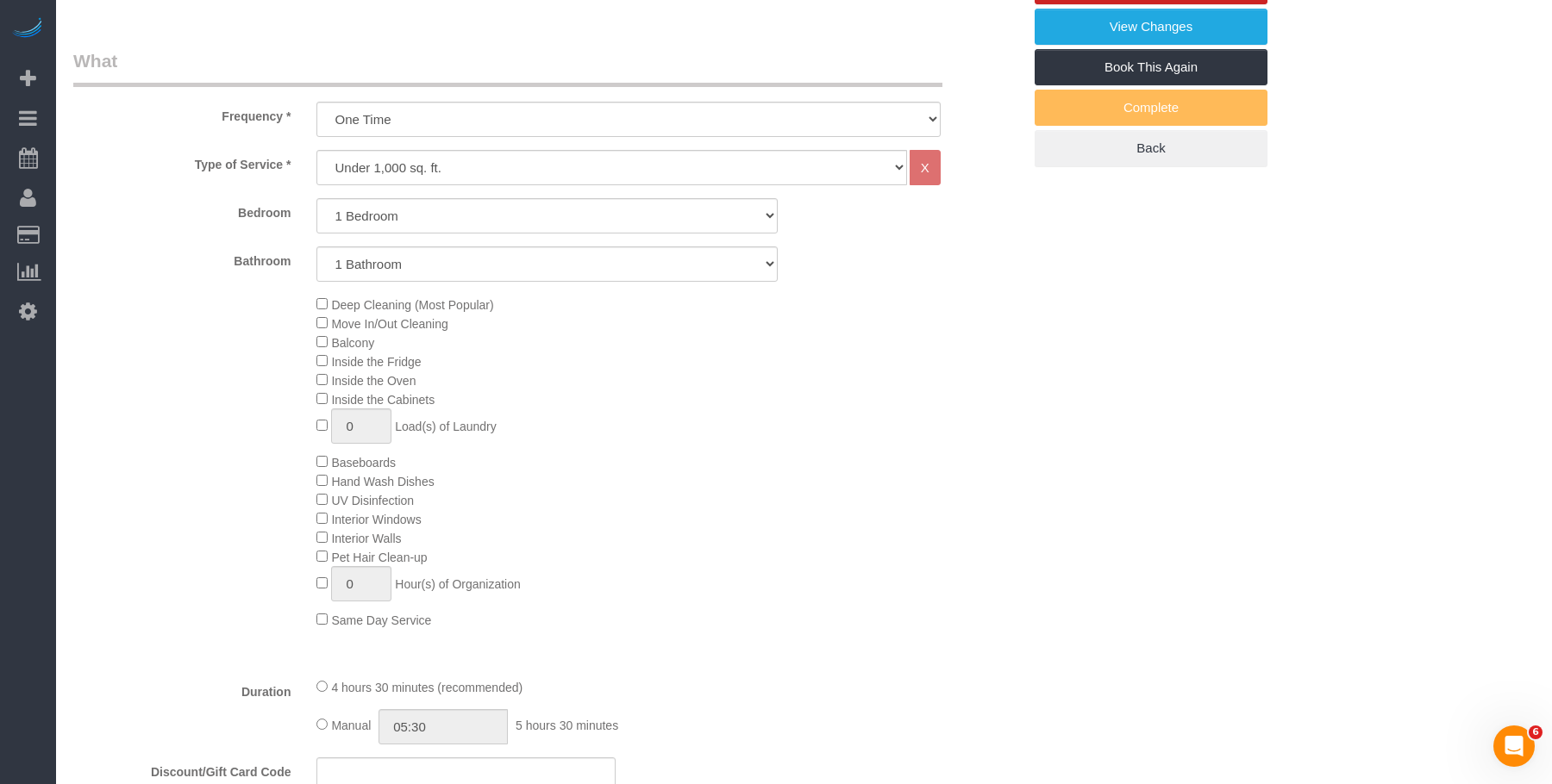
select select "spot99"
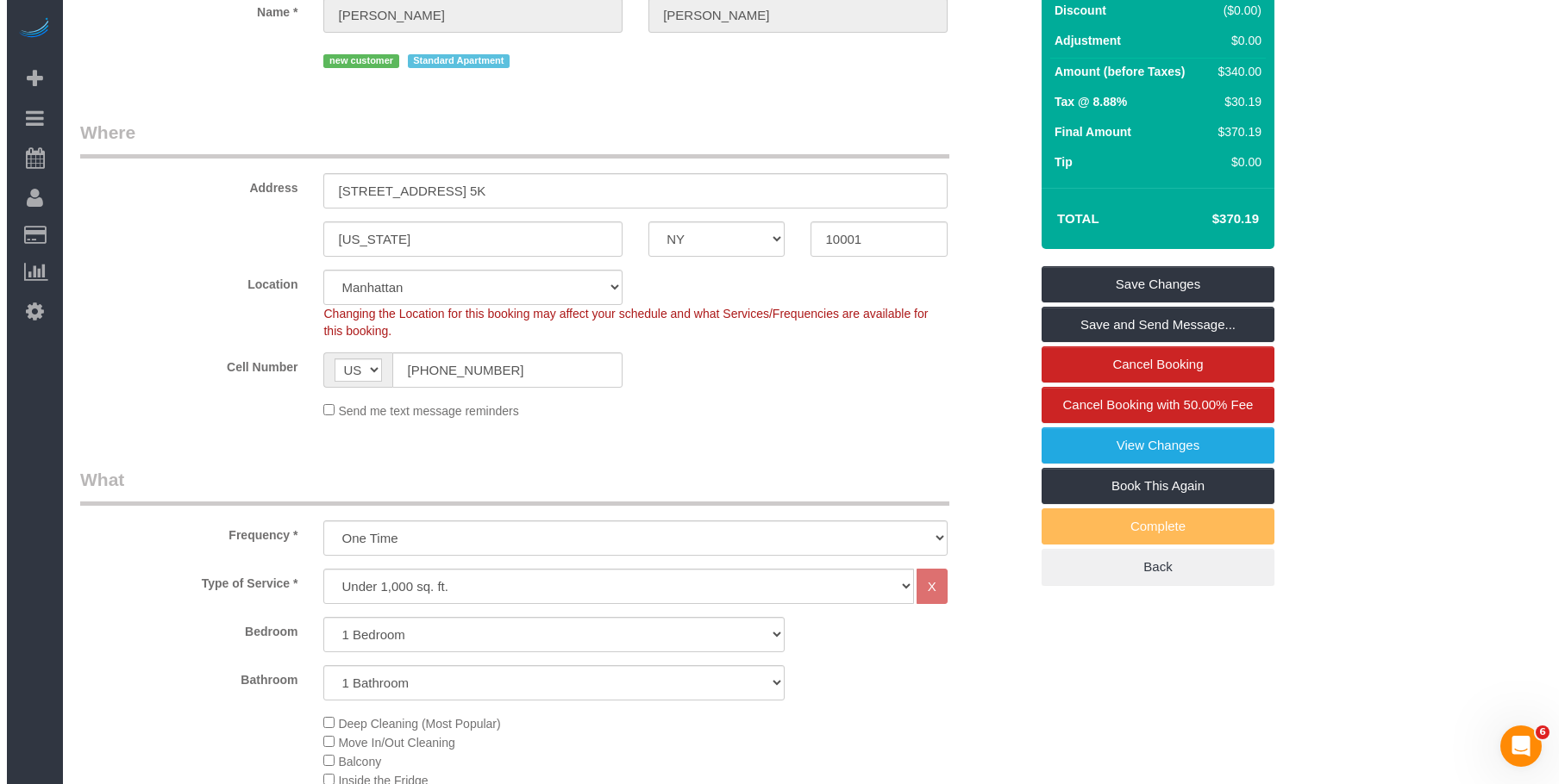
scroll to position [345, 0]
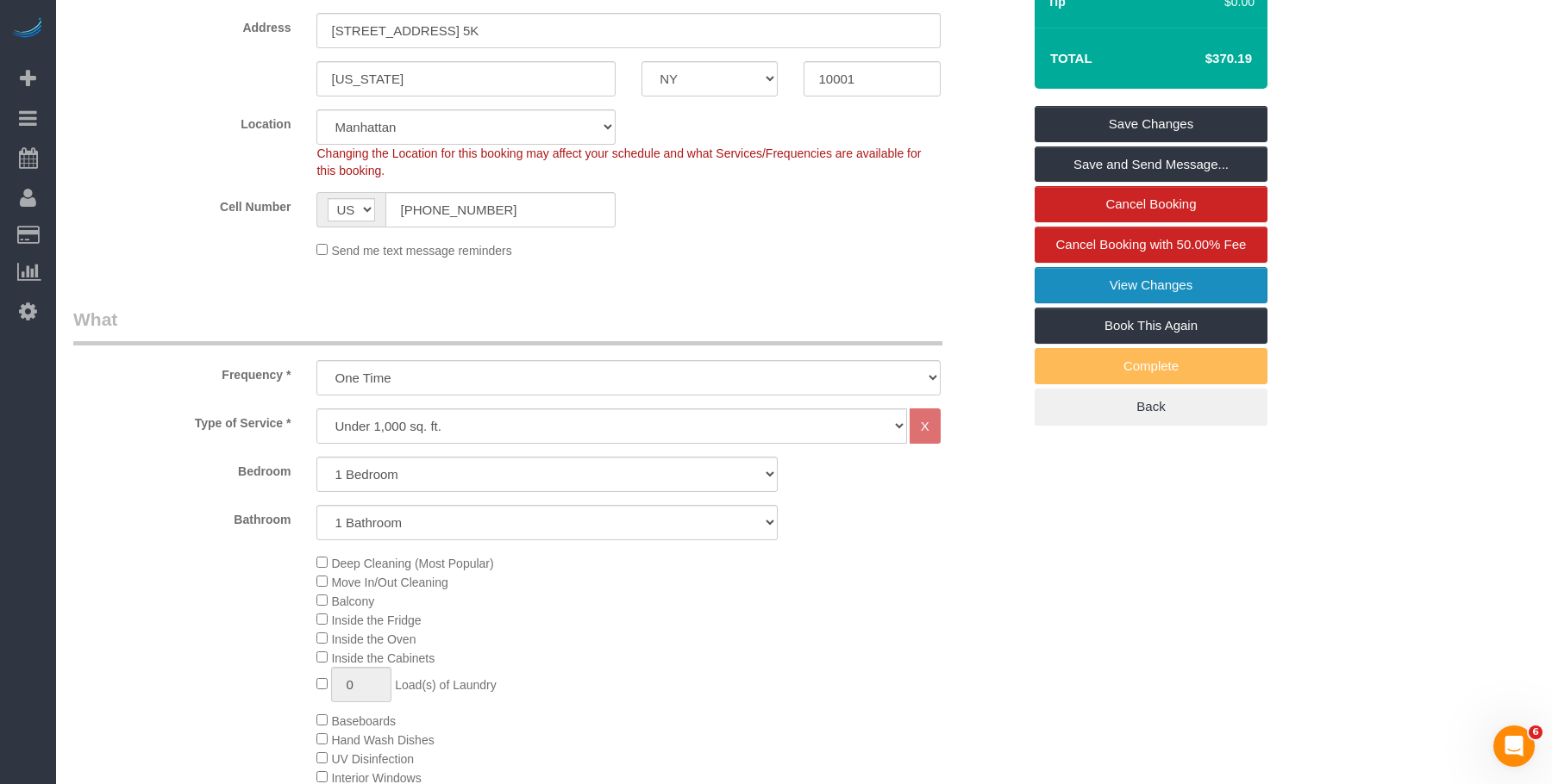
drag, startPoint x: 1085, startPoint y: 291, endPoint x: 1074, endPoint y: 288, distance: 11.4
click at [1085, 291] on link "View Changes" at bounding box center [1152, 285] width 233 height 36
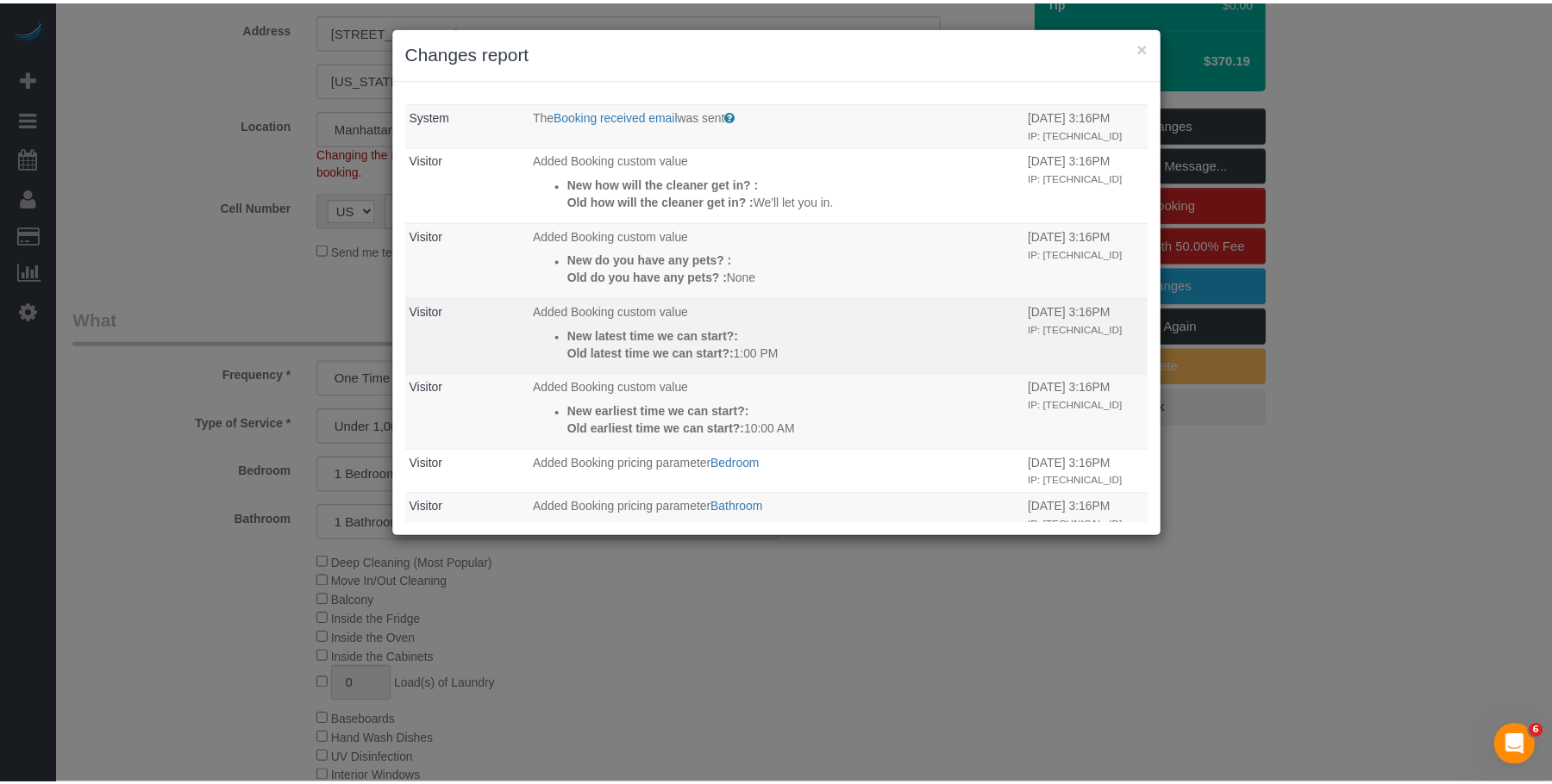
scroll to position [0, 0]
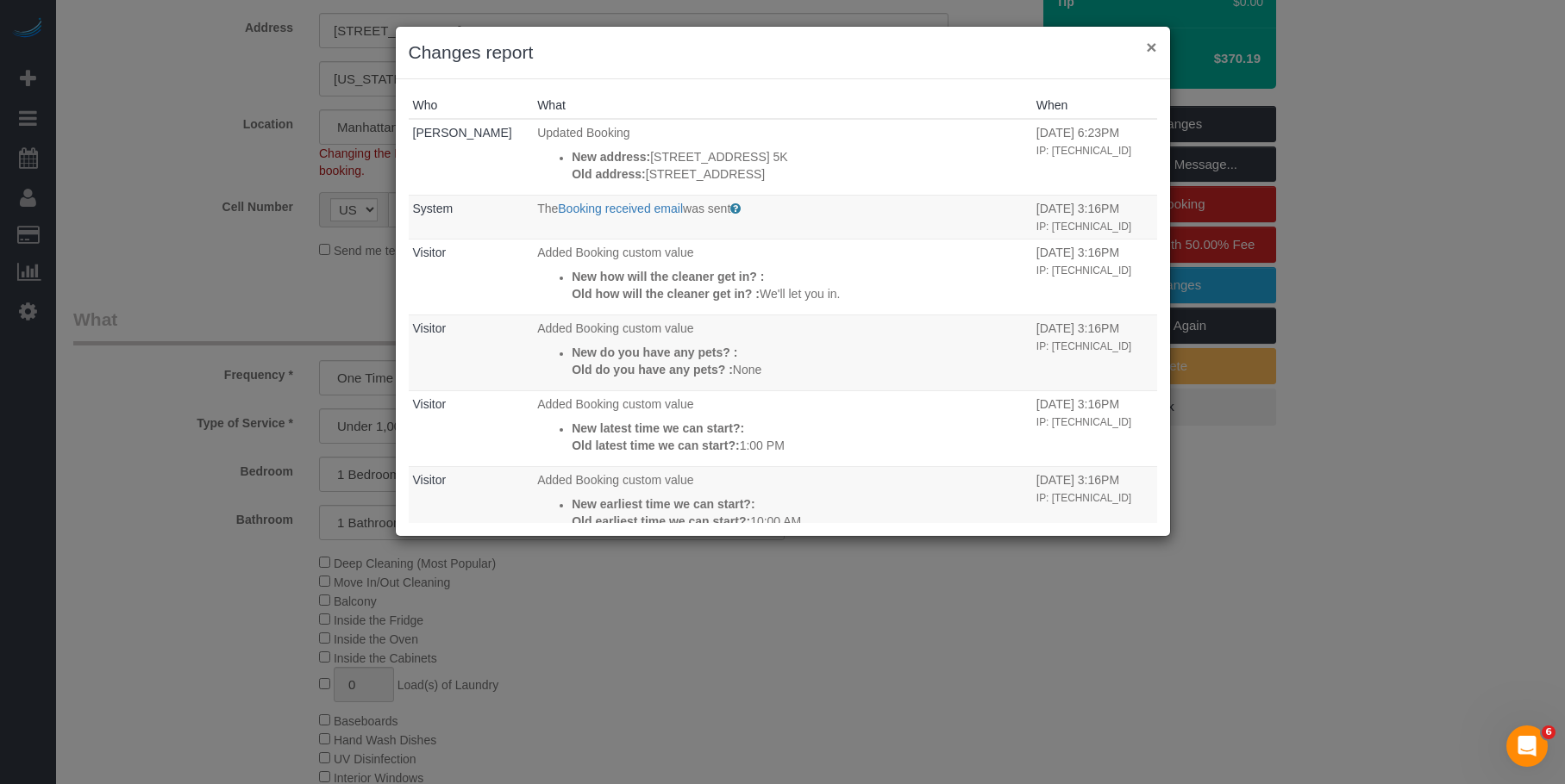
click at [1152, 46] on button "×" at bounding box center [1151, 47] width 10 height 18
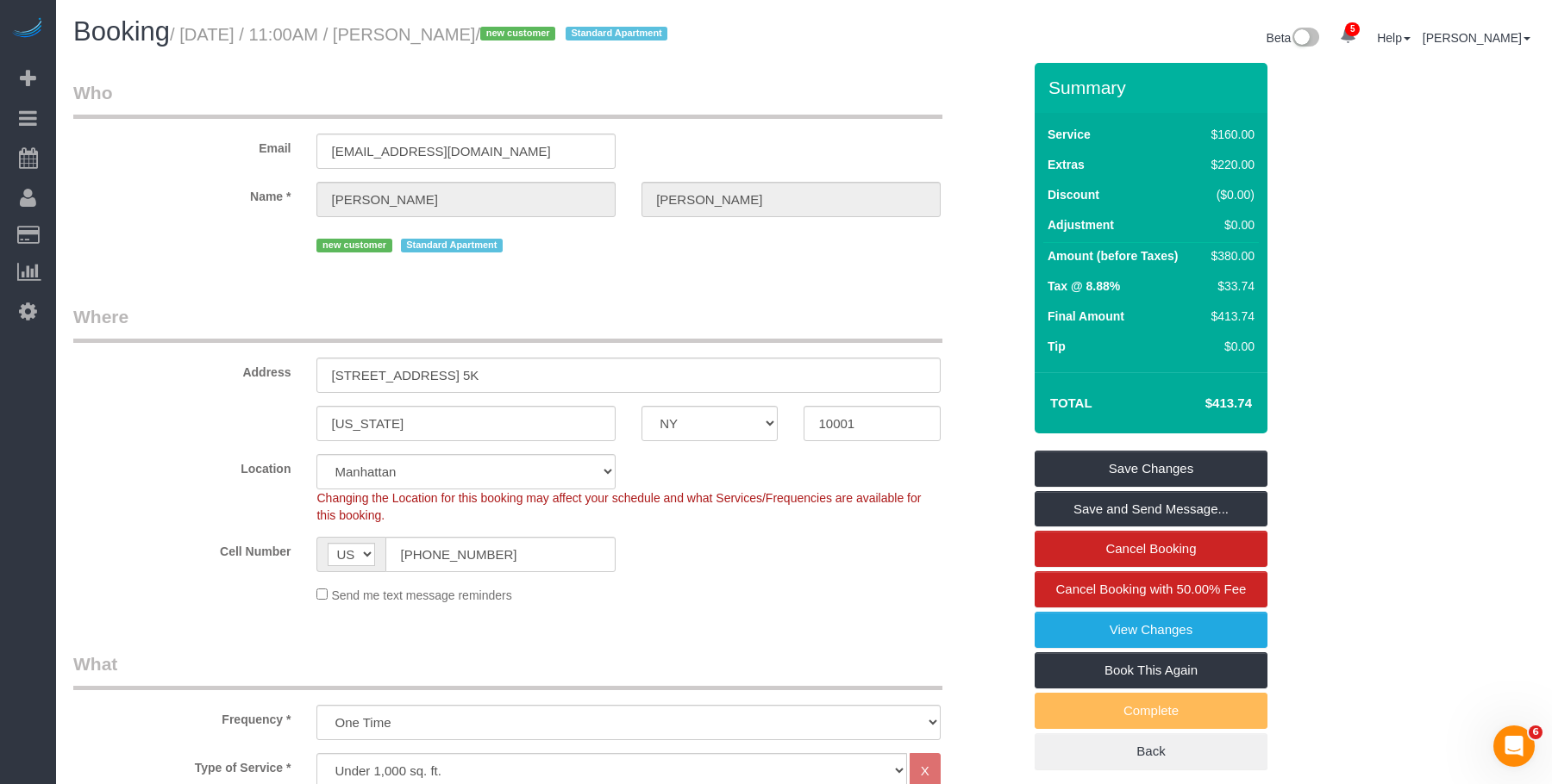
drag, startPoint x: 1206, startPoint y: 401, endPoint x: 1255, endPoint y: 402, distance: 49.0
click at [1255, 402] on td "$413.74" at bounding box center [1202, 403] width 112 height 43
copy h4 "$413.74"
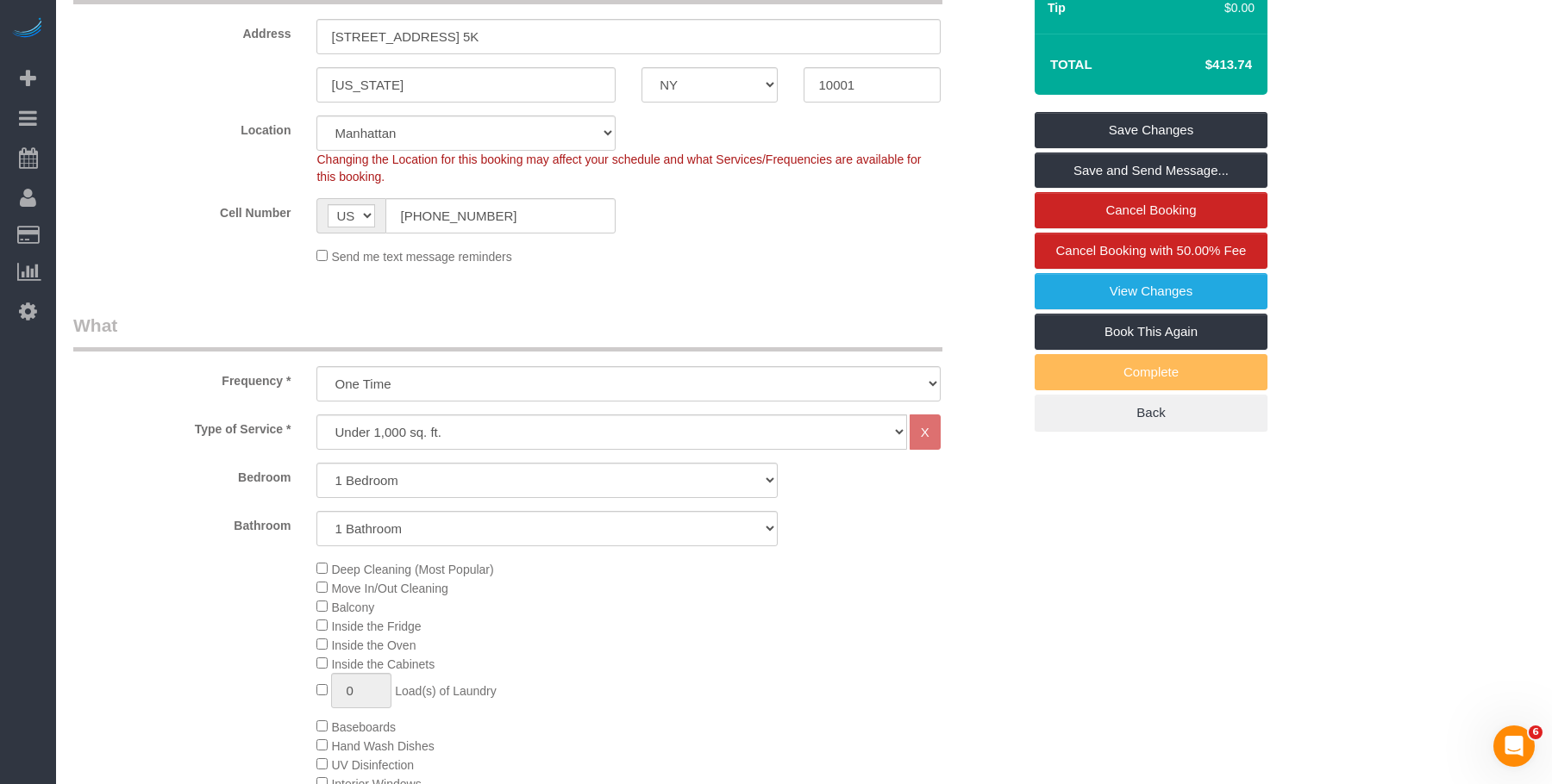
scroll to position [517, 0]
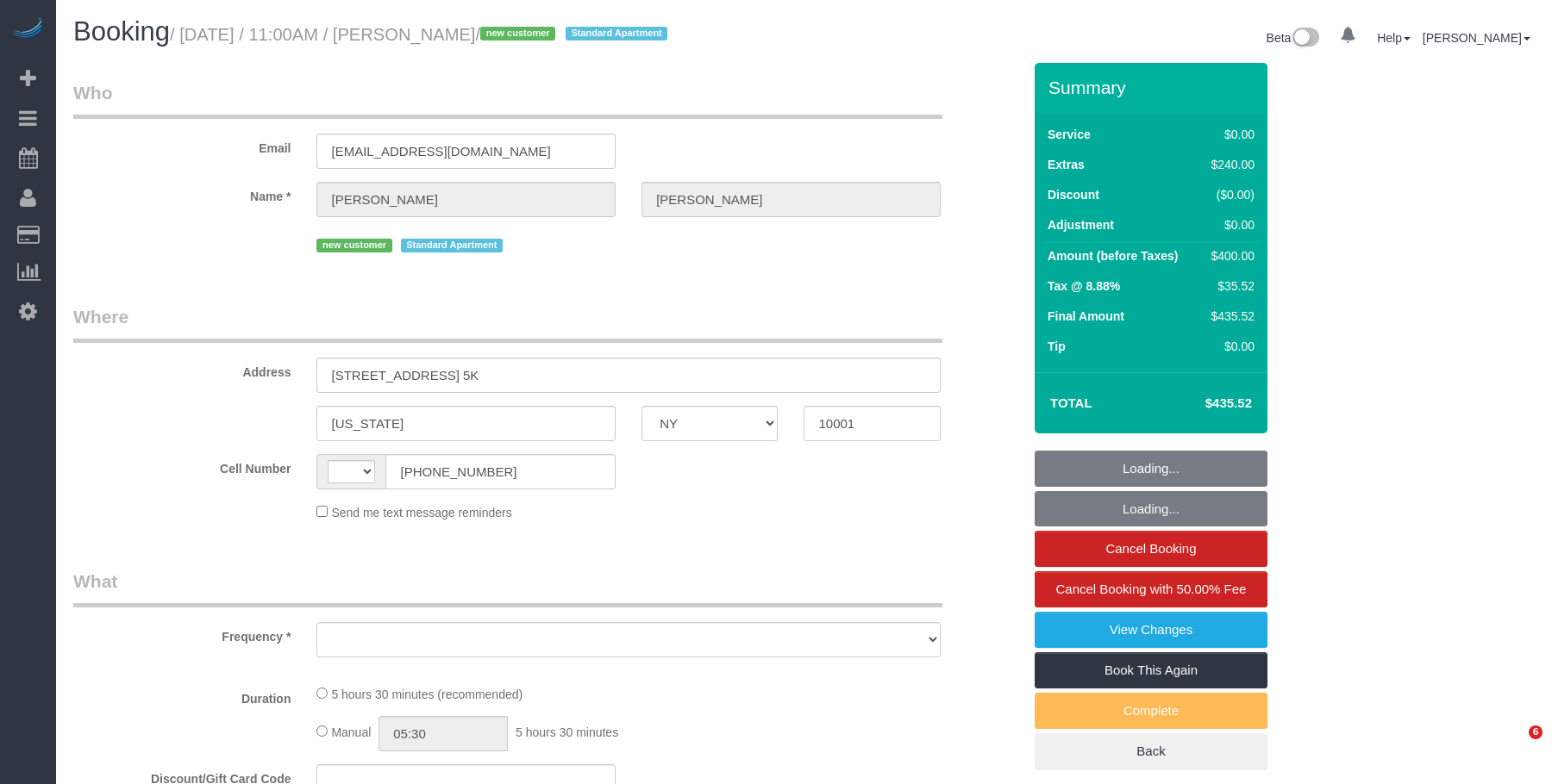
select select "NY"
select select "string:US"
select select "object:669"
select select "number:58"
select select "number:73"
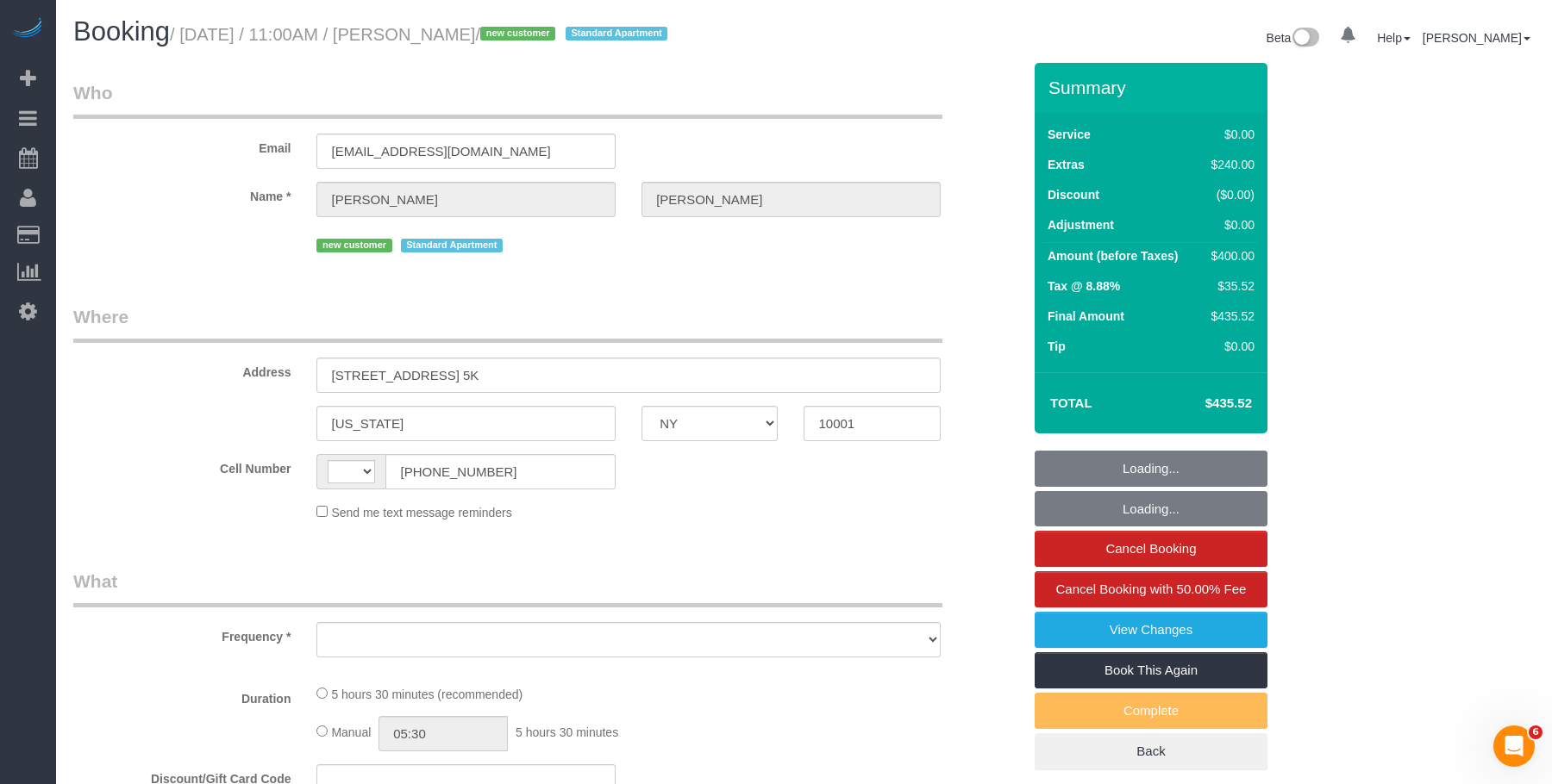
select select "number:15"
select select "number:5"
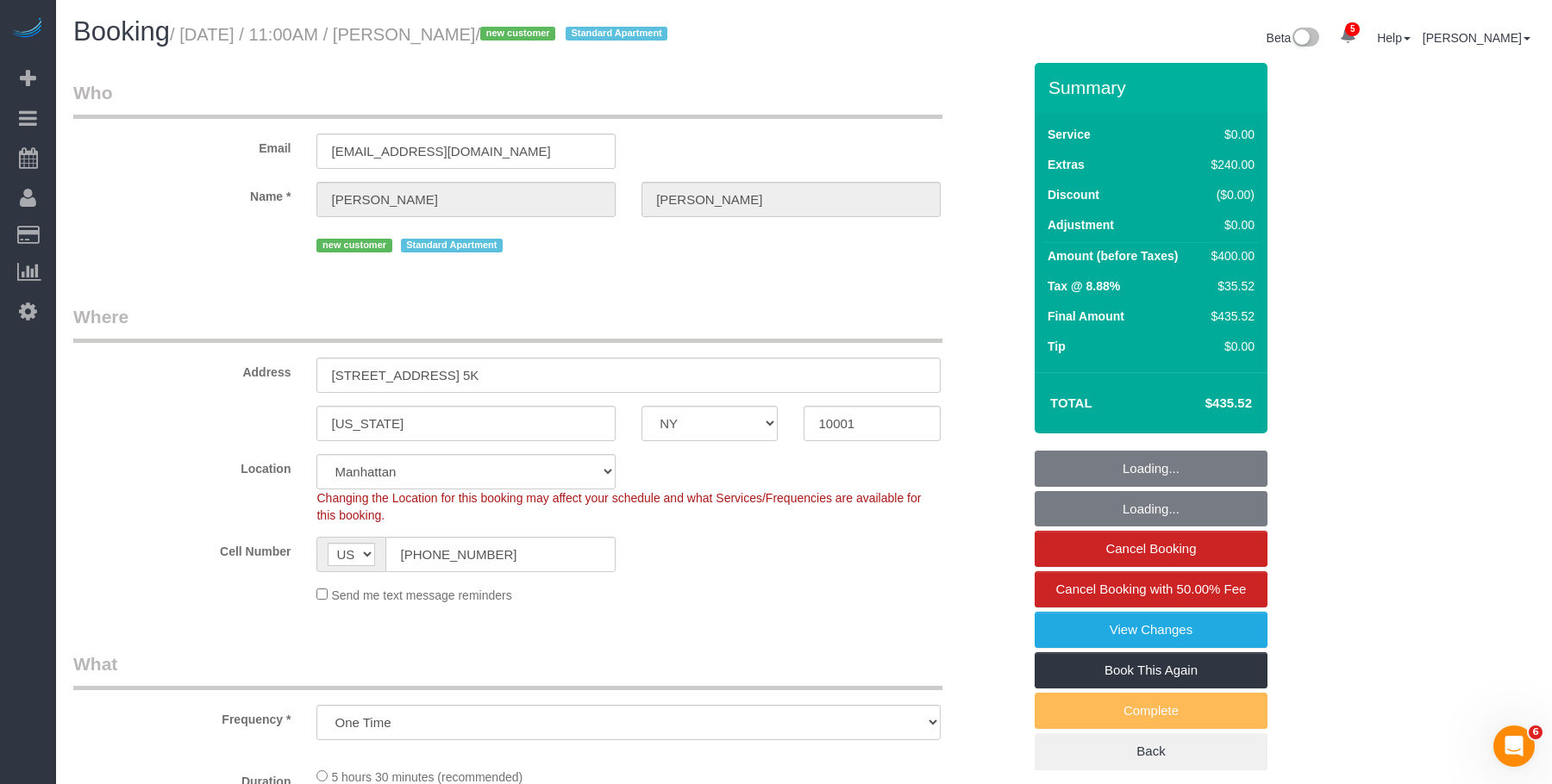
select select "object:921"
select select "string:stripe-pm_1S1BIj4VGloSiKo75aaEaYXt"
select select "1"
select select "spot1"
select select "1"
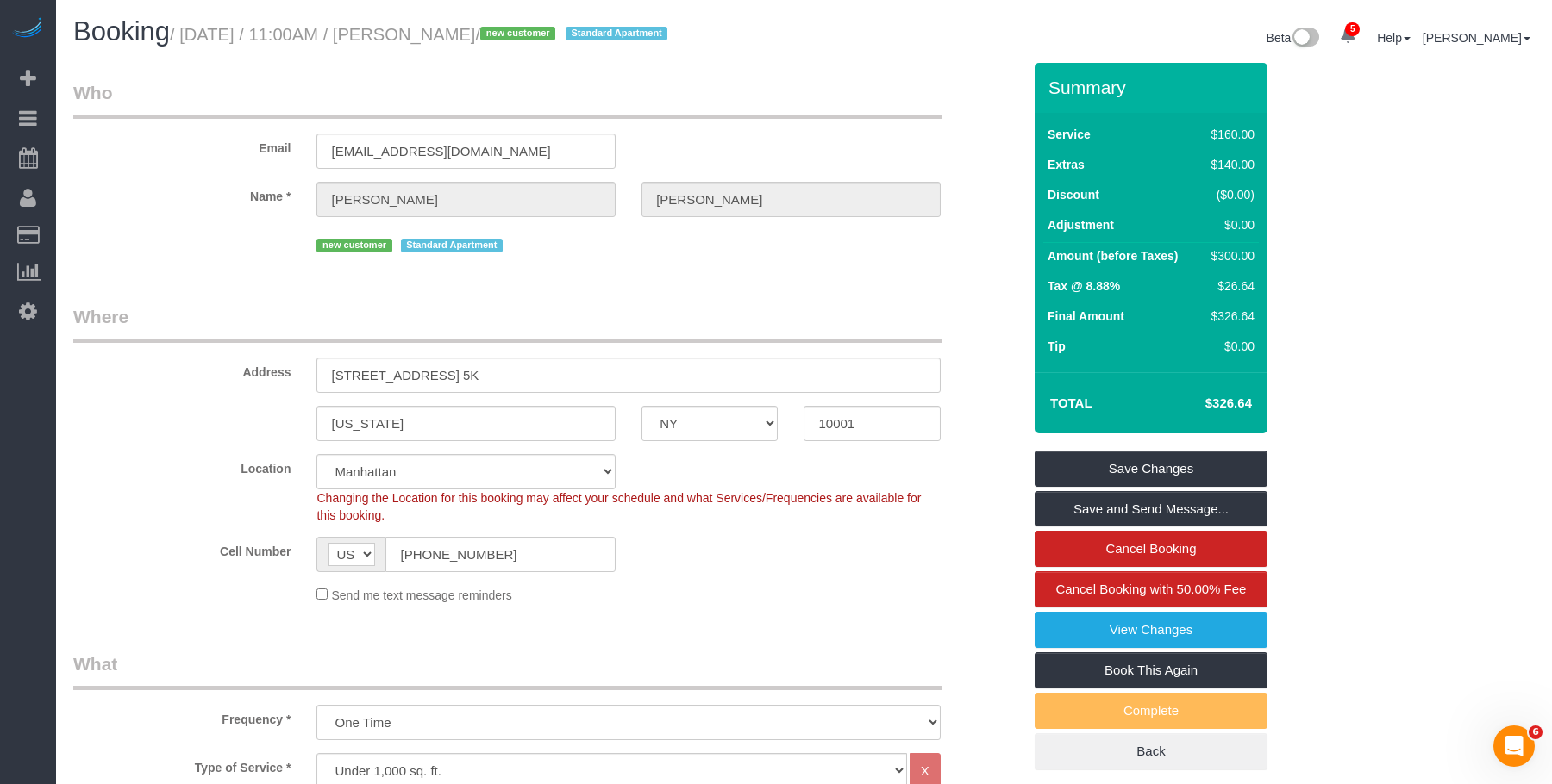
select select "spot50"
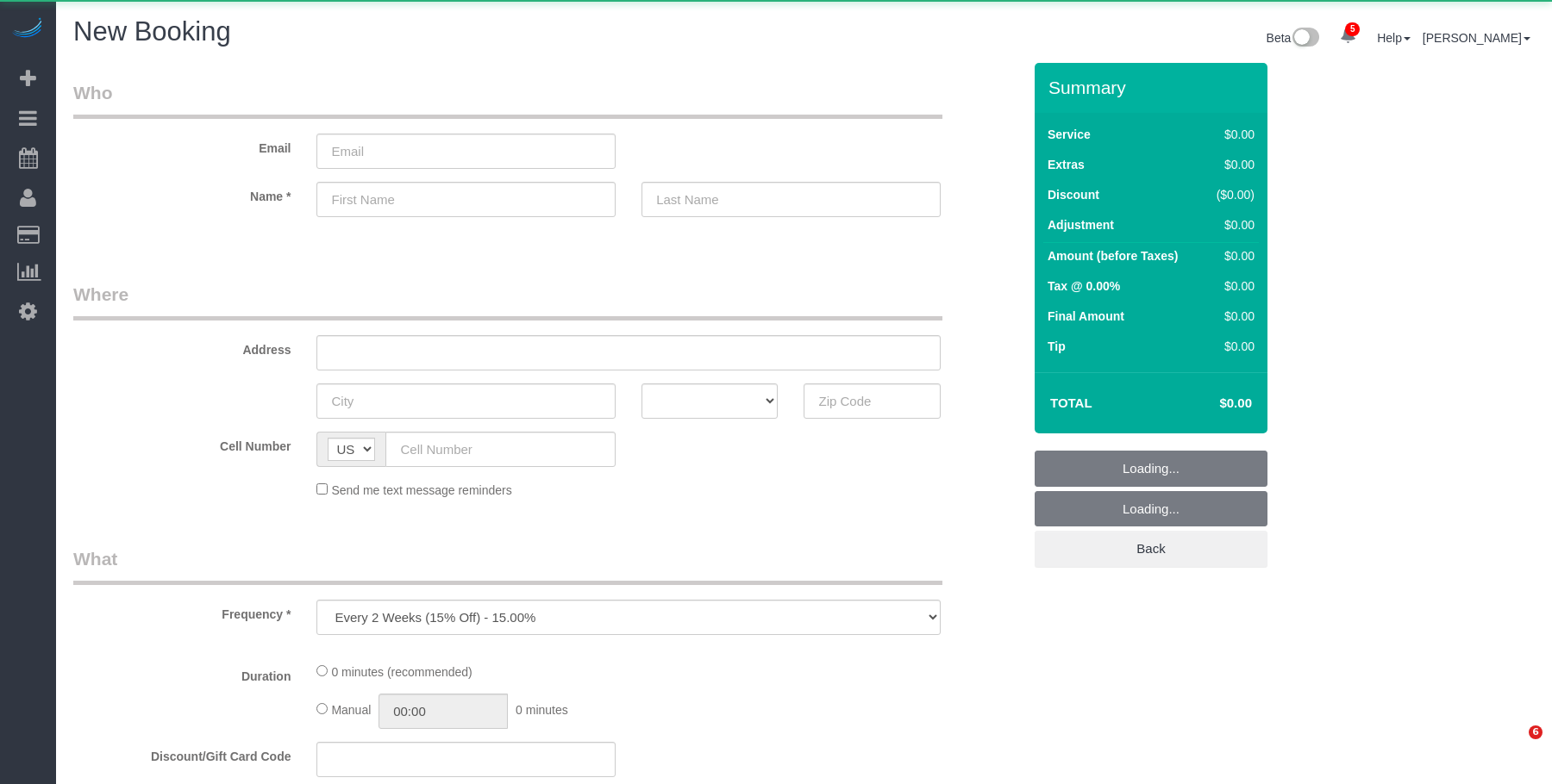
select select "number:89"
select select "number:90"
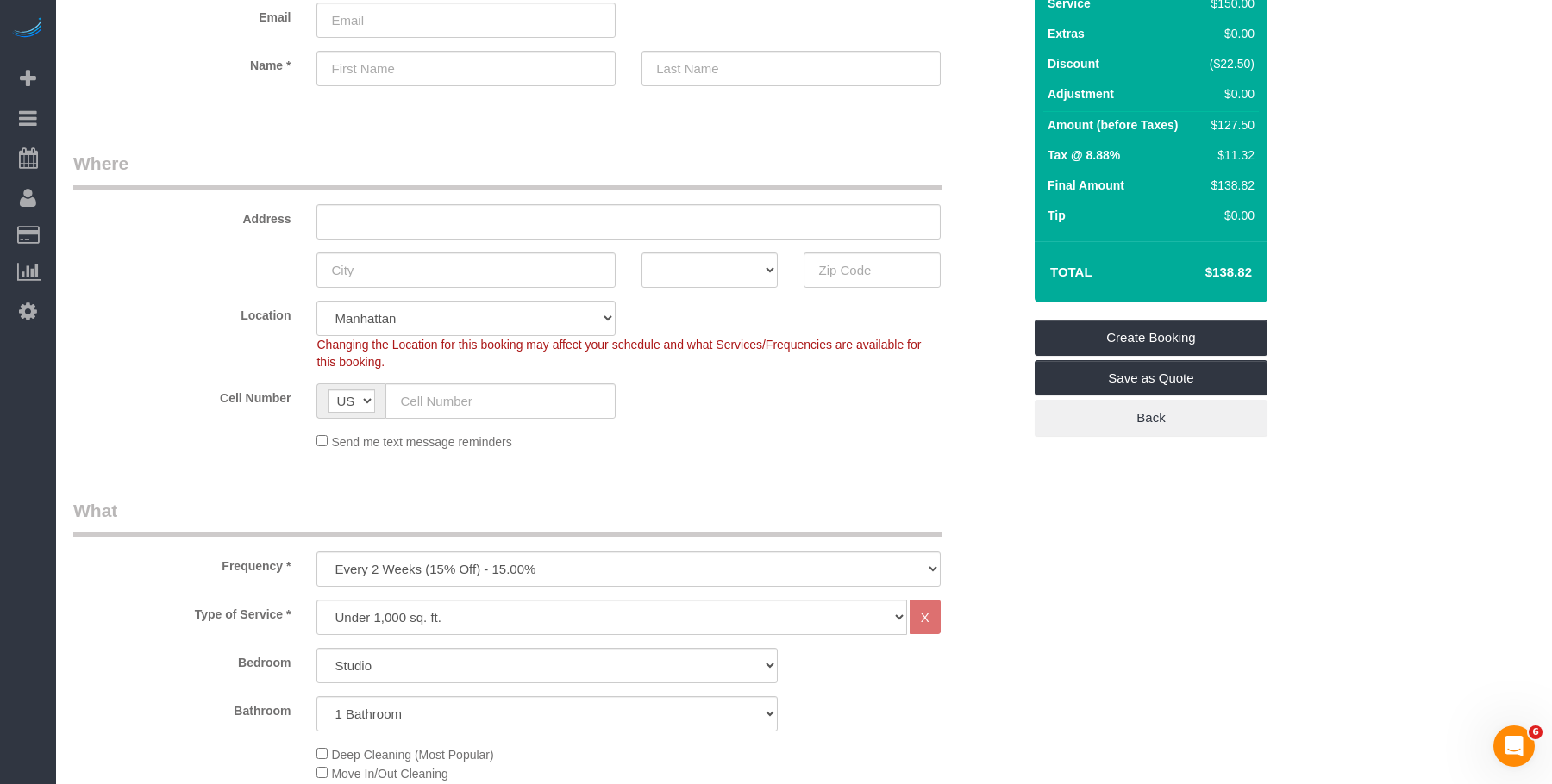
scroll to position [345, 0]
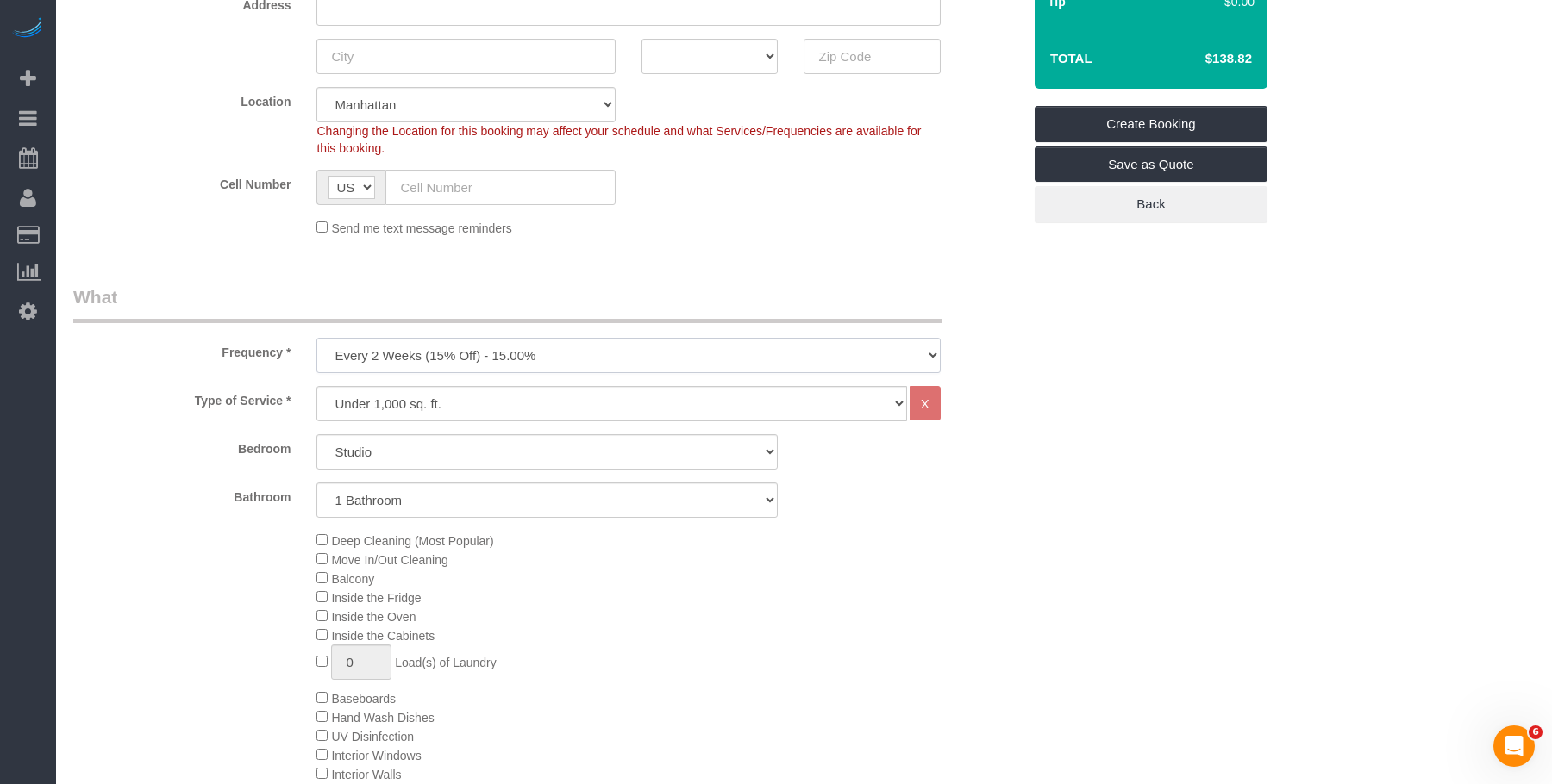
click at [570, 360] on select "One Time Weekly (20% Off) - 20.00% Every 2 Weeks (15% Off) - 15.00% Every 4 Wee…" at bounding box center [628, 355] width 623 height 35
select select "object:3939"
click at [316, 337] on select "One Time Weekly (20% Off) - 20.00% Every 2 Weeks (15% Off) - 15.00% Every 4 Wee…" at bounding box center [628, 355] width 623 height 35
drag, startPoint x: 756, startPoint y: 235, endPoint x: 1041, endPoint y: 287, distance: 289.7
click at [758, 235] on div "Send me text message reminders" at bounding box center [628, 227] width 649 height 19
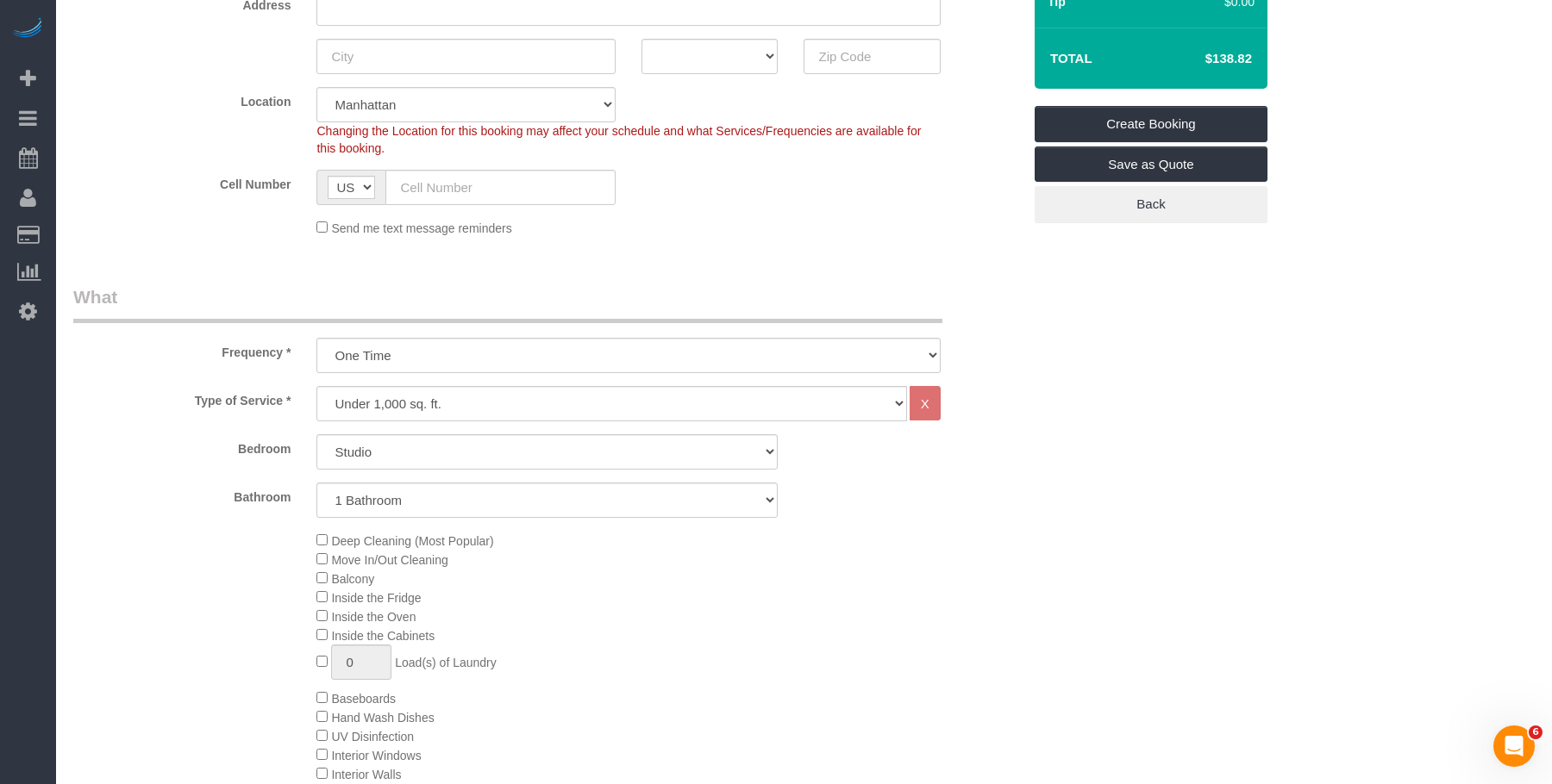
click at [775, 208] on sui-booking-location "Location [GEOGRAPHIC_DATA] [GEOGRAPHIC_DATA] [GEOGRAPHIC_DATA] [GEOGRAPHIC_DATA…" at bounding box center [547, 162] width 948 height 150
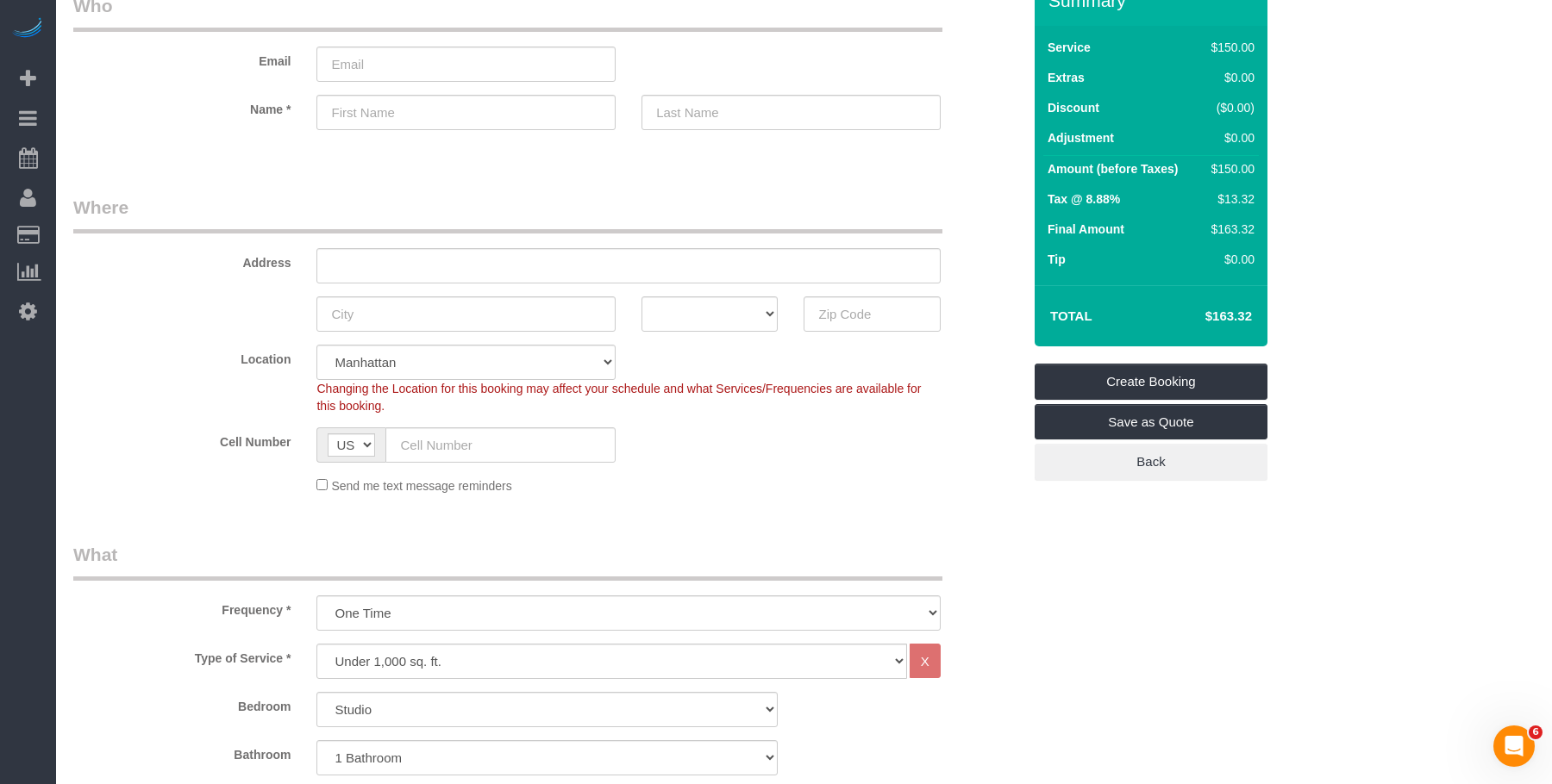
scroll to position [86, 0]
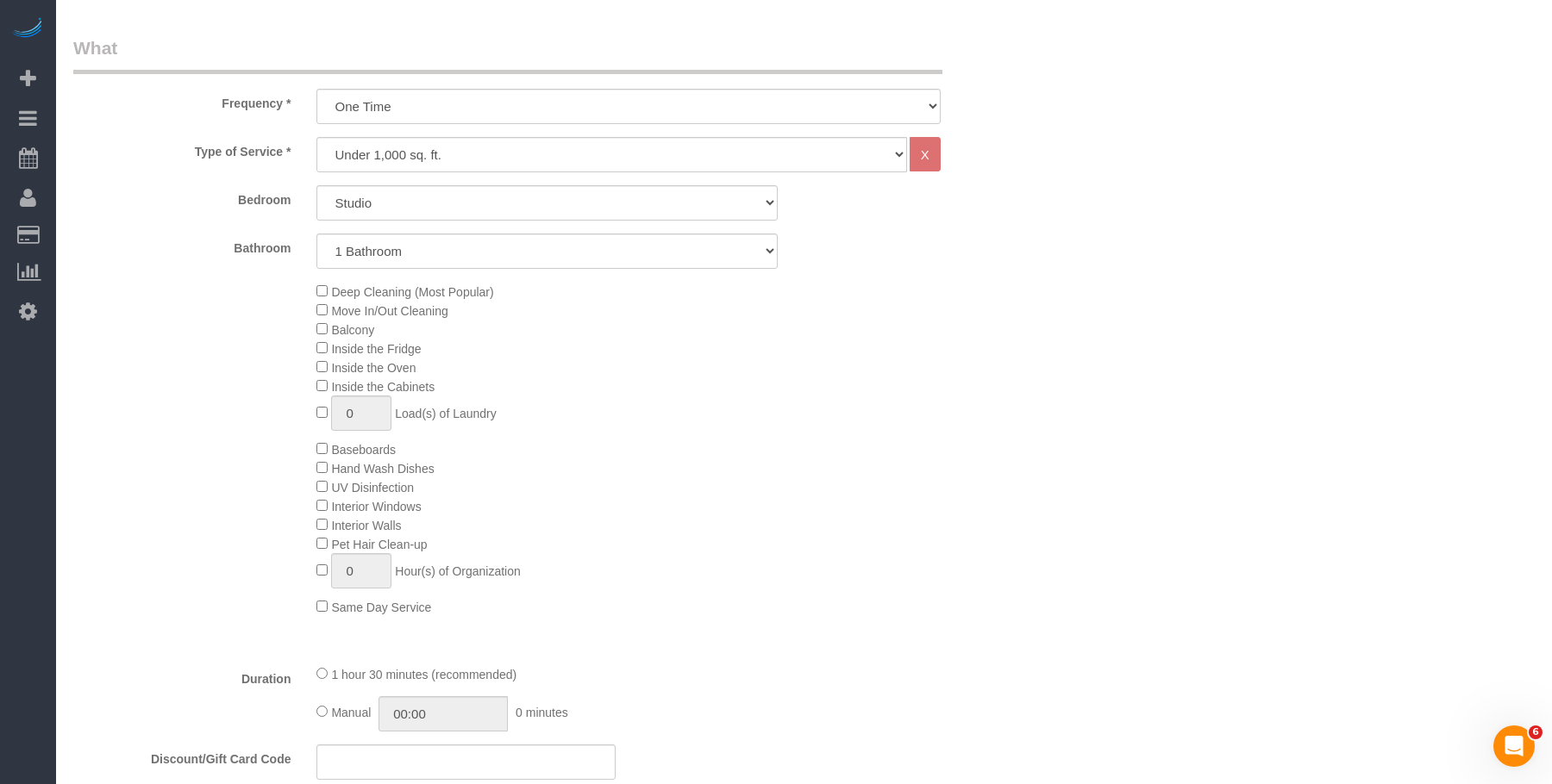
scroll to position [604, 0]
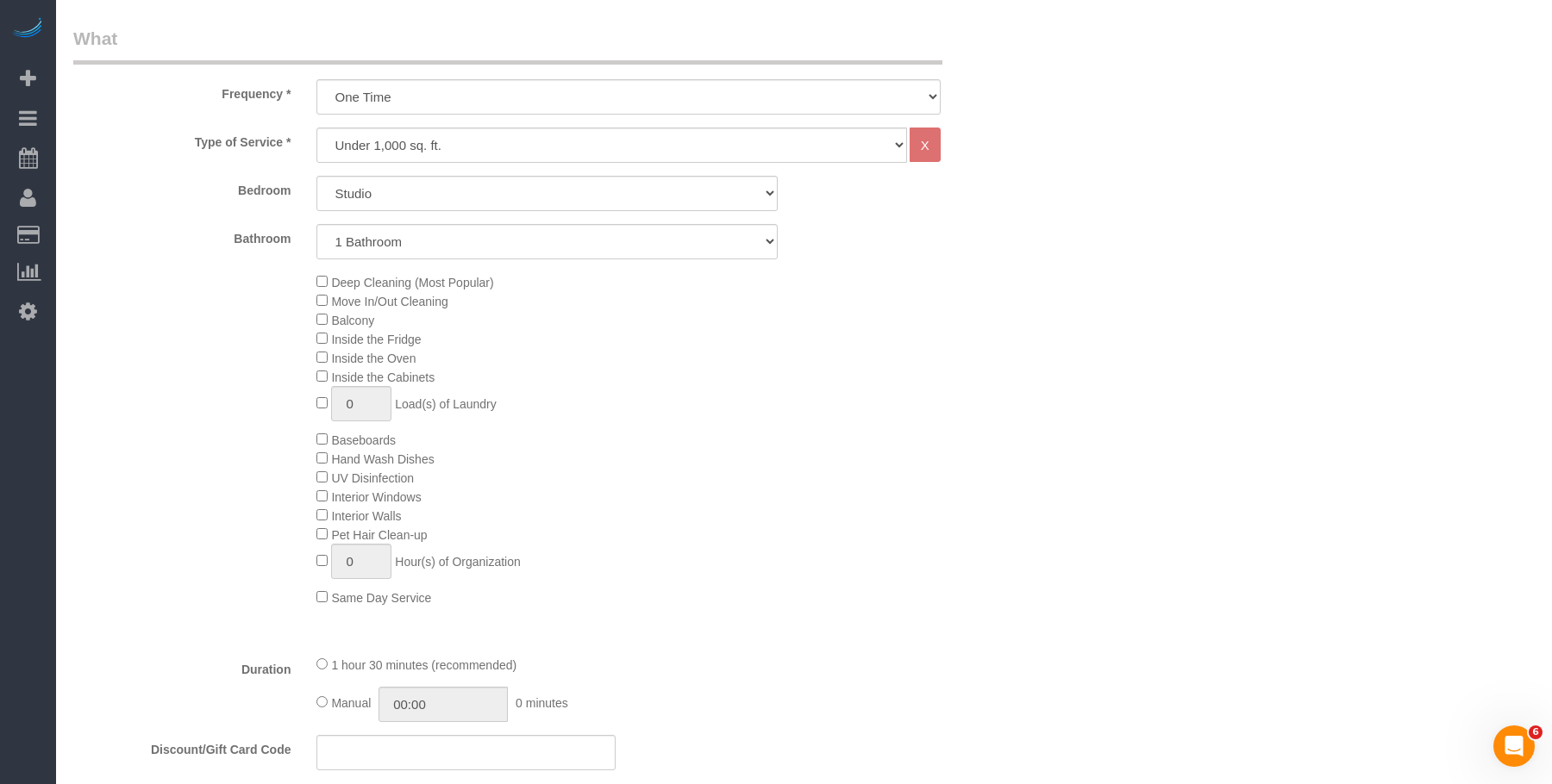
drag, startPoint x: 634, startPoint y: 386, endPoint x: 896, endPoint y: 422, distance: 264.5
click at [634, 386] on div "Deep Cleaning (Most Popular) Move In/Out Cleaning Balcony Inside the Fridge Ins…" at bounding box center [669, 440] width 731 height 335
click at [725, 395] on div "Deep Cleaning (Most Popular) Move In/Out Cleaning Balcony Inside the Fridge Ins…" at bounding box center [669, 440] width 731 height 335
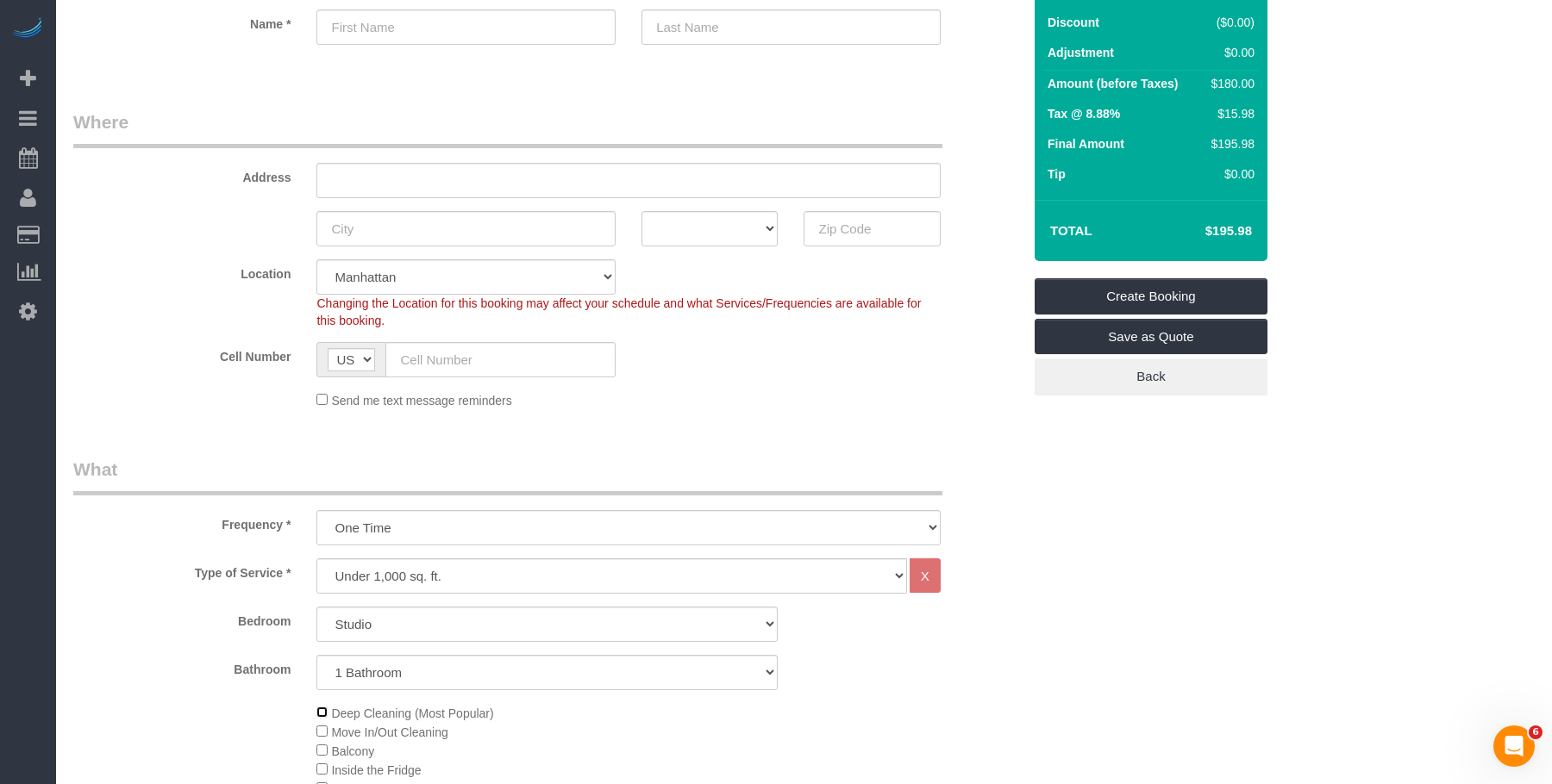
scroll to position [0, 0]
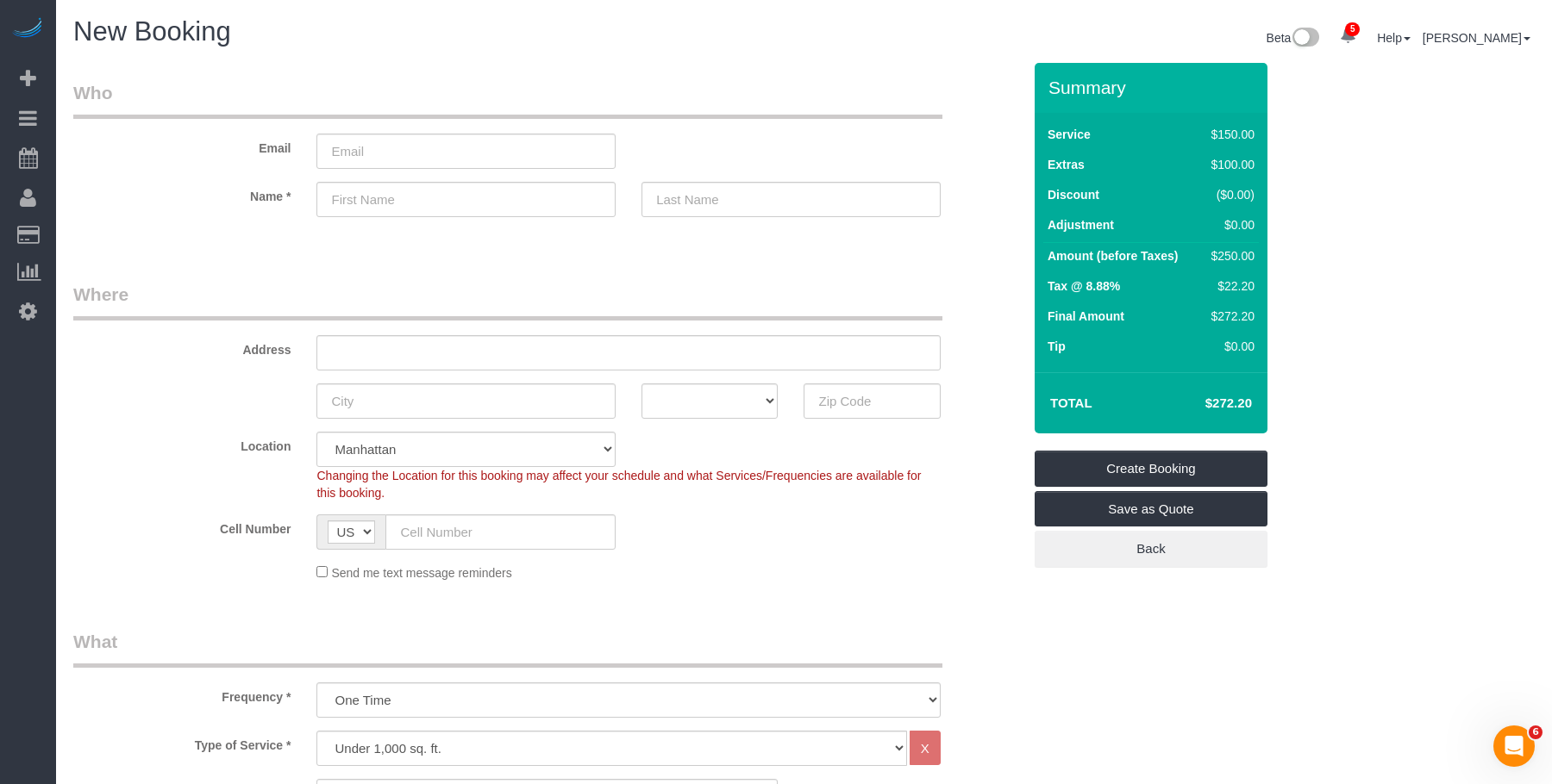
click at [728, 297] on legend "Where" at bounding box center [508, 301] width 869 height 39
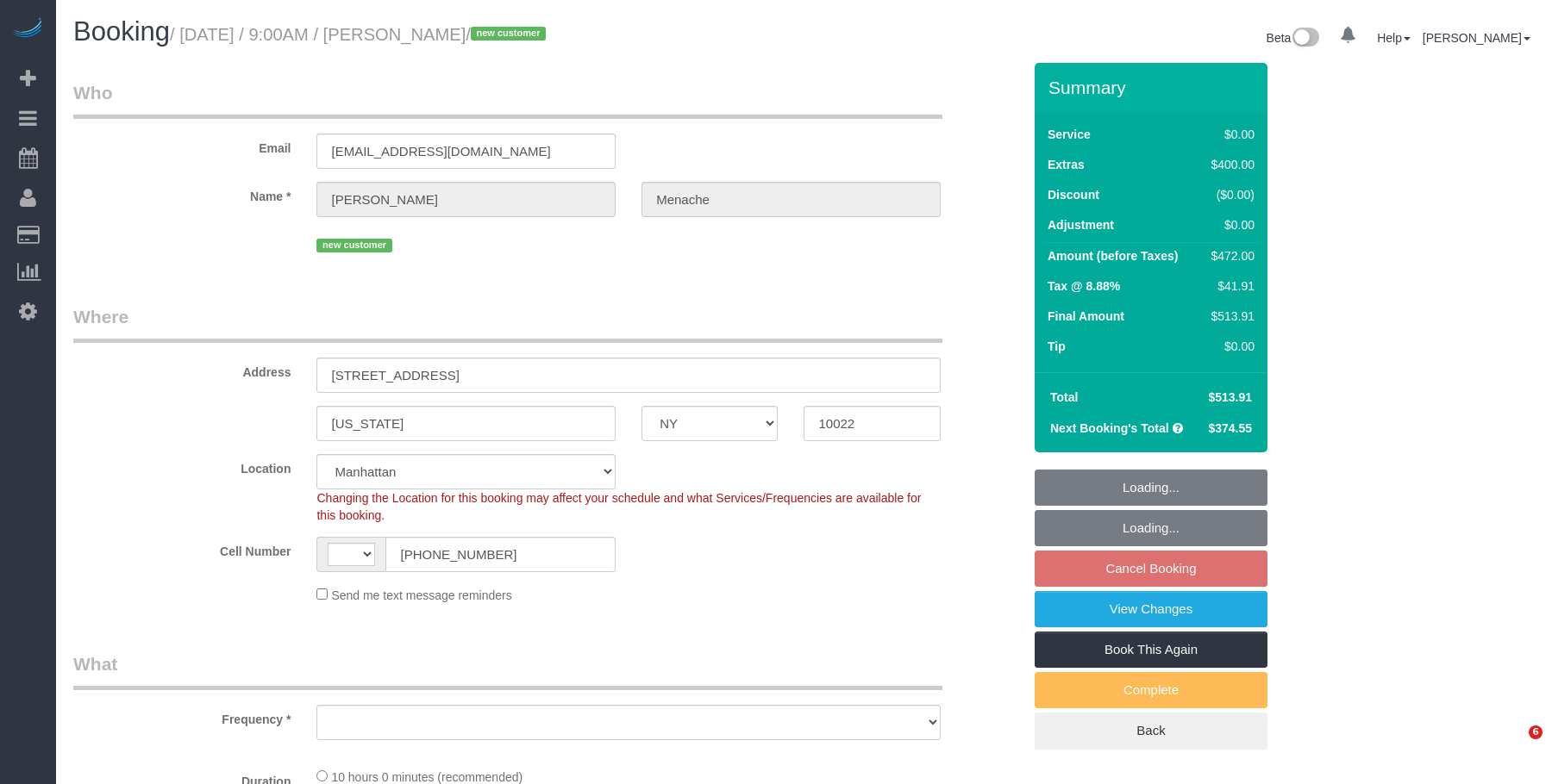
select select "NY"
select select "2"
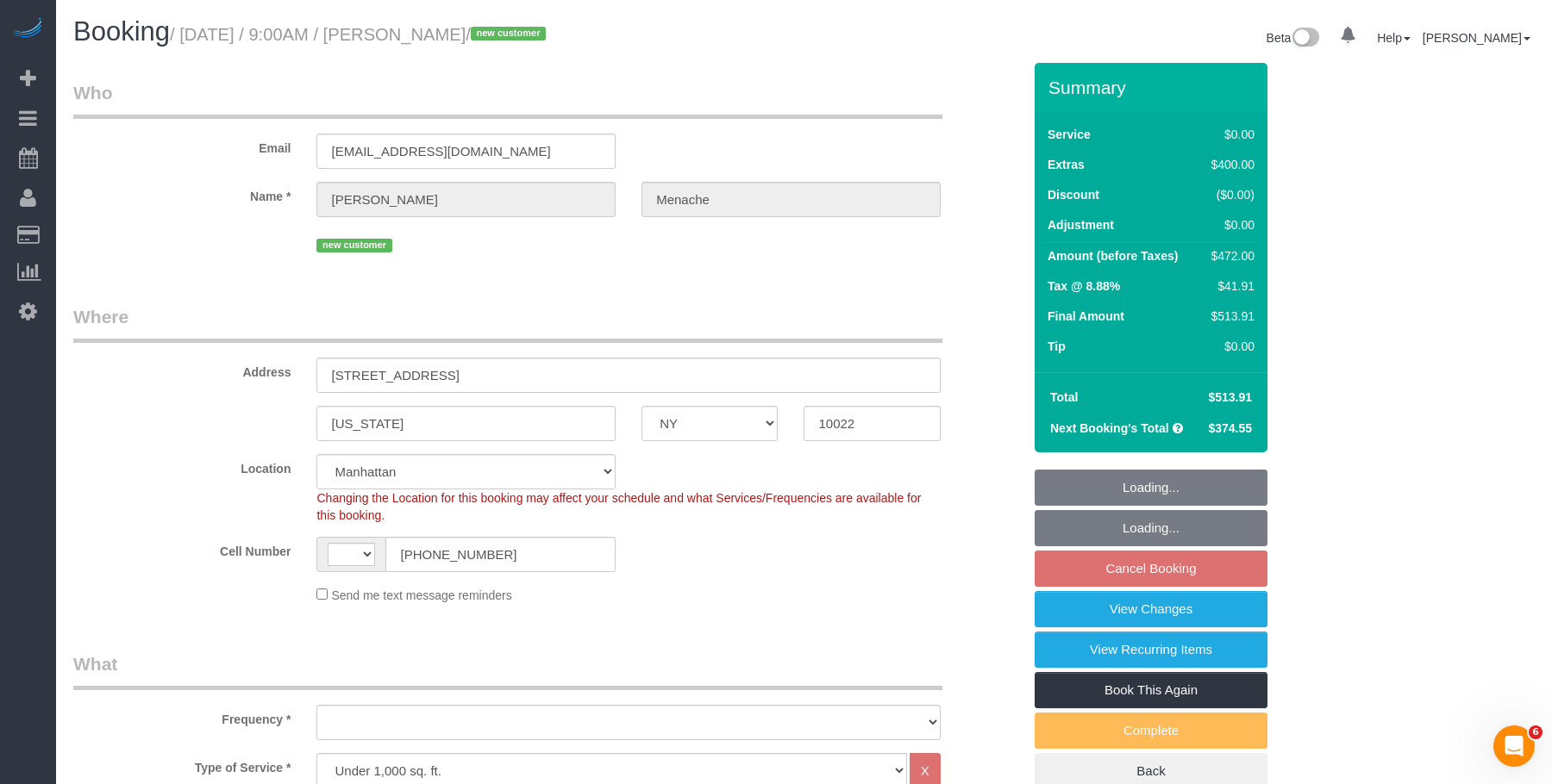
select select "string:[GEOGRAPHIC_DATA]"
select select "object:932"
select select "string:stripe-pm_1S14GQ4VGloSiKo7FtdT7e7N"
select select "spot2"
select select "number:56"
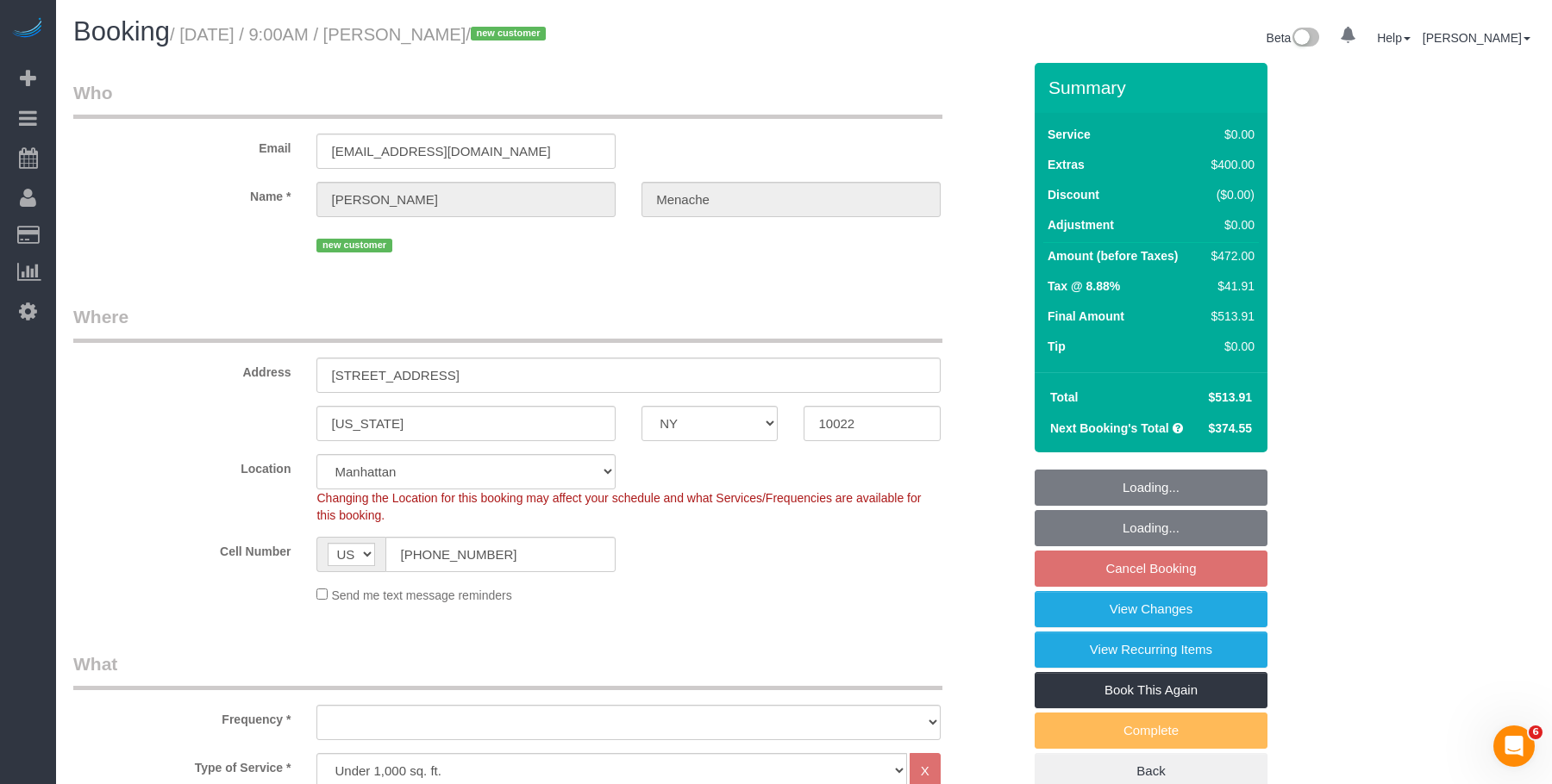
select select "number:70"
select select "number:15"
select select "number:5"
select select "object:1337"
select select "2"
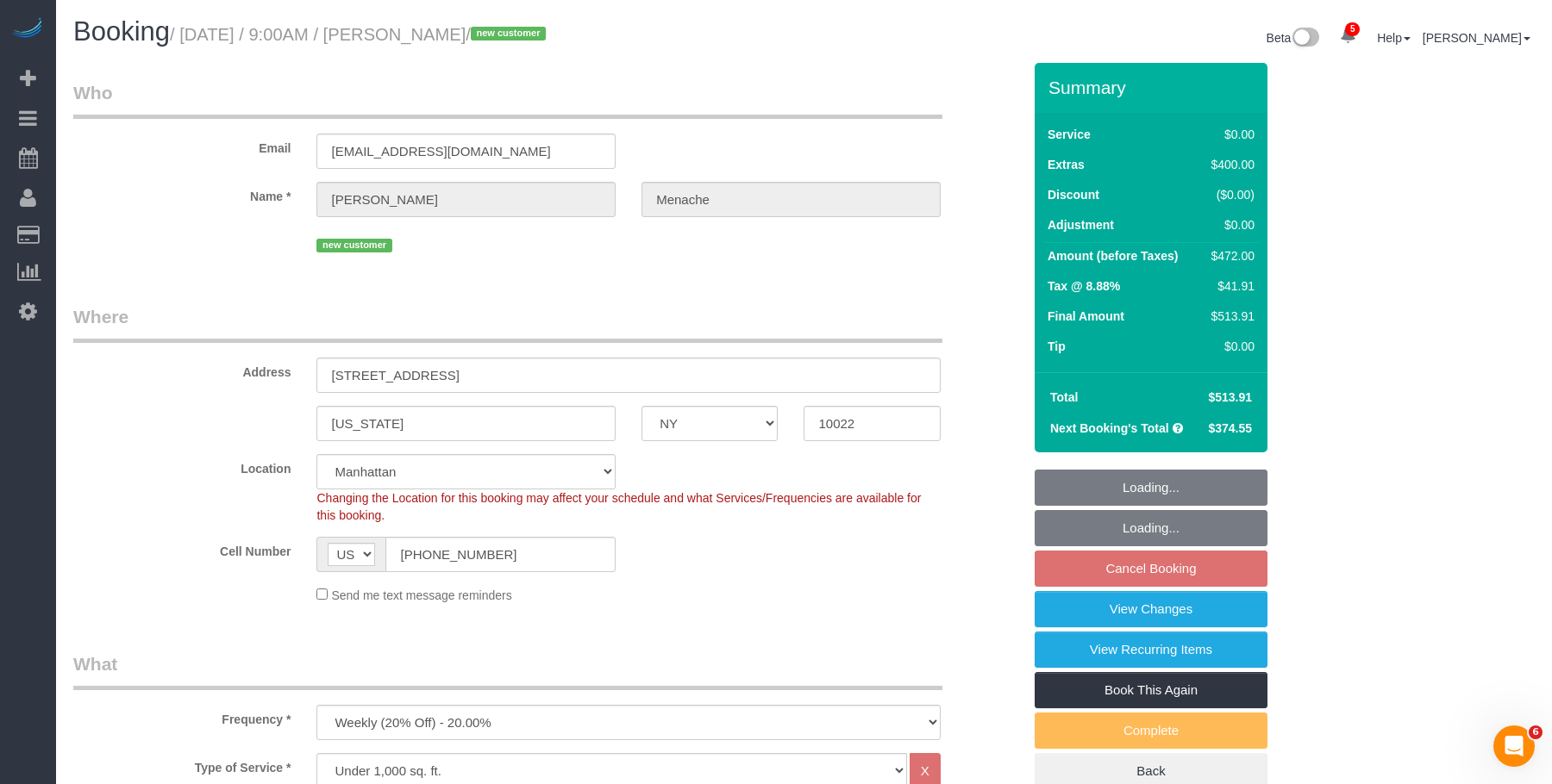
drag, startPoint x: 190, startPoint y: 31, endPoint x: 536, endPoint y: 39, distance: 346.1
click at [536, 39] on small "/ August 30, 2025 / 9:00AM / Daniele Menache / new customer" at bounding box center [361, 34] width 381 height 19
copy small "August 30, 2025 / 9:00AM / Daniele Menache"
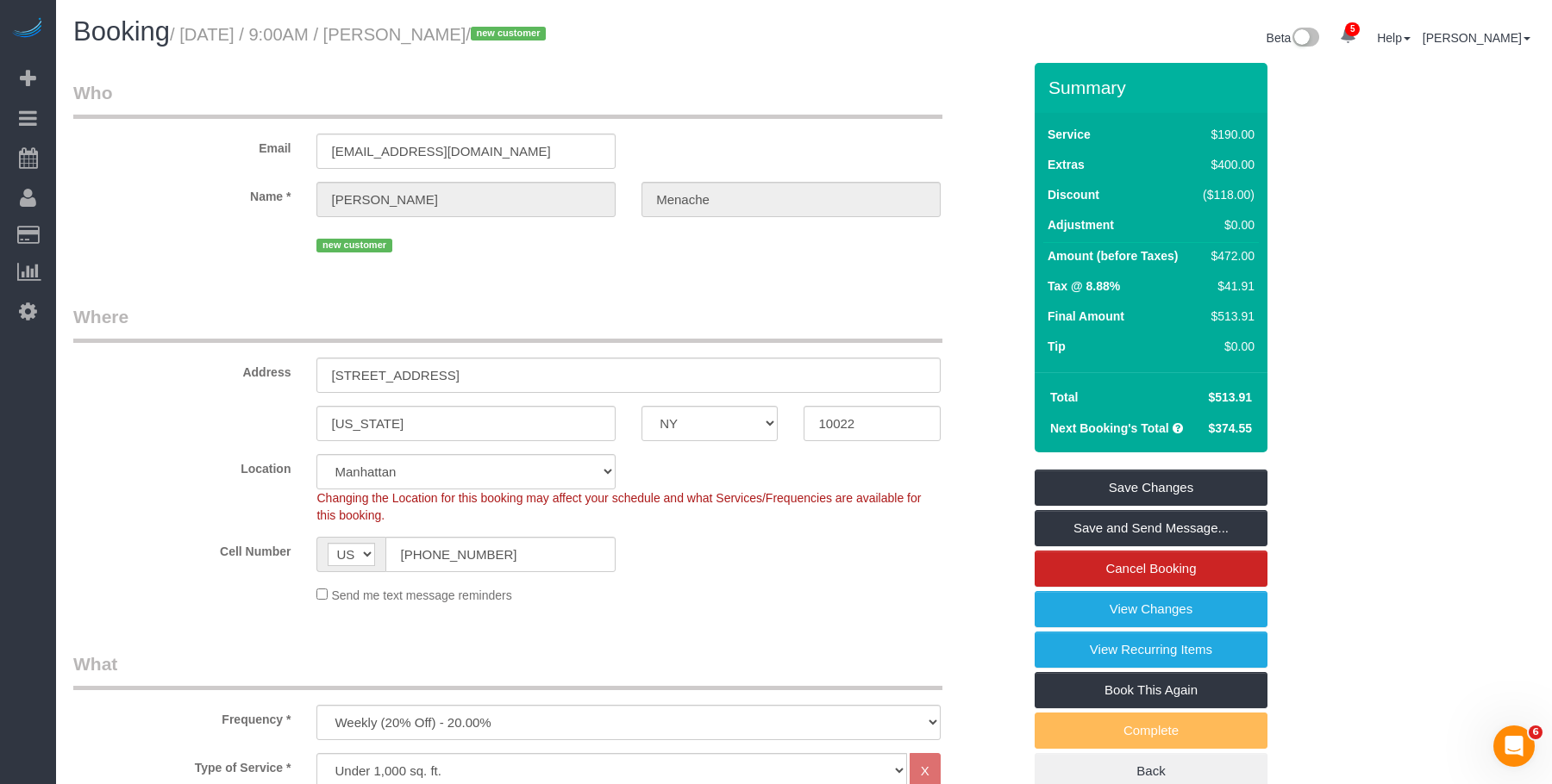
click at [647, 263] on fieldset "Who Email dmenache@gmail.com Name * Daniele Menache new customer" at bounding box center [547, 175] width 948 height 190
click at [432, 39] on small "/ August 30, 2025 / 9:00AM / Daniele Menache / new customer" at bounding box center [361, 34] width 381 height 19
copy small "Daniele"
click at [833, 39] on div "Beta 5 Your Notifications You have 0 alerts × You have 3 to charge for 08/27/20…" at bounding box center [1176, 40] width 744 height 45
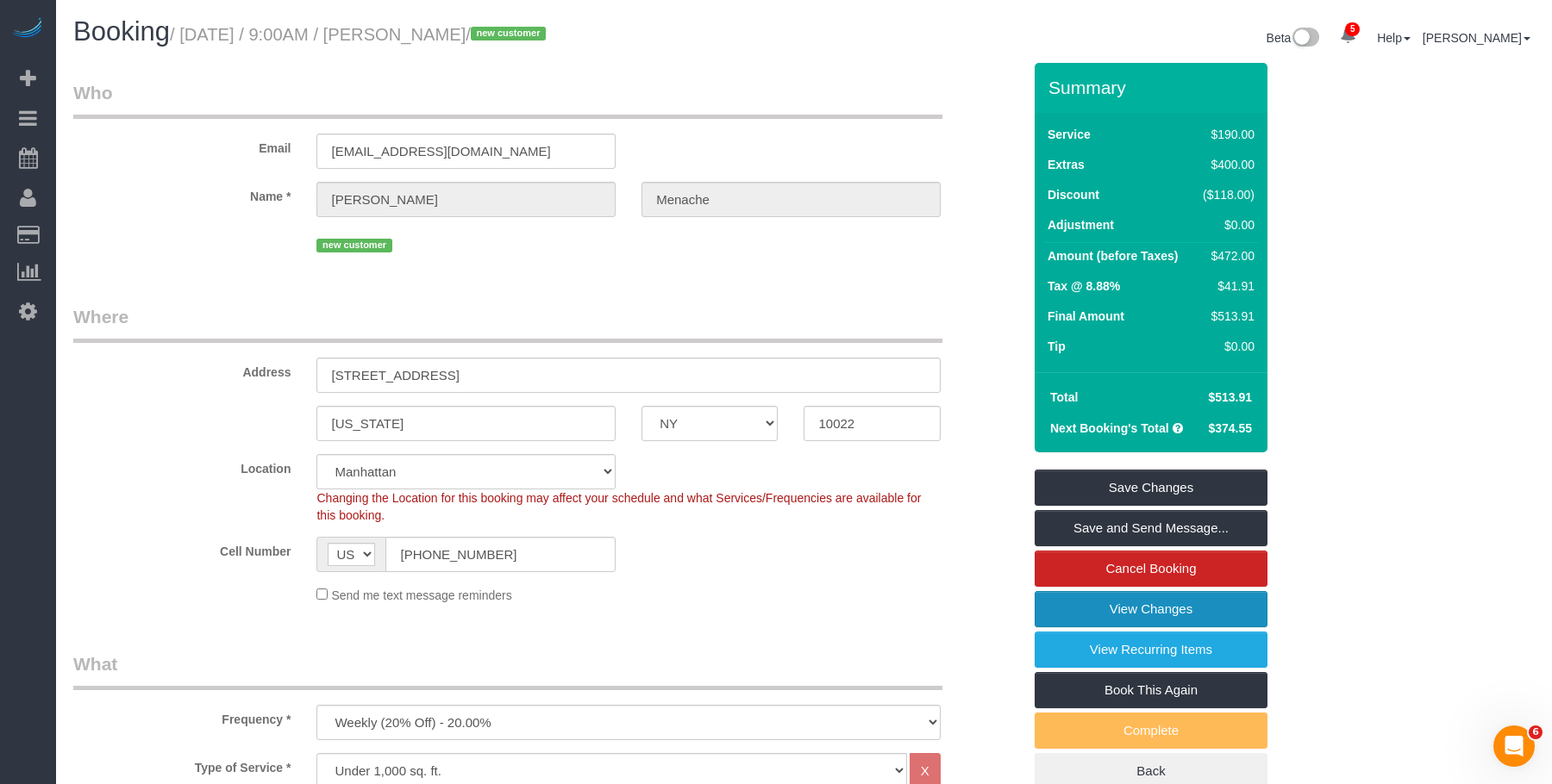
click at [1067, 601] on link "View Changes" at bounding box center [1152, 608] width 233 height 36
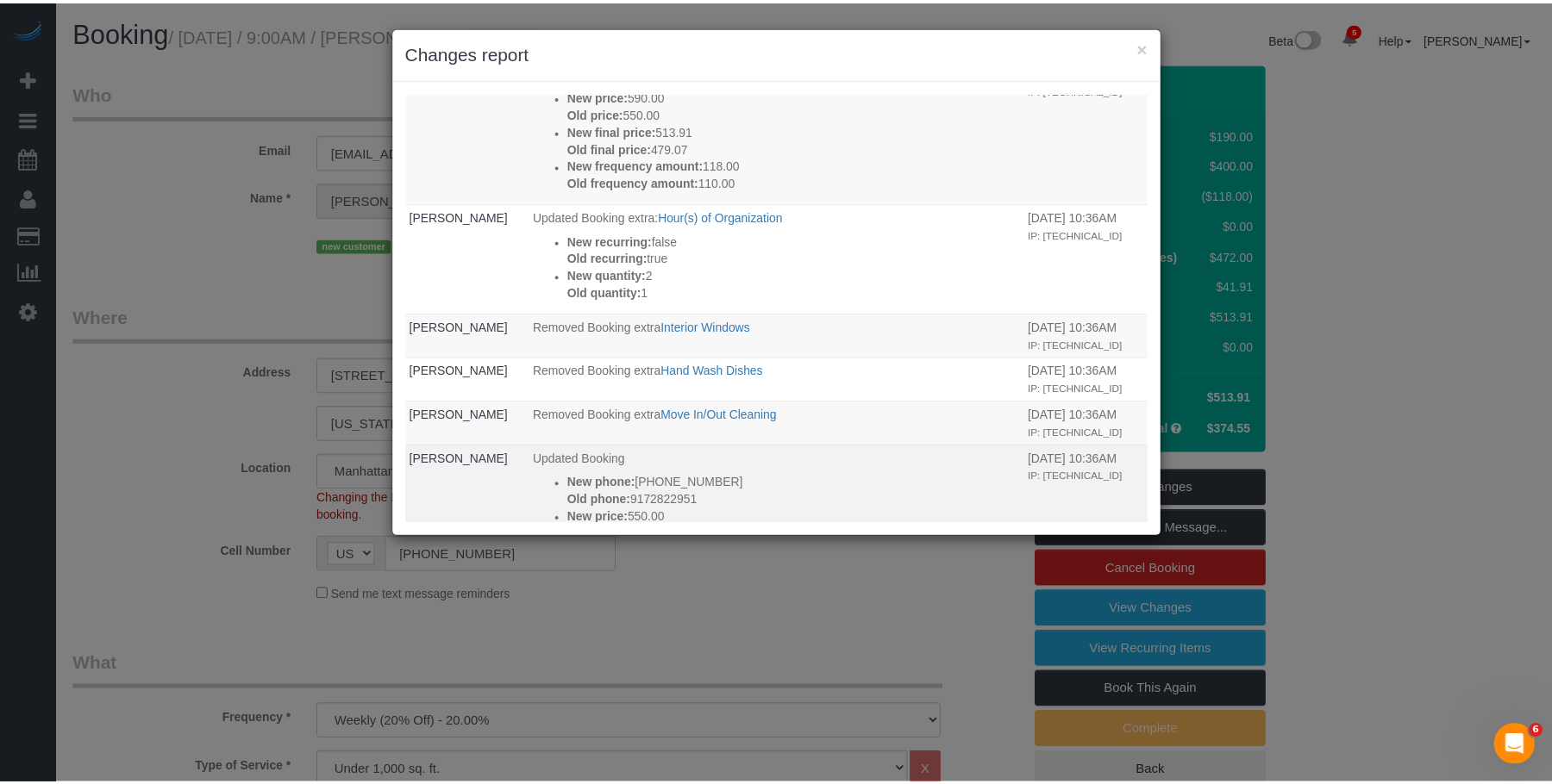
scroll to position [347, 0]
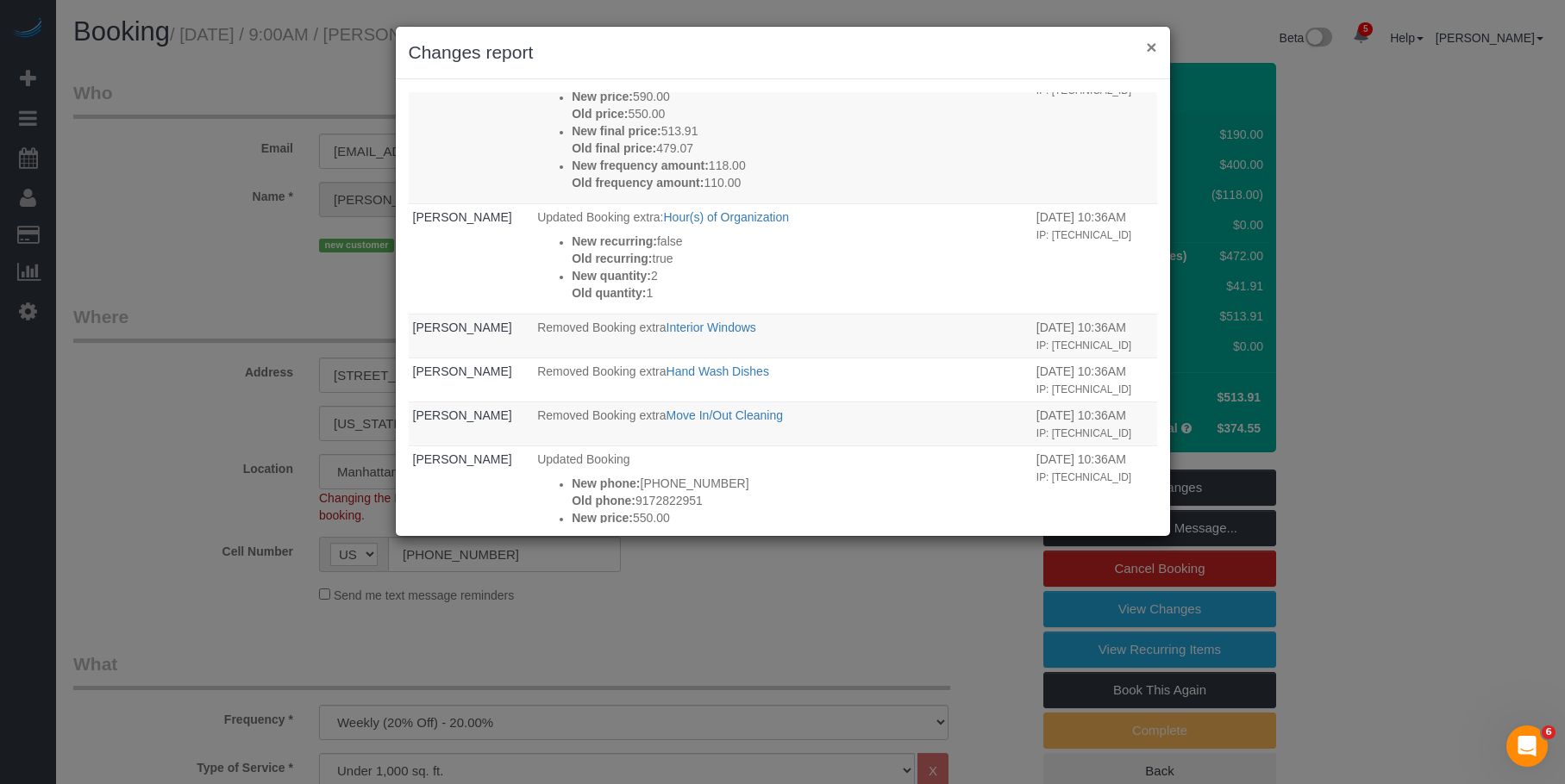
click at [1152, 47] on button "×" at bounding box center [1151, 47] width 10 height 18
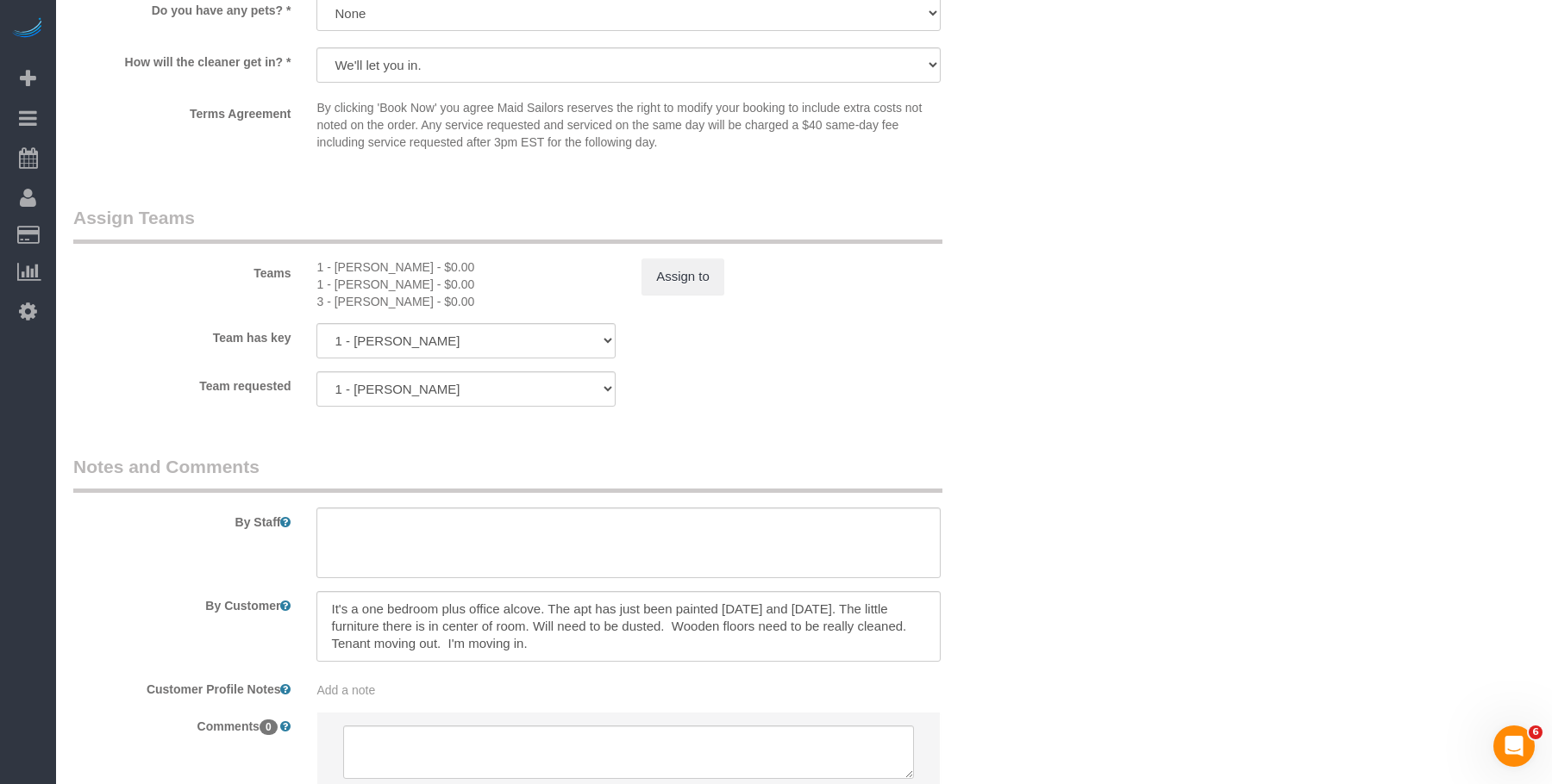
scroll to position [2242, 0]
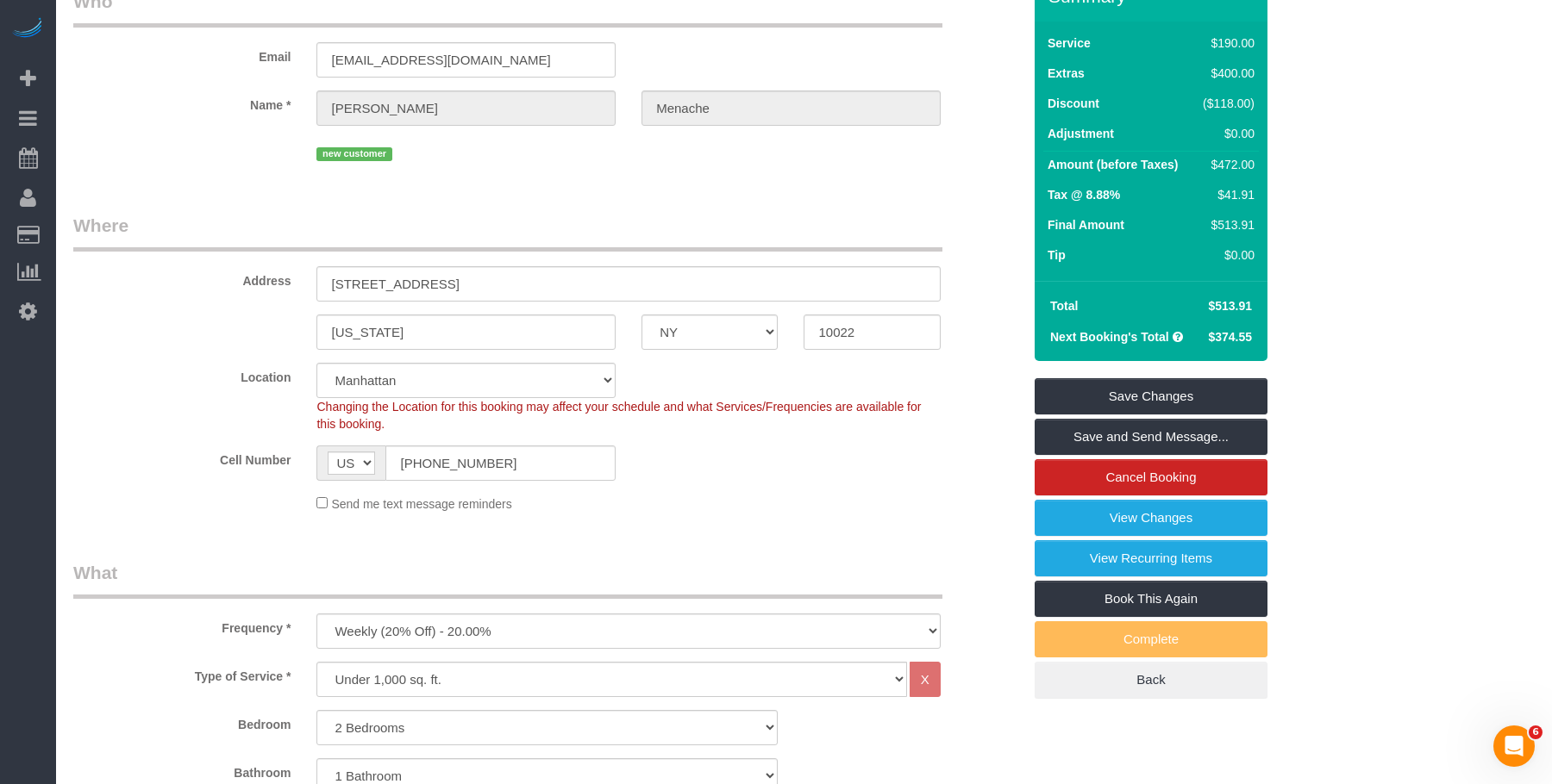
scroll to position [0, 0]
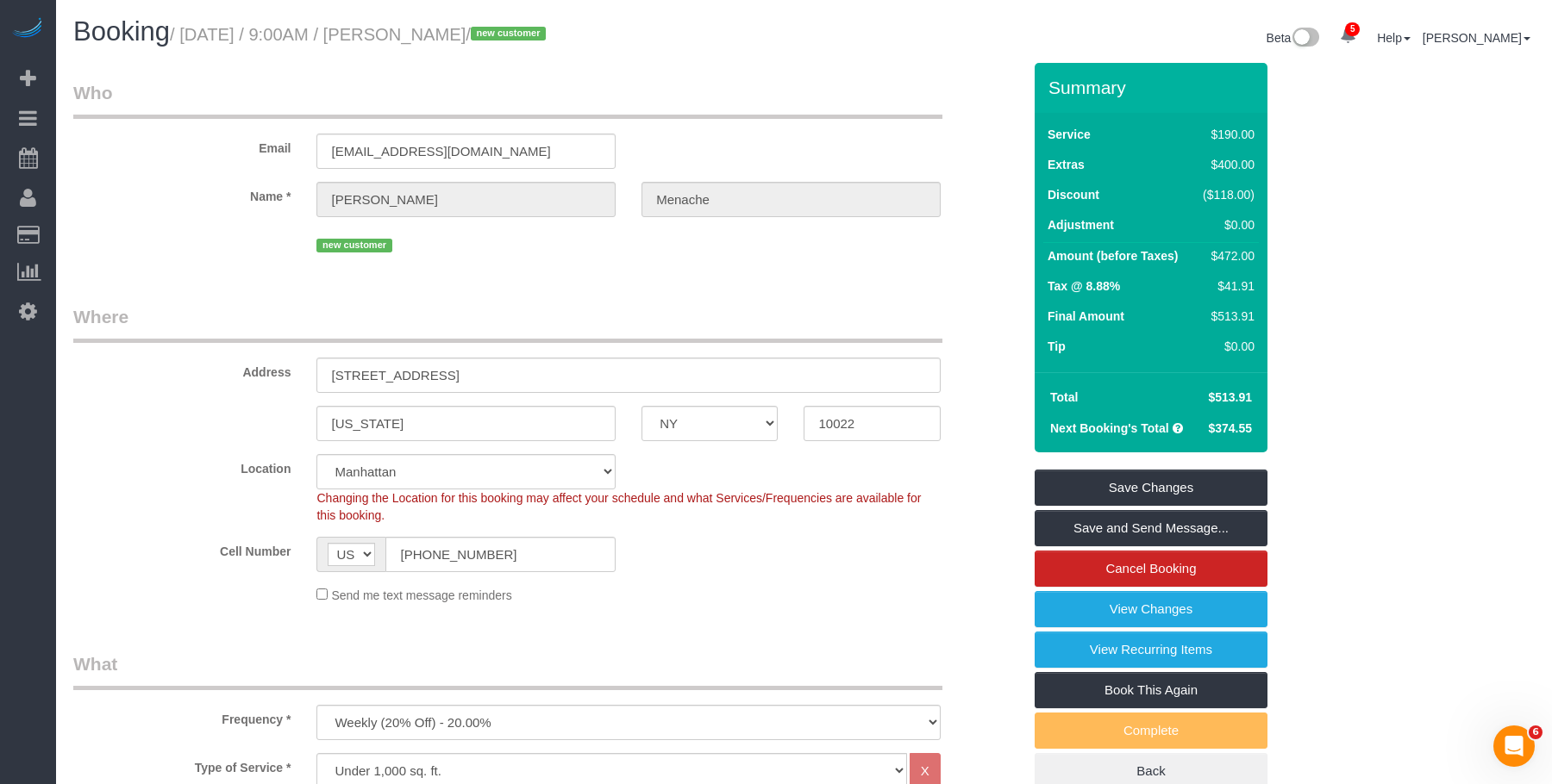
click at [647, 100] on legend "Who" at bounding box center [508, 100] width 869 height 39
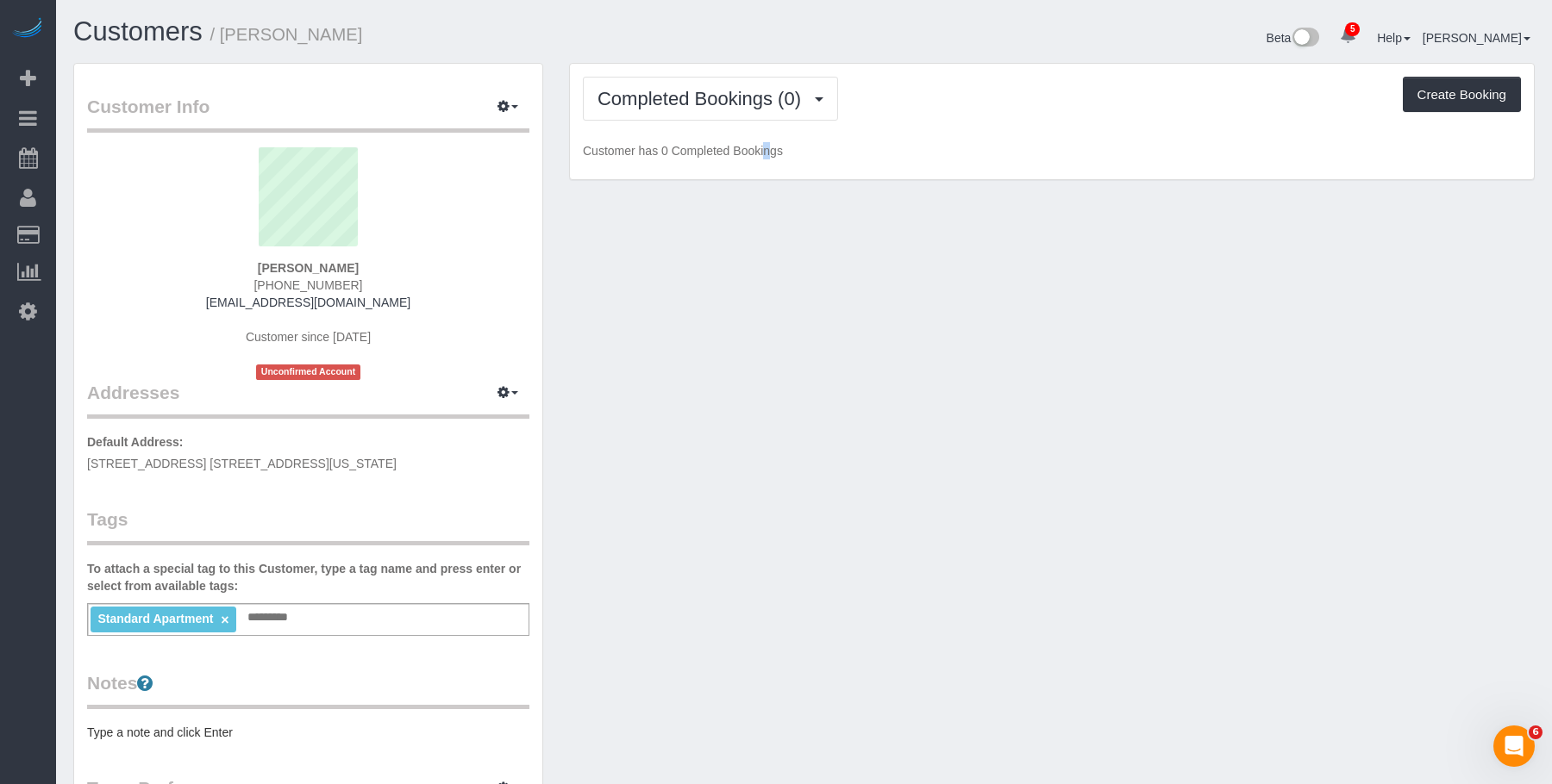
click at [736, 259] on div "Customer Info Edit Contact Info Send Message Email Preferences Special Sales Ta…" at bounding box center [804, 642] width 1487 height 1158
click at [702, 97] on span "Completed Bookings (0)" at bounding box center [703, 98] width 212 height 21
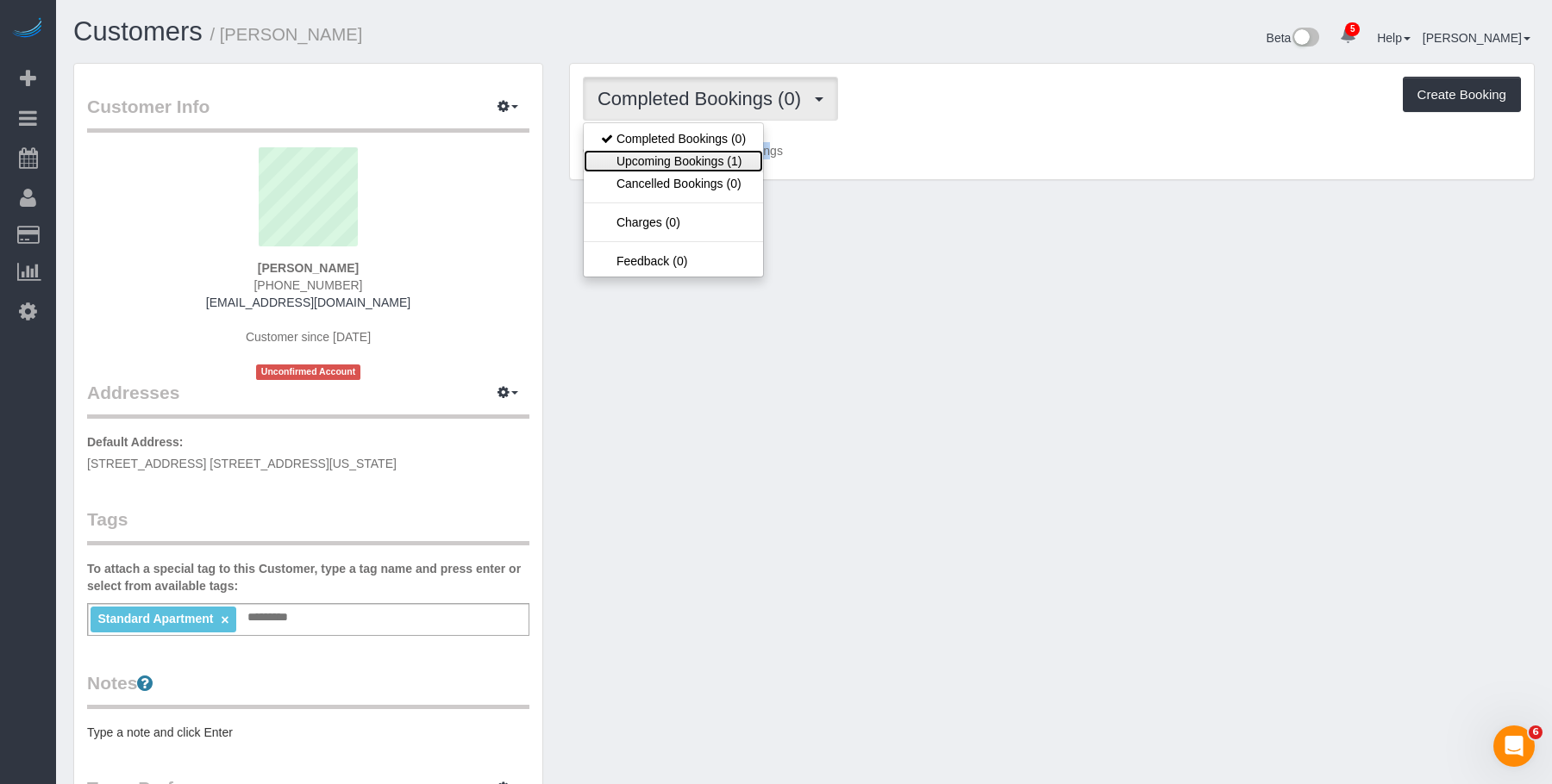
drag, startPoint x: 683, startPoint y: 163, endPoint x: 703, endPoint y: 179, distance: 25.6
click at [683, 164] on link "Upcoming Bookings (1)" at bounding box center [673, 161] width 179 height 22
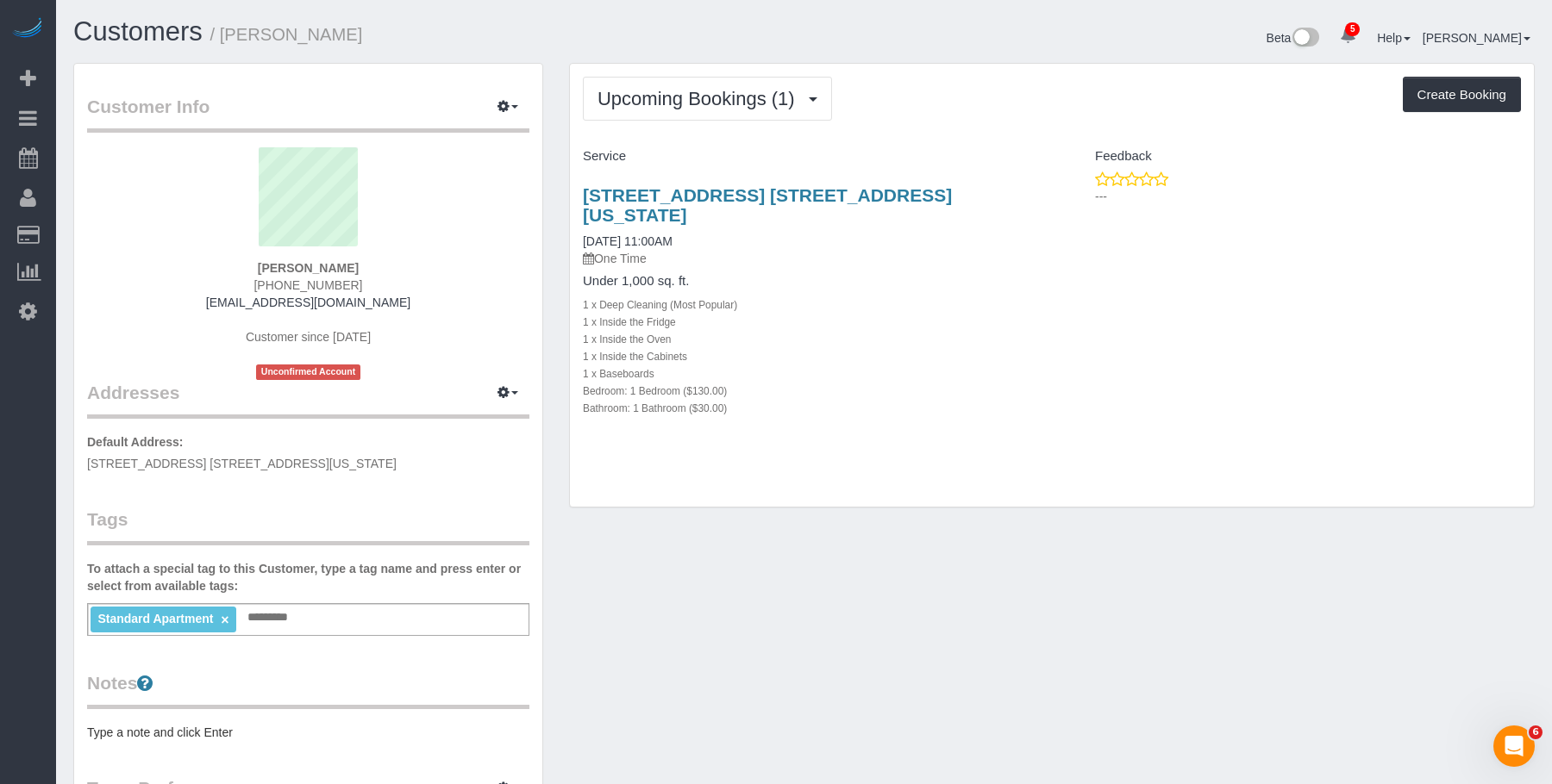
click at [885, 274] on h4 "Under 1,000 sq. ft." at bounding box center [810, 281] width 456 height 15
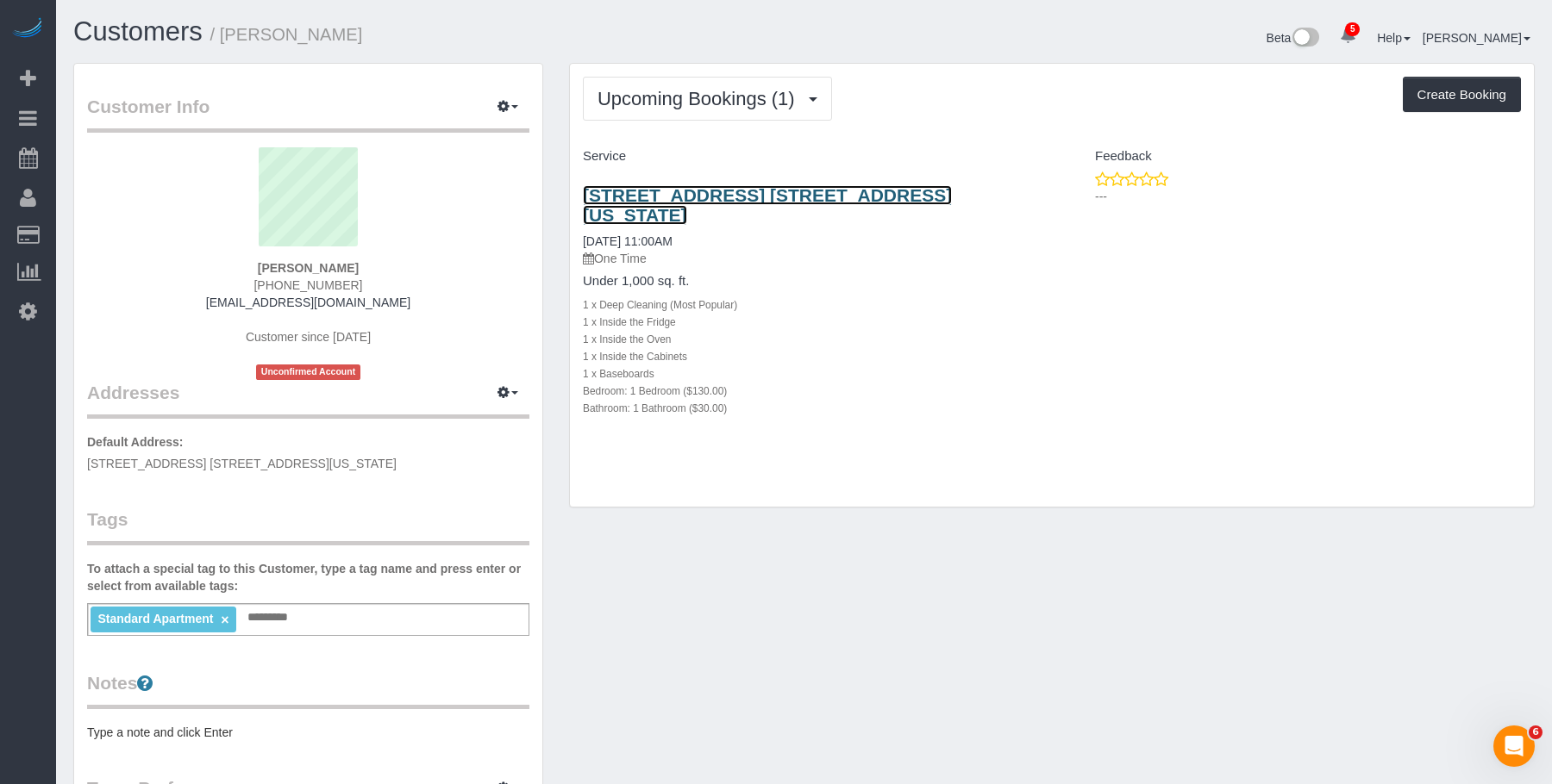
click at [920, 194] on link "[STREET_ADDRESS] [STREET_ADDRESS][US_STATE]" at bounding box center [767, 204] width 369 height 40
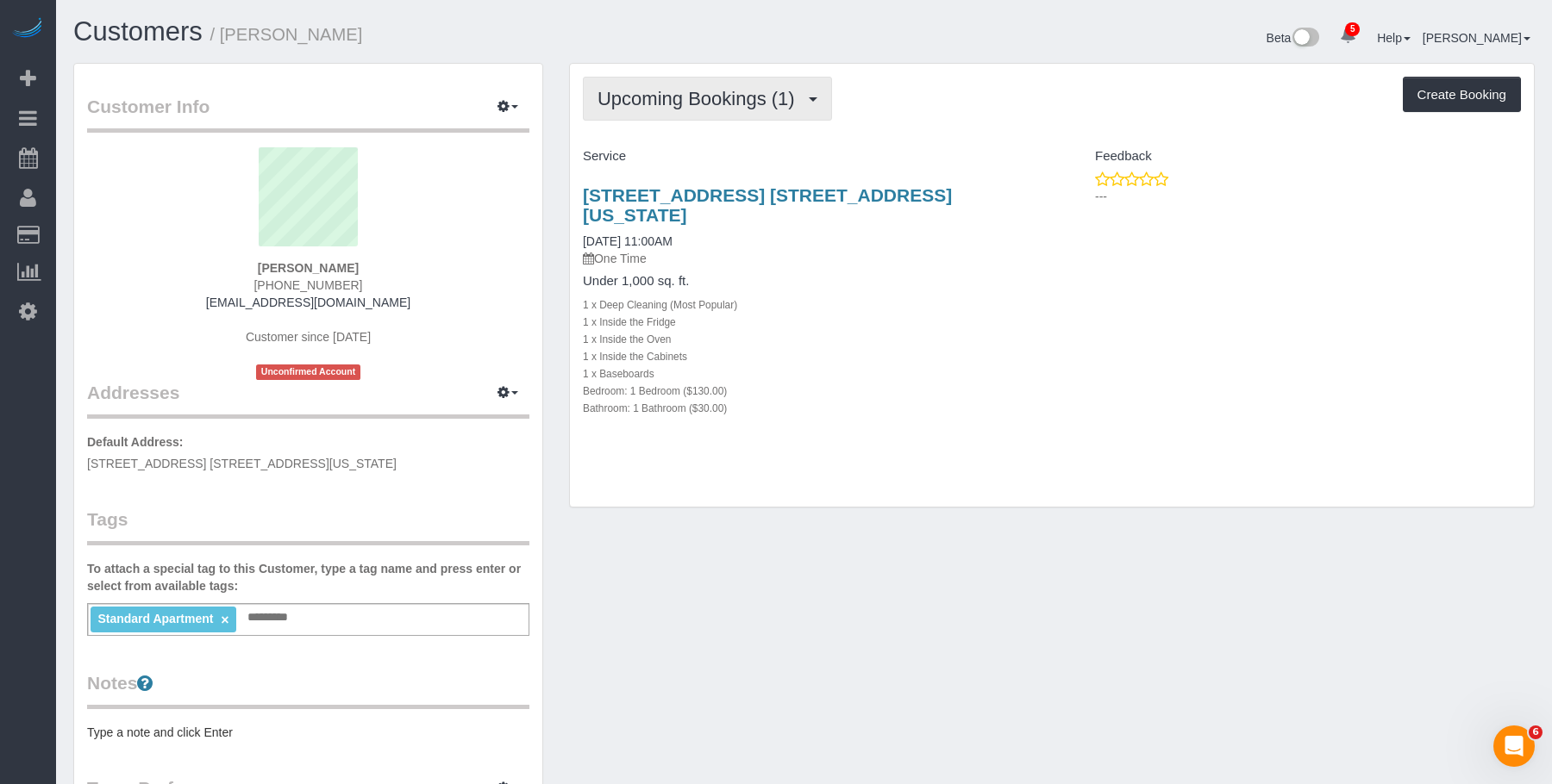
click at [691, 95] on span "Upcoming Bookings (1)" at bounding box center [700, 98] width 206 height 21
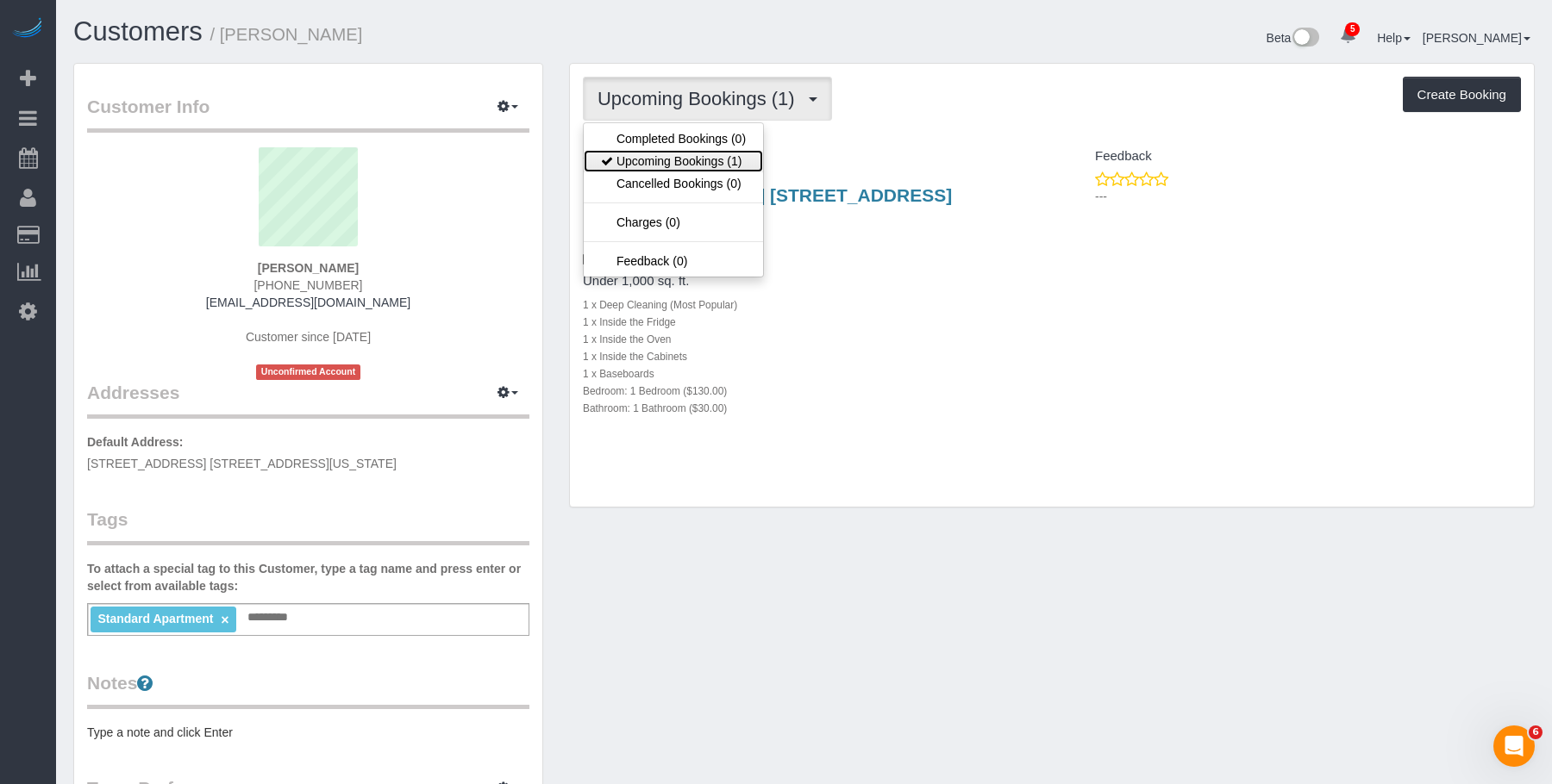
click at [678, 153] on link "Upcoming Bookings (1)" at bounding box center [673, 161] width 179 height 22
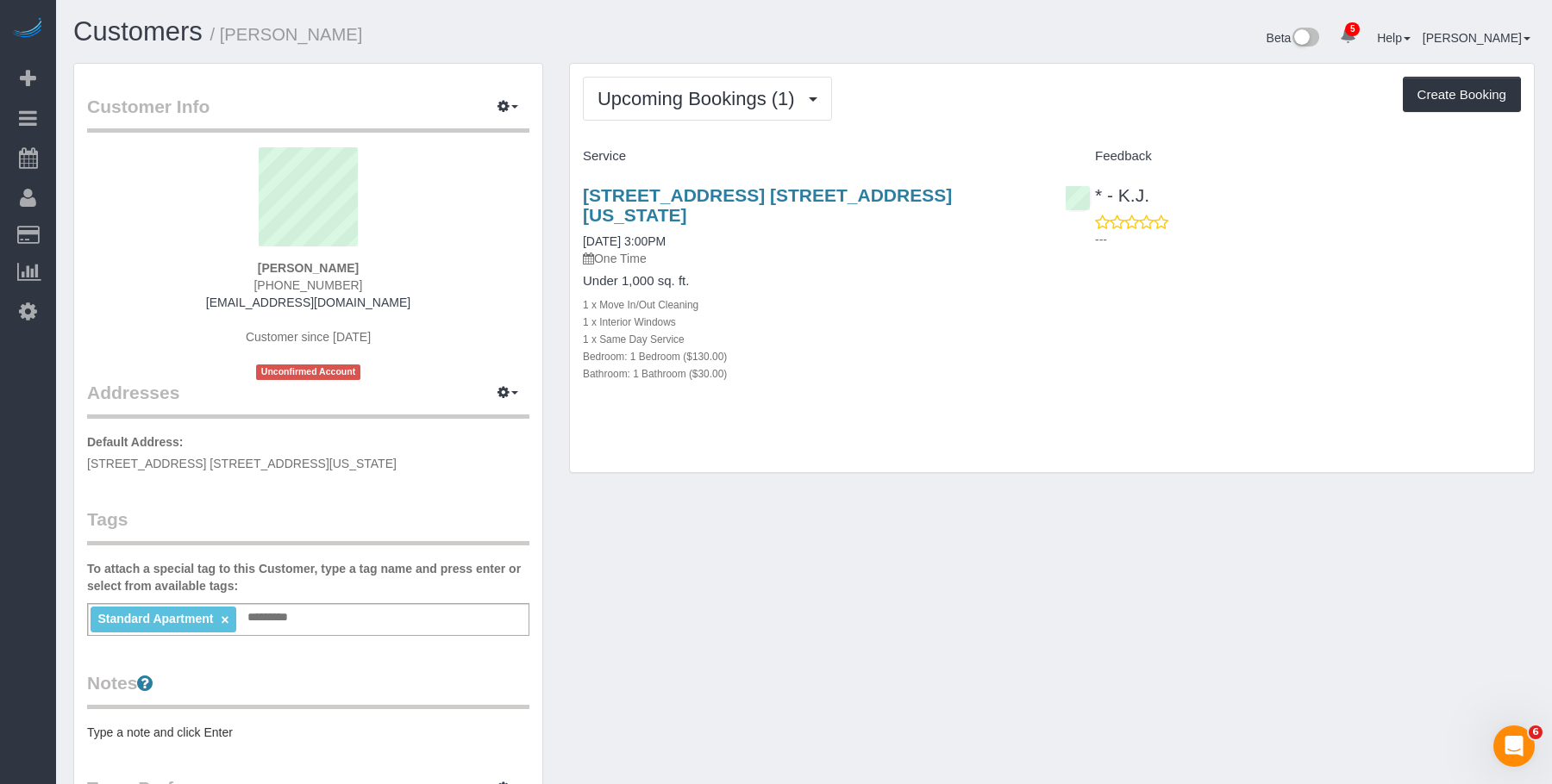
click at [884, 348] on div "Bedroom: 1 Bedroom ($130.00)" at bounding box center [810, 356] width 456 height 18
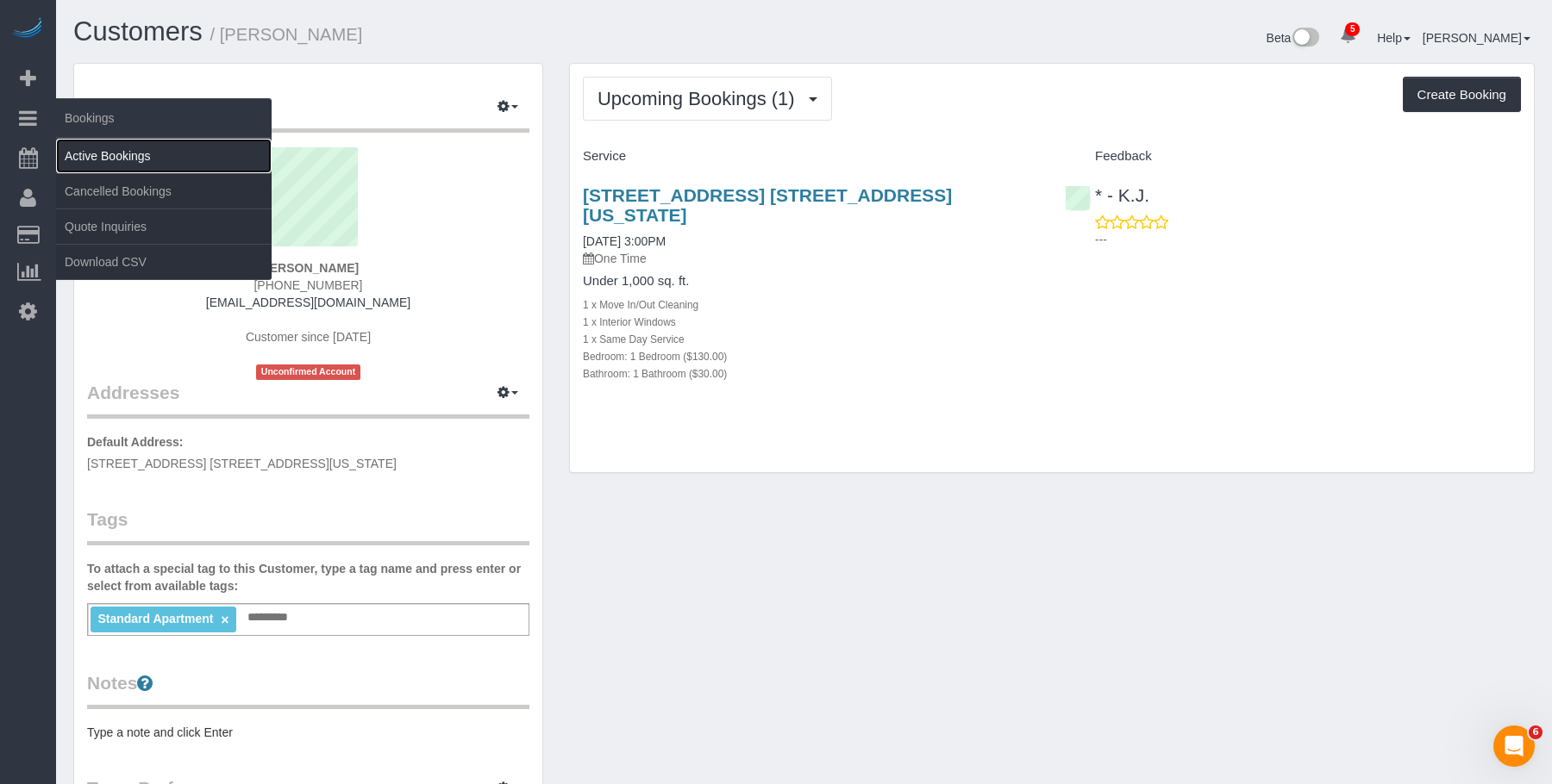
click at [104, 153] on link "Active Bookings" at bounding box center [164, 155] width 216 height 34
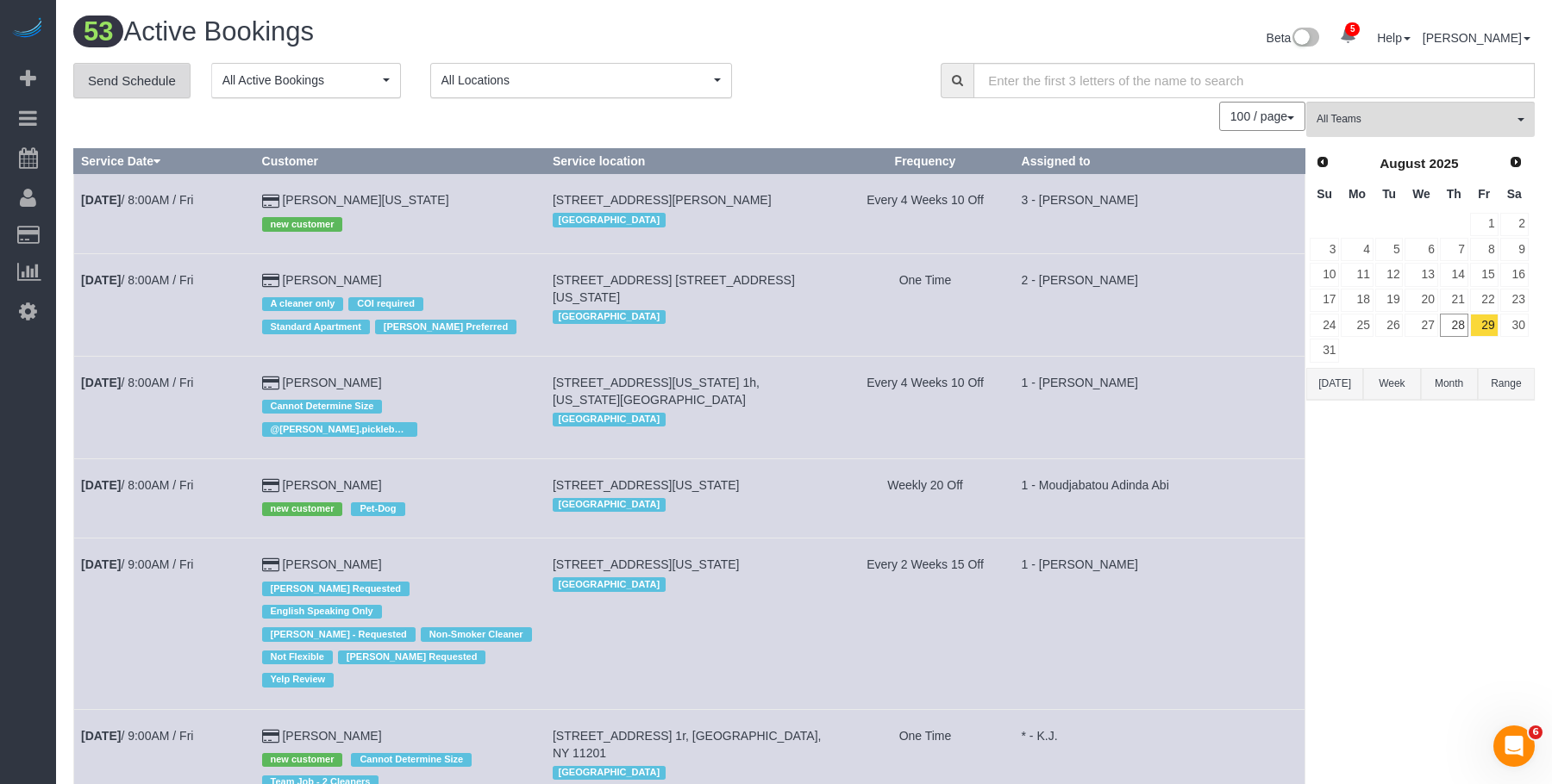
click at [161, 90] on link "Send Schedule" at bounding box center [131, 80] width 117 height 36
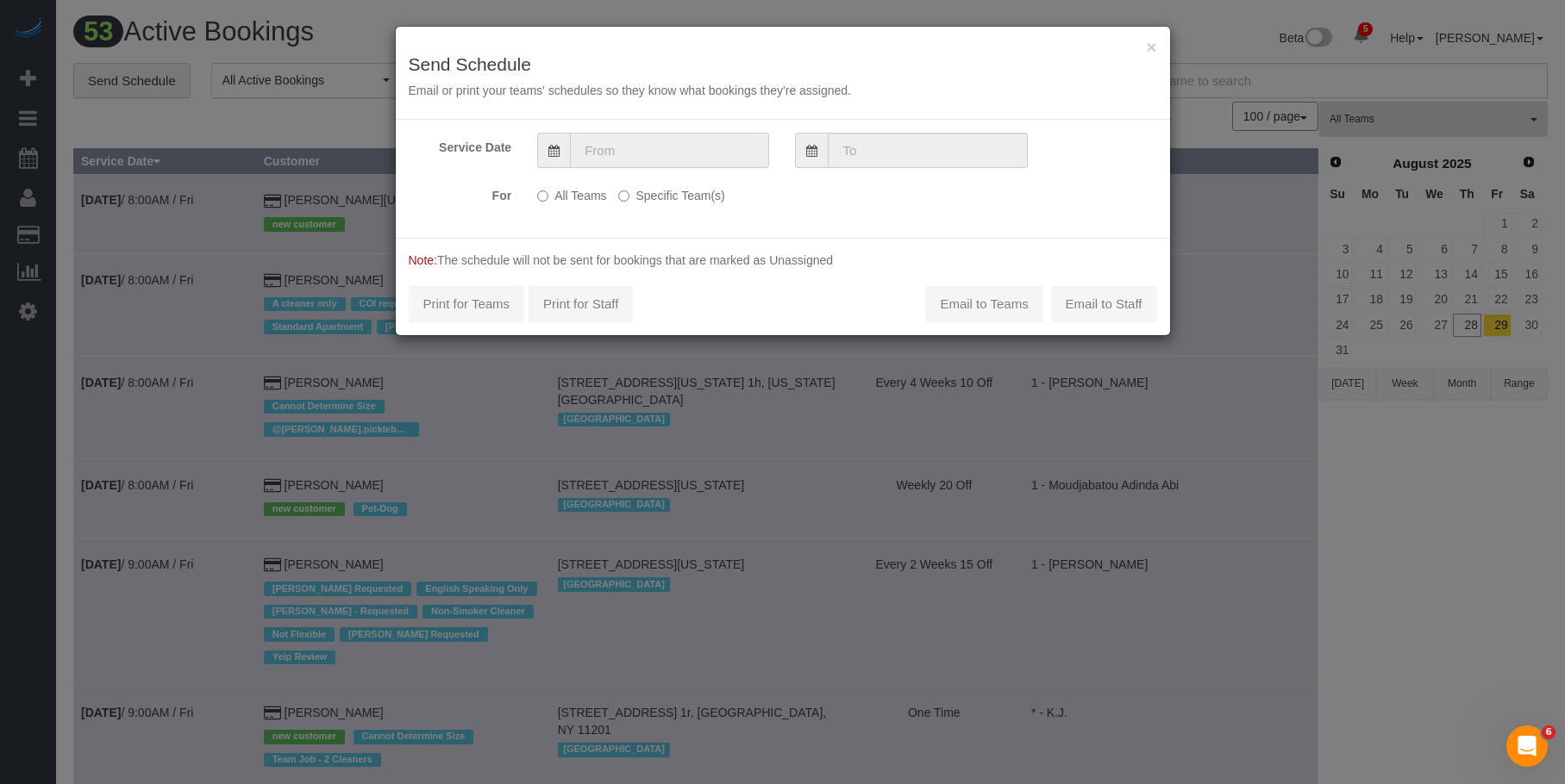
click at [676, 151] on input "text" at bounding box center [669, 151] width 199 height 35
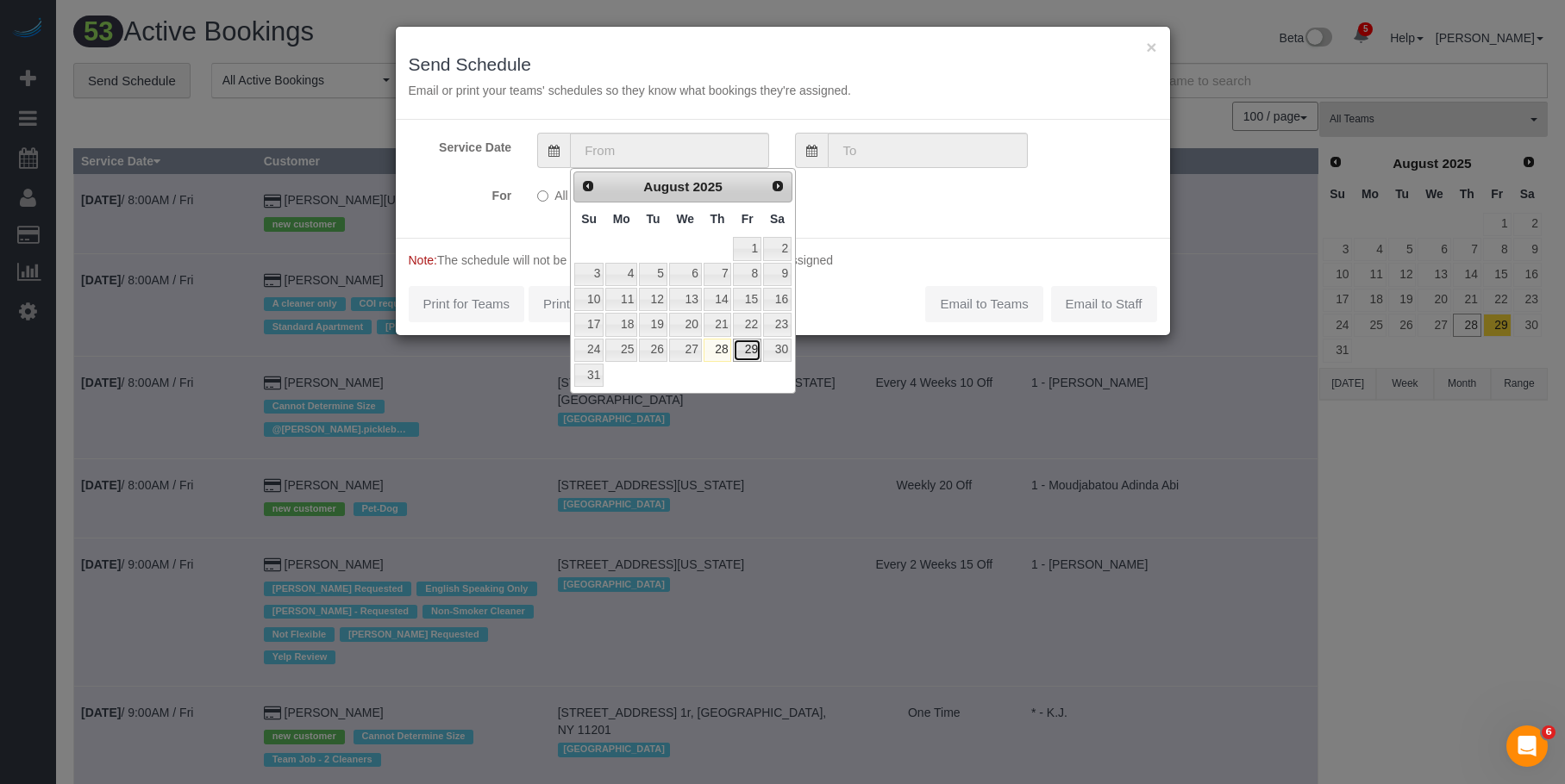
click at [748, 348] on link "29" at bounding box center [746, 349] width 28 height 23
type input "[DATE]"
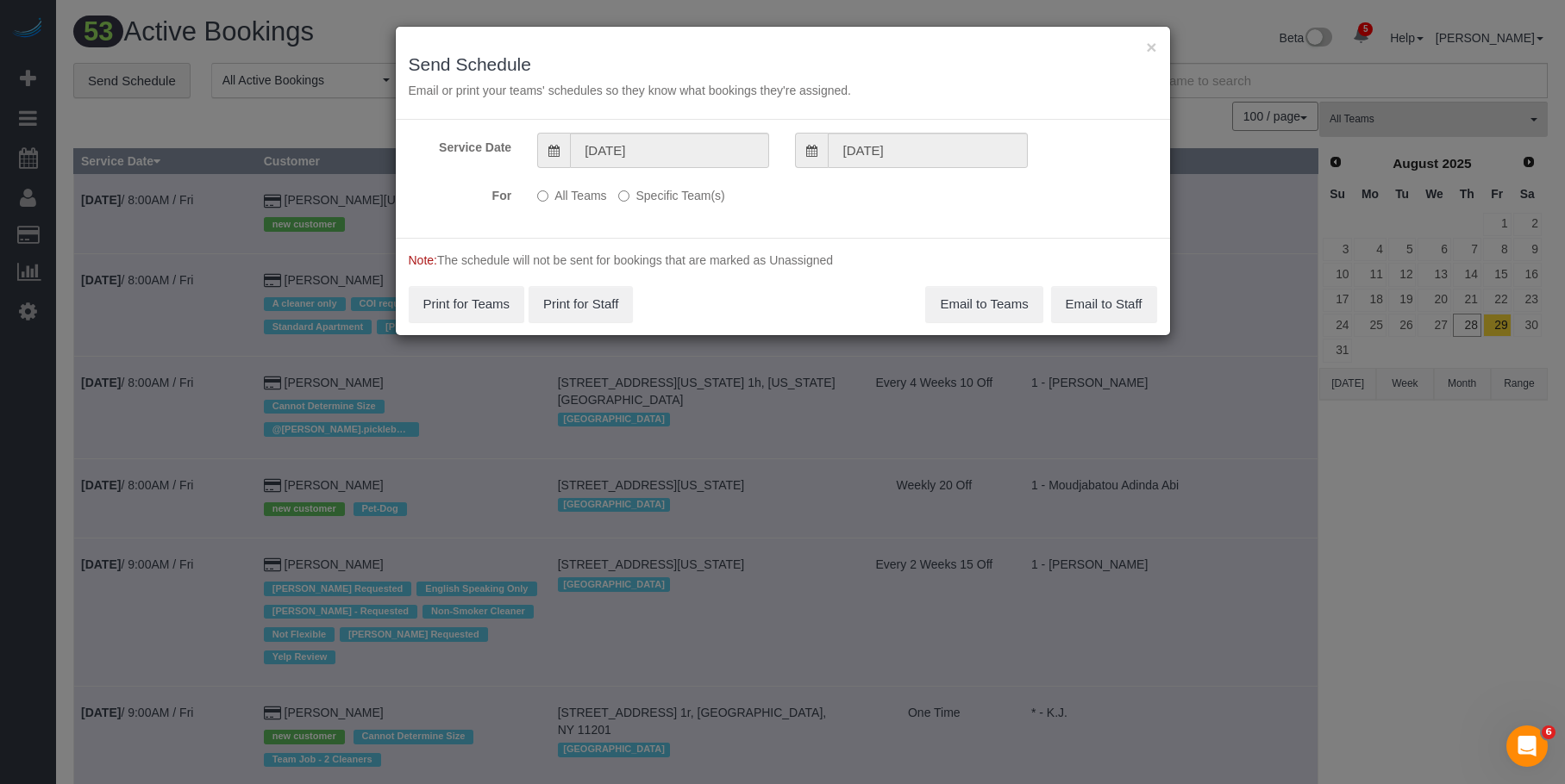
drag, startPoint x: 694, startPoint y: 193, endPoint x: 792, endPoint y: 237, distance: 107.4
click at [694, 193] on label "Specific Team(s)" at bounding box center [671, 192] width 106 height 23
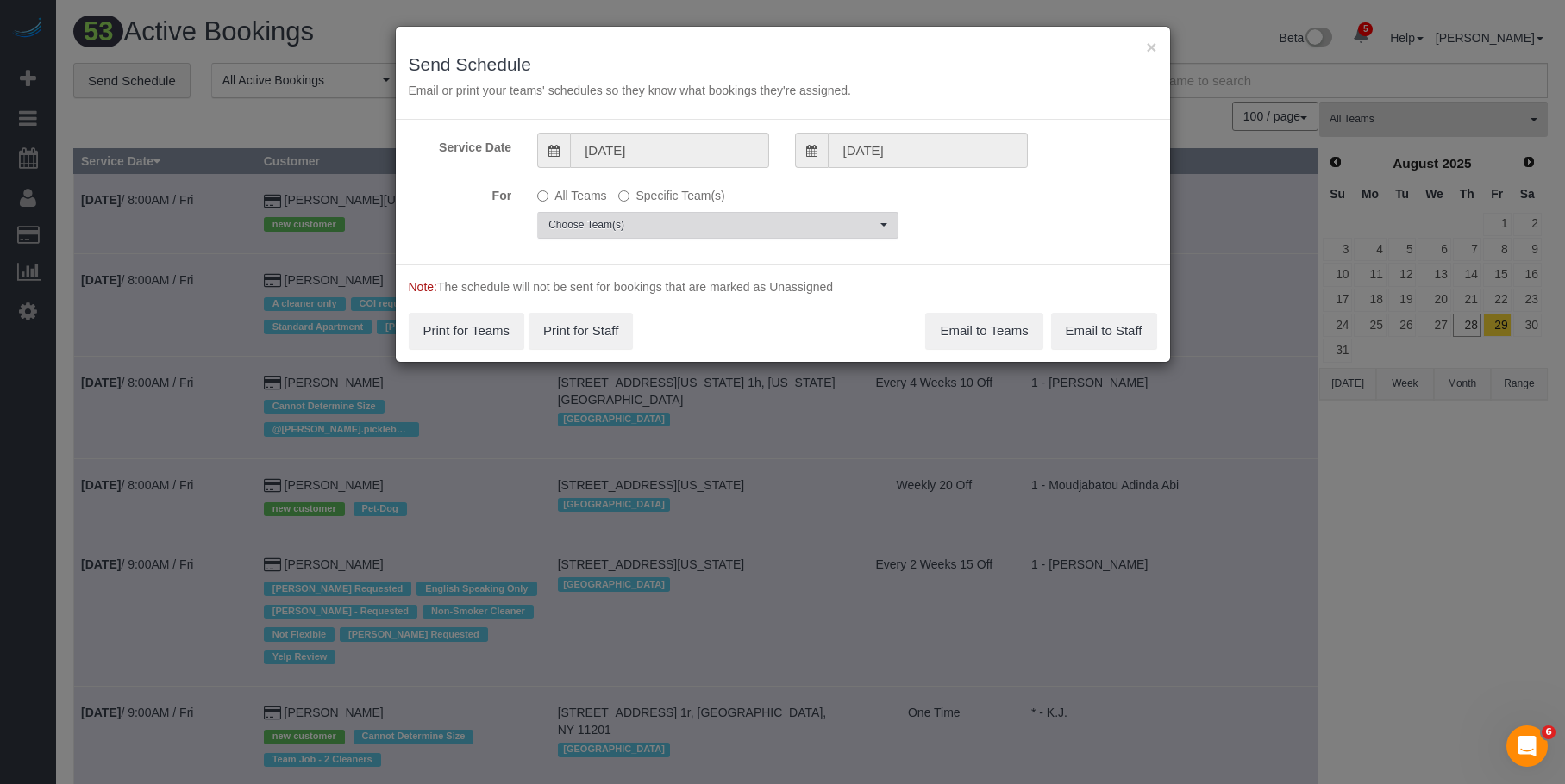
click at [799, 229] on span "Choose Team(s)" at bounding box center [712, 226] width 327 height 15
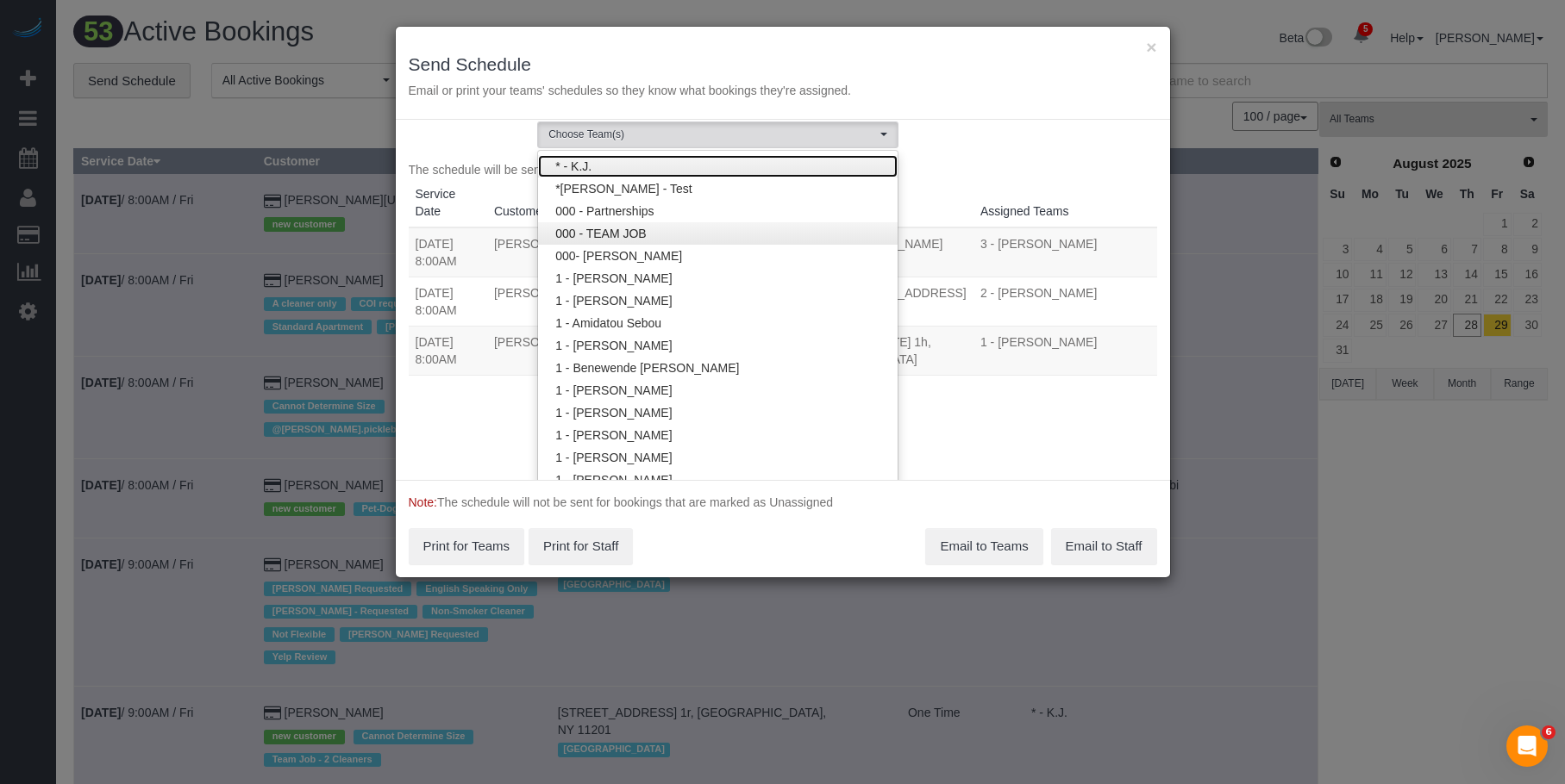
scroll to position [90, 0]
click at [722, 168] on link "* - K.J." at bounding box center [718, 167] width 360 height 22
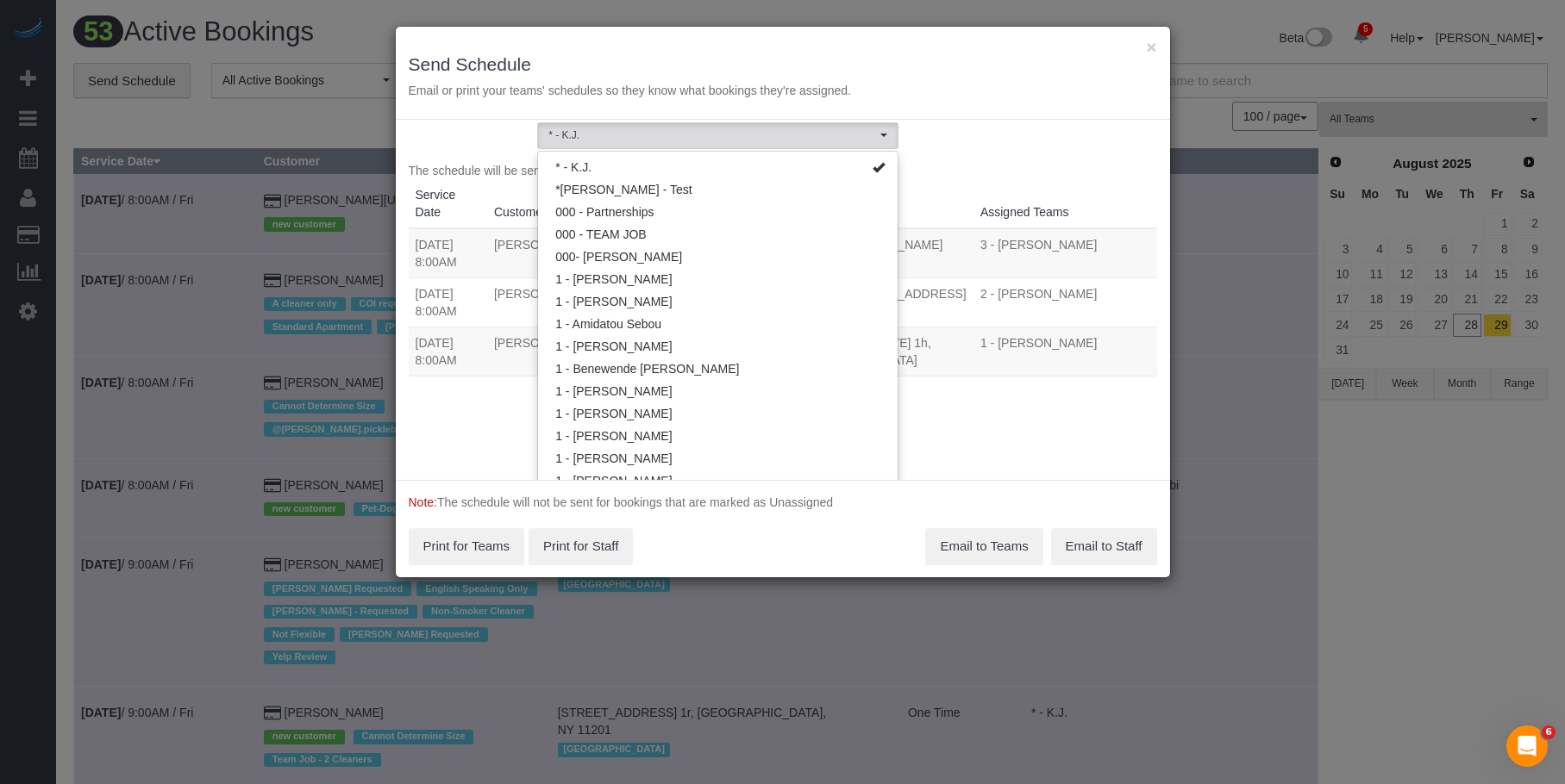
click at [772, 55] on h3 "Send Schedule" at bounding box center [782, 64] width 748 height 19
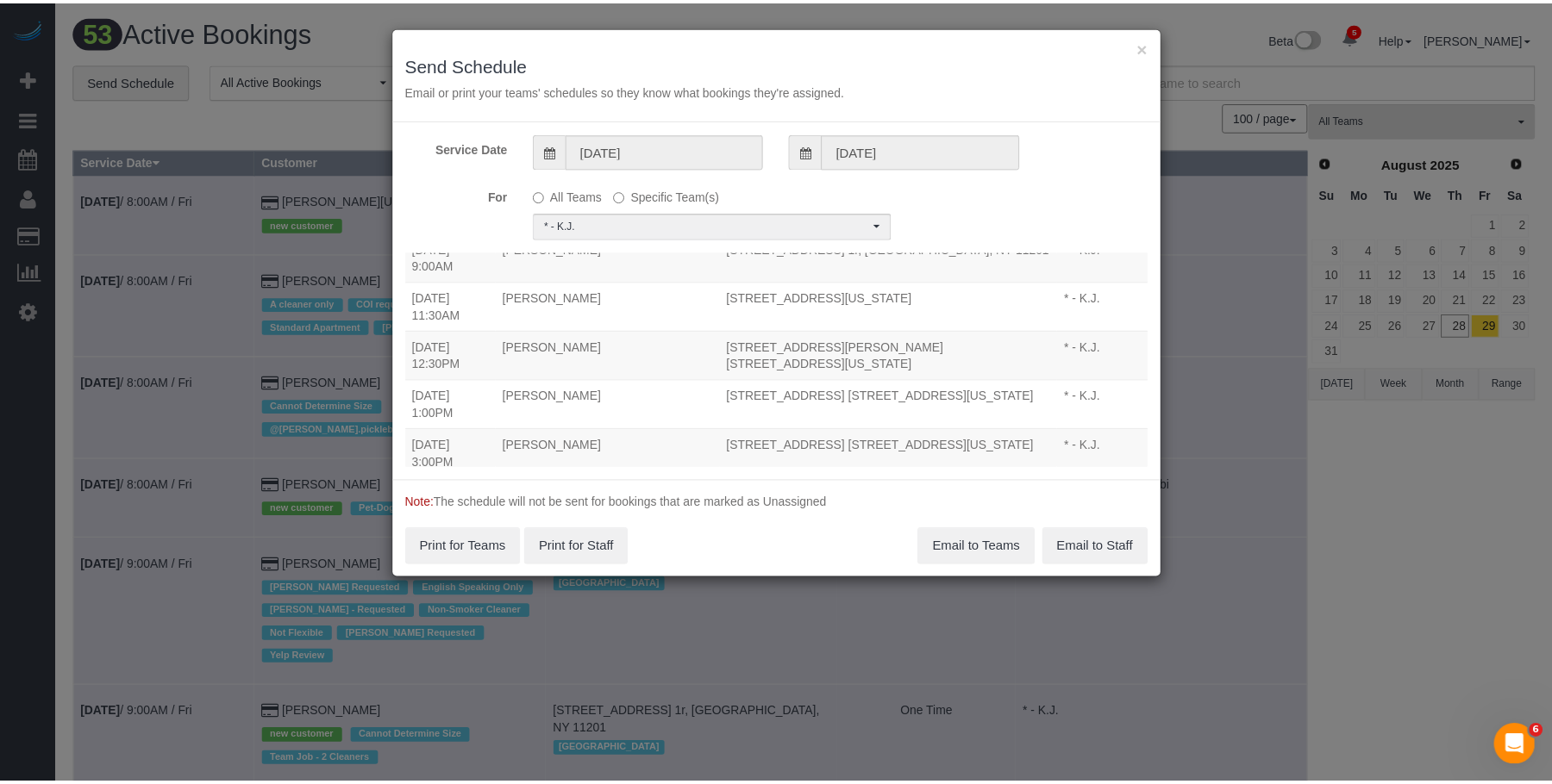
scroll to position [192, 0]
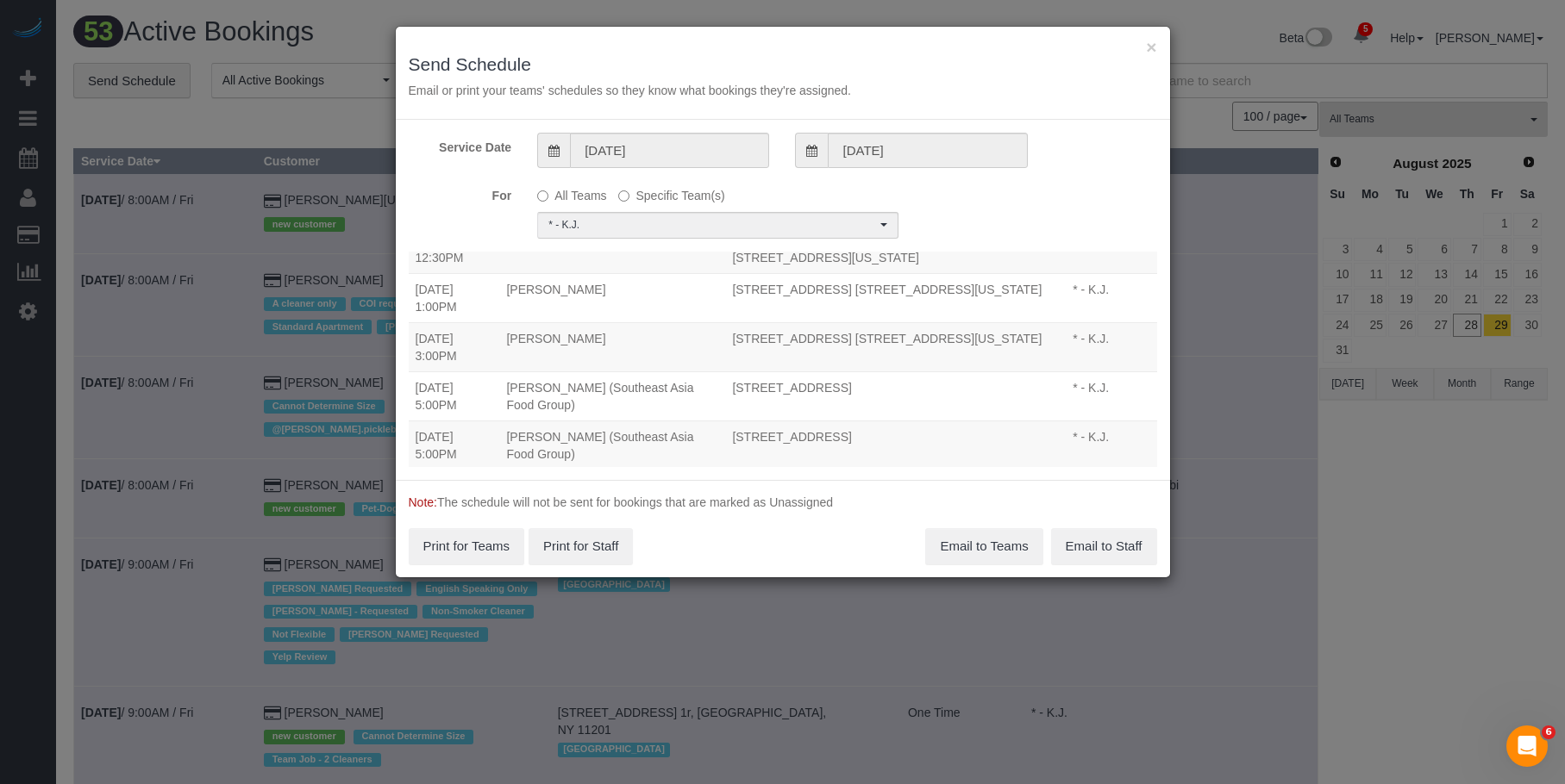
drag, startPoint x: 523, startPoint y: 324, endPoint x: 832, endPoint y: 330, distance: 309.1
click at [832, 330] on tr "08/29/2025 3:00PM Zoe Mongan 420 West 25th Street, Apt. 5k, New York, NY 10001 …" at bounding box center [782, 347] width 748 height 49
copy tr "08/29/2025 3:00PM Zoe Mongan 420 West 25th Street, Apt. 5k, New York, NY 10001"
click at [962, 538] on button "Email to Teams" at bounding box center [983, 545] width 117 height 36
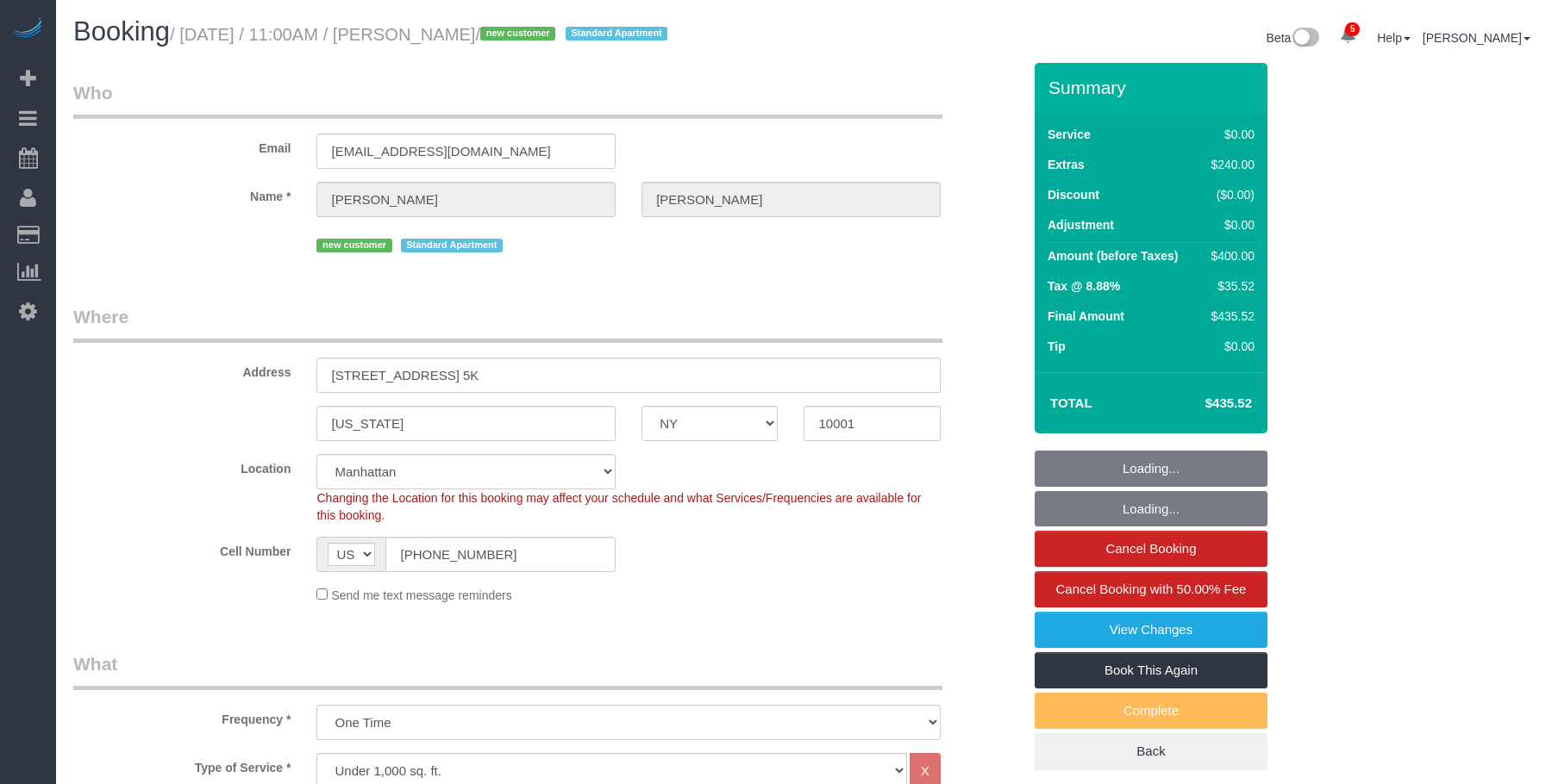
select select "NY"
select select "object:776"
select select "1"
select select "spot1"
select select "number:58"
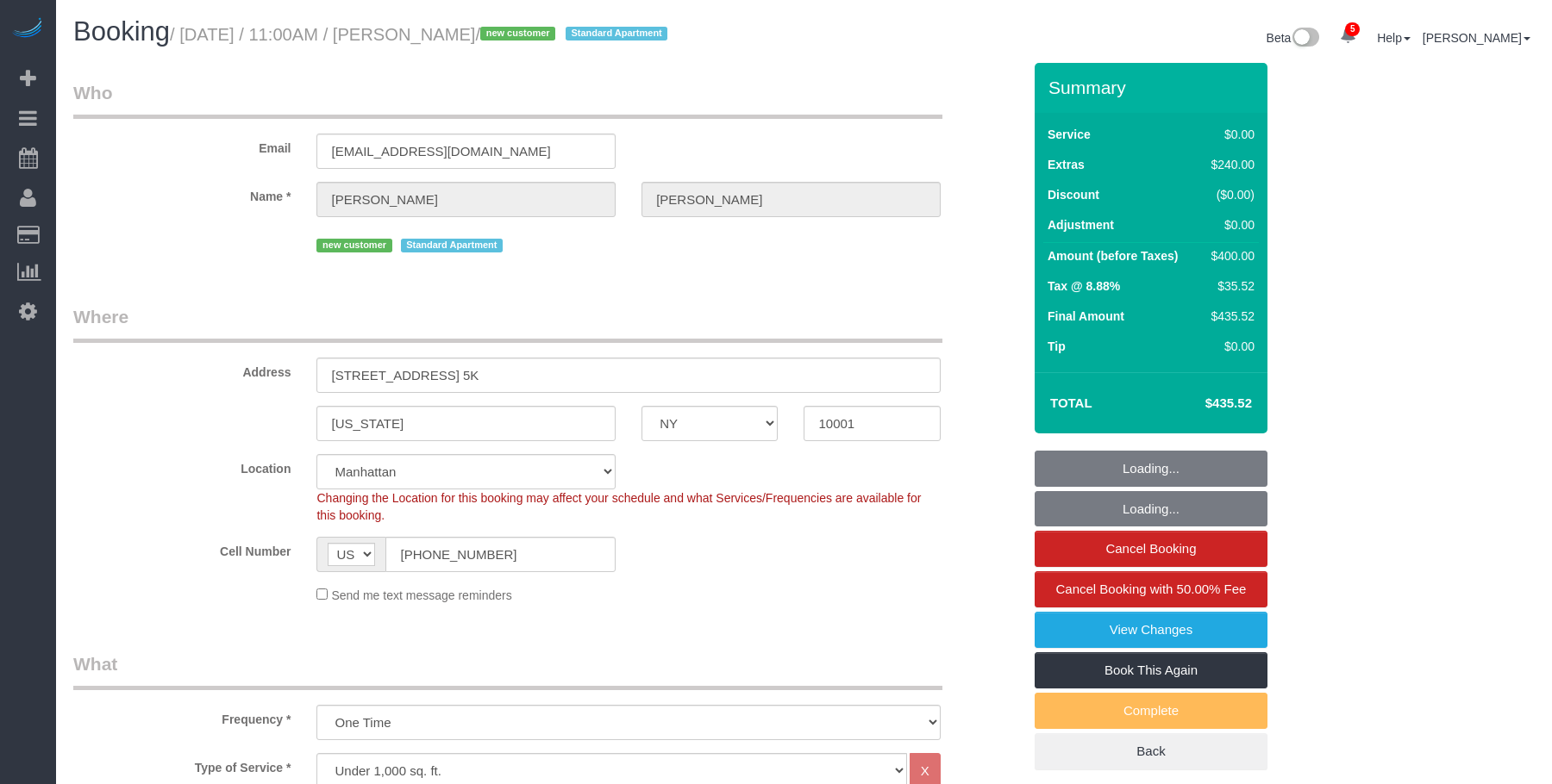
select select "number:73"
select select "number:15"
select select "number:5"
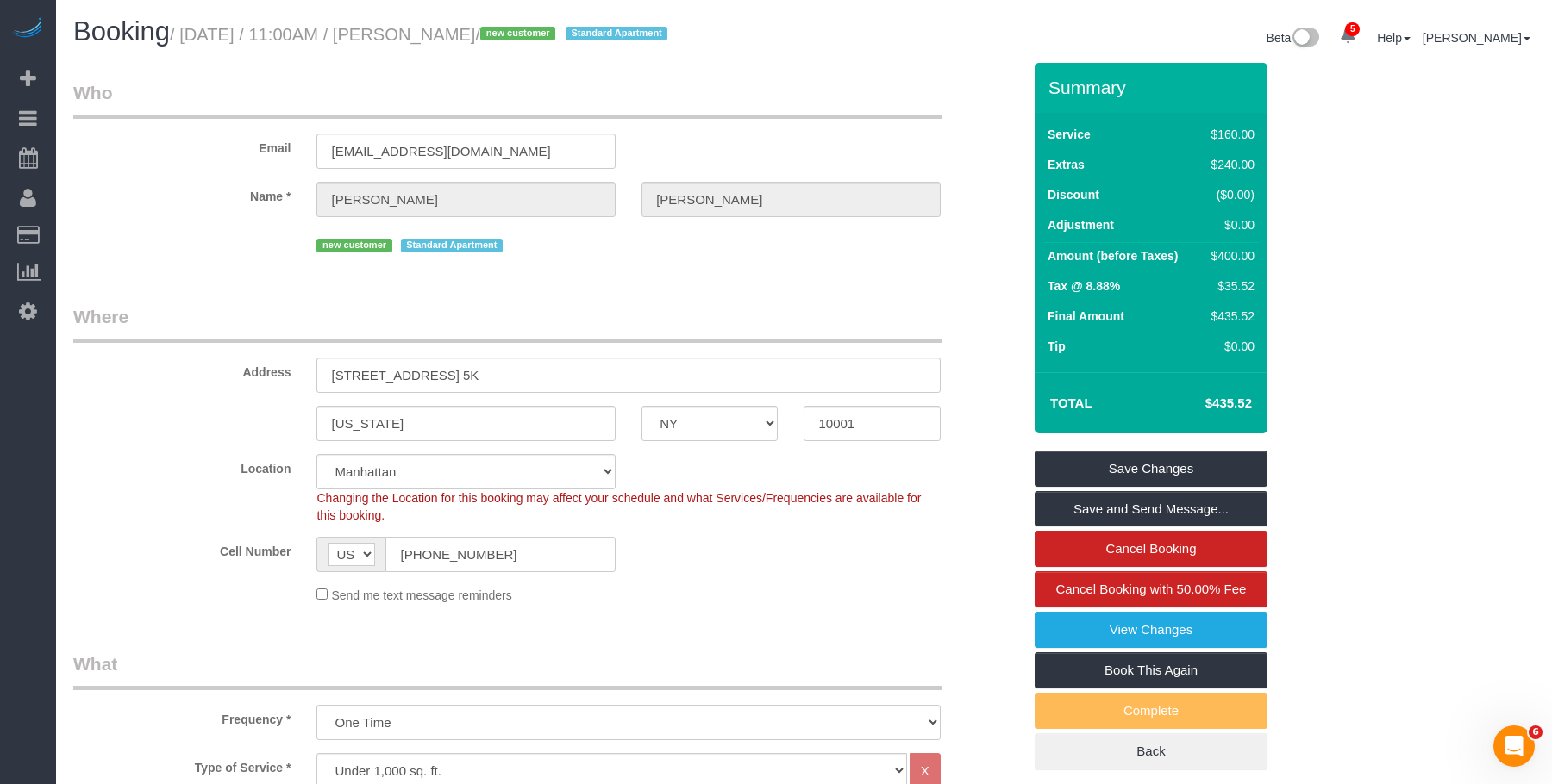
drag, startPoint x: 696, startPoint y: 312, endPoint x: 691, endPoint y: 320, distance: 9.4
click at [693, 312] on legend "Where" at bounding box center [508, 324] width 869 height 39
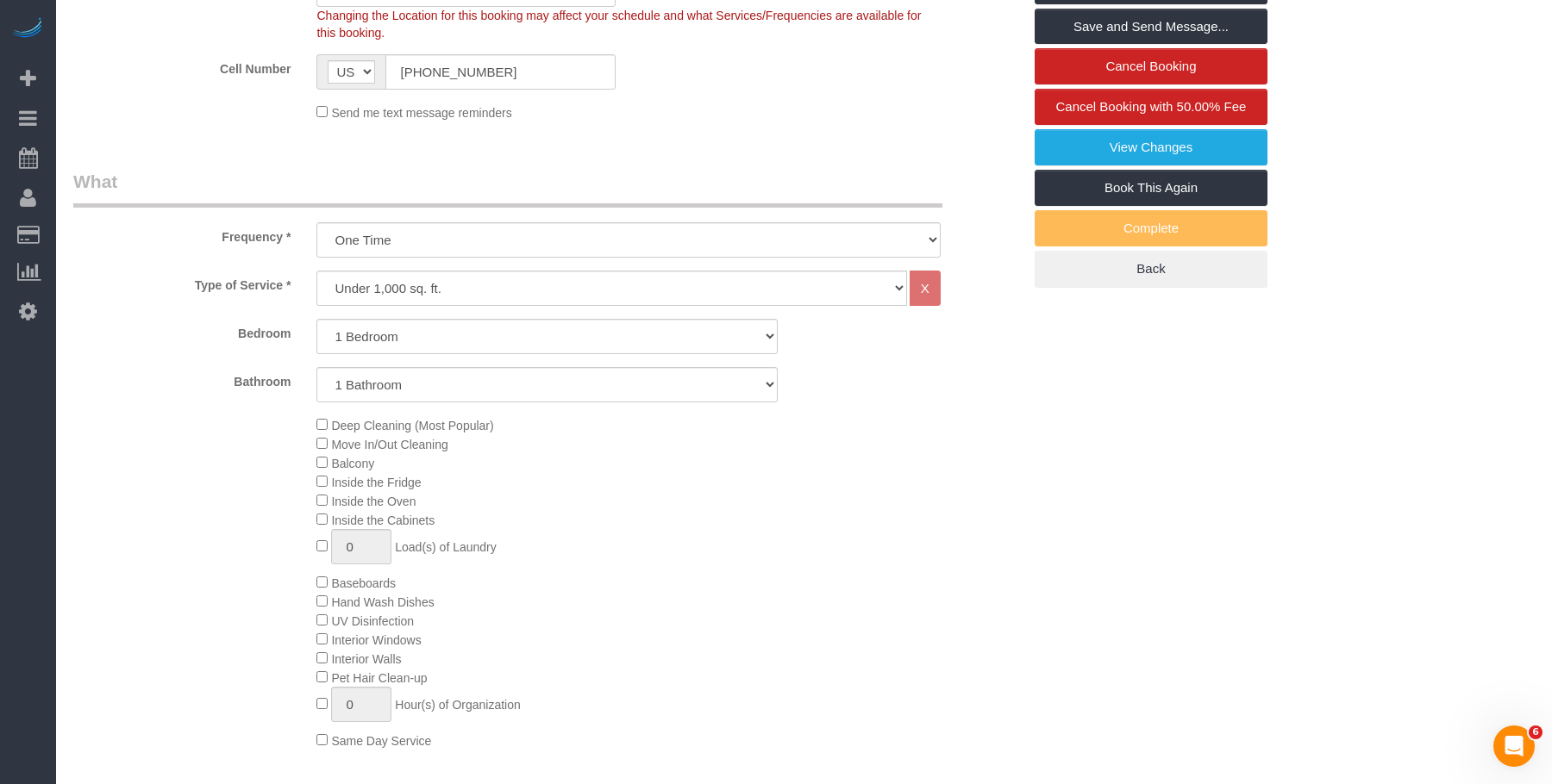
scroll to position [604, 0]
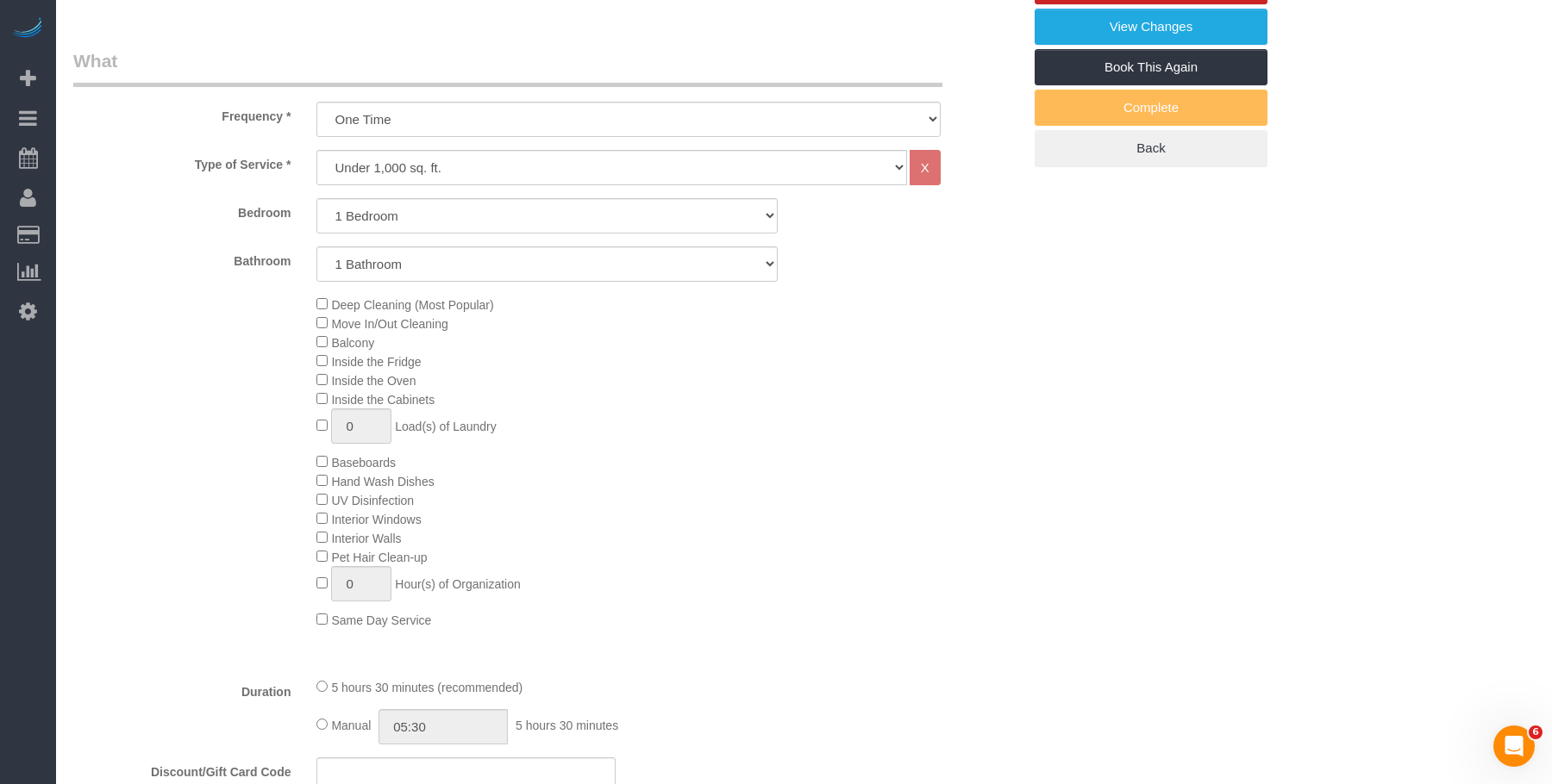
click at [888, 458] on div "Deep Cleaning (Most Popular) Move In/Out Cleaning Balcony Inside the Fridge Ins…" at bounding box center [669, 462] width 731 height 335
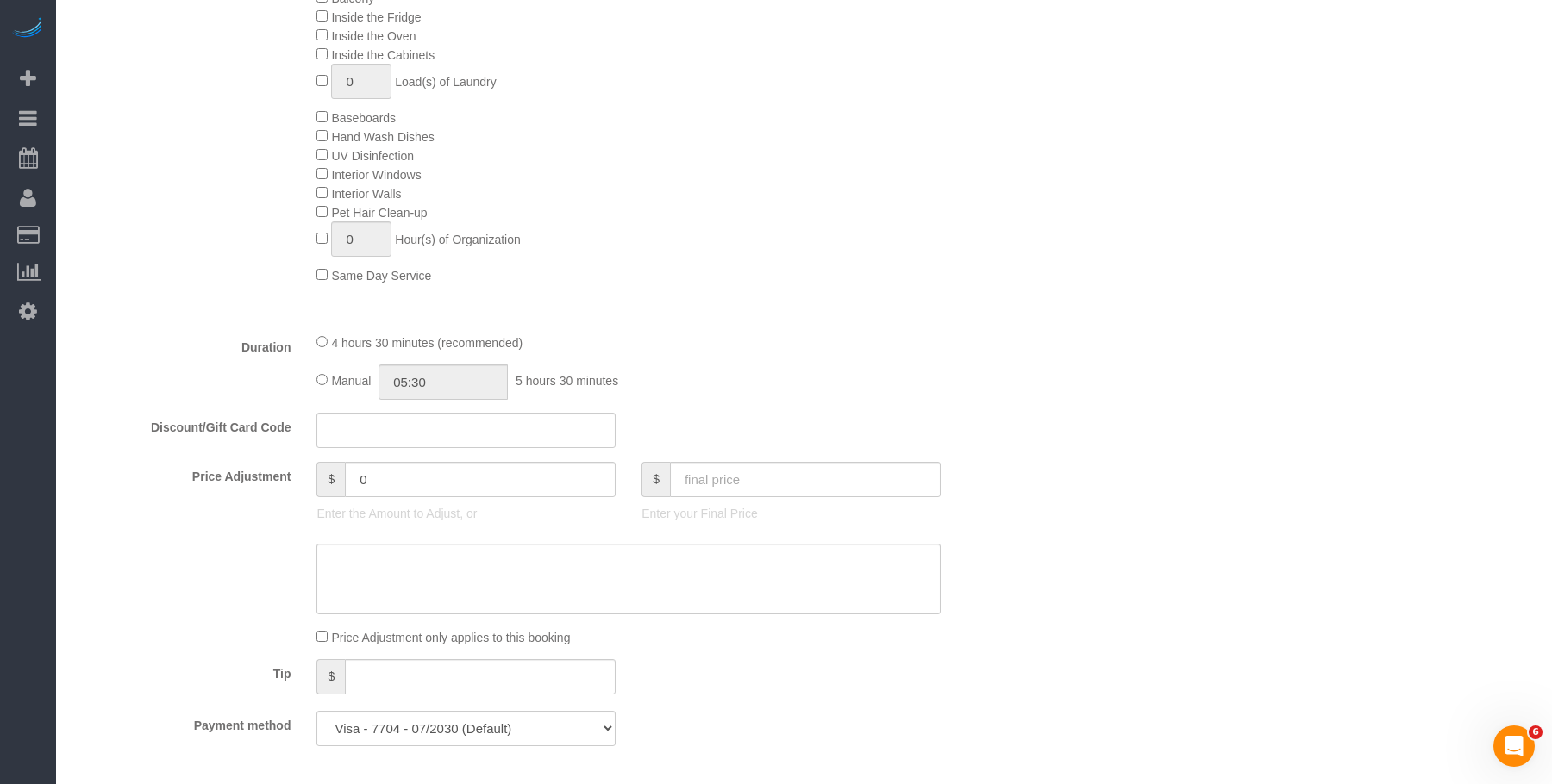
select select "spot50"
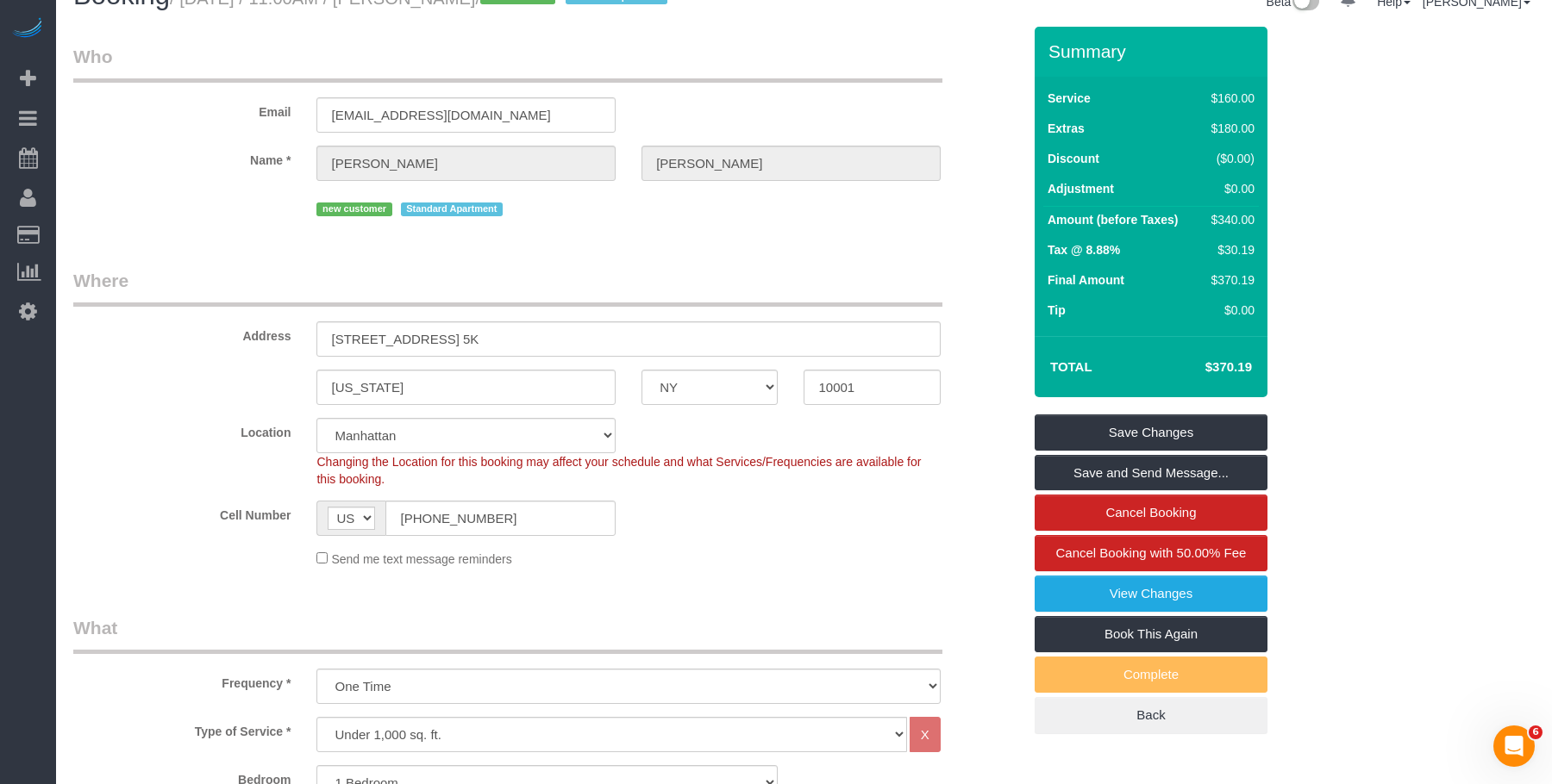
scroll to position [0, 0]
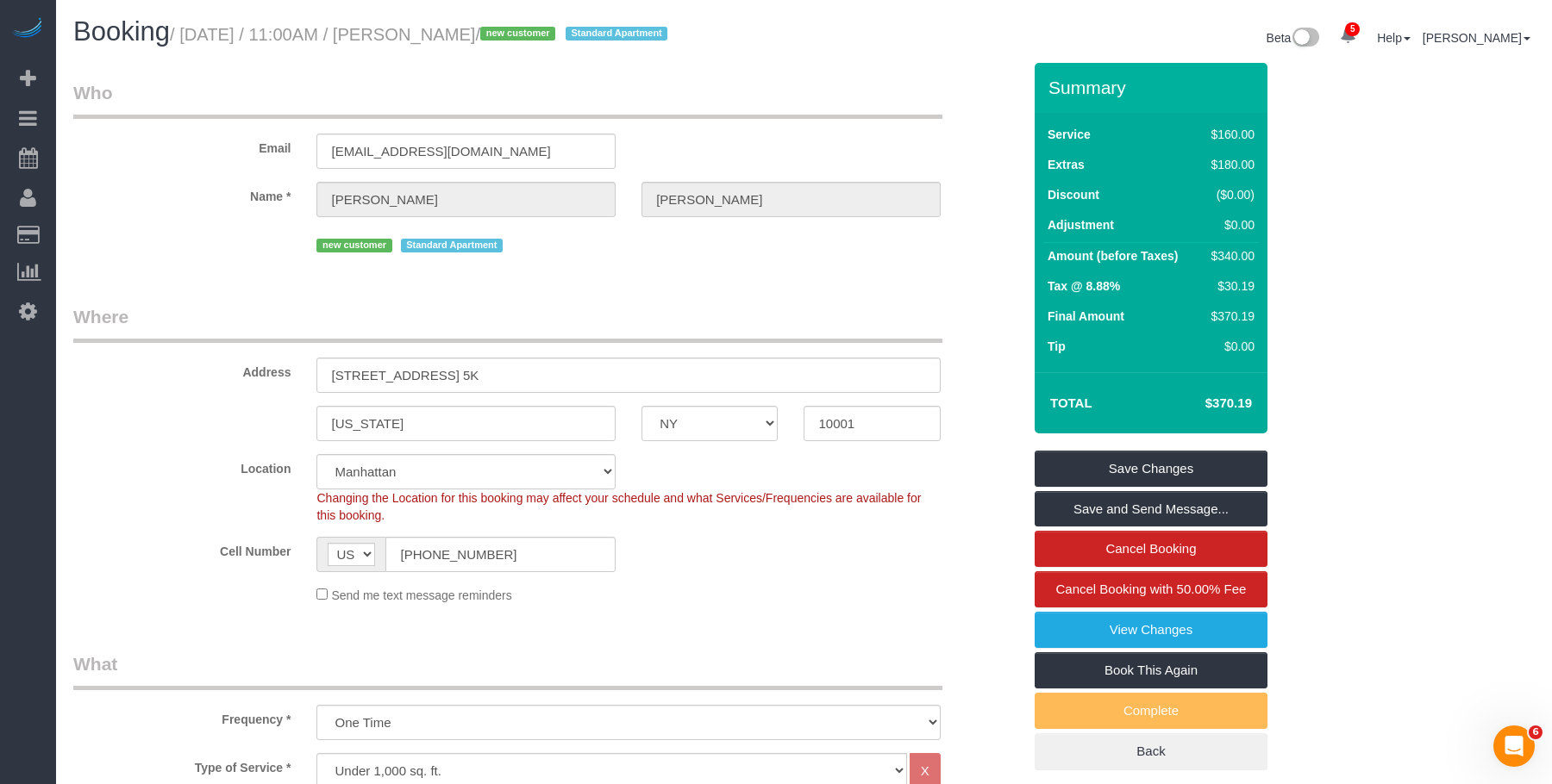
click at [770, 305] on legend "Where" at bounding box center [508, 324] width 869 height 39
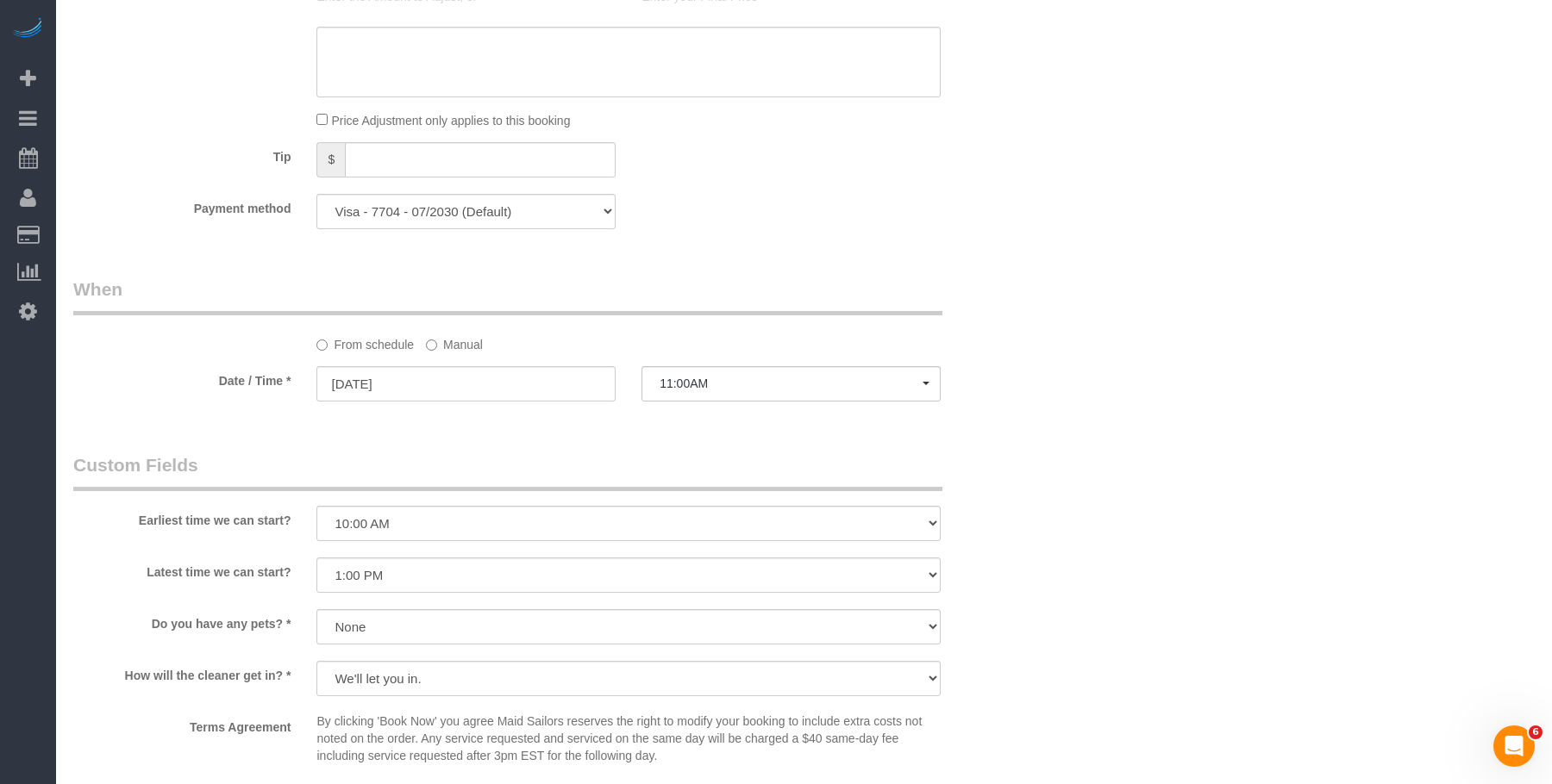
scroll to position [1637, 0]
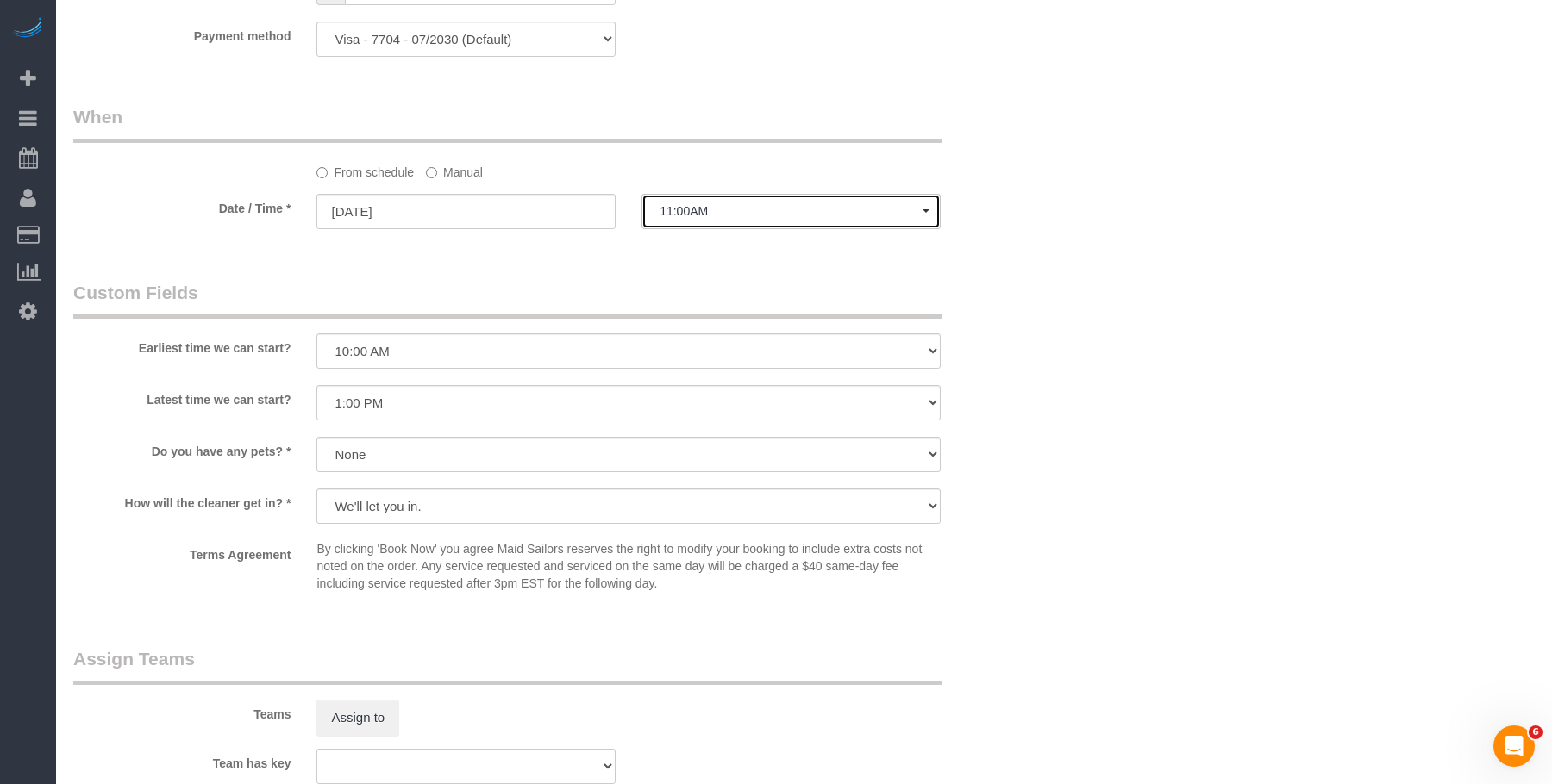
click at [715, 206] on span "11:00AM" at bounding box center [791, 211] width 263 height 14
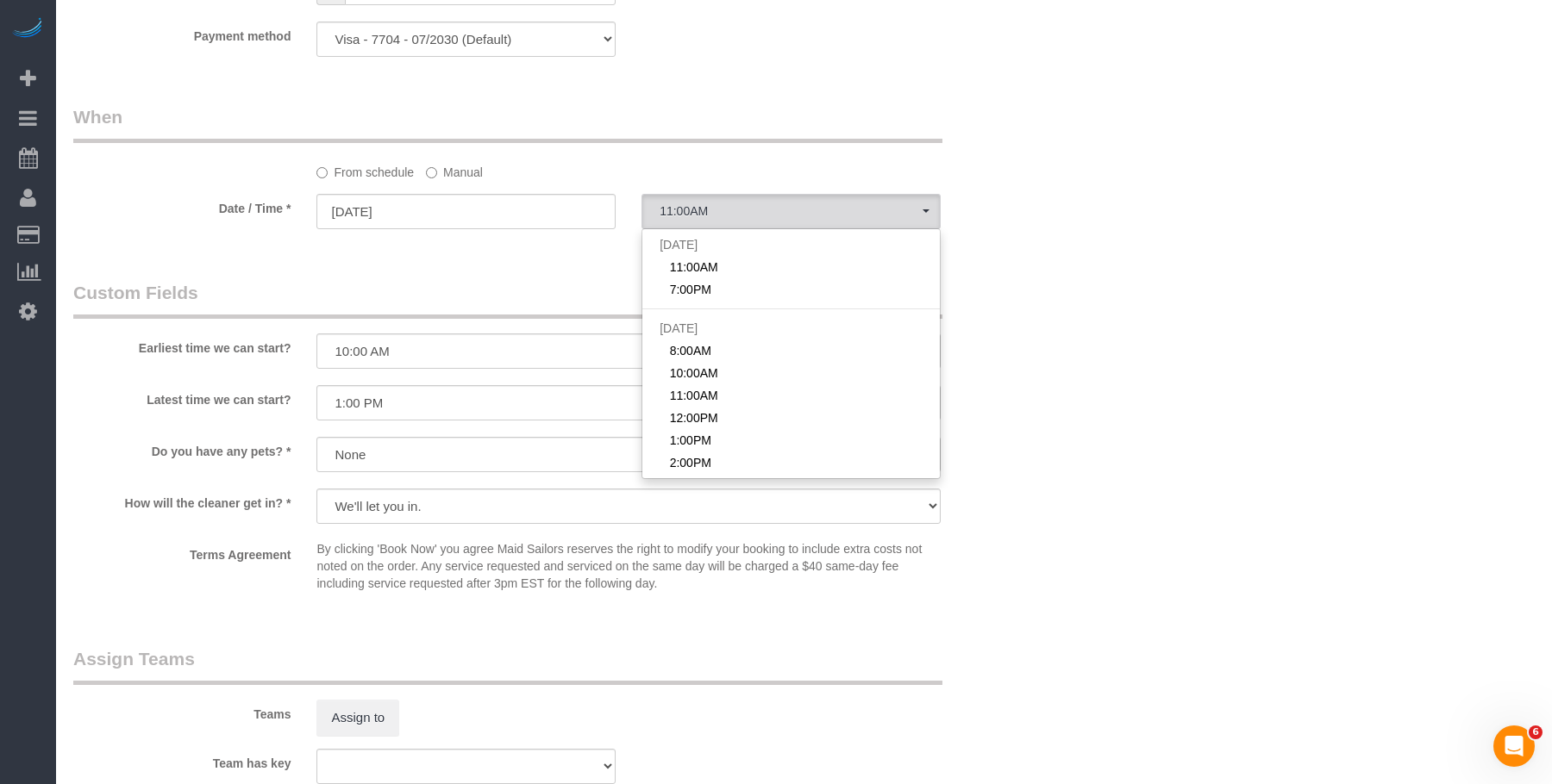
click at [459, 176] on label "Manual" at bounding box center [454, 169] width 57 height 23
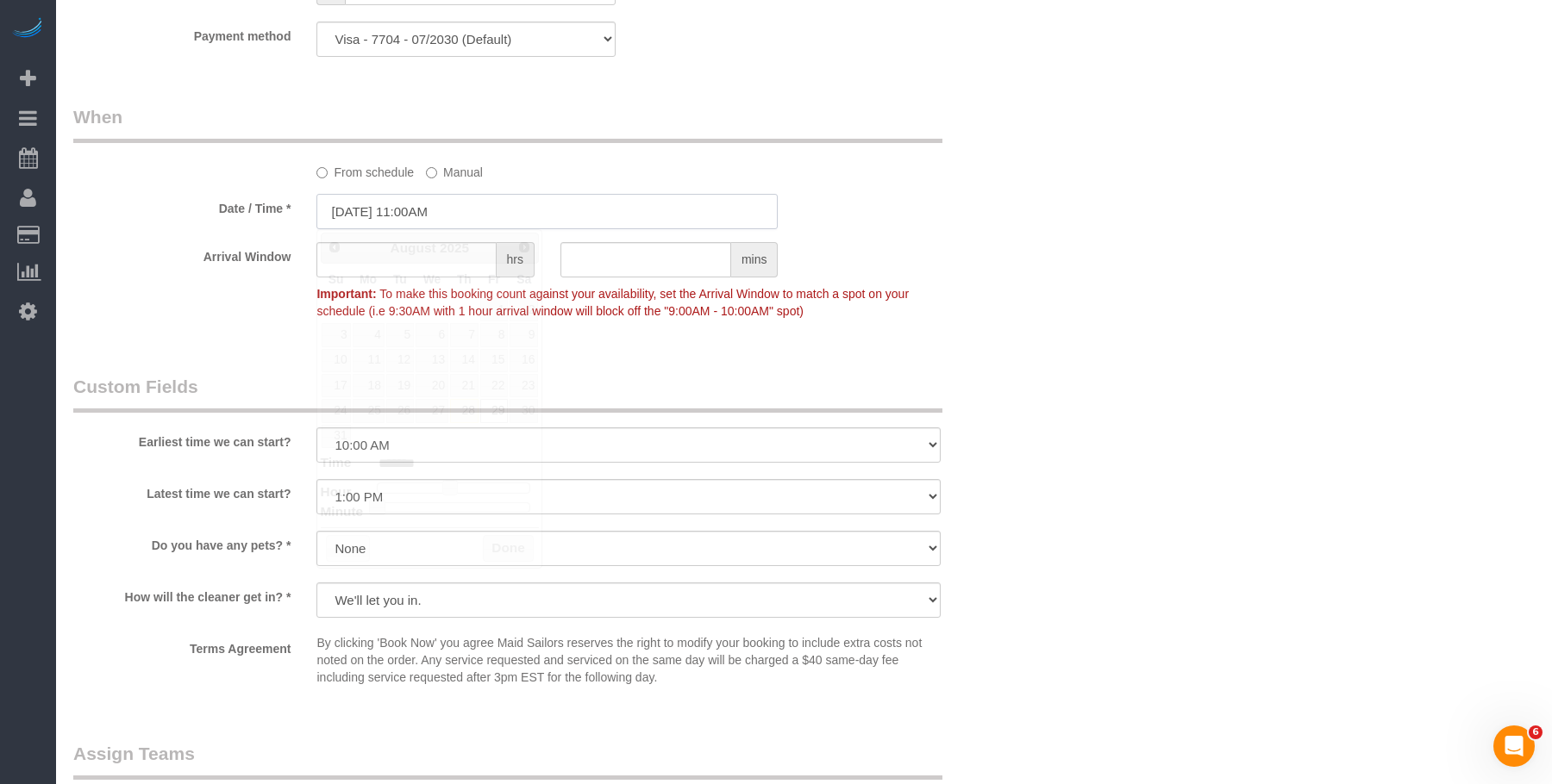
click at [483, 199] on input "08/29/2025 11:00AM" at bounding box center [547, 212] width 462 height 35
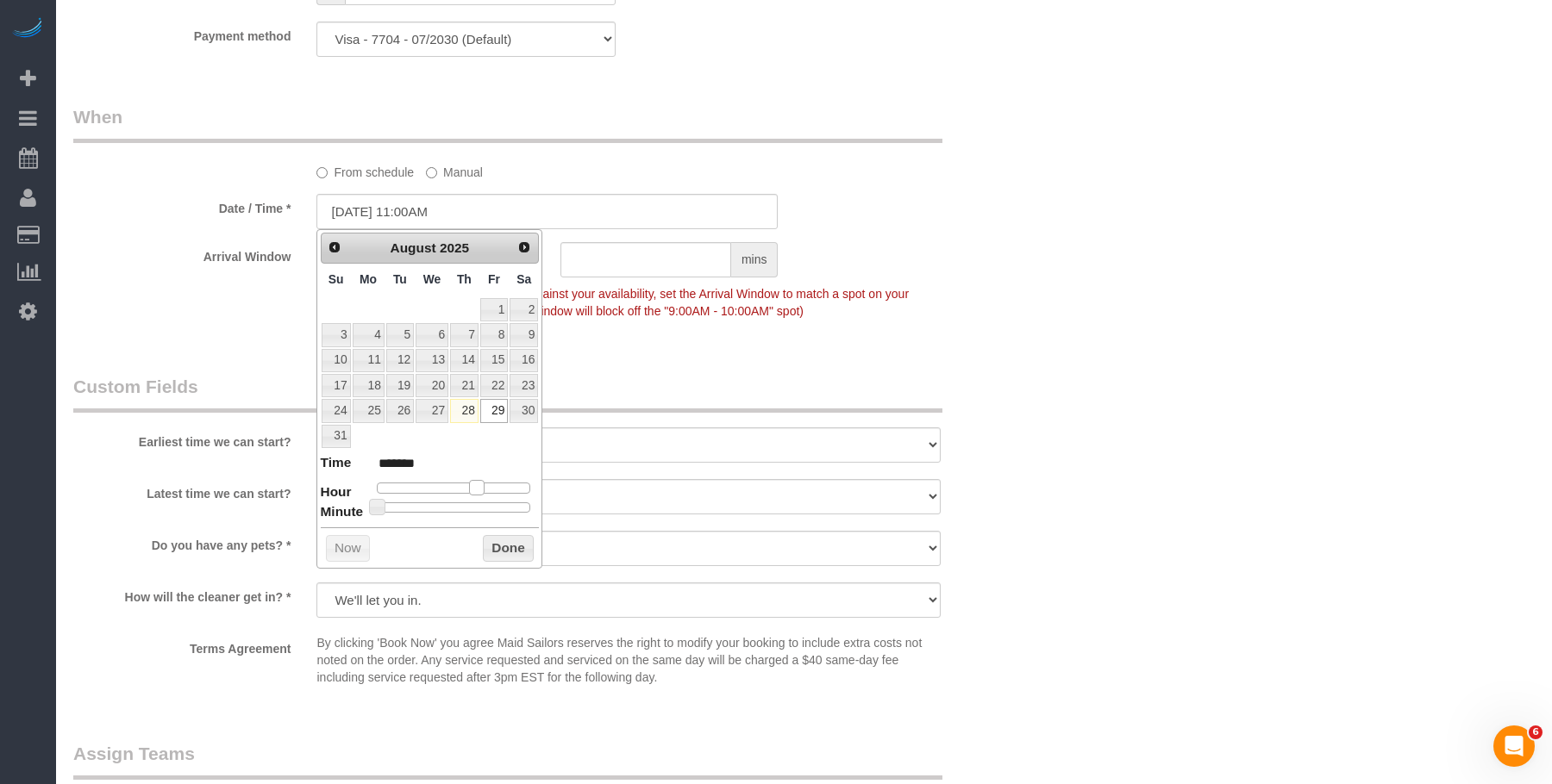
type input "08/29/2025 3:00PM"
type input "******"
click at [479, 485] on span at bounding box center [476, 487] width 16 height 16
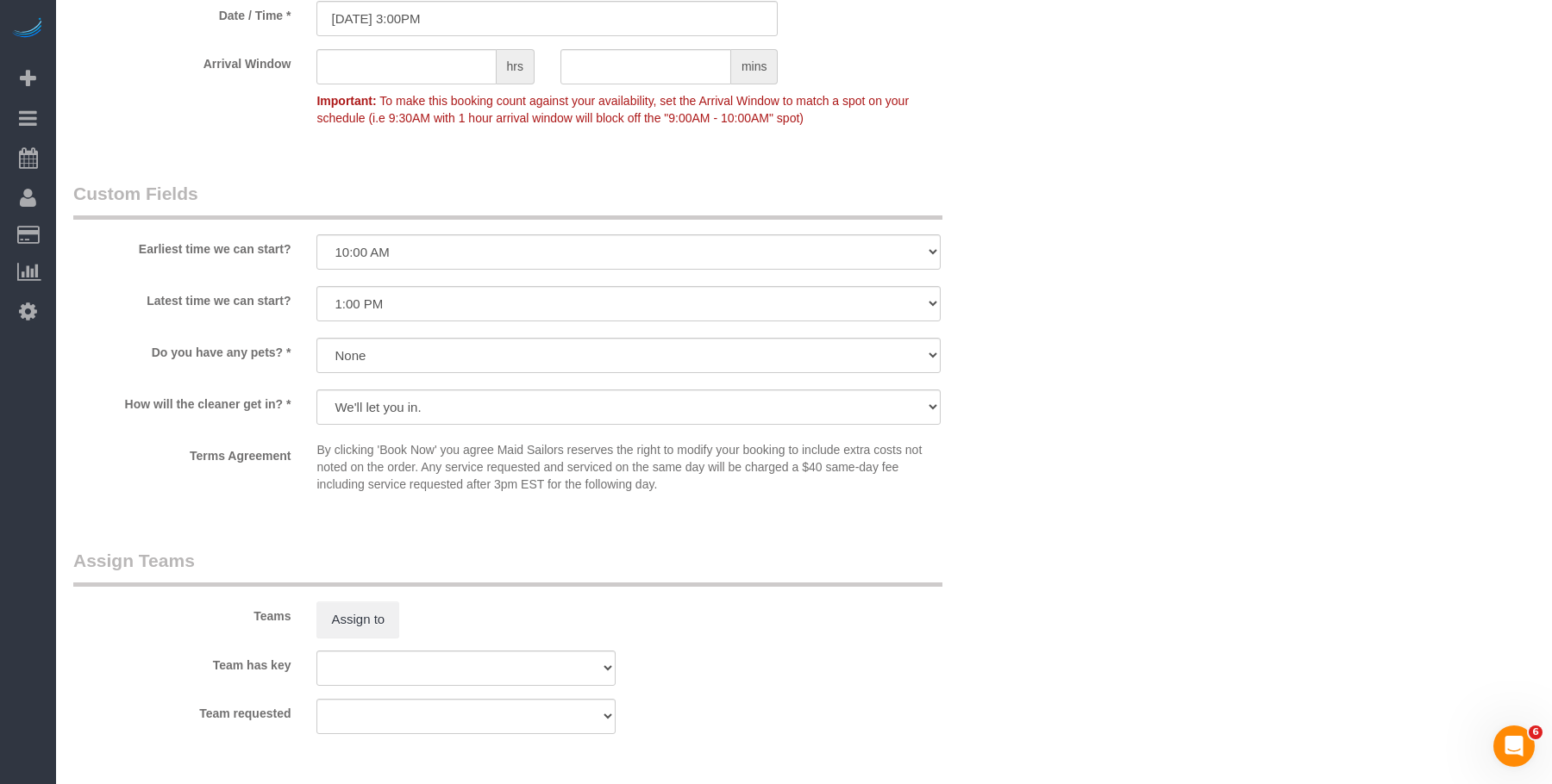
scroll to position [1982, 0]
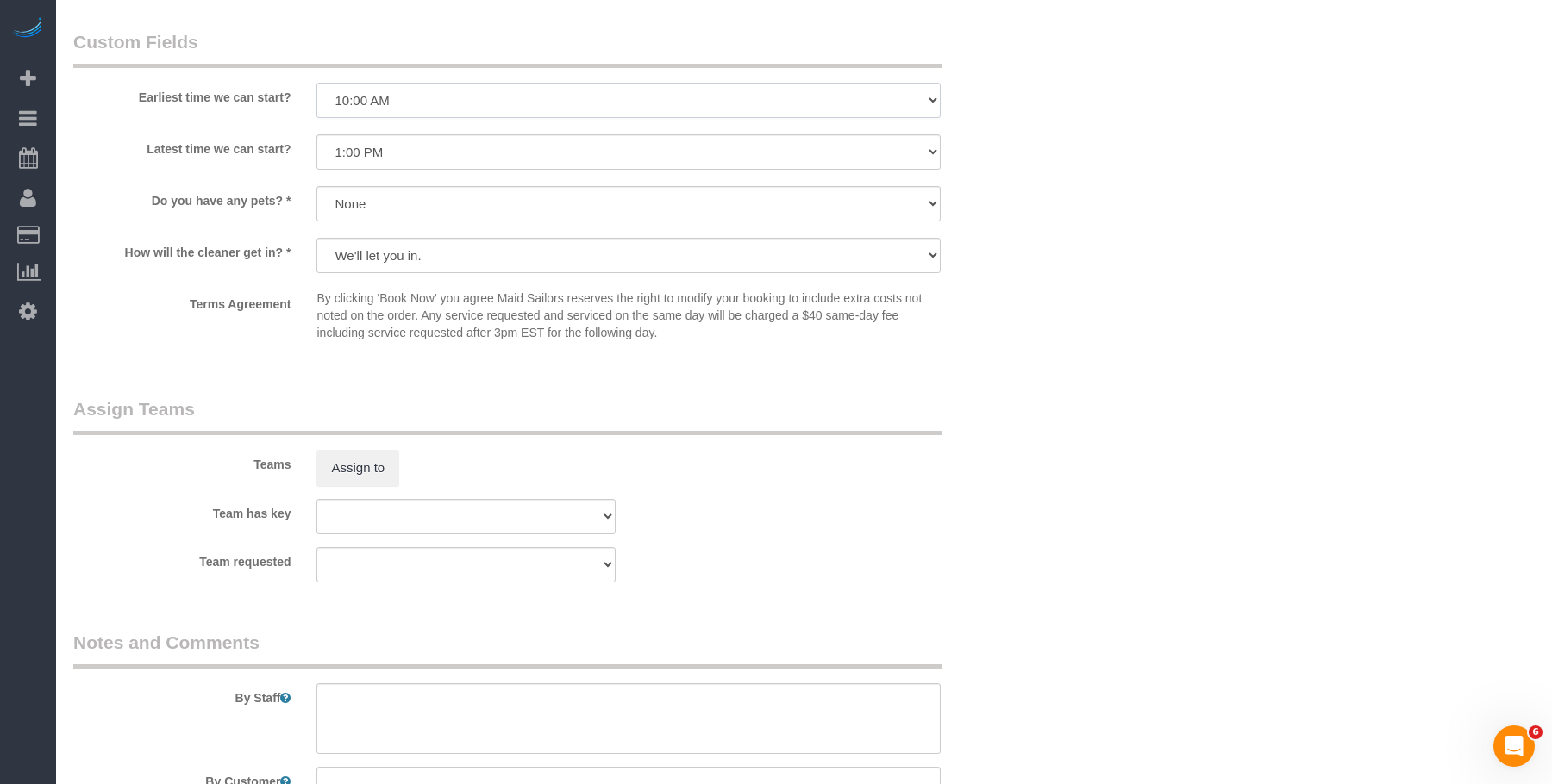
drag, startPoint x: 575, startPoint y: 101, endPoint x: 574, endPoint y: 109, distance: 8.1
click at [574, 101] on select "I am not flexible, keep my selected time 8:00 AM 9:00 AM 10:00 AM 11:00 AM 12:0…" at bounding box center [628, 100] width 623 height 35
select select "number:89"
click at [316, 82] on select "I am not flexible, keep my selected time 8:00 AM 9:00 AM 10:00 AM 11:00 AM 12:0…" at bounding box center [628, 100] width 623 height 35
drag, startPoint x: 584, startPoint y: 141, endPoint x: 576, endPoint y: 165, distance: 25.3
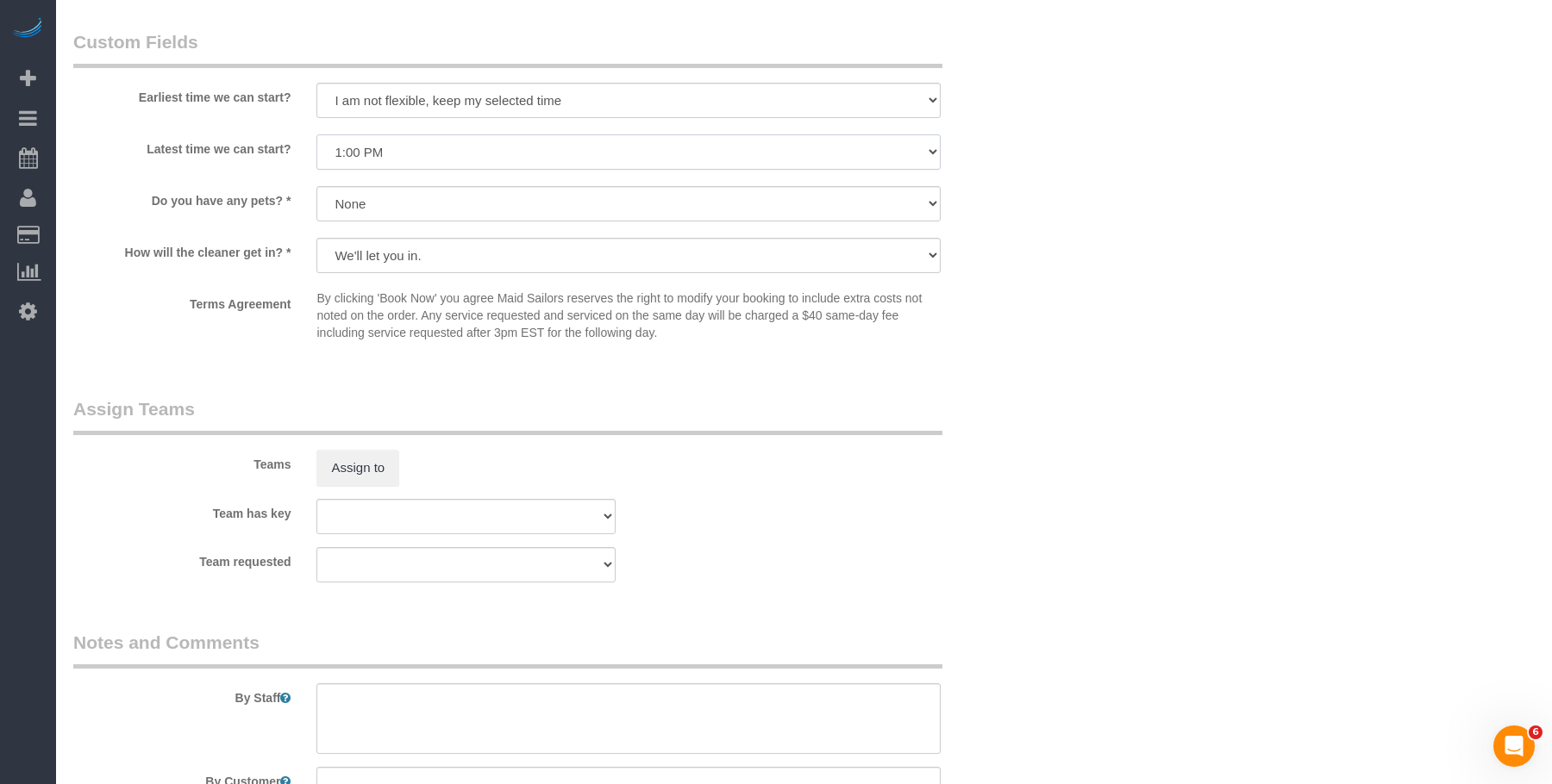
click at [584, 141] on select "I am not flexible, keep my selected time 8:00 AM 9:00 AM 10:00 AM 11:00 AM 12:0…" at bounding box center [628, 152] width 623 height 35
select select "number:90"
click at [316, 134] on select "I am not flexible, keep my selected time 8:00 AM 9:00 AM 10:00 AM 11:00 AM 12:0…" at bounding box center [628, 152] width 623 height 35
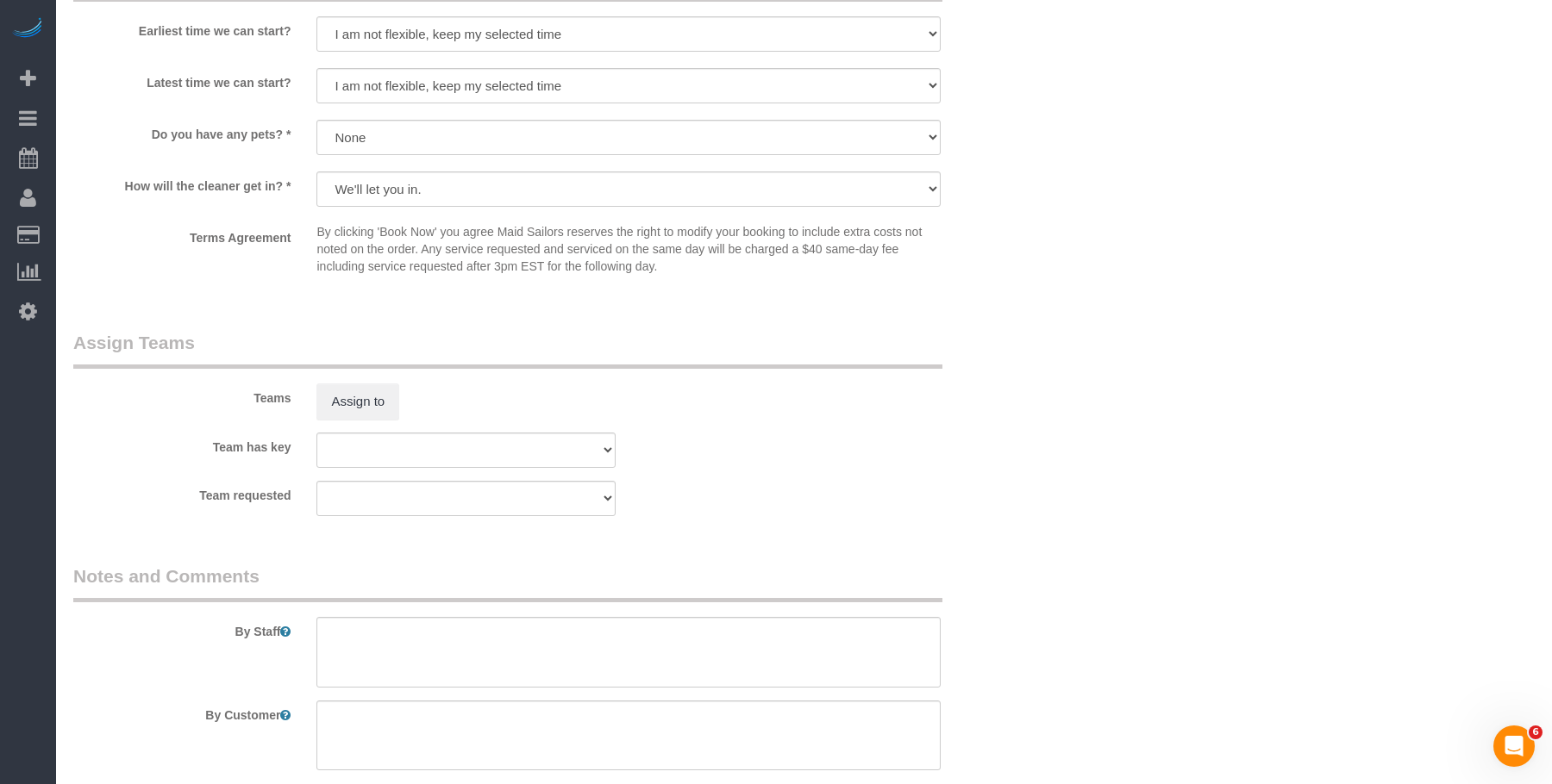
scroll to position [2291, 0]
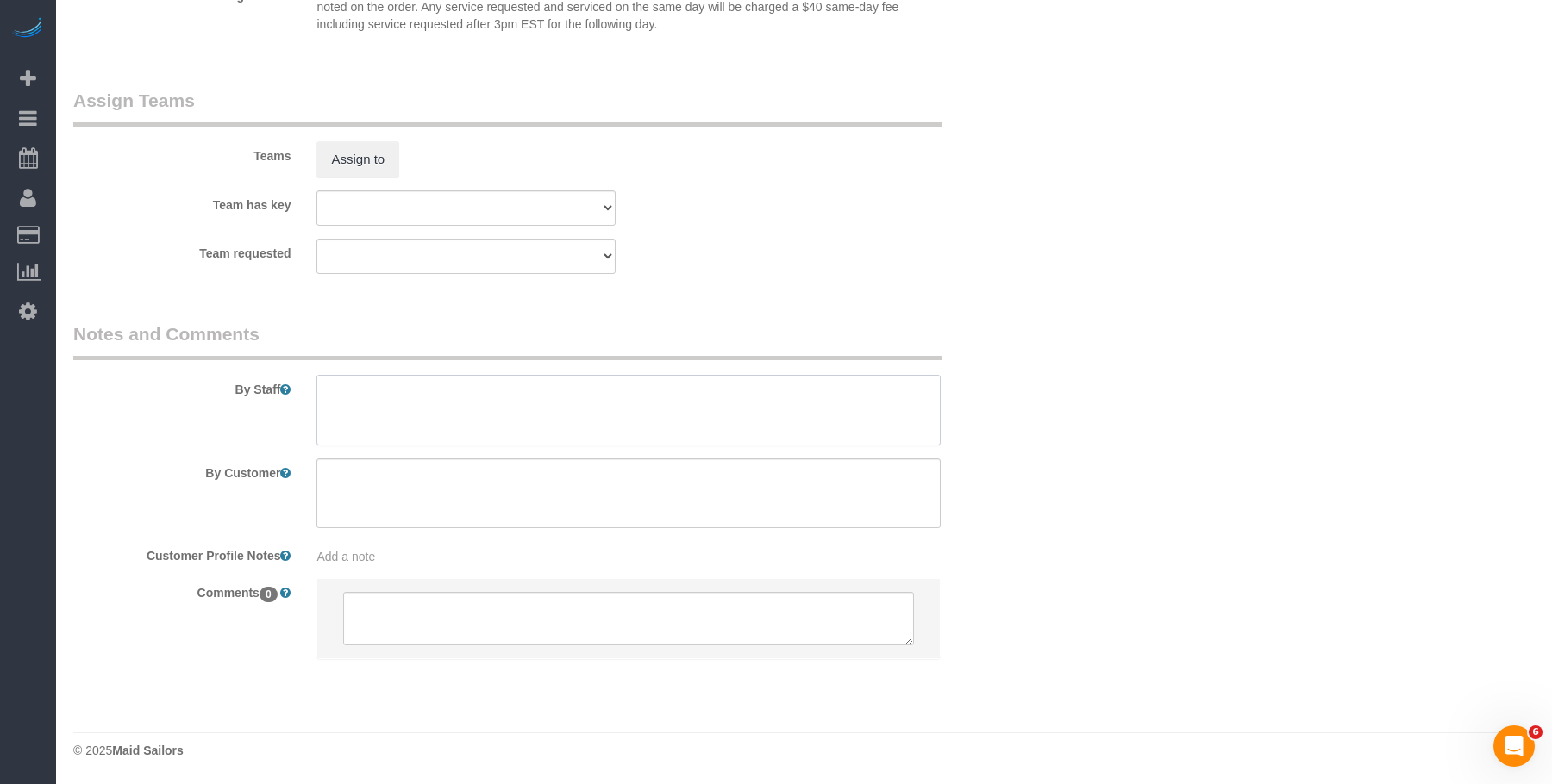
click at [720, 417] on textarea at bounding box center [628, 410] width 623 height 70
type textarea "1 cleaner x 4.5 hours"
click at [489, 499] on textarea at bounding box center [628, 494] width 623 height 70
paste textarea "This is a move-in cleaning of a 1-bedroom/1-bathroom apartment. Be sure to do a…"
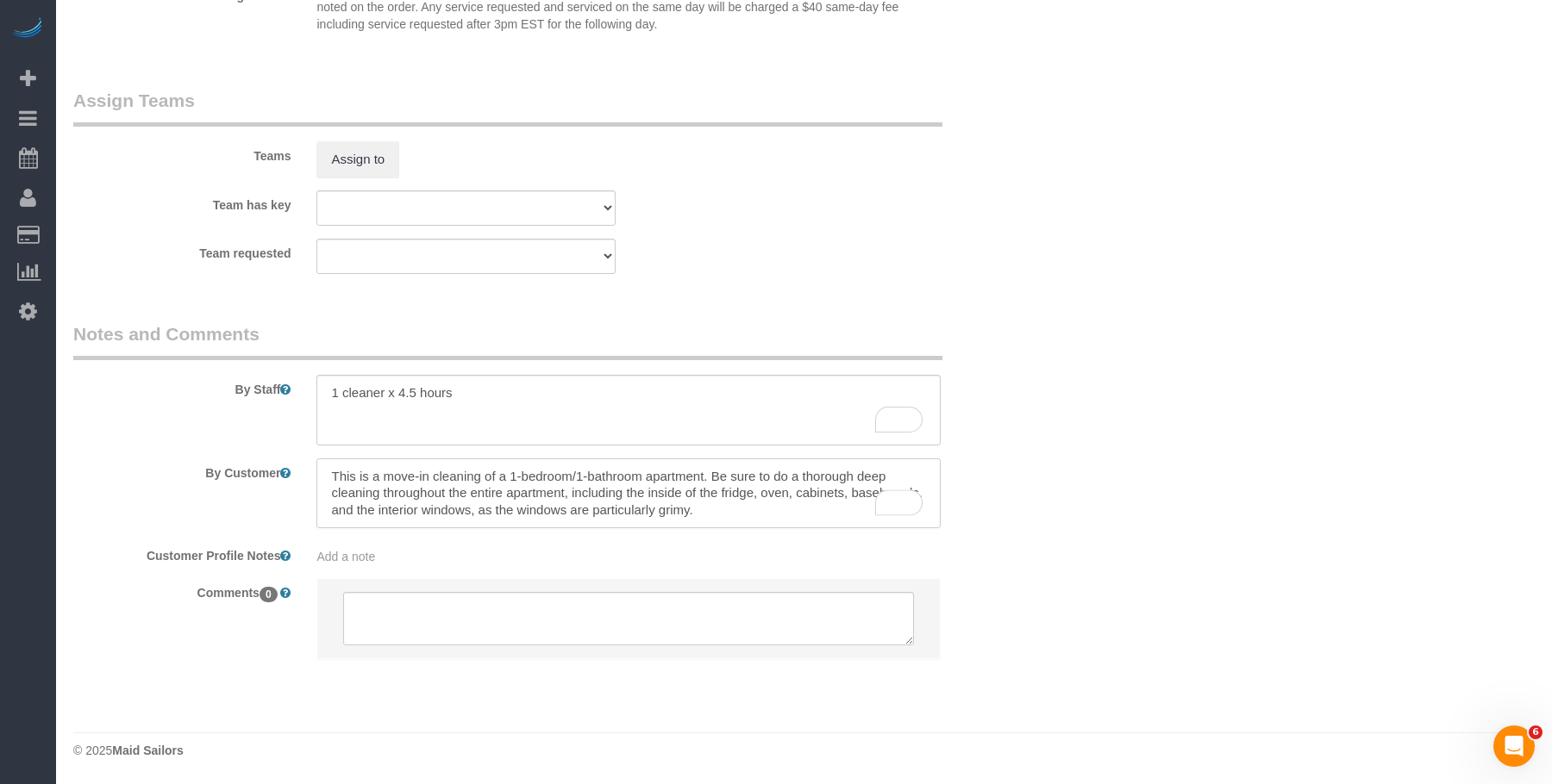
type textarea "This is a move-in cleaning of a 1-bedroom/1-bathroom apartment. Be sure to do a…"
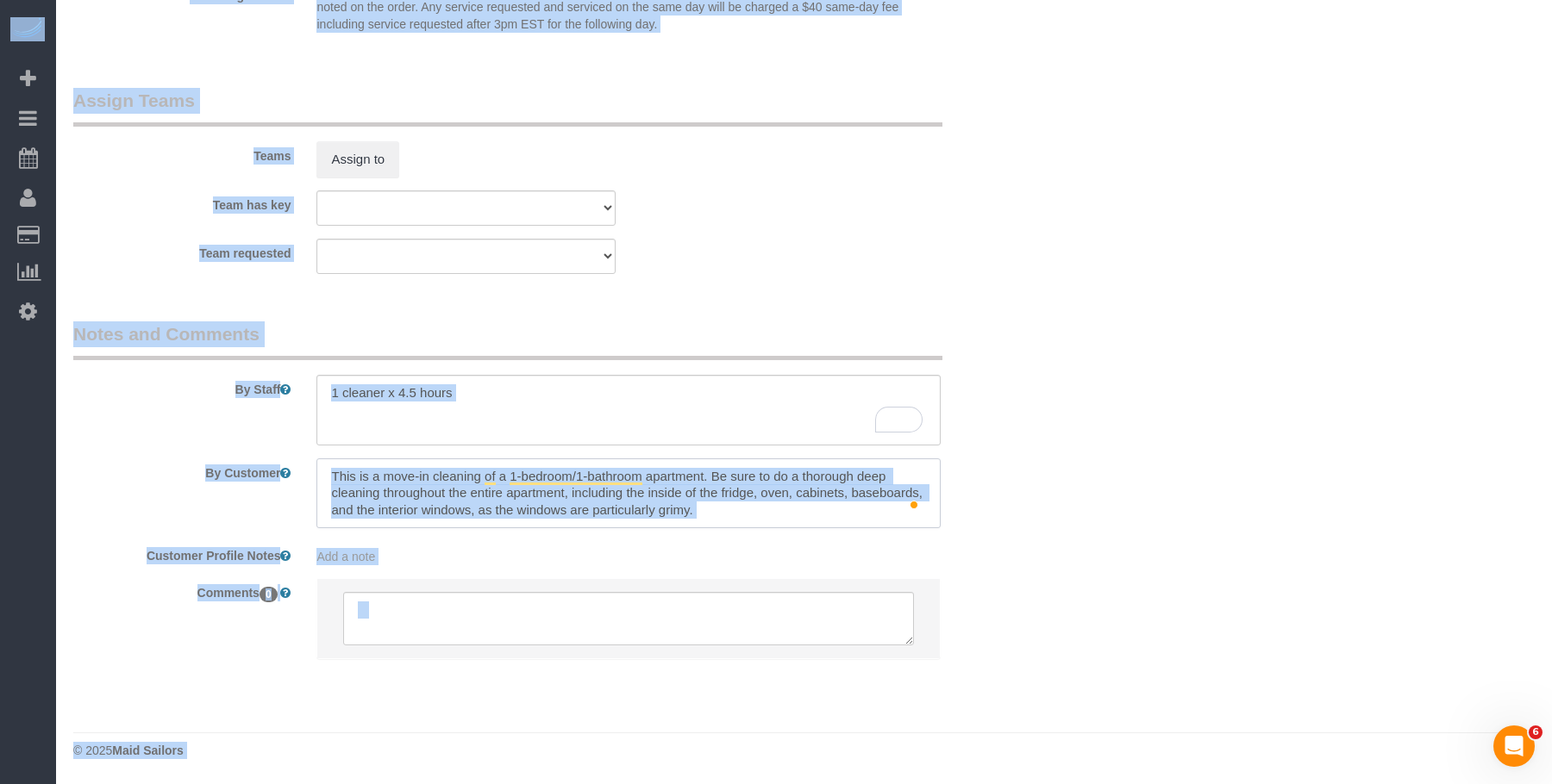
click at [780, 489] on textarea "To enrich screen reader interactions, please activate Accessibility in Grammarl…" at bounding box center [628, 494] width 623 height 70
click at [780, 493] on textarea "To enrich screen reader interactions, please activate Accessibility in Grammarl…" at bounding box center [628, 494] width 623 height 70
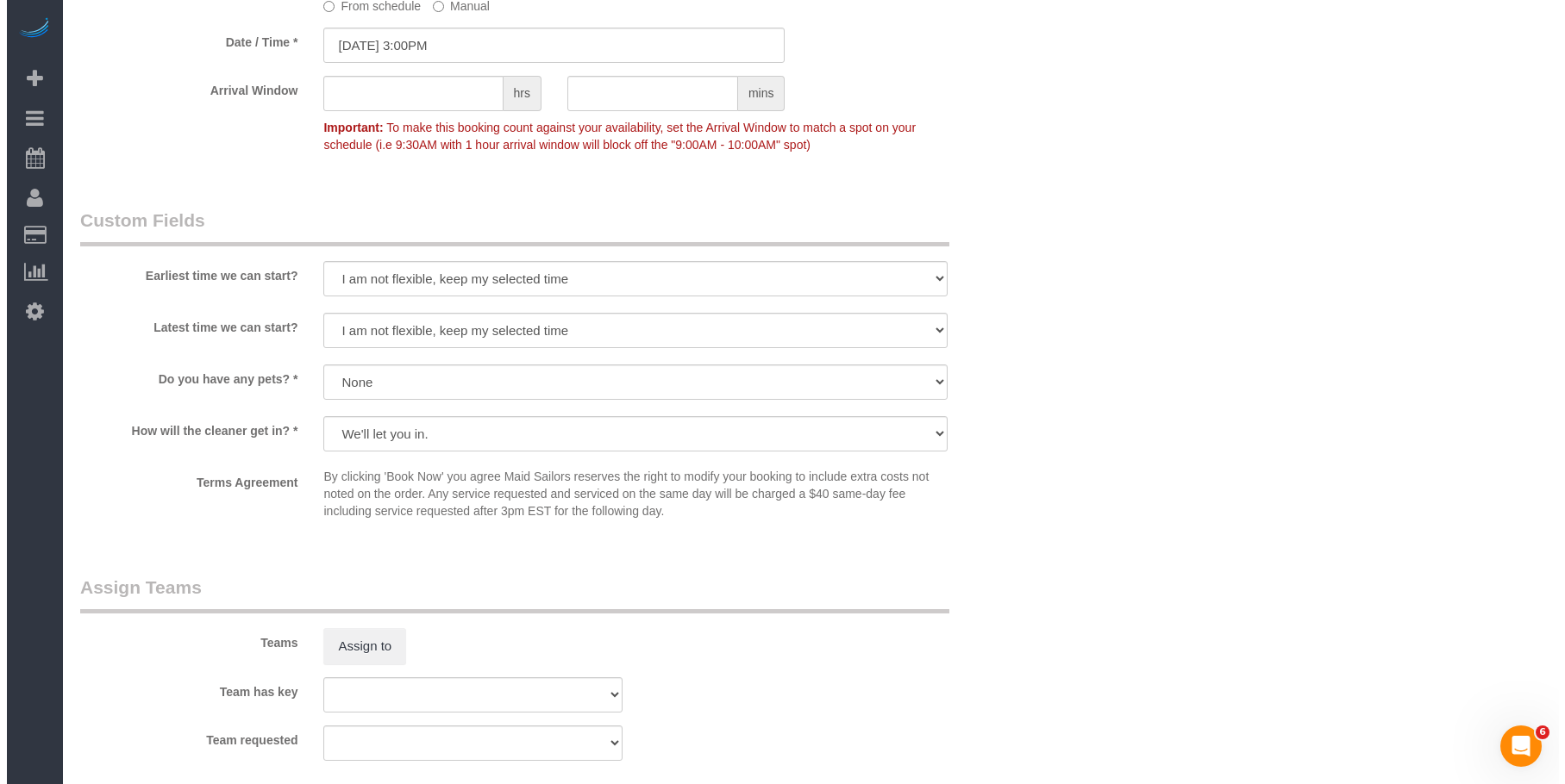
scroll to position [1773, 0]
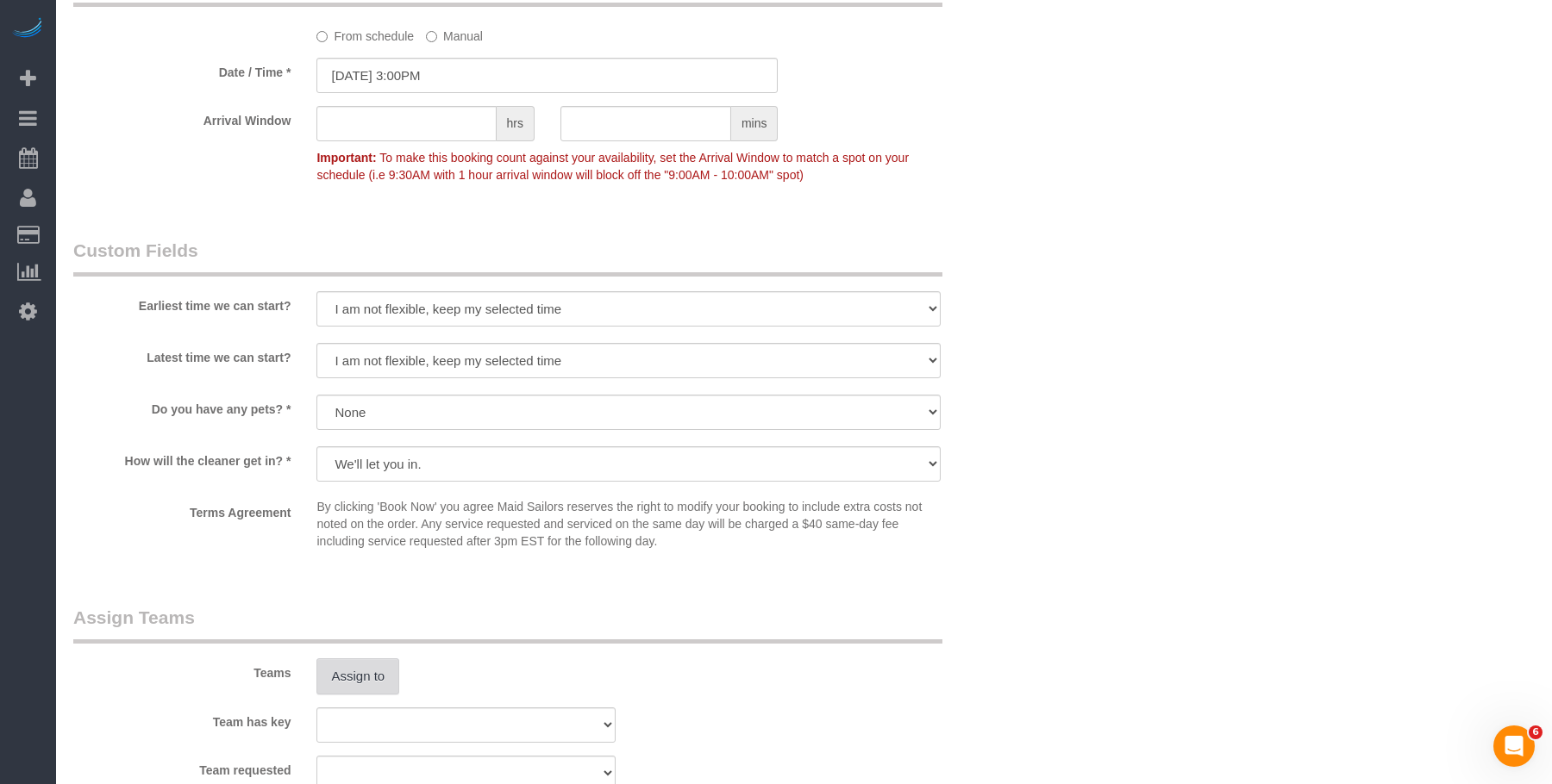
click at [361, 666] on button "Assign to" at bounding box center [357, 676] width 82 height 36
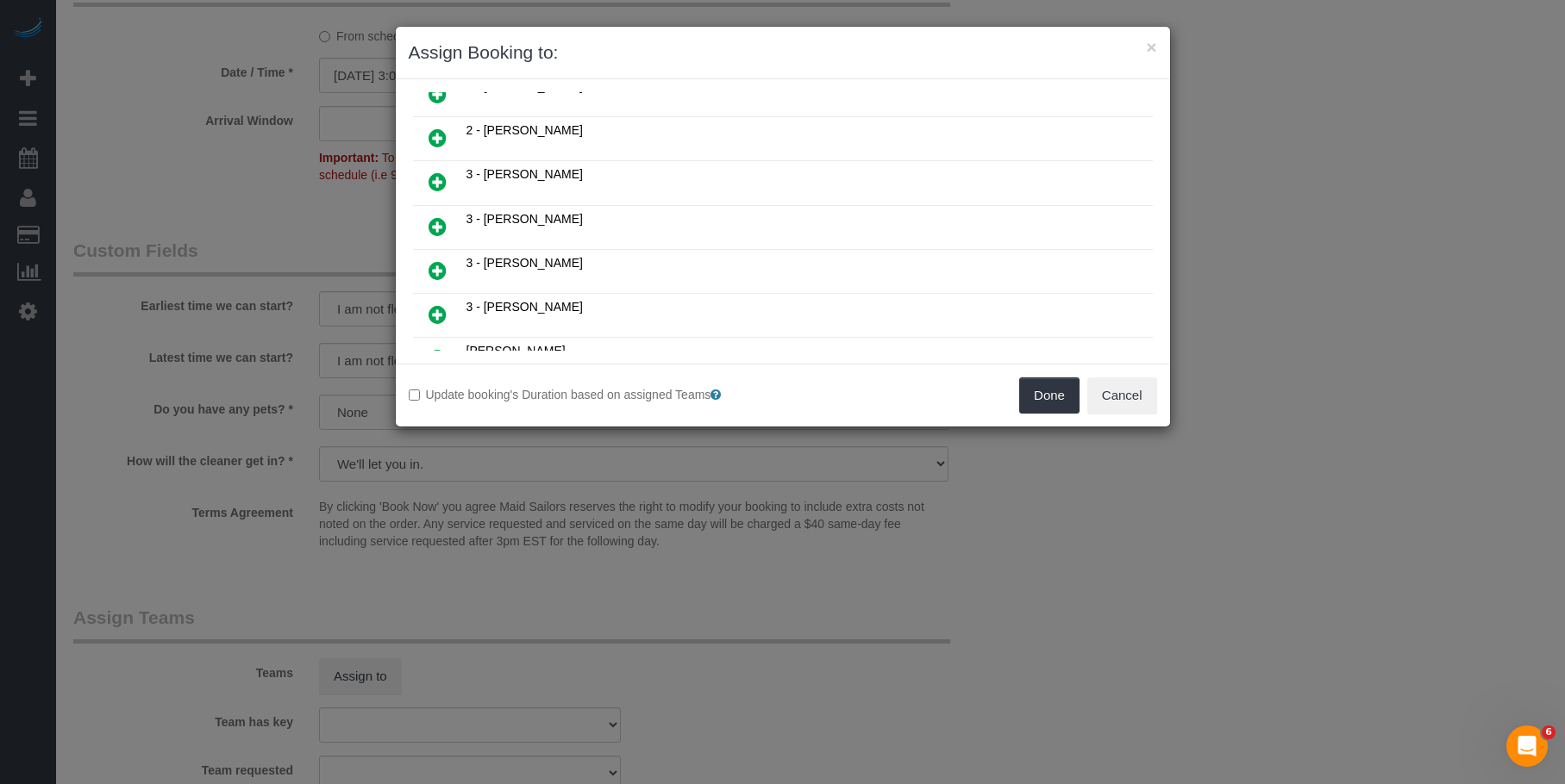
scroll to position [1035, 0]
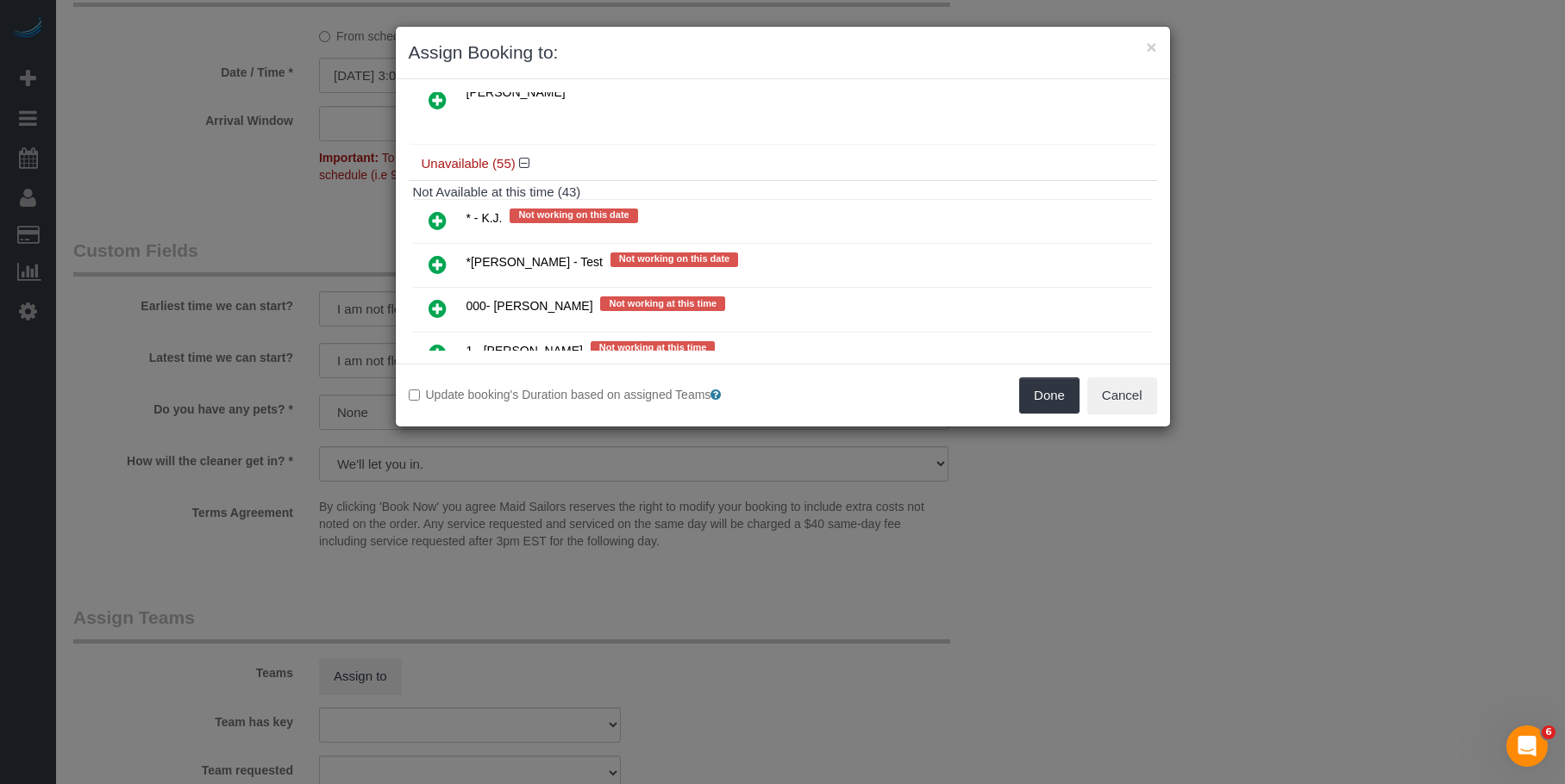
click at [437, 221] on icon at bounding box center [437, 220] width 18 height 20
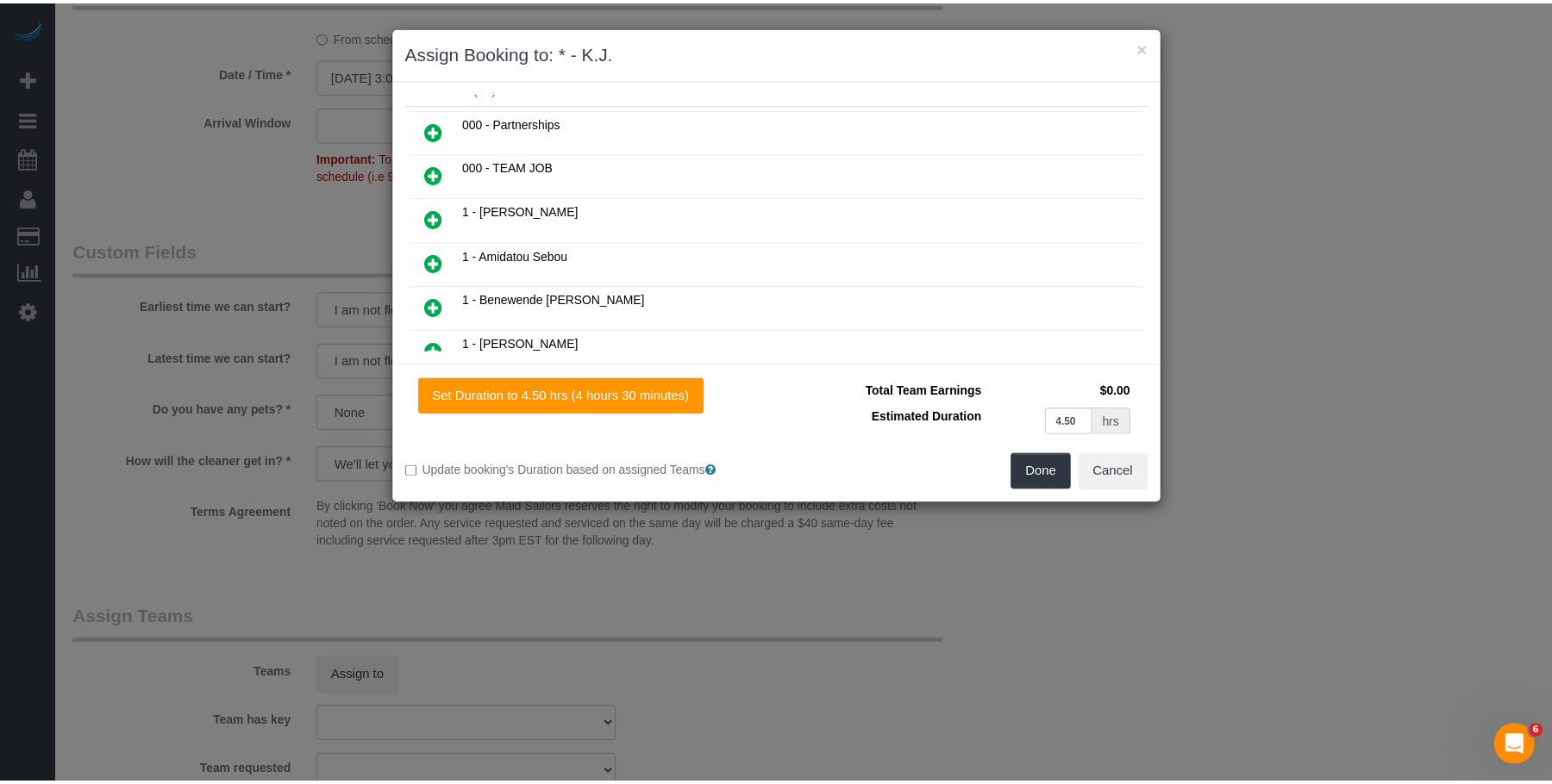
scroll to position [0, 0]
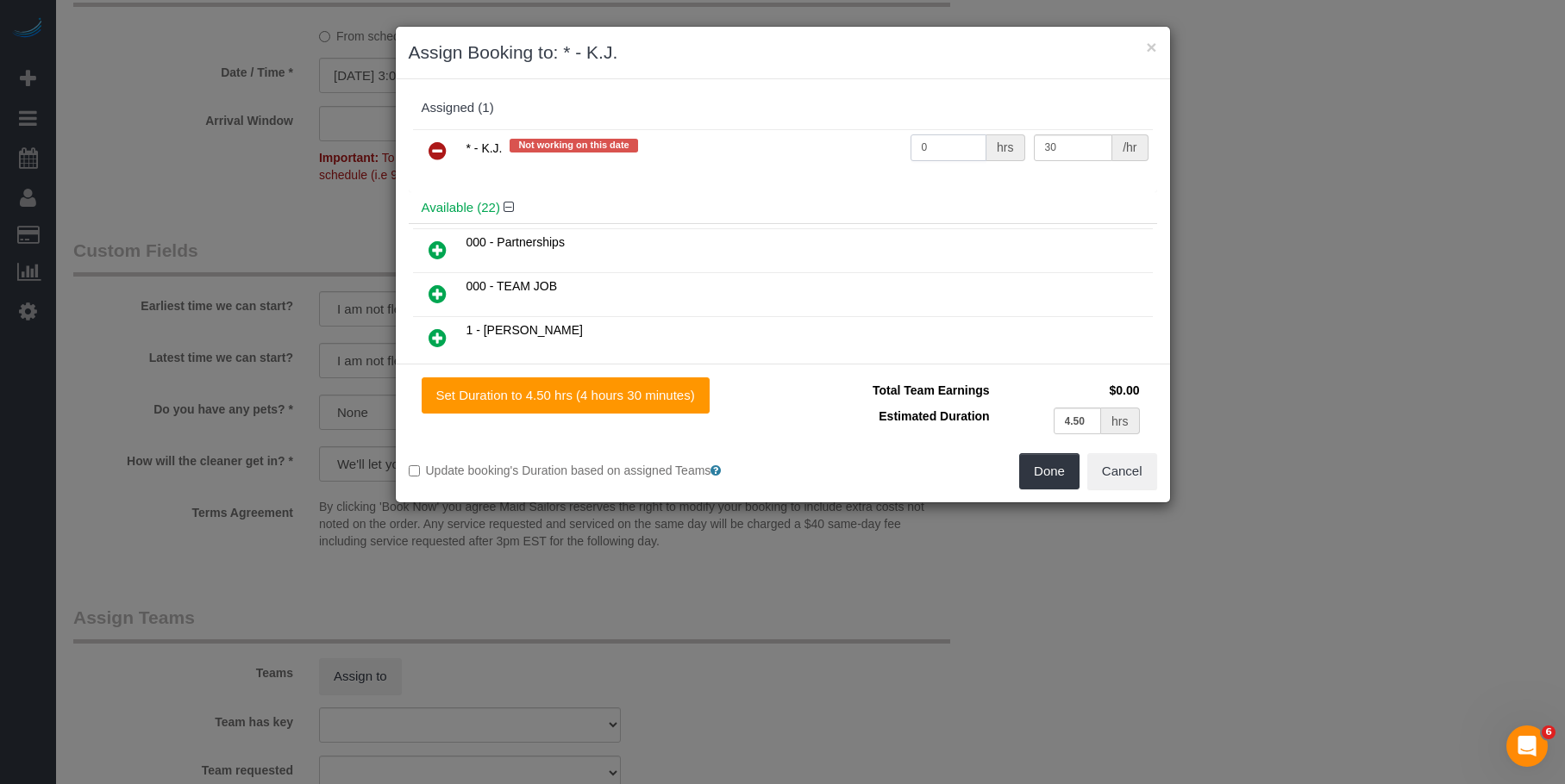
drag, startPoint x: 945, startPoint y: 141, endPoint x: 780, endPoint y: 127, distance: 165.6
click at [781, 127] on div "* - K.J. Not working on this date 0 hrs 30 /hr" at bounding box center [782, 158] width 748 height 67
type input "4.5"
click at [1053, 485] on button "Done" at bounding box center [1049, 471] width 60 height 36
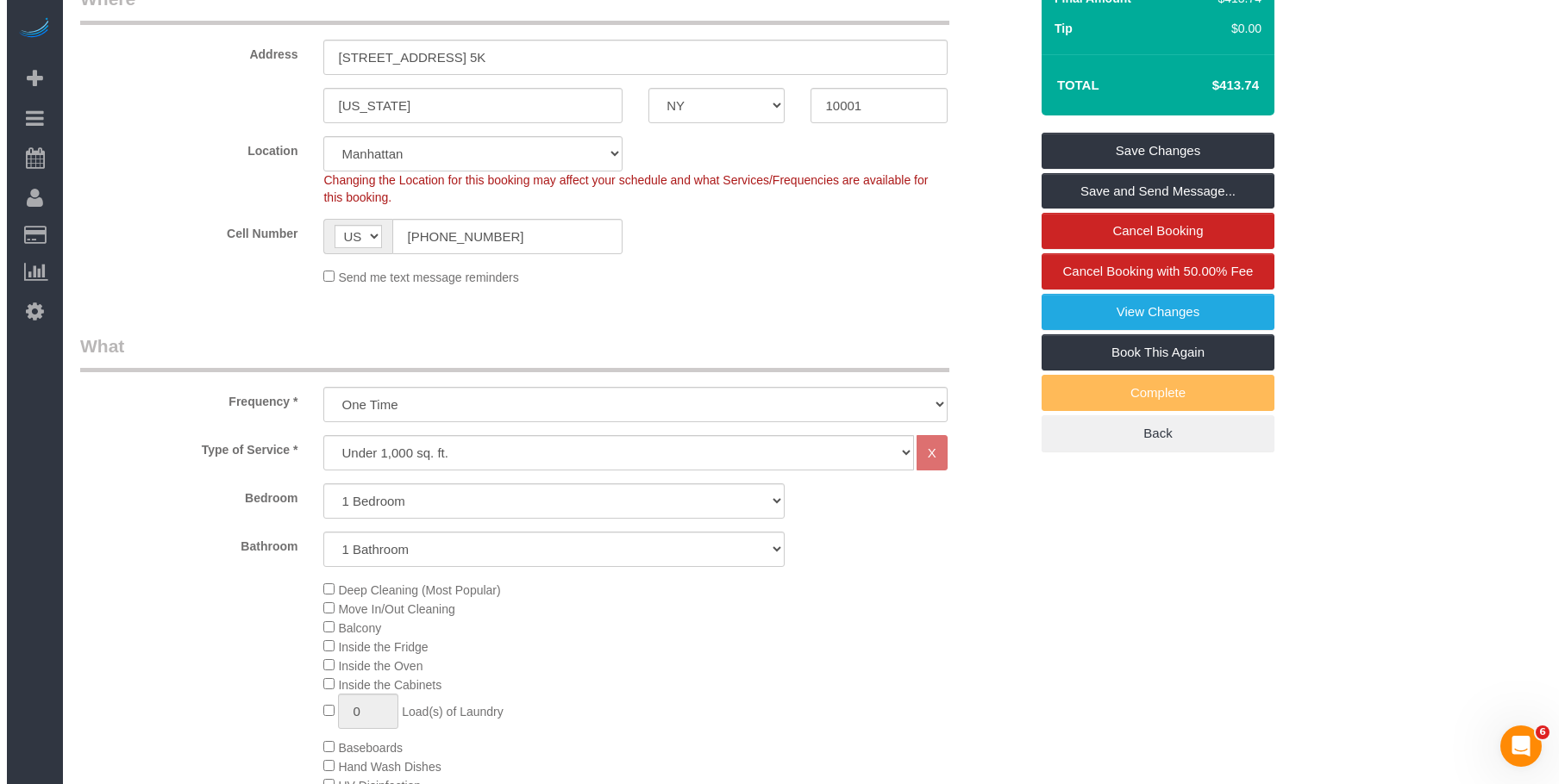
scroll to position [136, 0]
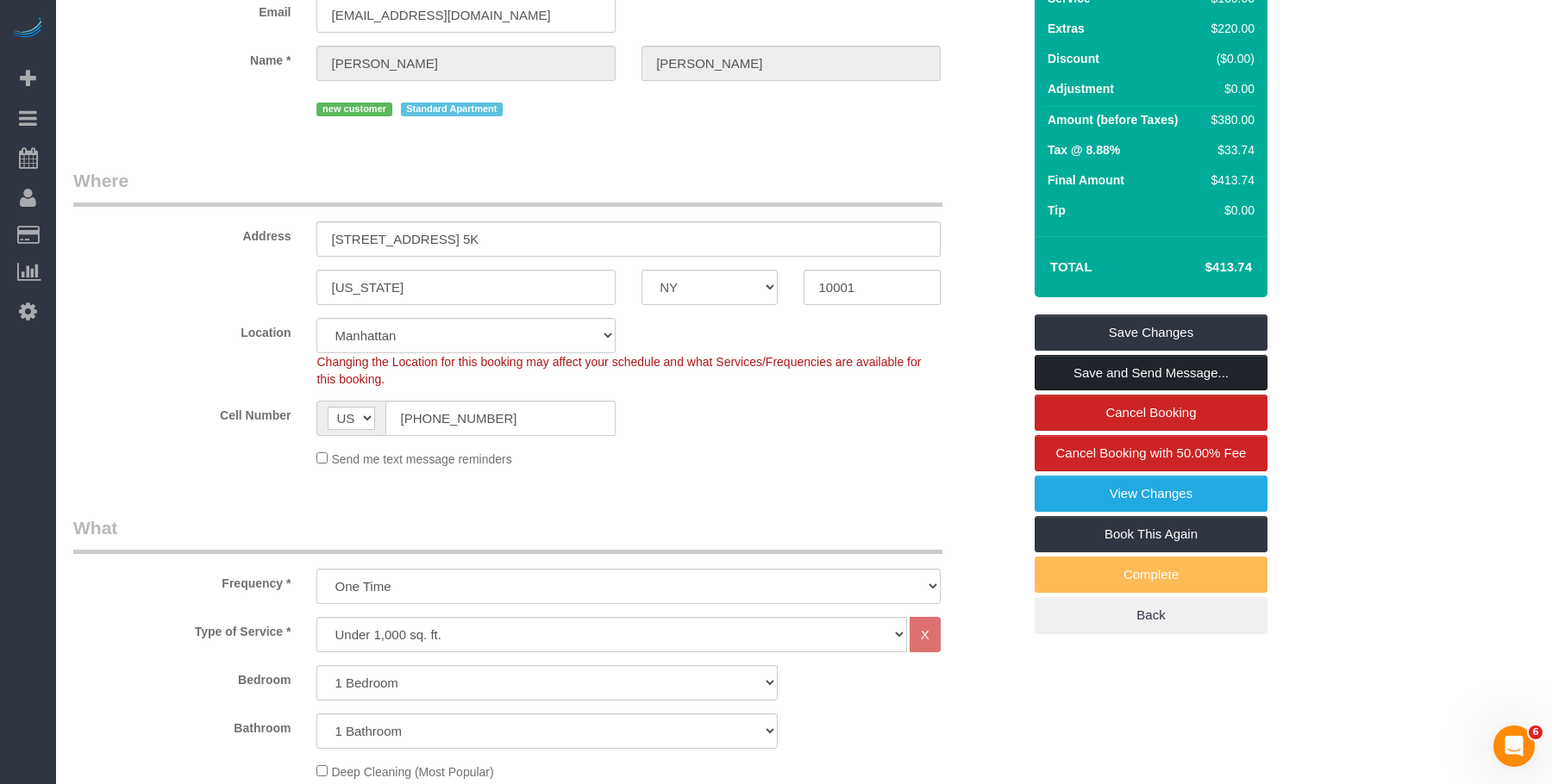
click at [1201, 368] on link "Save and Send Message..." at bounding box center [1152, 373] width 233 height 36
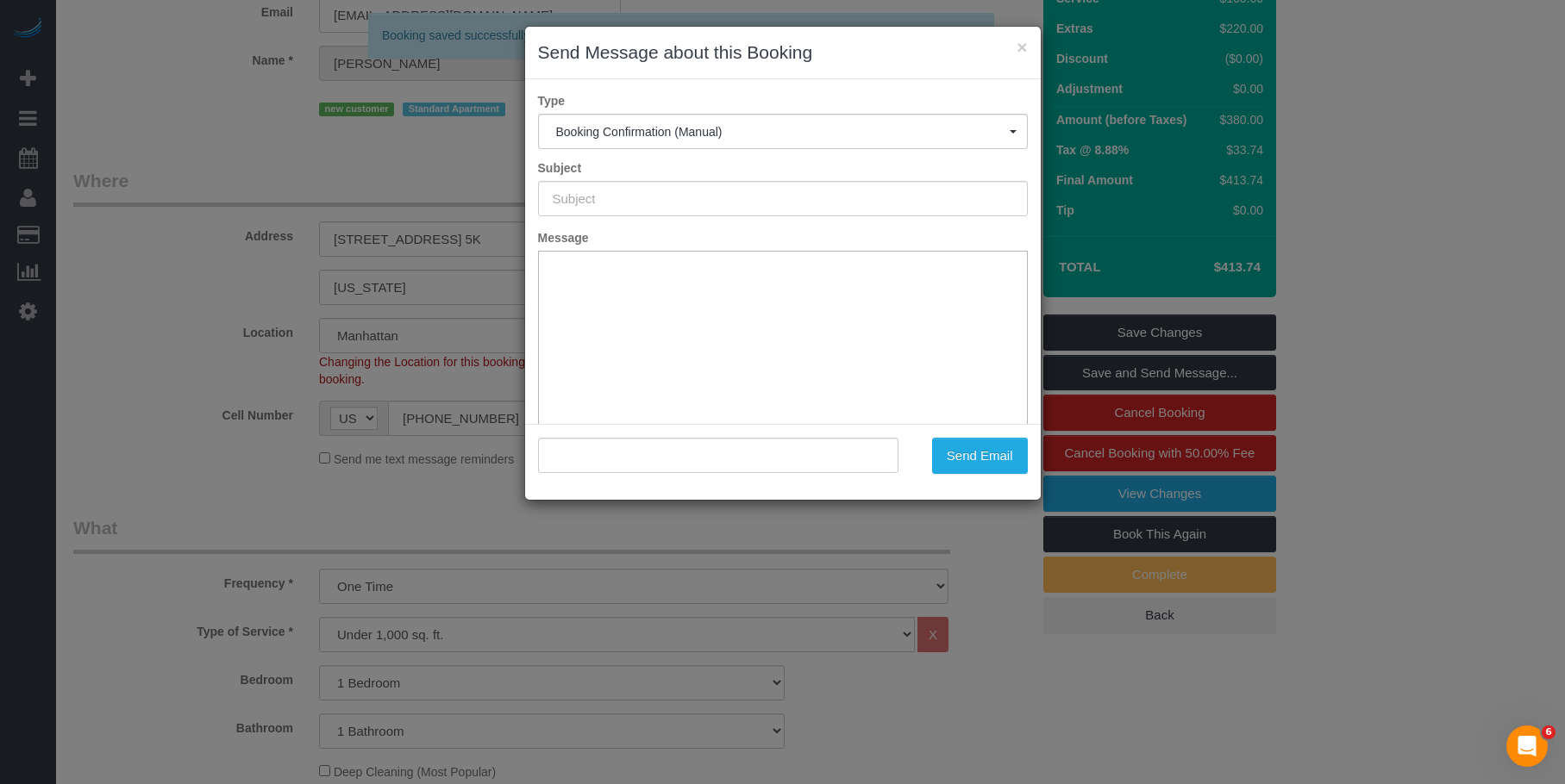
type input "Cleaning Confirmed for 08/29/2025 at 3:00pm"
type input ""Zoe Mongan" <zoe.catherine96@gmail.com>"
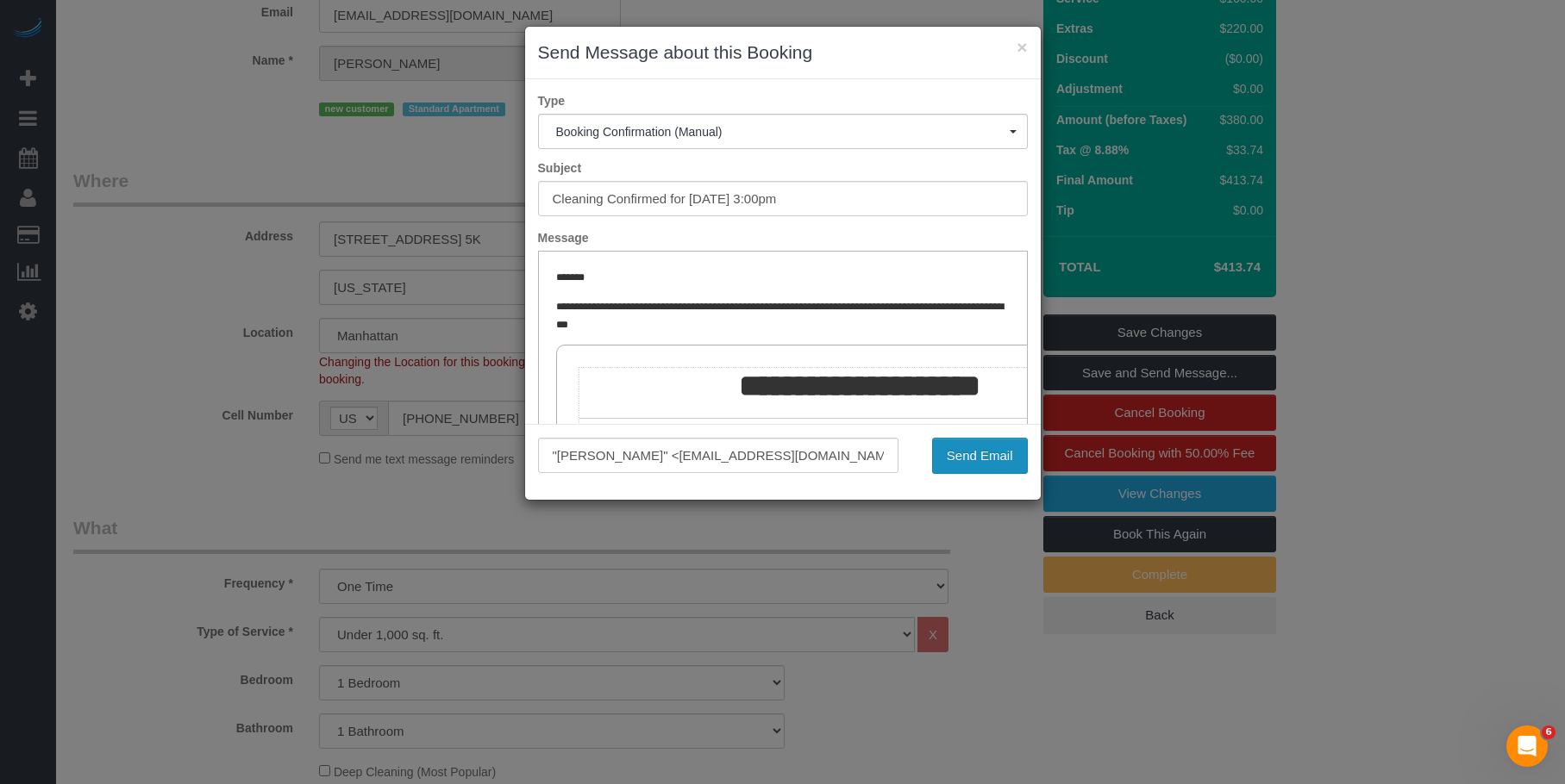
click at [998, 448] on button "Send Email" at bounding box center [980, 456] width 95 height 36
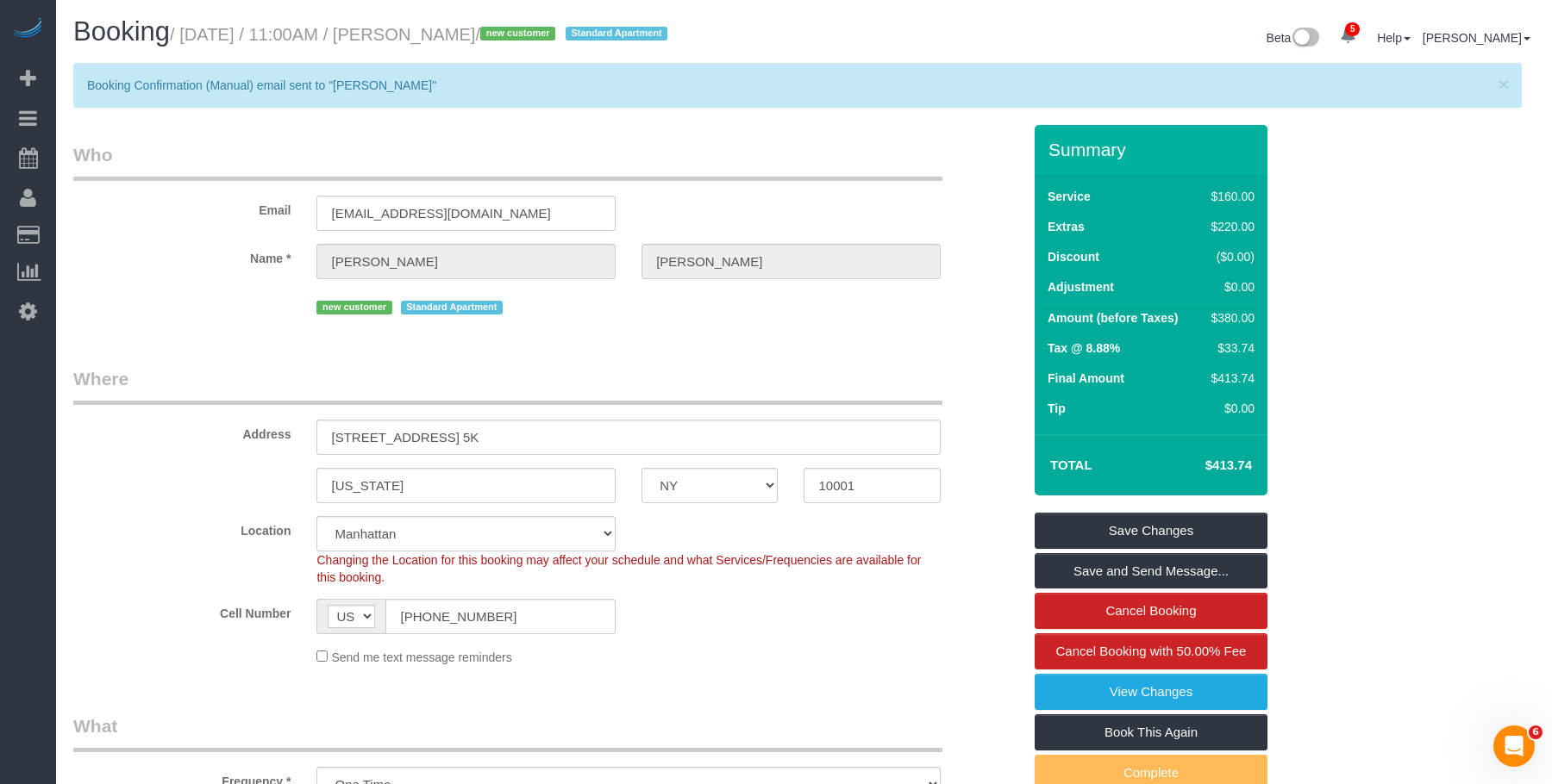
drag, startPoint x: 408, startPoint y: 30, endPoint x: 503, endPoint y: 32, distance: 95.0
click at [503, 32] on small "/ August 29, 2025 / 11:00AM / Zoe Mongan / new customer Standard Apartment" at bounding box center [421, 34] width 502 height 19
copy small "Zoe Mongan"
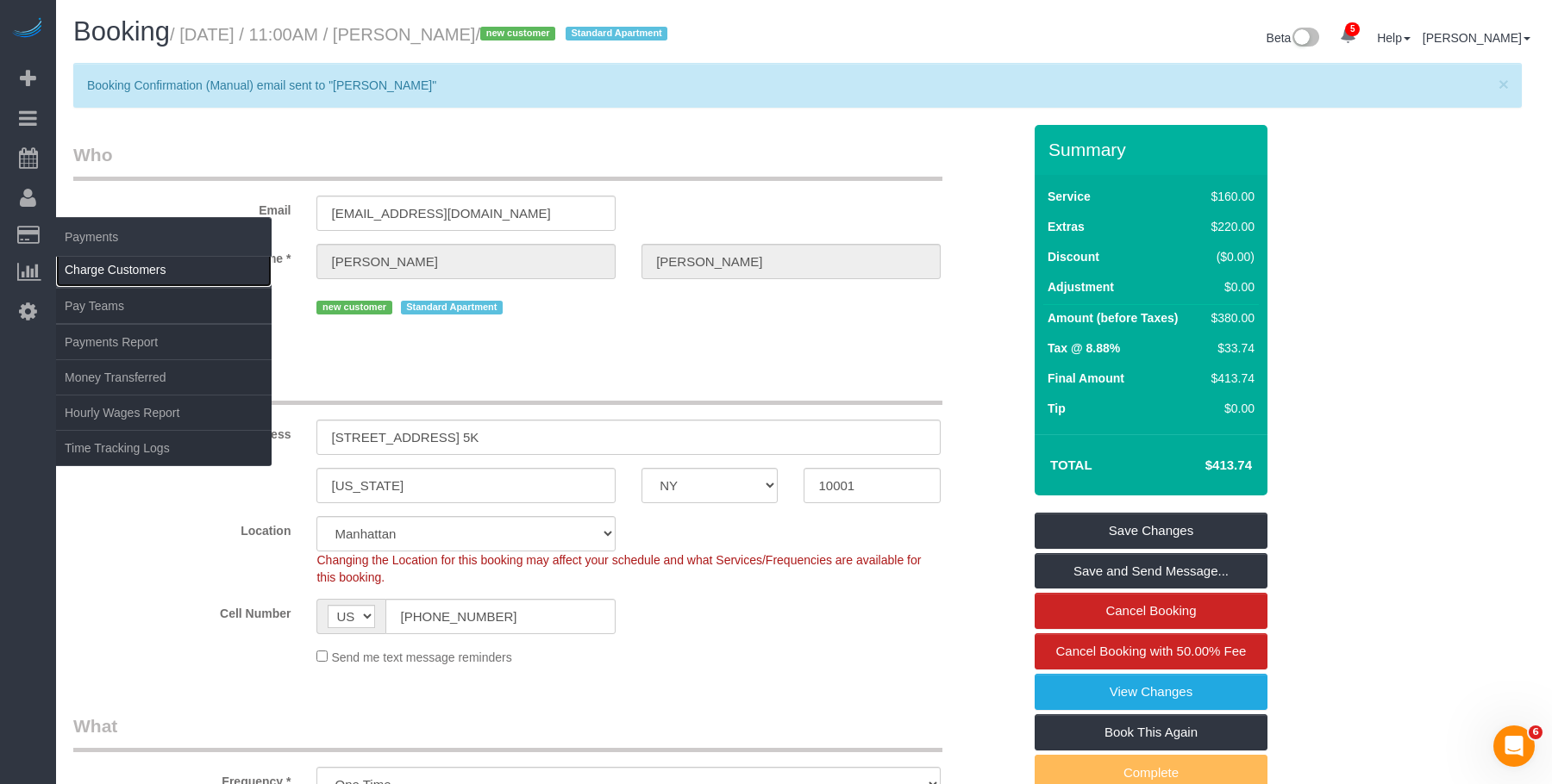
click at [92, 272] on link "Charge Customers" at bounding box center [164, 269] width 216 height 34
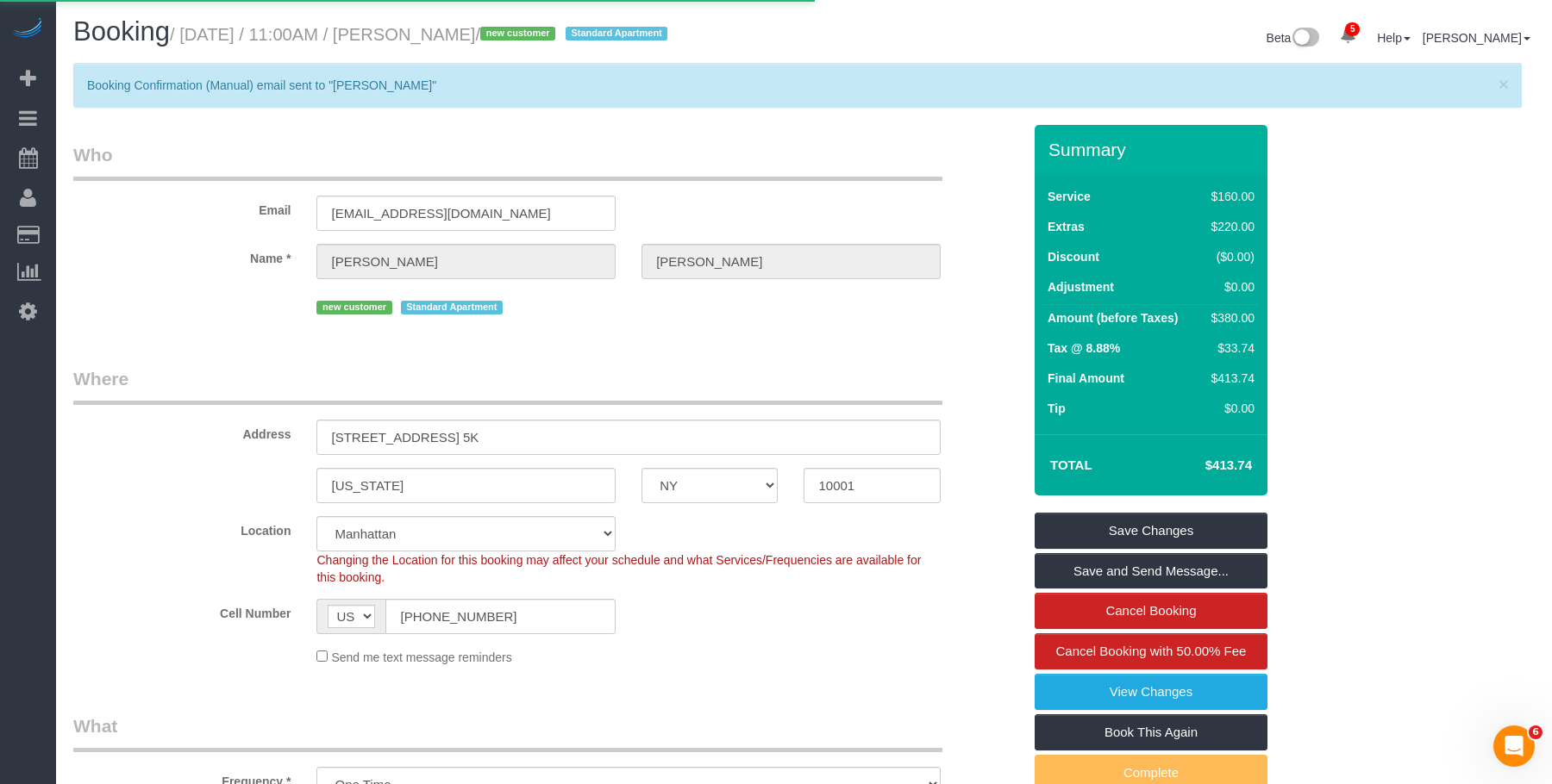
select select
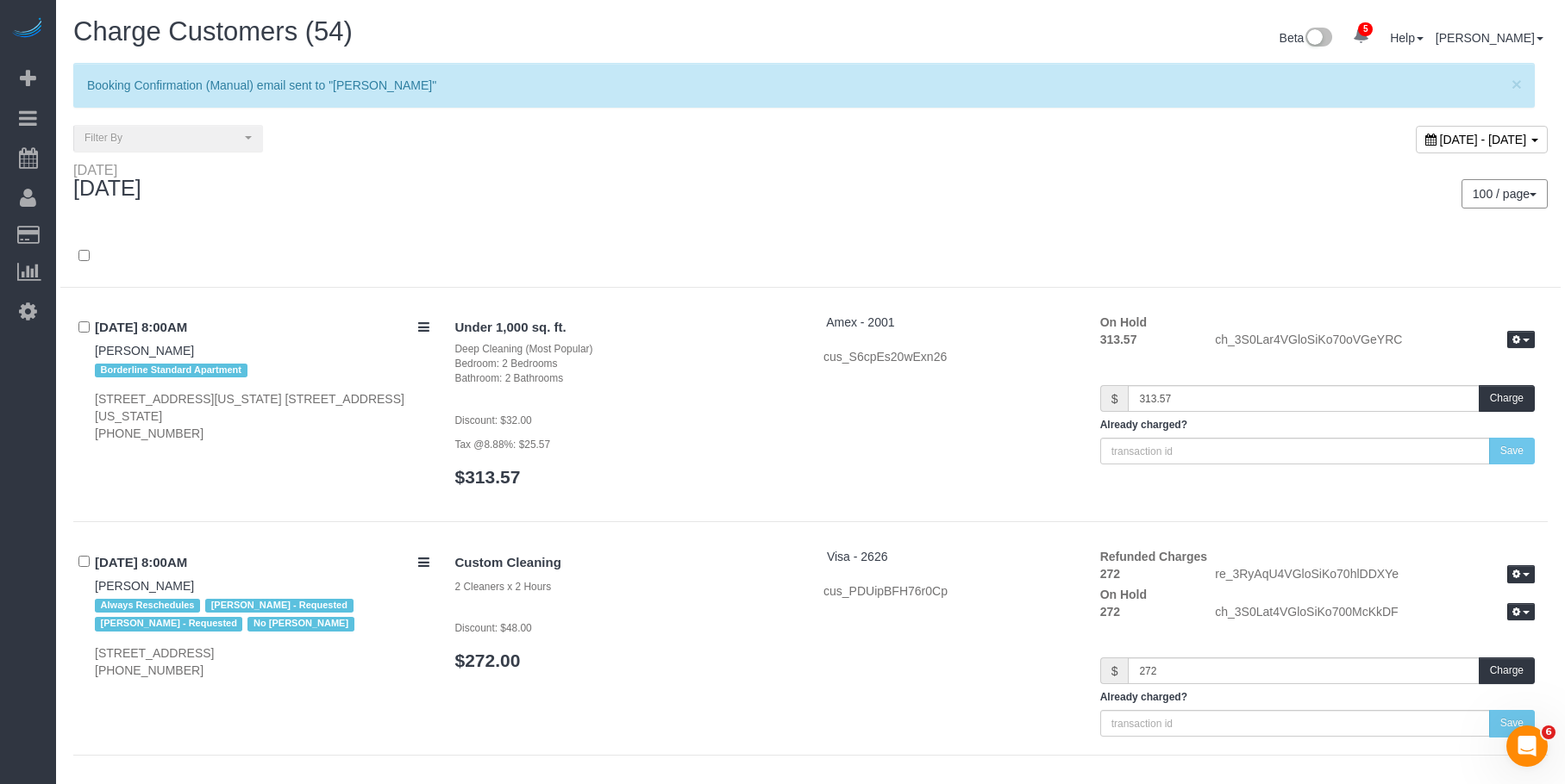
click at [1470, 142] on span "August 28, 2025 - August 28, 2025" at bounding box center [1484, 140] width 87 height 14
type input "**********"
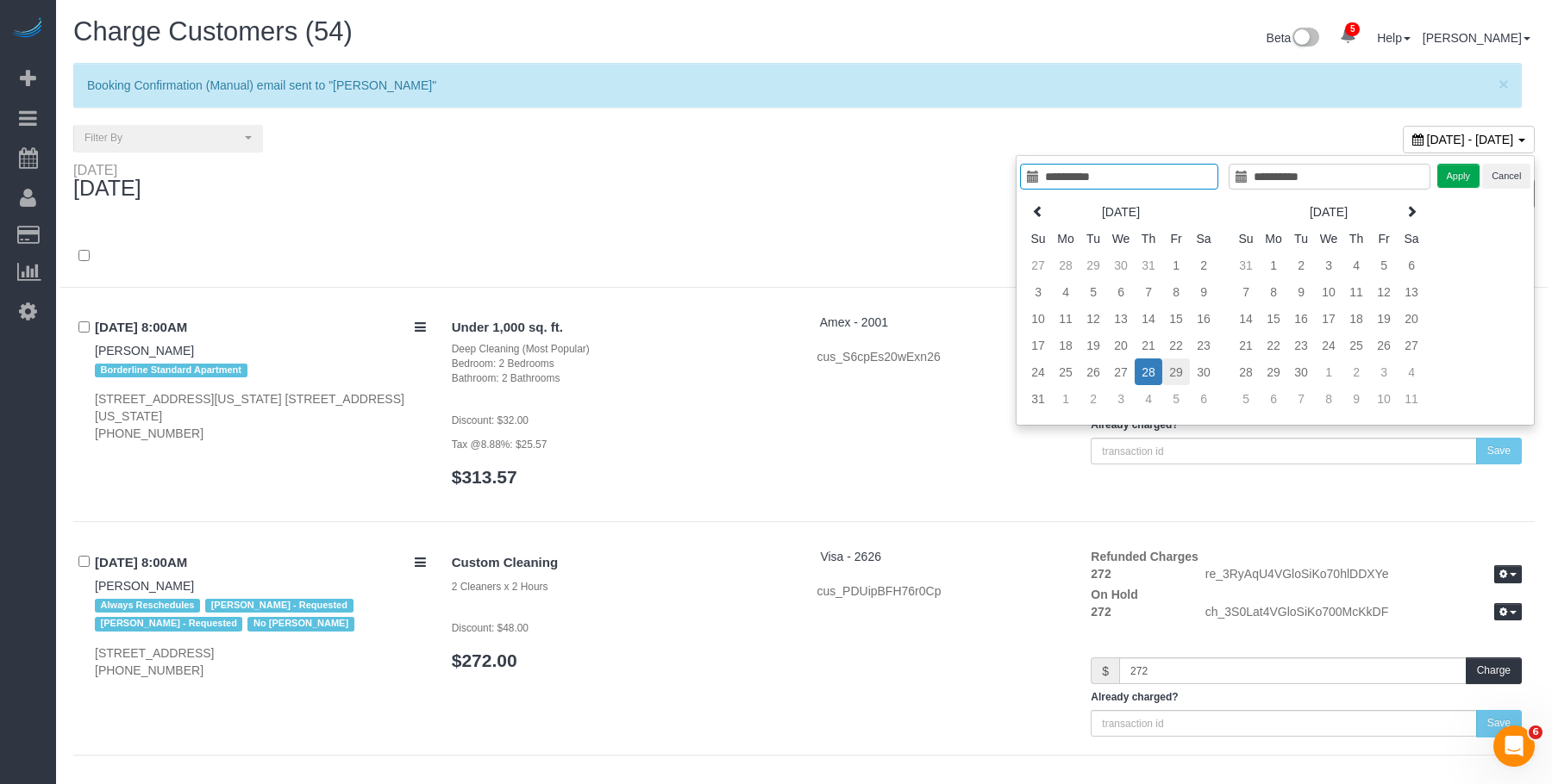
type input "**********"
click at [1173, 373] on td "29" at bounding box center [1176, 372] width 28 height 27
type input "**********"
click at [1173, 373] on td "29" at bounding box center [1176, 372] width 28 height 27
type input "**********"
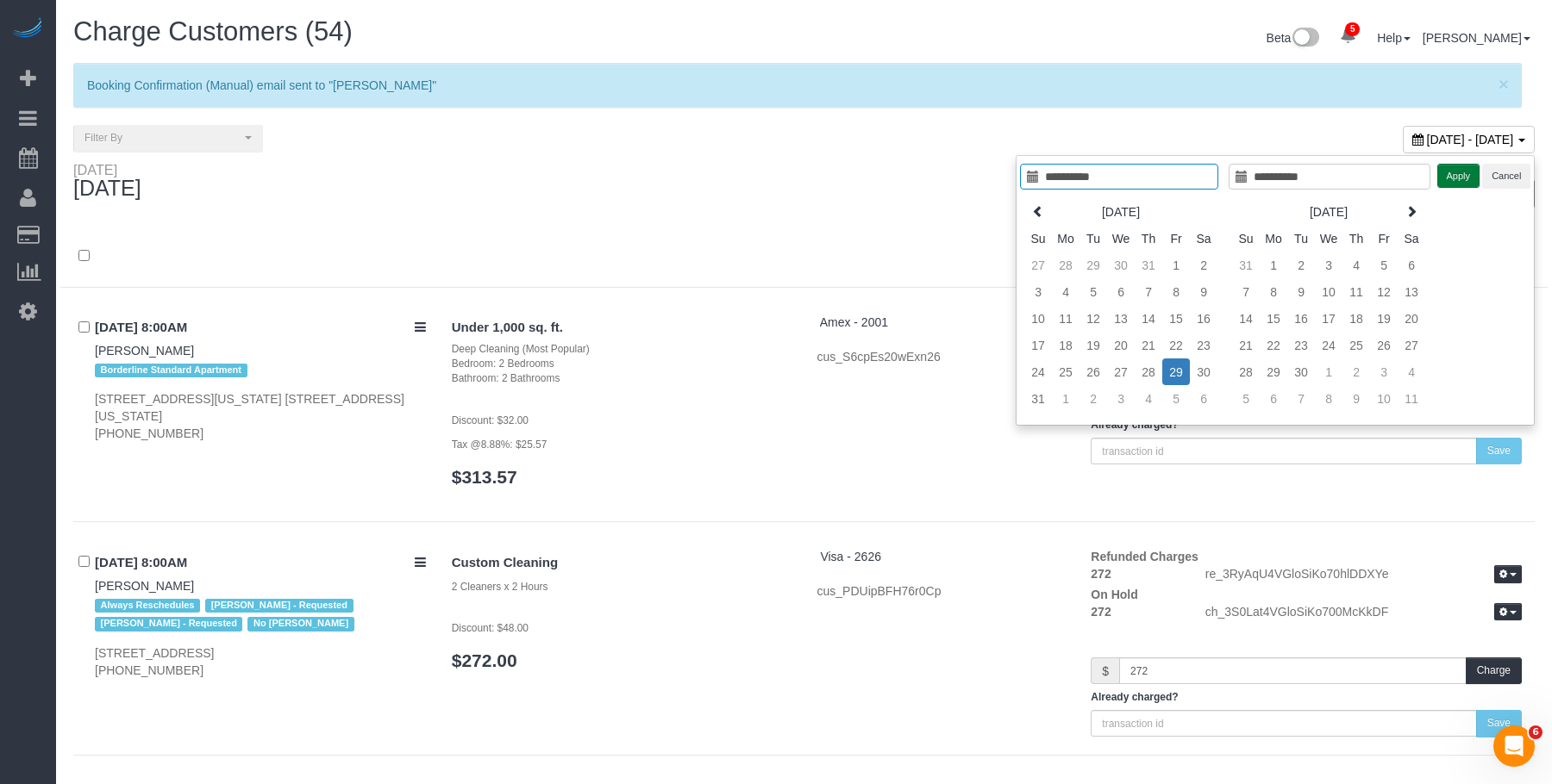
click at [1457, 172] on button "Apply" at bounding box center [1459, 176] width 43 height 25
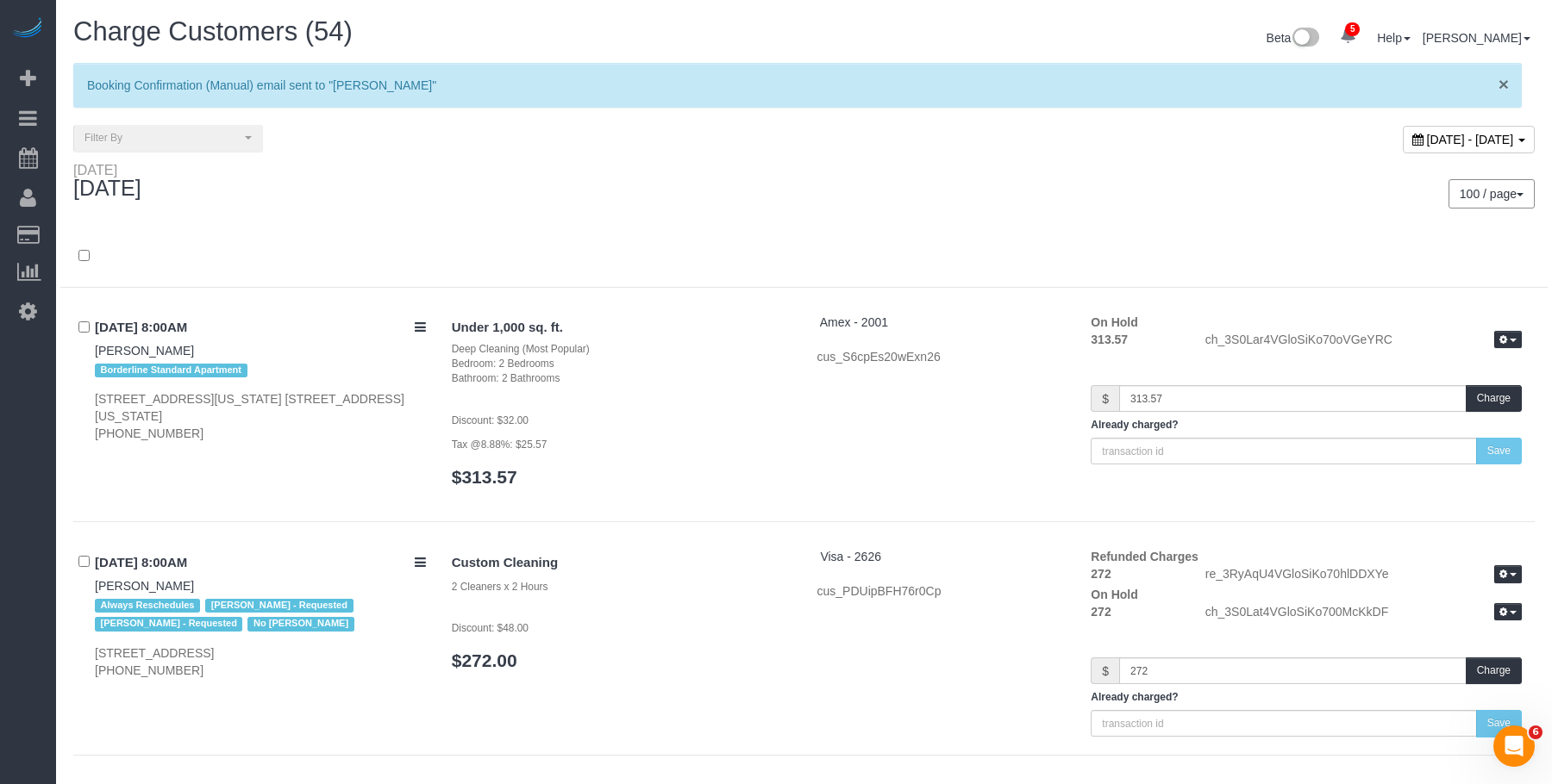
click at [1506, 84] on span "×" at bounding box center [1503, 83] width 10 height 19
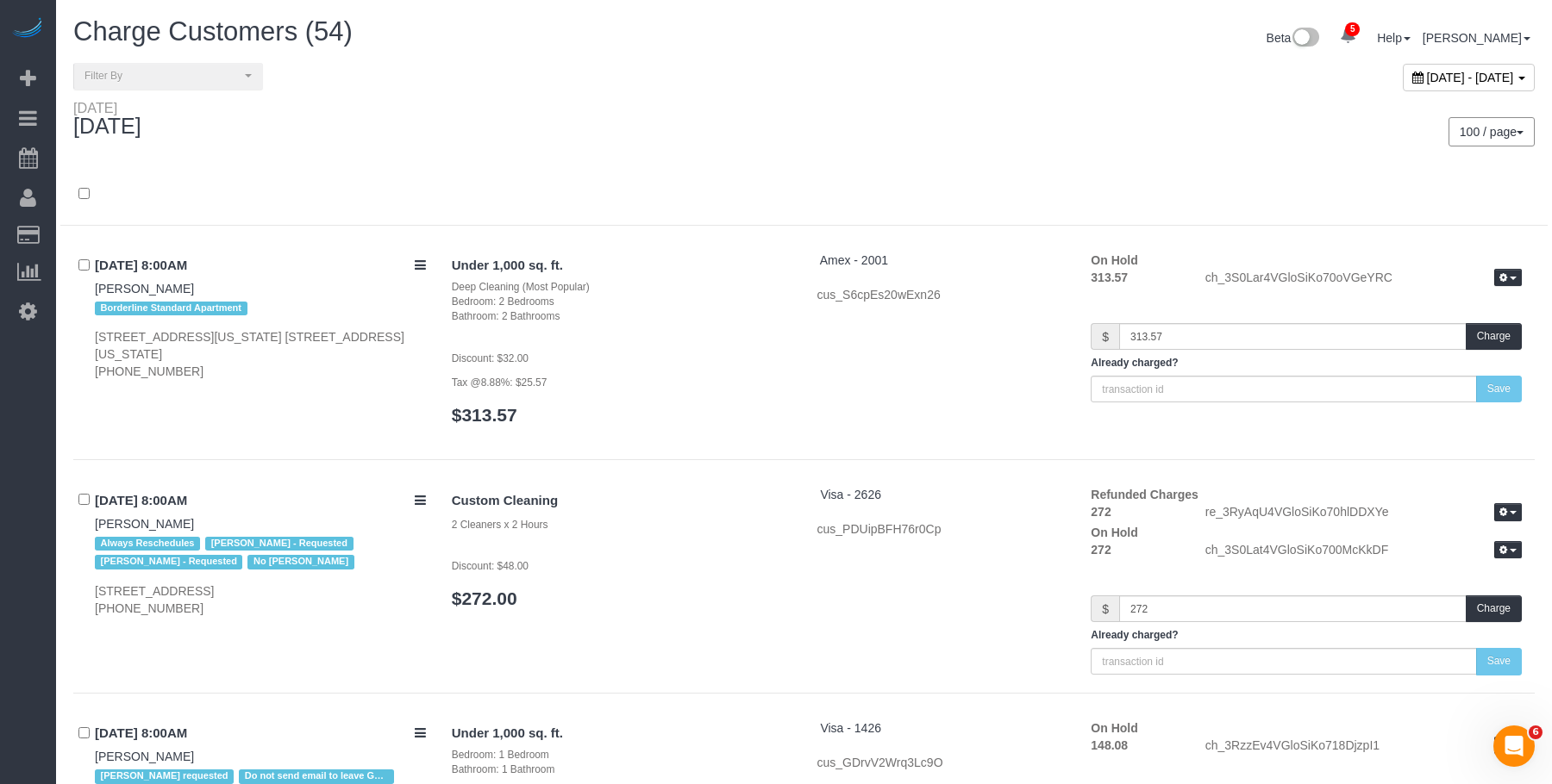
click at [1184, 89] on div "August 29, 2025 - August 29, 2025" at bounding box center [1176, 81] width 744 height 37
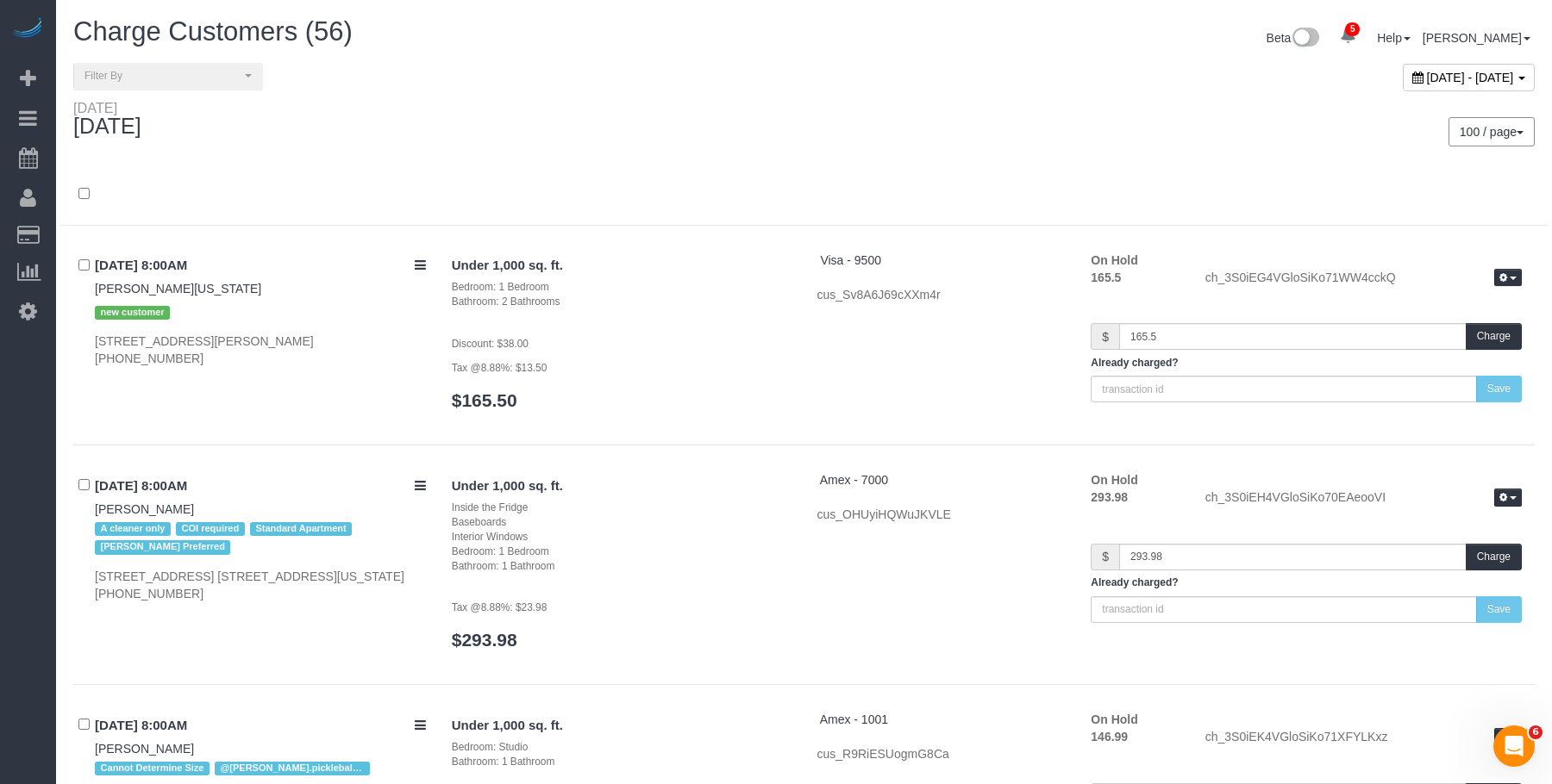
scroll to position [10519, 0]
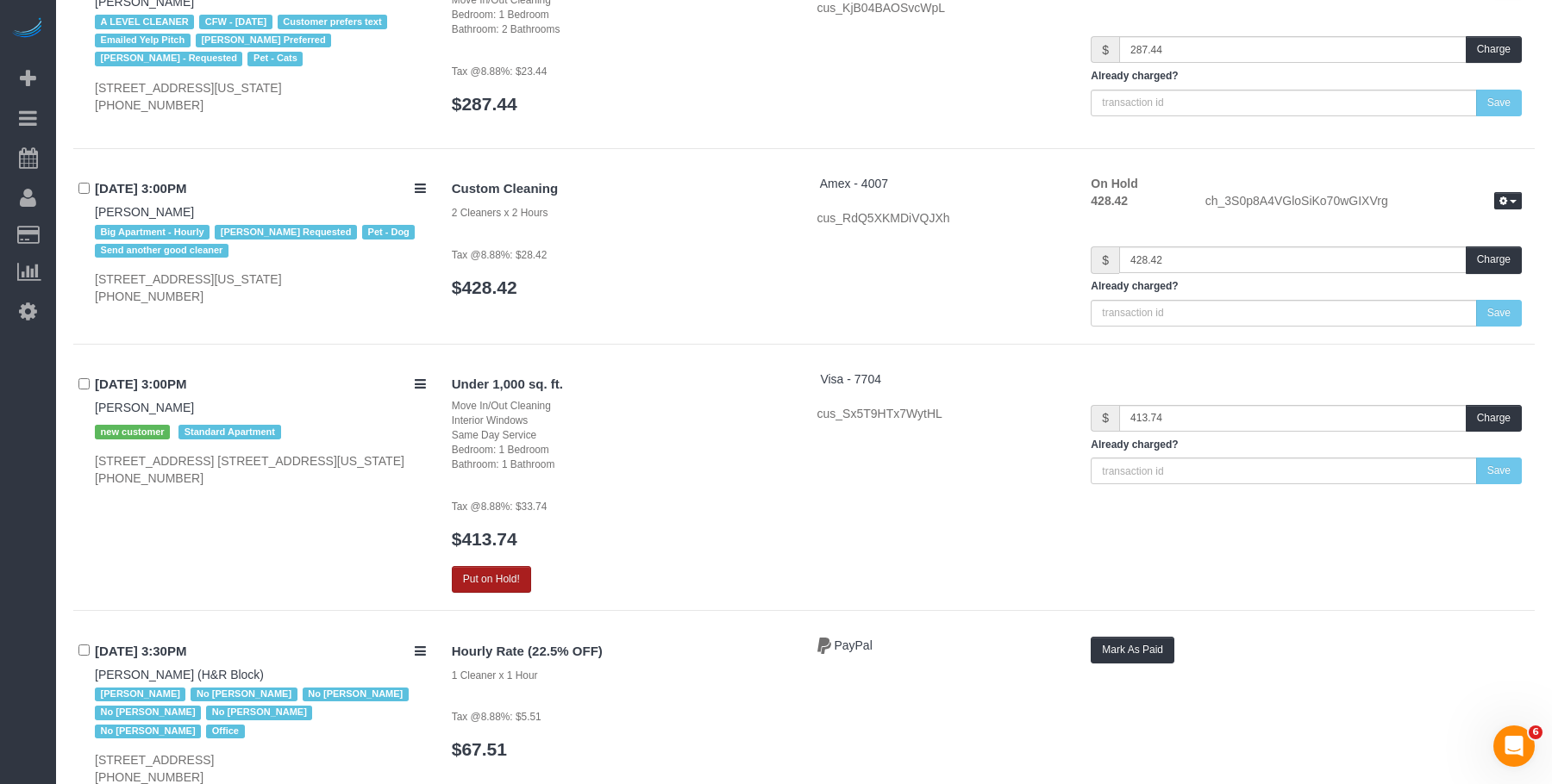
click at [511, 566] on button "Put on Hold!" at bounding box center [491, 579] width 80 height 27
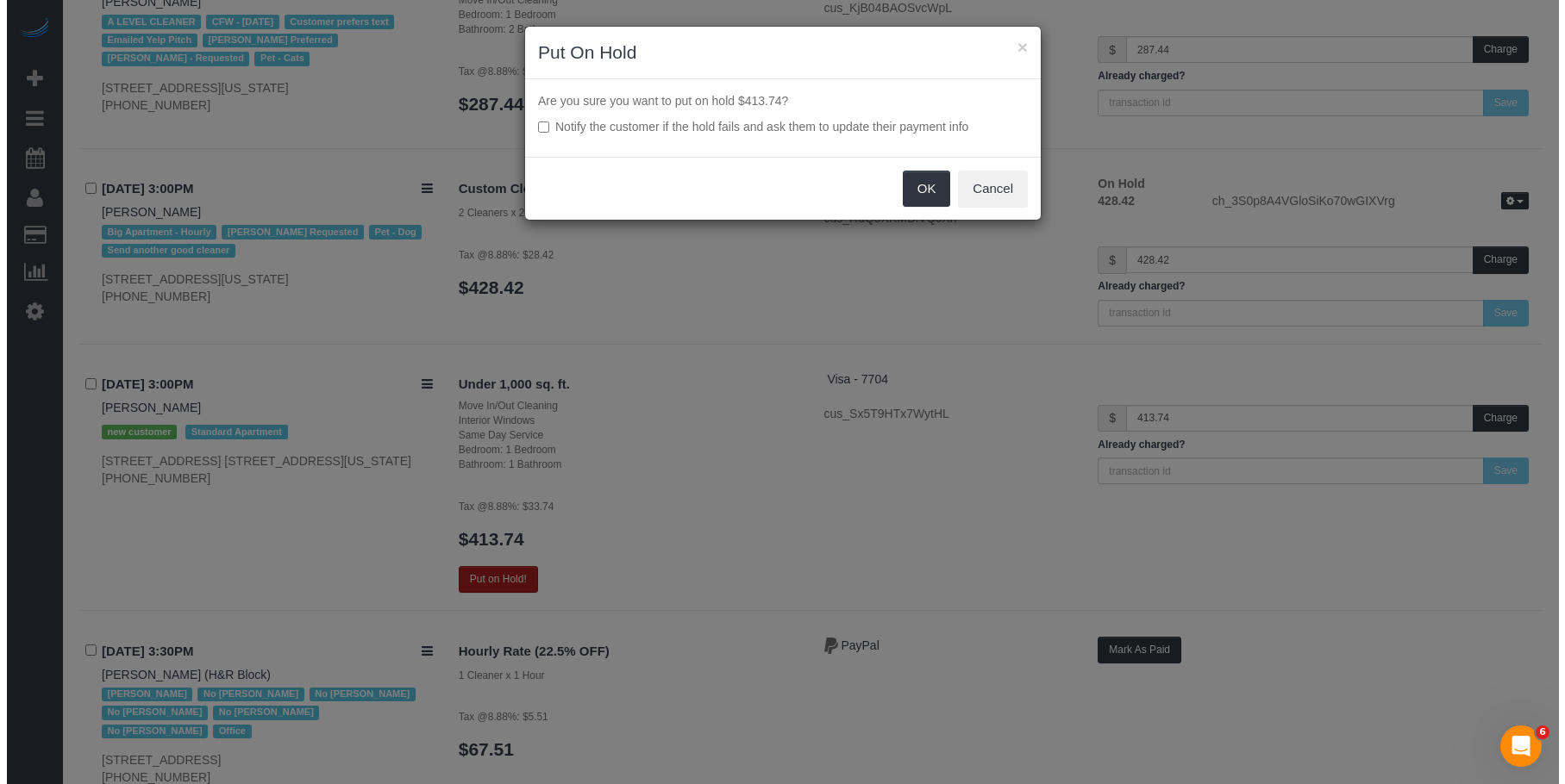
scroll to position [10516, 0]
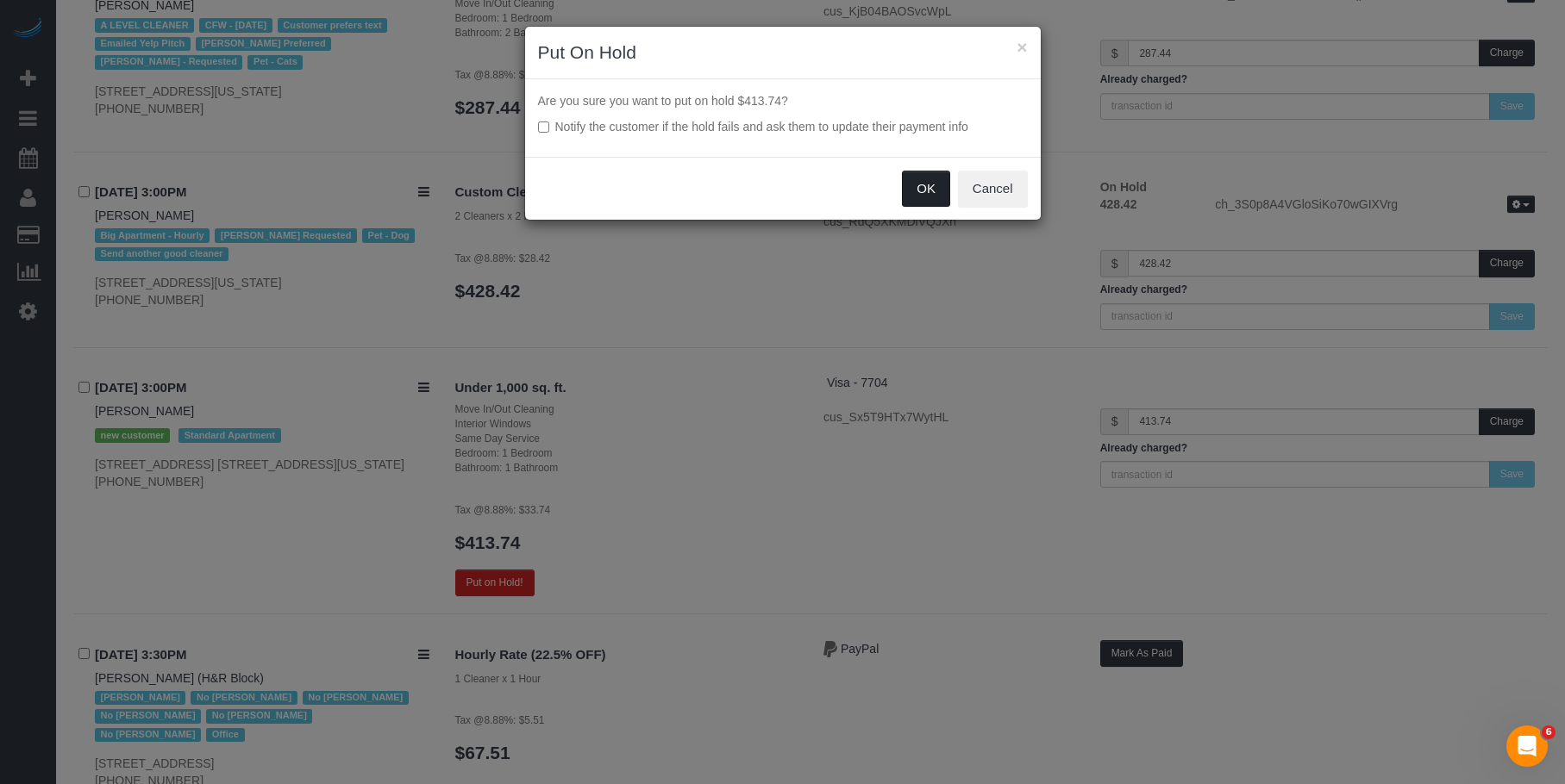
click at [925, 183] on button "OK" at bounding box center [926, 189] width 48 height 36
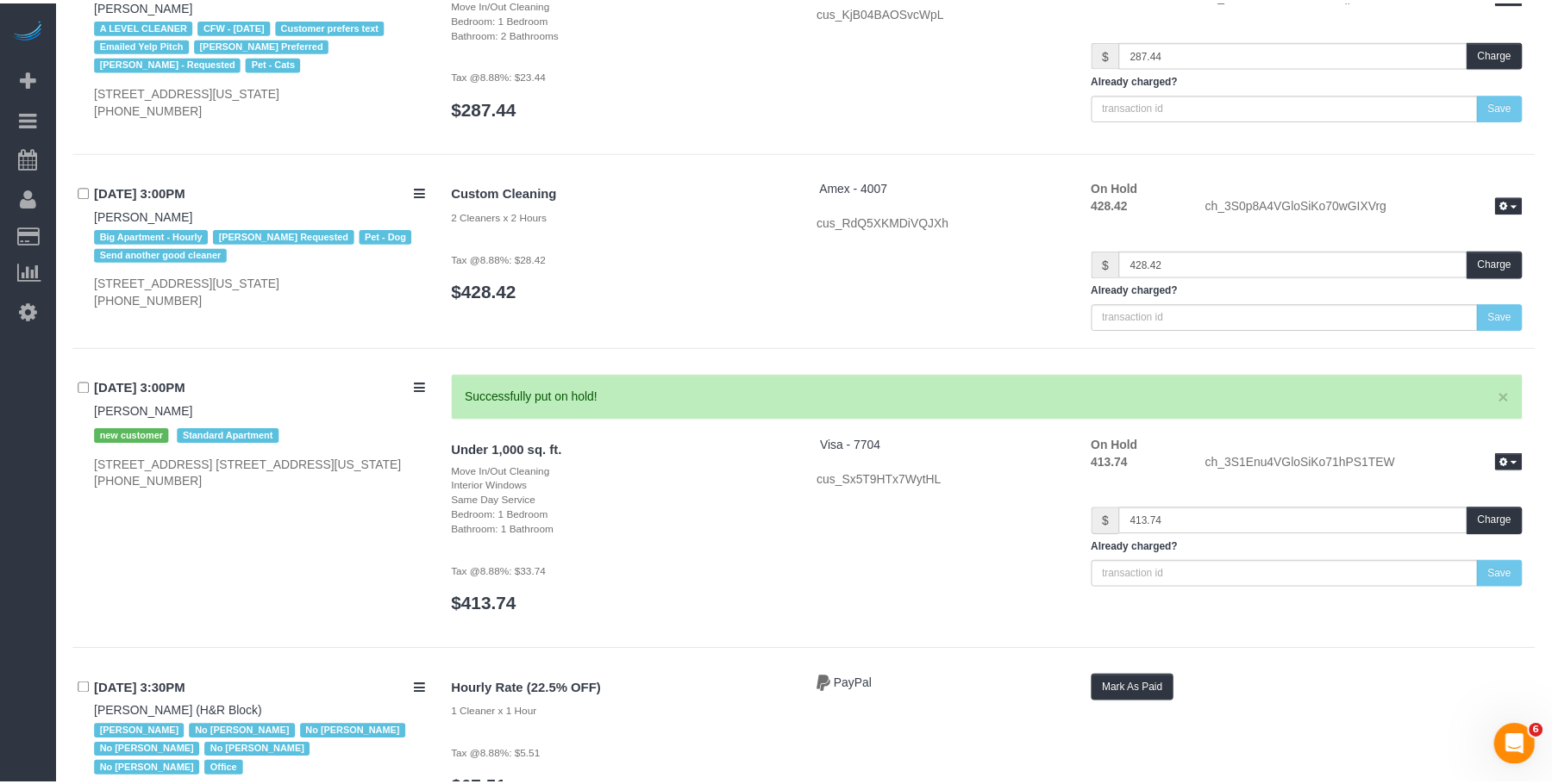
scroll to position [10519, 0]
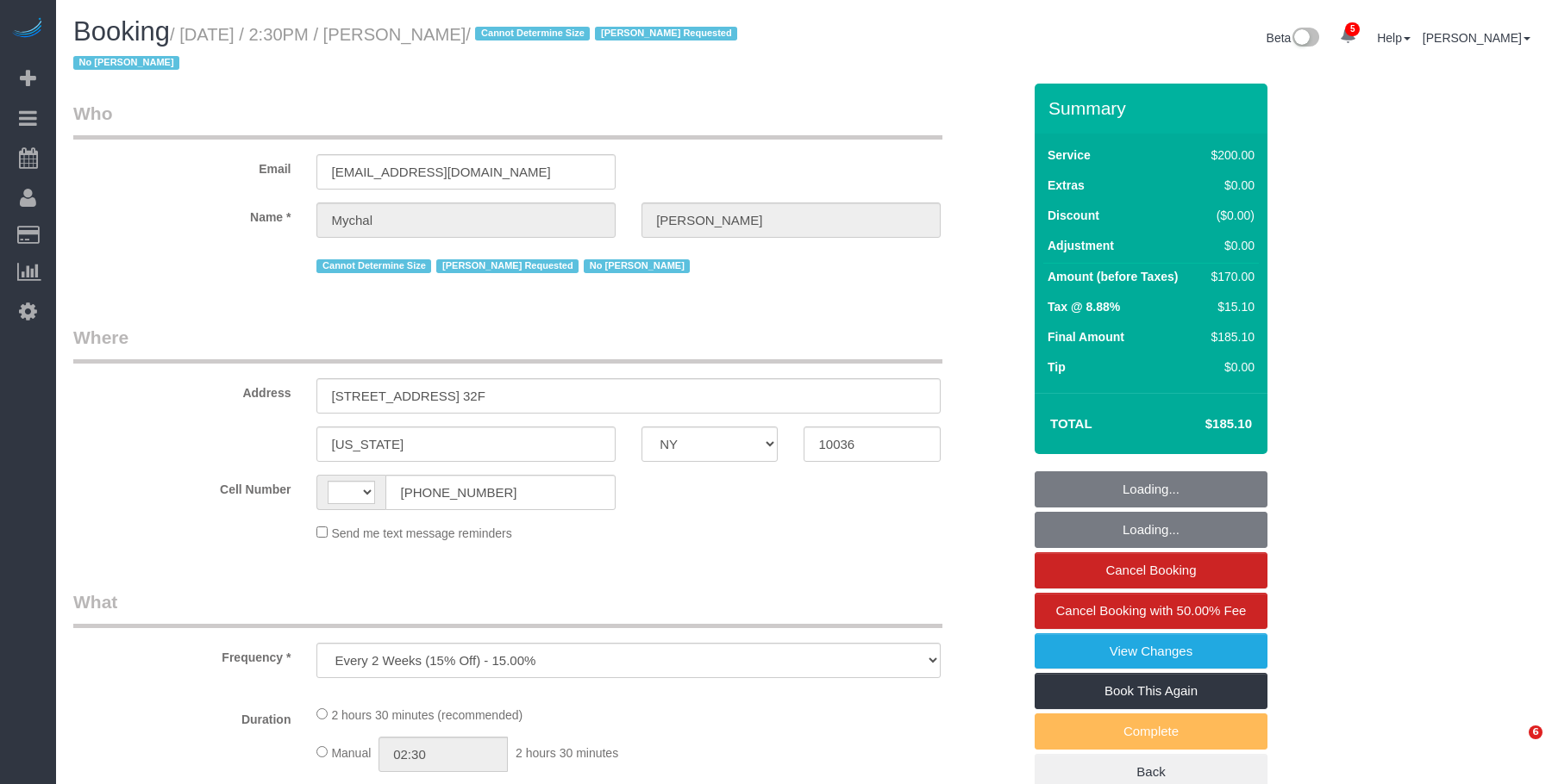
select select "NY"
select select "number:89"
select select "number:90"
select select "number:15"
select select "number:6"
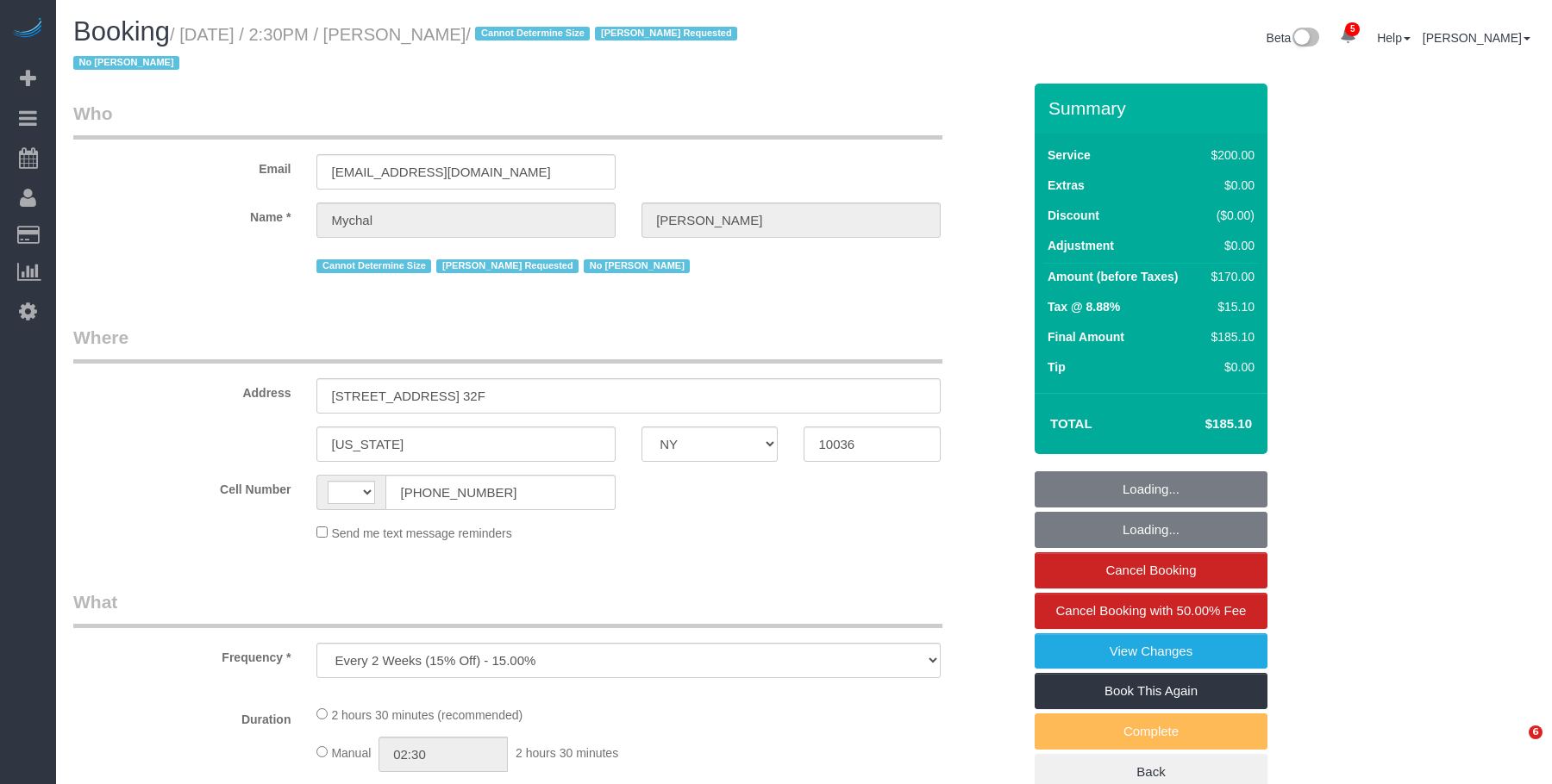
select select "string:[GEOGRAPHIC_DATA]"
select select "150"
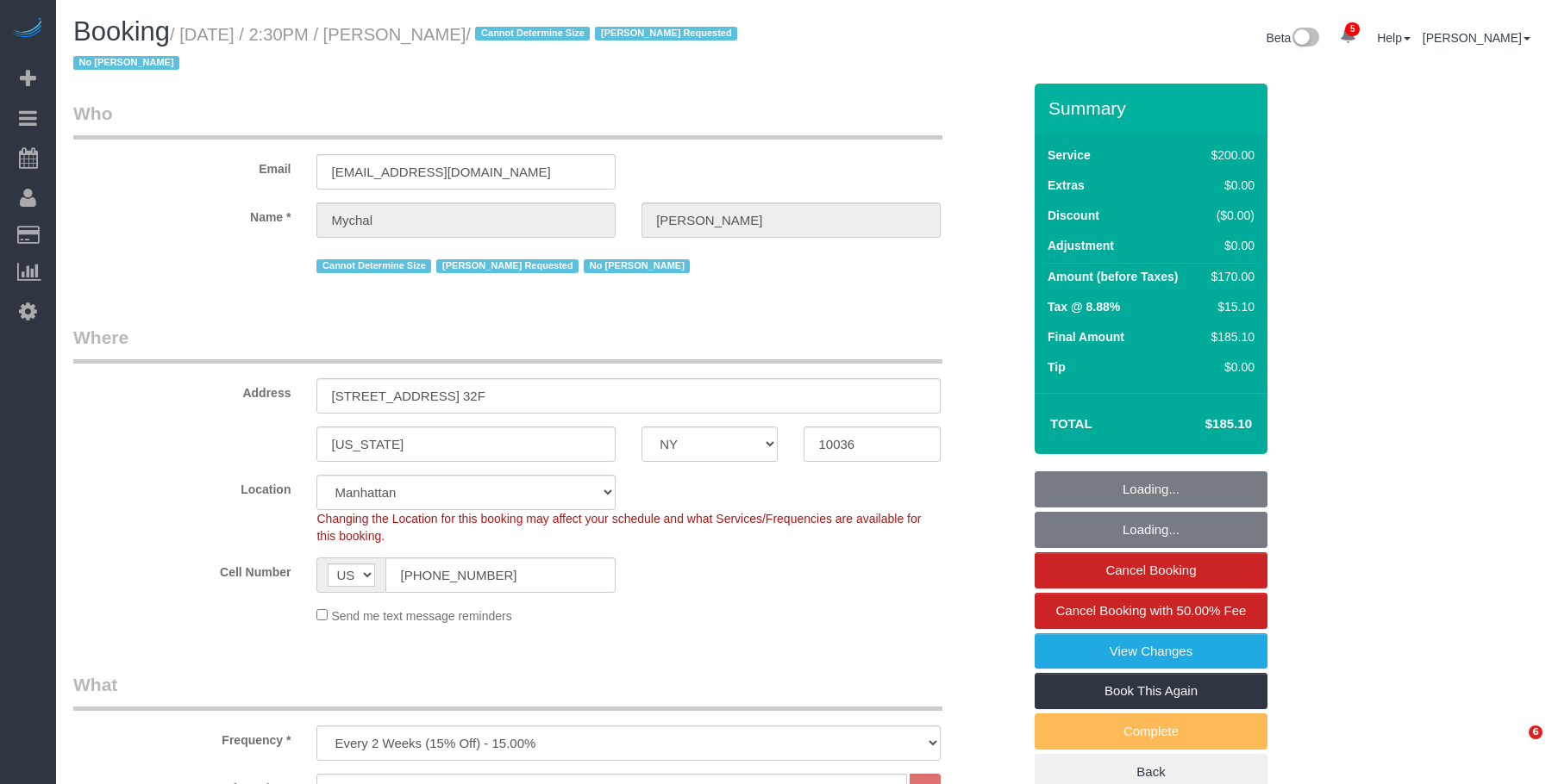
select select "object:1316"
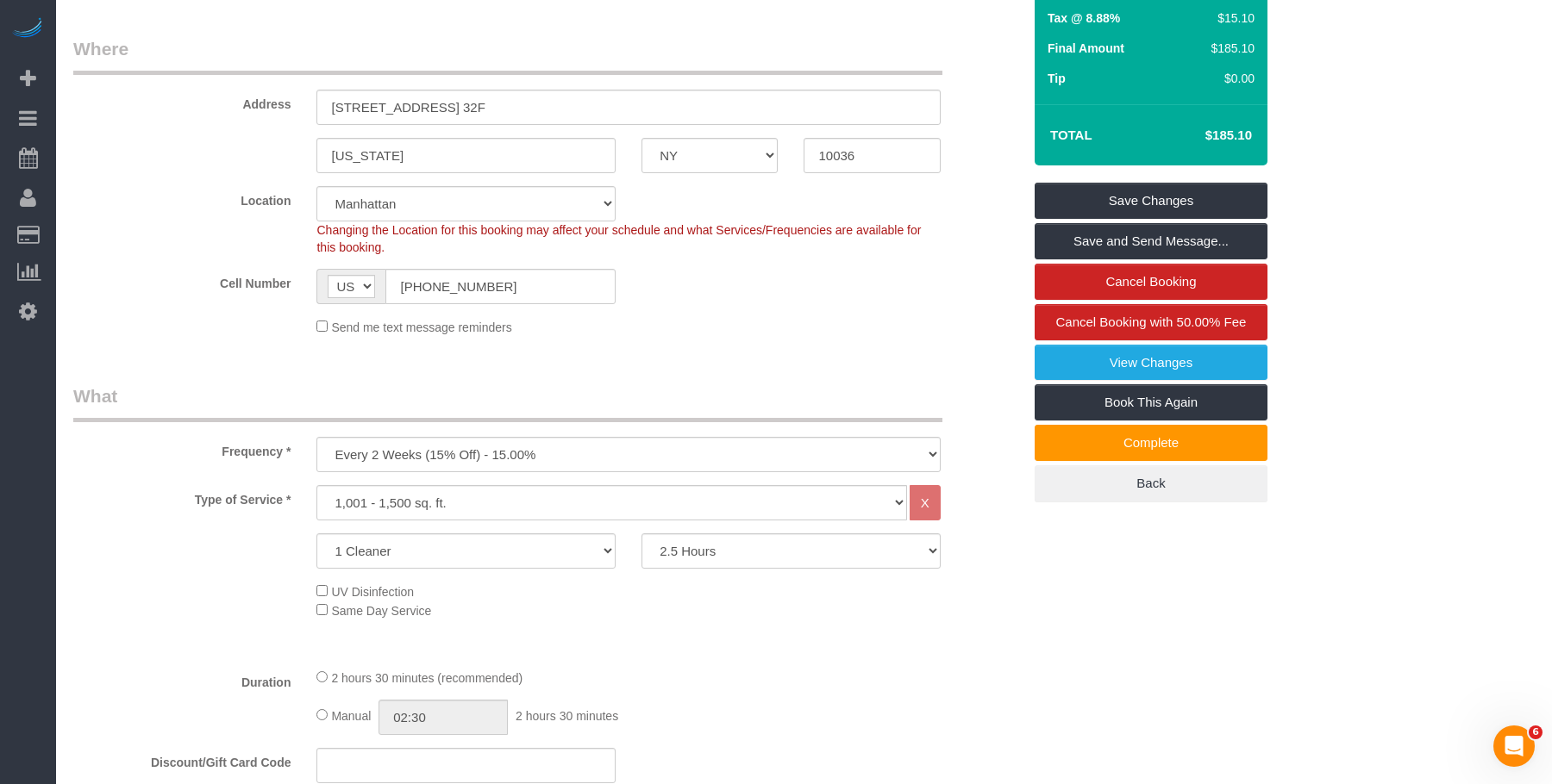
scroll to position [165, 0]
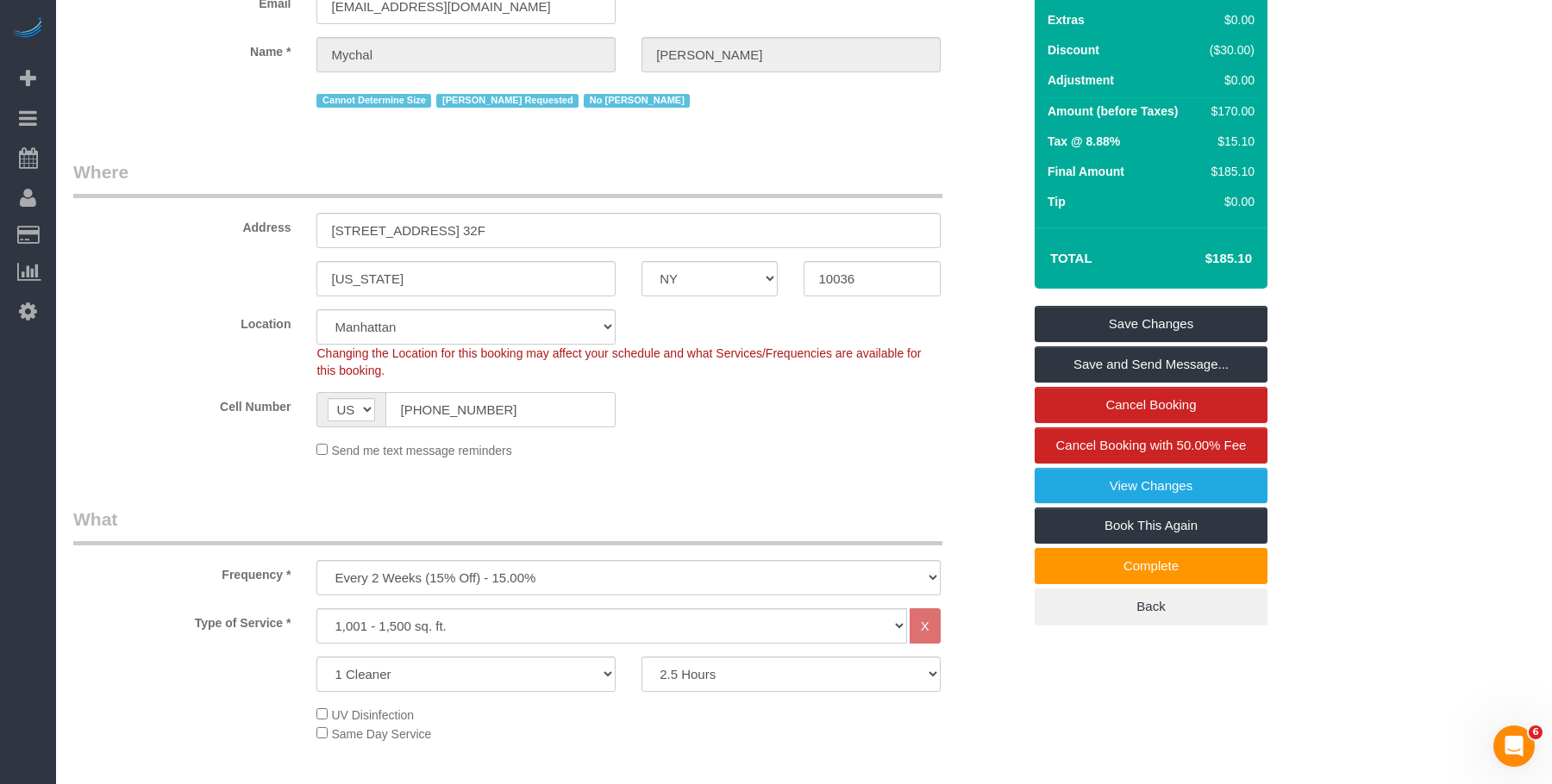
drag, startPoint x: 518, startPoint y: 418, endPoint x: 441, endPoint y: 289, distance: 150.2
click at [284, 387] on sui-booking-location "Location [GEOGRAPHIC_DATA] [GEOGRAPHIC_DATA] [GEOGRAPHIC_DATA] [GEOGRAPHIC_DATA…" at bounding box center [547, 385] width 948 height 150
